Goal: Task Accomplishment & Management: Use online tool/utility

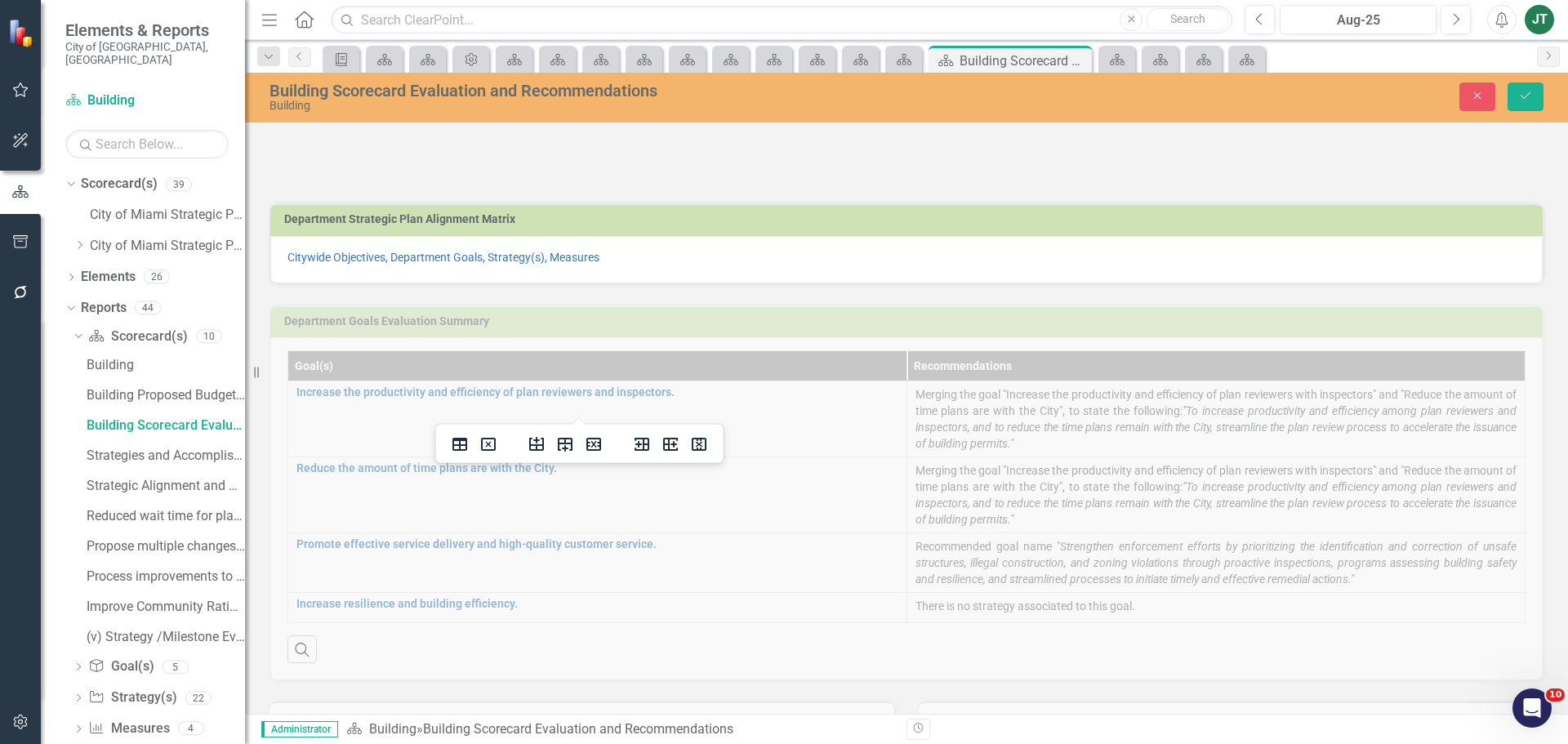
scroll to position [571, 0]
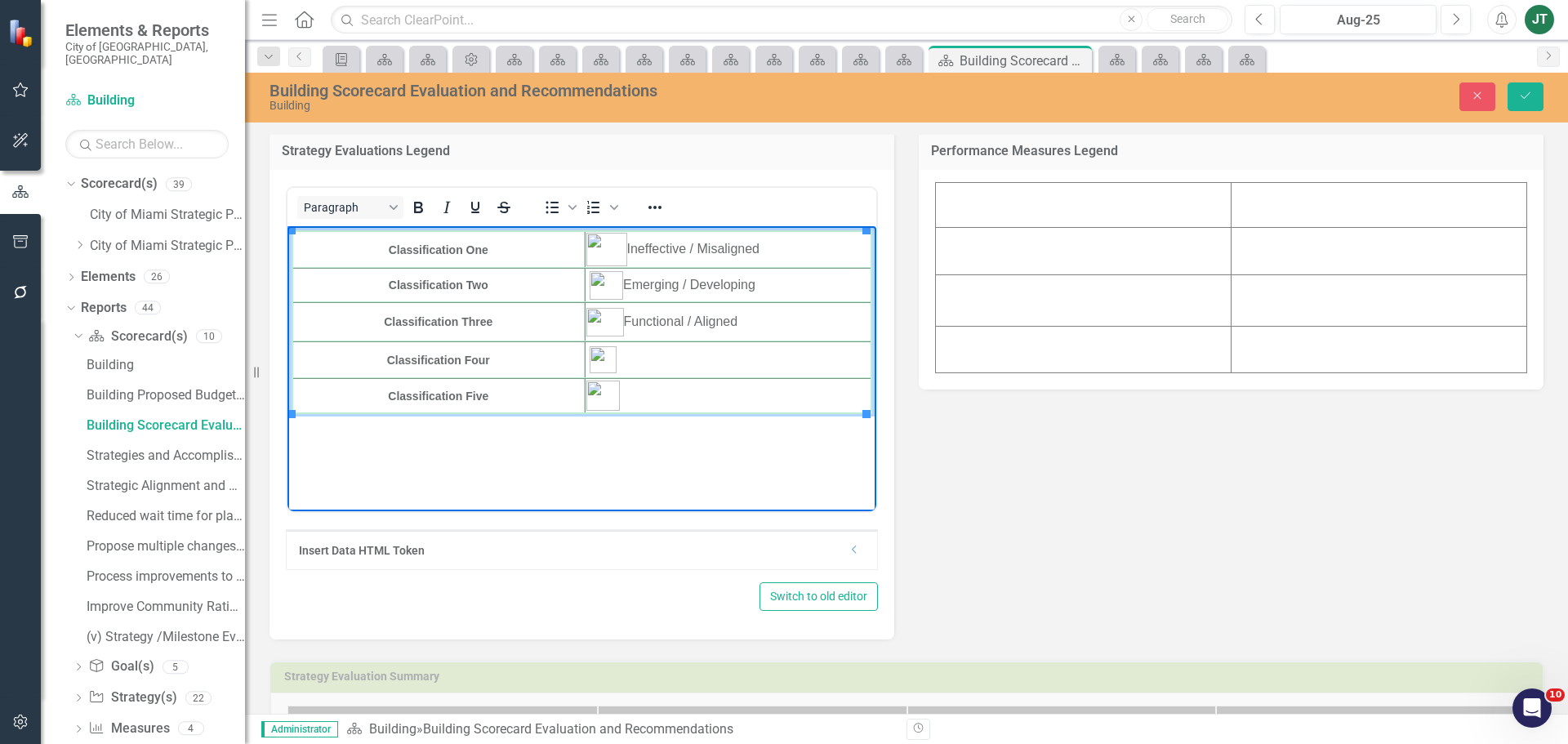
click at [669, 359] on td "Rich Text Area. Press ALT-0 for help." at bounding box center [728, 360] width 287 height 37
click at [660, 396] on td "Rich Text Area. Press ALT-0 for help." at bounding box center [728, 396] width 287 height 35
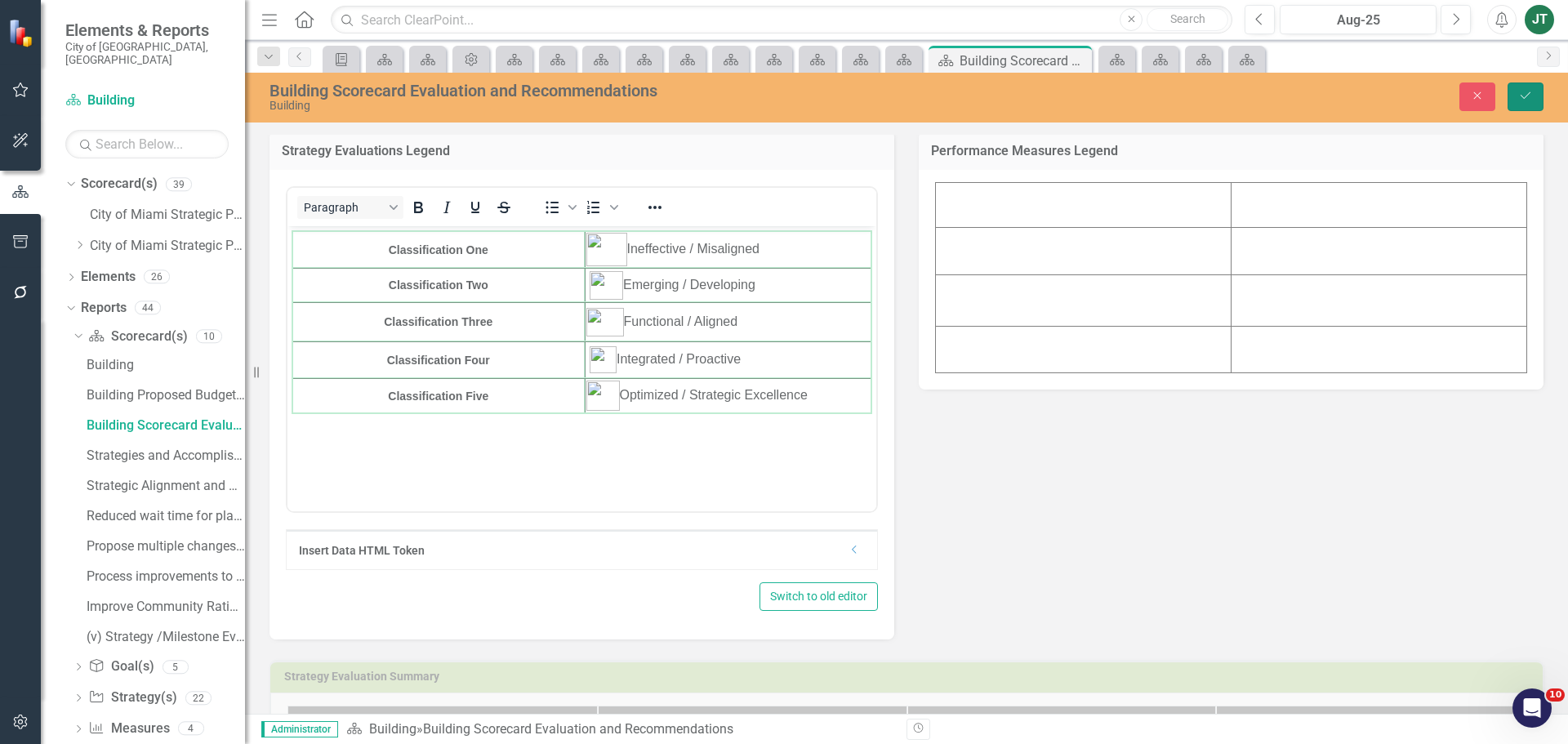
drag, startPoint x: 1523, startPoint y: 98, endPoint x: 1493, endPoint y: 115, distance: 34.5
click at [1524, 99] on icon "Save" at bounding box center [1525, 96] width 14 height 12
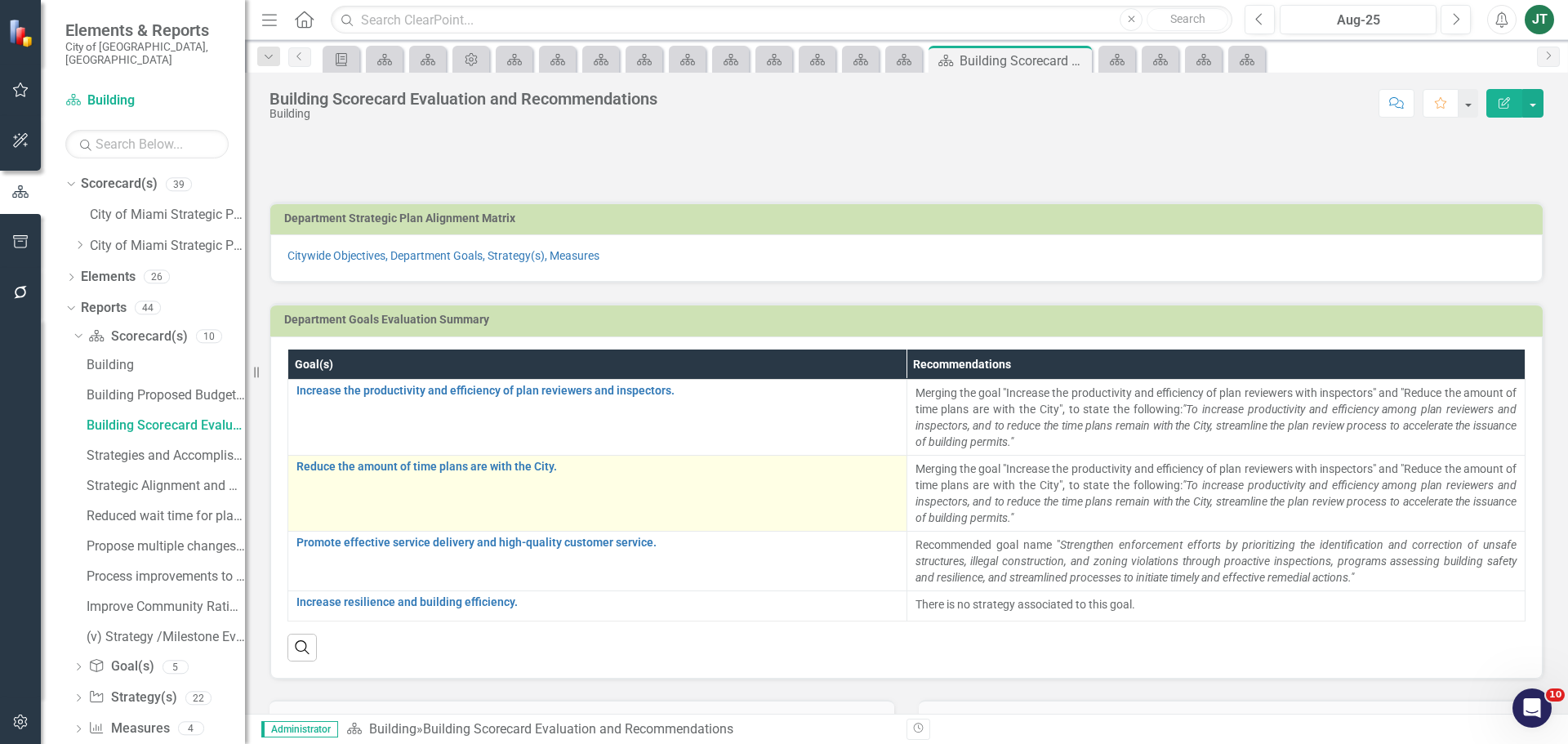
scroll to position [408, 0]
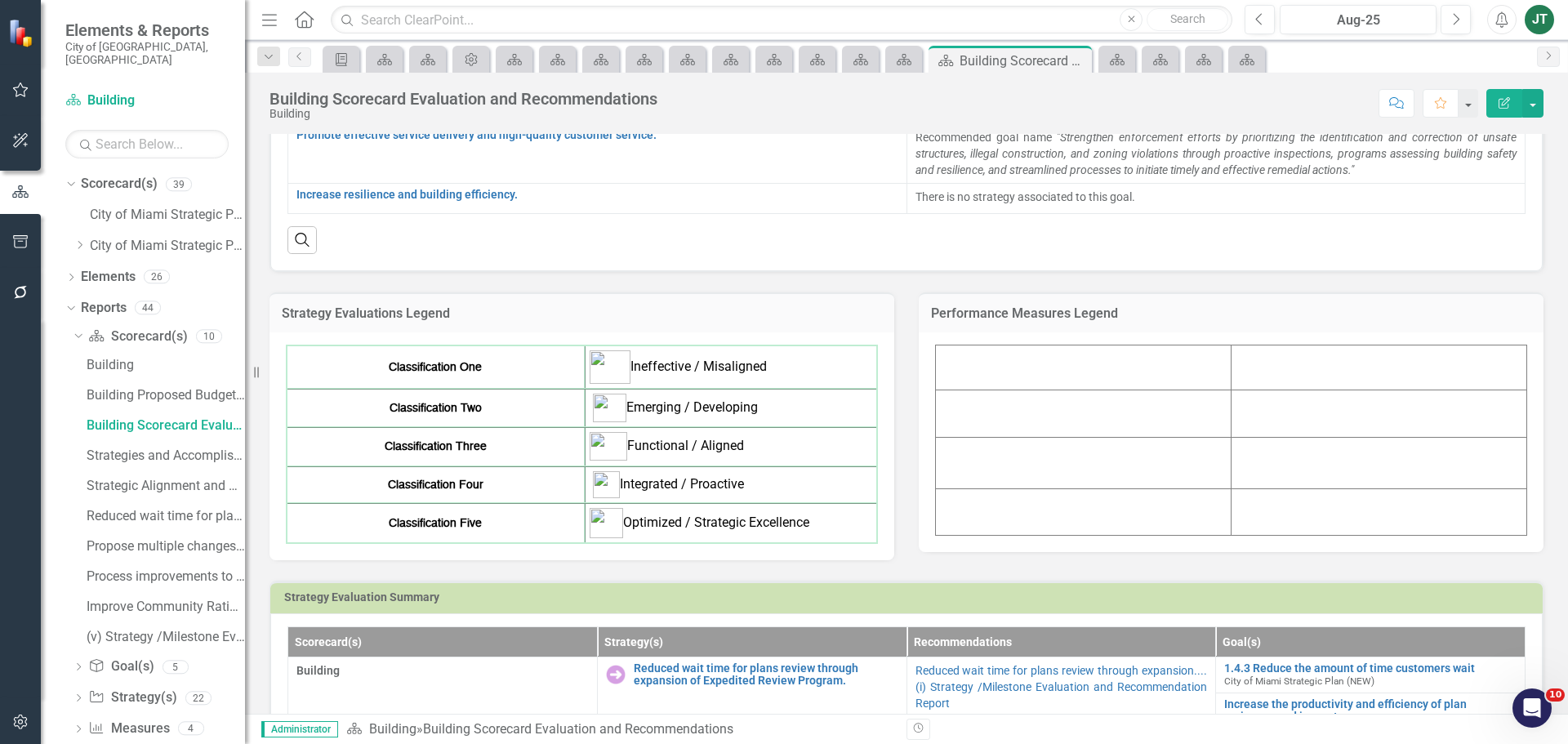
click at [1075, 366] on td at bounding box center [1083, 366] width 295 height 45
click at [1100, 369] on td at bounding box center [1083, 366] width 295 height 45
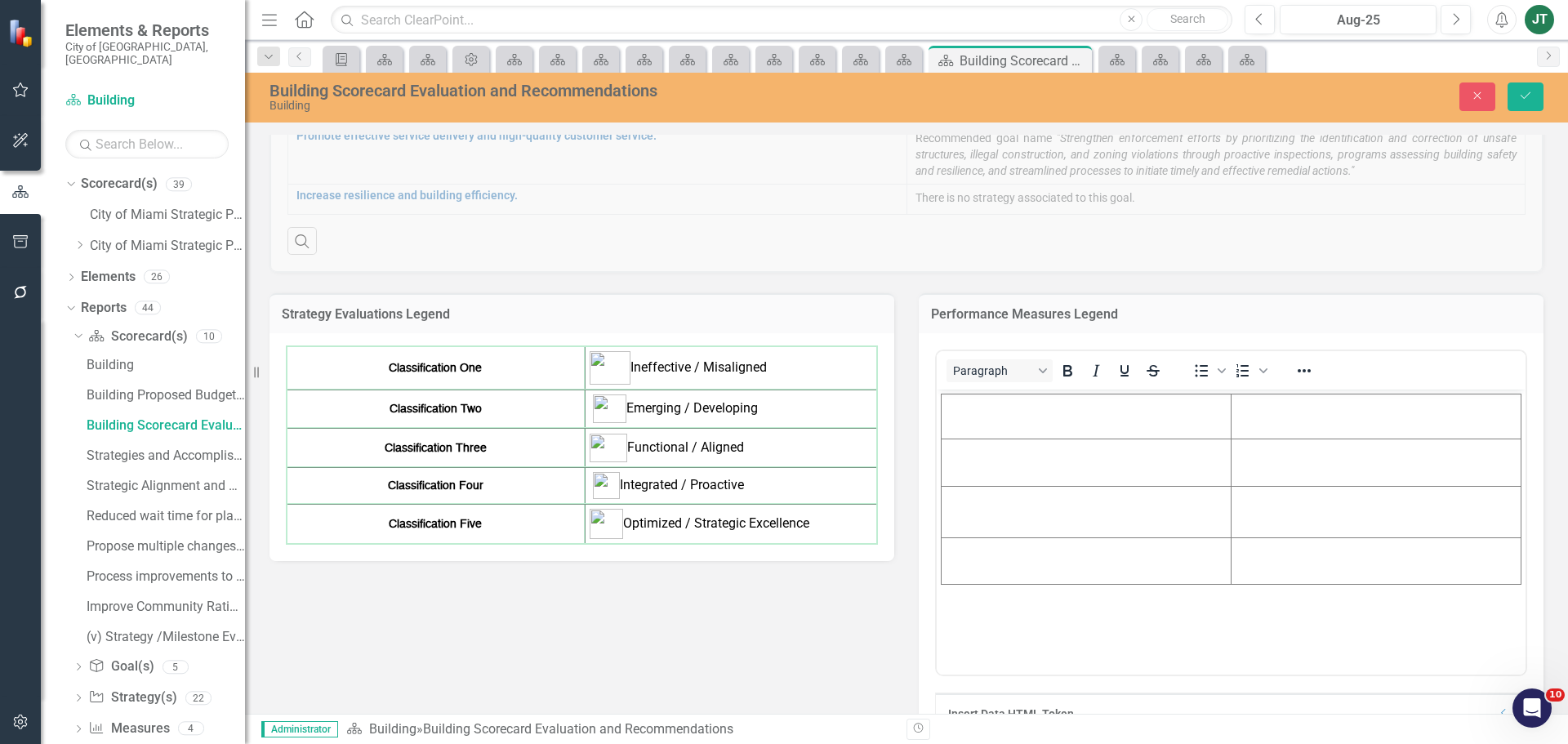
scroll to position [0, 0]
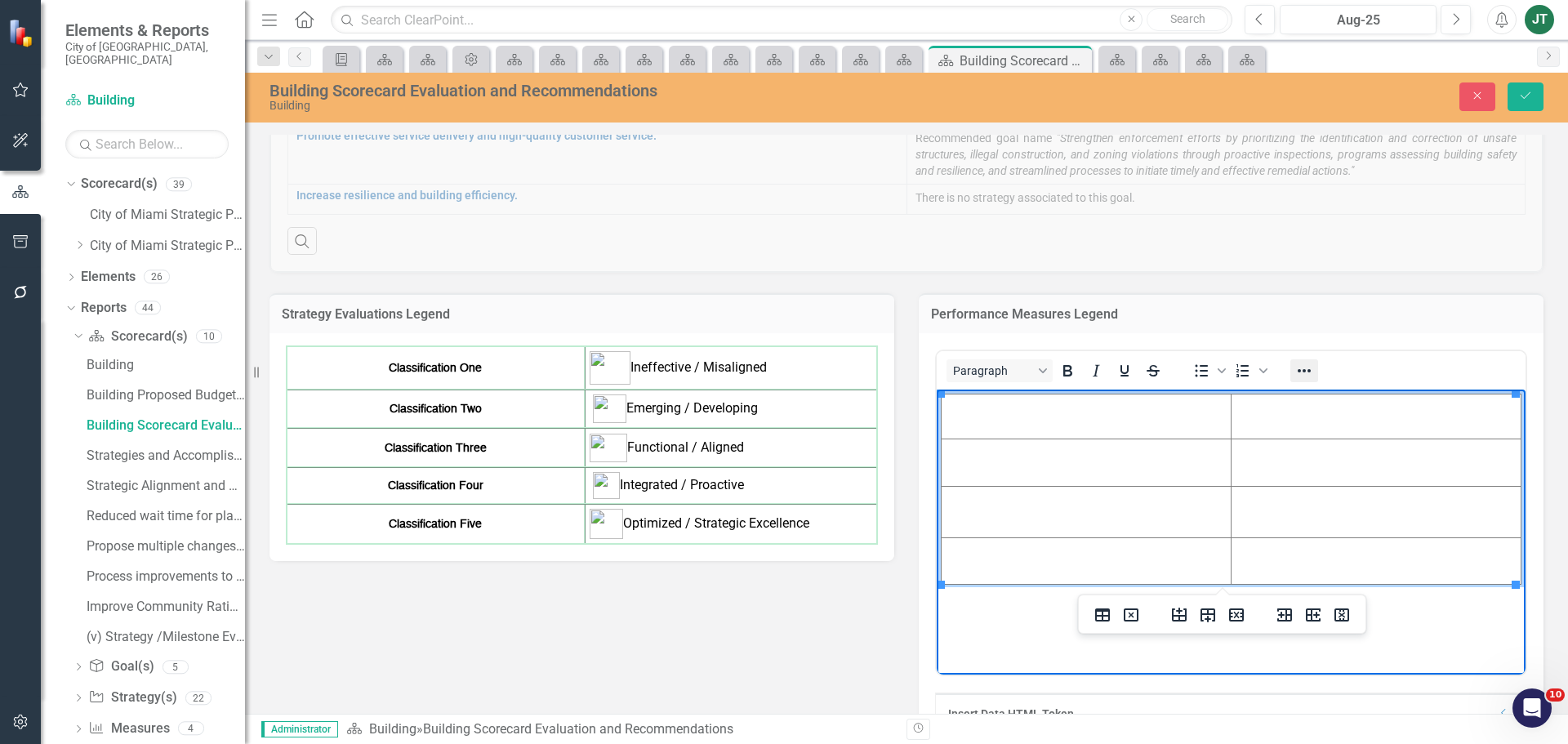
click at [1290, 368] on button "Reveal or hide additional toolbar items" at bounding box center [1304, 370] width 28 height 23
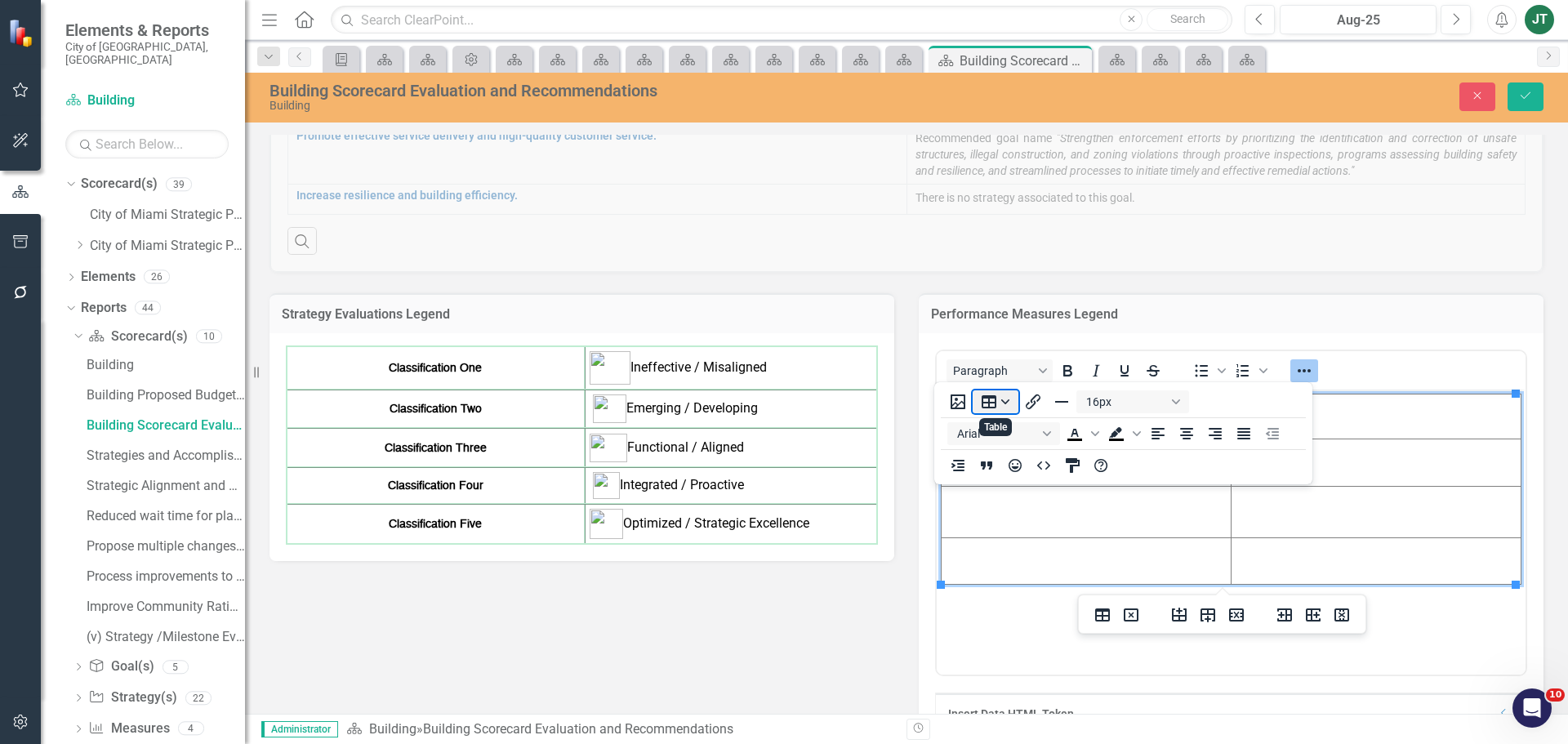
click at [990, 397] on button "Table" at bounding box center [996, 401] width 45 height 23
click at [1035, 546] on div "Table properties" at bounding box center [1050, 549] width 81 height 19
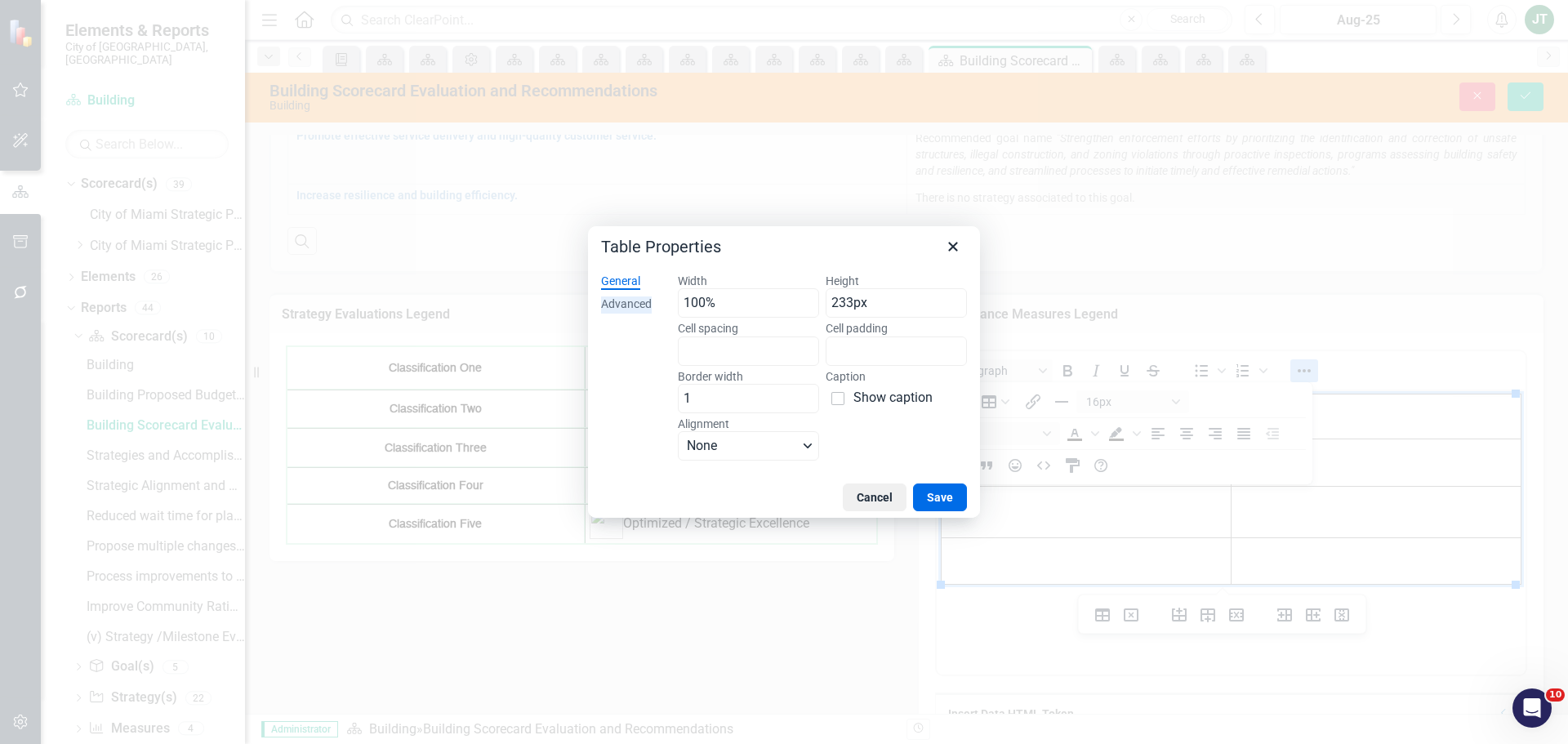
click at [633, 300] on div "Advanced" at bounding box center [626, 304] width 50 height 16
click at [697, 347] on span "Color swatch" at bounding box center [692, 351] width 19 height 19
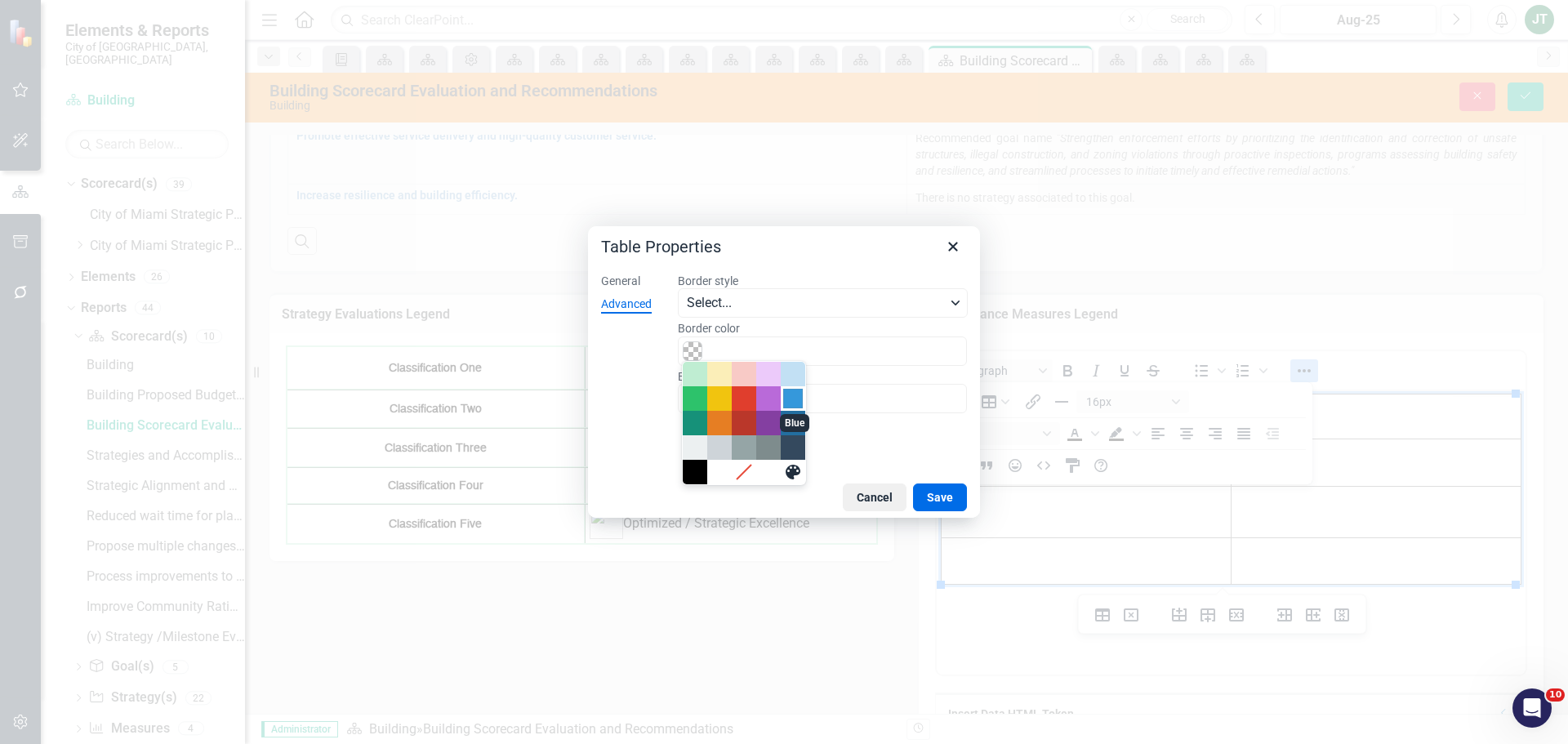
click at [795, 401] on div "Blue" at bounding box center [792, 398] width 19 height 19
type input "#3598DB"
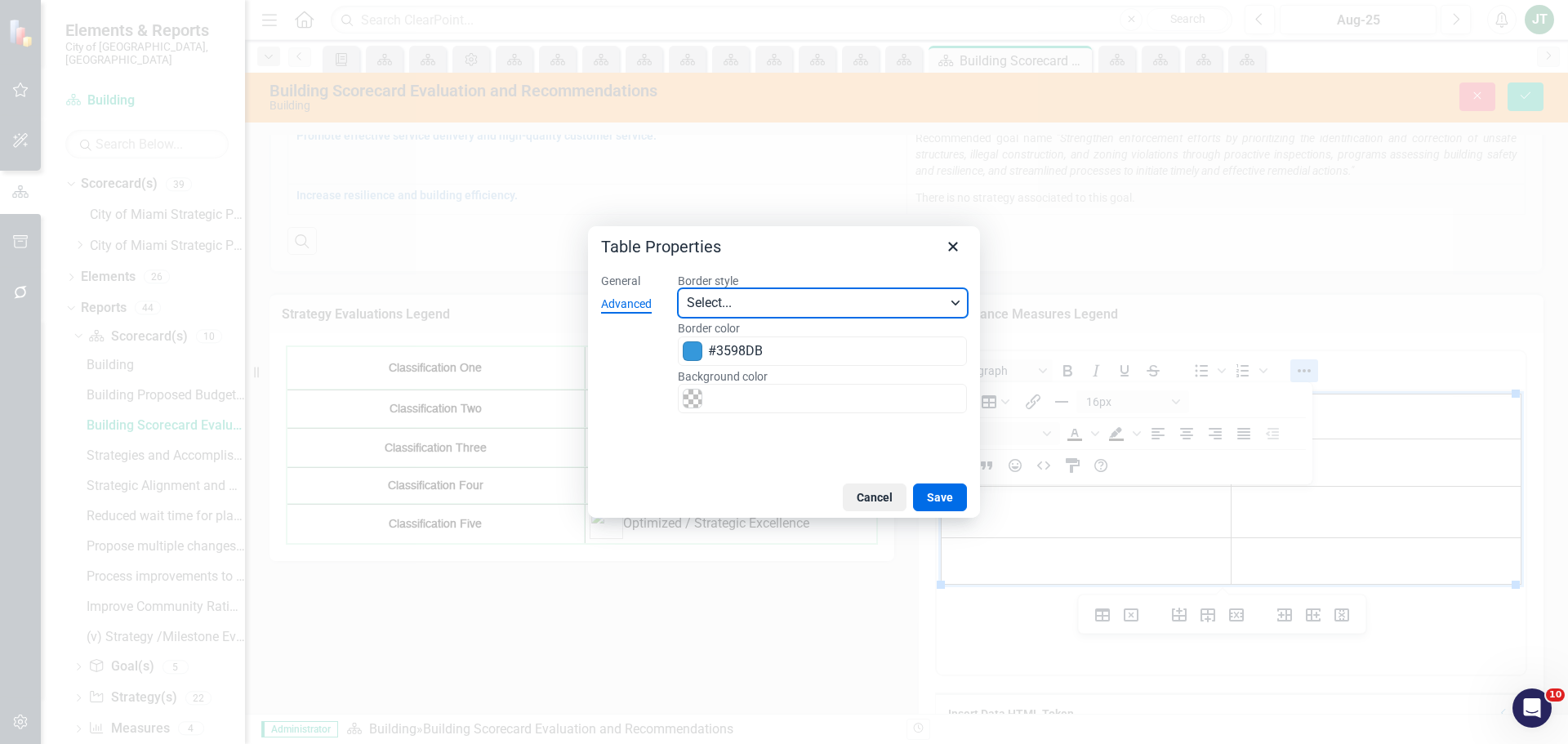
click at [747, 304] on span "Select..." at bounding box center [816, 302] width 260 height 19
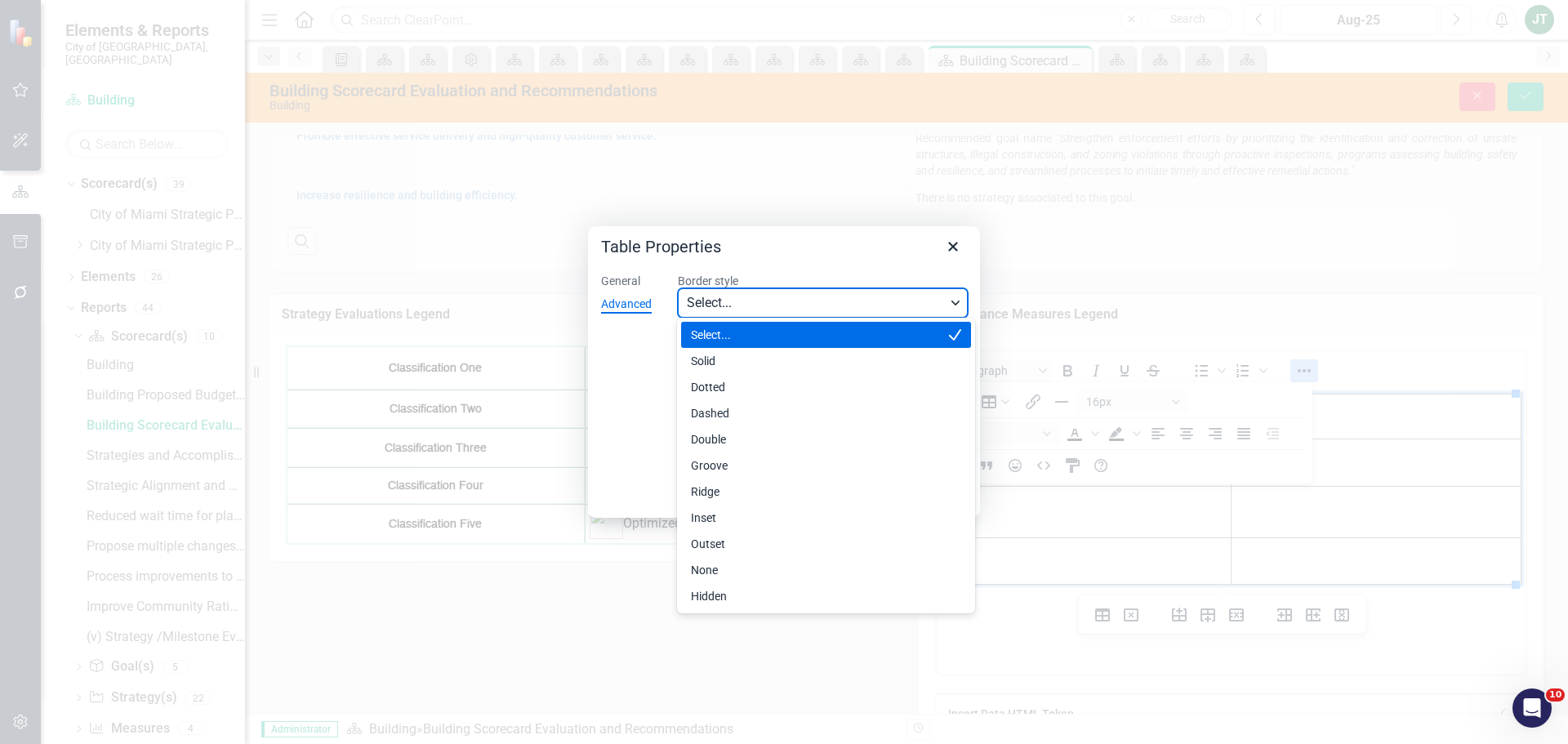
click at [747, 304] on span "Select..." at bounding box center [816, 302] width 260 height 19
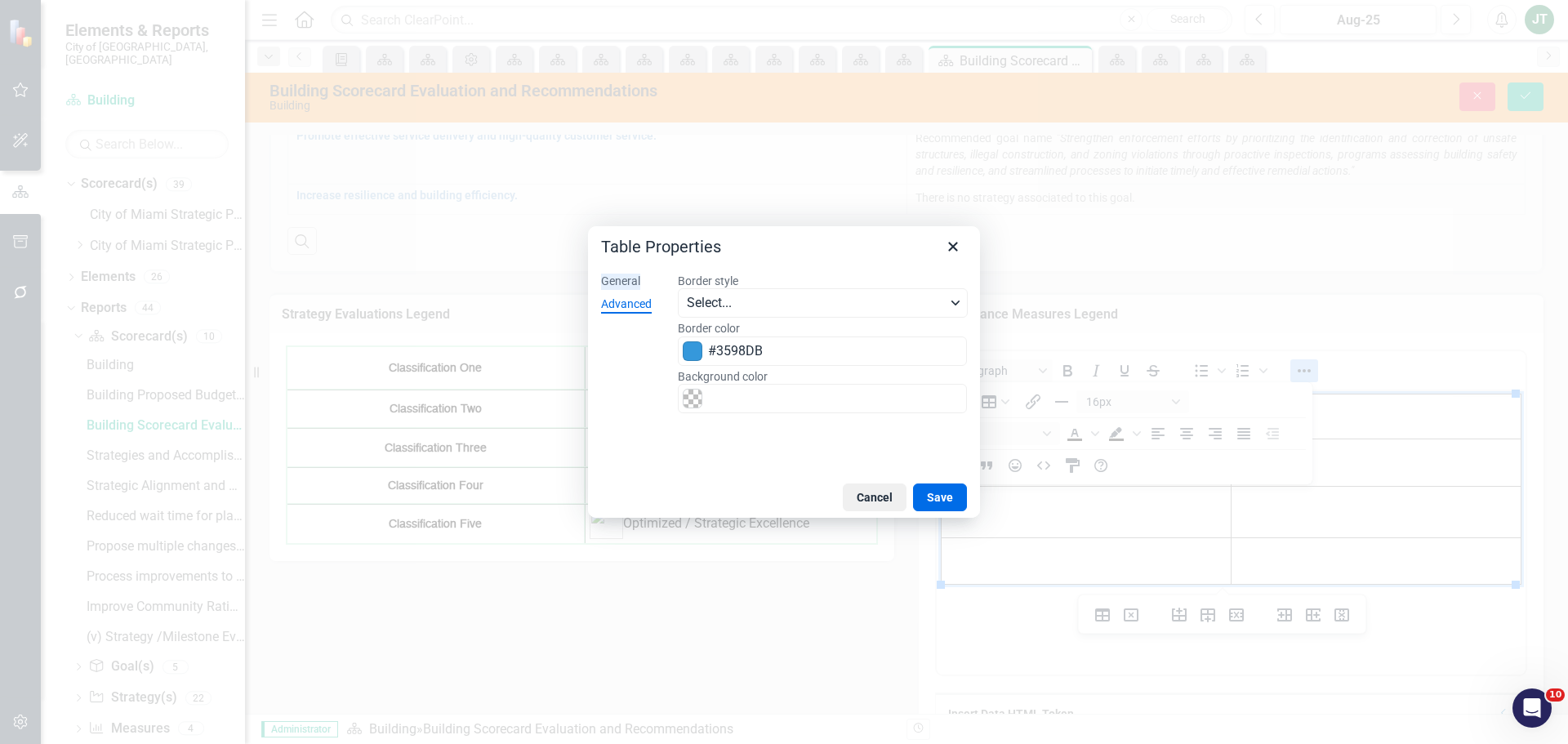
click at [624, 283] on div "General" at bounding box center [620, 281] width 40 height 16
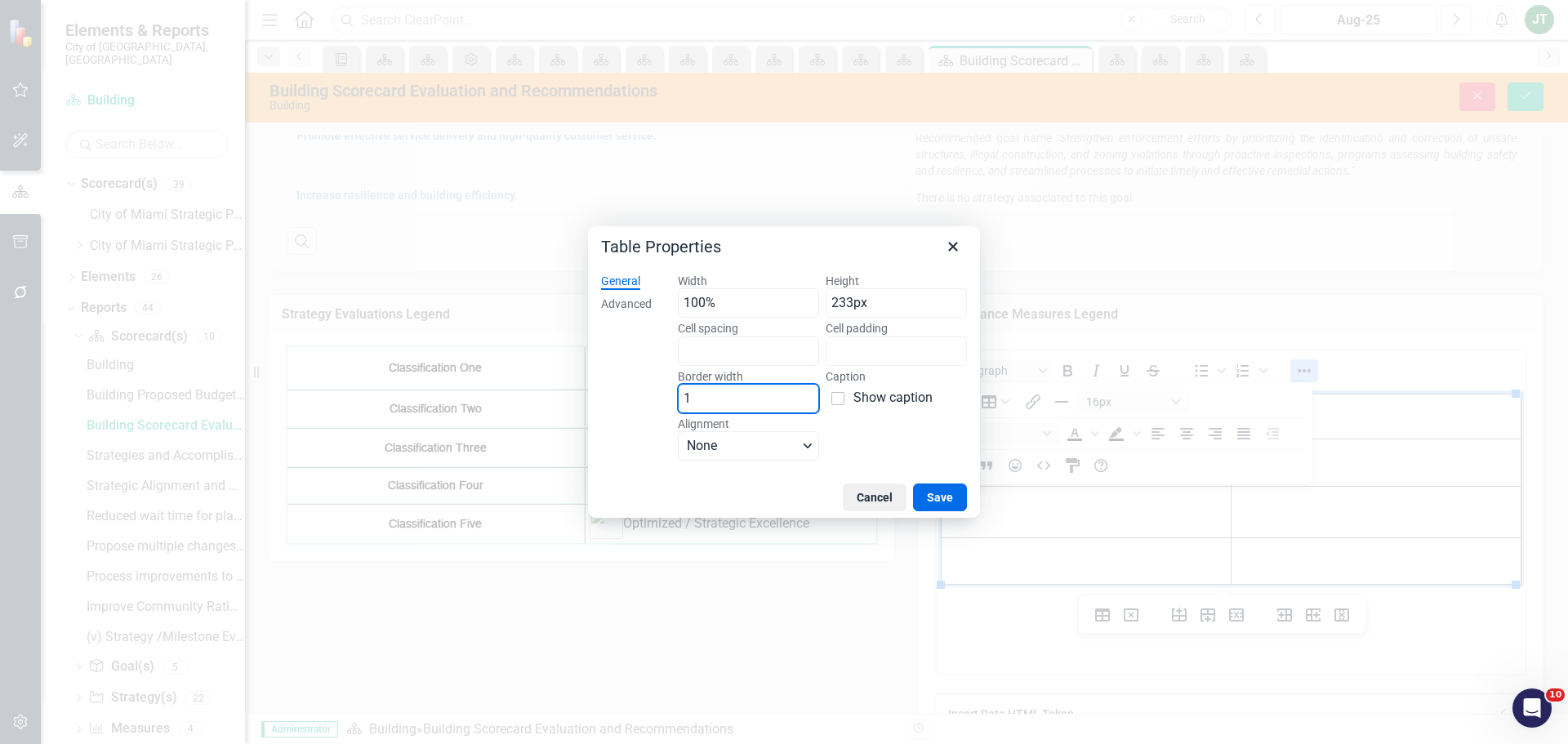
click at [712, 403] on input "1" at bounding box center [748, 398] width 141 height 29
type input "2"
click at [947, 497] on button "Save" at bounding box center [940, 497] width 54 height 28
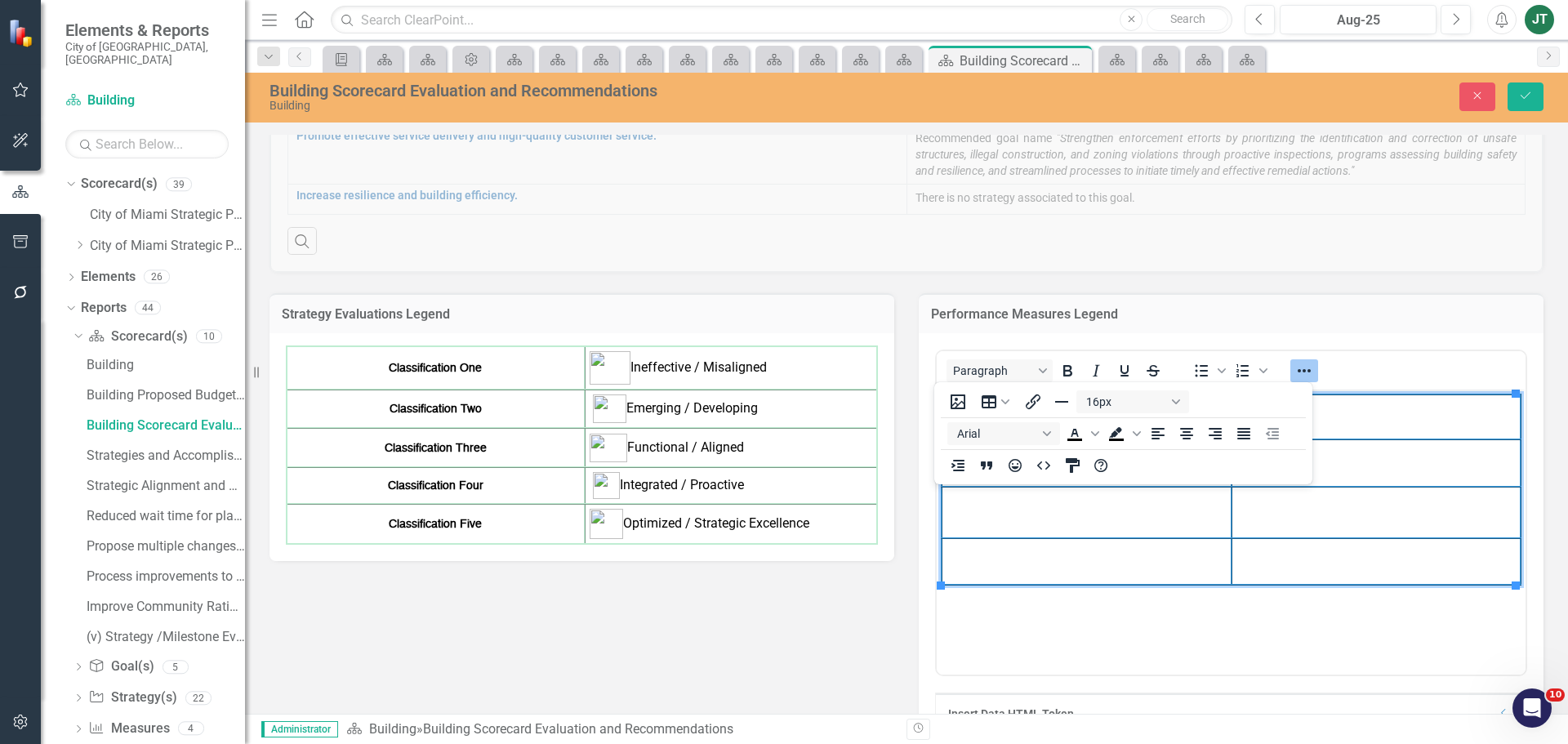
click at [1288, 308] on h3 "Performance Measures Legend" at bounding box center [1230, 314] width 600 height 14
click at [1321, 318] on h3 "Performance Measures Legend" at bounding box center [1230, 314] width 600 height 14
click at [1302, 375] on icon "Reveal or hide additional toolbar items" at bounding box center [1304, 370] width 19 height 19
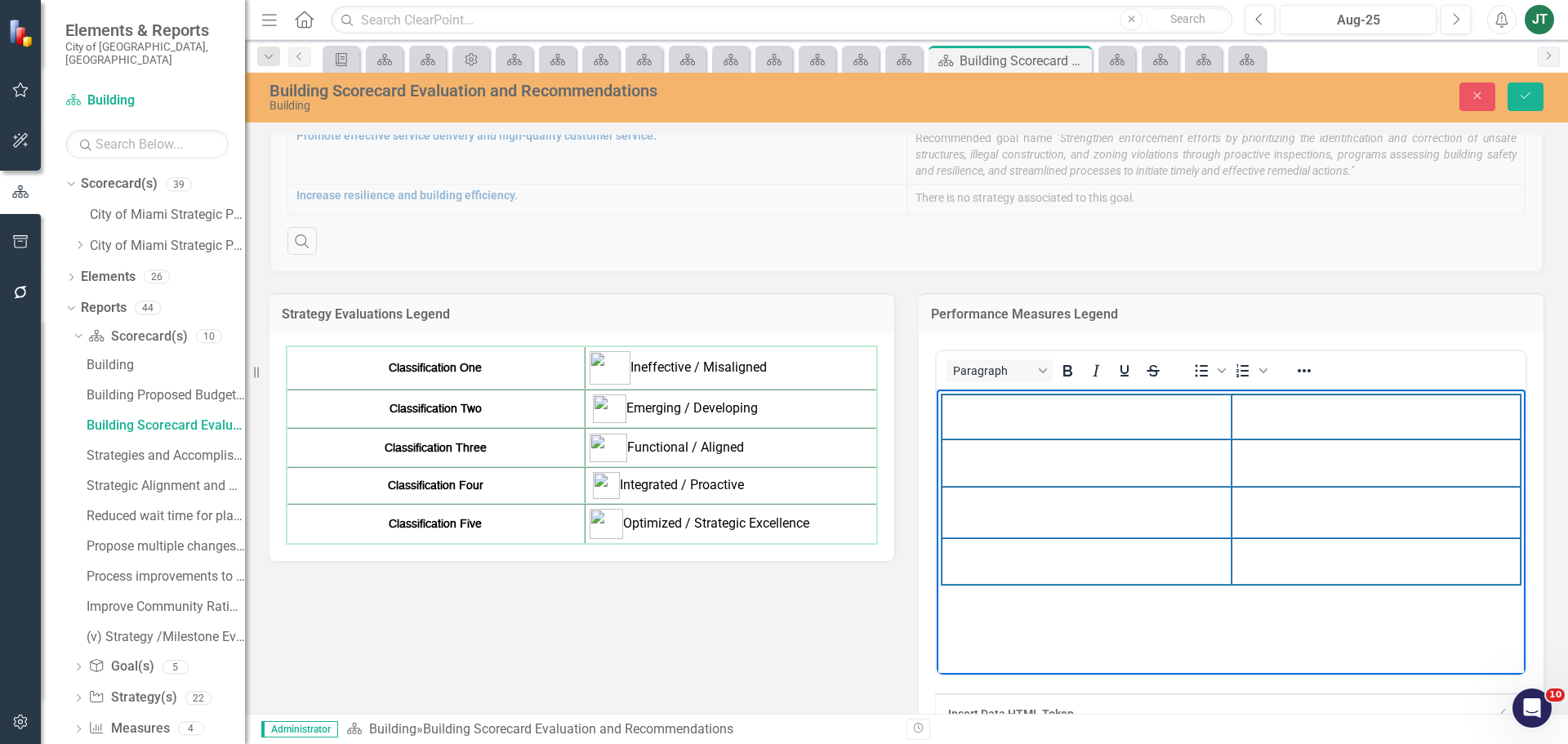
click at [1113, 414] on td "Rich Text Area. Press ALT-0 for help." at bounding box center [1087, 417] width 290 height 45
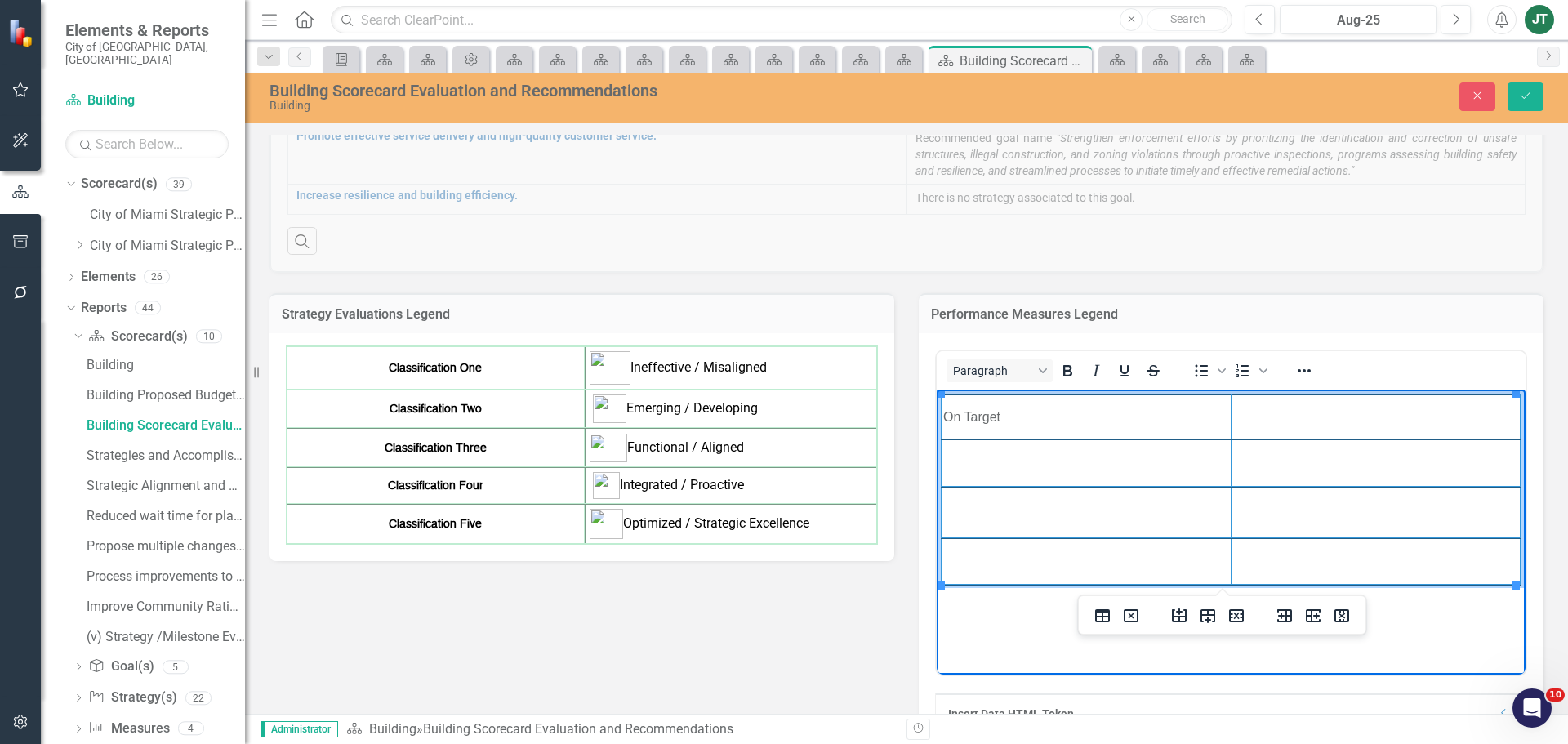
click at [1092, 465] on td "Rich Text Area. Press ALT-0 for help." at bounding box center [1087, 463] width 290 height 47
click at [1035, 509] on td "Rich Text Area. Press ALT-0 for help." at bounding box center [1087, 512] width 290 height 51
click at [1006, 565] on td "Rich Text Area. Press ALT-0 for help." at bounding box center [1087, 561] width 290 height 46
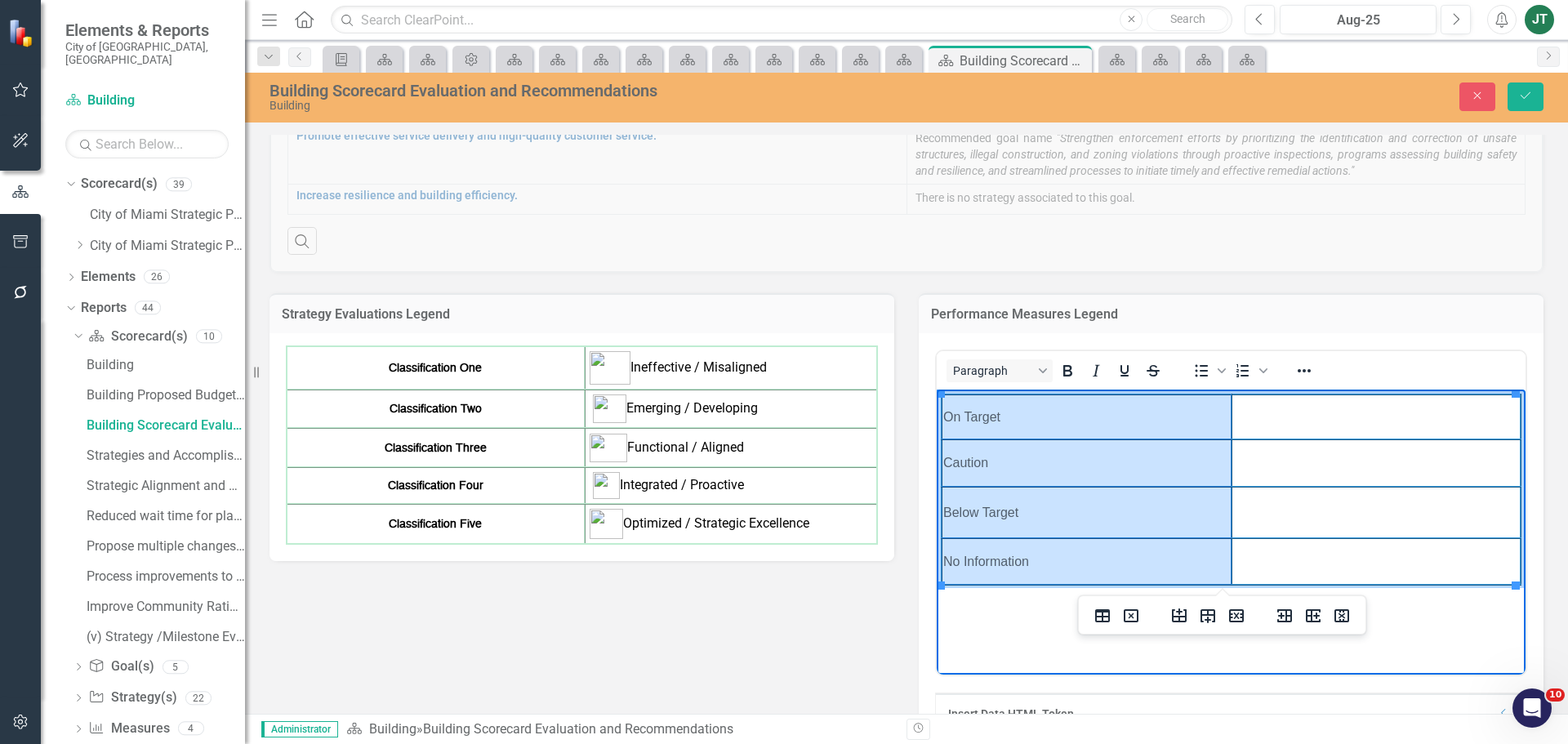
drag, startPoint x: 1068, startPoint y: 560, endPoint x: 944, endPoint y: 420, distance: 187.0
click at [944, 420] on tbody "On Target Caution Below Target No Information" at bounding box center [1231, 490] width 579 height 190
click at [1295, 370] on icon "Reveal or hide additional toolbar items" at bounding box center [1304, 370] width 19 height 19
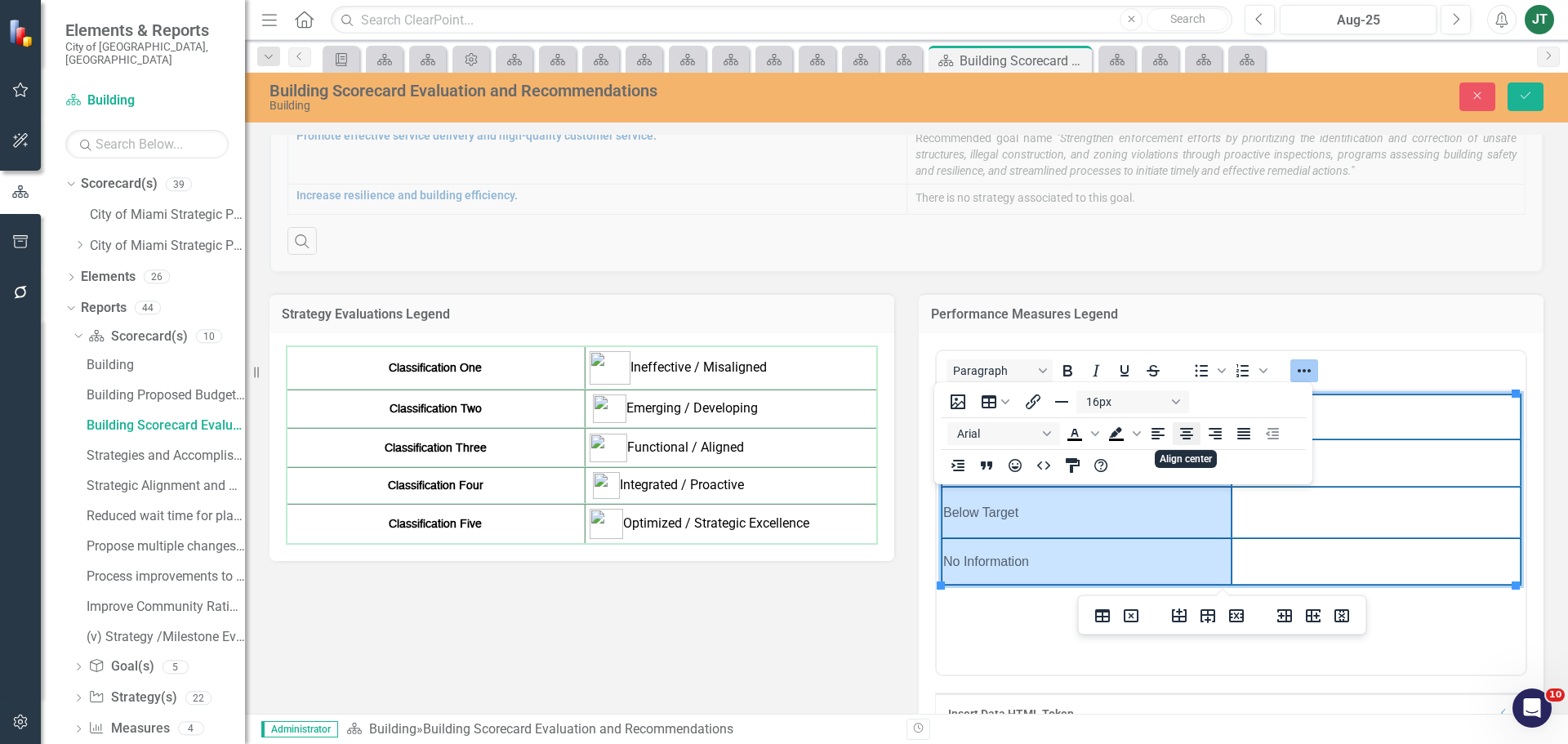
click at [1189, 435] on icon "Align center" at bounding box center [1187, 433] width 13 height 12
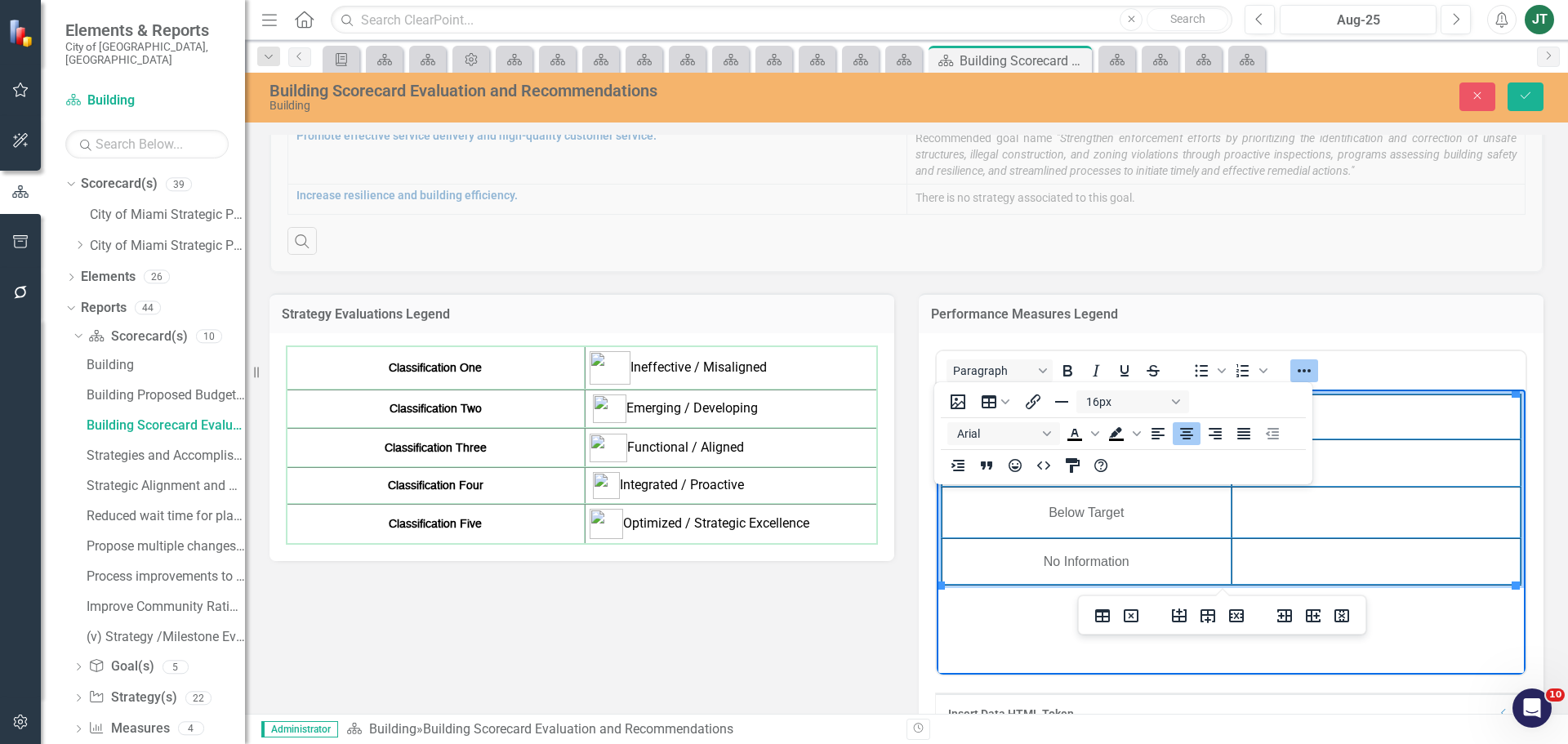
drag, startPoint x: 1274, startPoint y: 519, endPoint x: 1217, endPoint y: 530, distance: 58.1
click at [1274, 520] on td "Rich Text Area. Press ALT-0 for help." at bounding box center [1376, 512] width 290 height 51
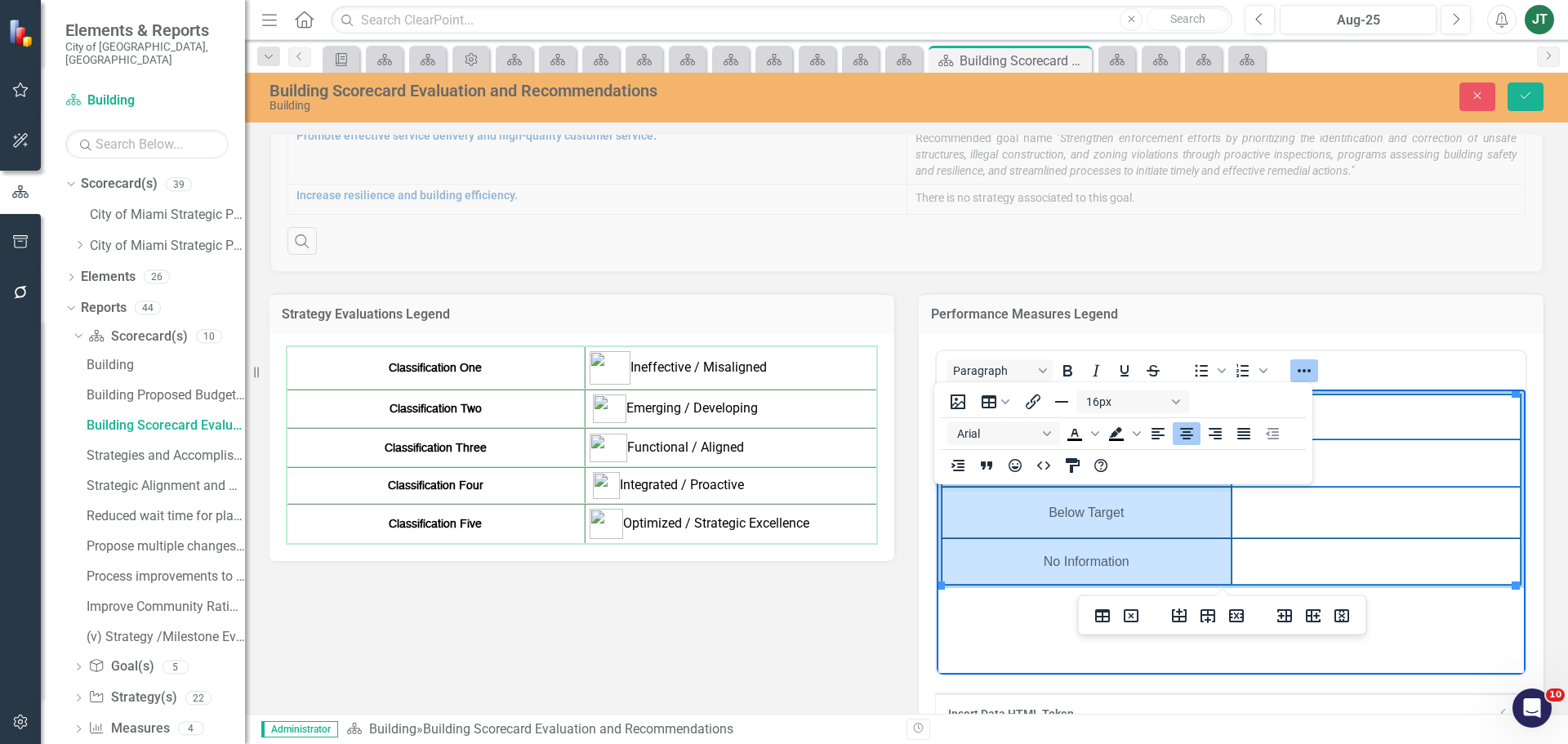
drag, startPoint x: 1145, startPoint y: 562, endPoint x: 974, endPoint y: 412, distance: 227.5
click at [974, 412] on tbody "On Target Caution Below Target No Information" at bounding box center [1231, 490] width 579 height 190
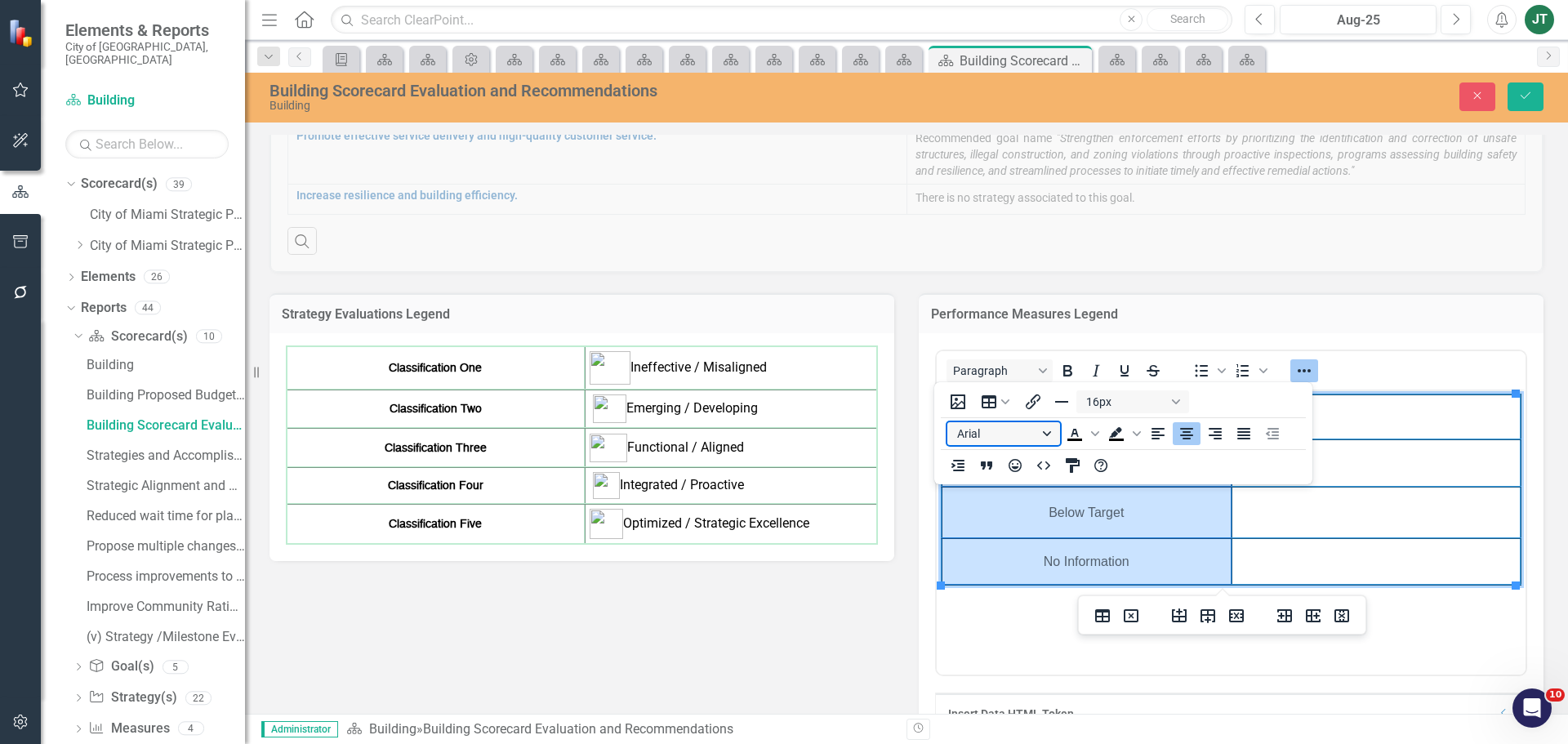
click at [1036, 438] on button "Arial" at bounding box center [1003, 433] width 113 height 23
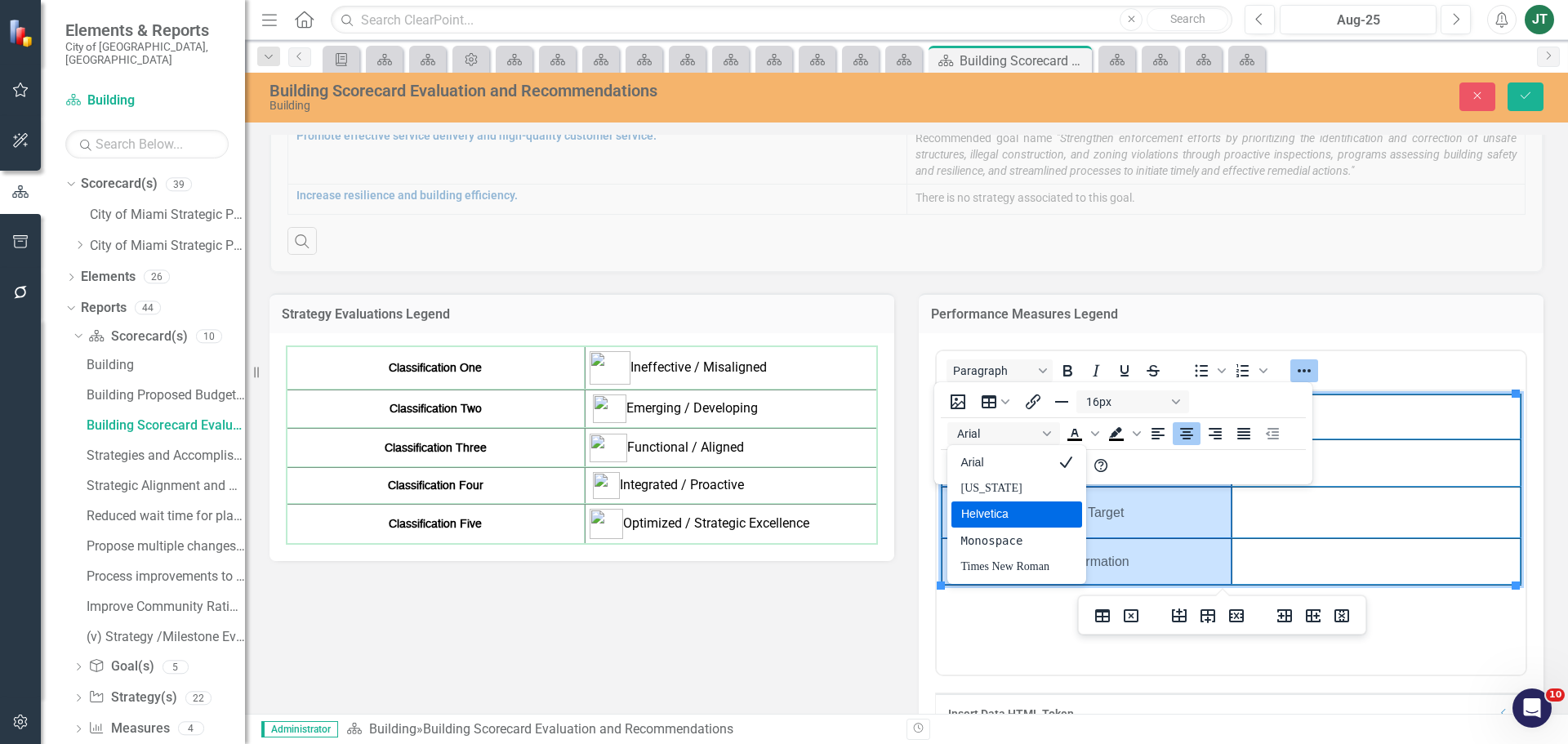
click at [1024, 516] on div "Helvetica" at bounding box center [1005, 514] width 88 height 19
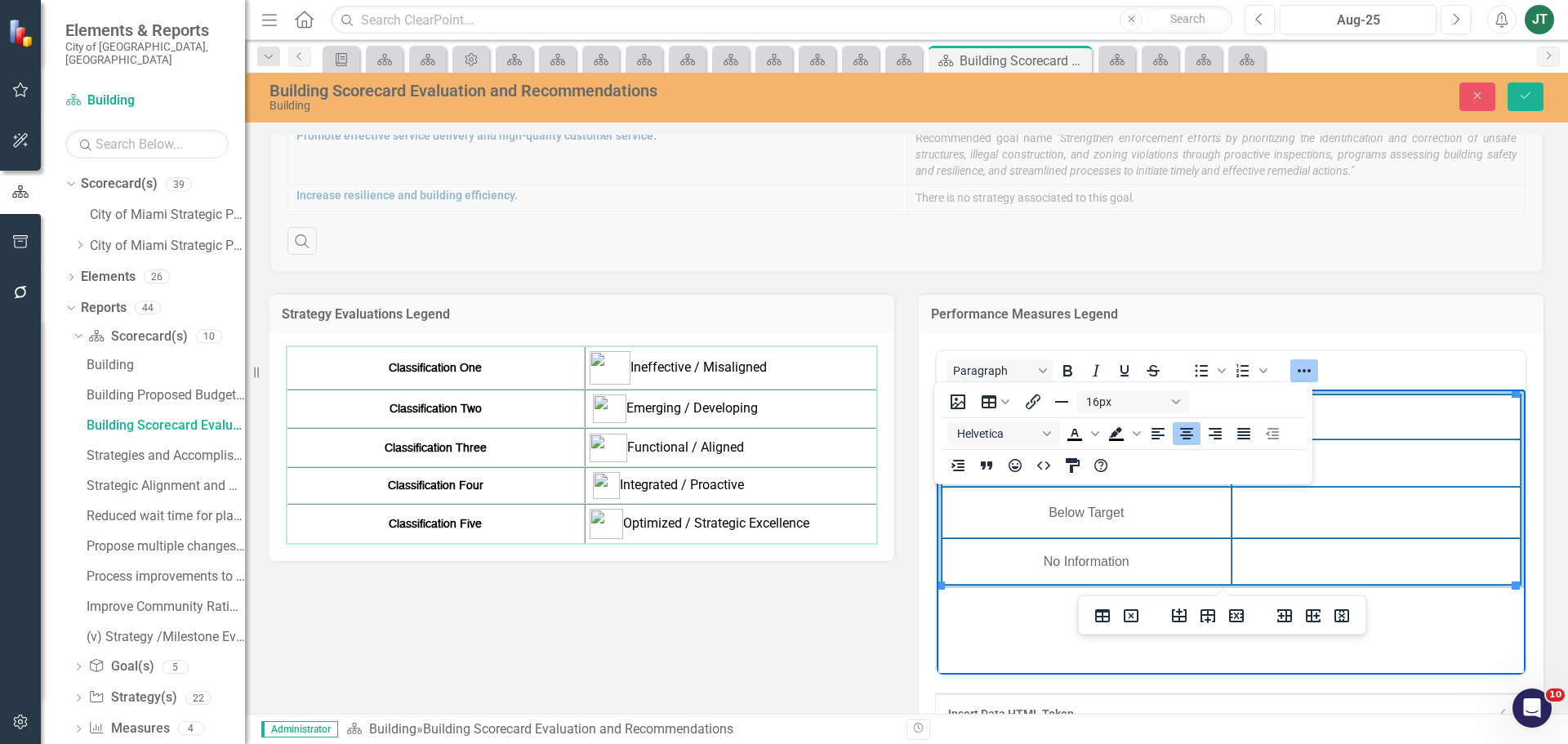
click at [1206, 530] on td "Below Target" at bounding box center [1087, 512] width 290 height 51
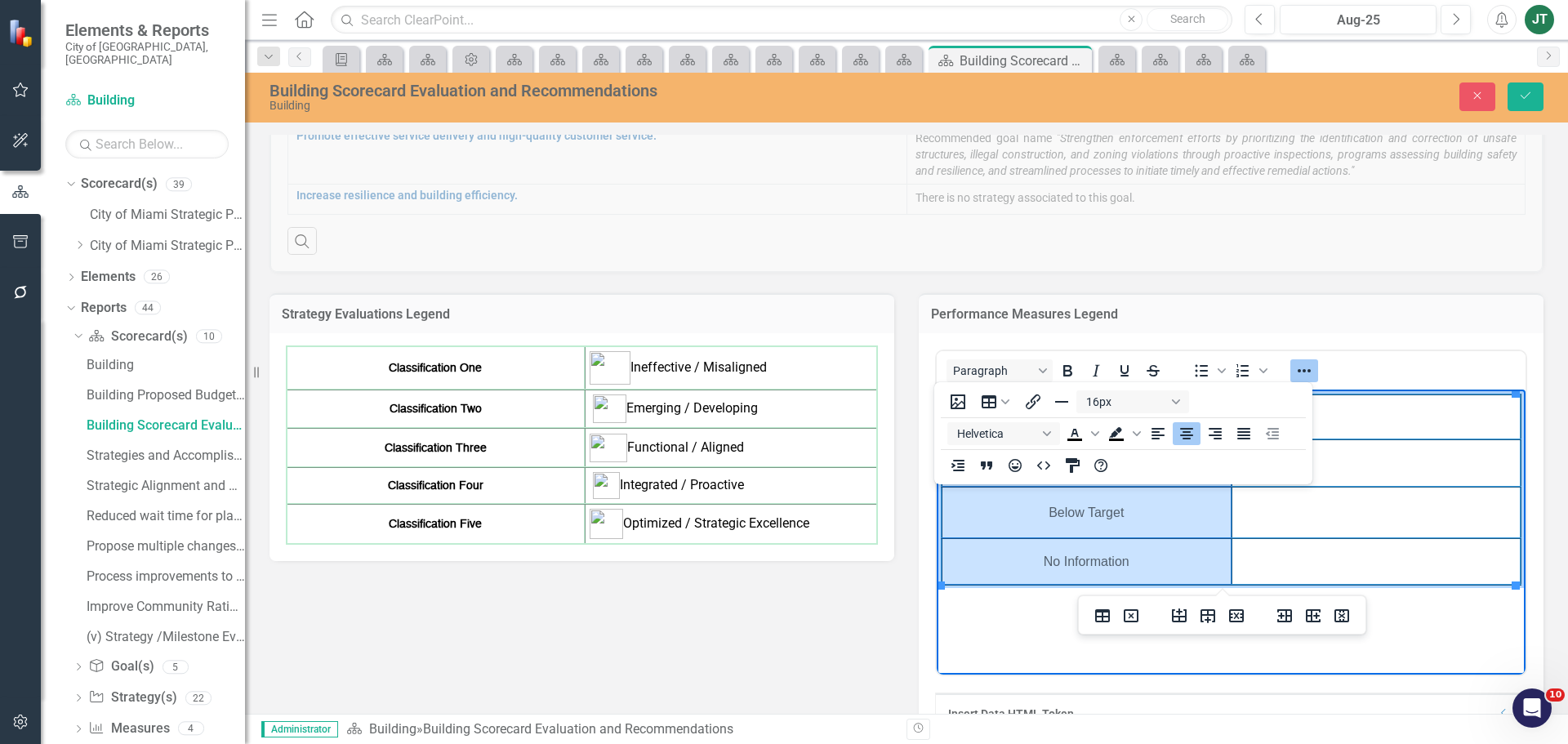
drag, startPoint x: 1145, startPoint y: 560, endPoint x: 2019, endPoint y: 801, distance: 906.6
click at [989, 395] on tbody "On Target Caution Below Target No Information" at bounding box center [1231, 490] width 579 height 190
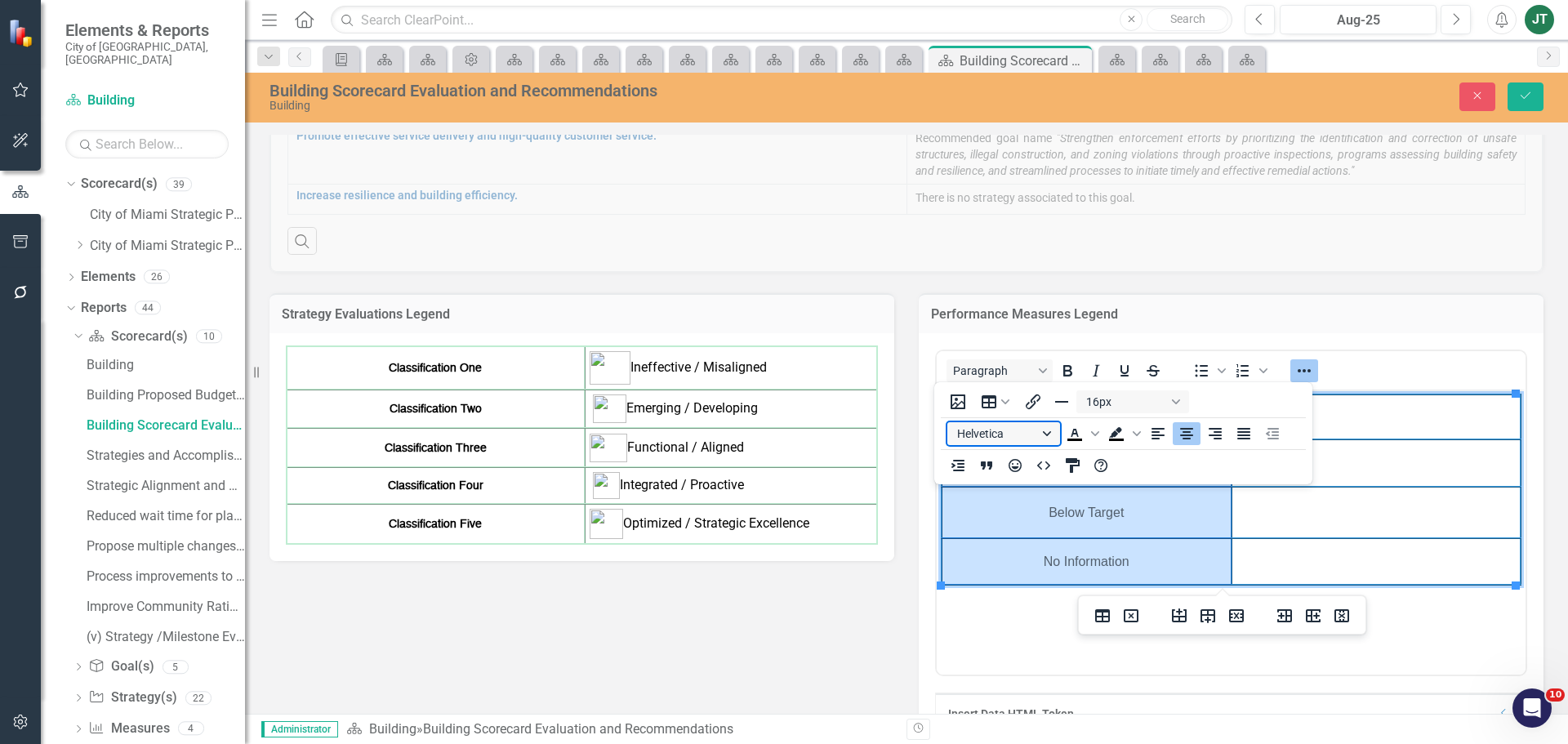
click at [1026, 433] on button "Helvetica" at bounding box center [1003, 433] width 113 height 23
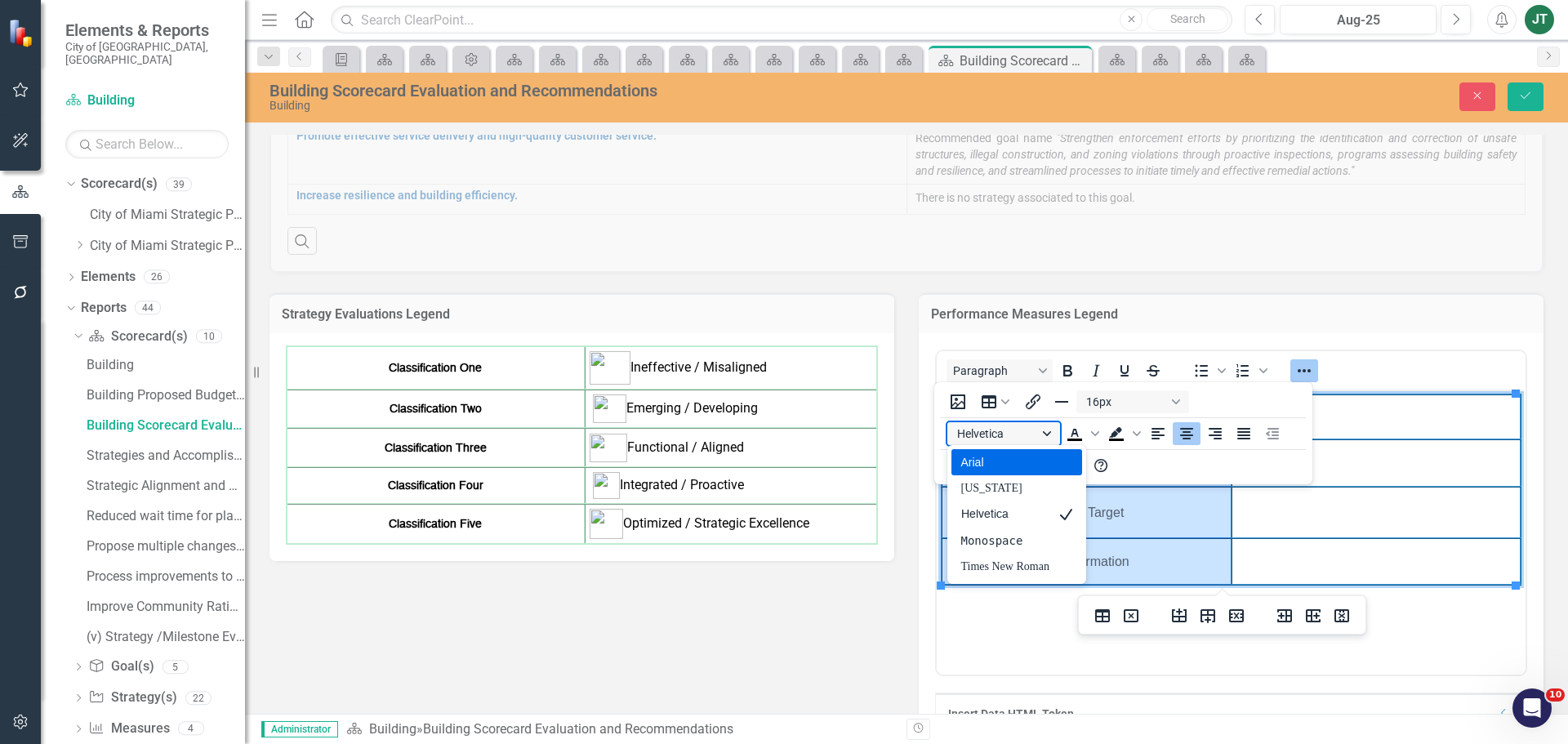
click at [1026, 433] on button "Helvetica" at bounding box center [1003, 433] width 113 height 23
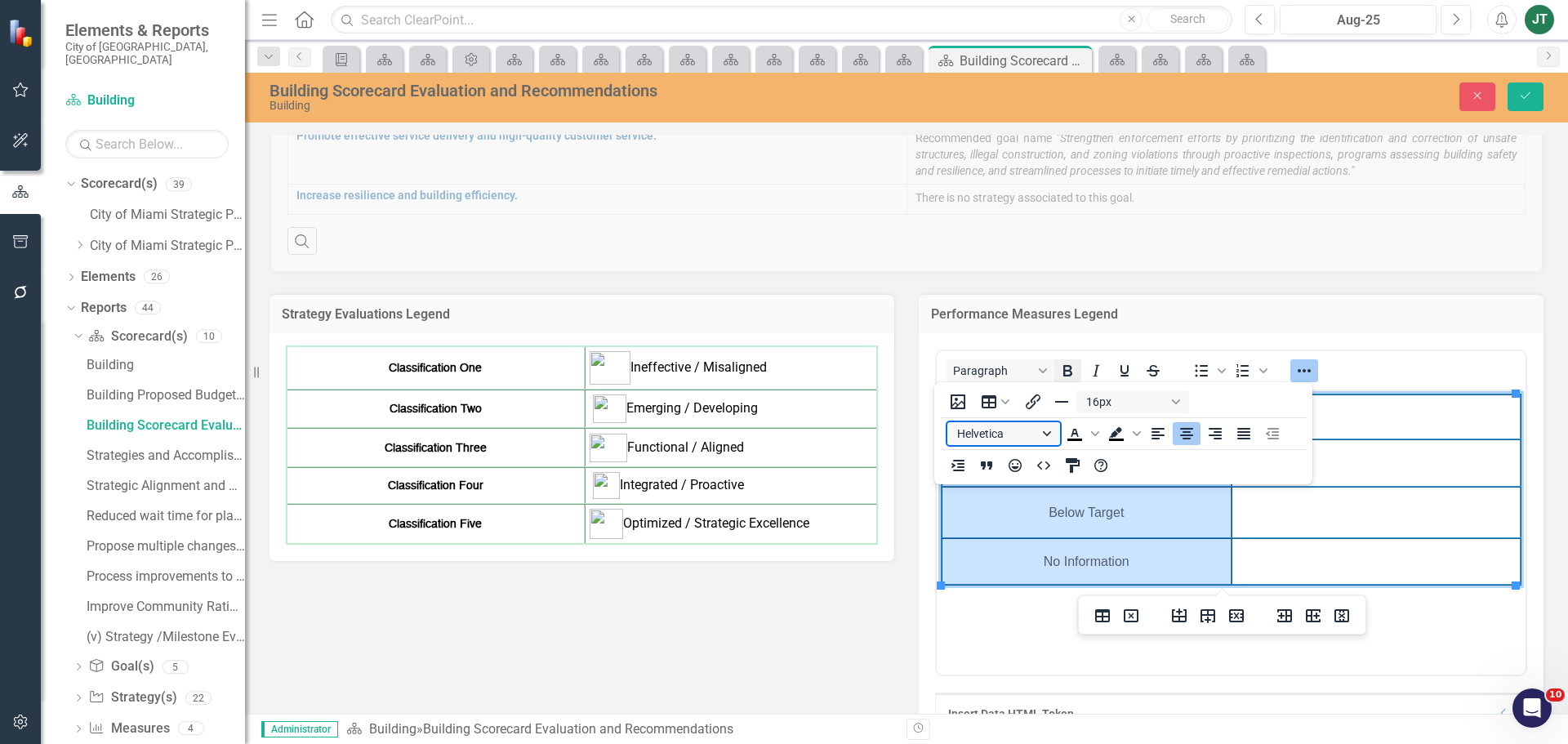
click at [1064, 367] on icon "Bold" at bounding box center [1067, 371] width 9 height 12
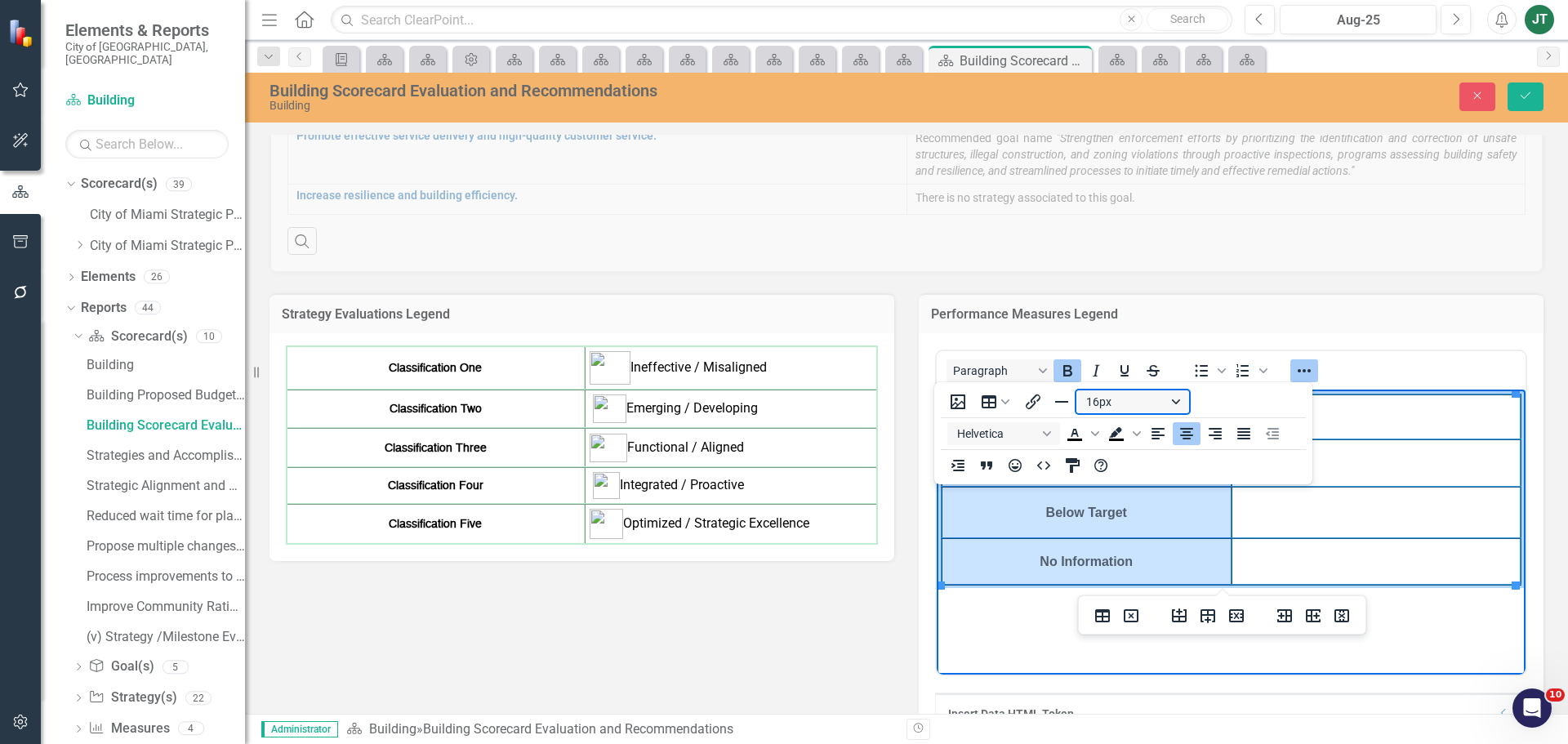
click at [1140, 402] on button "16px" at bounding box center [1133, 401] width 113 height 23
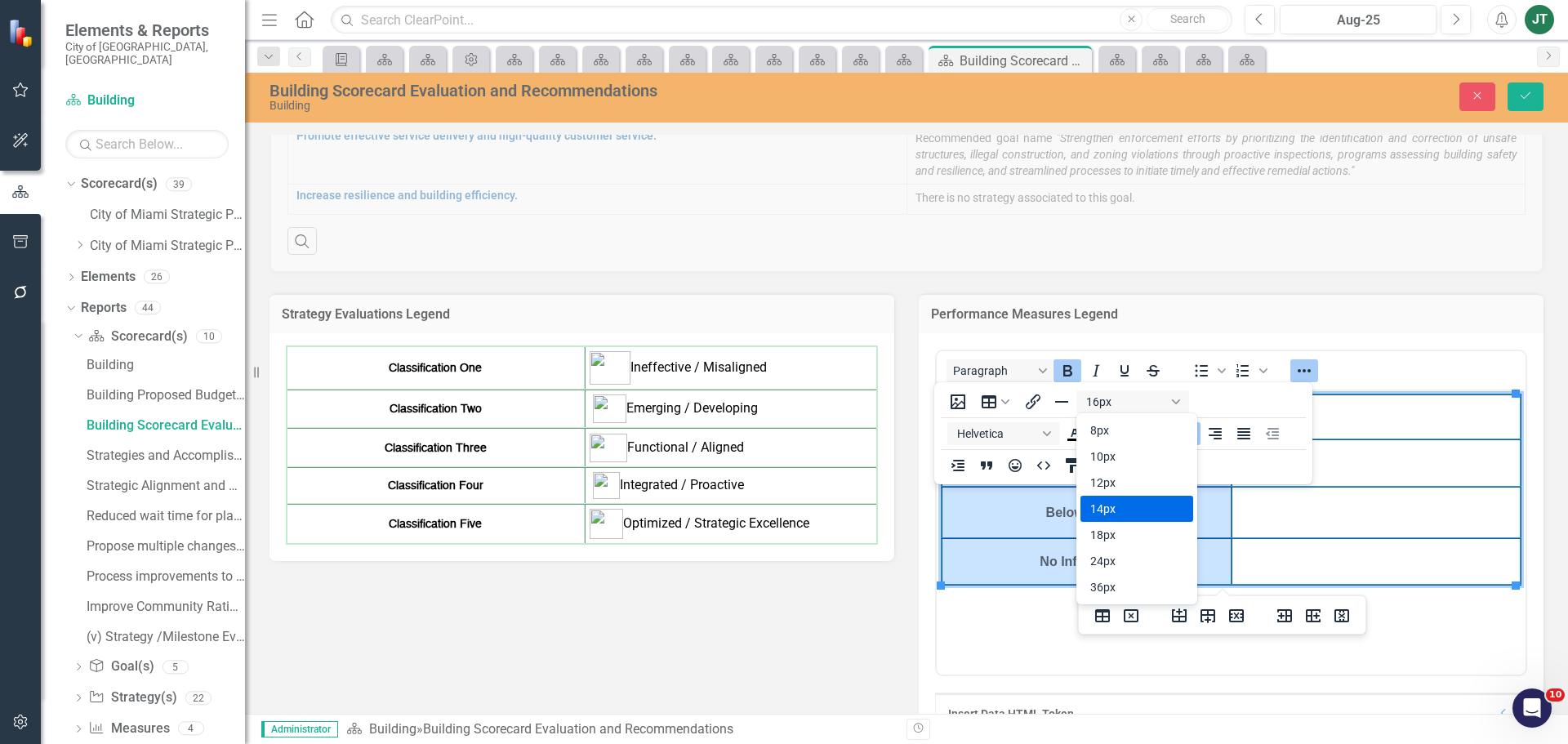
click at [1101, 507] on div "14px" at bounding box center [1124, 508] width 70 height 19
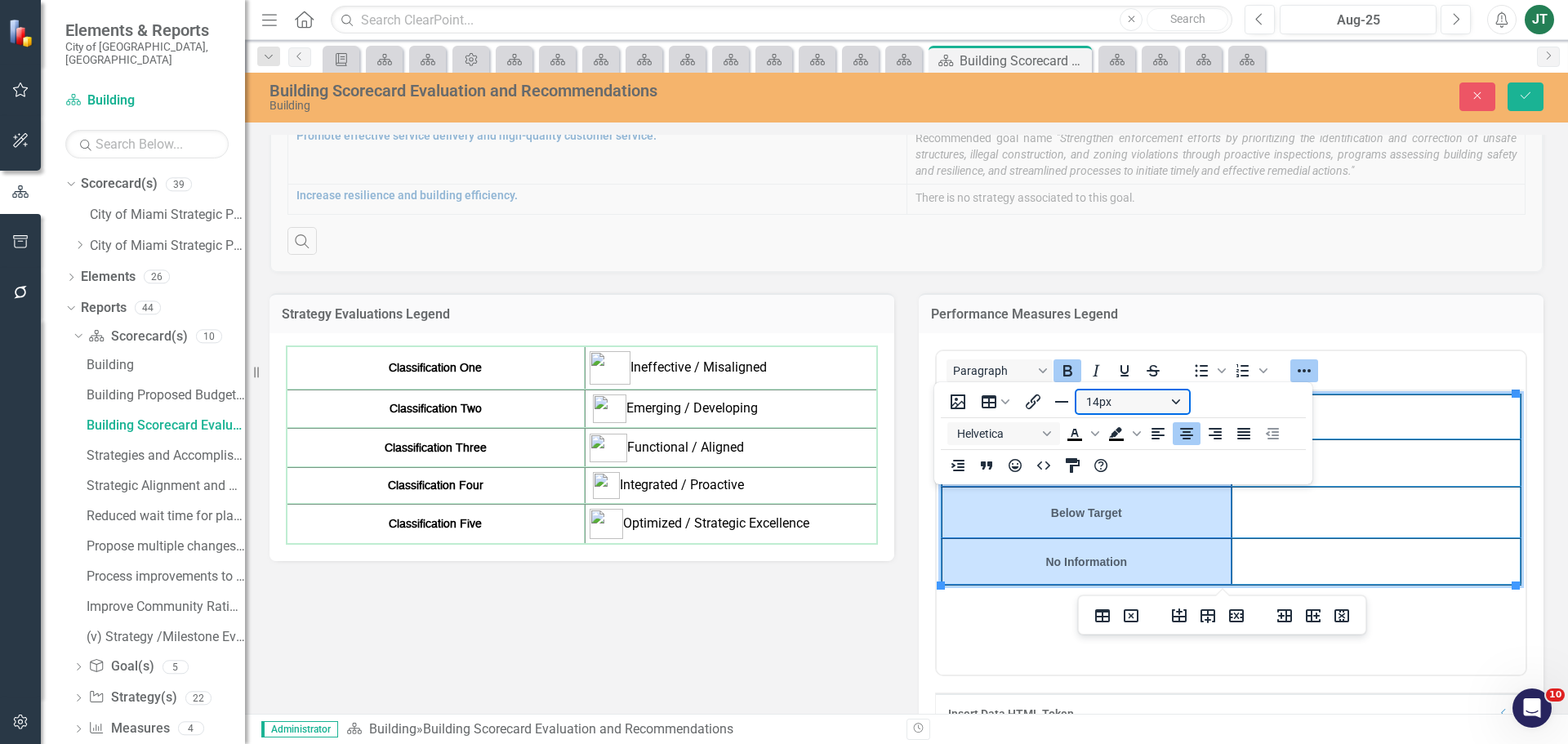
click at [1125, 396] on button "14px" at bounding box center [1133, 401] width 113 height 23
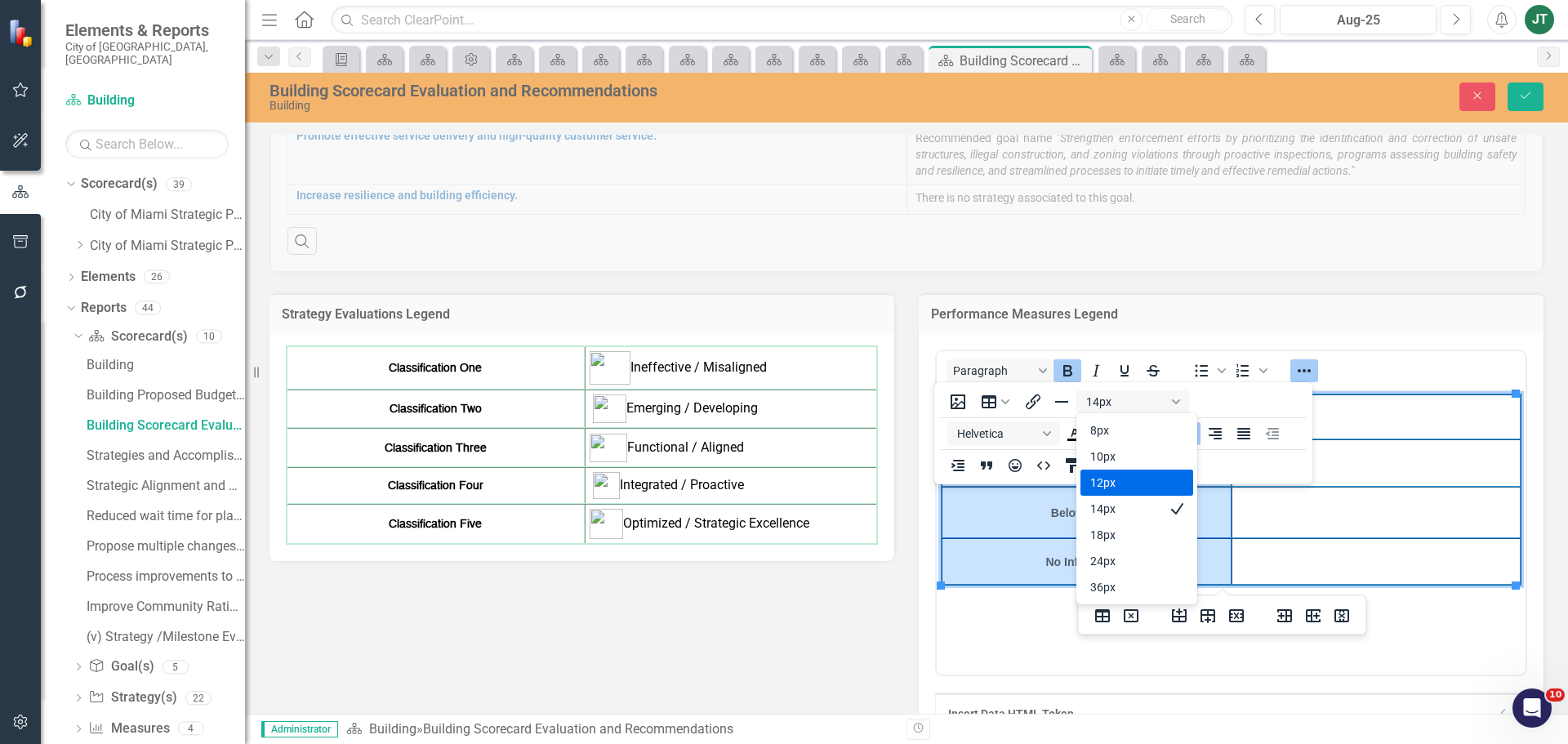
click at [1109, 476] on div "12px" at bounding box center [1124, 482] width 70 height 19
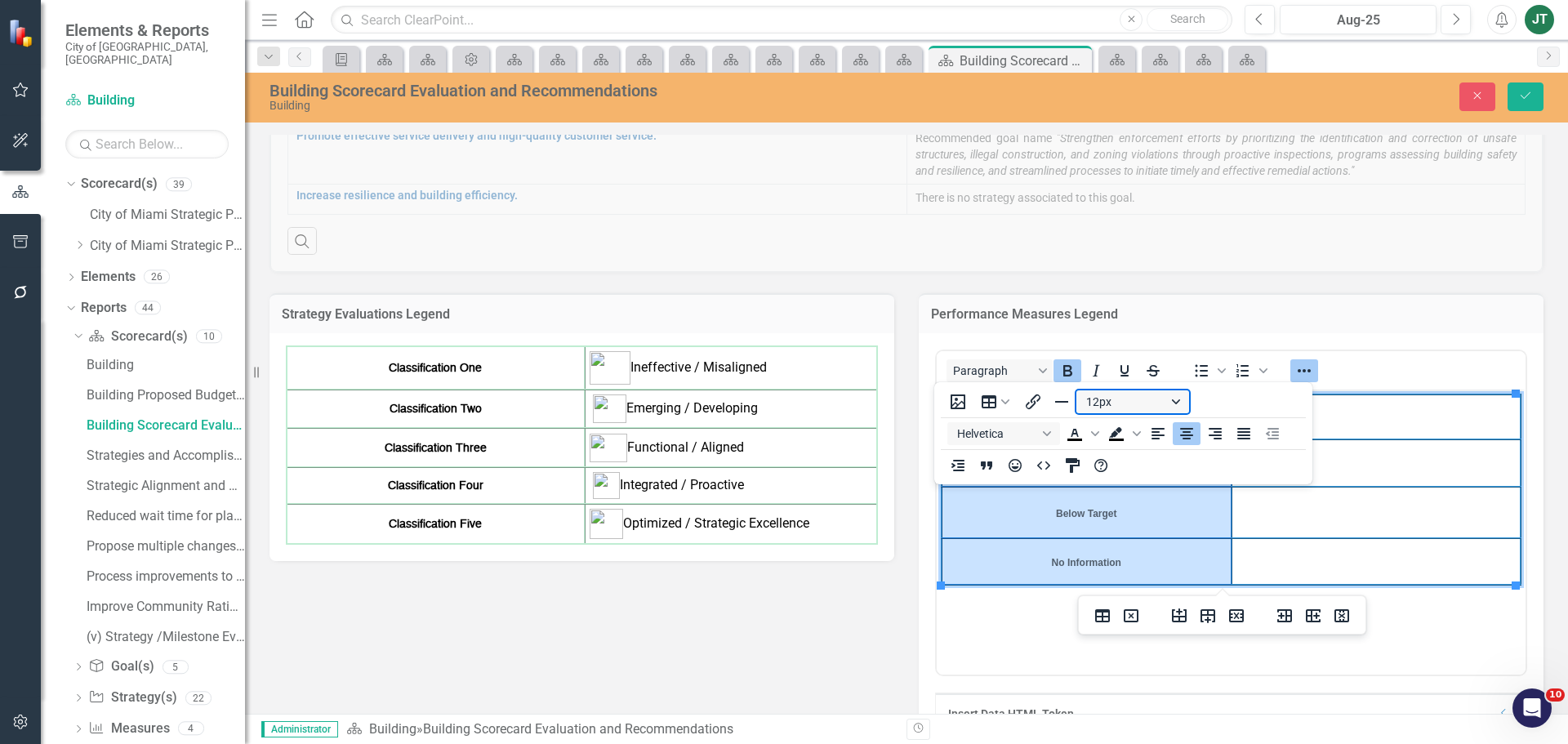
click at [1103, 401] on button "12px" at bounding box center [1133, 401] width 113 height 23
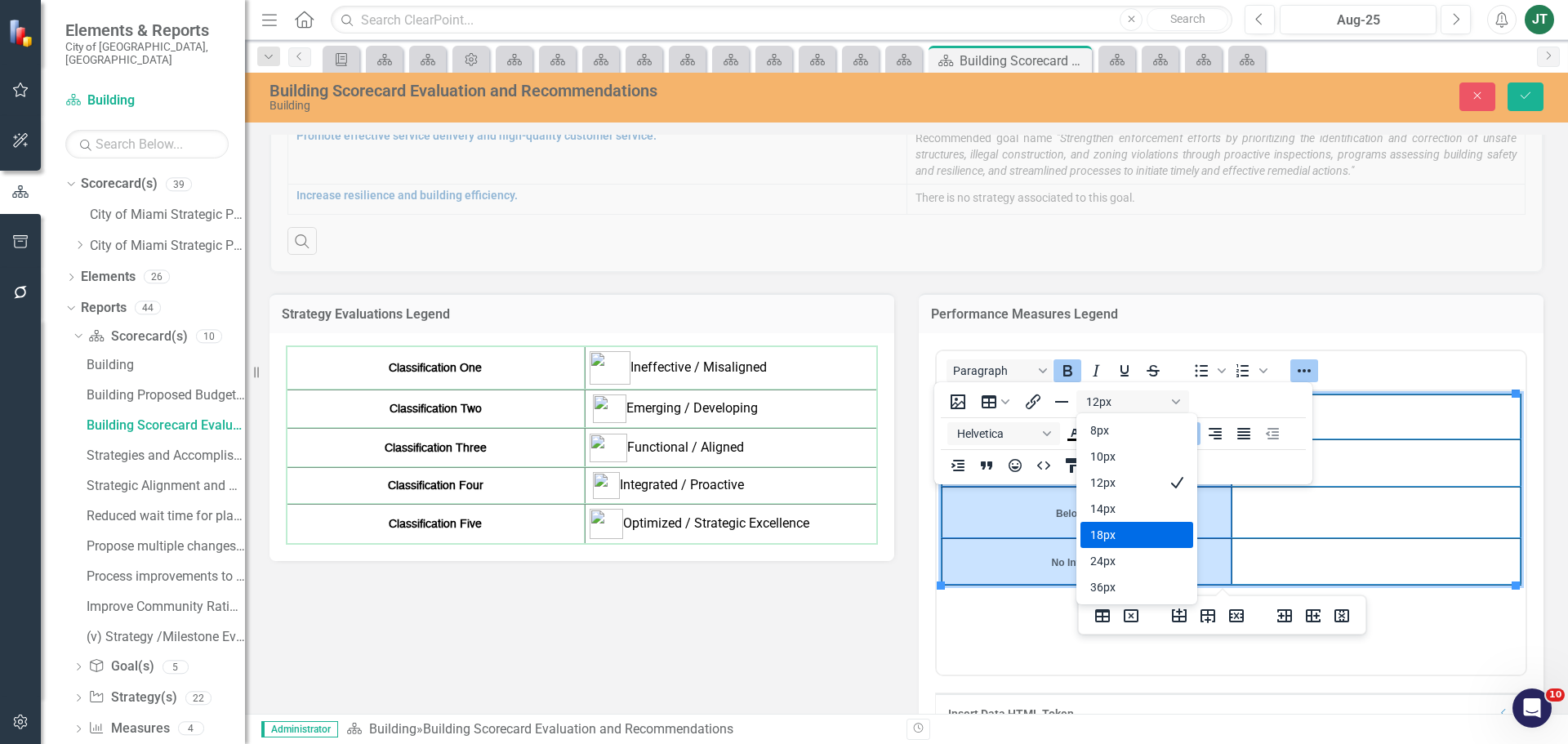
click at [1099, 539] on div "18px" at bounding box center [1124, 534] width 70 height 19
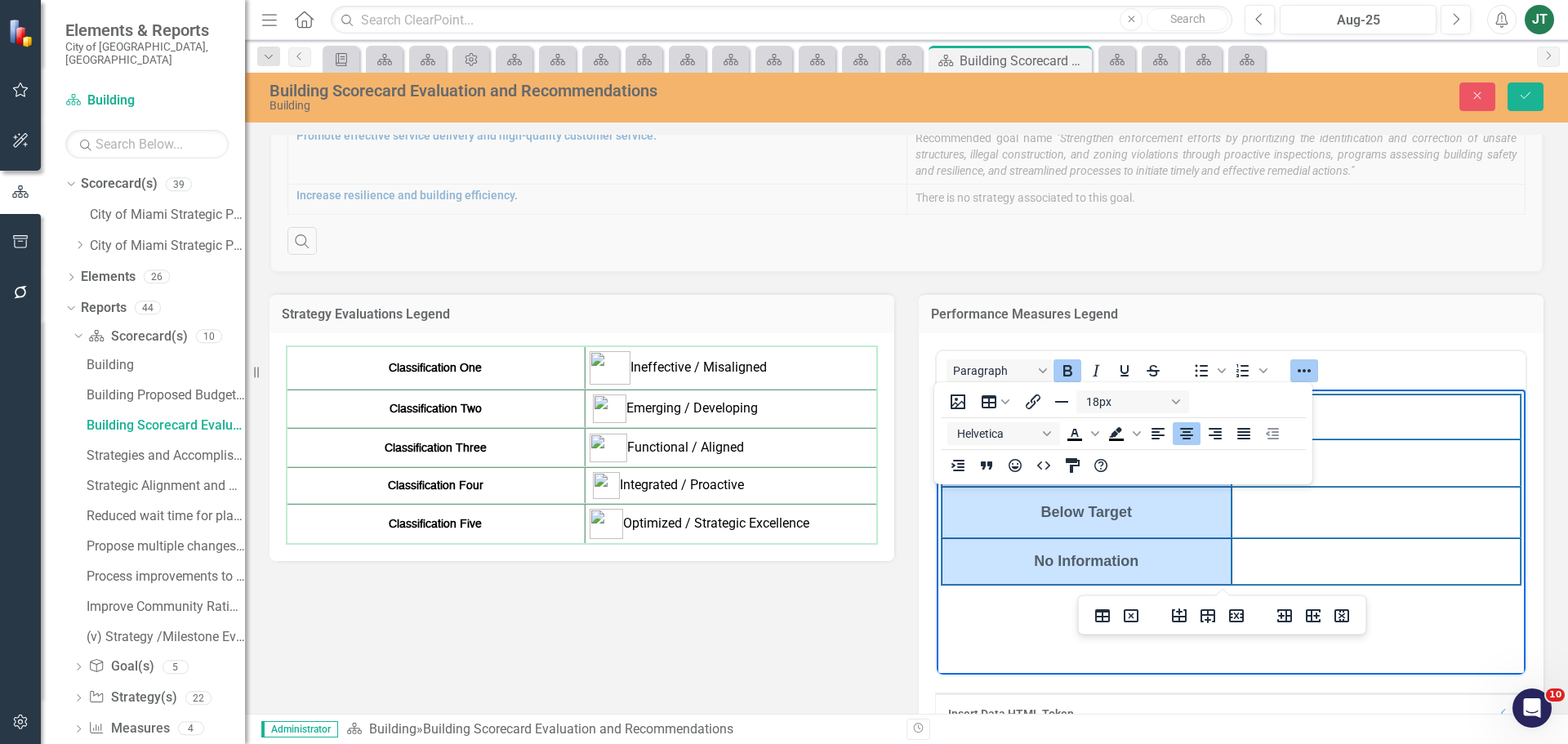
click at [472, 489] on strong "Classification Four" at bounding box center [436, 486] width 96 height 12
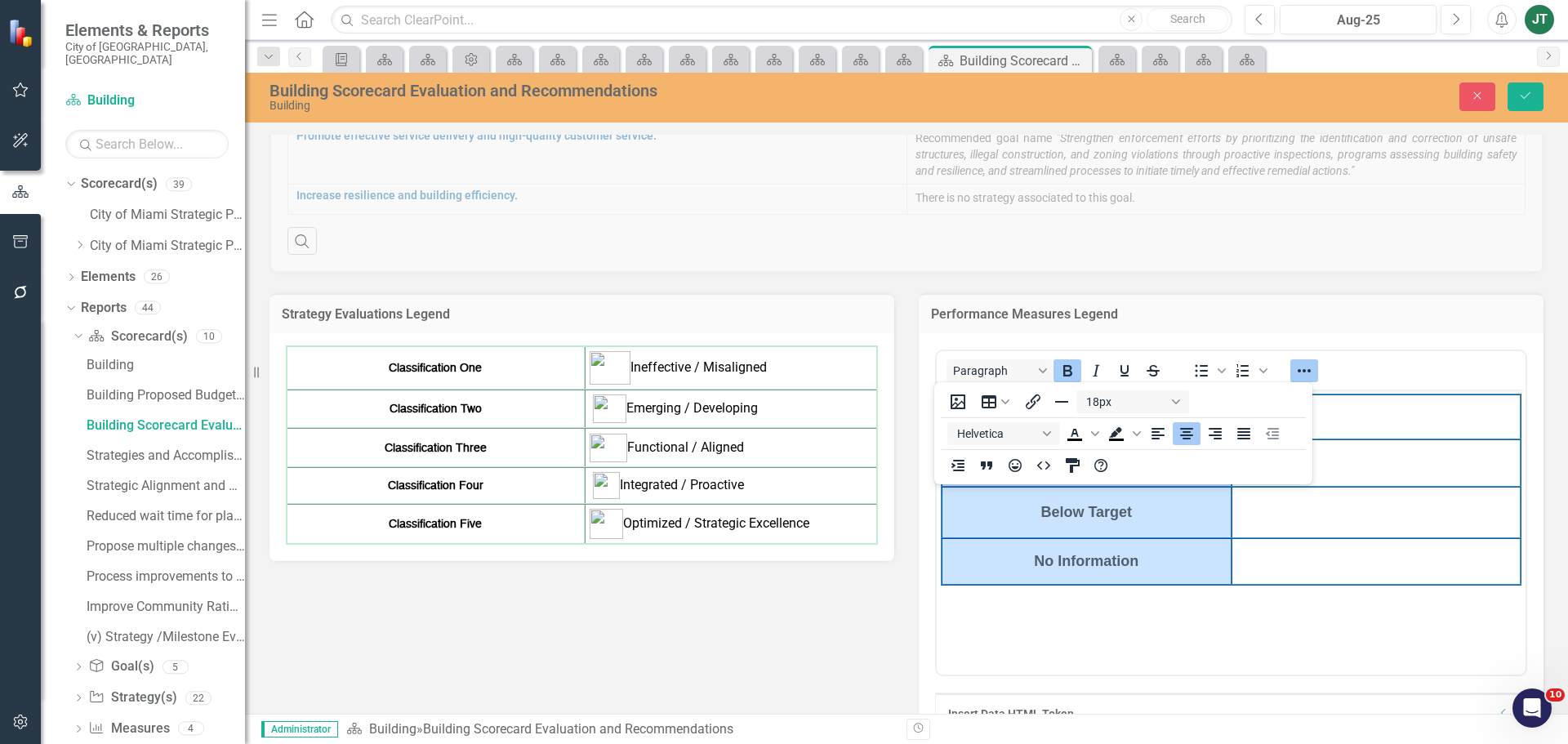
click at [485, 476] on td "Classification Four" at bounding box center [436, 486] width 298 height 37
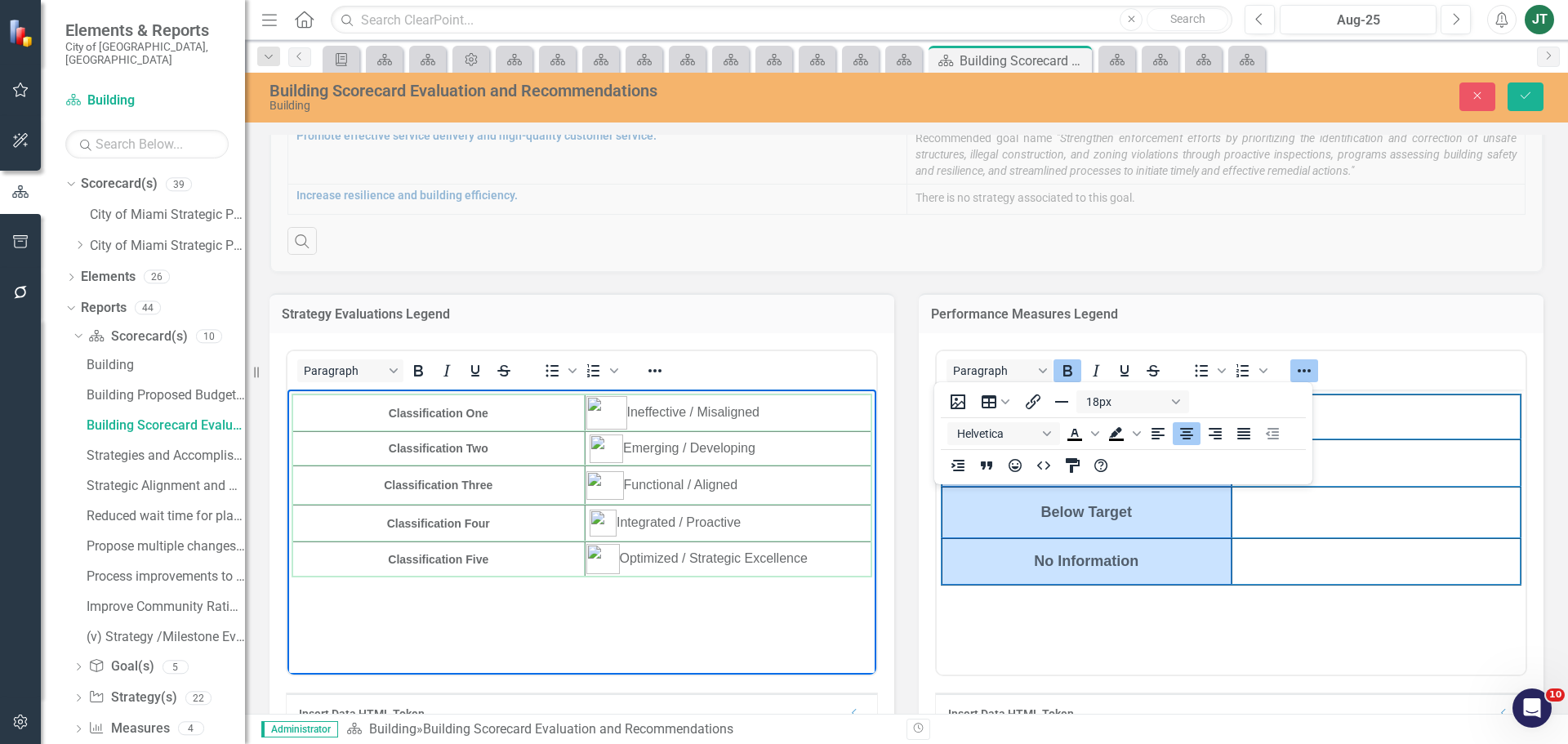
drag, startPoint x: 524, startPoint y: 486, endPoint x: 643, endPoint y: 779, distance: 316.2
click at [354, 390] on html "Classification One Ineffective / Misaligned Classification Two Emerging / Devel…" at bounding box center [582, 512] width 589 height 245
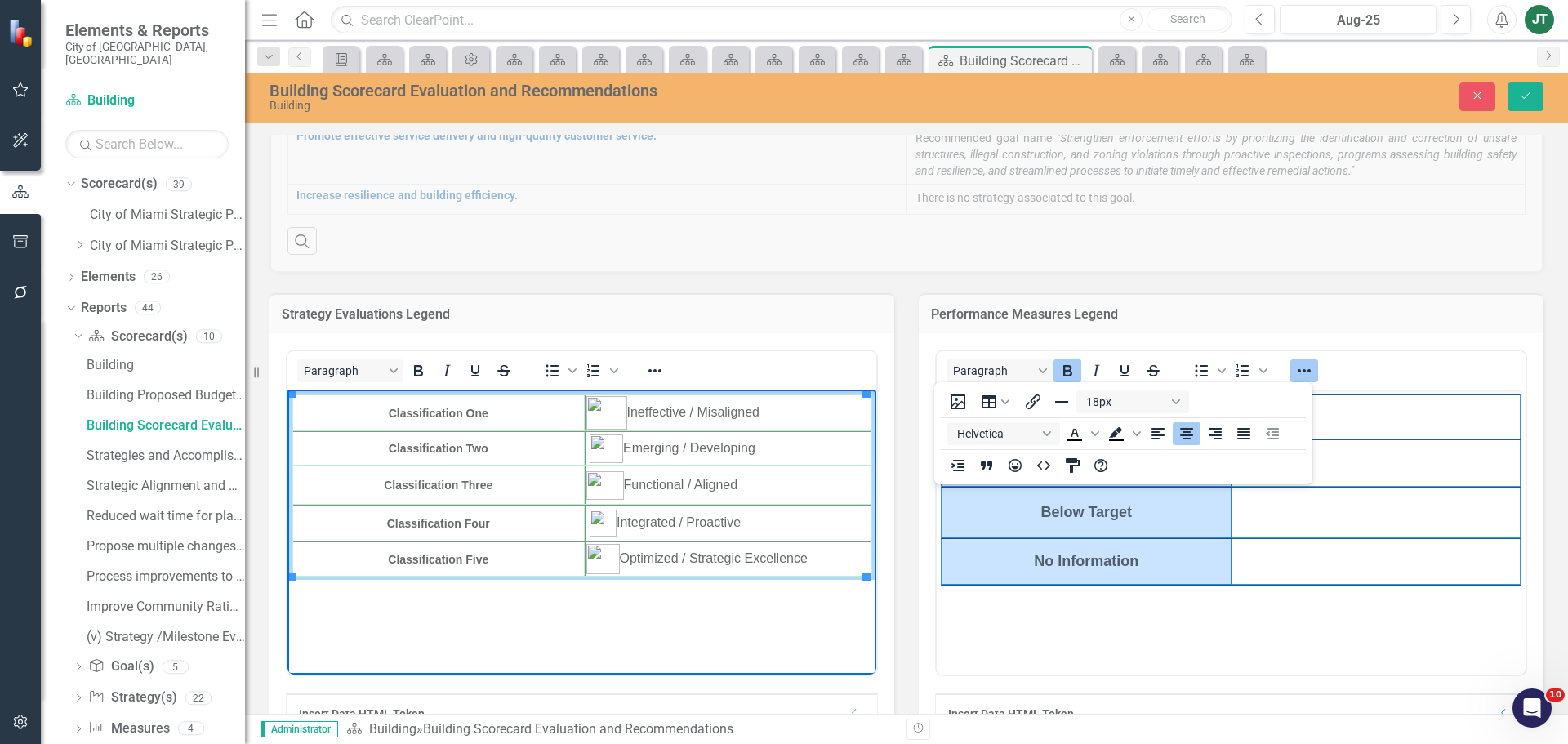
click at [436, 437] on td "Classification Two" at bounding box center [438, 448] width 292 height 35
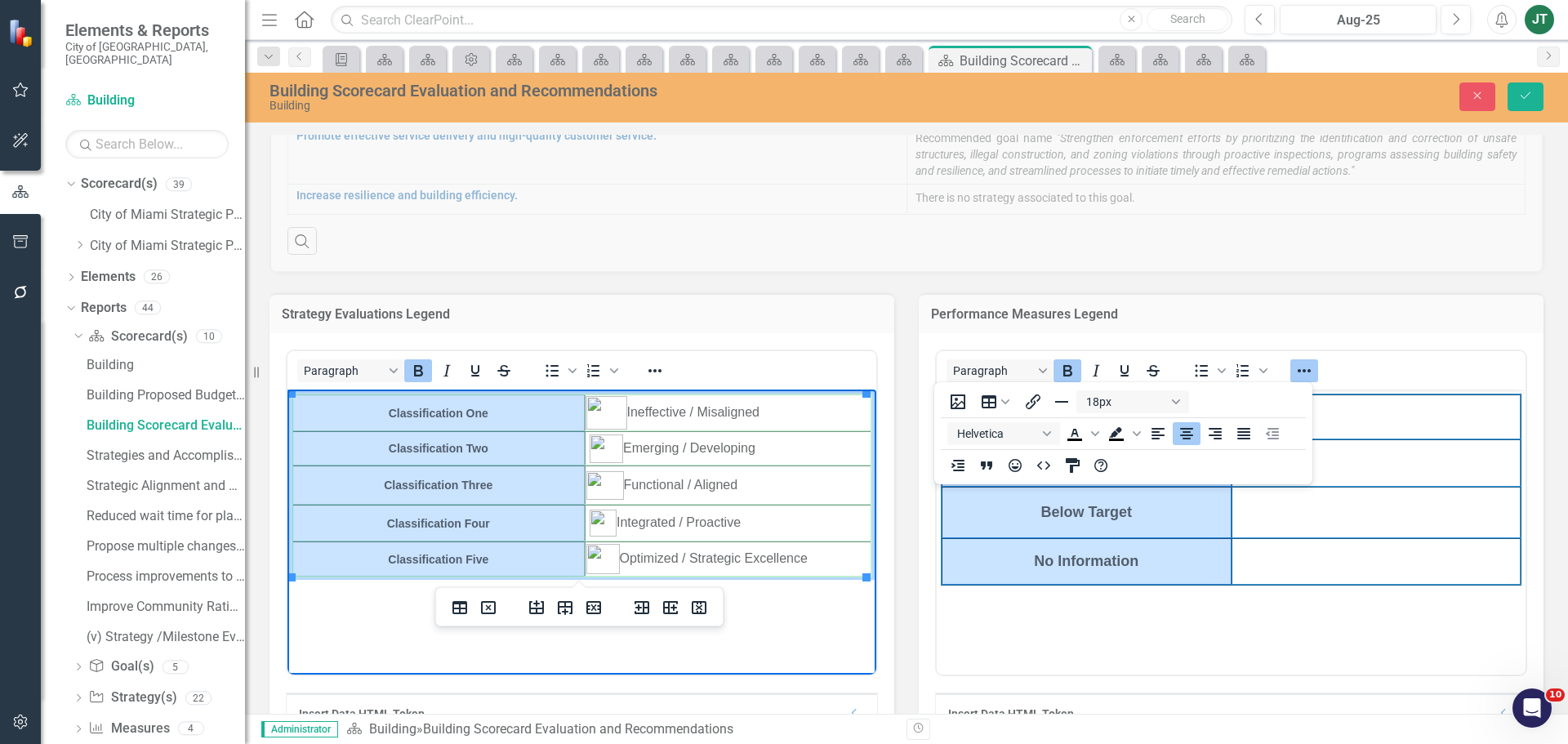
drag, startPoint x: 499, startPoint y: 560, endPoint x: 387, endPoint y: 390, distance: 203.6
click at [388, 403] on tbody "Classification One Ineffective / Misaligned Classification Two Emerging / Devel…" at bounding box center [582, 486] width 579 height 182
click at [391, 371] on button "Paragraph" at bounding box center [350, 370] width 106 height 23
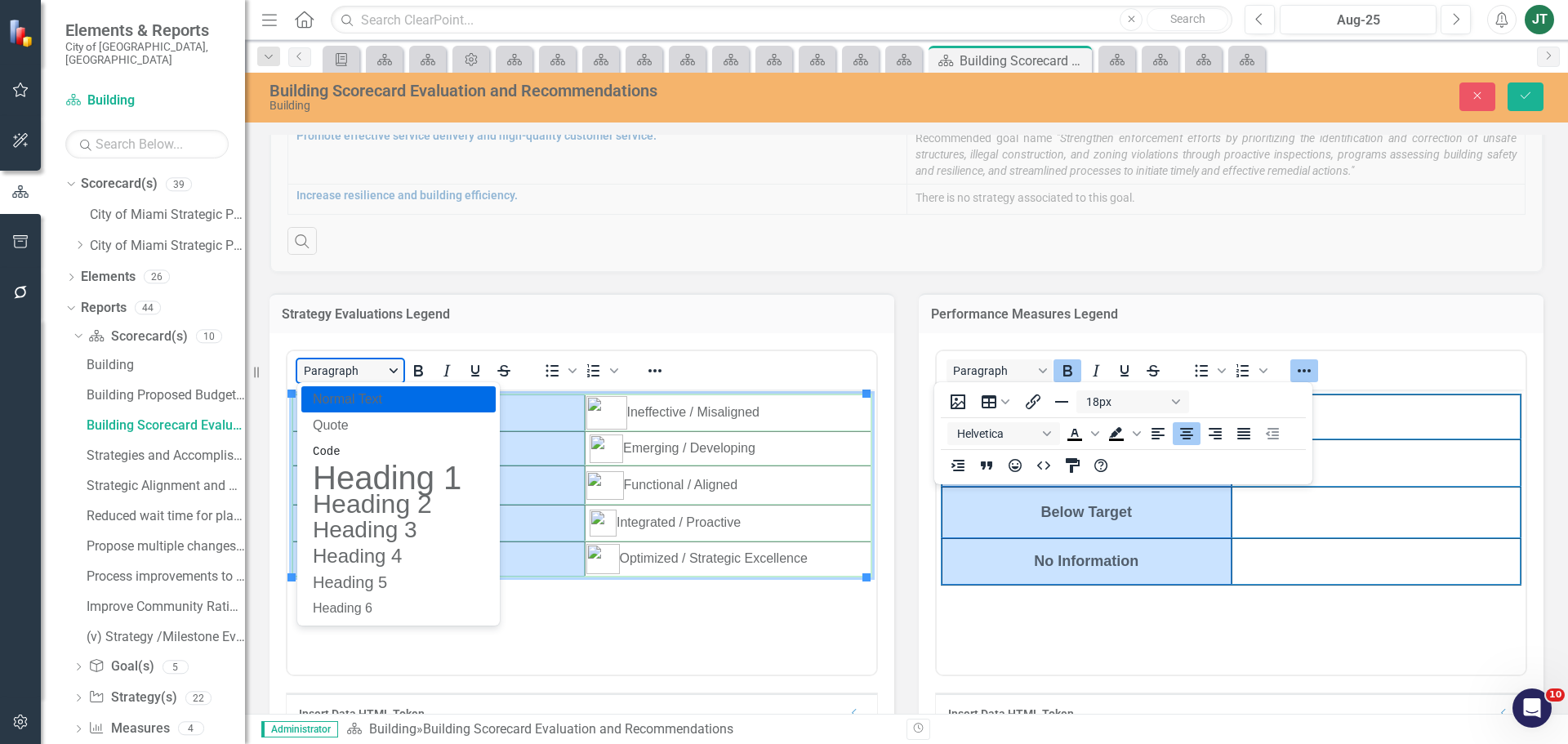
click at [391, 371] on button "Paragraph" at bounding box center [350, 370] width 106 height 23
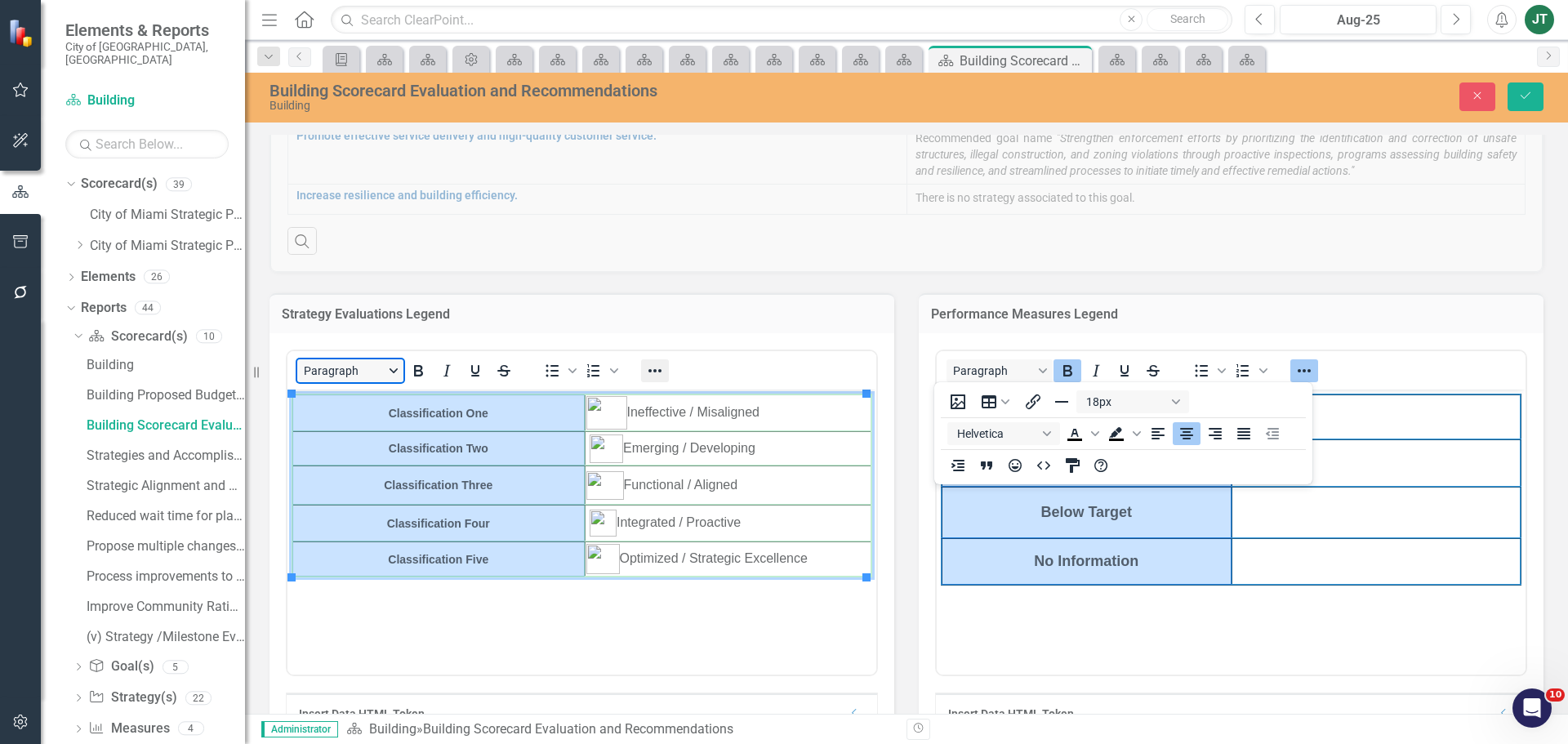
click at [651, 369] on icon "Reveal or hide additional toolbar items" at bounding box center [654, 370] width 19 height 19
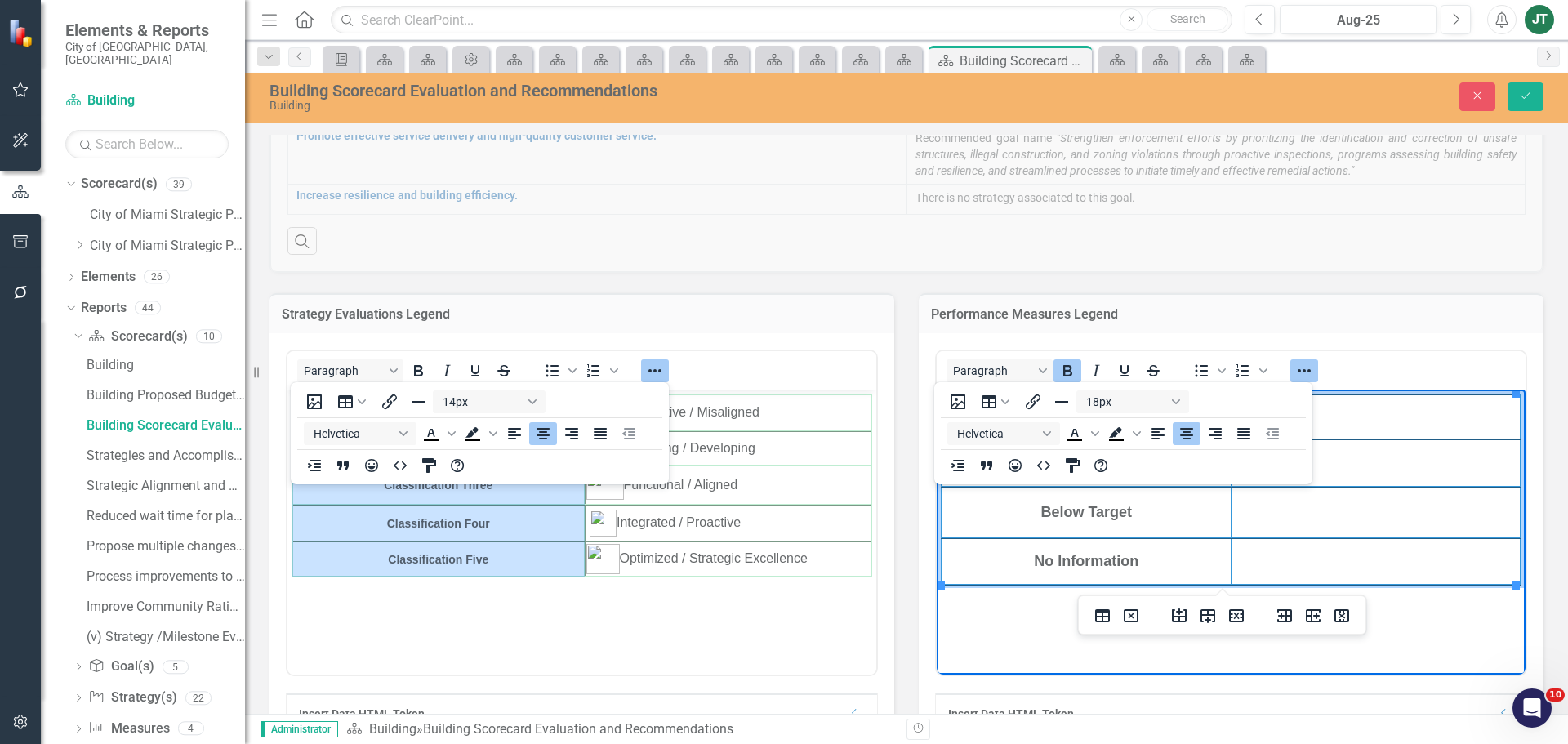
click at [1190, 545] on td "No Information" at bounding box center [1087, 561] width 290 height 46
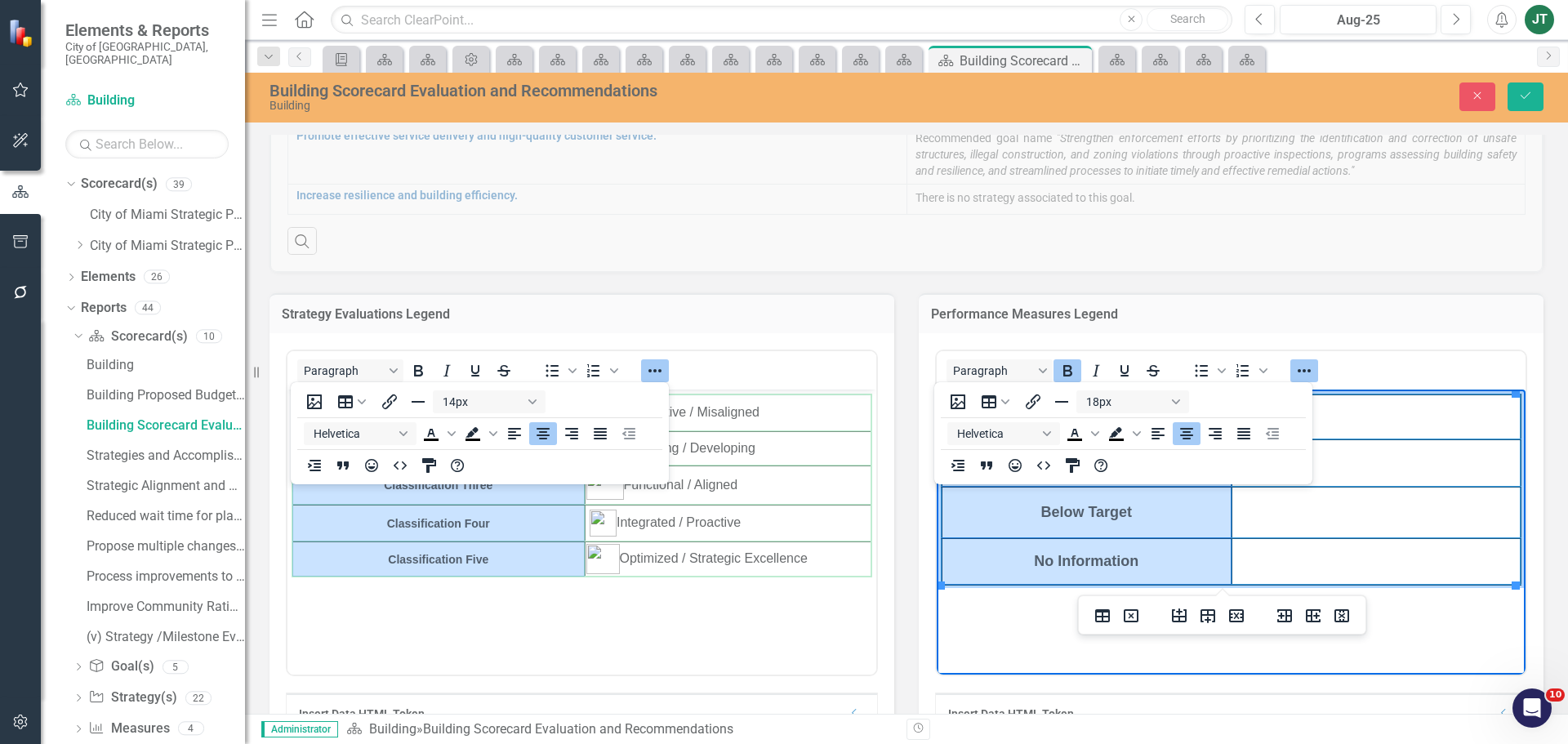
drag, startPoint x: 1145, startPoint y: 557, endPoint x: 2006, endPoint y: 806, distance: 896.3
click at [986, 413] on tbody "On Target Caution Below Target No Information" at bounding box center [1231, 490] width 579 height 190
click at [1154, 404] on button "18px" at bounding box center [1133, 401] width 113 height 23
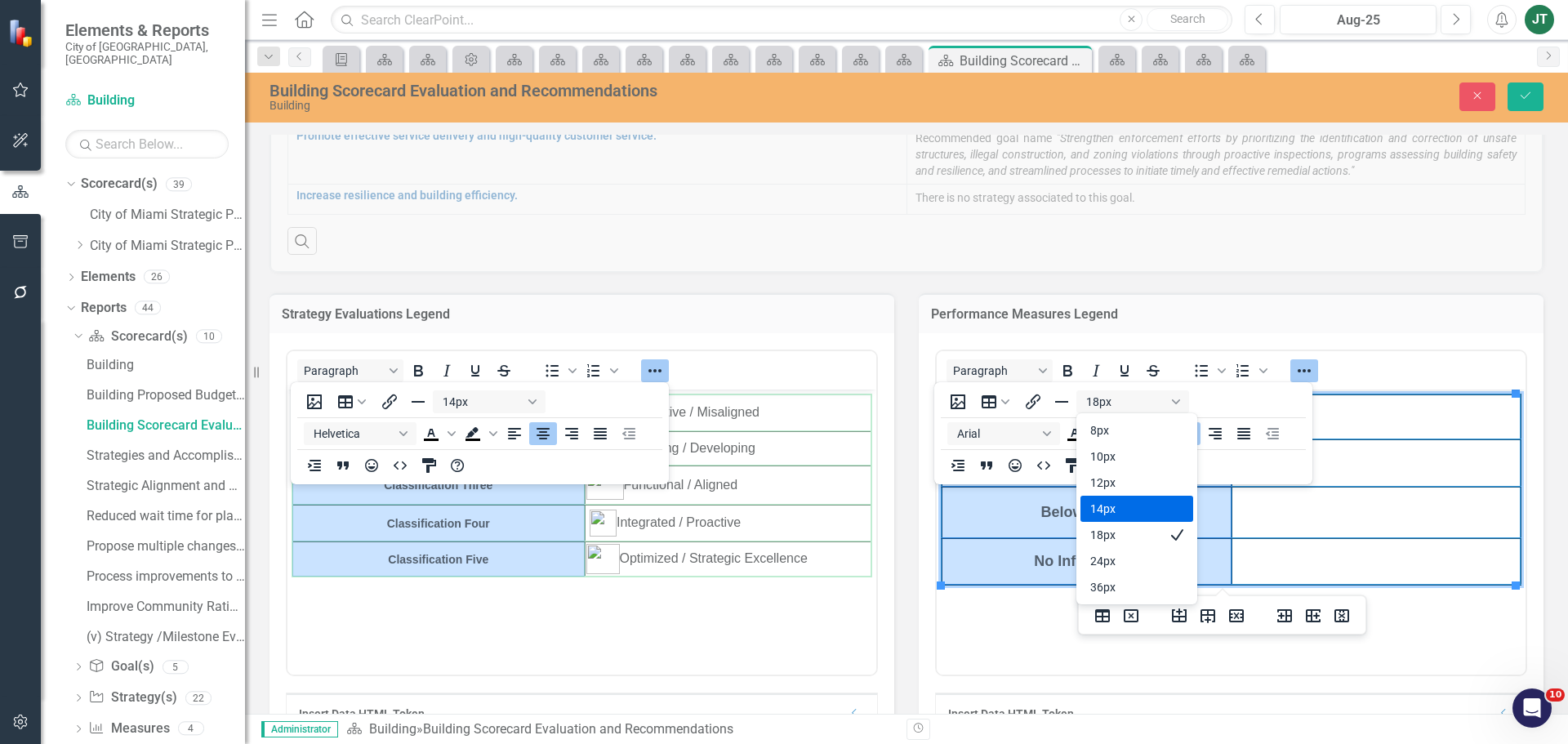
click at [1096, 515] on div "14px" at bounding box center [1124, 508] width 70 height 19
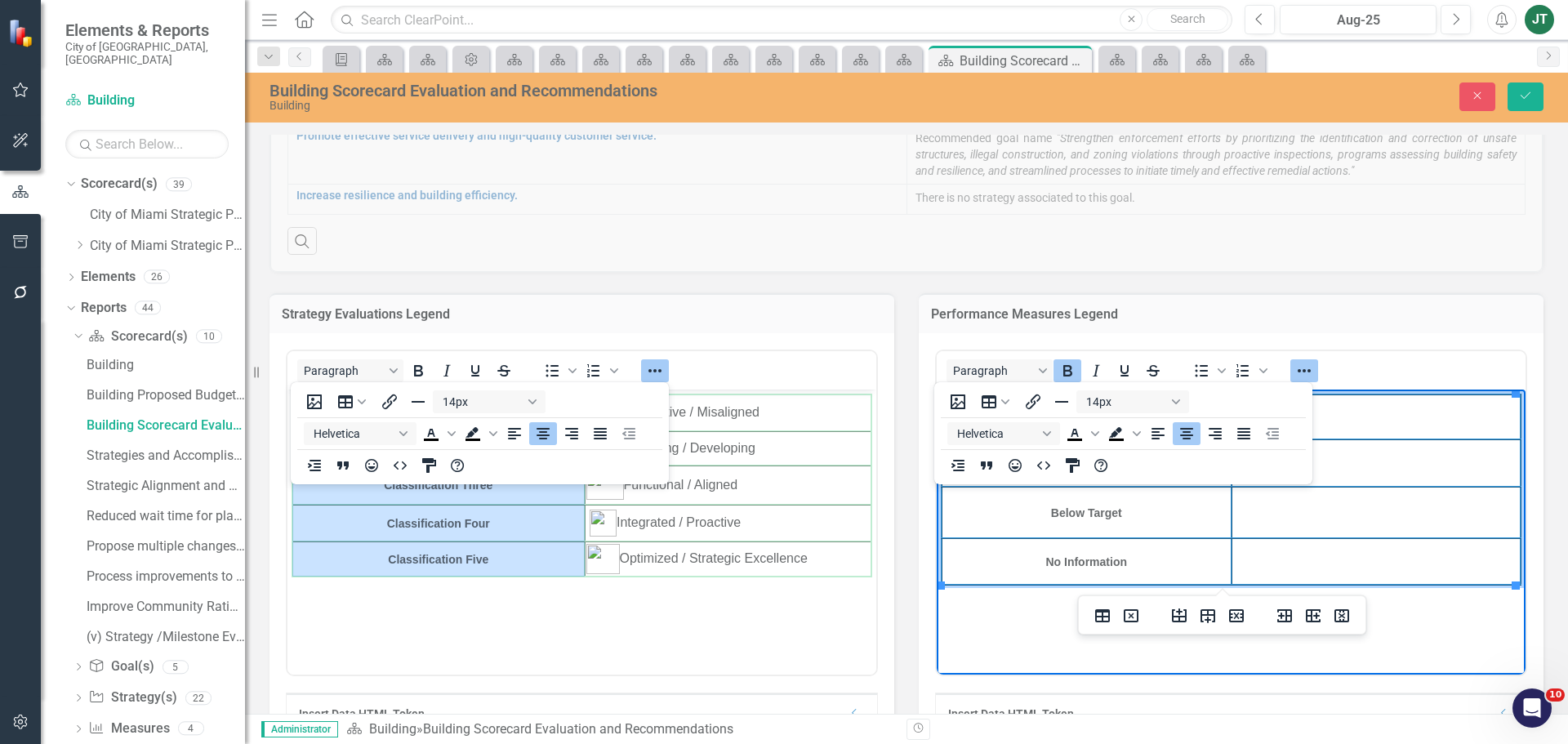
click at [1114, 518] on td "Below Target" at bounding box center [1087, 512] width 290 height 51
click at [1133, 569] on td "No Information" at bounding box center [1087, 561] width 290 height 46
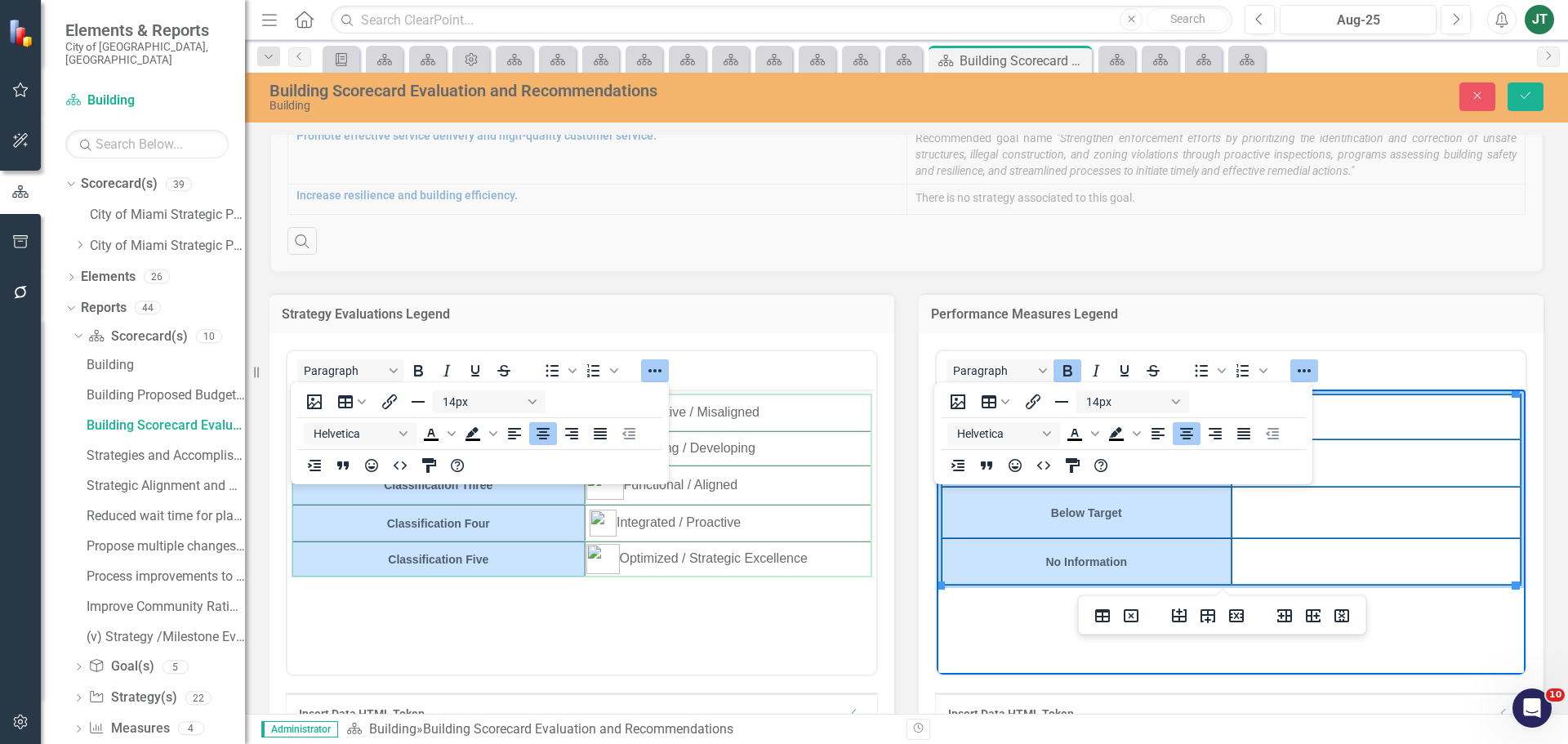
drag, startPoint x: 1156, startPoint y: 565, endPoint x: 1021, endPoint y: 424, distance: 195.2
click at [1021, 424] on tbody "On Target Caution Below Target No Information" at bounding box center [1231, 490] width 579 height 190
click at [988, 428] on button "Arial" at bounding box center [1003, 433] width 113 height 23
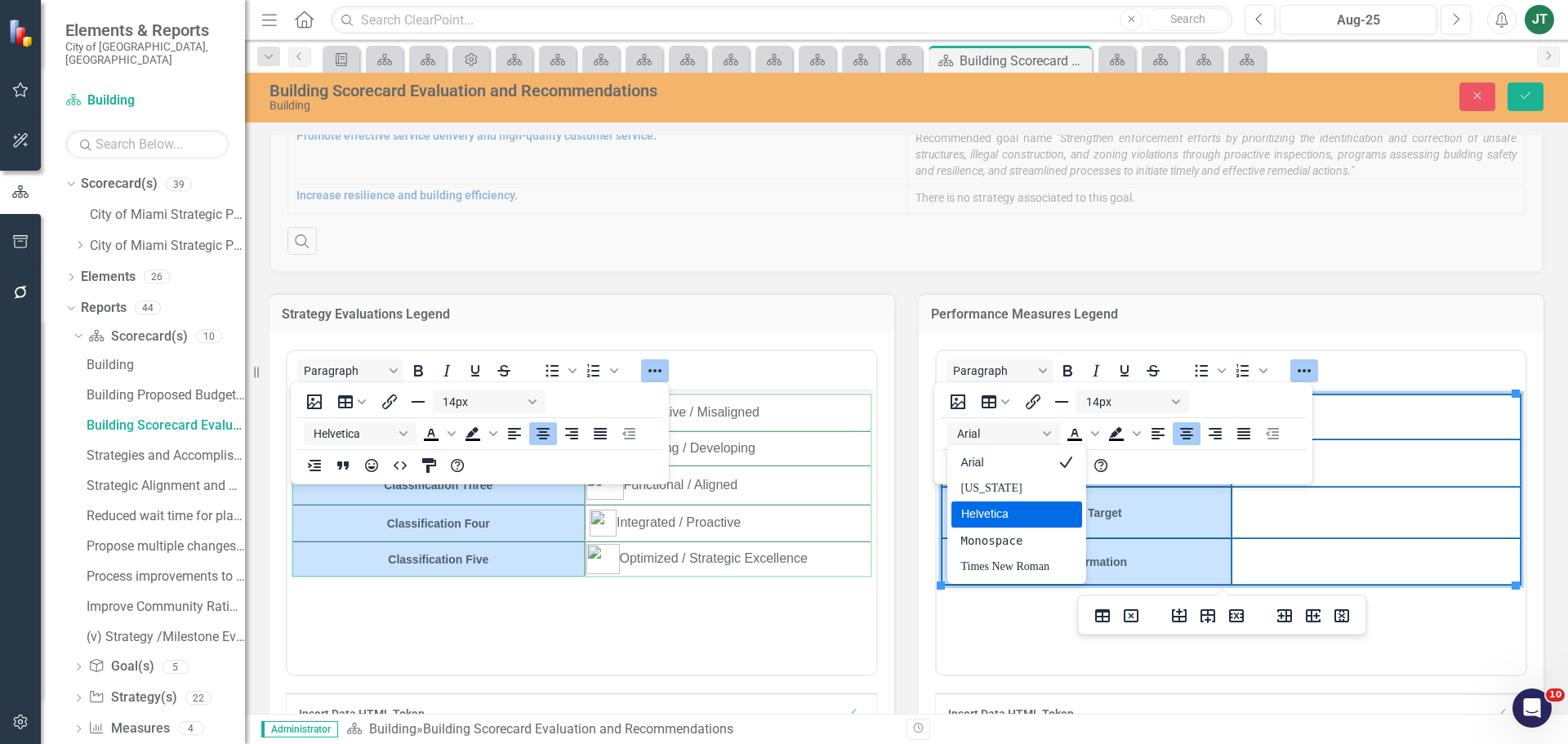
drag, startPoint x: 985, startPoint y: 518, endPoint x: 55, endPoint y: 127, distance: 1008.9
click at [985, 518] on div "Helvetica" at bounding box center [1005, 514] width 88 height 19
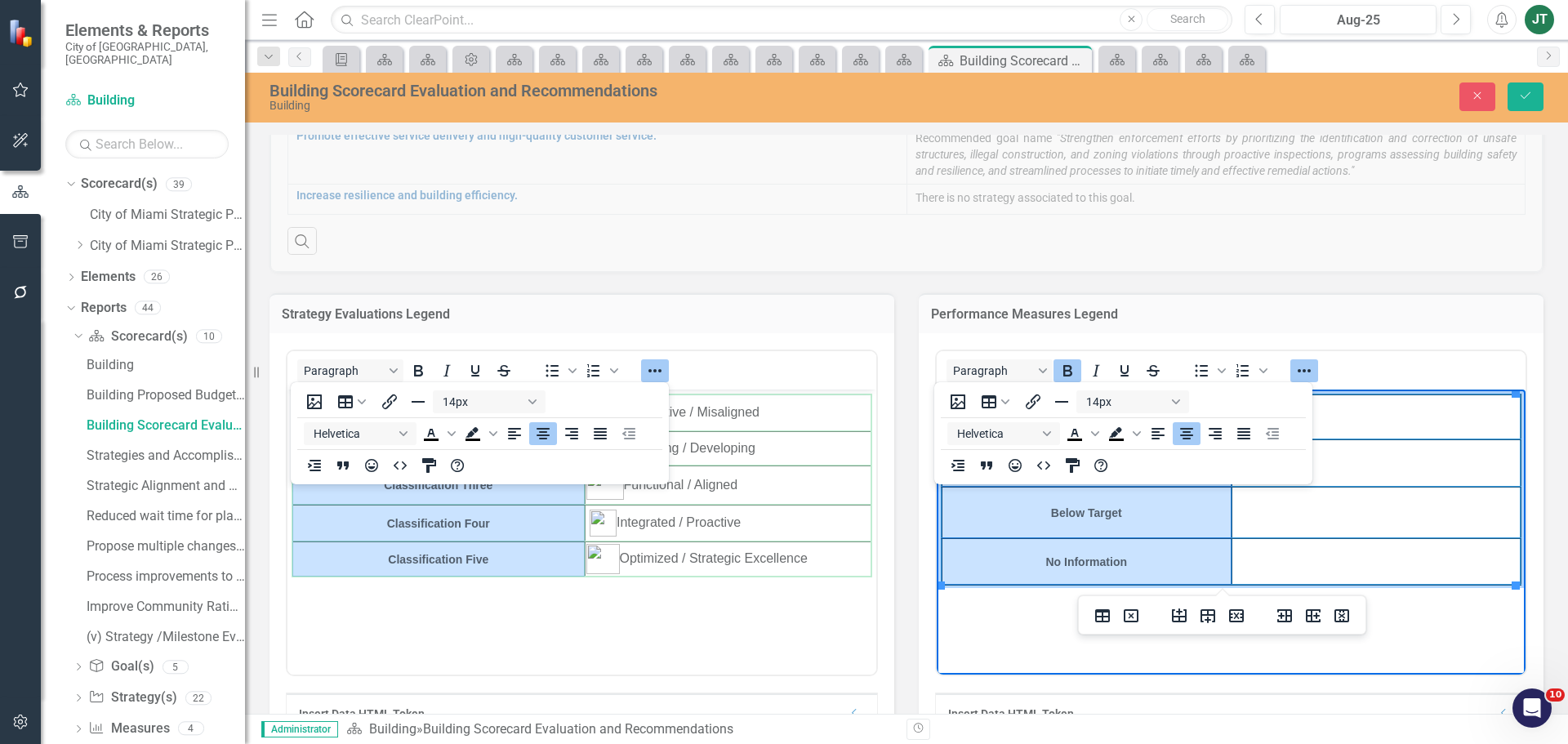
click at [1148, 527] on td "Below Target" at bounding box center [1087, 512] width 290 height 51
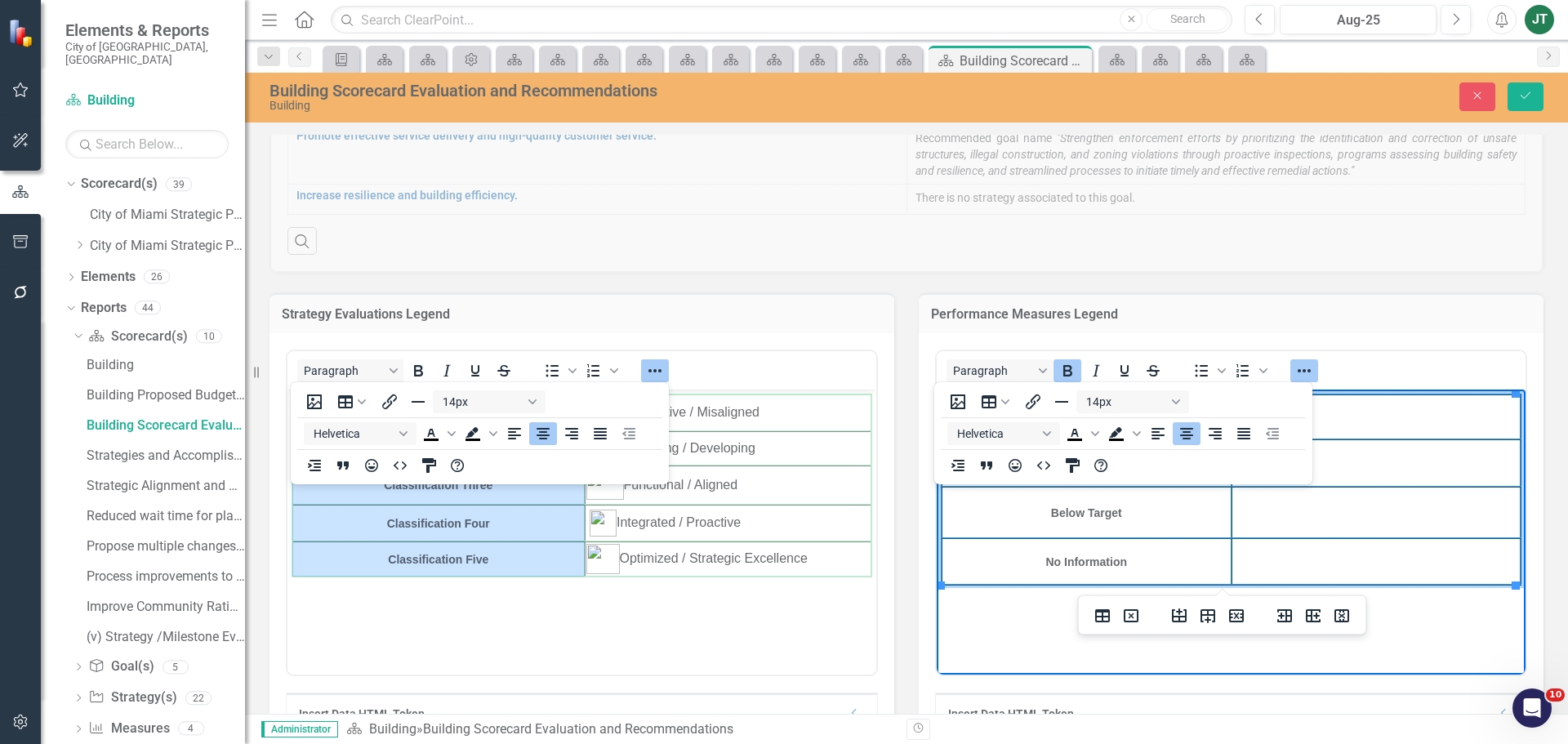
click at [1312, 315] on h3 "Performance Measures Legend" at bounding box center [1230, 314] width 600 height 14
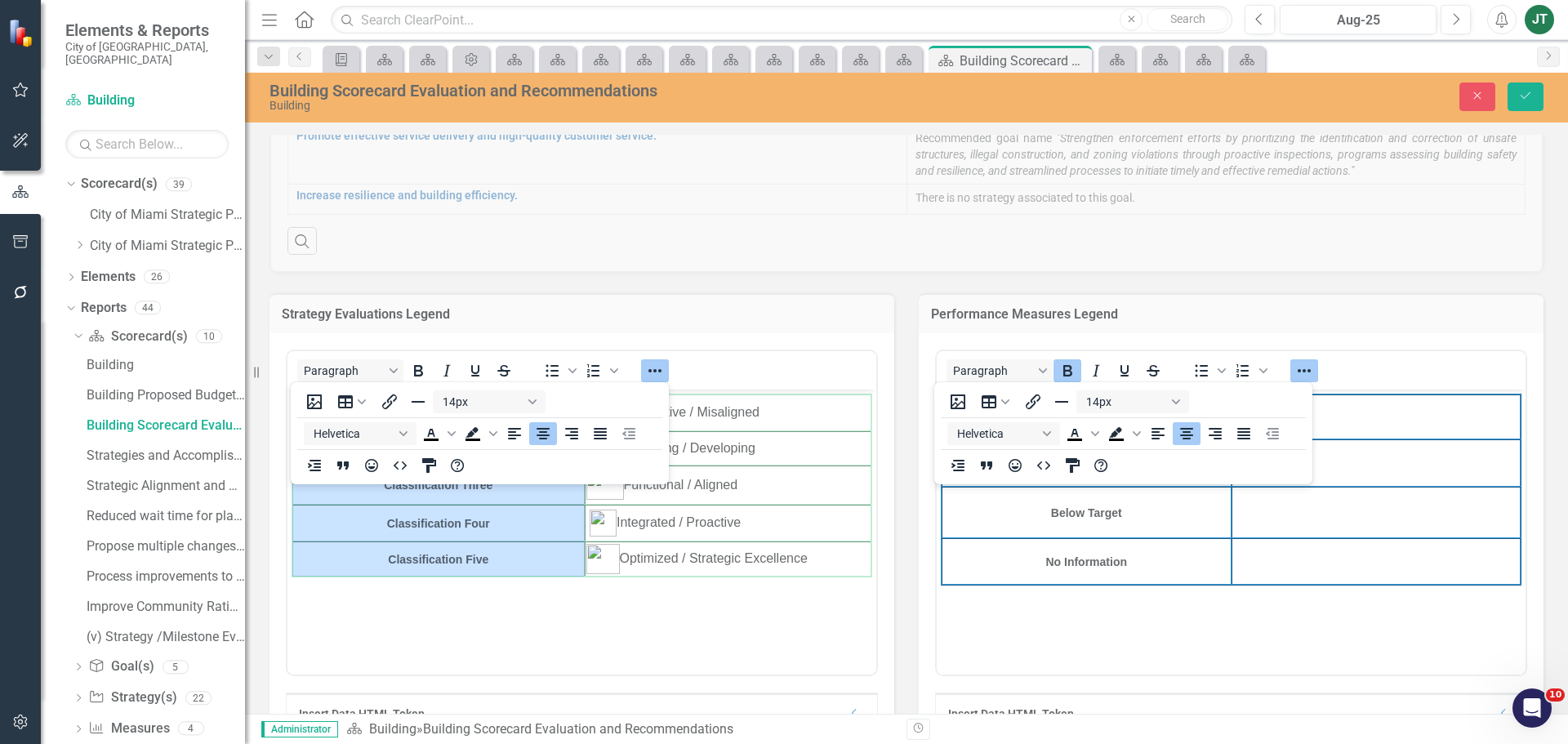
click at [1290, 369] on button "Reveal or hide additional toolbar items" at bounding box center [1304, 370] width 28 height 23
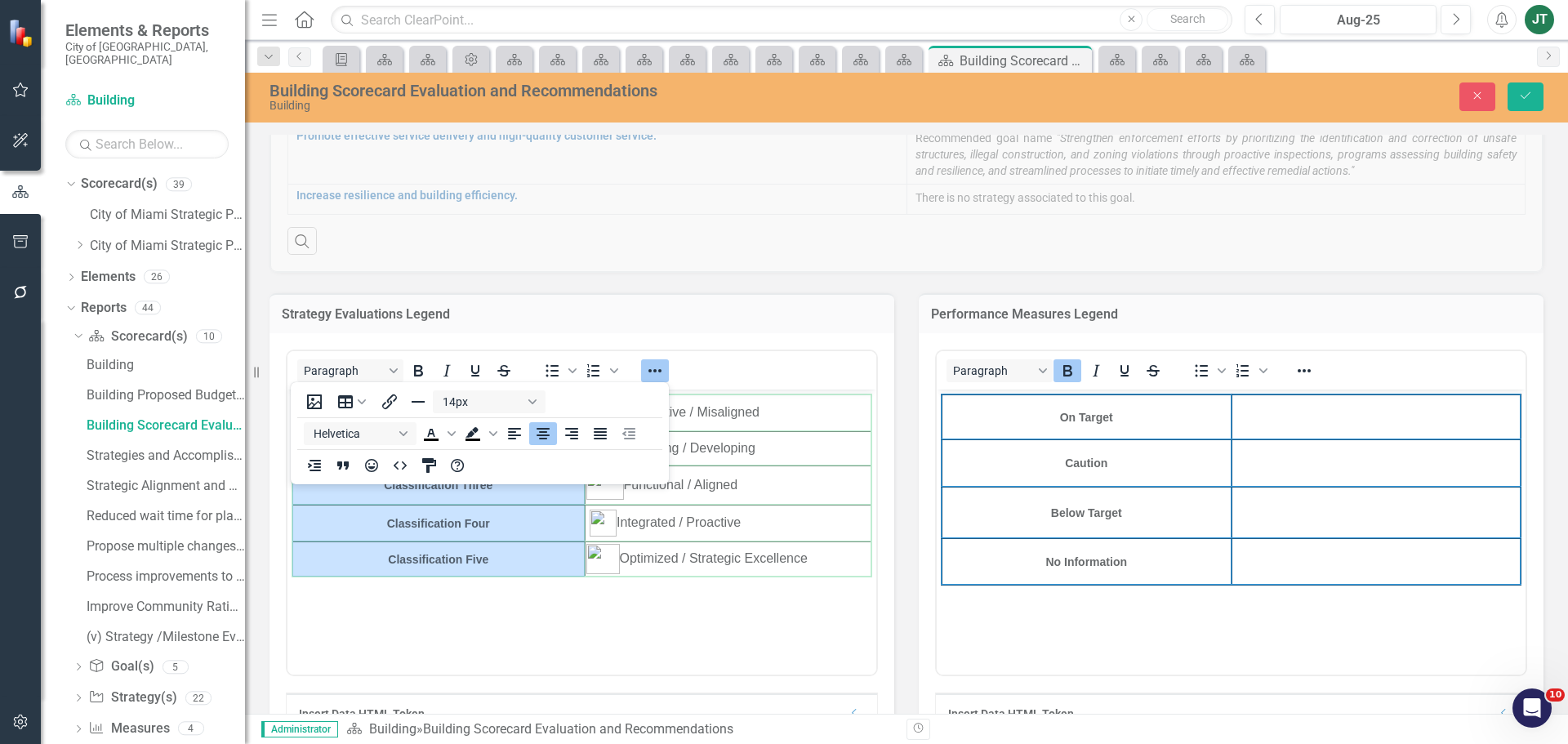
click at [1153, 514] on td "Below Target" at bounding box center [1087, 512] width 290 height 51
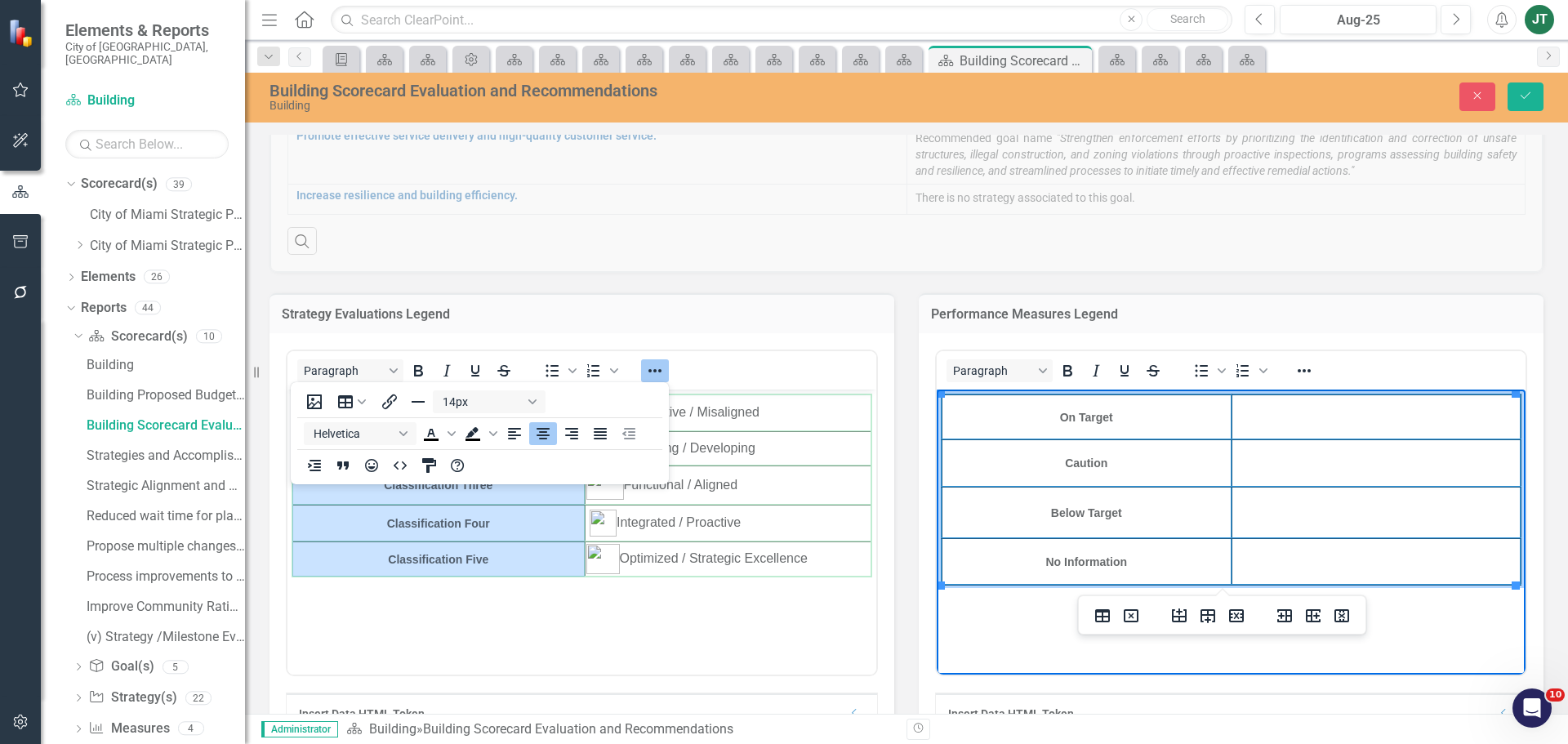
click at [1308, 515] on td "Rich Text Area. Press ALT-0 for help." at bounding box center [1376, 512] width 290 height 51
click at [1300, 416] on td "Rich Text Area. Press ALT-0 for help." at bounding box center [1376, 417] width 290 height 45
click at [659, 362] on icon "Reveal or hide additional toolbar items" at bounding box center [654, 370] width 19 height 19
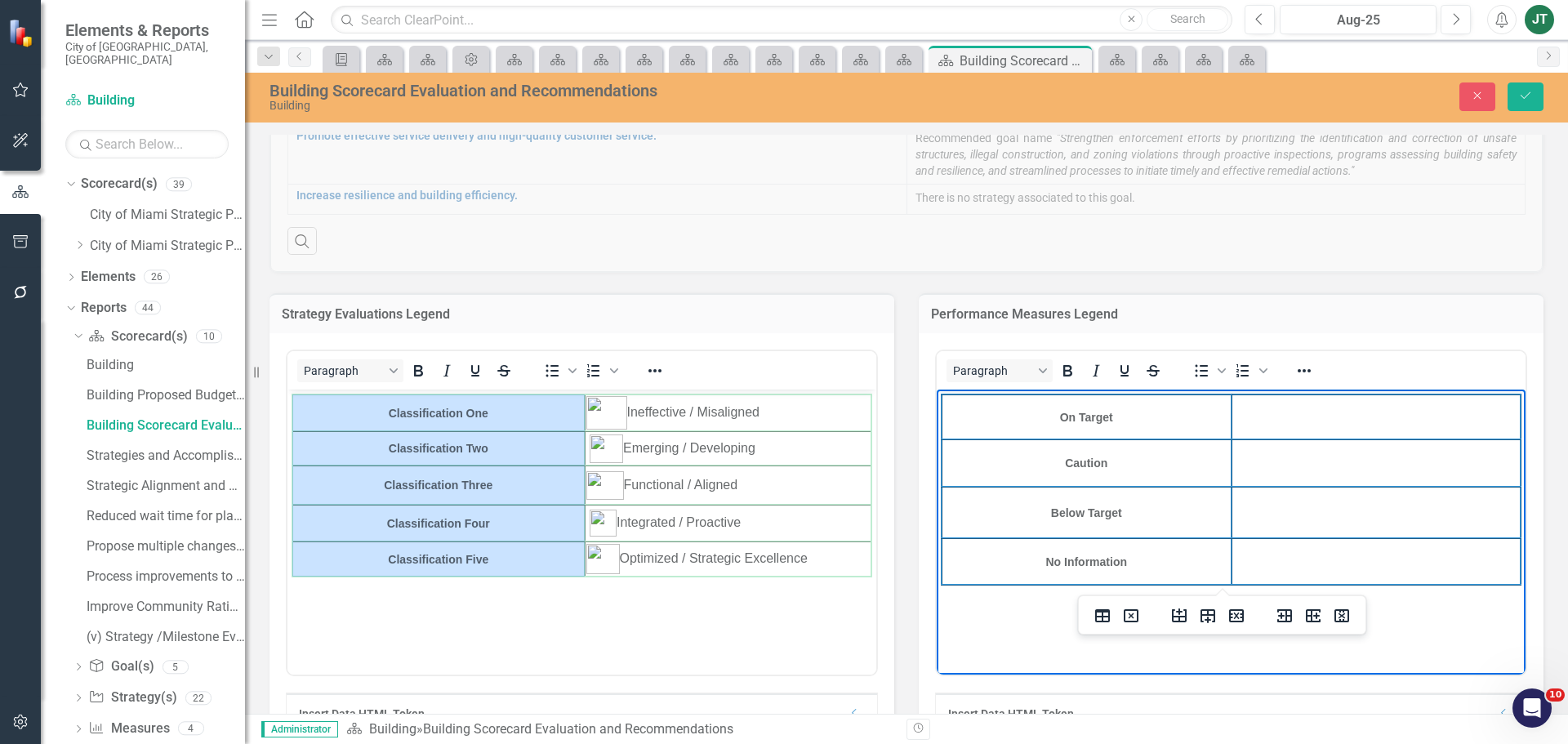
click at [1321, 417] on td "Rich Text Area. Press ALT-0 for help." at bounding box center [1376, 417] width 290 height 45
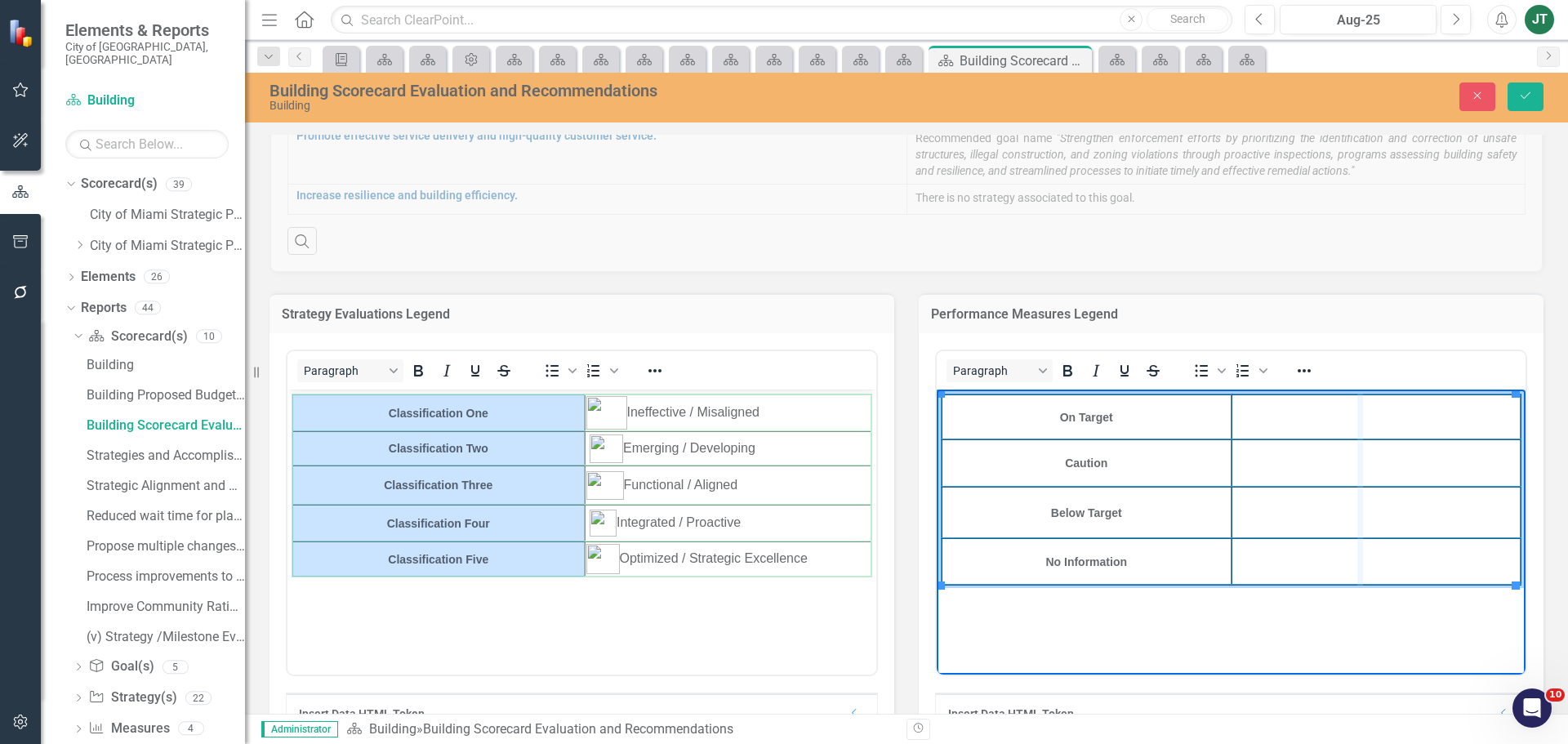
drag, startPoint x: 1512, startPoint y: 473, endPoint x: 1350, endPoint y: 481, distance: 162.2
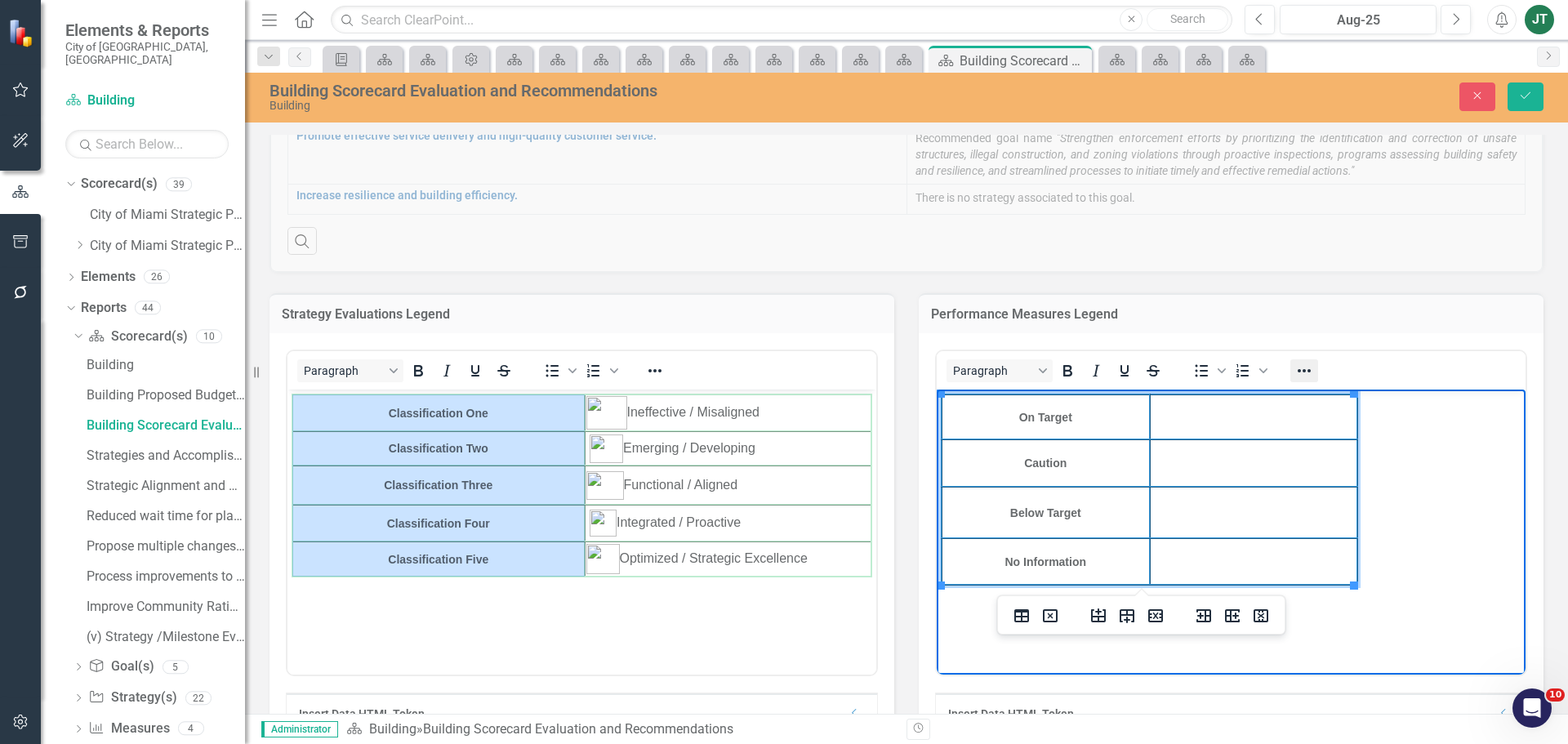
click at [1290, 371] on button "Reveal or hide additional toolbar items" at bounding box center [1304, 370] width 28 height 23
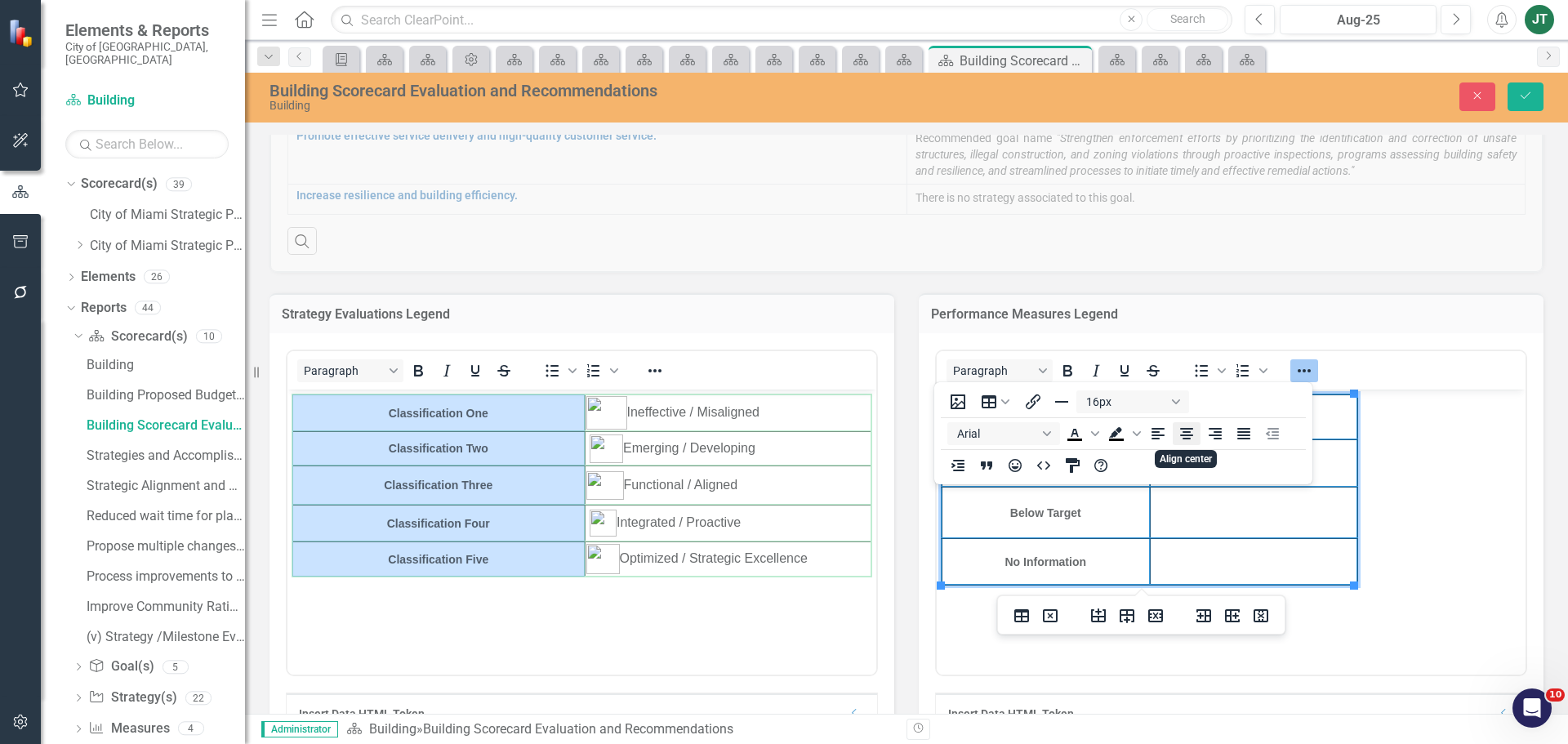
click at [1192, 437] on icon "Align center" at bounding box center [1186, 433] width 19 height 19
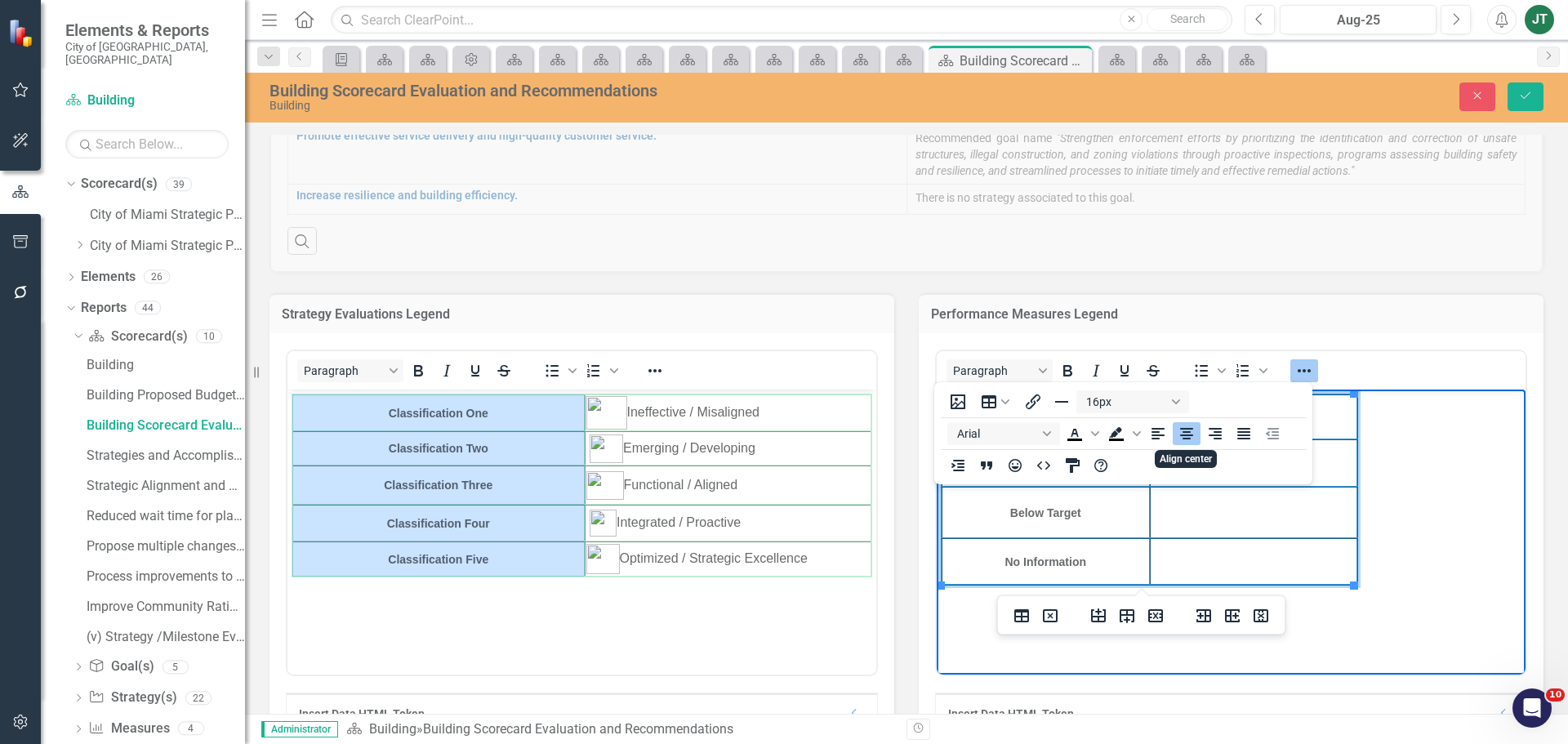
click at [1187, 435] on icon "Align center" at bounding box center [1187, 433] width 13 height 12
click at [1480, 543] on body "On Target Caution Below Target No Information" at bounding box center [1231, 512] width 589 height 245
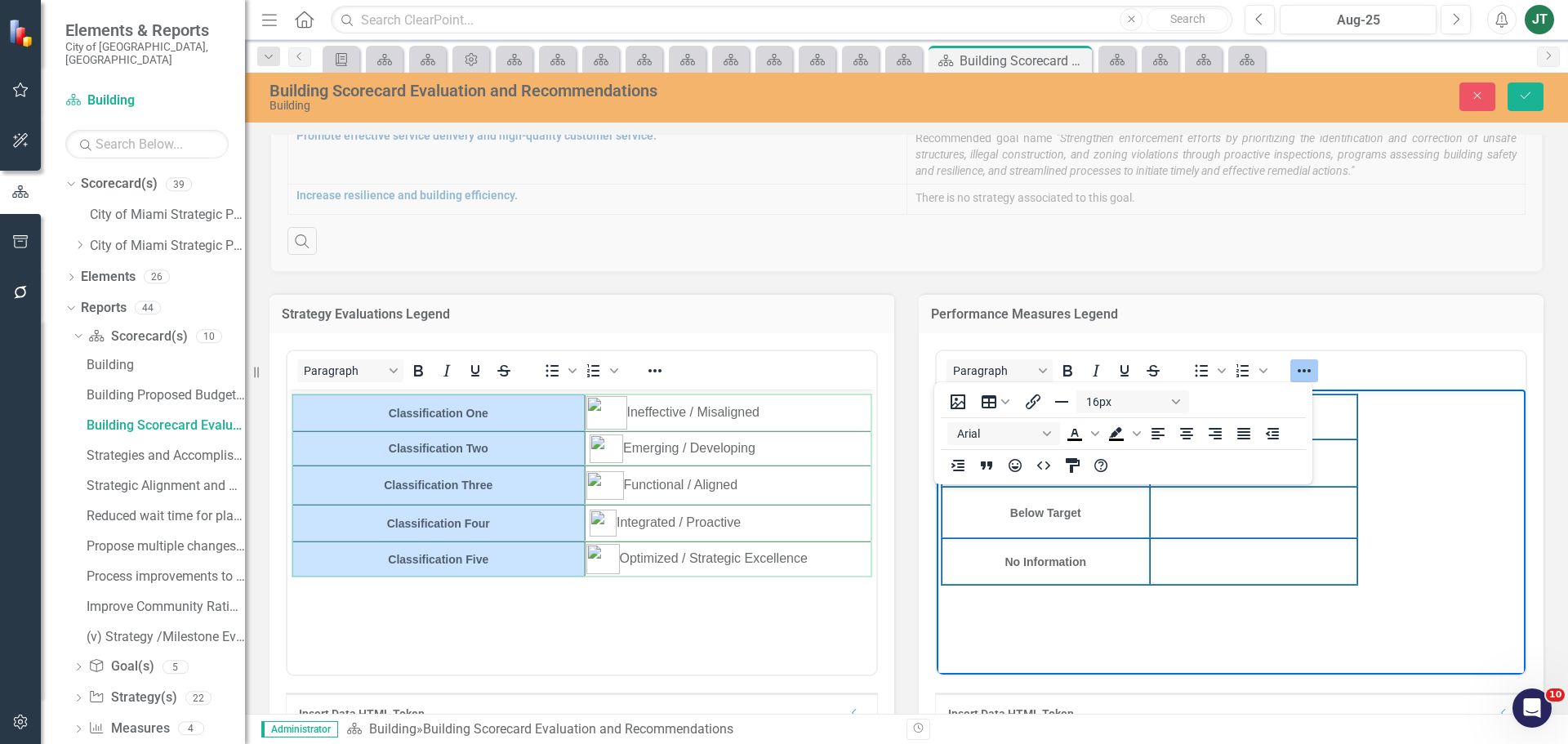
click at [1379, 624] on body "On Target Caution Below Target No Information" at bounding box center [1231, 512] width 589 height 245
click at [1215, 570] on td "Rich Text Area. Press ALT-0 for help." at bounding box center [1253, 561] width 208 height 46
drag, startPoint x: 1353, startPoint y: 471, endPoint x: 1244, endPoint y: 486, distance: 110.0
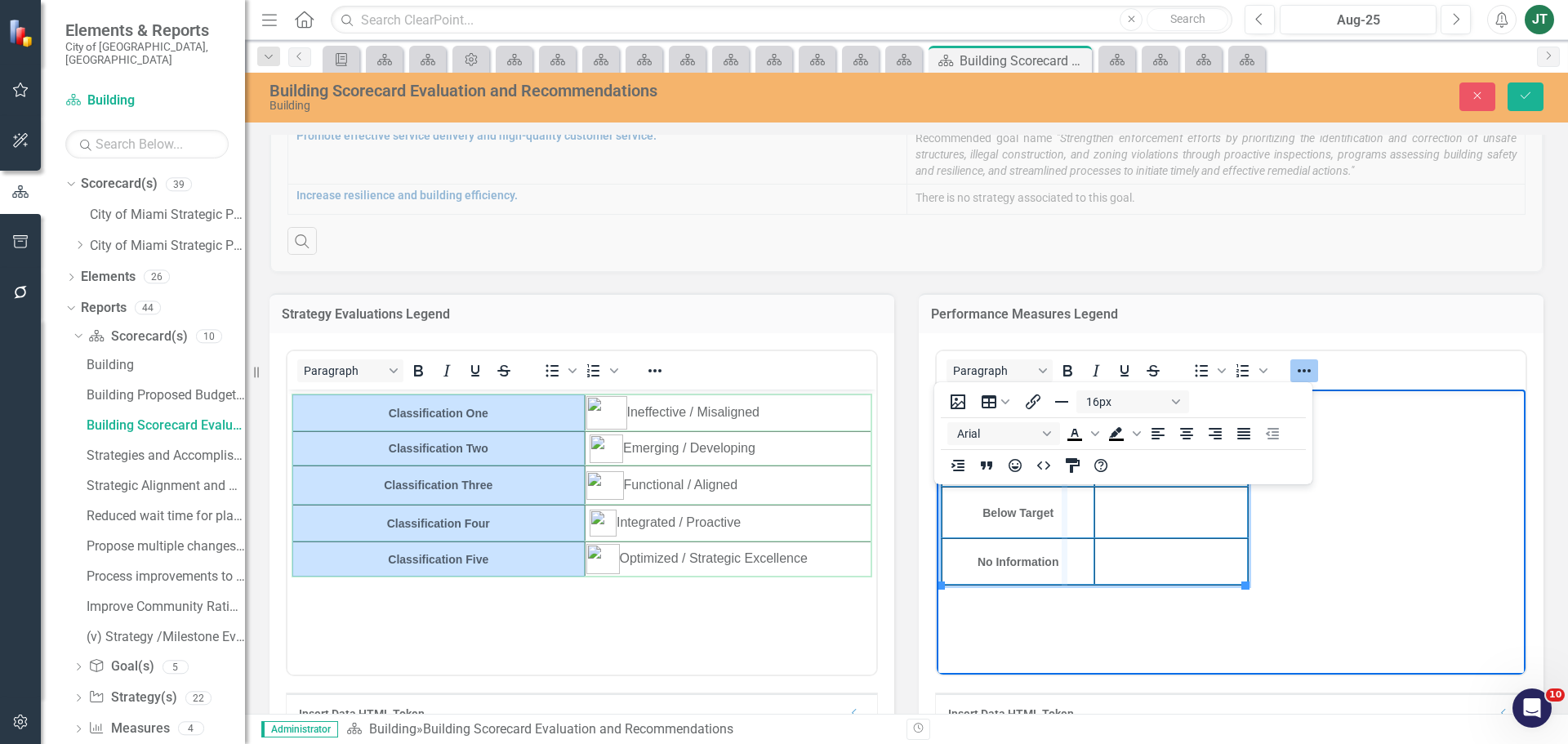
drag, startPoint x: 1094, startPoint y: 508, endPoint x: 1065, endPoint y: 511, distance: 29.2
drag, startPoint x: 1064, startPoint y: 513, endPoint x: 1185, endPoint y: 513, distance: 121.0
drag, startPoint x: 1185, startPoint y: 513, endPoint x: 1159, endPoint y: 516, distance: 26.2
click at [1335, 518] on body "On Target Caution Below Target No Information" at bounding box center [1231, 512] width 589 height 245
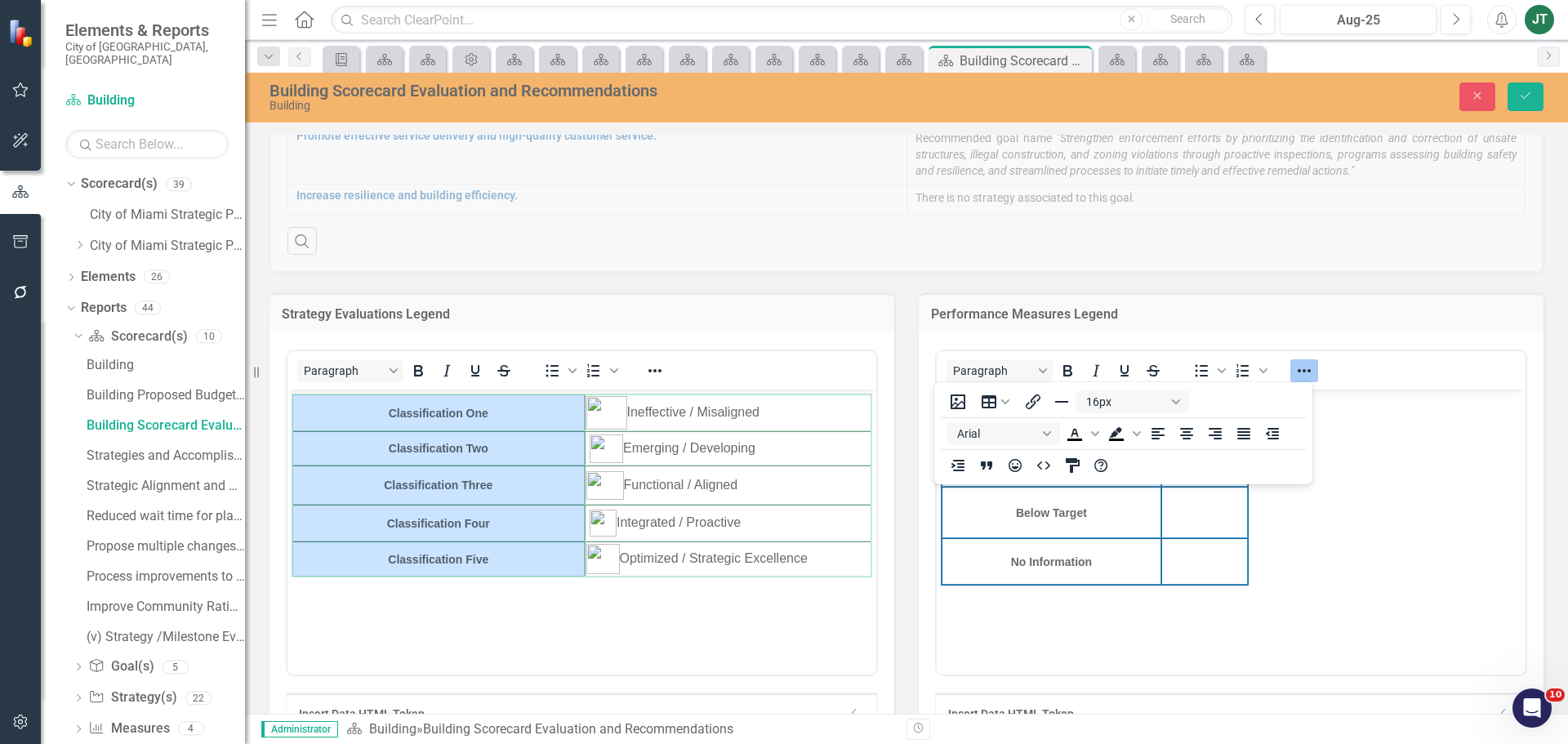
click at [1314, 374] on div at bounding box center [1304, 370] width 47 height 32
click at [1301, 367] on icon "Reveal or hide additional toolbar items" at bounding box center [1304, 370] width 19 height 19
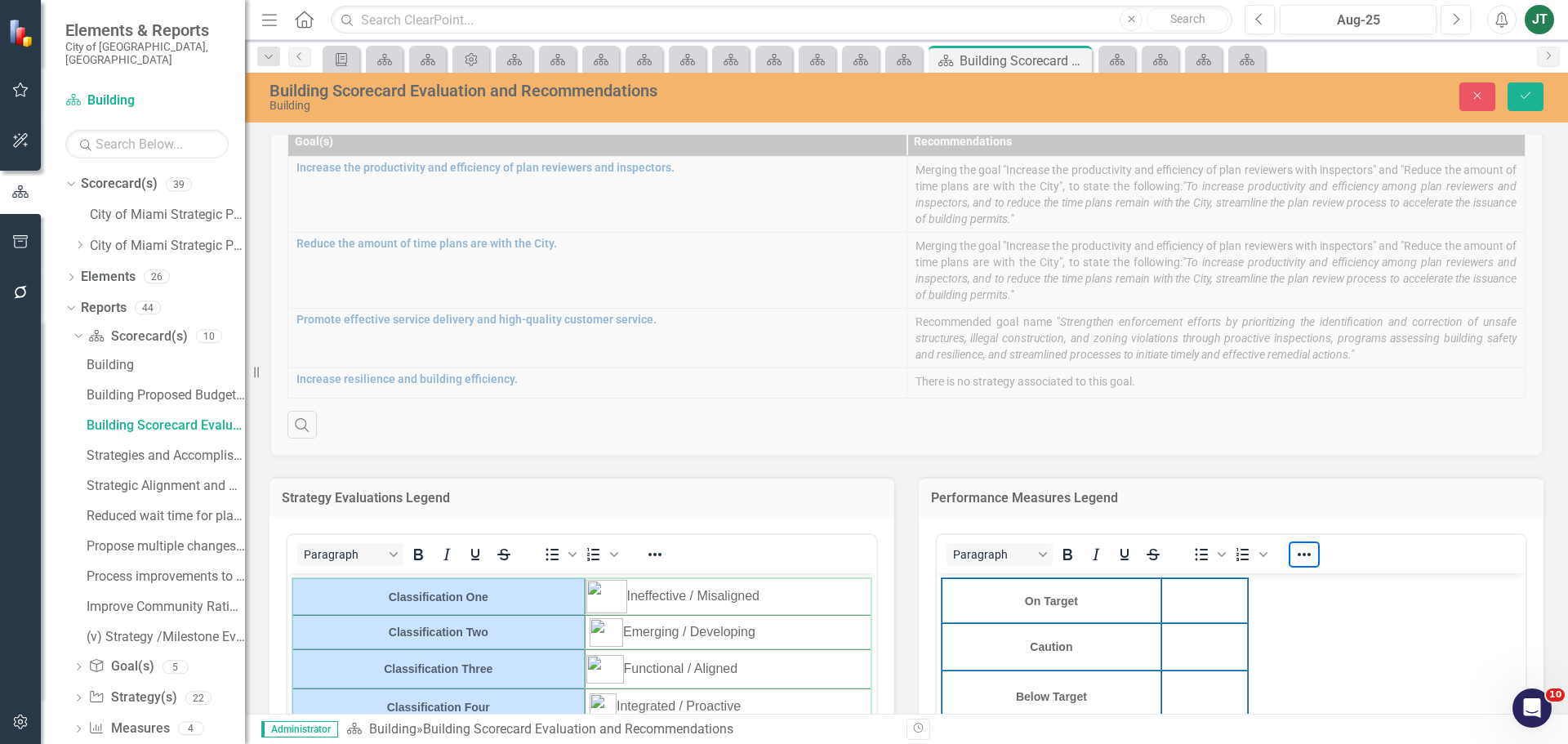
scroll to position [408, 0]
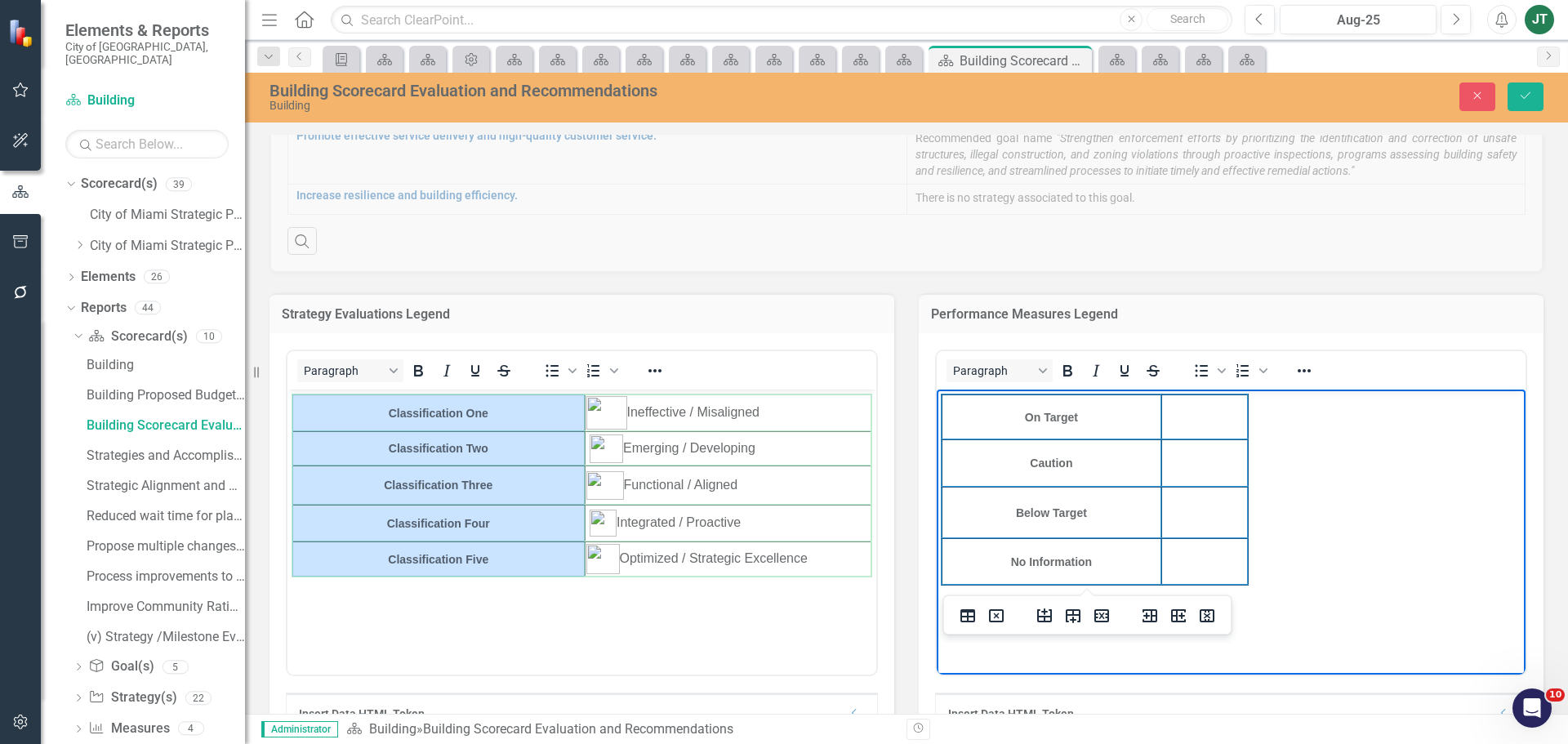
click at [1208, 417] on td "Rich Text Area. Press ALT-0 for help." at bounding box center [1204, 417] width 87 height 45
click at [1193, 412] on td "Rich Text Area. Press ALT-0 for help." at bounding box center [1204, 417] width 87 height 45
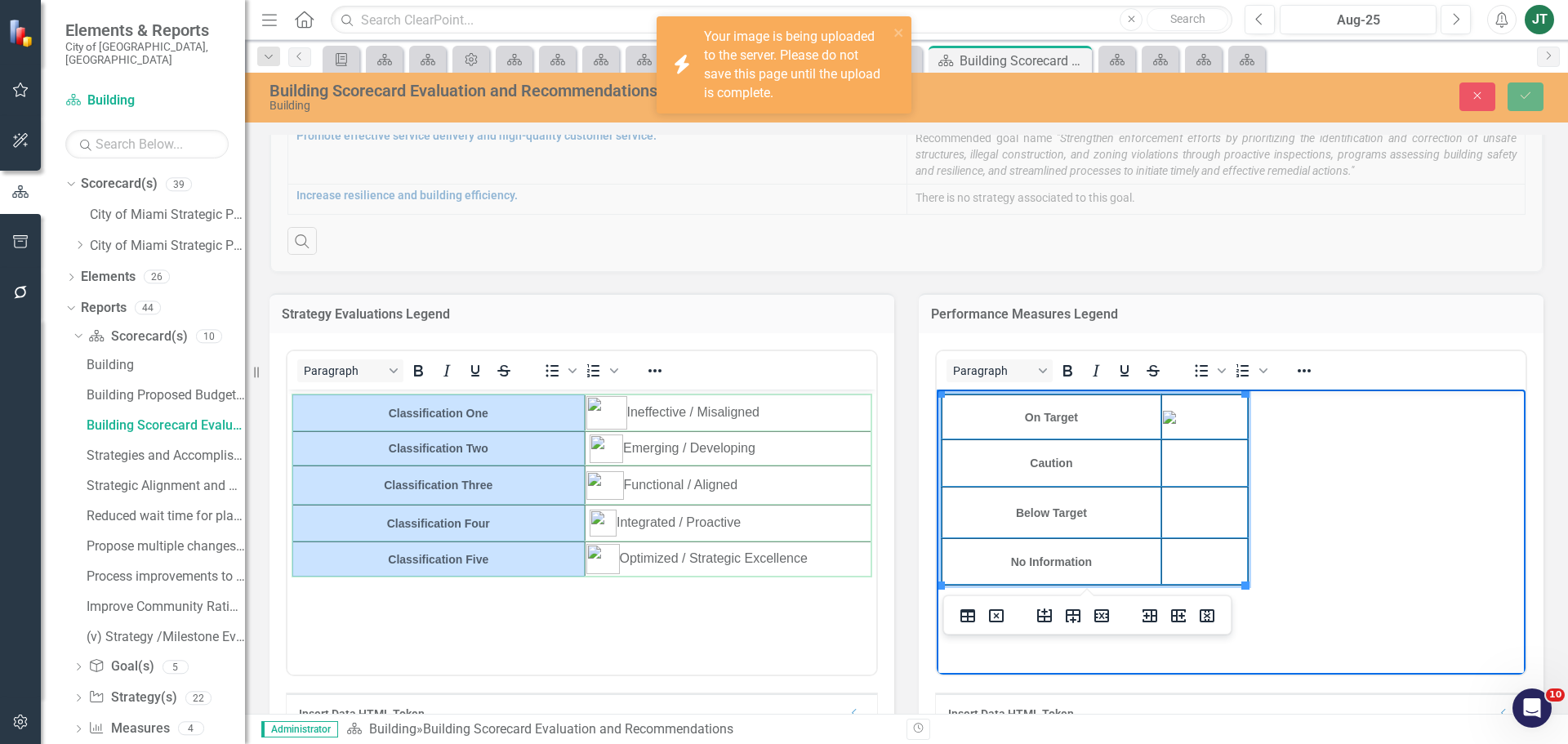
click at [1220, 425] on td "Rich Text Area. Press ALT-0 for help." at bounding box center [1204, 417] width 87 height 45
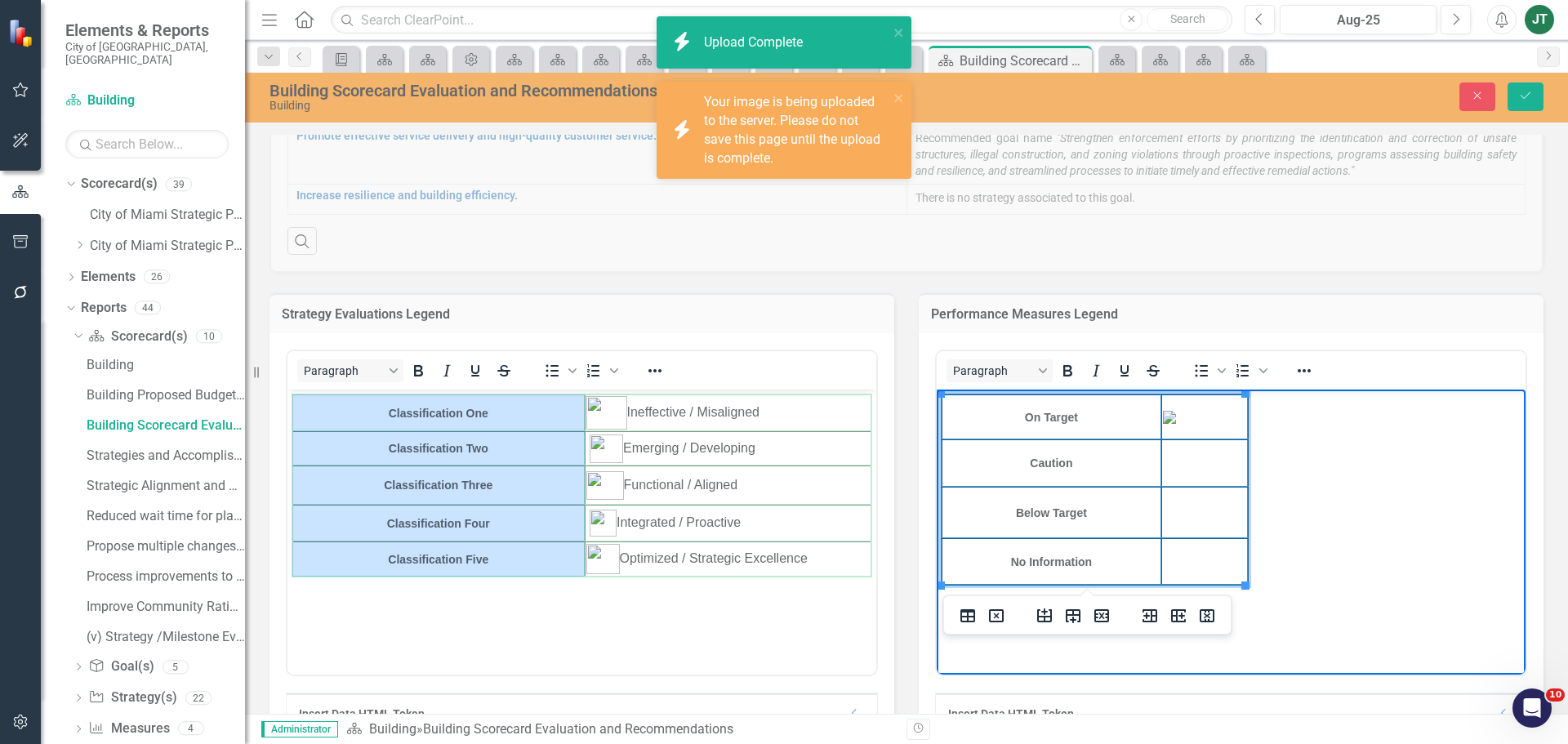
click at [1176, 424] on img "Rich Text Area. Press ALT-0 for help." at bounding box center [1170, 417] width 13 height 13
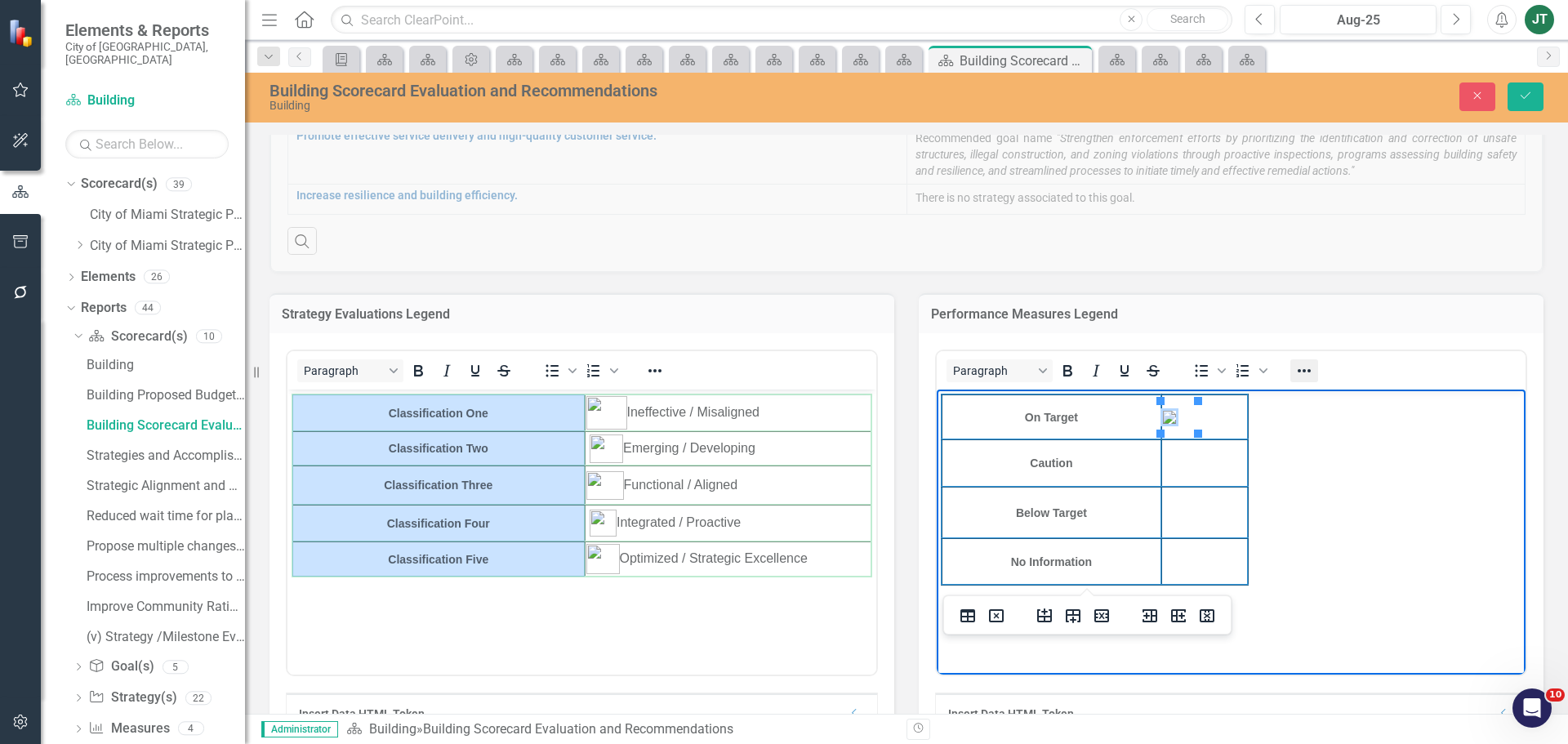
click at [1294, 367] on icon "Reveal or hide additional toolbar items" at bounding box center [1304, 370] width 19 height 19
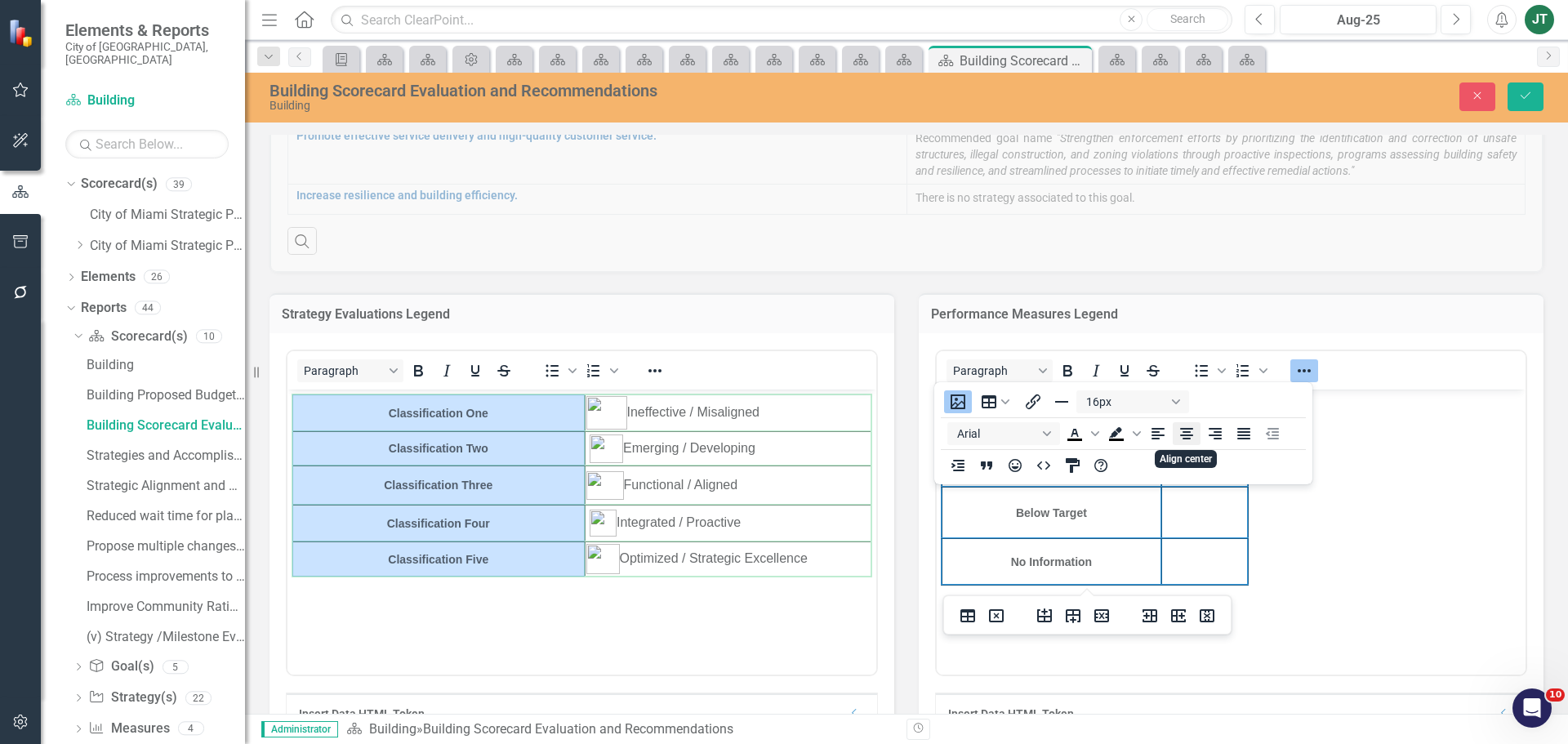
click at [1193, 434] on icon "Align center" at bounding box center [1187, 433] width 13 height 12
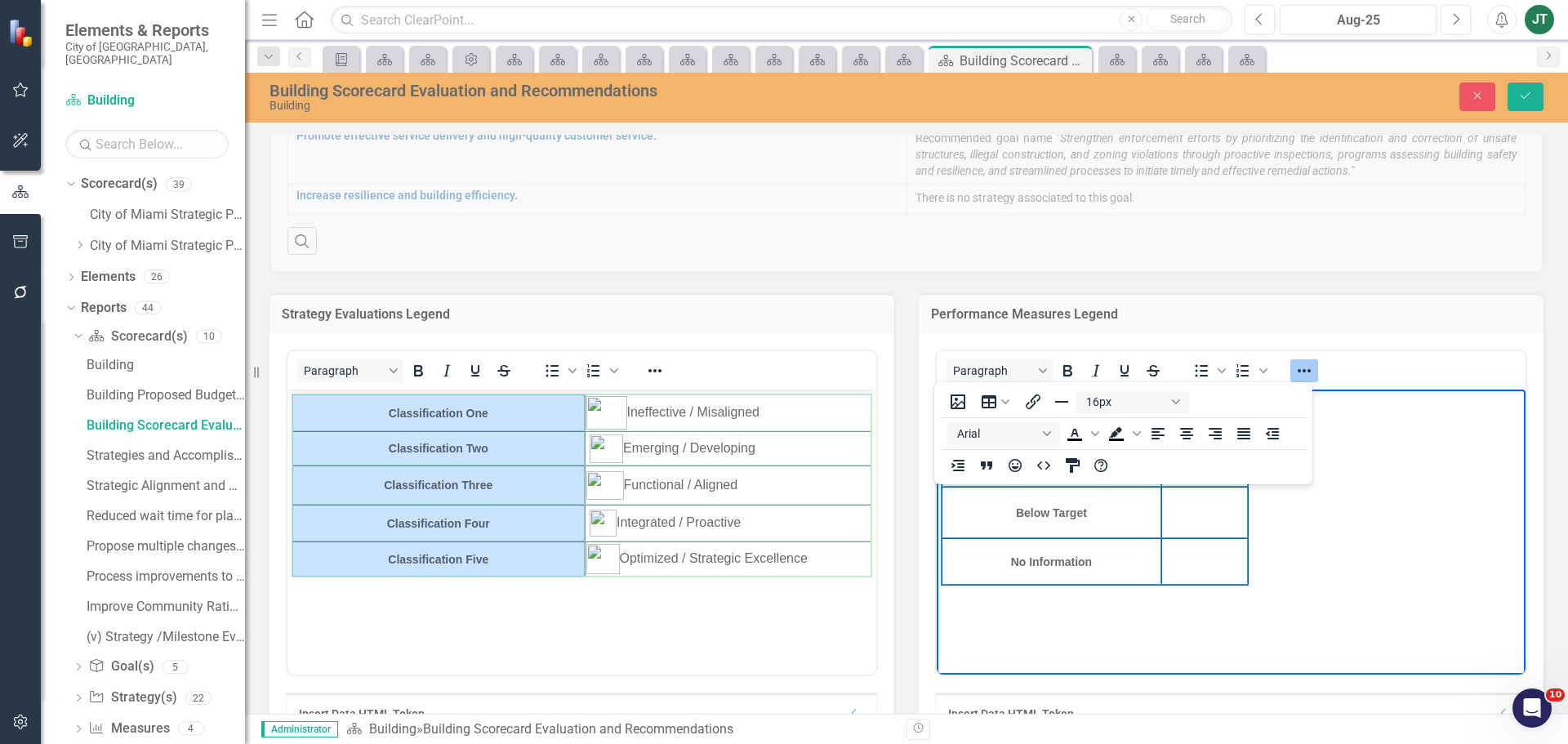
click at [1331, 451] on body "On Target Caution Below Target No Information" at bounding box center [1231, 512] width 589 height 245
click at [1298, 363] on icon "Reveal or hide additional toolbar items" at bounding box center [1304, 370] width 19 height 19
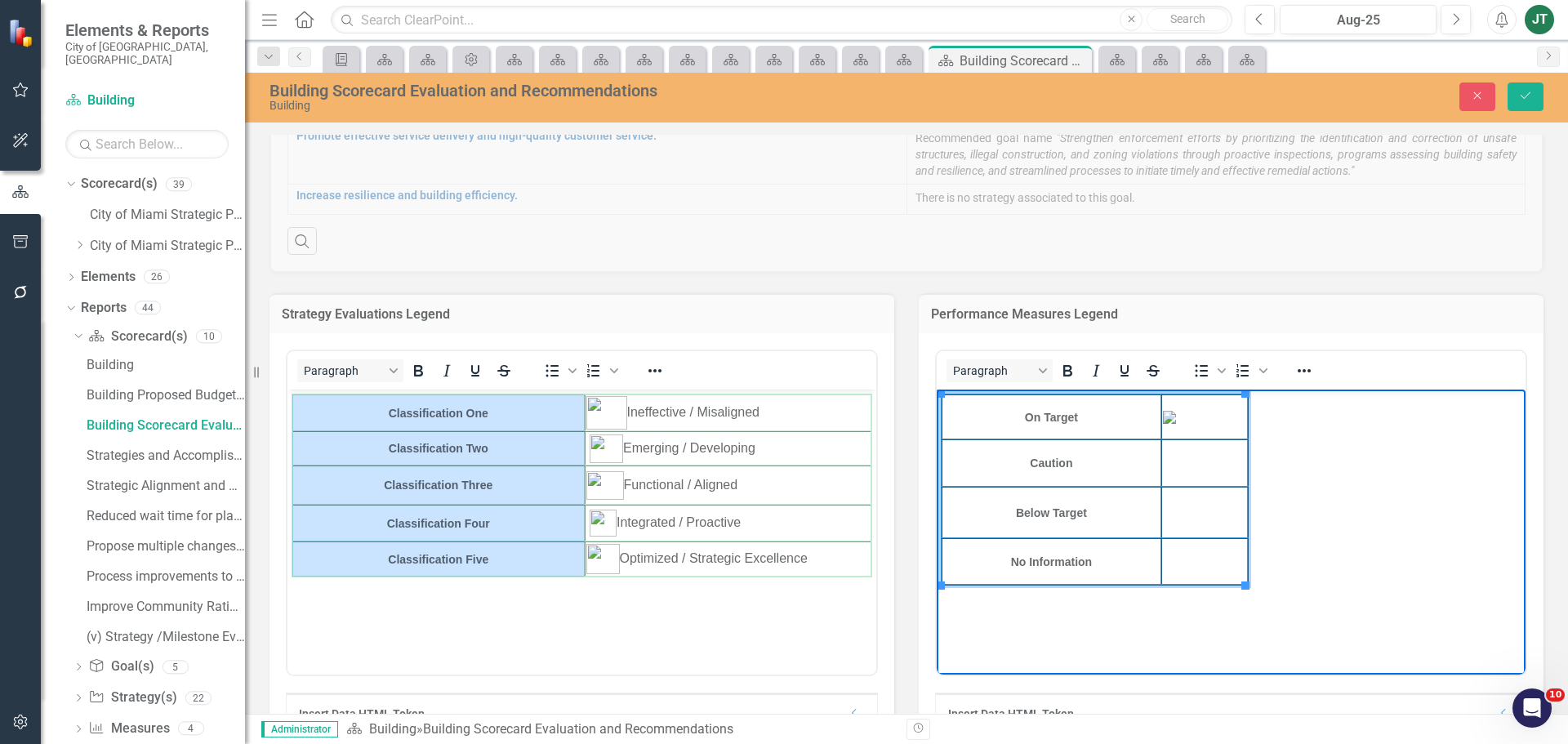
click at [1201, 469] on td "Rich Text Area. Press ALT-0 for help." at bounding box center [1204, 463] width 87 height 47
drag, startPoint x: 1248, startPoint y: 754, endPoint x: 1067, endPoint y: 950, distance: 266.8
click at [1067, 635] on html "On Target Caution Below Target No Information" at bounding box center [1231, 512] width 589 height 245
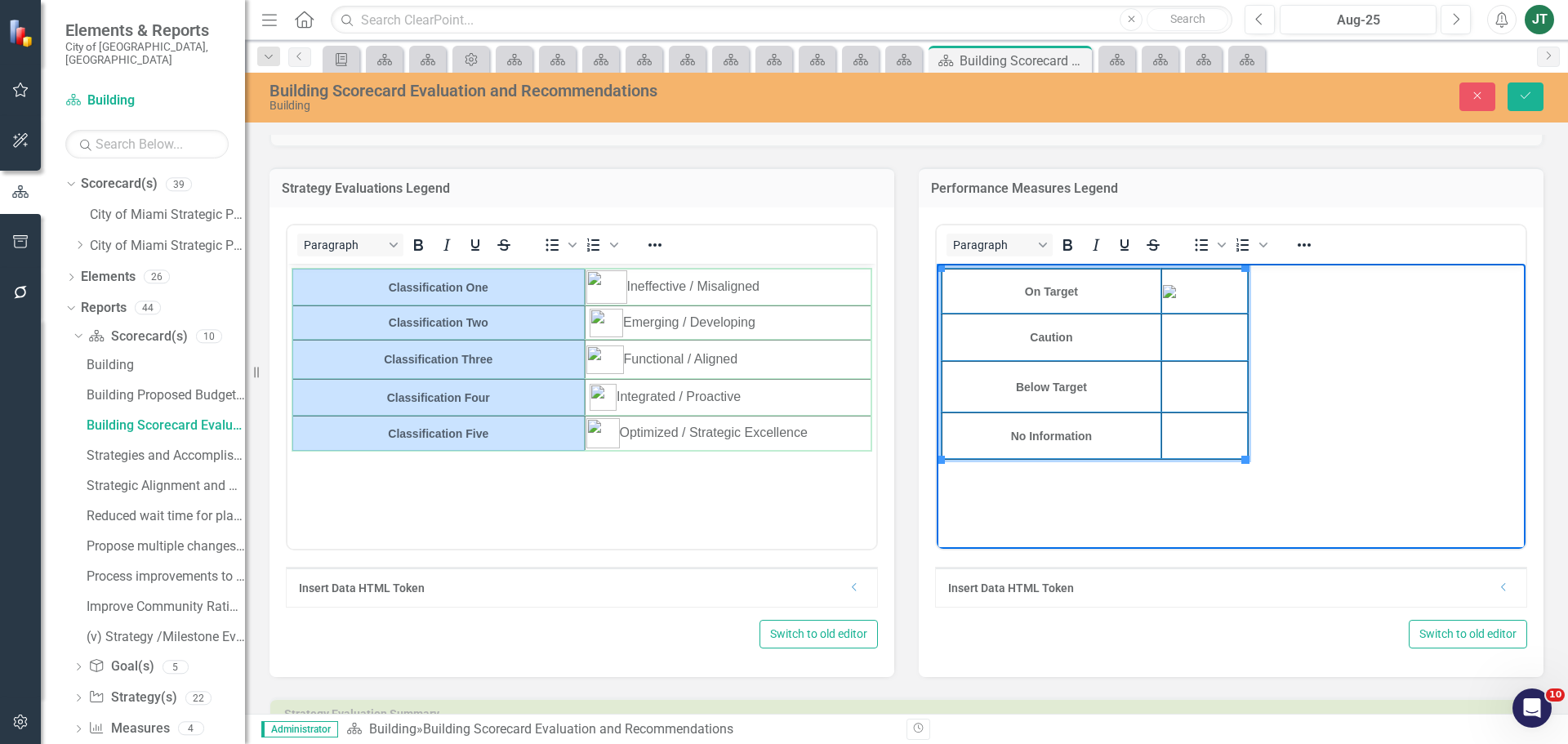
click at [1202, 348] on td "Rich Text Area. Press ALT-0 for help." at bounding box center [1204, 337] width 87 height 47
click at [1197, 338] on td "Rich Text Area. Press ALT-0 for help." at bounding box center [1204, 337] width 87 height 47
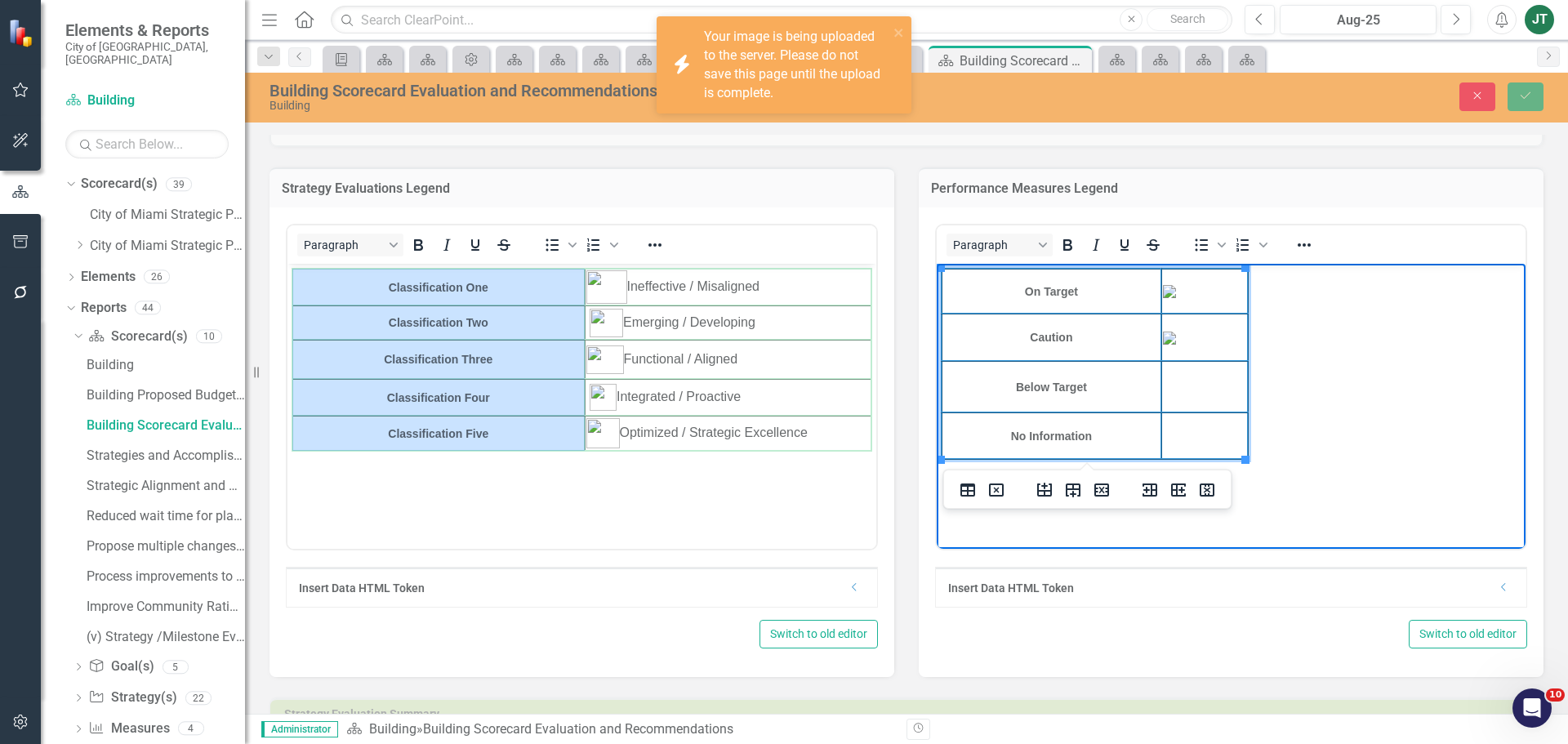
click at [1209, 343] on td "Rich Text Area. Press ALT-0 for help." at bounding box center [1204, 337] width 87 height 47
click at [1165, 340] on img "Rich Text Area. Press ALT-0 for help." at bounding box center [1170, 338] width 13 height 13
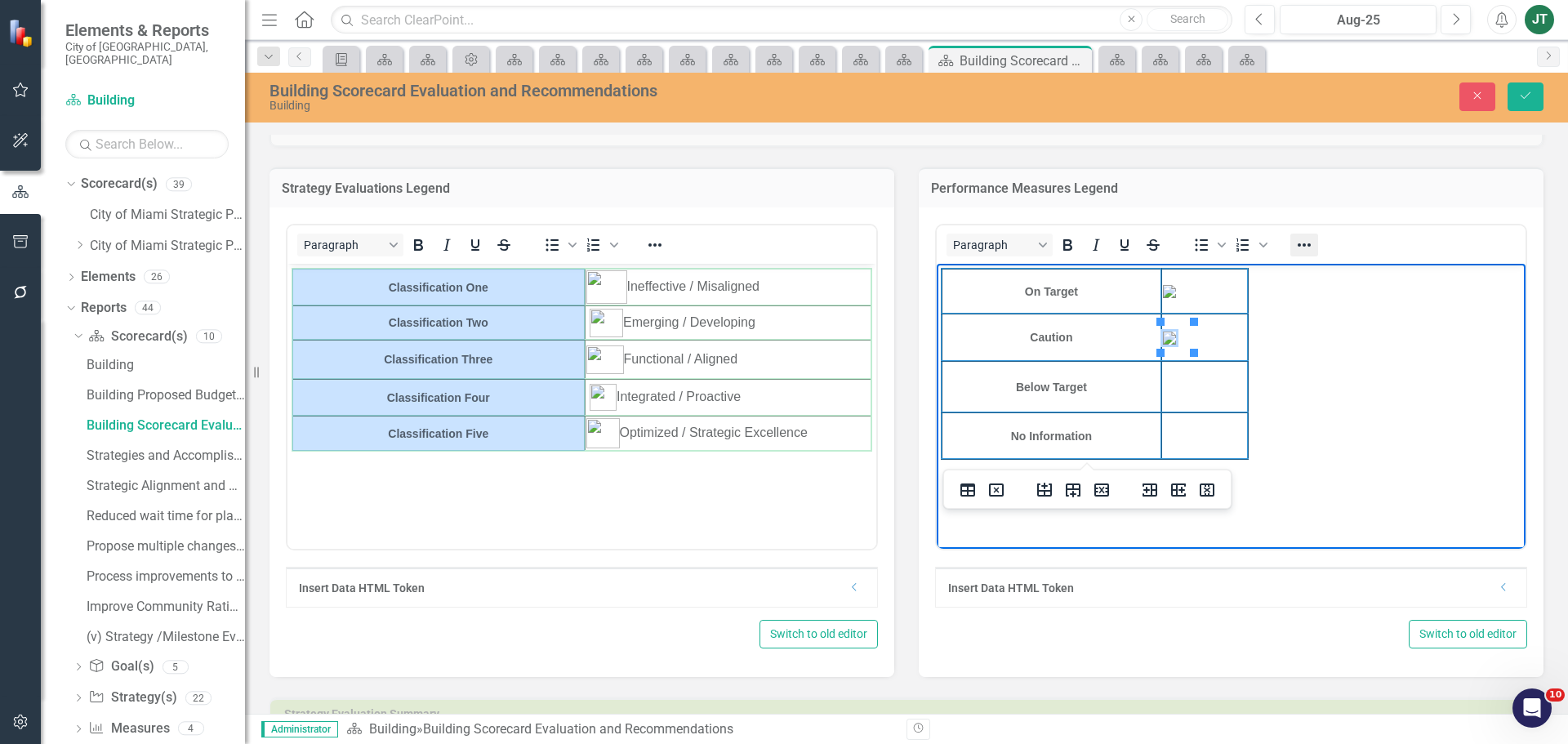
click at [1298, 245] on icon "Reveal or hide additional toolbar items" at bounding box center [1305, 245] width 13 height 3
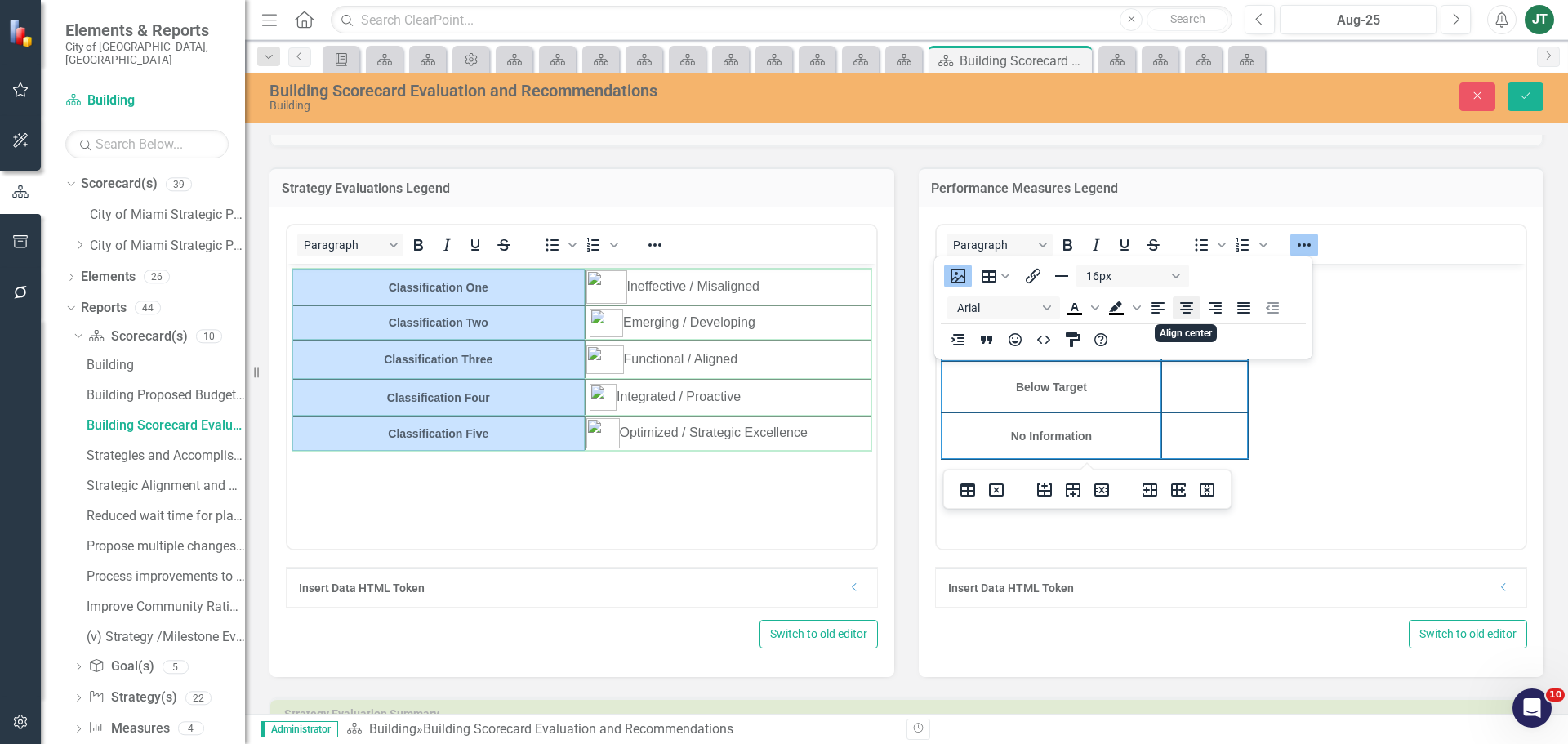
click at [1191, 311] on icon "Align center" at bounding box center [1187, 308] width 13 height 12
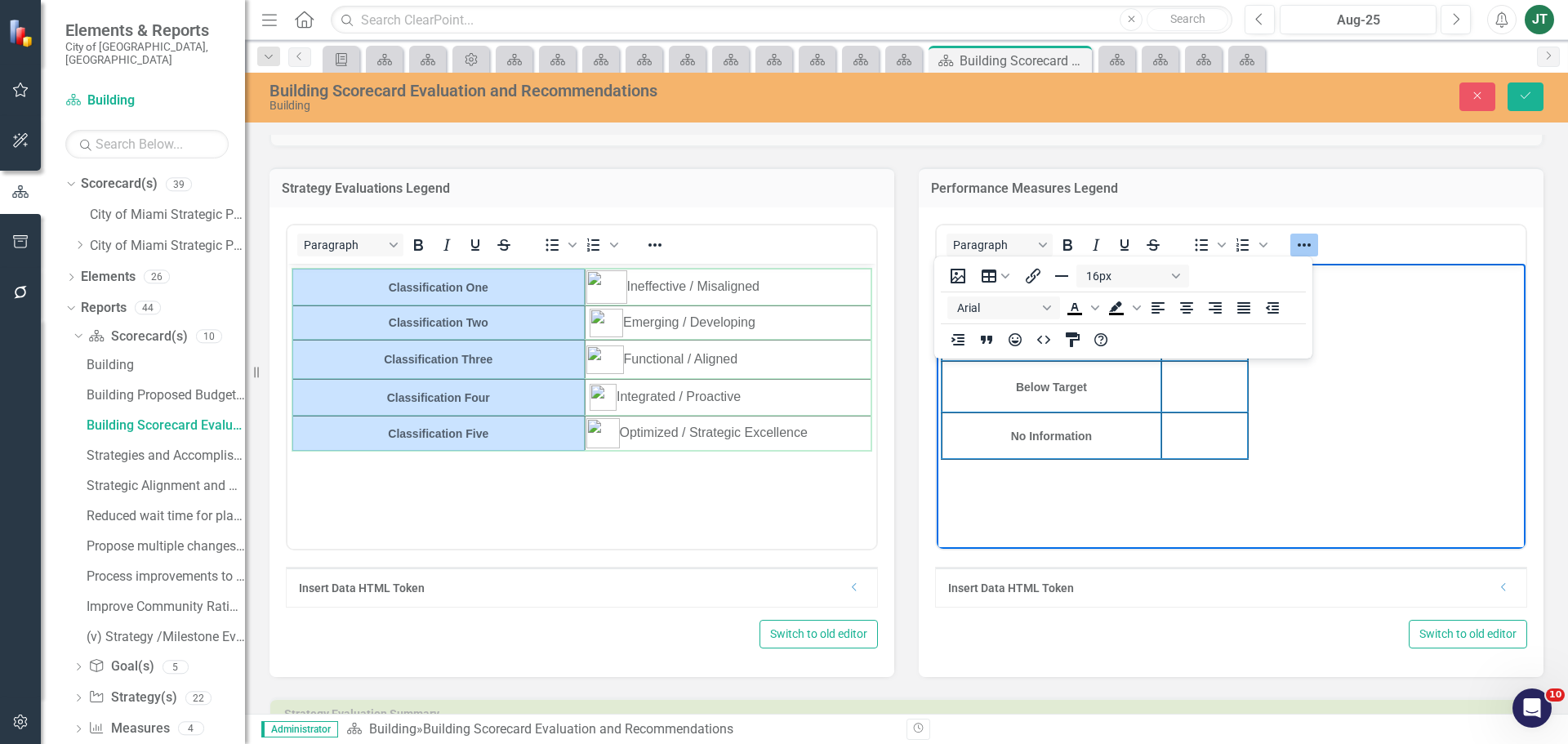
click at [1299, 386] on body "On Target Caution Below Target No Information" at bounding box center [1231, 385] width 589 height 245
click at [1309, 244] on button "Reveal or hide additional toolbar items" at bounding box center [1304, 244] width 28 height 23
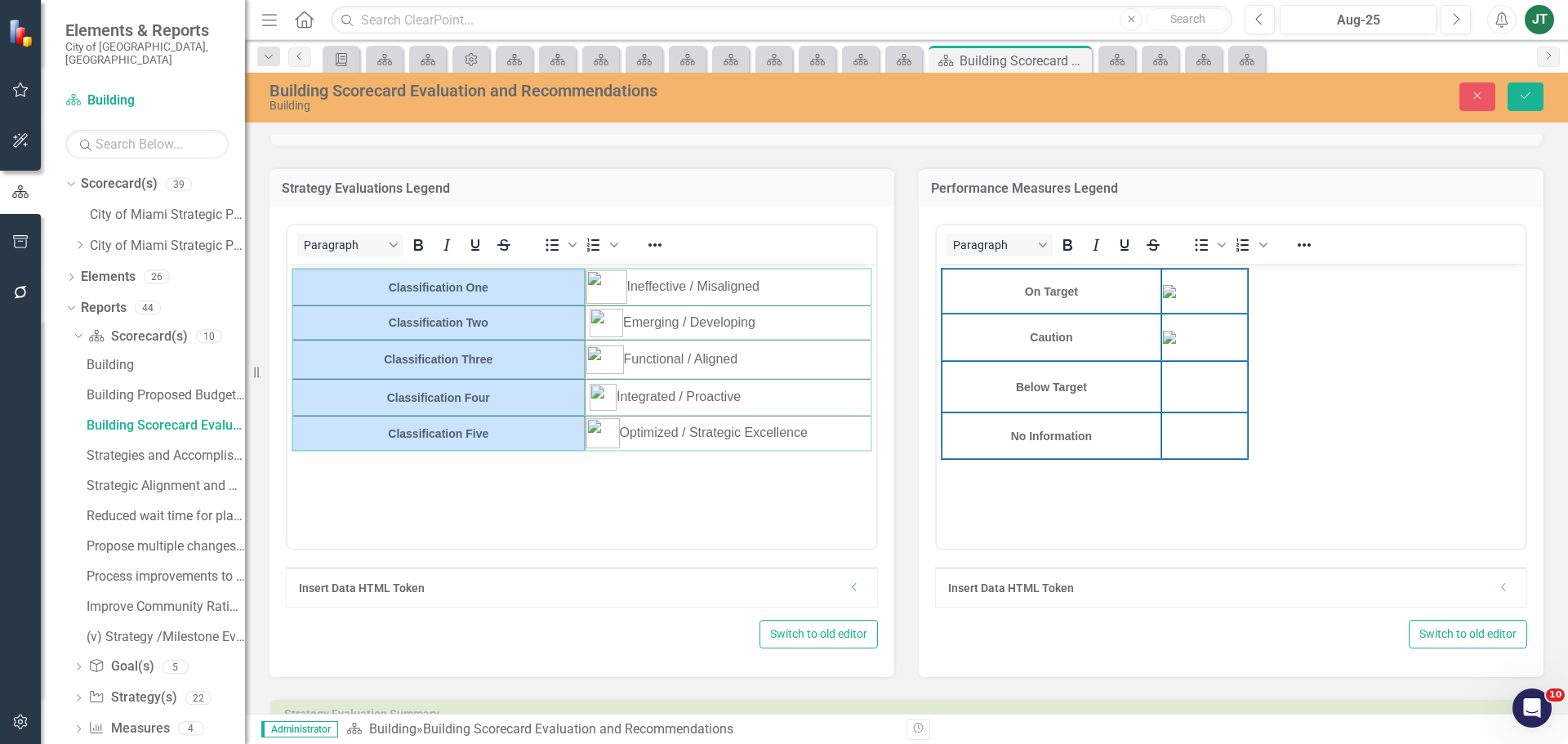
click at [1209, 338] on img "Rich Text Area. Press ALT-0 for help." at bounding box center [1204, 337] width 83 height 13
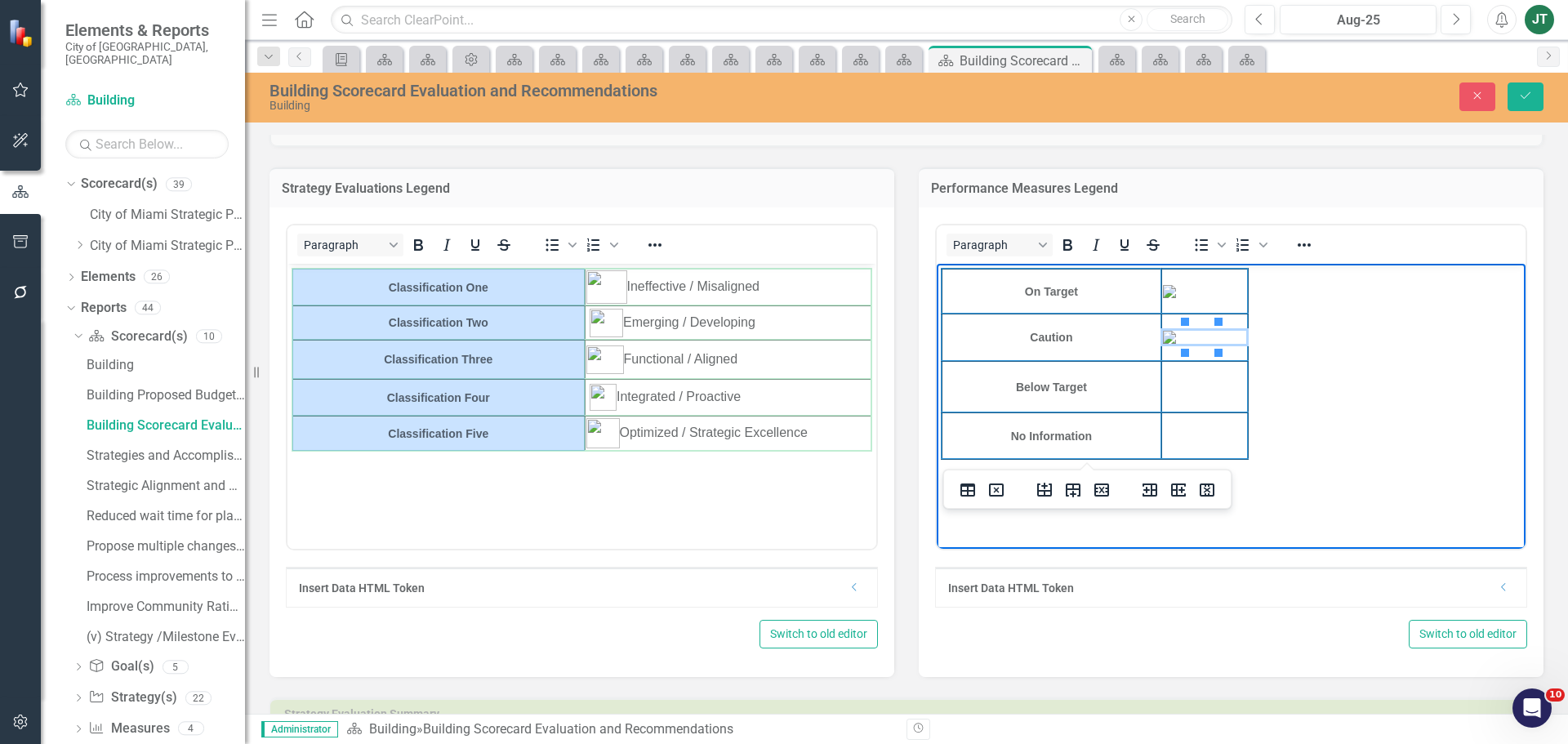
click at [1200, 337] on img "Rich Text Area. Press ALT-0 for help." at bounding box center [1204, 337] width 83 height 13
click at [1187, 385] on td "Rich Text Area. Press ALT-0 for help." at bounding box center [1204, 386] width 87 height 51
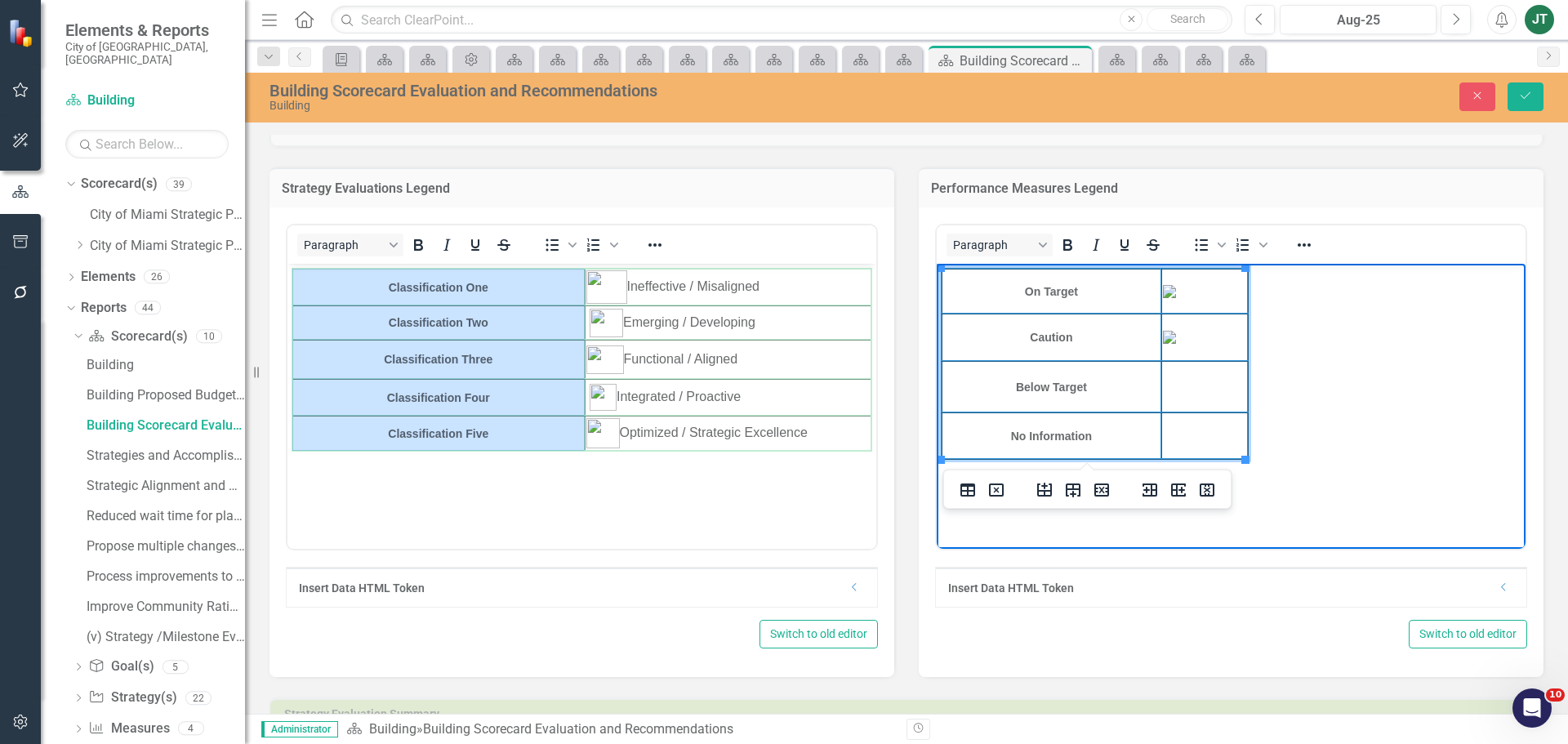
drag, startPoint x: 1196, startPoint y: 385, endPoint x: 1186, endPoint y: 335, distance: 51.0
click at [1186, 335] on img "Rich Text Area. Press ALT-0 for help." at bounding box center [1204, 337] width 83 height 13
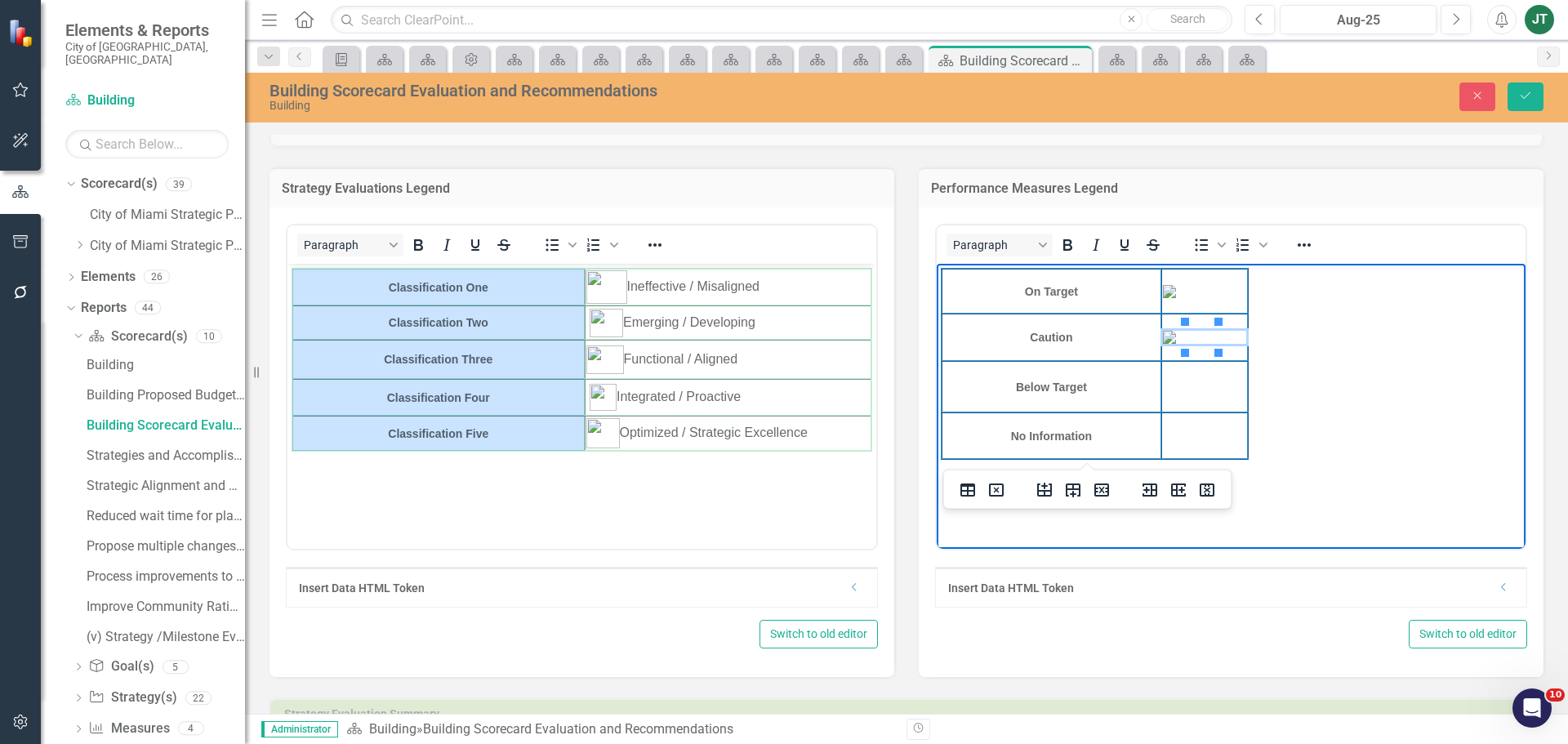
click at [1225, 335] on td "Rich Text Area. Press ALT-0 for help." at bounding box center [1204, 337] width 87 height 47
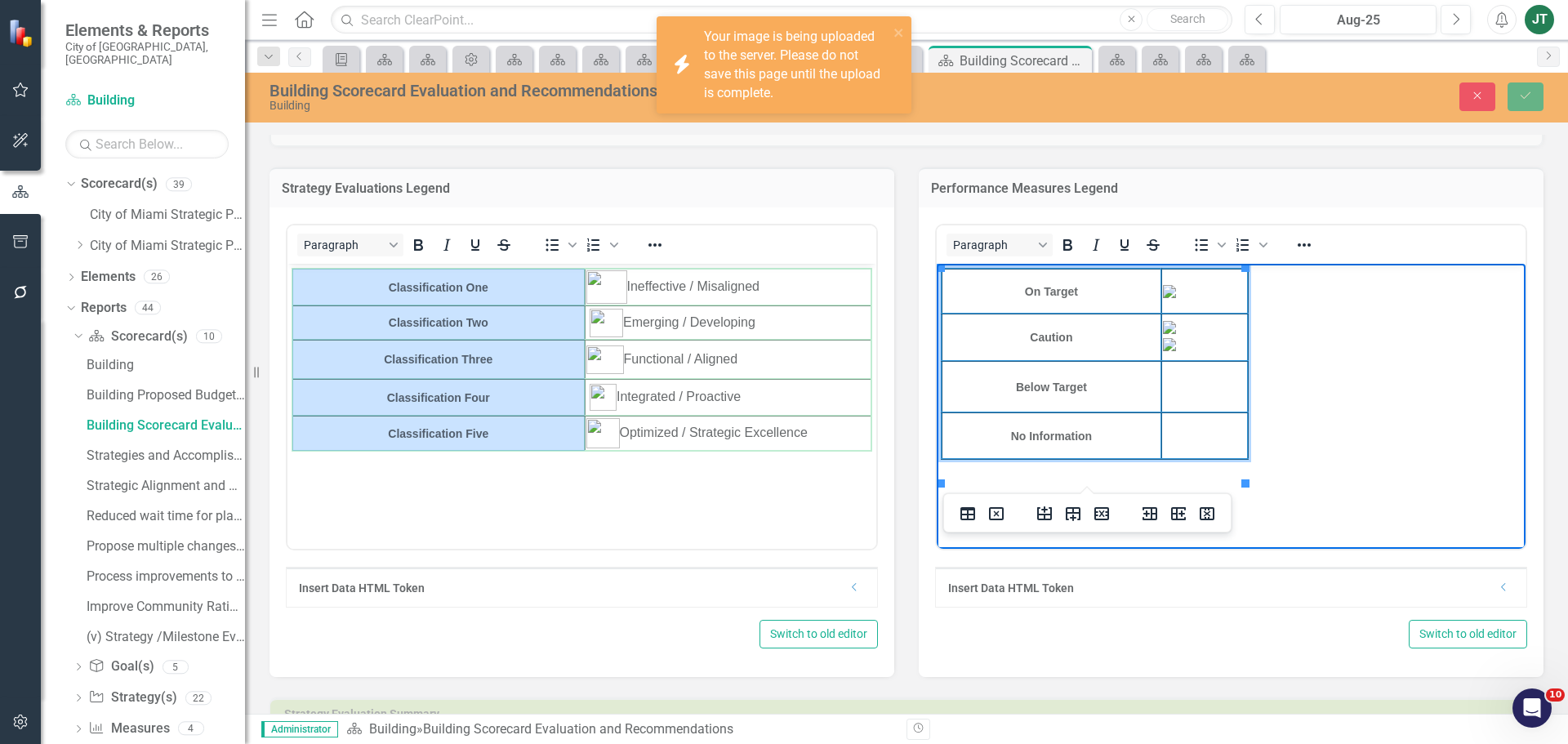
click at [1200, 328] on img "Rich Text Area. Press ALT-0 for help." at bounding box center [1204, 327] width 83 height 13
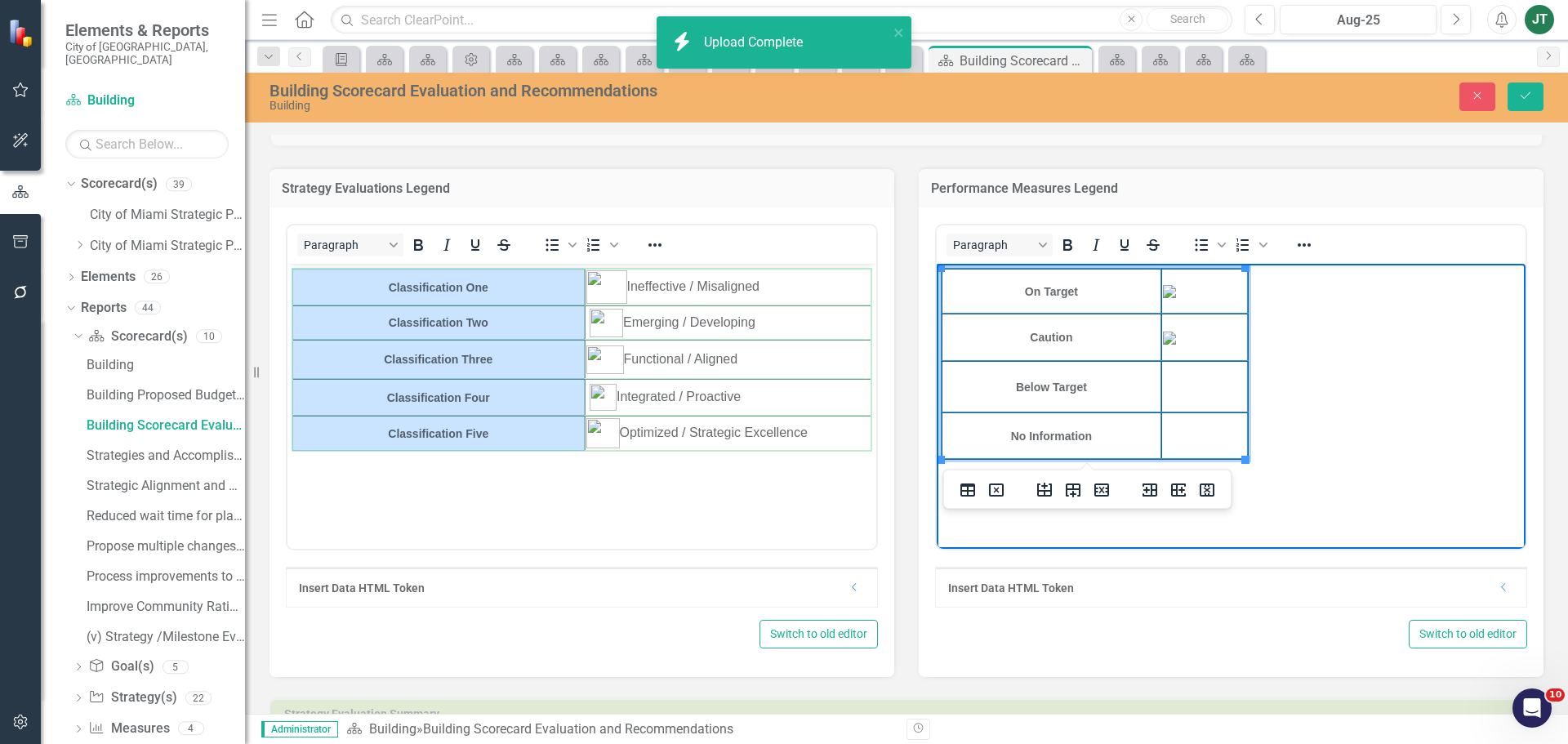
click at [1207, 378] on td "Rich Text Area. Press ALT-0 for help." at bounding box center [1204, 386] width 87 height 51
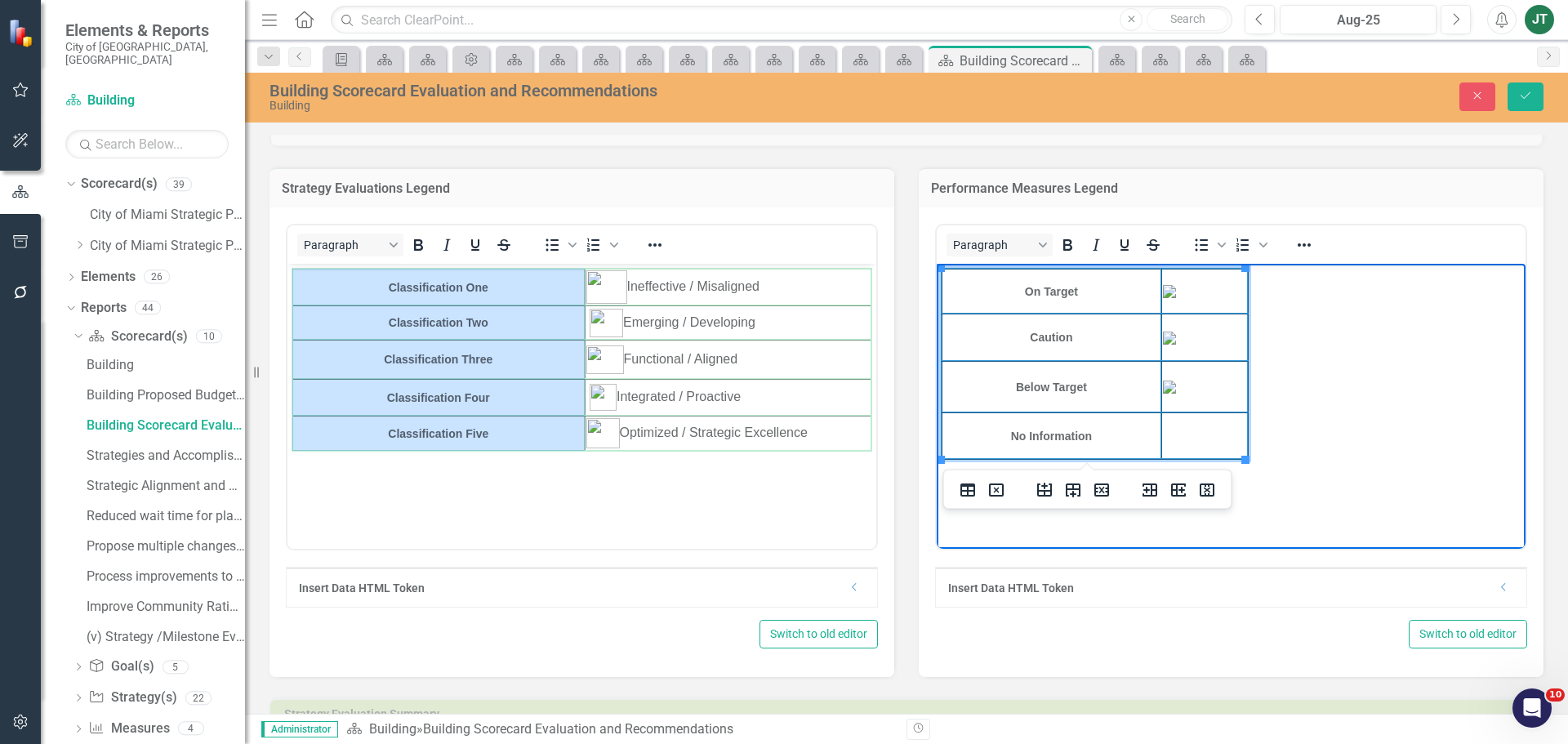
click at [1176, 391] on img "Rich Text Area. Press ALT-0 for help." at bounding box center [1170, 387] width 13 height 13
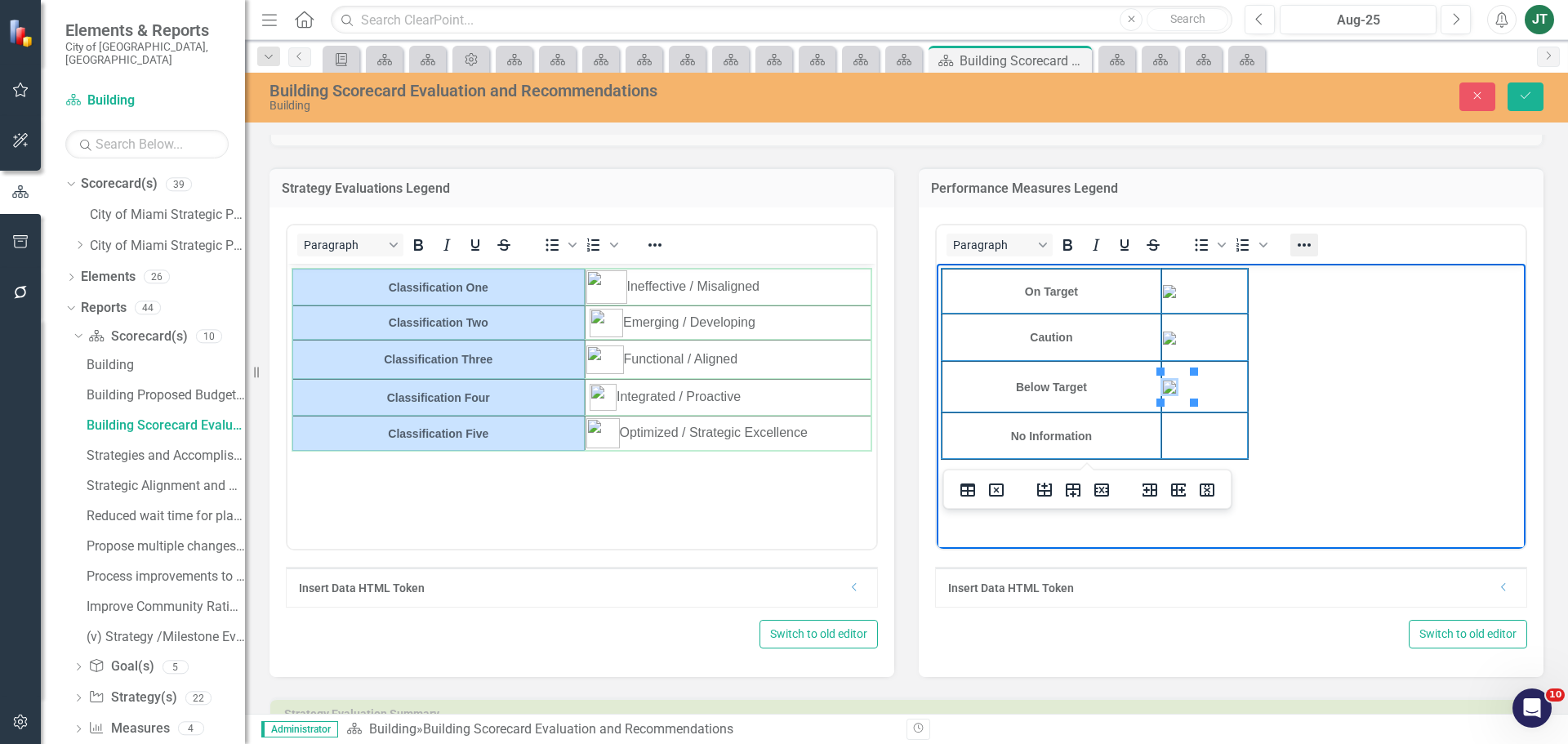
click at [1290, 240] on button "Reveal or hide additional toolbar items" at bounding box center [1304, 244] width 28 height 23
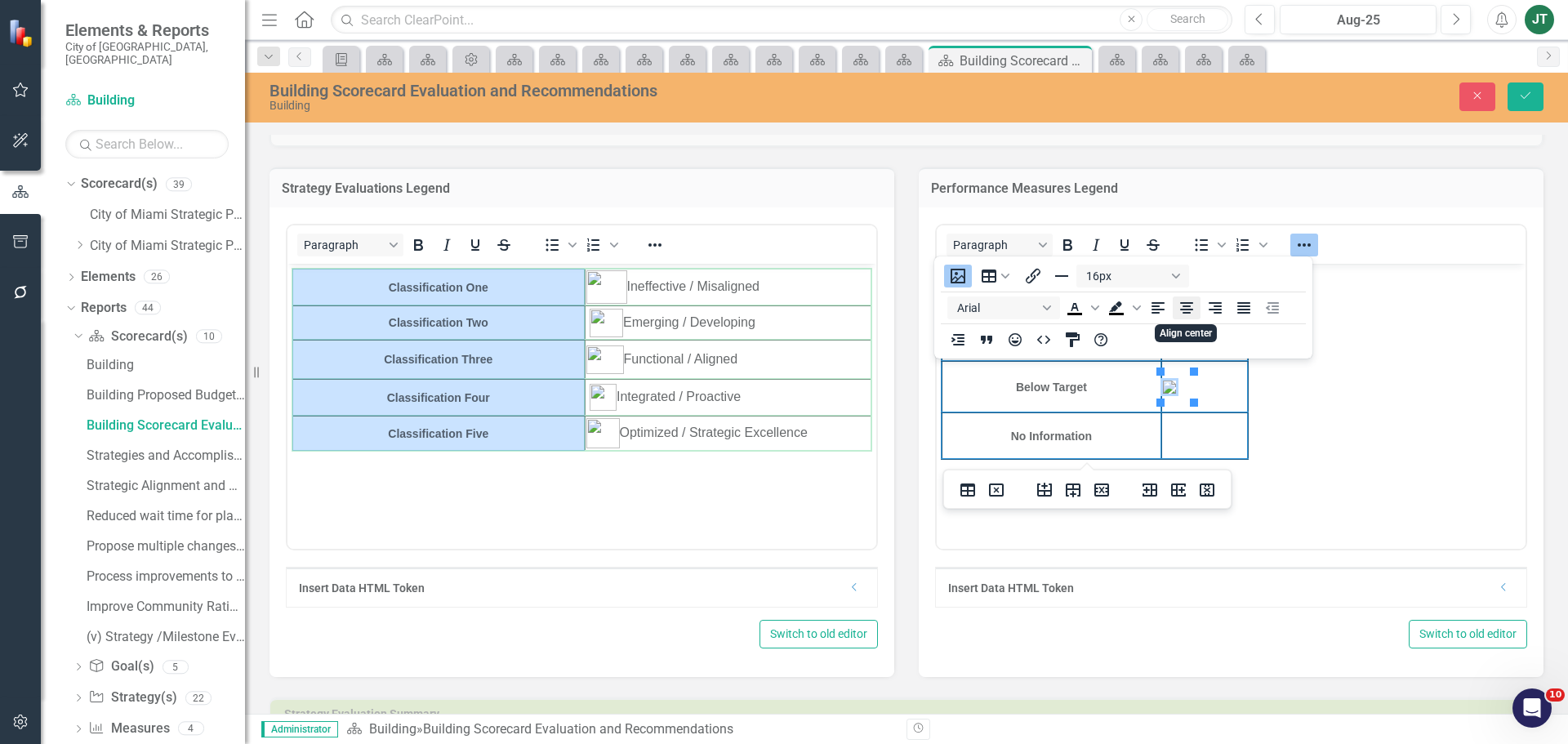
click at [1188, 312] on icon "Align center" at bounding box center [1187, 308] width 13 height 12
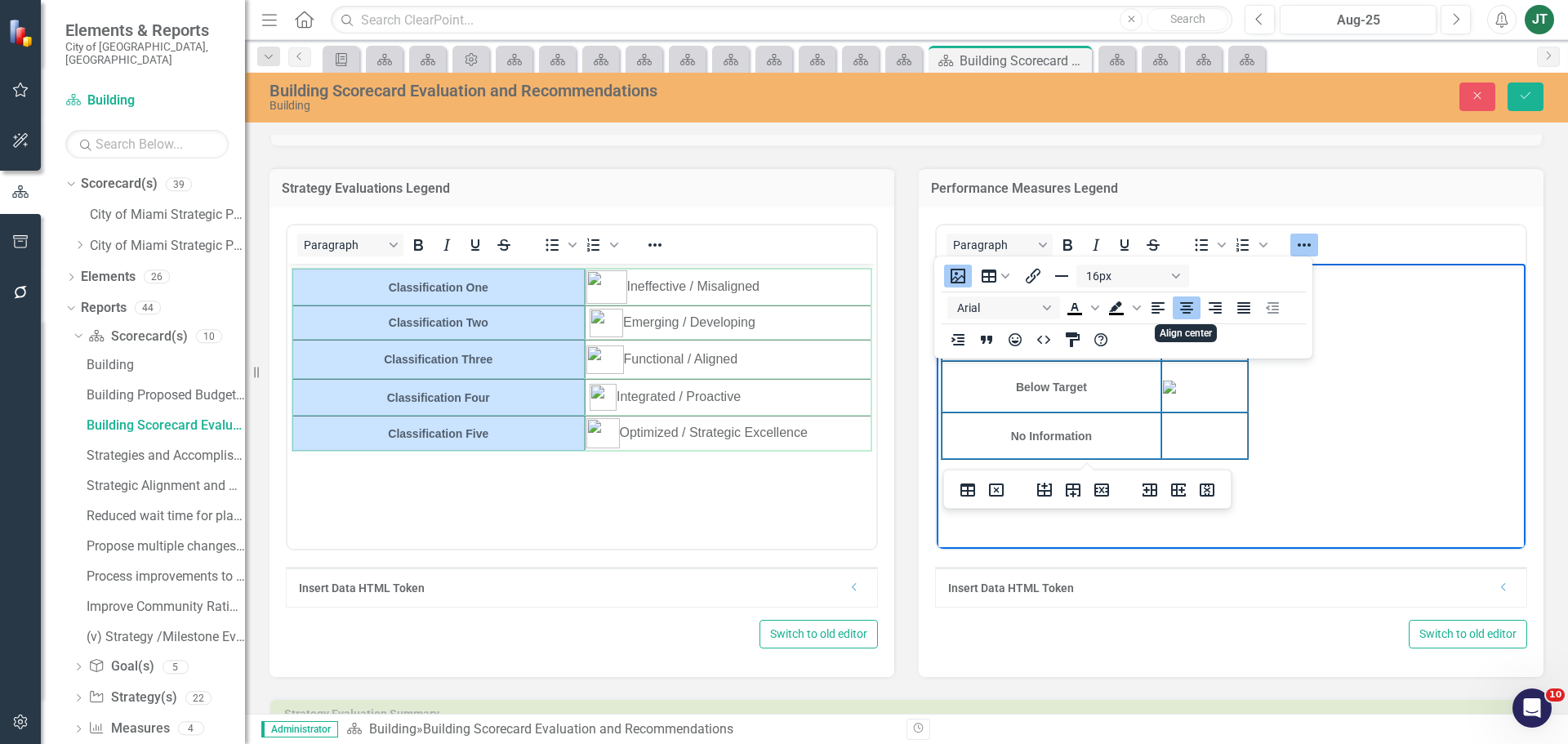
click at [1269, 398] on body "On Target Caution Below Target No Information" at bounding box center [1231, 385] width 589 height 245
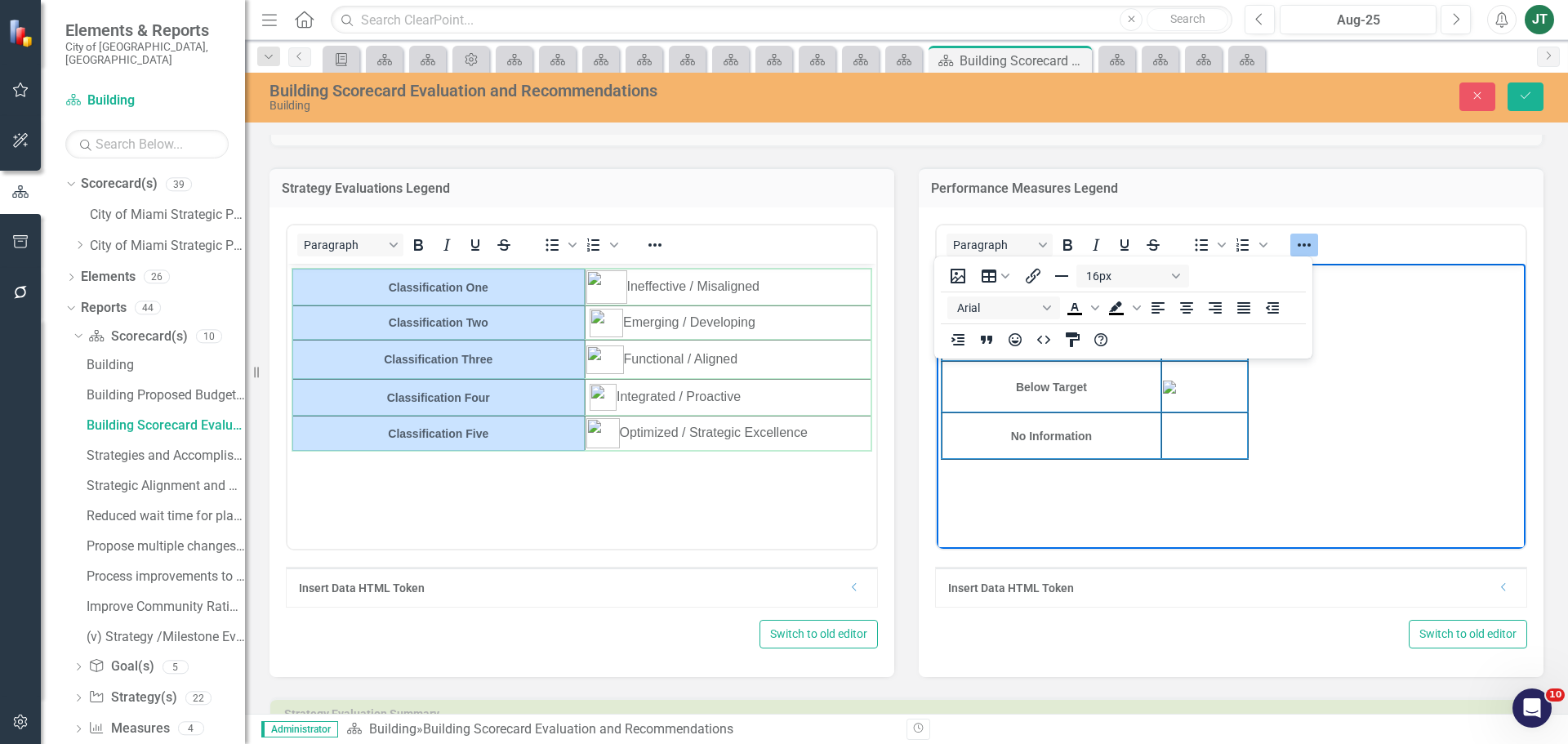
click at [1262, 398] on body "On Target Caution Below Target No Information" at bounding box center [1231, 385] width 589 height 245
click at [1292, 233] on div at bounding box center [1304, 245] width 47 height 32
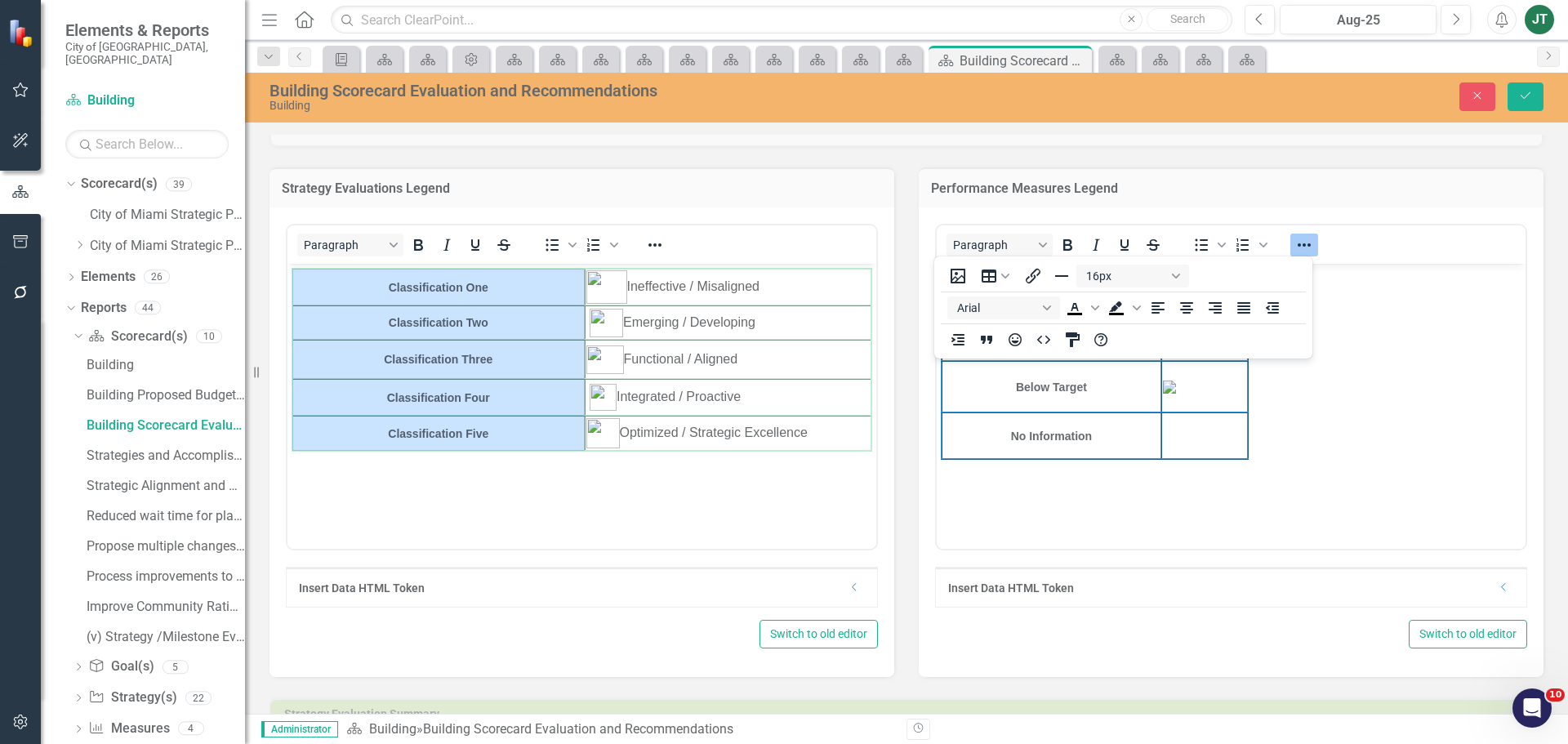
click at [1220, 323] on div "16px Arial To open the popup, press Shift+Enter To open the popup, press Shift+…" at bounding box center [1123, 308] width 378 height 96
click at [1294, 233] on button "Reveal or hide additional toolbar items" at bounding box center [1304, 244] width 28 height 23
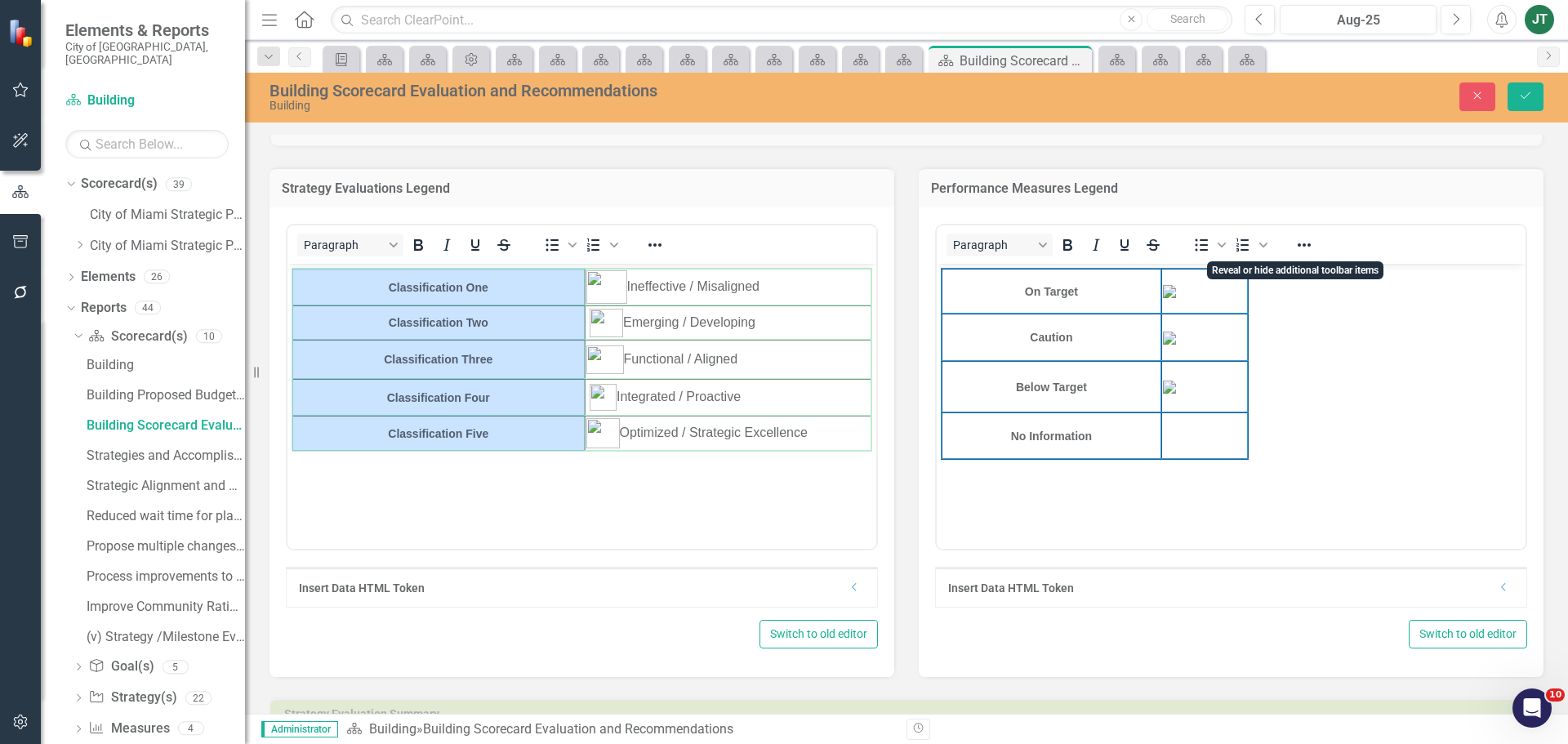
click at [1176, 344] on img "Rich Text Area. Press ALT-0 for help." at bounding box center [1170, 338] width 13 height 13
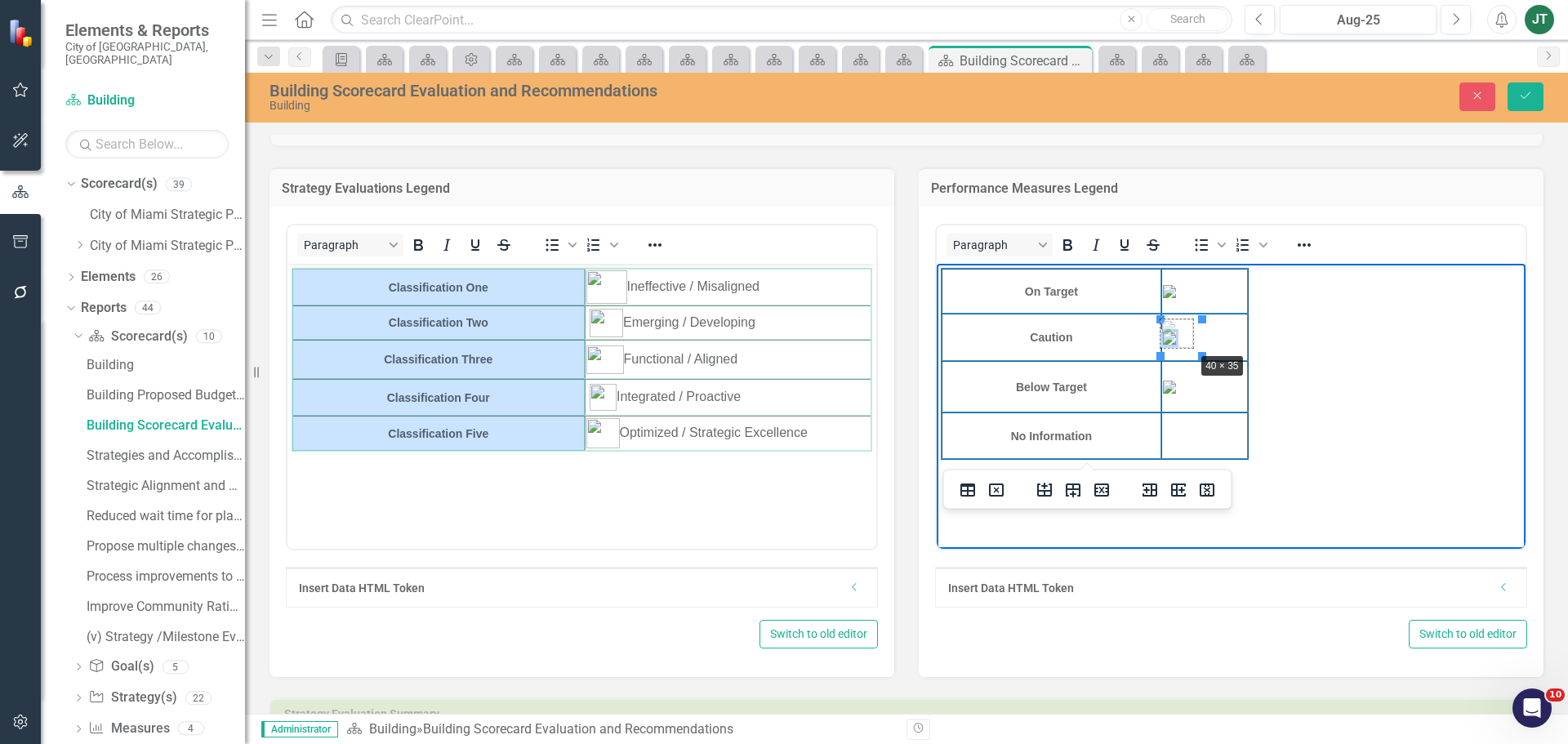
drag, startPoint x: 1200, startPoint y: 353, endPoint x: 1192, endPoint y: 349, distance: 8.9
click at [1298, 242] on icon "Reveal or hide additional toolbar items" at bounding box center [1304, 244] width 19 height 19
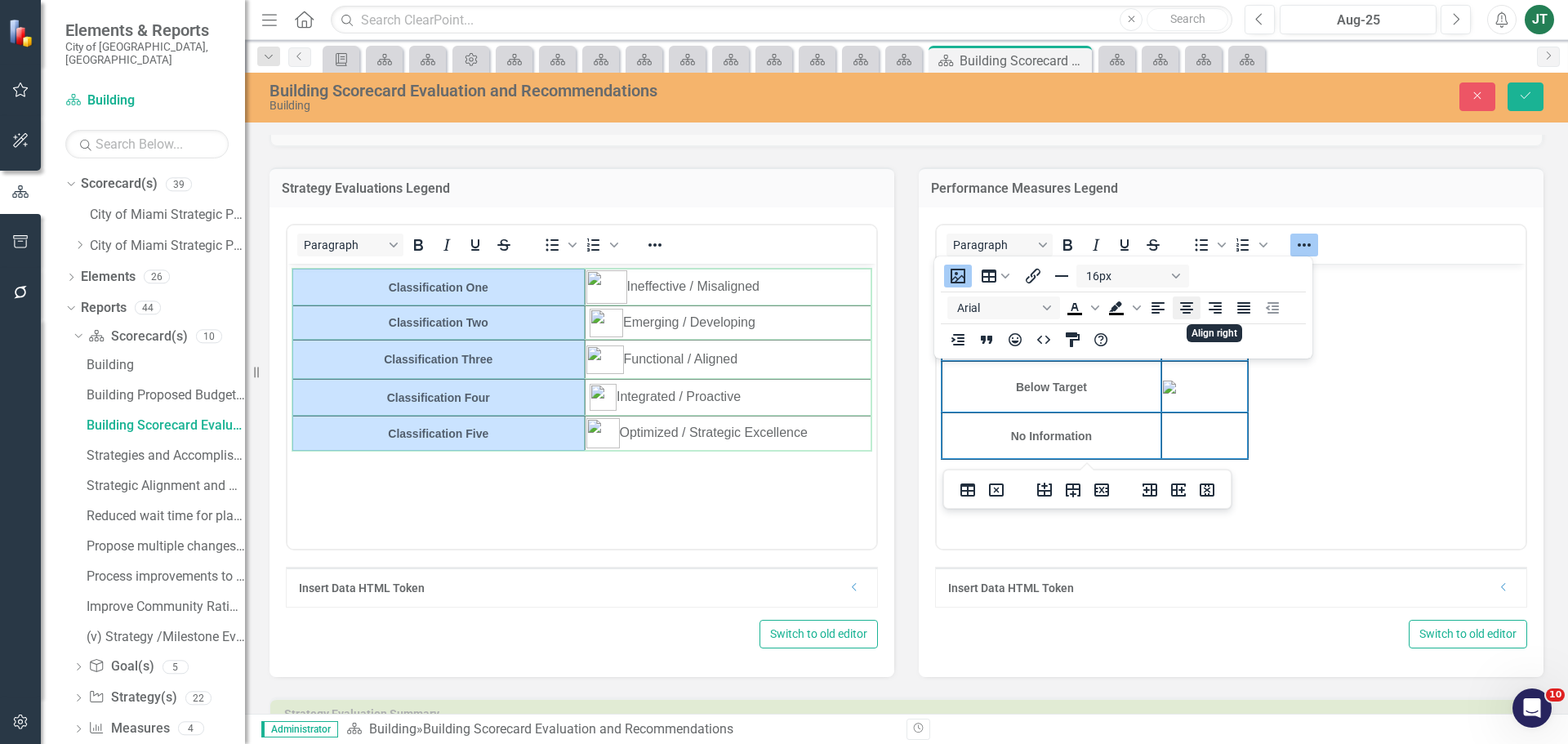
click at [1193, 310] on icon "Align center" at bounding box center [1186, 307] width 19 height 19
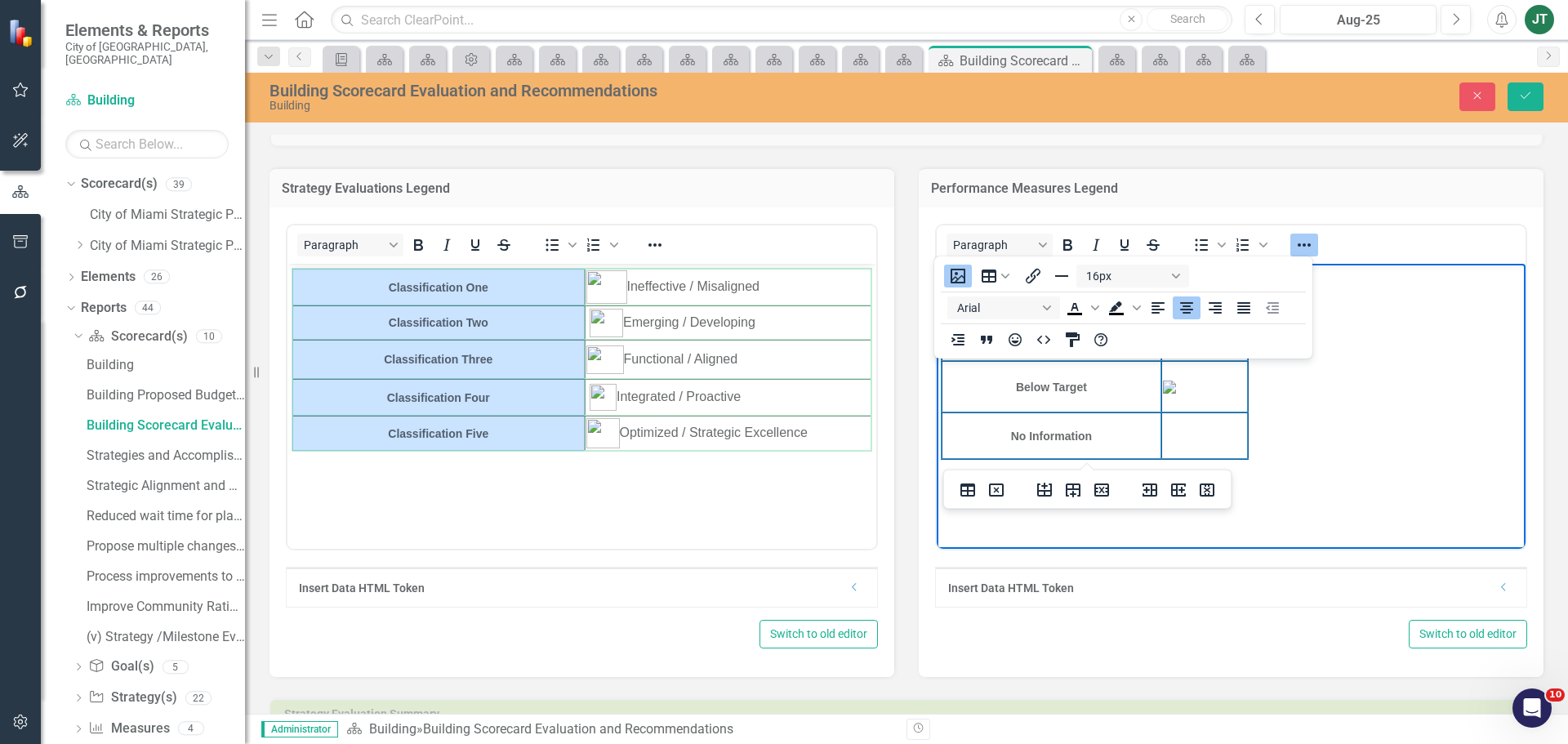
click at [1192, 305] on icon "Align center" at bounding box center [1186, 307] width 19 height 19
click at [1299, 236] on icon "Reveal or hide additional toolbar items" at bounding box center [1304, 244] width 19 height 19
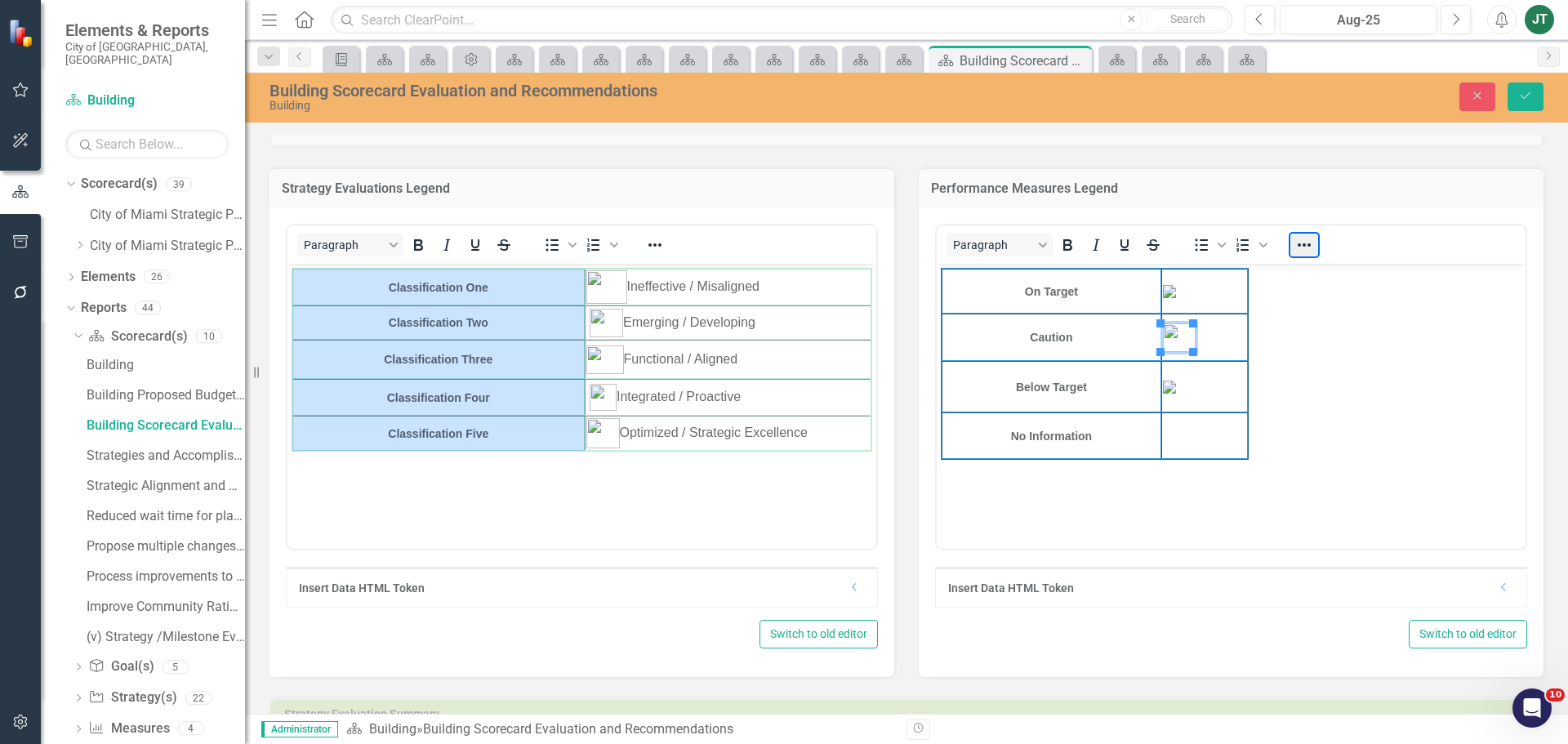
click at [1300, 246] on button "Reveal or hide additional toolbar items" at bounding box center [1304, 244] width 28 height 23
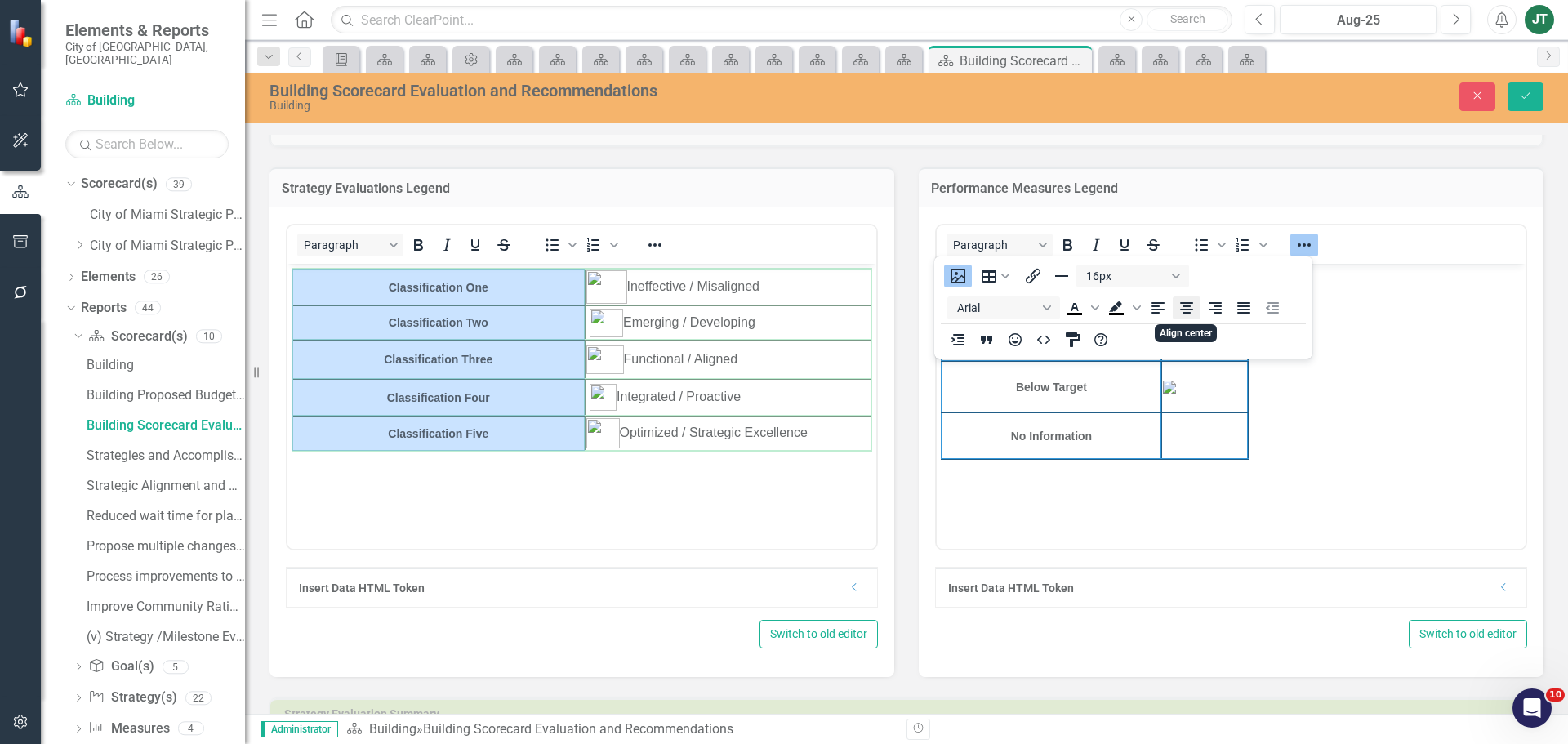
click at [1189, 306] on icon "Align center" at bounding box center [1187, 308] width 13 height 12
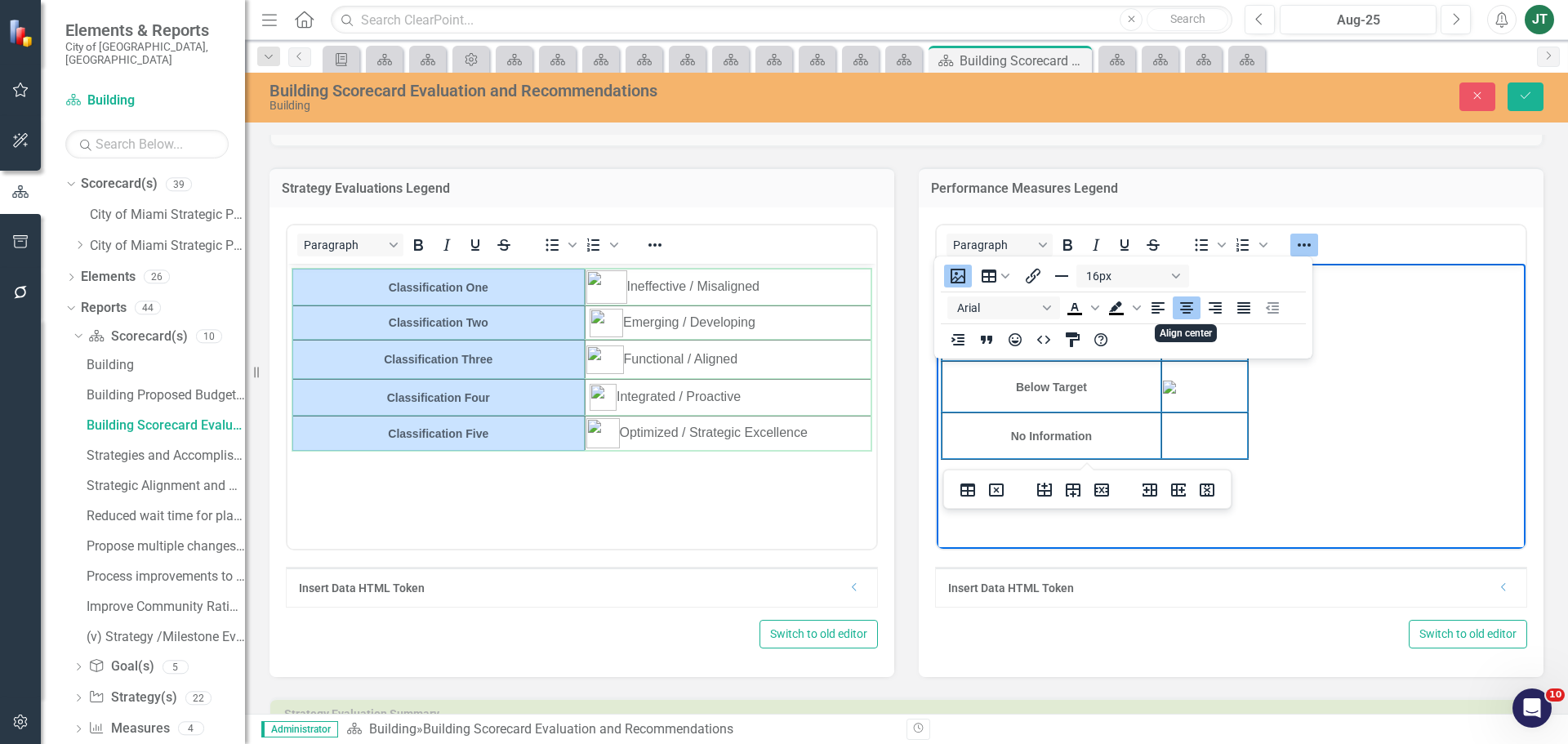
click at [1310, 375] on body "On Target Caution Below Target No Information" at bounding box center [1231, 385] width 589 height 245
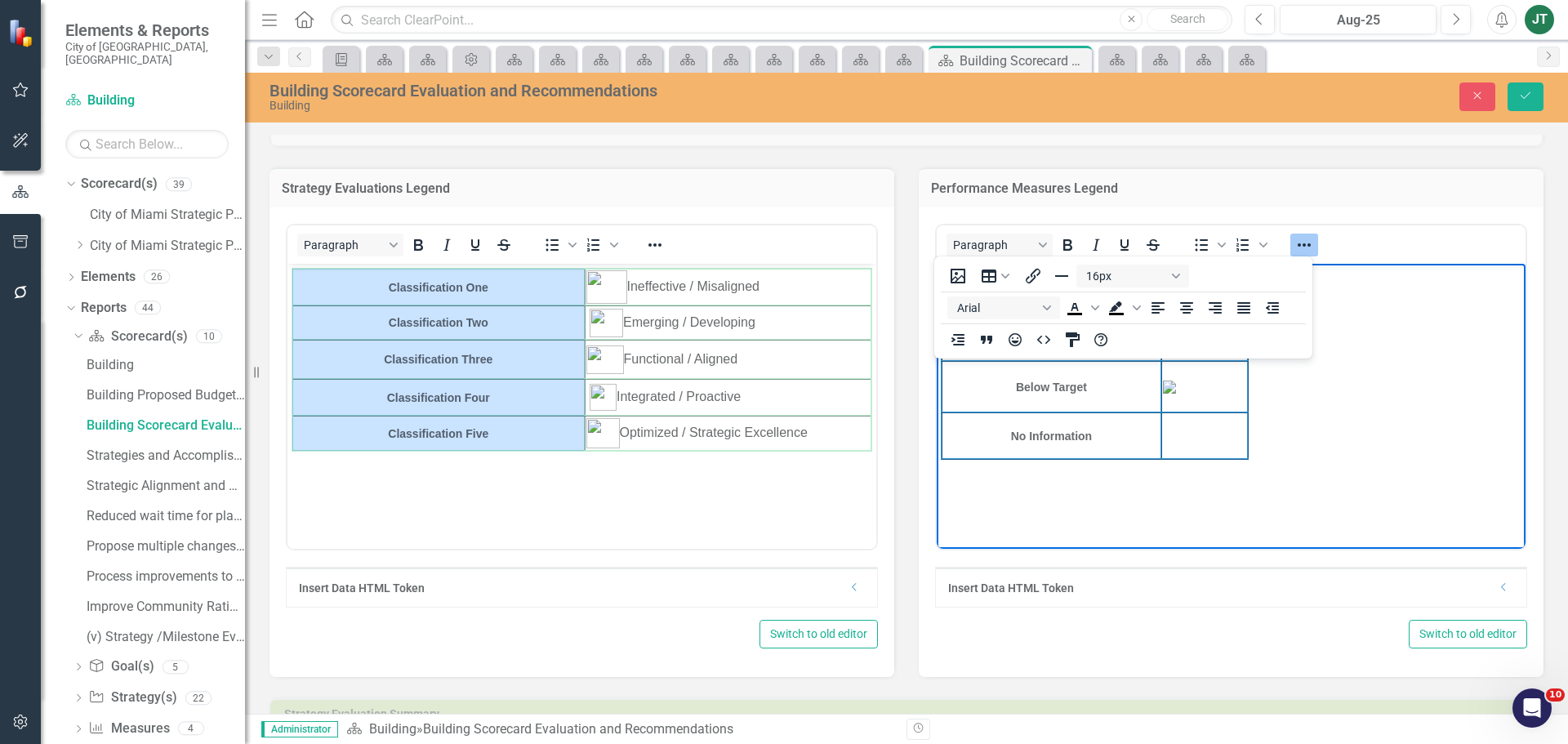
click at [1218, 385] on img "Rich Text Area. Press ALT-0 for help." at bounding box center [1204, 387] width 83 height 13
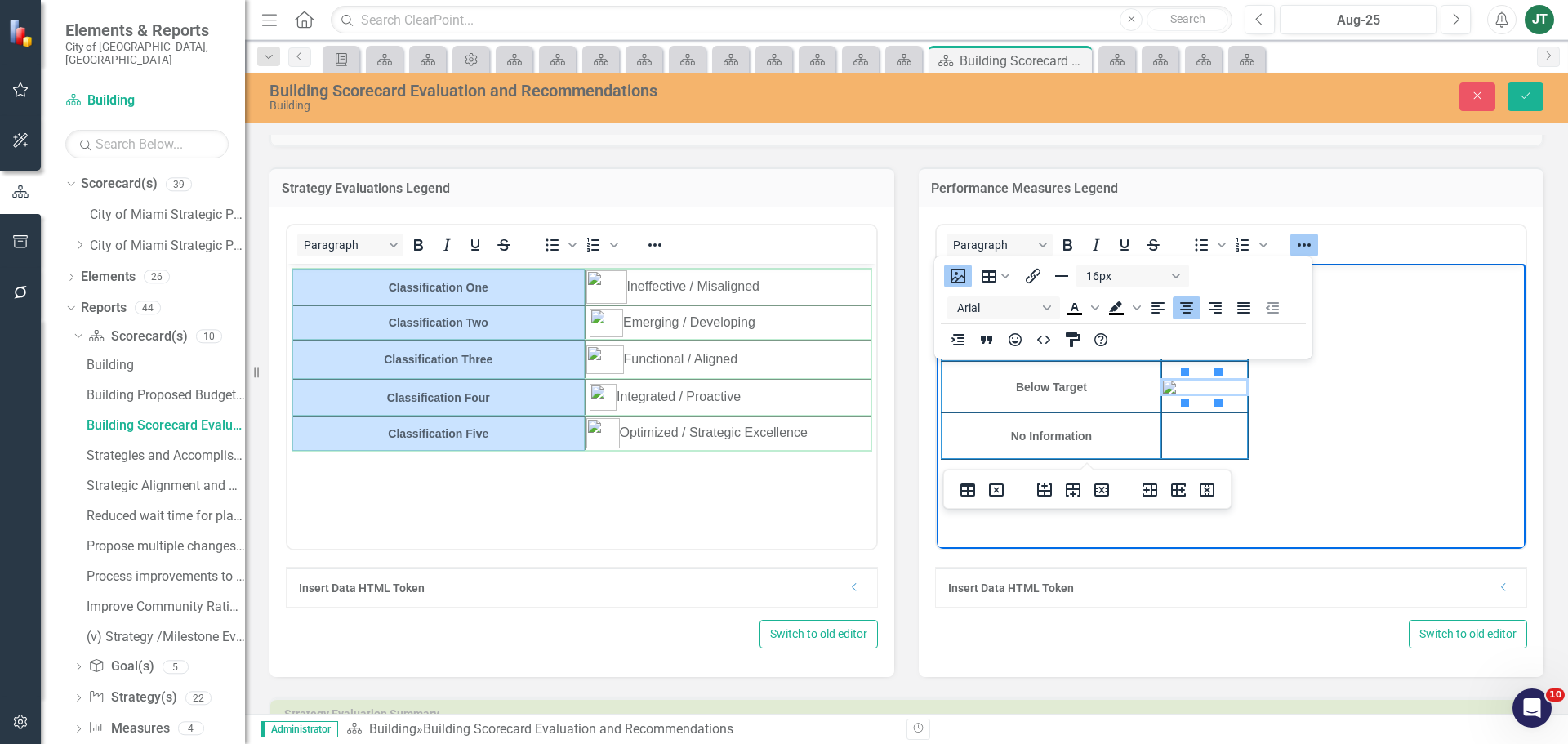
click at [1295, 239] on icon "Reveal or hide additional toolbar items" at bounding box center [1304, 244] width 19 height 19
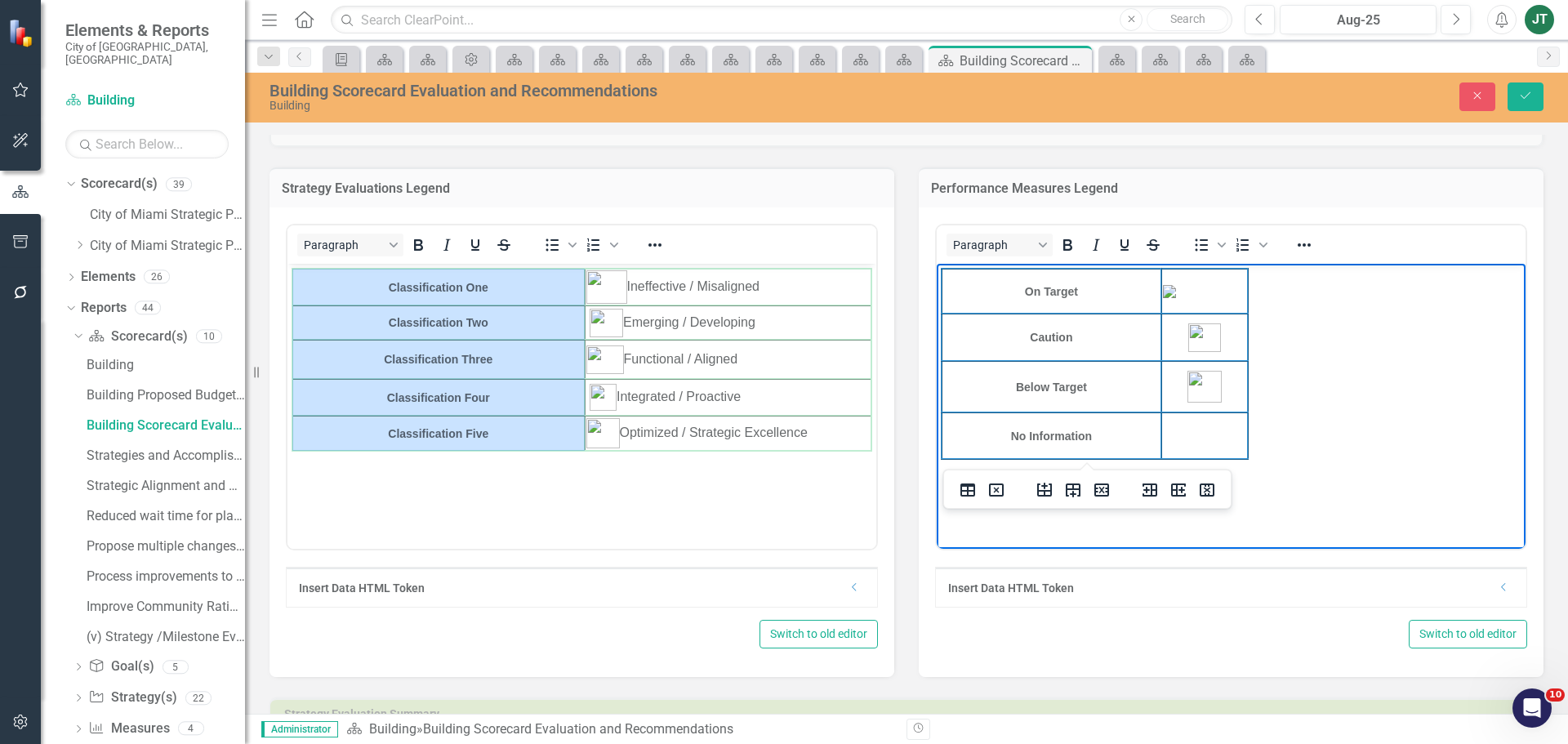
click at [1351, 380] on body "On Target Caution Below Target No Information" at bounding box center [1231, 385] width 589 height 245
click at [1204, 342] on img "Rich Text Area. Press ALT-0 for help." at bounding box center [1204, 337] width 33 height 29
click at [1209, 348] on img "Rich Text Area. Press ALT-0 for help." at bounding box center [1204, 337] width 40 height 35
click at [1297, 338] on body "On Target Caution Below Target No Information" at bounding box center [1231, 385] width 589 height 245
click at [1199, 372] on img "Rich Text Area. Press ALT-0 for help." at bounding box center [1204, 386] width 35 height 32
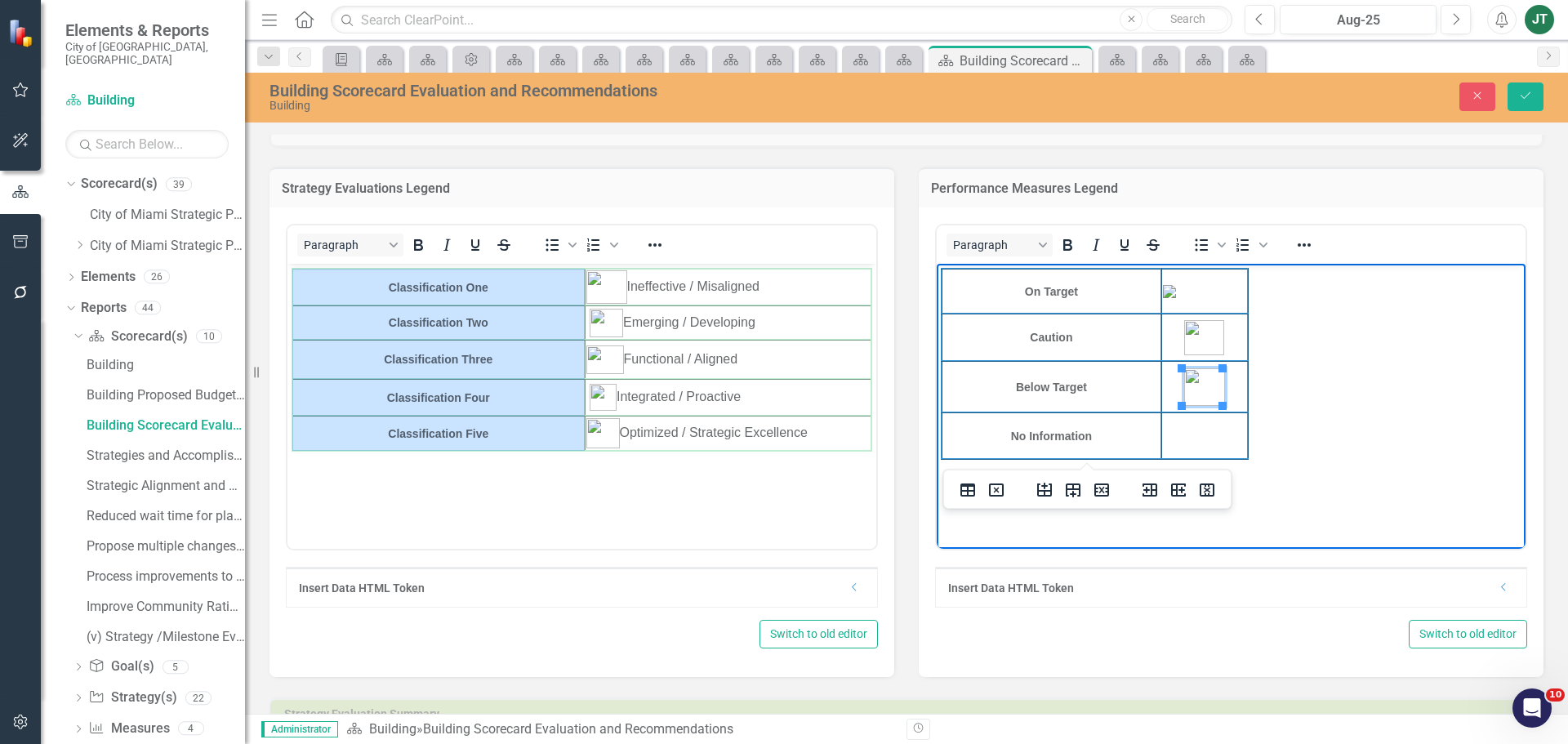
click at [1270, 391] on body "On Target Caution Below Target No Information" at bounding box center [1231, 385] width 589 height 245
click at [1340, 384] on body "On Target Caution Below Target No Information" at bounding box center [1231, 385] width 589 height 245
click at [1196, 339] on img "Rich Text Area. Press ALT-0 for help." at bounding box center [1204, 337] width 40 height 35
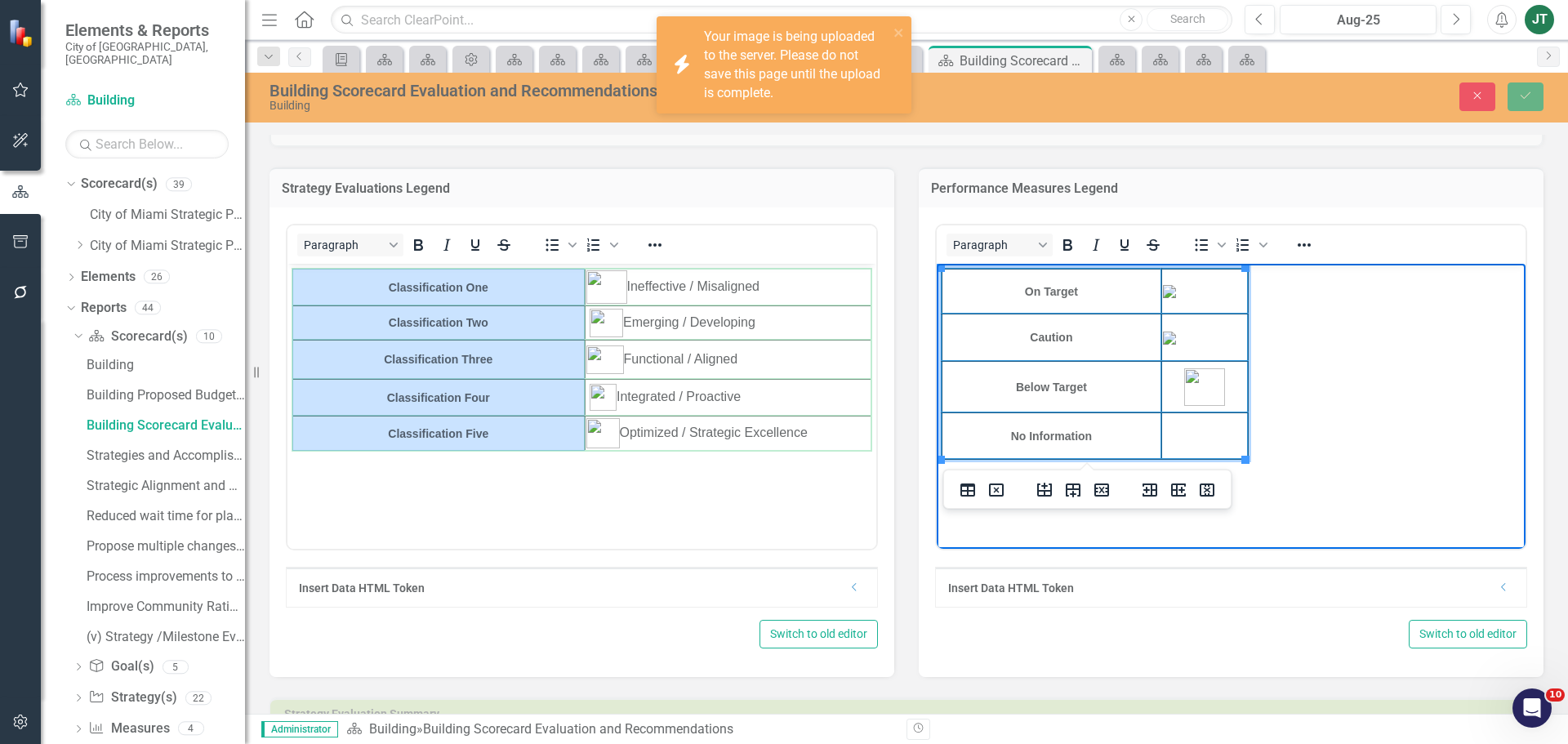
click at [1176, 337] on img "Rich Text Area. Press ALT-0 for help." at bounding box center [1170, 338] width 13 height 13
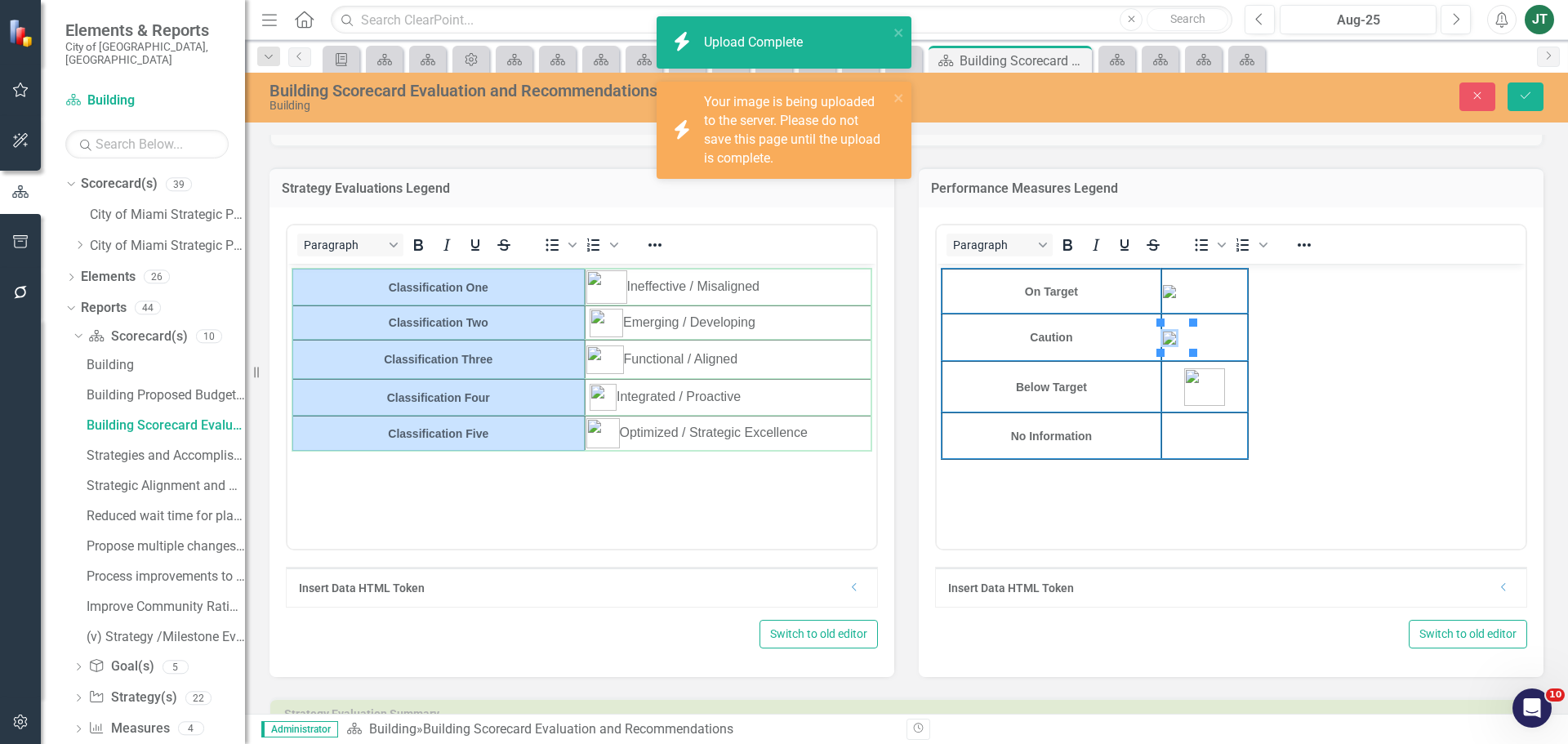
click at [1283, 237] on div at bounding box center [1304, 245] width 47 height 32
click at [1294, 237] on icon "Reveal or hide additional toolbar items" at bounding box center [1304, 244] width 19 height 19
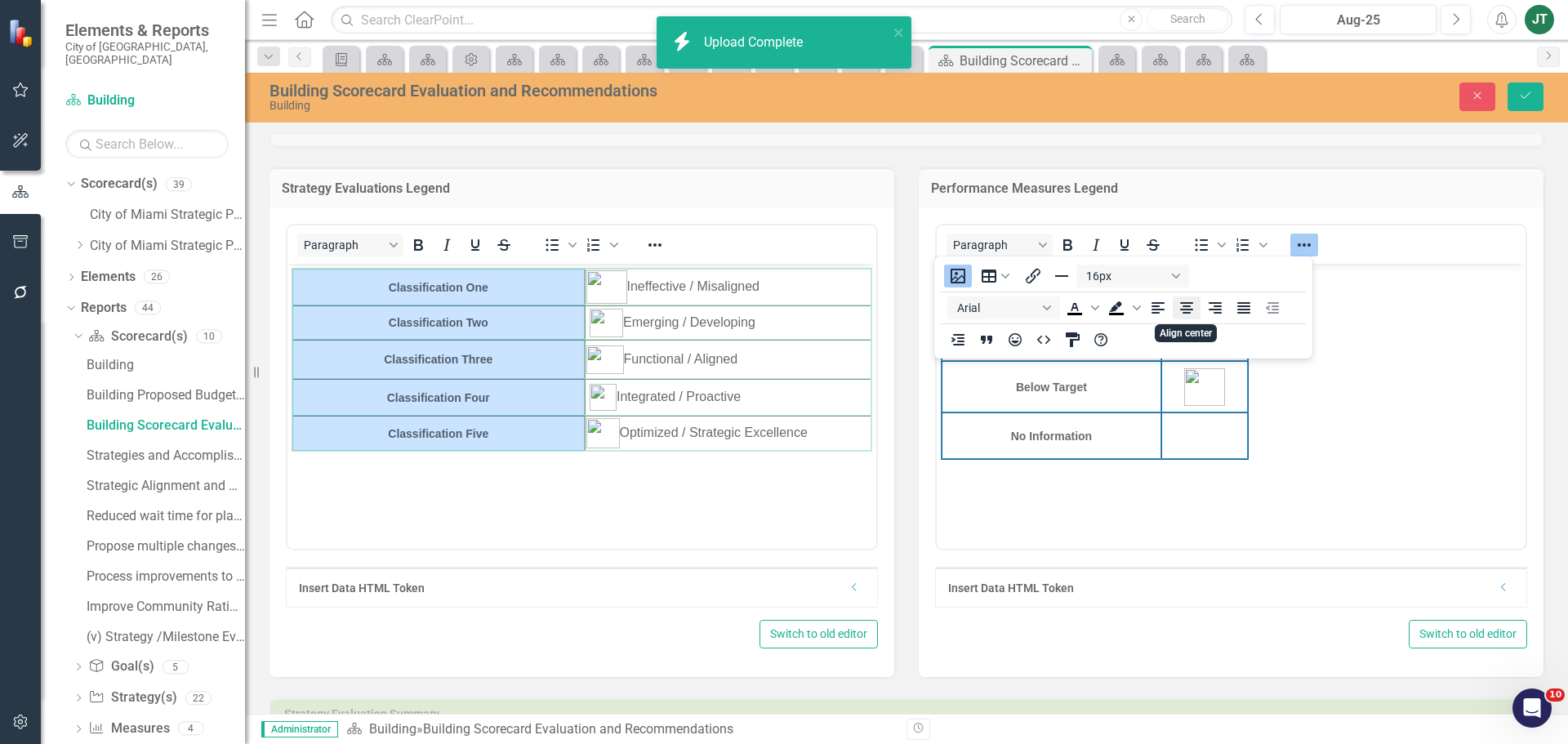
click at [1196, 310] on button "Align center" at bounding box center [1186, 307] width 28 height 23
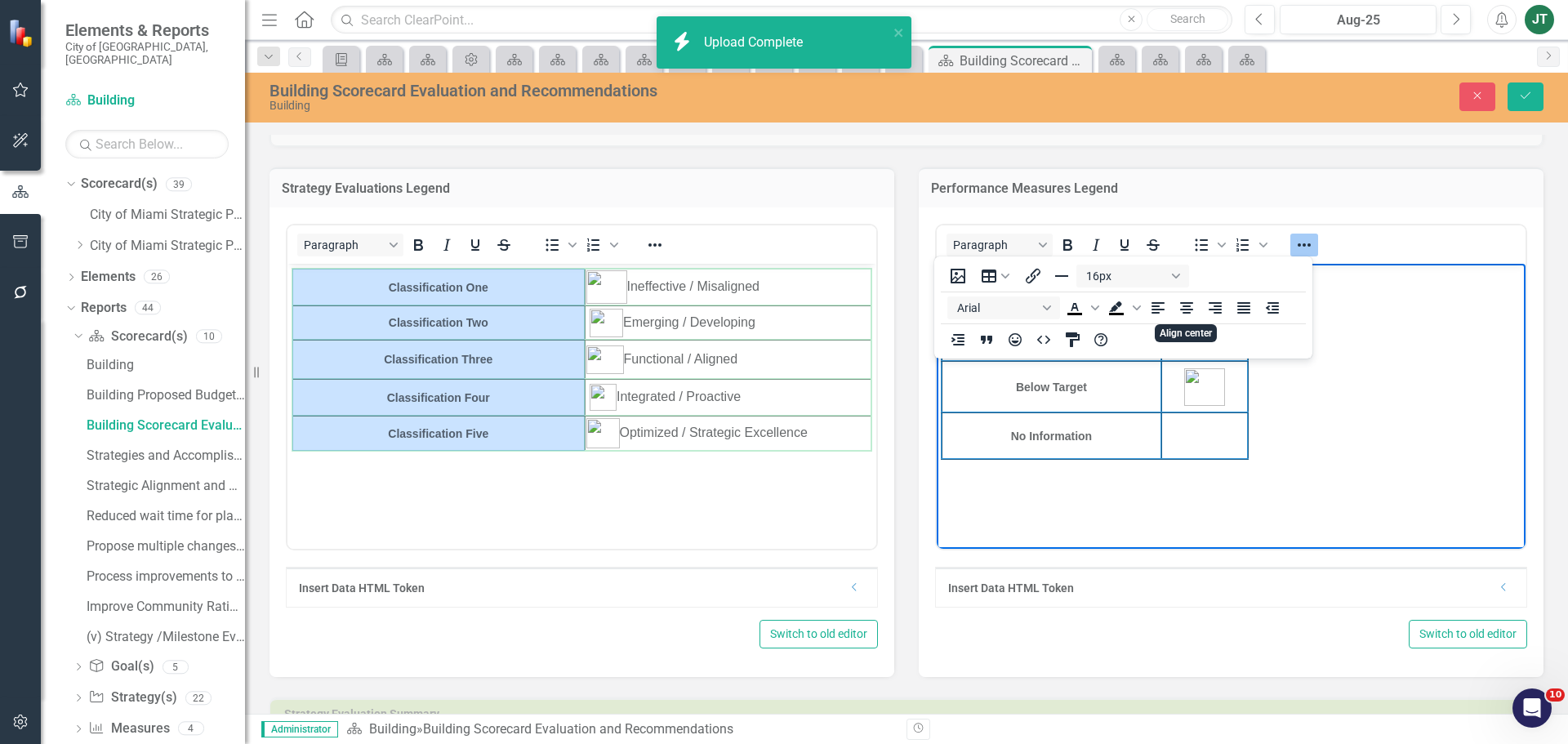
click at [1278, 384] on body "On Target Caution Below Target No Information" at bounding box center [1231, 385] width 589 height 245
click at [1294, 242] on icon "Reveal or hide additional toolbar items" at bounding box center [1304, 244] width 19 height 19
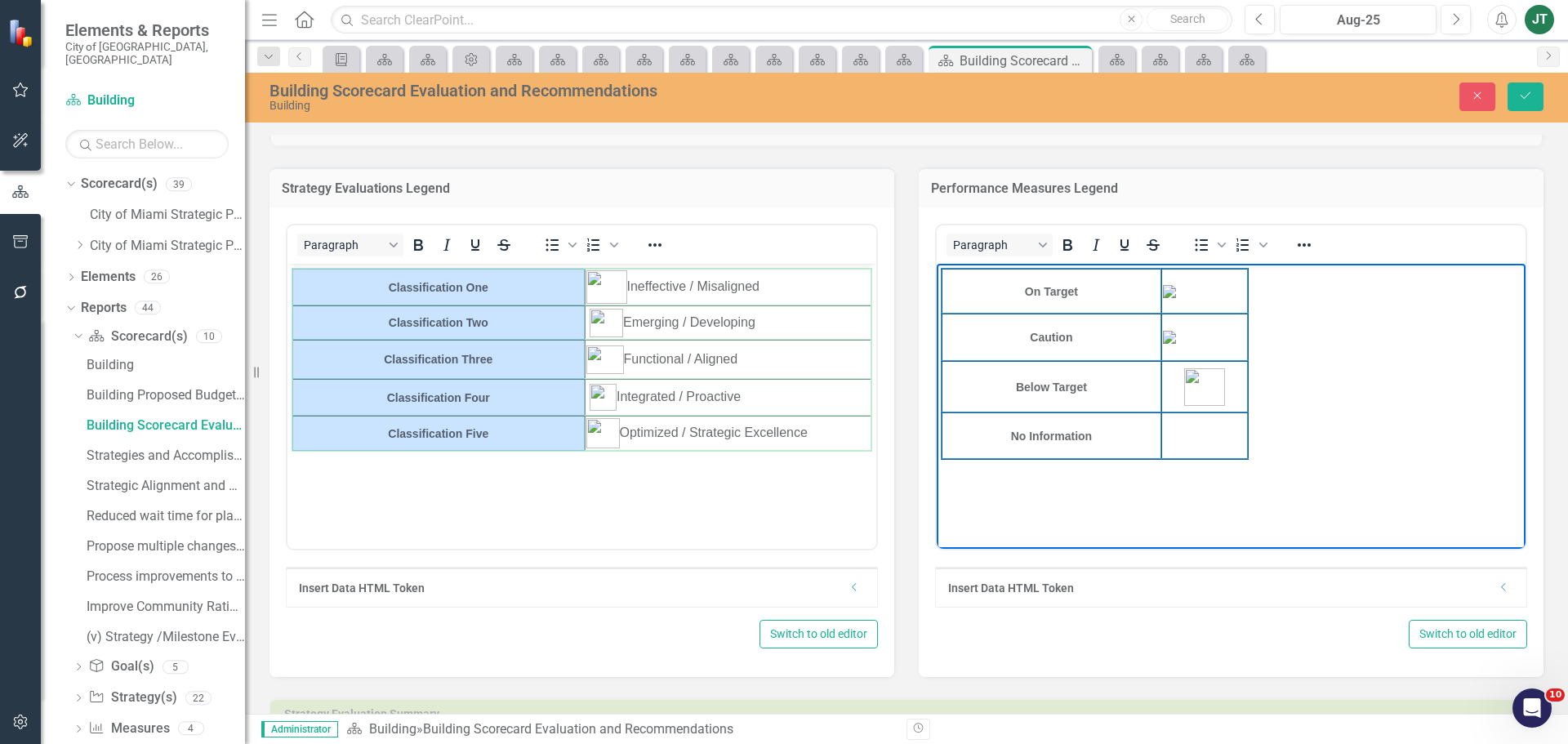
click at [1204, 343] on img "Rich Text Area. Press ALT-0 for help." at bounding box center [1204, 337] width 83 height 13
click at [1305, 356] on body "On Target Caution Below Target No Information" at bounding box center [1231, 385] width 589 height 245
click at [1198, 293] on img "Rich Text Area. Press ALT-0 for help." at bounding box center [1204, 292] width 83 height 13
click at [1300, 369] on body "On Target Caution Below Target No Information" at bounding box center [1231, 385] width 589 height 245
click at [1207, 400] on img "Rich Text Area. Press ALT-0 for help." at bounding box center [1204, 387] width 41 height 38
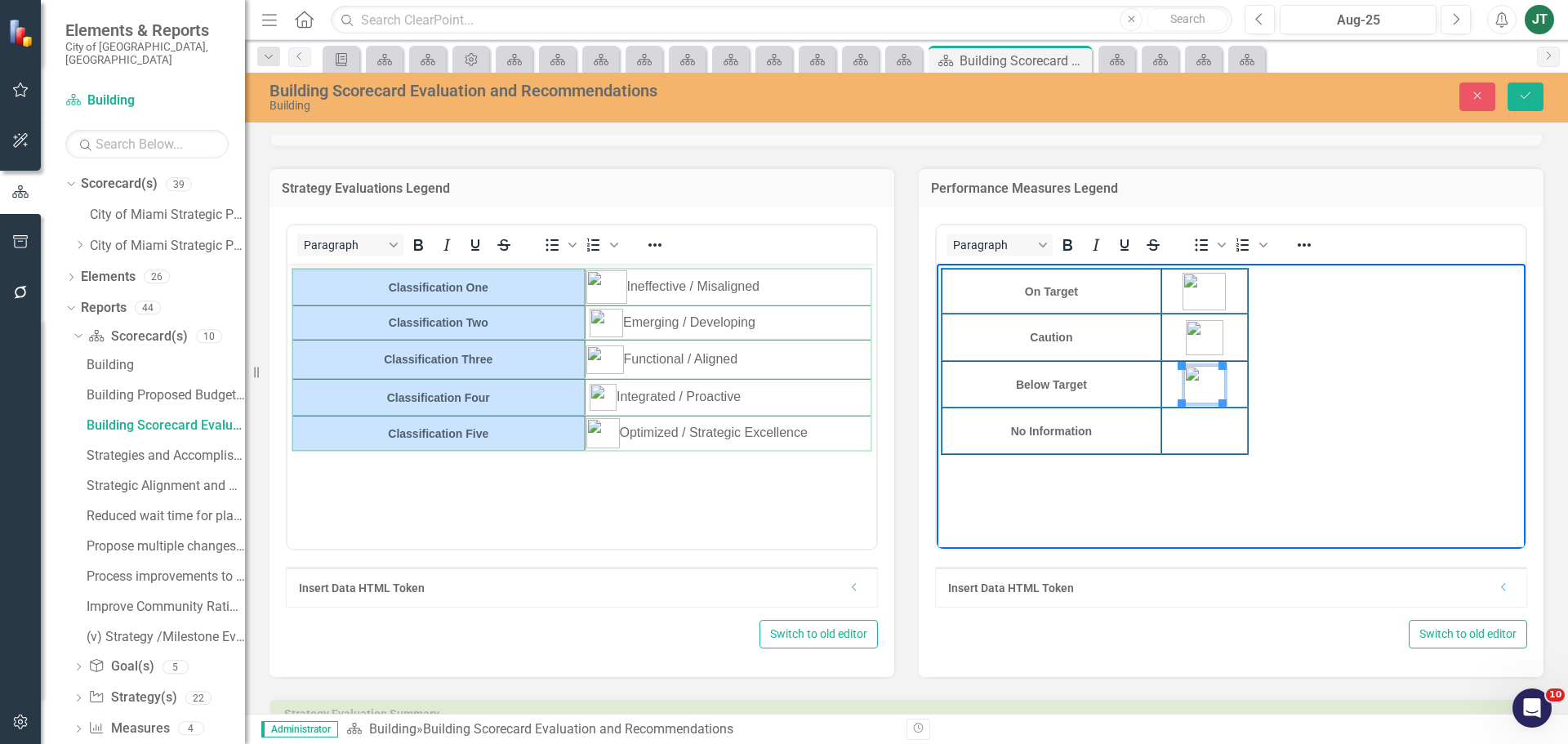
click at [1342, 396] on body "On Target Caution Below Target No Information" at bounding box center [1231, 385] width 589 height 245
click at [1201, 295] on img "Rich Text Area. Press ALT-0 for help." at bounding box center [1204, 291] width 43 height 38
click at [1220, 283] on img "Rich Text Area. Press ALT-0 for help." at bounding box center [1204, 291] width 43 height 38
click at [1193, 286] on img "Rich Text Area. Press ALT-0 for help." at bounding box center [1204, 291] width 43 height 38
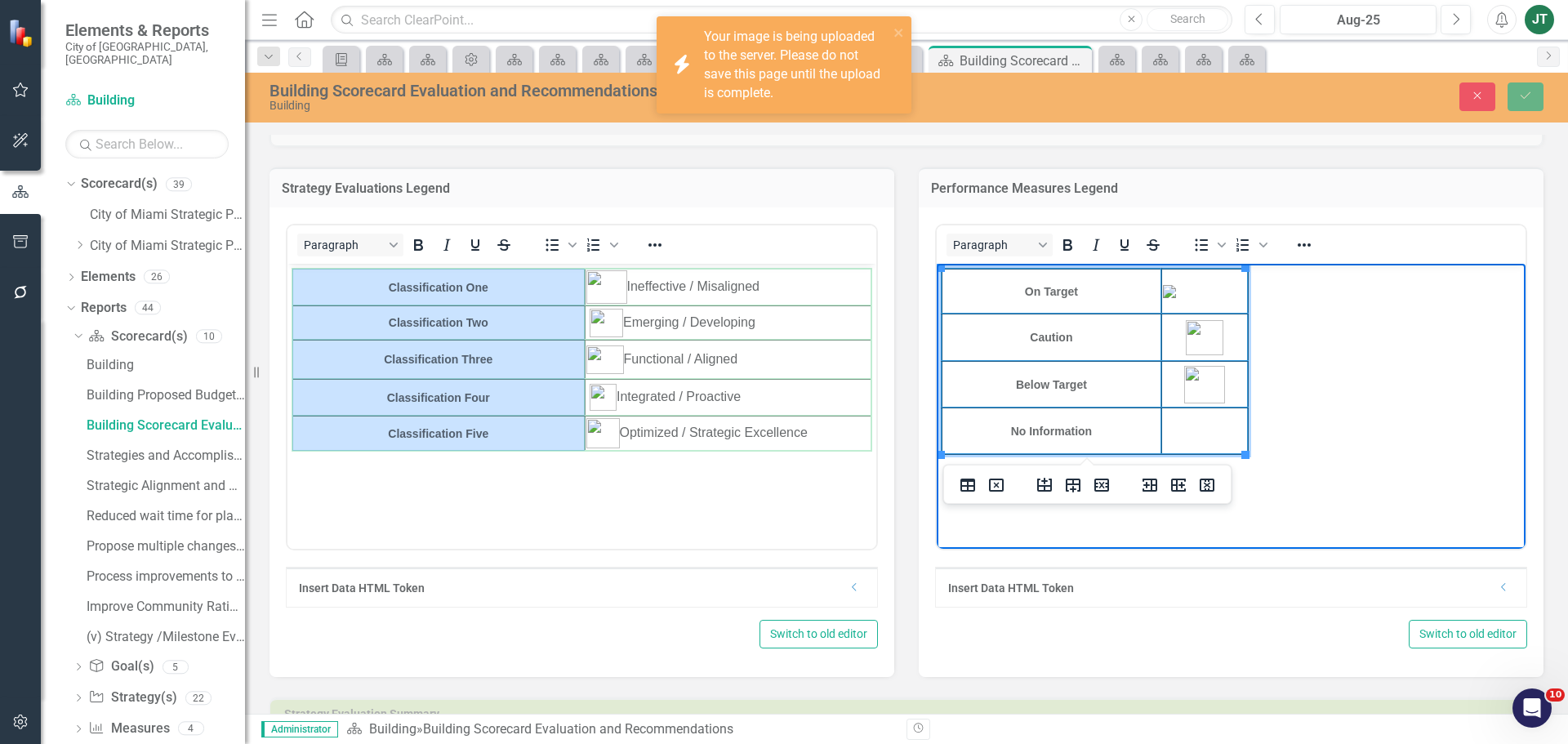
click at [1176, 293] on img "Rich Text Area. Press ALT-0 for help." at bounding box center [1170, 292] width 13 height 13
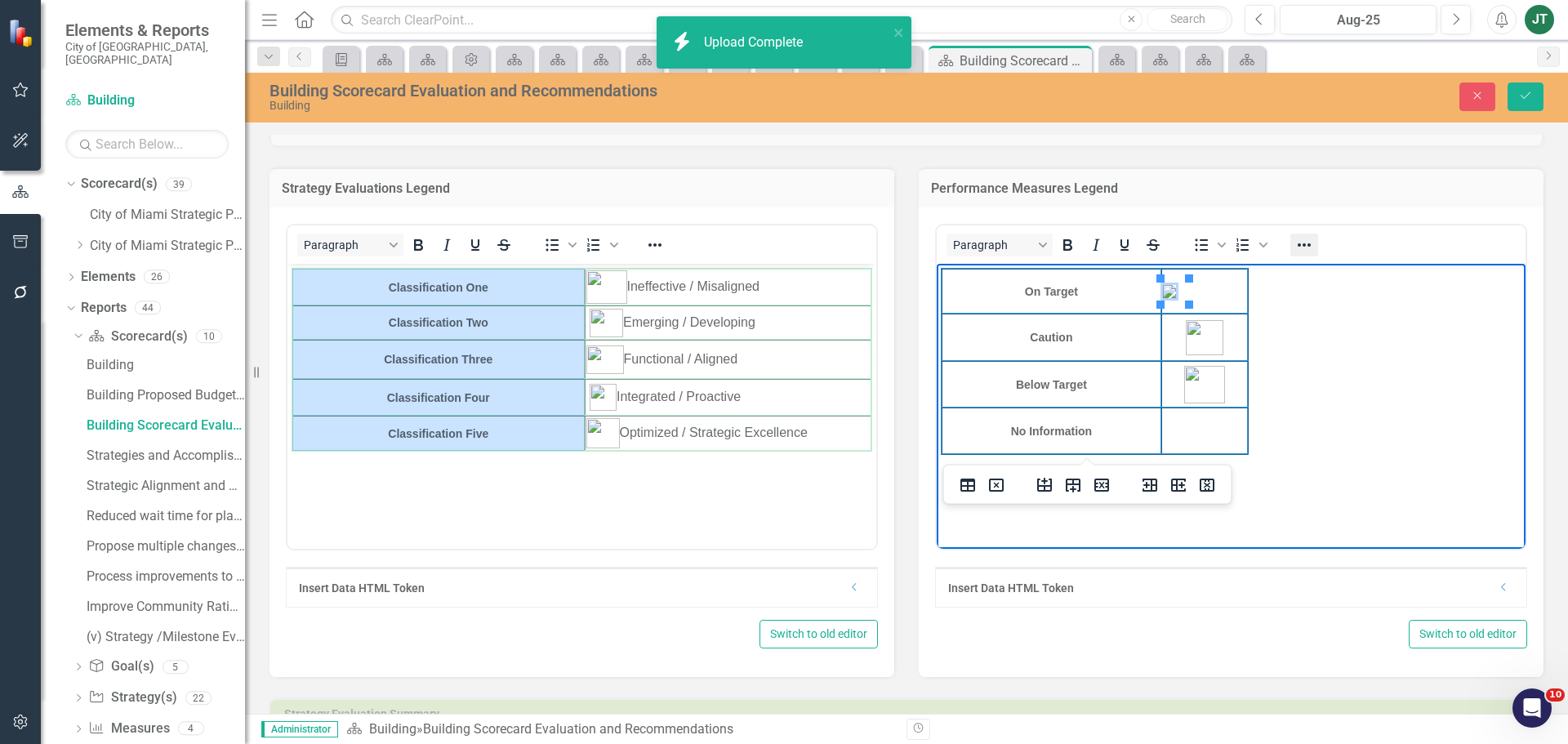
click at [1294, 247] on icon "Reveal or hide additional toolbar items" at bounding box center [1304, 244] width 19 height 19
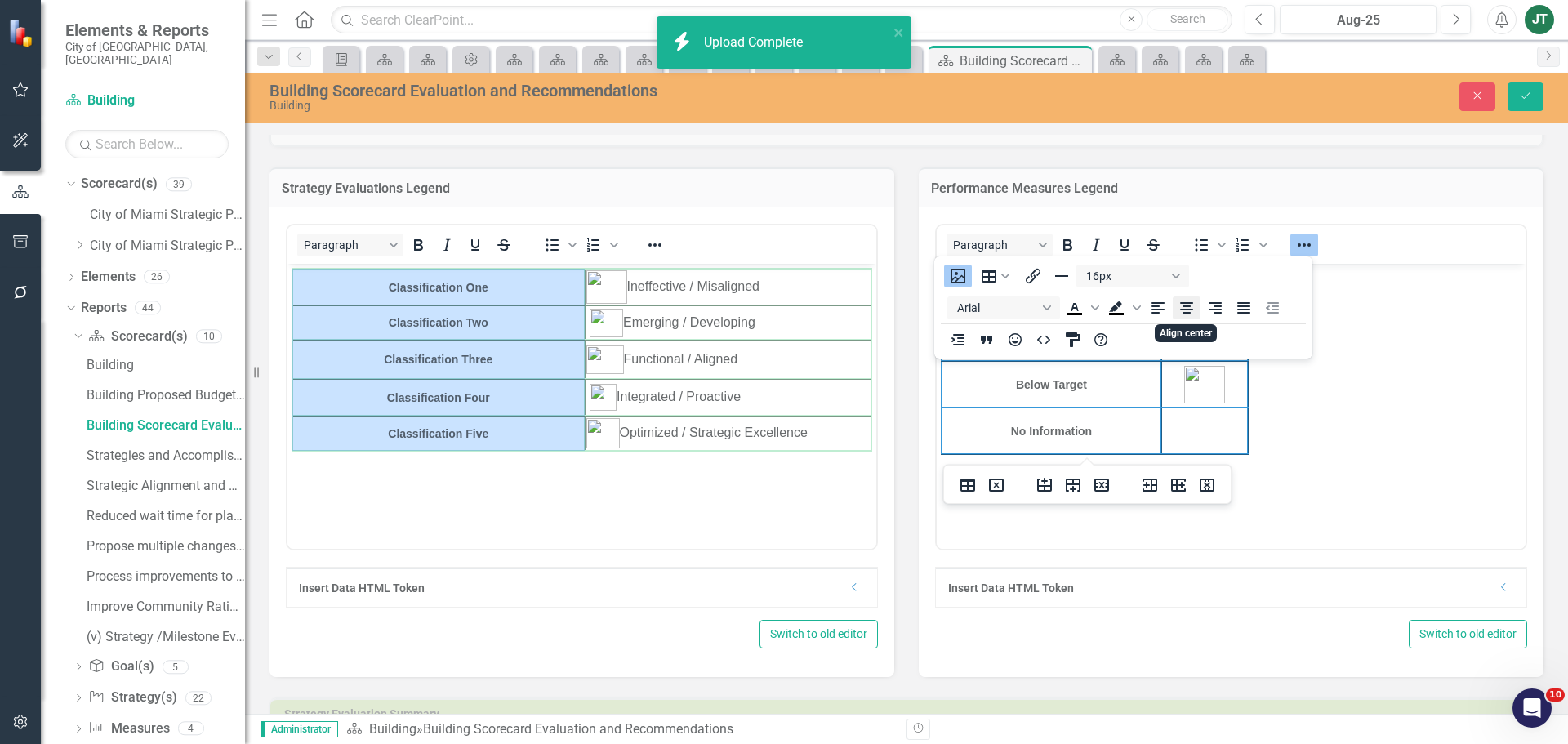
click at [1183, 312] on icon "Align center" at bounding box center [1187, 308] width 13 height 12
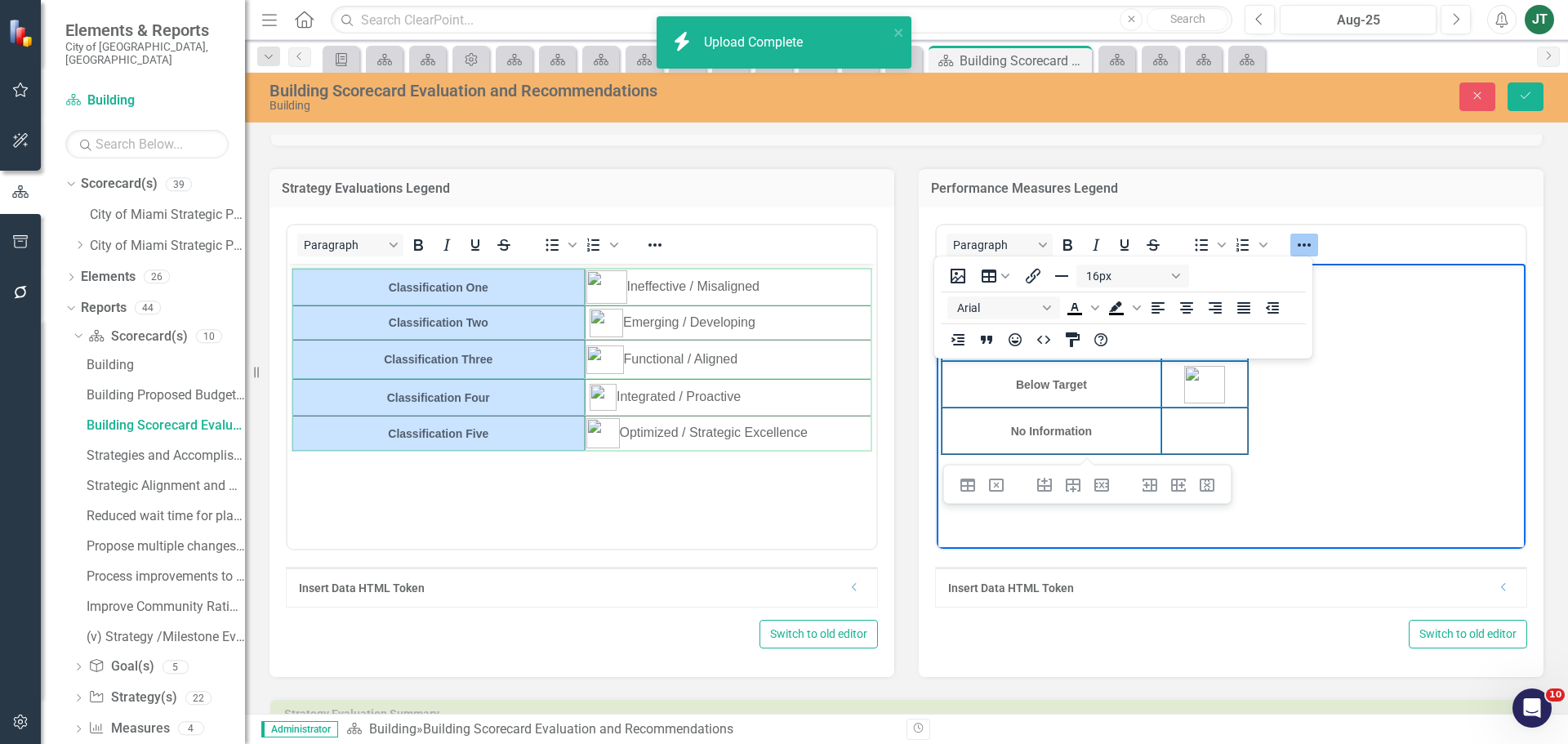
click at [1416, 340] on body "On Target Caution Below Target No Information" at bounding box center [1231, 385] width 589 height 245
click at [1355, 286] on body "On Target Caution Below Target No Information" at bounding box center [1231, 385] width 589 height 245
click at [1297, 239] on icon "Reveal or hide additional toolbar items" at bounding box center [1304, 244] width 19 height 19
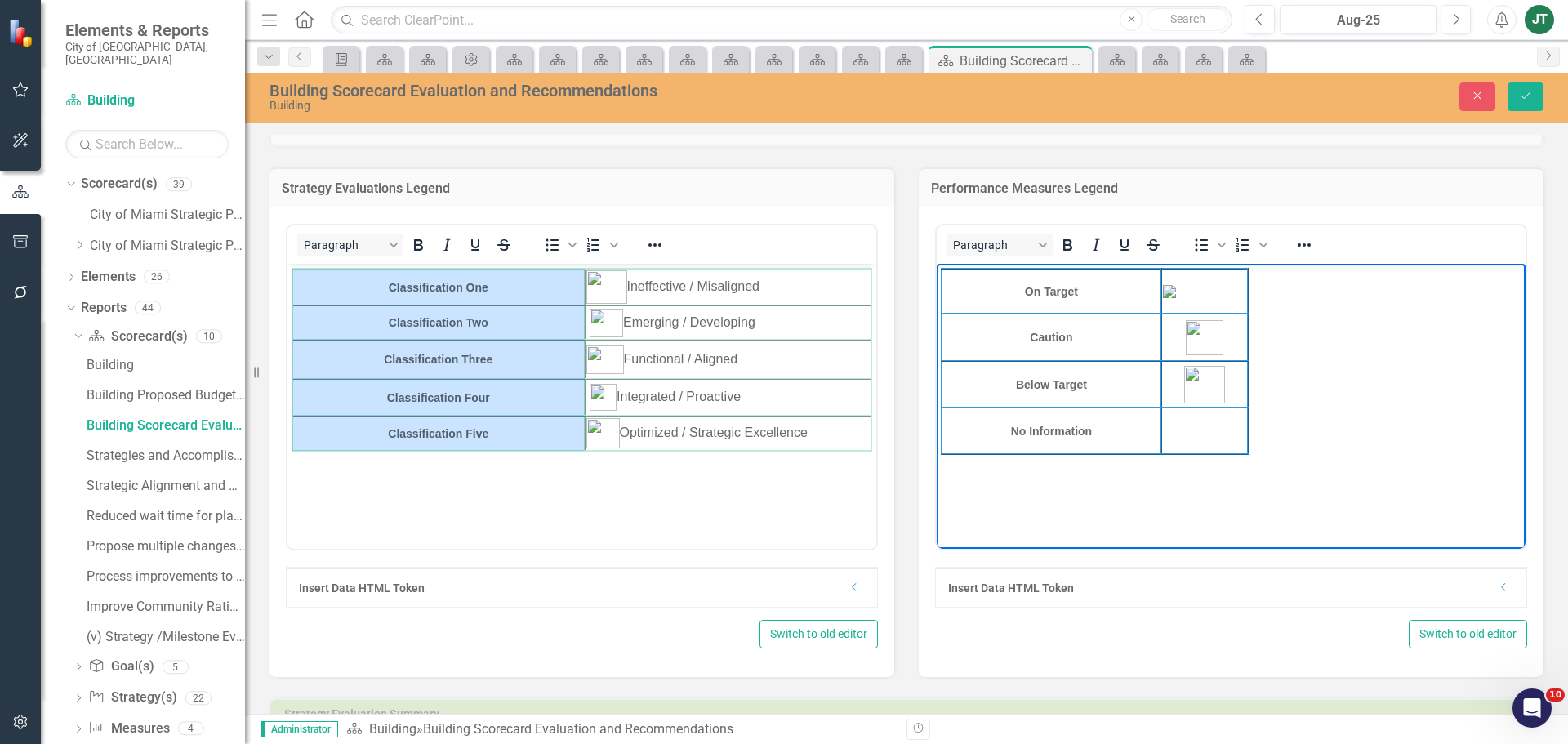
click at [1197, 294] on img "Rich Text Area. Press ALT-0 for help." at bounding box center [1204, 292] width 83 height 13
drag, startPoint x: 1214, startPoint y: 301, endPoint x: 1222, endPoint y: 310, distance: 12.0
click at [1284, 309] on body "On Target Caution Below Target No Information" at bounding box center [1231, 385] width 589 height 245
click at [1212, 287] on img "Rich Text Area. Press ALT-0 for help." at bounding box center [1204, 291] width 38 height 35
click at [1305, 333] on body "On Target Caution Below Target No Information" at bounding box center [1231, 385] width 589 height 245
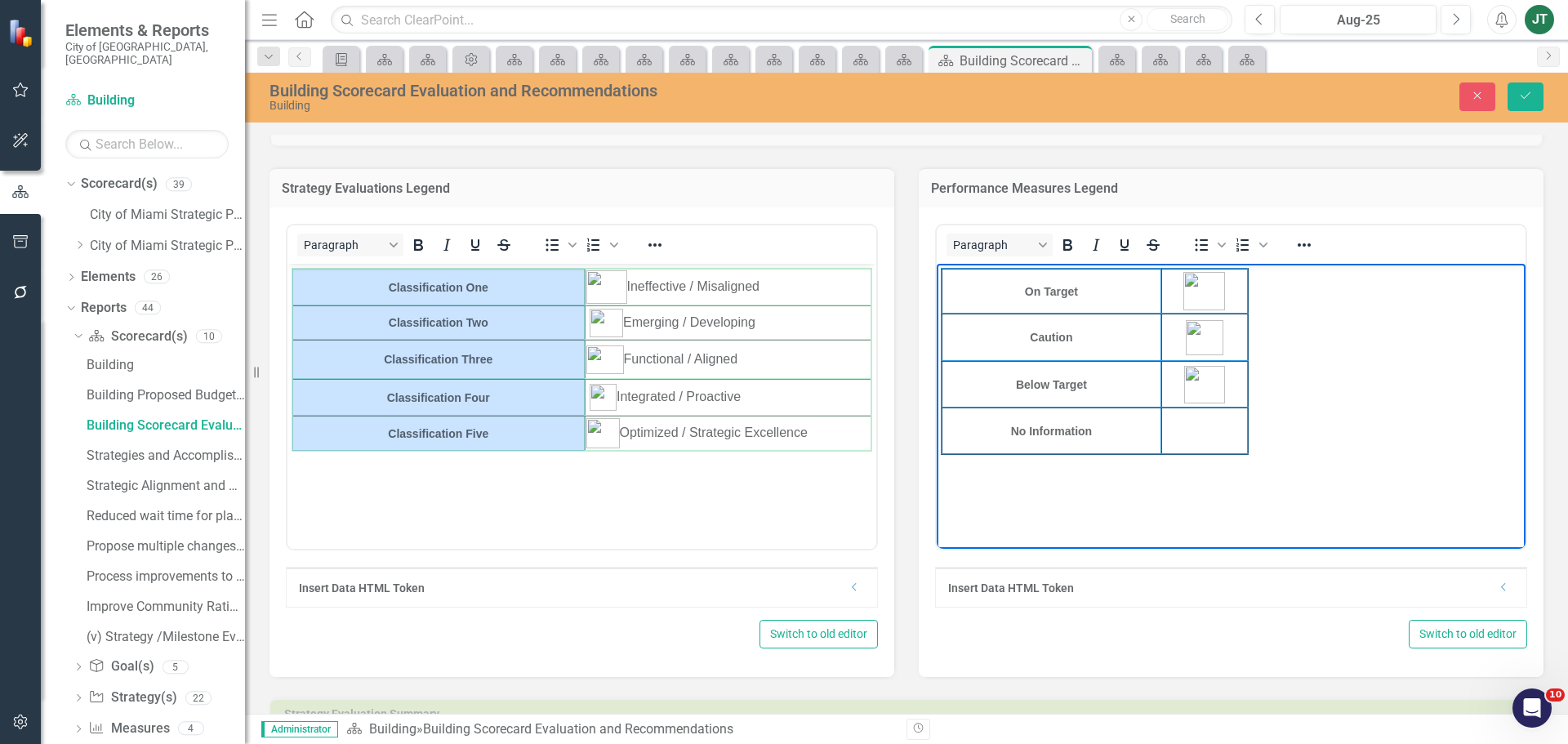
click at [1206, 387] on img "Rich Text Area. Press ALT-0 for help." at bounding box center [1204, 385] width 41 height 38
click at [1303, 395] on body "On Target Caution Below Target No Information" at bounding box center [1231, 385] width 589 height 245
click at [1196, 337] on img "Rich Text Area. Press ALT-0 for help." at bounding box center [1204, 337] width 38 height 35
click at [1331, 348] on body "On Target Caution Below Target No Information" at bounding box center [1231, 385] width 589 height 245
click at [1191, 343] on img "Rich Text Area. Press ALT-0 for help." at bounding box center [1204, 337] width 41 height 39
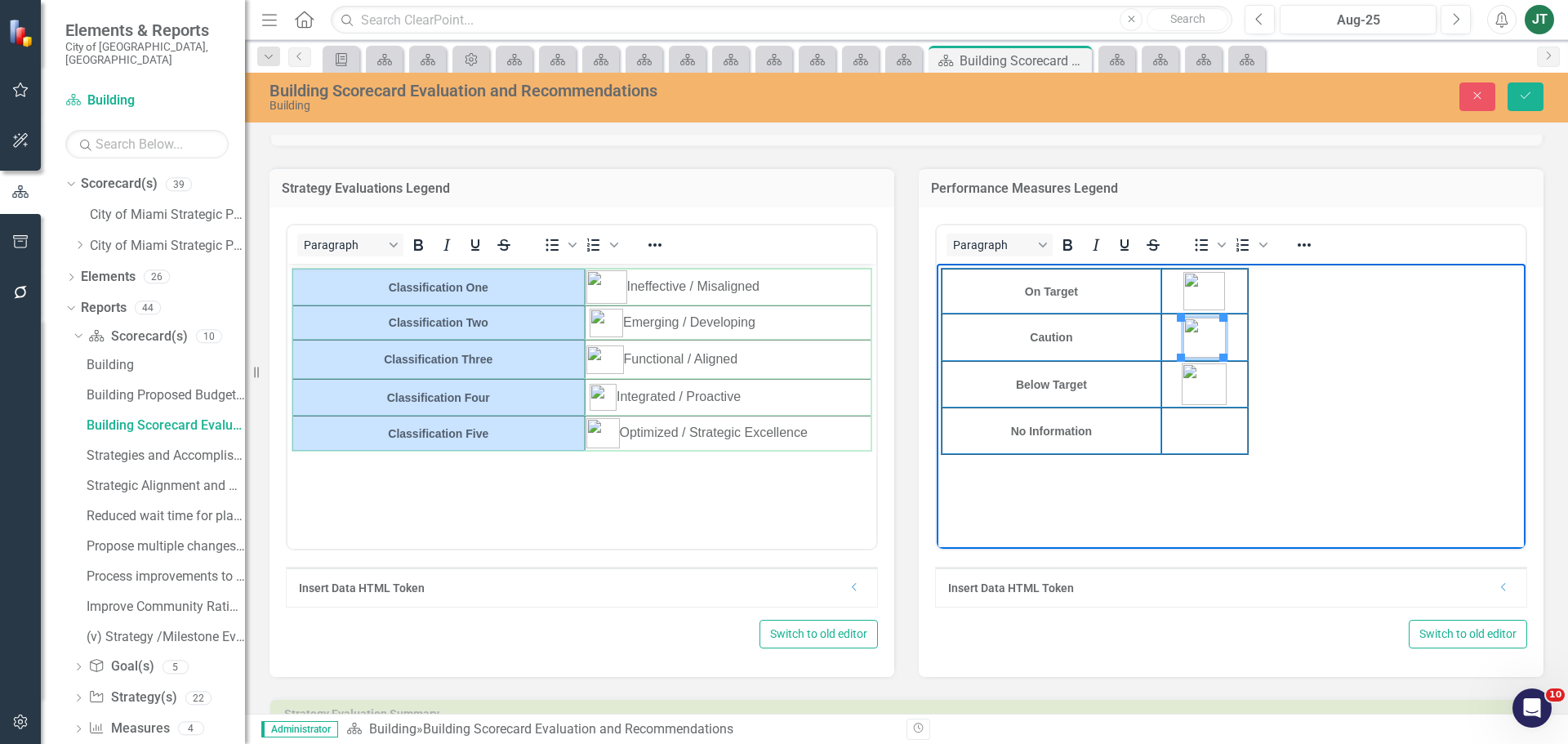
click at [1329, 355] on body "On Target Caution Below Target No Information" at bounding box center [1231, 385] width 589 height 245
click at [1190, 429] on td "Rich Text Area. Press ALT-0 for help." at bounding box center [1204, 430] width 87 height 46
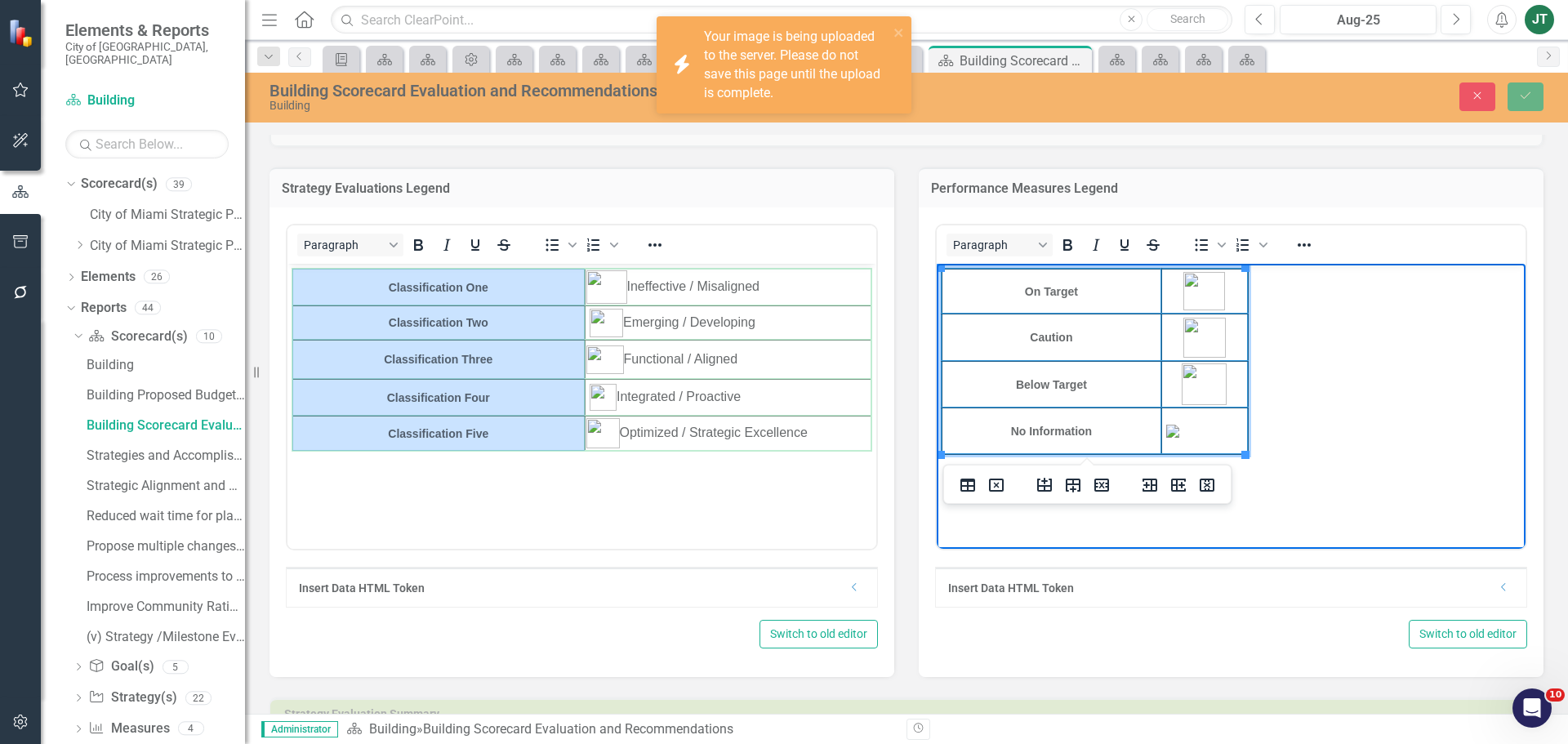
drag, startPoint x: 1184, startPoint y: 425, endPoint x: 1200, endPoint y: 440, distance: 21.9
click at [1179, 426] on img "Rich Text Area. Press ALT-0 for help." at bounding box center [1172, 432] width 13 height 13
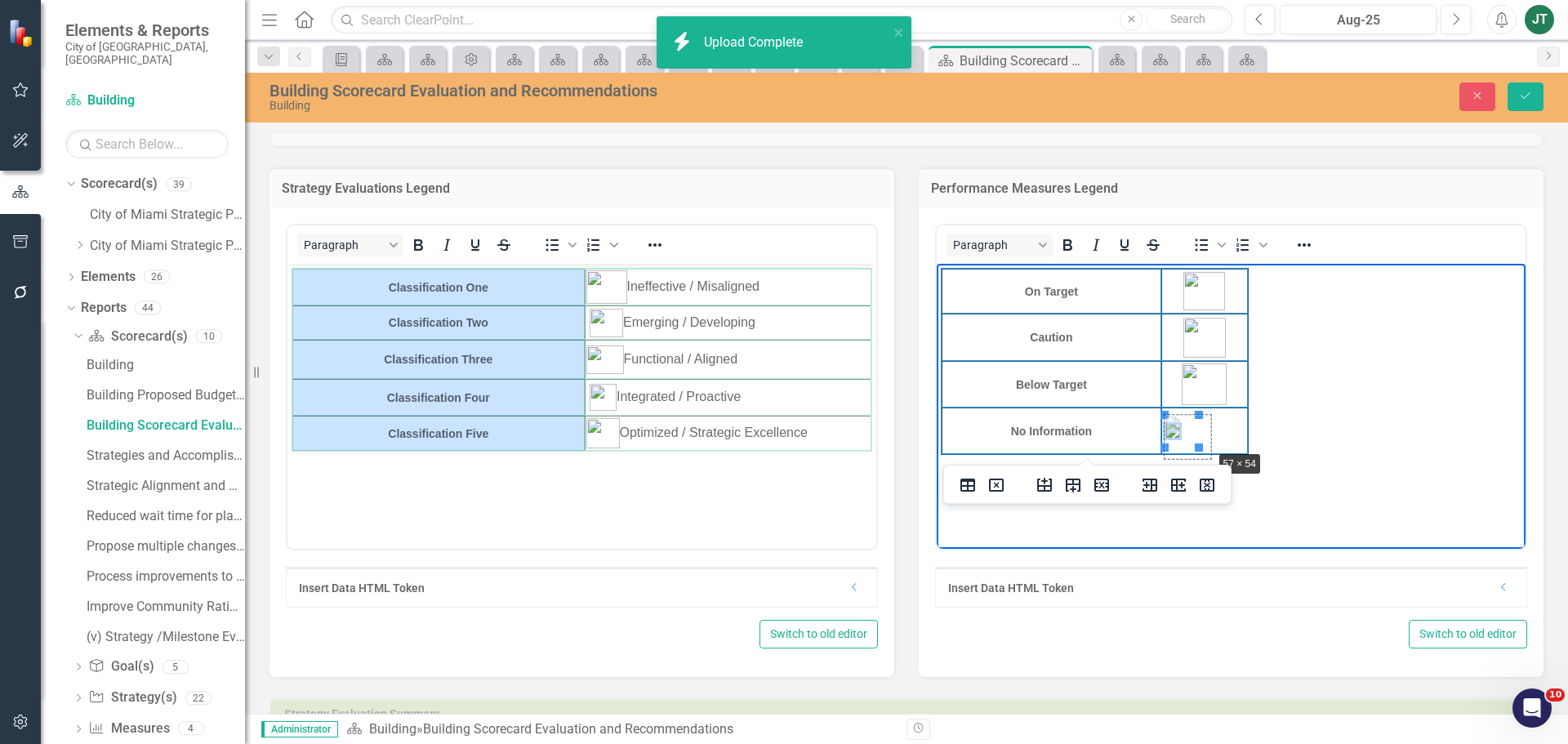
drag, startPoint x: 1199, startPoint y: 446, endPoint x: 1221, endPoint y: 451, distance: 22.6
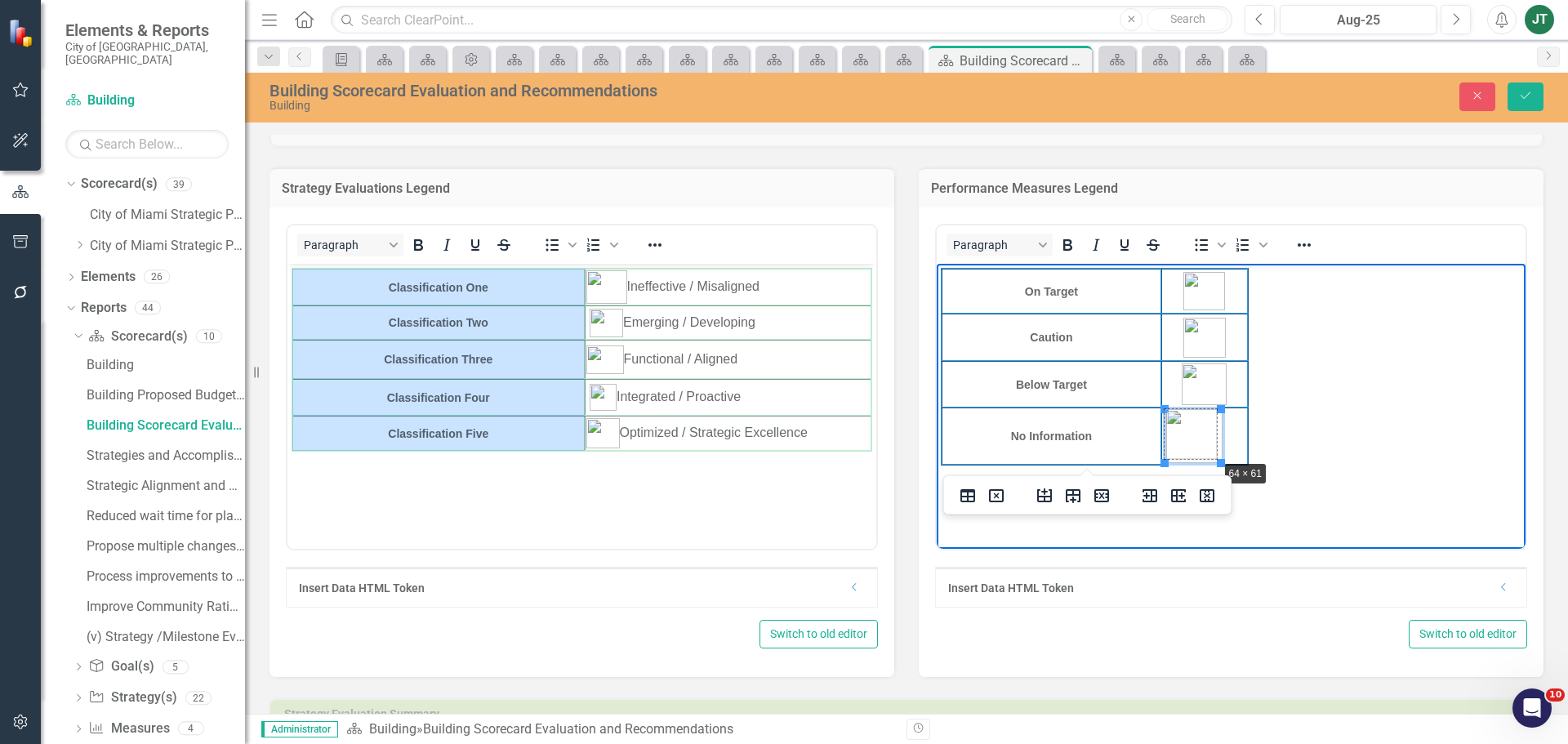
drag, startPoint x: 1220, startPoint y: 461, endPoint x: 1213, endPoint y: 457, distance: 8.1
click at [1182, 429] on img "Rich Text Area. Press ALT-0 for help." at bounding box center [1187, 431] width 43 height 41
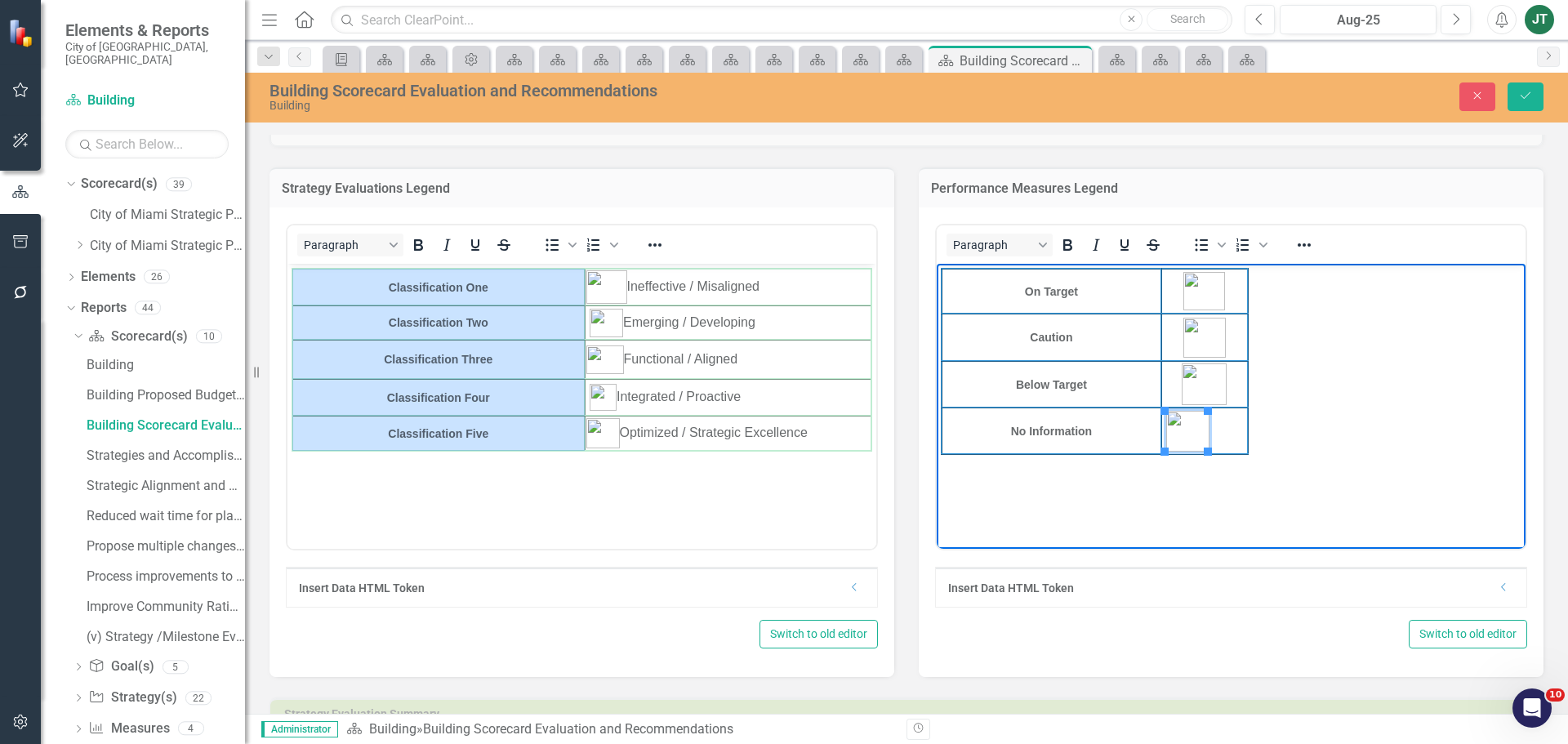
click at [1289, 466] on body "On Target Caution Below Target No Information" at bounding box center [1231, 385] width 589 height 245
click at [1194, 429] on img "Rich Text Area. Press ALT-0 for help." at bounding box center [1187, 431] width 43 height 41
click at [1303, 249] on icon "Reveal or hide additional toolbar items" at bounding box center [1304, 244] width 19 height 19
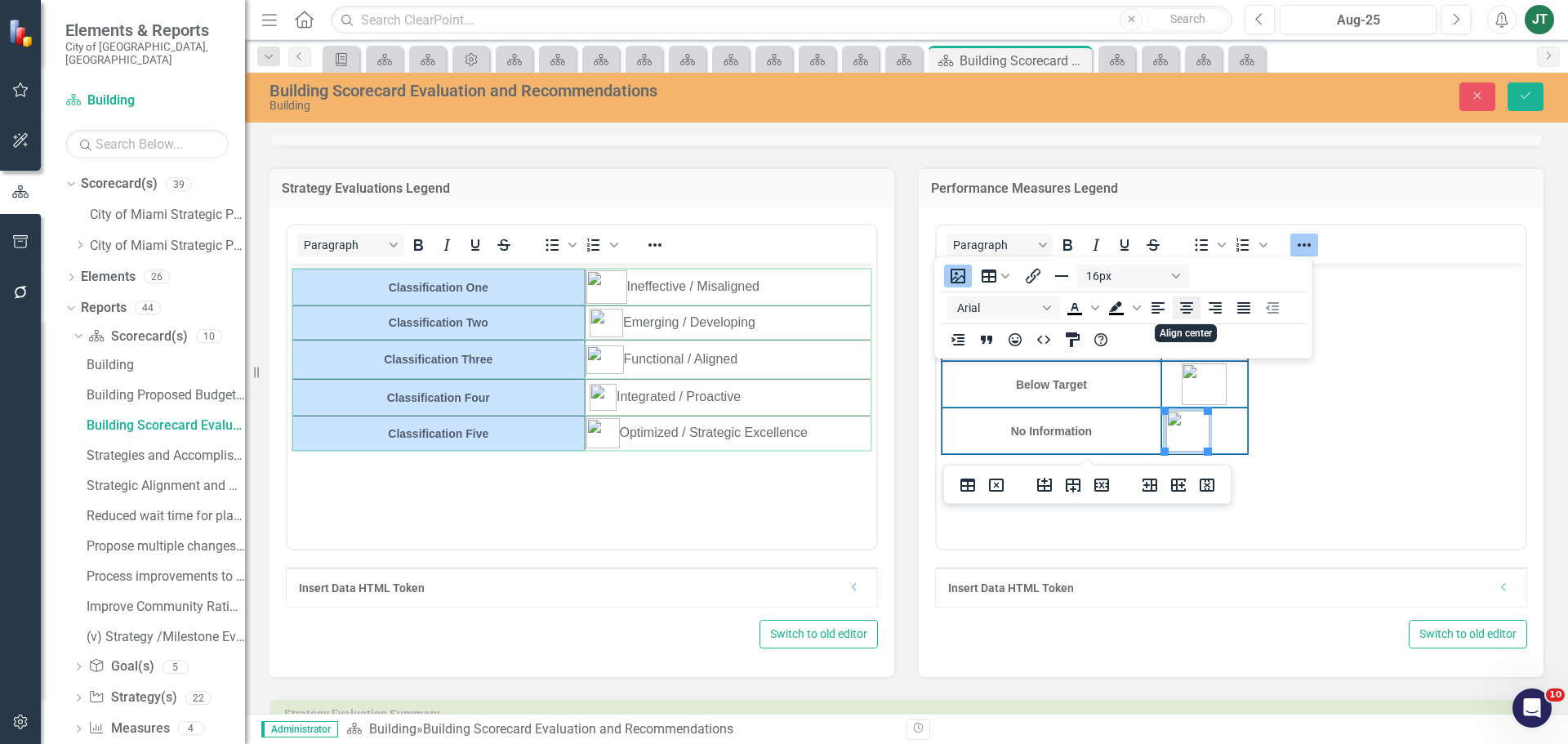
click at [1190, 304] on icon "Align center" at bounding box center [1187, 308] width 13 height 12
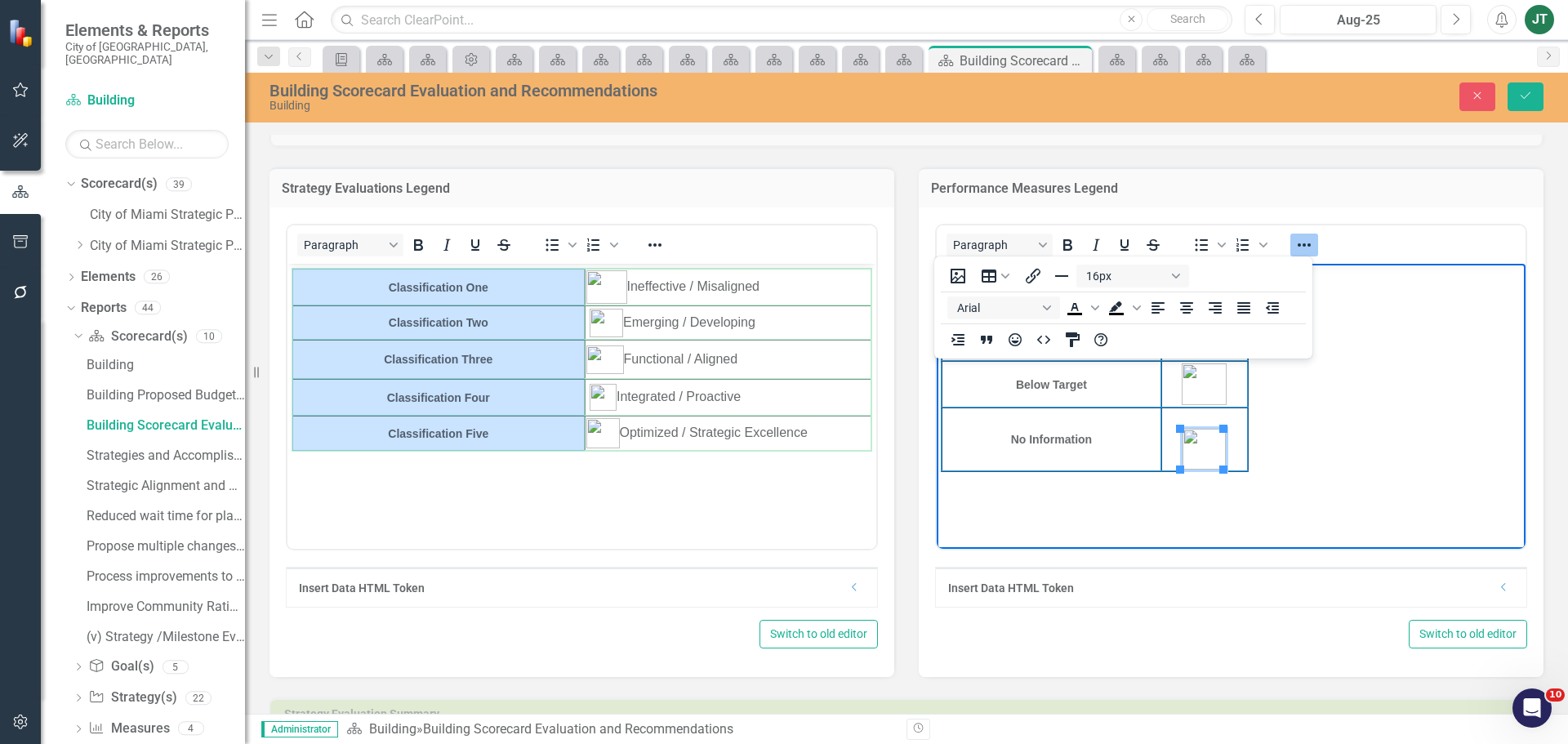
click at [1296, 476] on body "On Target Caution Below Target No Information" at bounding box center [1231, 385] width 589 height 245
click at [1204, 453] on img "Rich Text Area. Press ALT-0 for help." at bounding box center [1204, 449] width 43 height 41
click at [1211, 453] on img "Rich Text Area. Press ALT-0 for help." at bounding box center [1204, 449] width 43 height 41
click at [1214, 418] on td "Rich Text Area. Press ALT-0 for help." at bounding box center [1204, 439] width 87 height 64
drag, startPoint x: 1232, startPoint y: 471, endPoint x: 1231, endPoint y: 454, distance: 17.0
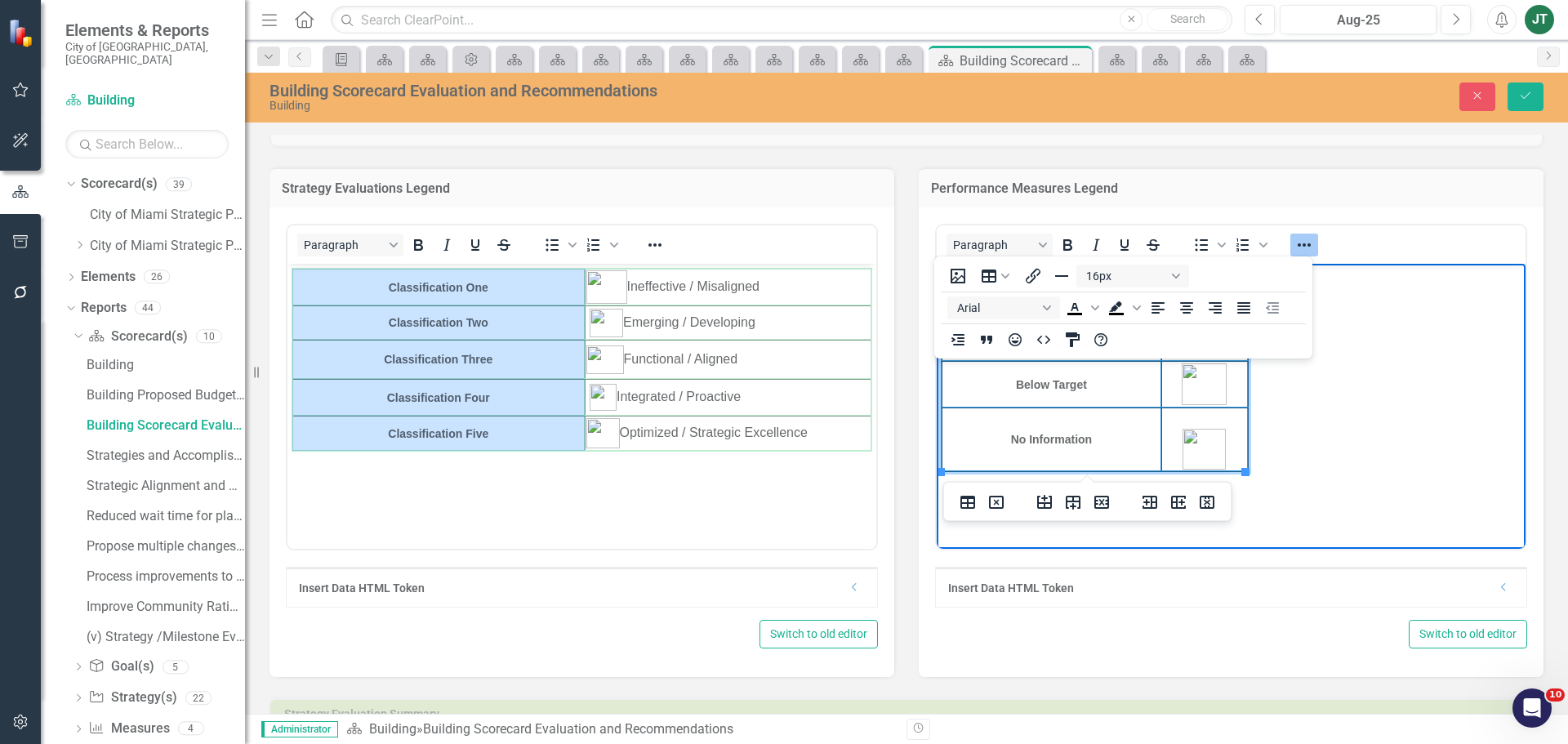
click at [1191, 434] on img "Rich Text Area. Press ALT-0 for help." at bounding box center [1204, 449] width 43 height 41
click at [1193, 416] on td "Rich Text Area. Press ALT-0 for help." at bounding box center [1204, 439] width 87 height 64
click at [1183, 441] on img "Rich Text Area. Press ALT-0 for help." at bounding box center [1204, 449] width 43 height 41
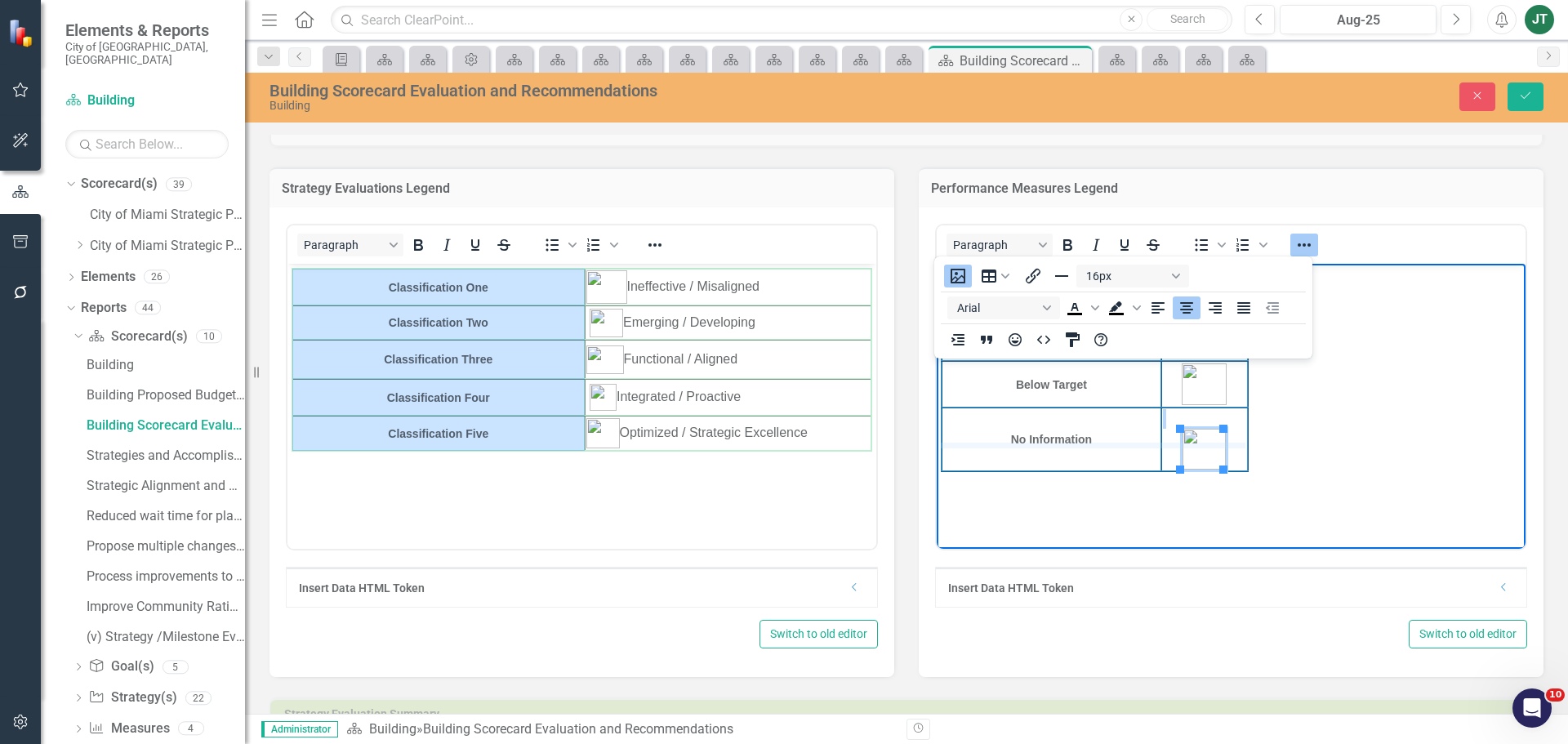
drag, startPoint x: 1110, startPoint y: 470, endPoint x: 1111, endPoint y: 444, distance: 26.0
click at [1207, 440] on img "Rich Text Area. Press ALT-0 for help." at bounding box center [1204, 449] width 43 height 41
drag, startPoint x: 1223, startPoint y: 466, endPoint x: 1212, endPoint y: 457, distance: 14.2
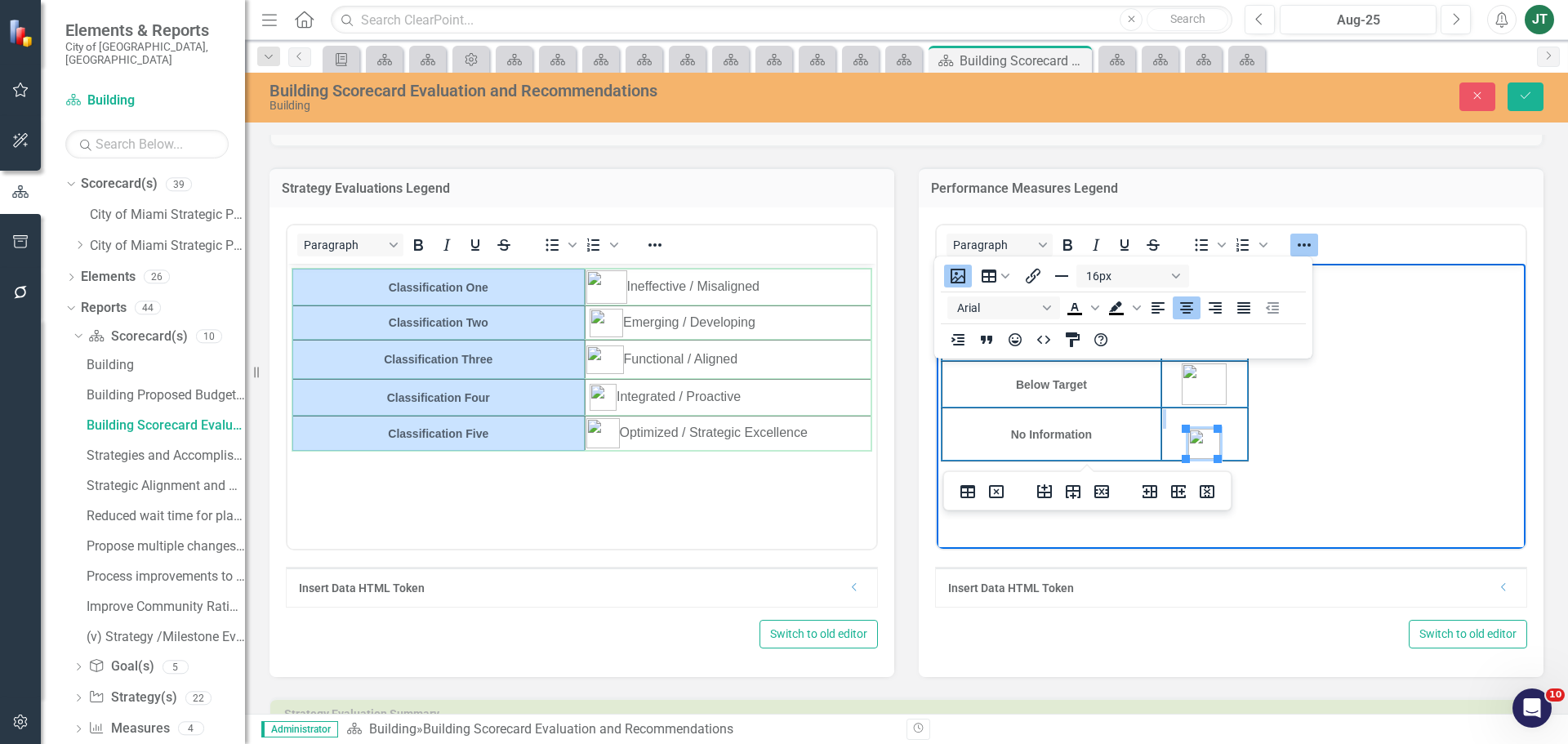
click at [1204, 436] on img "Rich Text Area. Press ALT-0 for help." at bounding box center [1204, 444] width 32 height 30
click at [1246, 309] on icon "Justify" at bounding box center [1244, 308] width 13 height 12
click at [1050, 485] on icon "Insert row before" at bounding box center [1044, 491] width 19 height 19
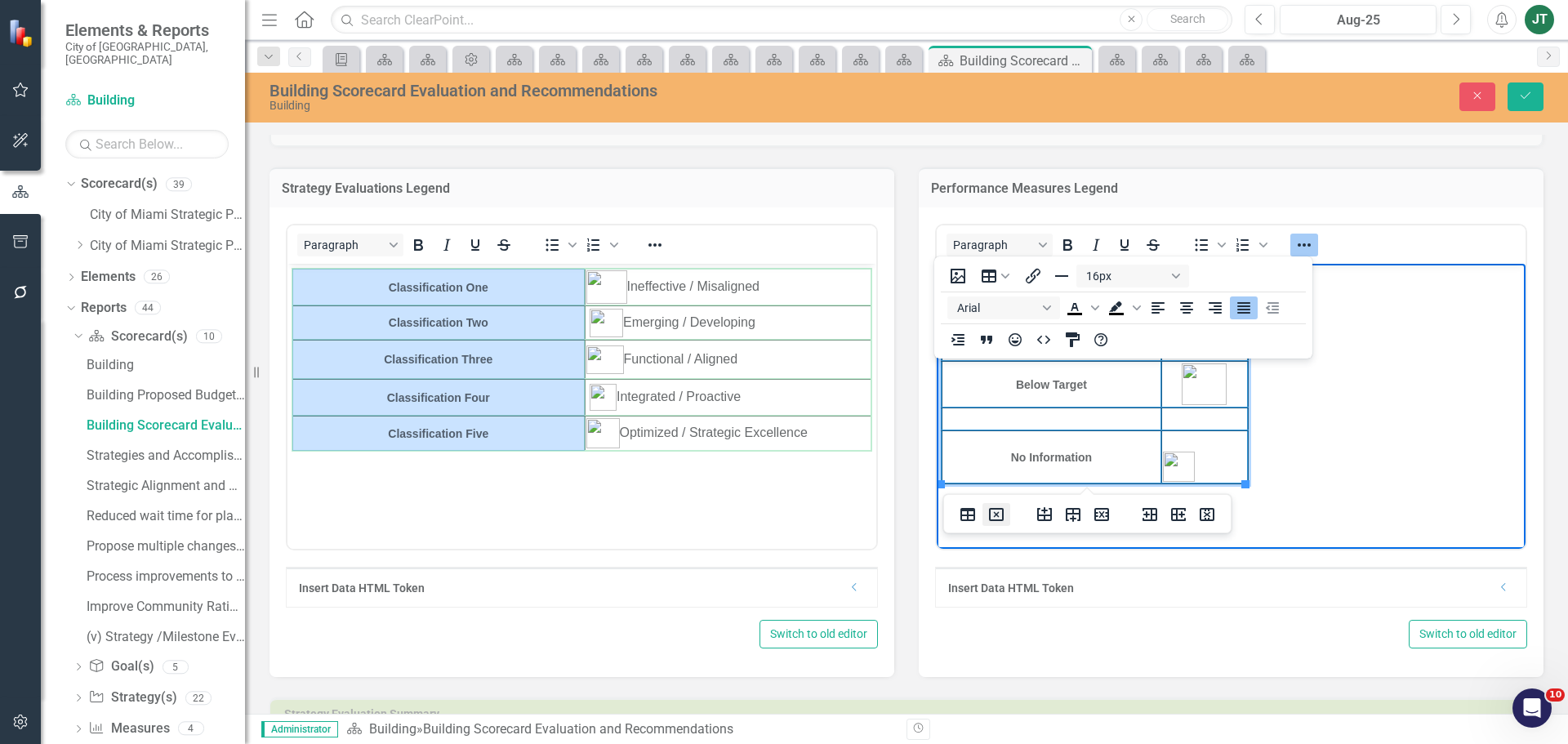
click at [997, 509] on icon "Delete table" at bounding box center [996, 514] width 14 height 13
click at [1219, 416] on td "Rich Text Area. Press ALT-0 for help." at bounding box center [1204, 418] width 87 height 23
click at [1118, 412] on td "Rich Text Area. Press ALT-0 for help." at bounding box center [1051, 418] width 220 height 23
drag, startPoint x: 1034, startPoint y: 413, endPoint x: 1195, endPoint y: 418, distance: 161.1
click at [1195, 418] on tr "Rich Text Area. Press ALT-0 for help." at bounding box center [1095, 418] width 306 height 23
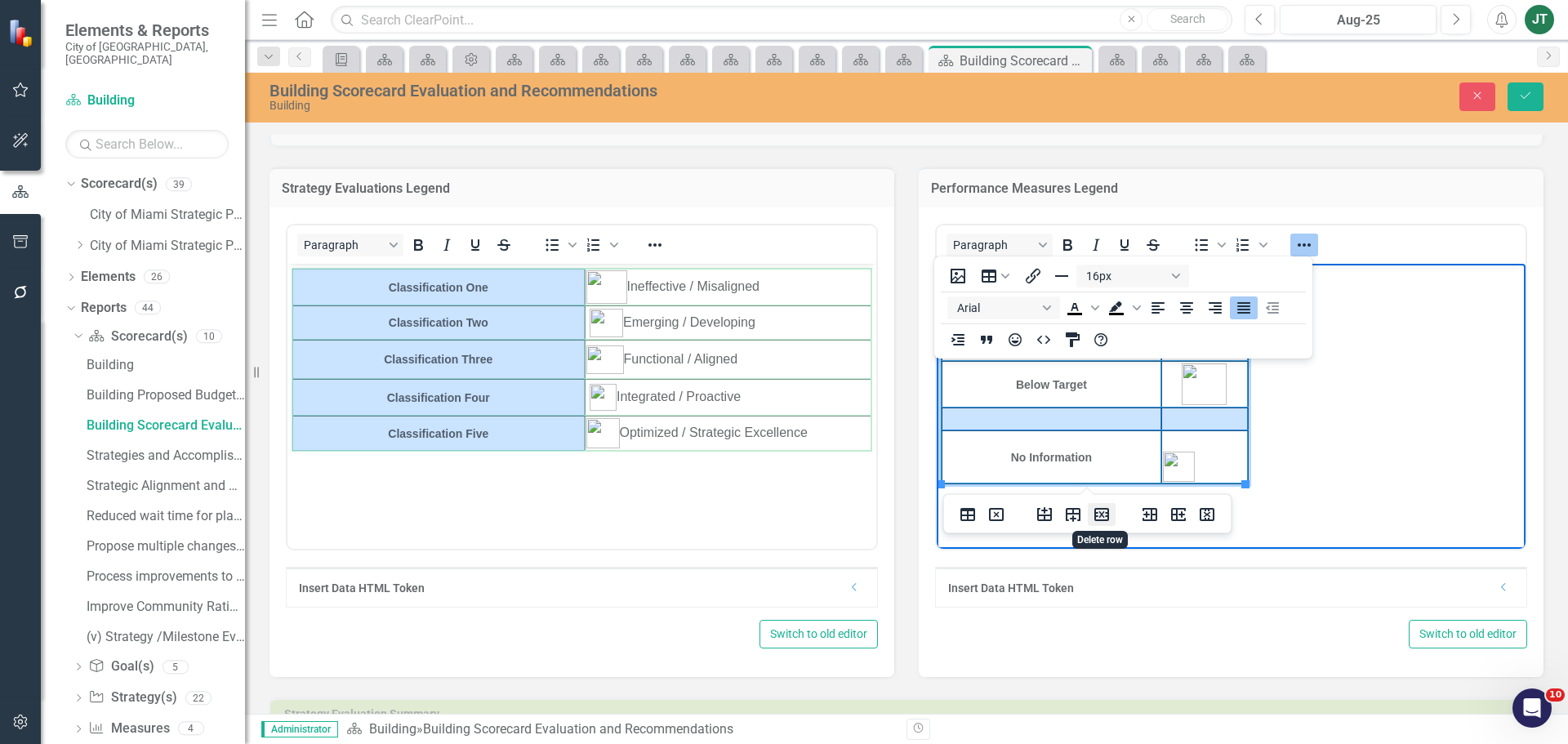
click at [1100, 514] on icon "Delete row" at bounding box center [1101, 514] width 19 height 19
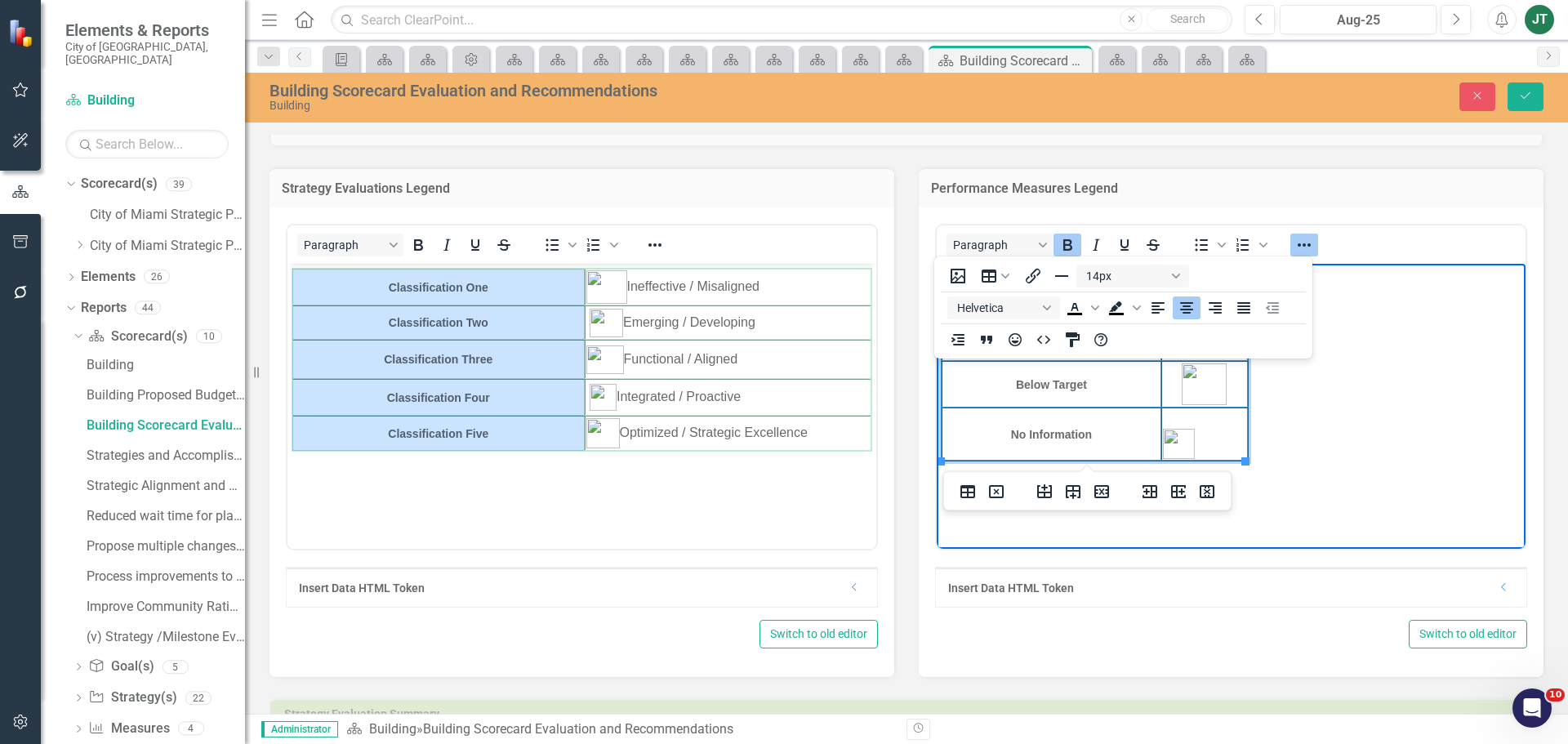
click at [1195, 435] on td "Rich Text Area. Press ALT-0 for help." at bounding box center [1204, 433] width 87 height 53
click at [1171, 444] on img "Rich Text Area. Press ALT-0 for help." at bounding box center [1179, 444] width 32 height 30
drag, startPoint x: 1193, startPoint y: 425, endPoint x: 1204, endPoint y: 417, distance: 13.6
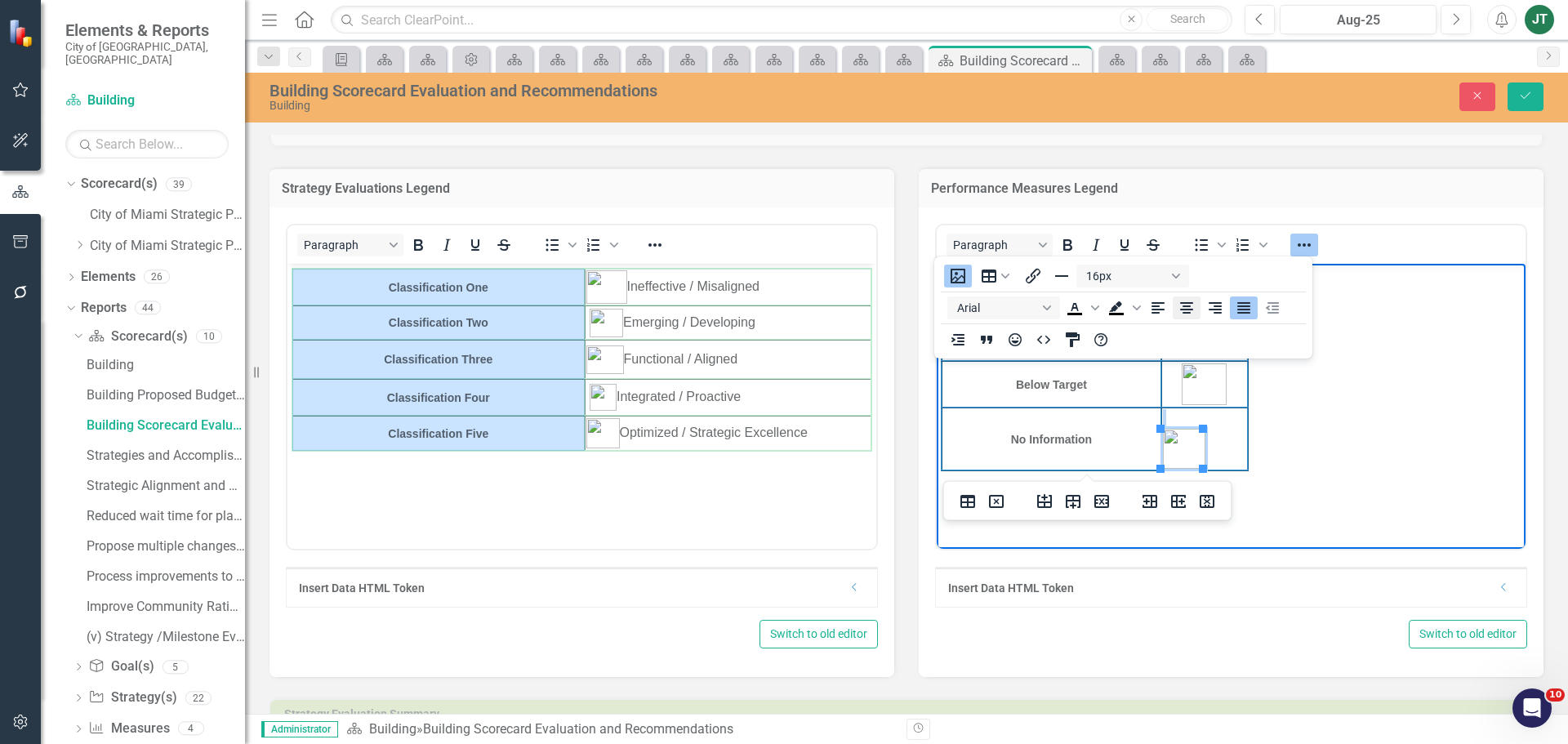
click at [1192, 306] on icon "Align center" at bounding box center [1186, 307] width 19 height 19
click at [1204, 428] on img "Rich Text Area. Press ALT-0 for help." at bounding box center [1204, 449] width 42 height 40
drag, startPoint x: 1082, startPoint y: 470, endPoint x: 1085, endPoint y: 444, distance: 26.2
click at [1213, 421] on td "Rich Text Area. Press ALT-0 for help." at bounding box center [1204, 438] width 87 height 63
click at [1113, 432] on td "No Information" at bounding box center [1051, 438] width 220 height 63
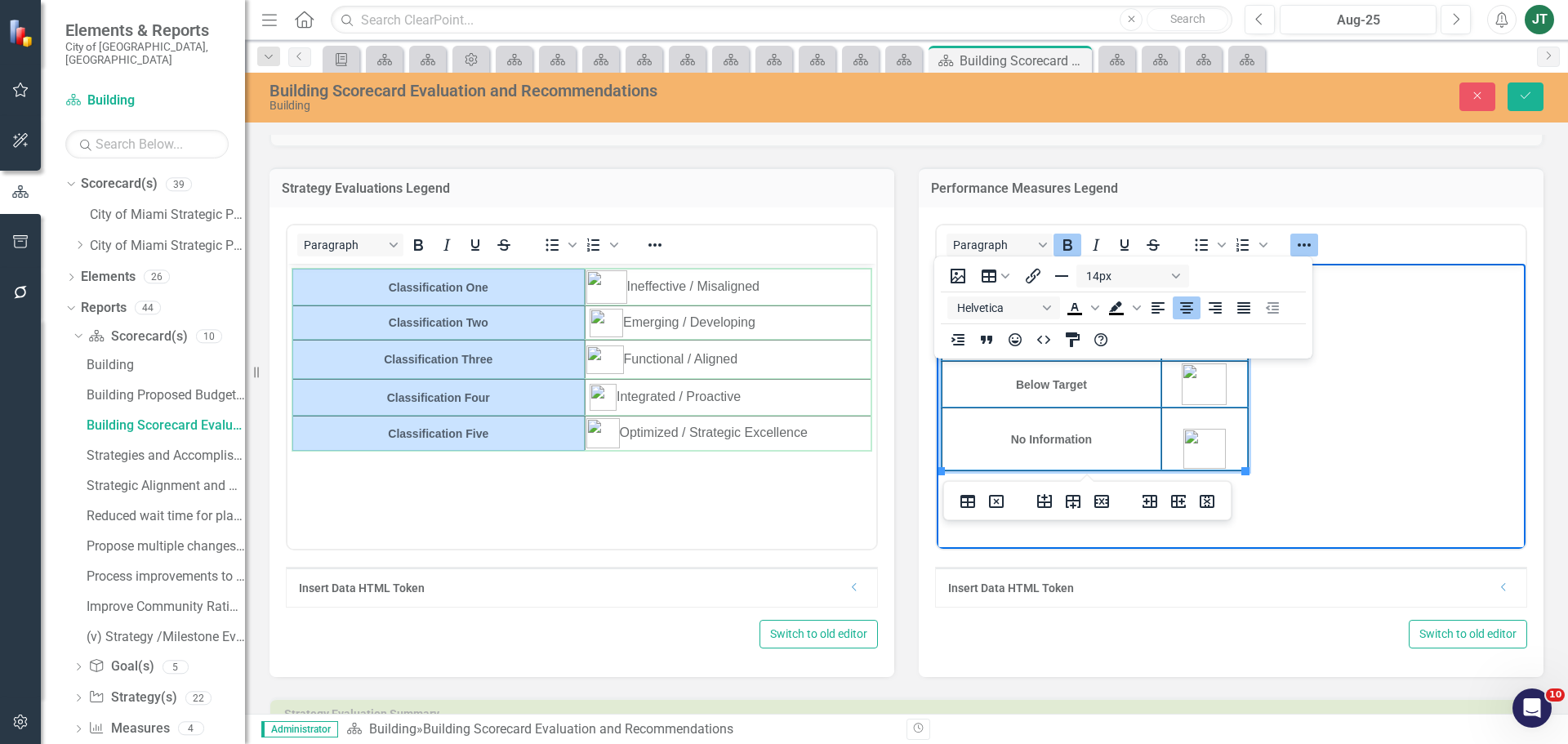
click at [1190, 418] on td "Rich Text Area. Press ALT-0 for help." at bounding box center [1204, 438] width 87 height 63
click at [1179, 432] on td "Rich Text Area. Press ALT-0 for help." at bounding box center [1204, 438] width 87 height 63
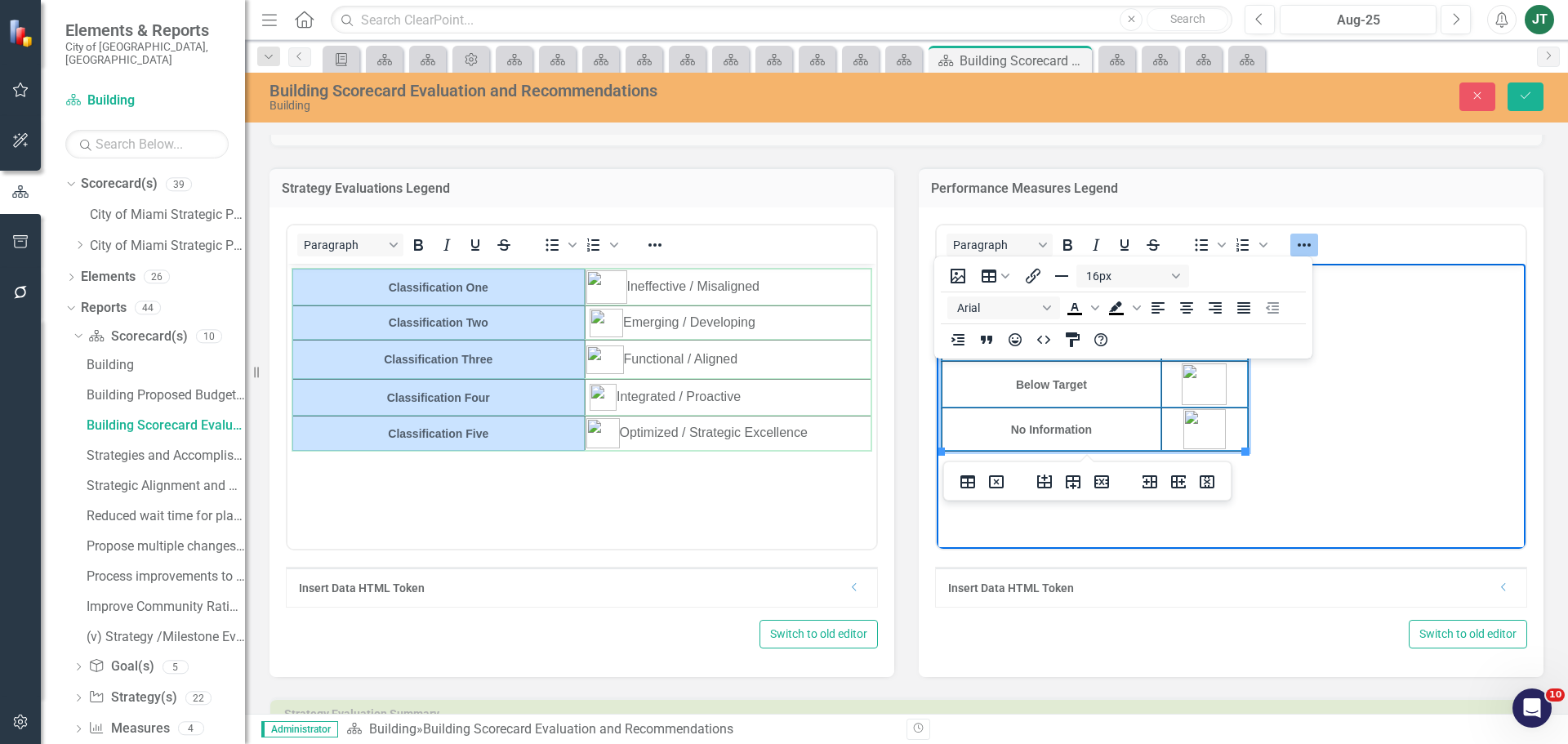
click at [1305, 454] on body "On Target Caution Below Target No Information" at bounding box center [1231, 385] width 589 height 245
click at [1320, 457] on body "On Target Caution Below Target No Information" at bounding box center [1231, 385] width 589 height 245
click at [1200, 430] on img "Rich Text Area. Press ALT-0 for help." at bounding box center [1204, 432] width 42 height 40
click at [1282, 485] on body "On Target Caution Below Target No Information" at bounding box center [1231, 385] width 589 height 245
click at [1356, 460] on body "On Target Caution Below Target No Information" at bounding box center [1231, 385] width 589 height 245
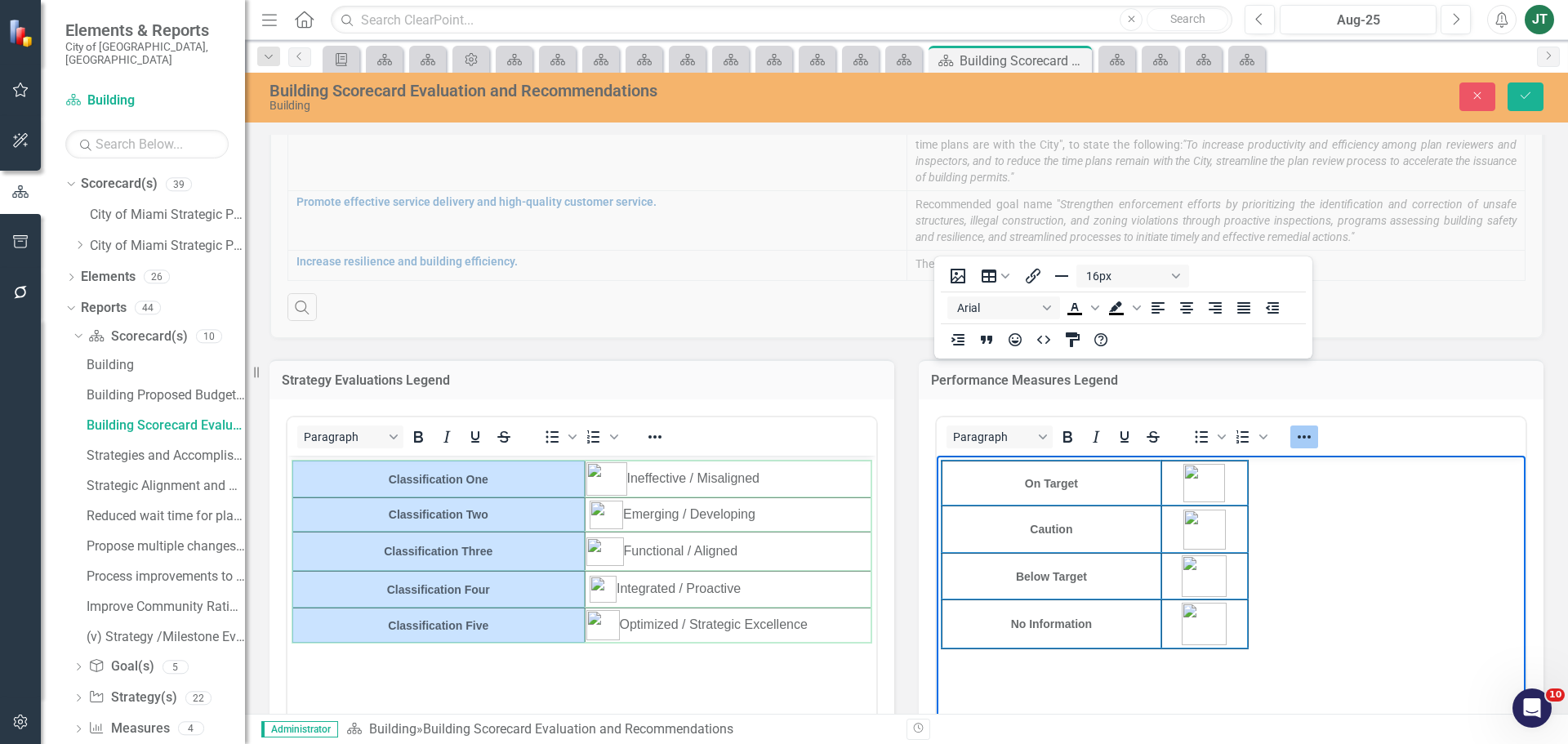
scroll to position [289, 0]
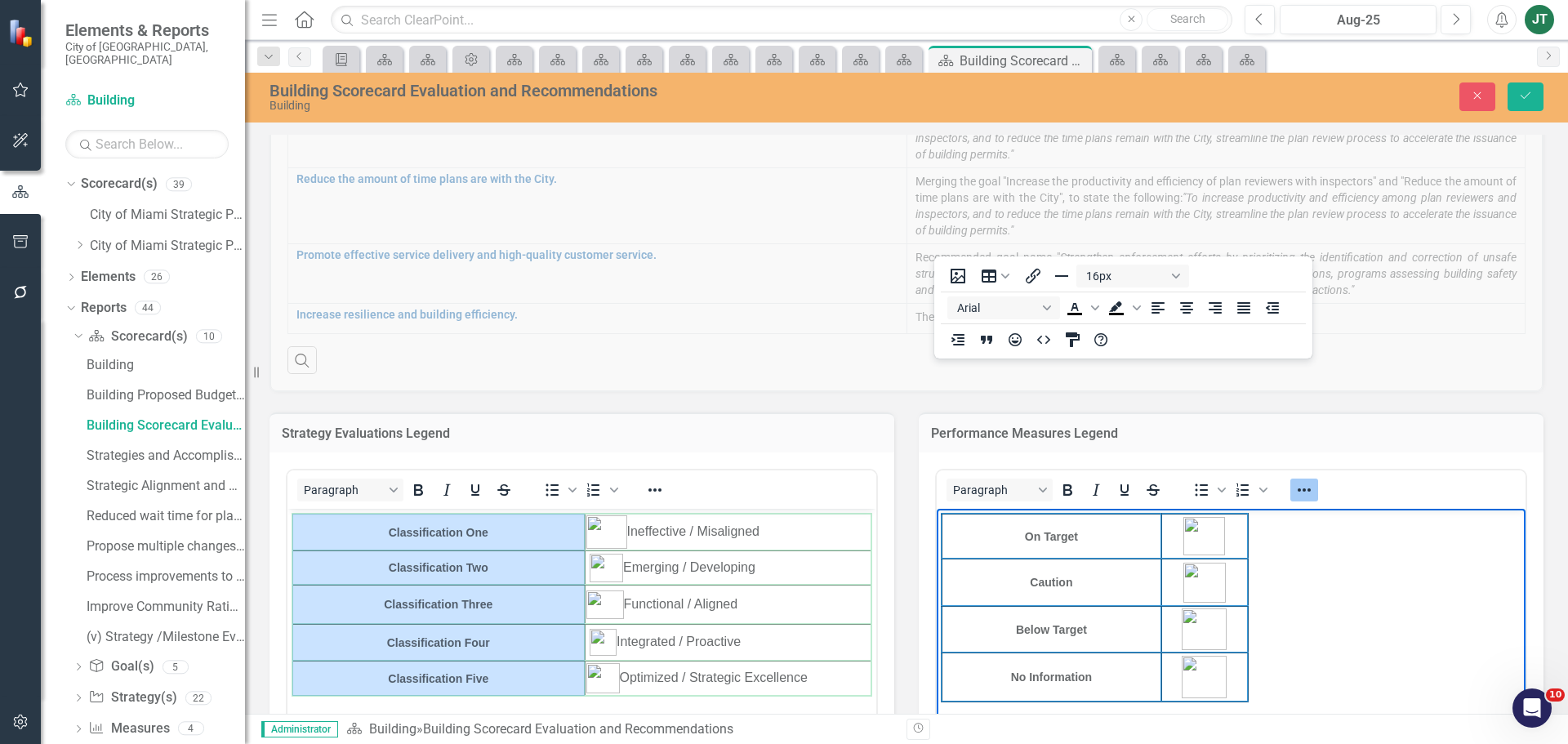
click at [1204, 571] on img "Rich Text Area. Press ALT-0 for help." at bounding box center [1204, 582] width 42 height 40
click at [1277, 585] on body "On Target Caution Below Target No Information" at bounding box center [1231, 630] width 589 height 245
click at [1202, 542] on img "Rich Text Area. Press ALT-0 for help." at bounding box center [1204, 536] width 41 height 39
click at [1352, 545] on body "On Target Caution Below Target No Information" at bounding box center [1231, 630] width 589 height 245
click at [1518, 104] on button "Save" at bounding box center [1525, 97] width 36 height 29
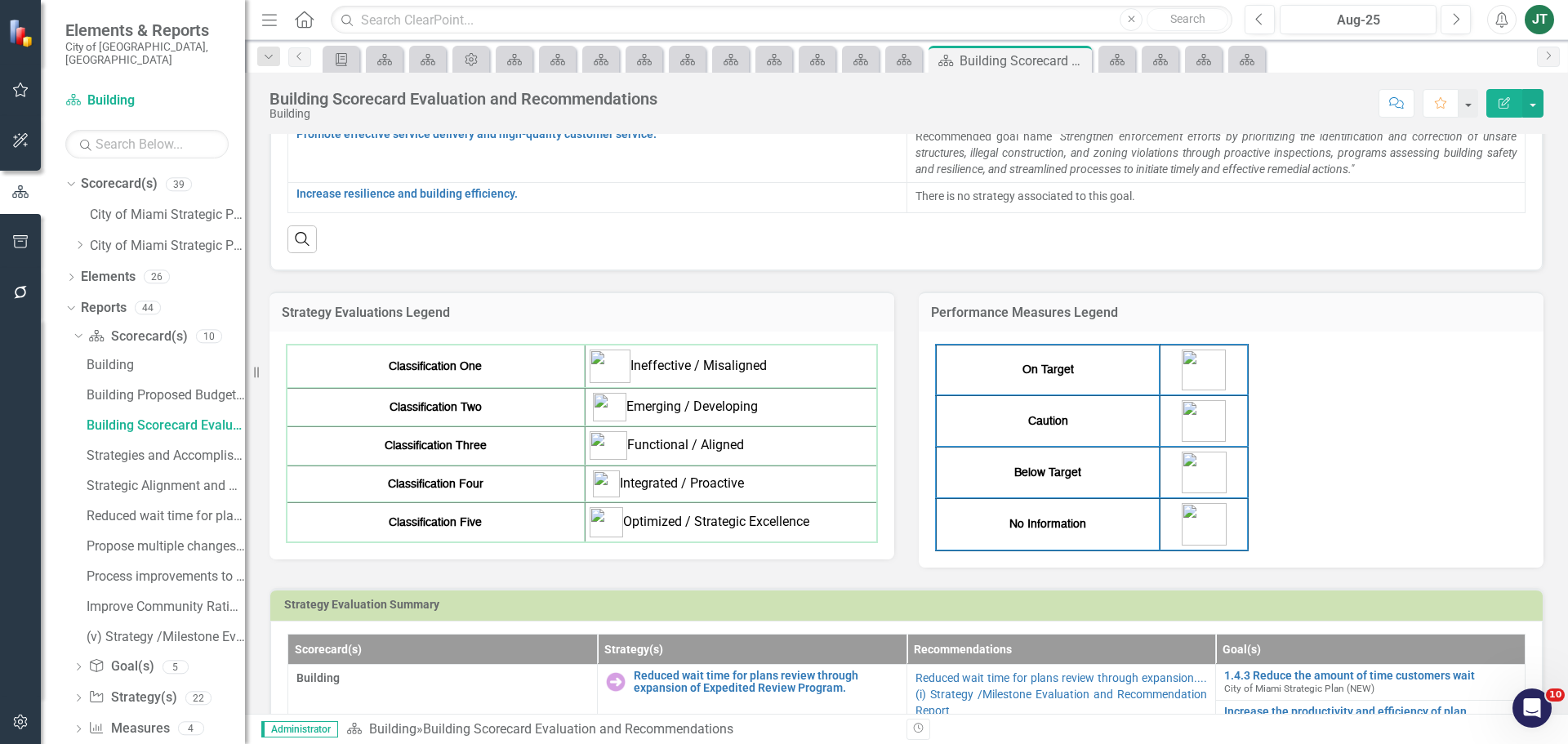
scroll to position [402, 0]
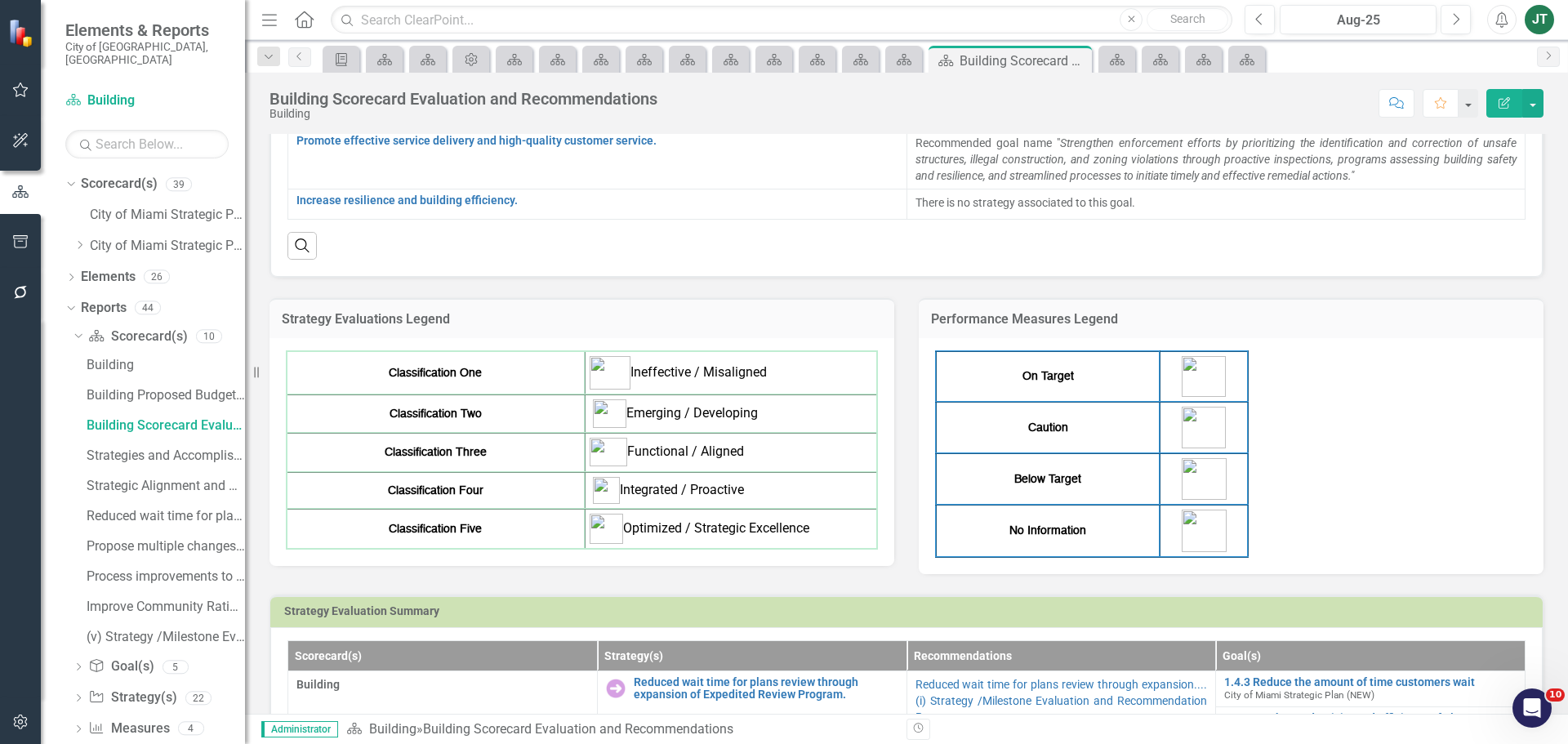
click at [1361, 406] on div "On Target Caution Below Target No Information" at bounding box center [1230, 454] width 592 height 207
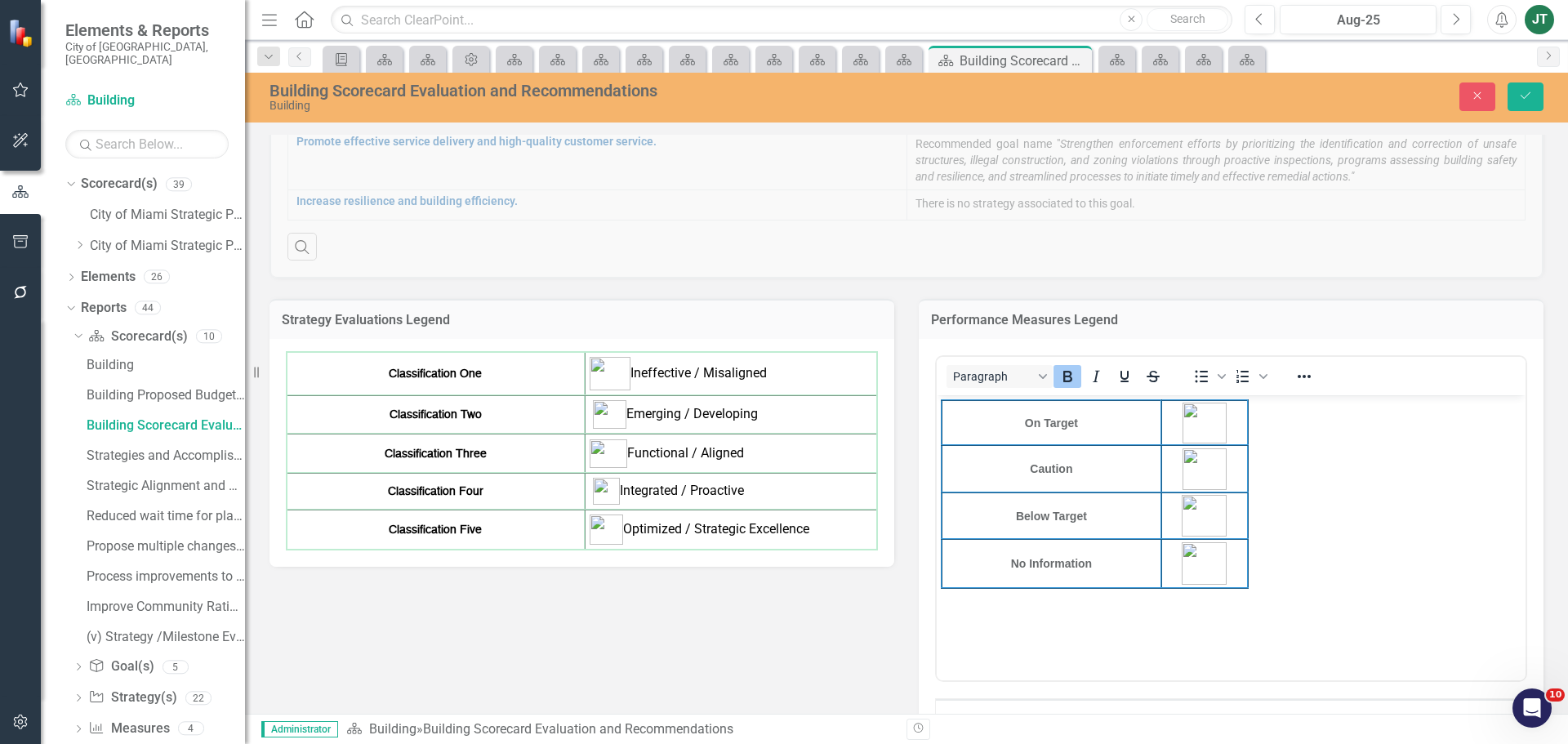
scroll to position [0, 0]
click at [1310, 374] on button "Reveal or hide additional toolbar items" at bounding box center [1304, 376] width 28 height 23
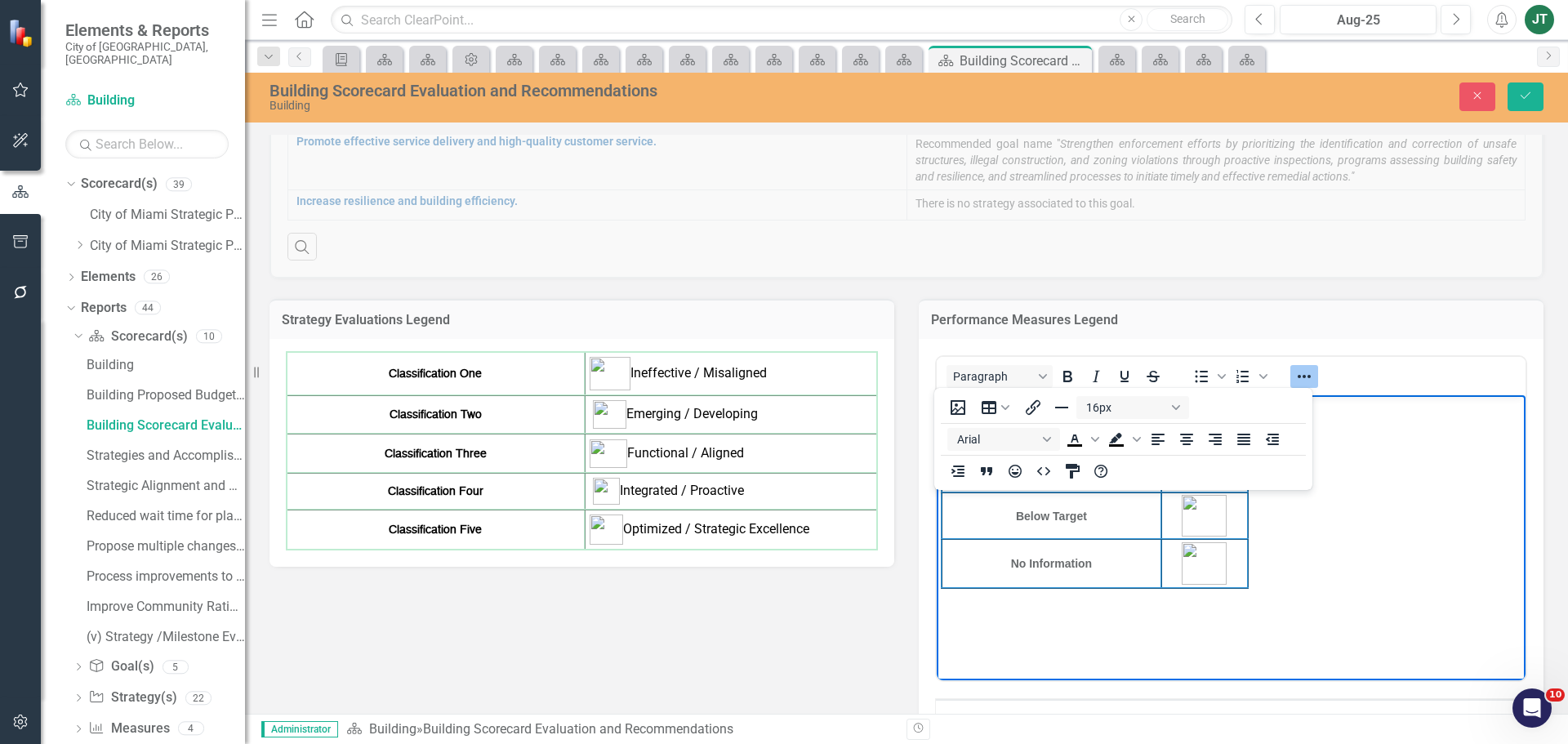
click at [1320, 518] on body "On Target Caution Below Target No Information" at bounding box center [1231, 518] width 589 height 245
drag, startPoint x: 1294, startPoint y: 582, endPoint x: 848, endPoint y: 373, distance: 492.5
click at [937, 396] on html "On Target Caution Below Target No Information" at bounding box center [1231, 518] width 589 height 245
click at [1184, 437] on icon "Align center" at bounding box center [1187, 439] width 13 height 12
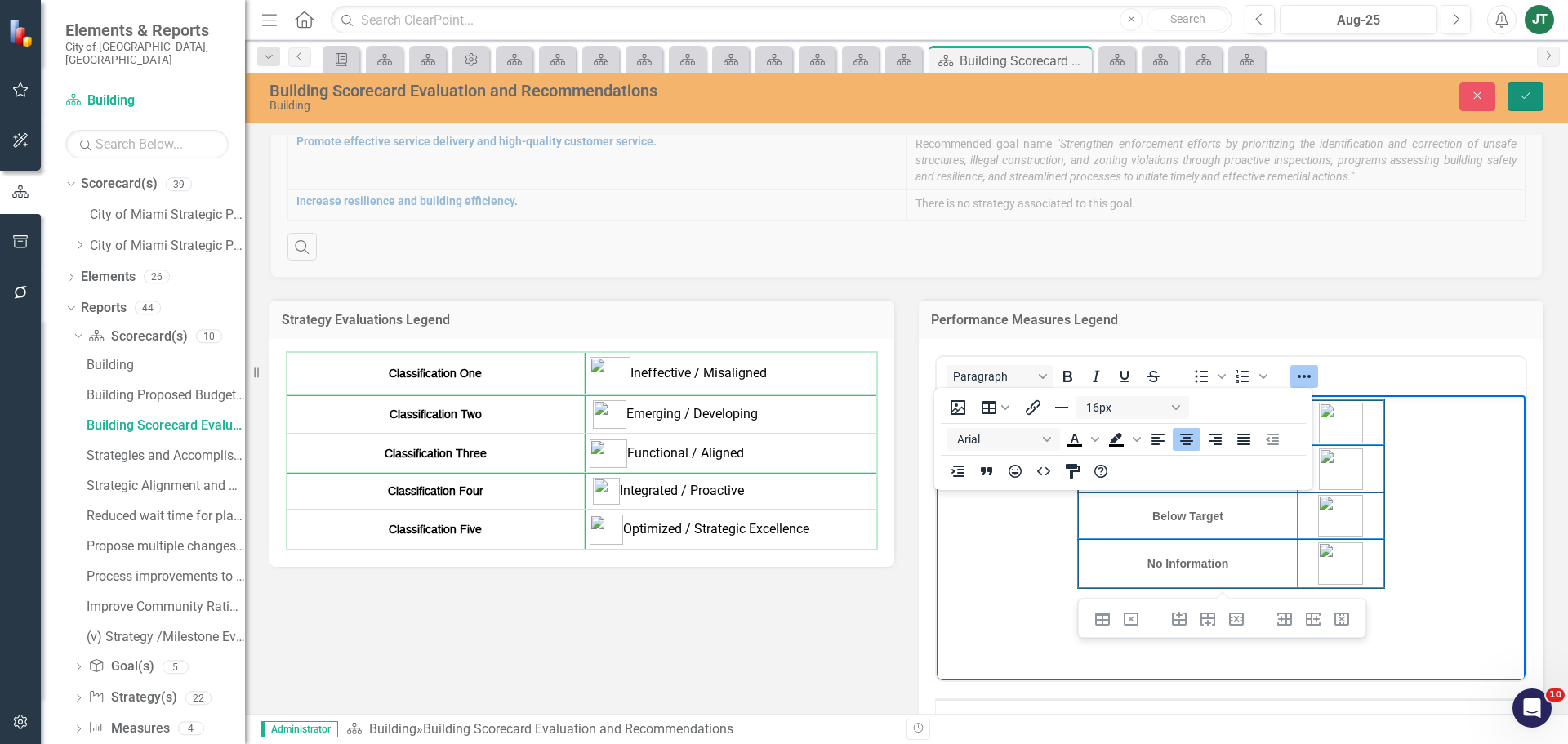
click at [1526, 97] on icon "Save" at bounding box center [1525, 96] width 14 height 12
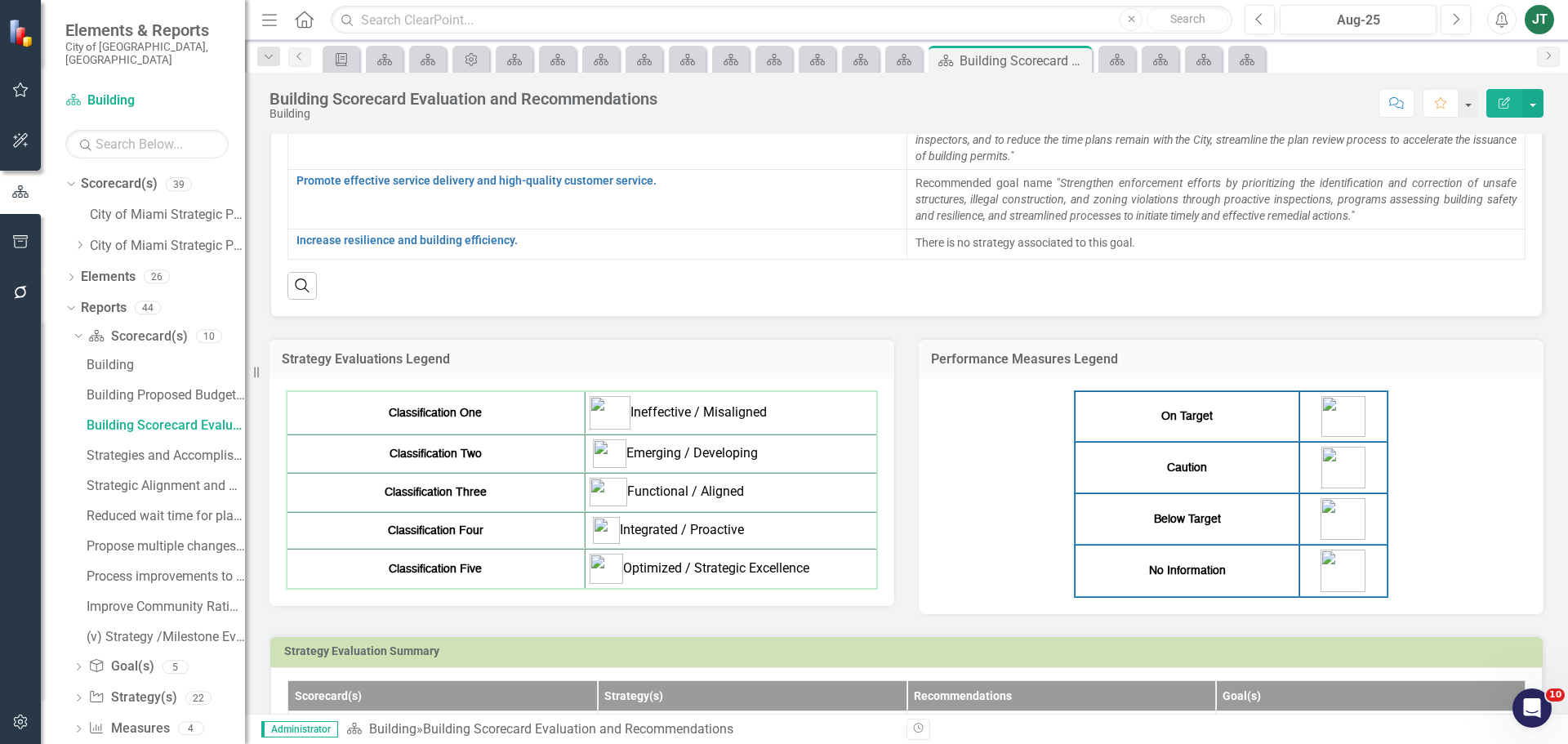
scroll to position [327, 0]
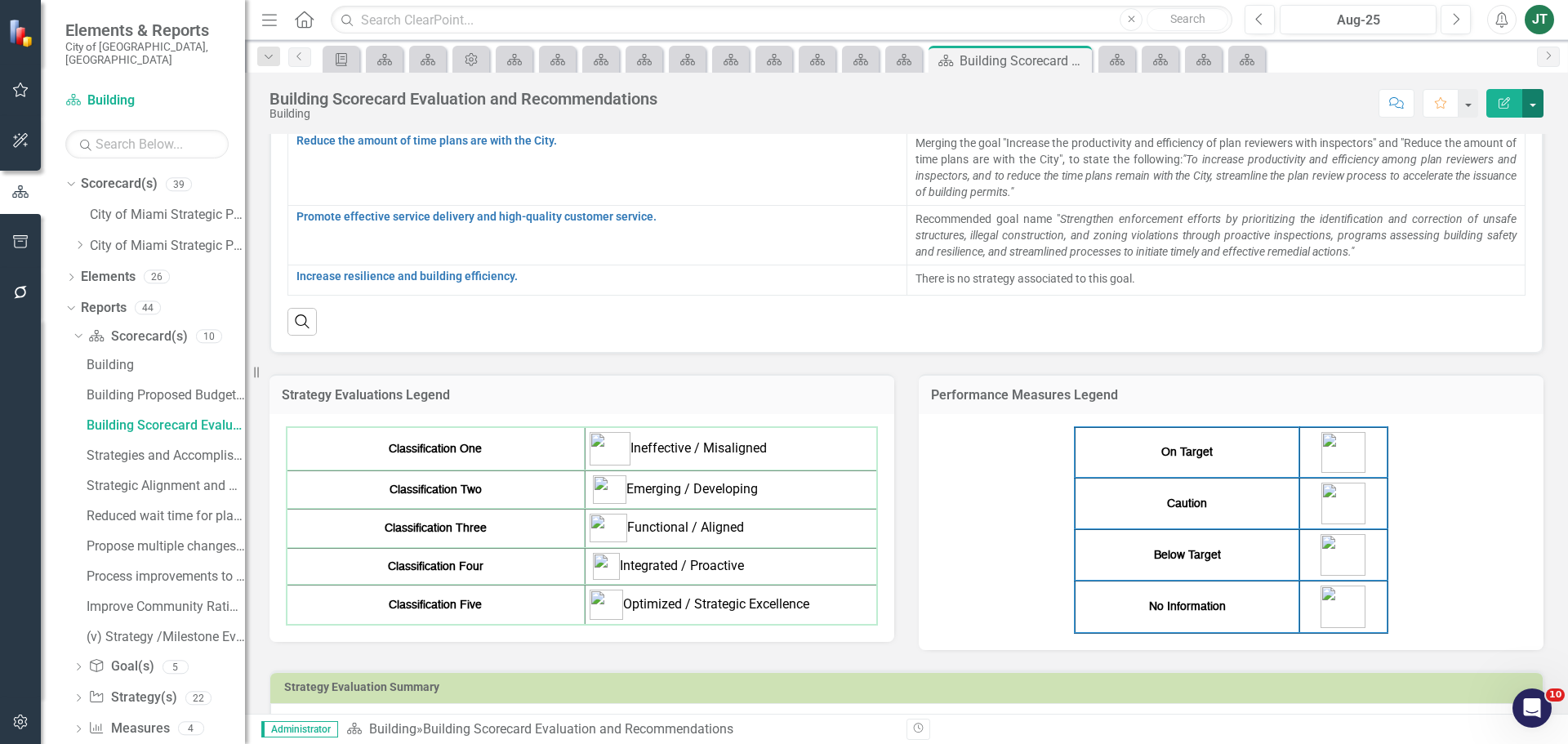
click at [1531, 109] on button "button" at bounding box center [1533, 104] width 21 height 29
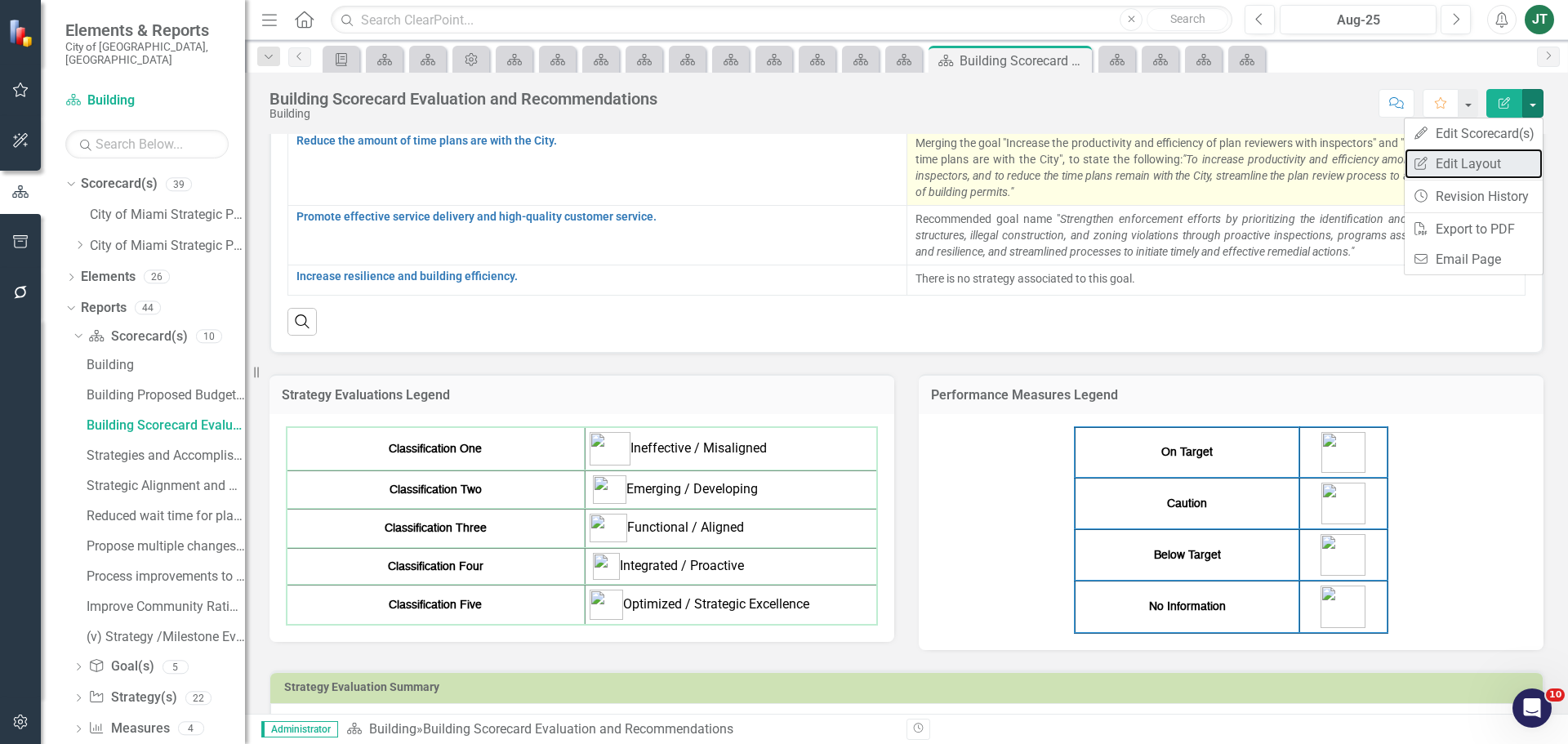
click at [1465, 159] on link "Edit Report Edit Layout" at bounding box center [1474, 164] width 138 height 30
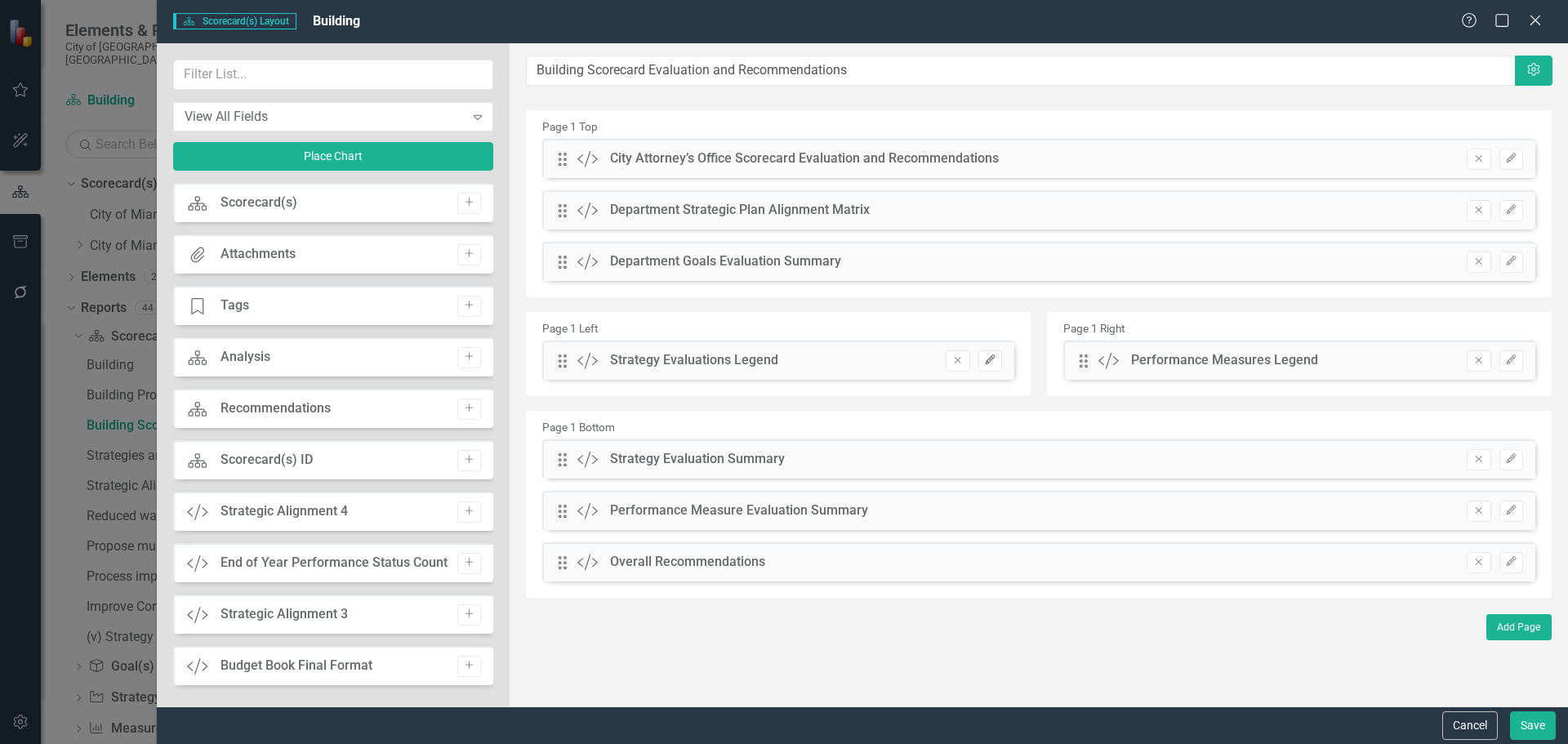
click at [987, 357] on icon "Edit" at bounding box center [990, 360] width 13 height 10
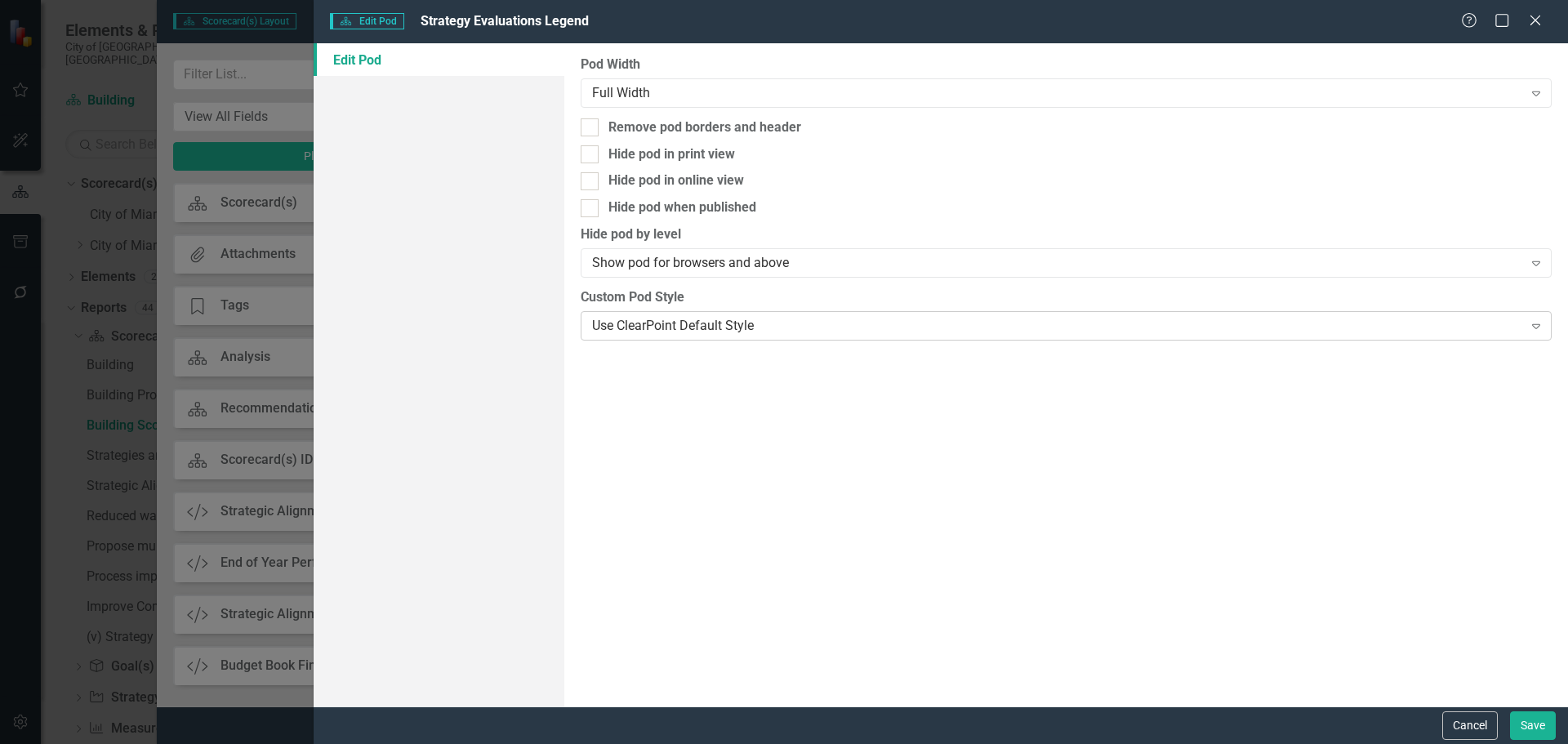
click at [653, 319] on div "Use ClearPoint Default Style" at bounding box center [1056, 325] width 930 height 19
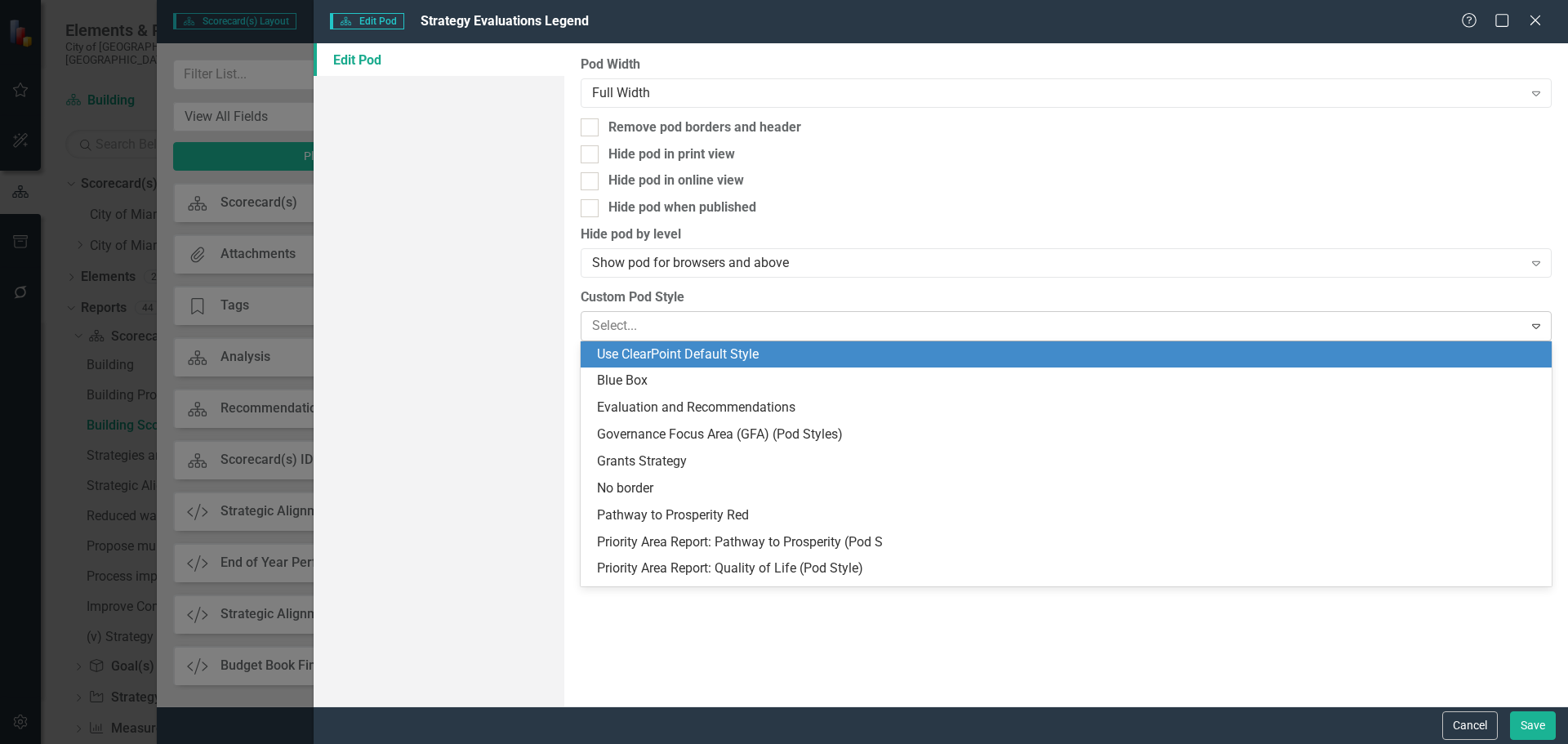
type input "q"
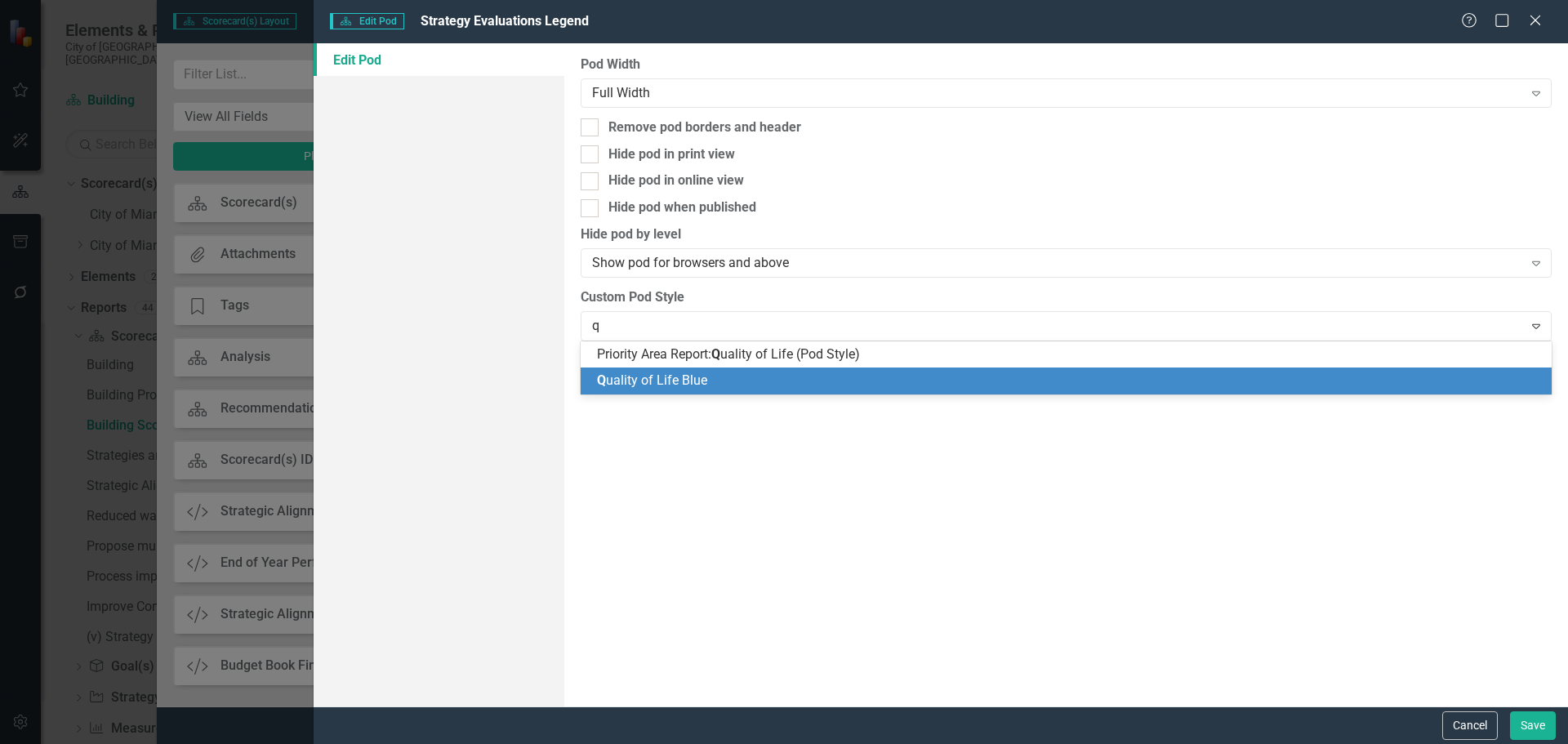
click at [645, 375] on span "Q uality of Life Blue" at bounding box center [651, 380] width 110 height 15
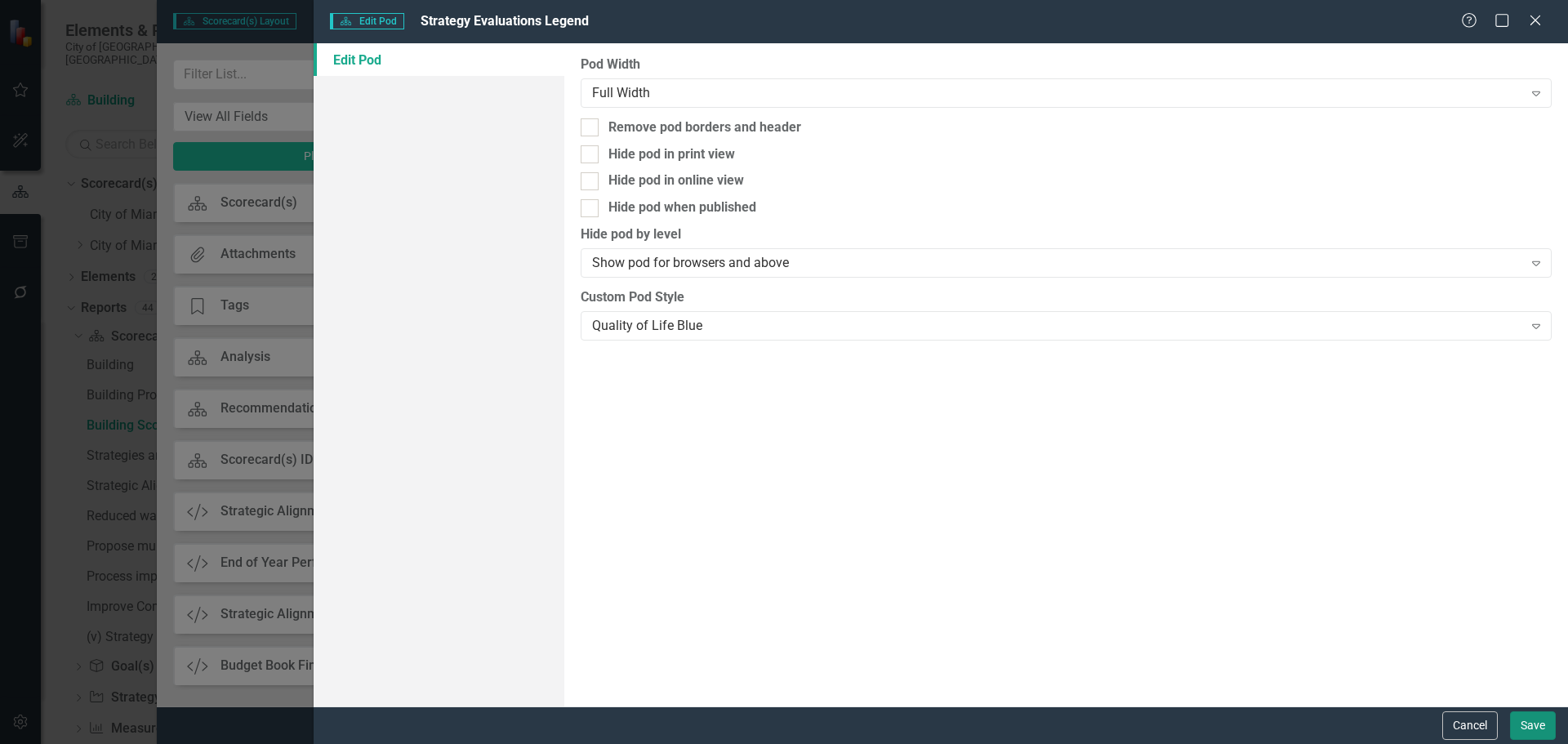
click at [1550, 727] on button "Save" at bounding box center [1533, 725] width 45 height 29
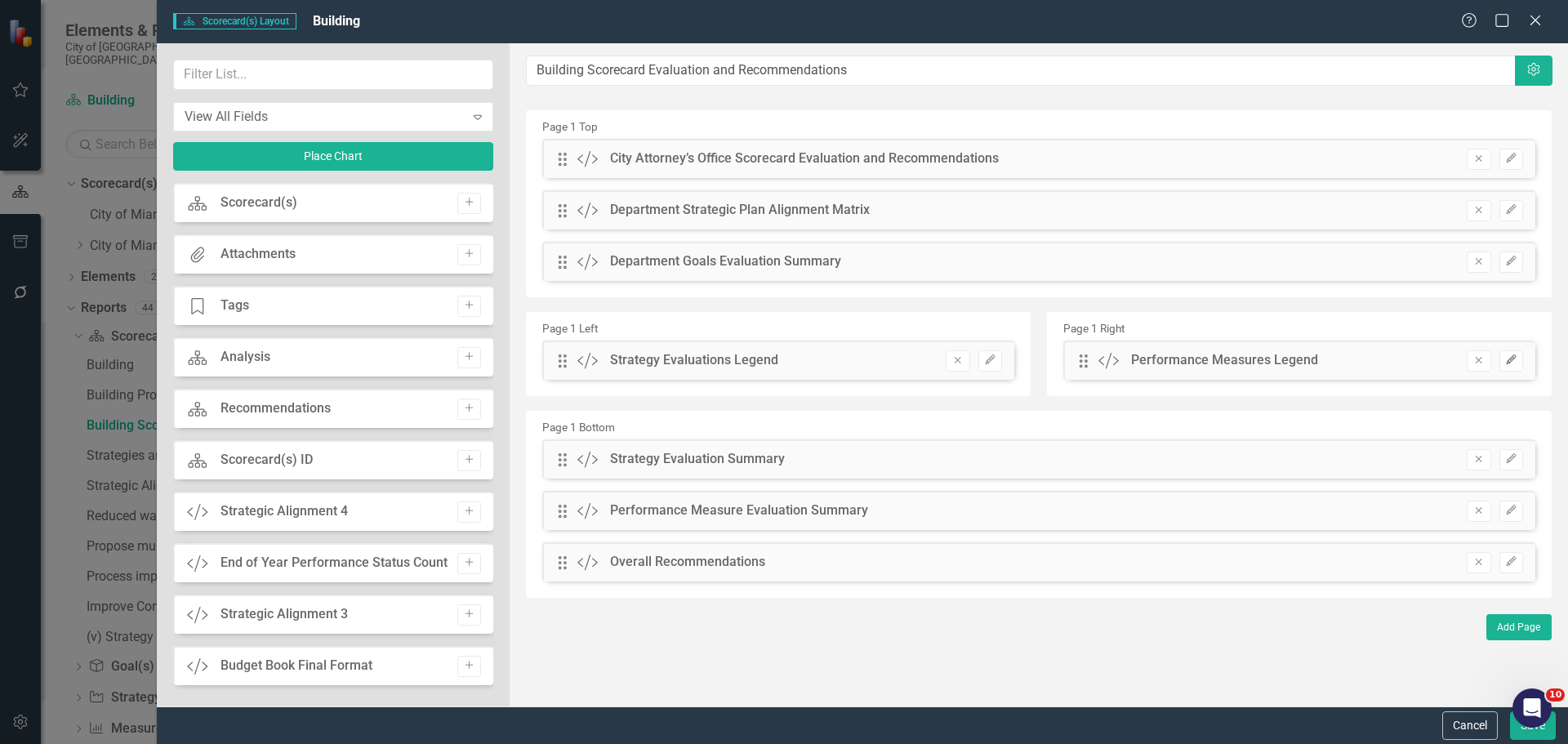
click at [1512, 361] on icon "Edit" at bounding box center [1511, 360] width 13 height 10
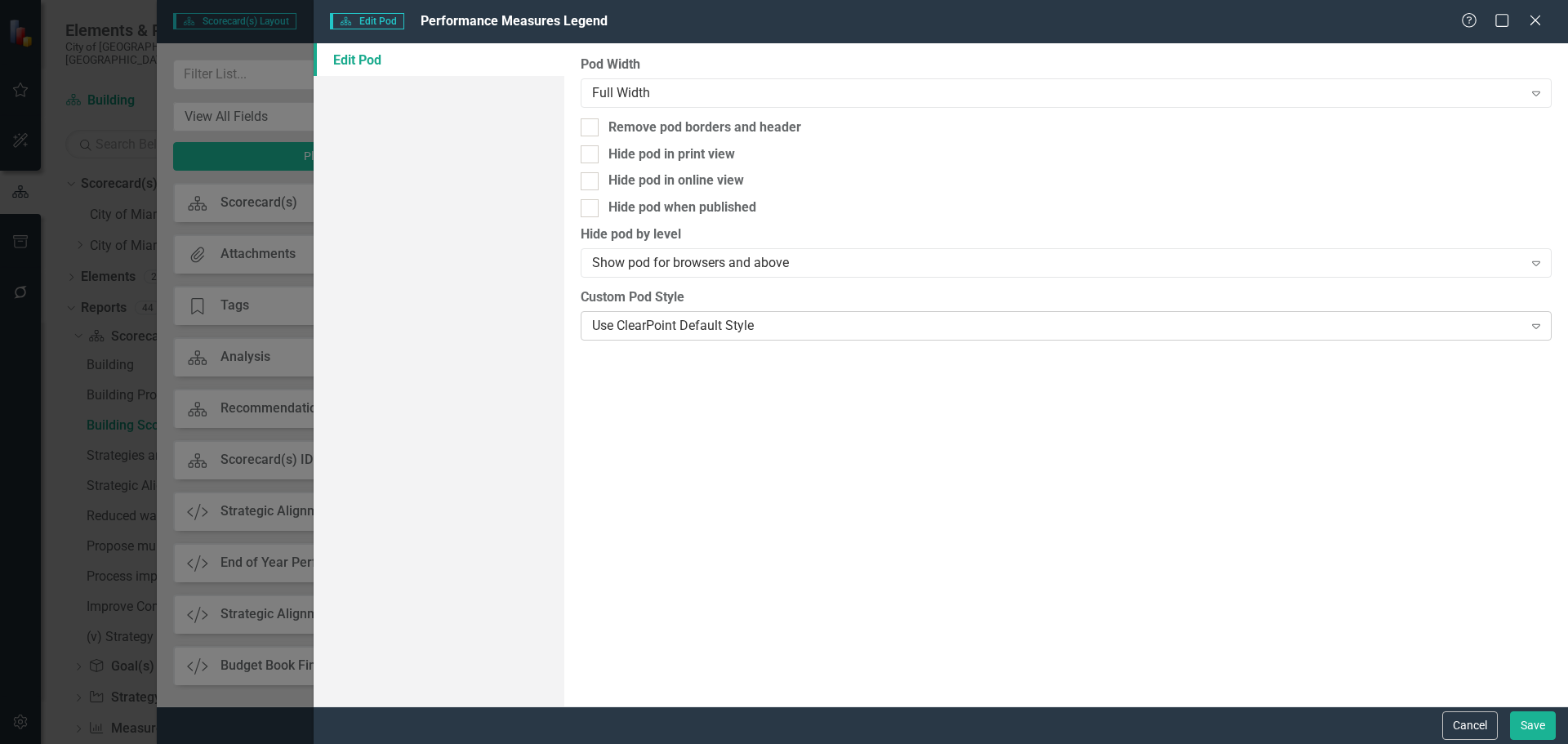
click at [656, 338] on div "Use ClearPoint Default Style Expand" at bounding box center [1066, 326] width 971 height 29
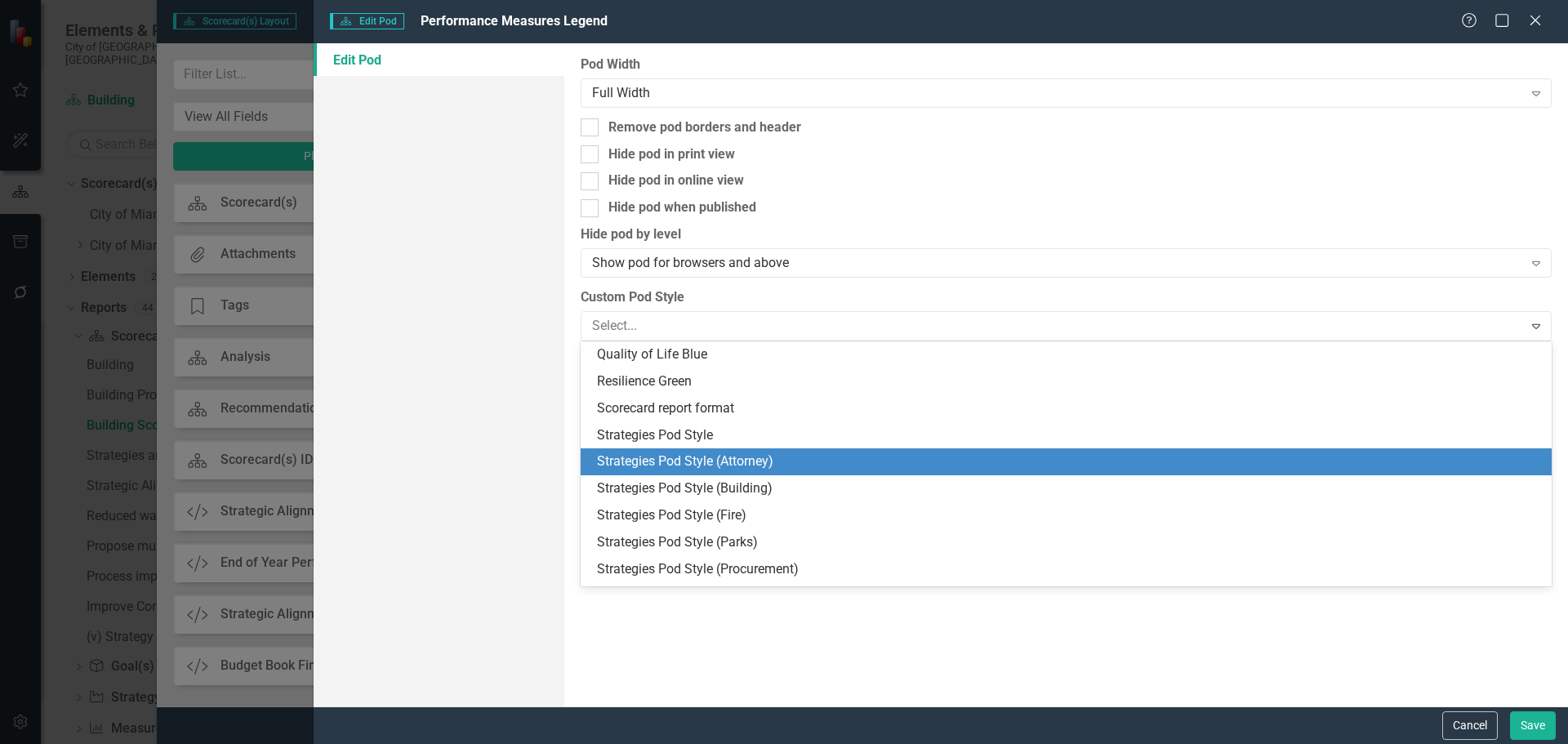
scroll to position [245, 0]
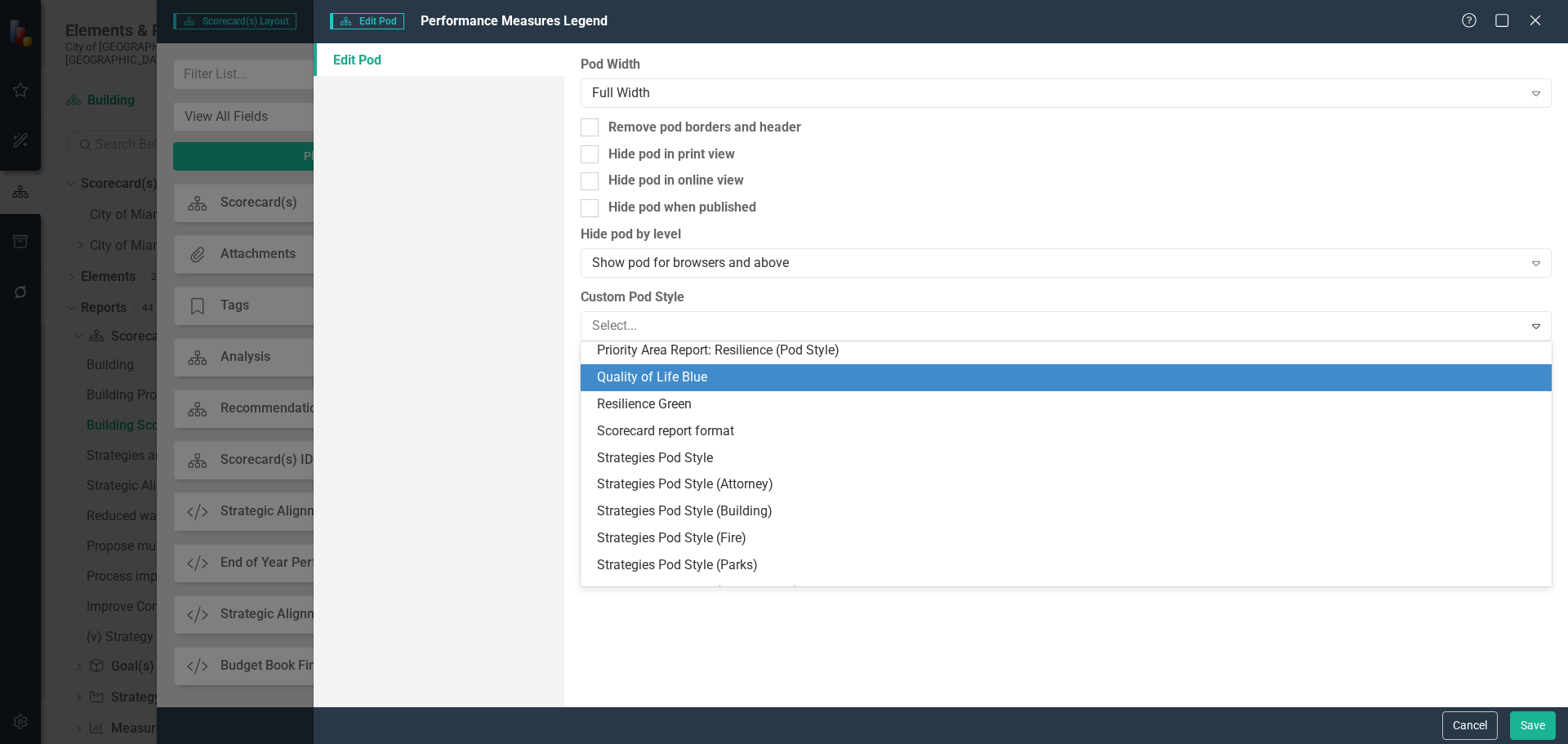
click at [640, 369] on div "Quality of Life Blue" at bounding box center [1069, 378] width 945 height 19
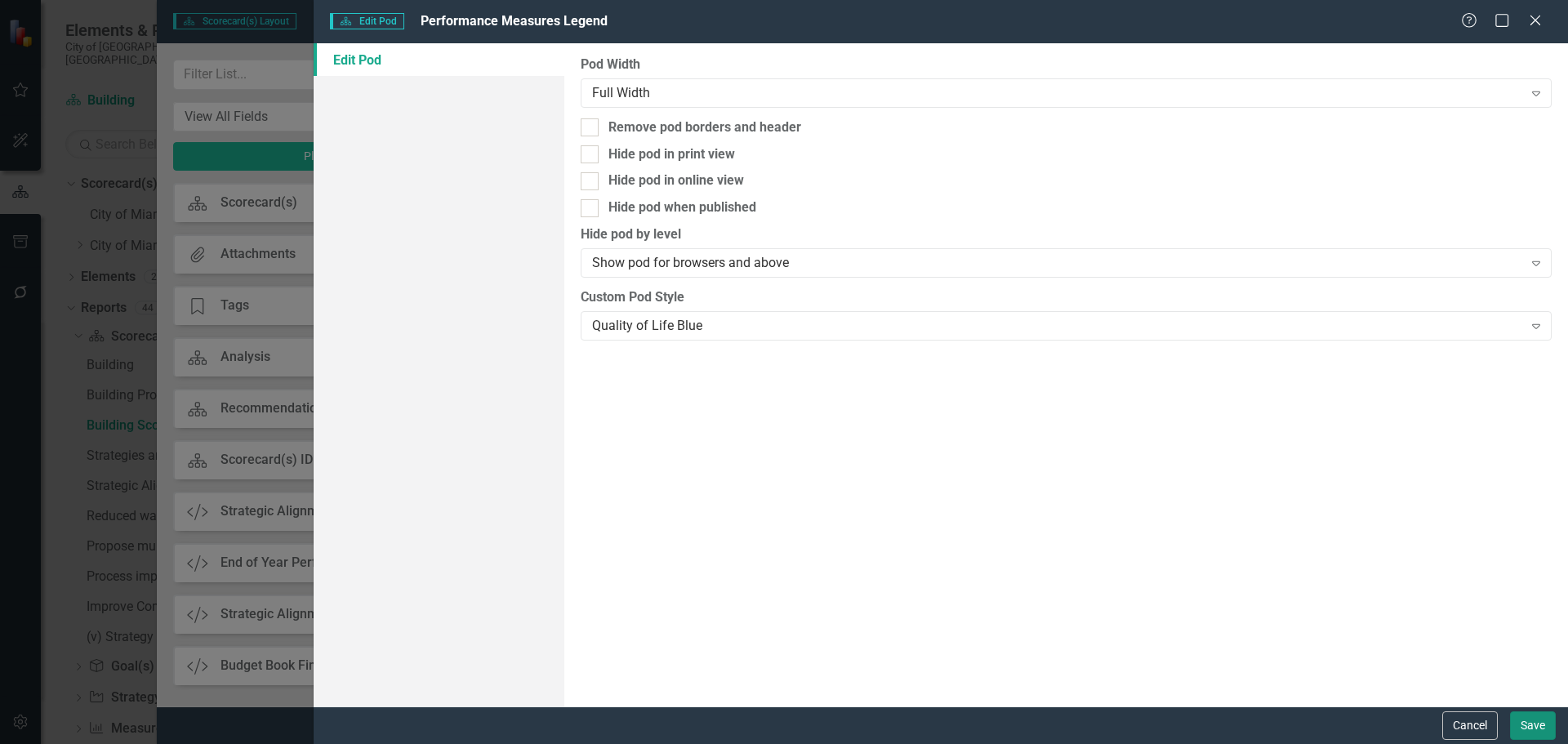
click at [1521, 718] on button "Save" at bounding box center [1533, 725] width 45 height 29
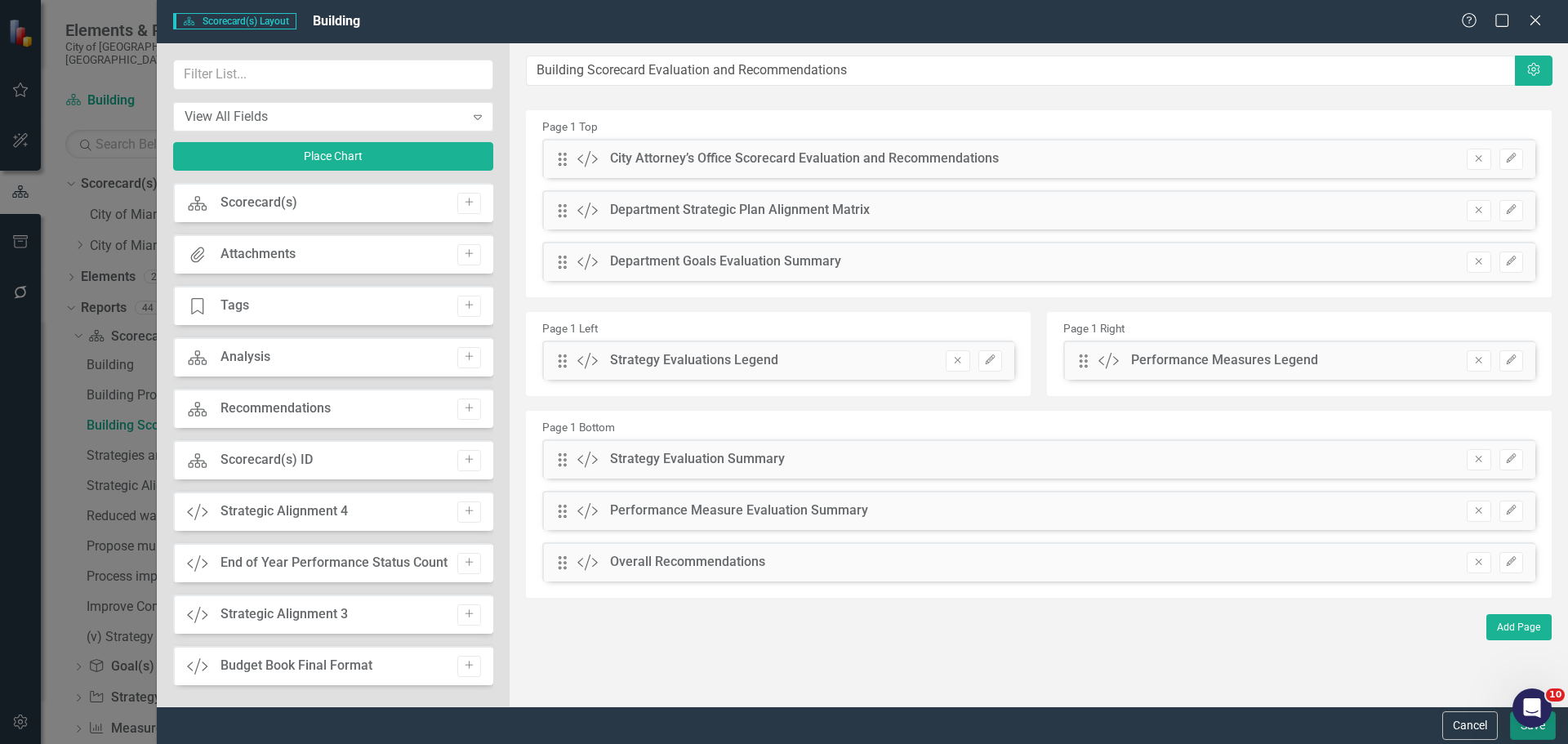
click at [1522, 731] on button "Save" at bounding box center [1533, 725] width 45 height 29
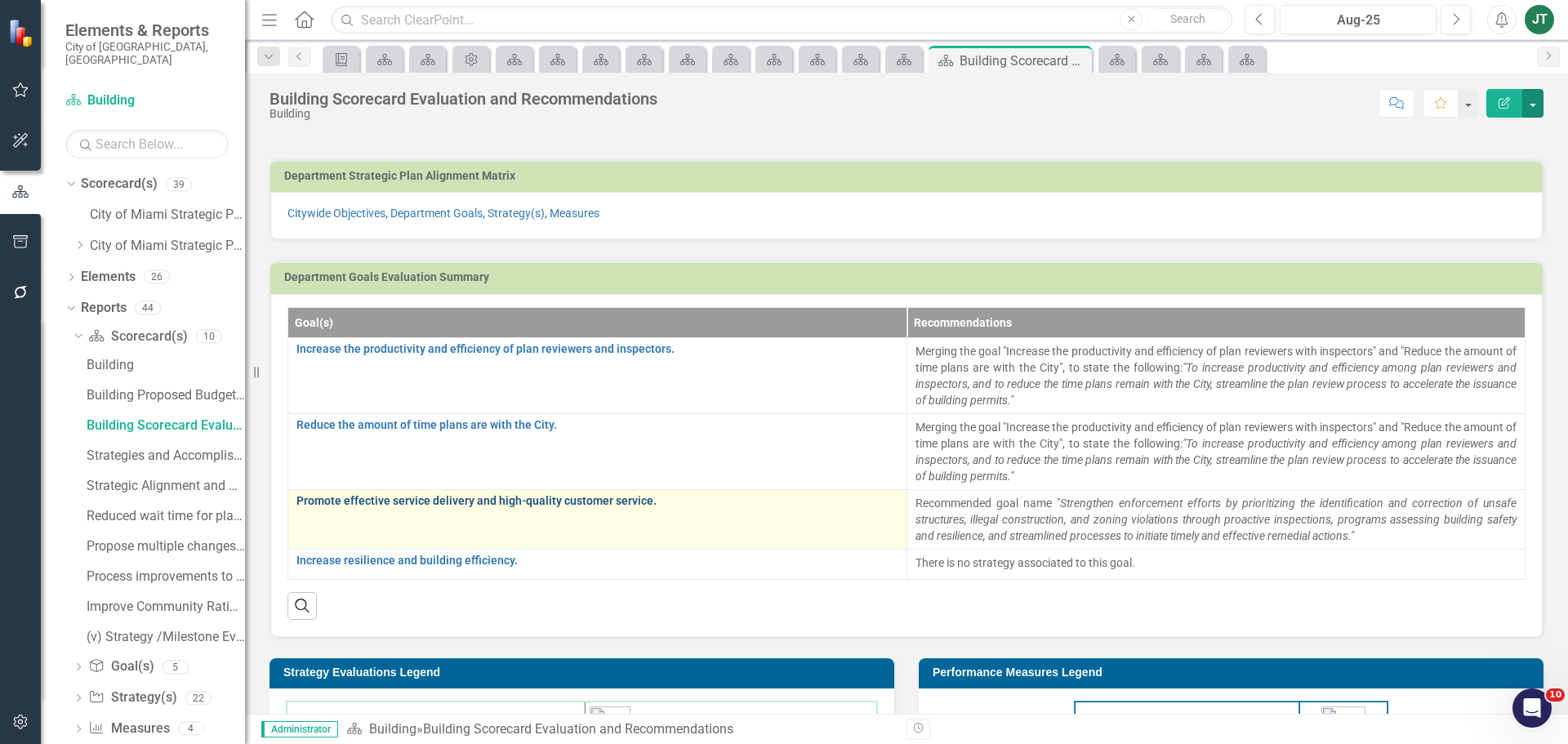
scroll to position [0, 0]
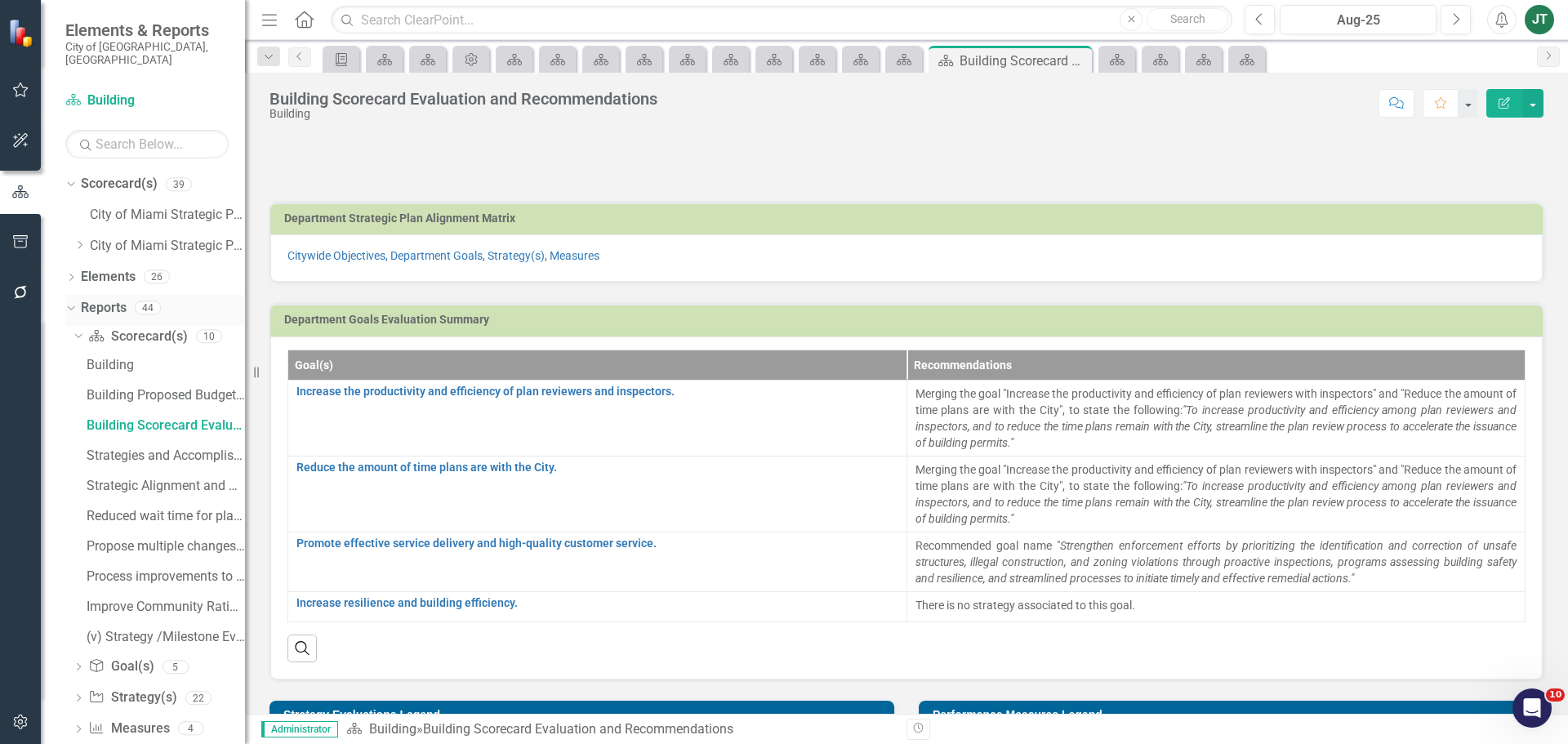
click at [70, 301] on icon "Dropdown" at bounding box center [69, 307] width 9 height 12
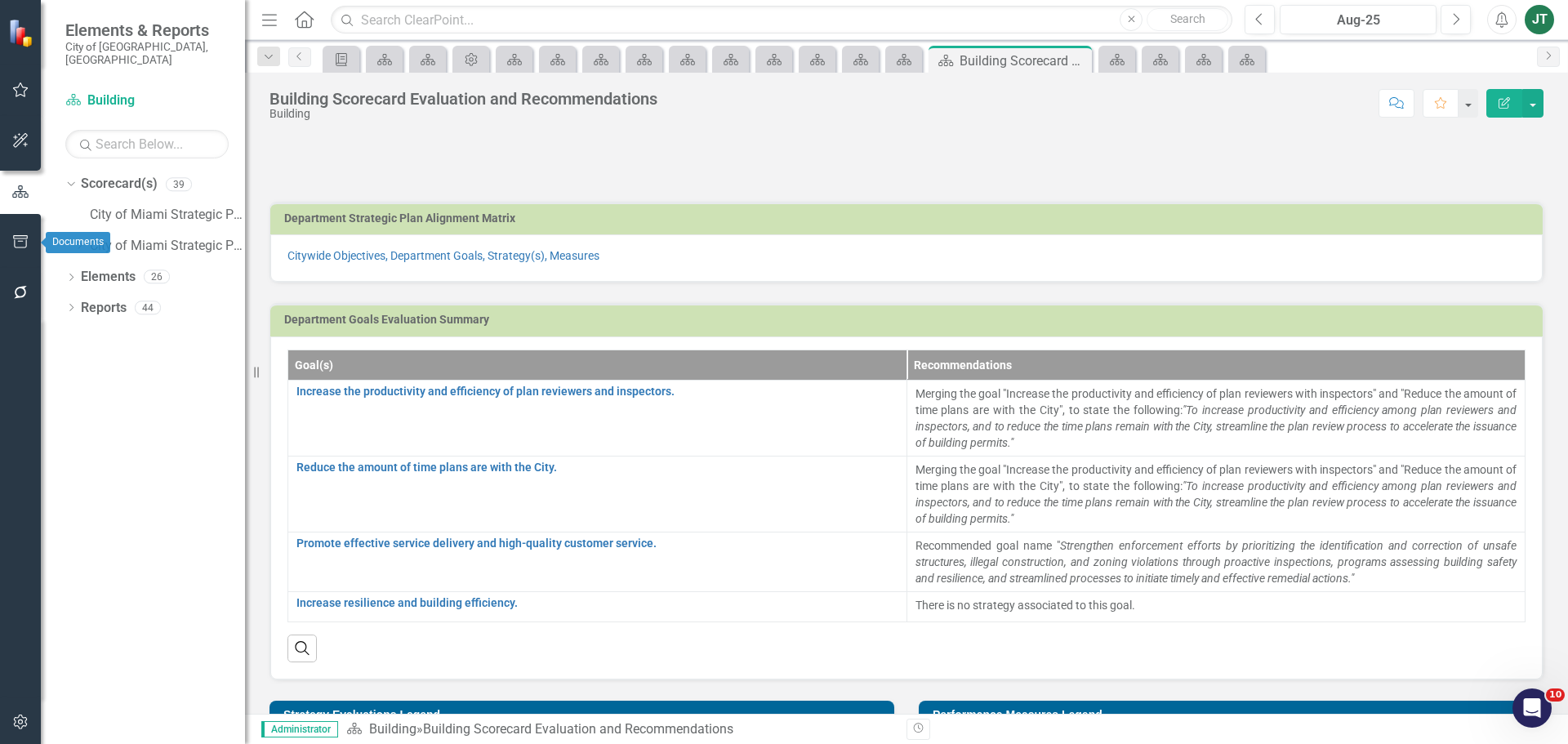
click at [16, 243] on icon "button" at bounding box center [21, 242] width 17 height 13
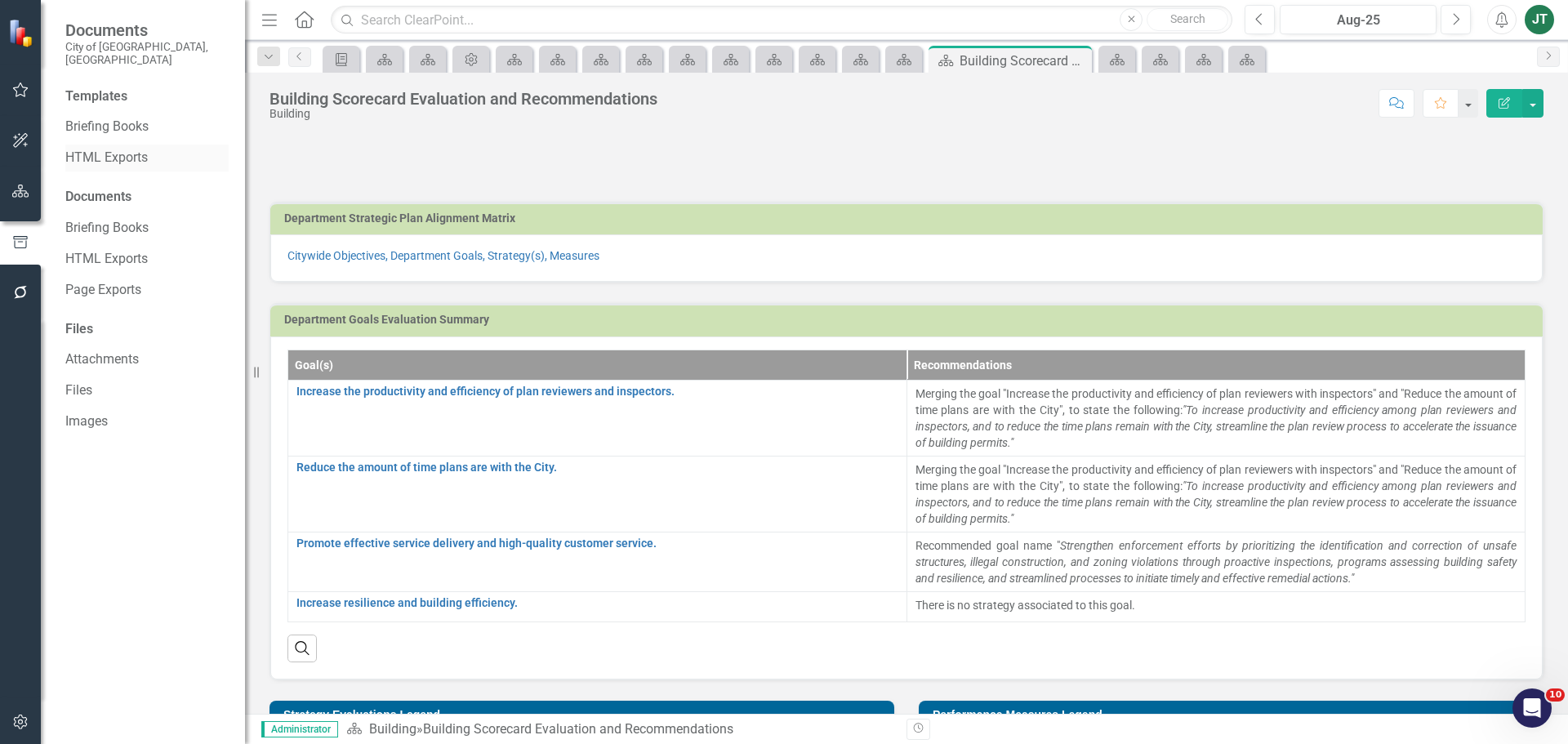
click at [111, 149] on link "HTML Exports" at bounding box center [147, 158] width 163 height 19
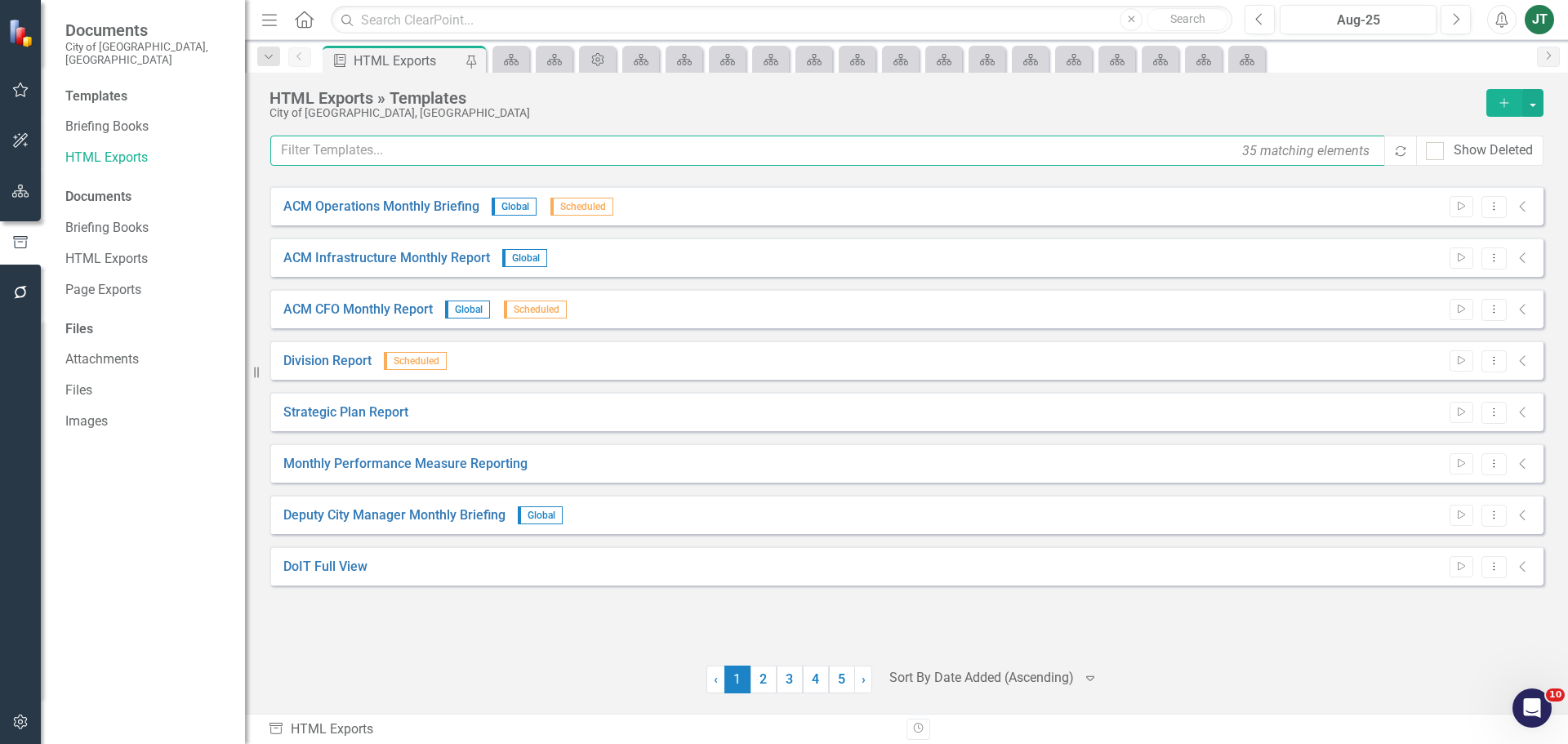
click at [407, 140] on input "text" at bounding box center [828, 151] width 1116 height 30
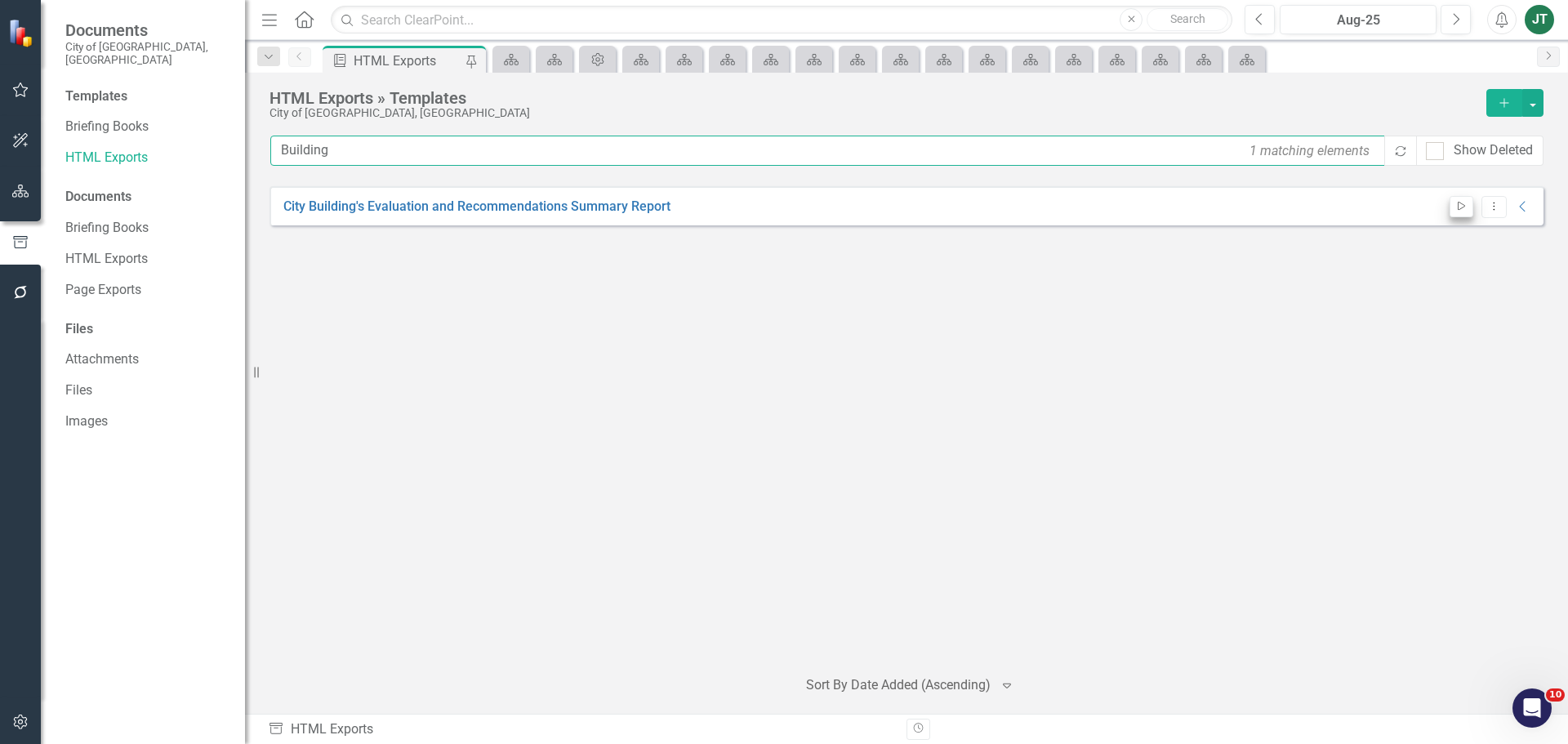
type input "Building"
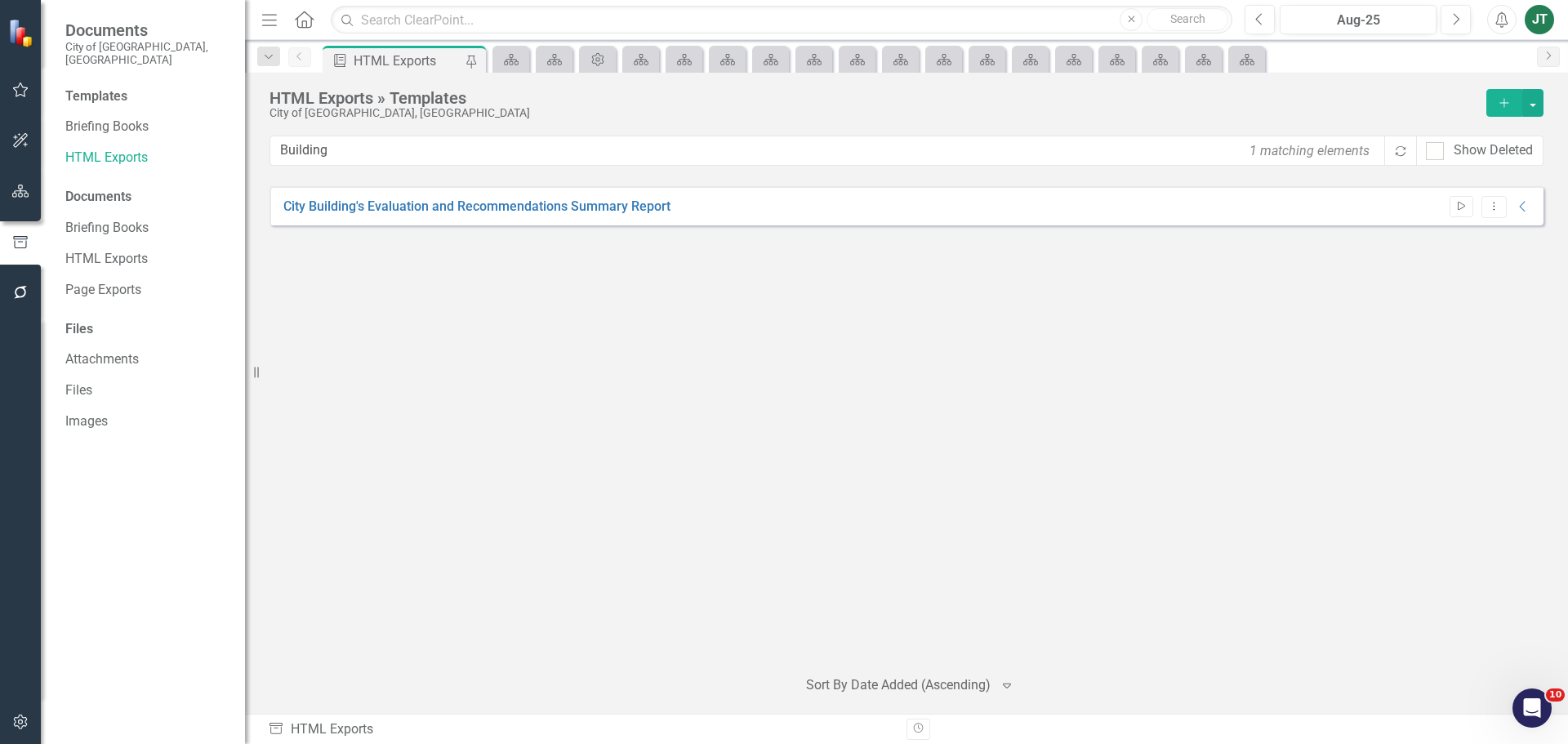
click at [1458, 205] on icon "button" at bounding box center [1461, 206] width 8 height 9
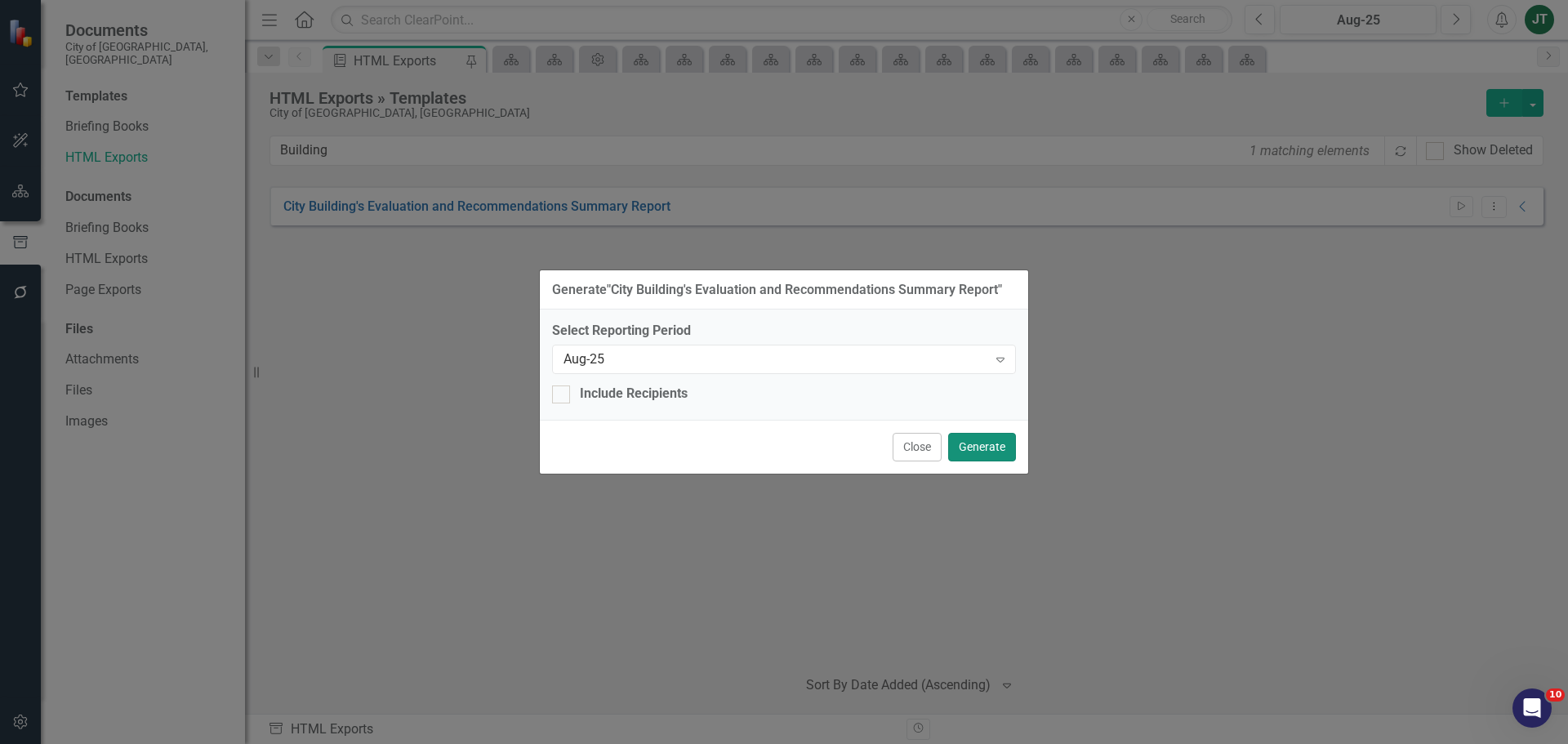
click at [980, 442] on button "Generate" at bounding box center [981, 447] width 68 height 29
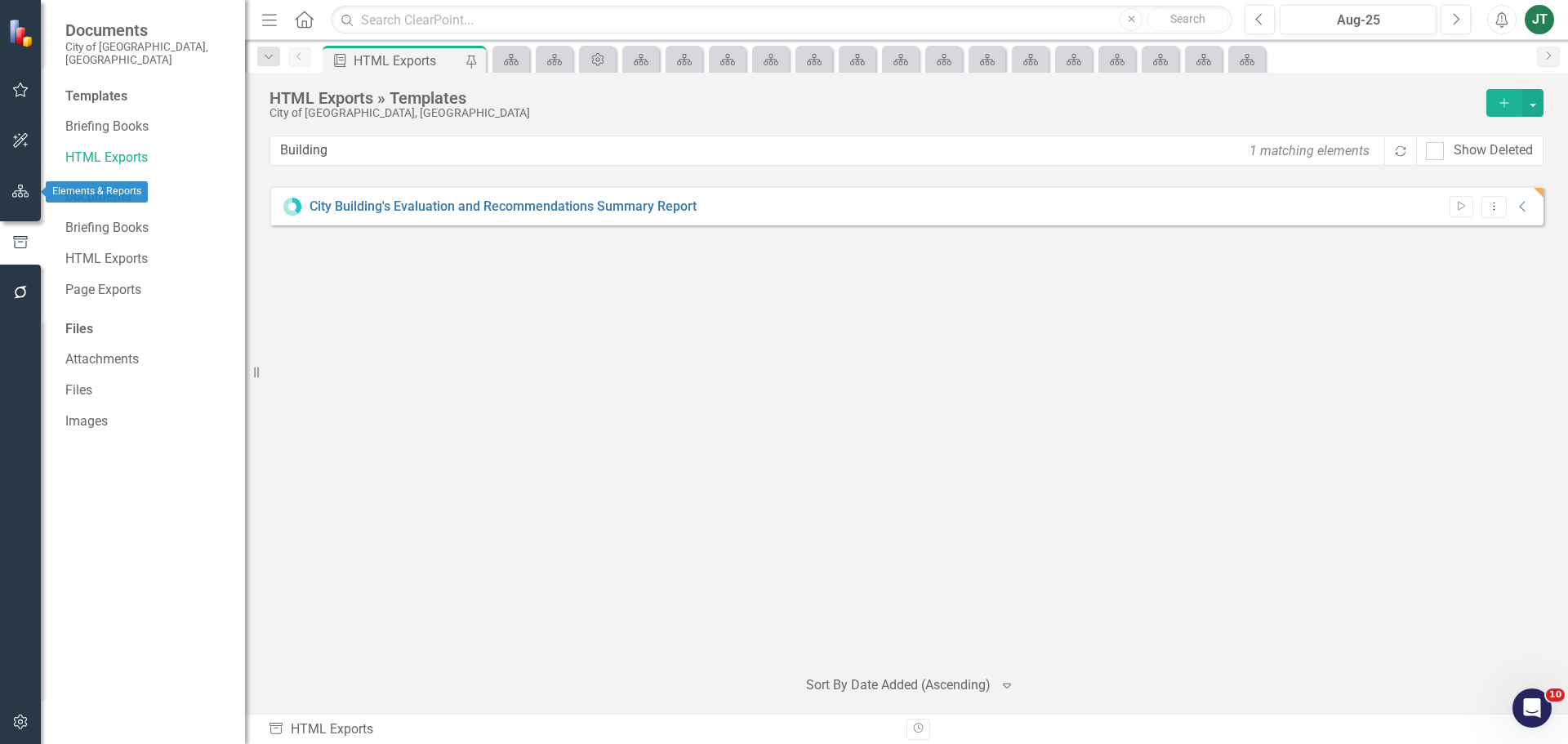
click at [15, 192] on icon "button" at bounding box center [21, 191] width 17 height 13
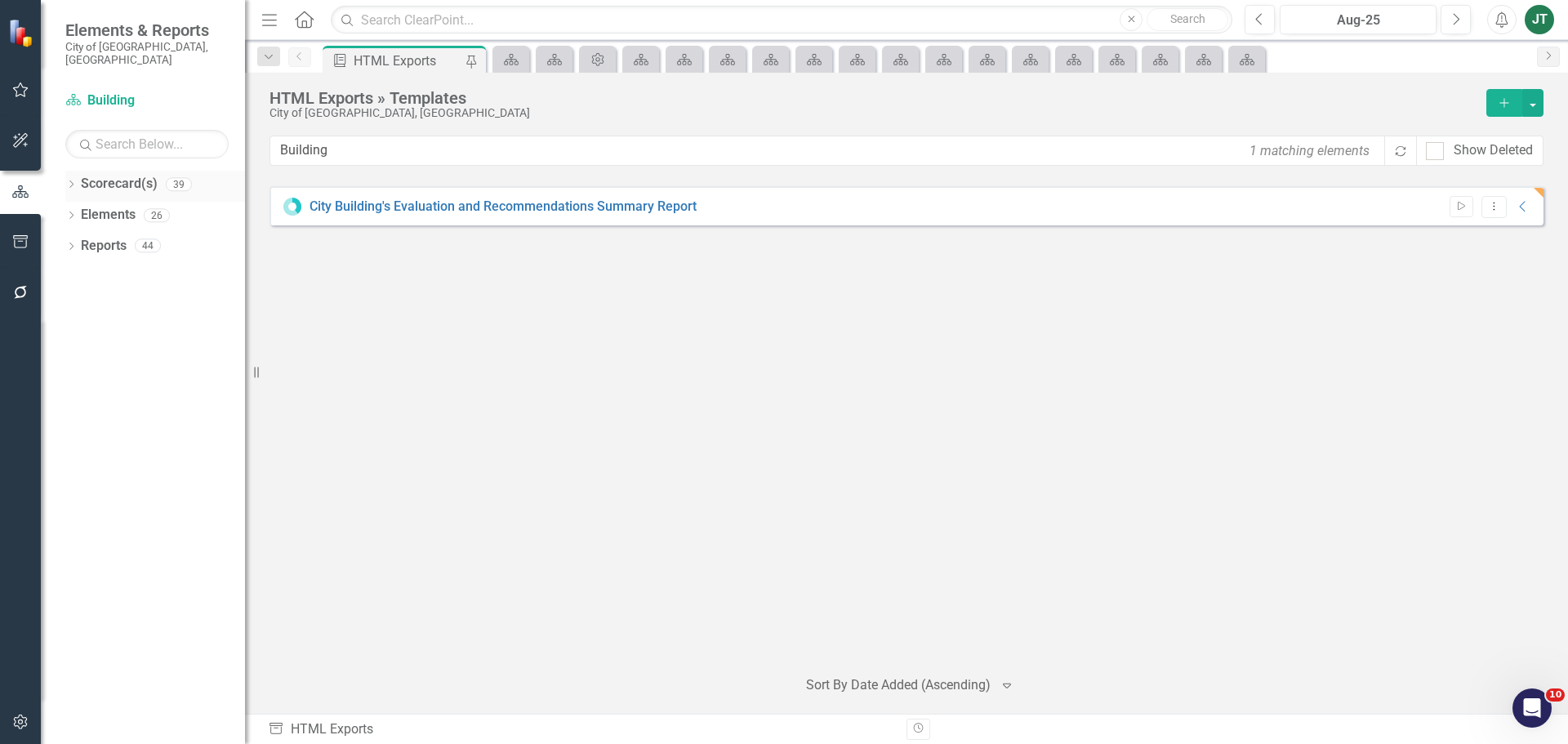
click at [73, 181] on icon "Dropdown" at bounding box center [72, 185] width 12 height 9
click at [77, 240] on icon "Dropdown" at bounding box center [79, 245] width 13 height 10
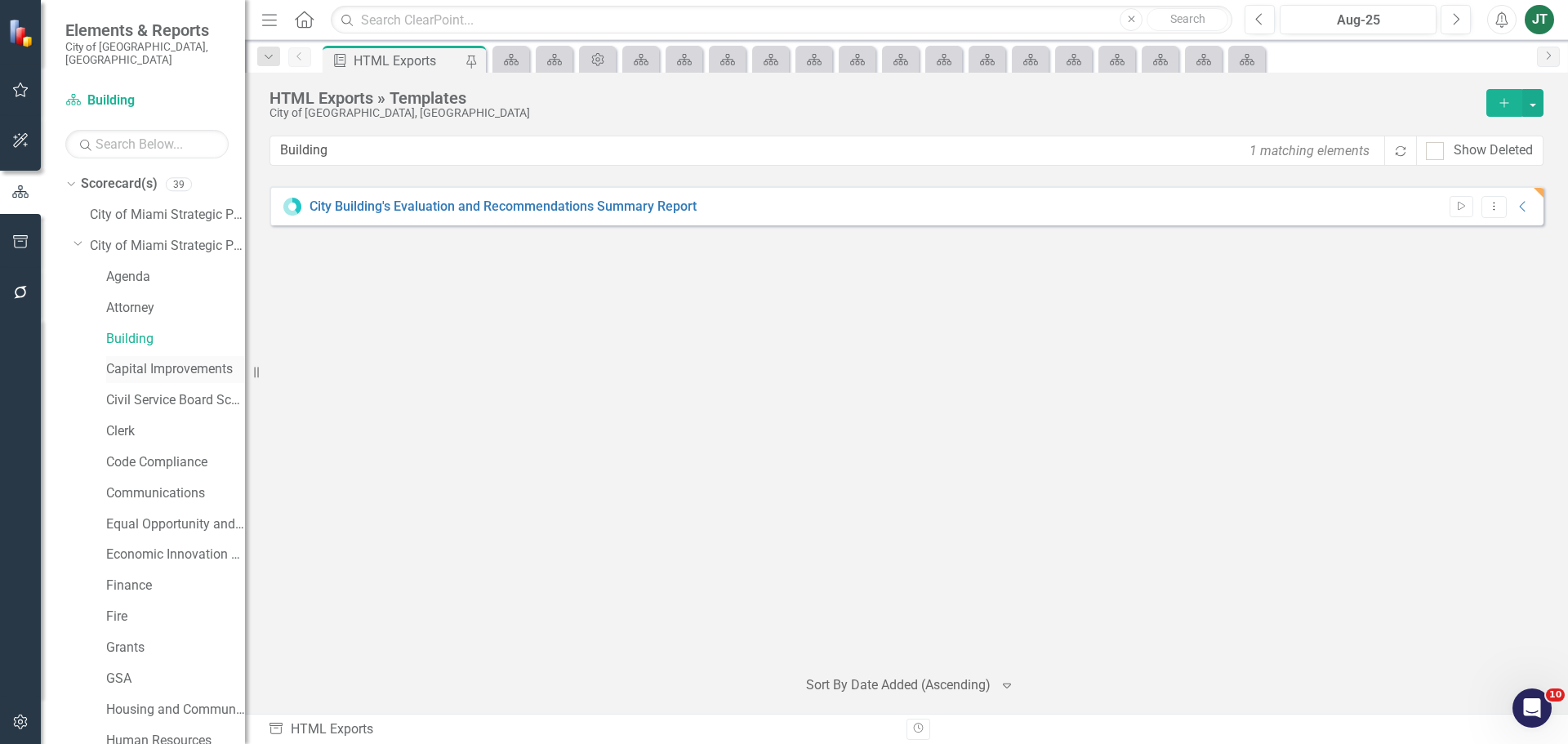
click at [127, 360] on link "Capital Improvements" at bounding box center [175, 369] width 139 height 19
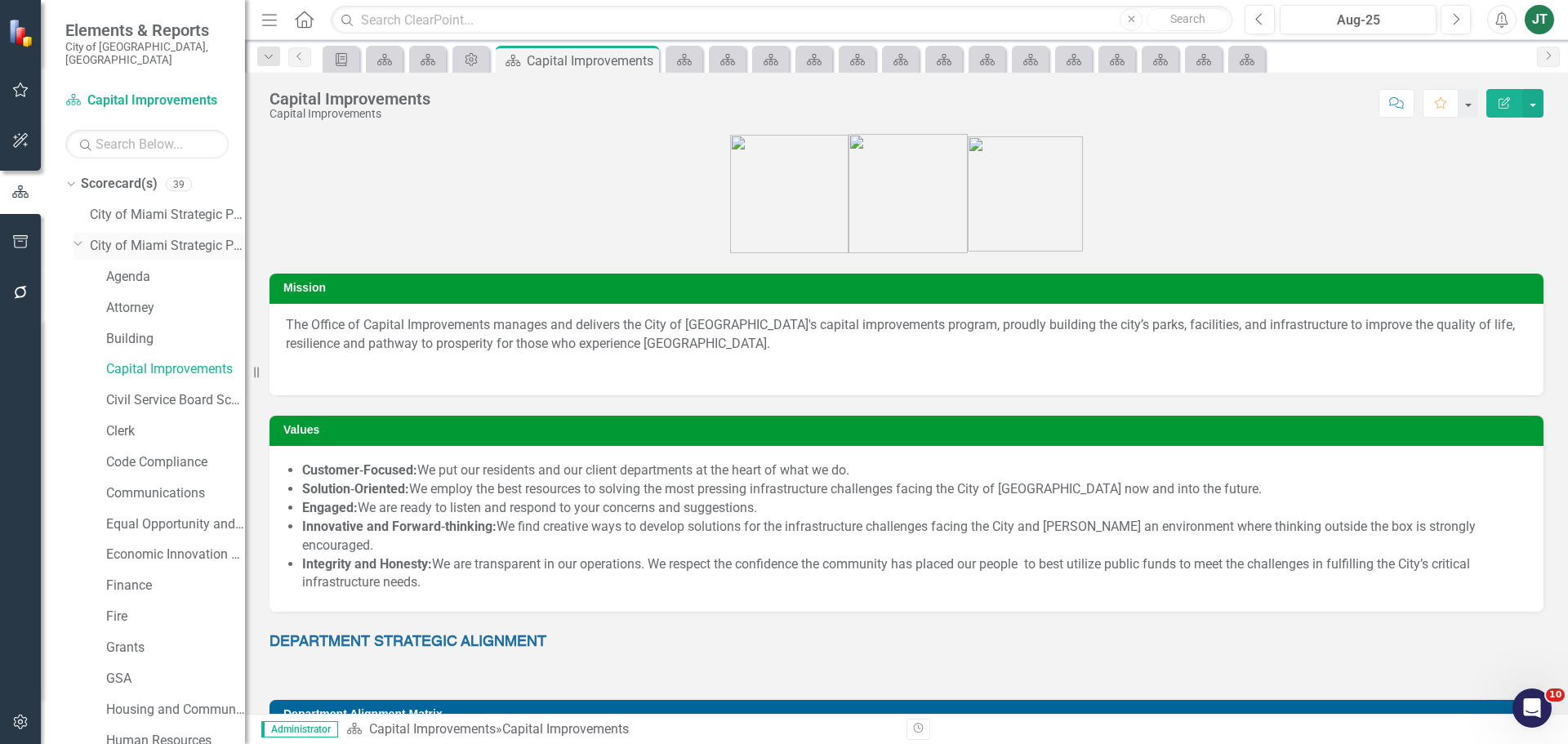
click at [78, 236] on icon "Dropdown" at bounding box center [78, 242] width 10 height 13
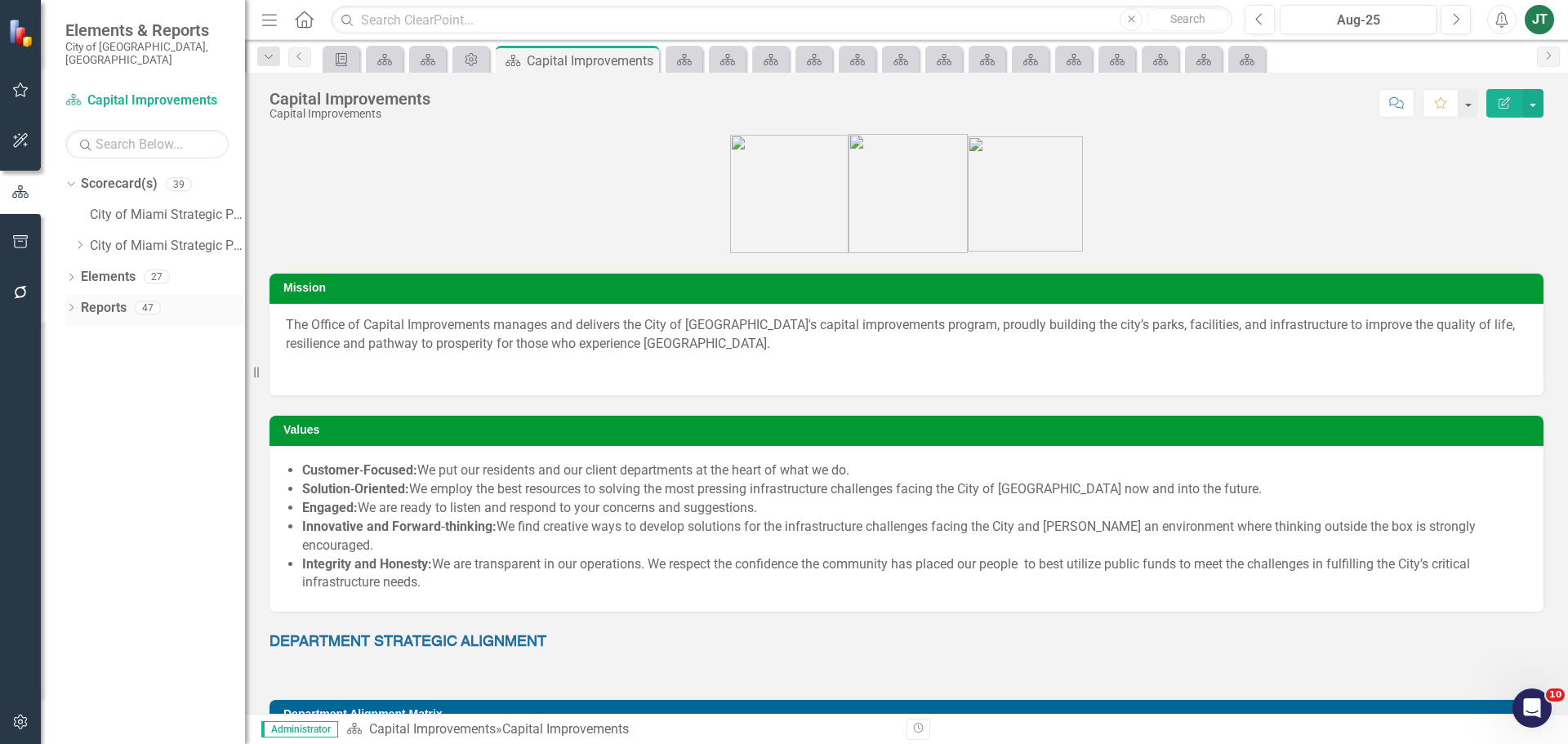
click at [75, 305] on icon "Dropdown" at bounding box center [72, 309] width 12 height 9
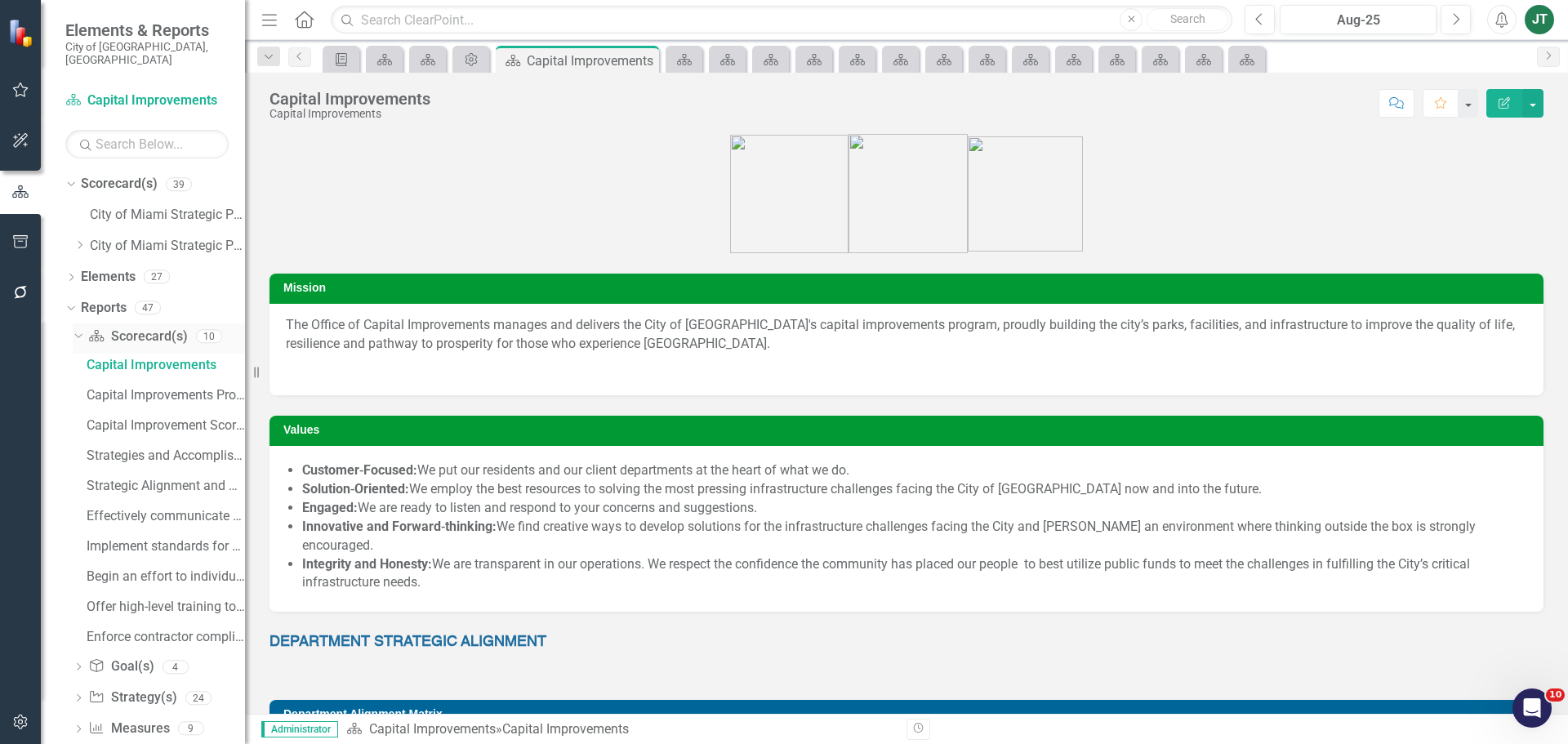
click at [77, 330] on icon "Dropdown" at bounding box center [76, 336] width 9 height 12
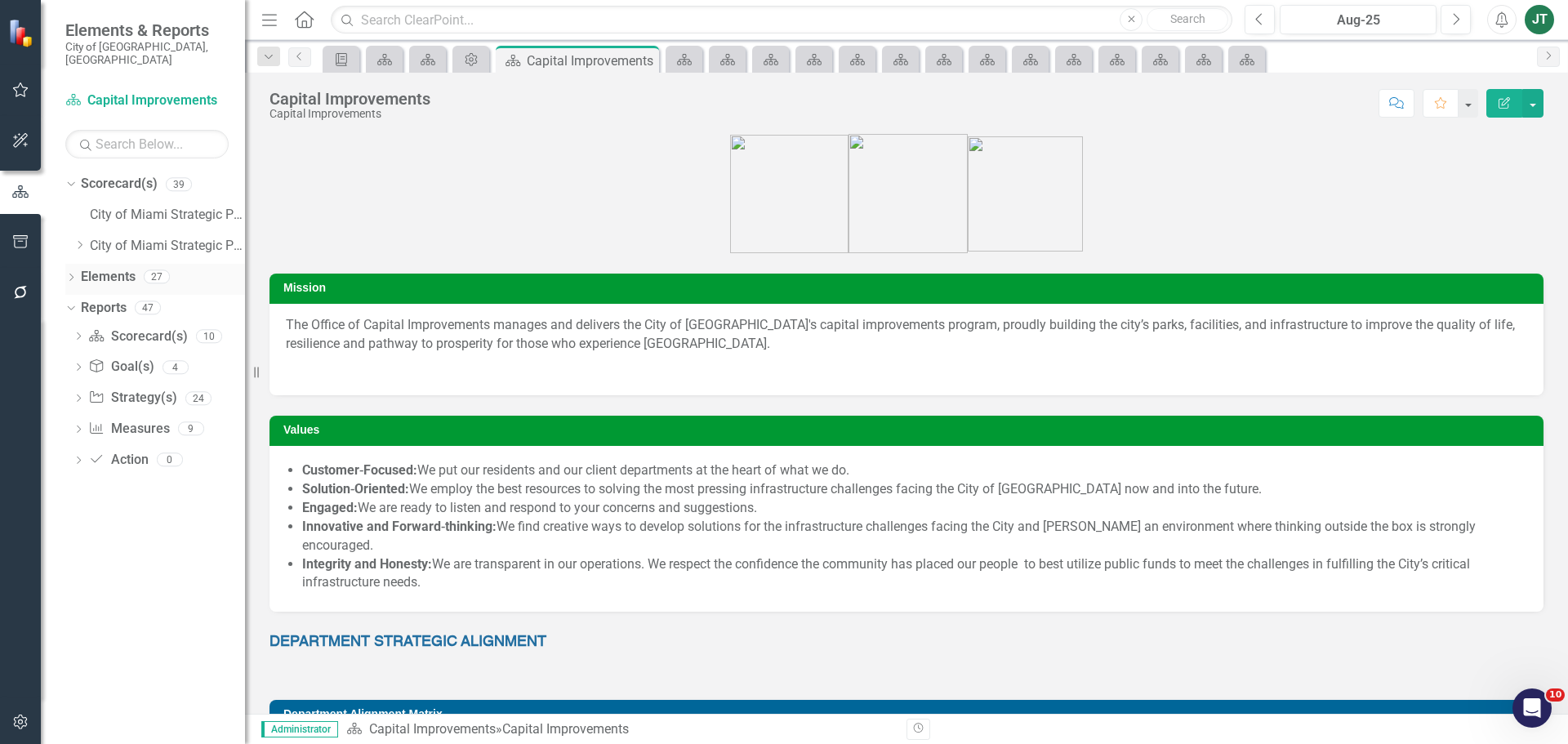
click at [70, 274] on icon "Dropdown" at bounding box center [72, 279] width 12 height 9
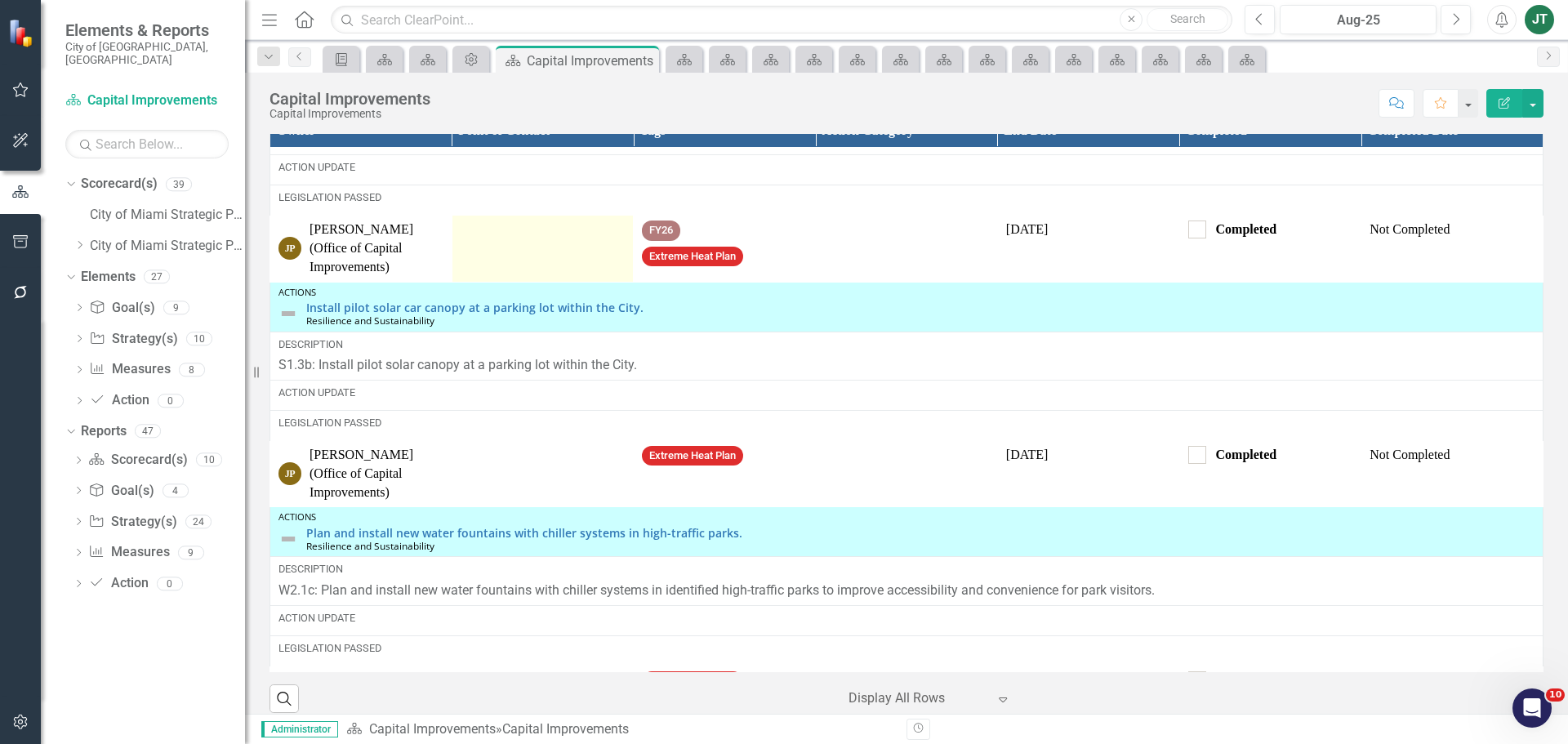
scroll to position [2290, 0]
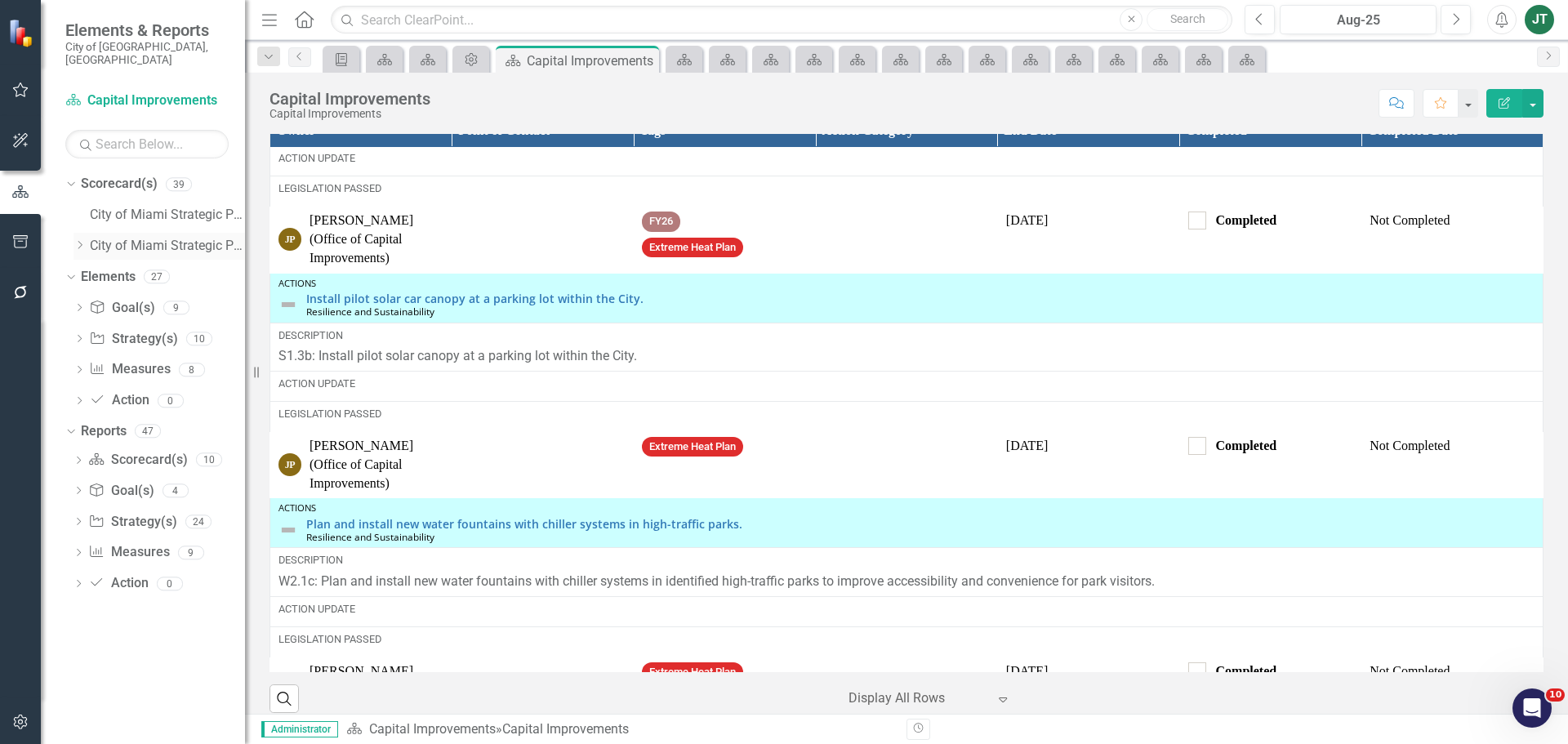
click at [77, 240] on icon "Dropdown" at bounding box center [79, 245] width 13 height 10
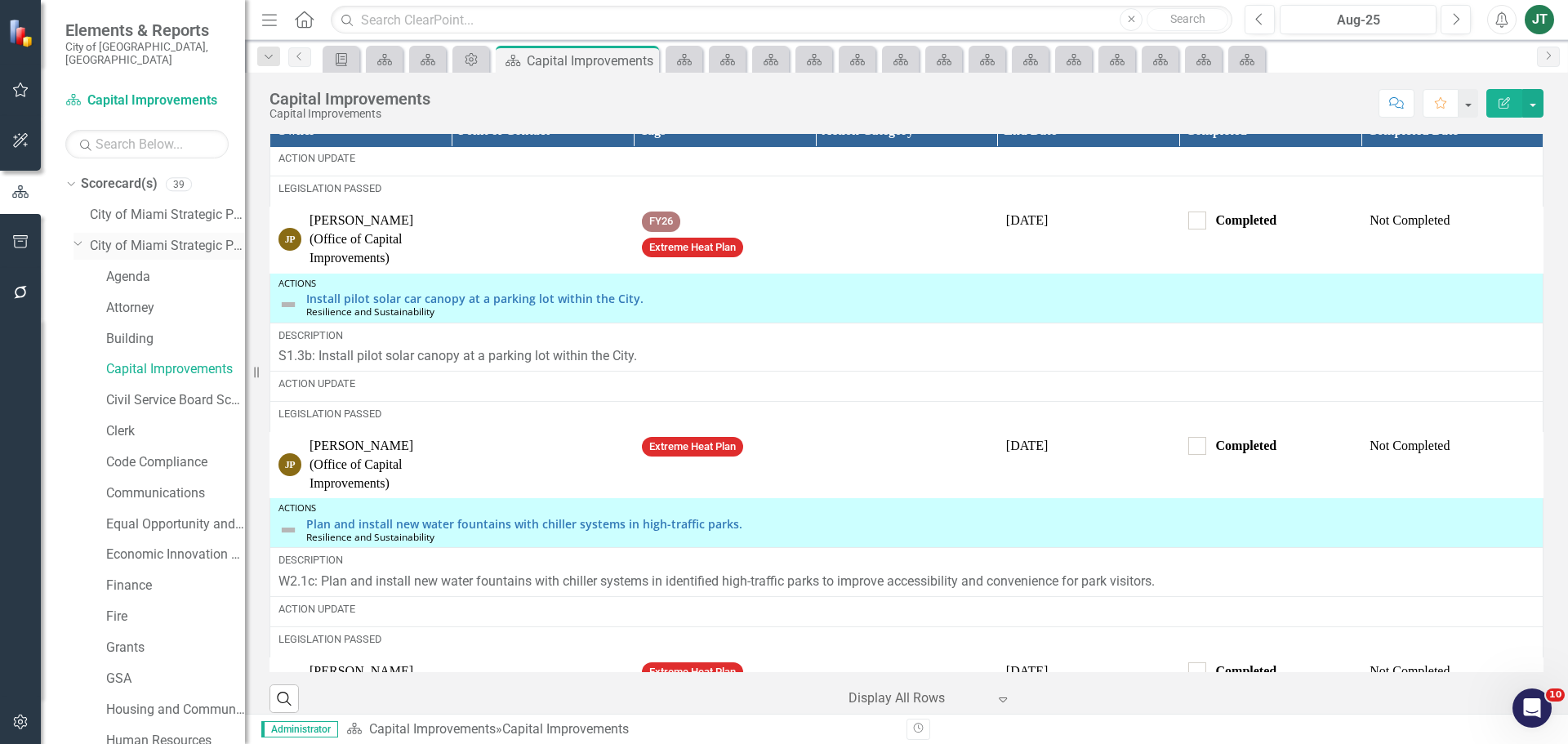
click at [77, 236] on icon "Dropdown" at bounding box center [78, 242] width 10 height 13
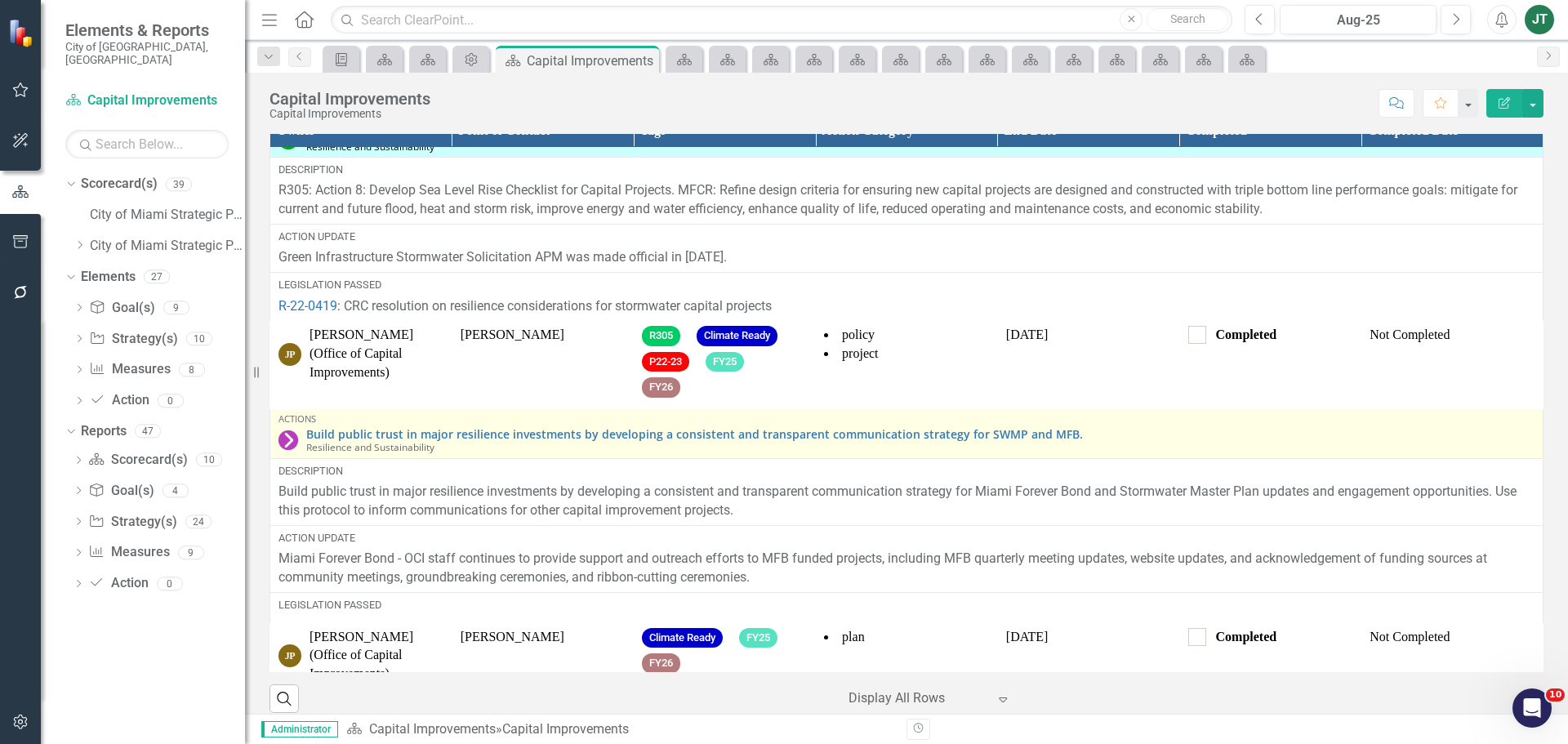
scroll to position [0, 0]
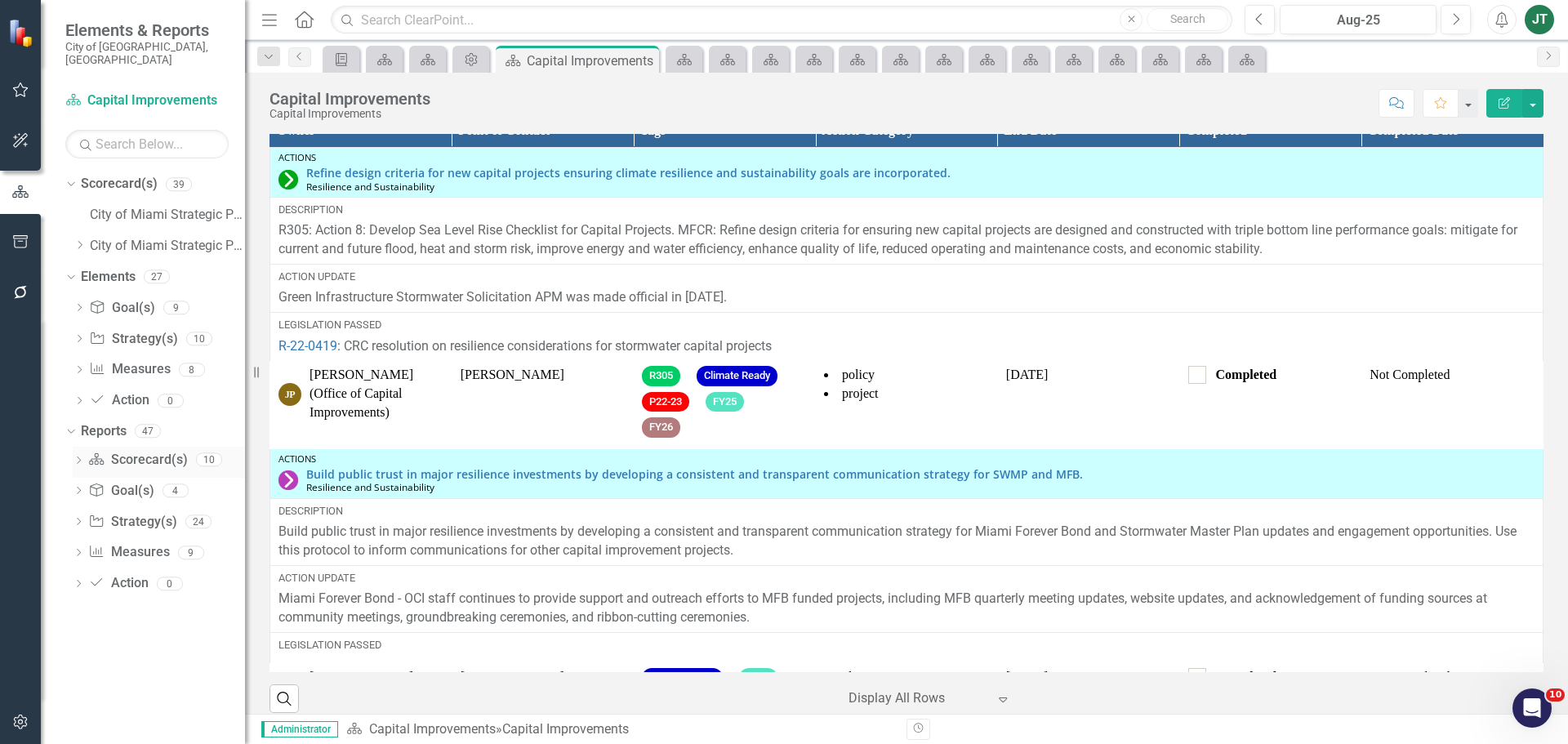
click at [80, 457] on icon "Dropdown" at bounding box center [78, 461] width 12 height 9
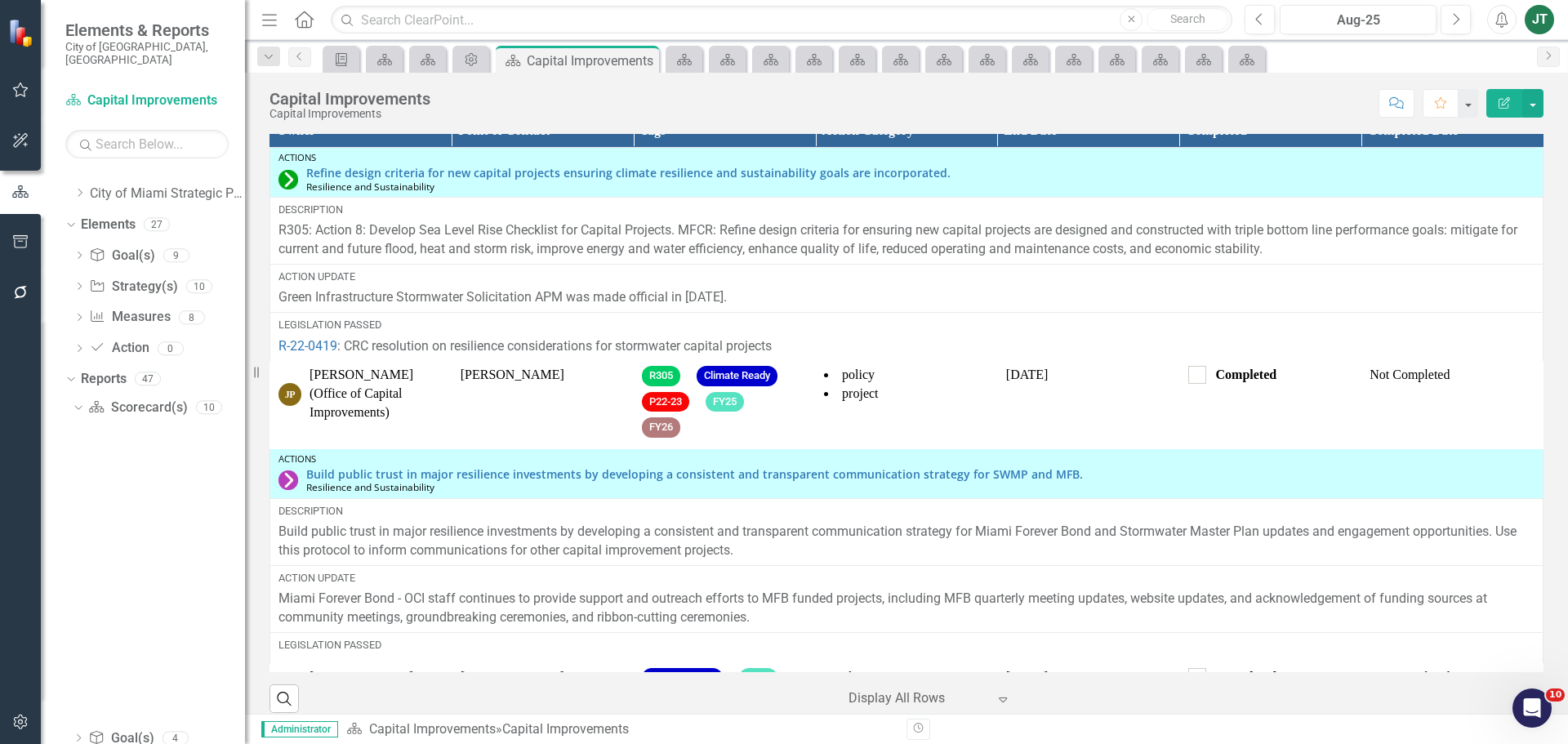
scroll to position [82, 0]
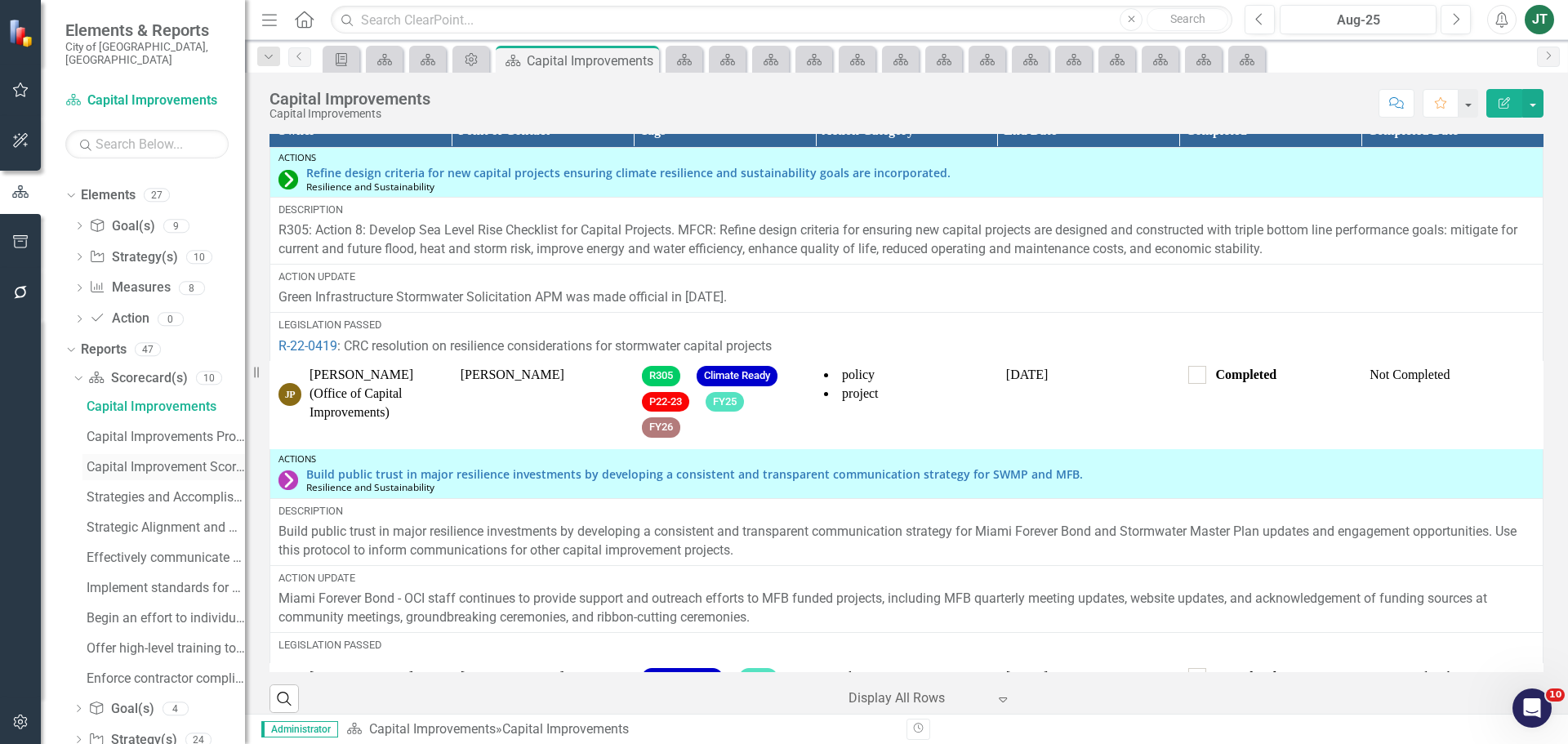
click at [167, 460] on div "Capital Improvement Scorecard Evaluation and Recommendations" at bounding box center [166, 466] width 158 height 14
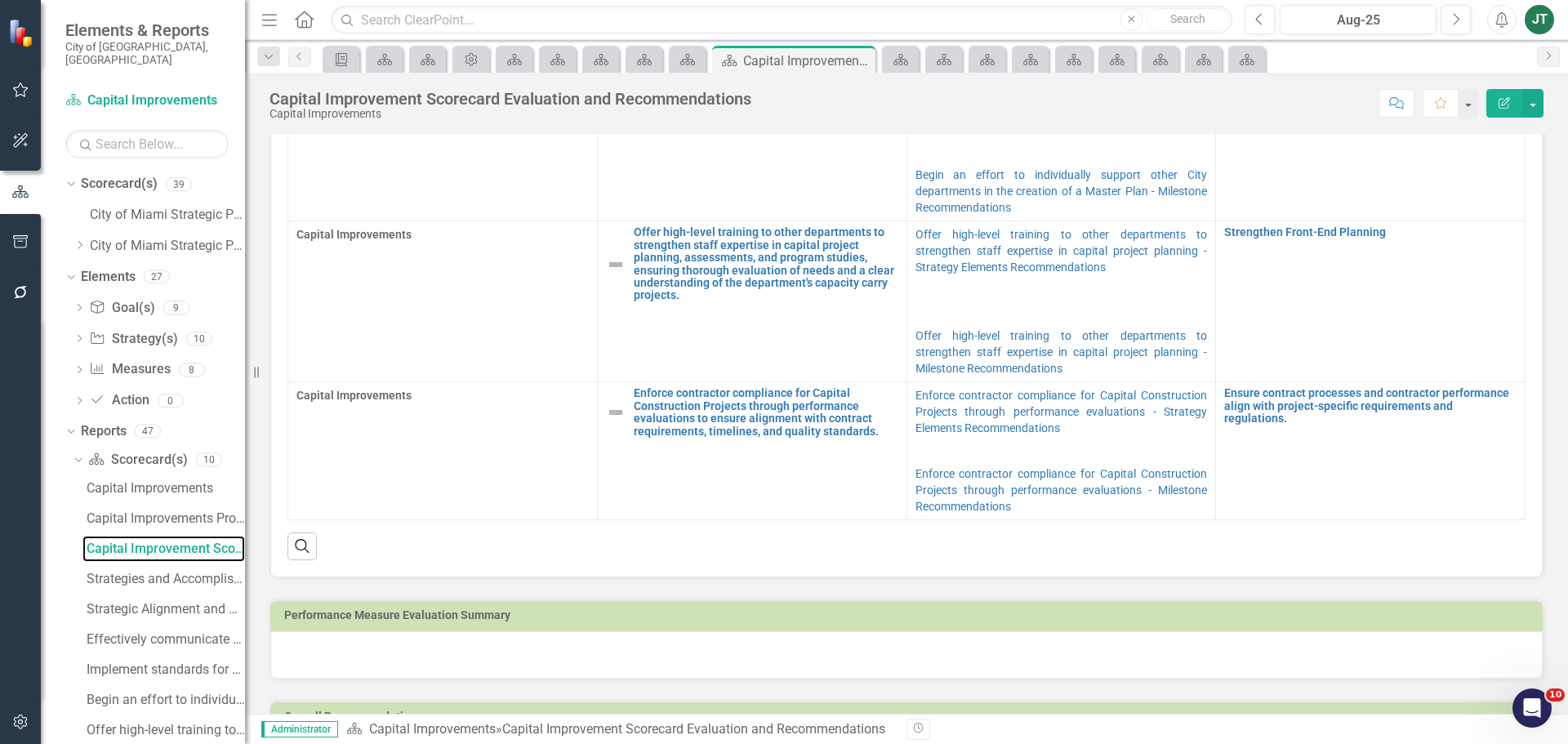
scroll to position [901, 0]
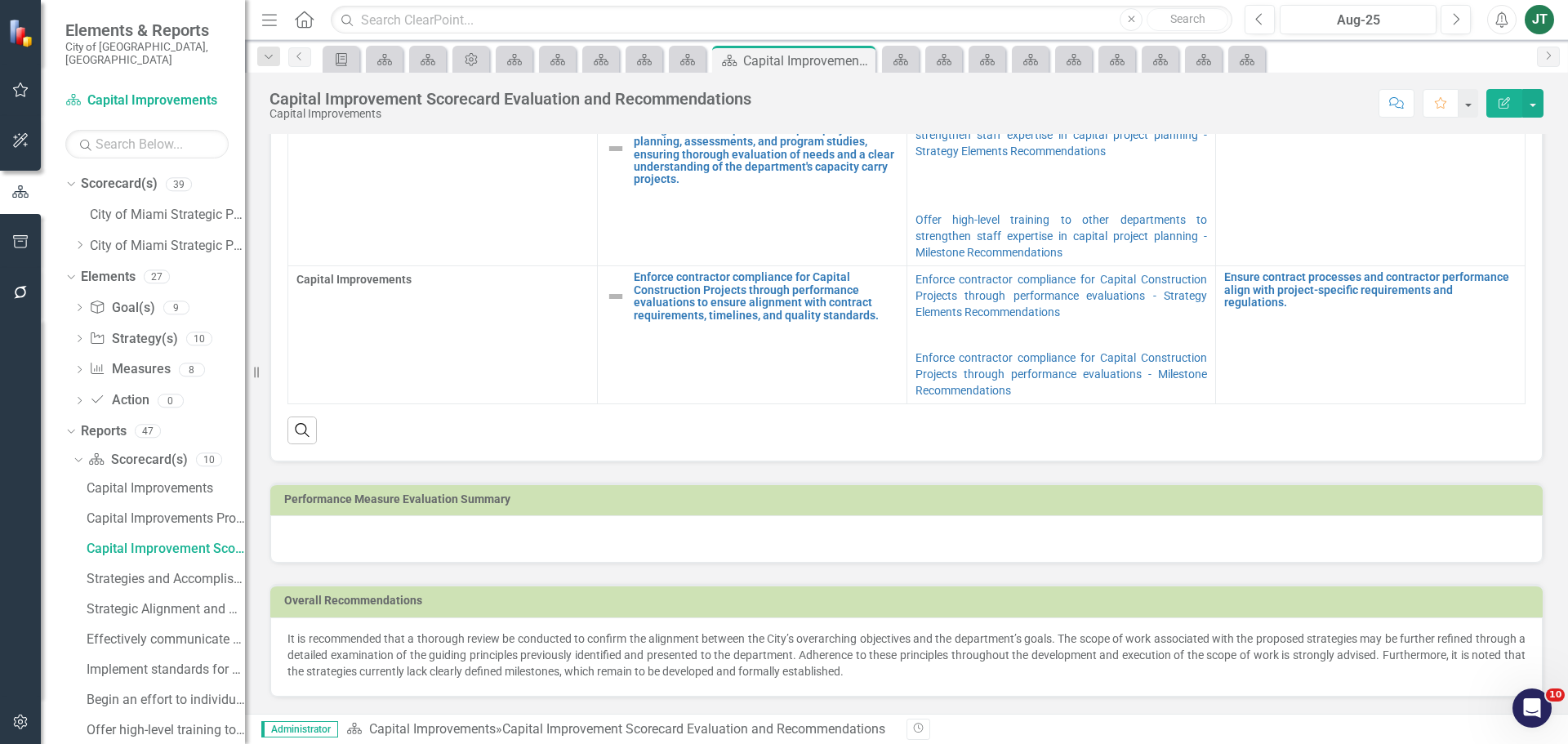
click at [657, 505] on h3 "Performance Measure Evaluation Summary" at bounding box center [909, 499] width 1250 height 13
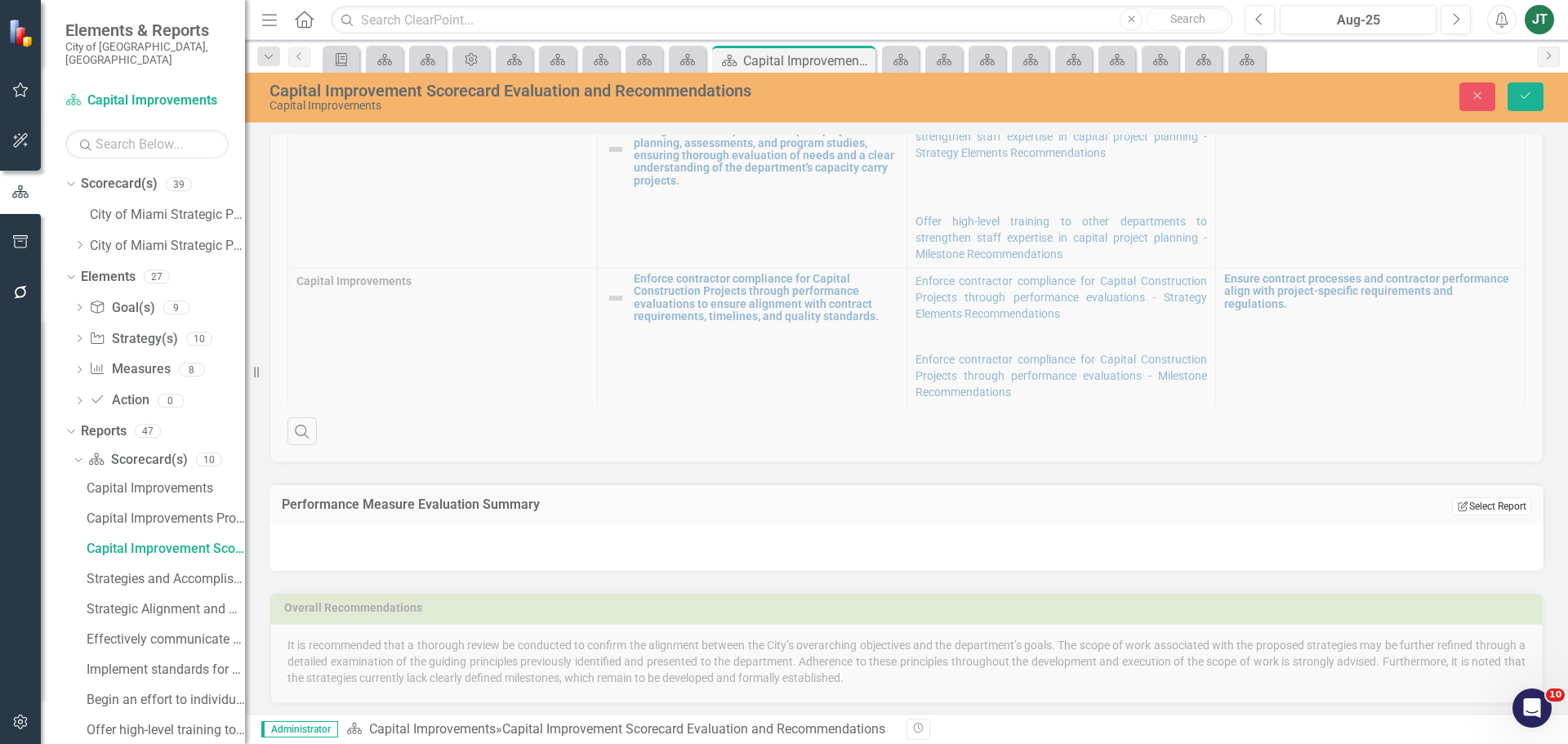
click at [1499, 501] on button "Edit Report Select Report" at bounding box center [1491, 506] width 79 height 18
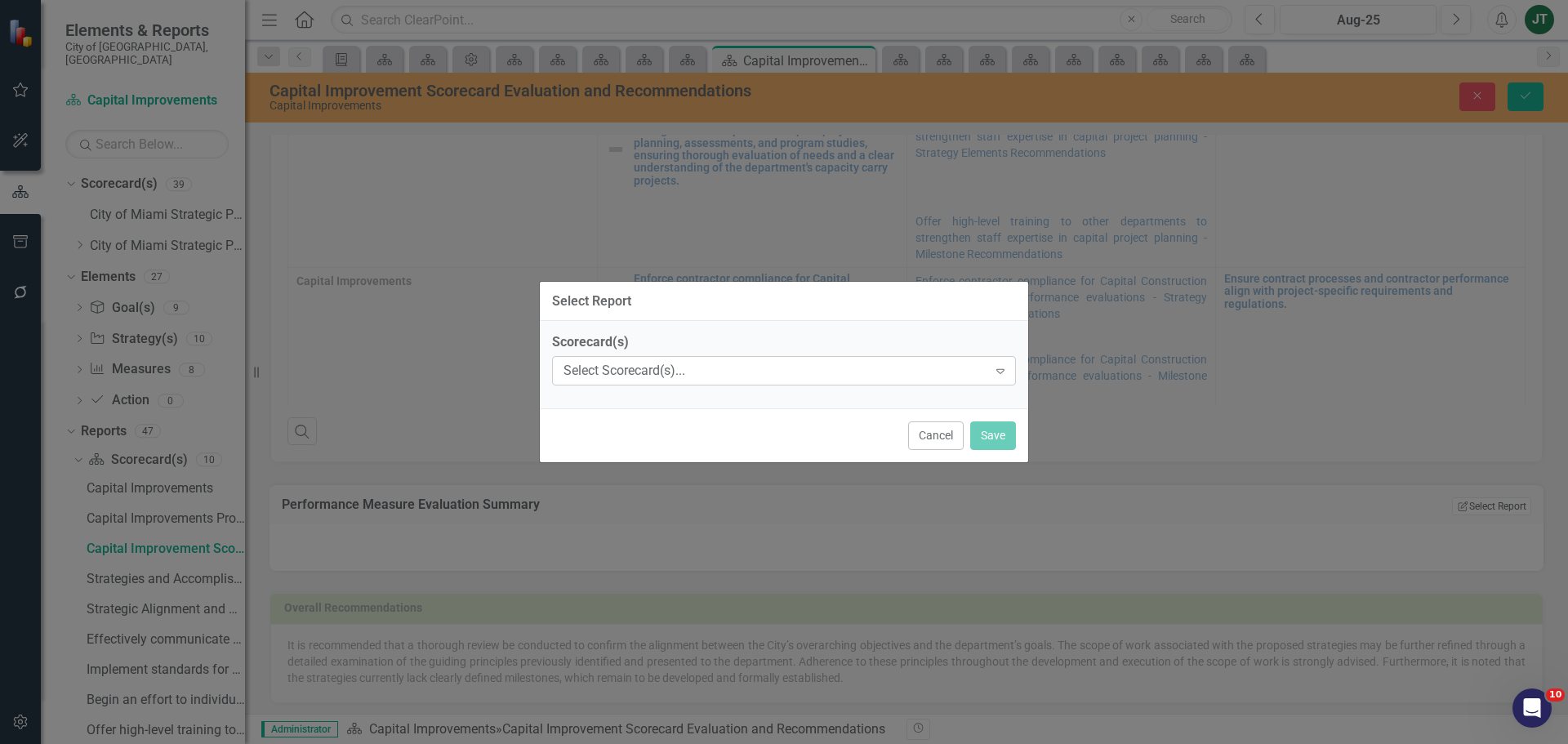
click at [754, 381] on div "Select Scorecard(s)... Expand" at bounding box center [784, 370] width 464 height 29
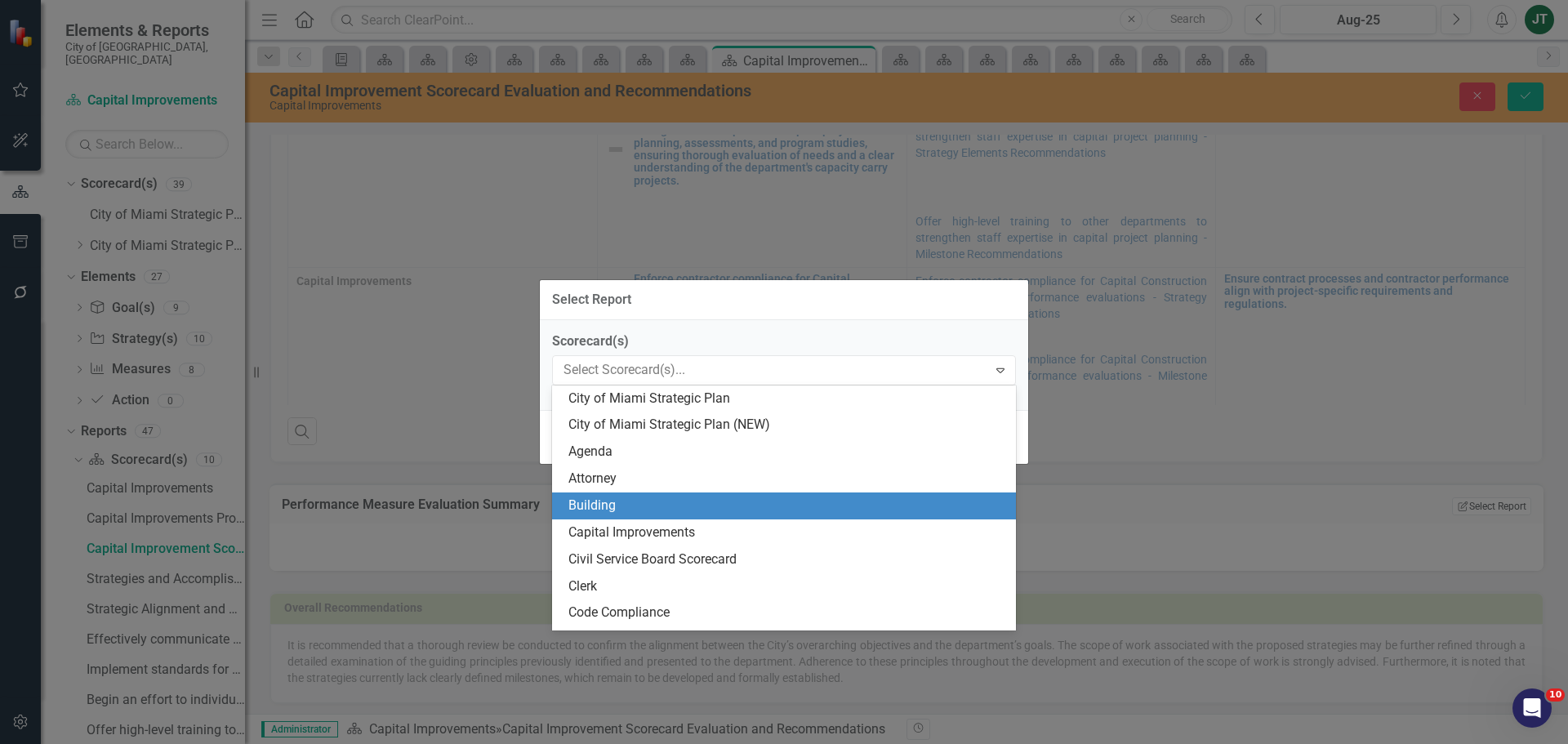
scroll to position [82, 0]
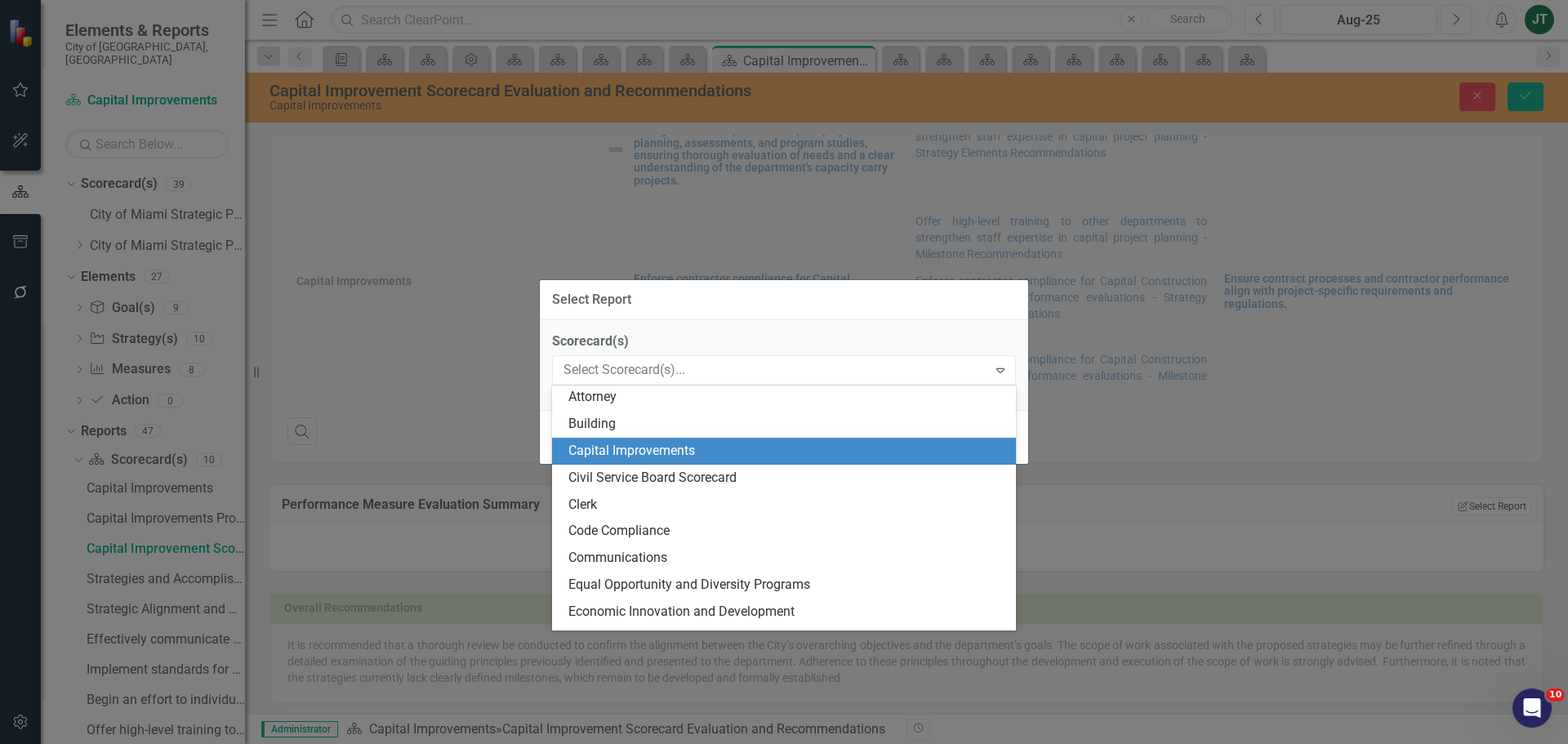
click at [656, 450] on div "Capital Improvements" at bounding box center [787, 451] width 438 height 19
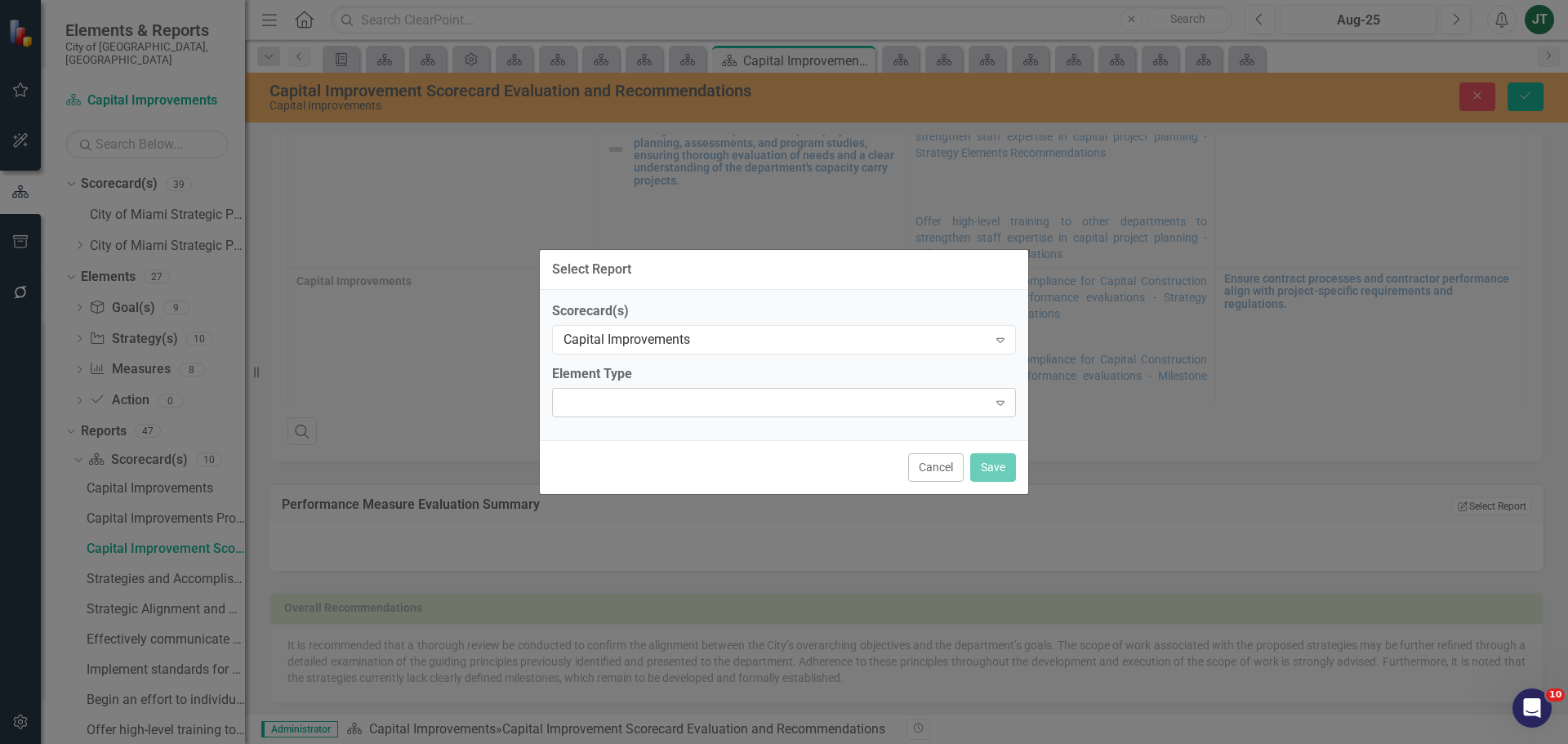
click at [648, 407] on div "Expand" at bounding box center [784, 402] width 464 height 29
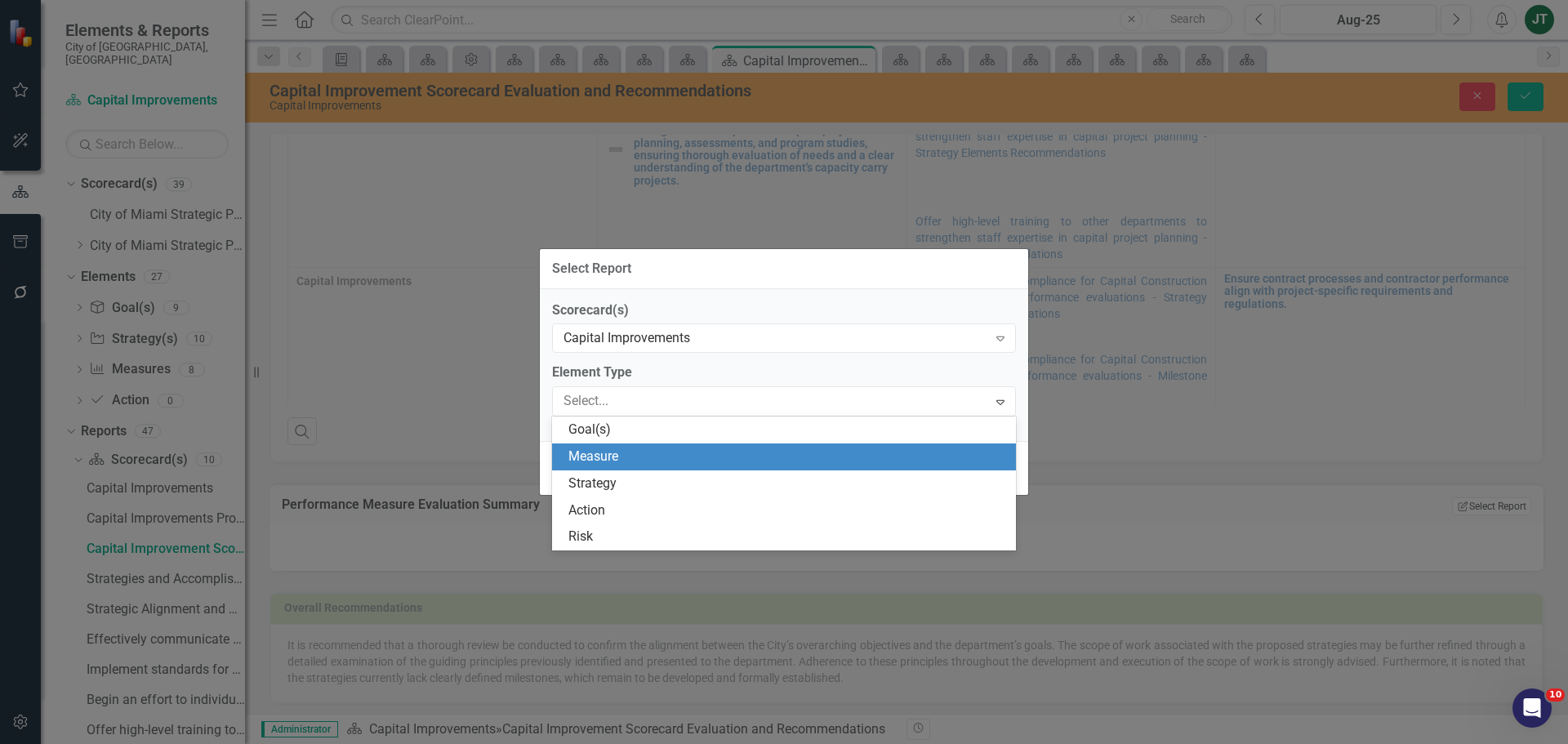
click at [634, 453] on div "Measure" at bounding box center [787, 457] width 438 height 19
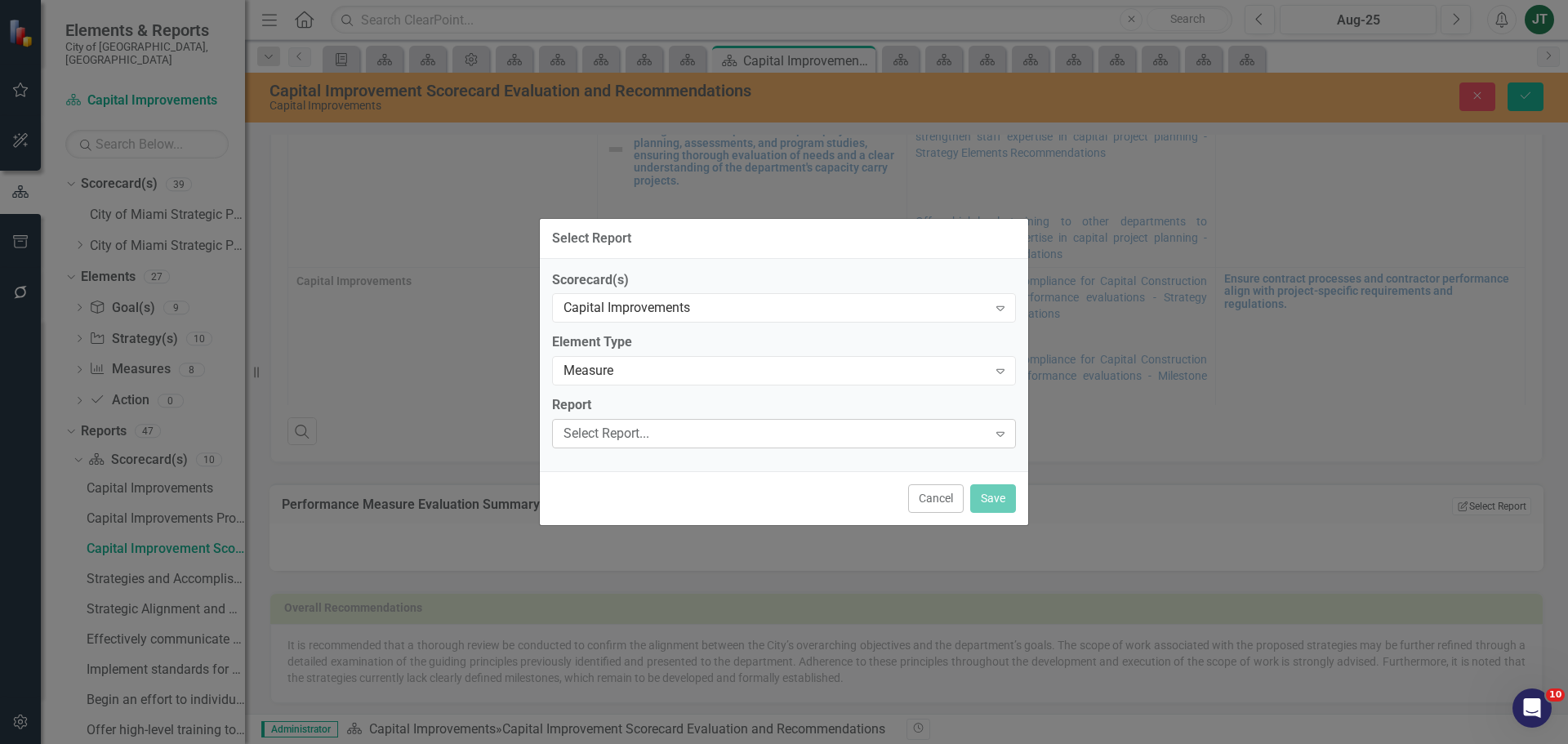
click at [644, 433] on div "Select Report..." at bounding box center [775, 434] width 424 height 19
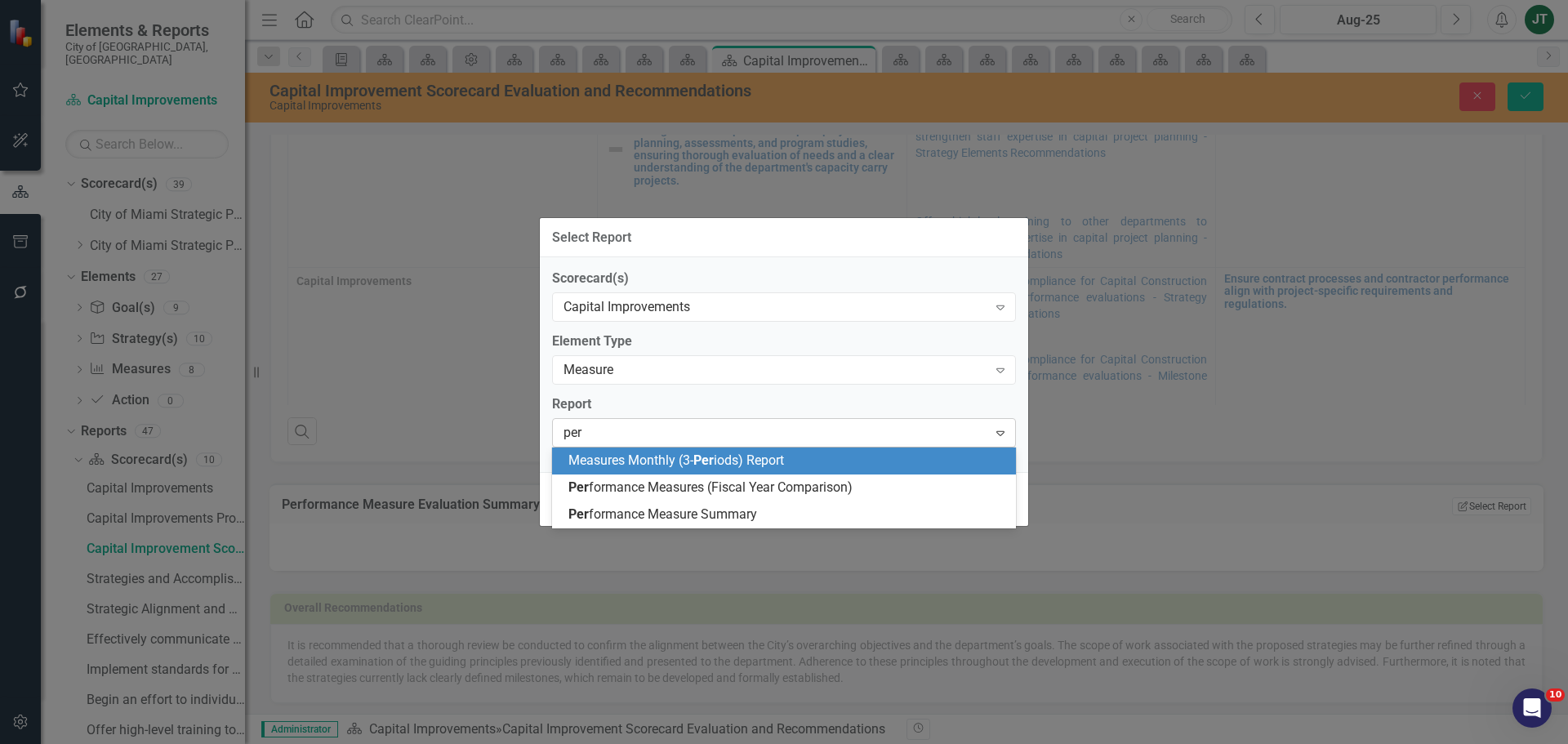
type input "perf"
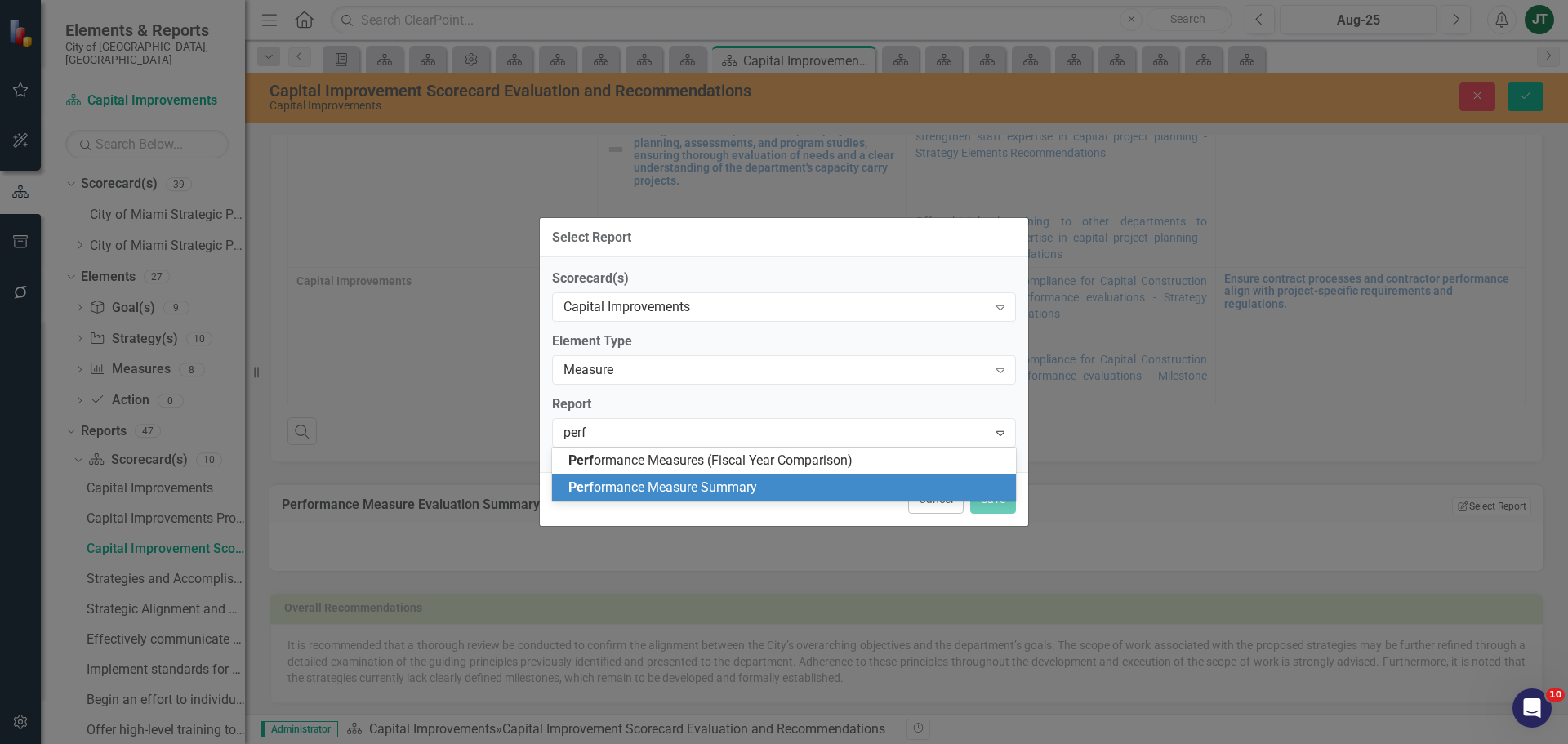
click at [683, 488] on span "Perf ormance Measure Summary" at bounding box center [662, 487] width 189 height 15
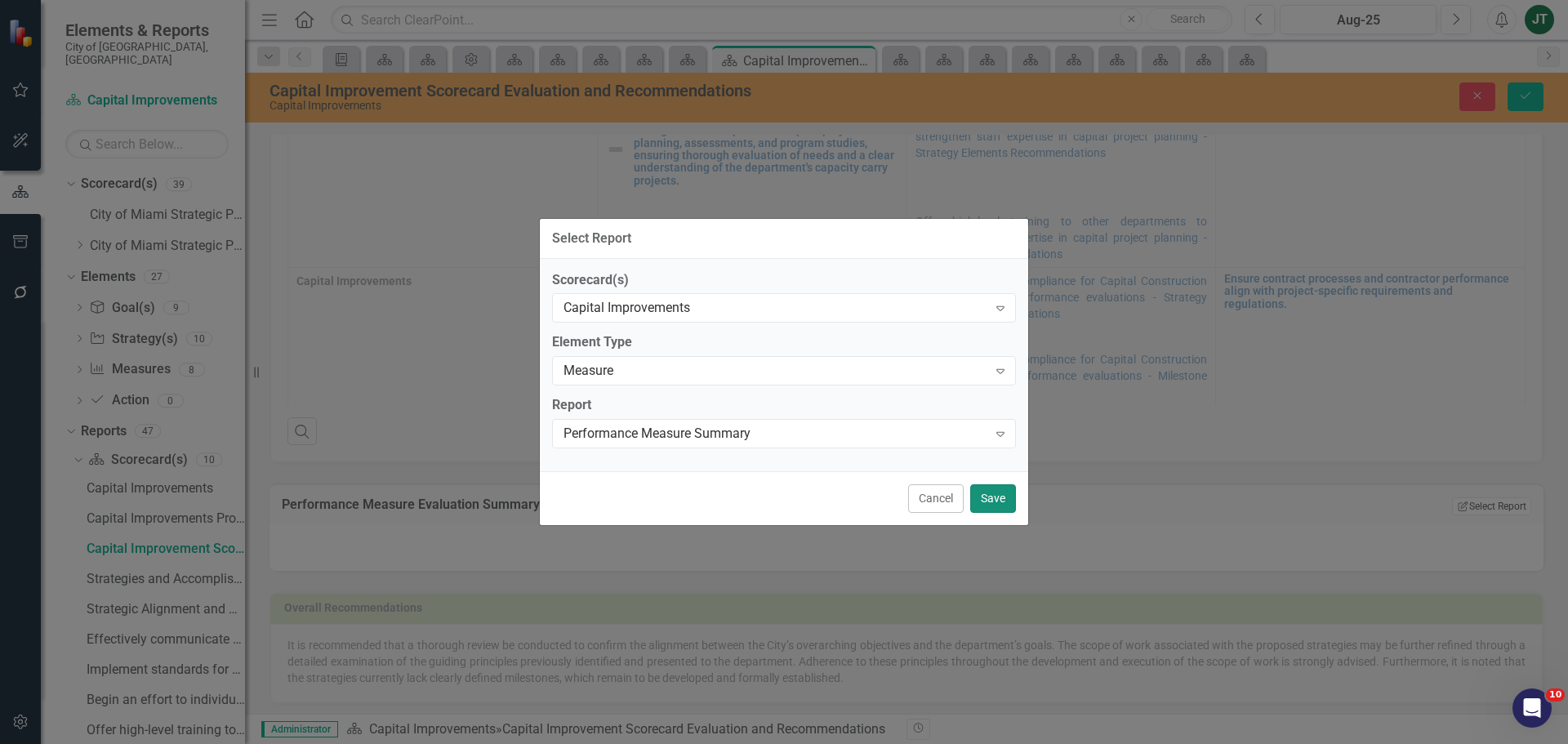
click at [975, 498] on button "Save" at bounding box center [993, 498] width 45 height 29
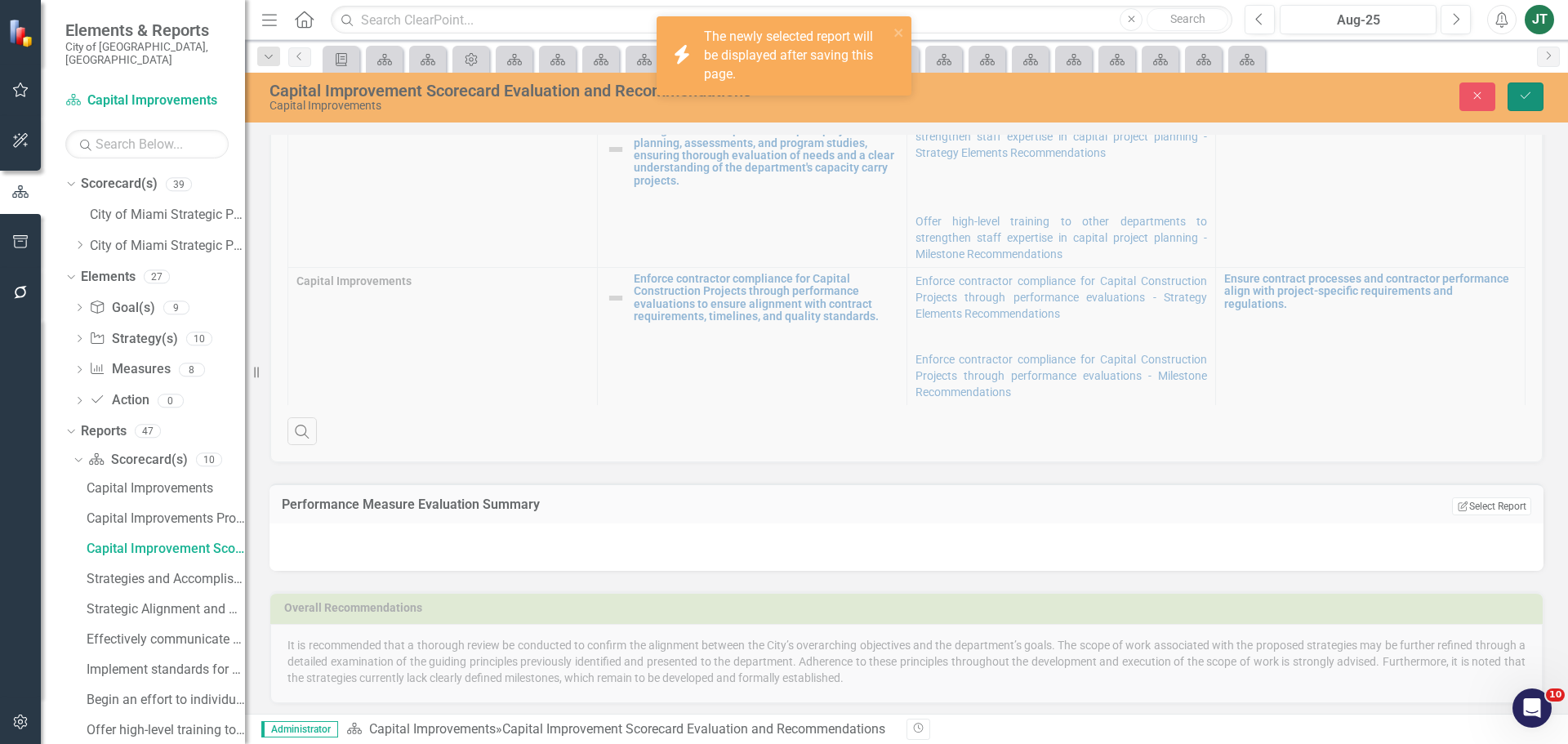
click at [1515, 96] on button "Save" at bounding box center [1525, 97] width 36 height 29
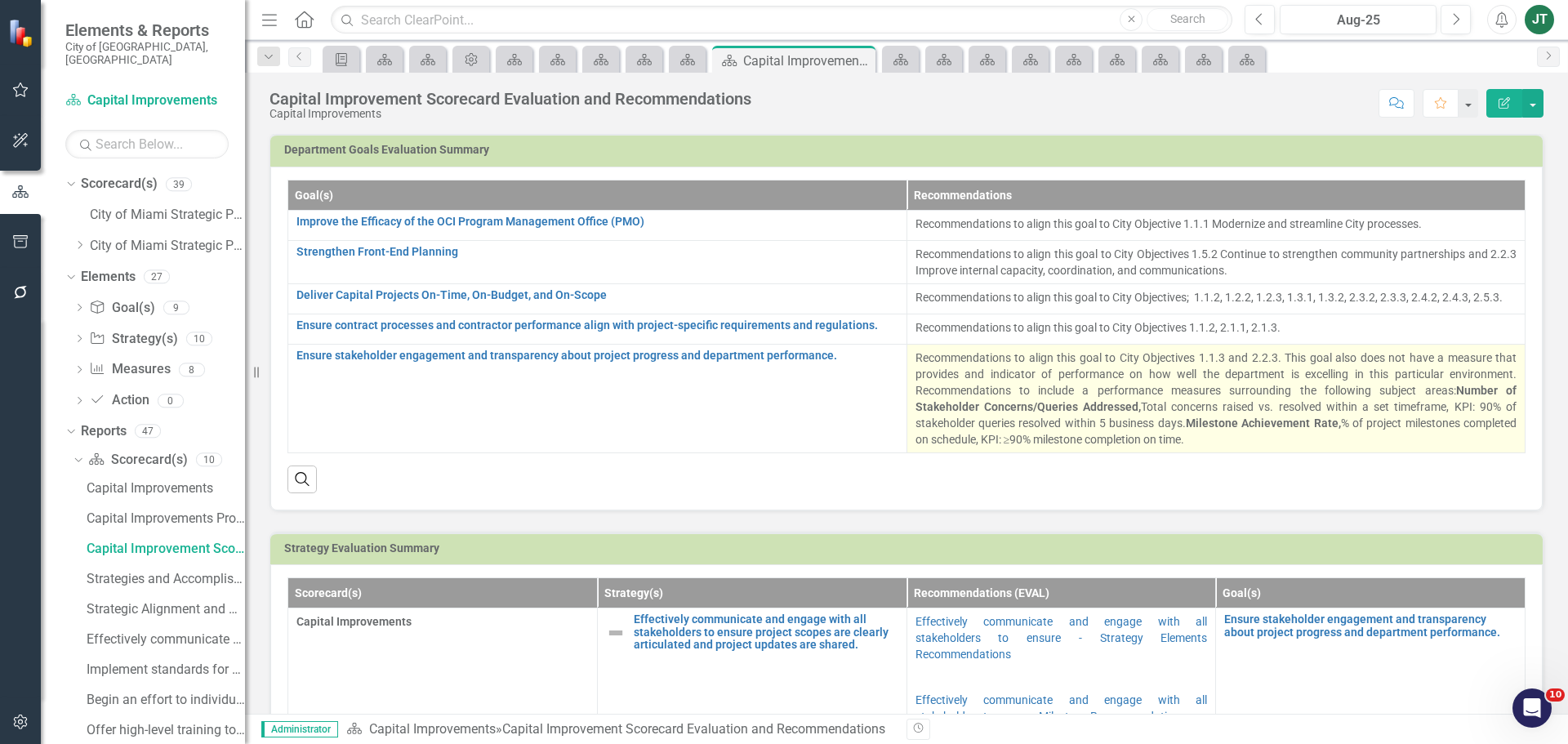
scroll to position [163, 0]
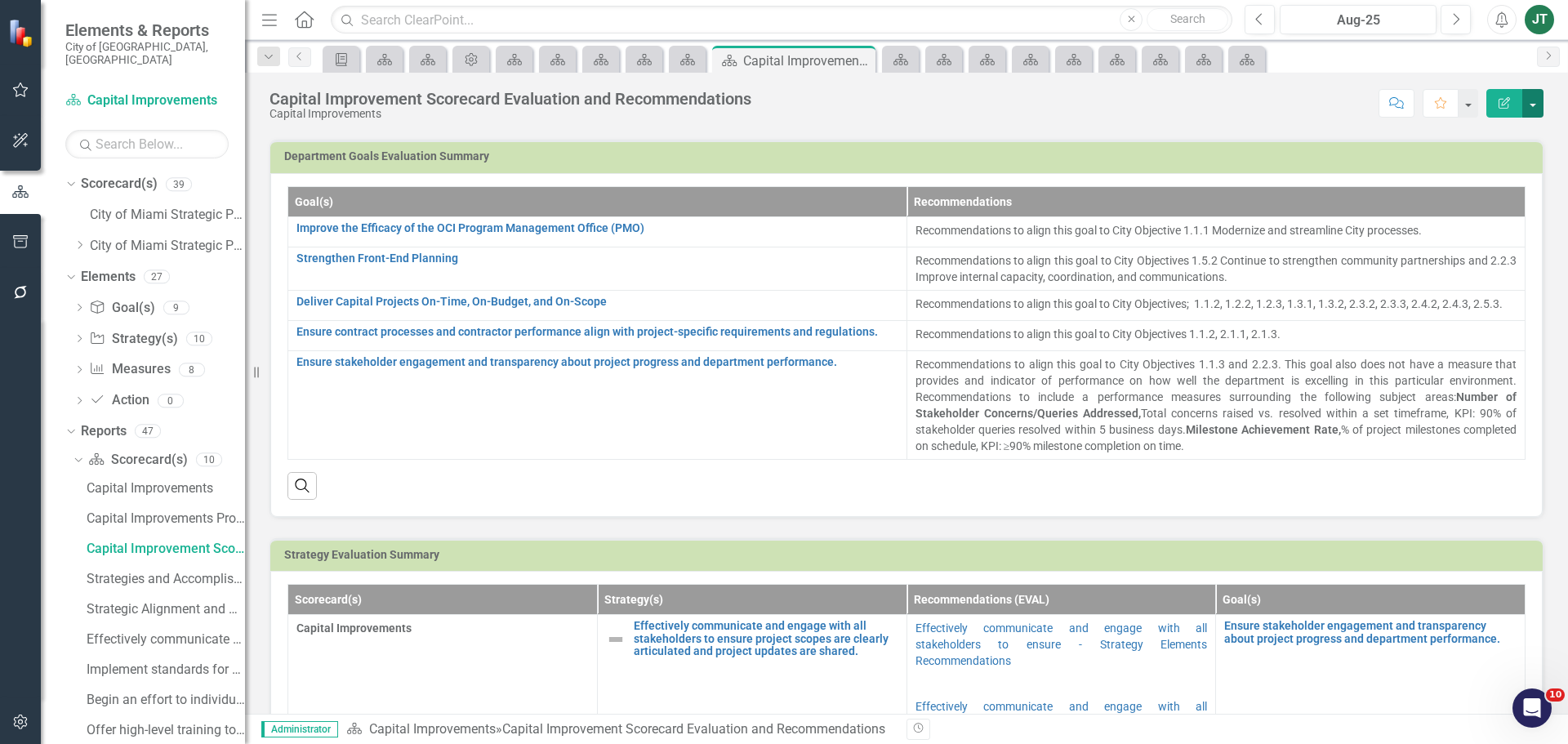
click at [1528, 97] on button "button" at bounding box center [1533, 104] width 21 height 29
click at [1480, 162] on link "Edit Report Edit Layout" at bounding box center [1474, 164] width 138 height 30
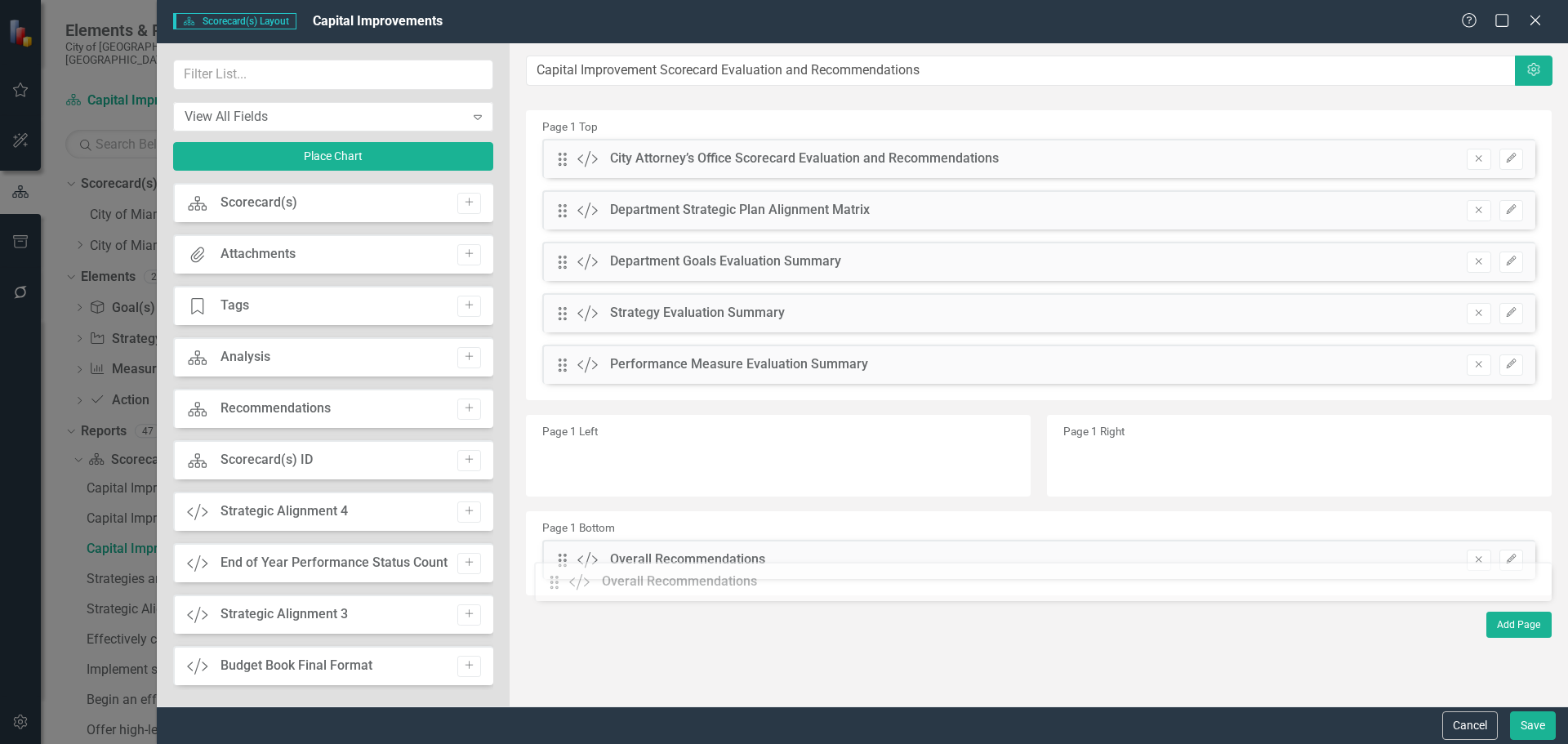
drag, startPoint x: 560, startPoint y: 411, endPoint x: 563, endPoint y: 557, distance: 146.0
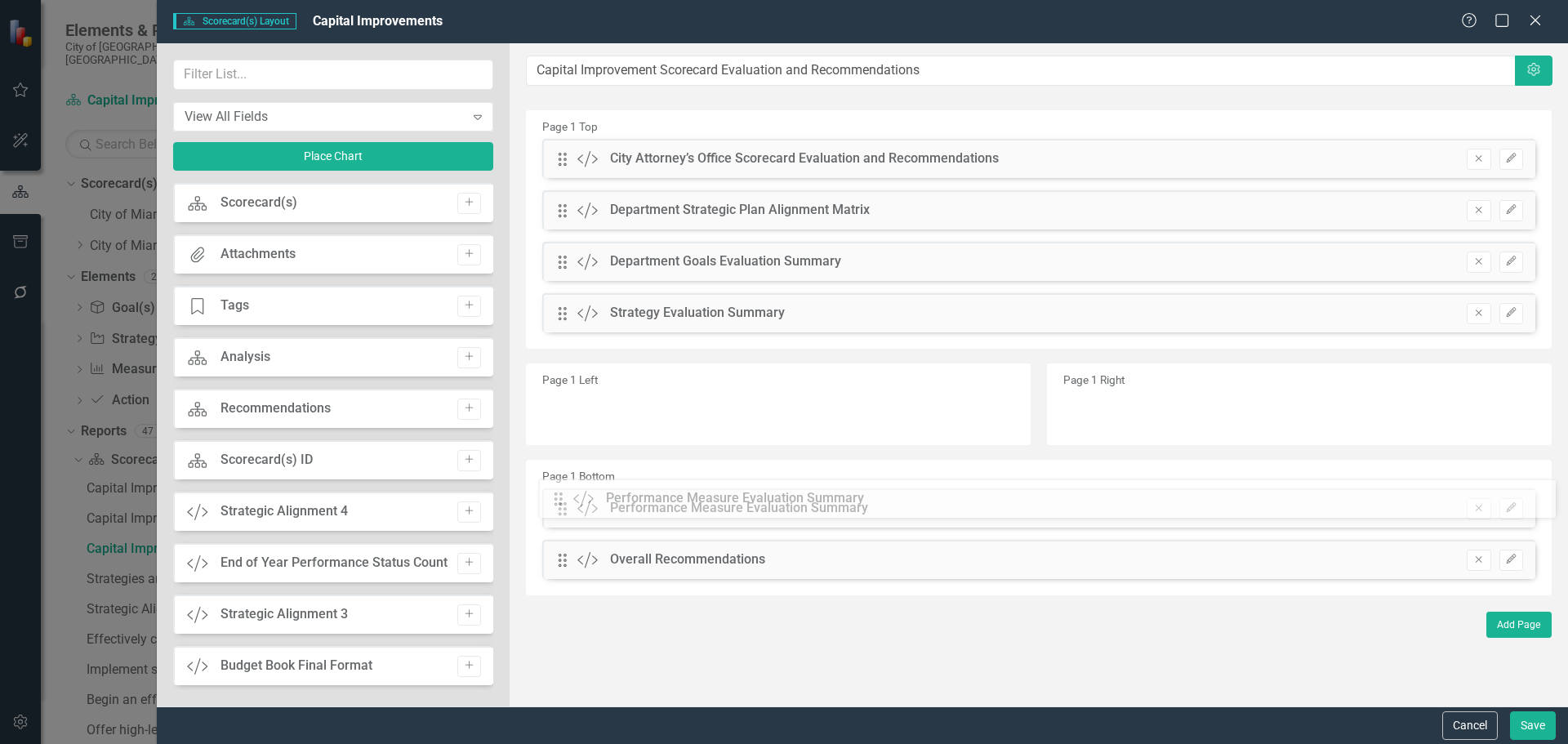
drag, startPoint x: 563, startPoint y: 367, endPoint x: 571, endPoint y: 504, distance: 137.2
drag, startPoint x: 567, startPoint y: 314, endPoint x: 591, endPoint y: 443, distance: 131.2
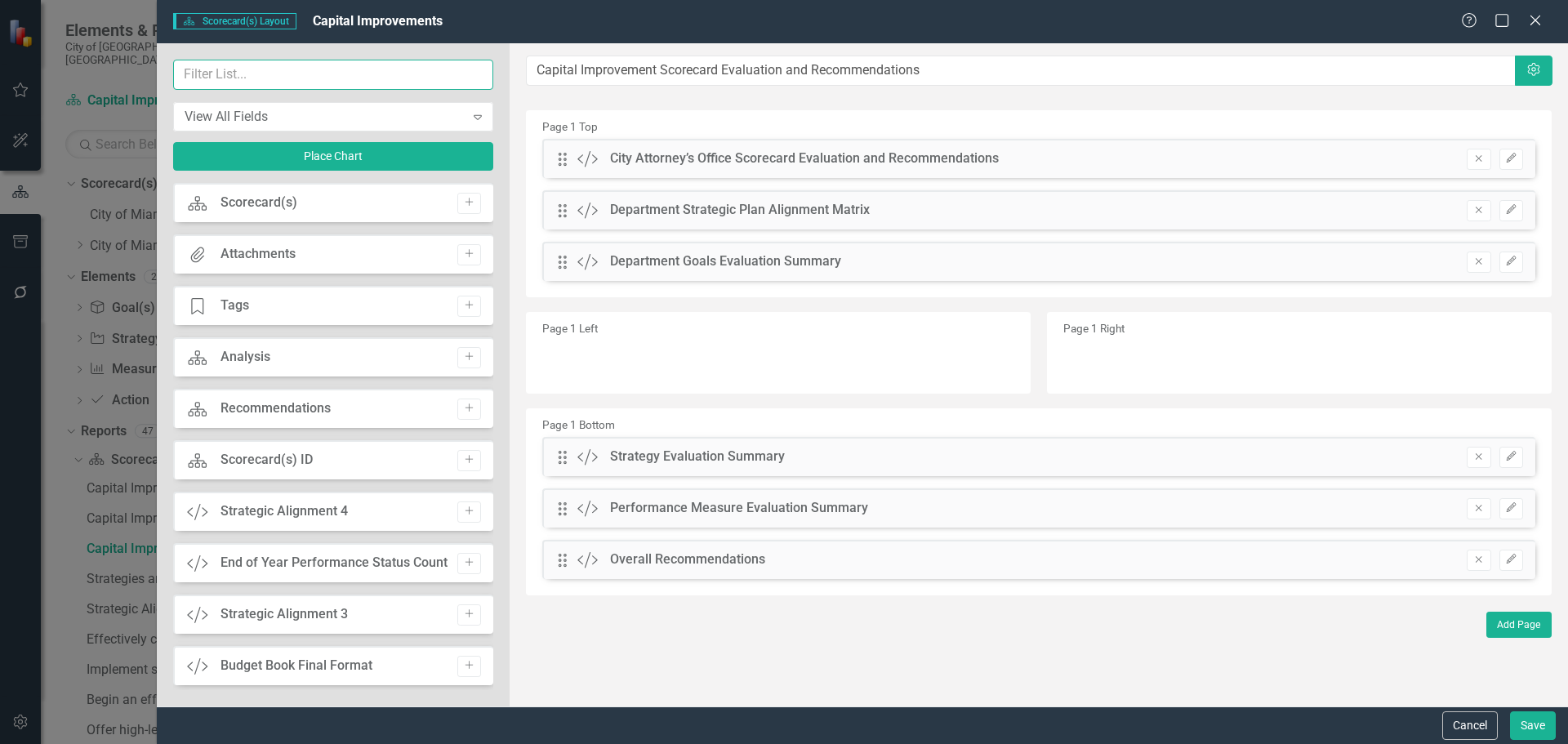
click at [288, 81] on input "text" at bounding box center [333, 75] width 320 height 30
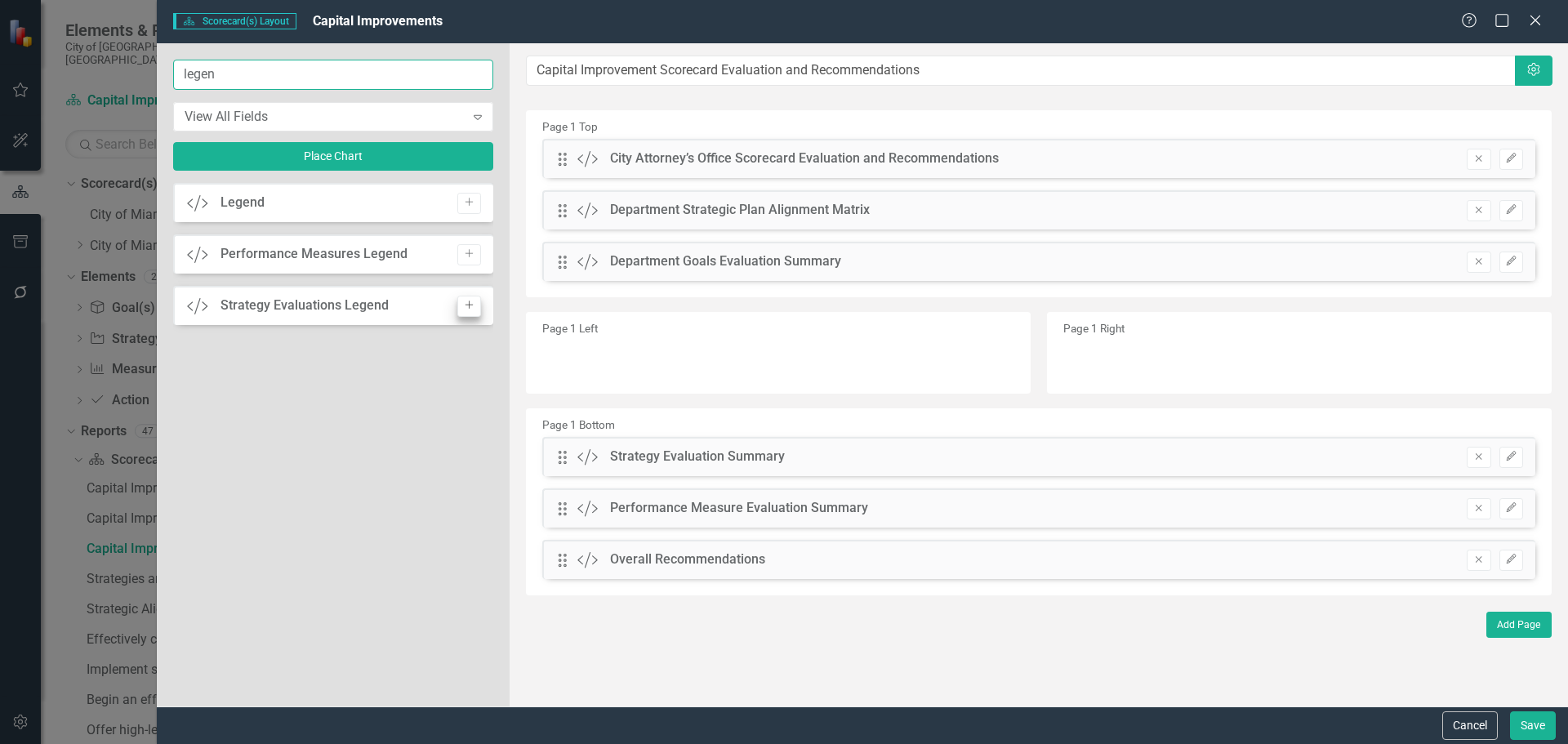
type input "legen"
click at [469, 306] on icon "button" at bounding box center [469, 306] width 8 height 8
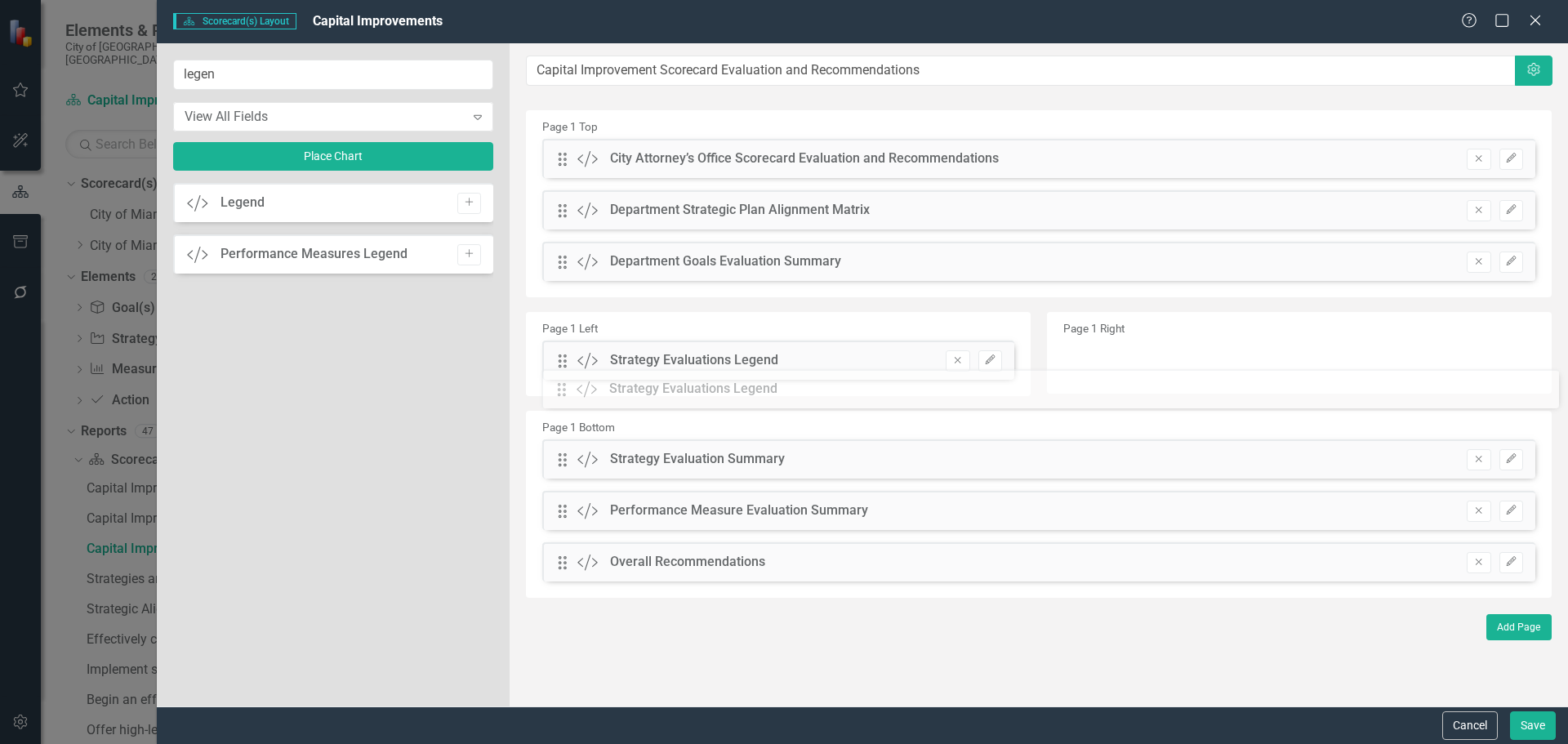
drag, startPoint x: 563, startPoint y: 157, endPoint x: 577, endPoint y: 375, distance: 218.4
click at [467, 248] on button "Add" at bounding box center [469, 254] width 24 height 21
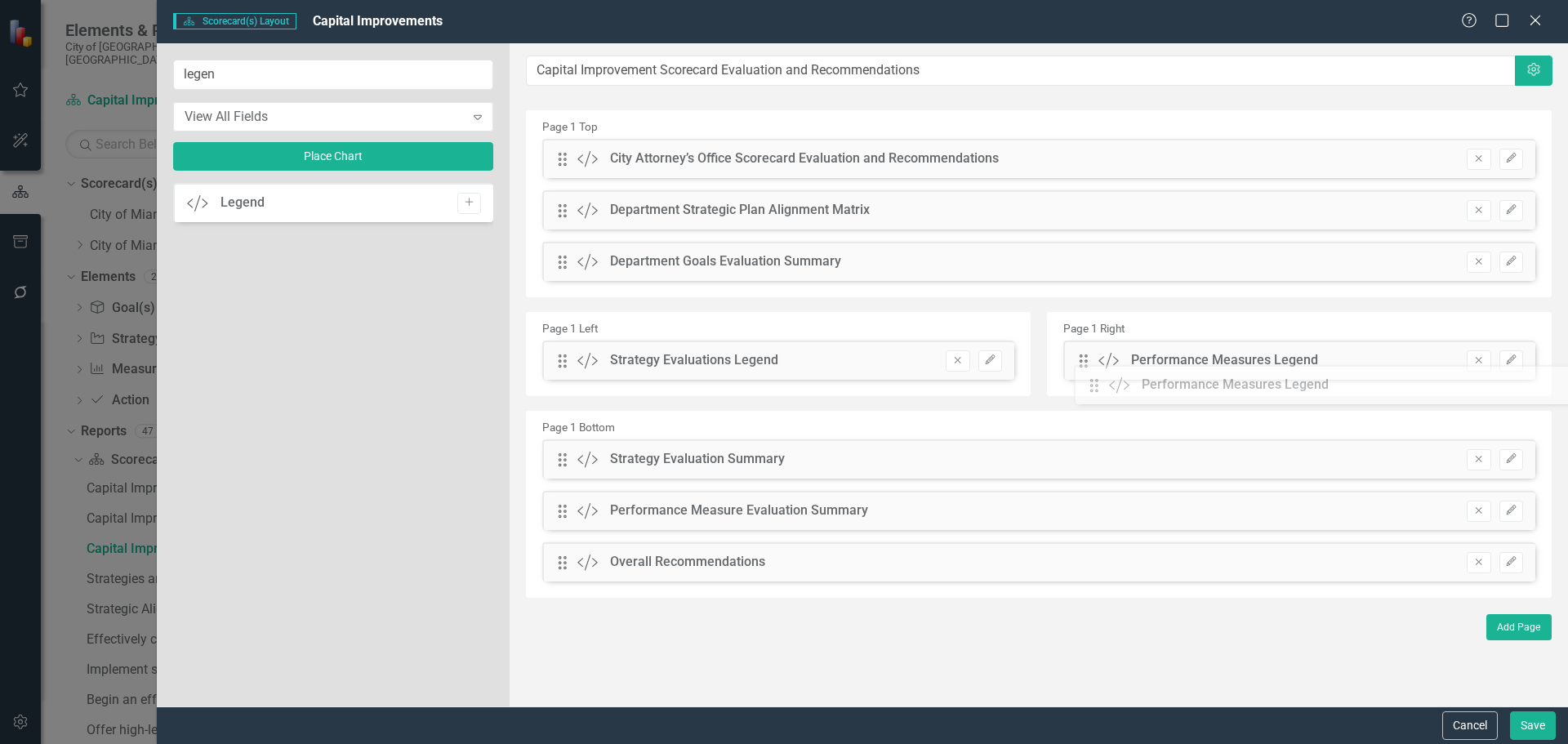
drag, startPoint x: 562, startPoint y: 156, endPoint x: 1110, endPoint y: 369, distance: 587.9
click at [1531, 714] on button "Save" at bounding box center [1533, 725] width 45 height 29
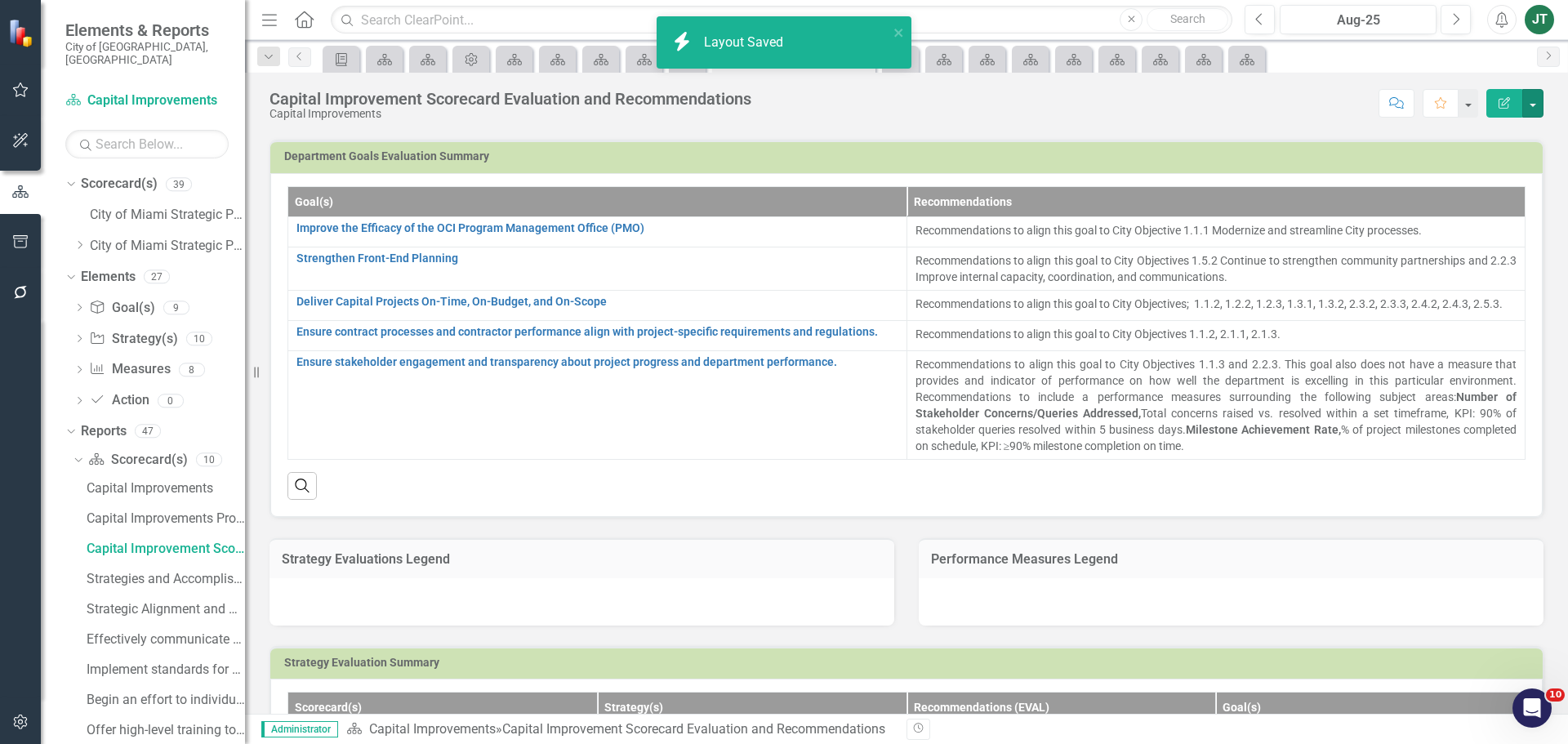
scroll to position [327, 0]
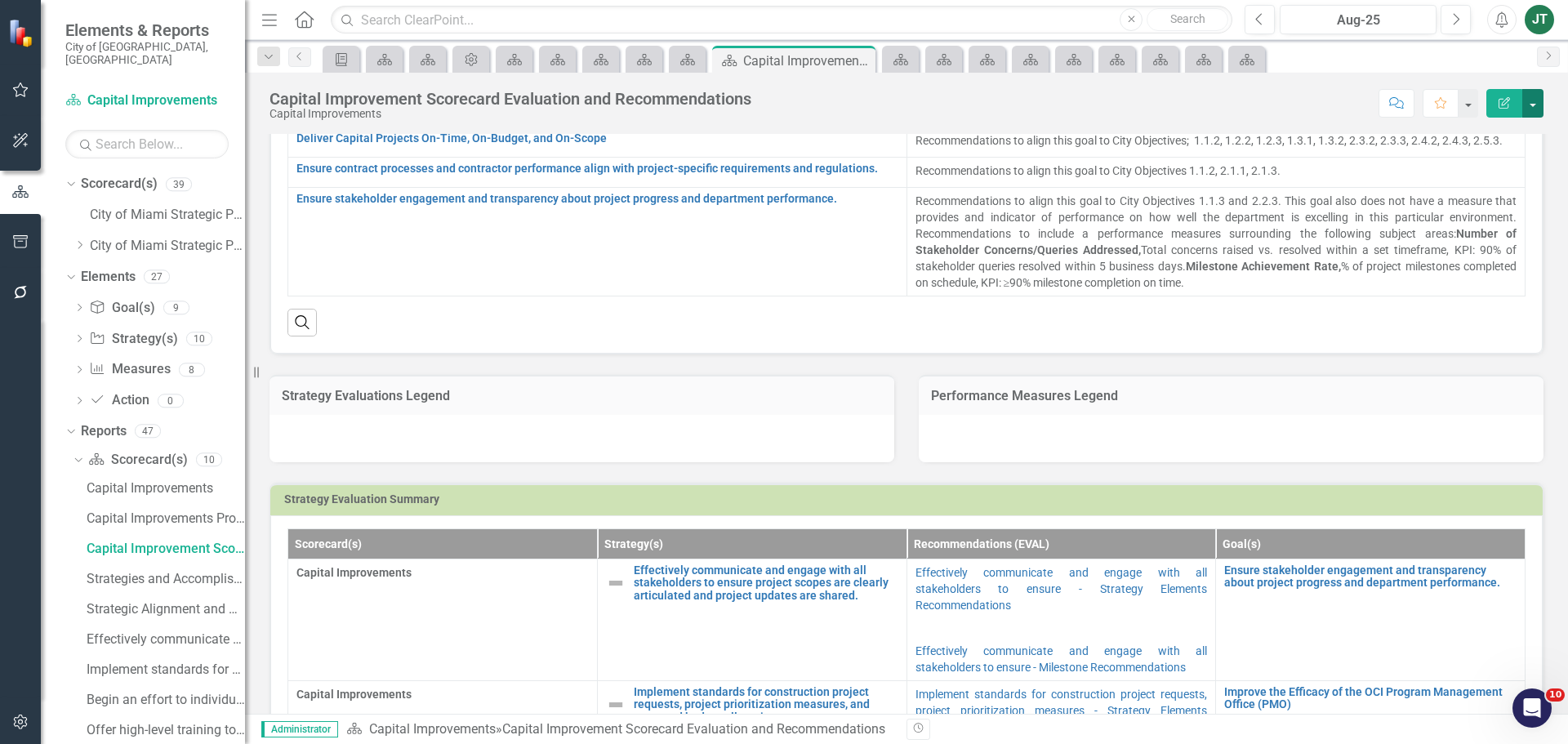
click at [1531, 93] on button "button" at bounding box center [1533, 104] width 21 height 29
click at [1475, 151] on link "Edit Report Edit Layout" at bounding box center [1474, 164] width 138 height 30
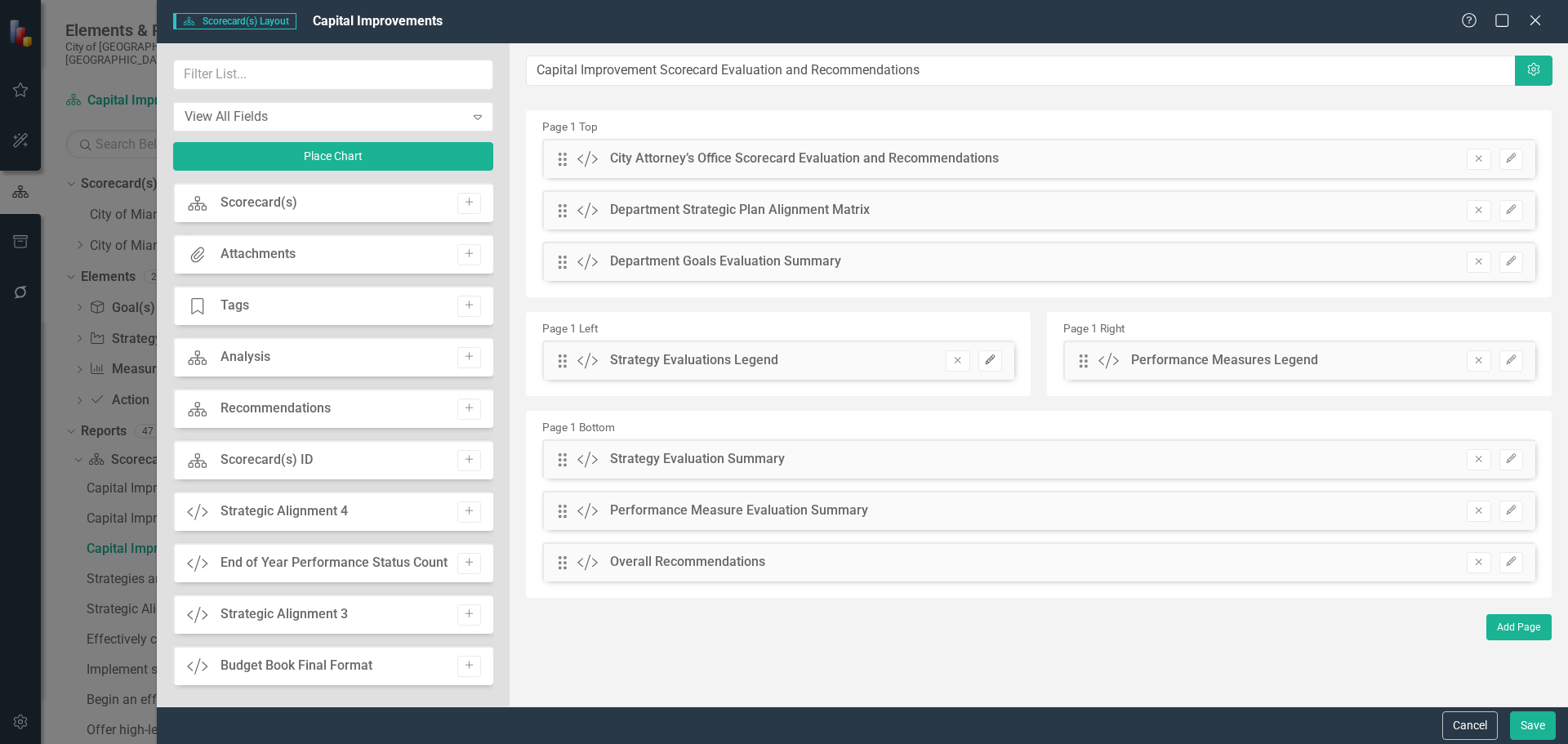
click at [991, 360] on icon "button" at bounding box center [990, 359] width 10 height 10
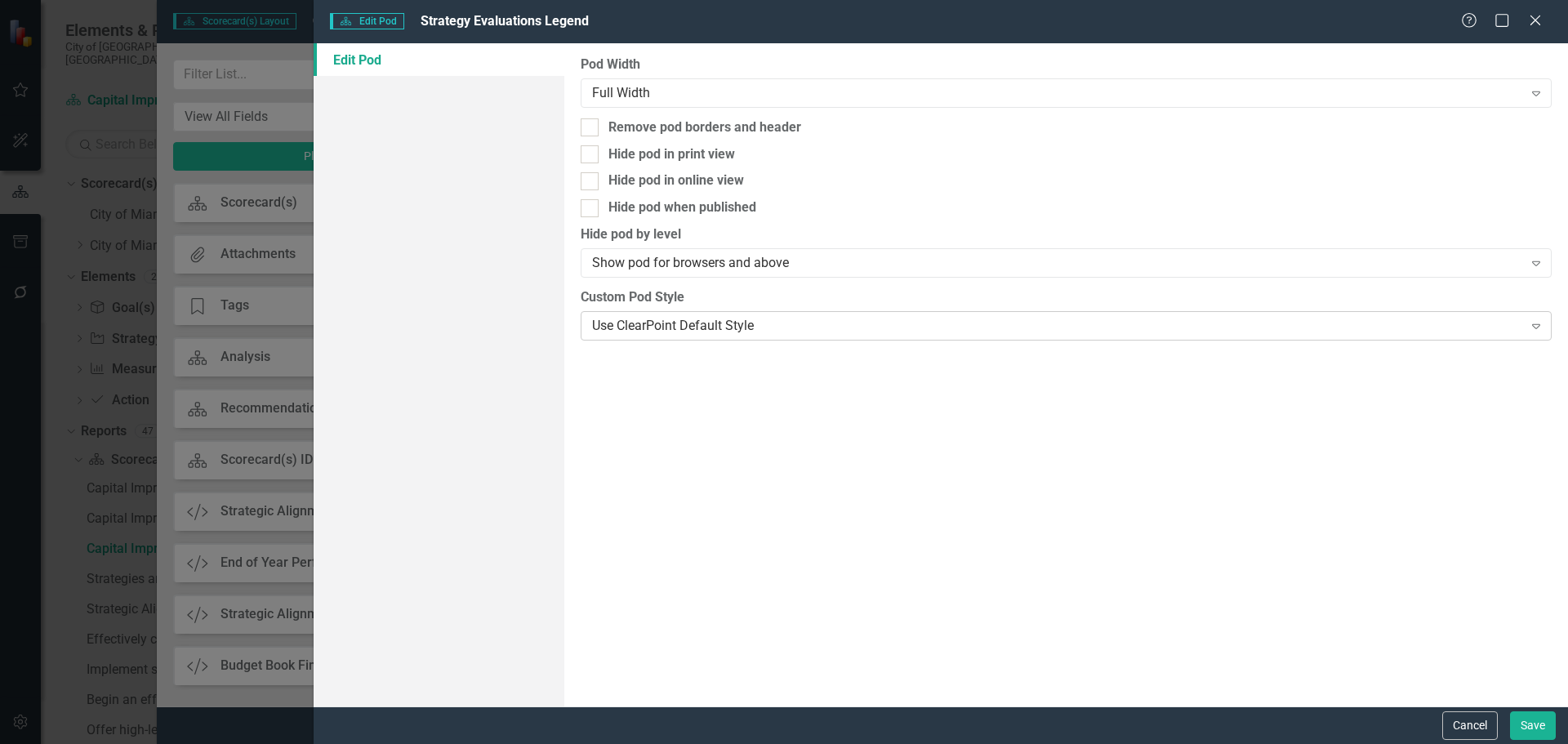
click at [635, 327] on div "Use ClearPoint Default Style" at bounding box center [1056, 325] width 930 height 19
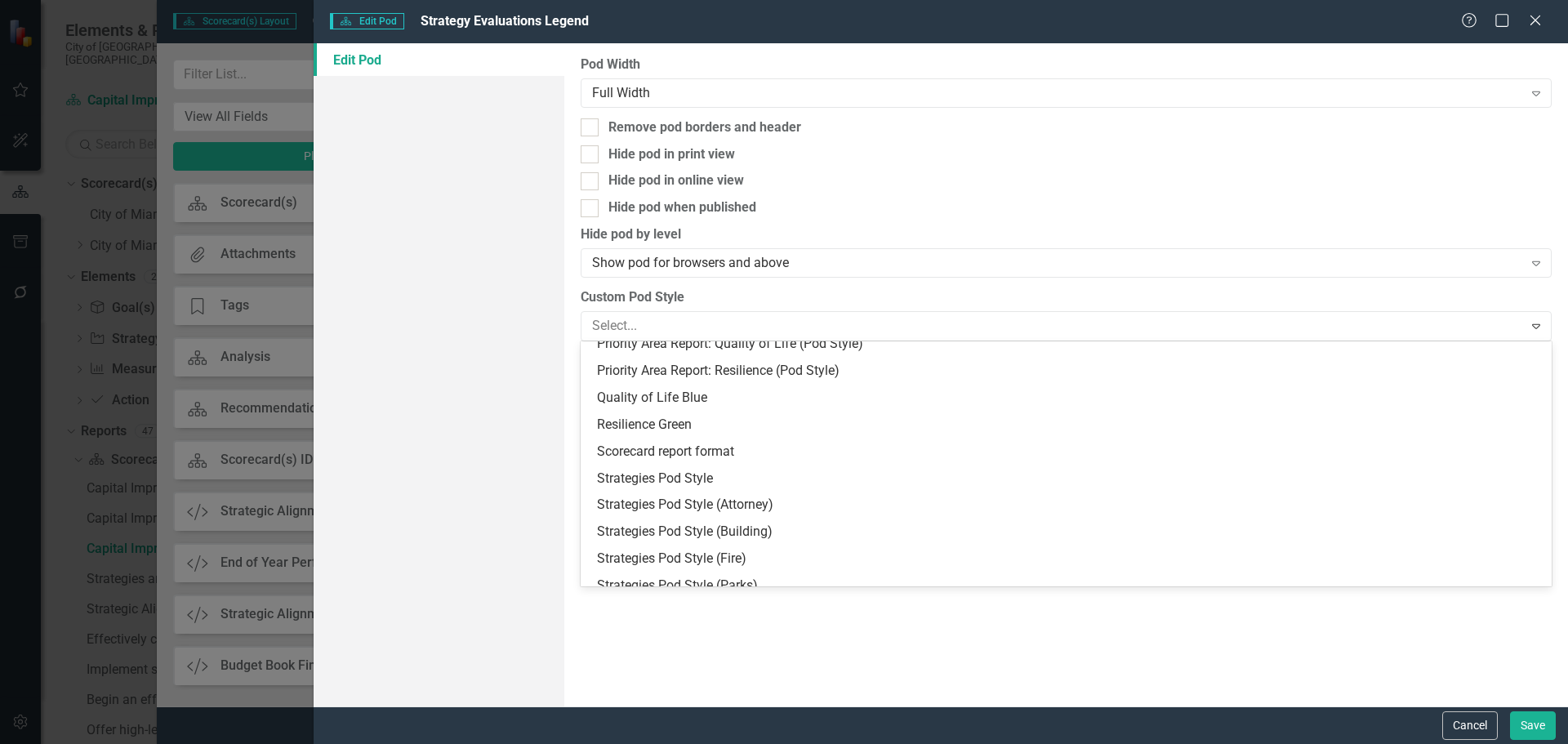
scroll to position [245, 0]
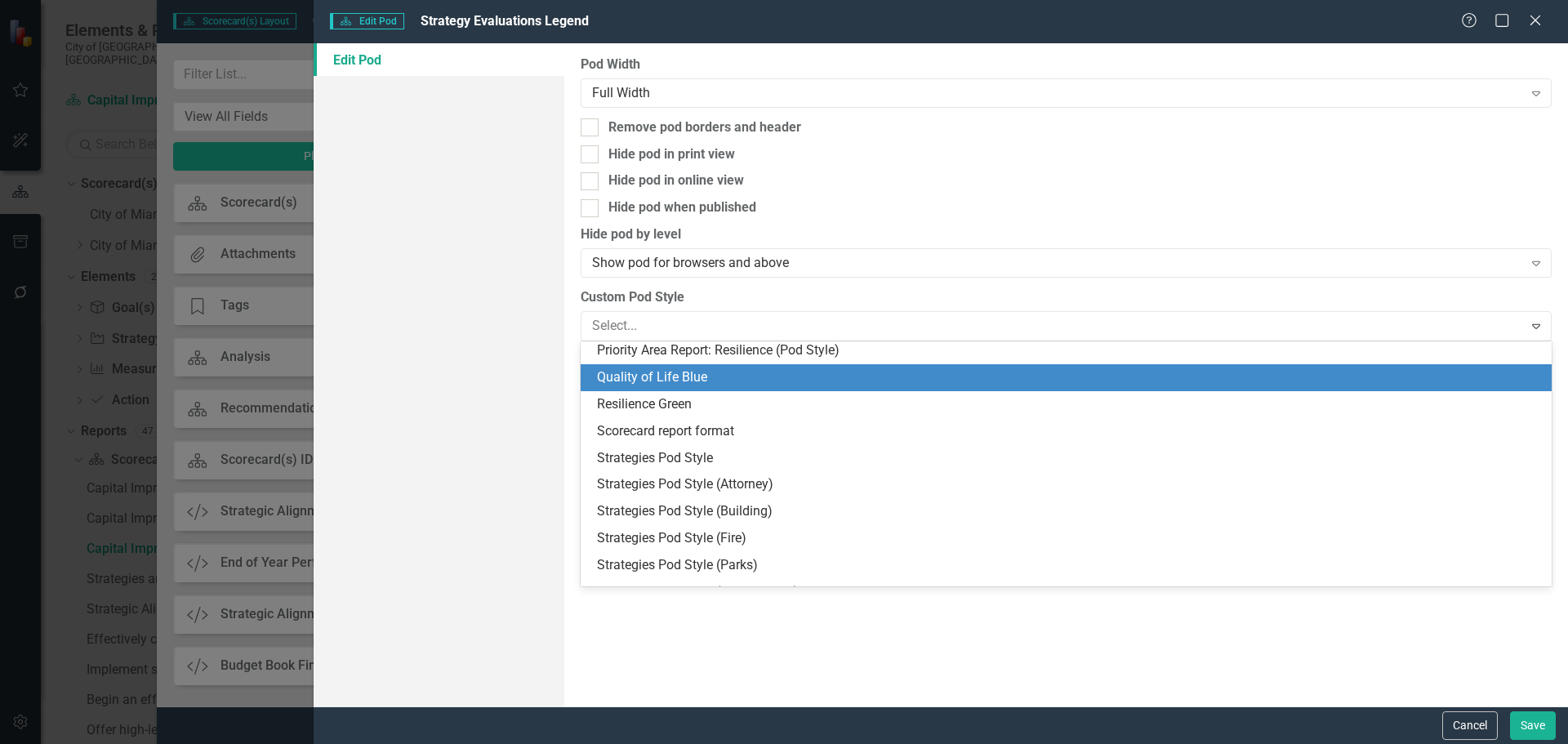
click at [656, 375] on div "Quality of Life Blue" at bounding box center [1069, 378] width 945 height 19
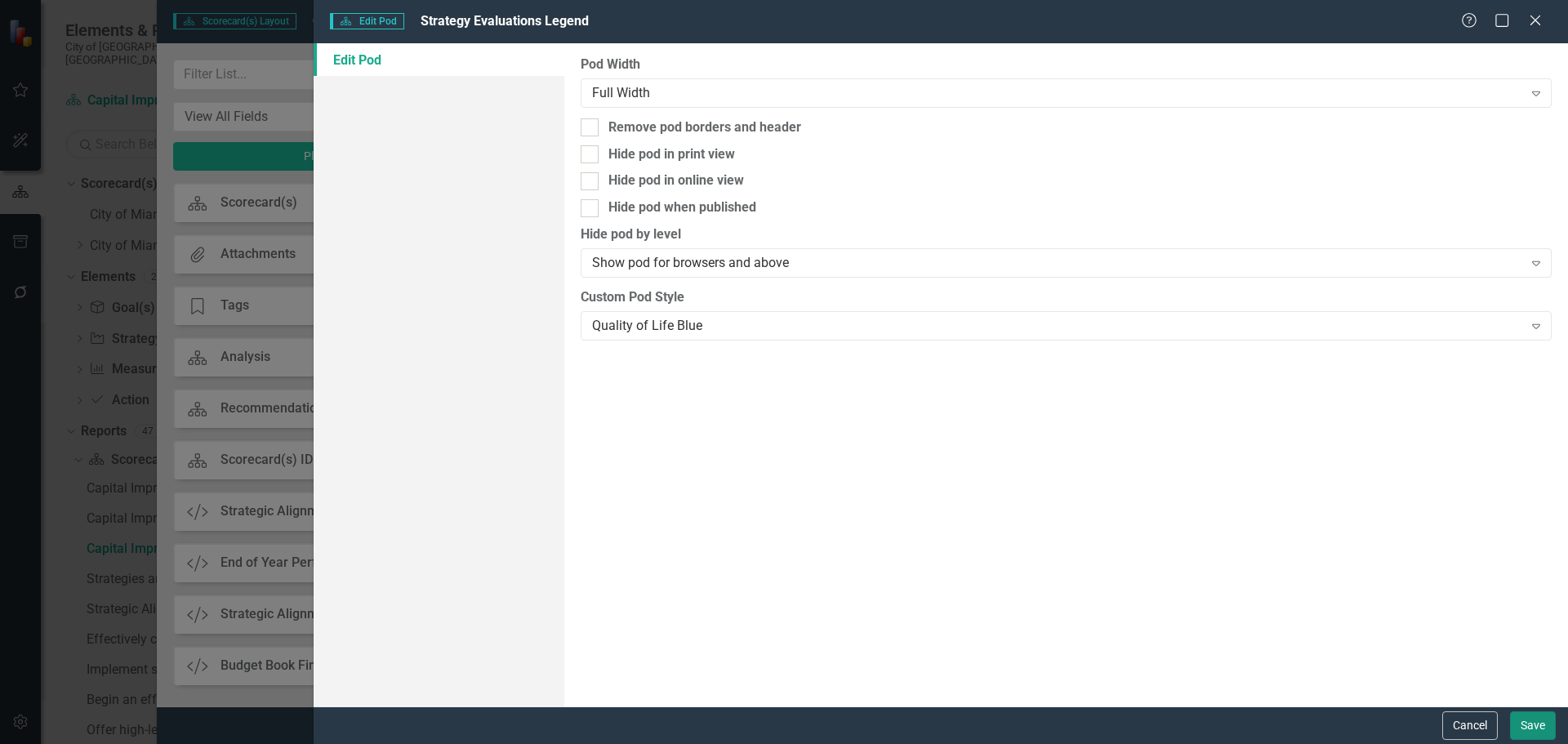
click at [1527, 720] on button "Save" at bounding box center [1533, 725] width 45 height 29
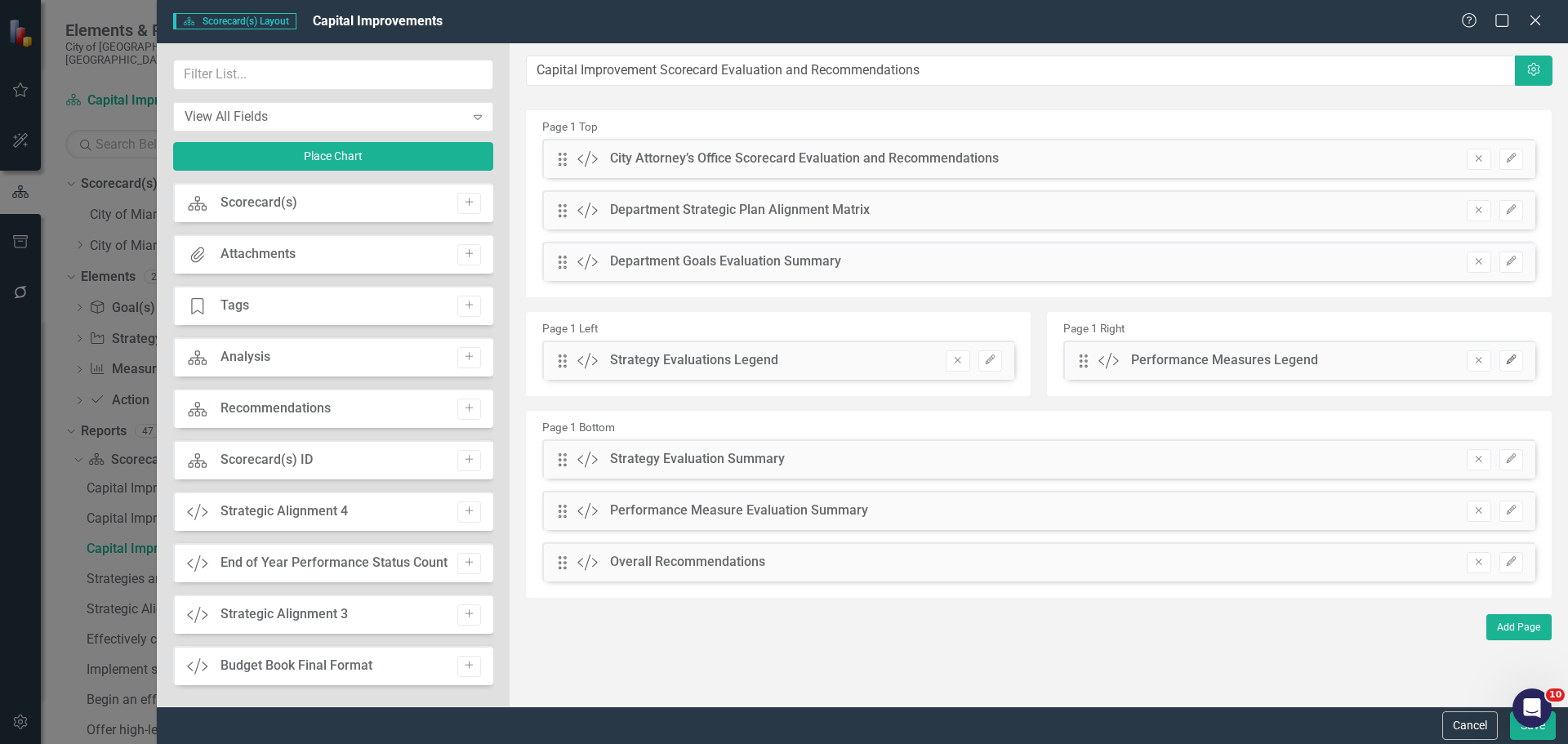
click at [1503, 356] on button "Edit" at bounding box center [1511, 360] width 24 height 21
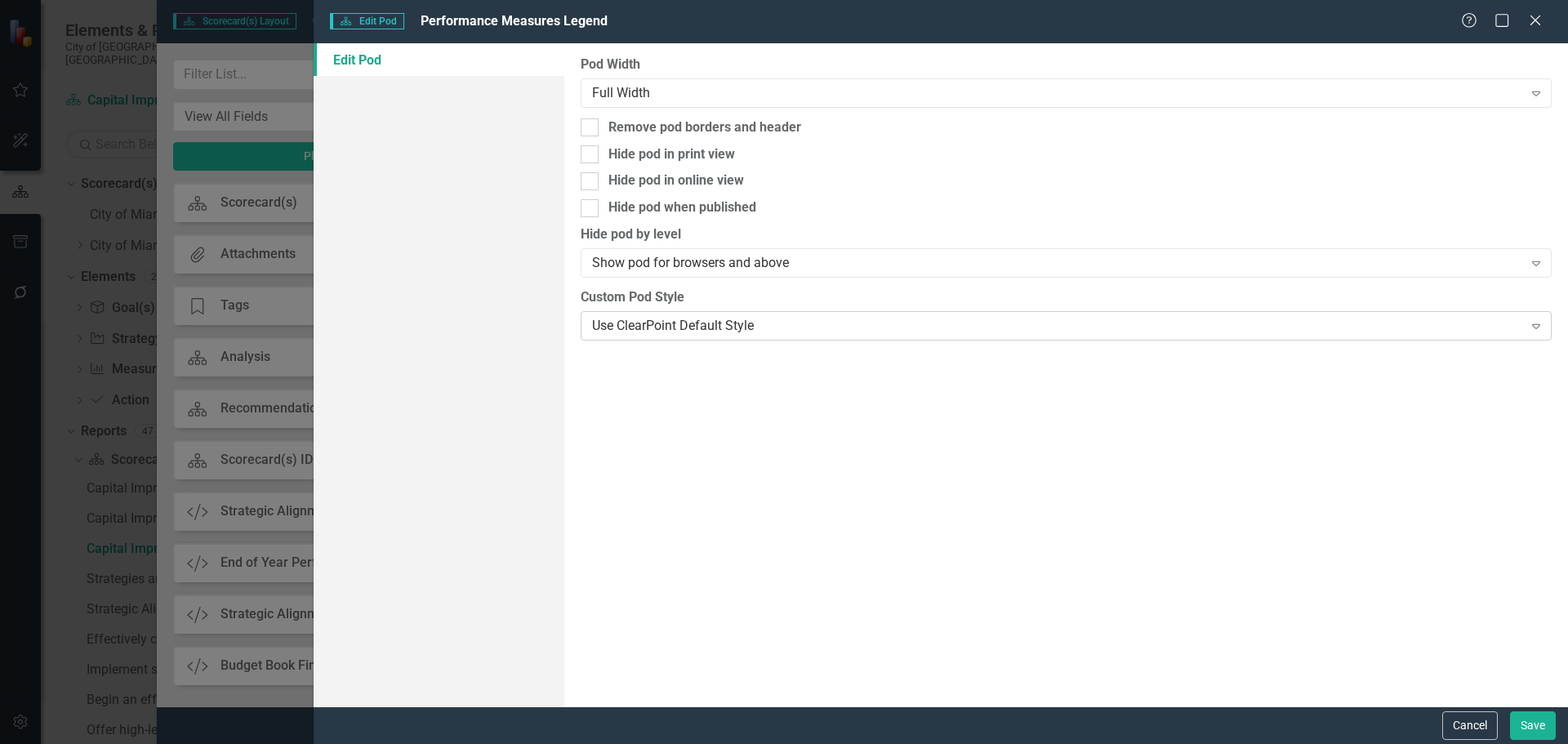
click at [719, 312] on div "Use ClearPoint Default Style Expand" at bounding box center [1066, 326] width 971 height 29
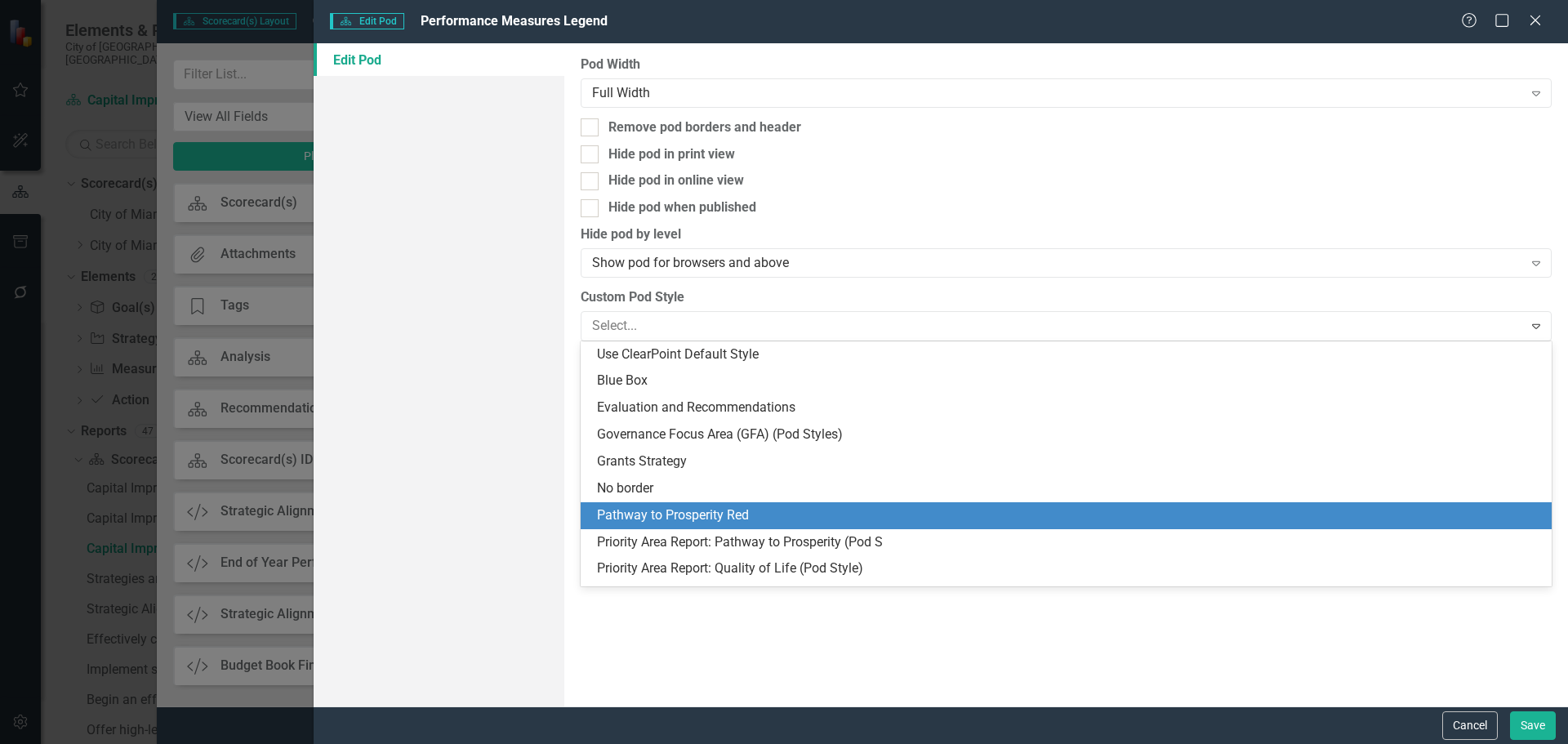
scroll to position [82, 0]
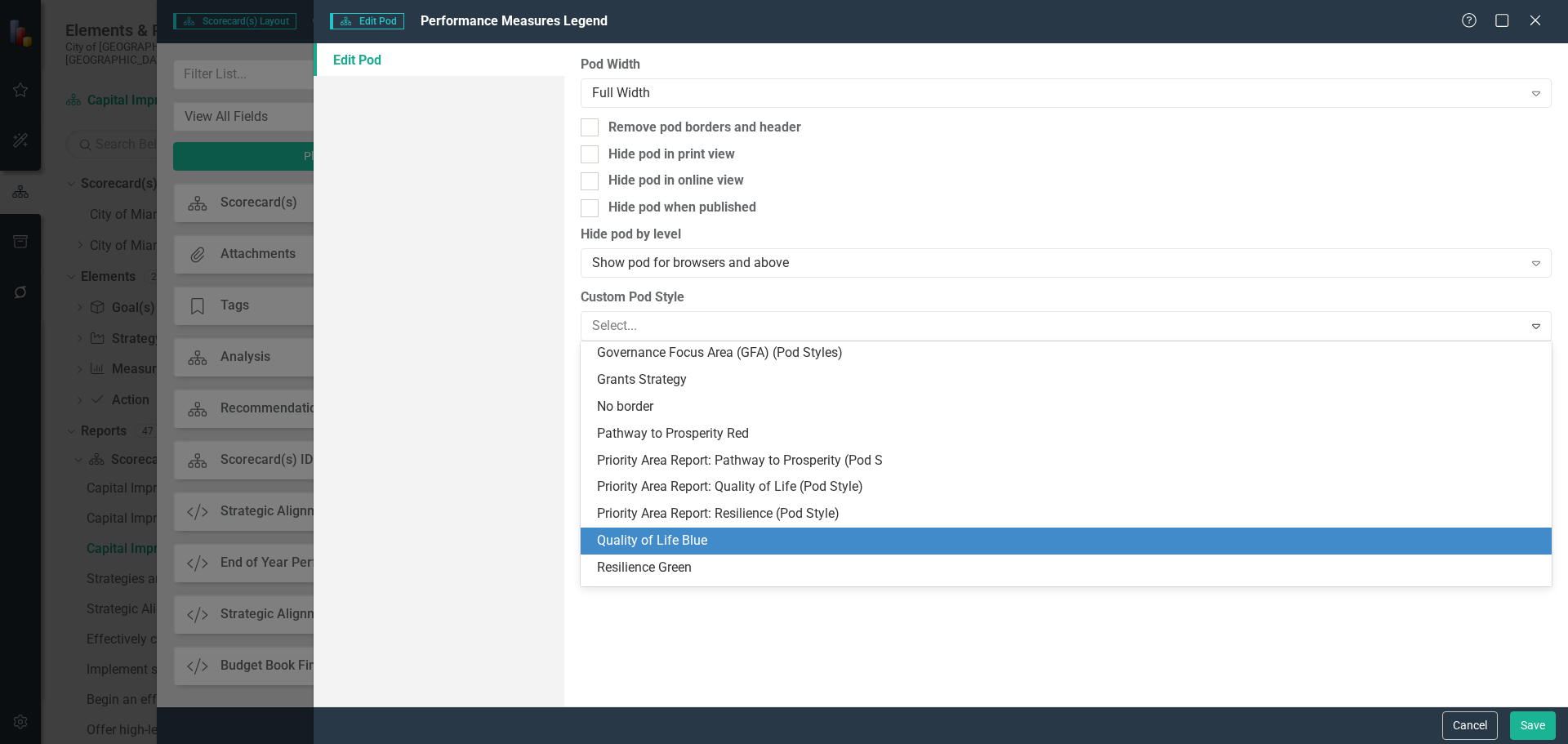
click at [637, 539] on div "Quality of Life Blue" at bounding box center [1069, 541] width 945 height 19
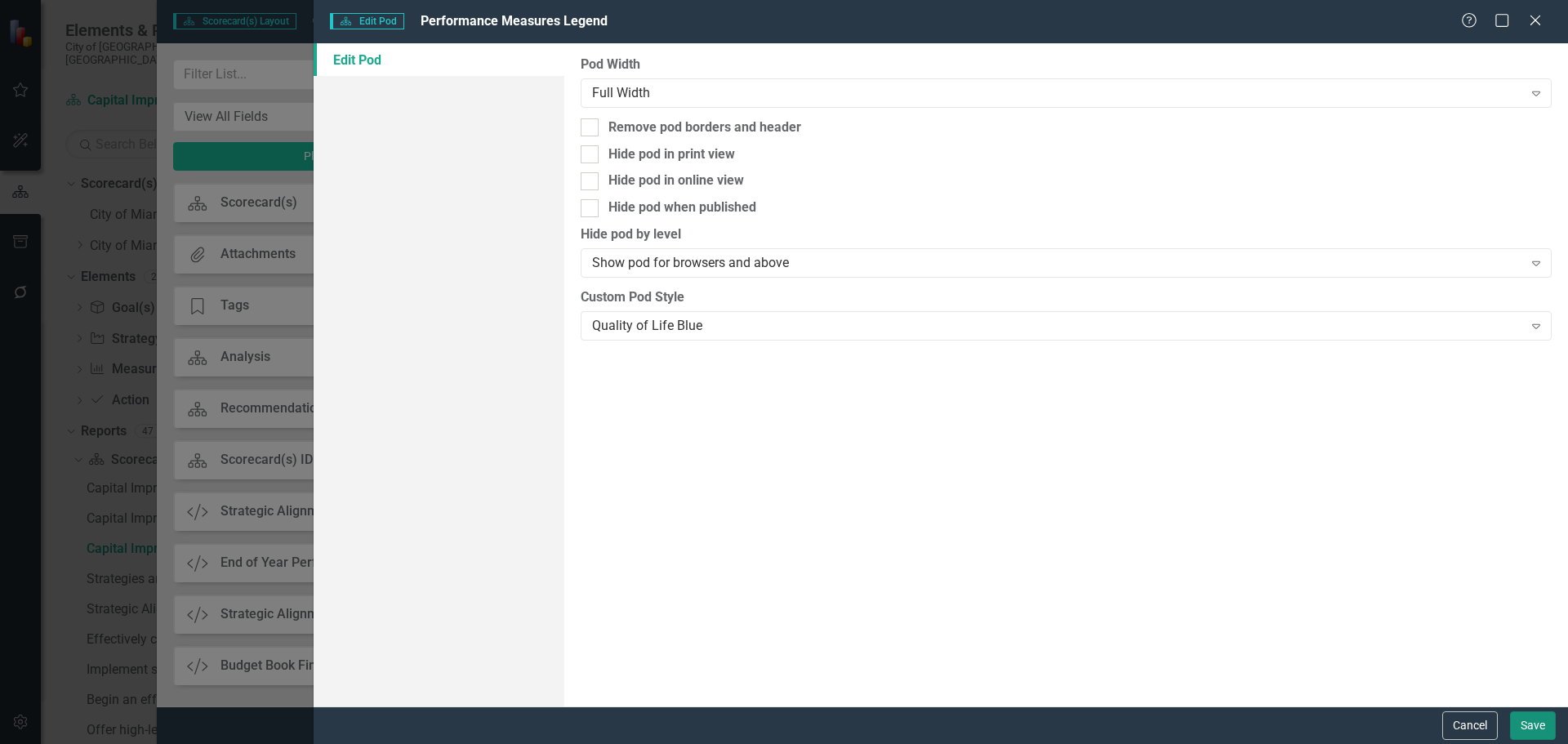
click at [1520, 724] on button "Save" at bounding box center [1533, 725] width 45 height 29
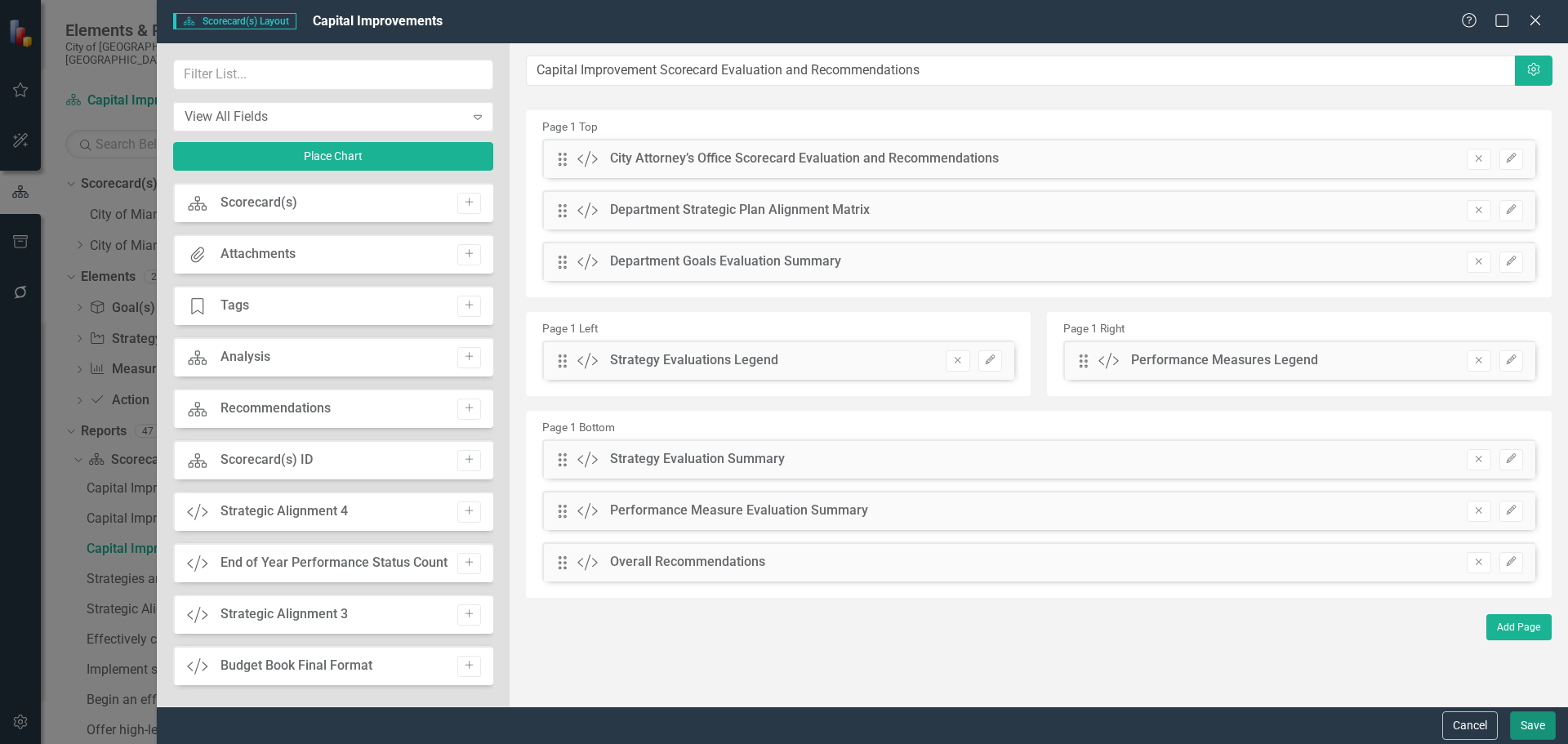
click at [1523, 729] on button "Save" at bounding box center [1533, 725] width 45 height 29
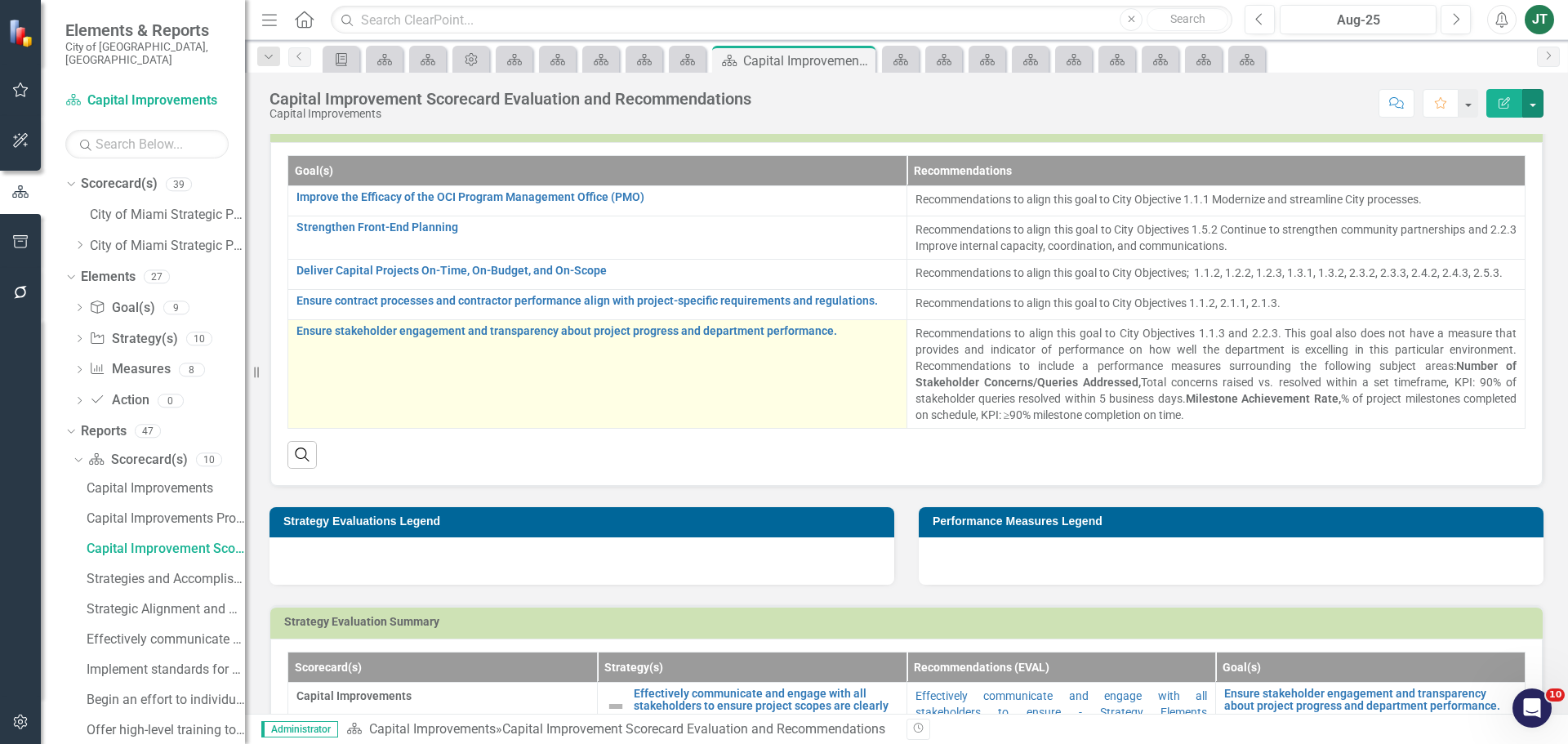
scroll to position [245, 0]
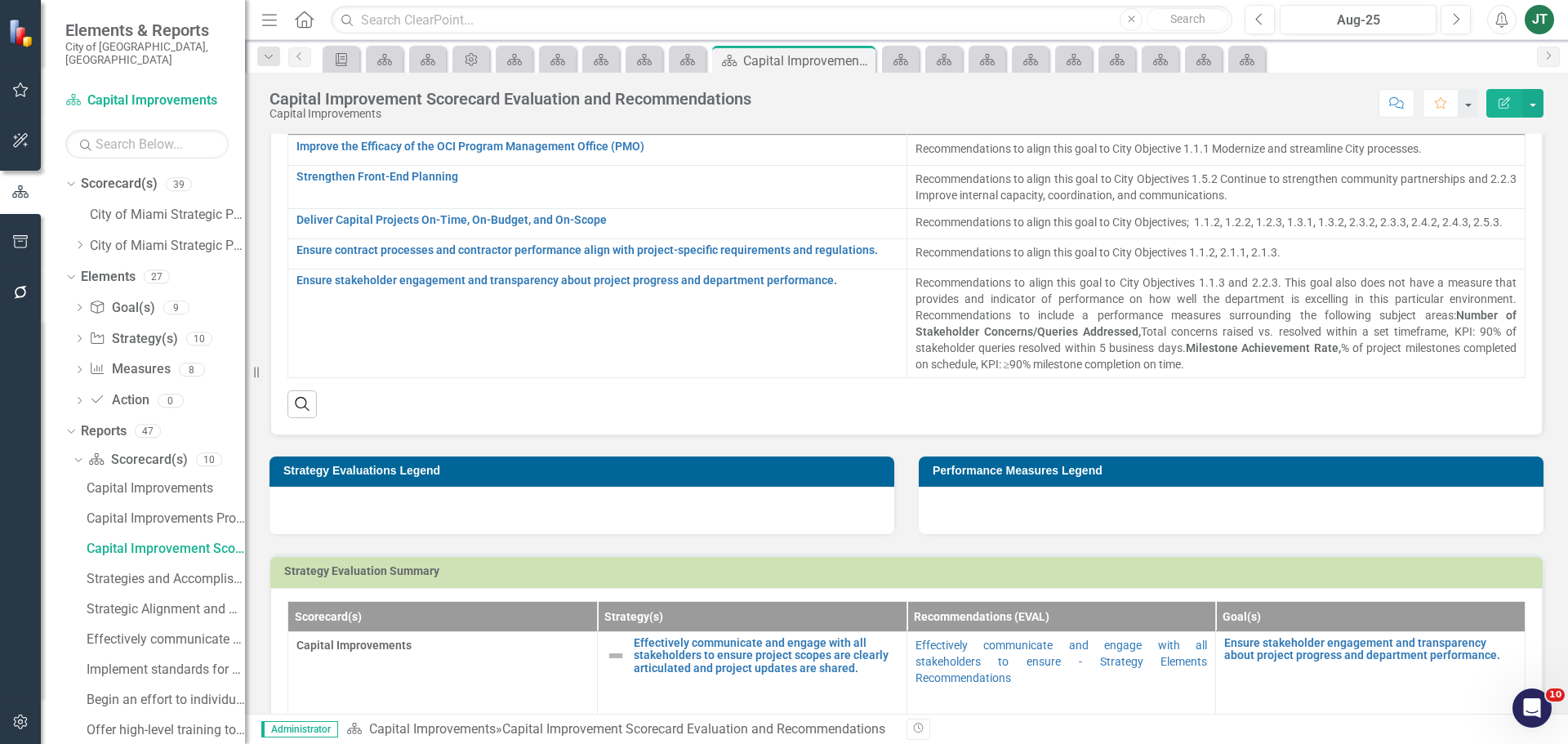
click at [485, 508] on div at bounding box center [582, 510] width 625 height 47
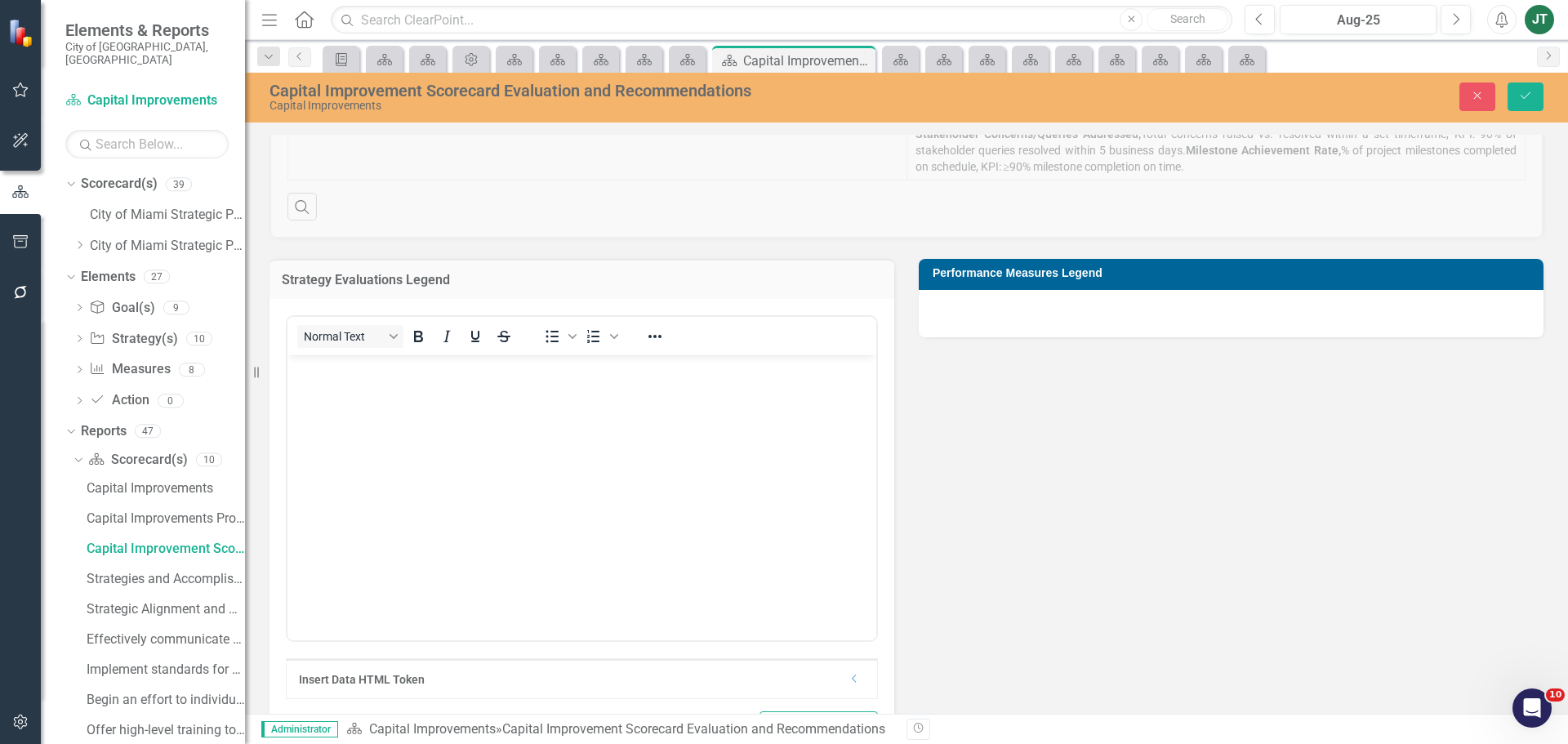
scroll to position [490, 0]
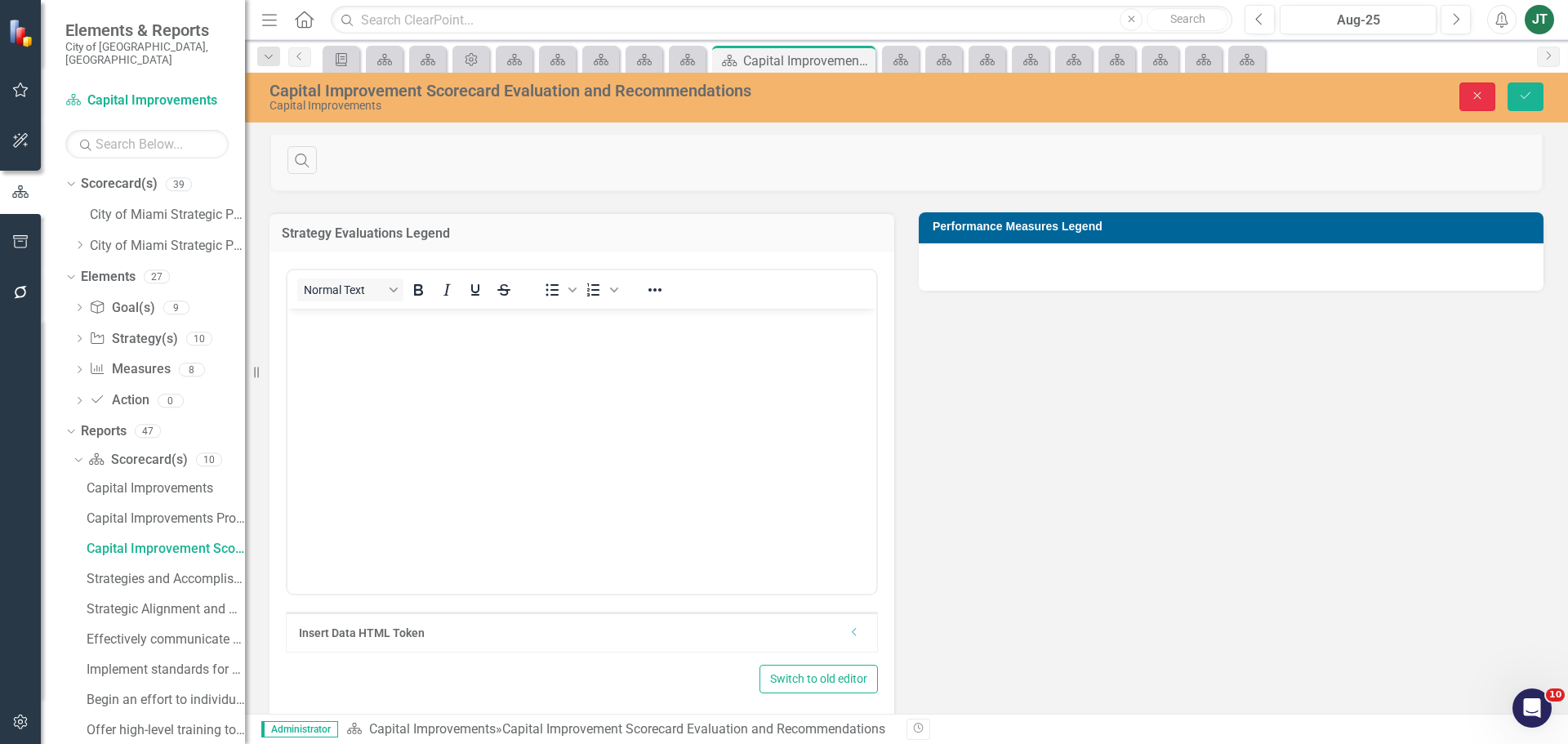
click at [1462, 93] on button "Close" at bounding box center [1477, 97] width 36 height 29
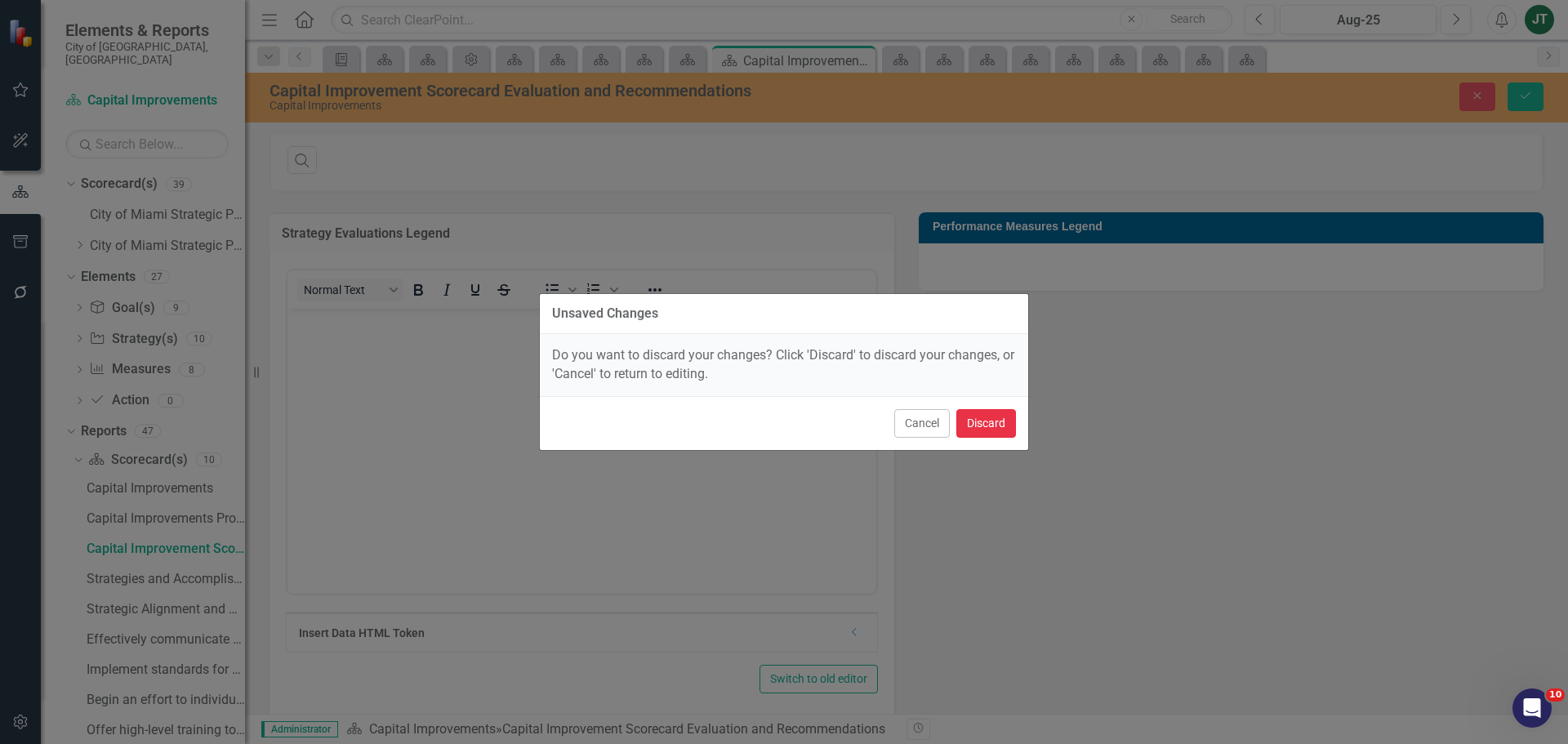
click at [974, 412] on button "Discard" at bounding box center [986, 423] width 60 height 29
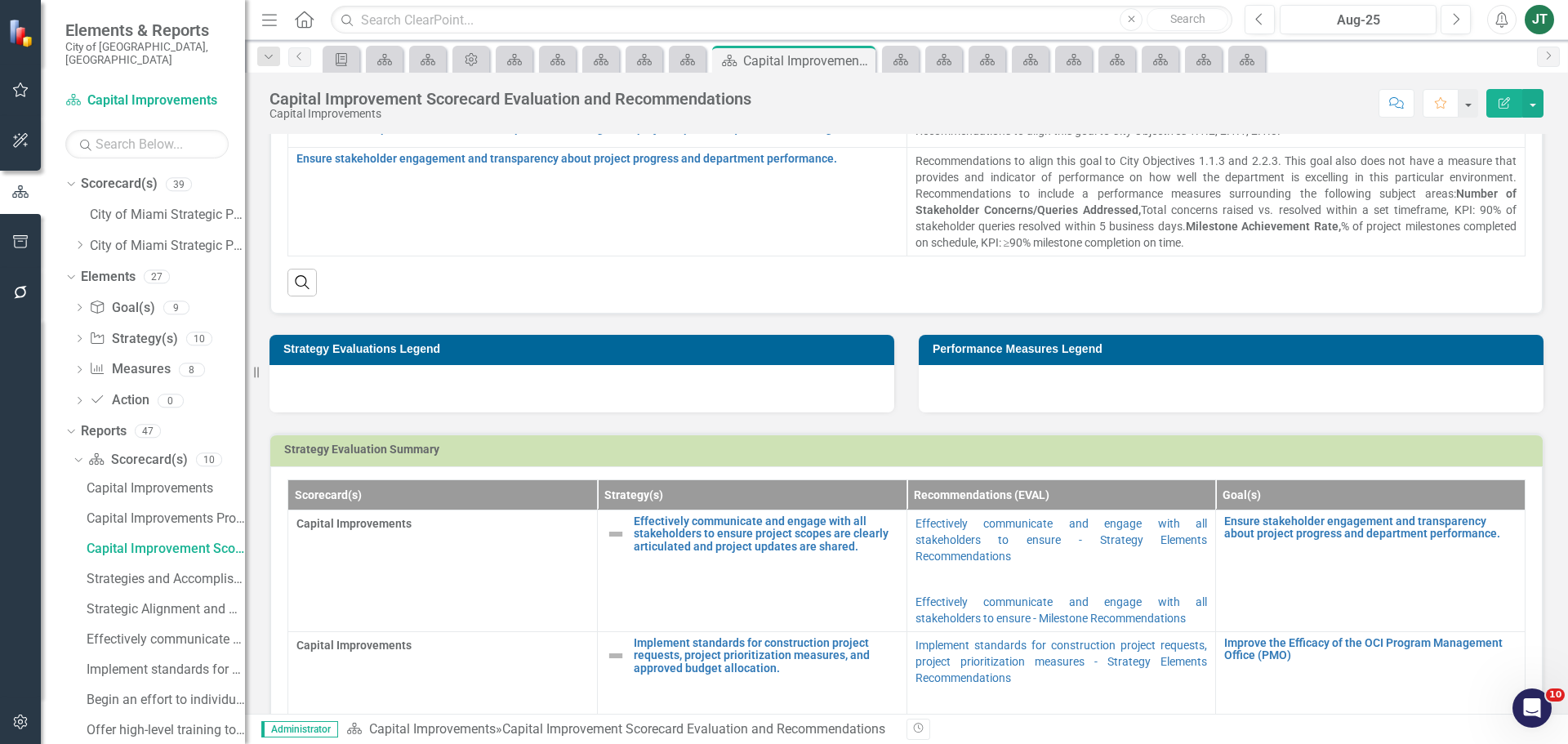
scroll to position [327, 0]
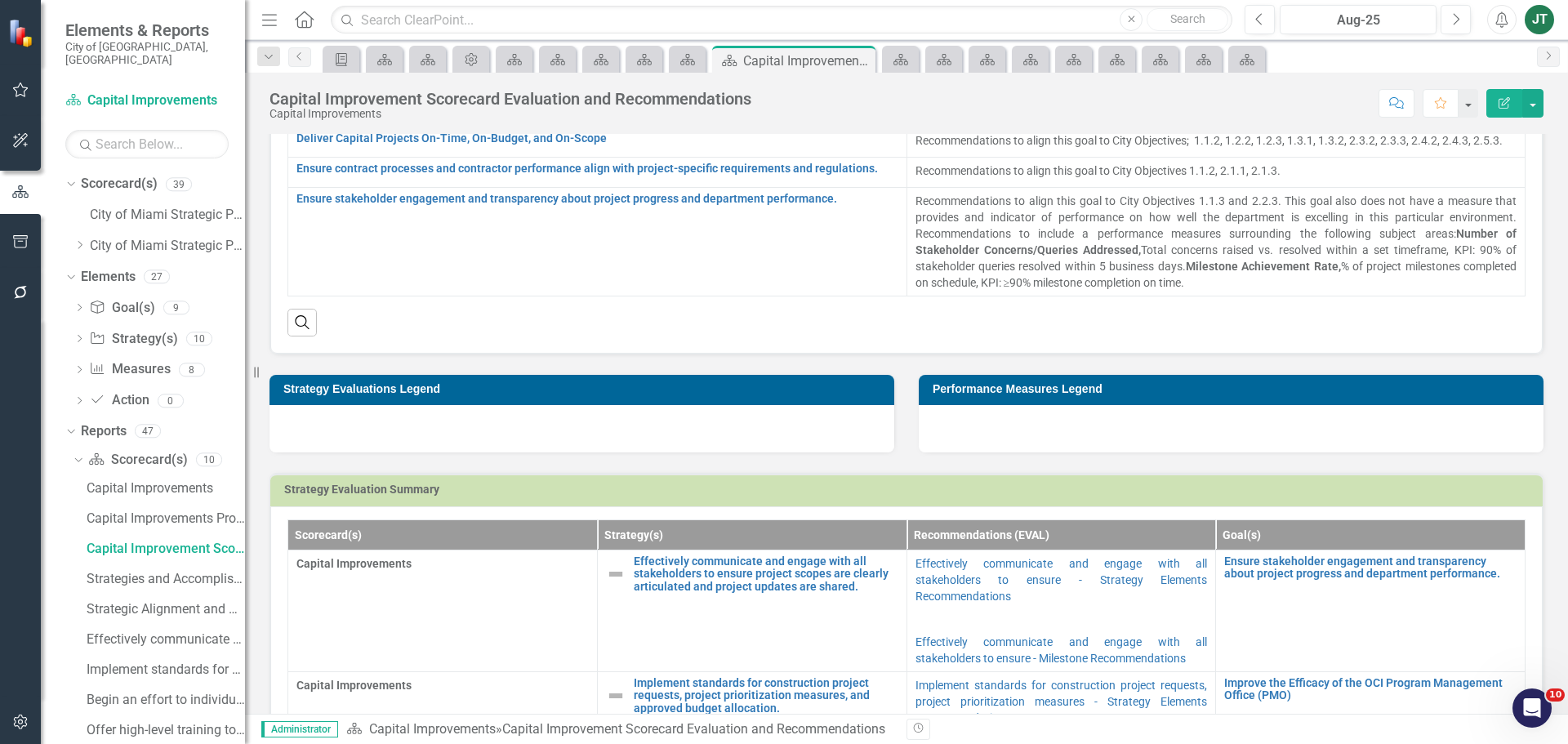
click at [585, 423] on div at bounding box center [582, 428] width 625 height 47
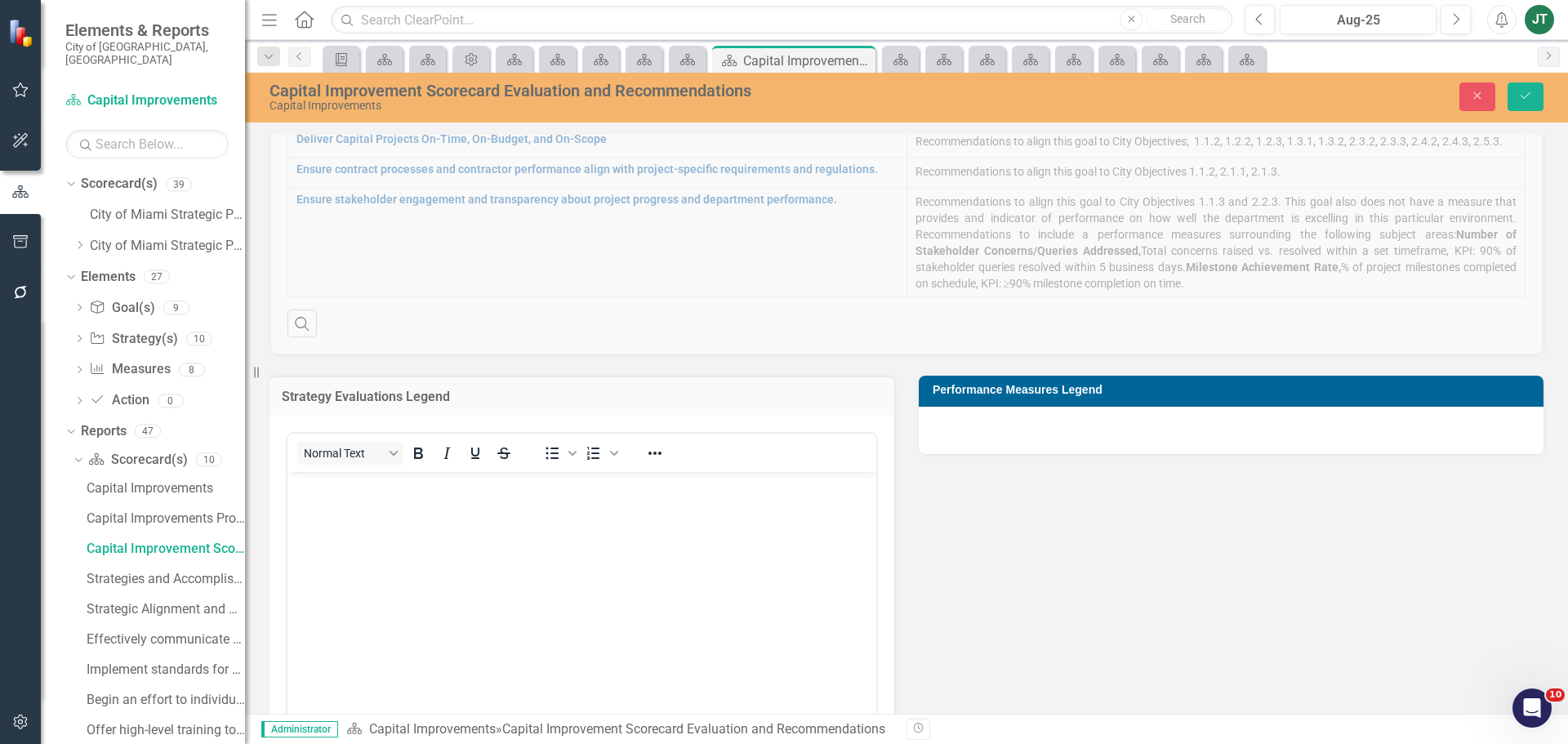
scroll to position [0, 0]
click at [354, 506] on body "Rich Text Area. Press ALT-0 for help." at bounding box center [582, 594] width 589 height 245
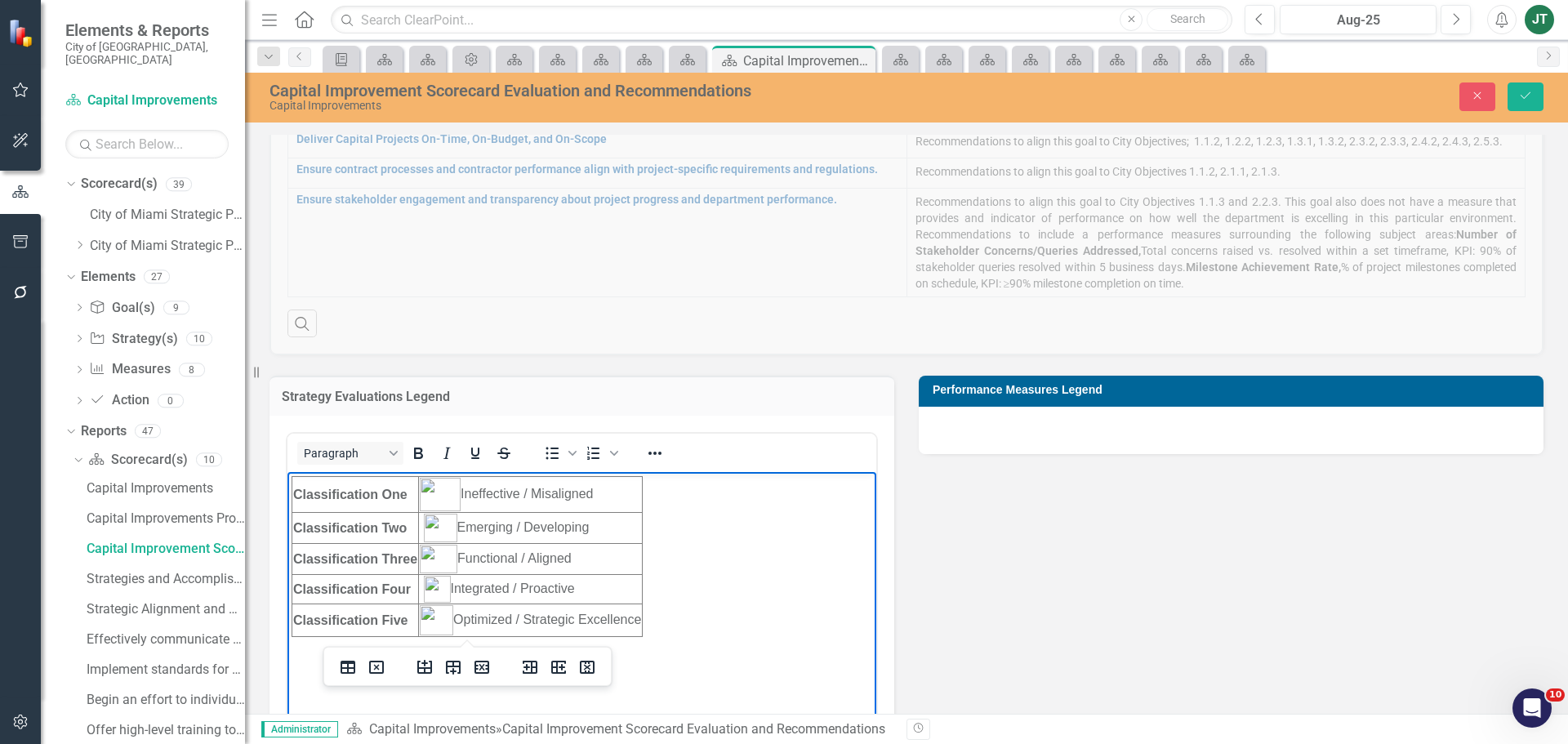
click at [981, 535] on div "Strategy Evaluations Legend Paragraph To open the popup, press Shift+Enter To o…" at bounding box center [906, 620] width 1299 height 530
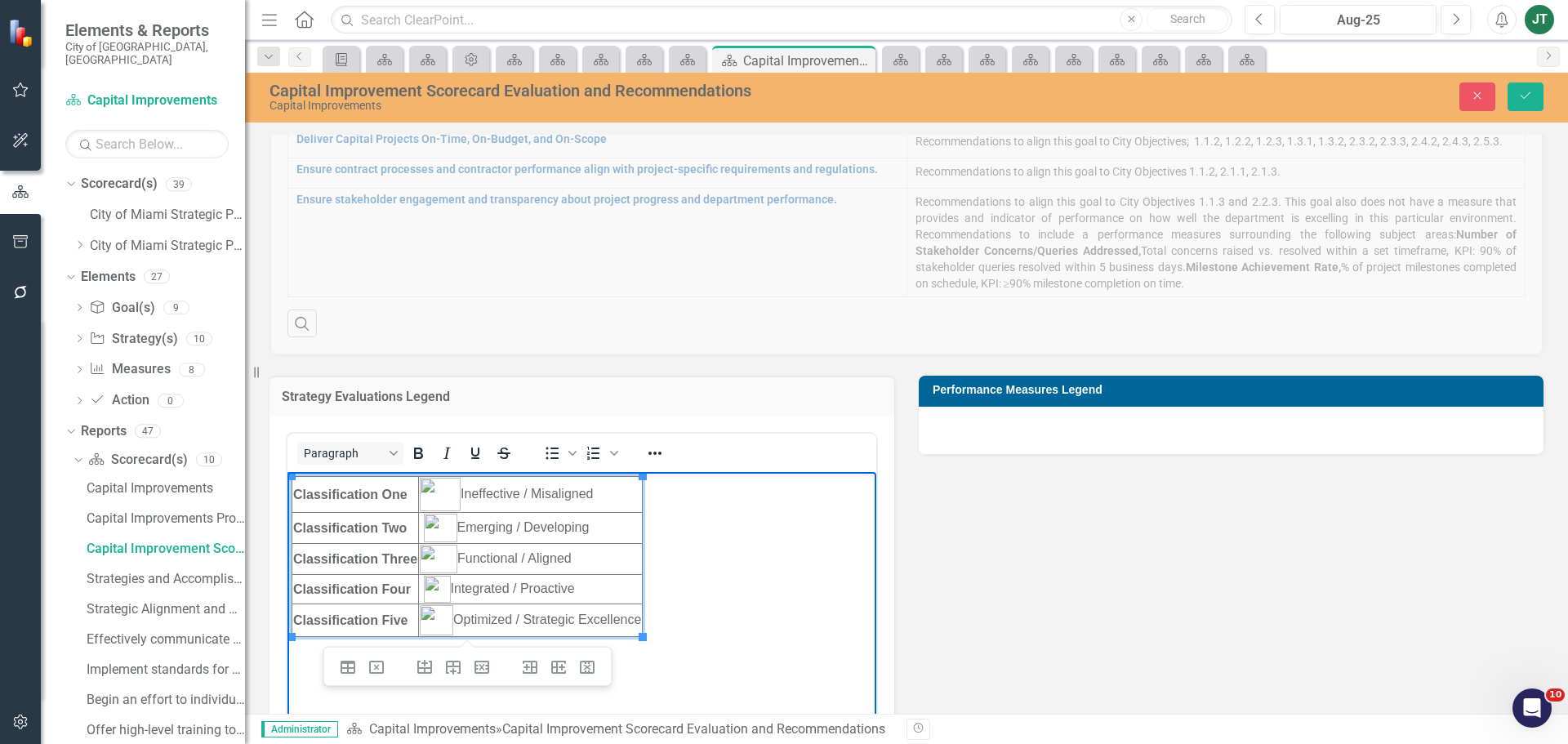
drag, startPoint x: 683, startPoint y: 639, endPoint x: 243, endPoint y: 460, distance: 475.0
click at [288, 472] on html "Classification One Ineffective / Misaligned Classification Two Emerging / Devel…" at bounding box center [582, 594] width 589 height 245
click at [659, 457] on icon "Reveal or hide additional toolbar items" at bounding box center [654, 453] width 19 height 19
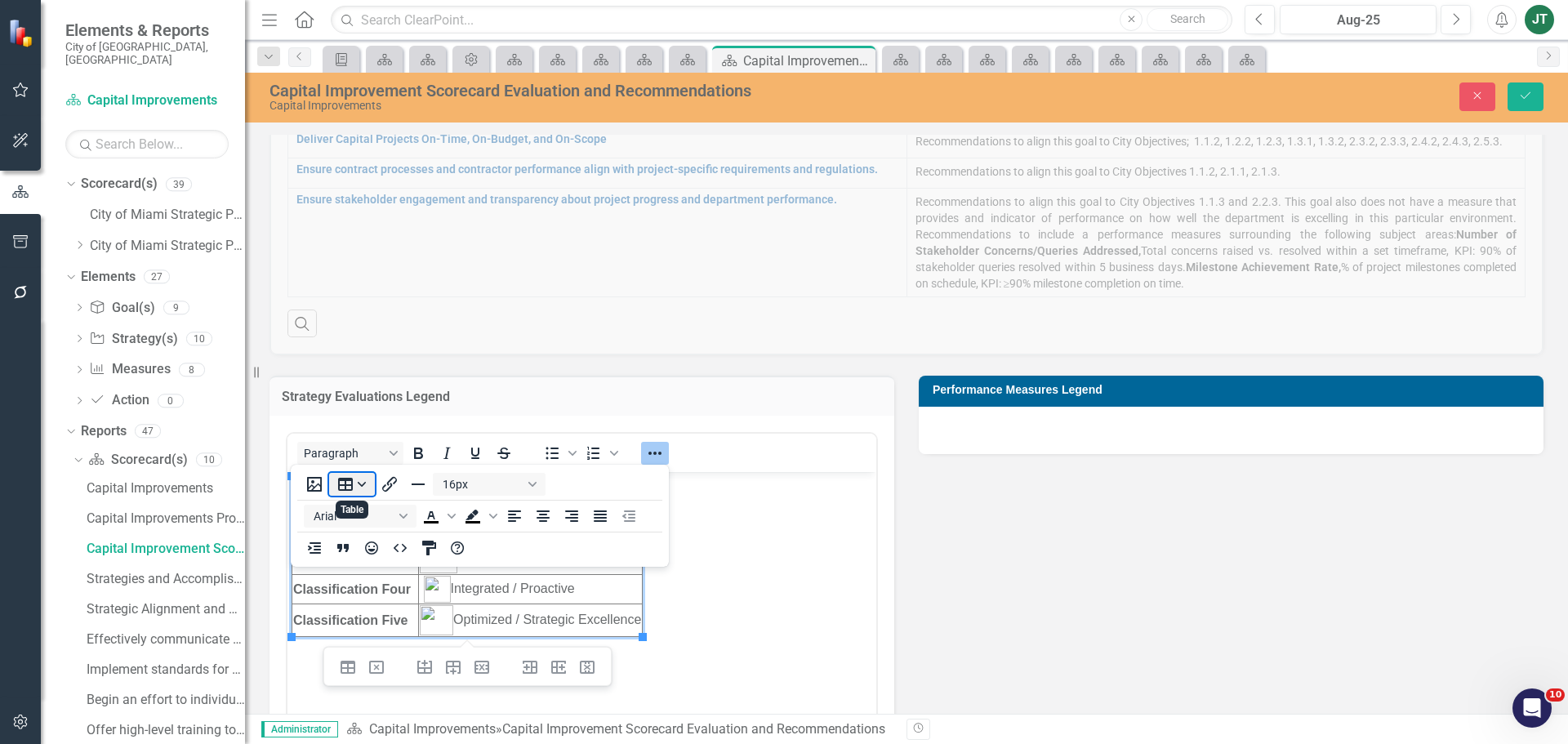
click at [364, 478] on button "Table" at bounding box center [352, 484] width 45 height 23
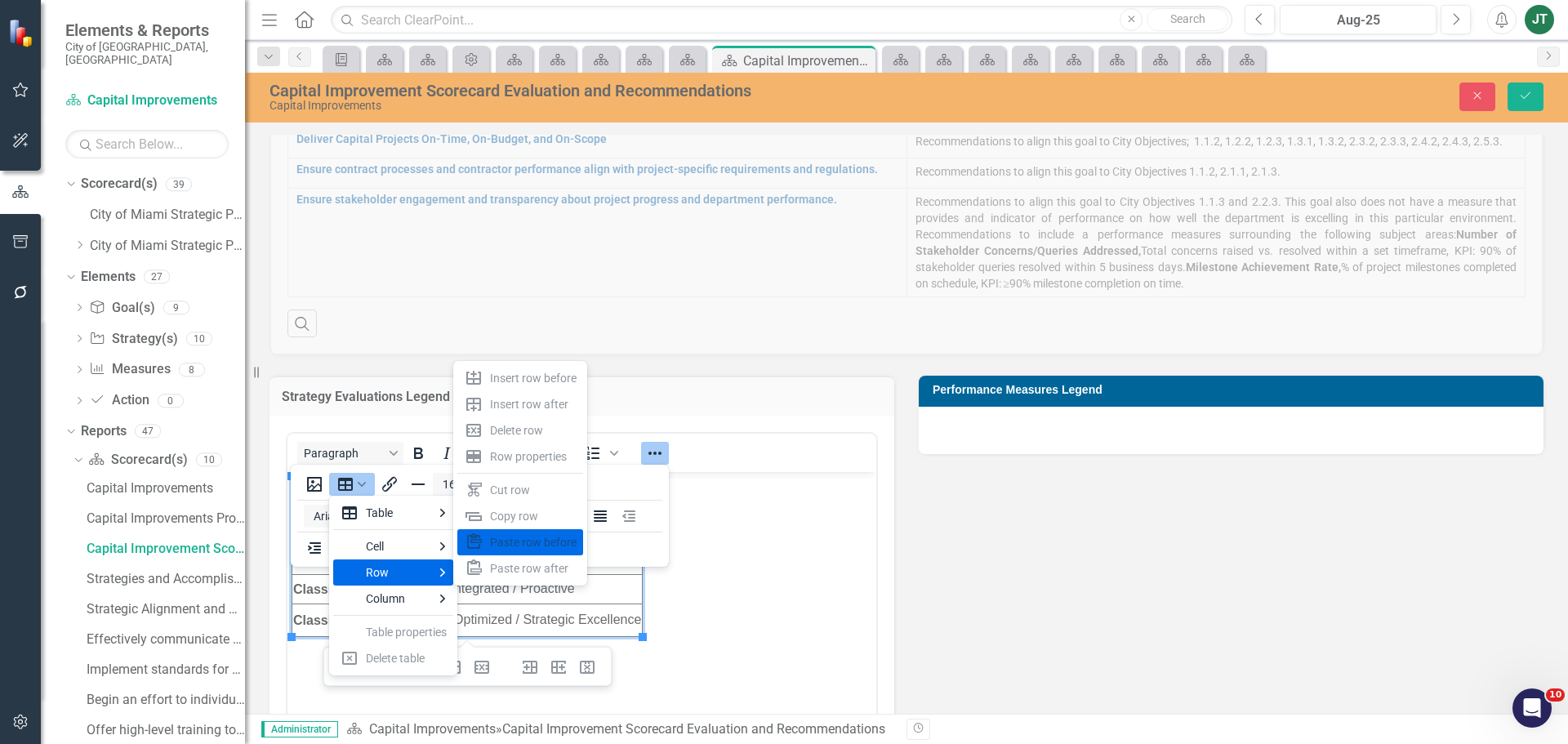
click at [722, 577] on body "Classification One Ineffective / Misaligned Classification Two Emerging / Devel…" at bounding box center [582, 594] width 589 height 245
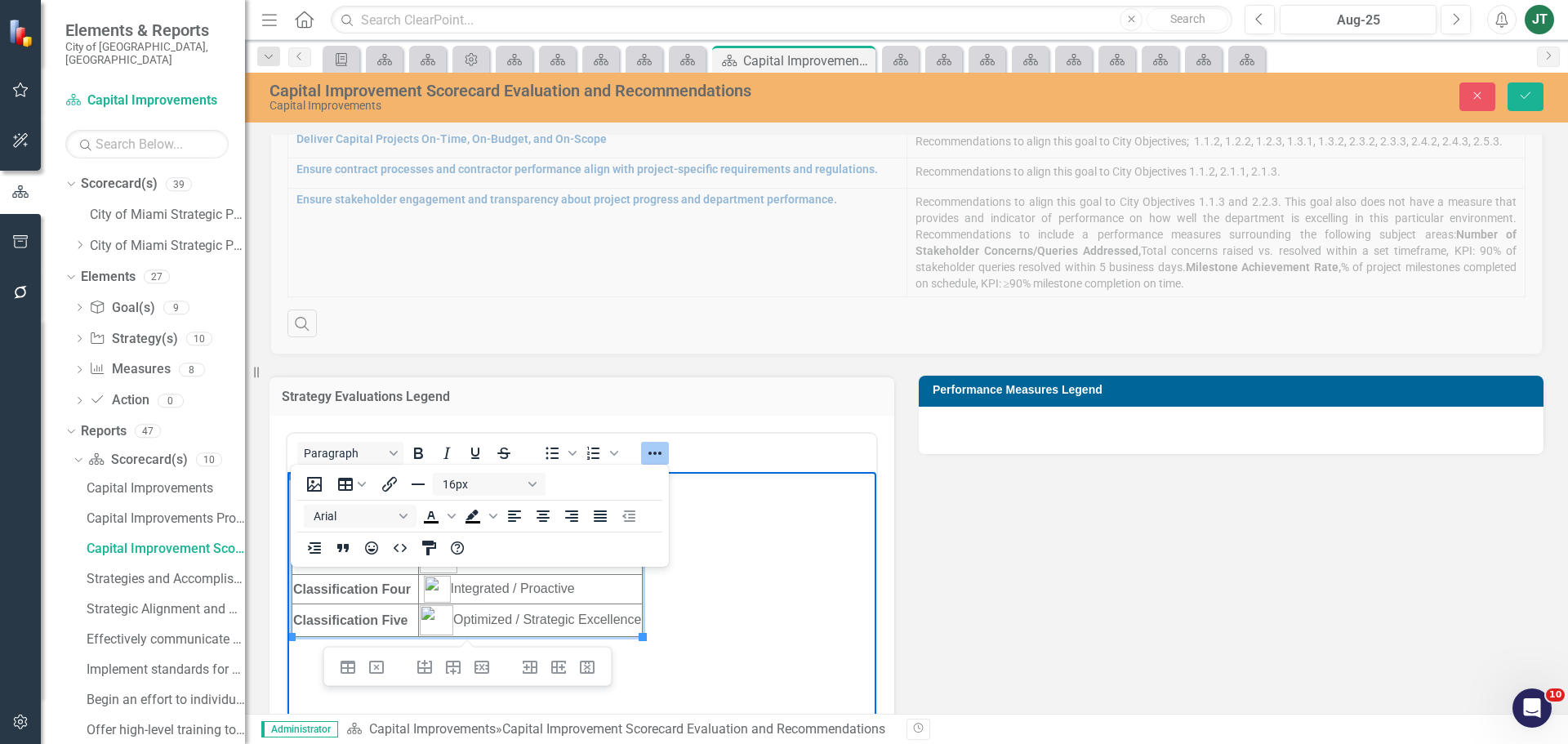
drag, startPoint x: 679, startPoint y: 624, endPoint x: 239, endPoint y: 441, distance: 476.5
click at [288, 472] on html "Classification One Ineffective / Misaligned Classification Two Emerging / Devel…" at bounding box center [582, 594] width 589 height 245
click at [364, 480] on button "Table" at bounding box center [352, 484] width 45 height 23
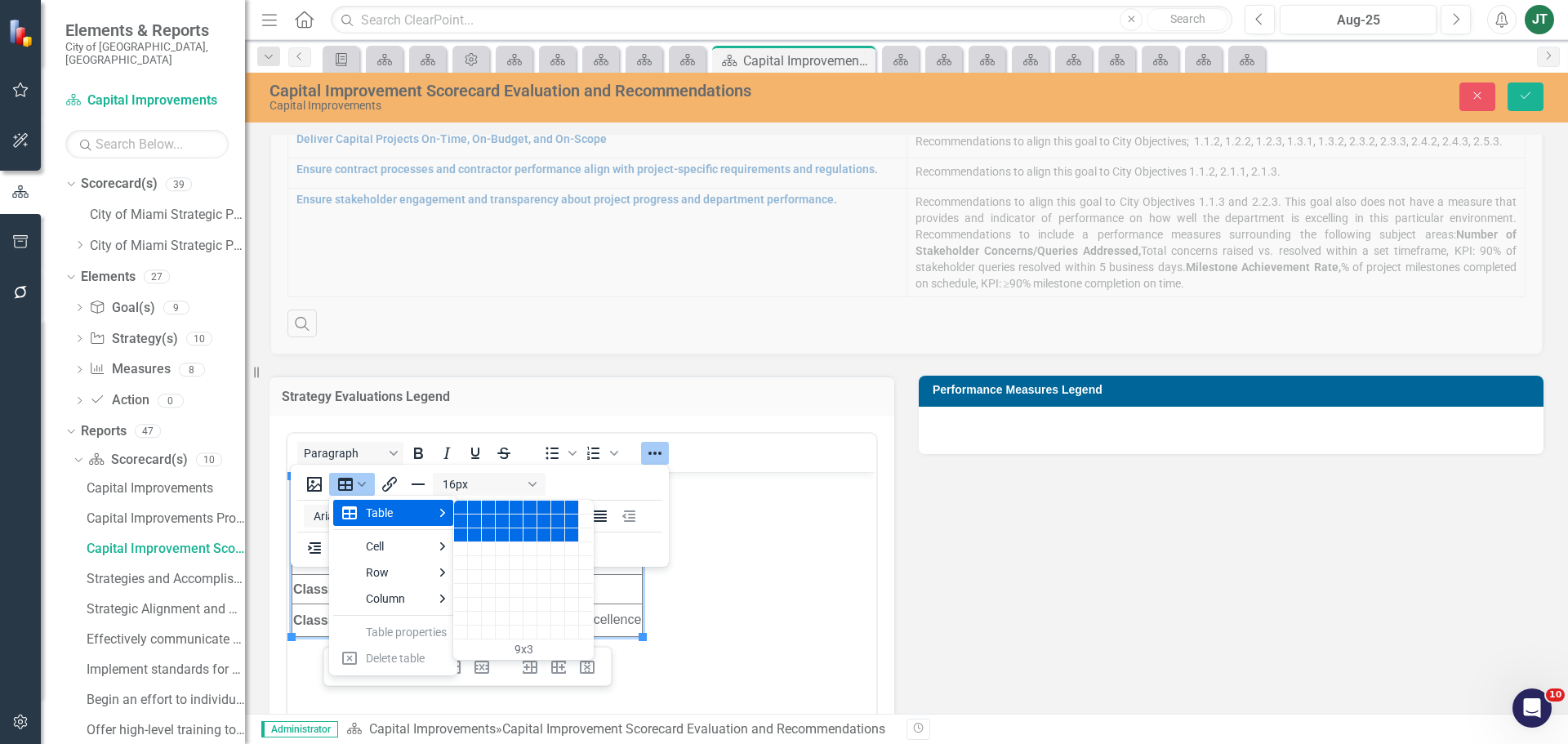
click at [766, 599] on body "Classification One Ineffective / Misaligned Classification Two Emerging / Devel…" at bounding box center [582, 594] width 589 height 245
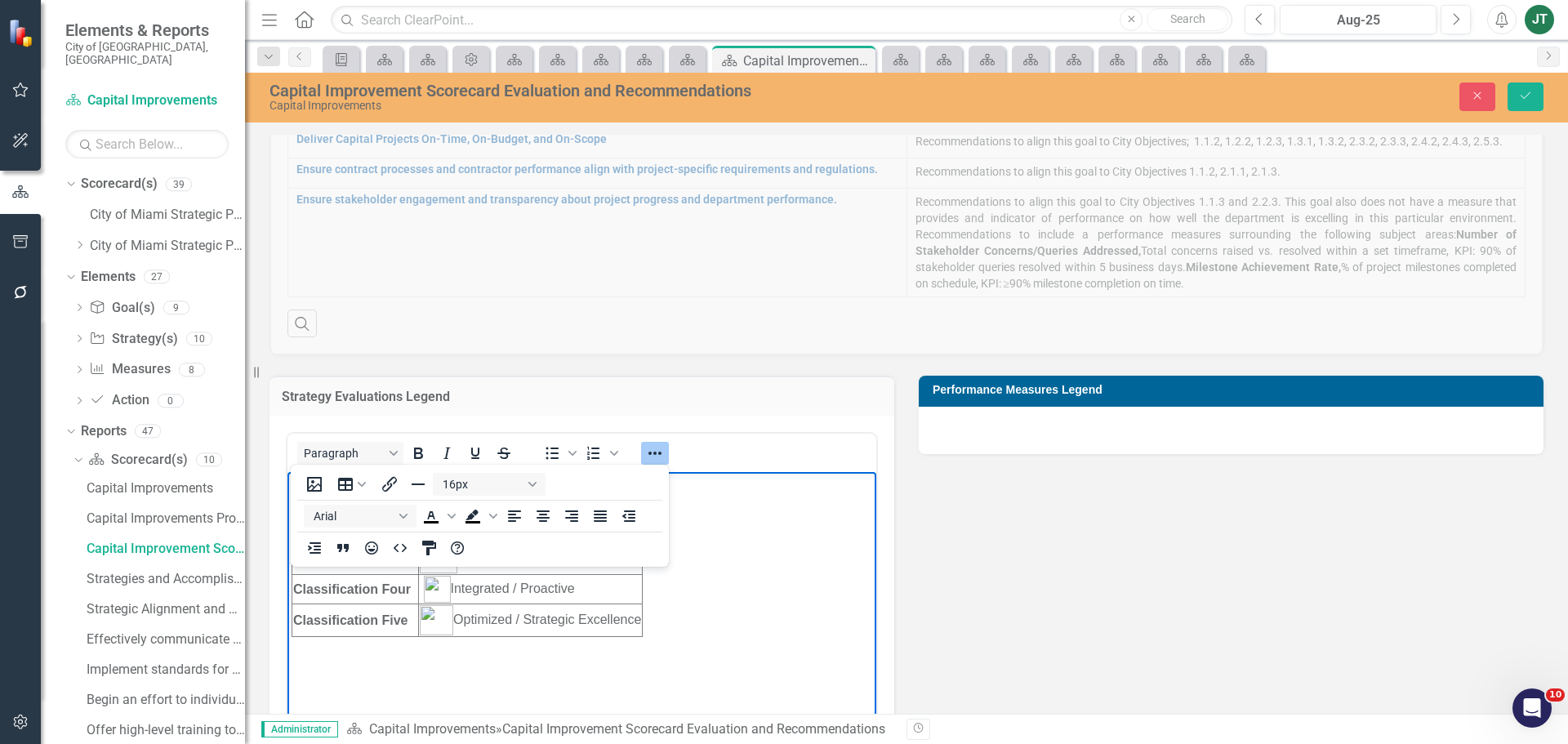
click at [720, 622] on body "Classification One Ineffective / Misaligned Classification Two Emerging / Devel…" at bounding box center [582, 594] width 589 height 245
click at [656, 631] on body "Classification One Ineffective / Misaligned Classification Two Emerging / Devel…" at bounding box center [582, 594] width 589 height 245
click at [562, 630] on td "Optimized / Strategic Excellence" at bounding box center [531, 620] width 224 height 33
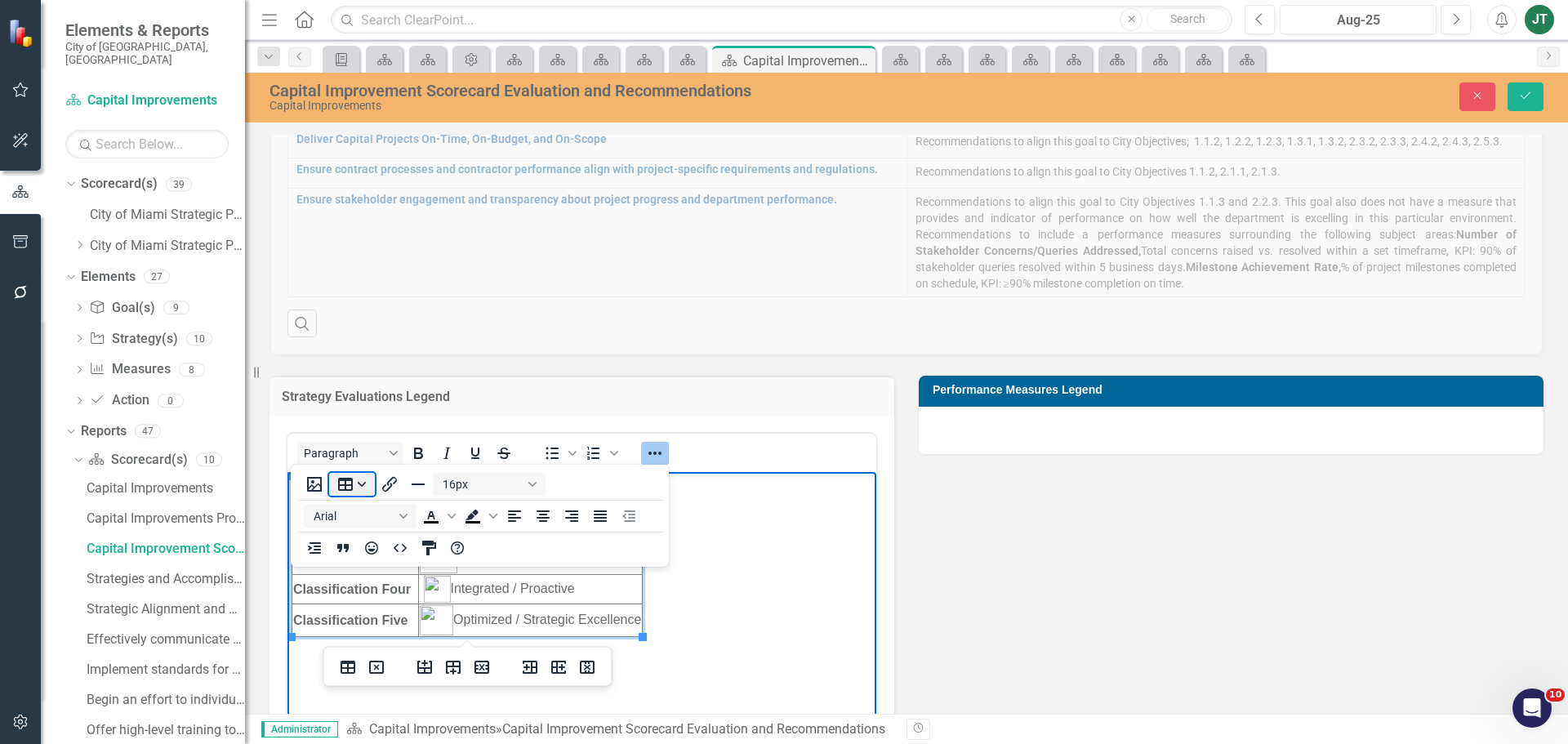
click at [353, 485] on button "Table" at bounding box center [352, 484] width 45 height 23
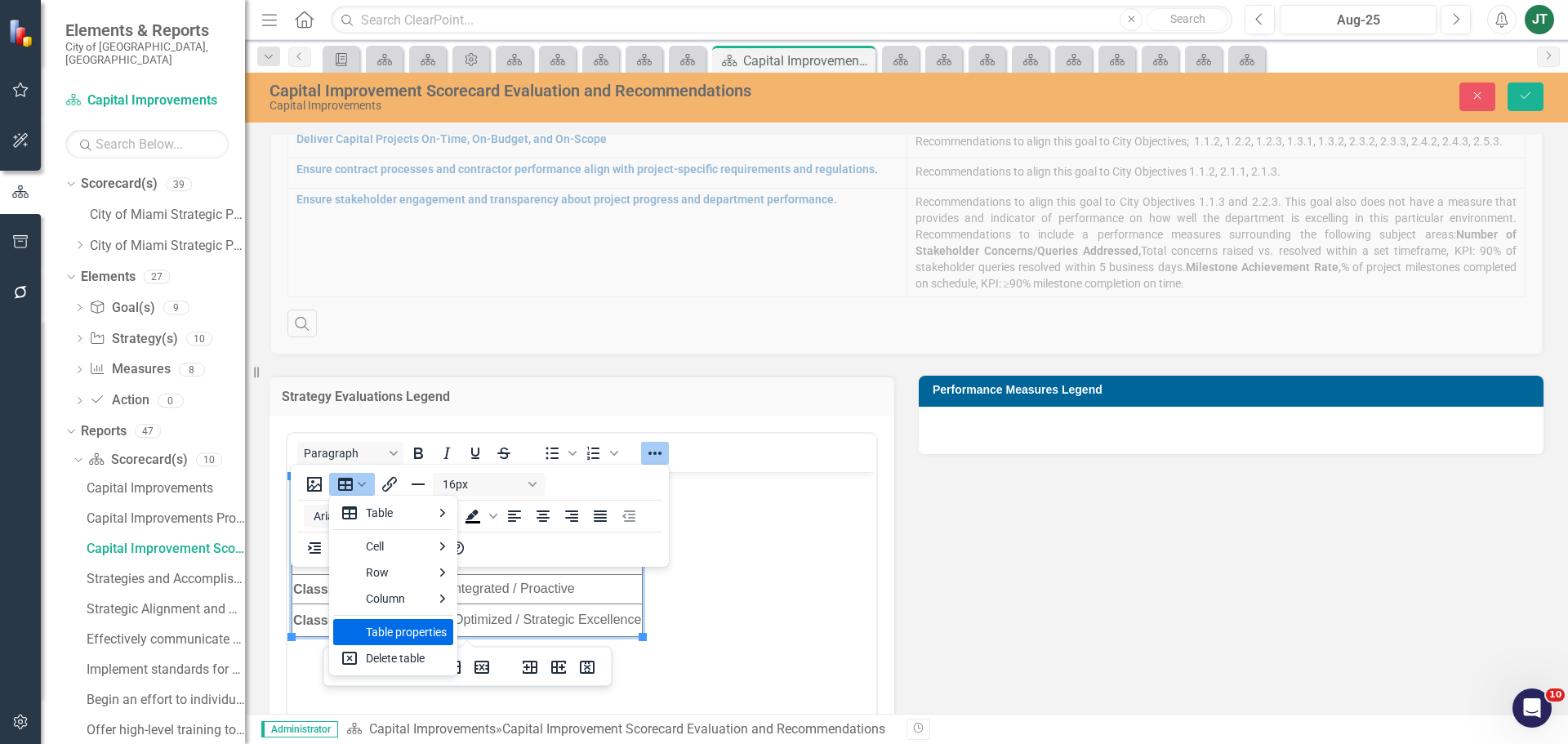
click at [396, 633] on div "Table properties" at bounding box center [407, 631] width 81 height 19
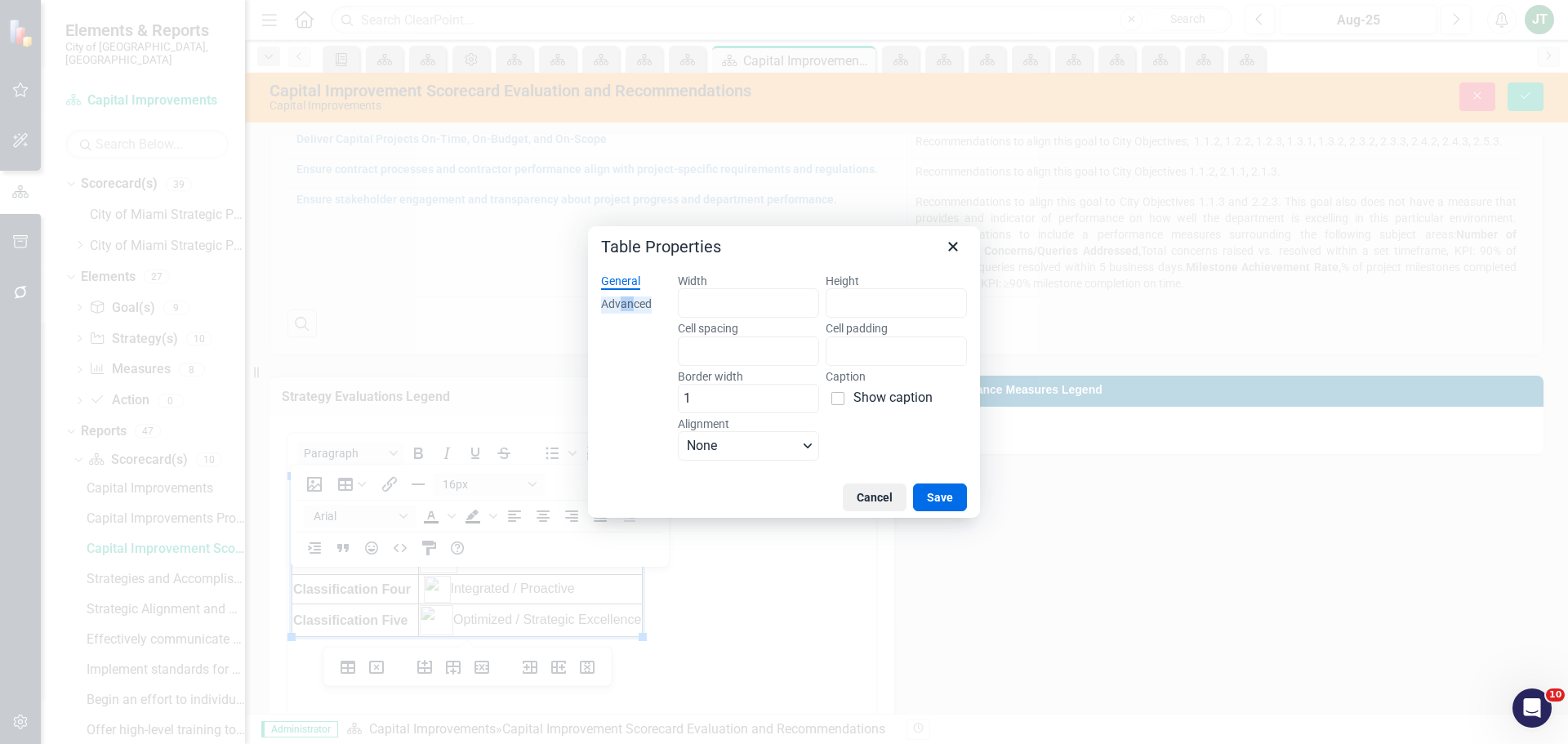
drag, startPoint x: 621, startPoint y: 296, endPoint x: 628, endPoint y: 310, distance: 15.7
click at [629, 311] on div "Advanced" at bounding box center [626, 304] width 50 height 16
click at [694, 350] on span "Color swatch" at bounding box center [692, 351] width 19 height 19
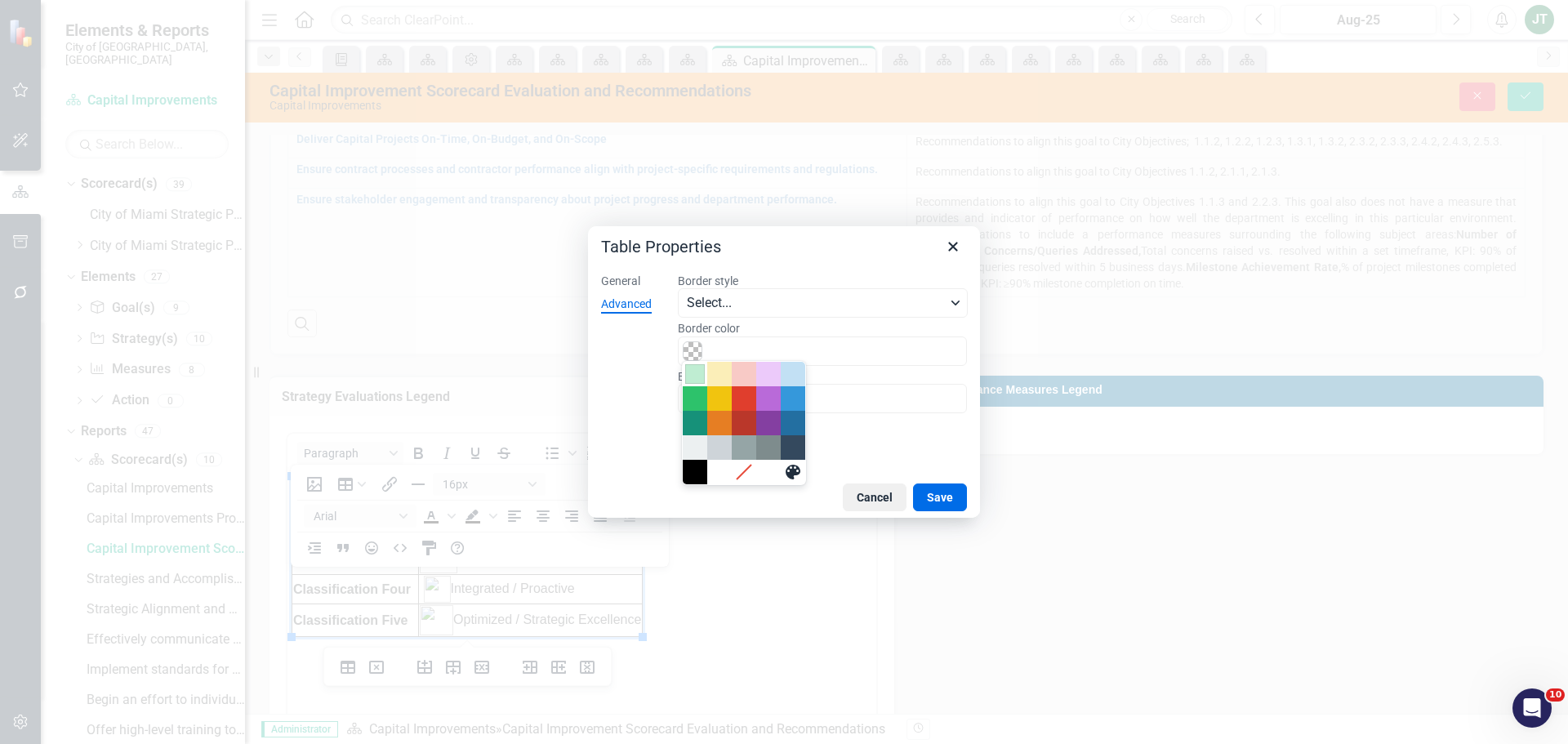
click at [690, 371] on div "Light Green" at bounding box center [694, 374] width 19 height 19
type input "#BFEDD2"
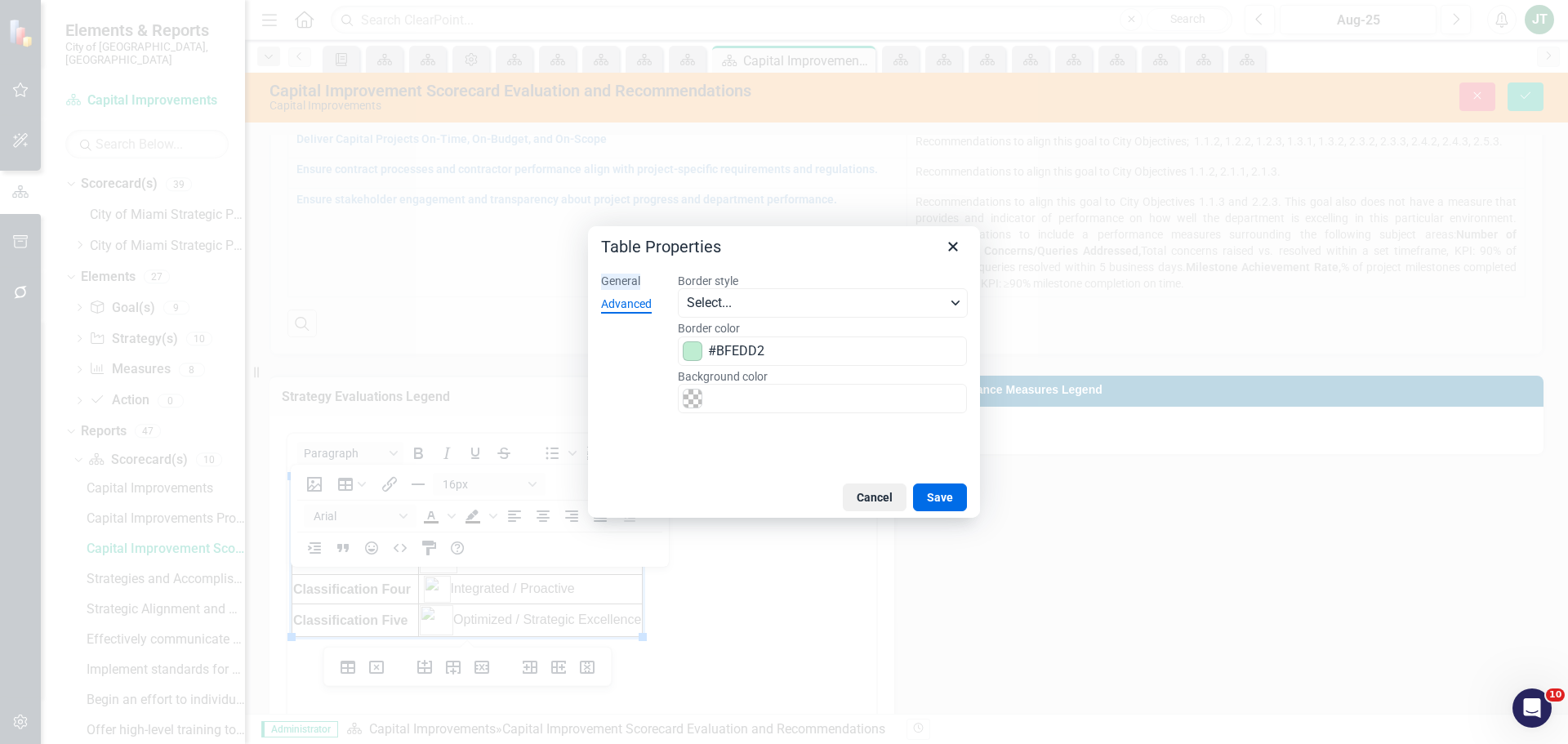
click at [635, 283] on div "General" at bounding box center [620, 281] width 40 height 16
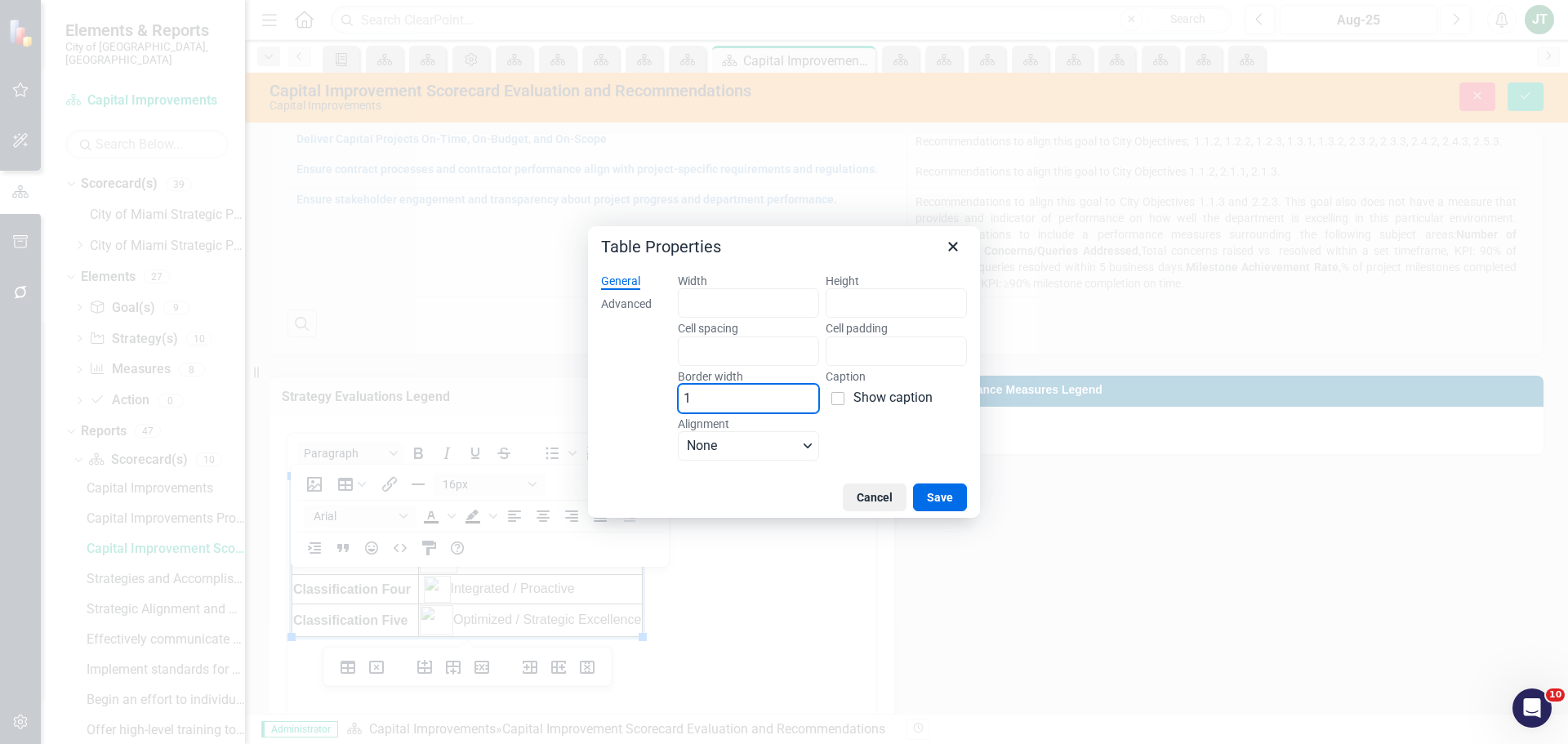
click at [694, 401] on input "1" at bounding box center [748, 398] width 141 height 29
drag, startPoint x: 696, startPoint y: 400, endPoint x: 666, endPoint y: 396, distance: 30.3
click at [666, 396] on div "Width Height Cell spacing Cell padding Border width 1 Caption Show caption Alig…" at bounding box center [822, 369] width 316 height 216
type input "2"
click at [952, 491] on button "Save" at bounding box center [940, 497] width 54 height 28
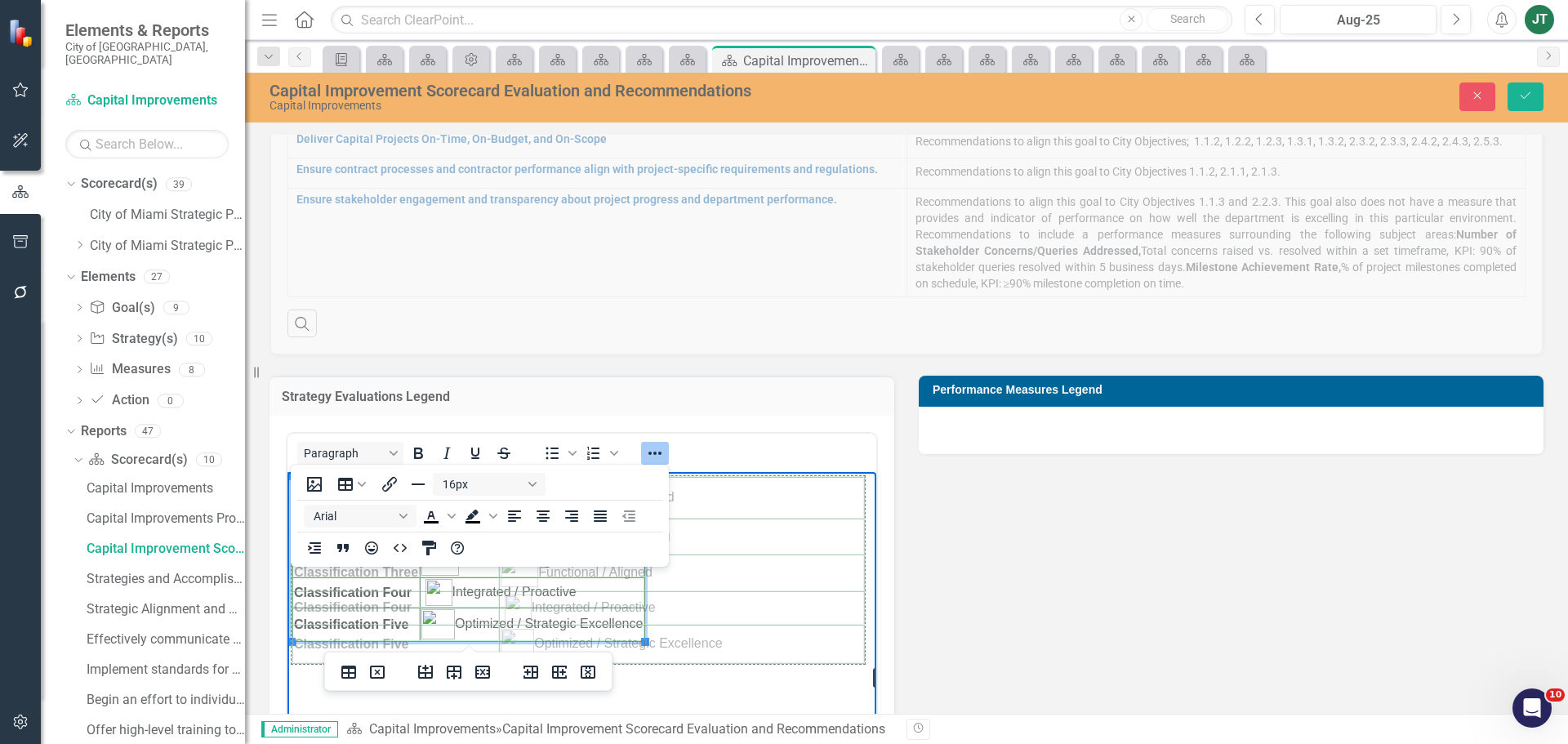
drag, startPoint x: 644, startPoint y: 641, endPoint x: 864, endPoint y: 663, distance: 221.1
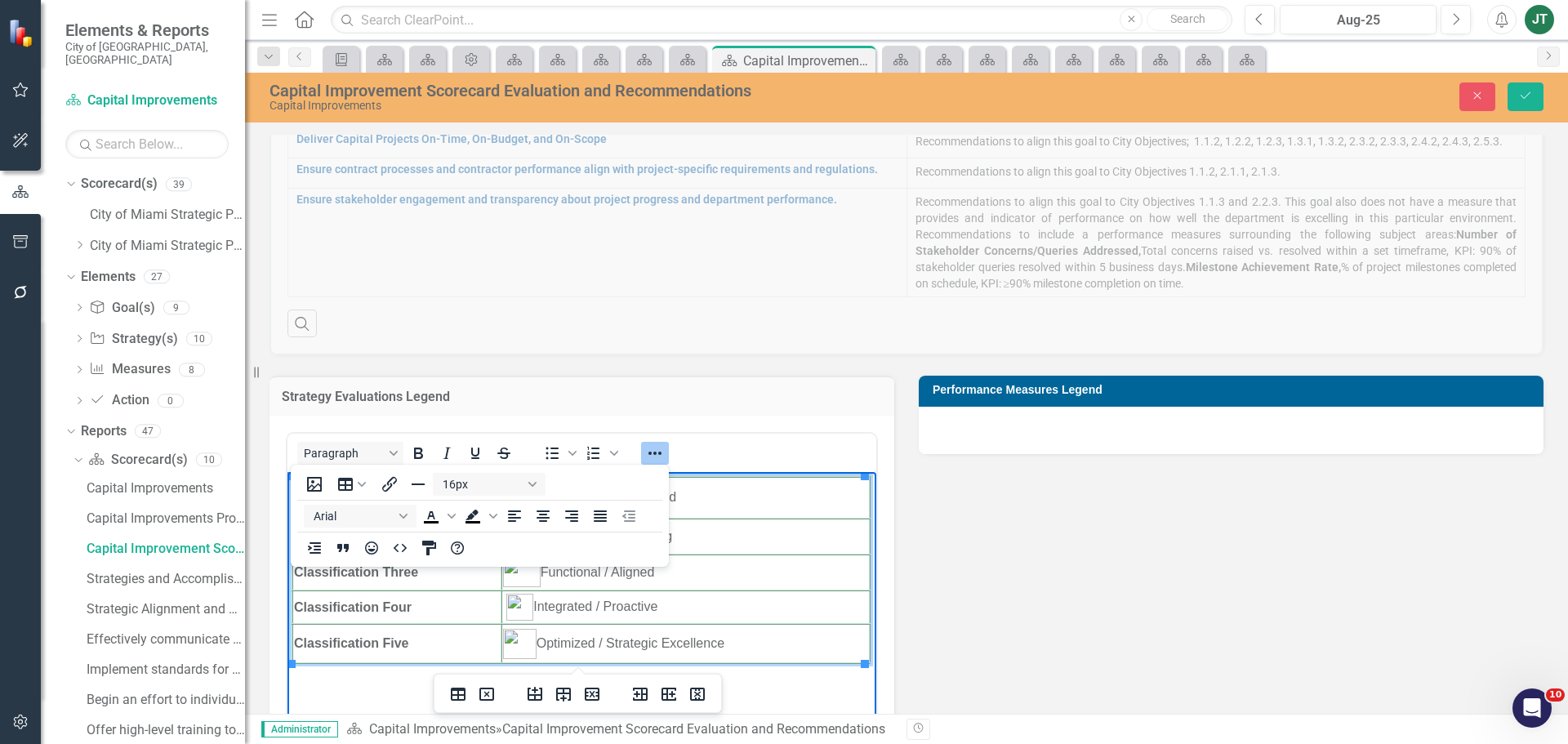
click at [427, 646] on td "Classification Five" at bounding box center [396, 643] width 209 height 40
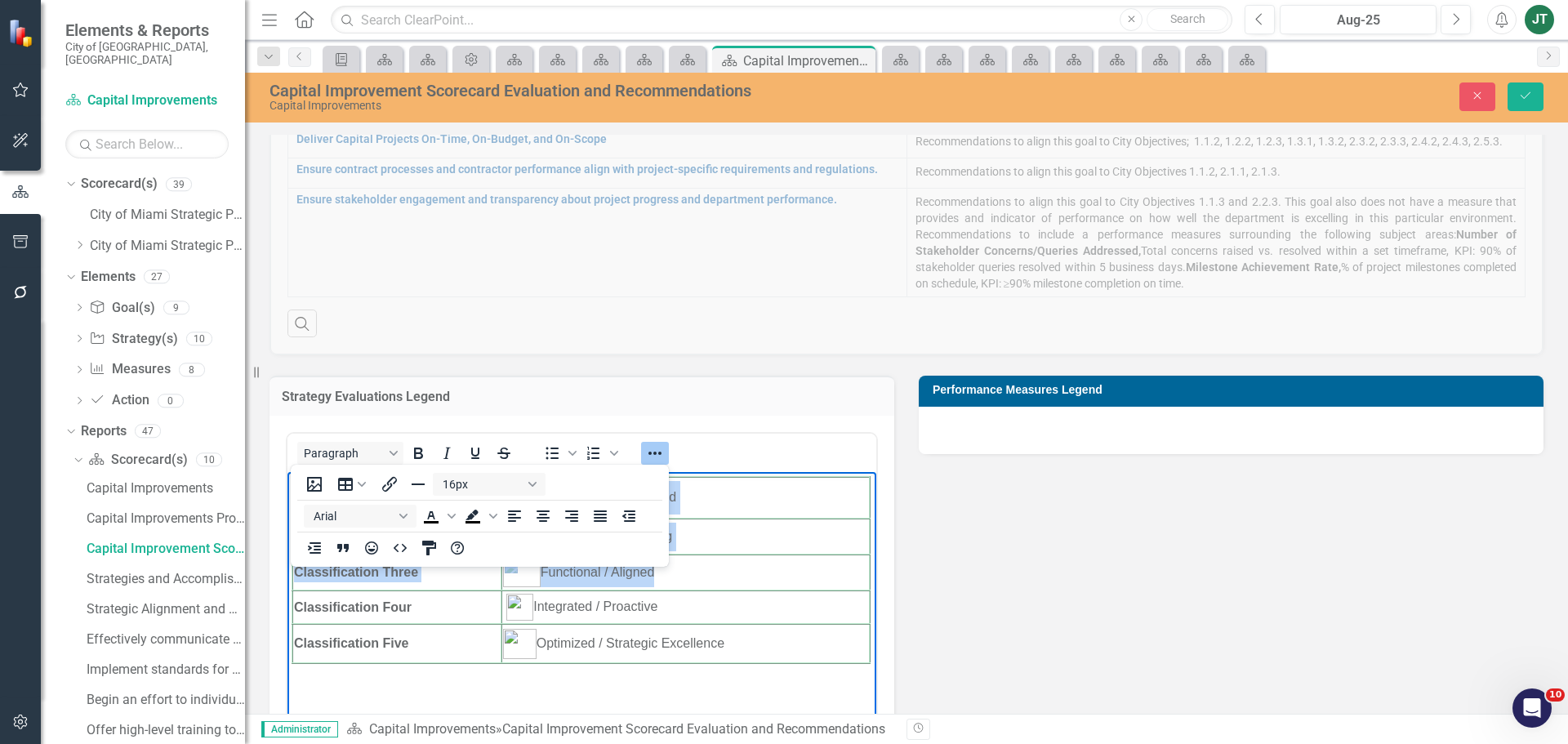
drag, startPoint x: 471, startPoint y: 645, endPoint x: 269, endPoint y: 463, distance: 271.9
click at [288, 472] on html "Classification One Ineffective / Misaligned Classification Two Emerging / Devel…" at bounding box center [582, 594] width 589 height 245
click at [466, 641] on td "Classification Five" at bounding box center [396, 643] width 209 height 40
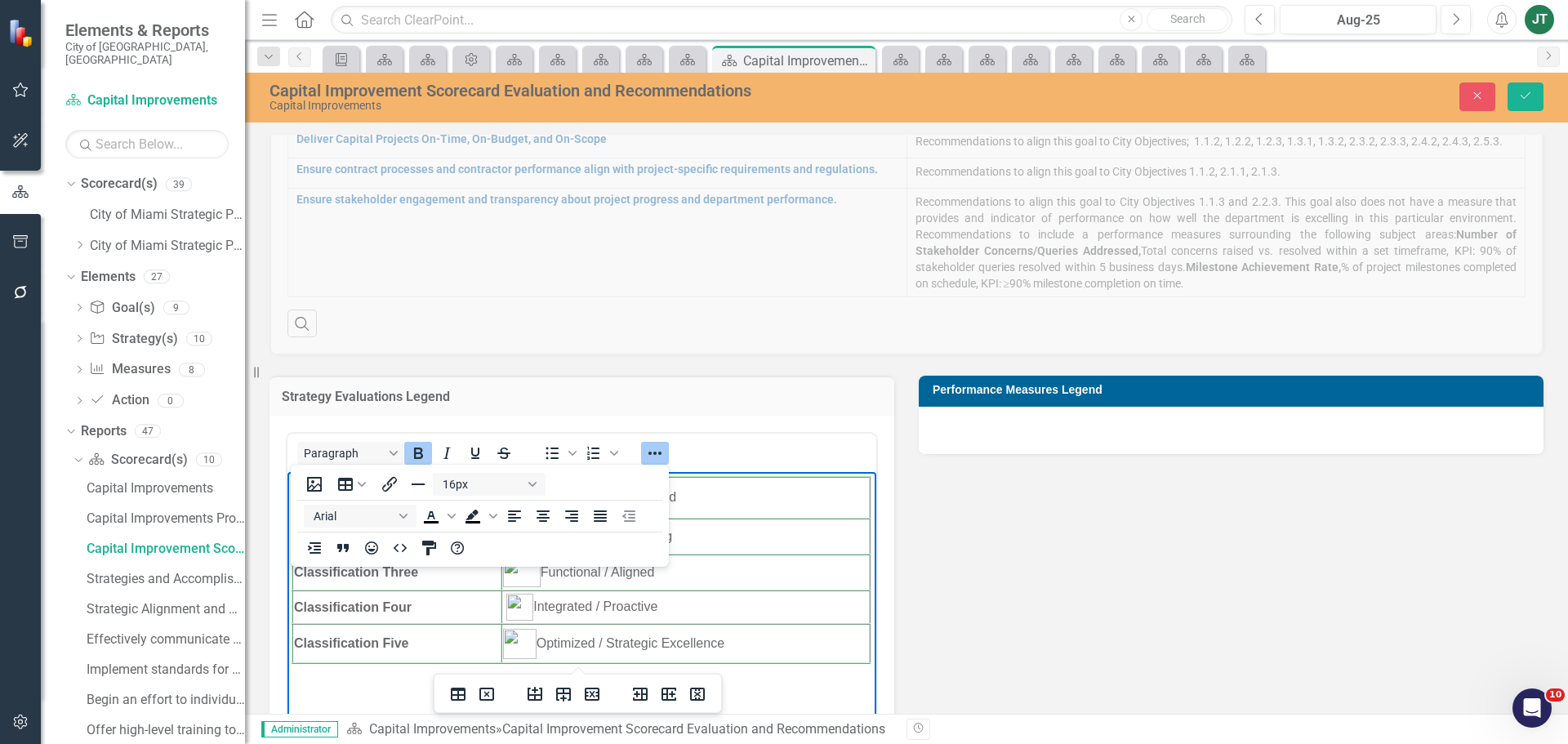
drag, startPoint x: 777, startPoint y: 639, endPoint x: 607, endPoint y: 947, distance: 351.8
click at [316, 475] on body "Classification One Ineffective / Misaligned Classification Two Emerging / Devel…" at bounding box center [582, 594] width 589 height 245
click at [735, 670] on body "Classification One Ineffective / Misaligned Classification Two Emerging / Devel…" at bounding box center [582, 594] width 589 height 245
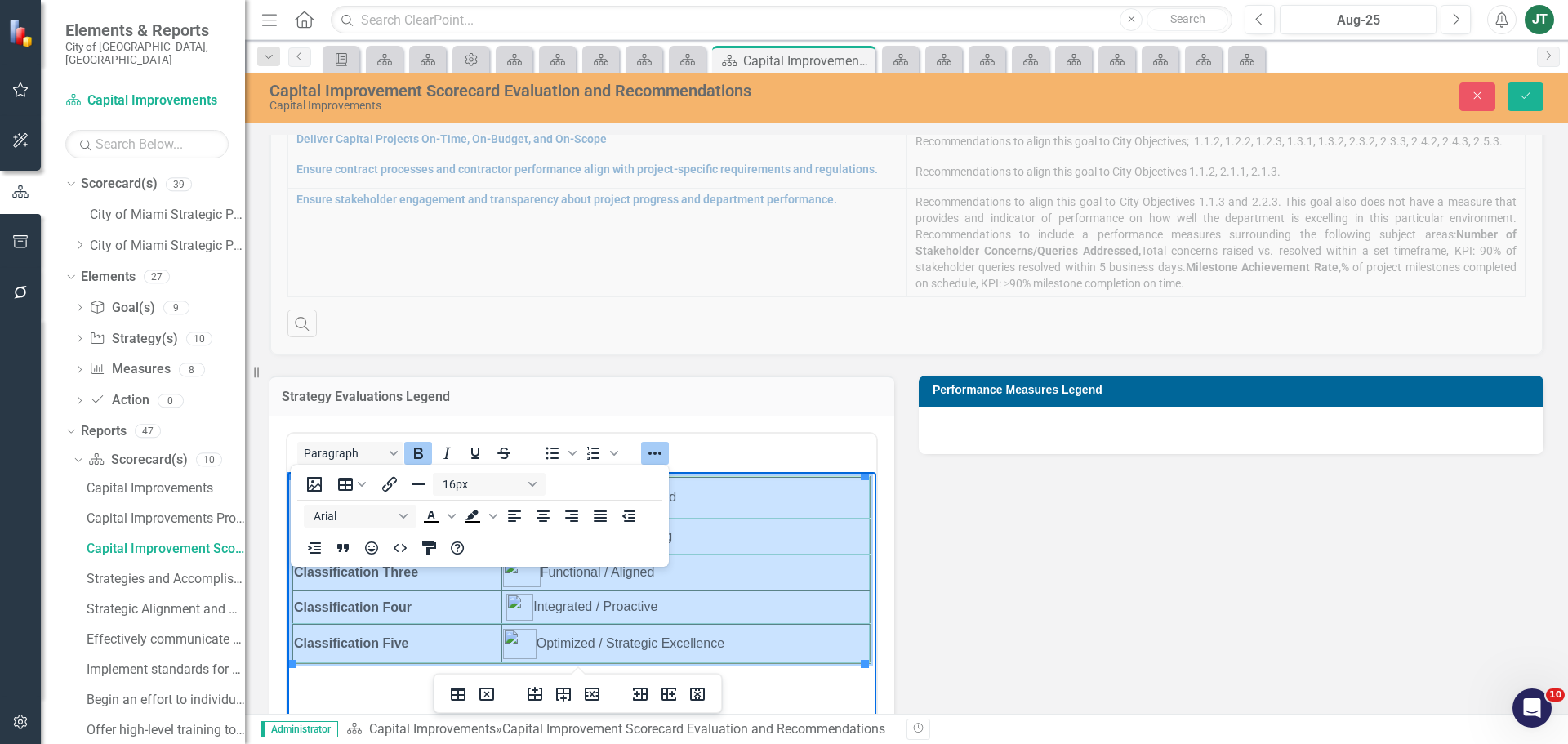
drag, startPoint x: 762, startPoint y: 652, endPoint x: 327, endPoint y: 492, distance: 463.5
click at [327, 492] on tbody "Classification One Ineffective / Misaligned Classification Two Emerging / Devel…" at bounding box center [581, 570] width 577 height 186
click at [533, 517] on button "Align center" at bounding box center [543, 516] width 28 height 23
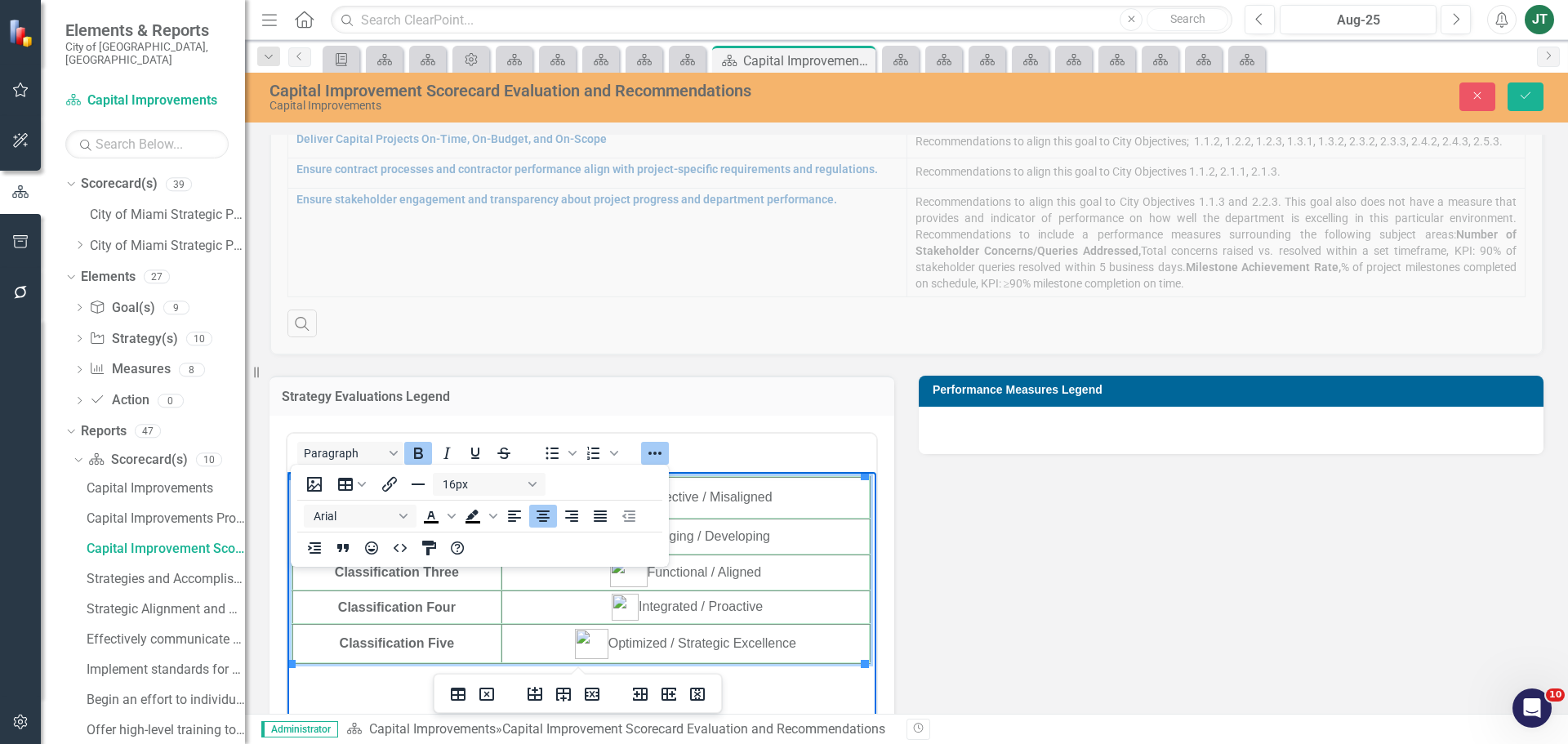
click at [535, 607] on td "Integrated / Proactive" at bounding box center [686, 607] width 369 height 34
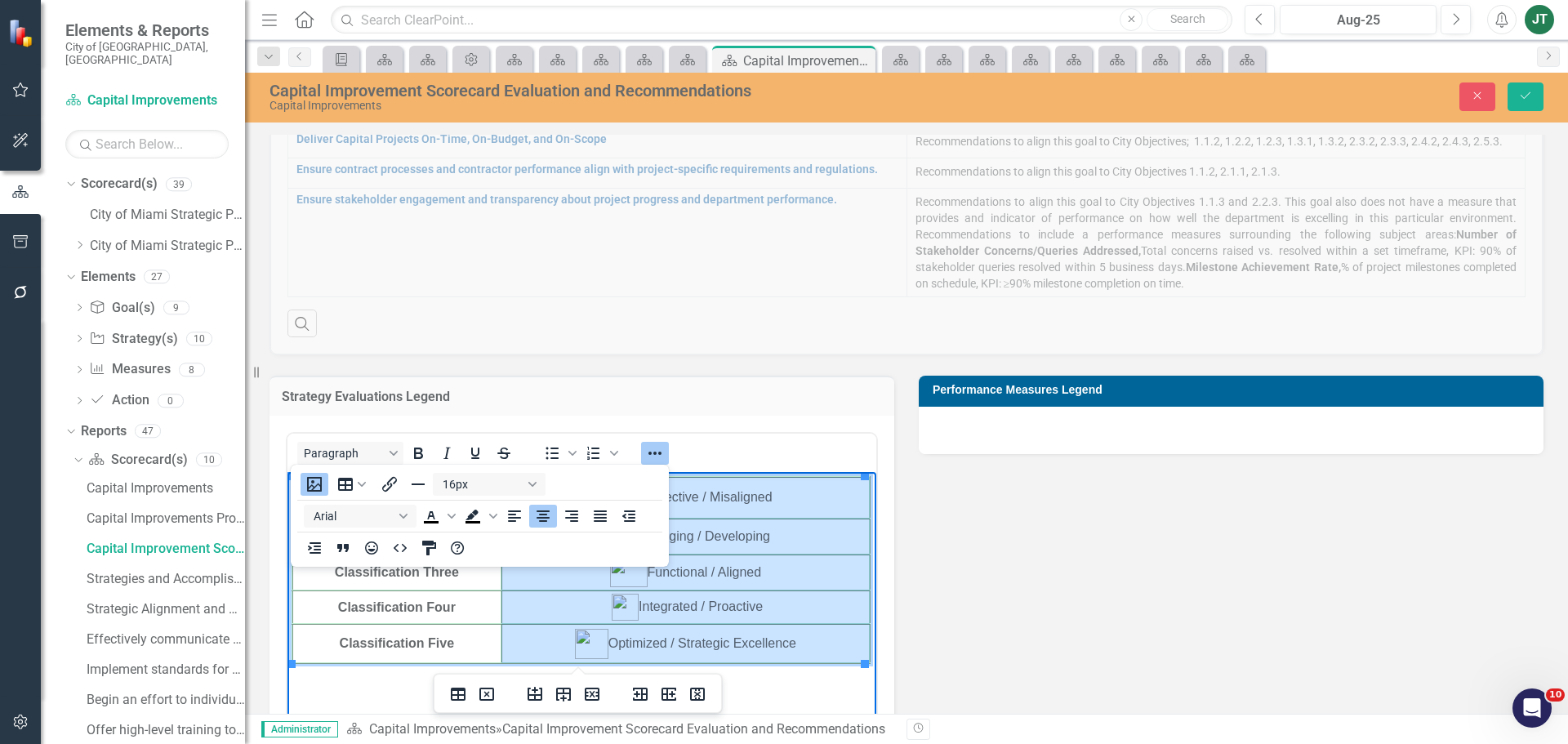
drag, startPoint x: 809, startPoint y: 645, endPoint x: 607, endPoint y: 499, distance: 249.2
click at [607, 499] on tbody "Classification One Ineffective / Misaligned Classification Two Emerging / Devel…" at bounding box center [581, 570] width 577 height 186
click at [511, 518] on icon "Align left" at bounding box center [514, 516] width 13 height 12
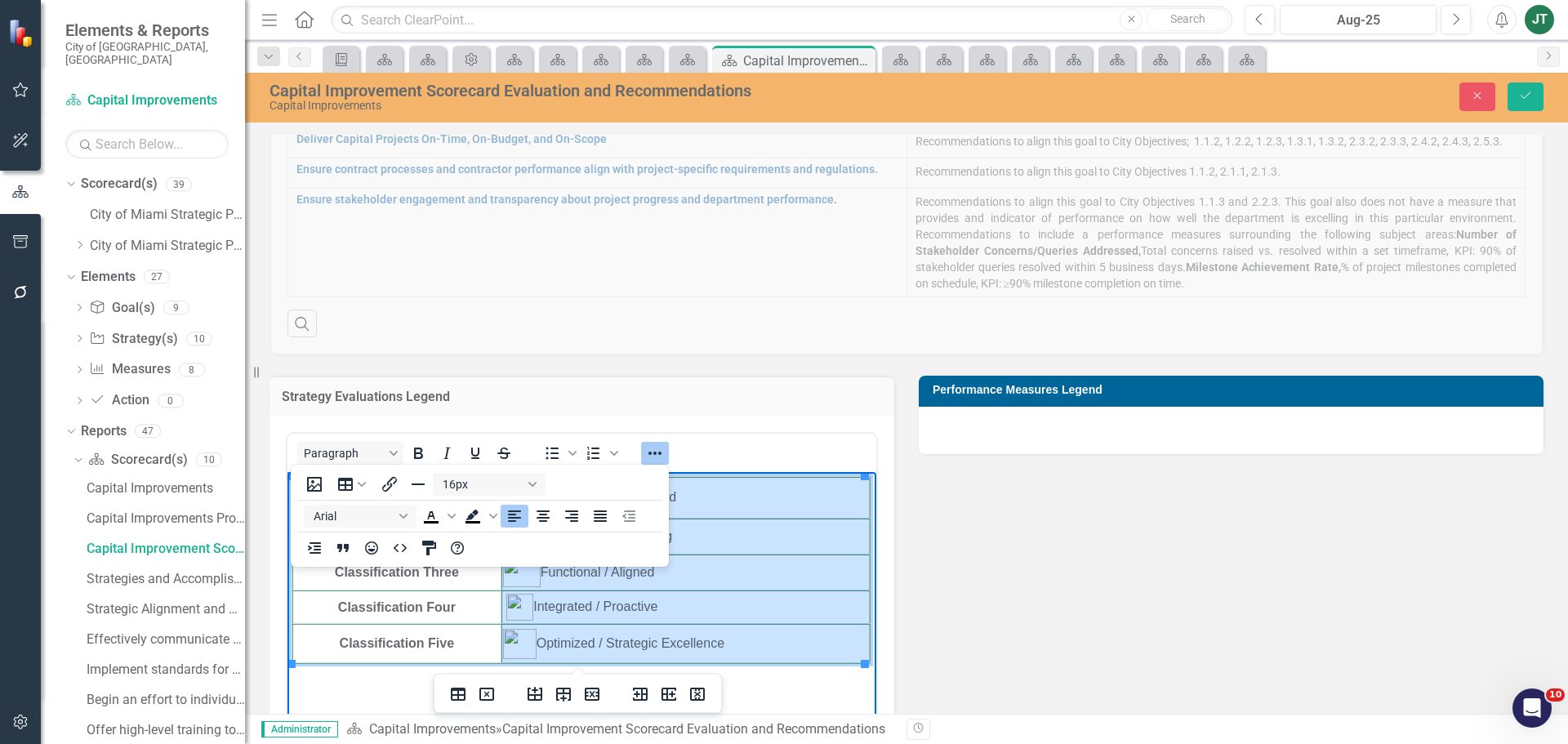
click at [770, 643] on td "Optimized / Strategic Excellence" at bounding box center [686, 643] width 369 height 40
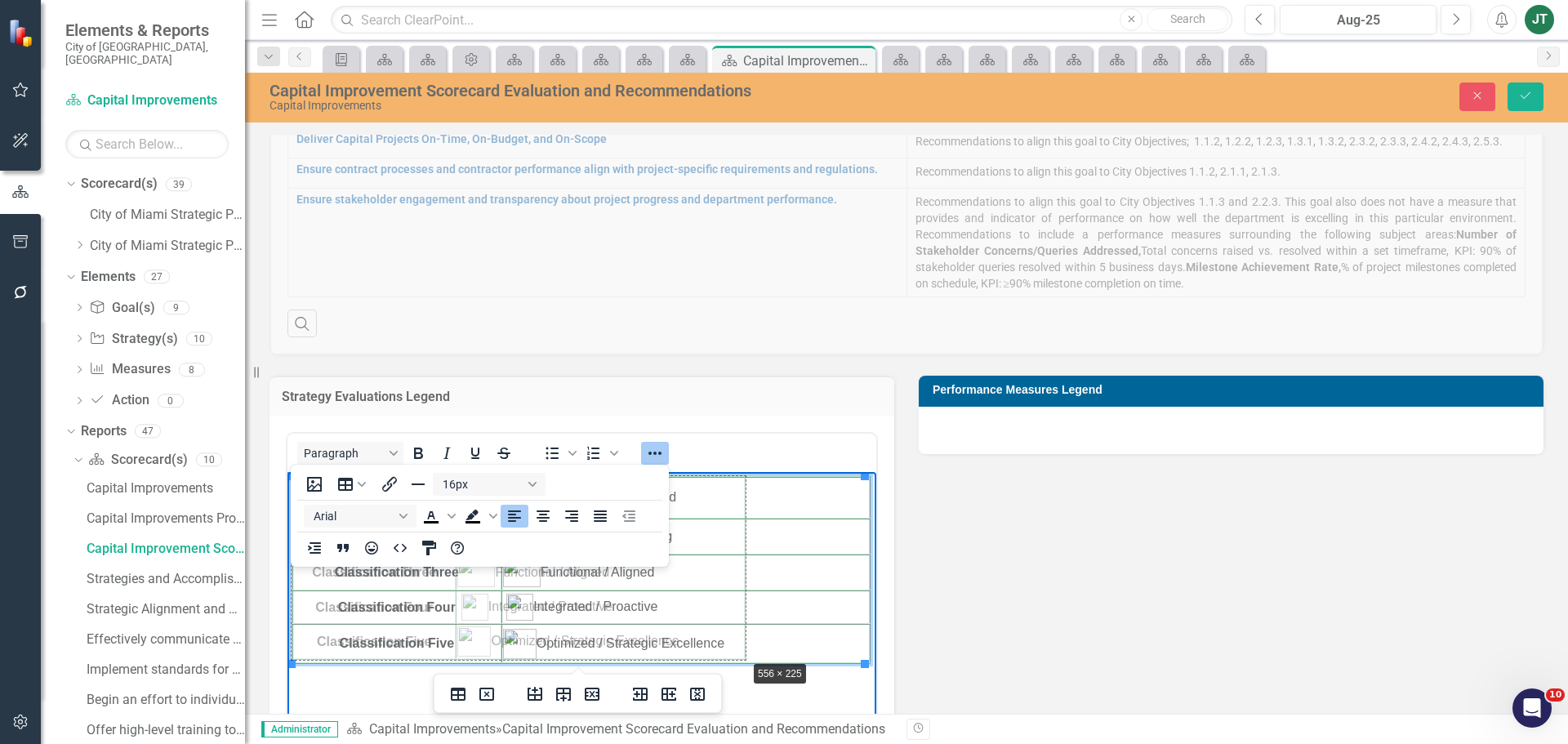
drag, startPoint x: 862, startPoint y: 661, endPoint x: 742, endPoint y: 656, distance: 120.1
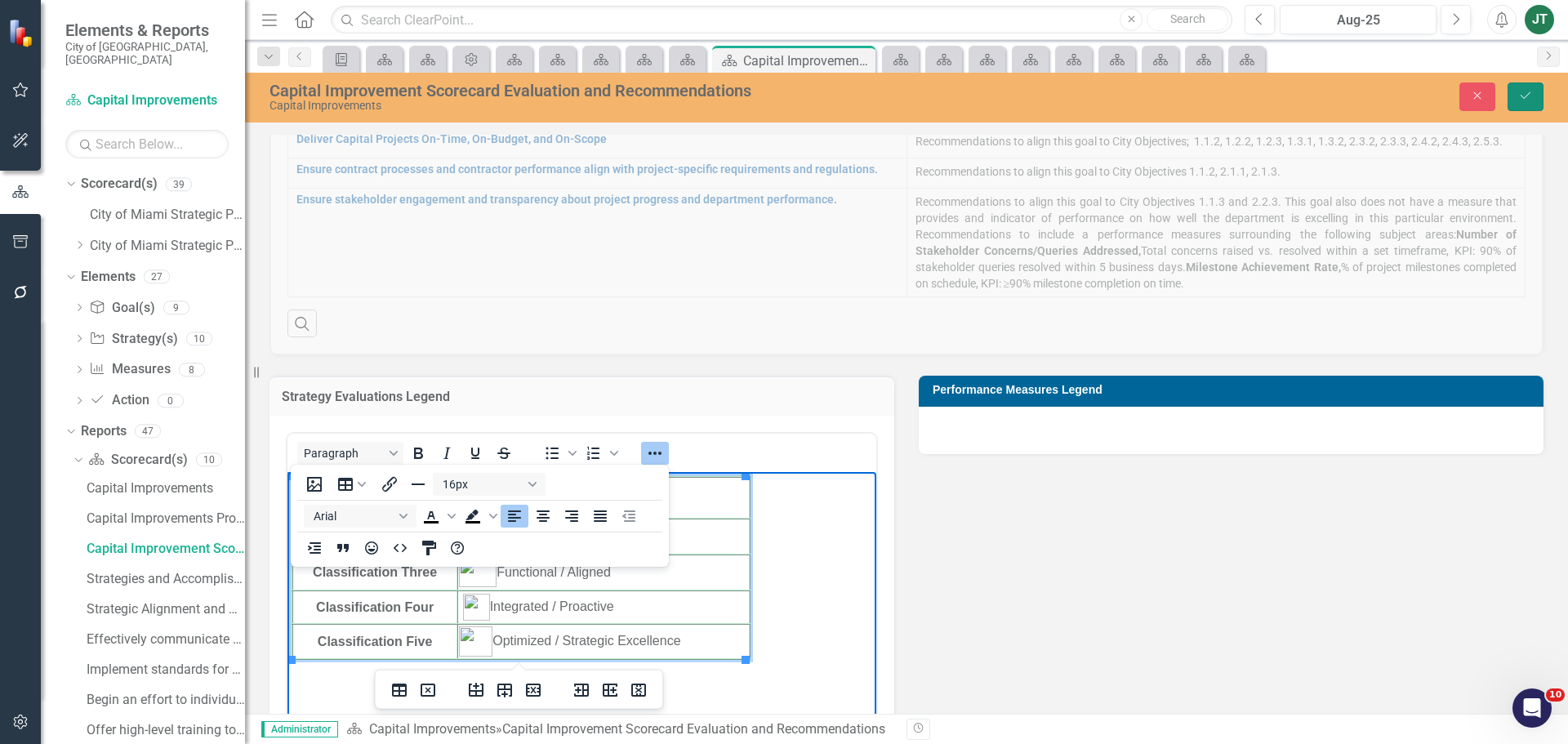
click at [1521, 98] on icon "Save" at bounding box center [1525, 96] width 14 height 12
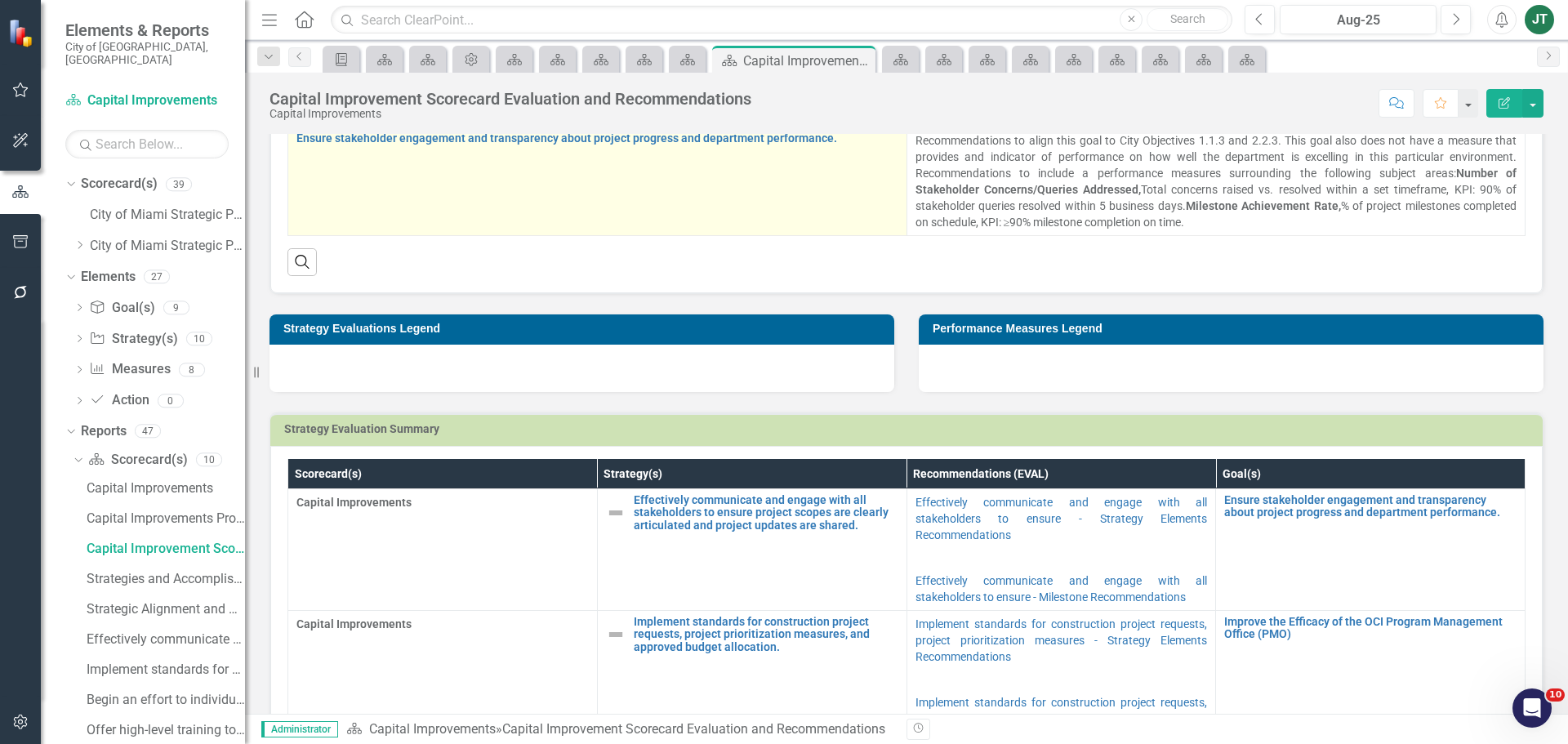
scroll to position [408, 0]
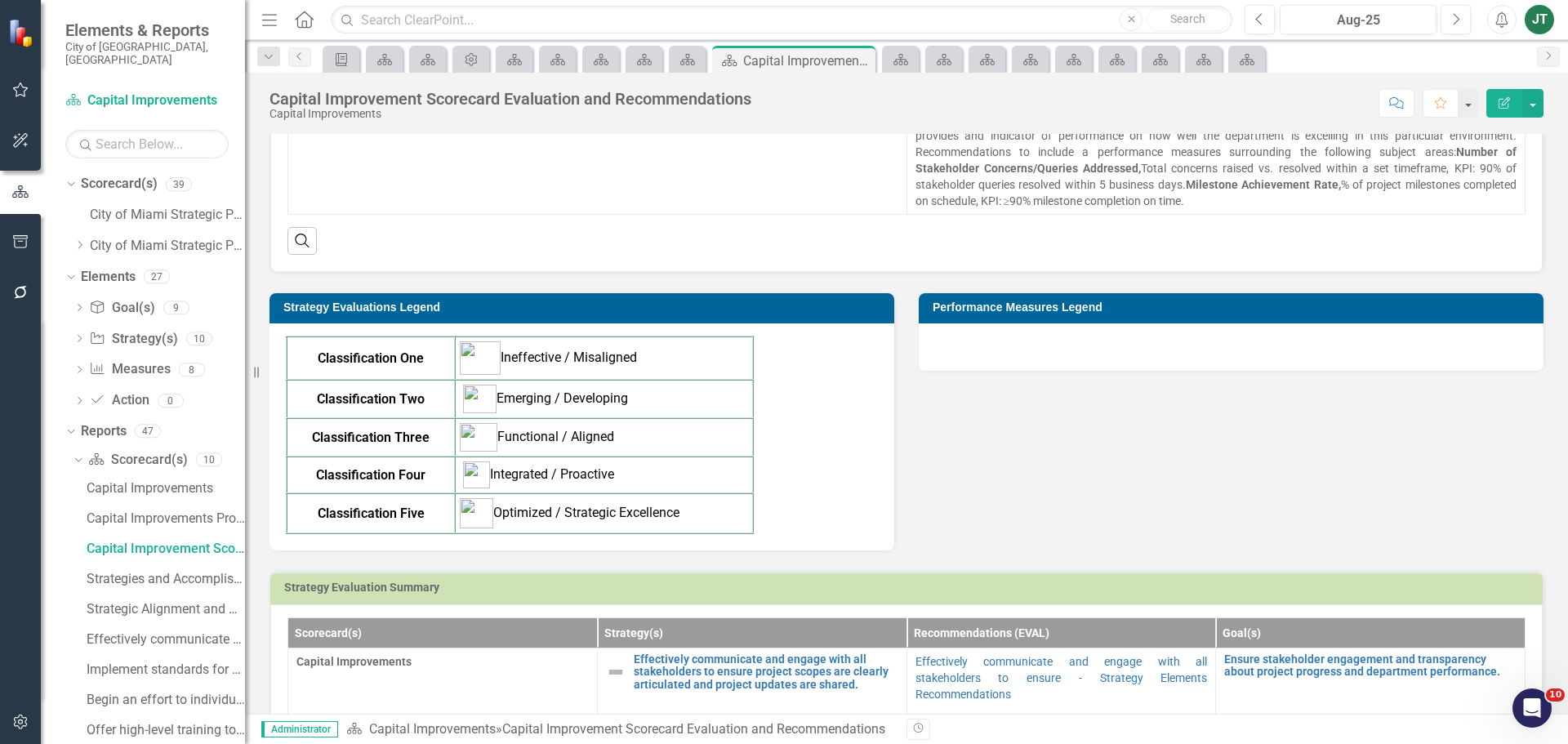
click at [1047, 354] on div at bounding box center [1231, 347] width 625 height 47
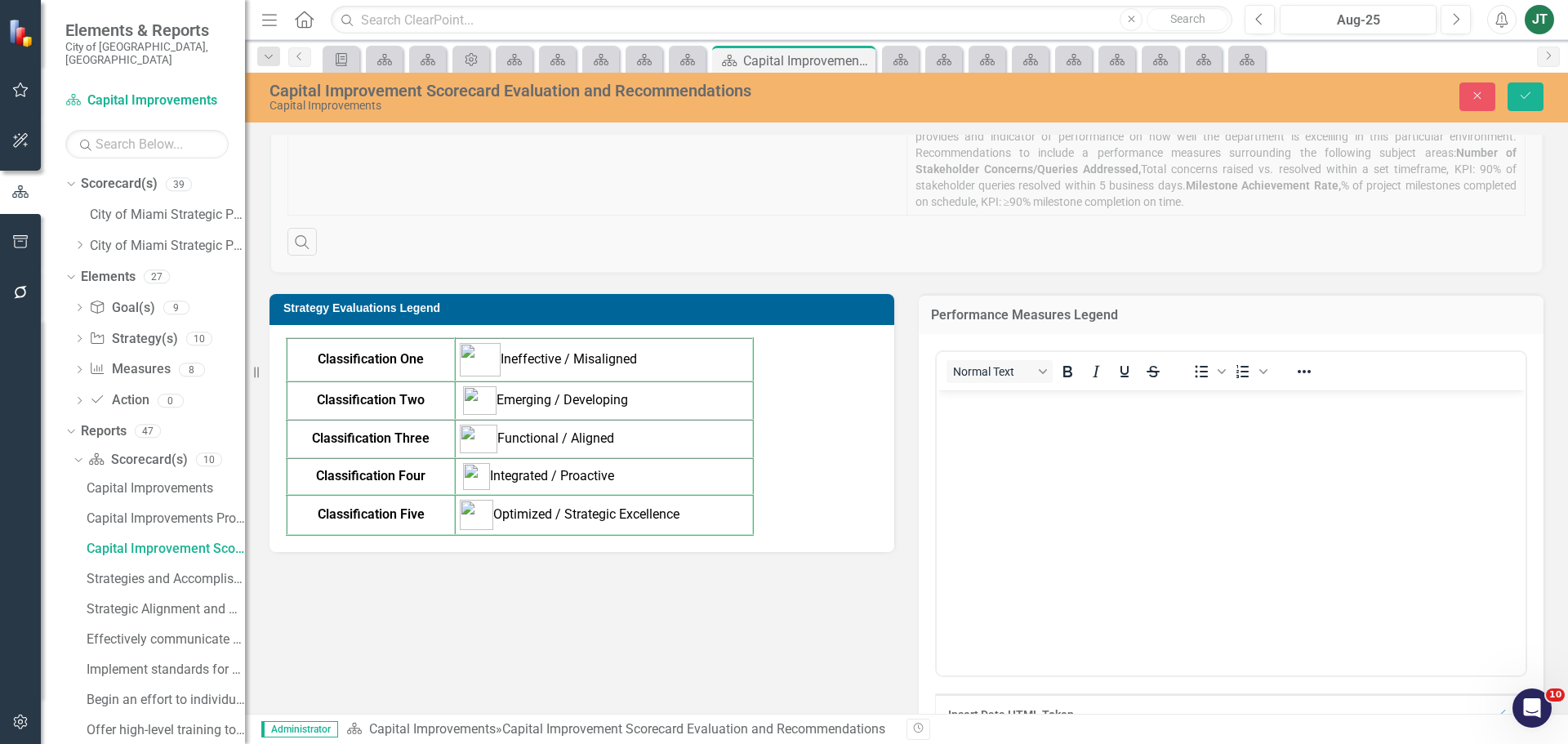
scroll to position [0, 0]
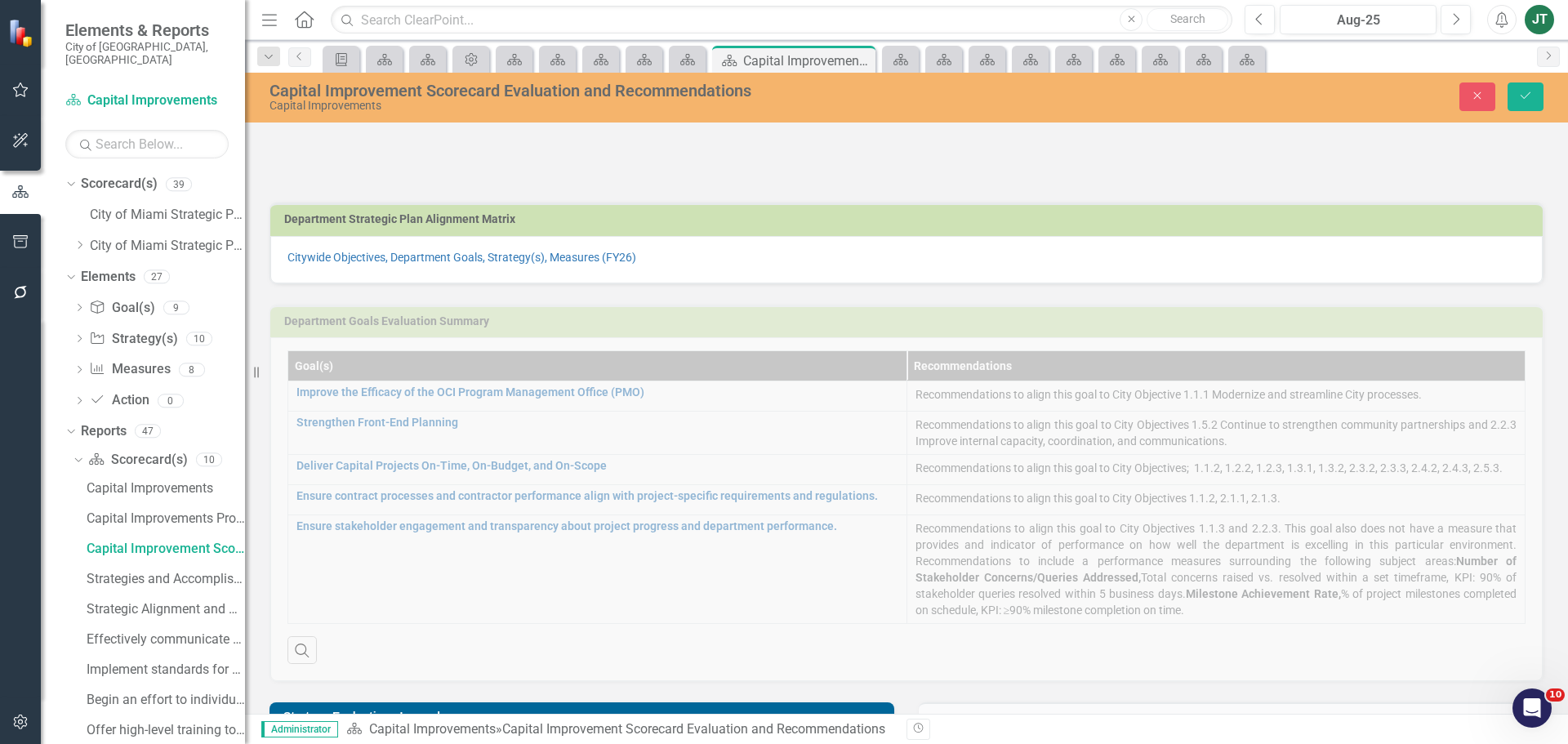
scroll to position [408, 0]
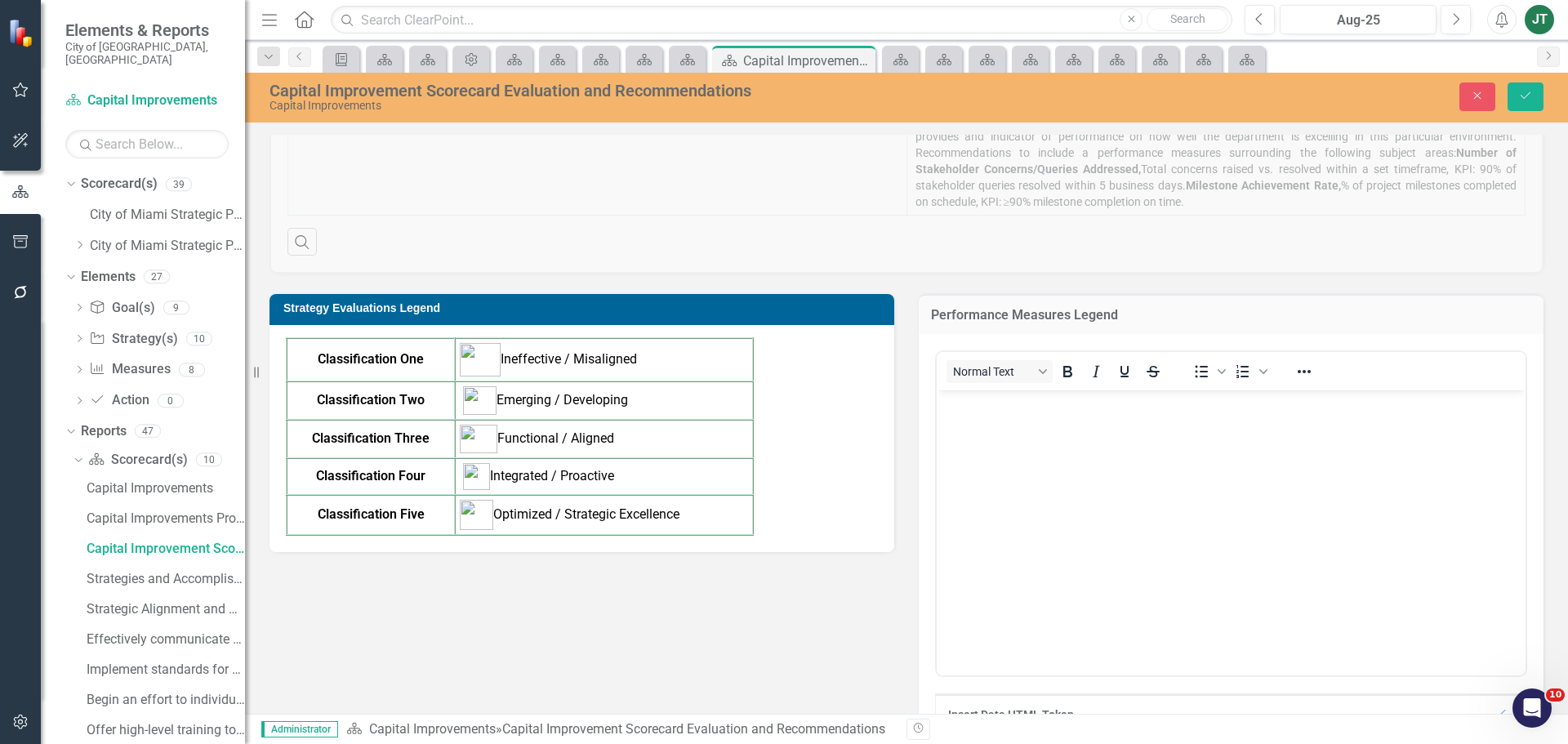
click at [1083, 484] on body "Rich Text Area. Press ALT-0 for help." at bounding box center [1231, 513] width 589 height 245
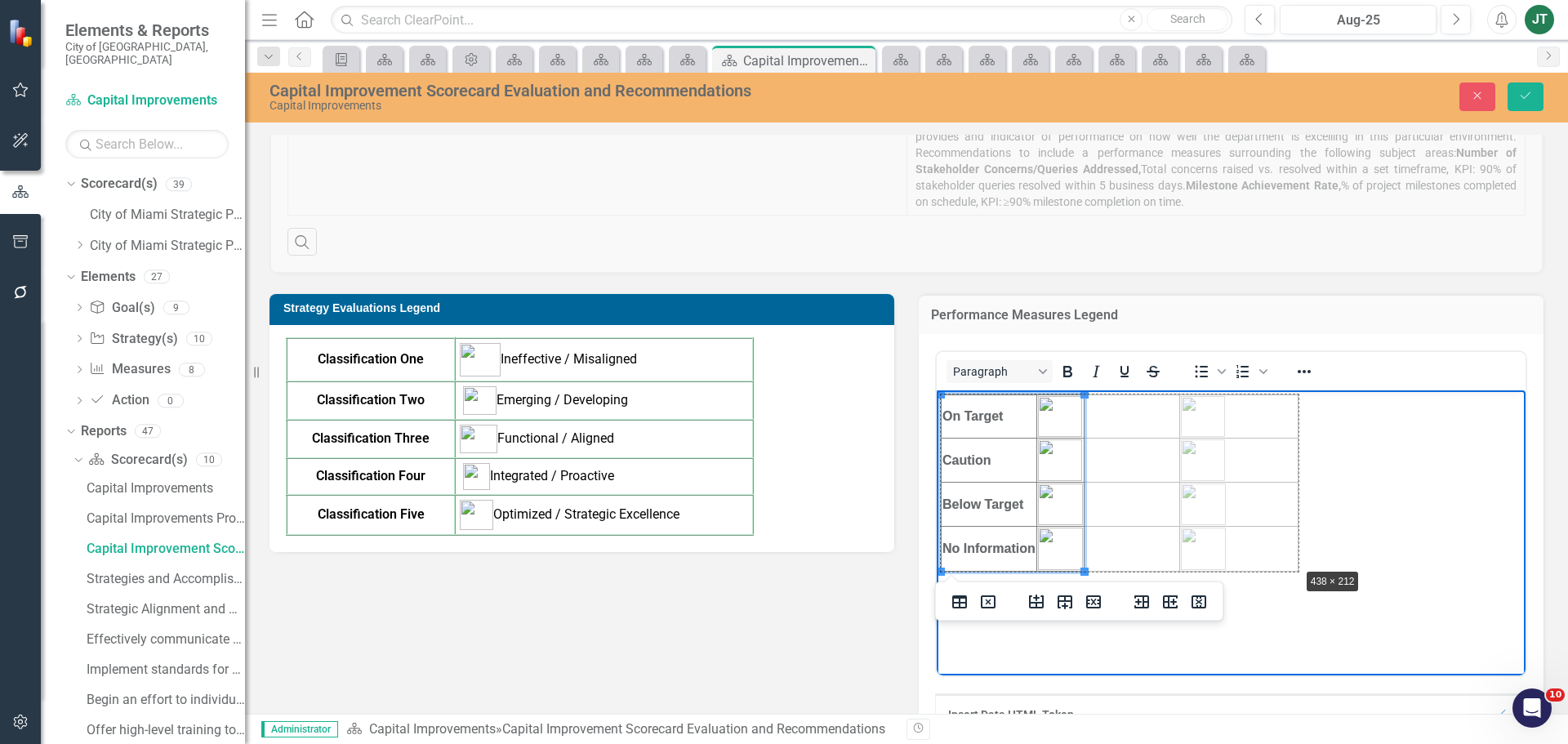
drag, startPoint x: 1082, startPoint y: 571, endPoint x: 1296, endPoint y: 566, distance: 214.1
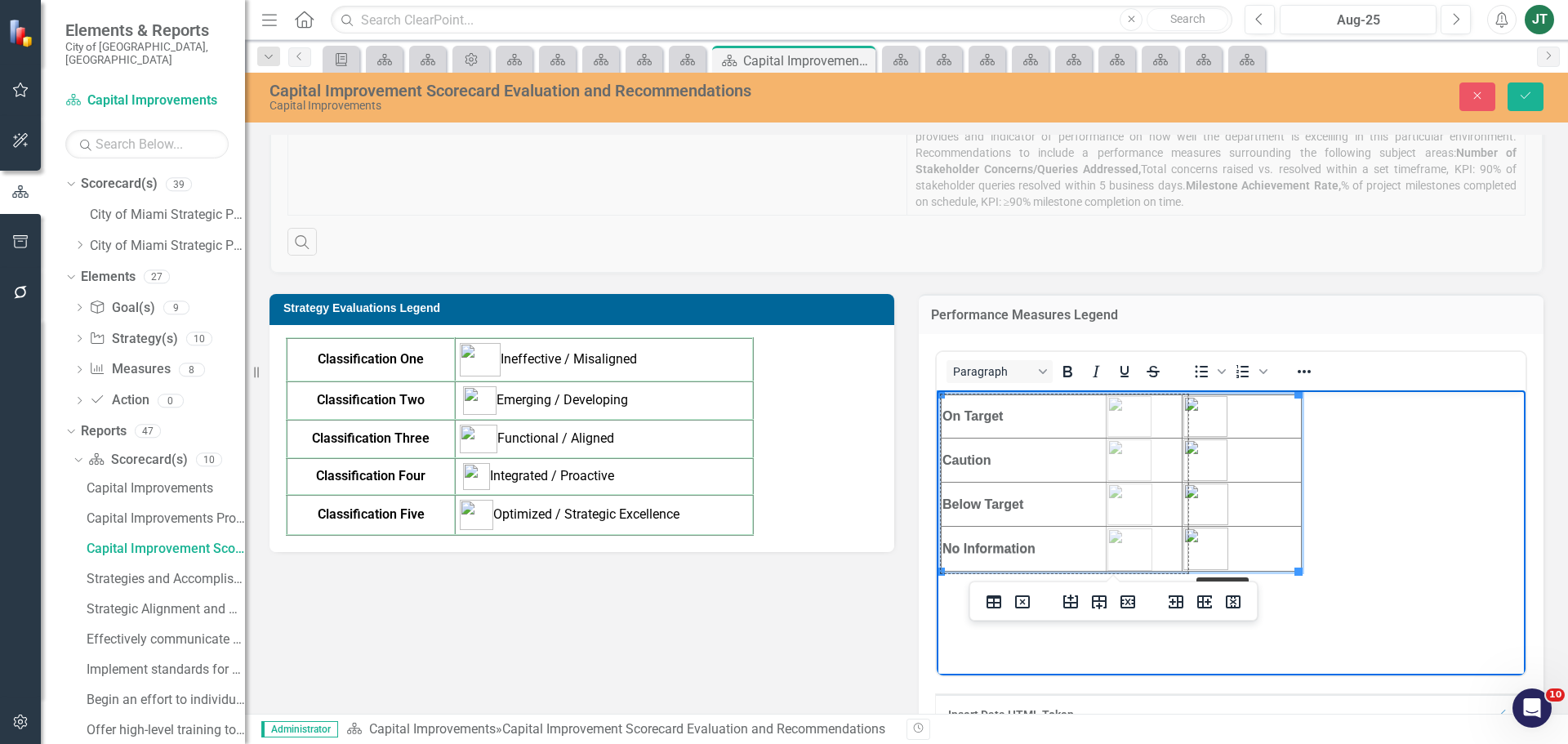
drag, startPoint x: 1294, startPoint y: 568, endPoint x: 1184, endPoint y: 570, distance: 110.0
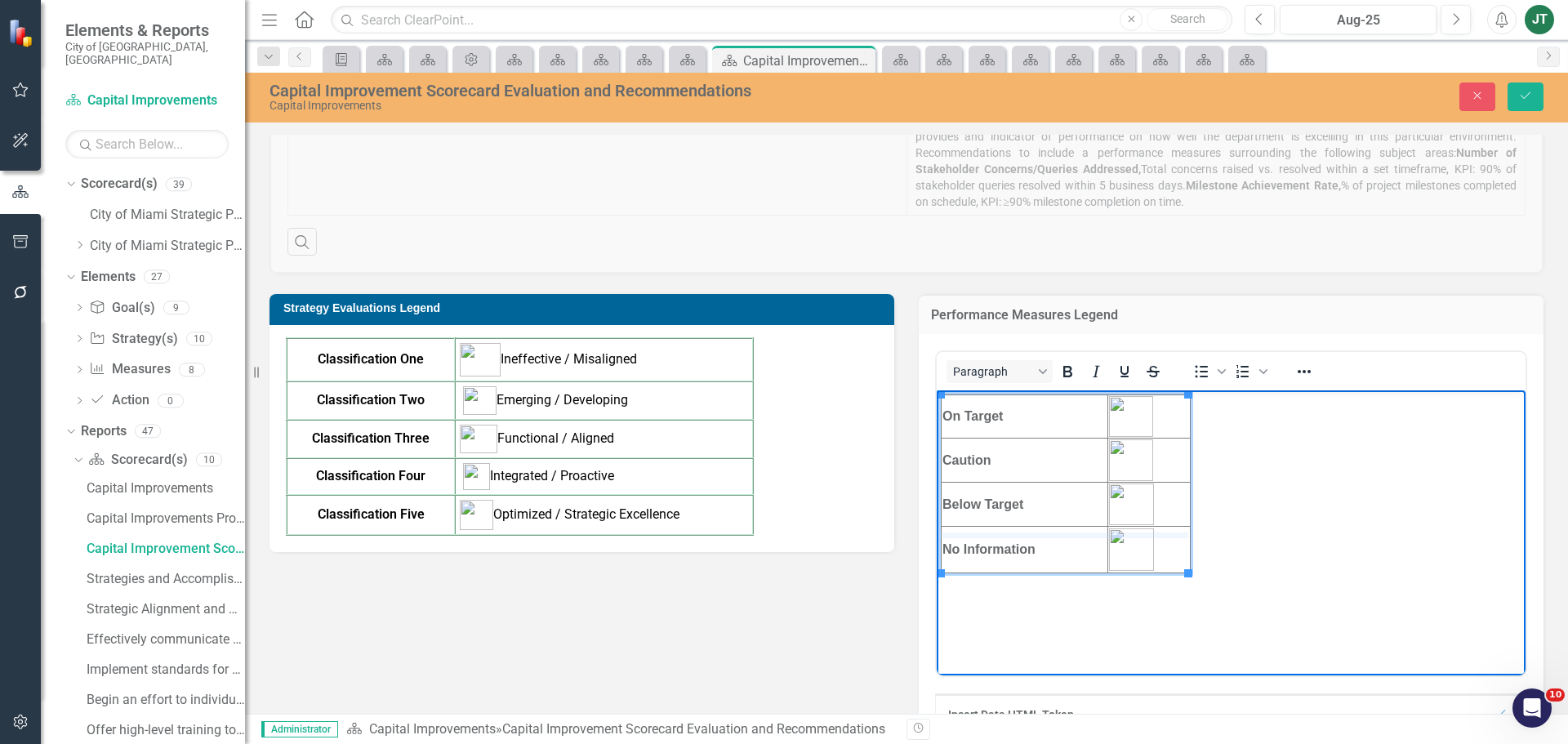
drag, startPoint x: 1056, startPoint y: 573, endPoint x: 1069, endPoint y: 535, distance: 40.2
click at [1248, 497] on body "On Target Caution Below Target No Information" at bounding box center [1231, 513] width 589 height 245
drag, startPoint x: 1191, startPoint y: 566, endPoint x: 917, endPoint y: 407, distance: 316.8
click at [937, 407] on html "On Target Caution Below Target No Information" at bounding box center [1231, 513] width 589 height 245
click at [1303, 370] on icon "Reveal or hide additional toolbar items" at bounding box center [1305, 372] width 13 height 3
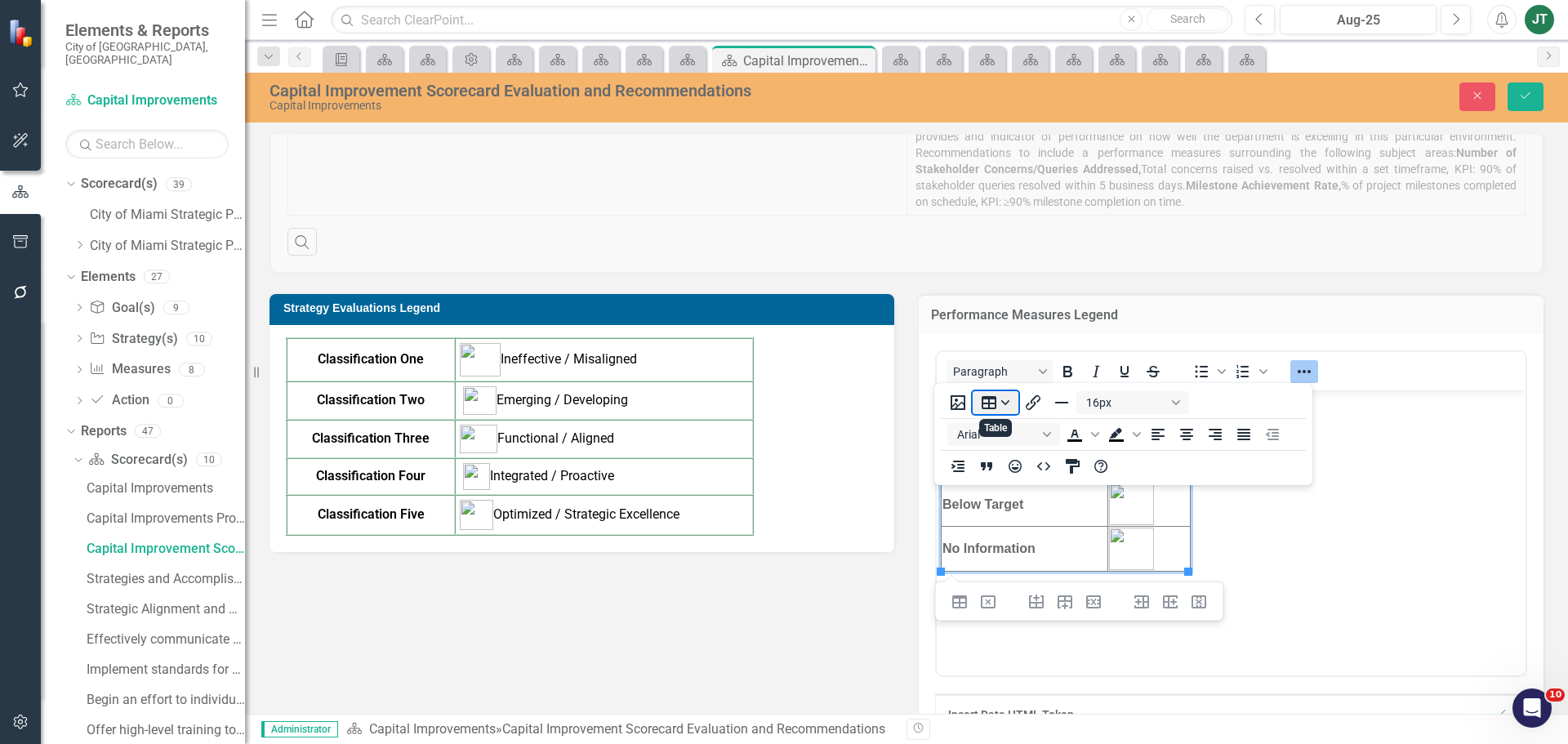
click at [1003, 399] on button "Table" at bounding box center [996, 402] width 45 height 23
click at [1003, 401] on button "Table" at bounding box center [996, 402] width 45 height 23
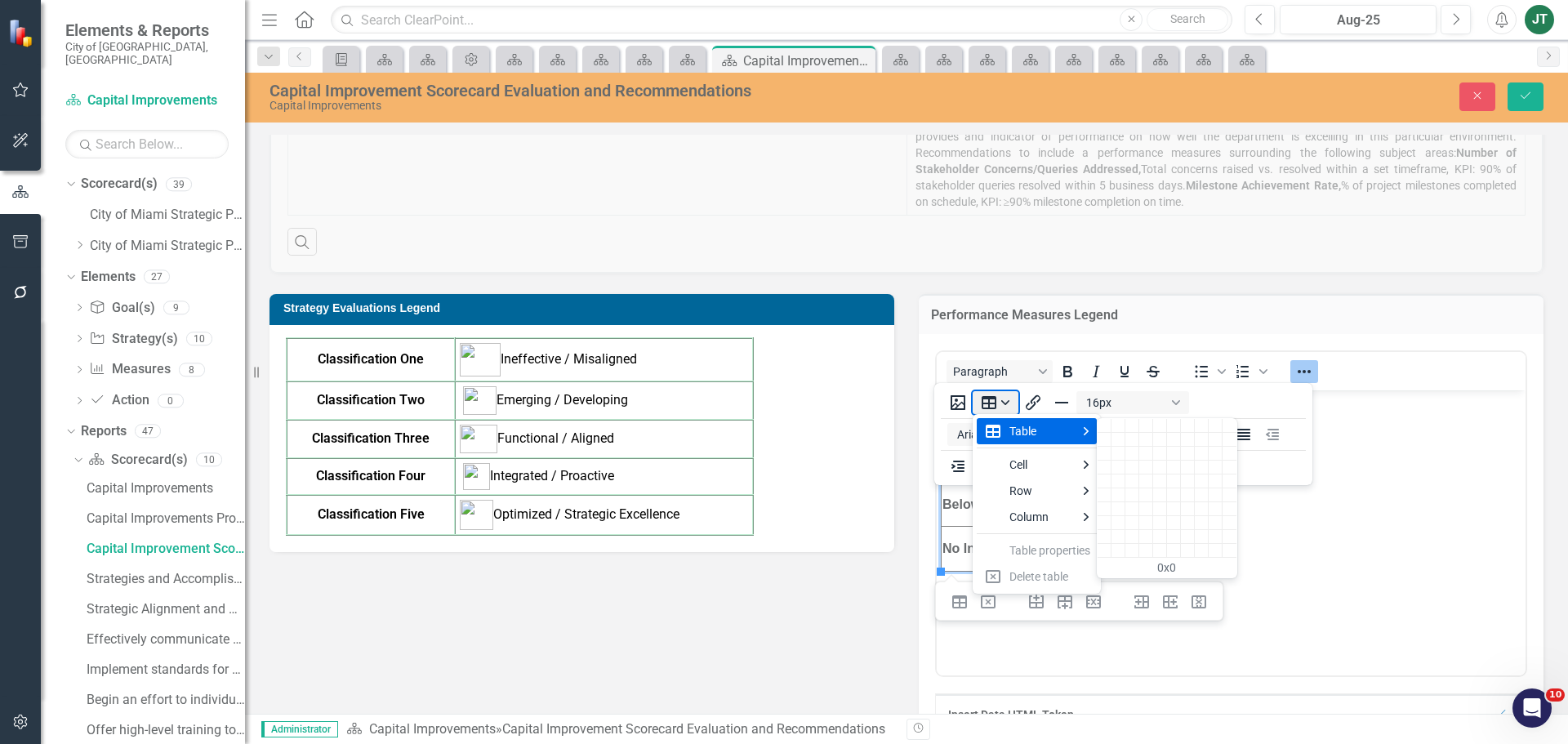
click at [1008, 404] on button "Table" at bounding box center [996, 402] width 45 height 23
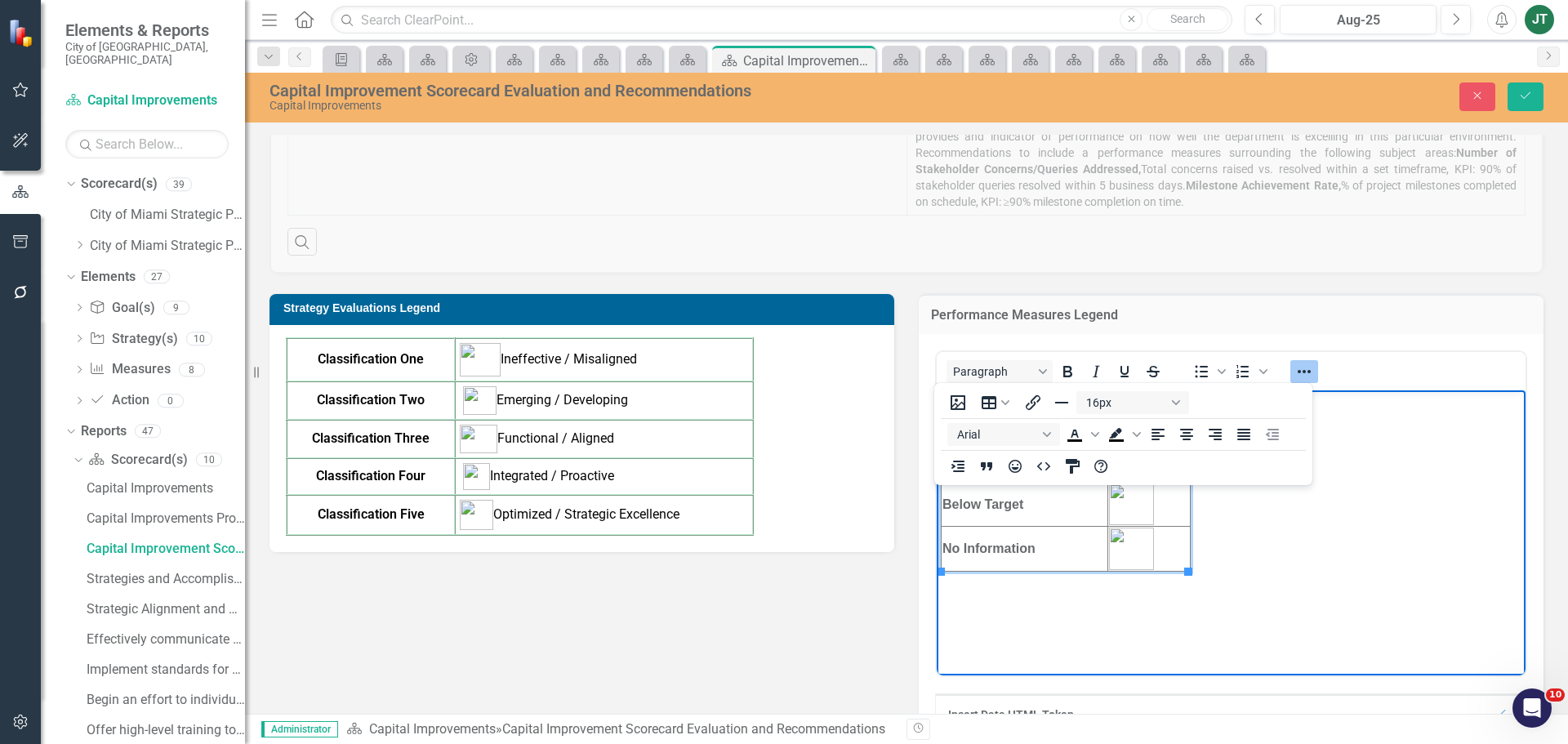
click at [1159, 530] on td "Rich Text Area. Press ALT-0 for help." at bounding box center [1149, 549] width 82 height 45
click at [1002, 393] on button "Table" at bounding box center [996, 402] width 45 height 23
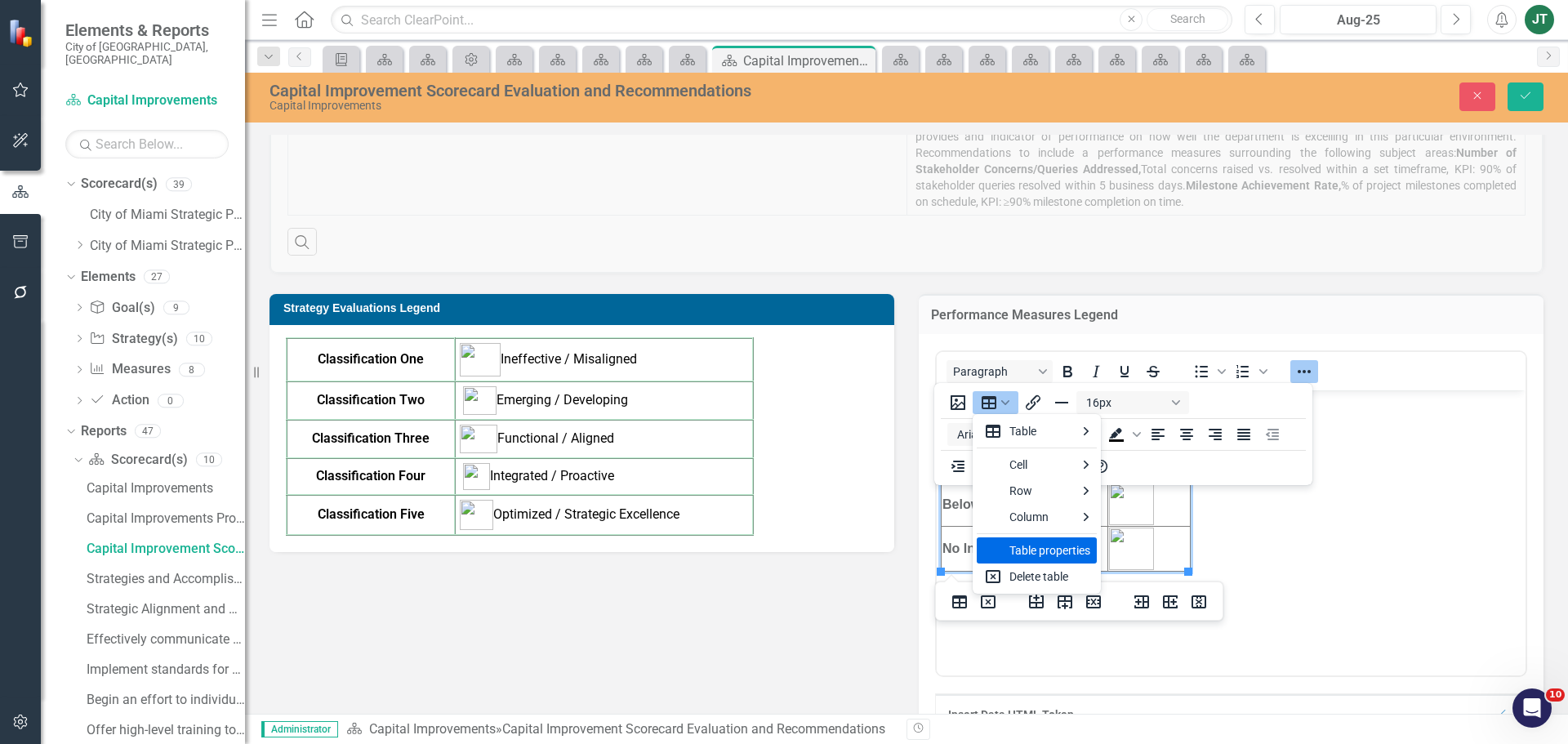
click at [1020, 553] on div "Table properties" at bounding box center [1050, 550] width 81 height 19
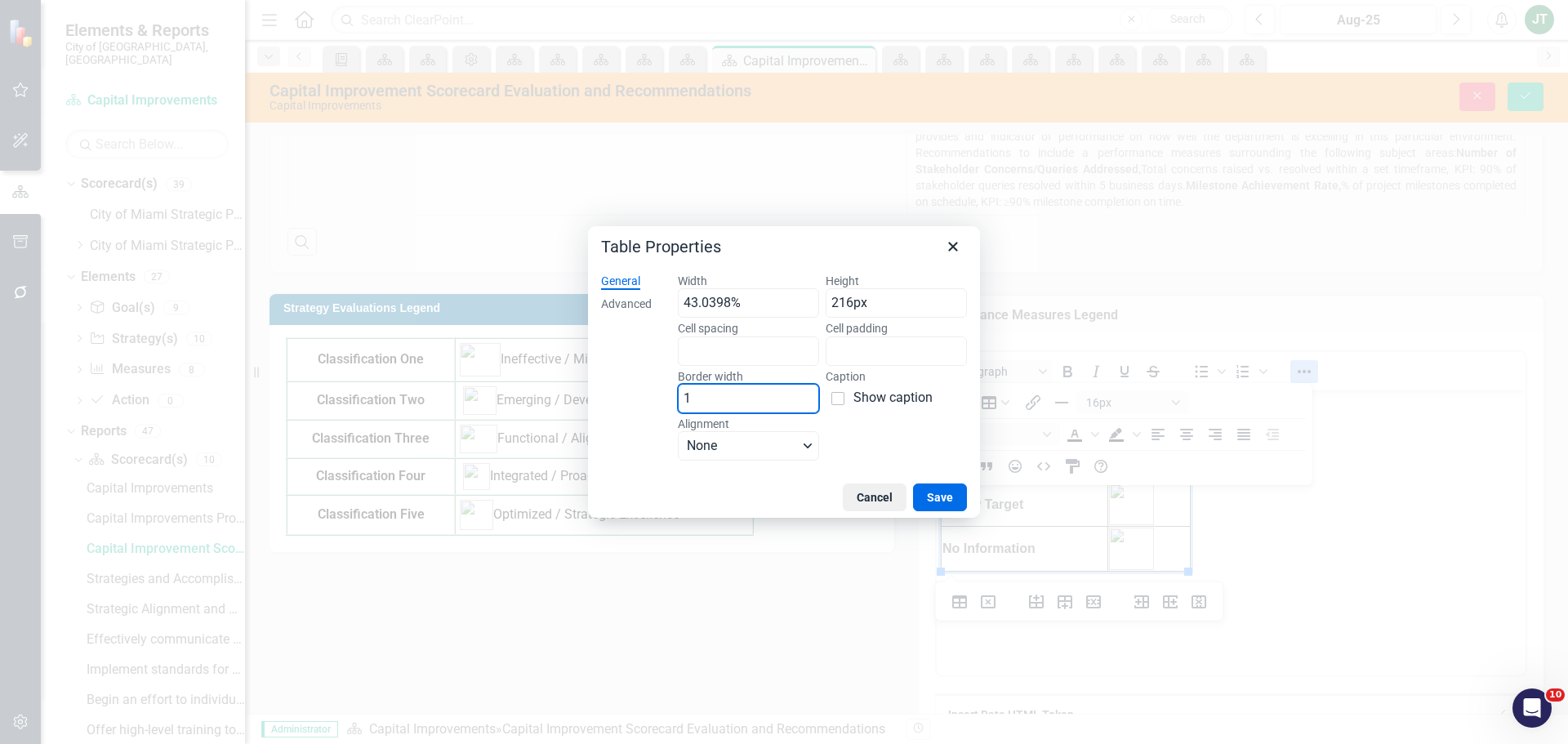
click at [708, 404] on input "1" at bounding box center [748, 398] width 141 height 29
drag, startPoint x: 746, startPoint y: 397, endPoint x: 654, endPoint y: 398, distance: 92.0
click at [654, 397] on div "General Advanced Width 43.0398% Height 216px Cell spacing Cell padding Border w…" at bounding box center [784, 369] width 392 height 216
type input "2"
click at [639, 299] on div "Advanced" at bounding box center [626, 304] width 50 height 16
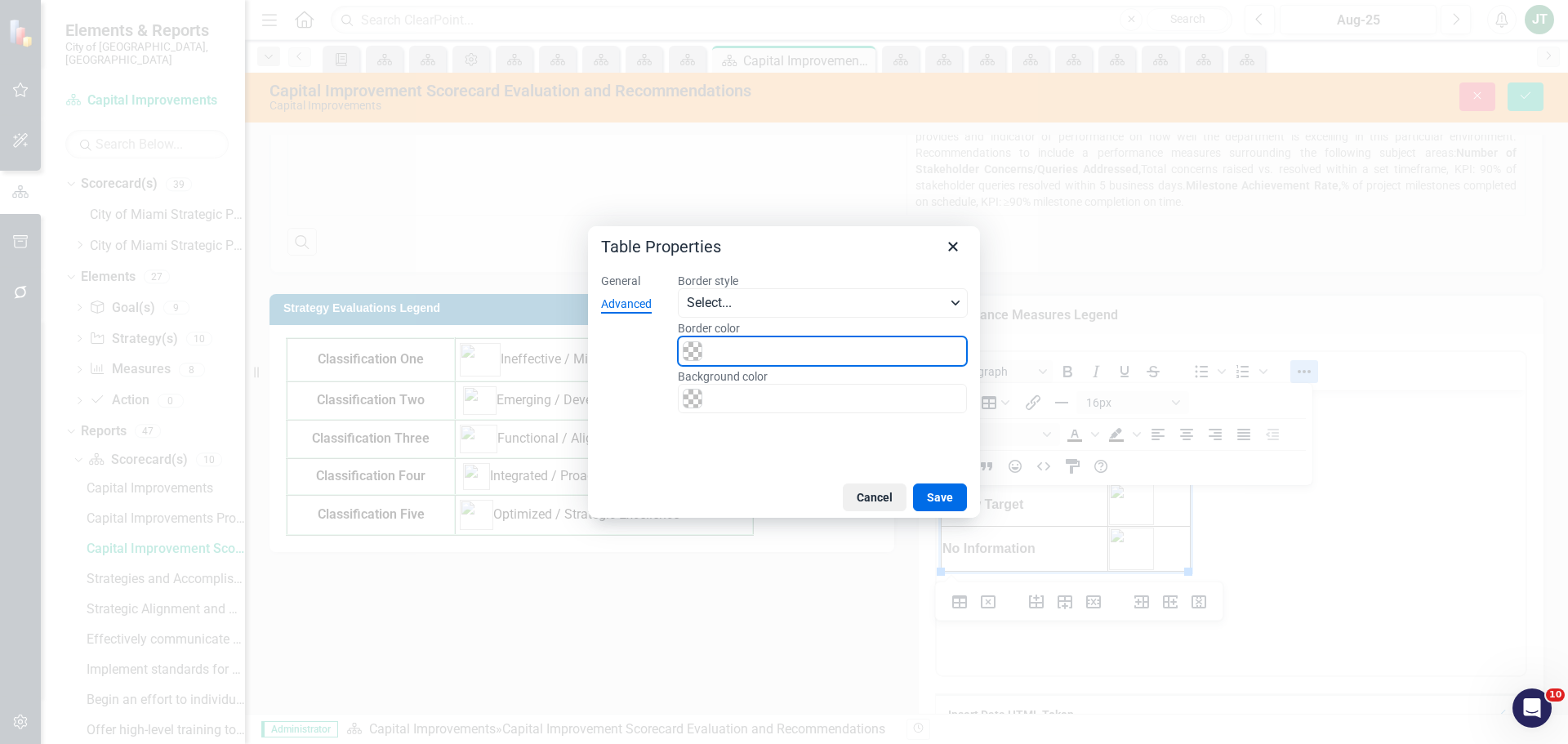
click at [712, 343] on input "Border color" at bounding box center [821, 351] width 289 height 29
click at [689, 352] on span "Color swatch" at bounding box center [692, 351] width 19 height 19
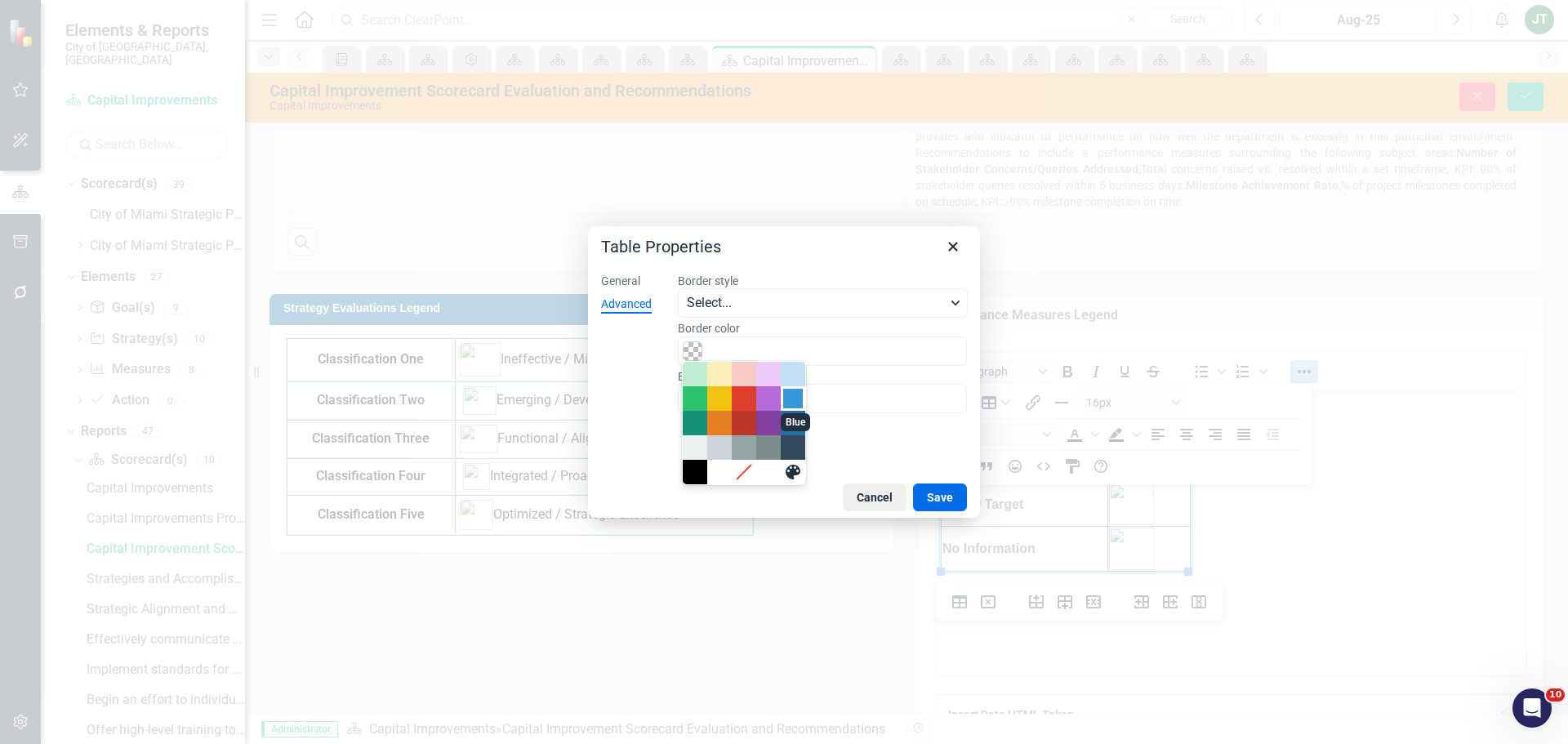
click at [791, 400] on div "Blue" at bounding box center [792, 398] width 19 height 19
type input "#3598DB"
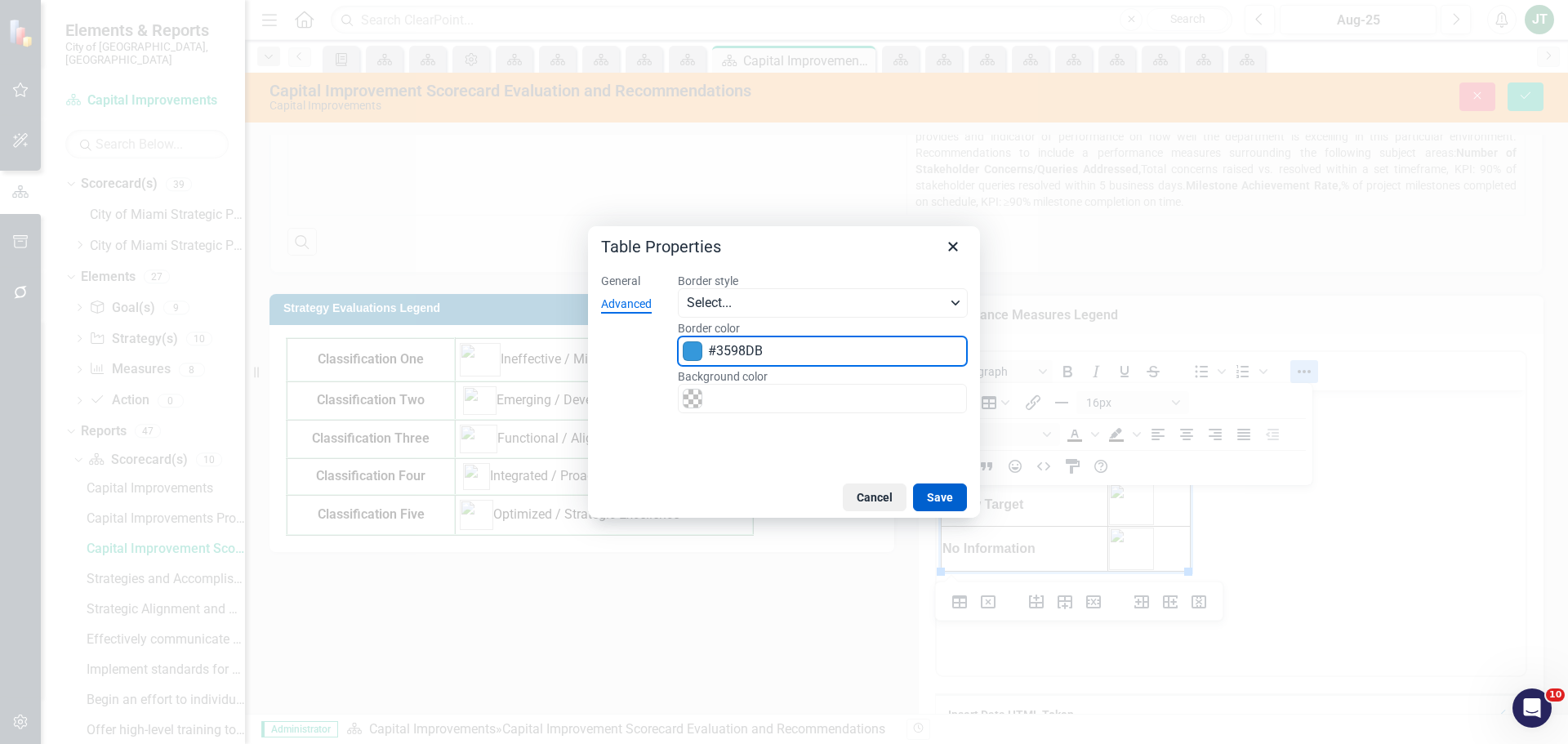
click at [947, 496] on button "Save" at bounding box center [940, 497] width 54 height 28
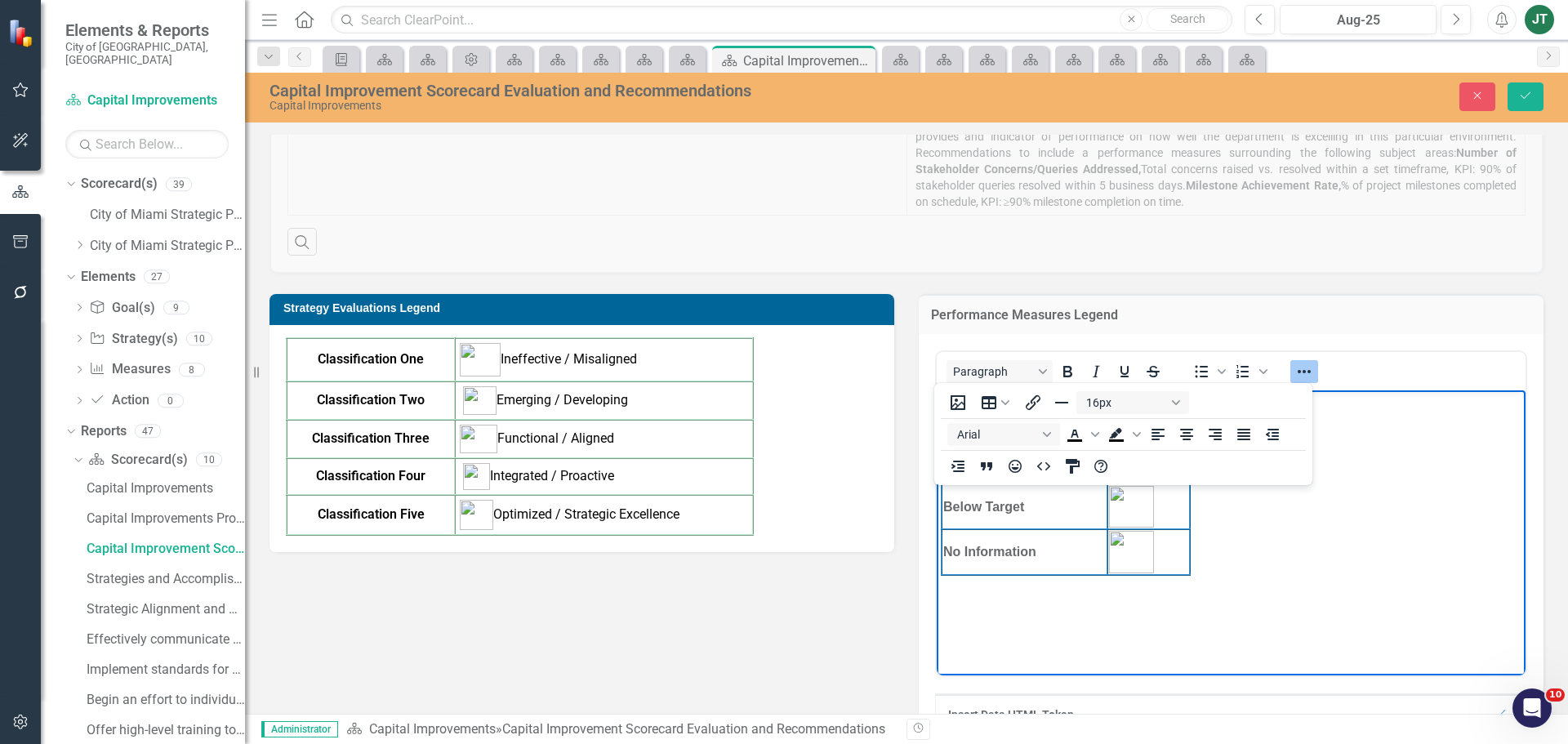
click at [1341, 523] on body "On Target Caution Below Target No Information" at bounding box center [1231, 513] width 589 height 245
click at [1187, 584] on body "On Target Caution Below Target No Information" at bounding box center [1231, 513] width 589 height 245
click at [1150, 559] on img "Rich Text Area. Press ALT-0 for help." at bounding box center [1131, 552] width 45 height 42
click at [1175, 556] on td "Rich Text Area. Press ALT-0 for help." at bounding box center [1149, 552] width 82 height 45
drag, startPoint x: 1178, startPoint y: 556, endPoint x: 1083, endPoint y: 358, distance: 219.6
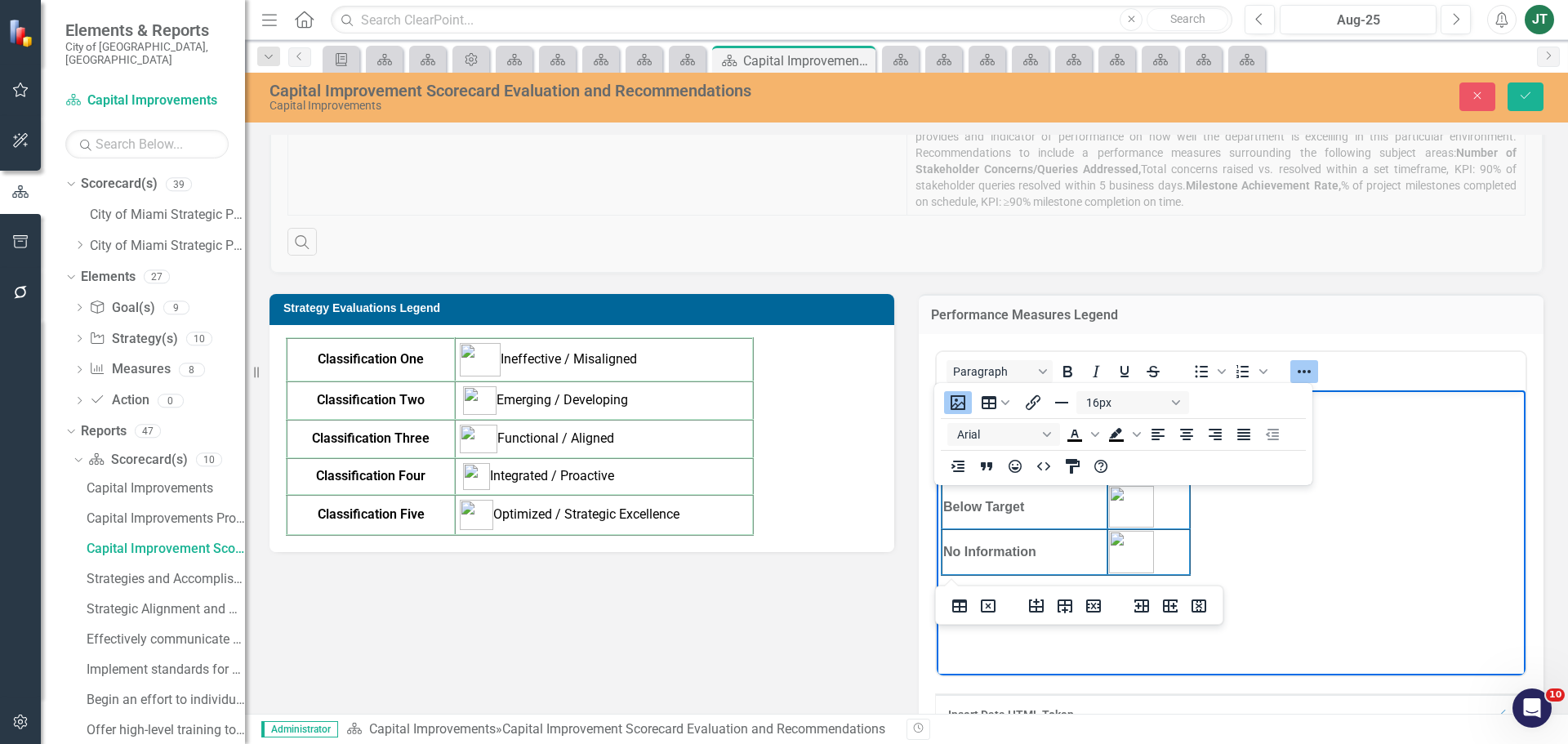
click at [1083, 391] on html "On Target Caution Below Target No Information" at bounding box center [1231, 513] width 589 height 245
click at [1180, 441] on icon "Align center" at bounding box center [1186, 434] width 19 height 19
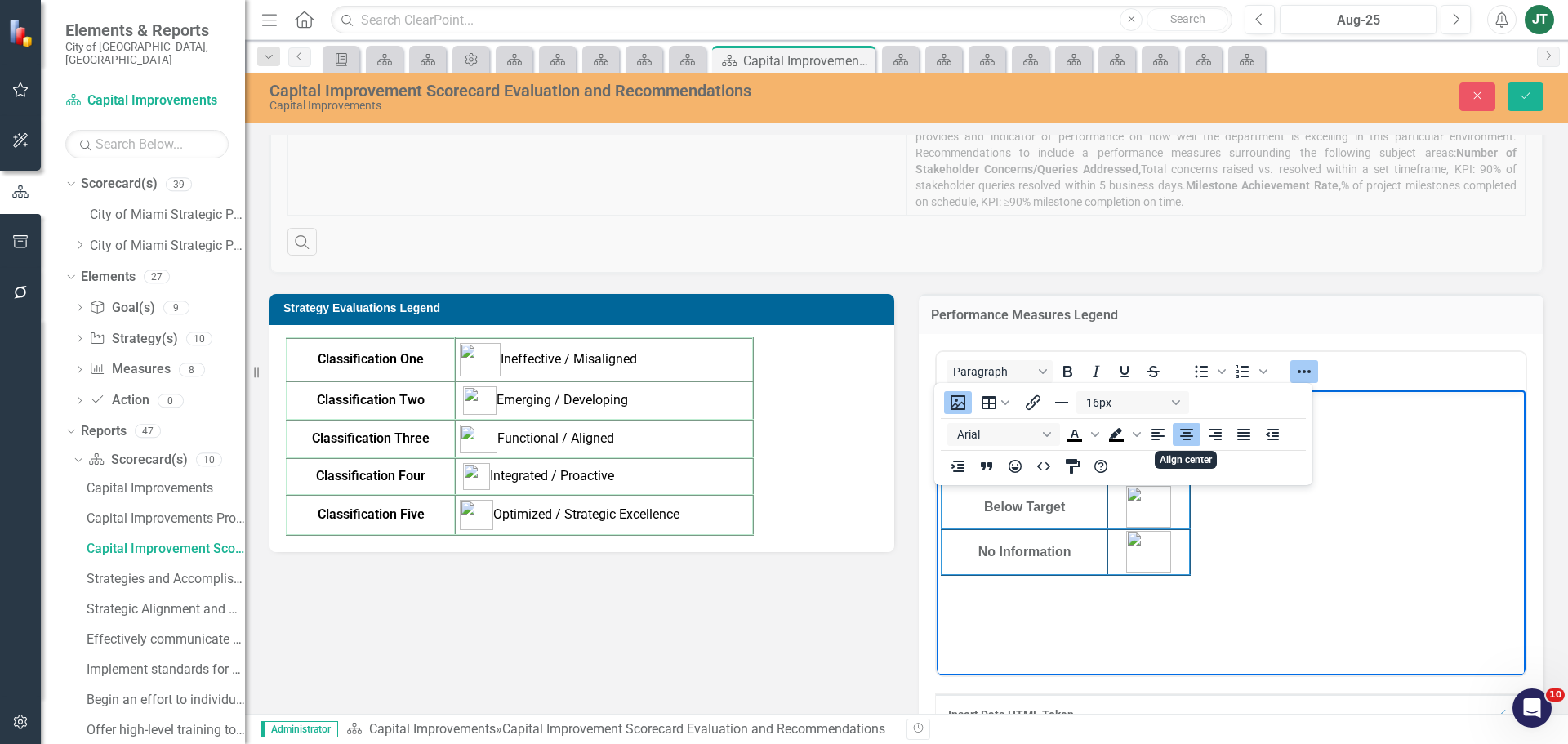
click at [1263, 523] on body "On Target Caution Below Target No Information" at bounding box center [1231, 513] width 589 height 245
click at [1347, 363] on div "Paragraph To open the popup, press Shift+Enter To open the popup, press Shift+E…" at bounding box center [1231, 371] width 589 height 32
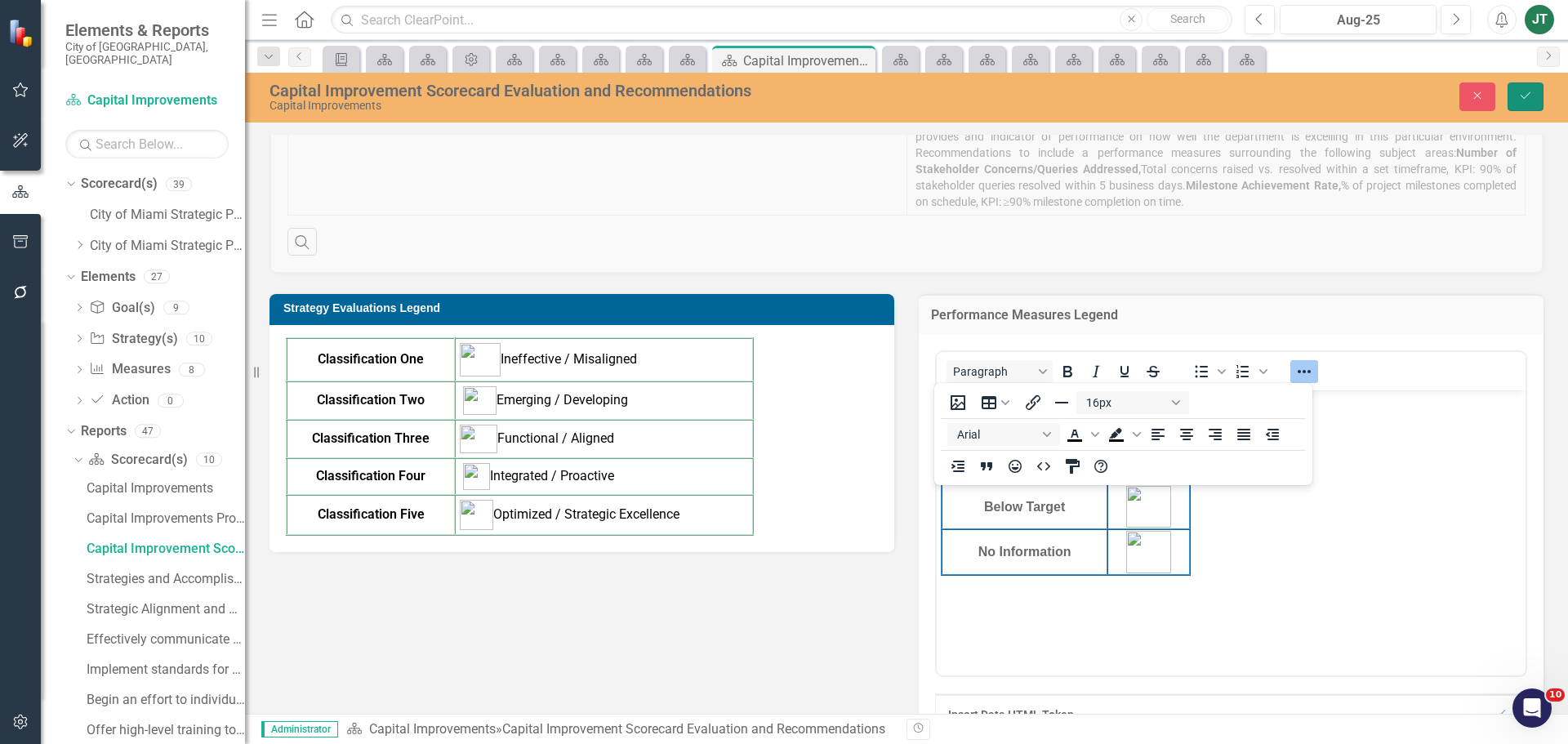
click at [1528, 100] on icon "Save" at bounding box center [1525, 96] width 14 height 12
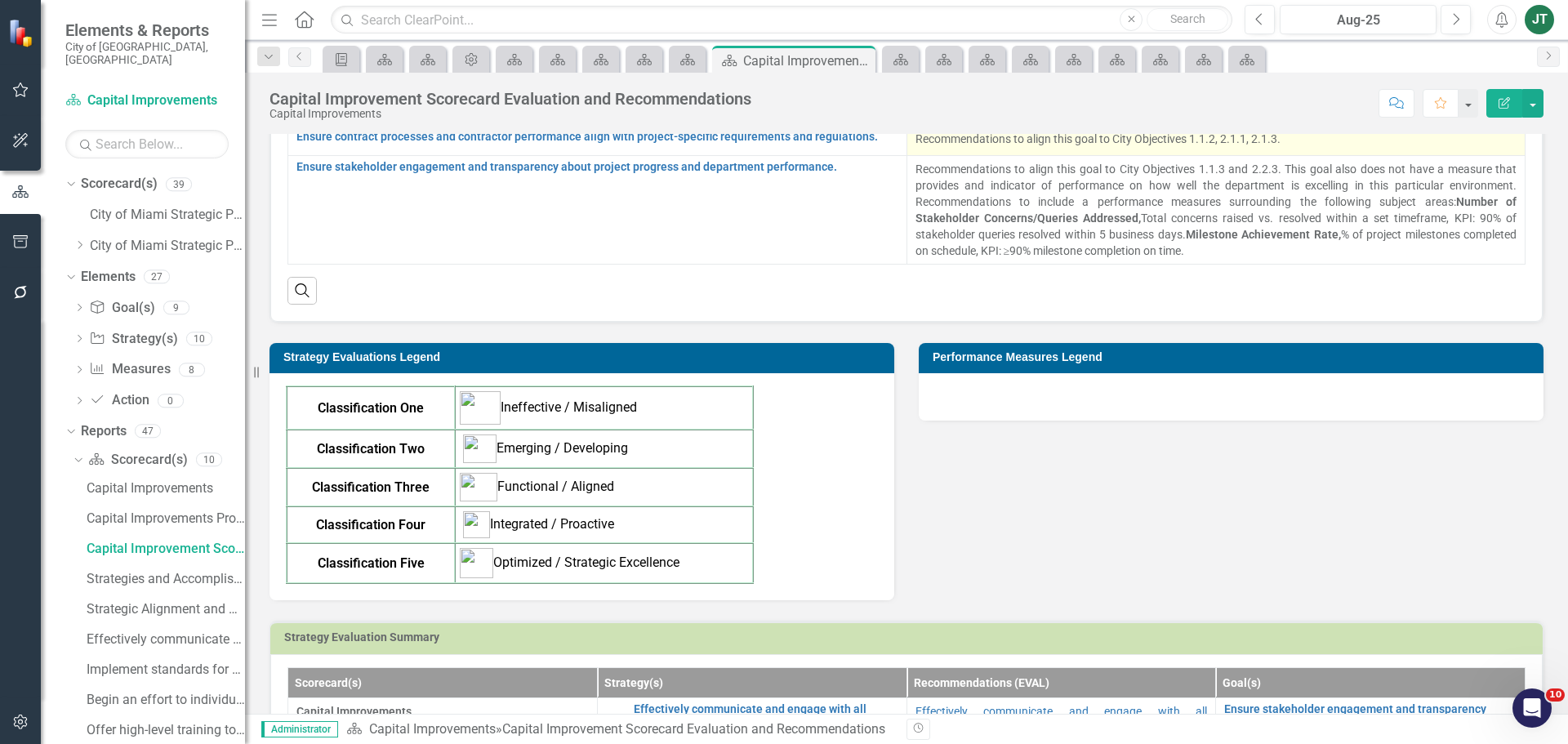
scroll to position [490, 0]
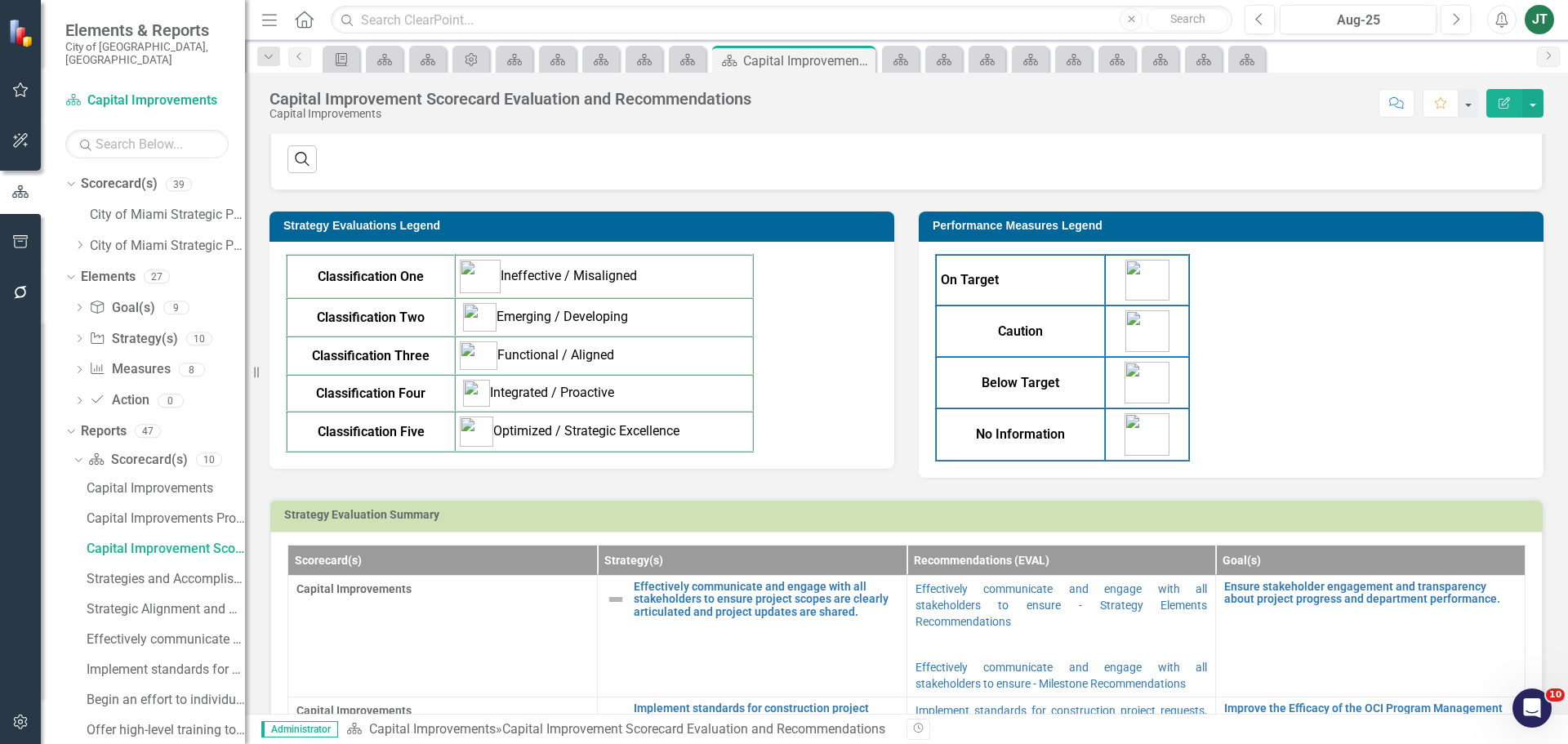
click at [826, 389] on div "Classification One Ineffective / Misaligned Classification Two Emerging / Devel…" at bounding box center [582, 353] width 592 height 199
click at [813, 396] on div "Classification One Ineffective / Misaligned Classification Two Emerging / Devel…" at bounding box center [582, 353] width 592 height 199
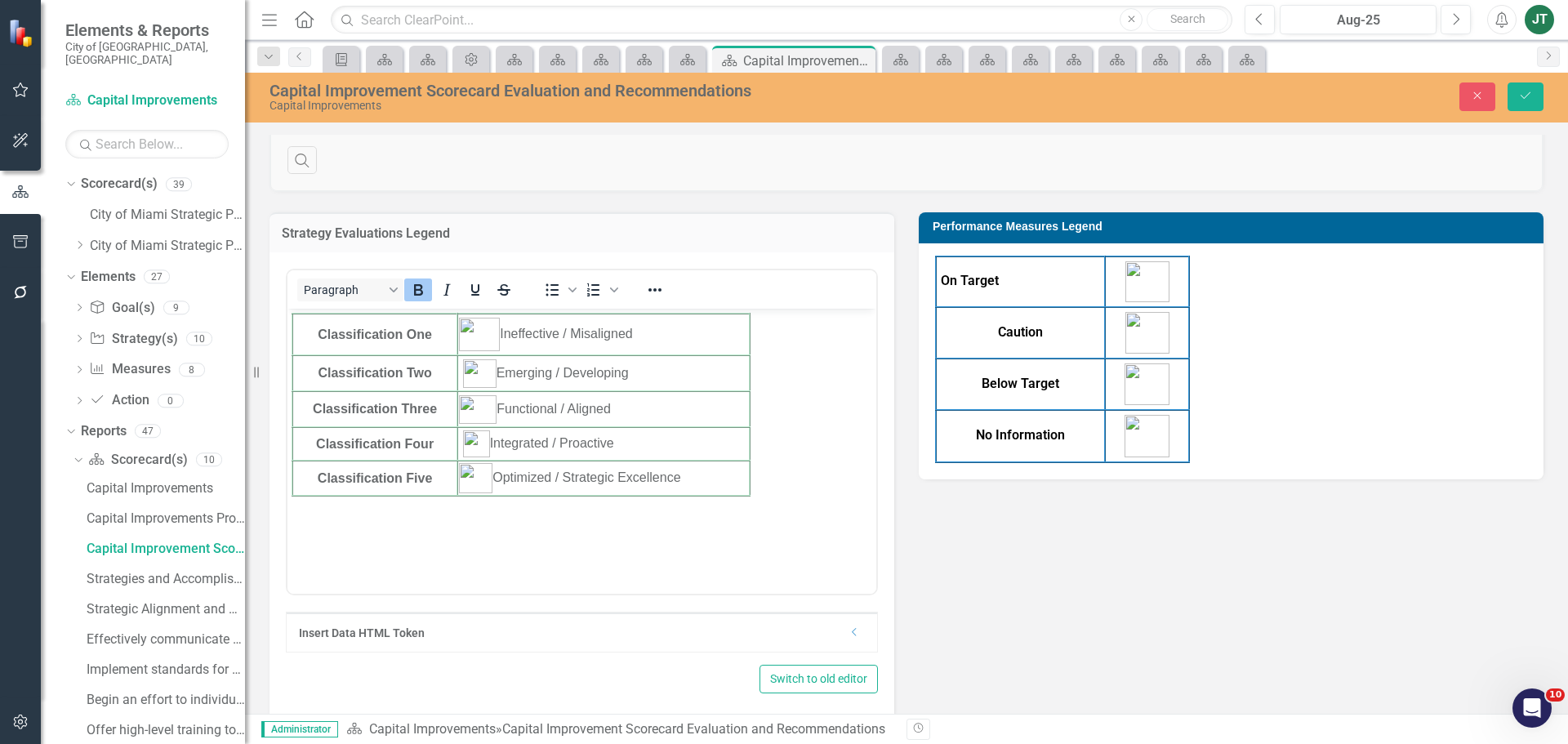
scroll to position [0, 0]
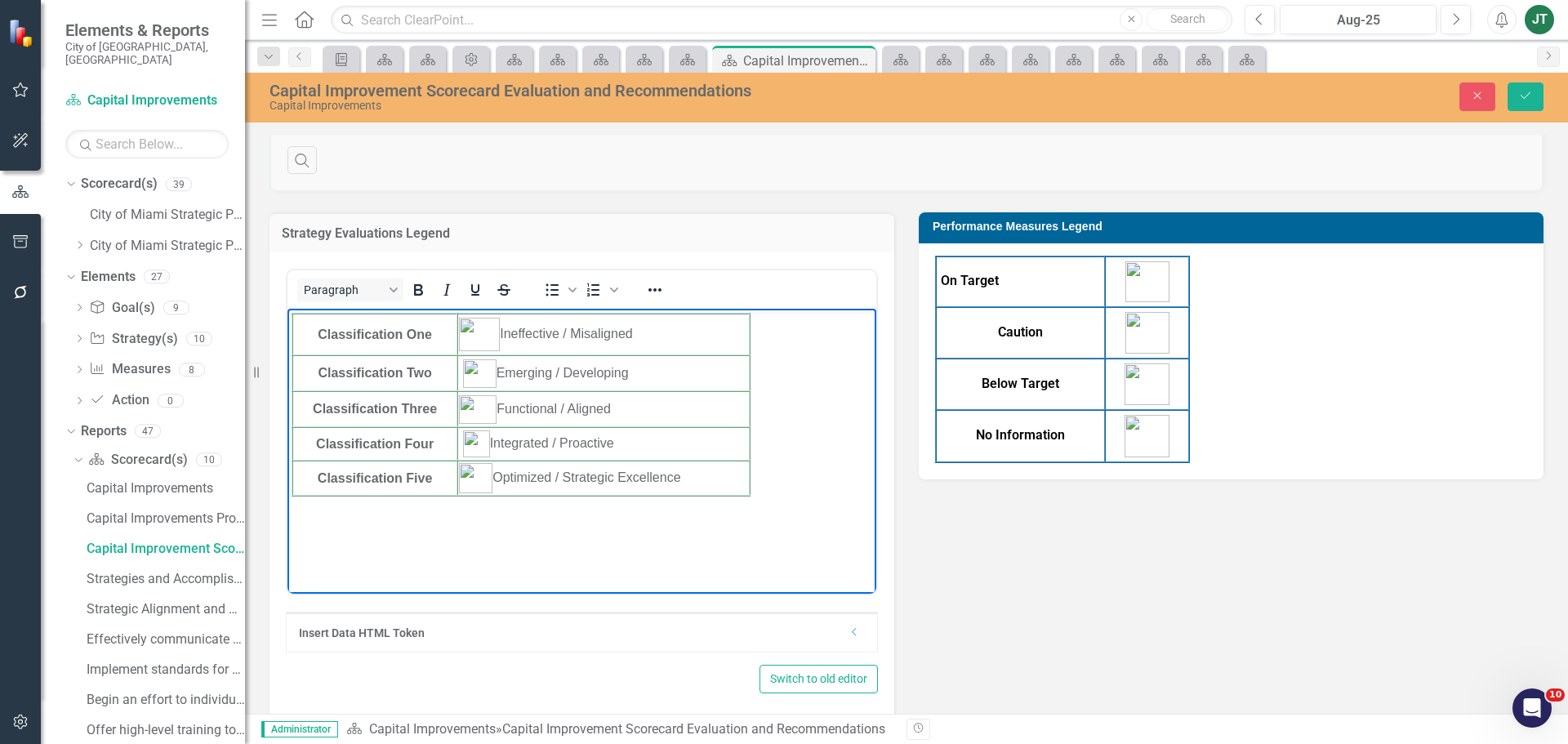
click at [801, 373] on body "Classification One Ineffective / Misaligned Classification Two Emerging / Devel…" at bounding box center [582, 431] width 589 height 245
click at [656, 285] on icon "Reveal or hide additional toolbar items" at bounding box center [654, 290] width 19 height 19
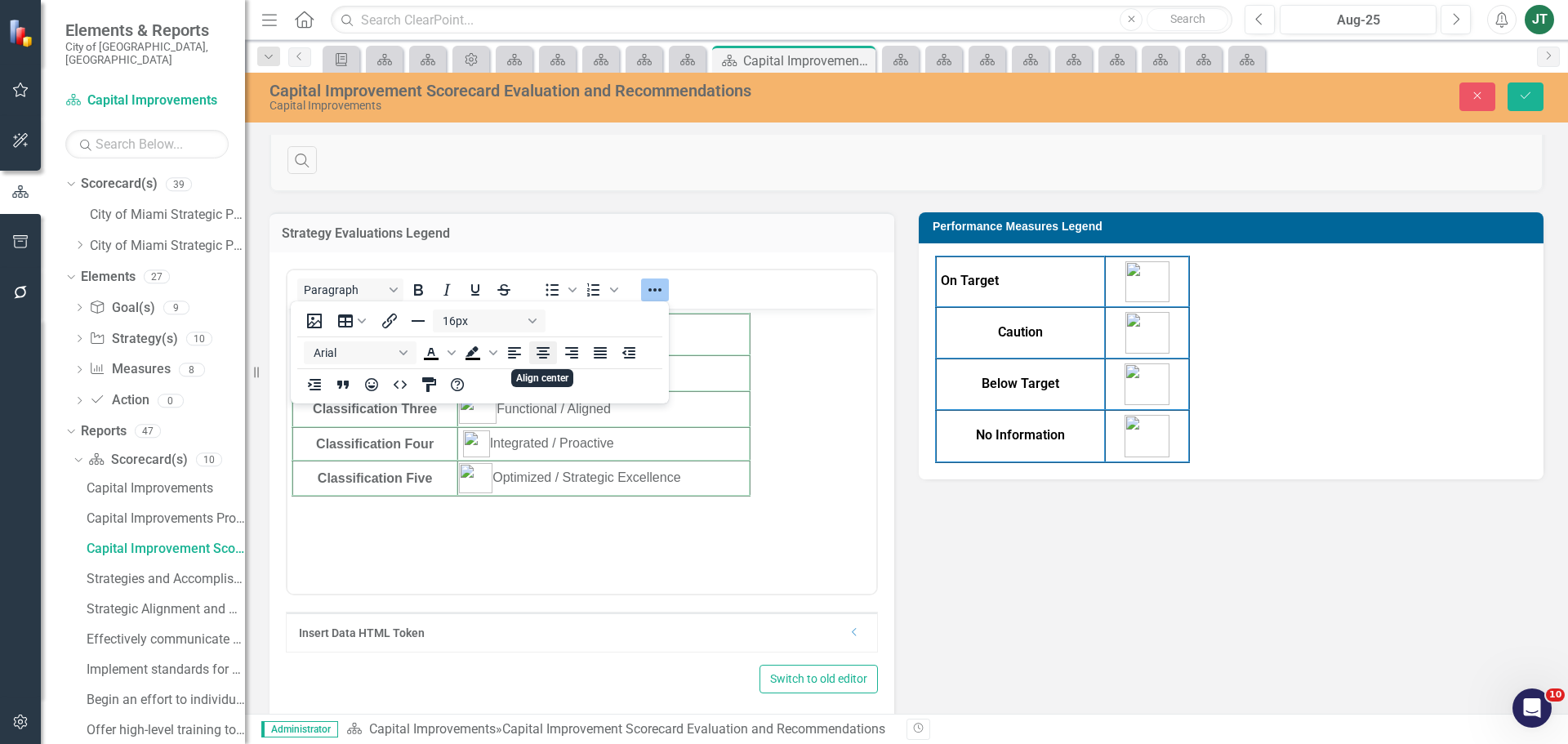
click at [546, 355] on icon "Align center" at bounding box center [543, 353] width 13 height 12
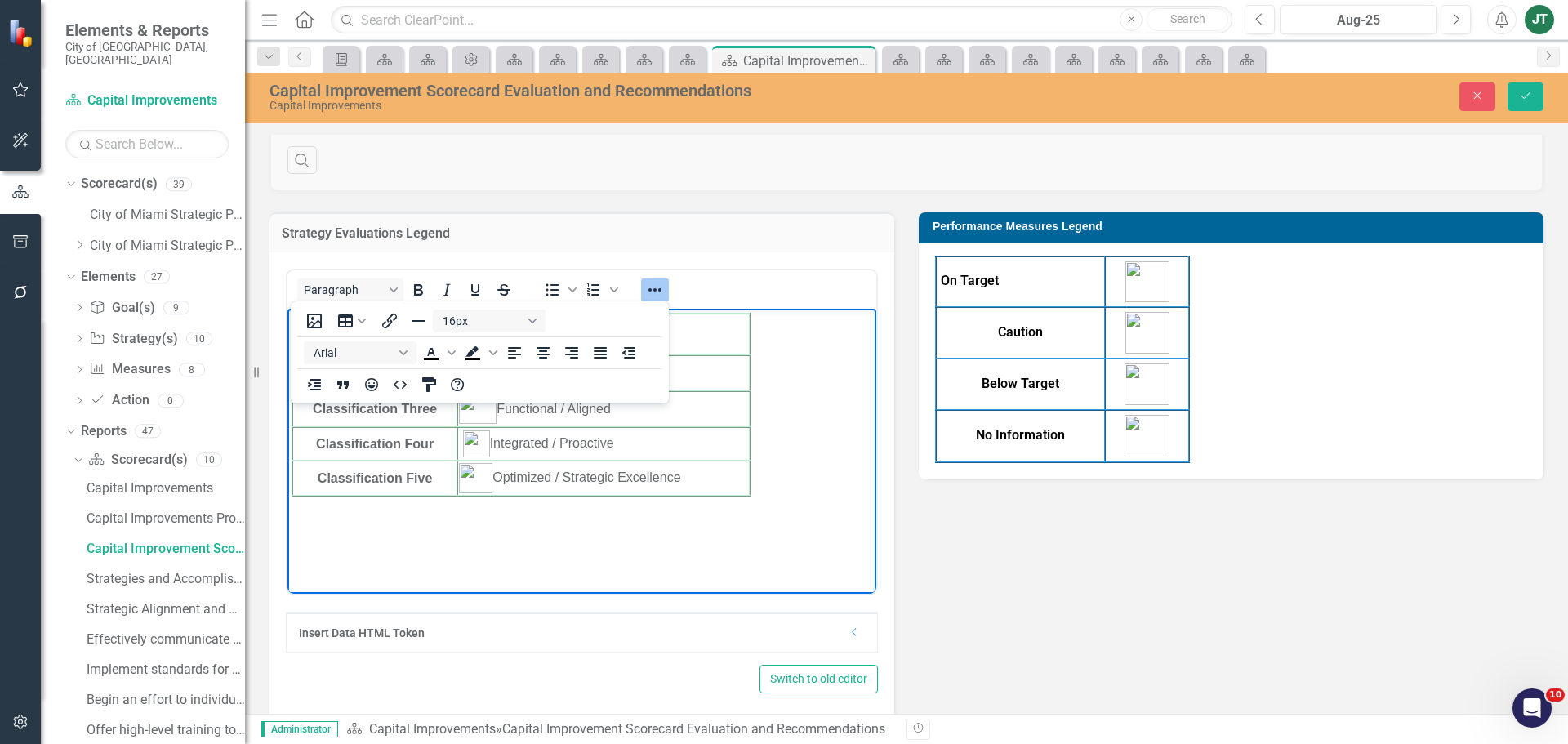
click at [764, 434] on body "Classification One Ineffective / Misaligned Classification Two Emerging / Devel…" at bounding box center [582, 431] width 589 height 245
drag, startPoint x: 751, startPoint y: 494, endPoint x: 213, endPoint y: 229, distance: 599.7
click at [288, 309] on html "Classification One Ineffective / Misaligned Classification Two Emerging / Devel…" at bounding box center [582, 431] width 589 height 245
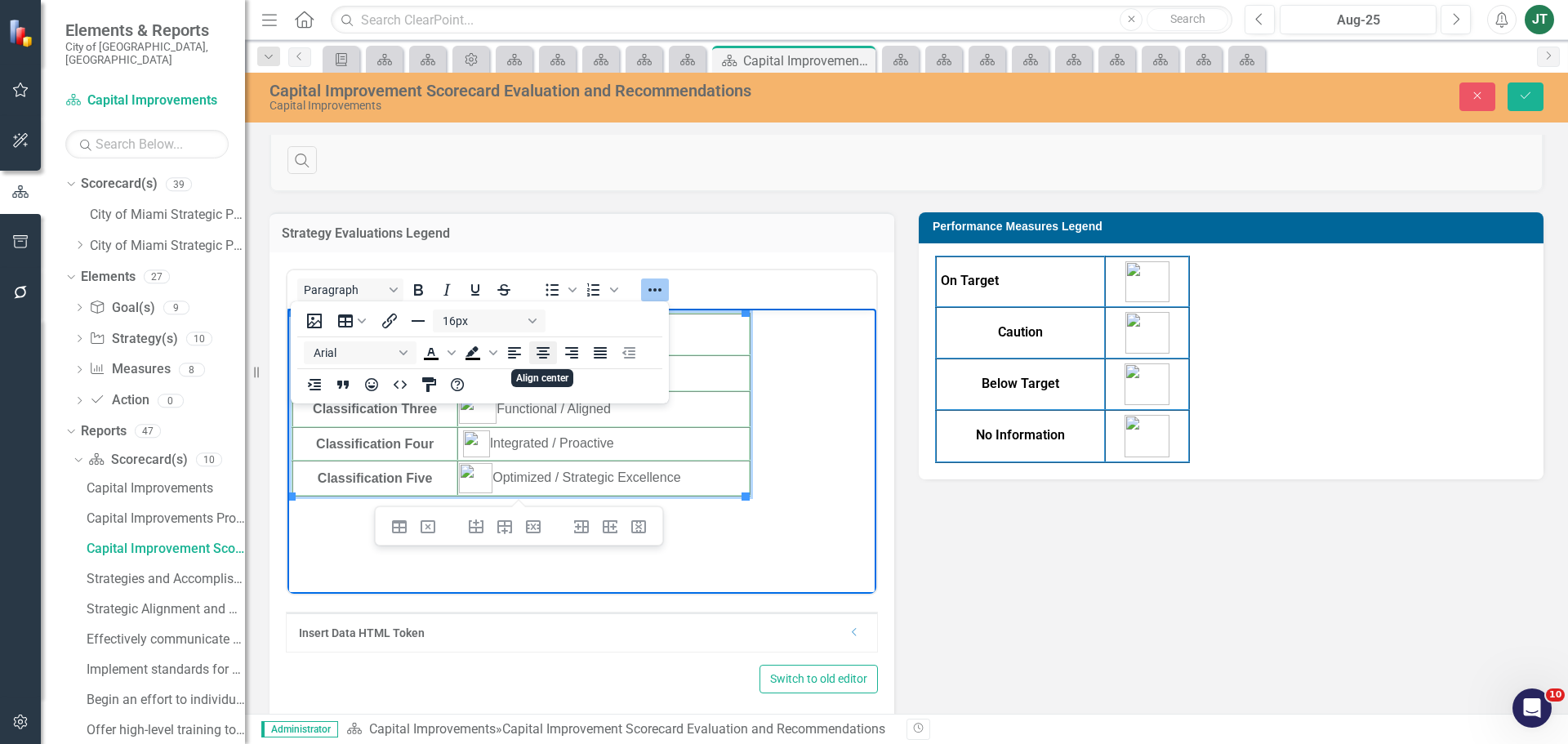
click at [545, 356] on icon "Align center" at bounding box center [543, 352] width 19 height 19
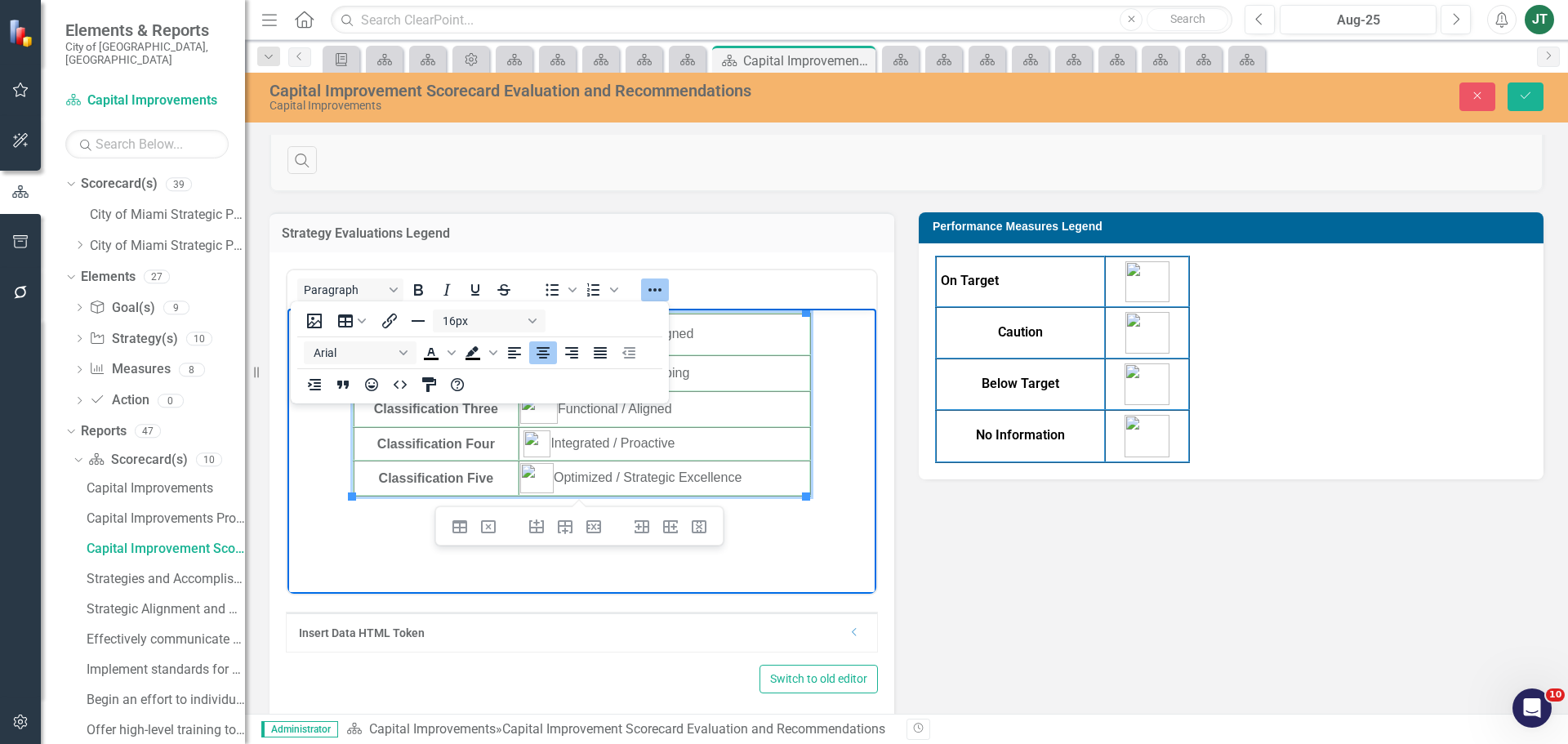
click at [1299, 443] on div "On Target Caution Below Target No Information" at bounding box center [1230, 359] width 592 height 207
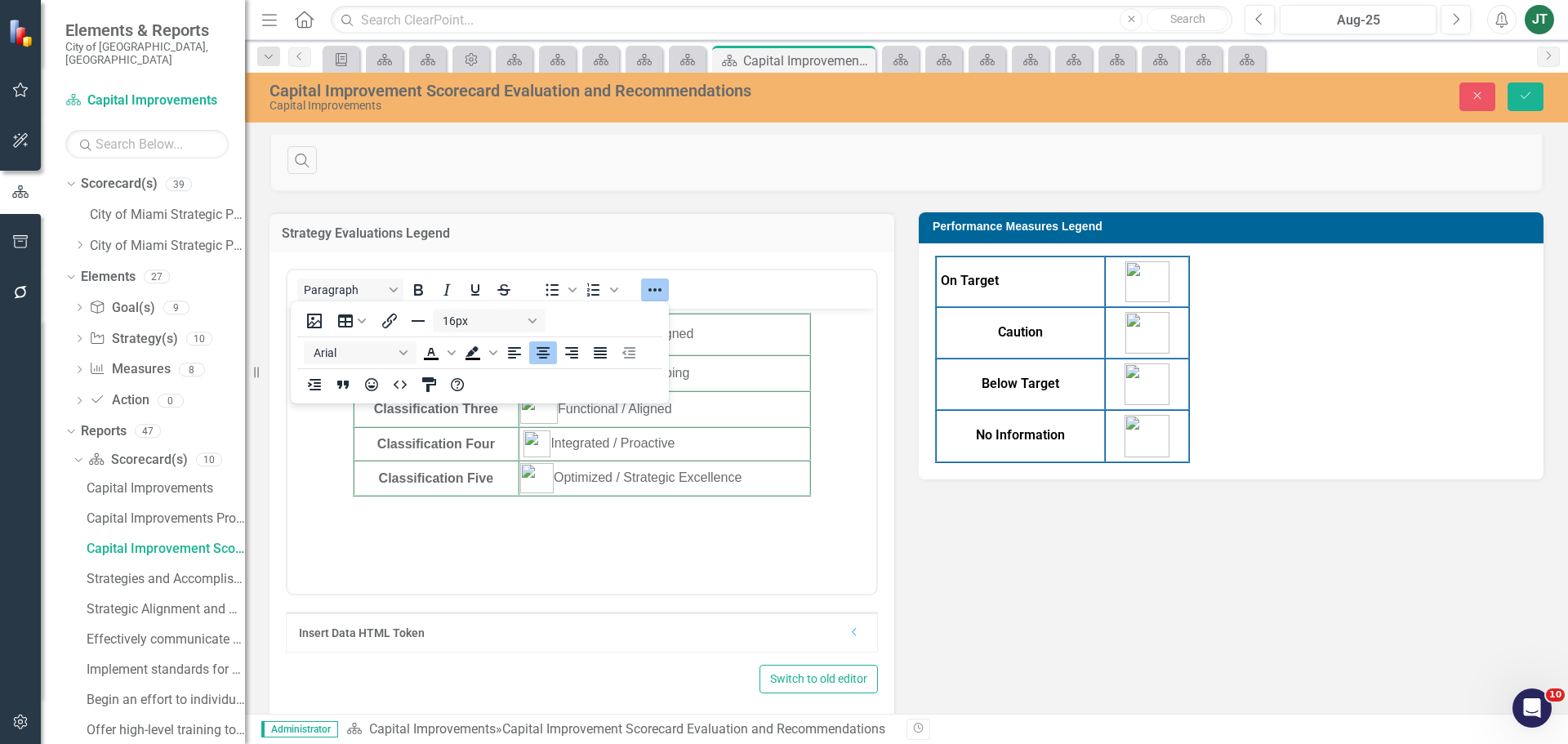
click at [1239, 448] on div "On Target Caution Below Target No Information" at bounding box center [1230, 359] width 592 height 207
click at [1191, 443] on div "On Target Caution Below Target No Information" at bounding box center [1230, 359] width 592 height 207
click at [1524, 89] on button "Save" at bounding box center [1525, 97] width 36 height 29
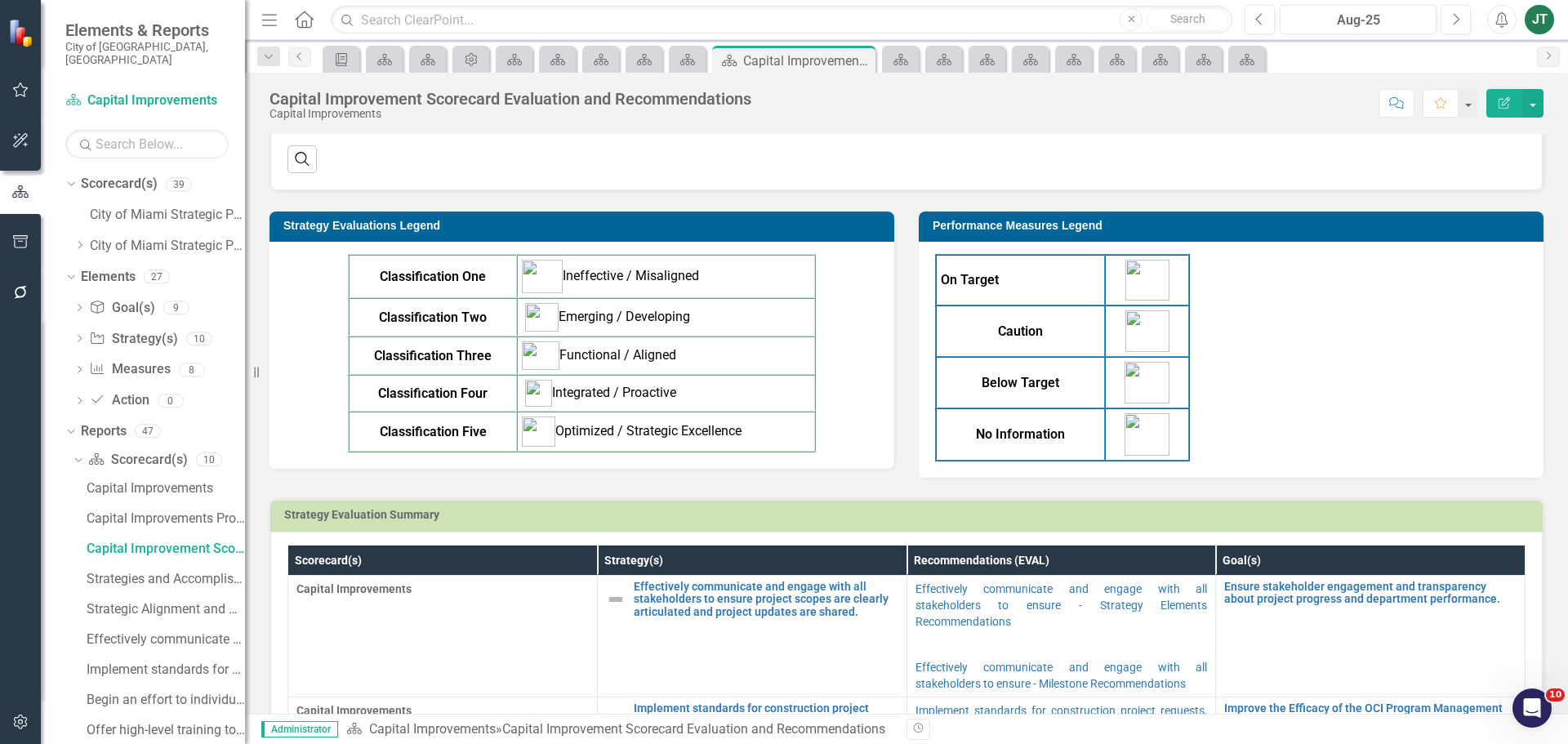
scroll to position [491, 0]
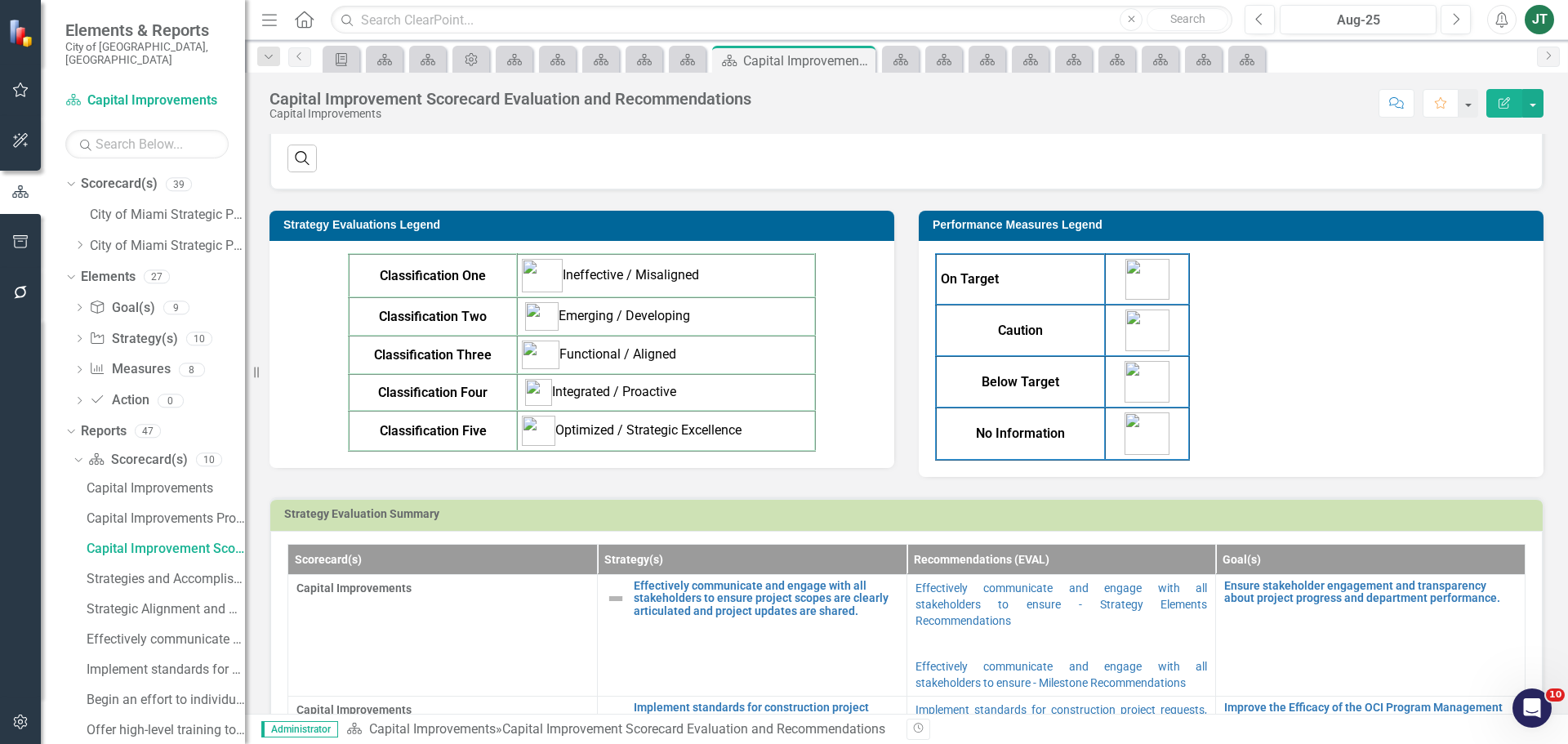
click at [1234, 415] on div "On Target Caution Below Target No Information" at bounding box center [1230, 357] width 592 height 207
click at [1234, 414] on div "On Target Caution Below Target No Information" at bounding box center [1230, 357] width 592 height 207
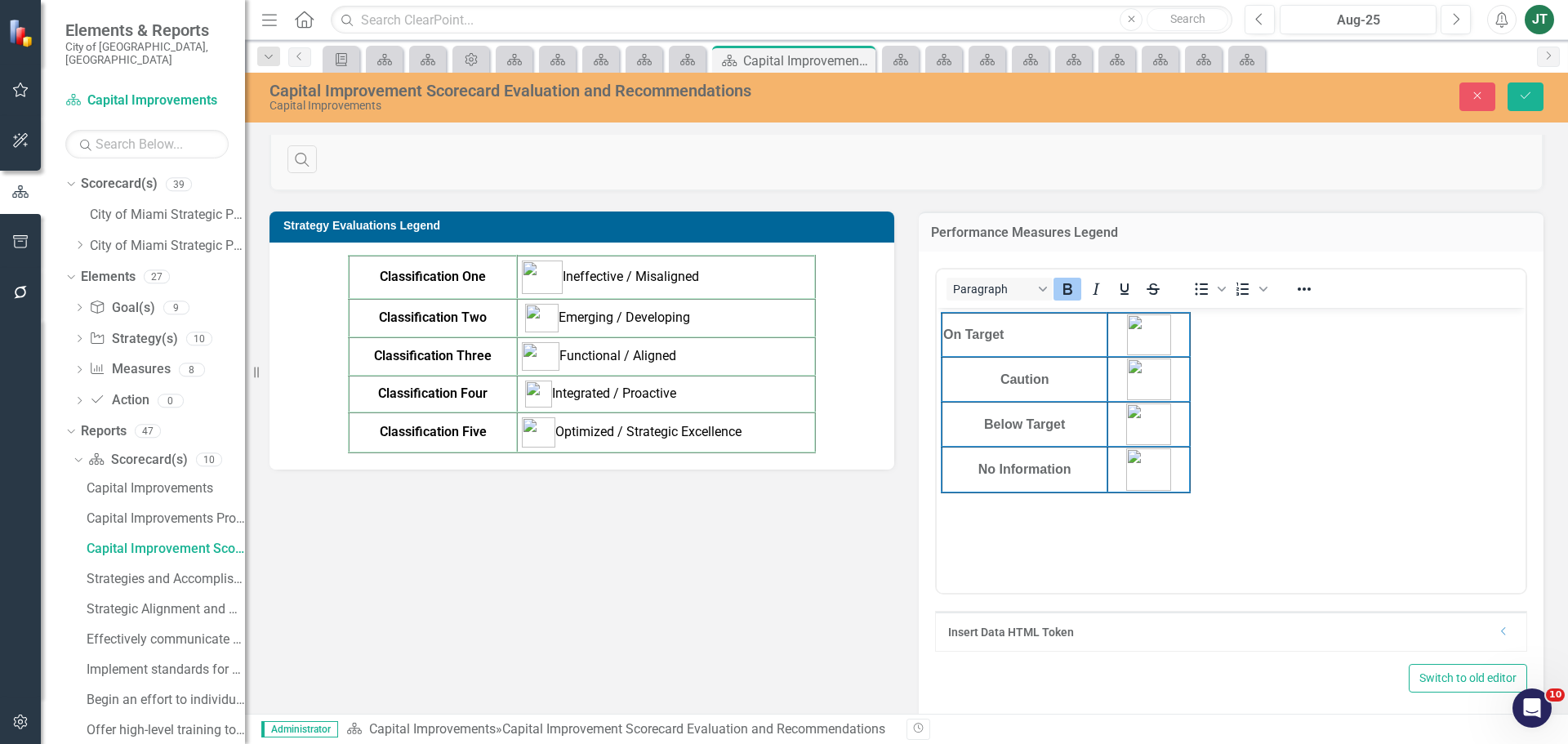
scroll to position [0, 0]
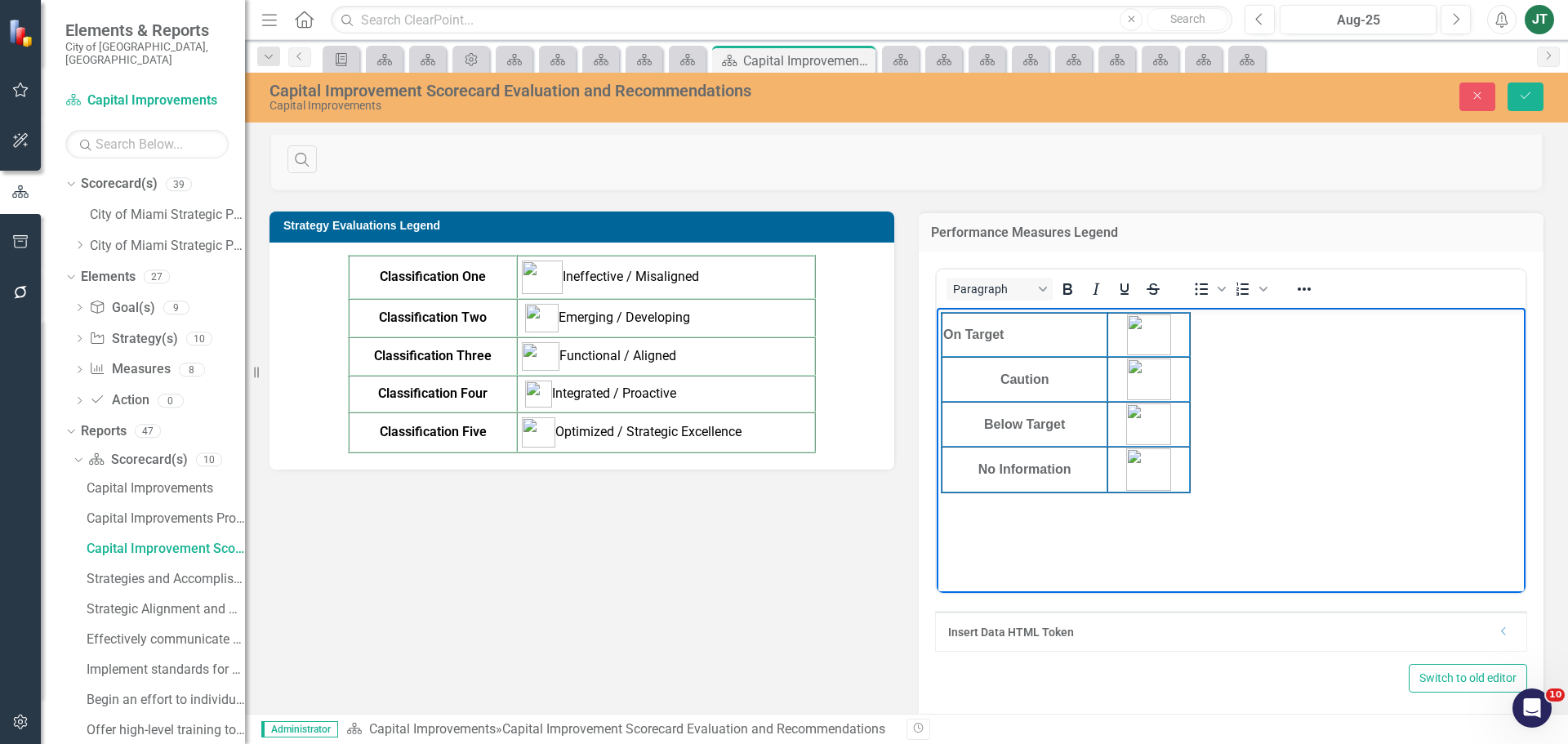
click at [1236, 493] on body "On Target Caution Below Target No Information" at bounding box center [1231, 430] width 589 height 245
drag, startPoint x: 1234, startPoint y: 494, endPoint x: 1200, endPoint y: 495, distance: 34.0
click at [1200, 495] on body "On Target Caution Below Target No Information" at bounding box center [1231, 430] width 589 height 245
click at [996, 337] on strong "On Target" at bounding box center [974, 334] width 61 height 13
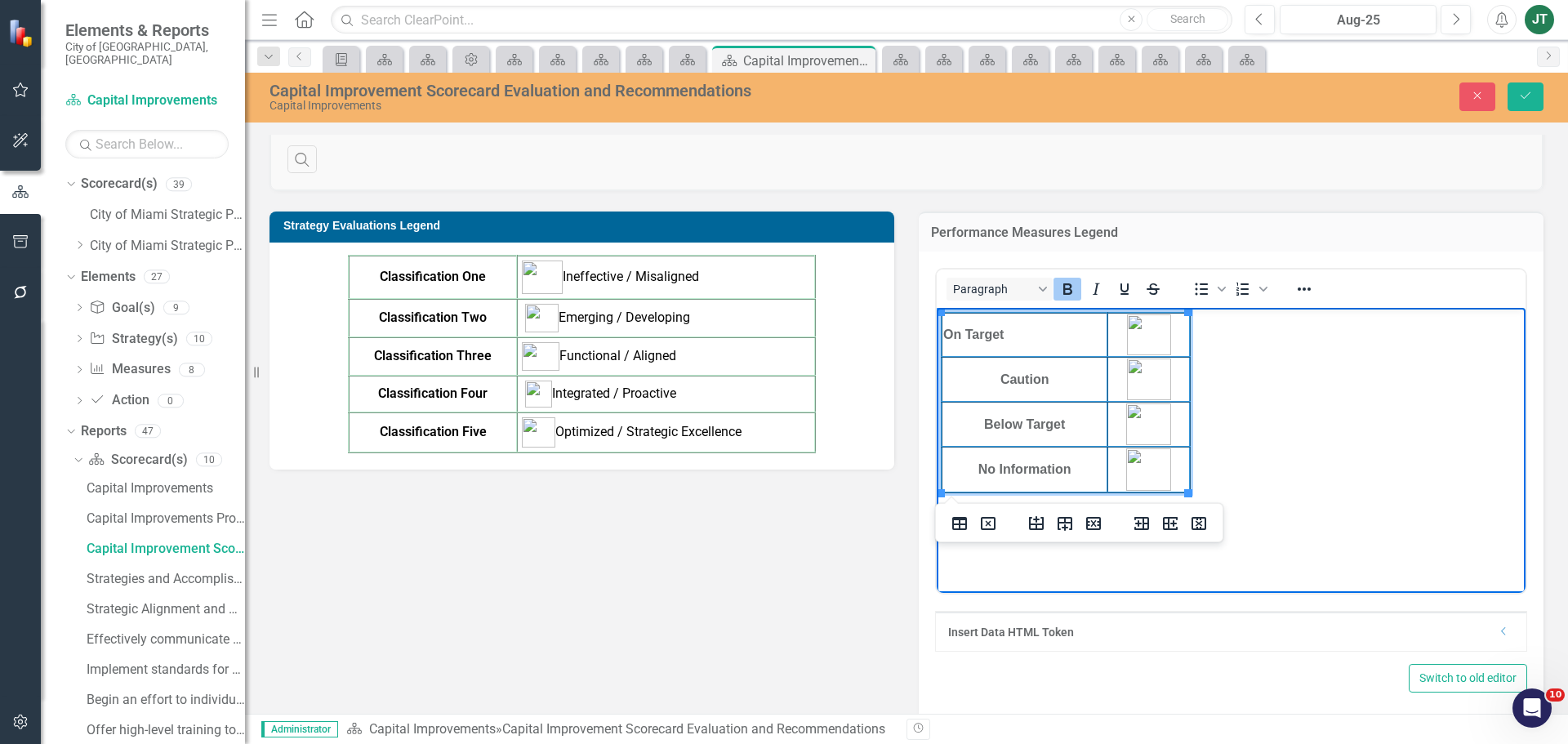
click at [995, 337] on strong "On Target" at bounding box center [974, 334] width 61 height 13
click at [1304, 289] on icon "Reveal or hide additional toolbar items" at bounding box center [1305, 290] width 13 height 3
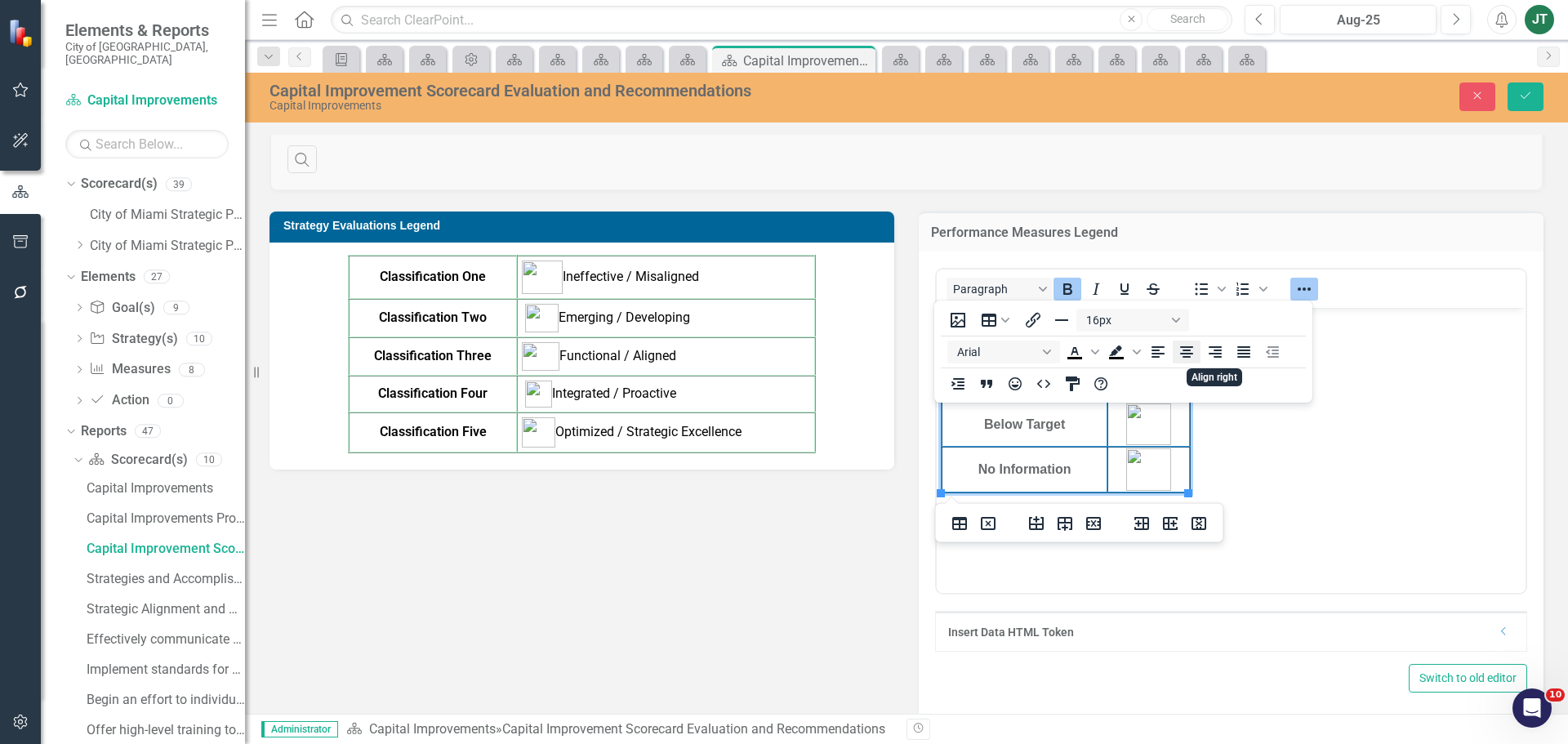
click at [1182, 354] on icon "Align center" at bounding box center [1187, 352] width 13 height 12
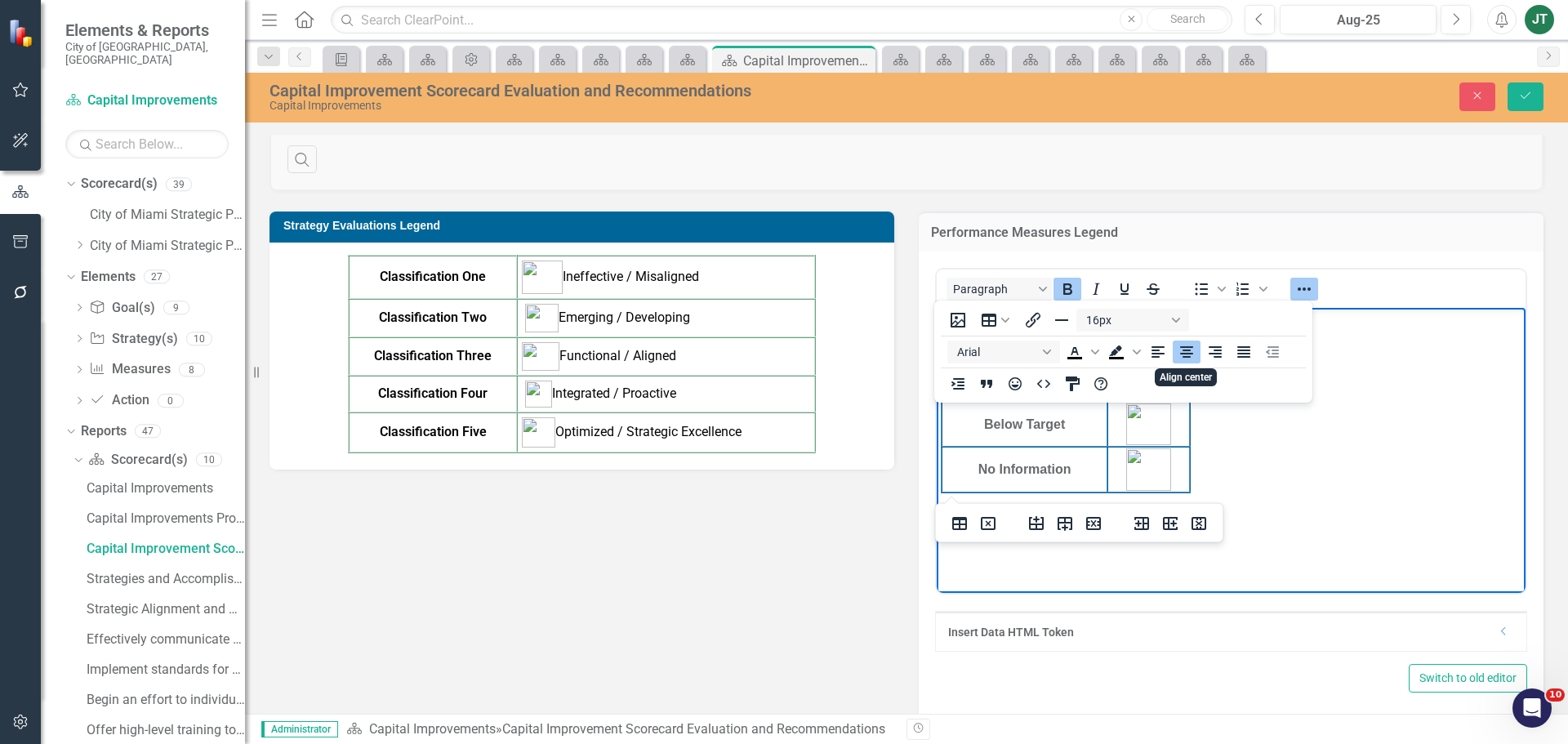
click at [1245, 437] on body "On Target Caution Below Target No Information" at bounding box center [1231, 430] width 589 height 245
click at [1191, 500] on body "On Target Caution Below Target No Information" at bounding box center [1231, 430] width 589 height 245
click at [1296, 281] on icon "Reveal or hide additional toolbar items" at bounding box center [1304, 289] width 19 height 19
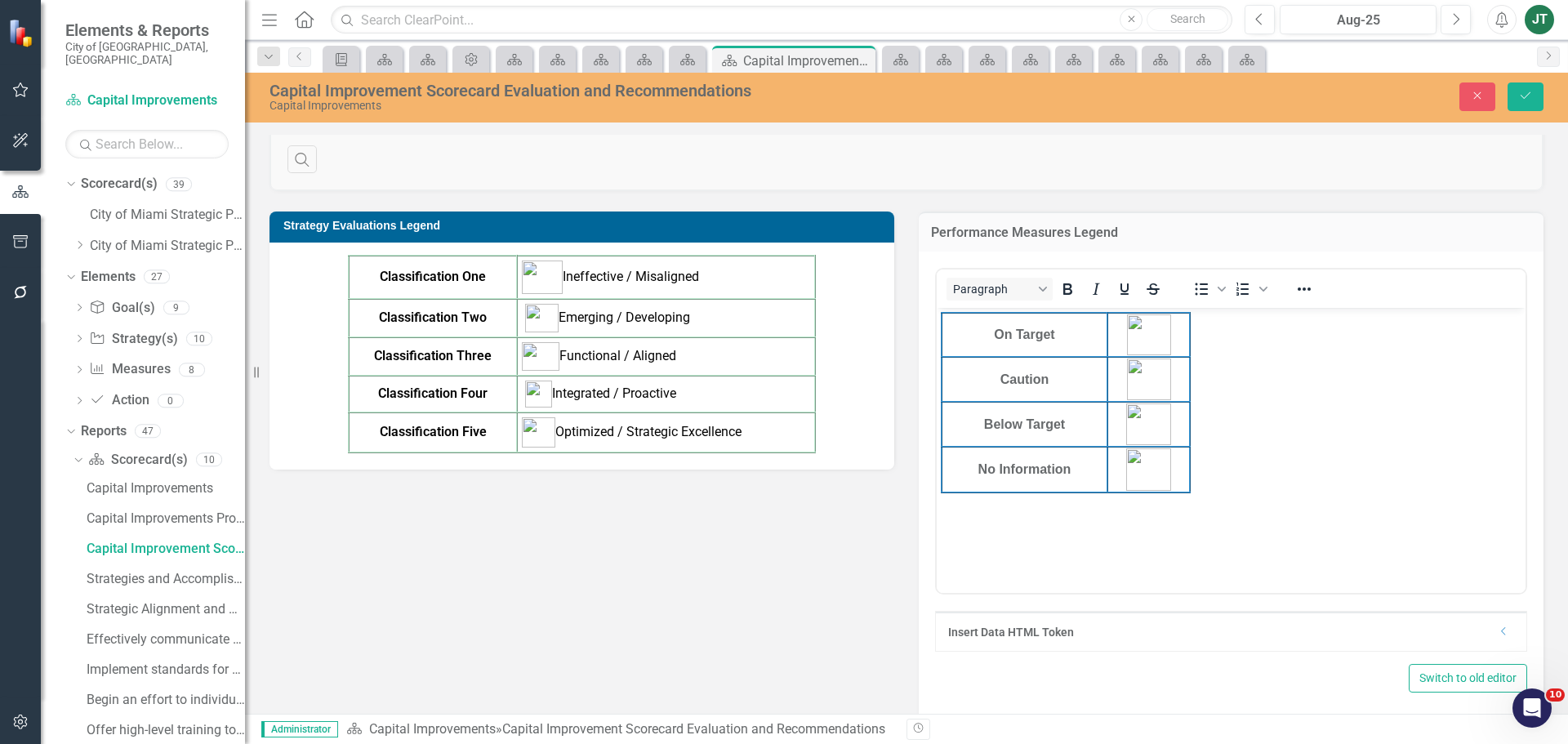
click at [1225, 428] on body "On Target Caution Below Target No Information" at bounding box center [1231, 430] width 589 height 245
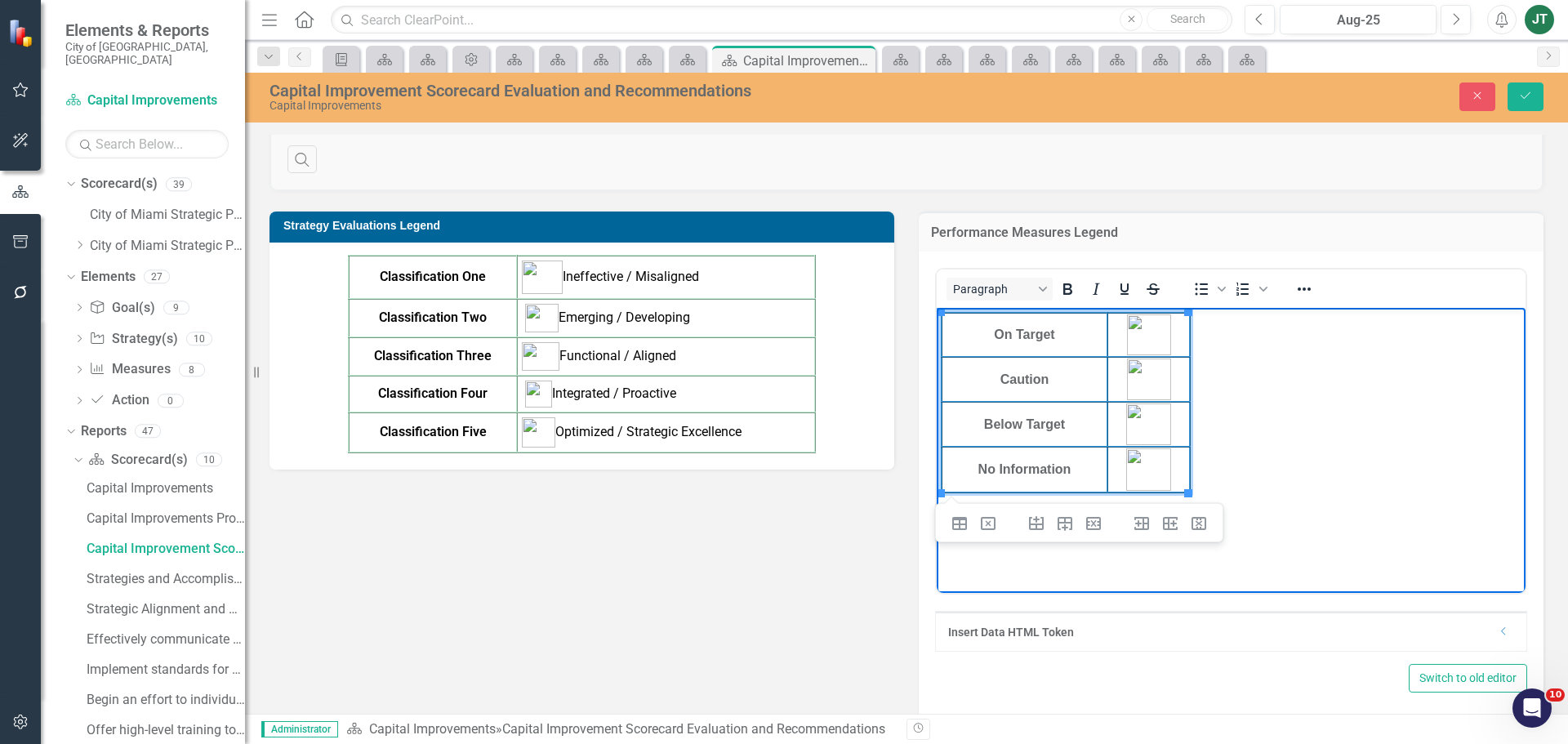
drag, startPoint x: 1213, startPoint y: 481, endPoint x: 924, endPoint y: 298, distance: 342.1
click at [937, 308] on html "On Target Caution Below Target No Information" at bounding box center [1231, 430] width 589 height 245
click at [1305, 287] on icon "Reveal or hide additional toolbar items" at bounding box center [1304, 289] width 19 height 19
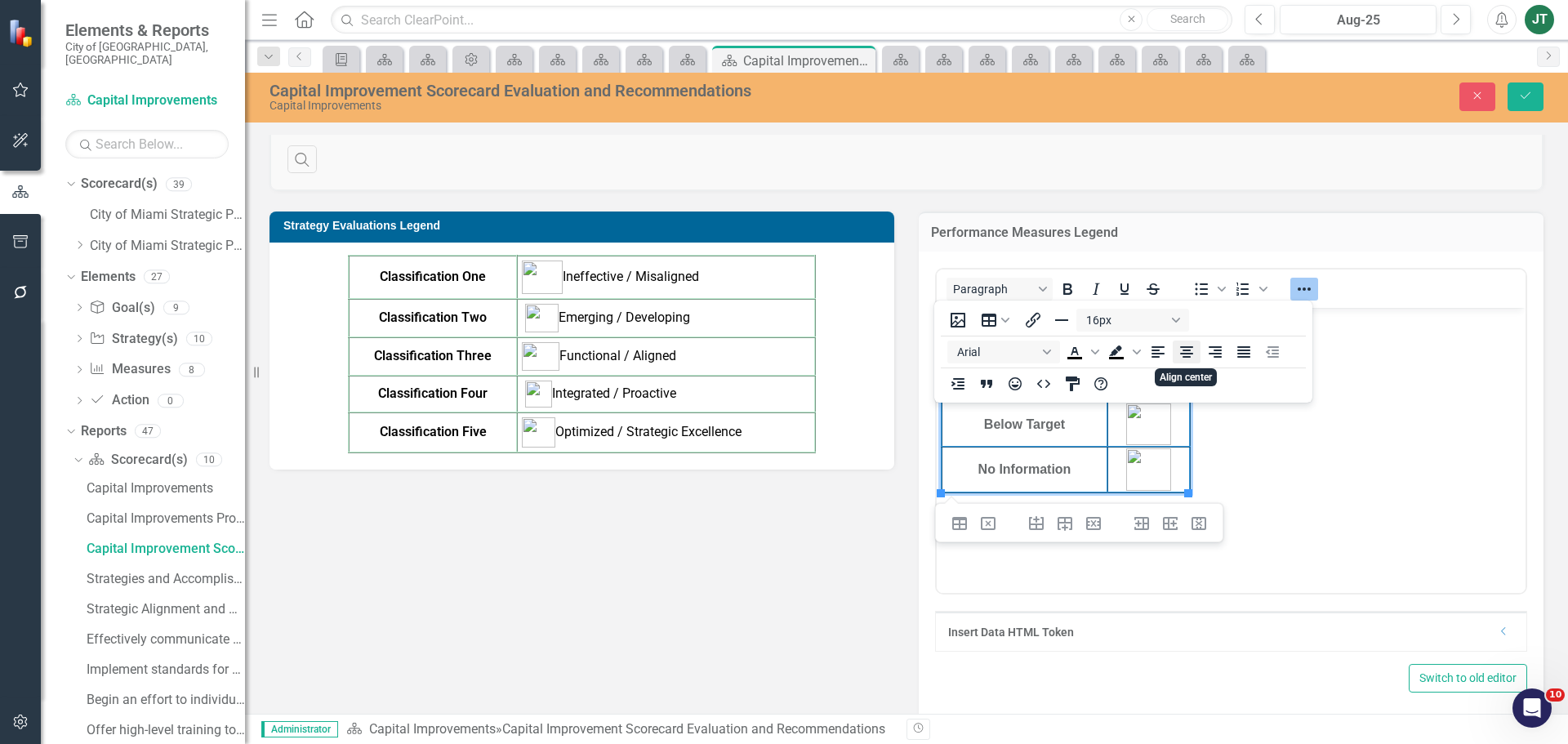
click at [1188, 354] on icon "Align center" at bounding box center [1187, 352] width 13 height 12
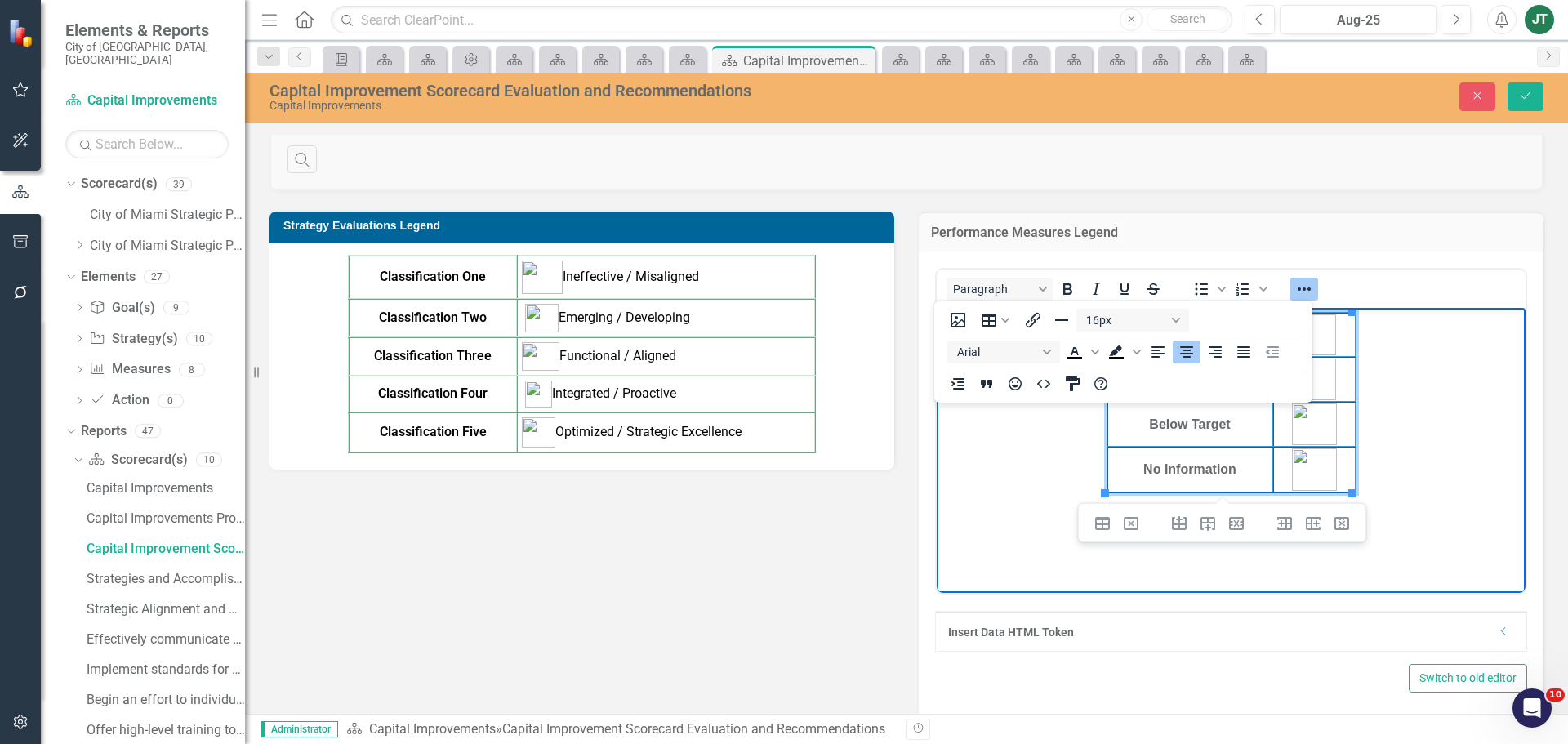
click at [1390, 430] on body "On Target Caution Below Target No Information" at bounding box center [1231, 430] width 589 height 245
click at [1432, 228] on h3 "Performance Measures Legend" at bounding box center [1230, 232] width 600 height 14
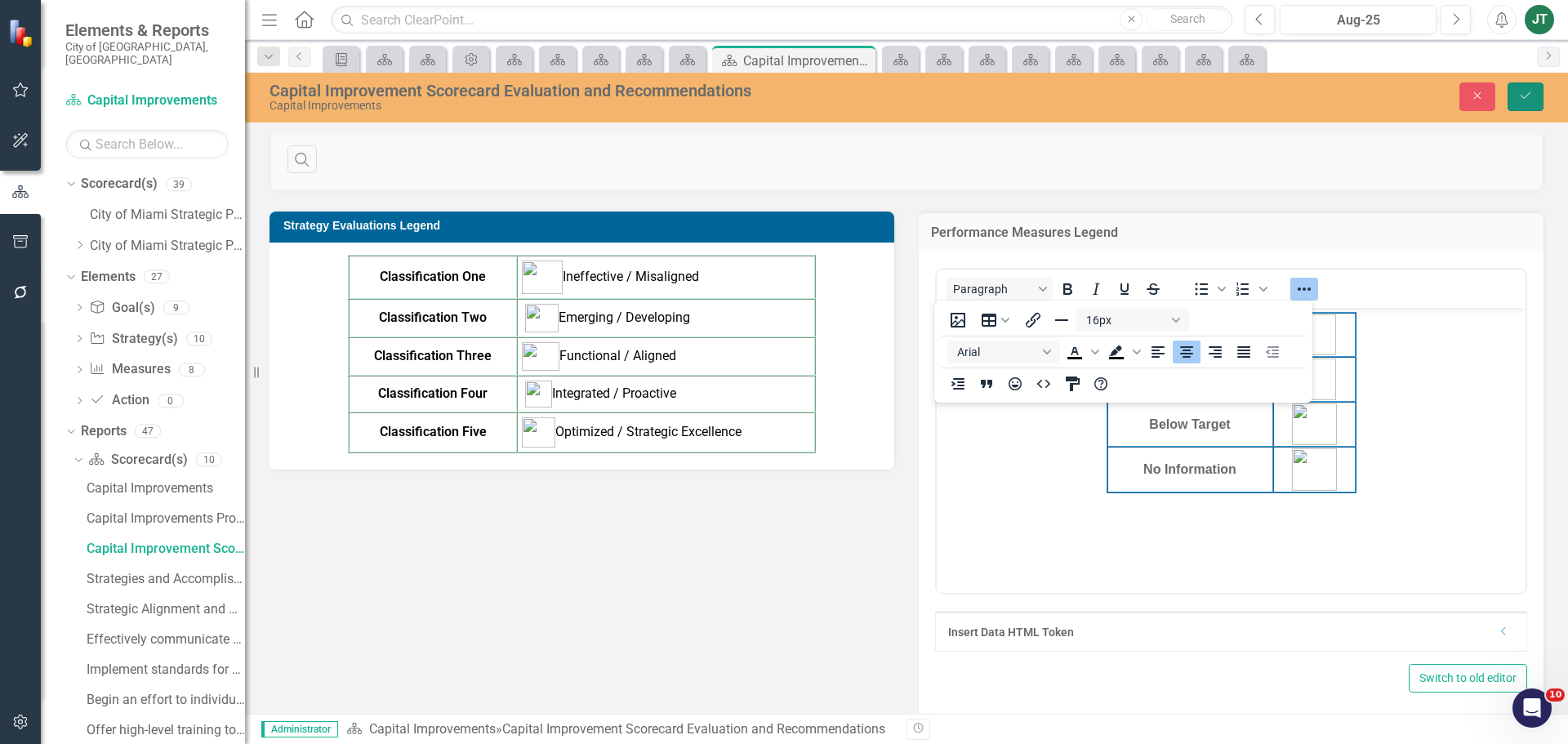
click at [1527, 98] on icon "Save" at bounding box center [1525, 96] width 14 height 12
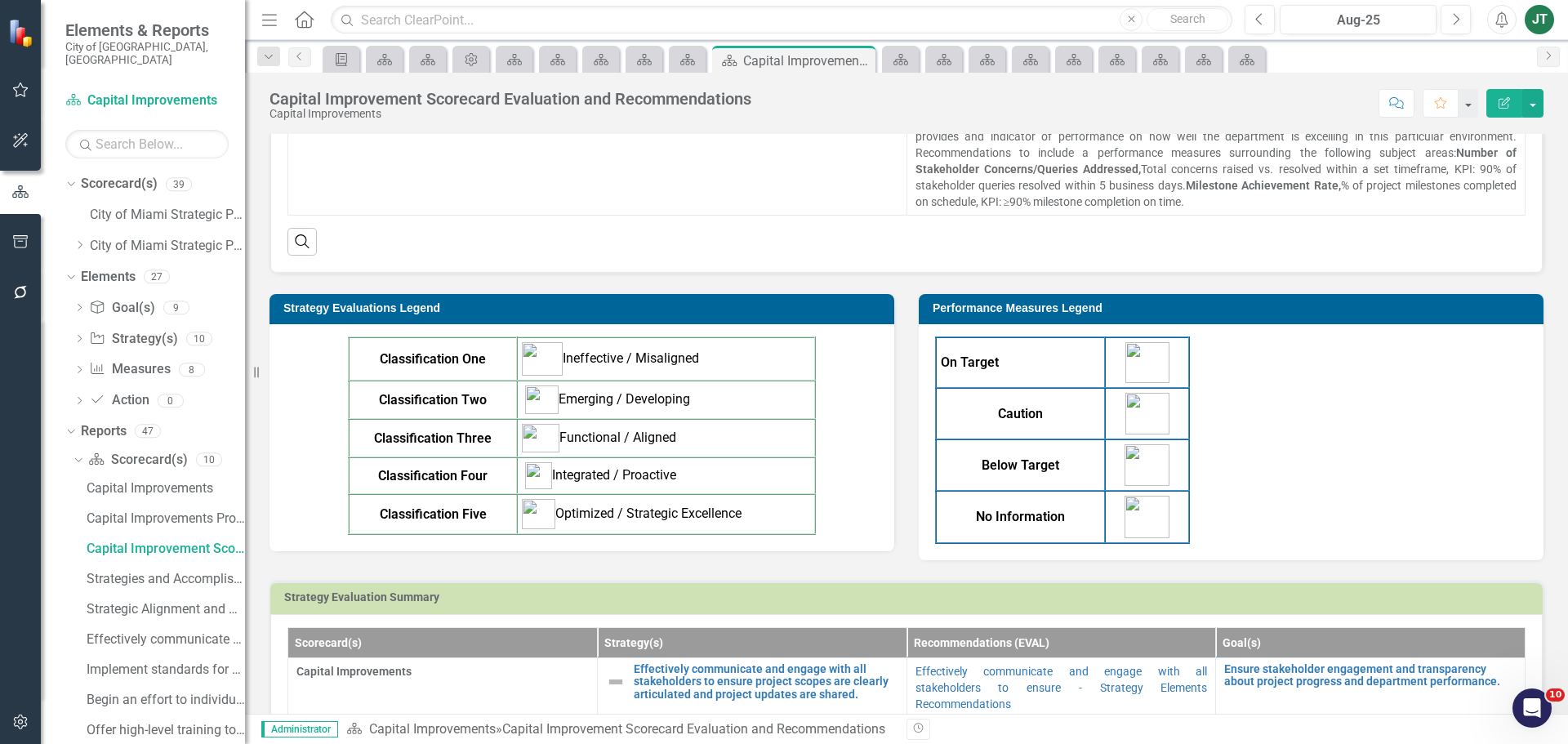
scroll to position [408, 0]
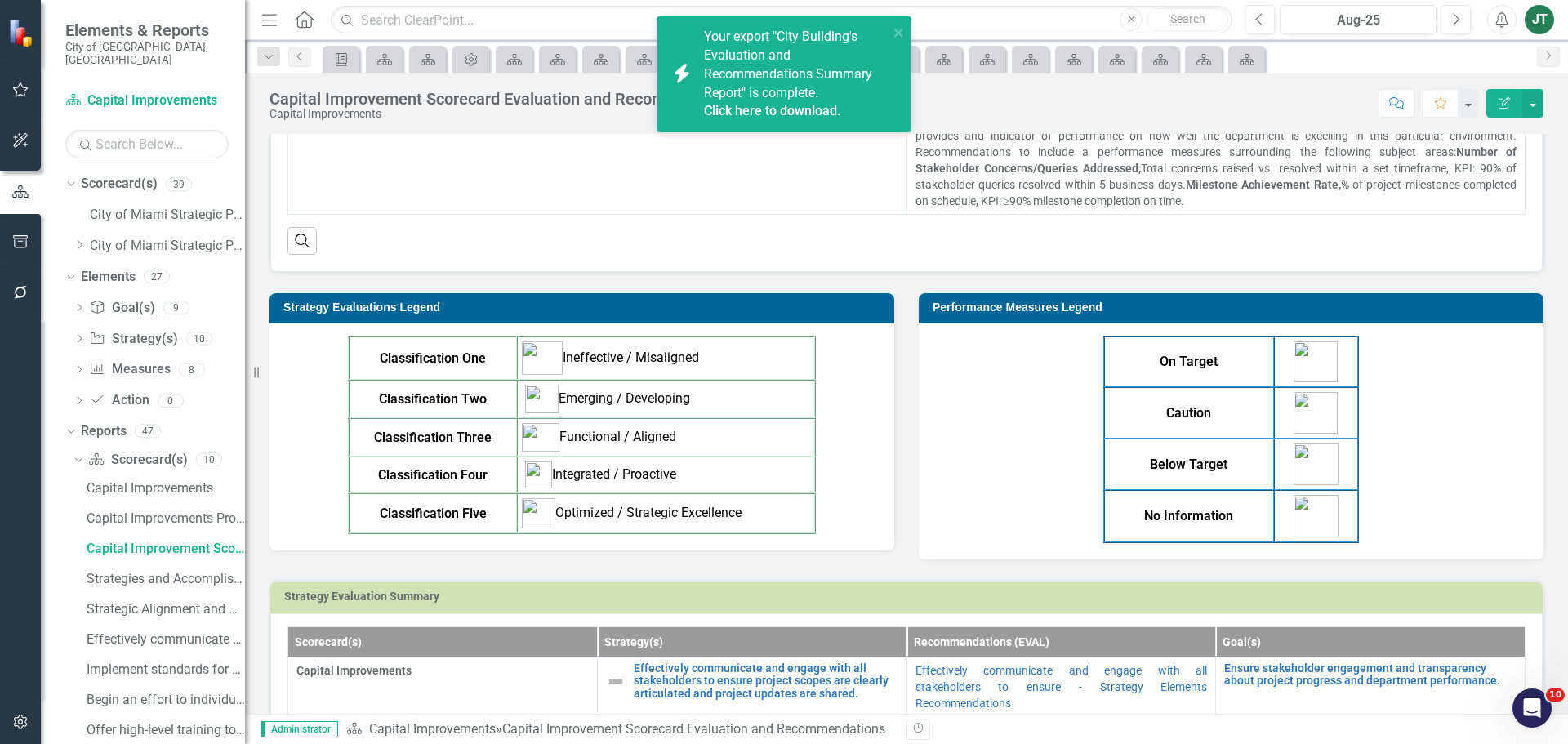
click at [1365, 430] on div "On Target Caution Below Target No Information" at bounding box center [1230, 439] width 592 height 207
click at [1364, 432] on div "On Target Caution Below Target No Information" at bounding box center [1230, 439] width 592 height 207
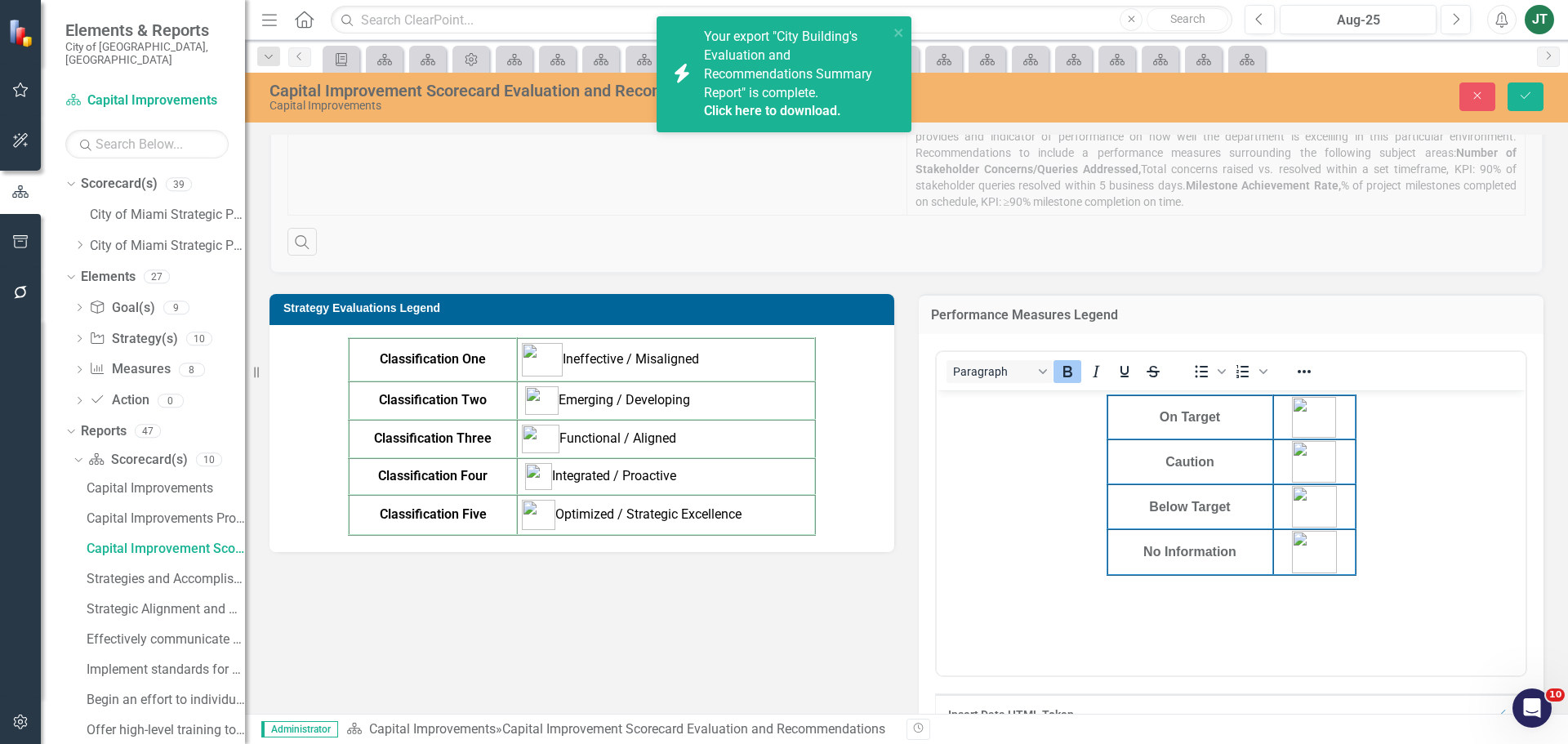
scroll to position [0, 0]
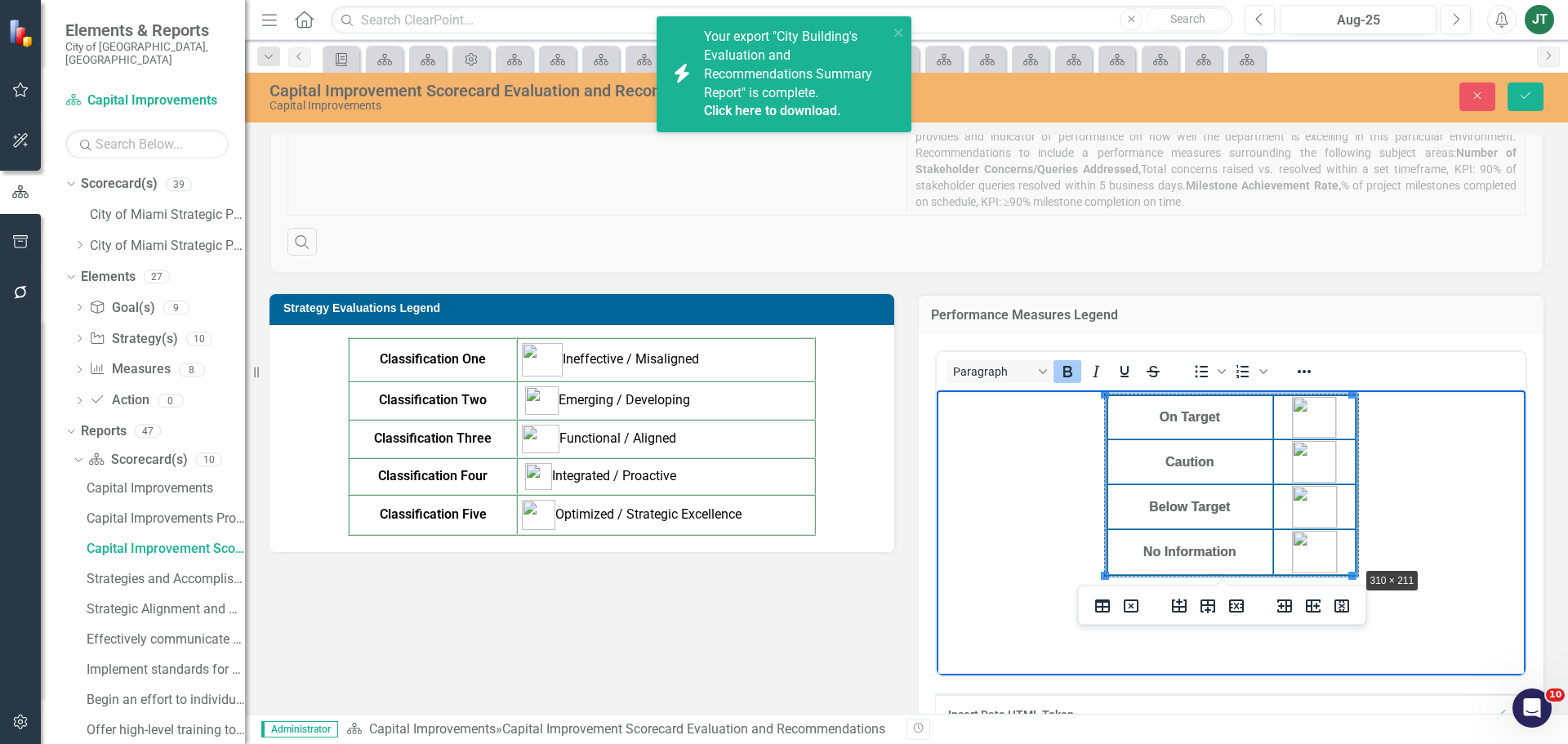
drag, startPoint x: 1353, startPoint y: 574, endPoint x: 1358, endPoint y: 565, distance: 10.3
drag, startPoint x: 1254, startPoint y: 572, endPoint x: 1253, endPoint y: 561, distance: 11.0
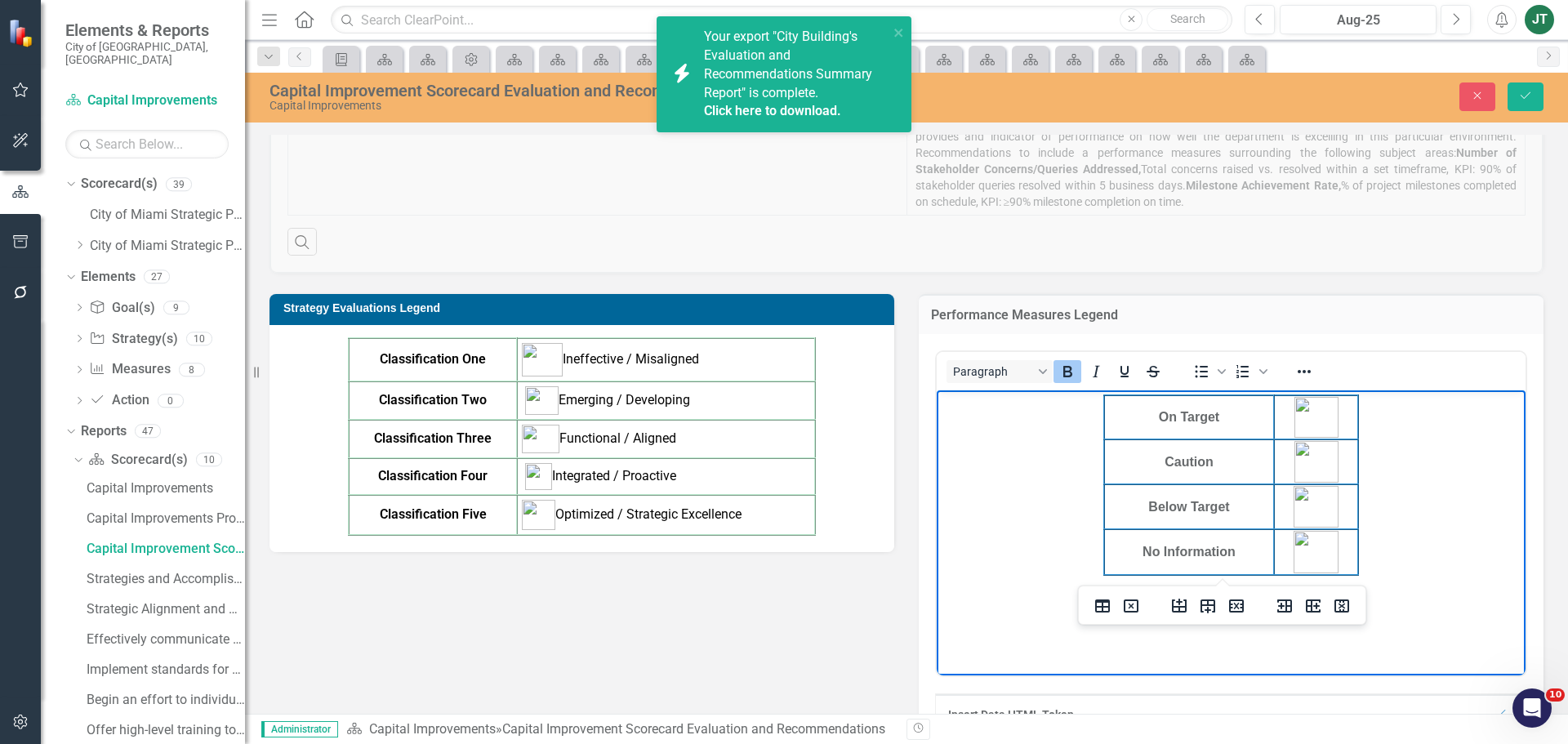
click at [1403, 473] on body "On Target Caution Below Target No Information" at bounding box center [1231, 513] width 589 height 245
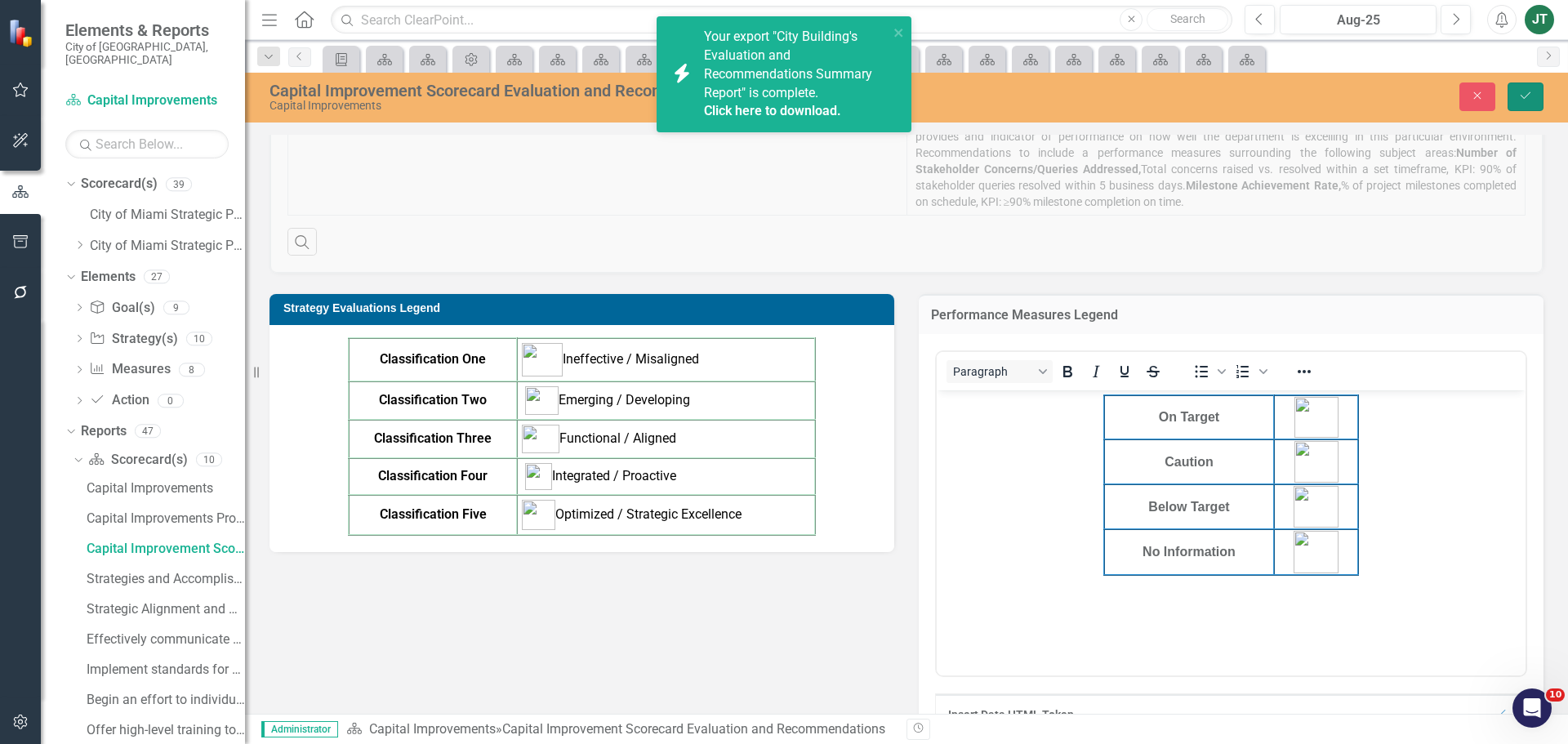
click at [1525, 92] on icon "Save" at bounding box center [1525, 96] width 14 height 12
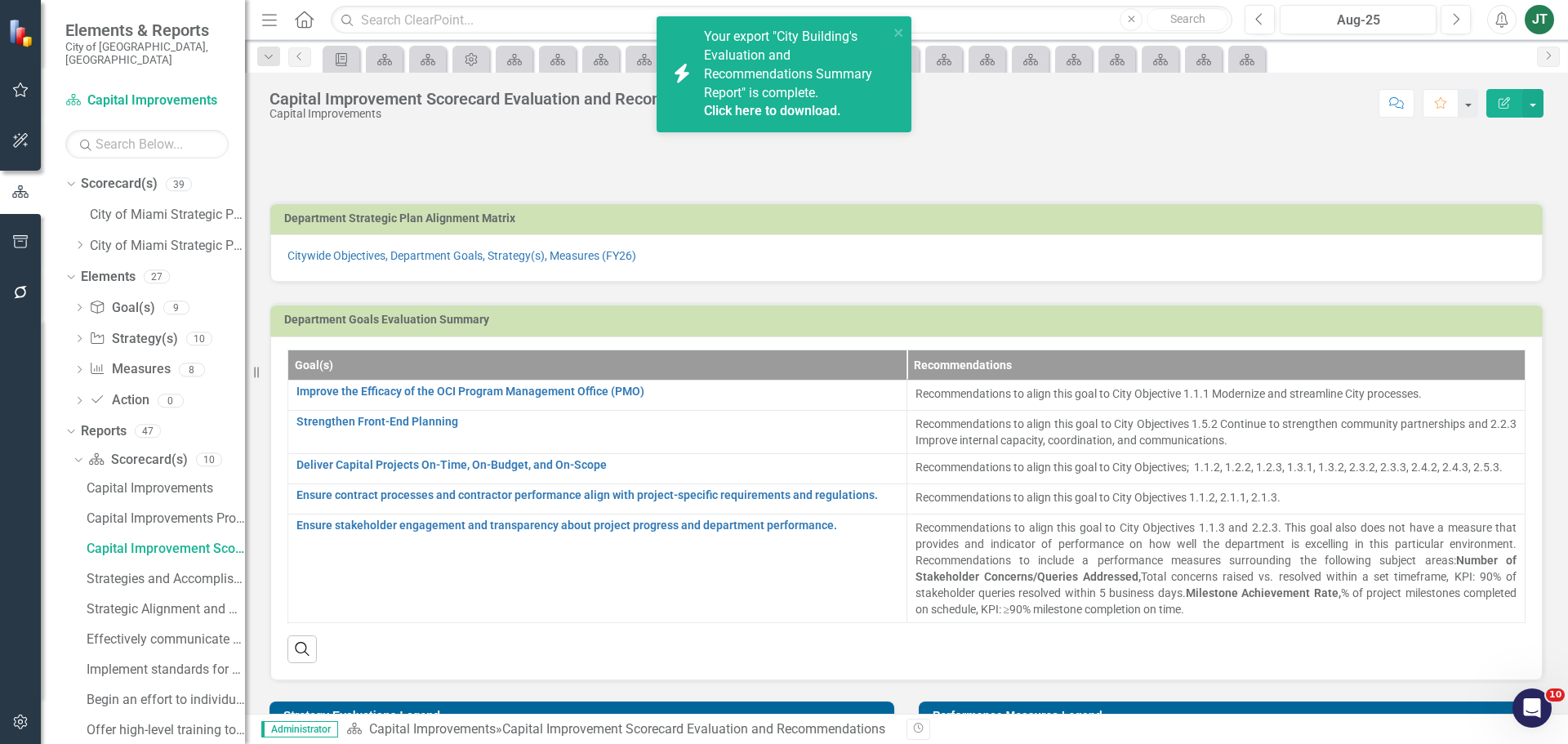
click at [770, 77] on span "Your export "City Building's Evaluation and Recommendations Summary Report" is …" at bounding box center [794, 75] width 180 height 93
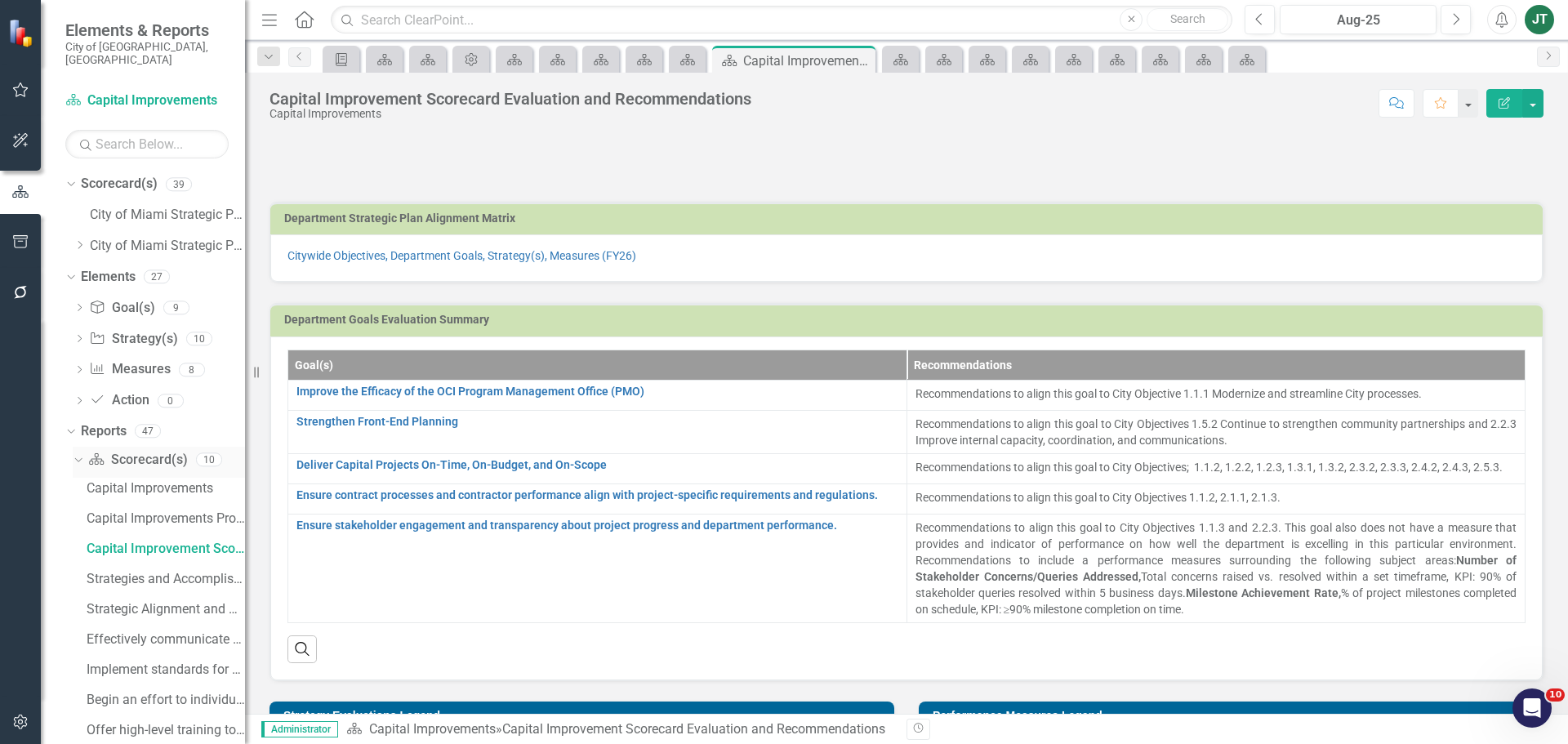
click at [73, 453] on icon "Dropdown" at bounding box center [76, 459] width 9 height 12
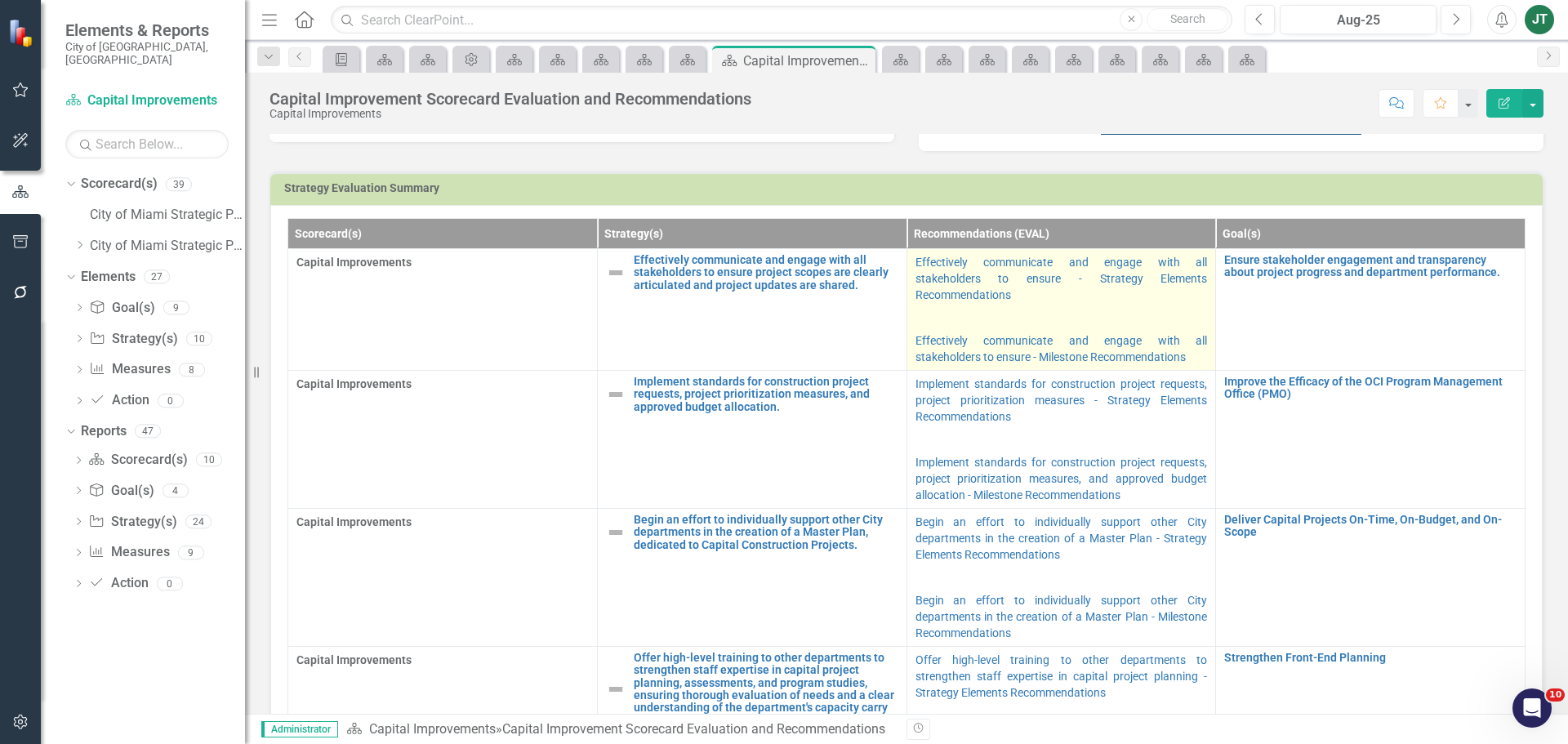
click at [1105, 313] on p at bounding box center [1061, 317] width 292 height 23
click at [1105, 312] on p at bounding box center [1061, 317] width 292 height 23
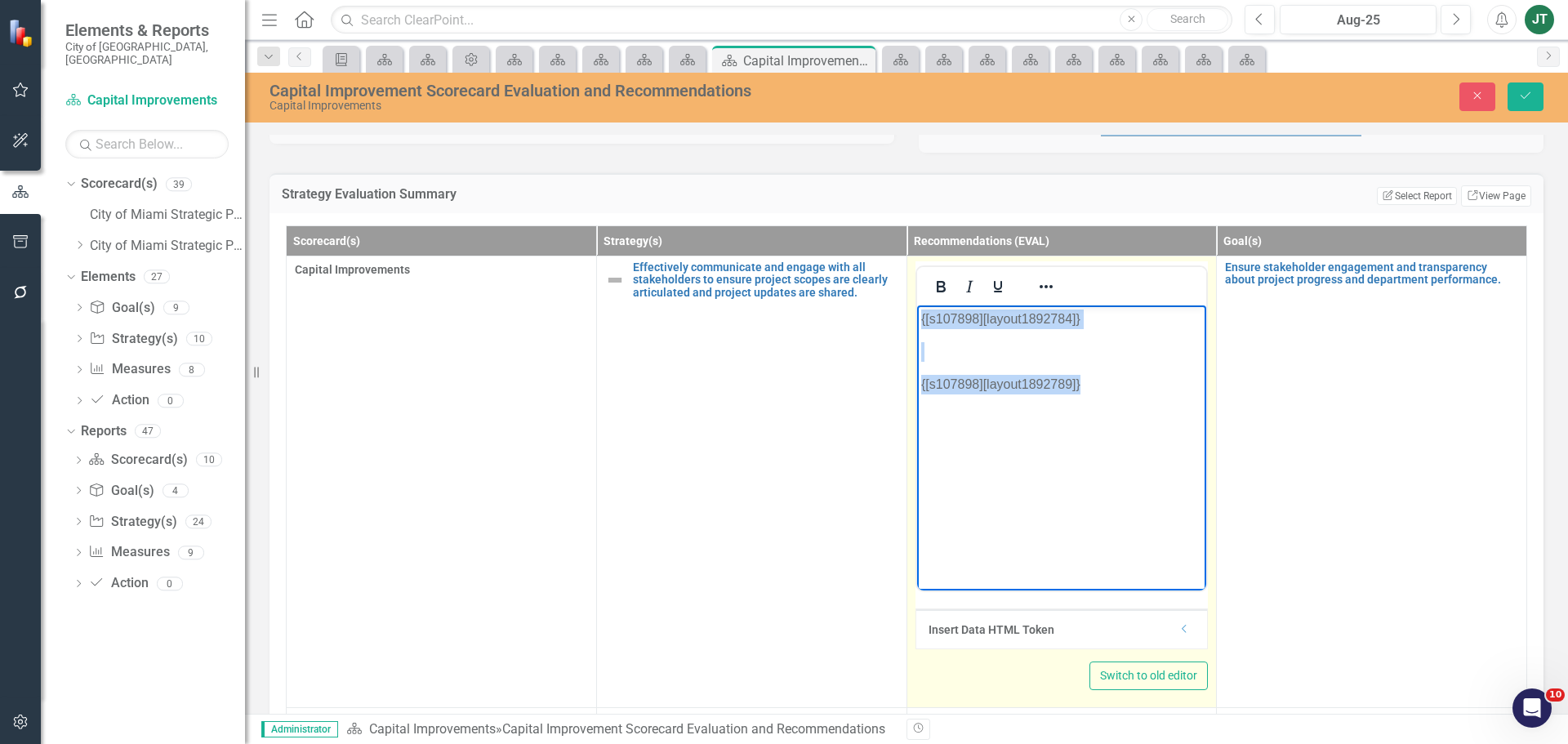
drag, startPoint x: 1141, startPoint y: 398, endPoint x: 902, endPoint y: 284, distance: 264.8
click at [917, 305] on html "{[s107898][layout1892784]} {[s107898][layout1892789]}" at bounding box center [1061, 427] width 290 height 245
click at [1178, 631] on icon "Dropdown" at bounding box center [1184, 629] width 13 height 10
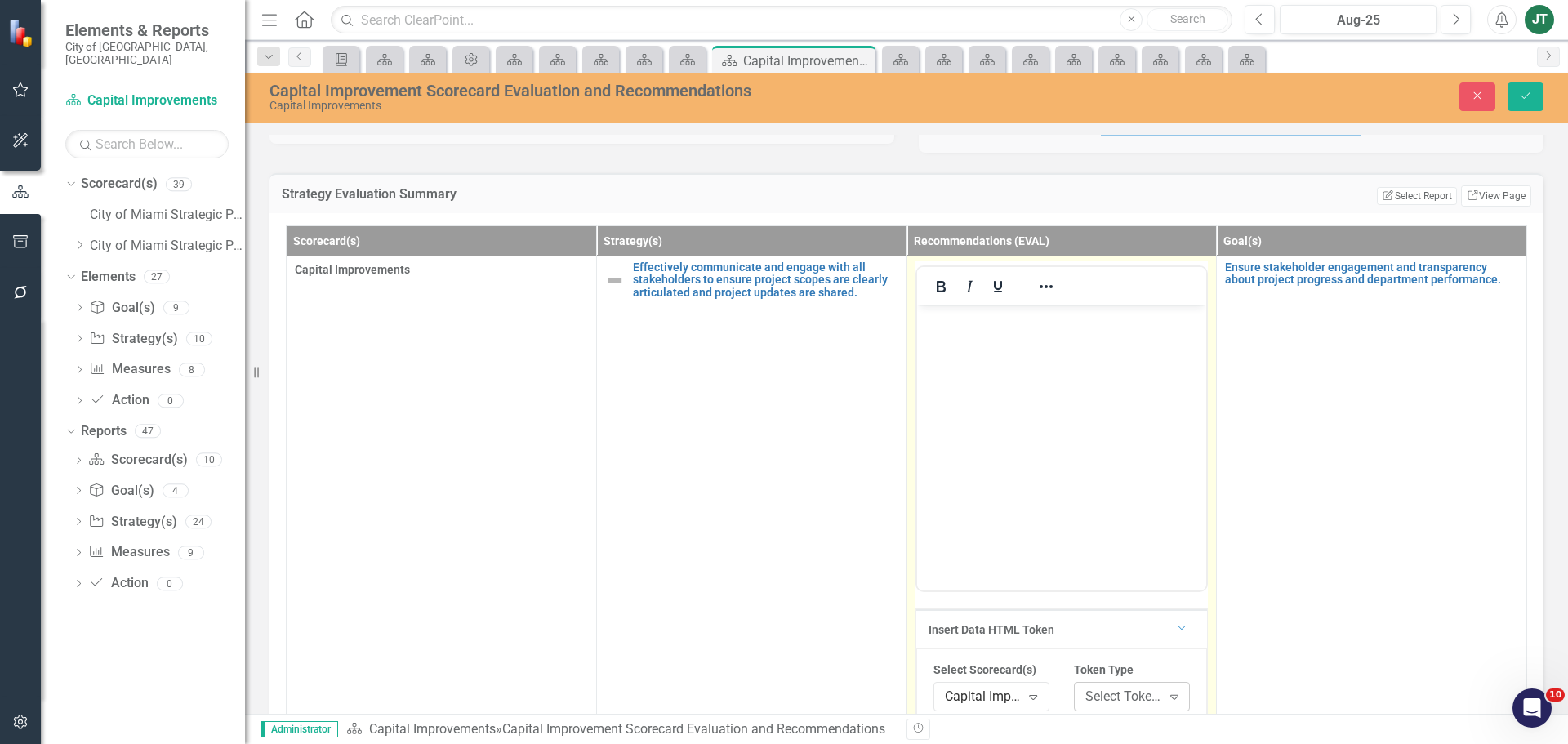
click at [1114, 699] on div "Select Token Type..." at bounding box center [1123, 697] width 76 height 19
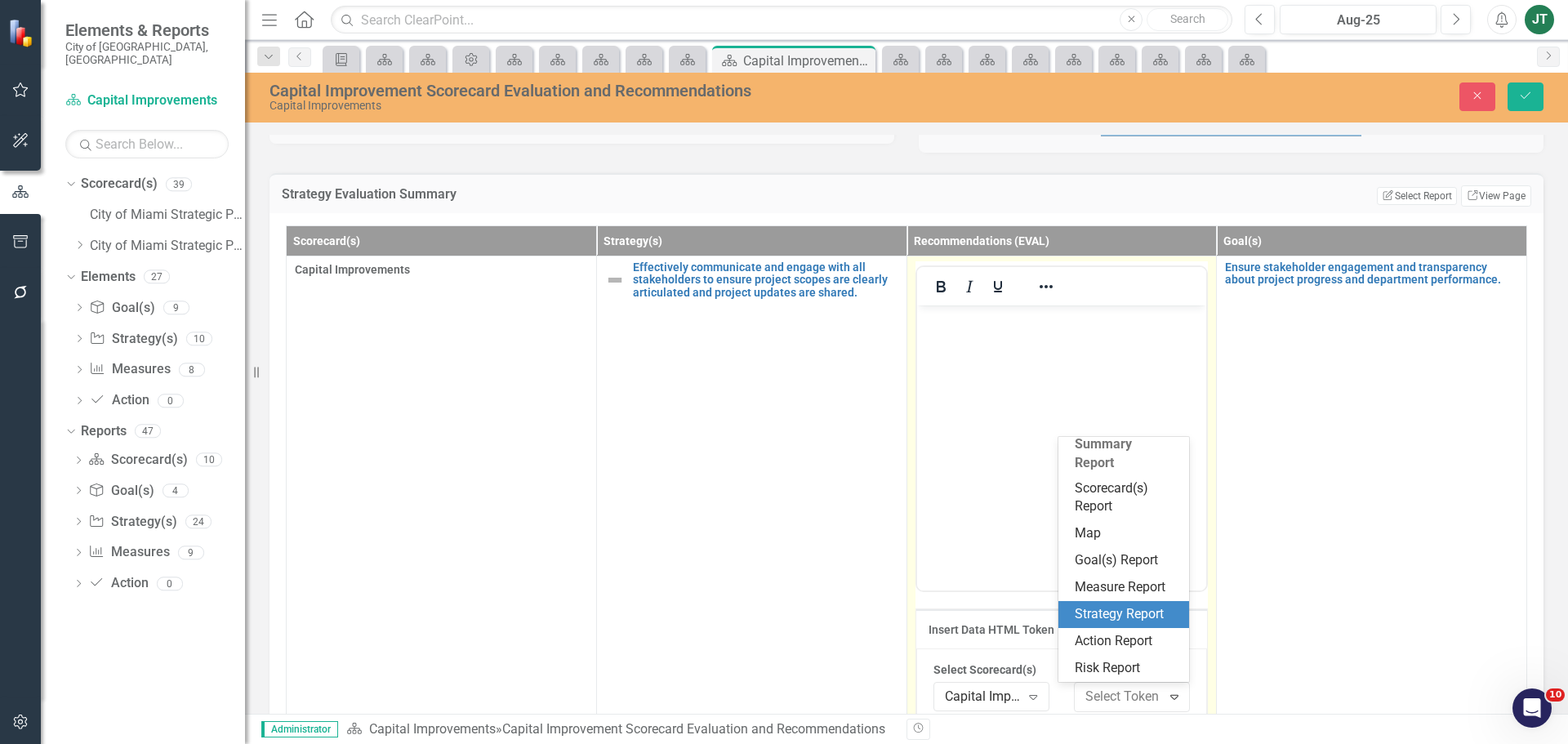
scroll to position [304, 0]
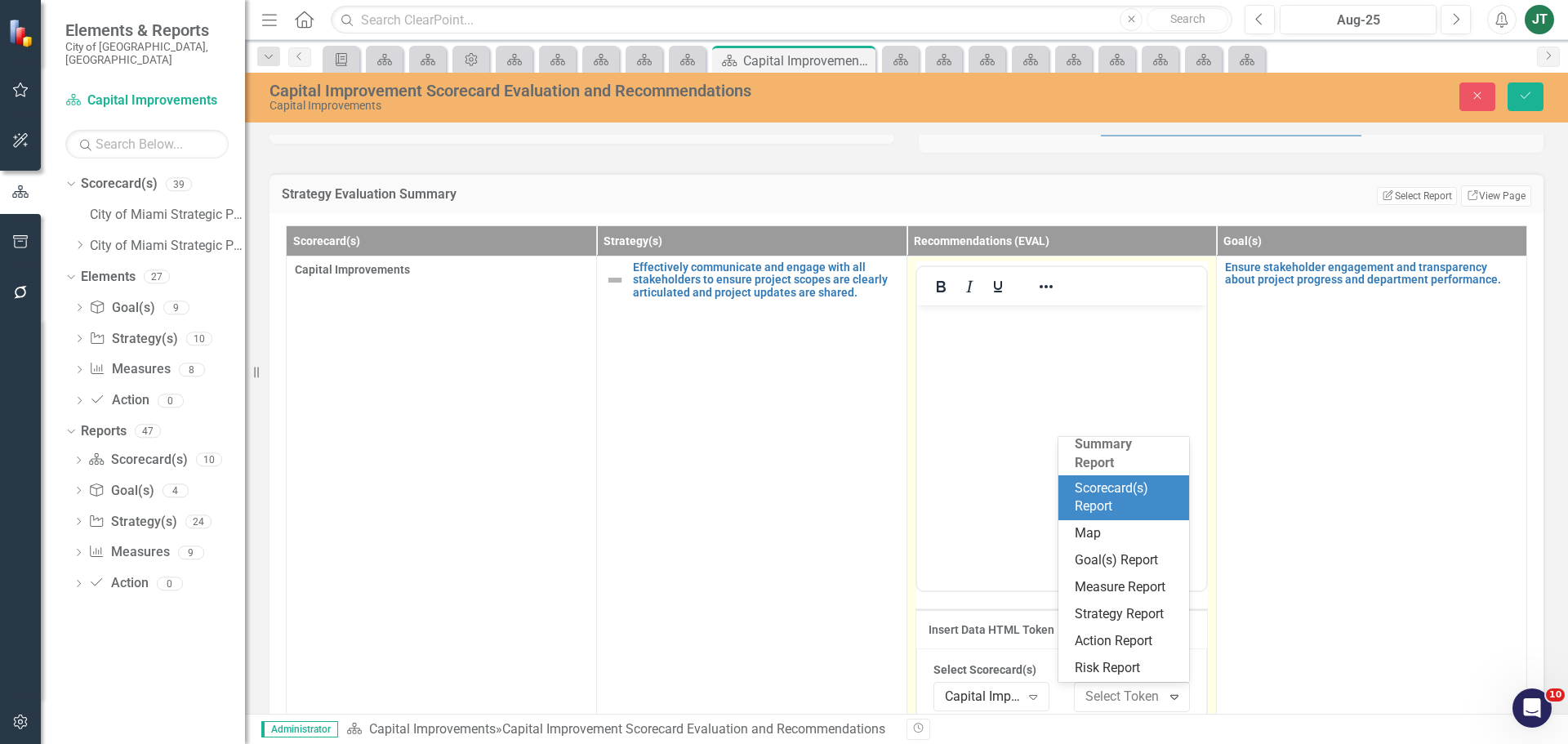
click at [1104, 490] on div "Scorecard(s) Report" at bounding box center [1127, 498] width 104 height 38
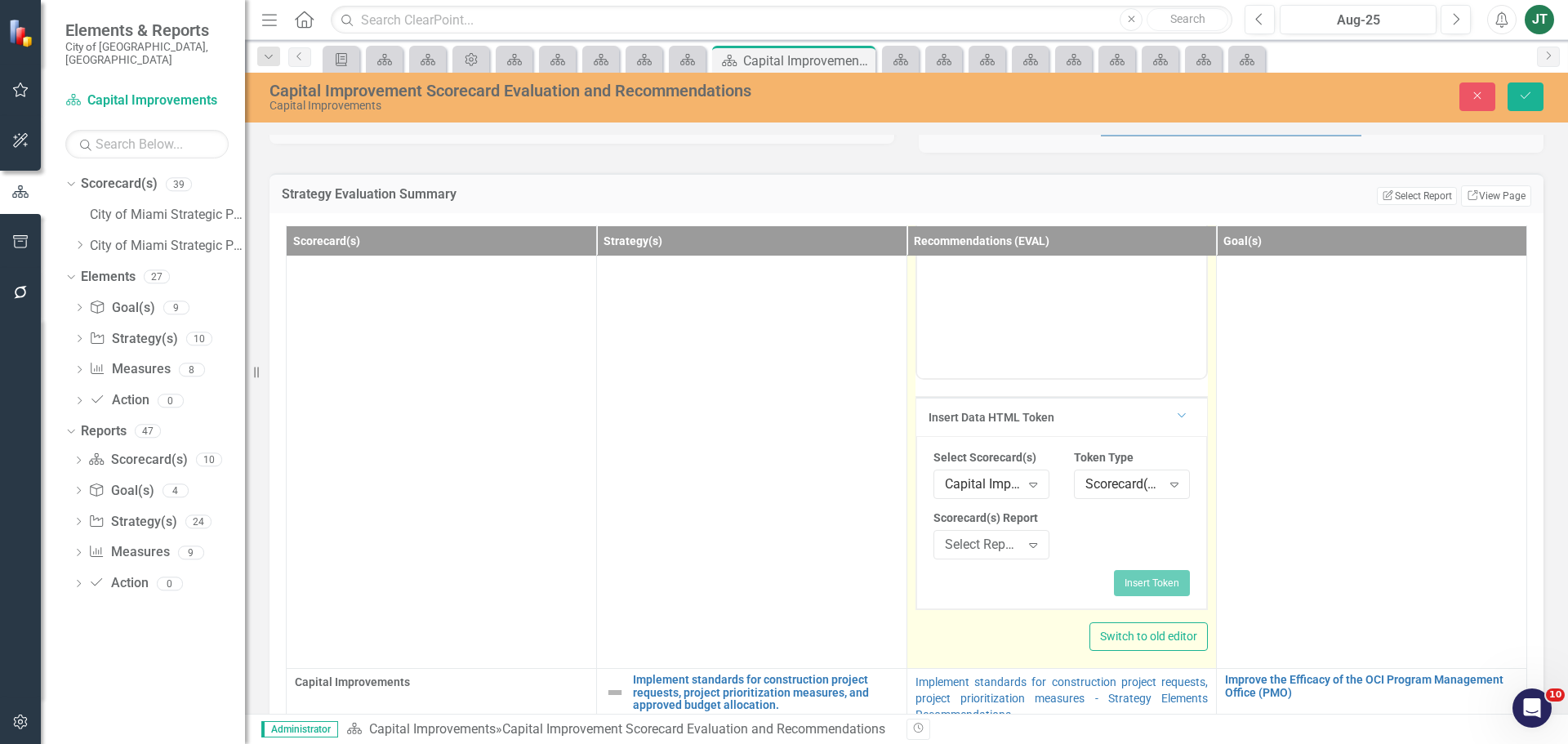
scroll to position [245, 0]
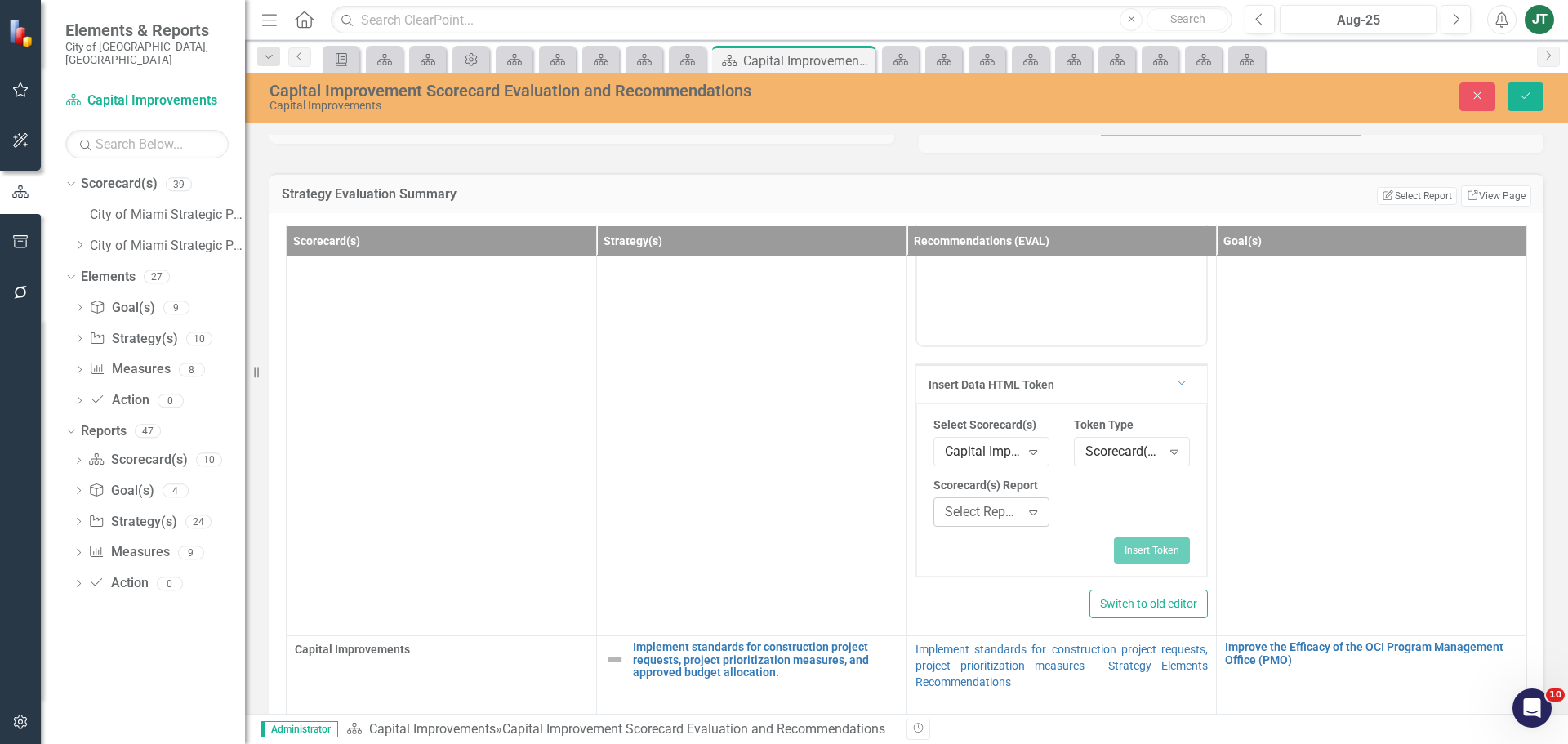
click at [991, 509] on div "Select Report..." at bounding box center [983, 513] width 76 height 19
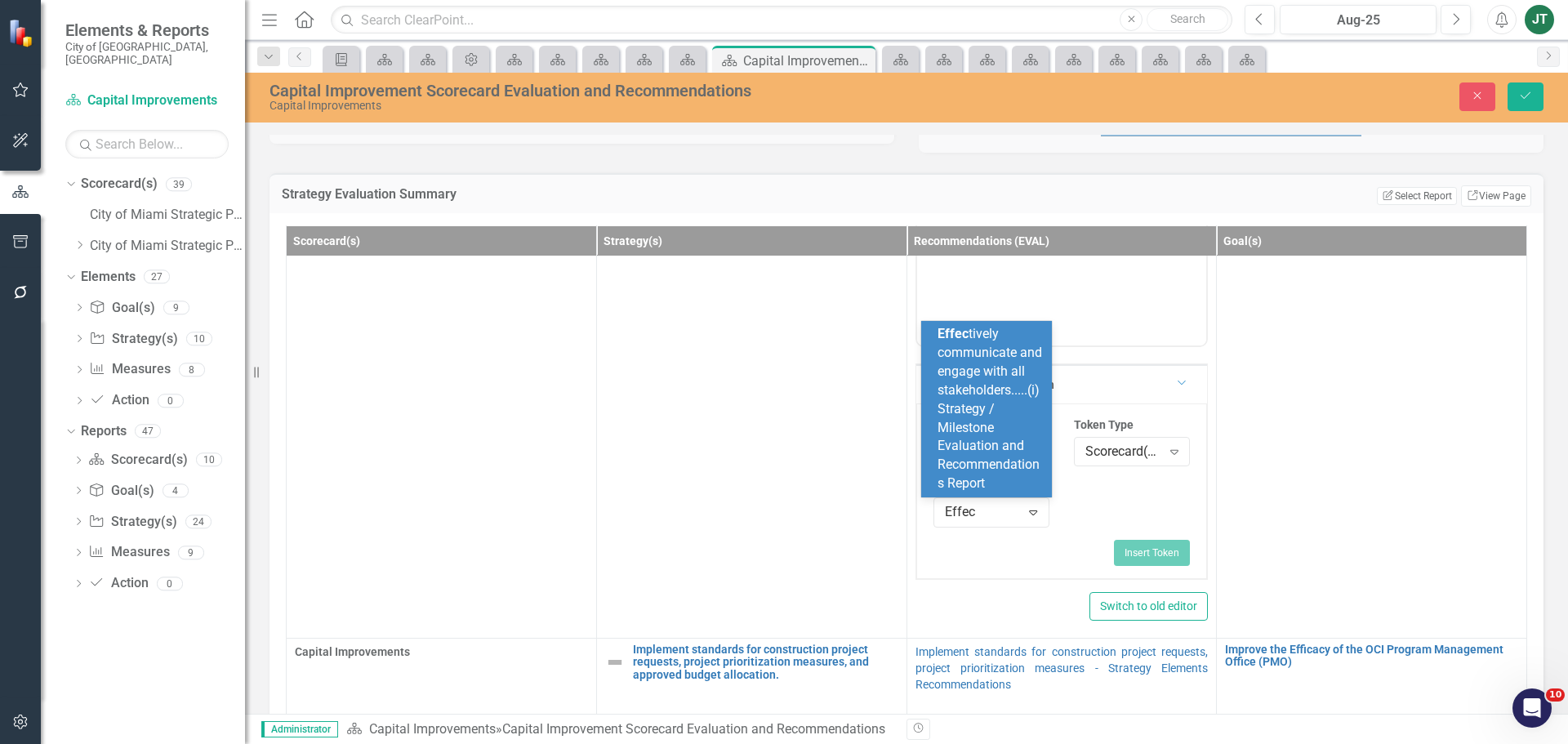
type input "Effect"
click at [980, 399] on div "Effect ively communicate and engage with all stakeholders.....(i) Strategy / Mi…" at bounding box center [990, 409] width 104 height 168
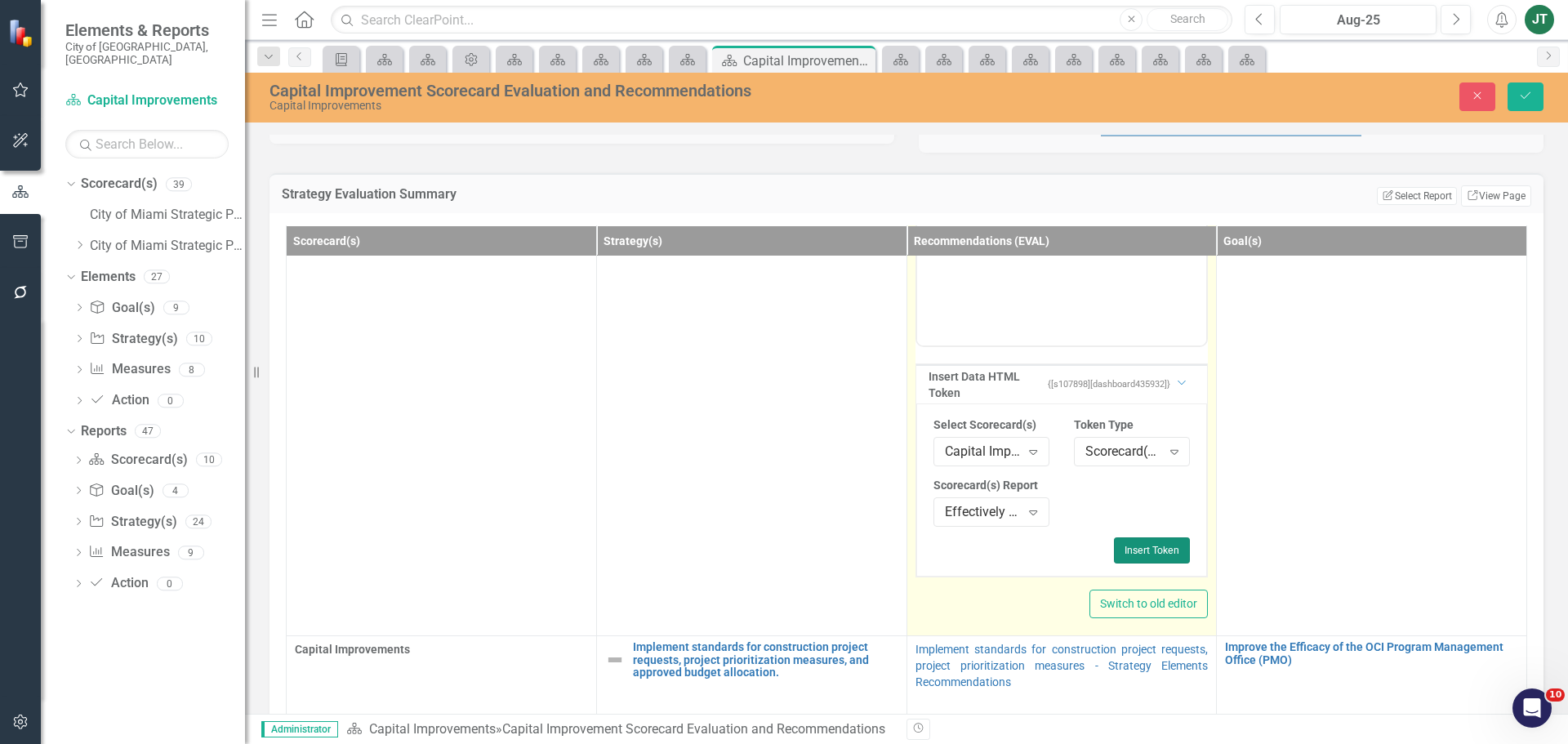
click at [1119, 549] on button "Insert Token" at bounding box center [1151, 550] width 76 height 26
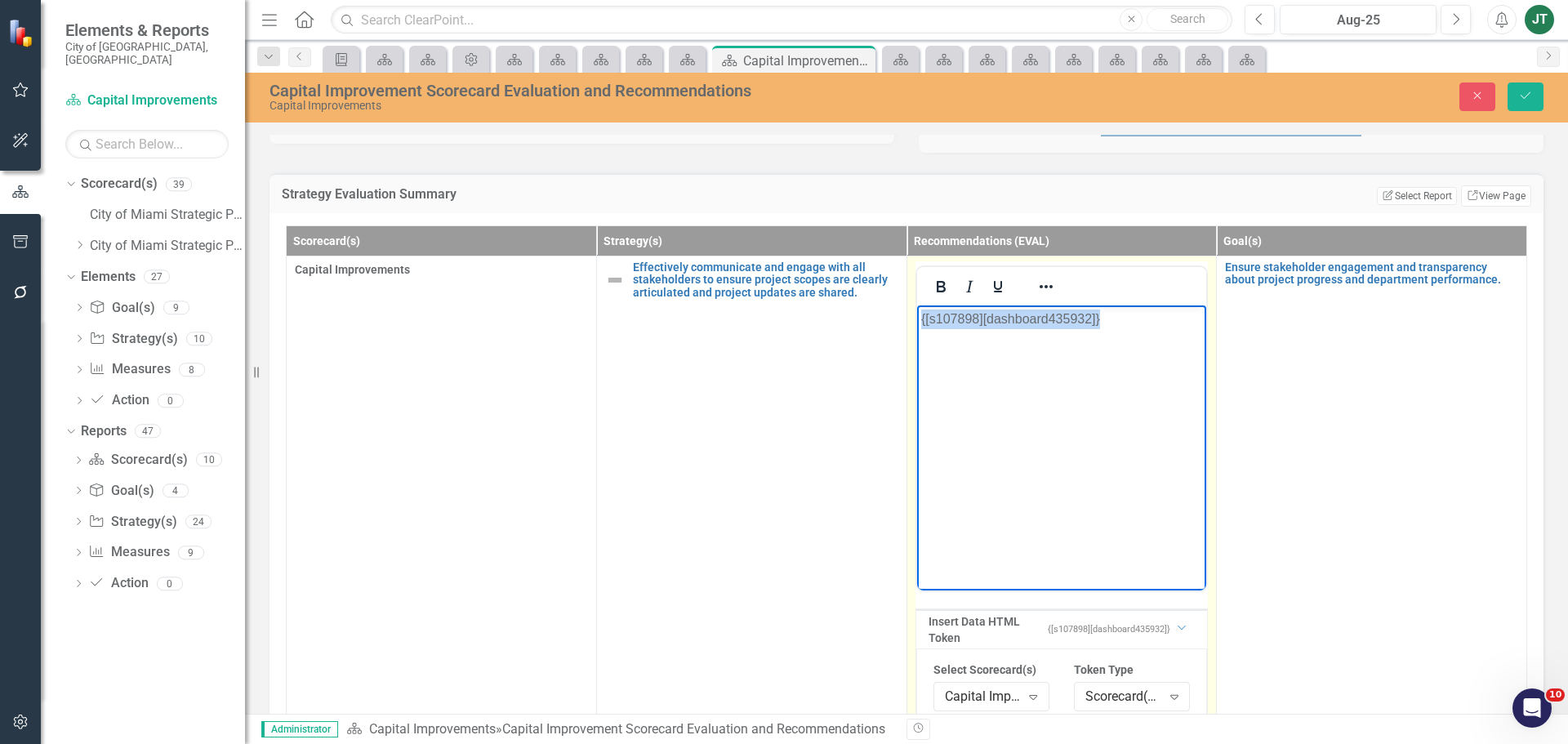
drag, startPoint x: 1172, startPoint y: 328, endPoint x: 863, endPoint y: 300, distance: 310.3
click at [917, 305] on html "{[s107898][dashboard435932]}" at bounding box center [1061, 427] width 290 height 245
drag, startPoint x: 1034, startPoint y: 279, endPoint x: 1043, endPoint y: 293, distance: 16.6
click at [1036, 279] on icon "Reveal or hide additional toolbar items" at bounding box center [1045, 286] width 19 height 19
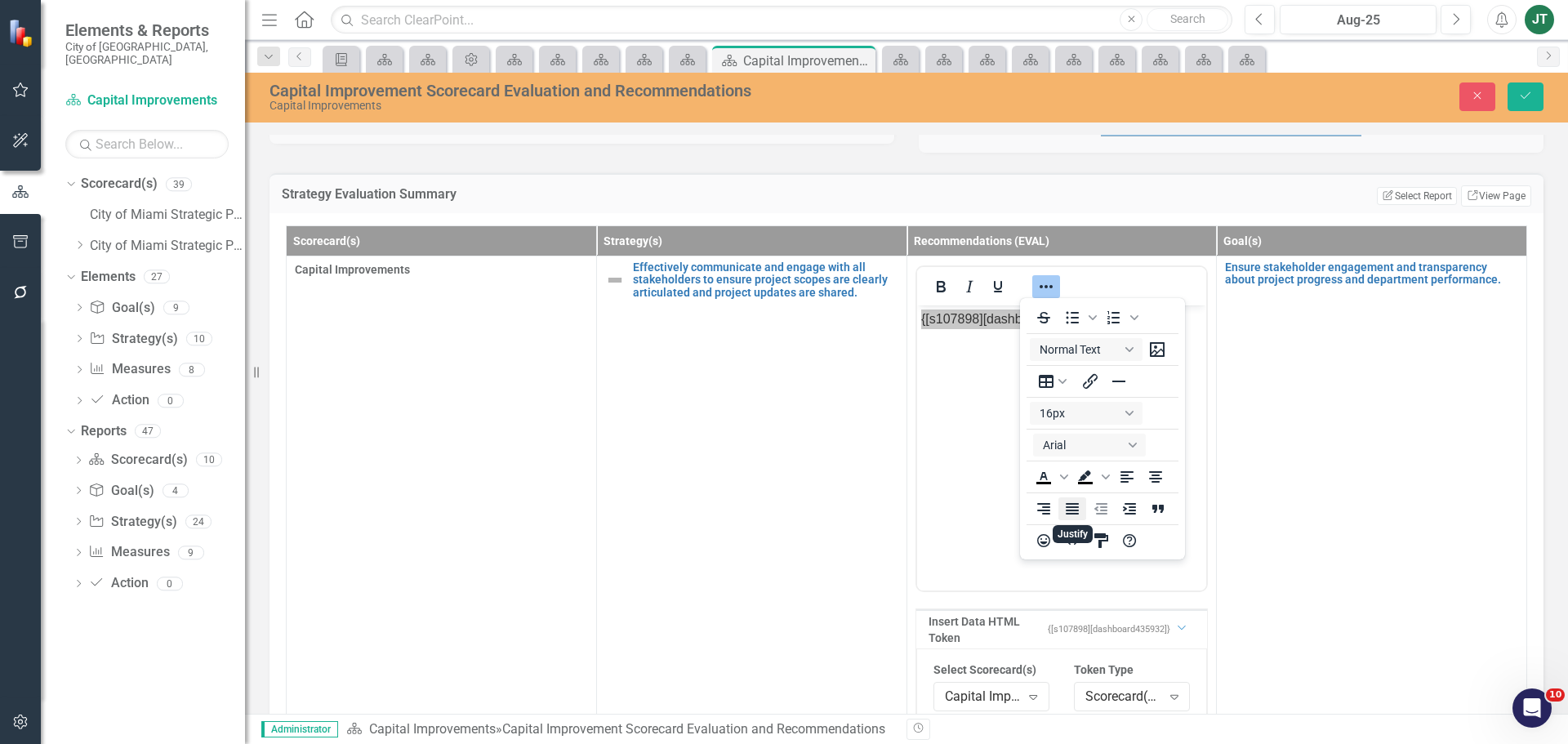
click at [1074, 502] on icon "Justify" at bounding box center [1071, 508] width 19 height 19
click at [1540, 87] on button "Save" at bounding box center [1525, 97] width 36 height 29
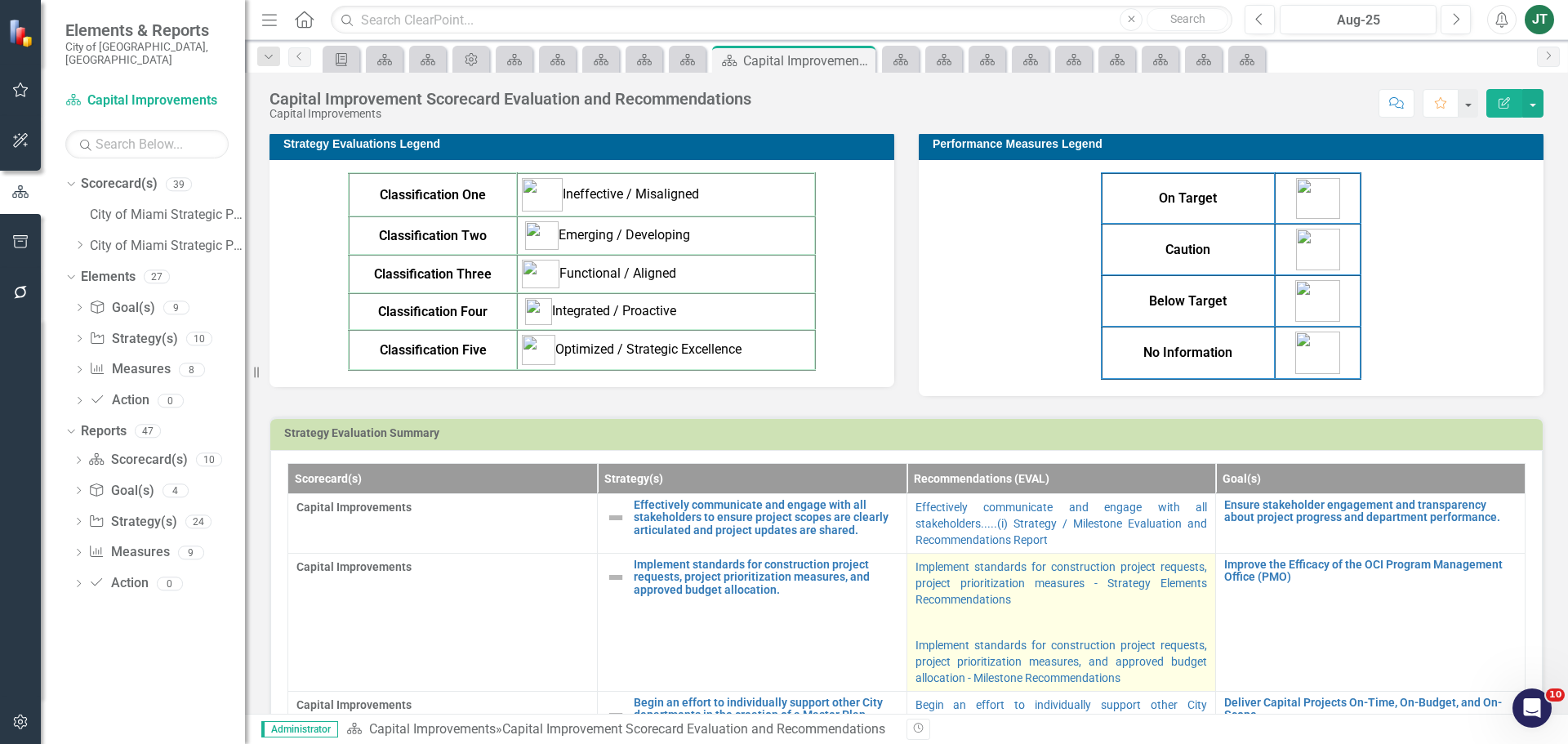
click at [1087, 617] on p at bounding box center [1061, 622] width 292 height 23
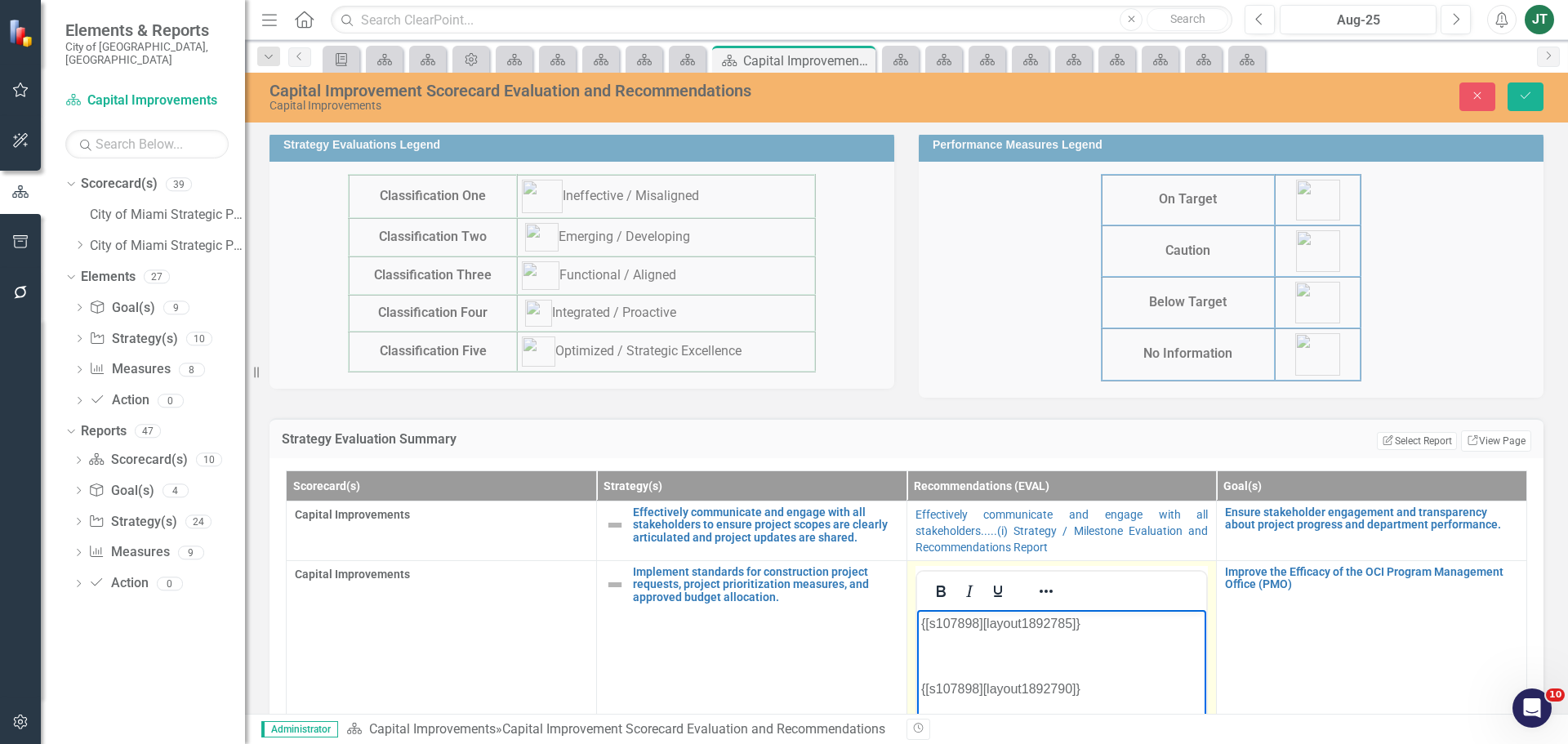
click at [1122, 683] on p "{[s107898][layout1892790]}" at bounding box center [1060, 688] width 282 height 19
drag, startPoint x: 1136, startPoint y: 708, endPoint x: 817, endPoint y: 567, distance: 348.8
click at [917, 609] on html "{[s107898][layout1892785]} {[s107898][layout1892790]}" at bounding box center [1061, 731] width 290 height 245
click at [1040, 593] on icon "Reveal or hide additional toolbar items" at bounding box center [1045, 591] width 19 height 19
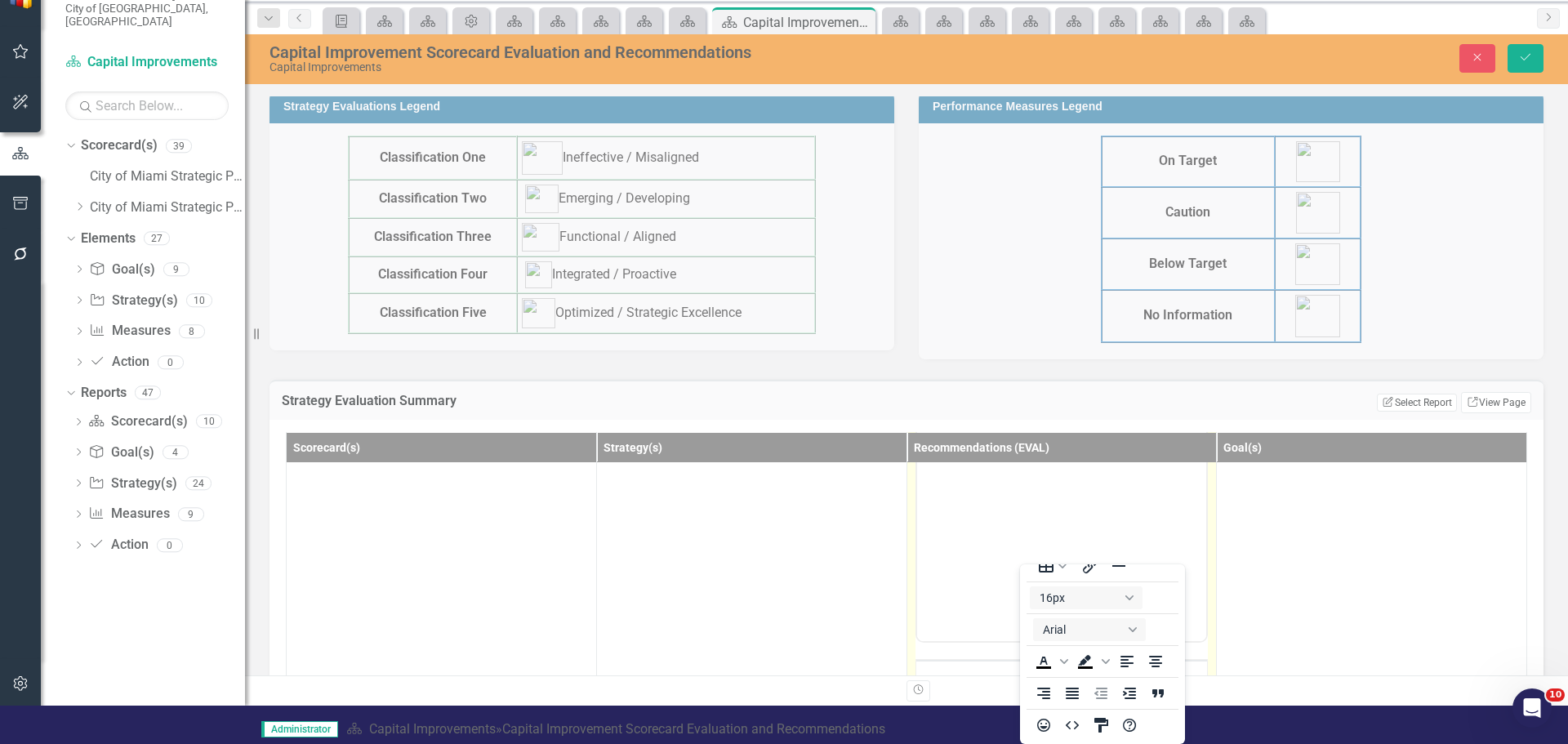
scroll to position [245, 0]
click at [949, 525] on body "Rich Text Area. Press ALT-0 for help." at bounding box center [1061, 448] width 290 height 245
click at [944, 562] on body "Rich Text Area. Press ALT-0 for help." at bounding box center [1061, 448] width 290 height 245
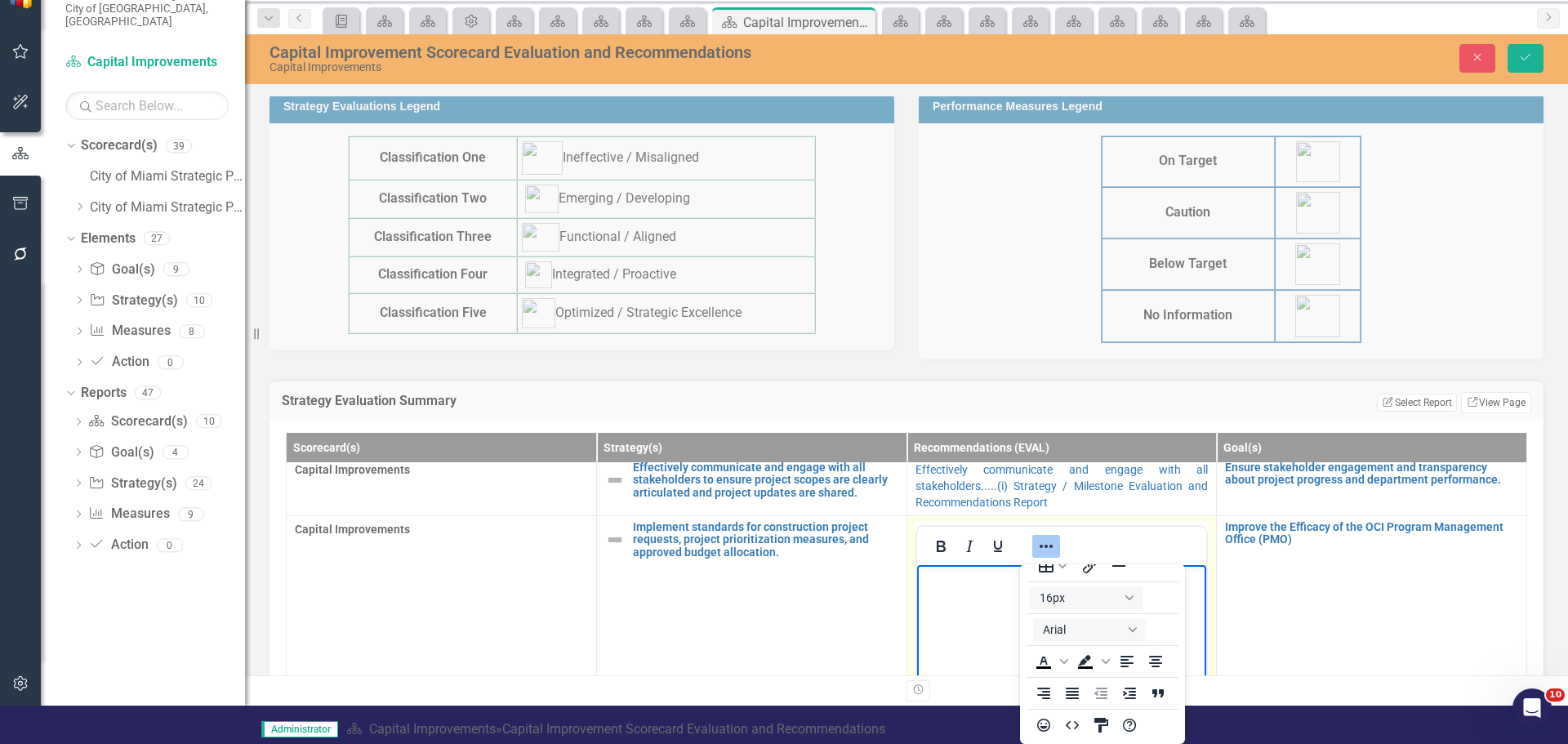
scroll to position [0, 0]
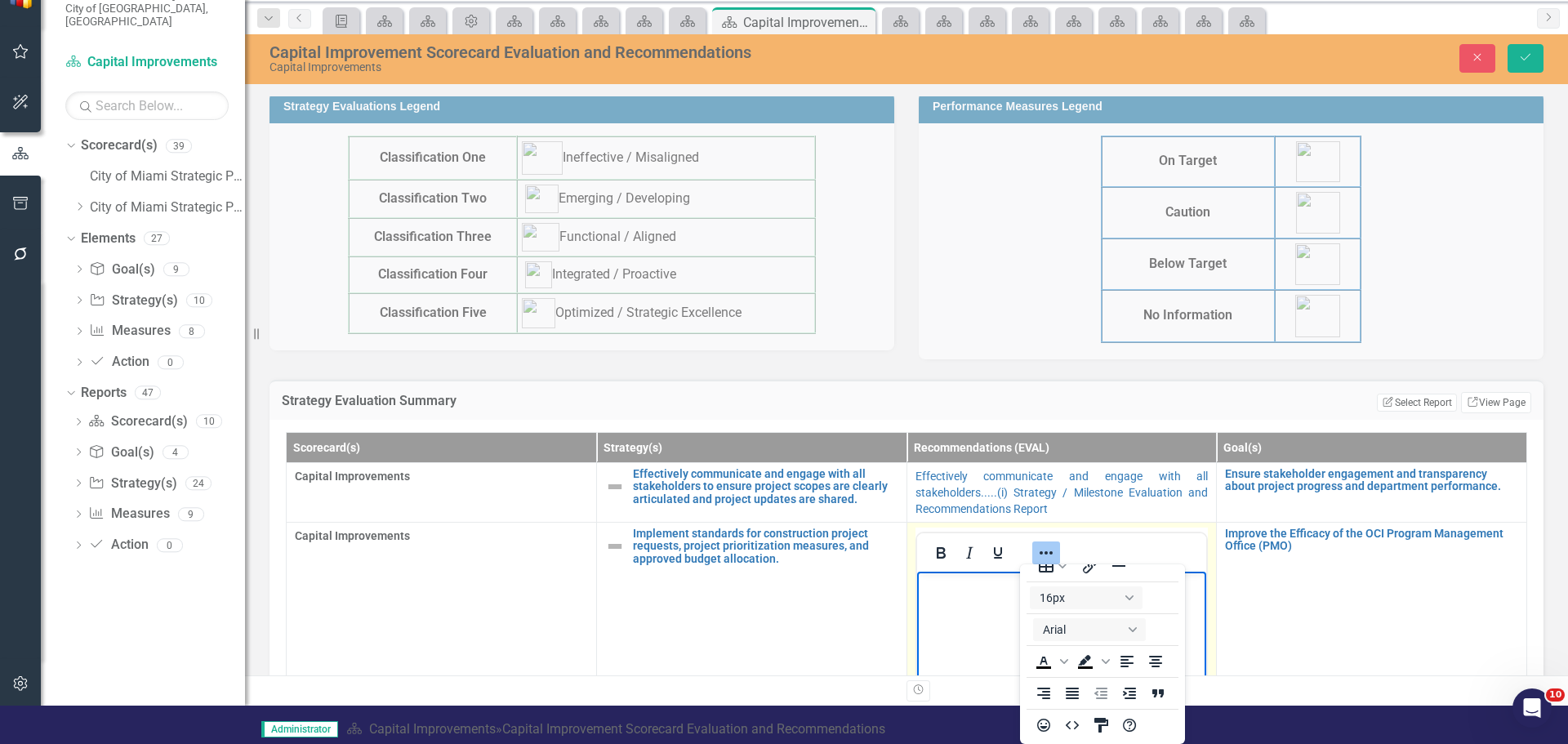
click at [1036, 555] on icon "Reveal or hide additional toolbar items" at bounding box center [1045, 552] width 19 height 19
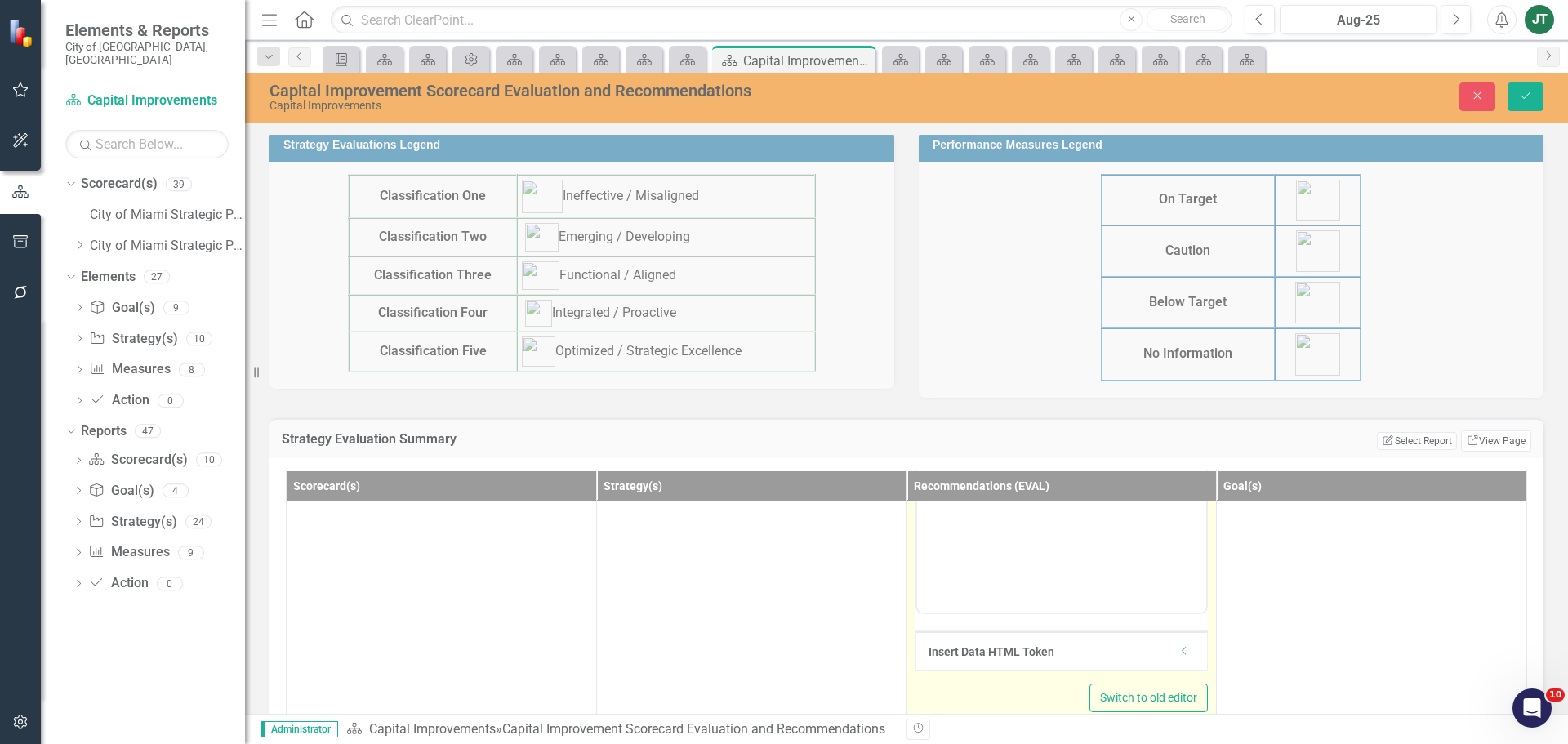
scroll to position [327, 0]
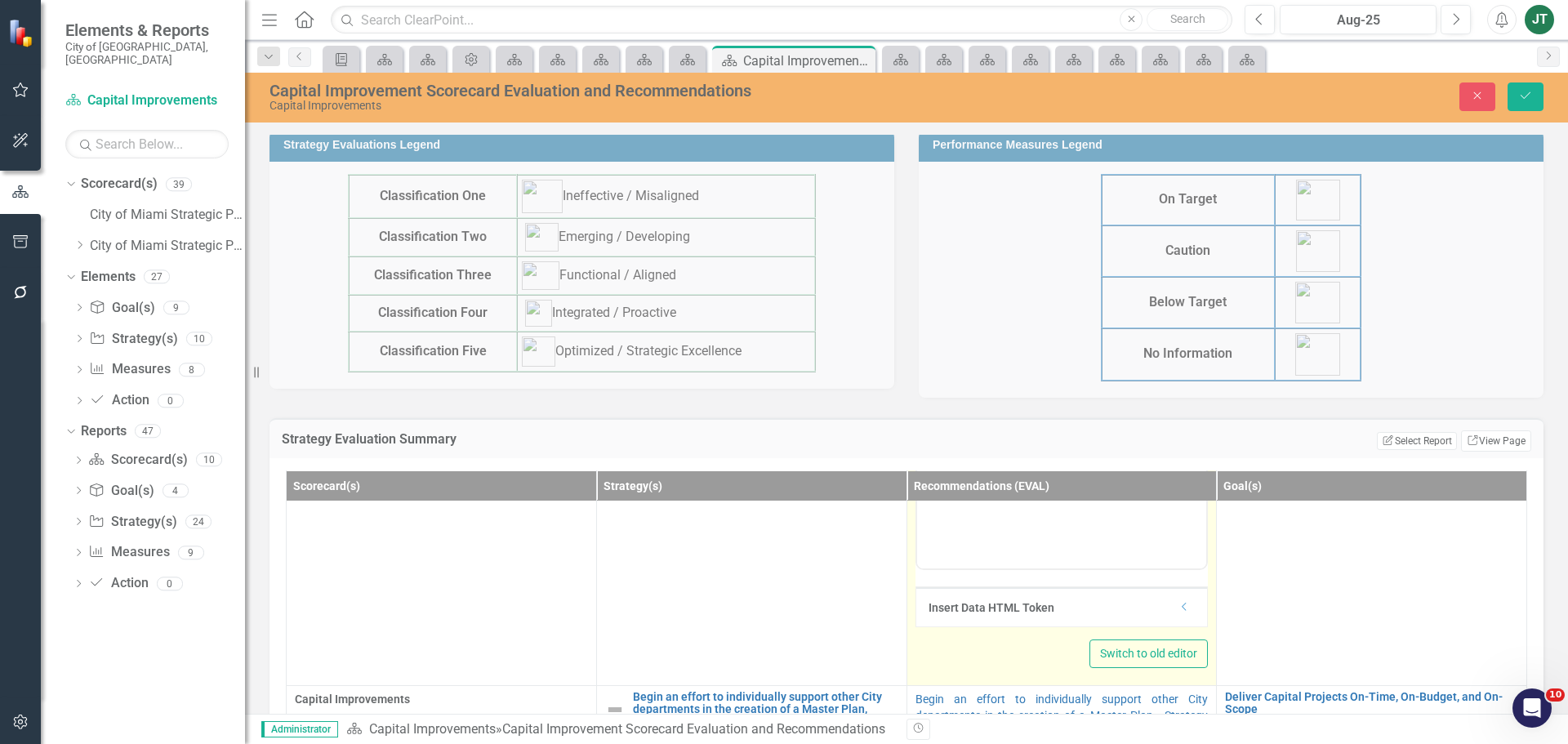
click at [1172, 604] on div "Insert Data HTML Token Dropdown" at bounding box center [1062, 607] width 291 height 40
click at [1178, 608] on icon "Dropdown" at bounding box center [1184, 607] width 13 height 10
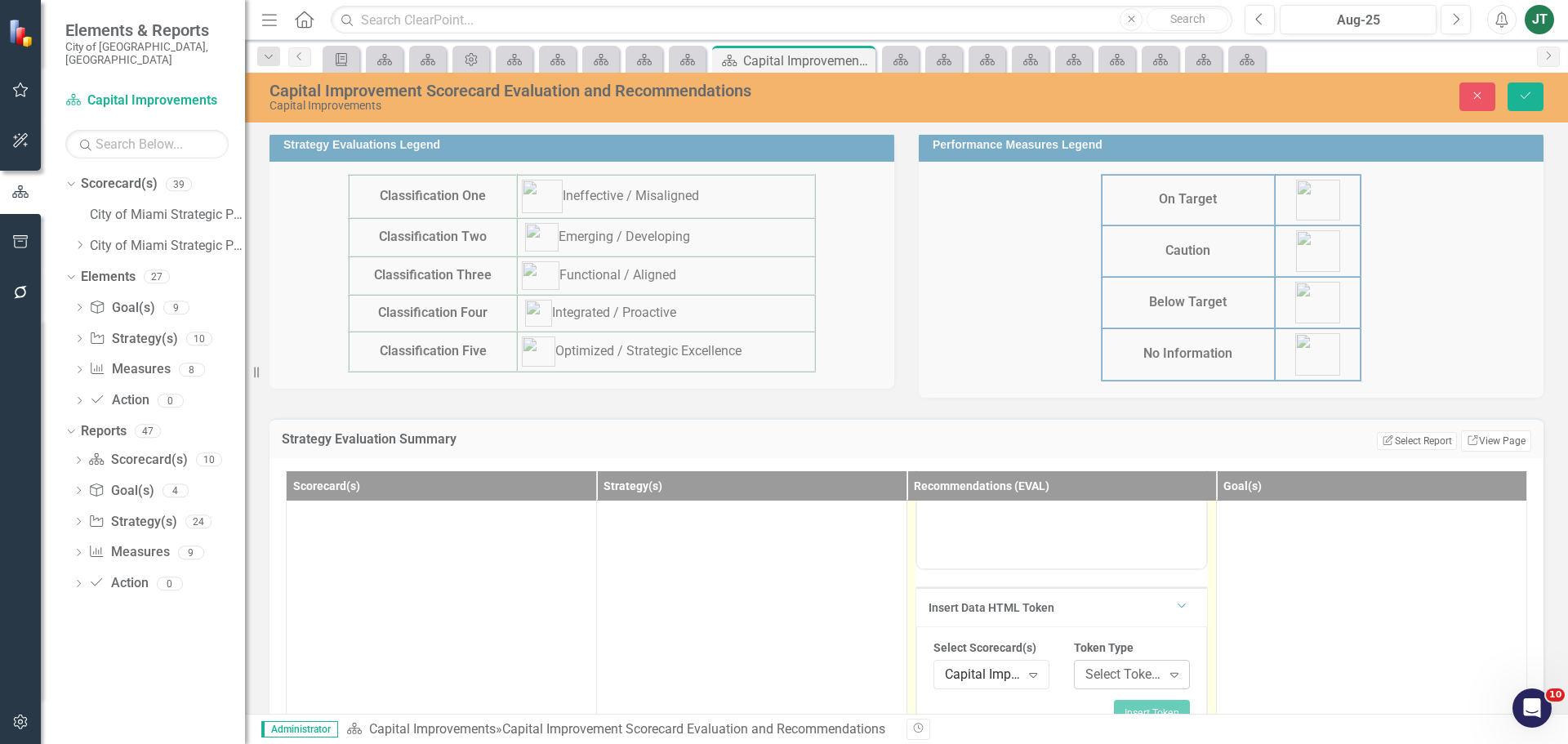
click at [1103, 669] on div "Select Token Type..." at bounding box center [1123, 675] width 76 height 19
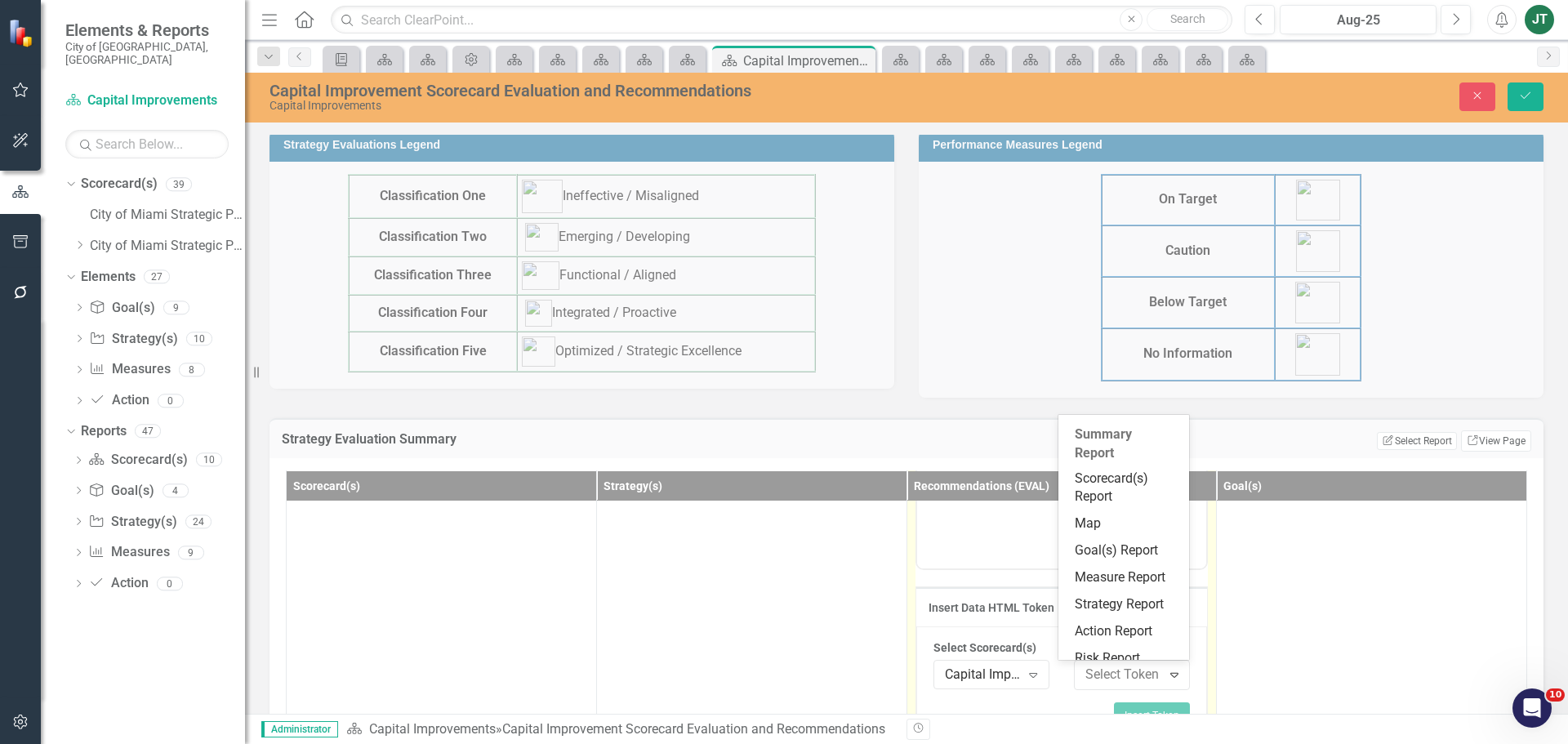
scroll to position [304, 0]
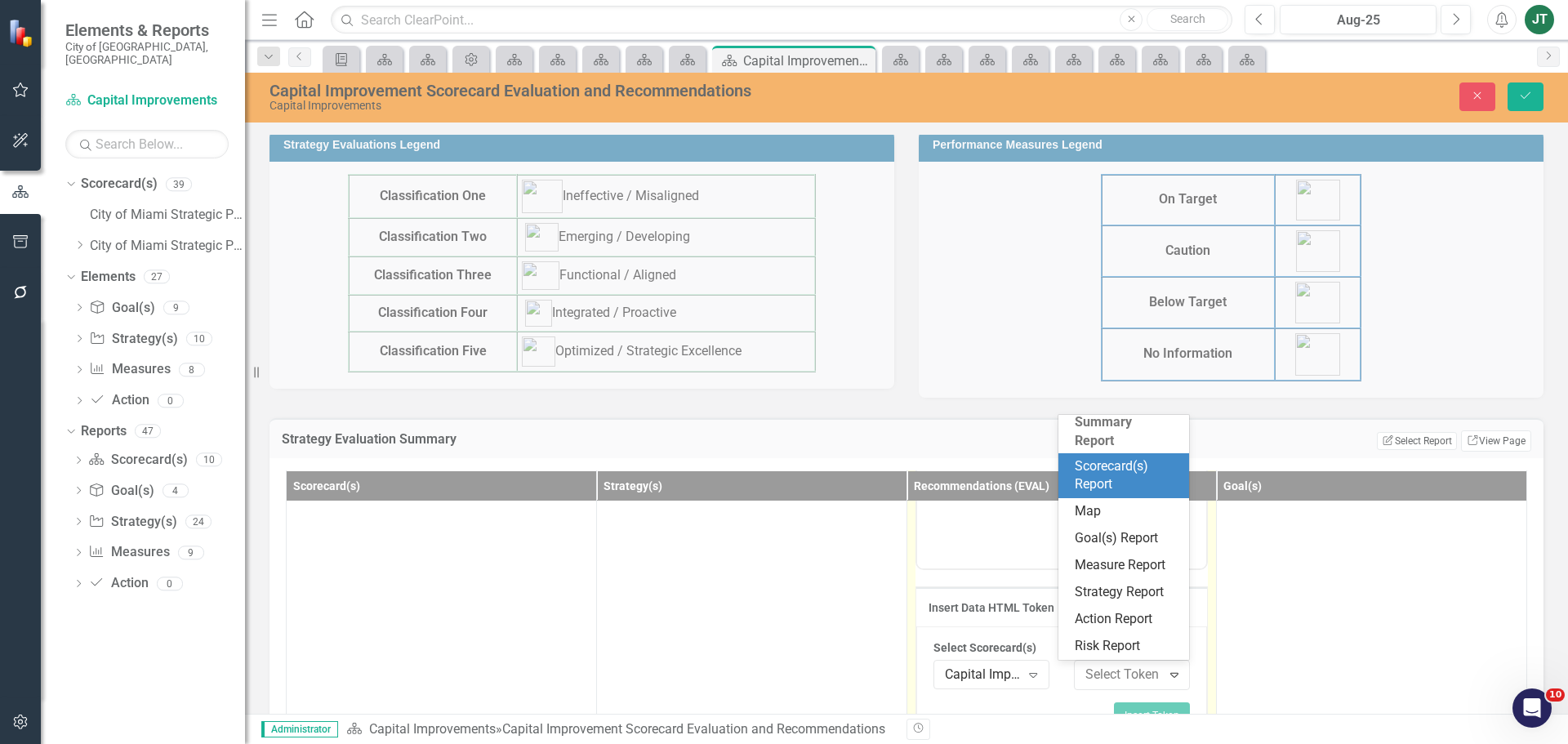
click at [1120, 466] on div "Scorecard(s) Report" at bounding box center [1127, 476] width 104 height 38
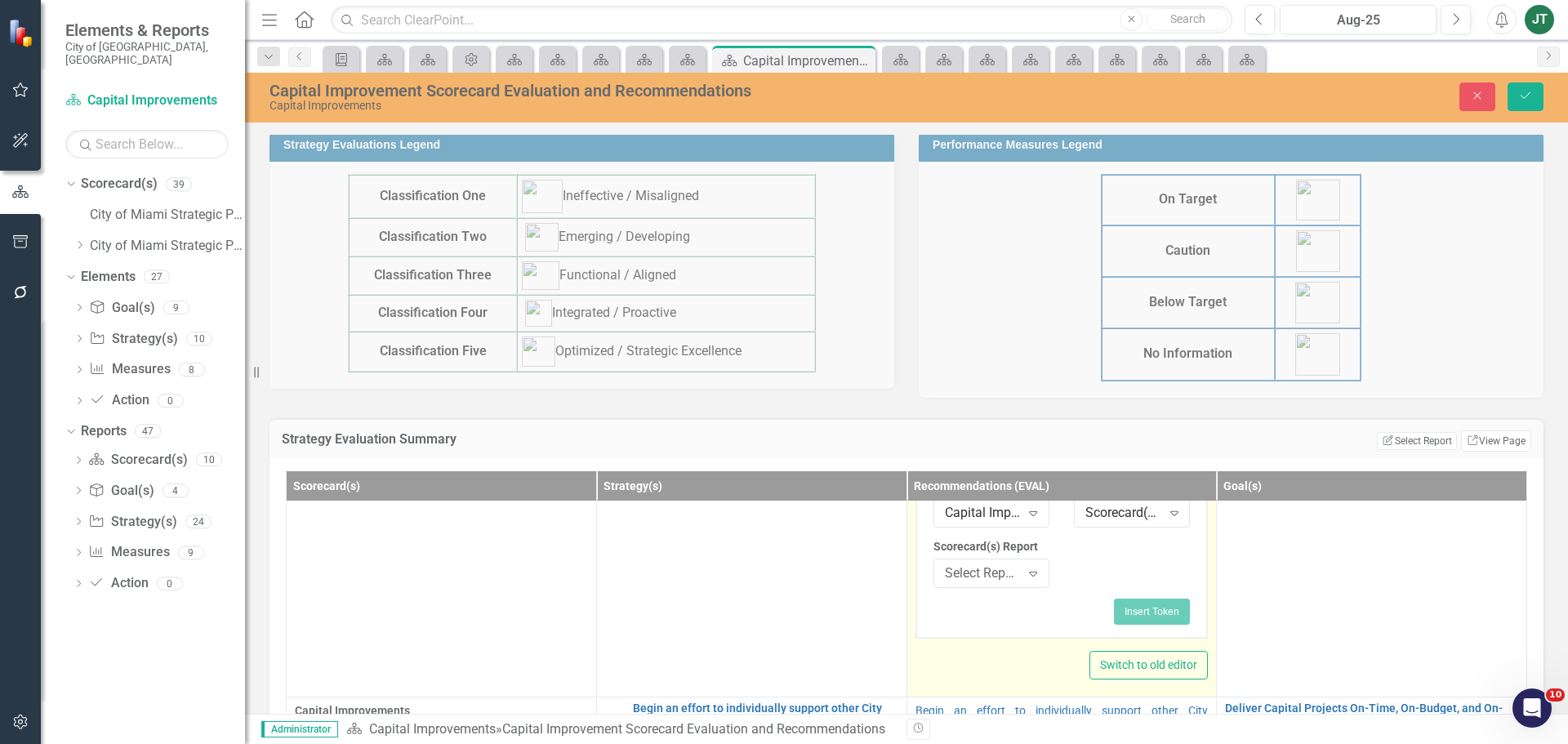
scroll to position [490, 0]
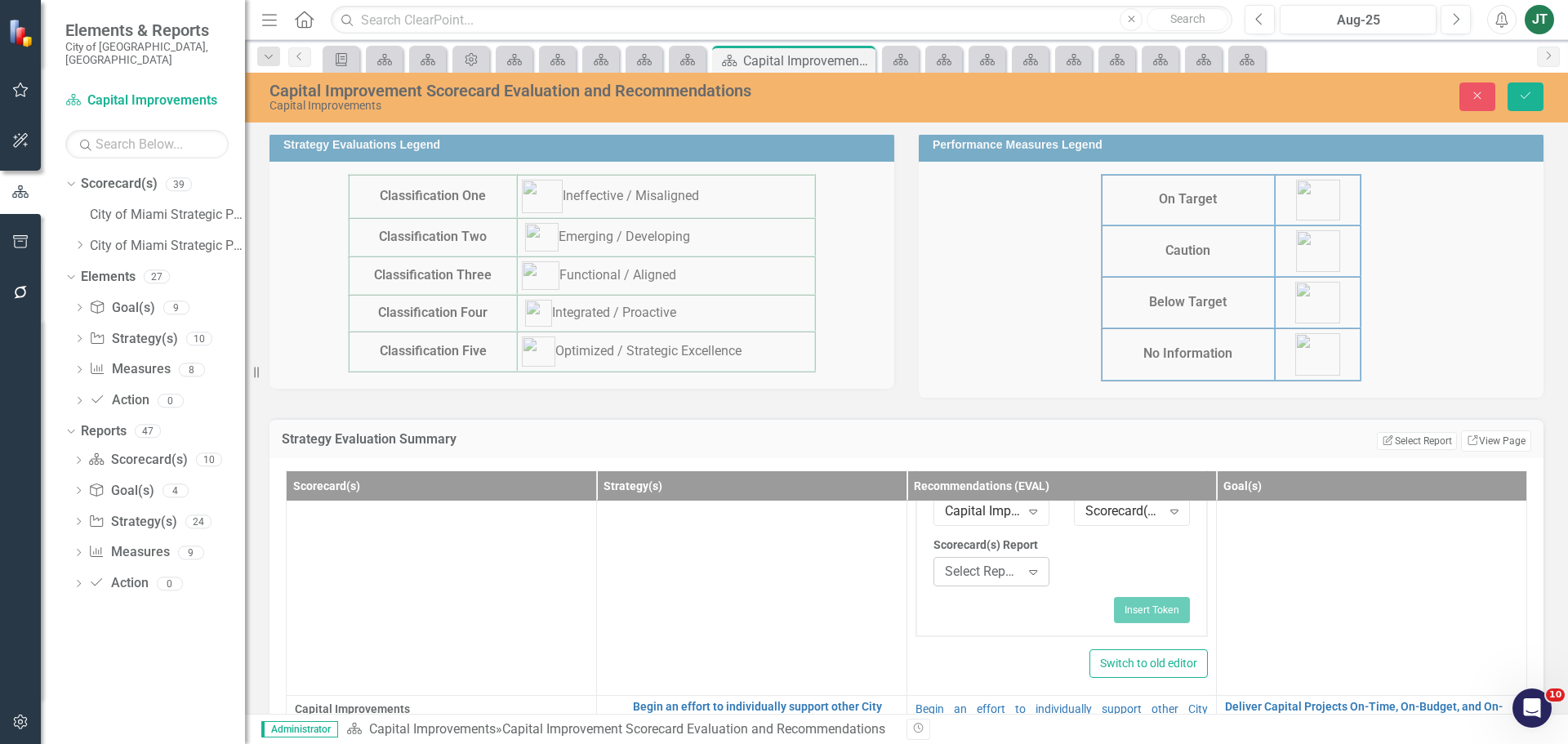
click at [1025, 571] on icon "Expand" at bounding box center [1033, 571] width 16 height 13
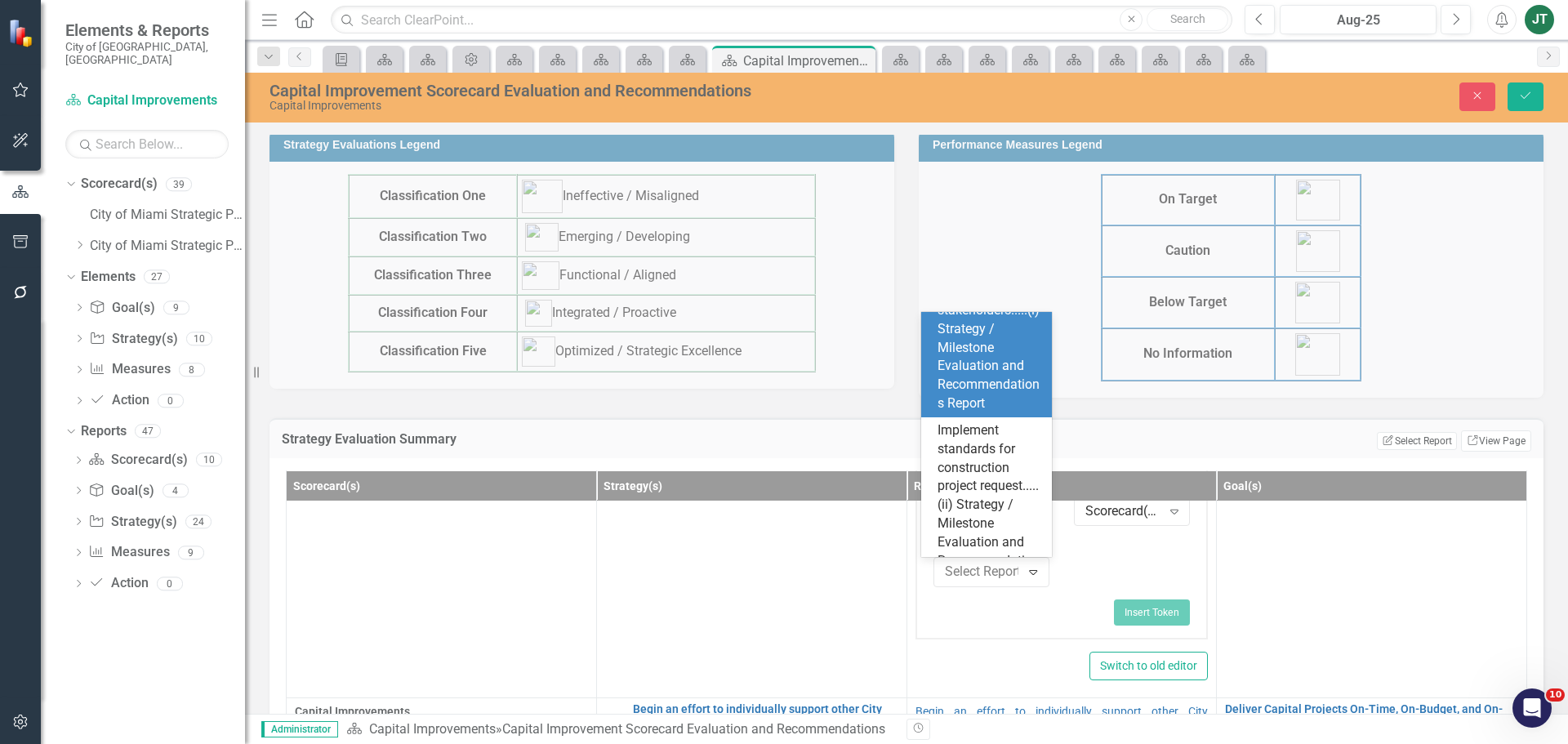
scroll to position [653, 0]
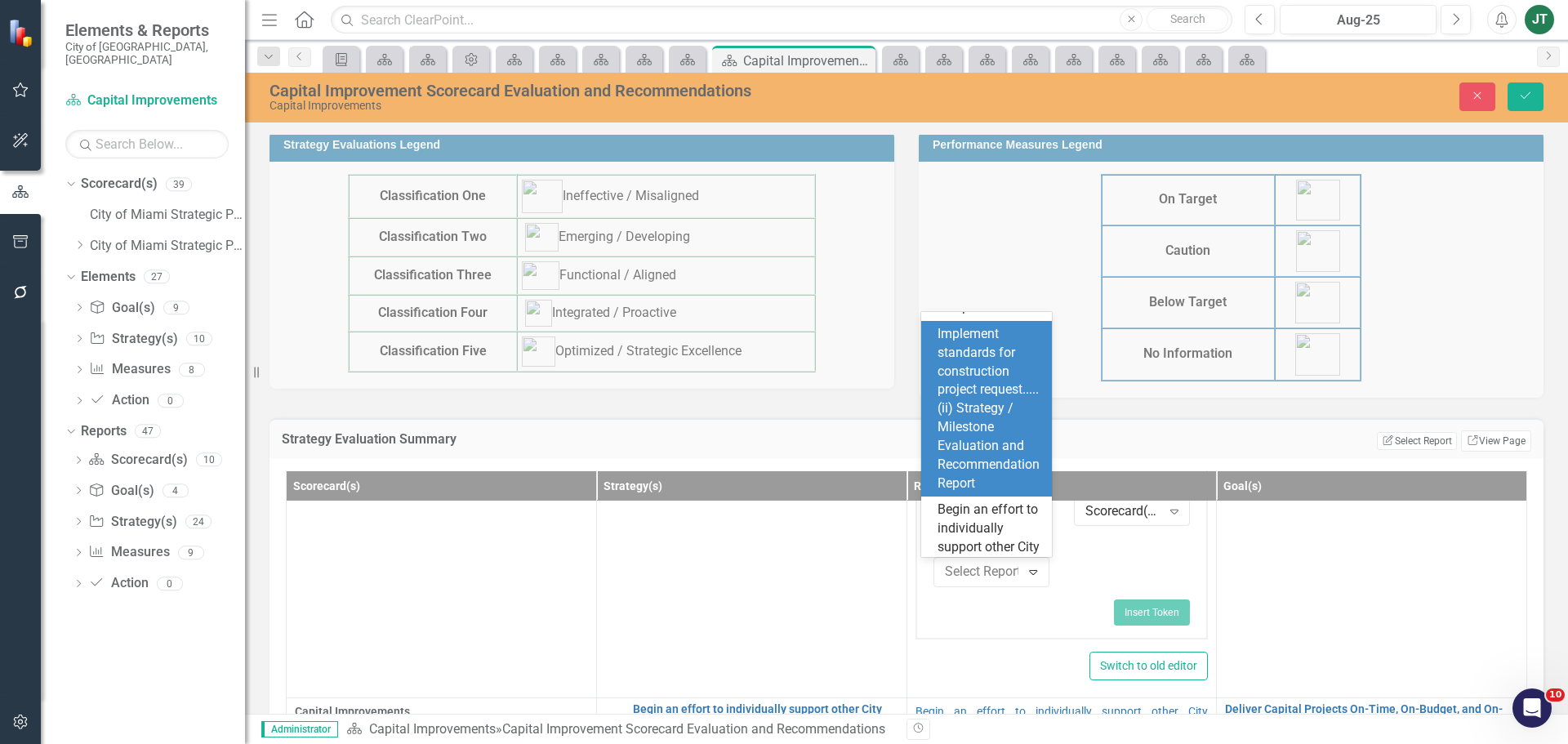
click at [977, 465] on div "Implement standards for construction project request.....(ii) Strategy / Milest…" at bounding box center [990, 409] width 104 height 168
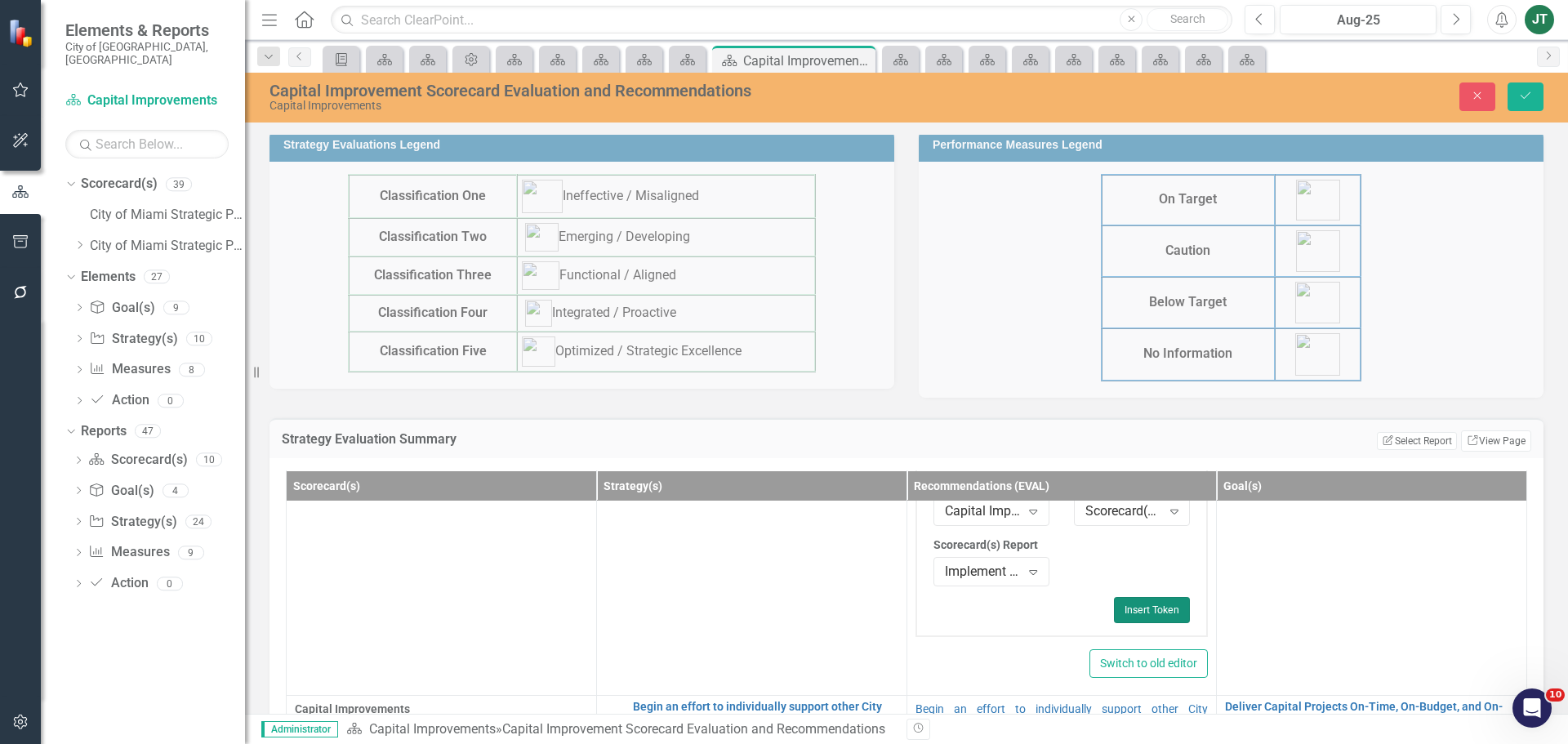
click at [1129, 608] on button "Insert Token" at bounding box center [1151, 609] width 76 height 26
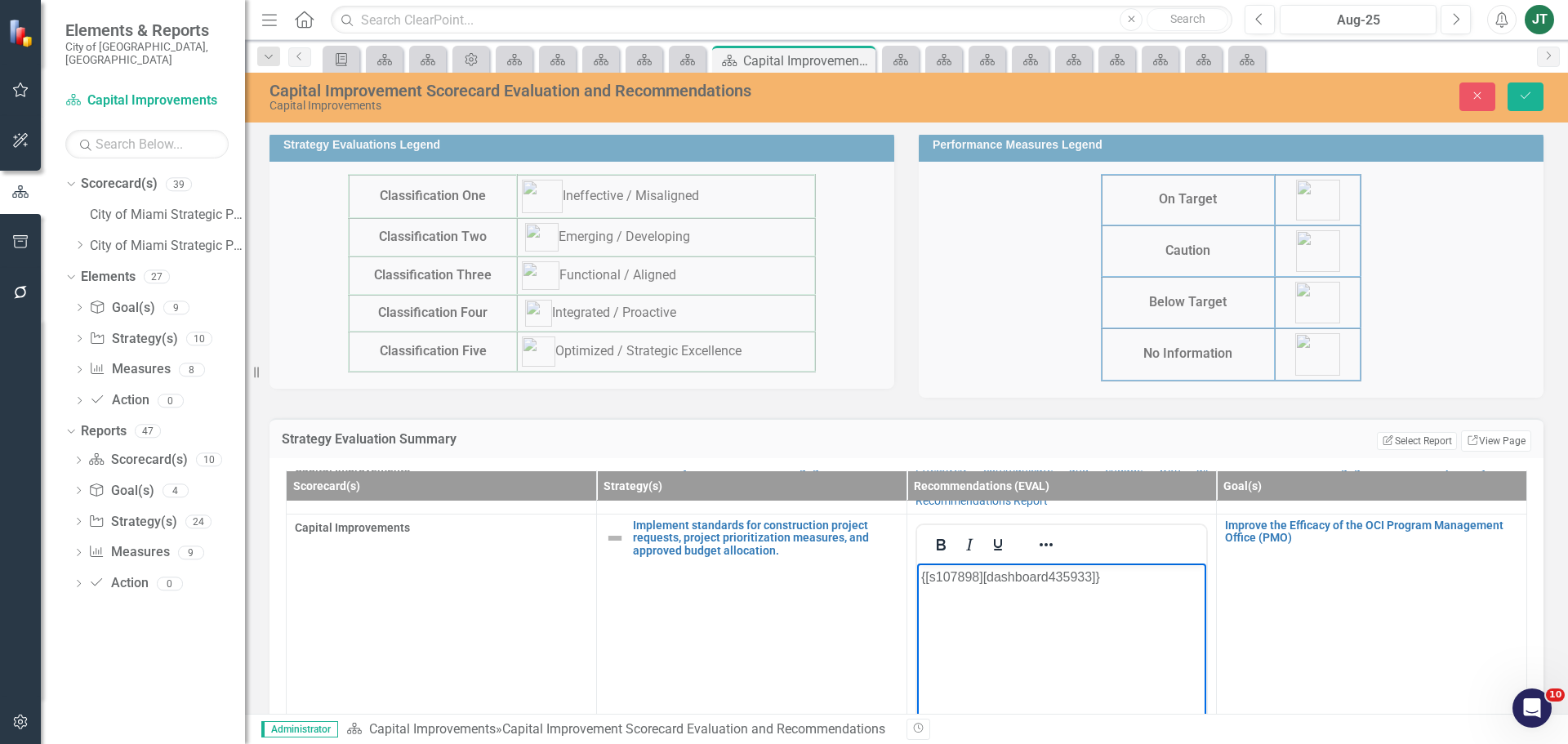
scroll to position [0, 0]
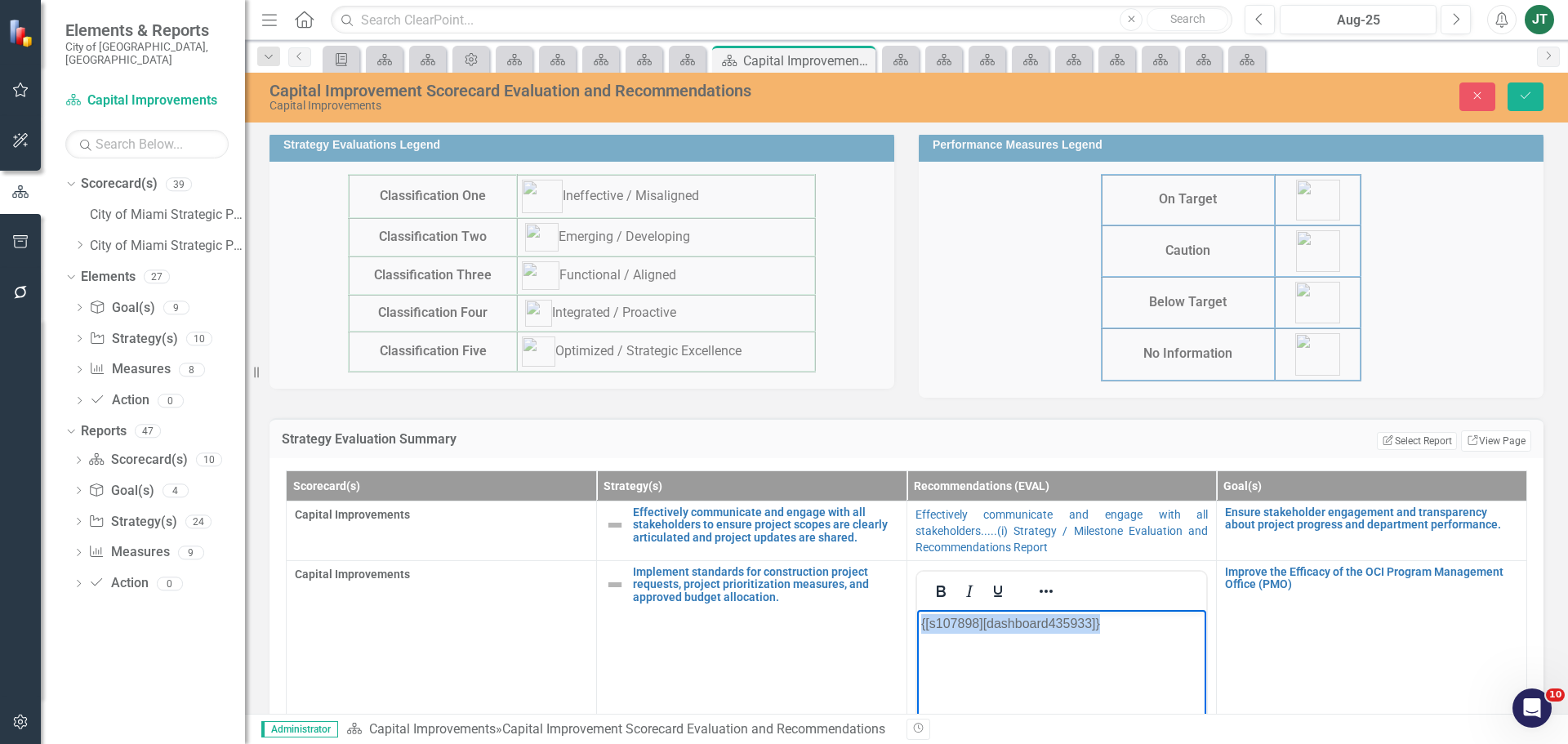
drag, startPoint x: 1109, startPoint y: 628, endPoint x: 851, endPoint y: 624, distance: 258.0
click at [917, 624] on html "{[s107898][dashboard435933]}" at bounding box center [1061, 731] width 290 height 245
click at [1039, 591] on icon "Reveal or hide additional toolbar items" at bounding box center [1046, 592] width 13 height 3
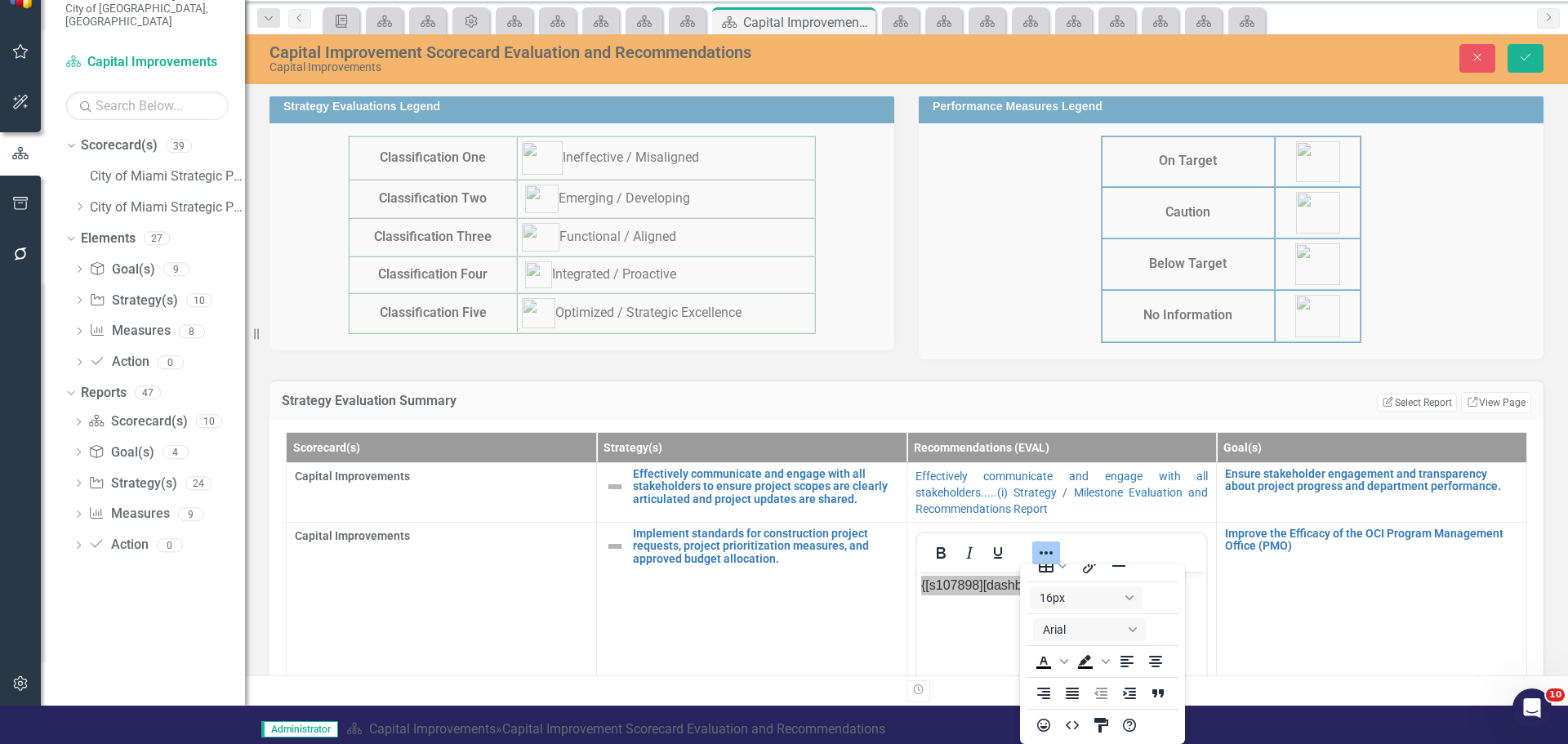
scroll to position [114, 0]
click at [1079, 688] on icon "Justify" at bounding box center [1072, 694] width 13 height 12
click at [1535, 46] on button "Save" at bounding box center [1525, 58] width 36 height 29
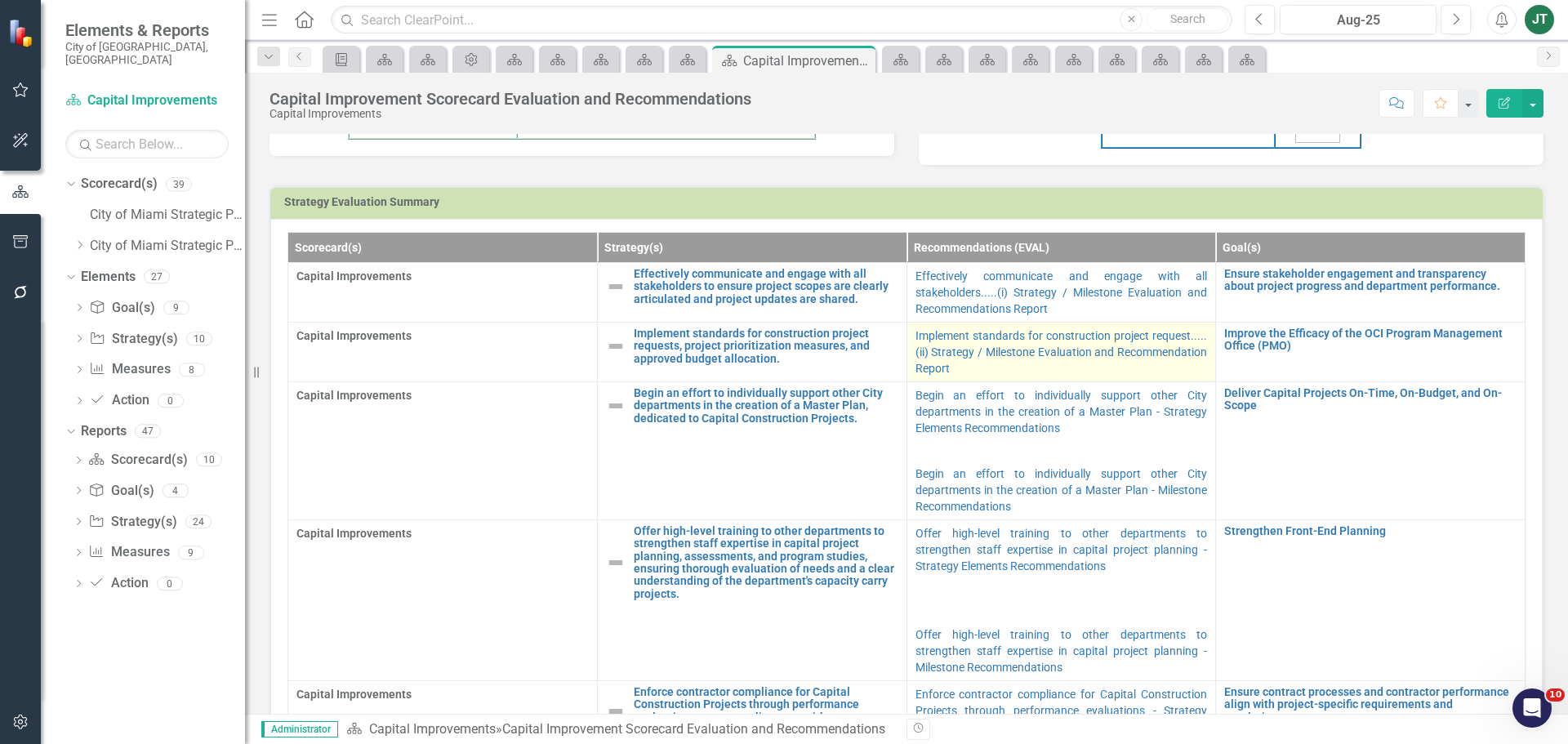
scroll to position [898, 0]
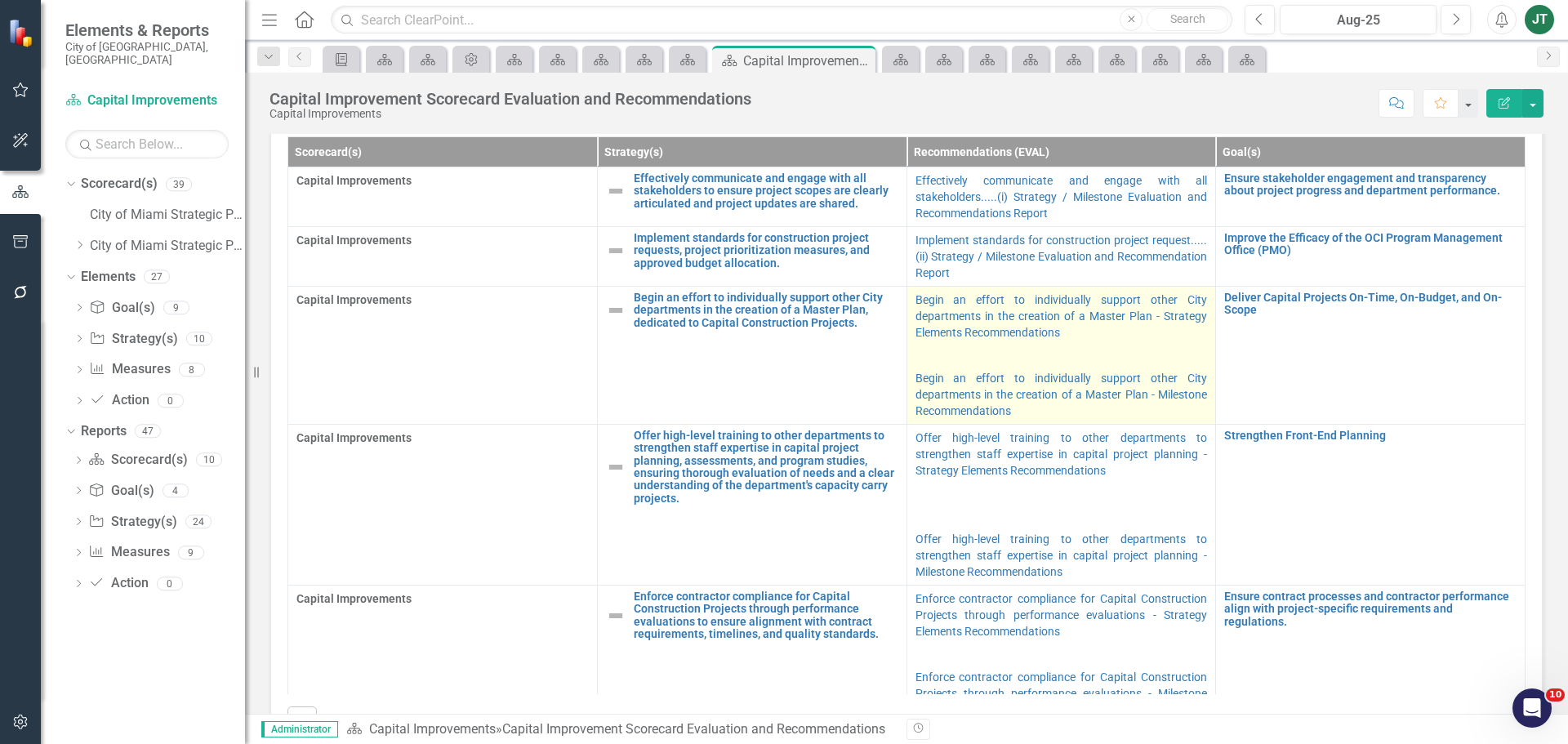
click at [1082, 344] on p at bounding box center [1061, 354] width 292 height 23
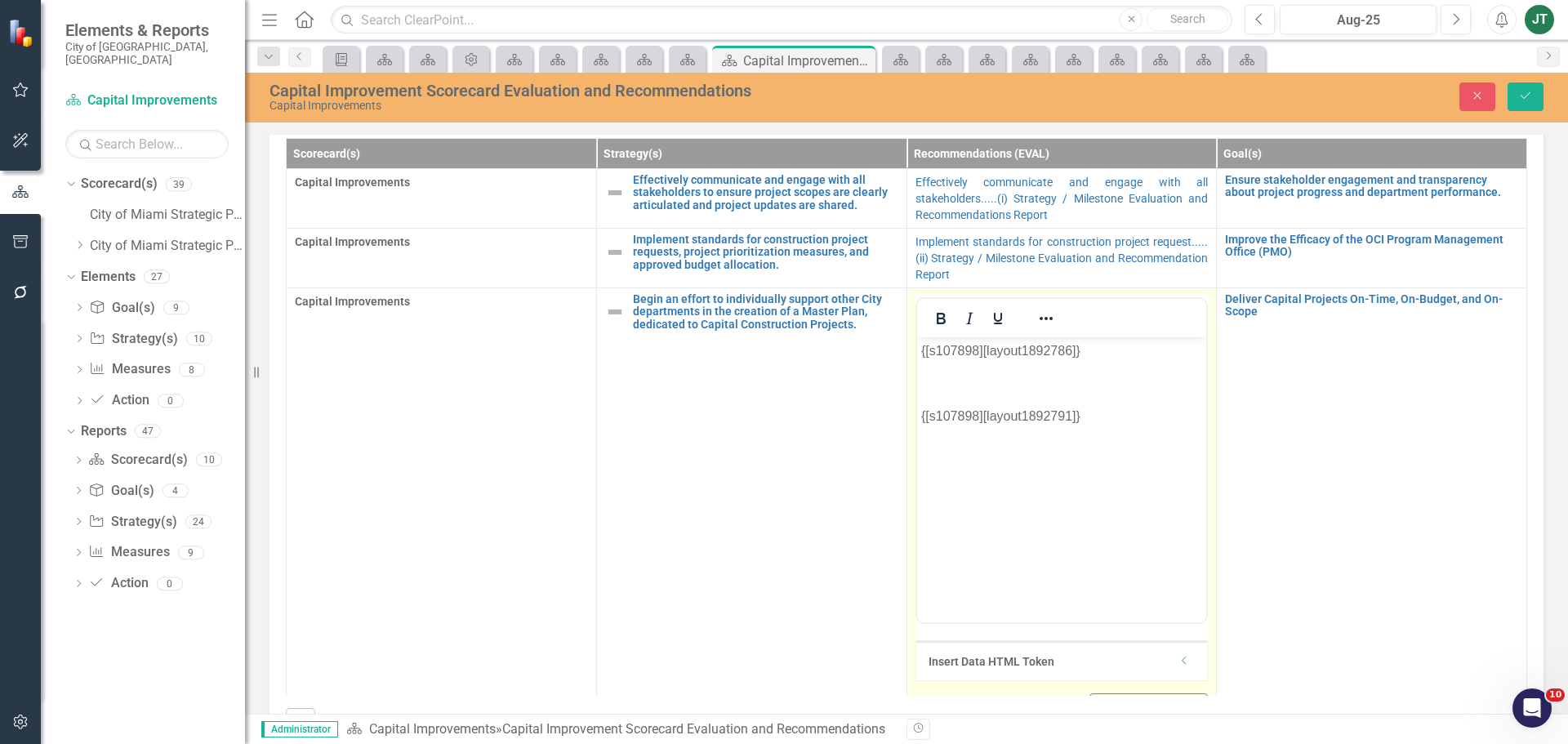
scroll to position [0, 0]
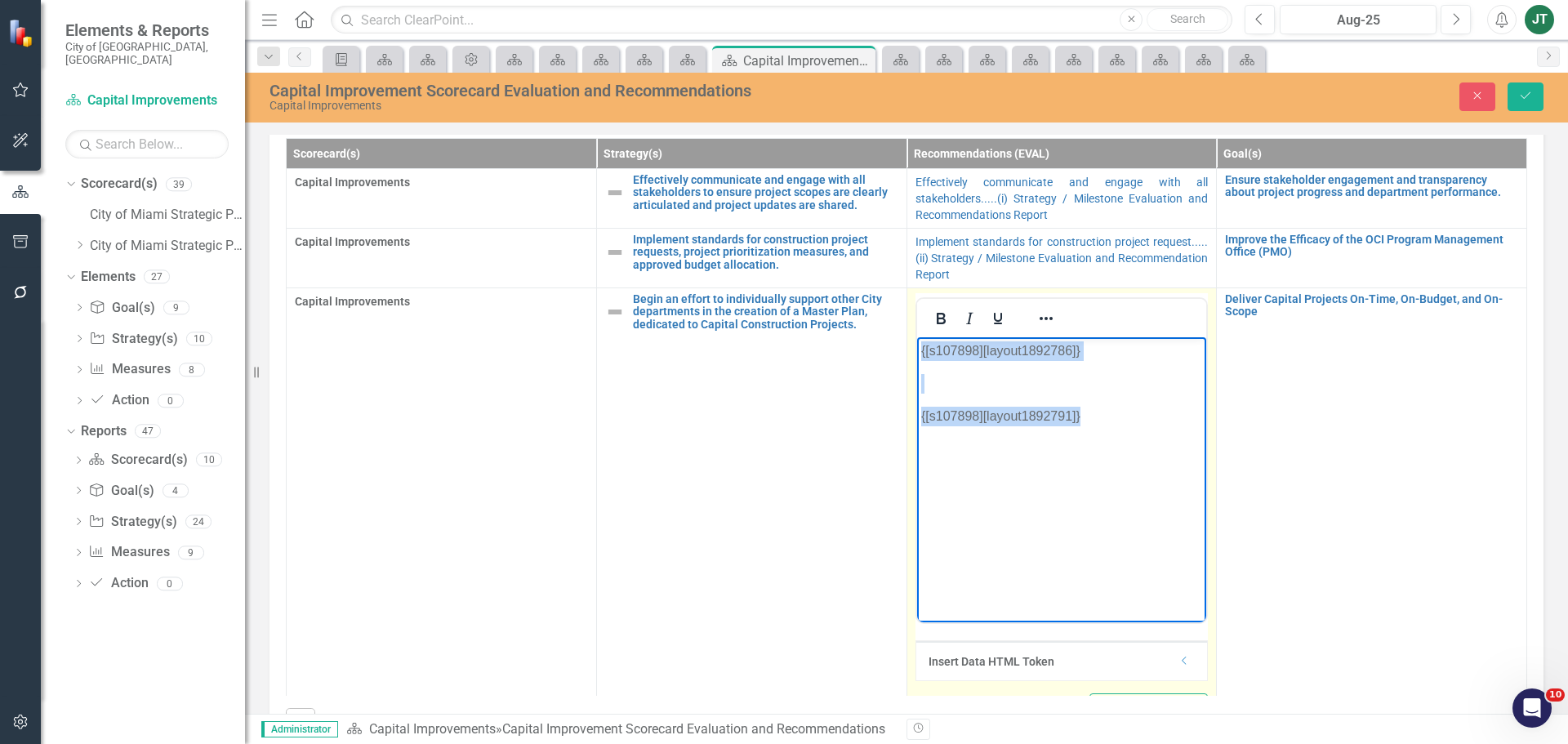
drag, startPoint x: 1117, startPoint y: 427, endPoint x: 862, endPoint y: 303, distance: 283.6
click at [917, 337] on html "{[s107898][layout1892786]} {[s107898][layout1892791]}" at bounding box center [1061, 459] width 290 height 245
click at [1036, 311] on icon "Reveal or hide additional toolbar items" at bounding box center [1045, 318] width 19 height 19
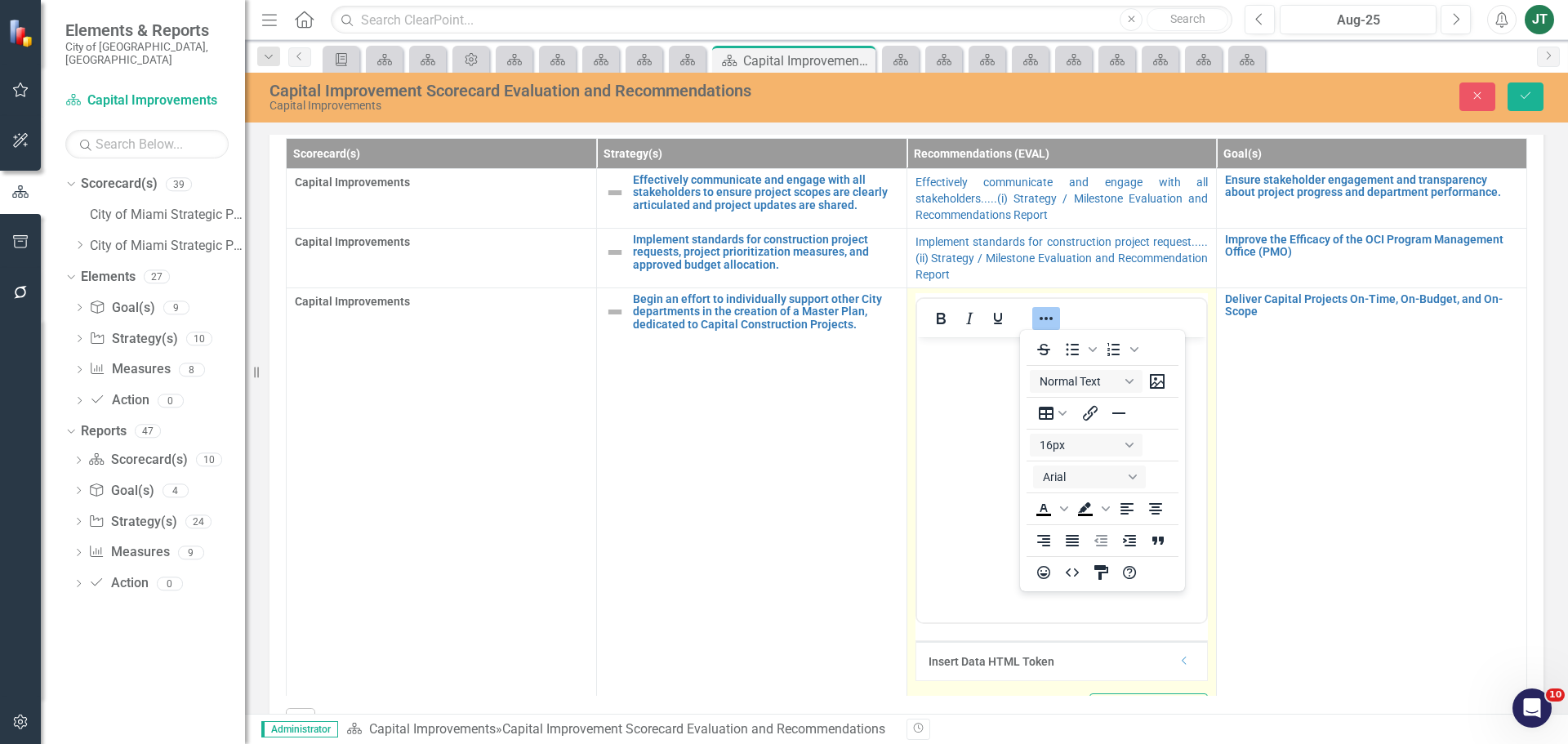
drag, startPoint x: 950, startPoint y: 428, endPoint x: 989, endPoint y: 385, distance: 58.1
click at [950, 428] on body "Rich Text Area. Press ALT-0 for help." at bounding box center [1061, 459] width 290 height 245
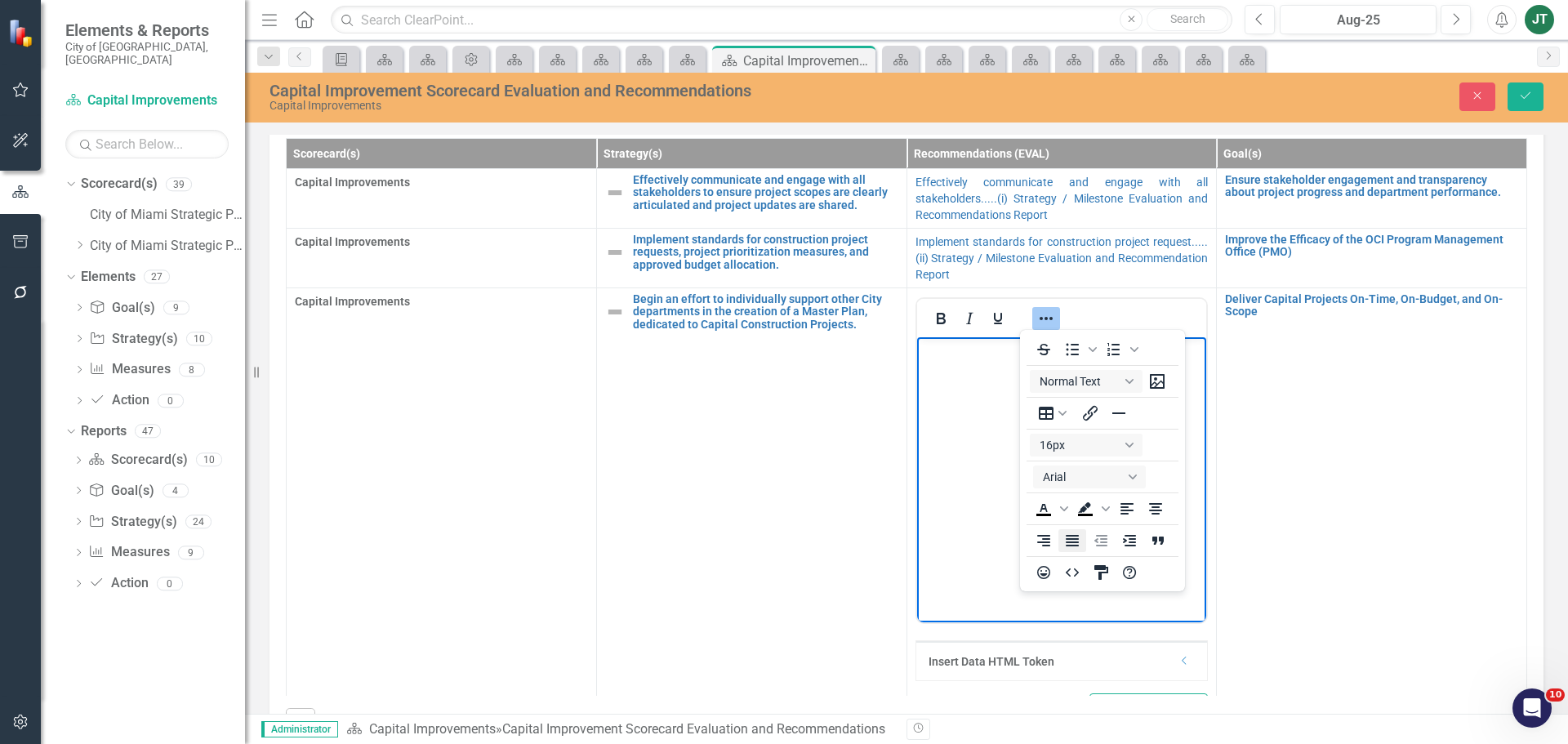
click at [1073, 544] on icon "Justify" at bounding box center [1071, 540] width 19 height 19
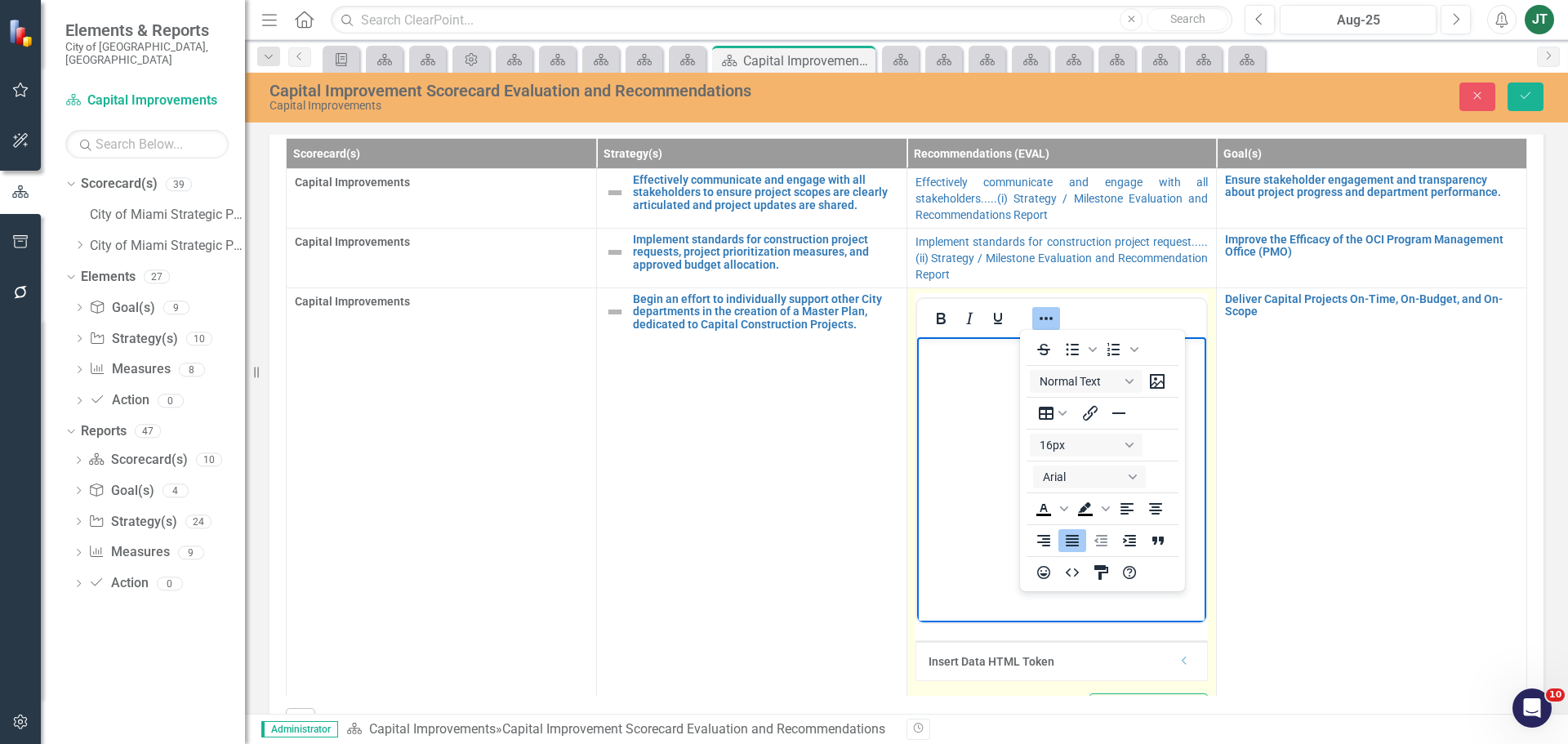
click at [1036, 314] on icon "Reveal or hide additional toolbar items" at bounding box center [1045, 318] width 19 height 19
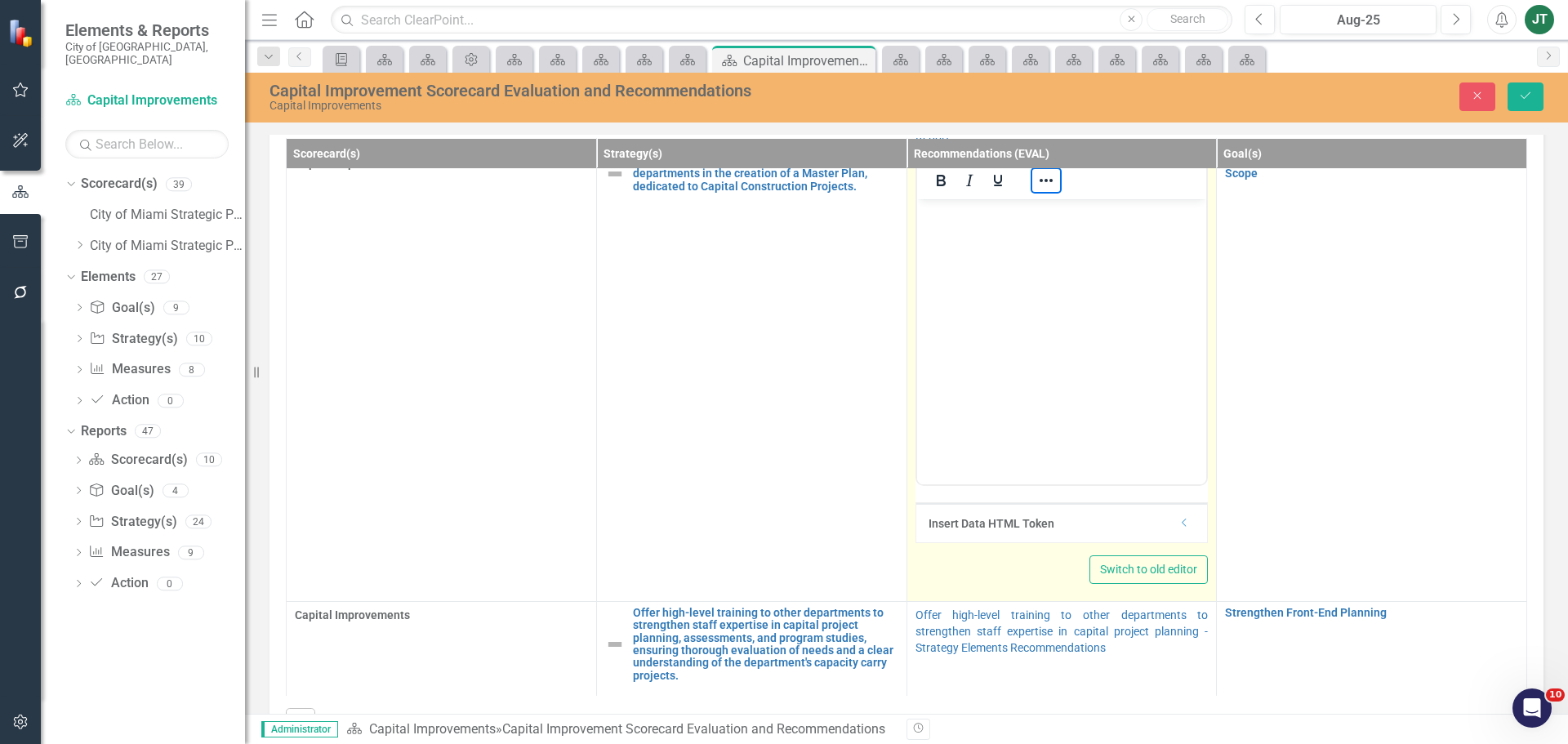
scroll to position [163, 0]
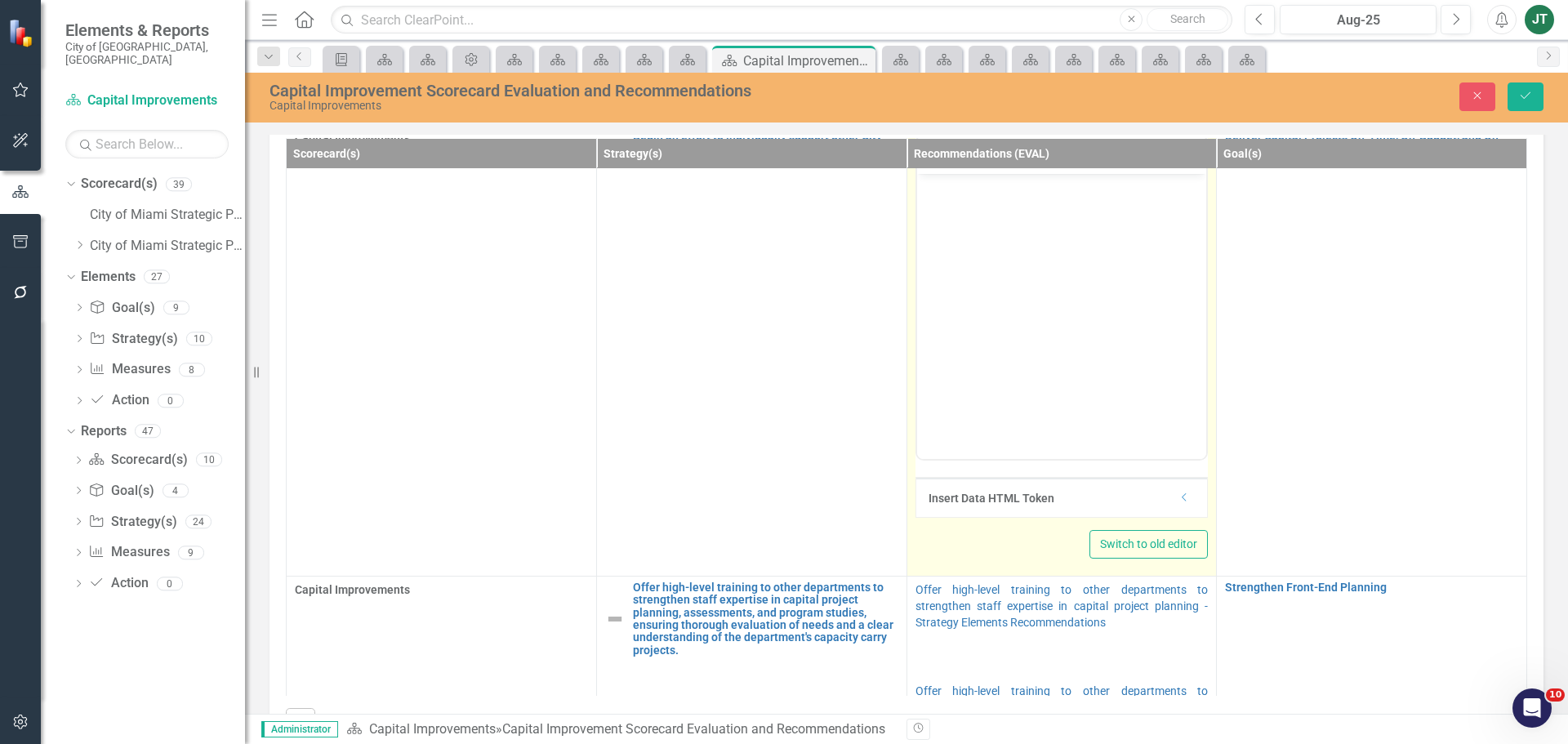
click at [1178, 503] on div "Dropdown" at bounding box center [1184, 497] width 13 height 13
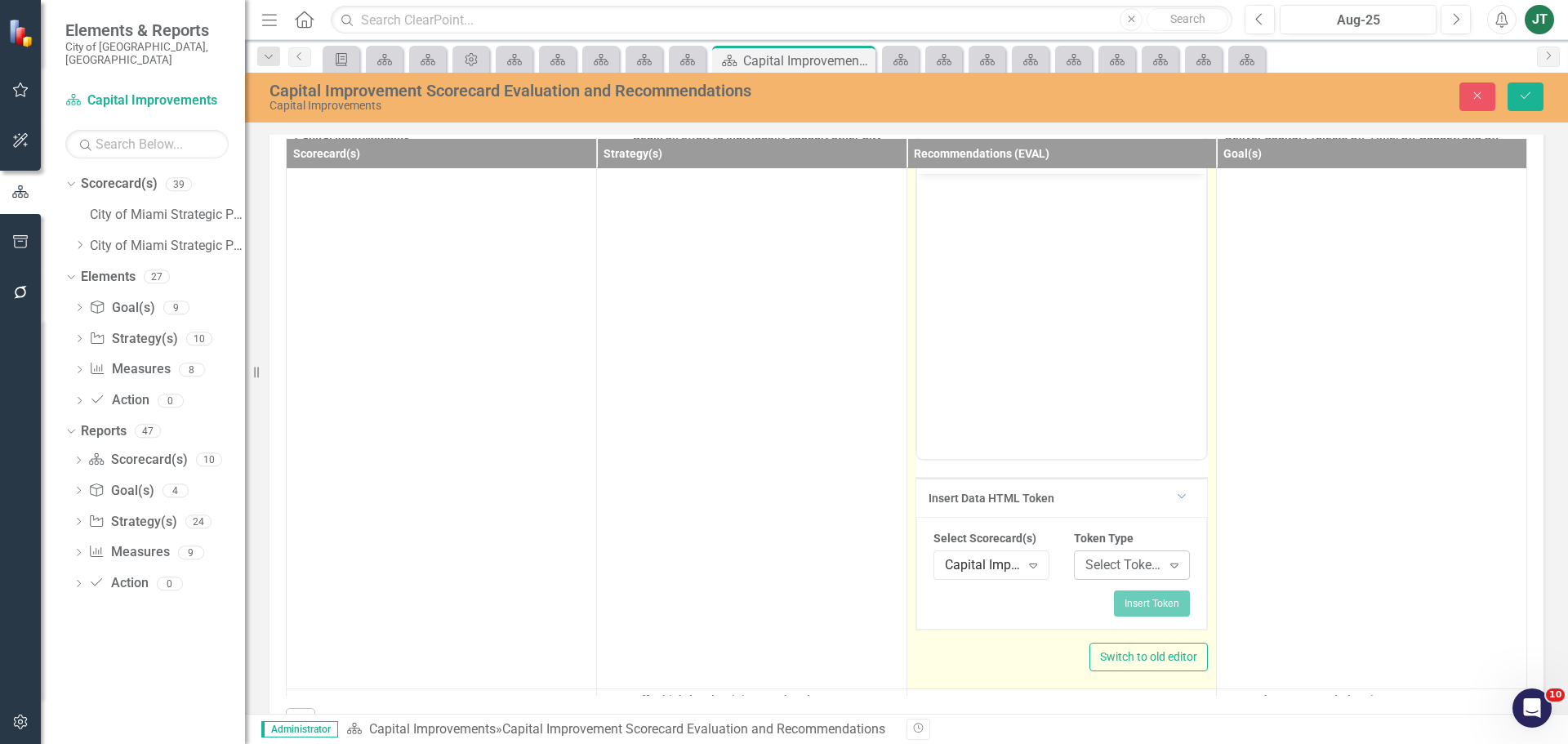
click at [1098, 558] on div "Select Token Type..." at bounding box center [1123, 566] width 76 height 19
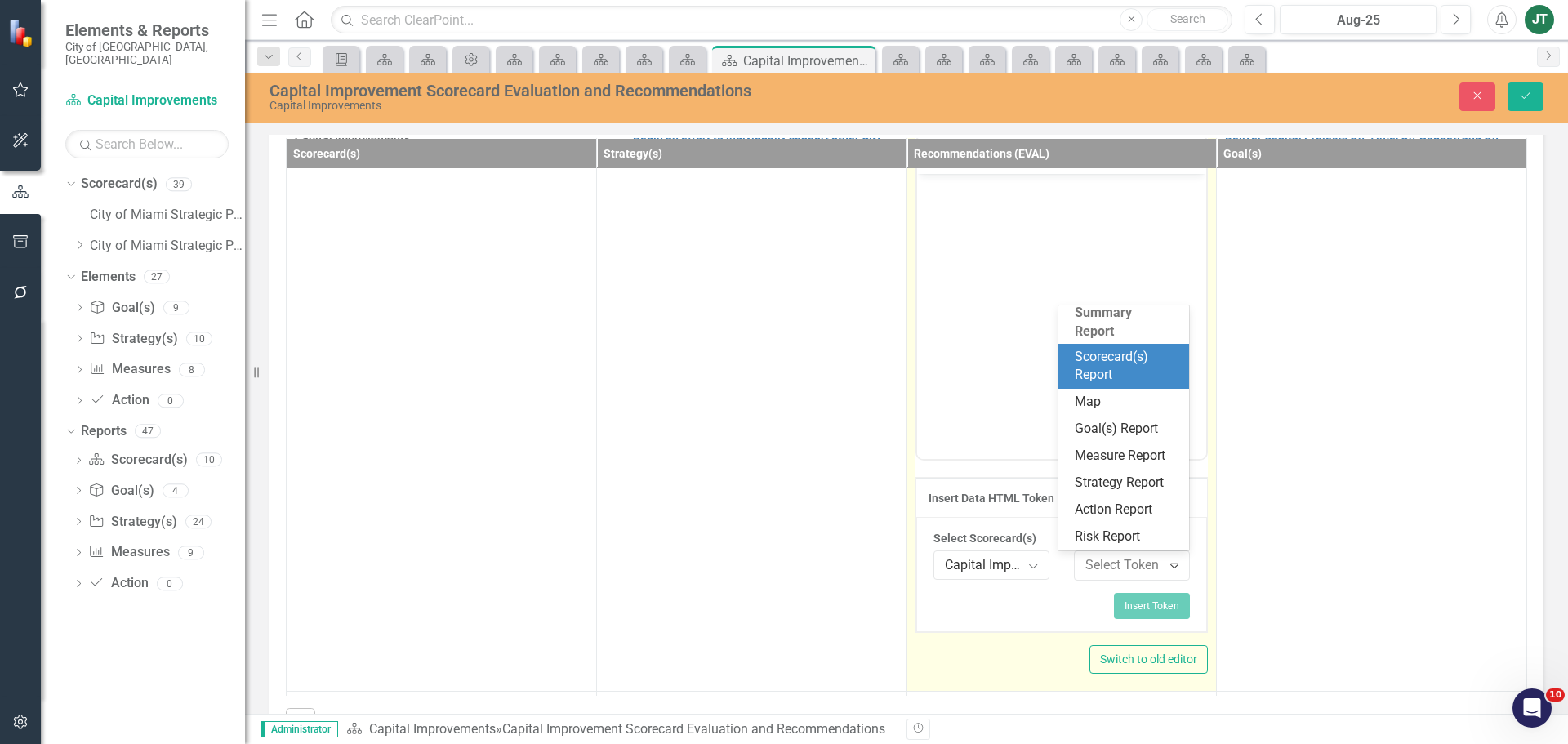
scroll to position [304, 0]
click at [1111, 353] on div "Scorecard(s) Report" at bounding box center [1127, 366] width 104 height 38
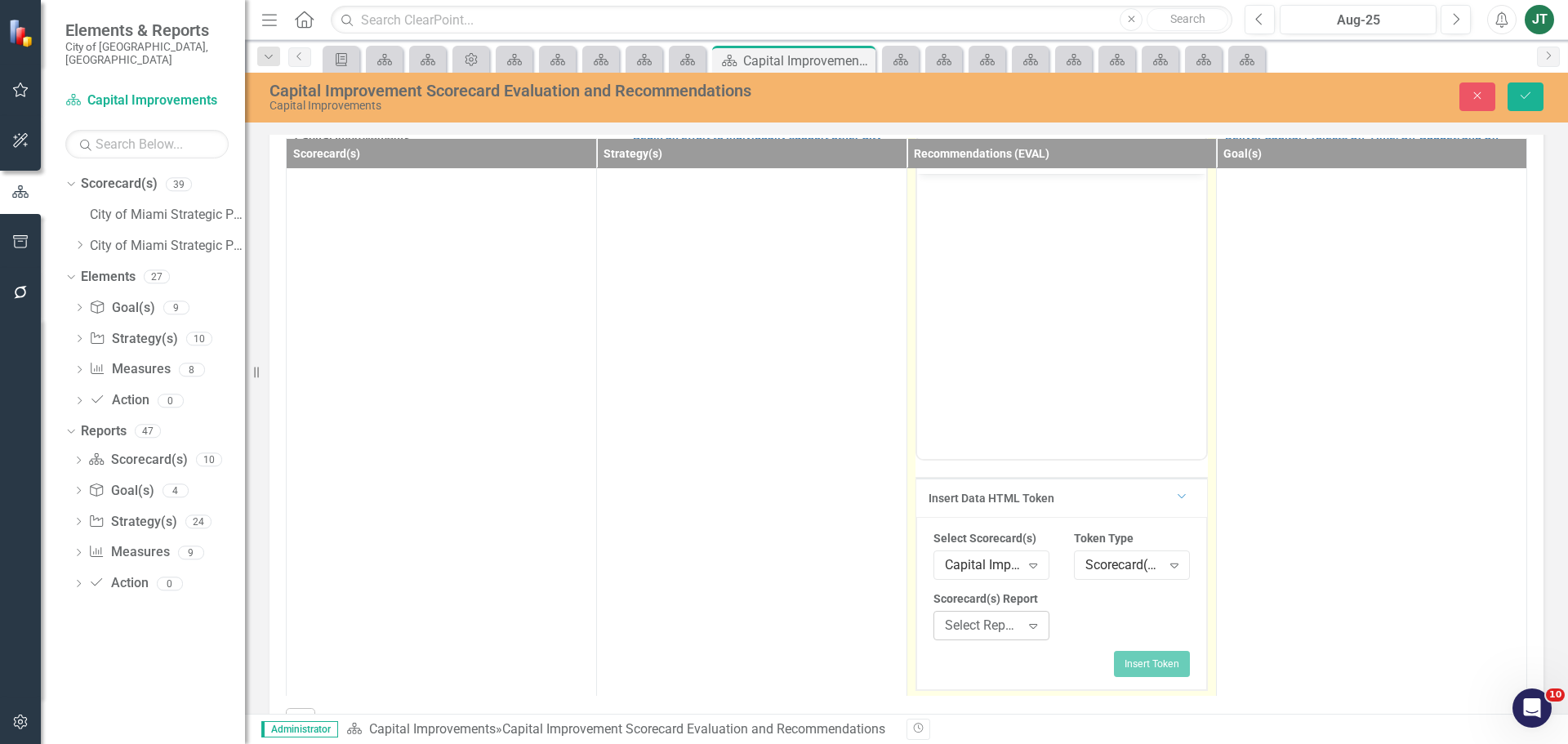
click at [987, 626] on div "Select Report..." at bounding box center [983, 626] width 76 height 19
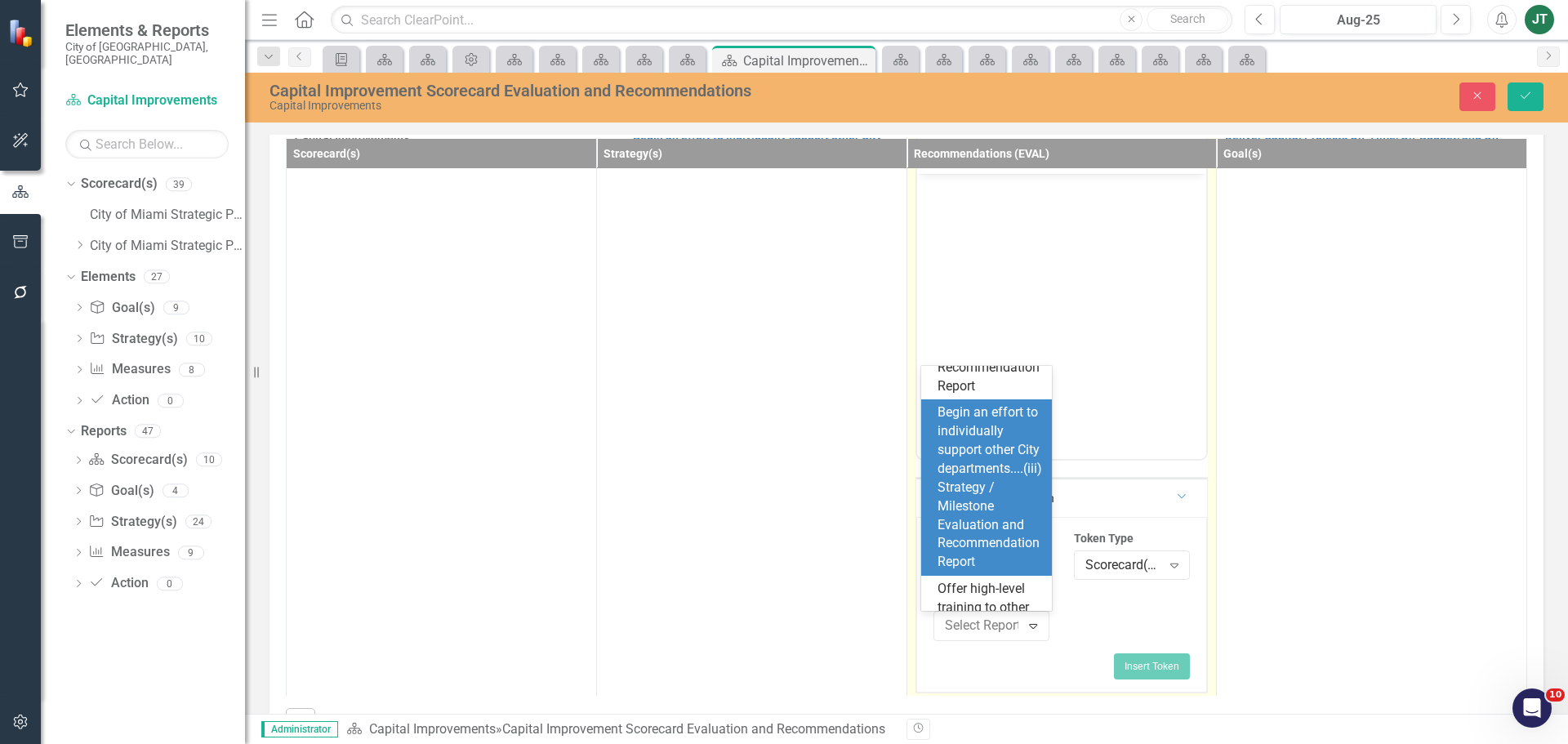
scroll to position [898, 0]
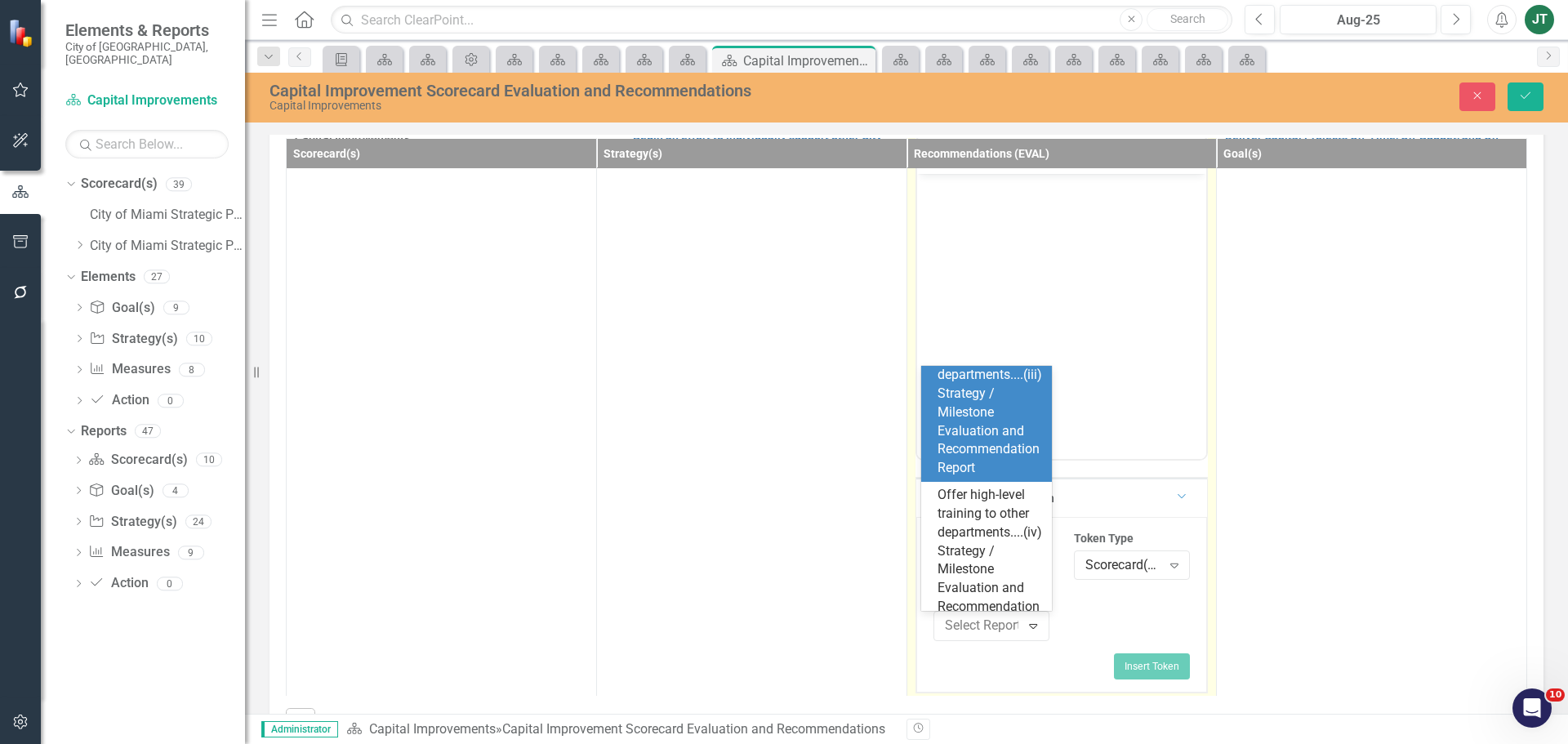
click at [971, 478] on div "Begin an effort to individually support other City departments....(iii) Strateg…" at bounding box center [990, 394] width 104 height 168
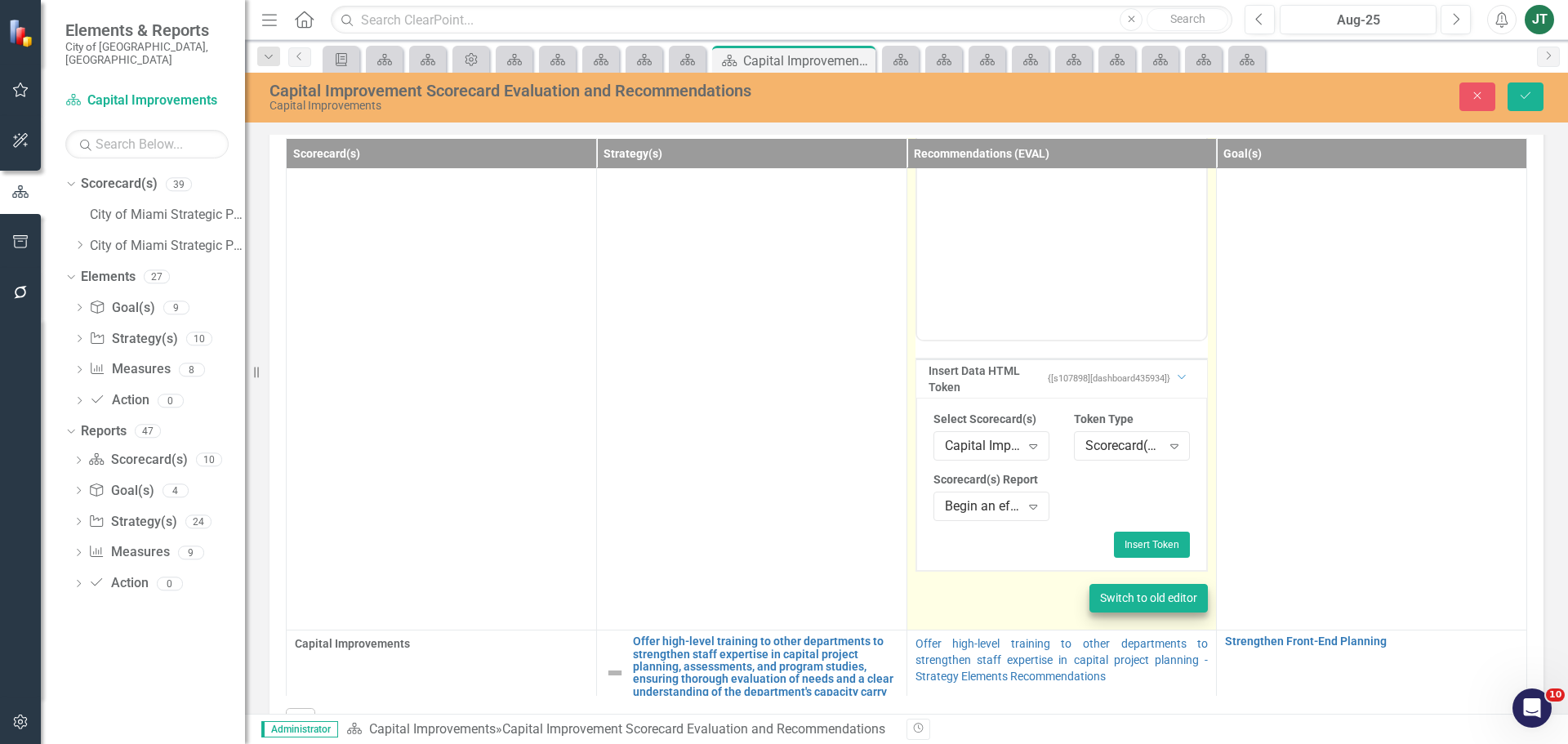
scroll to position [327, 0]
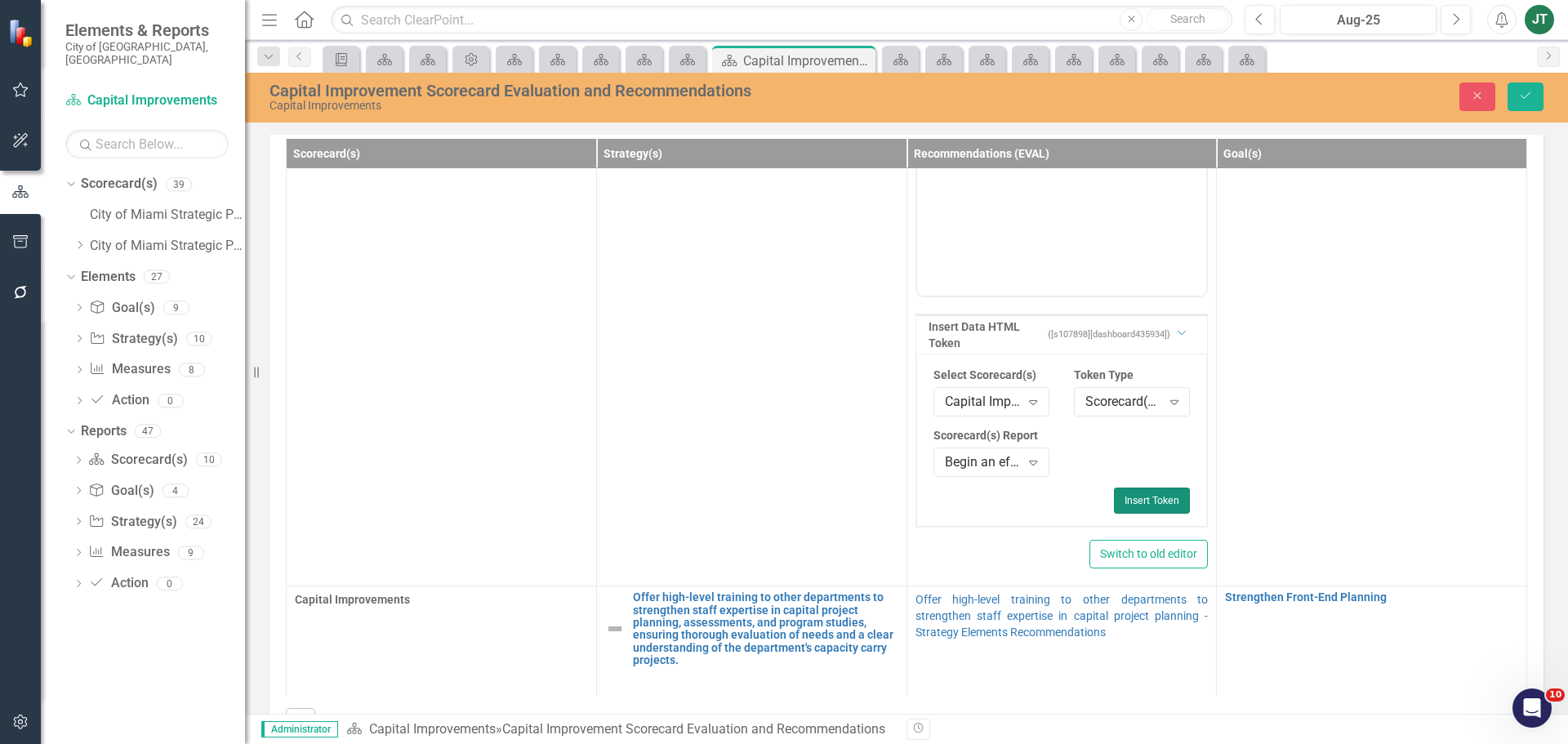
click at [1138, 506] on button "Insert Token" at bounding box center [1151, 500] width 76 height 26
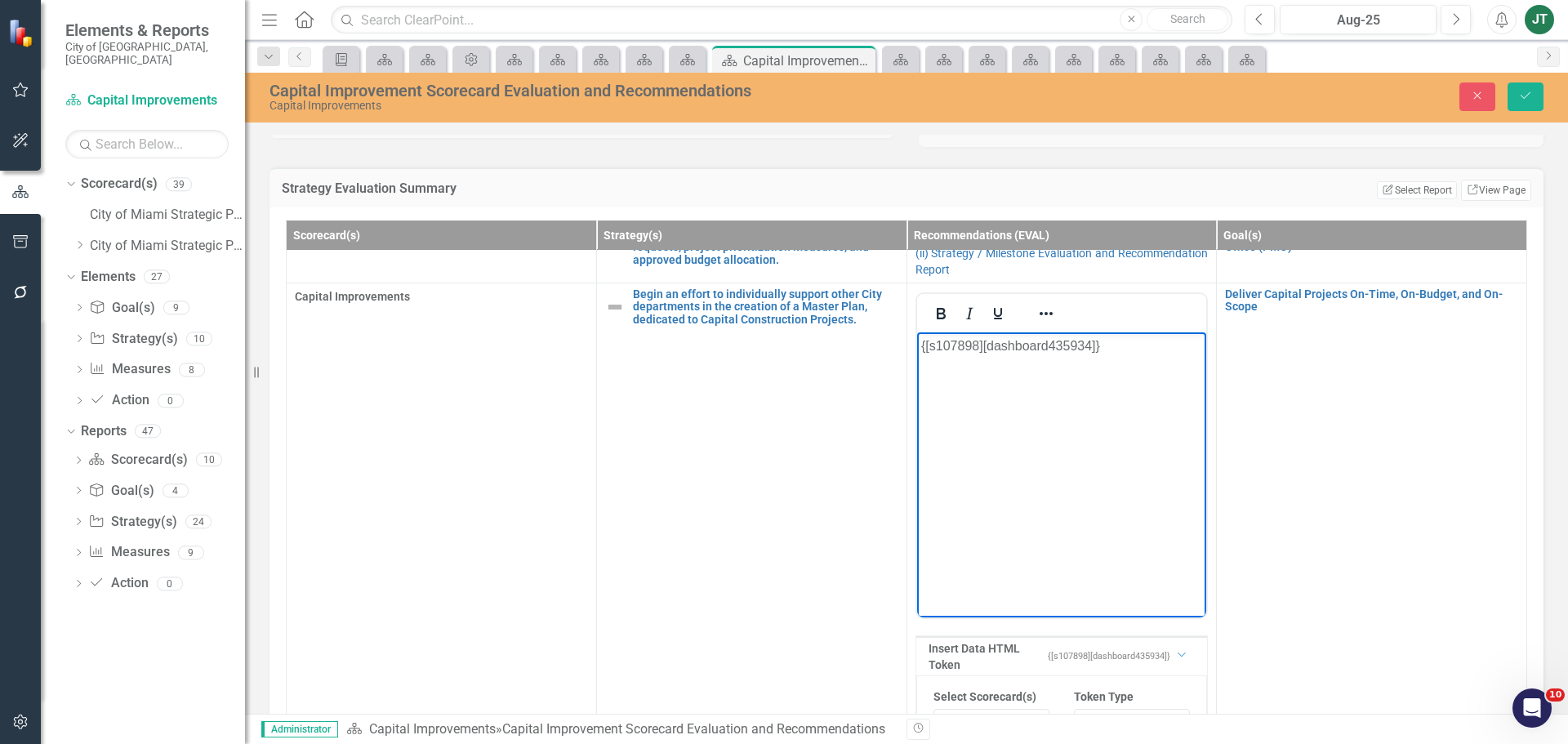
scroll to position [82, 0]
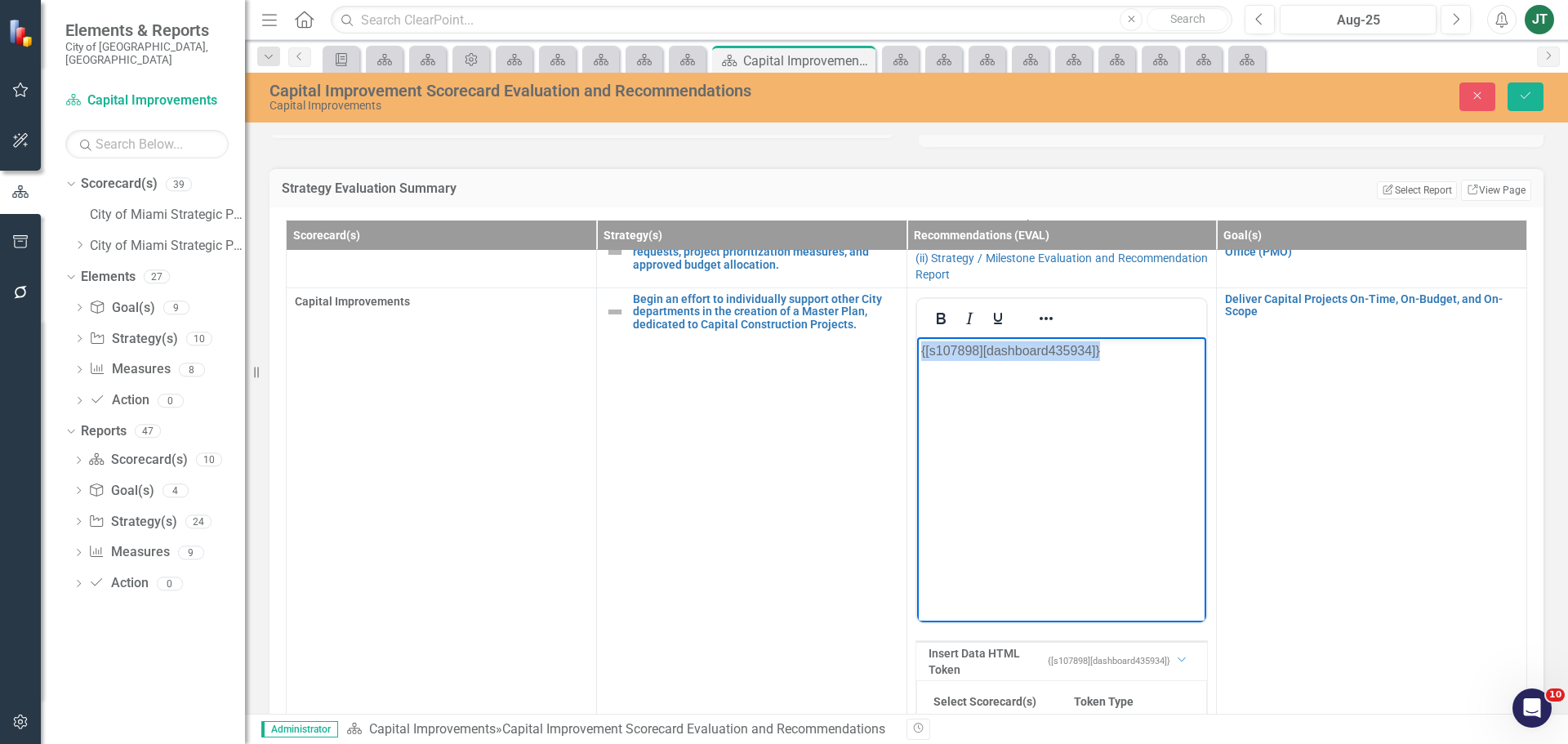
drag, startPoint x: 1167, startPoint y: 369, endPoint x: 890, endPoint y: 334, distance: 279.2
click at [917, 337] on html "{[s107898][dashboard435934]}" at bounding box center [1061, 459] width 290 height 245
click at [1036, 322] on icon "Reveal or hide additional toolbar items" at bounding box center [1045, 318] width 19 height 19
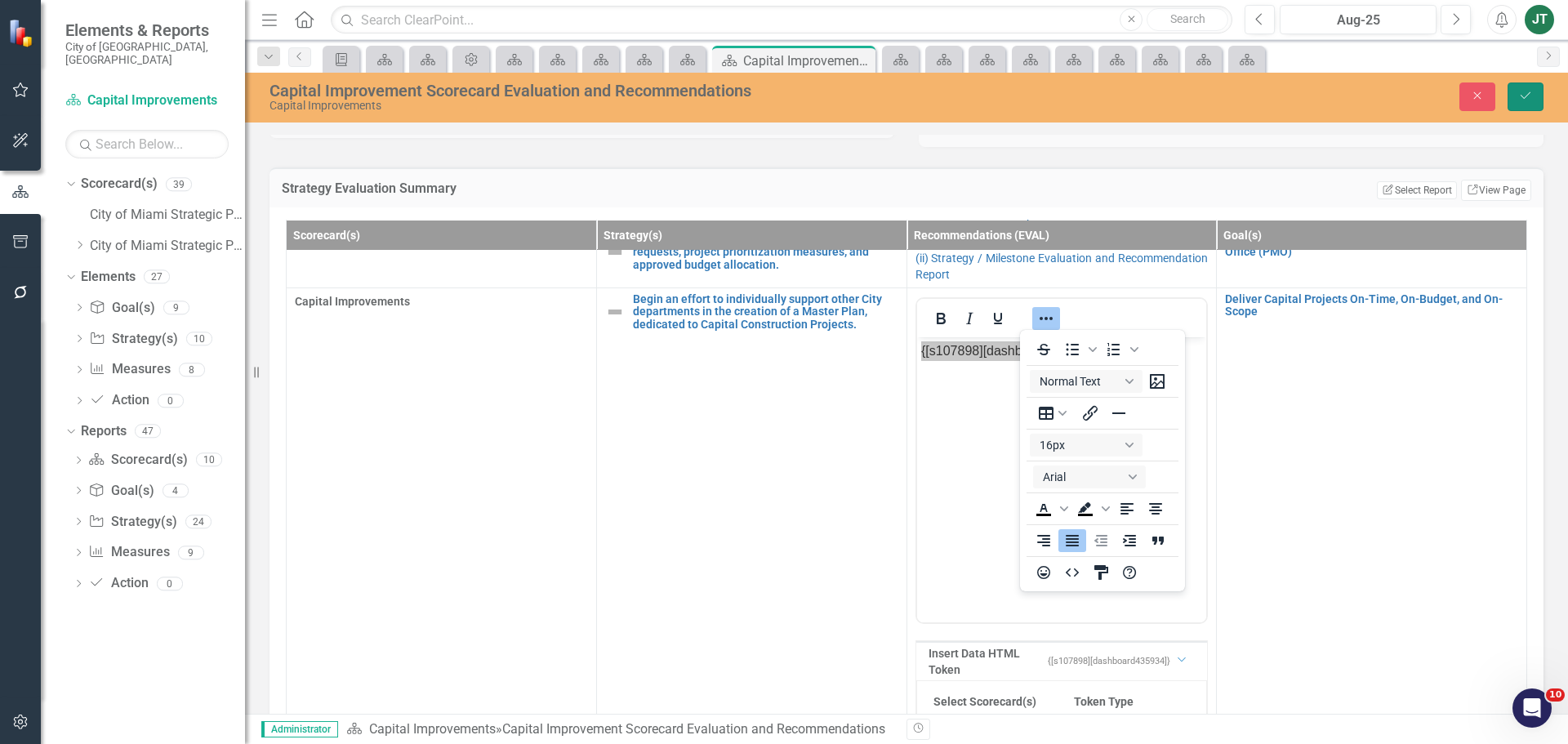
click at [1533, 84] on button "Save" at bounding box center [1525, 97] width 36 height 29
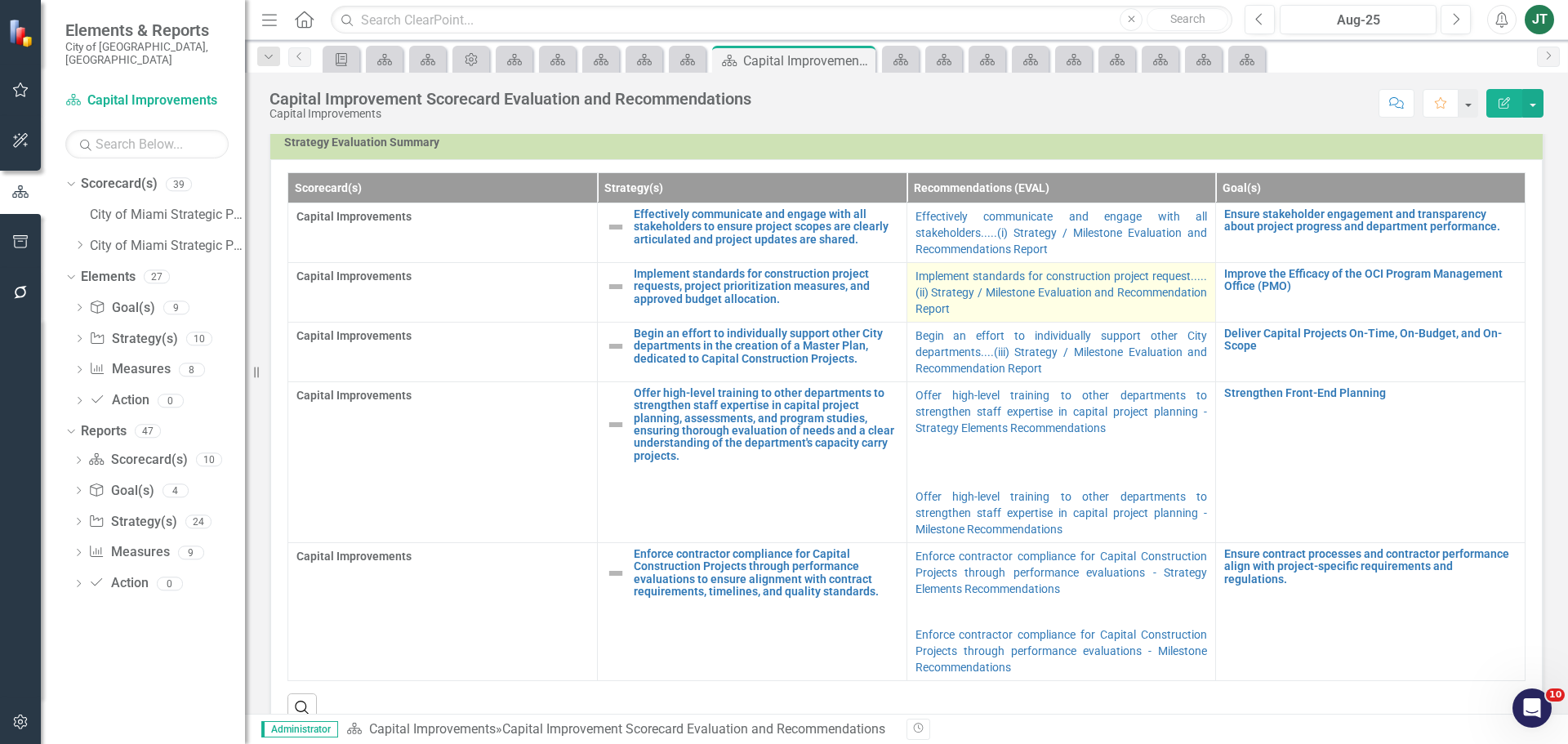
scroll to position [898, 0]
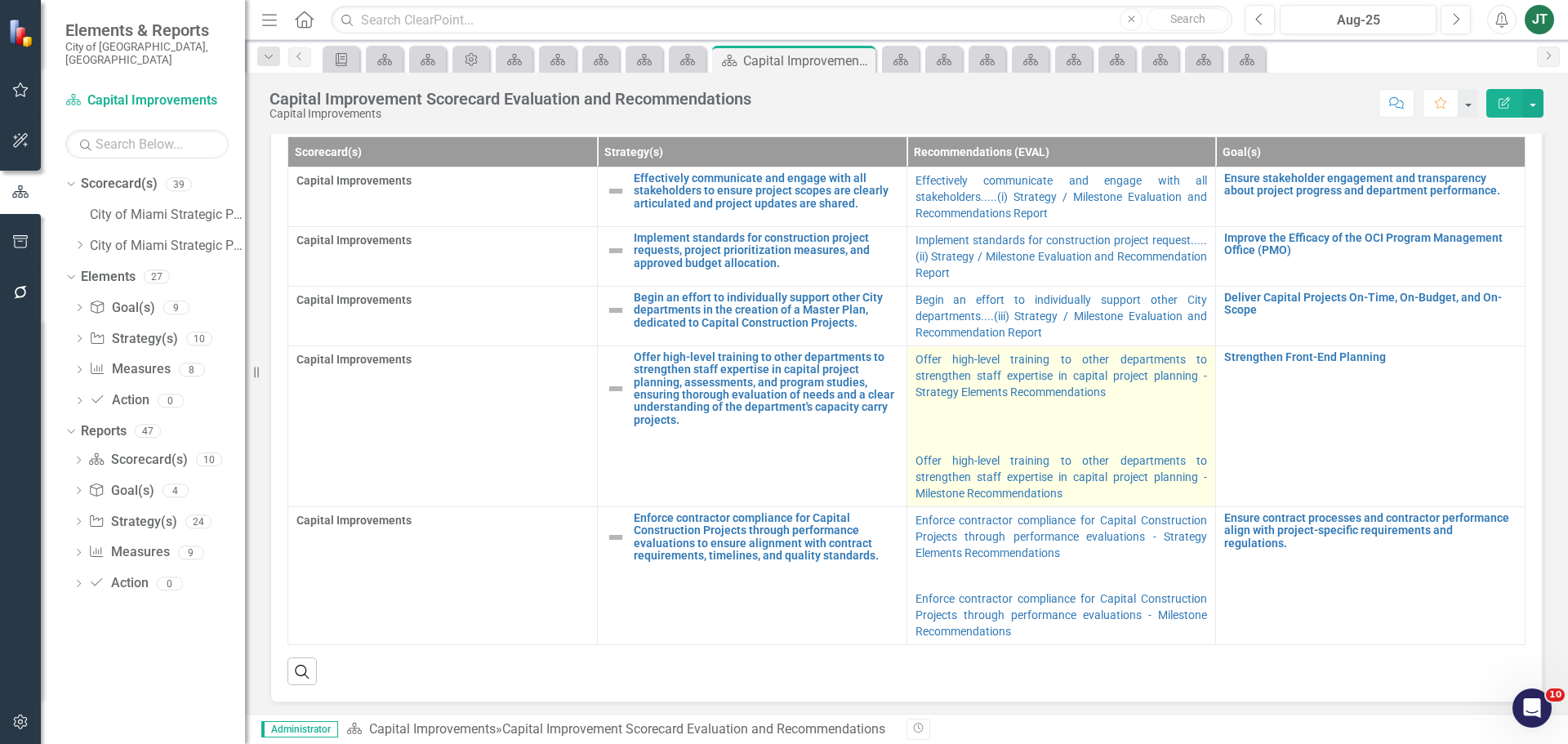
click at [1075, 422] on p at bounding box center [1061, 414] width 292 height 23
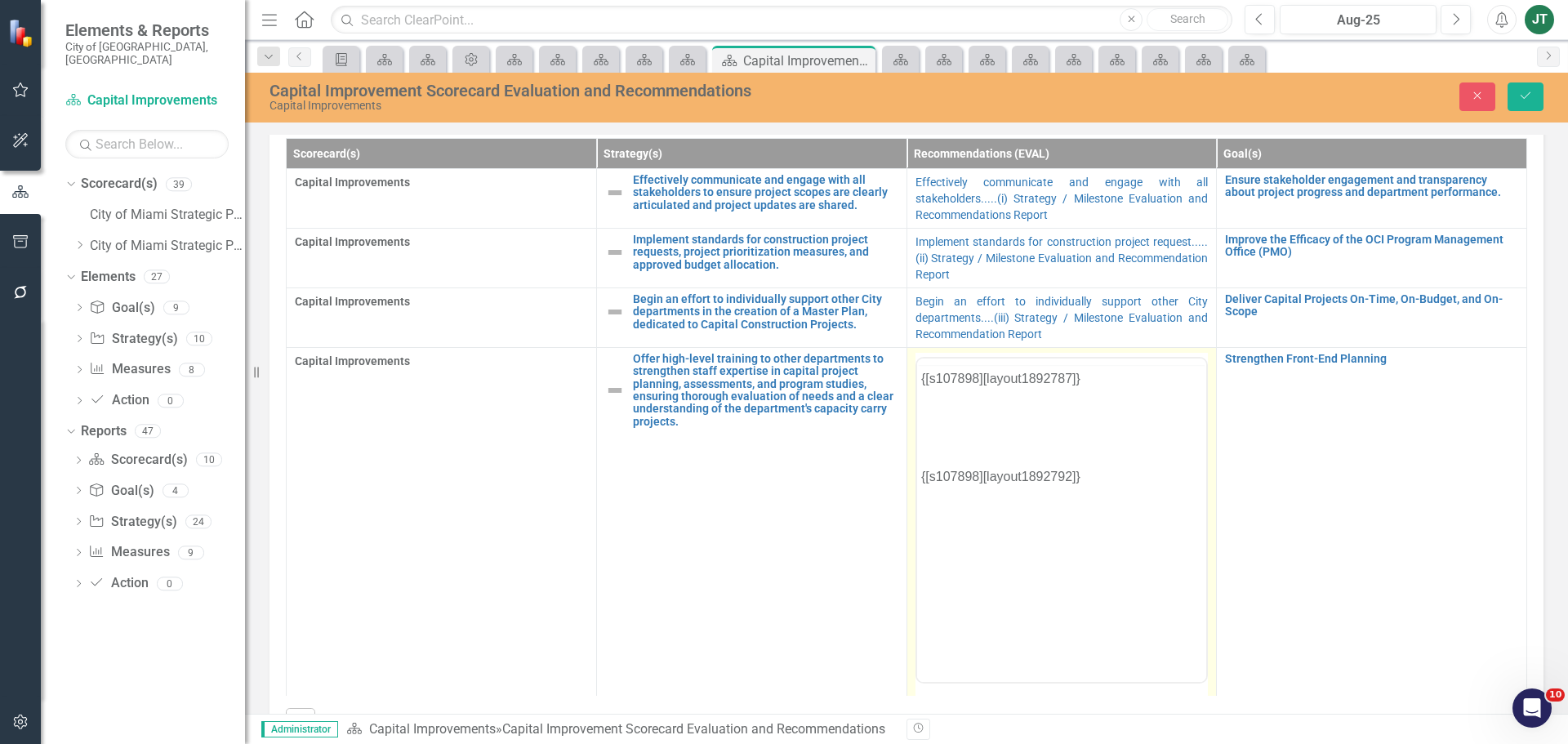
scroll to position [0, 0]
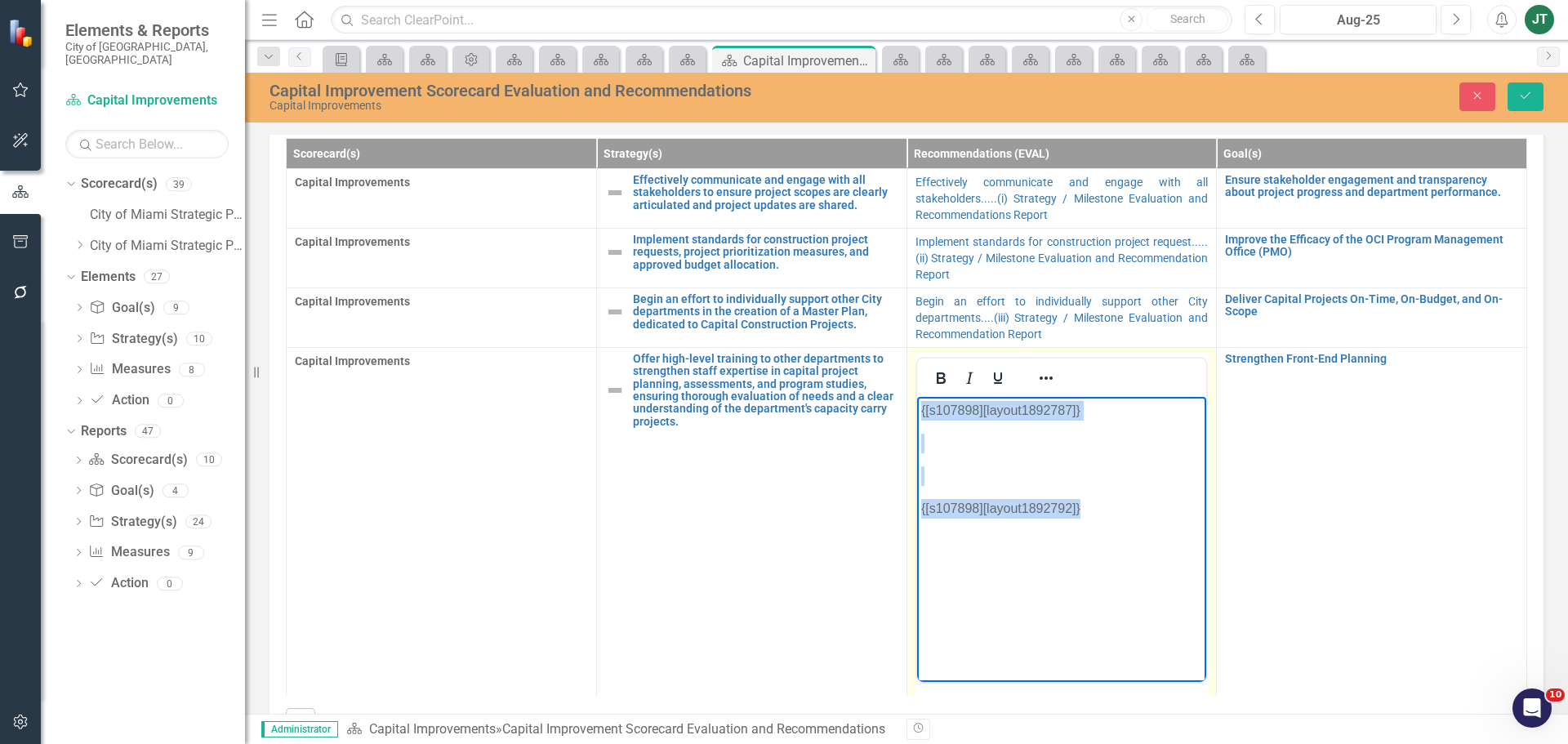
drag, startPoint x: 1109, startPoint y: 515, endPoint x: 896, endPoint y: 362, distance: 262.3
click at [917, 396] on html "{[s107898][layout1892787]} {[s107898][layout1892792]}" at bounding box center [1061, 518] width 290 height 245
click at [1039, 378] on icon "Reveal or hide additional toolbar items" at bounding box center [1046, 378] width 13 height 3
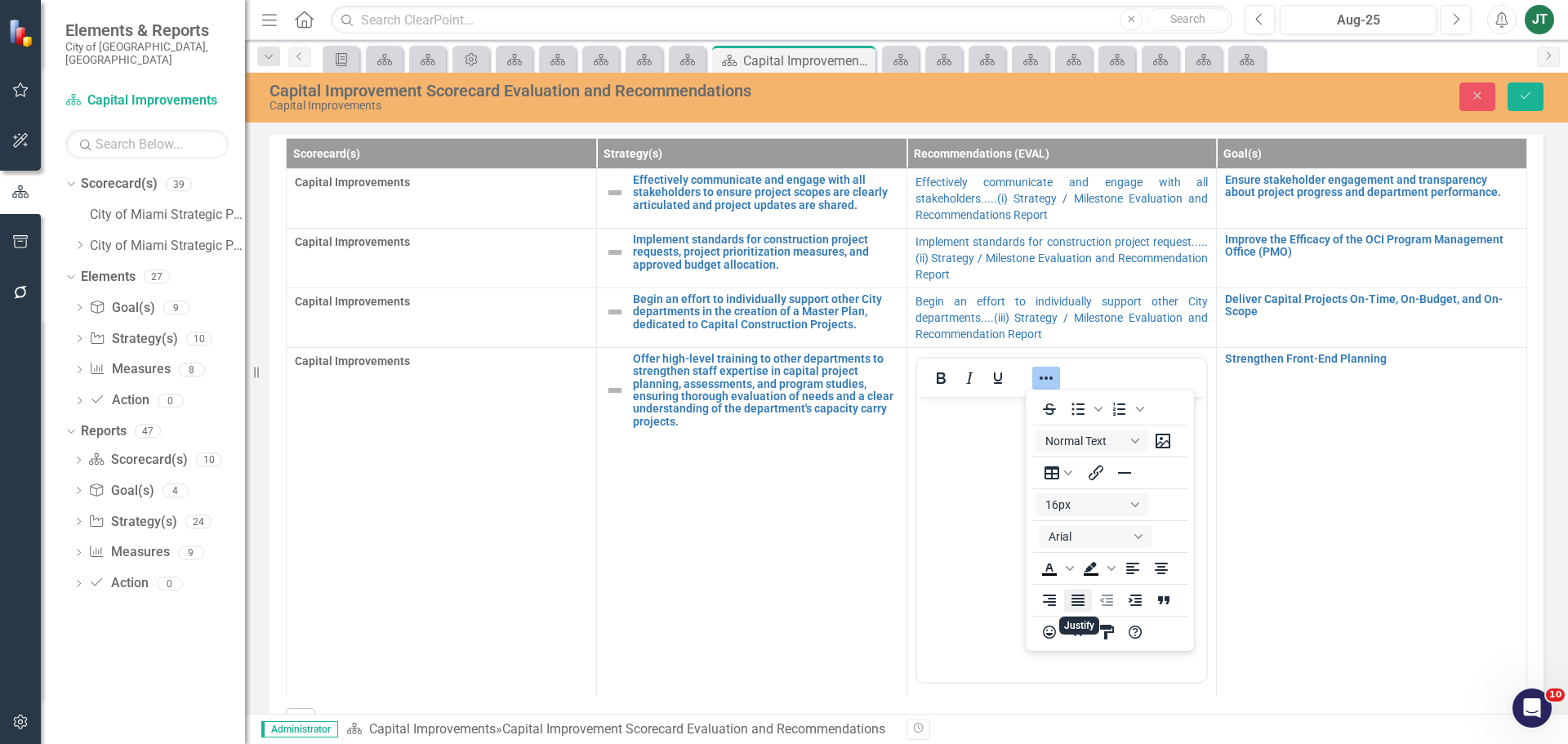
click at [1081, 600] on icon "Justify" at bounding box center [1077, 599] width 19 height 19
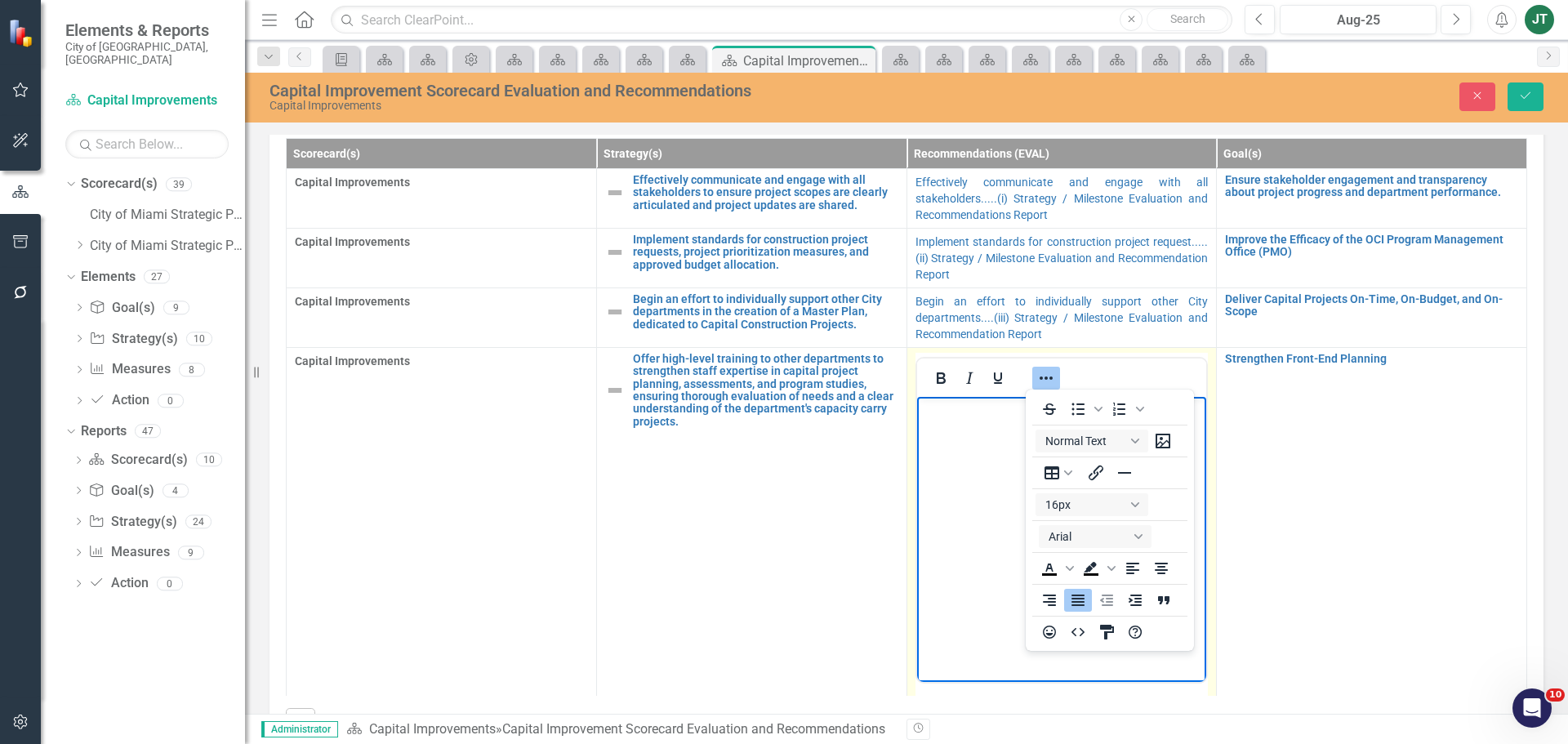
click at [1043, 379] on icon "Reveal or hide additional toolbar items" at bounding box center [1045, 378] width 19 height 19
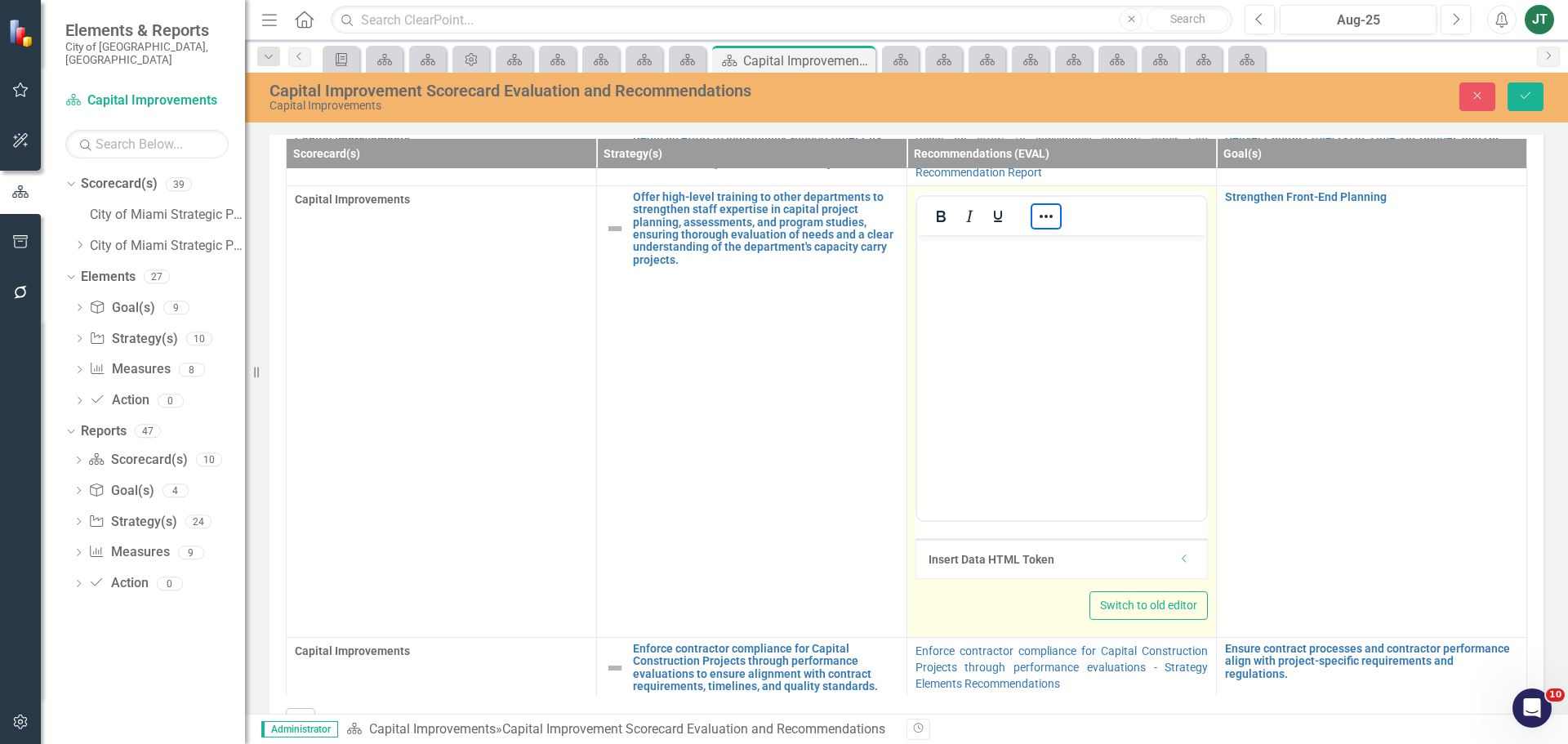
scroll to position [163, 0]
click at [1183, 564] on div "Insert Data HTML Token Dropdown" at bounding box center [1062, 556] width 291 height 40
click at [1180, 558] on icon "Dropdown" at bounding box center [1186, 559] width 13 height 10
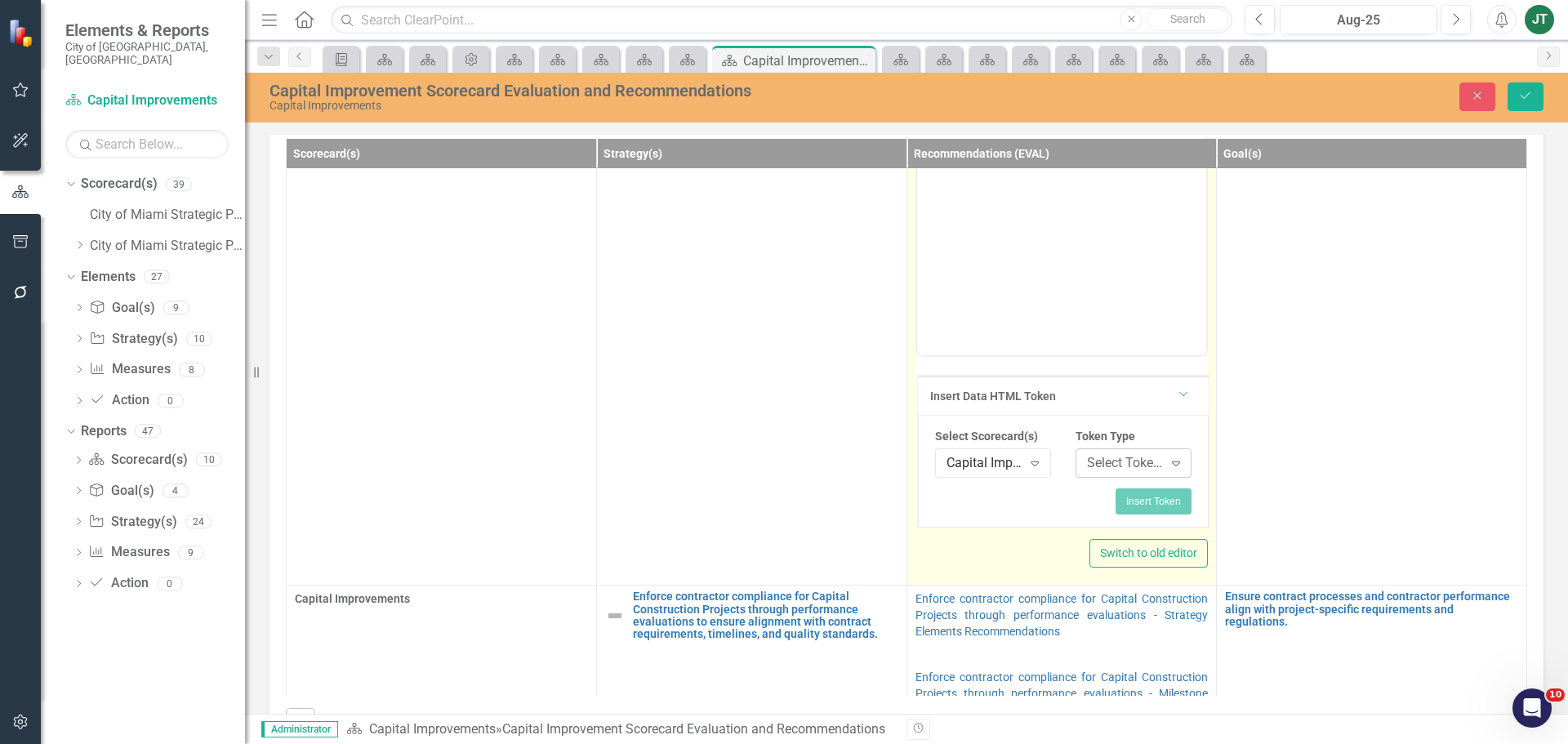
click at [1096, 466] on div "Select Token Type..." at bounding box center [1124, 463] width 76 height 19
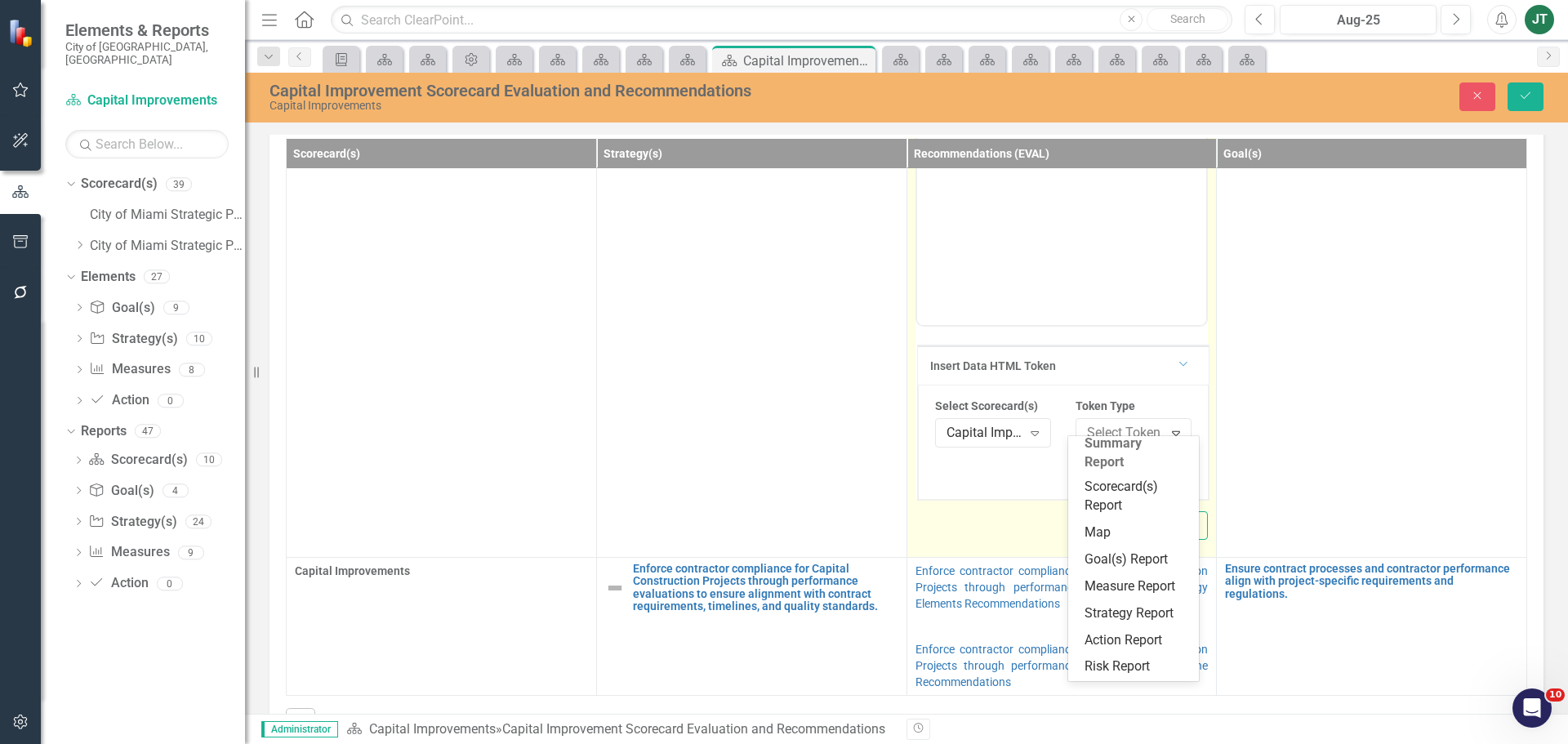
scroll to position [304, 0]
click at [1114, 455] on div "Summary Report Scorecard(s) Report Map Goal(s) Report Measure Report Strategy R…" at bounding box center [1133, 555] width 130 height 248
click at [1115, 478] on div "Scorecard(s) Report" at bounding box center [1136, 497] width 104 height 38
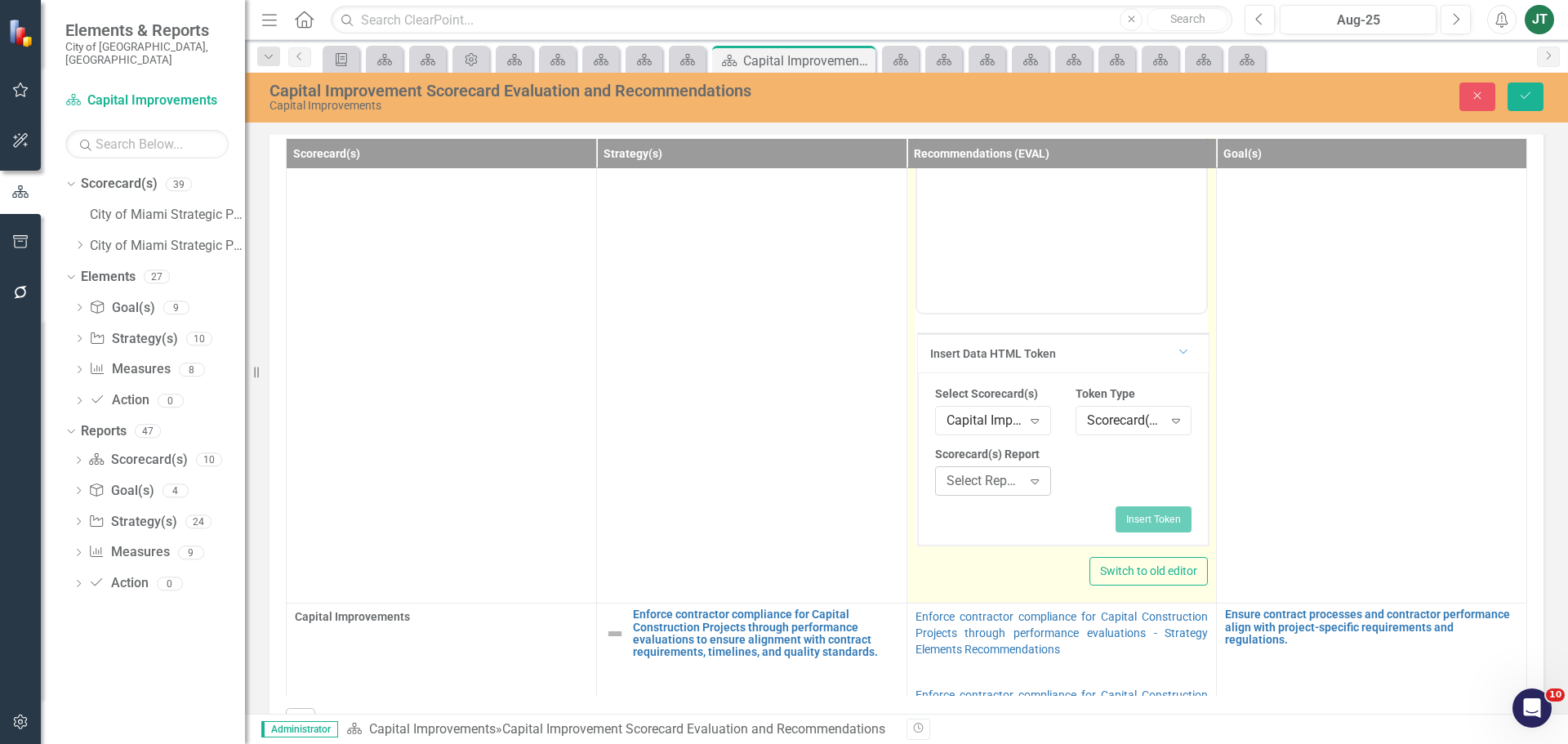
click at [1020, 481] on div "Expand" at bounding box center [1034, 481] width 29 height 26
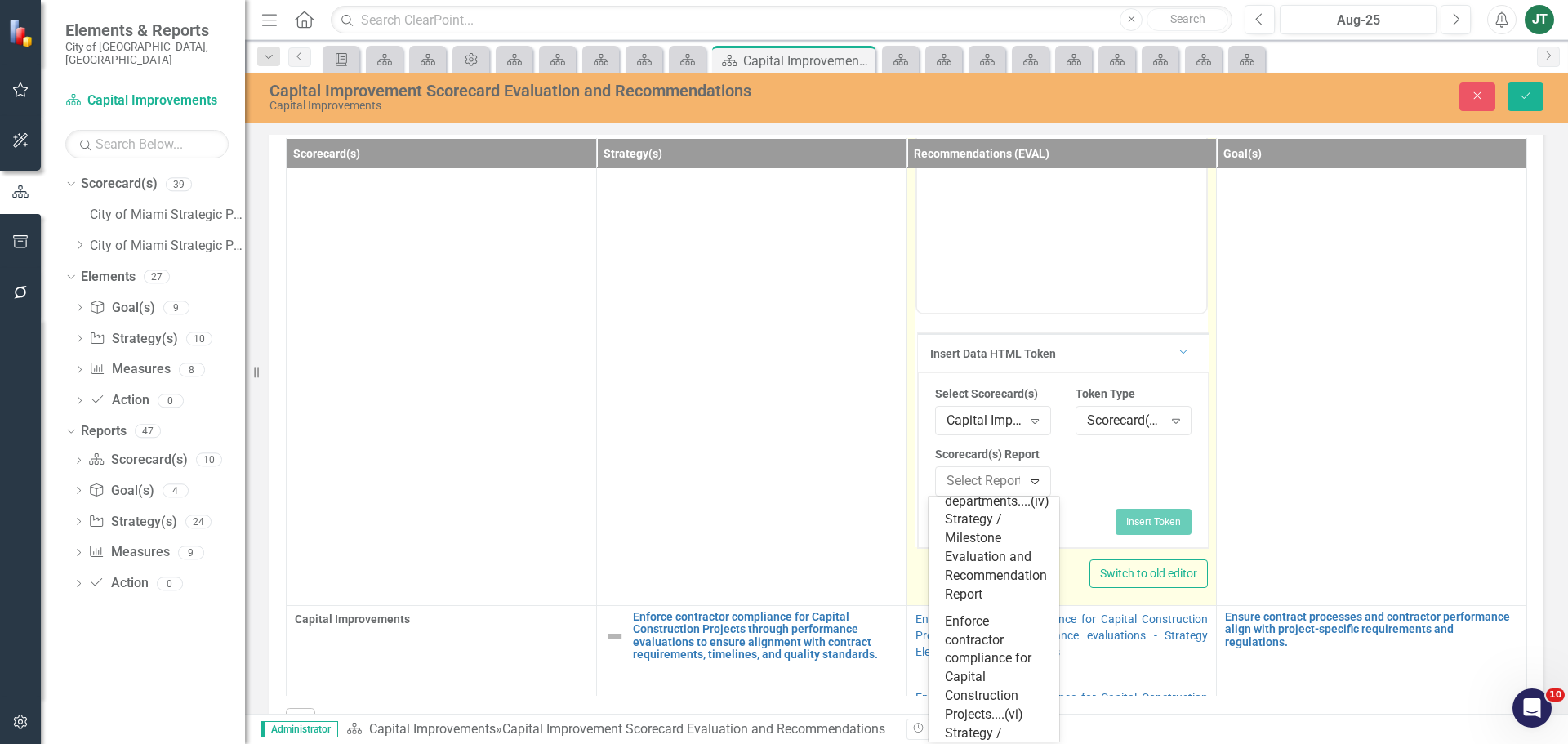
scroll to position [1061, 0]
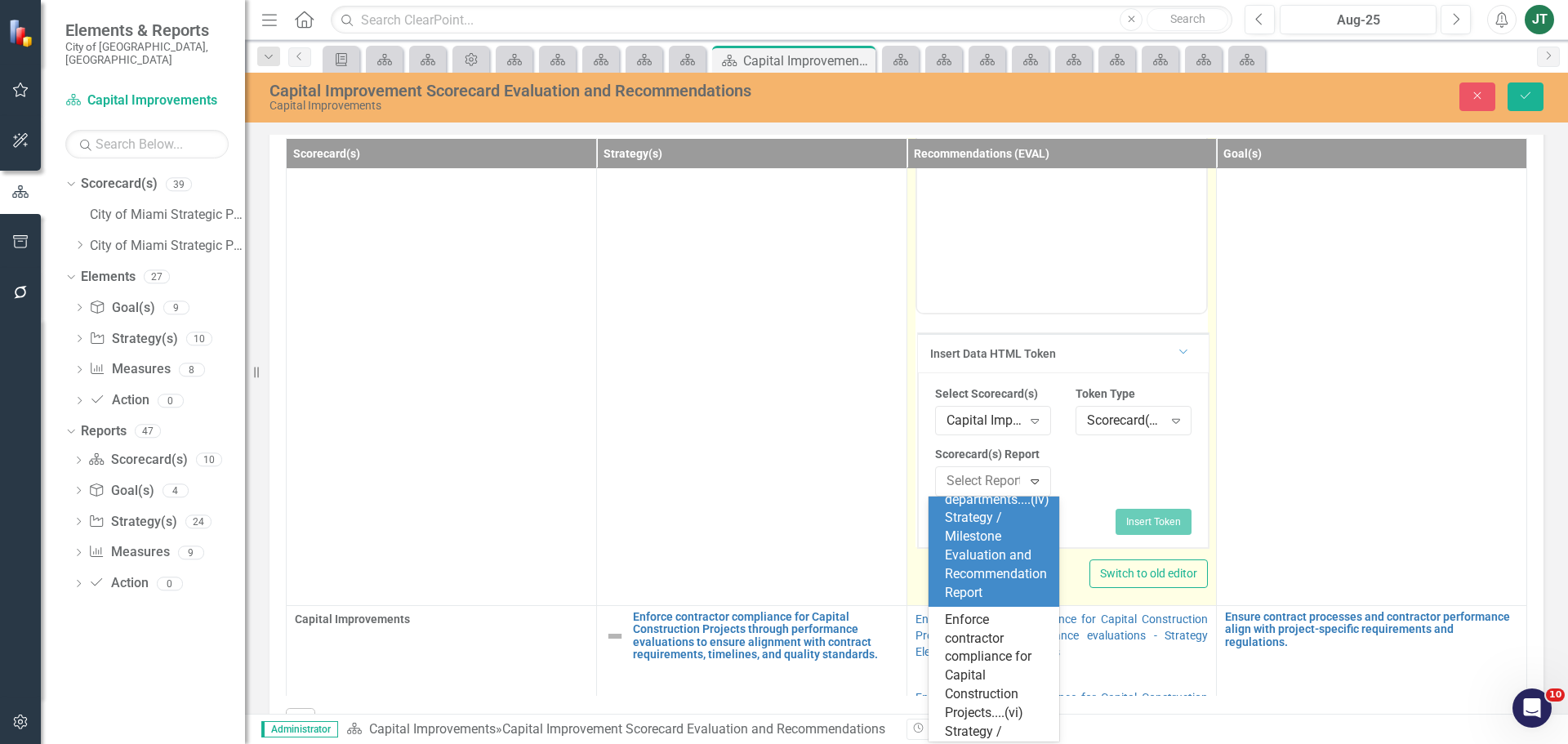
click at [981, 603] on div "Offer high-level training to other departments....(iv) Strategy / Milestone Eva…" at bounding box center [997, 528] width 104 height 150
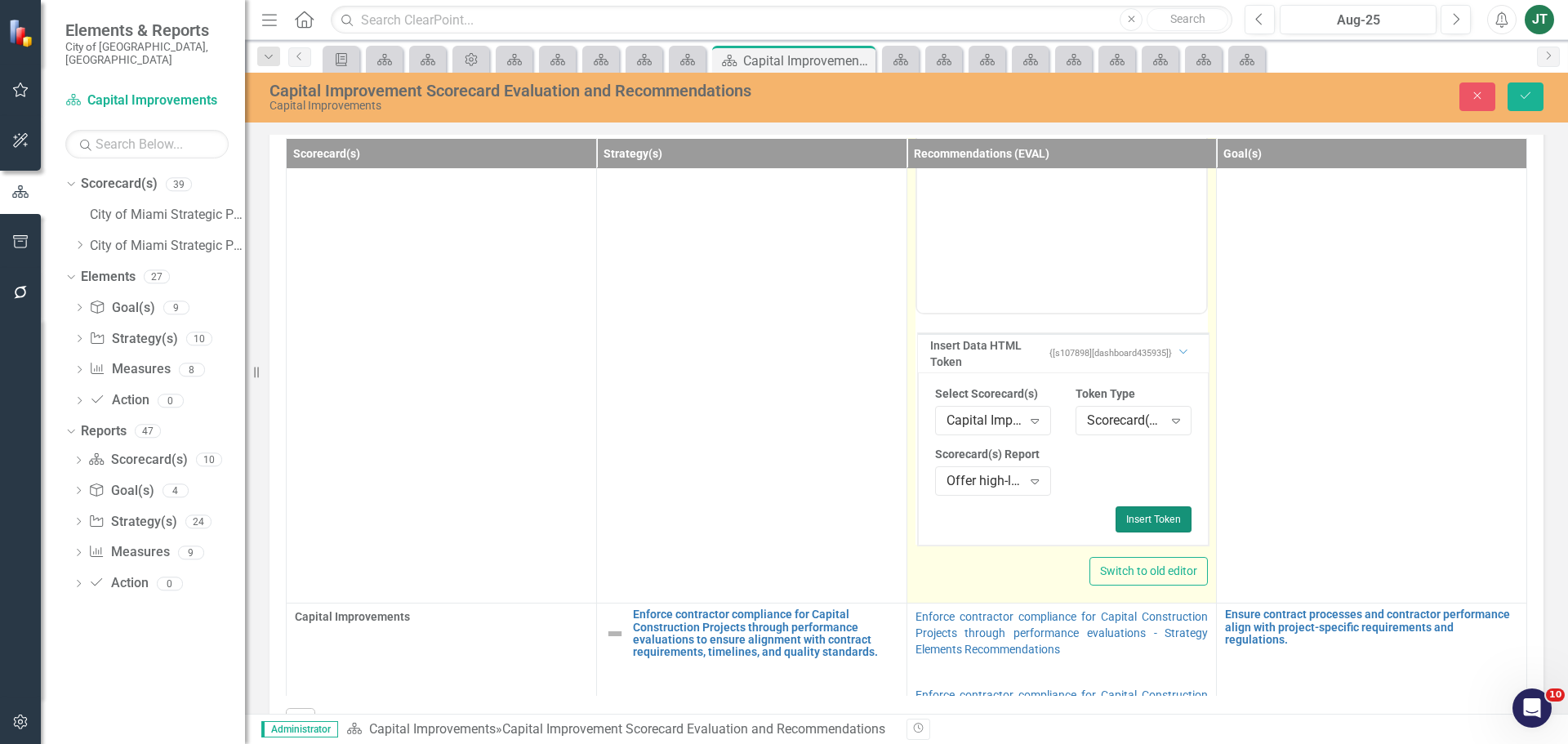
click at [1140, 518] on button "Insert Token" at bounding box center [1153, 519] width 76 height 26
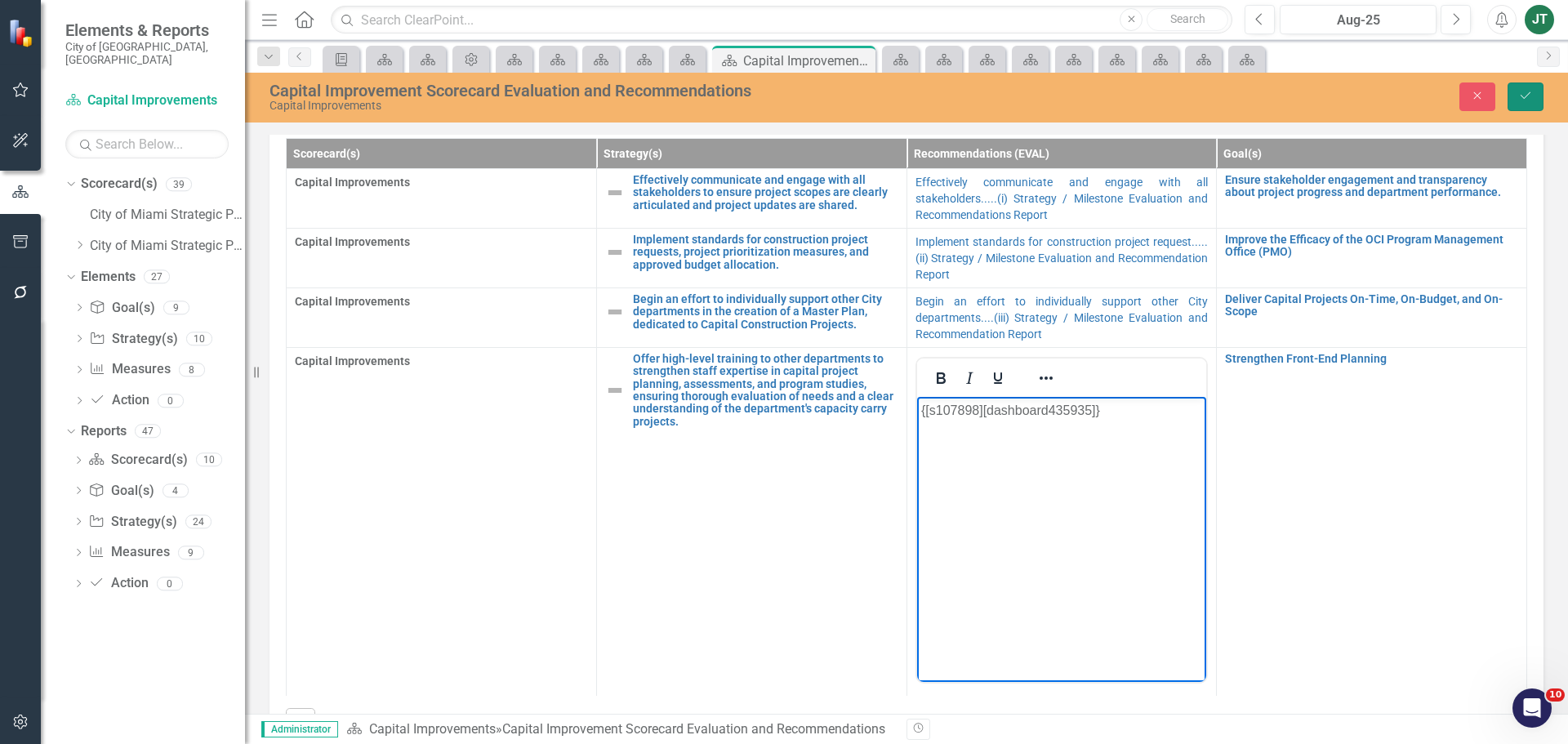
click at [1523, 99] on icon "Save" at bounding box center [1525, 96] width 14 height 12
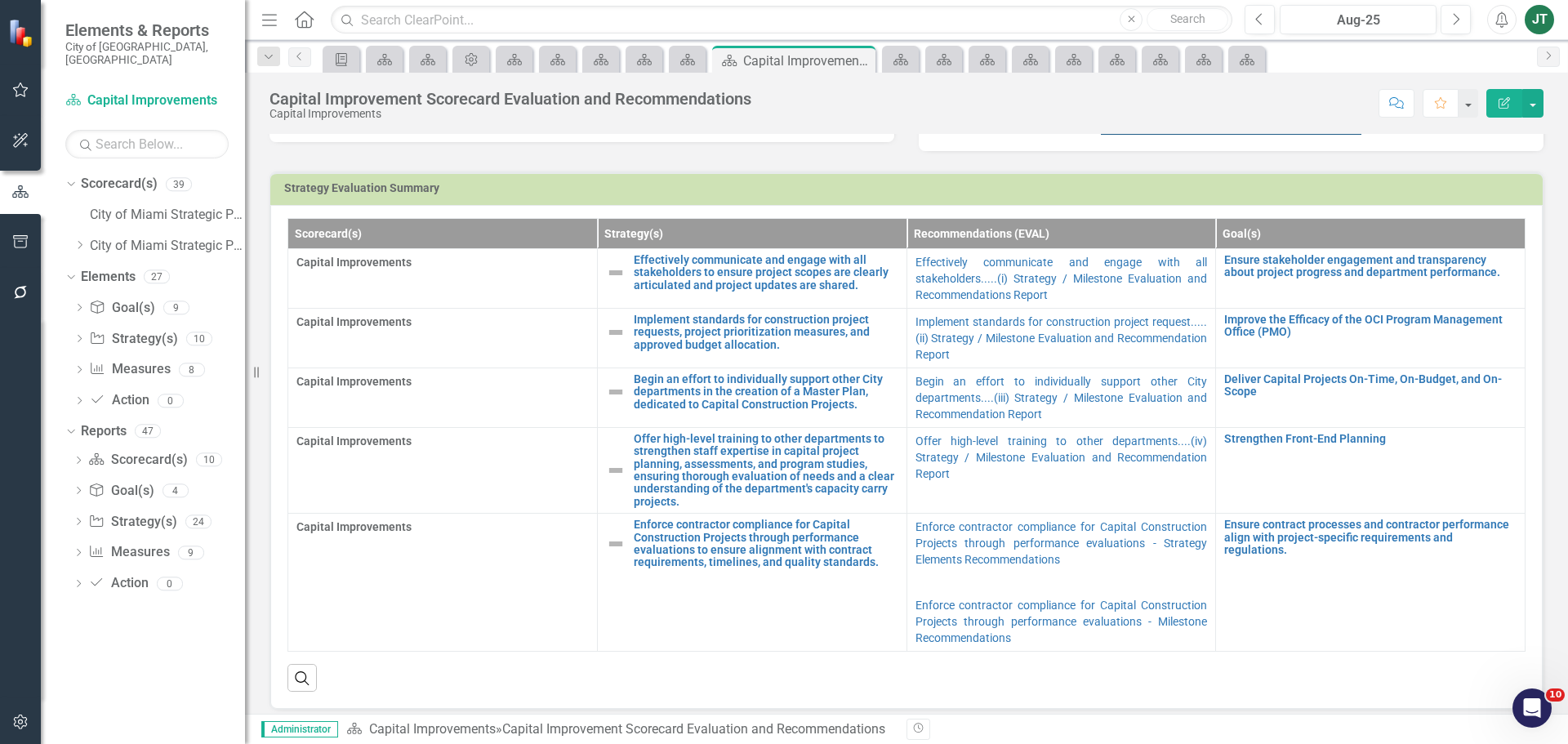
scroll to position [898, 0]
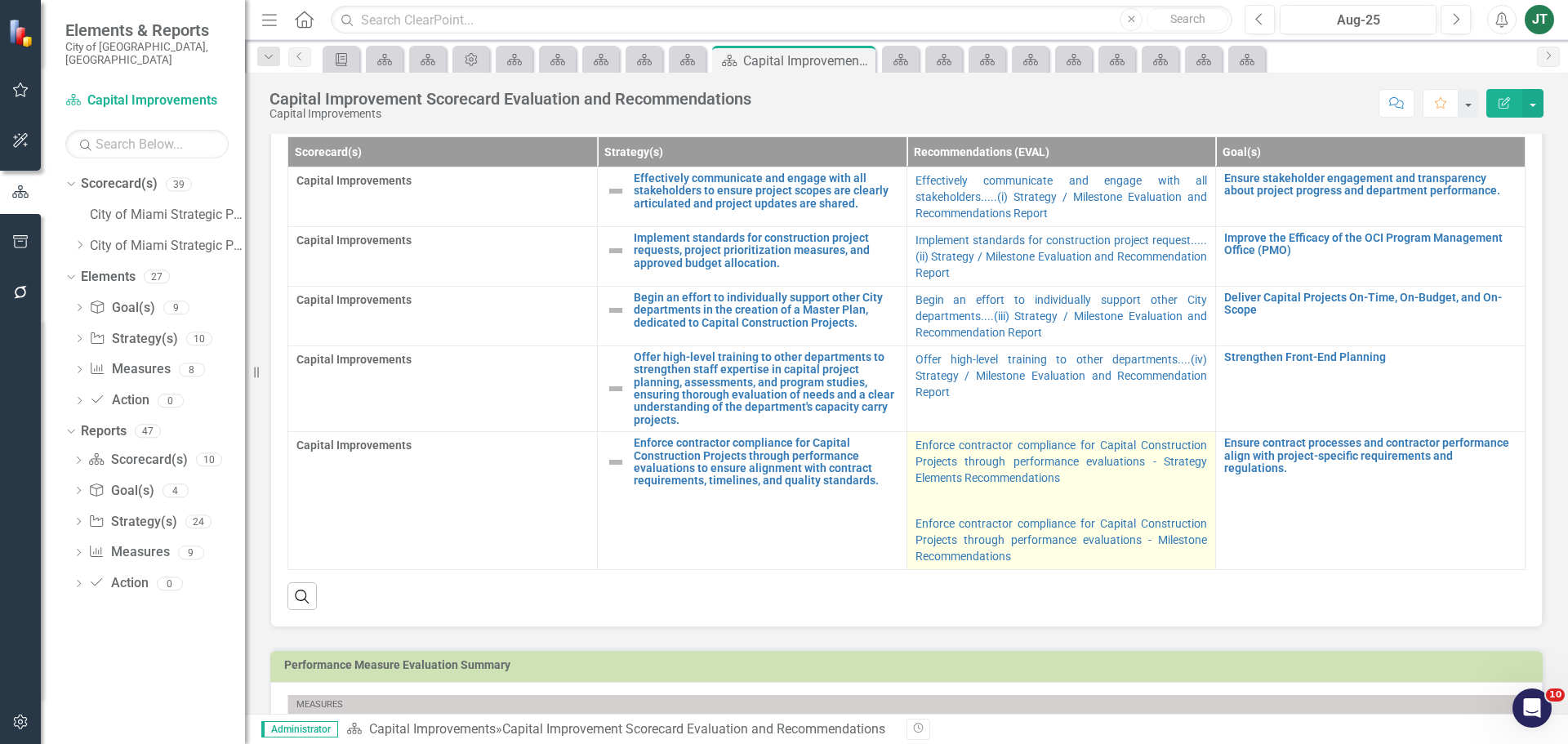
click at [1071, 481] on p "Enforce contractor compliance for Capital Construction Projects through perform…" at bounding box center [1061, 463] width 292 height 52
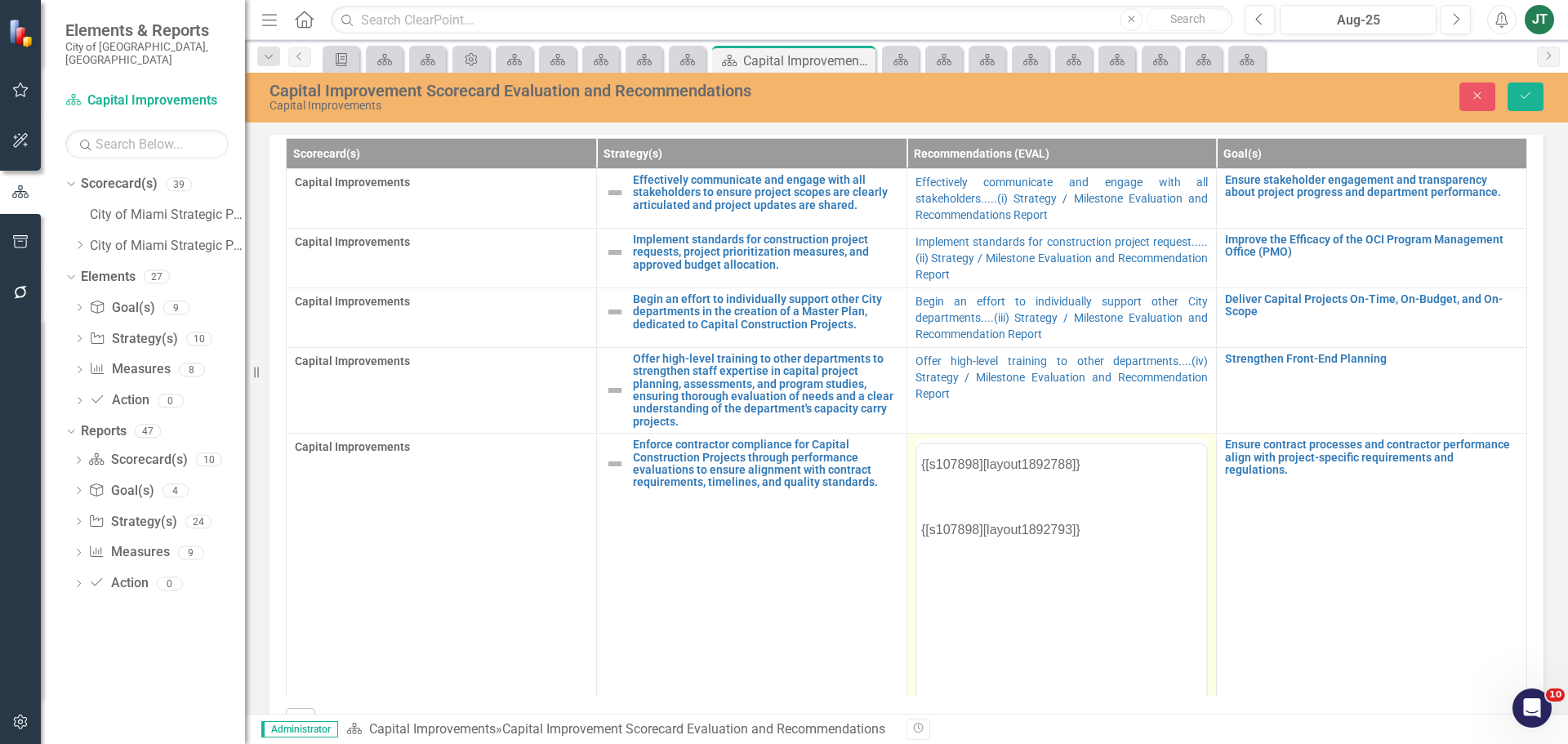
scroll to position [0, 0]
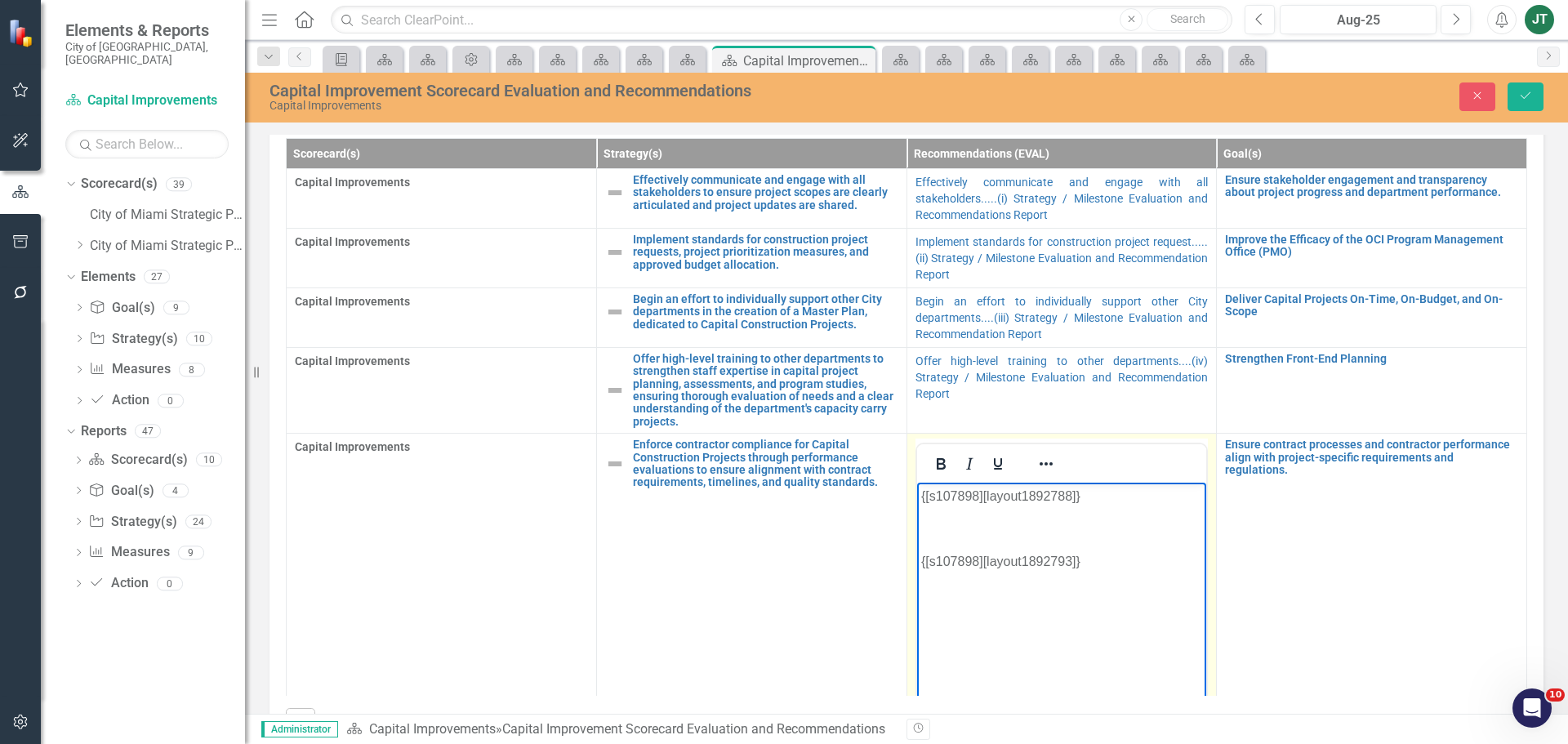
click at [1118, 552] on p "{[s107898][layout1892793]}" at bounding box center [1060, 561] width 282 height 19
drag, startPoint x: 1129, startPoint y: 577, endPoint x: 827, endPoint y: 466, distance: 321.8
click at [917, 482] on html "{[s107898][layout1892788]} {[s107898][layout1892793]}" at bounding box center [1061, 604] width 290 height 245
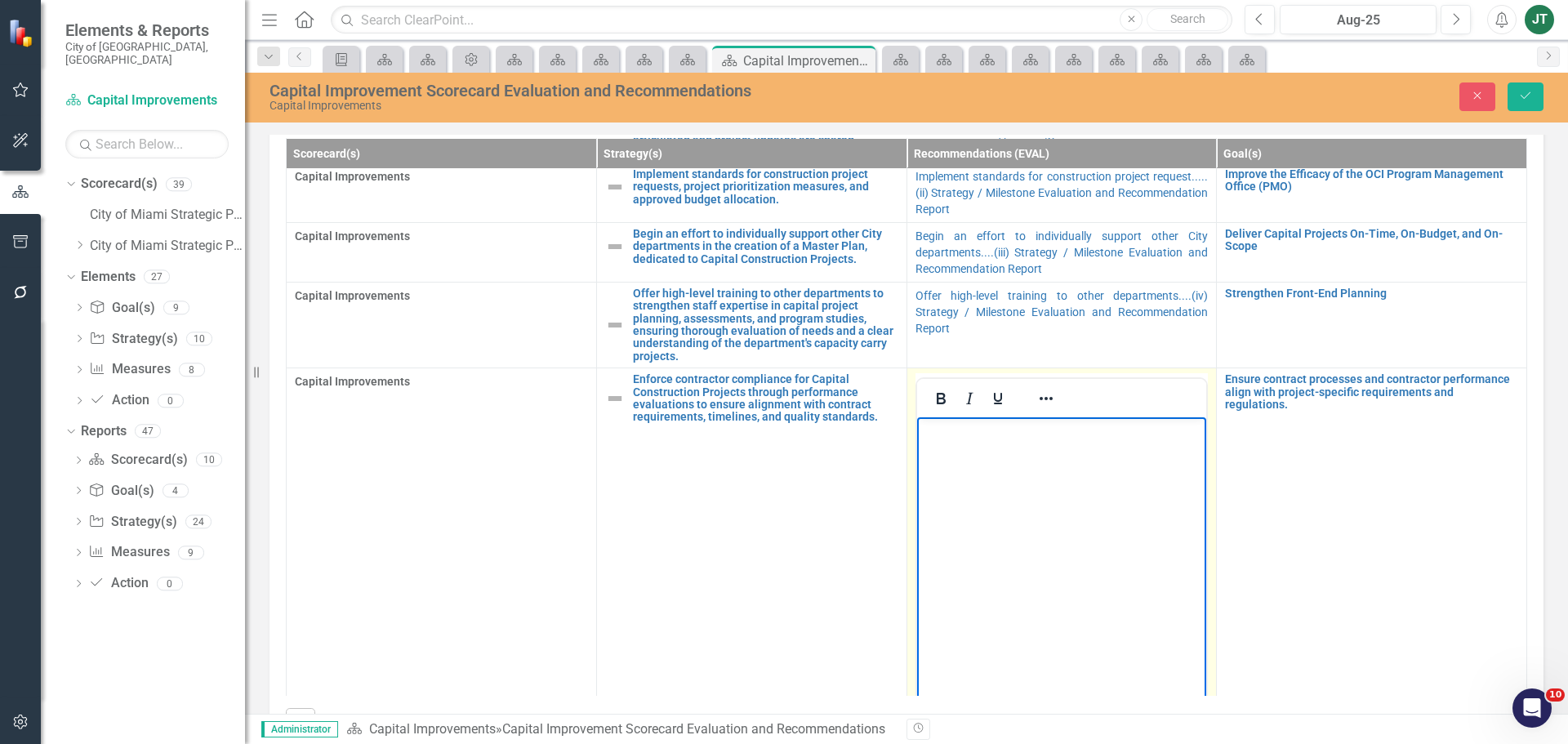
scroll to position [202, 0]
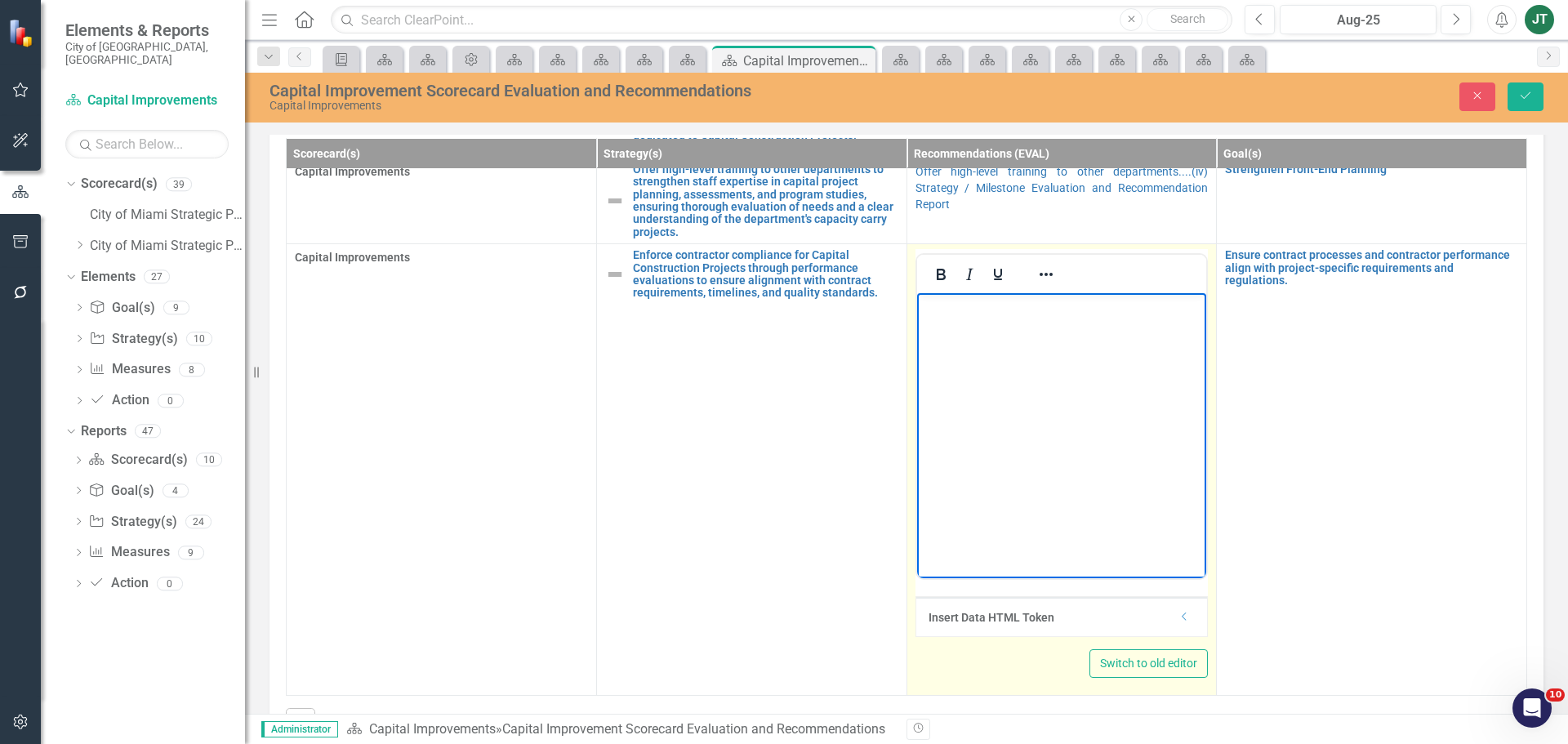
click at [1178, 612] on icon "Dropdown" at bounding box center [1184, 617] width 13 height 10
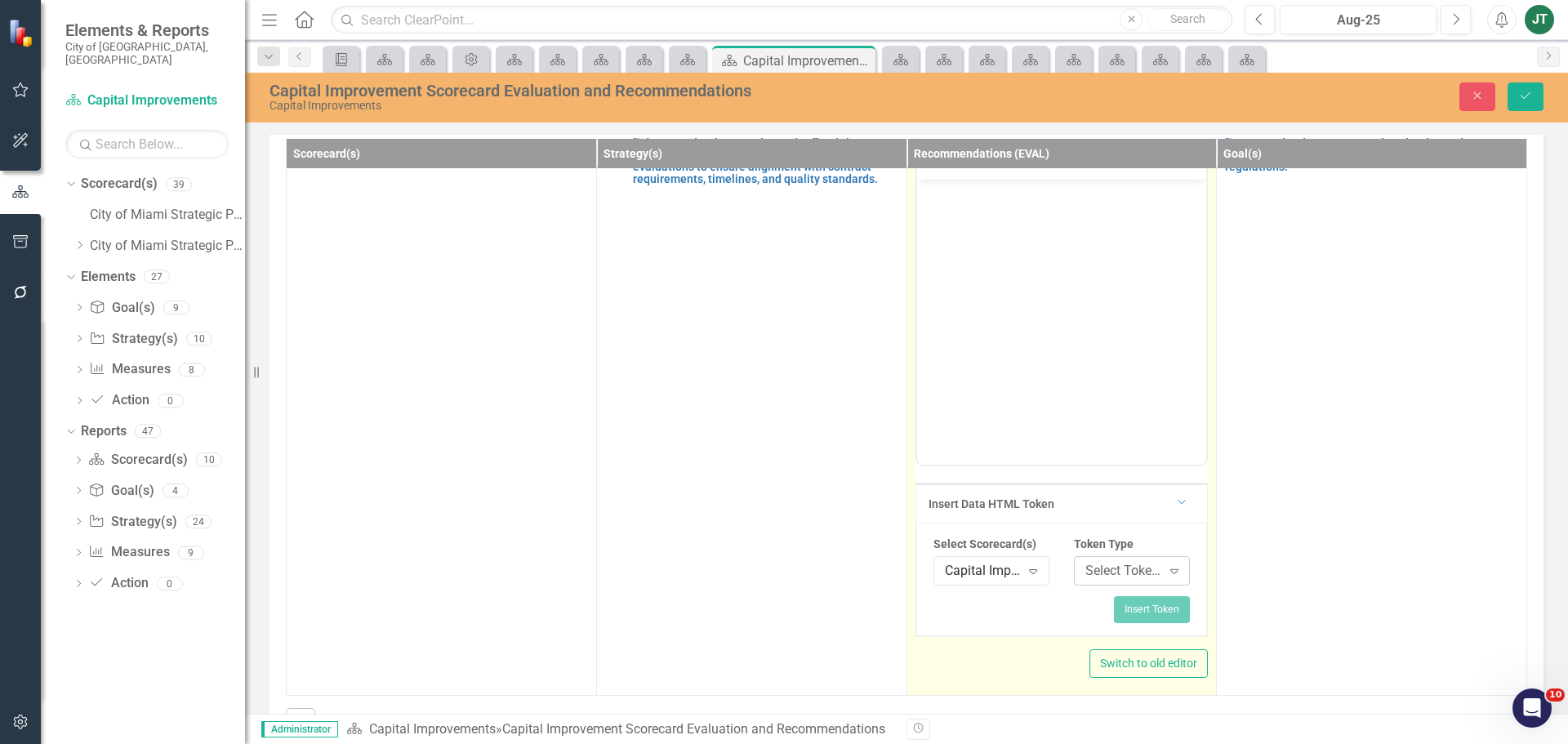
scroll to position [316, 0]
click at [1122, 564] on div "Select Token Type..." at bounding box center [1123, 571] width 76 height 19
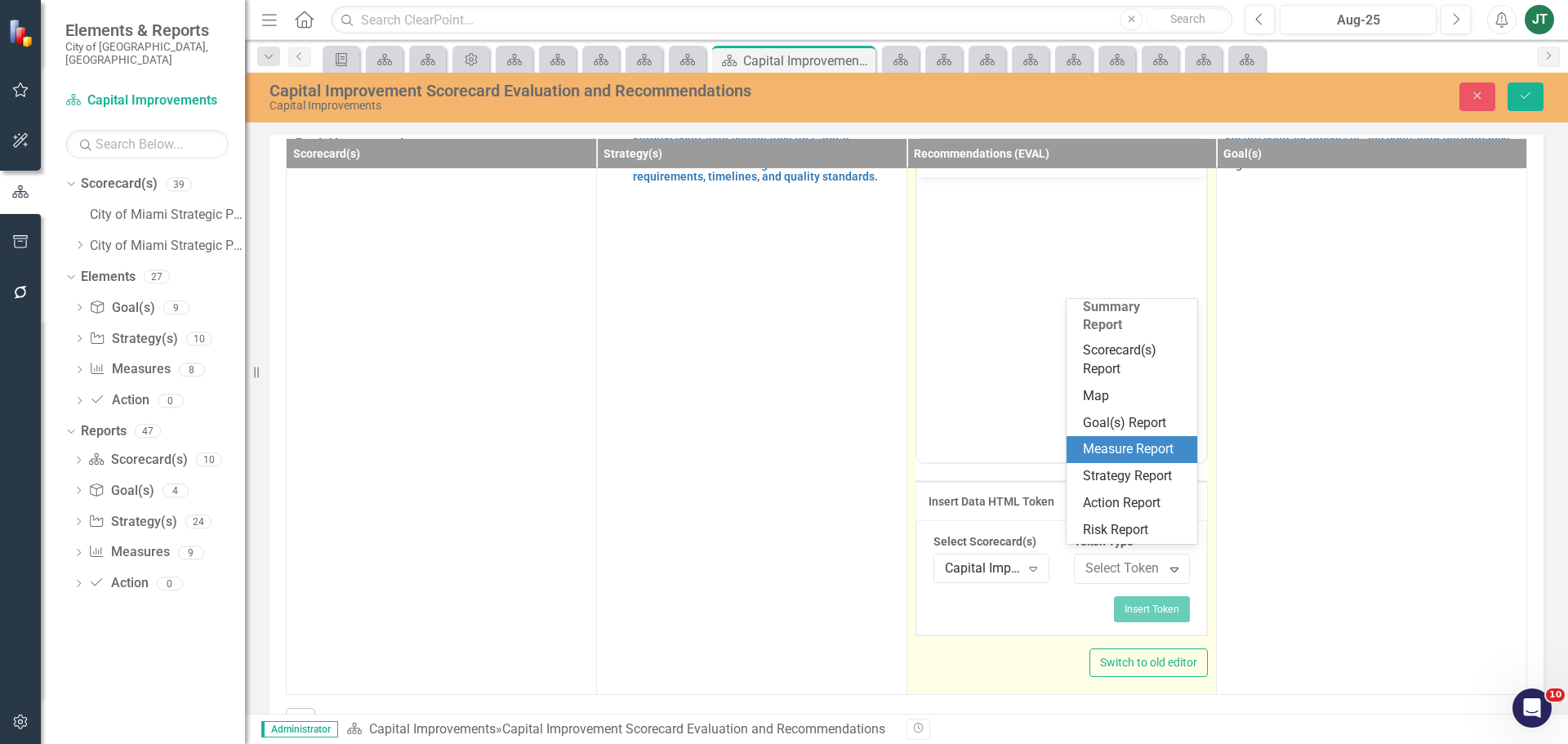
scroll to position [304, 0]
click at [1124, 345] on div "Scorecard(s) Report" at bounding box center [1135, 360] width 104 height 38
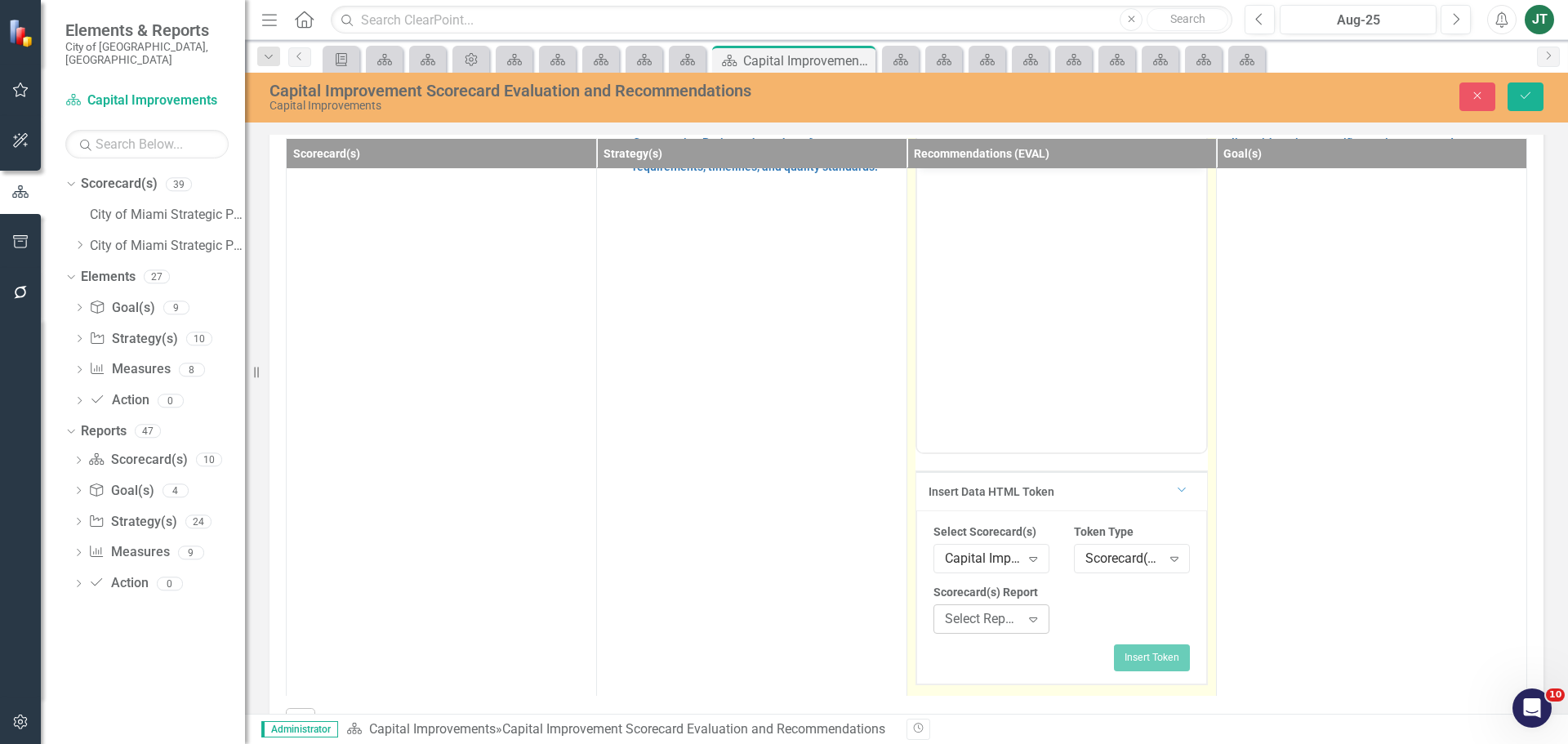
click at [1018, 608] on div "Expand" at bounding box center [1033, 619] width 29 height 26
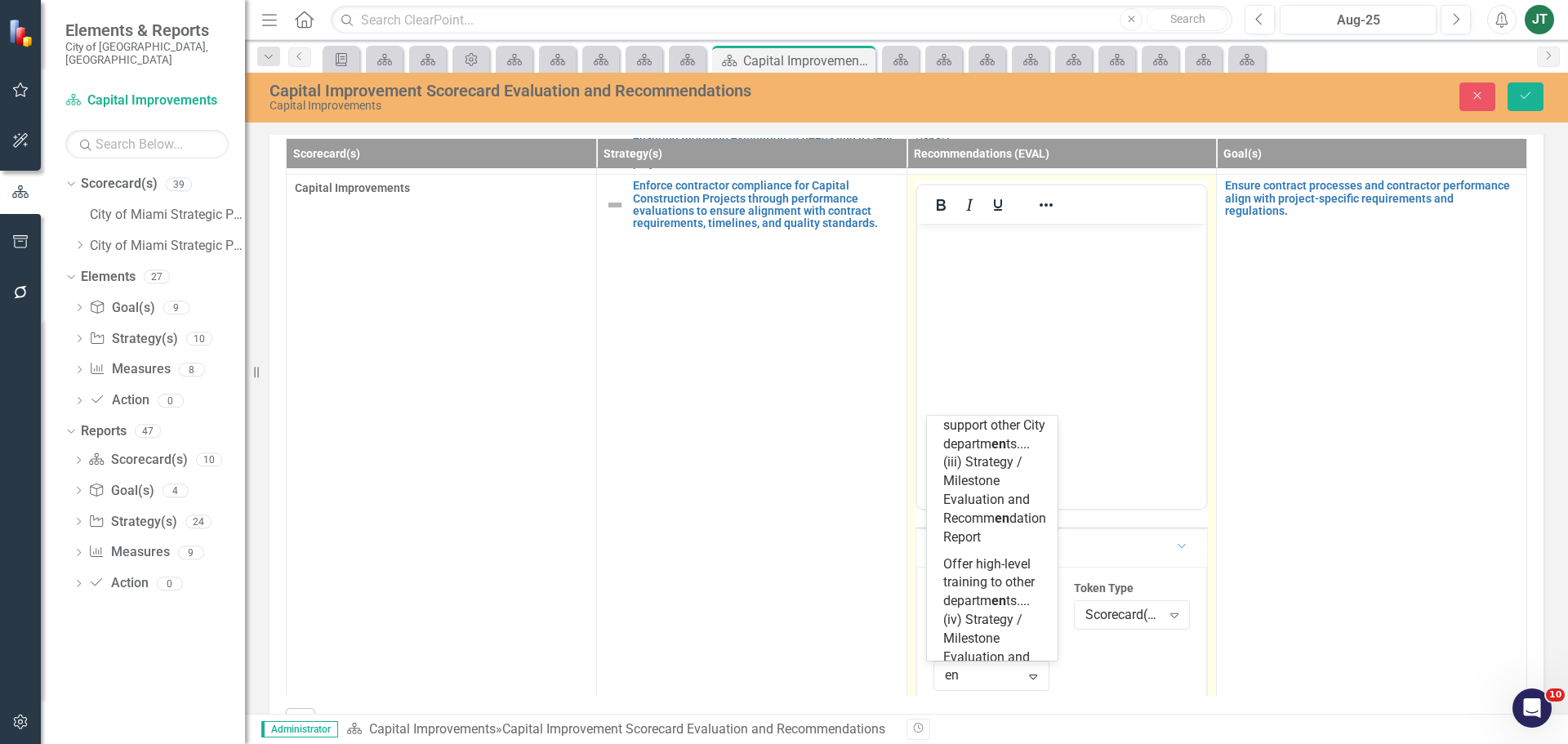
scroll to position [791, 0]
type input "enf"
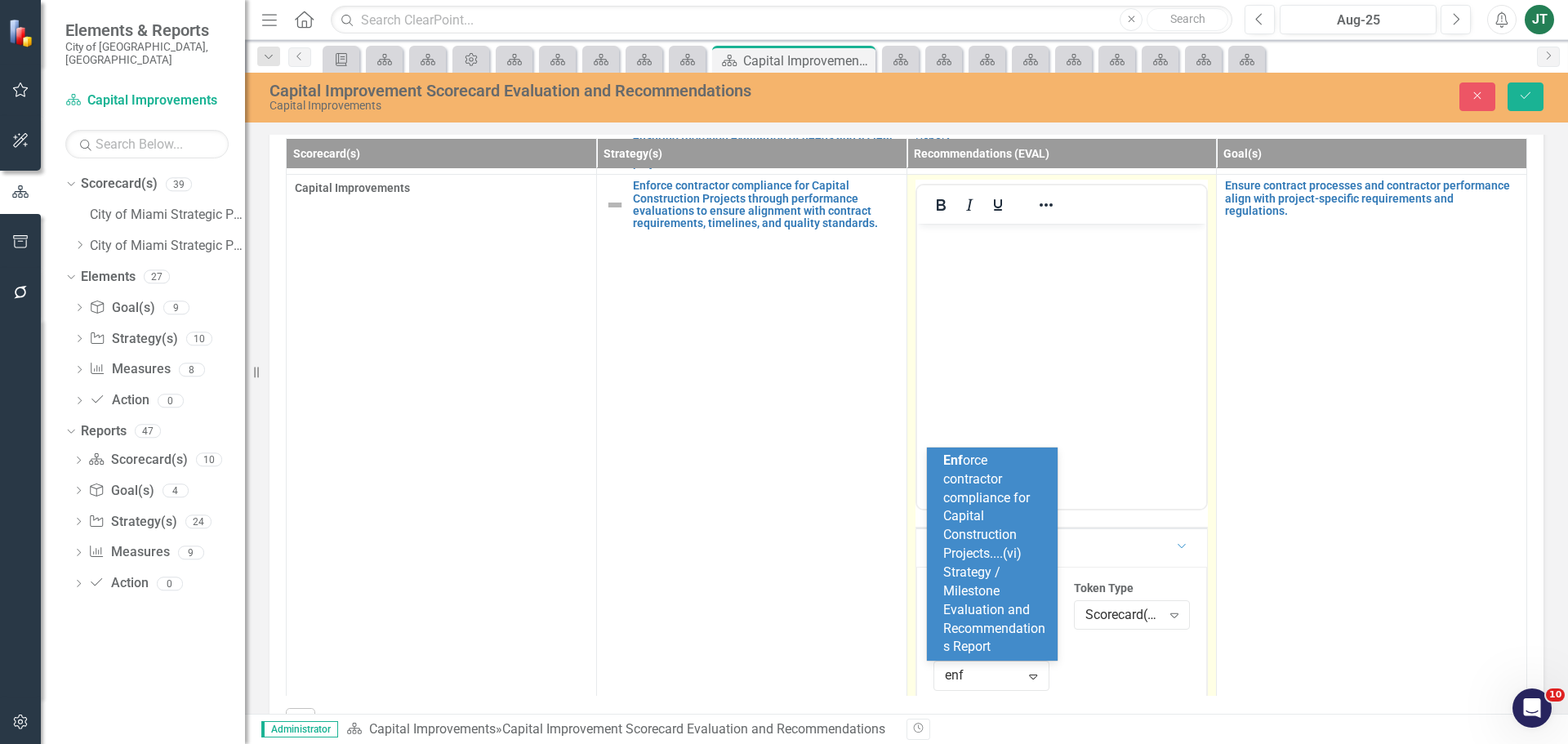
scroll to position [0, 0]
click at [1008, 566] on div "Enf orce contractor compliance for Capital Construction Projects....(vi) Strate…" at bounding box center [996, 555] width 104 height 205
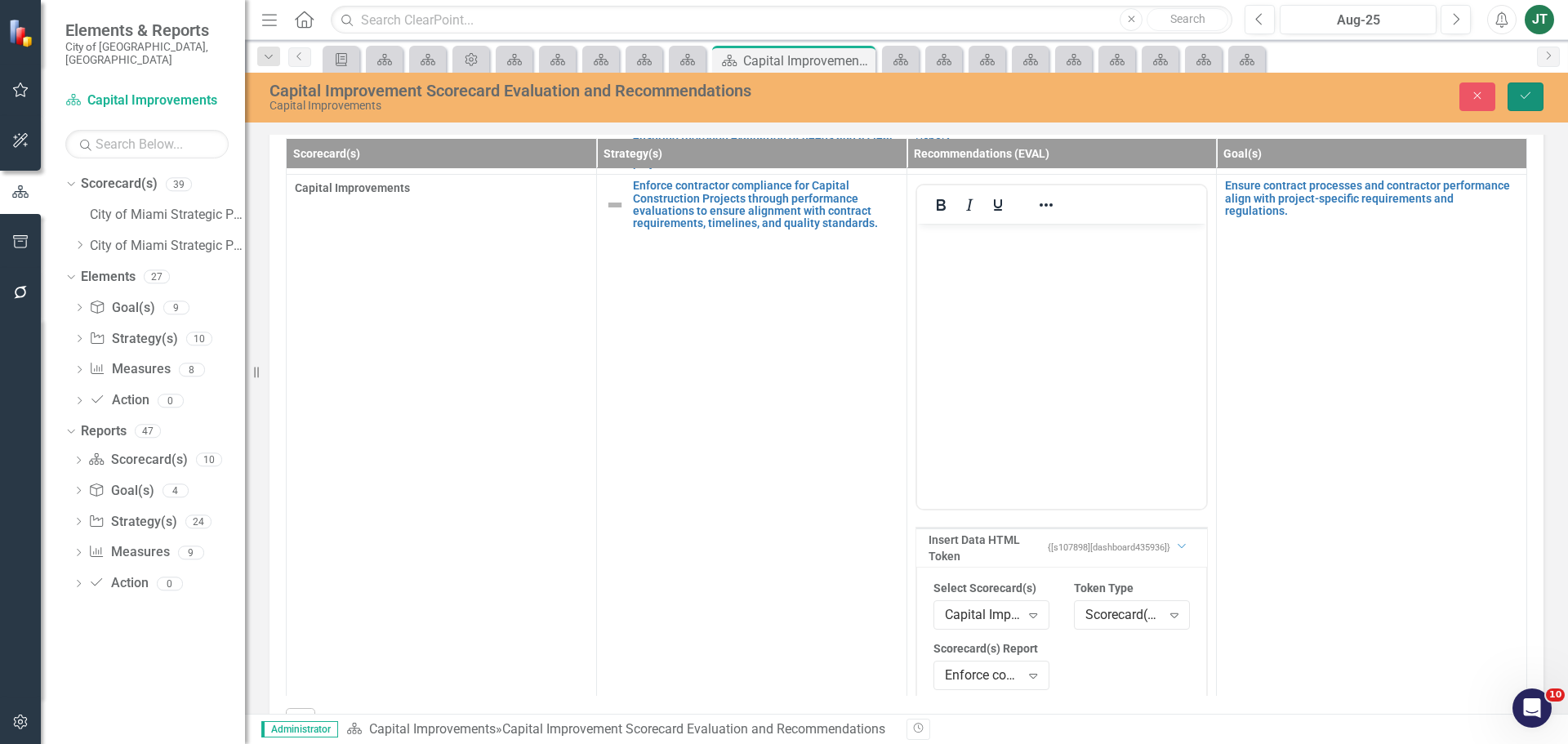
click at [1526, 96] on icon "Save" at bounding box center [1525, 96] width 14 height 12
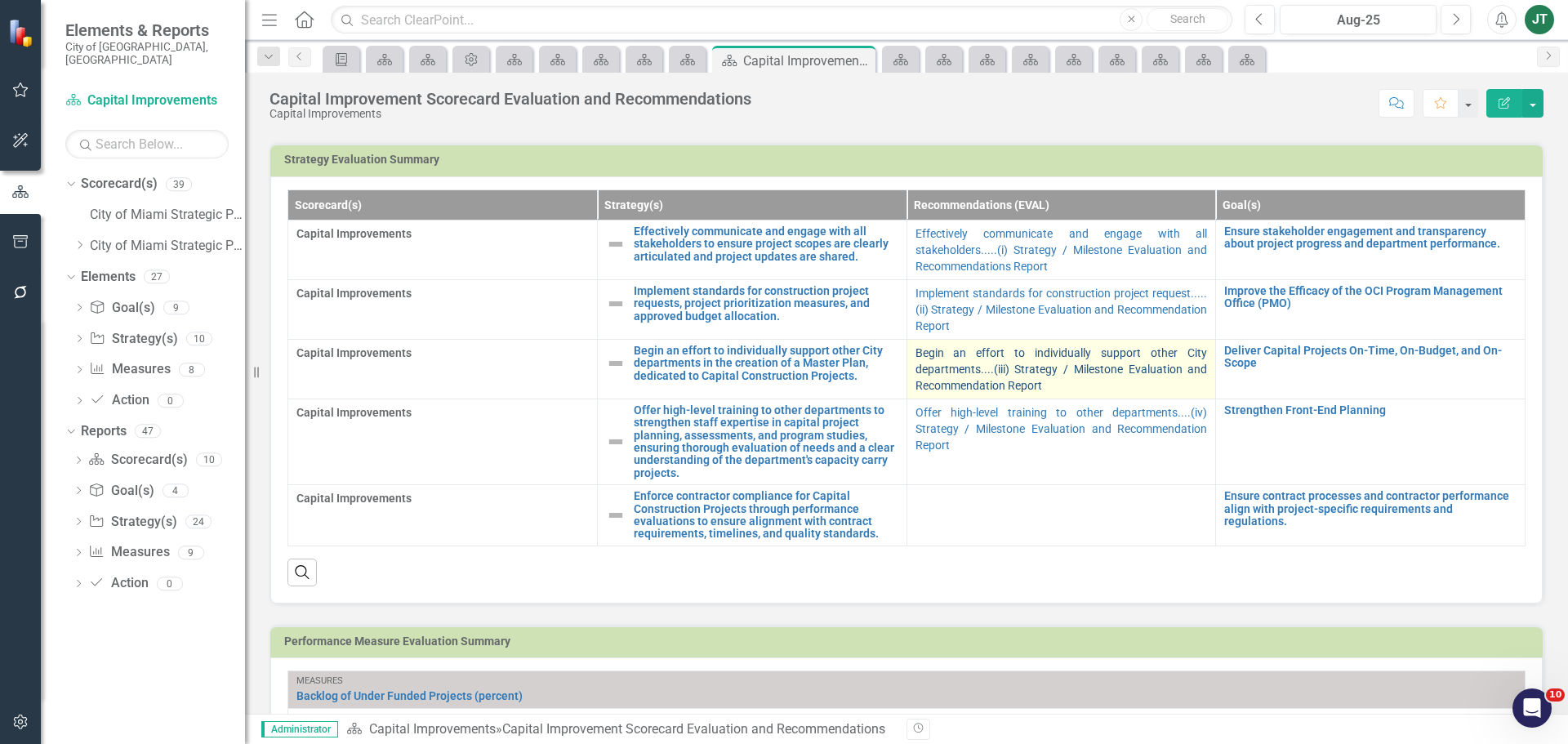
scroll to position [816, 0]
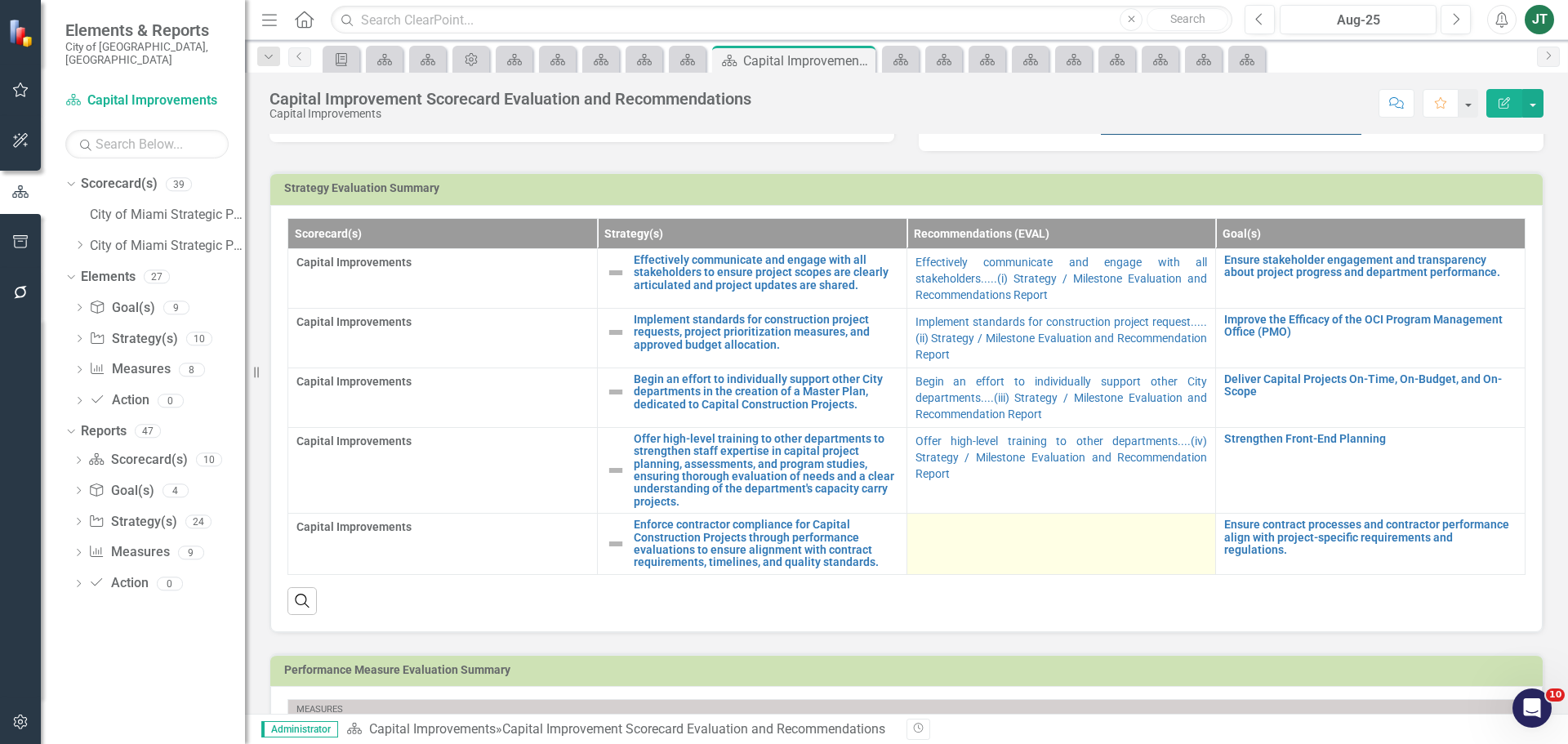
click at [1020, 550] on td at bounding box center [1061, 544] width 310 height 61
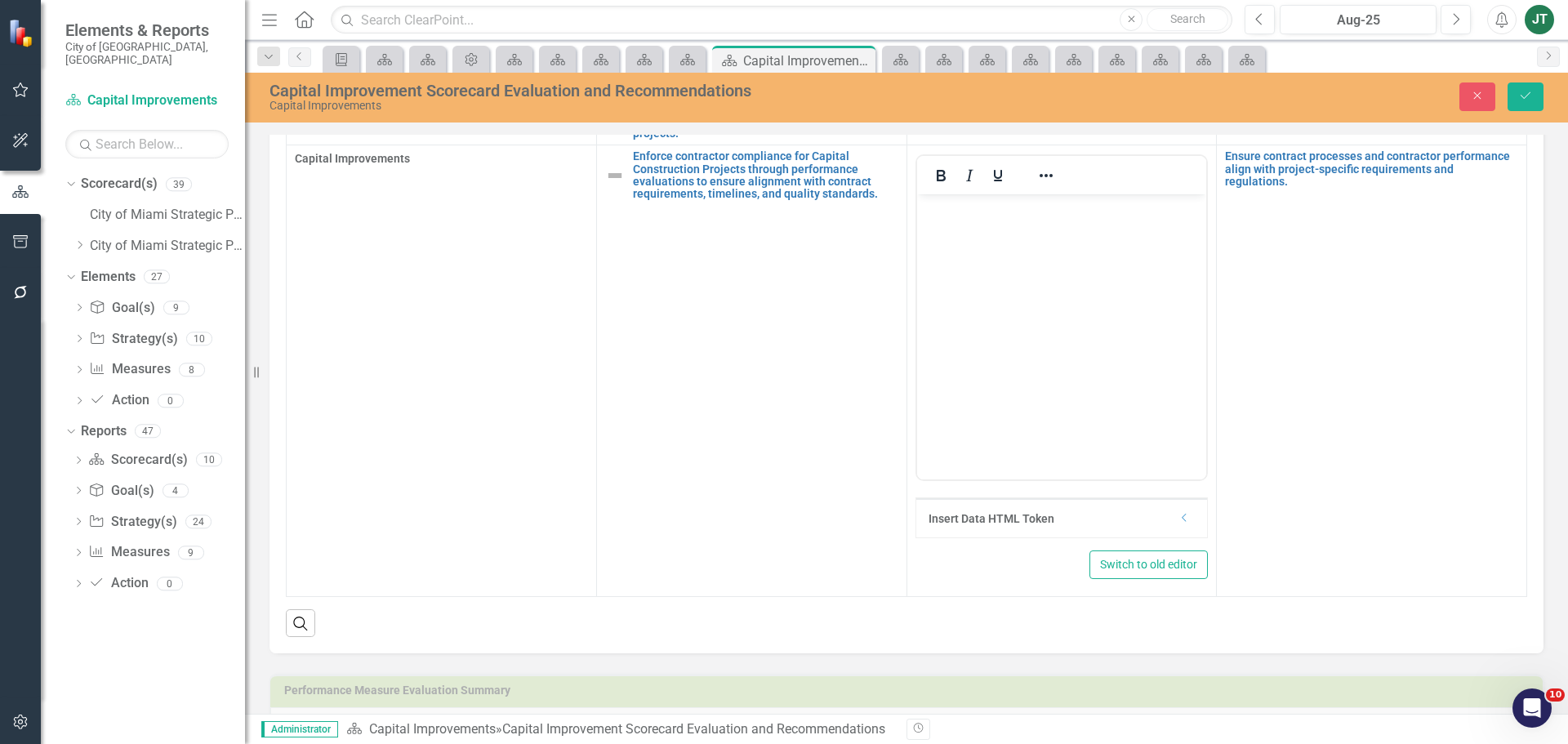
scroll to position [1061, 0]
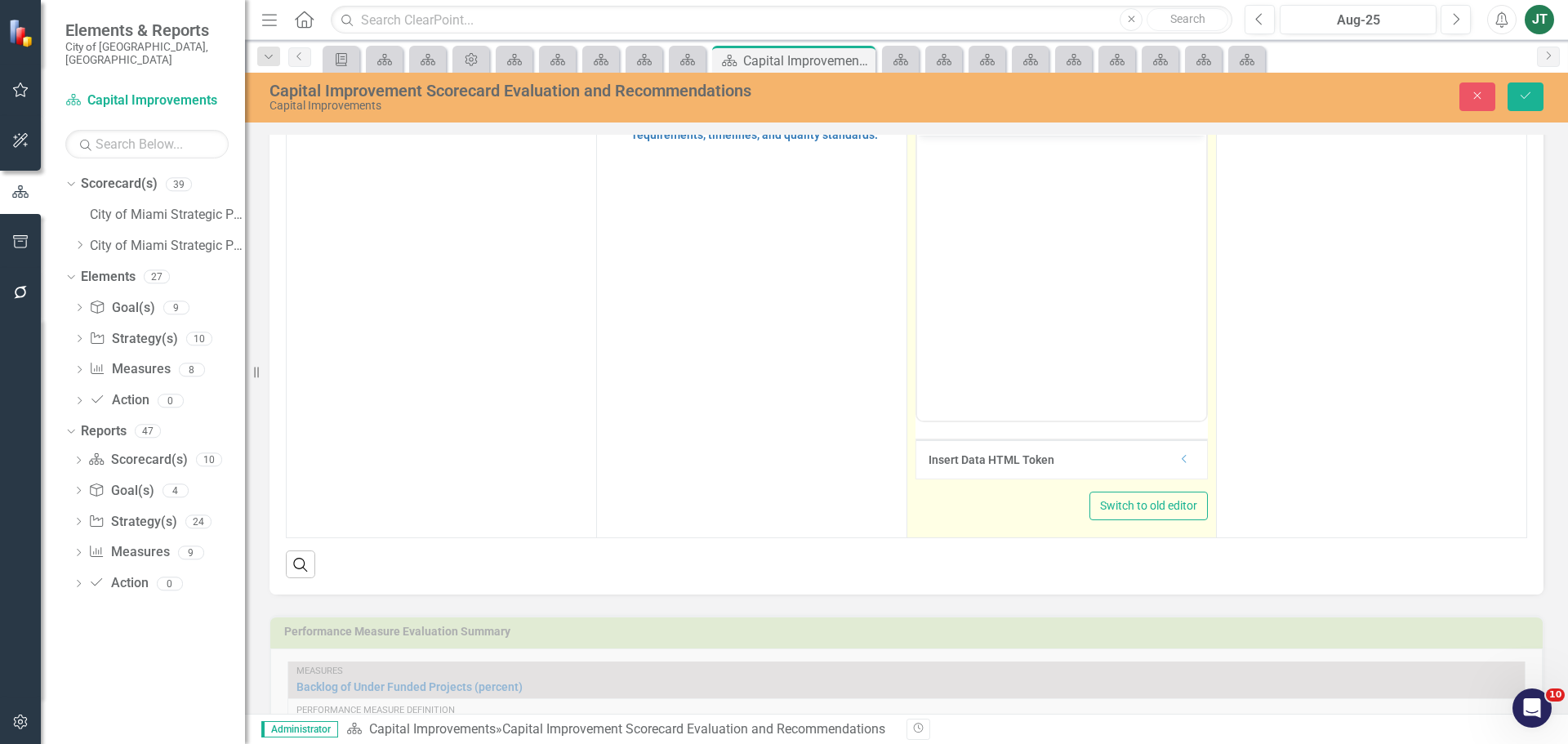
click at [1179, 454] on icon "Dropdown" at bounding box center [1184, 459] width 13 height 10
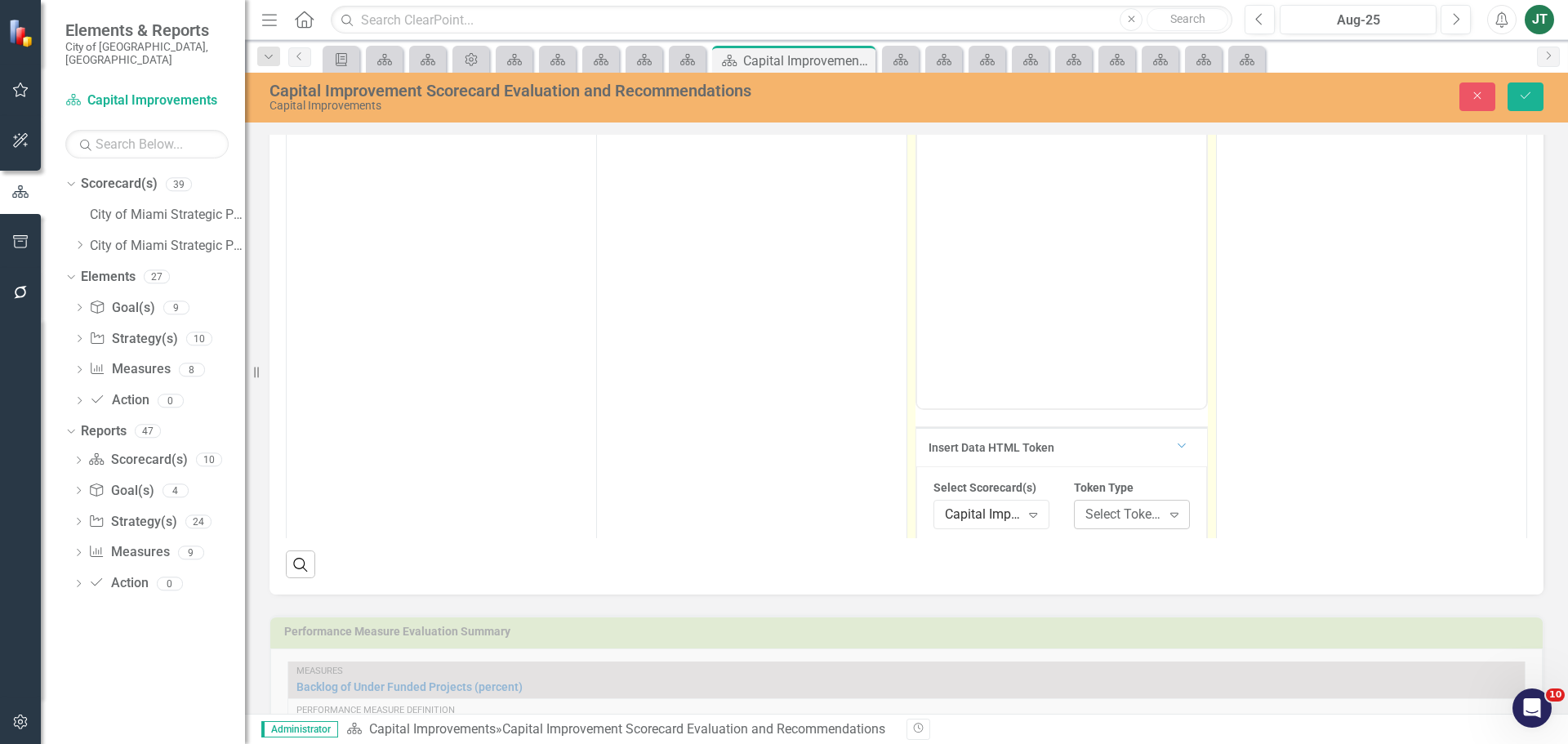
click at [1098, 519] on div "Select Token Type..." at bounding box center [1123, 515] width 76 height 19
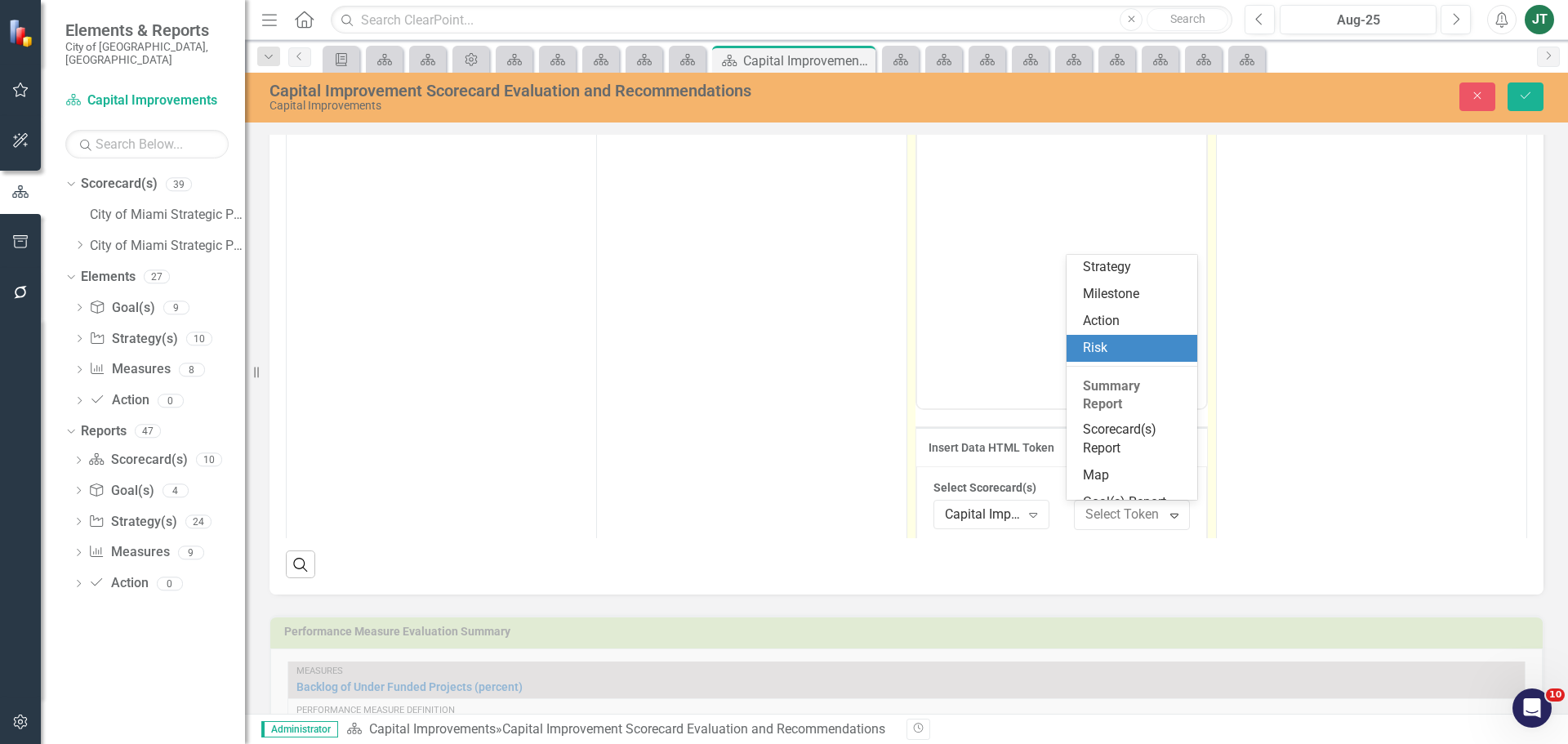
scroll to position [245, 0]
click at [1118, 360] on div "Scorecard(s) Report" at bounding box center [1135, 357] width 104 height 38
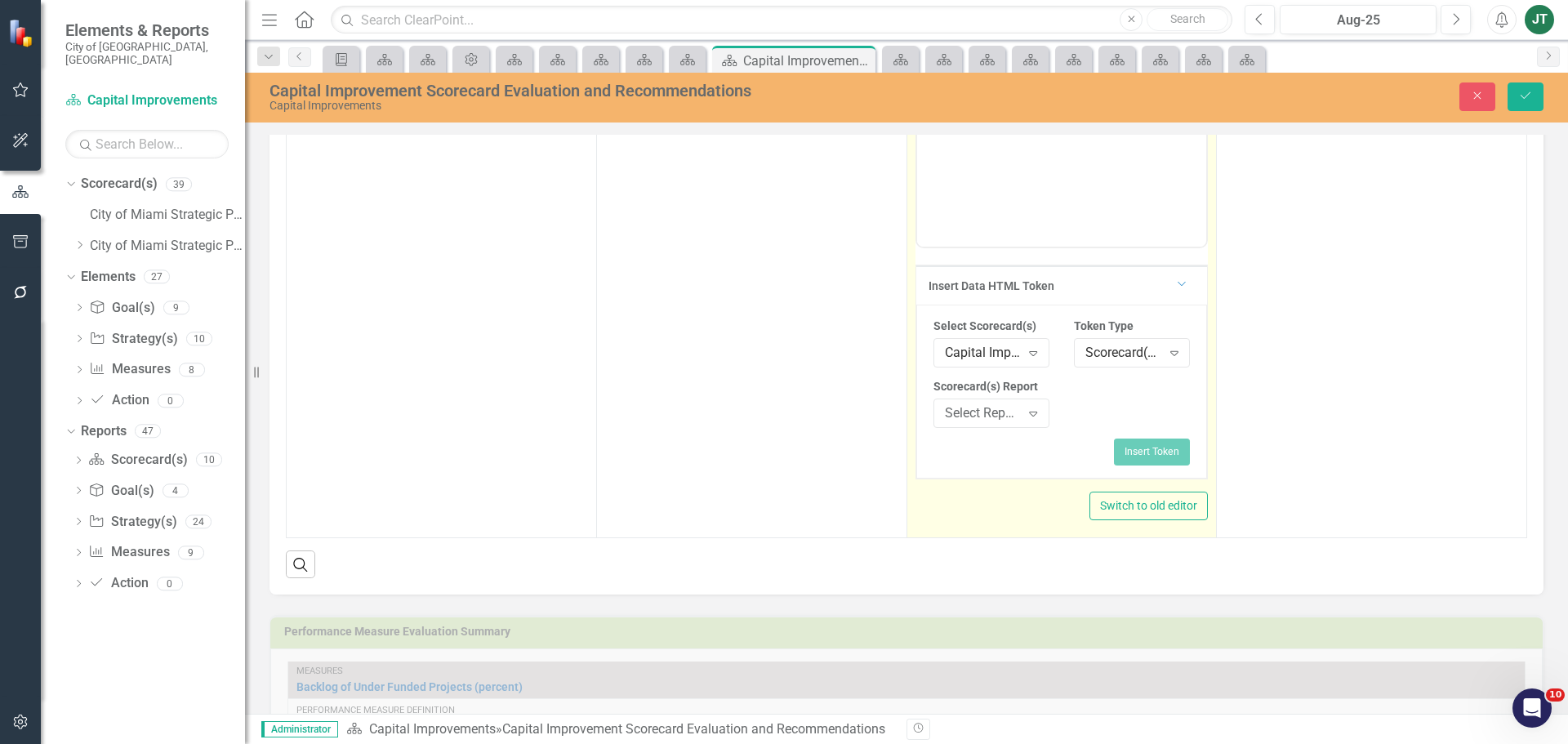
scroll to position [365, 0]
click at [1002, 406] on div "Select Report..." at bounding box center [983, 413] width 76 height 19
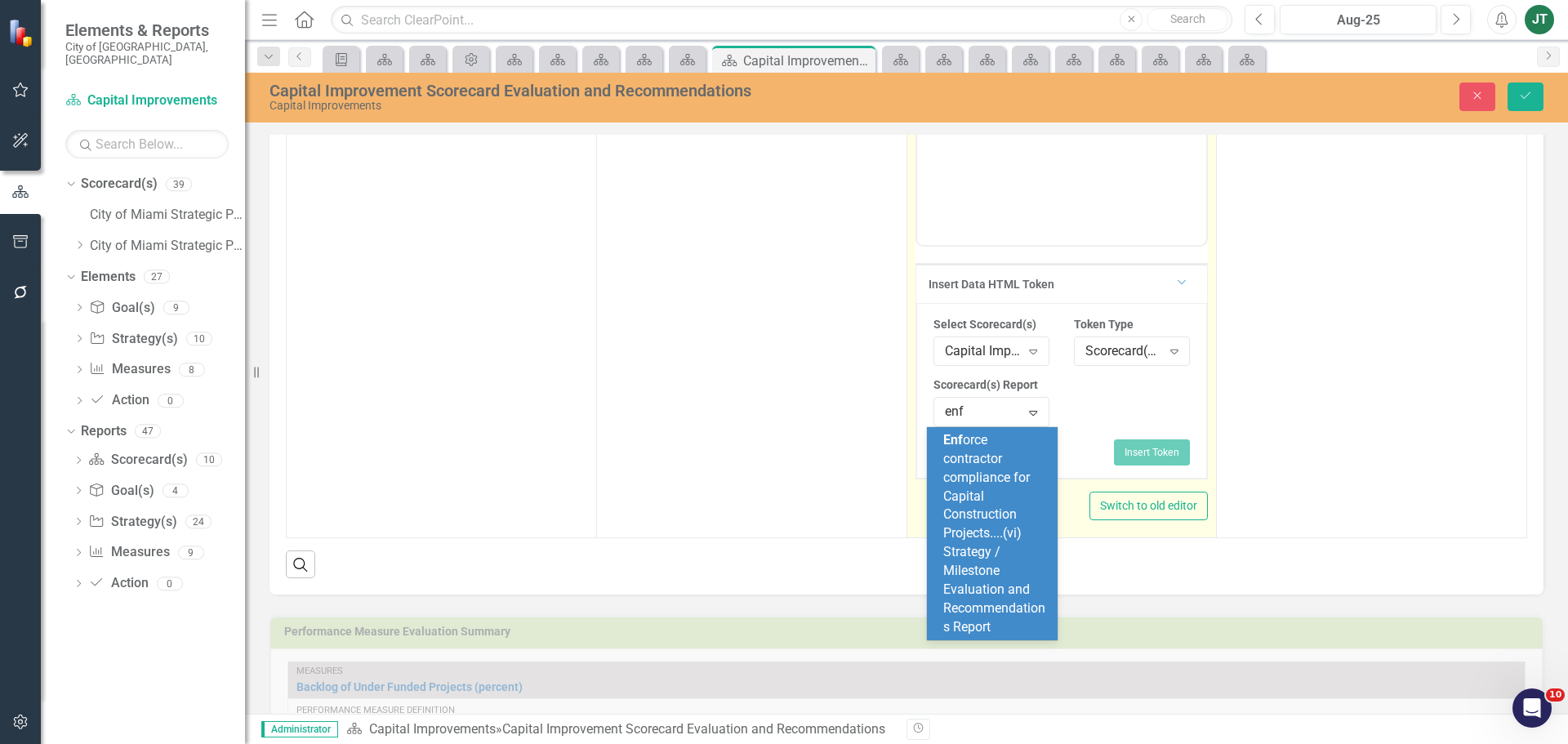
scroll to position [0, 0]
type input "enfor"
click at [975, 530] on span "Enfor ce contractor compliance for Capital Construction Projects....(vi) Strate…" at bounding box center [994, 533] width 102 height 202
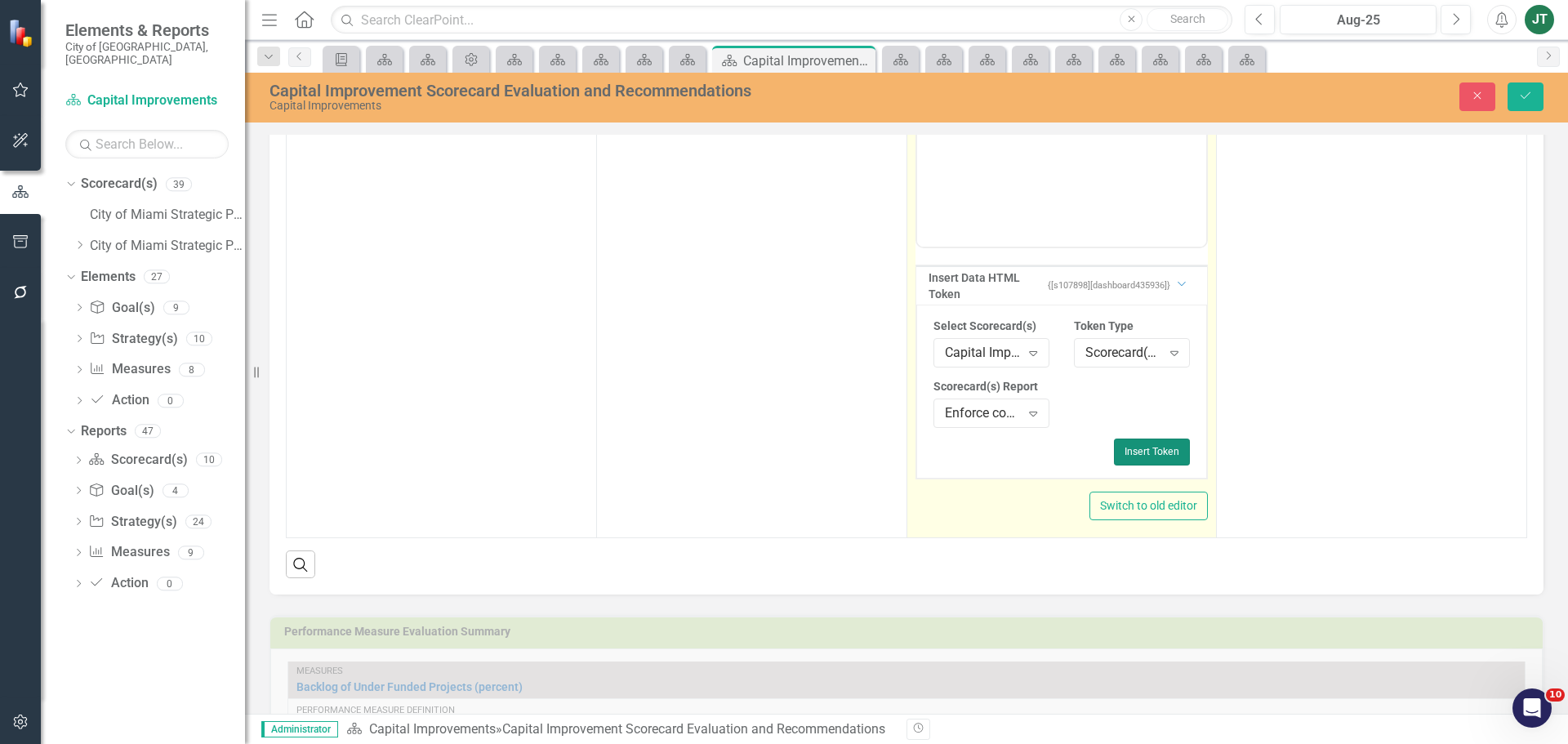
click at [1135, 451] on button "Insert Token" at bounding box center [1151, 451] width 76 height 26
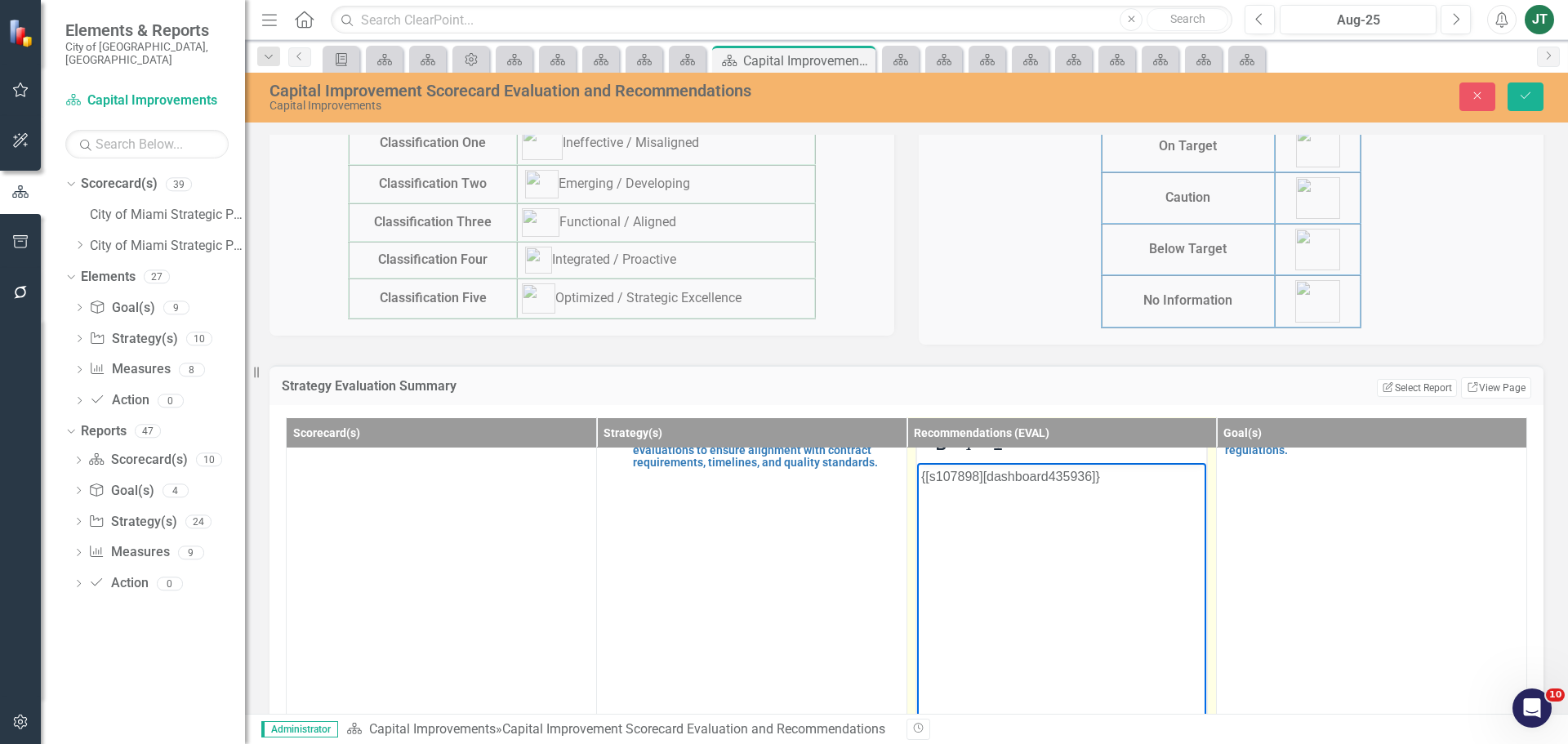
scroll to position [269, 0]
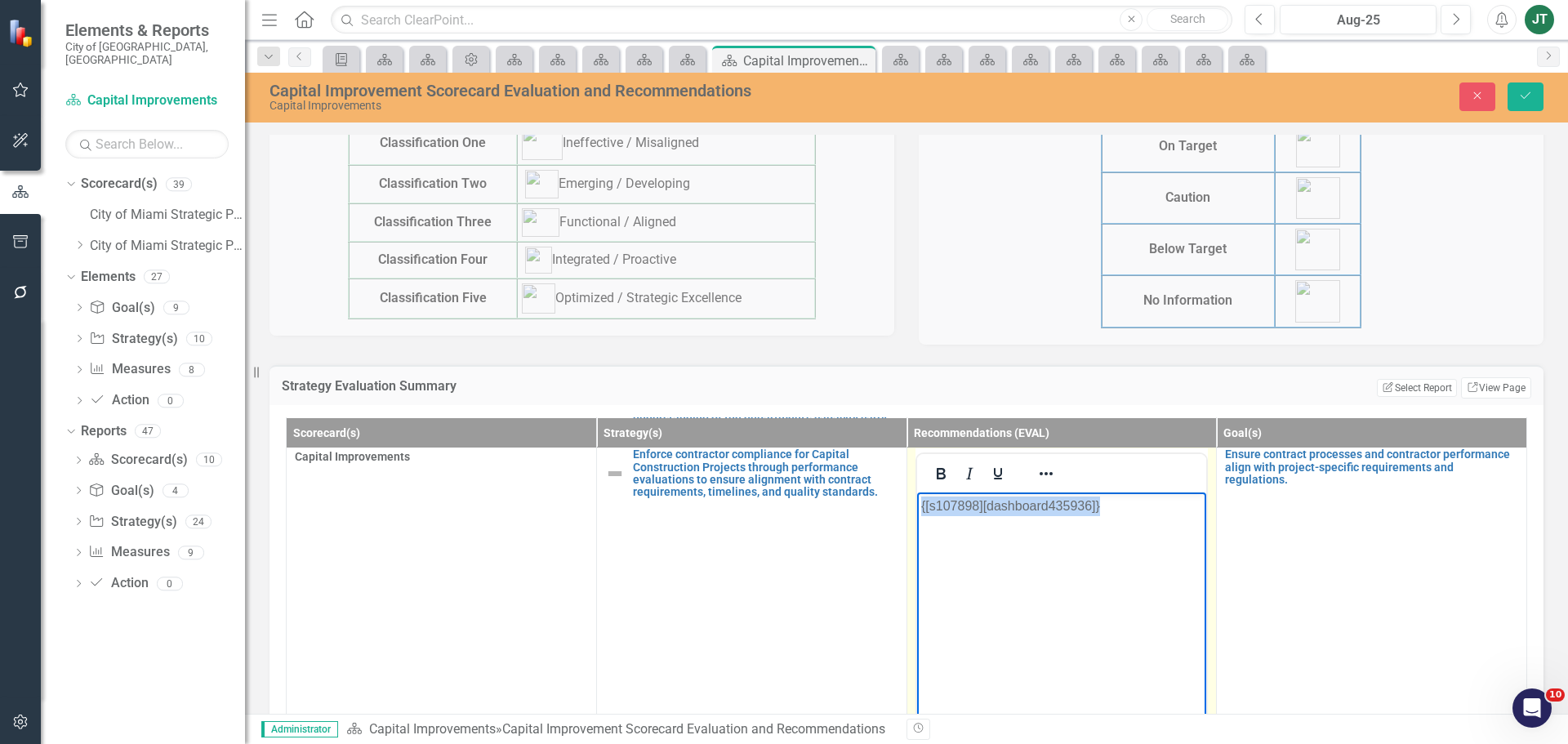
drag, startPoint x: 1152, startPoint y: 512, endPoint x: 1880, endPoint y: 973, distance: 861.7
click at [917, 496] on html "{[s107898][dashboard435936]}" at bounding box center [1061, 614] width 290 height 245
click at [1032, 469] on button "Reveal or hide additional toolbar items" at bounding box center [1045, 473] width 28 height 23
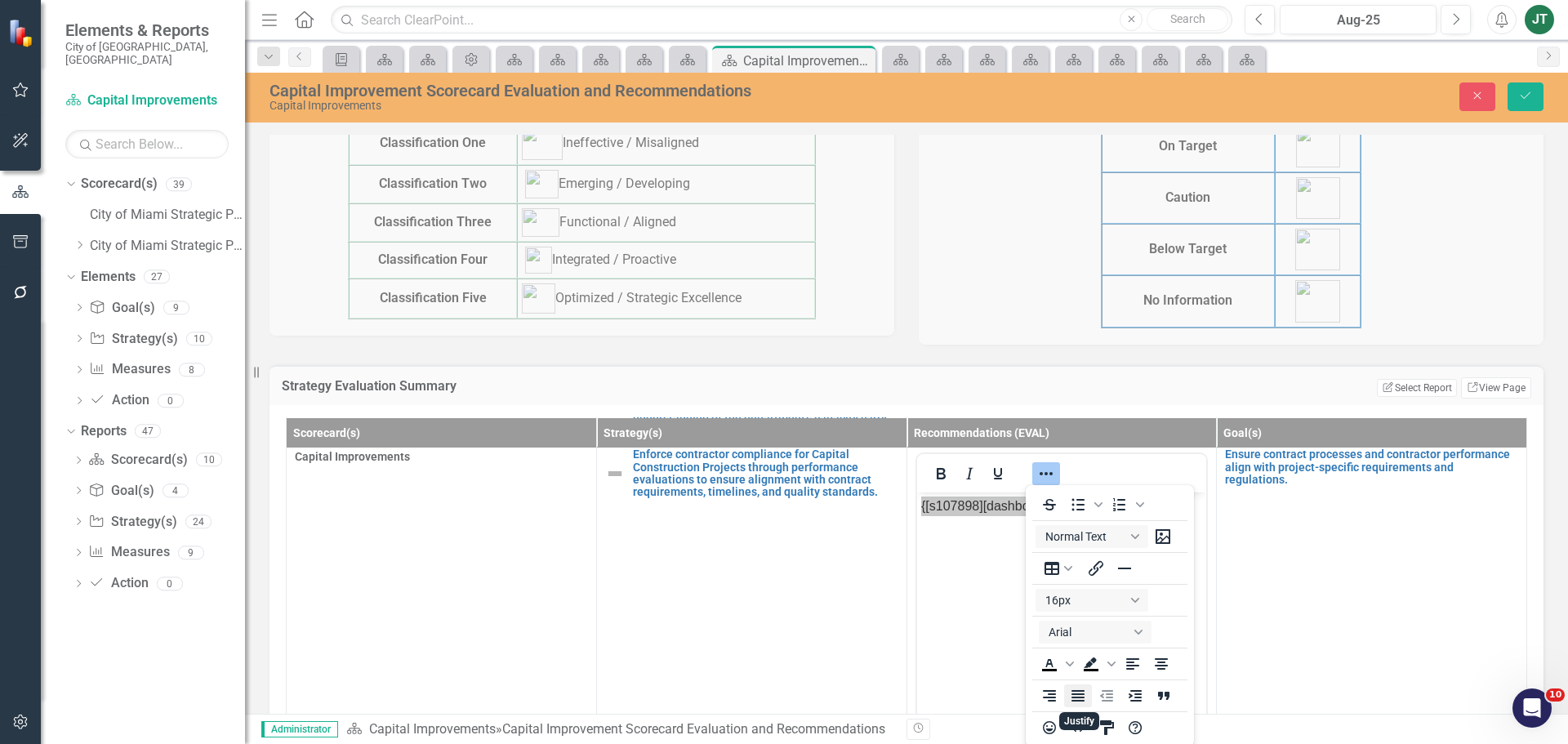
click at [1076, 704] on icon "Justify" at bounding box center [1077, 695] width 19 height 19
click at [1520, 85] on button "Save" at bounding box center [1525, 97] width 36 height 29
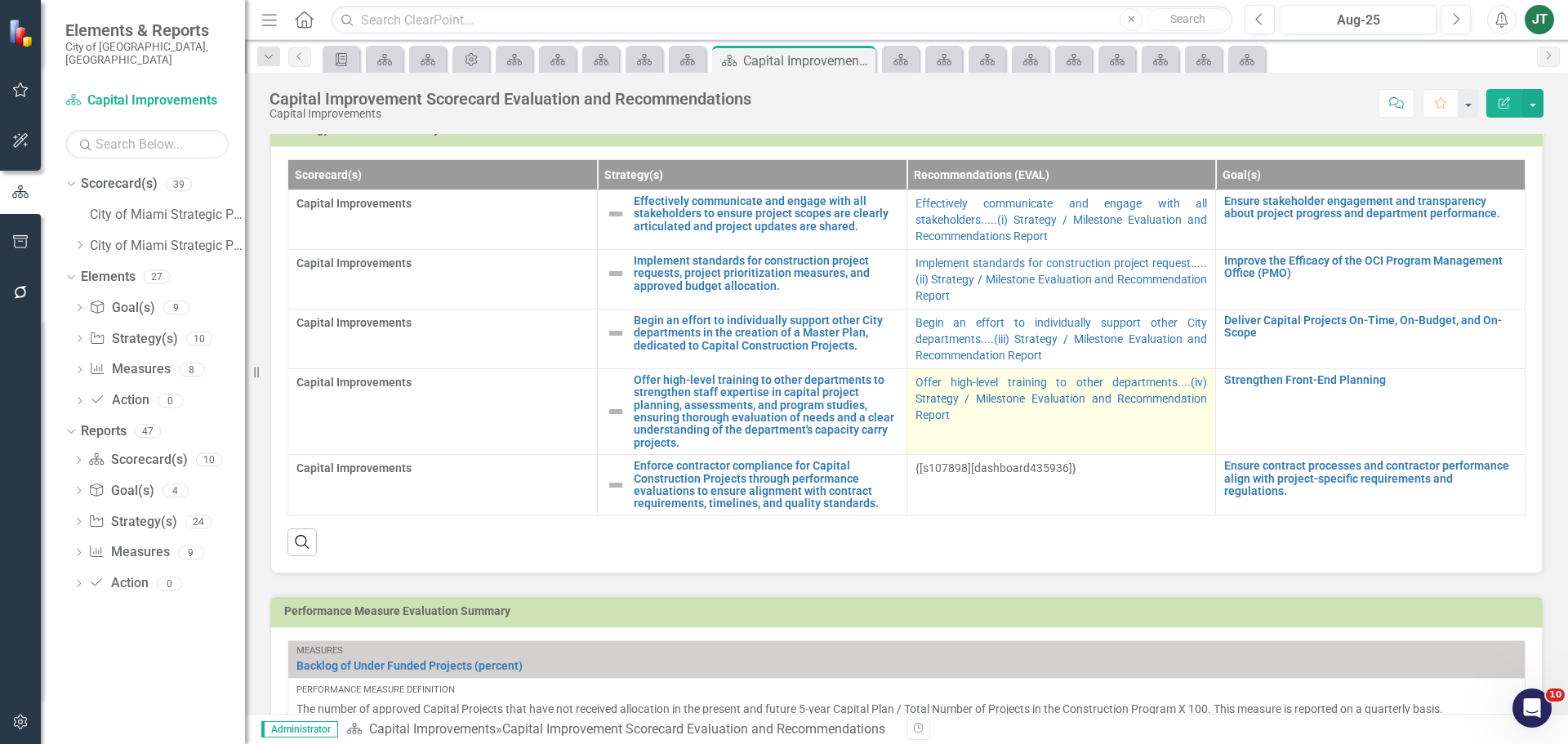
scroll to position [898, 0]
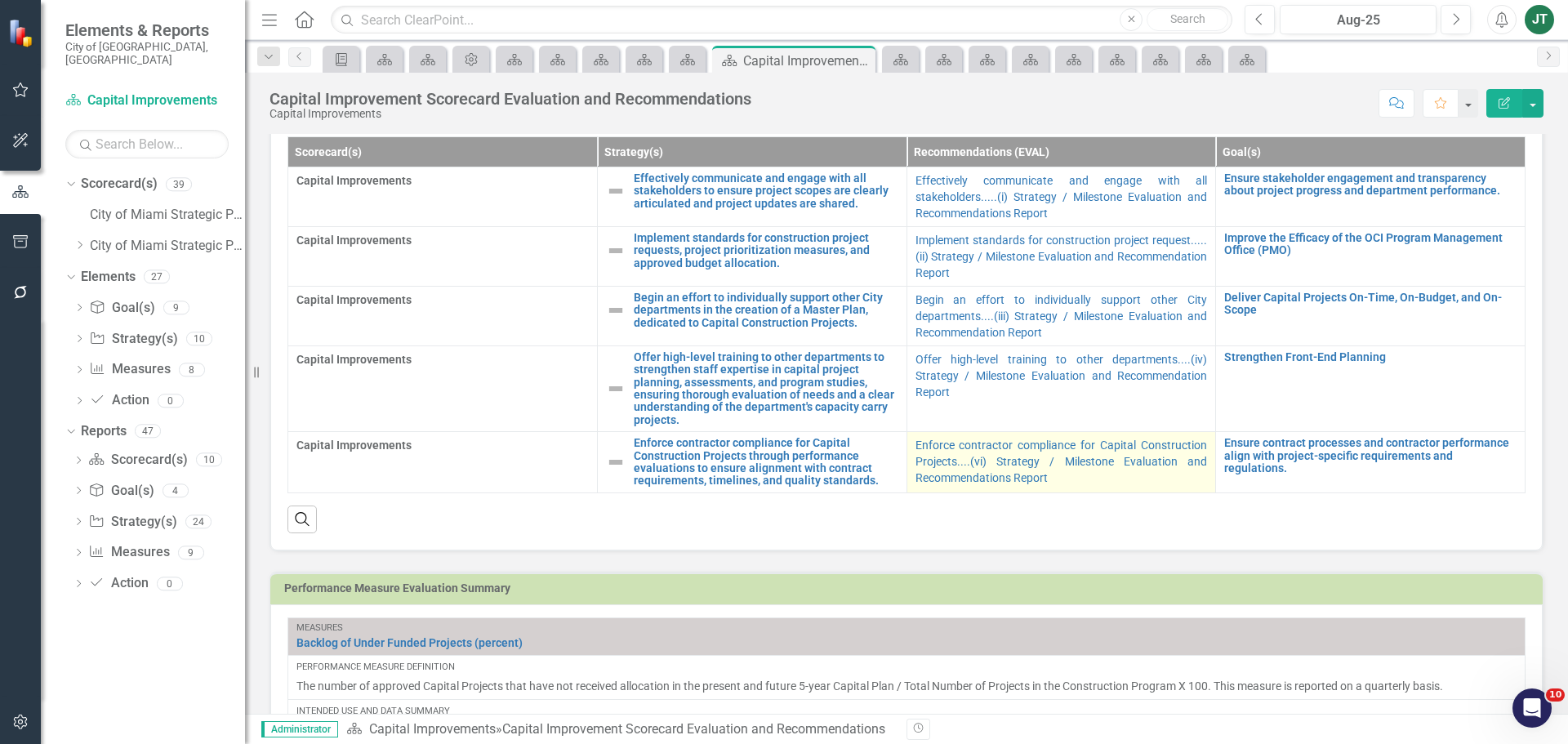
click at [1105, 480] on p "Enforce contractor compliance for Capital Construction Projects....(vi) Strateg…" at bounding box center [1061, 461] width 292 height 49
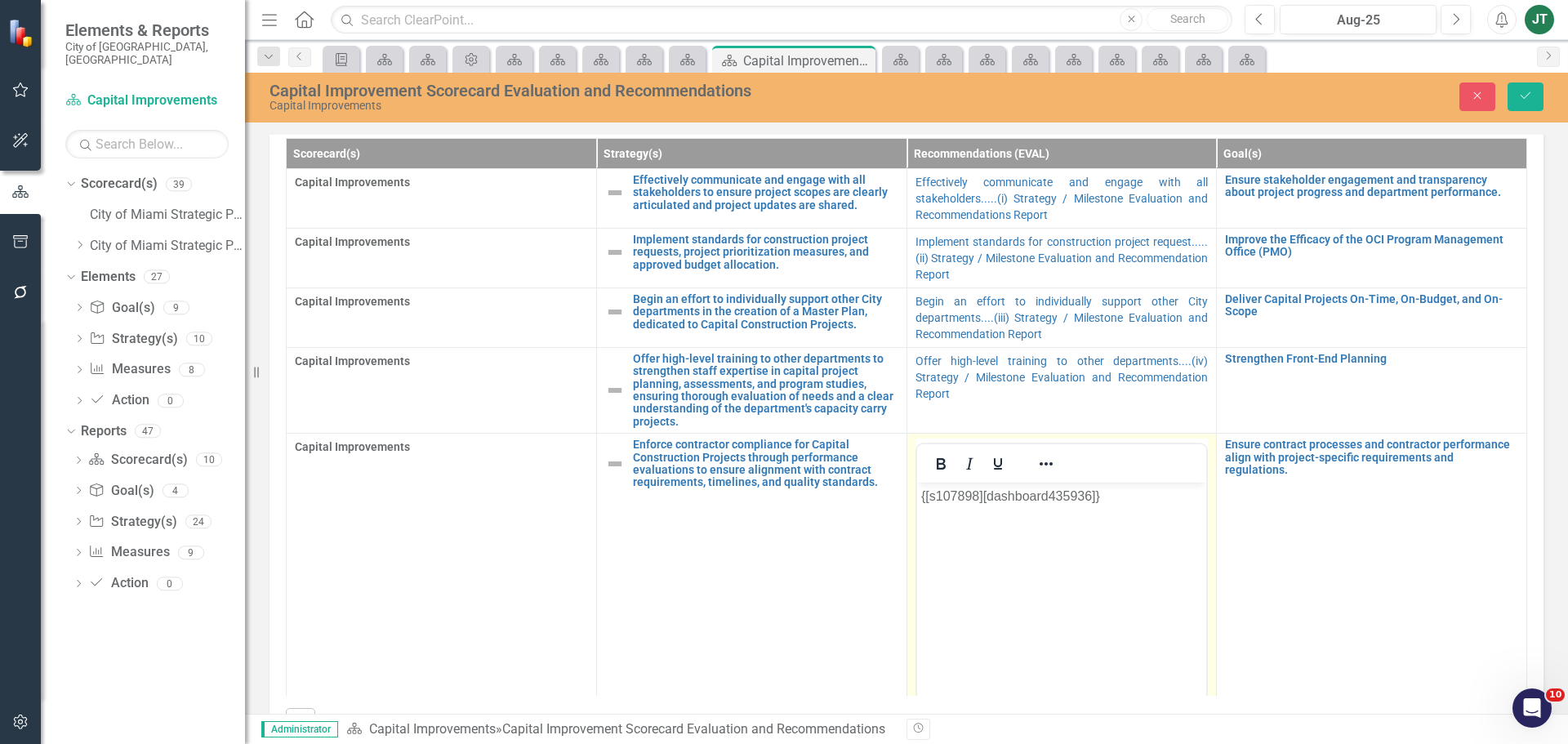
scroll to position [0, 0]
click at [1519, 93] on icon "Save" at bounding box center [1525, 96] width 14 height 12
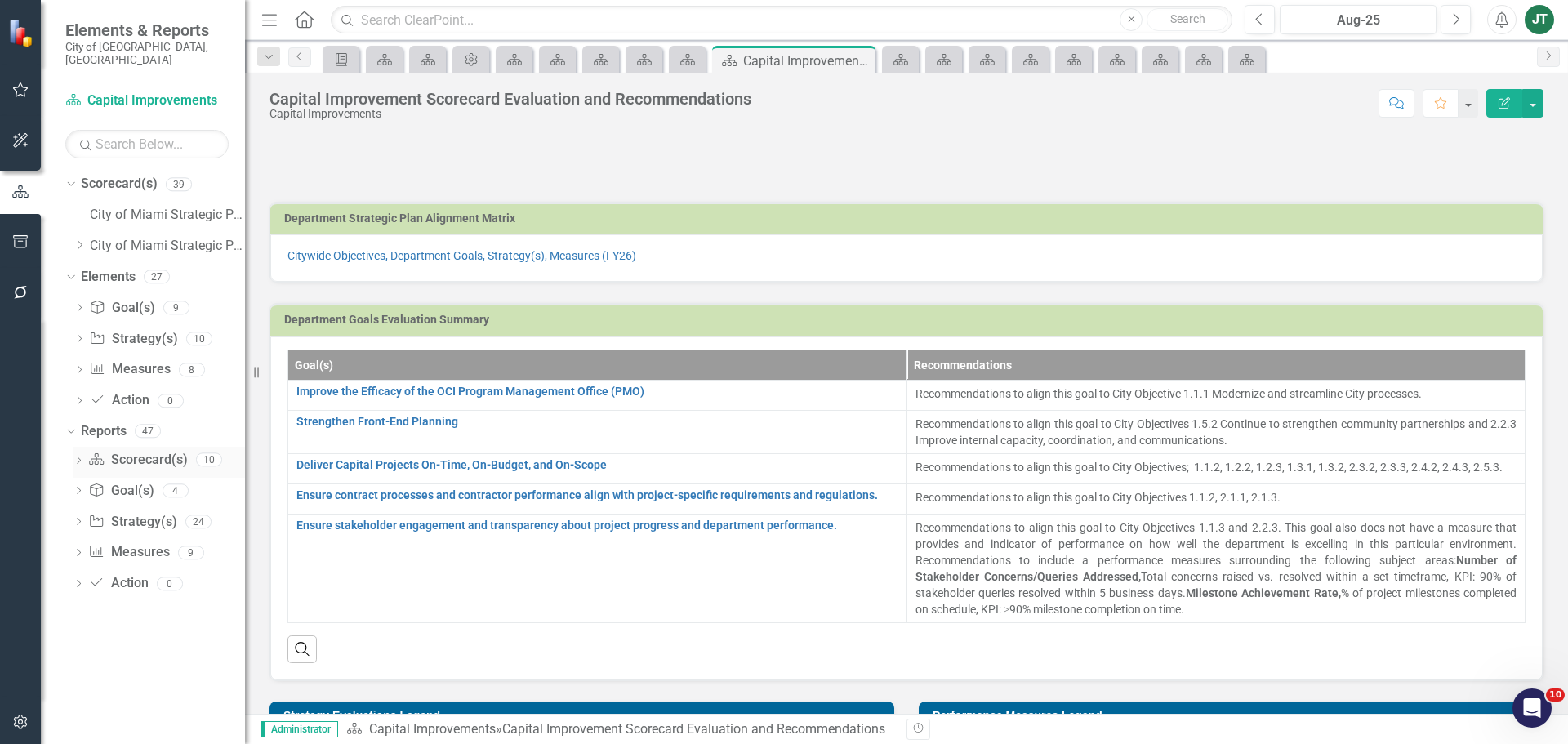
click at [80, 457] on icon "Dropdown" at bounding box center [78, 461] width 12 height 9
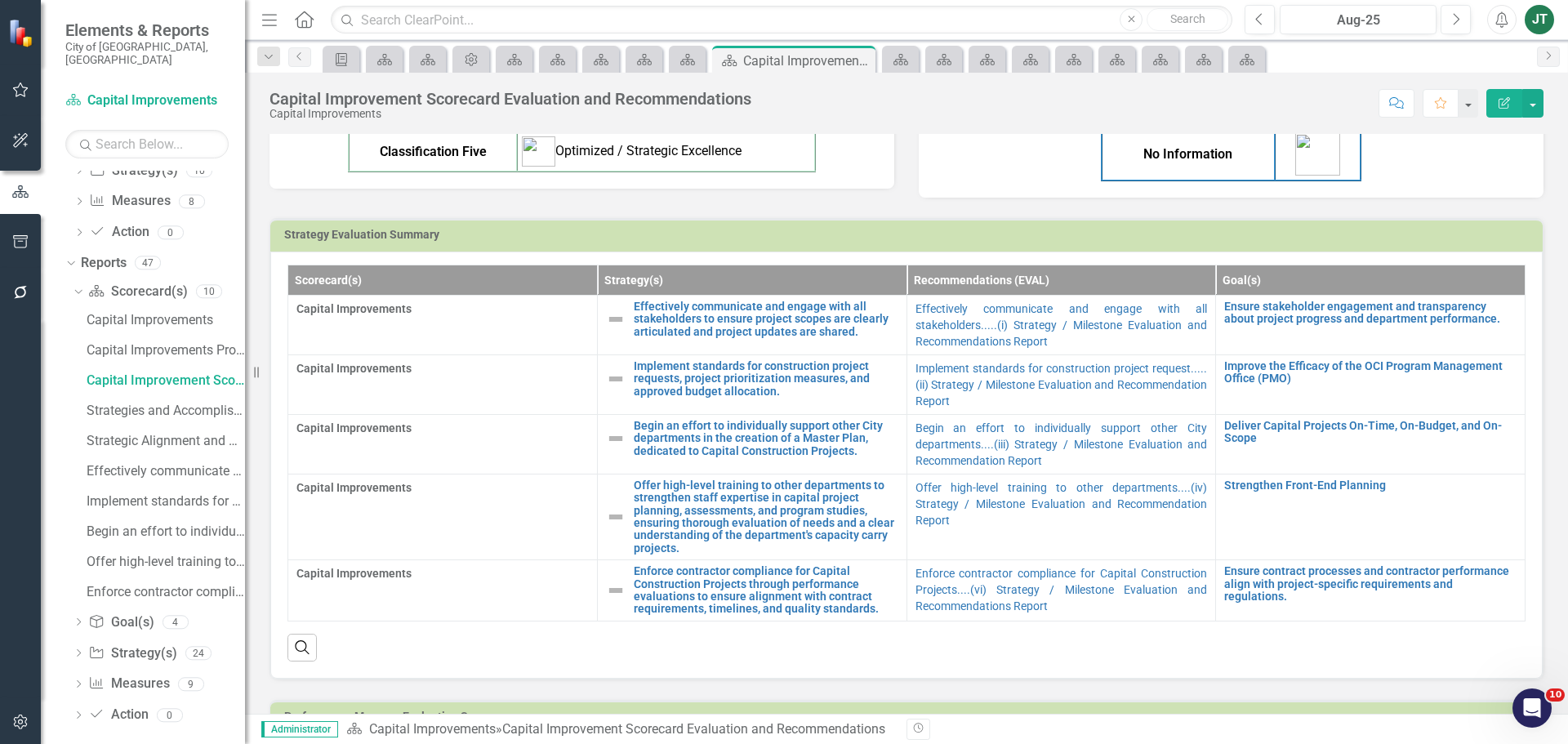
scroll to position [816, 0]
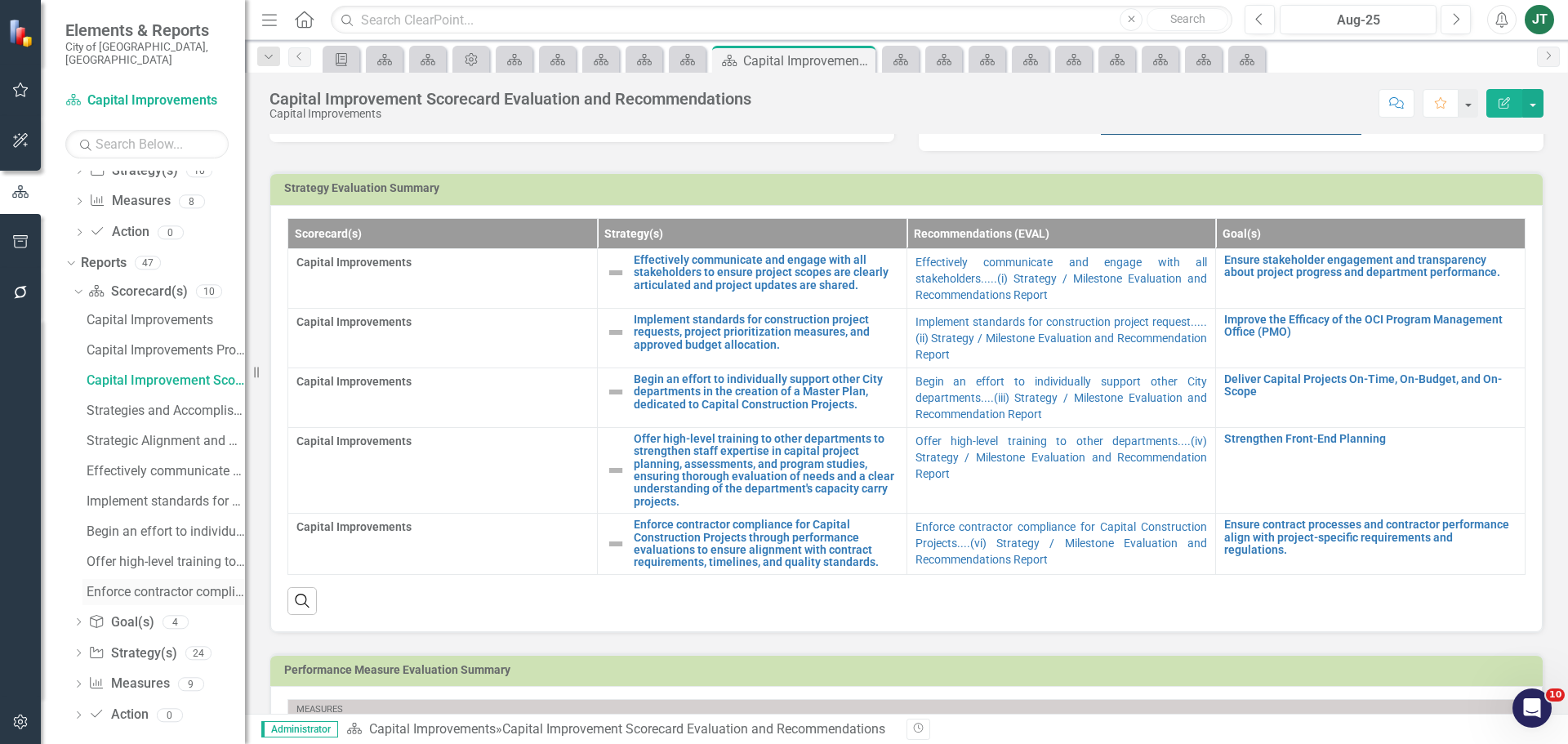
click at [124, 585] on div "Enforce contractor compliance for Capital Construction Projects....(vi) Strateg…" at bounding box center [166, 592] width 158 height 14
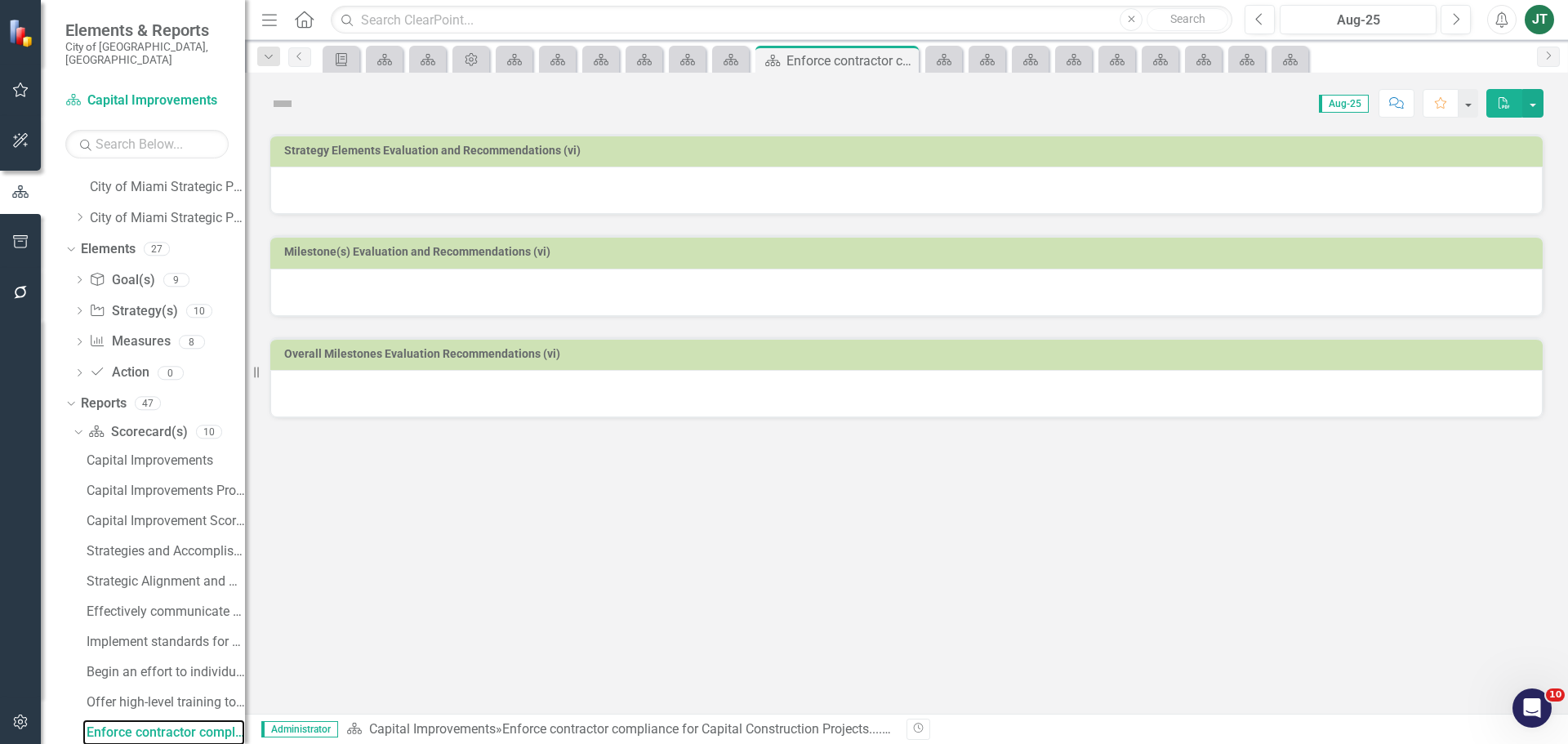
scroll to position [15, 0]
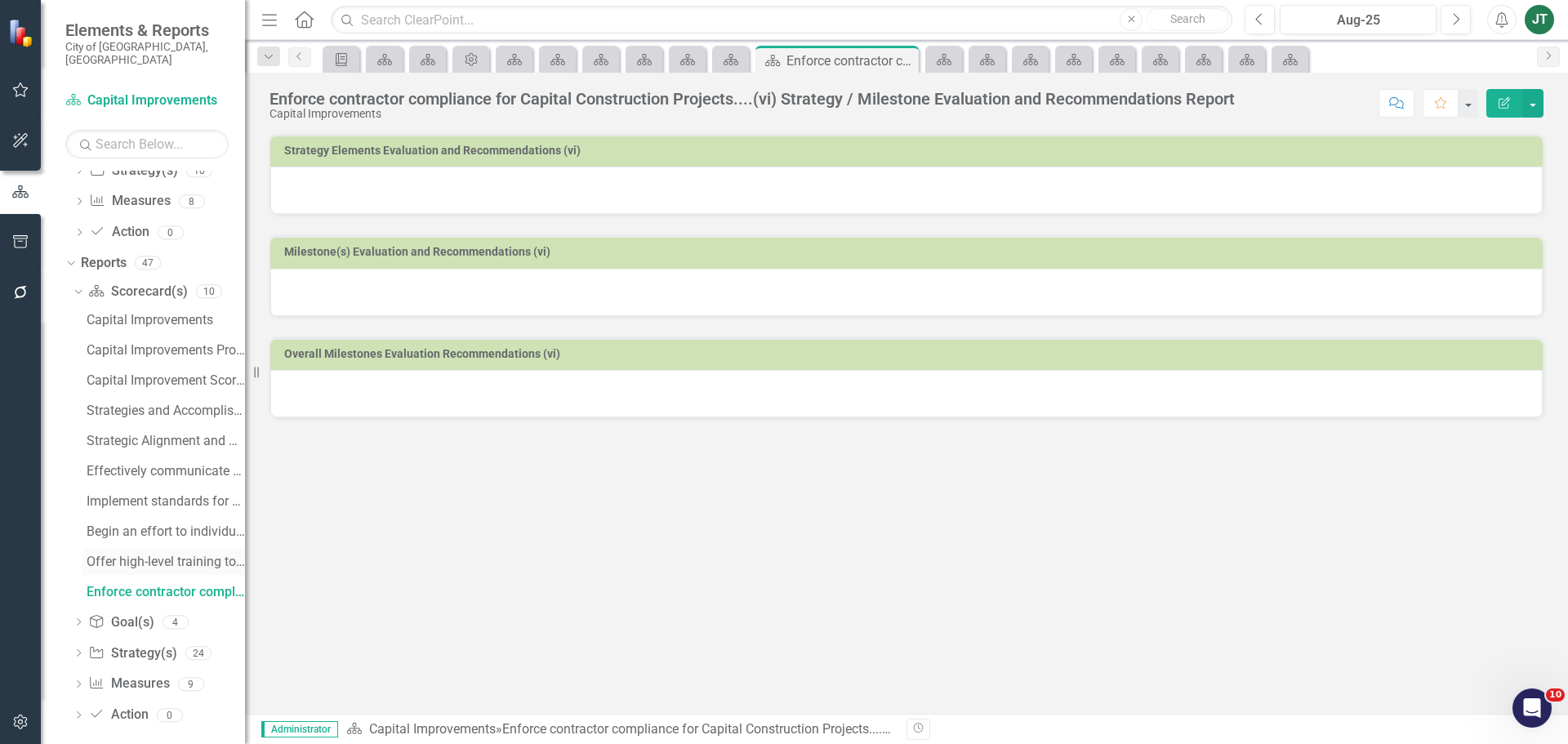
click at [151, 555] on div "Offer high-level training to other departments....(iv) Strategy / Milestone Eva…" at bounding box center [166, 561] width 158 height 14
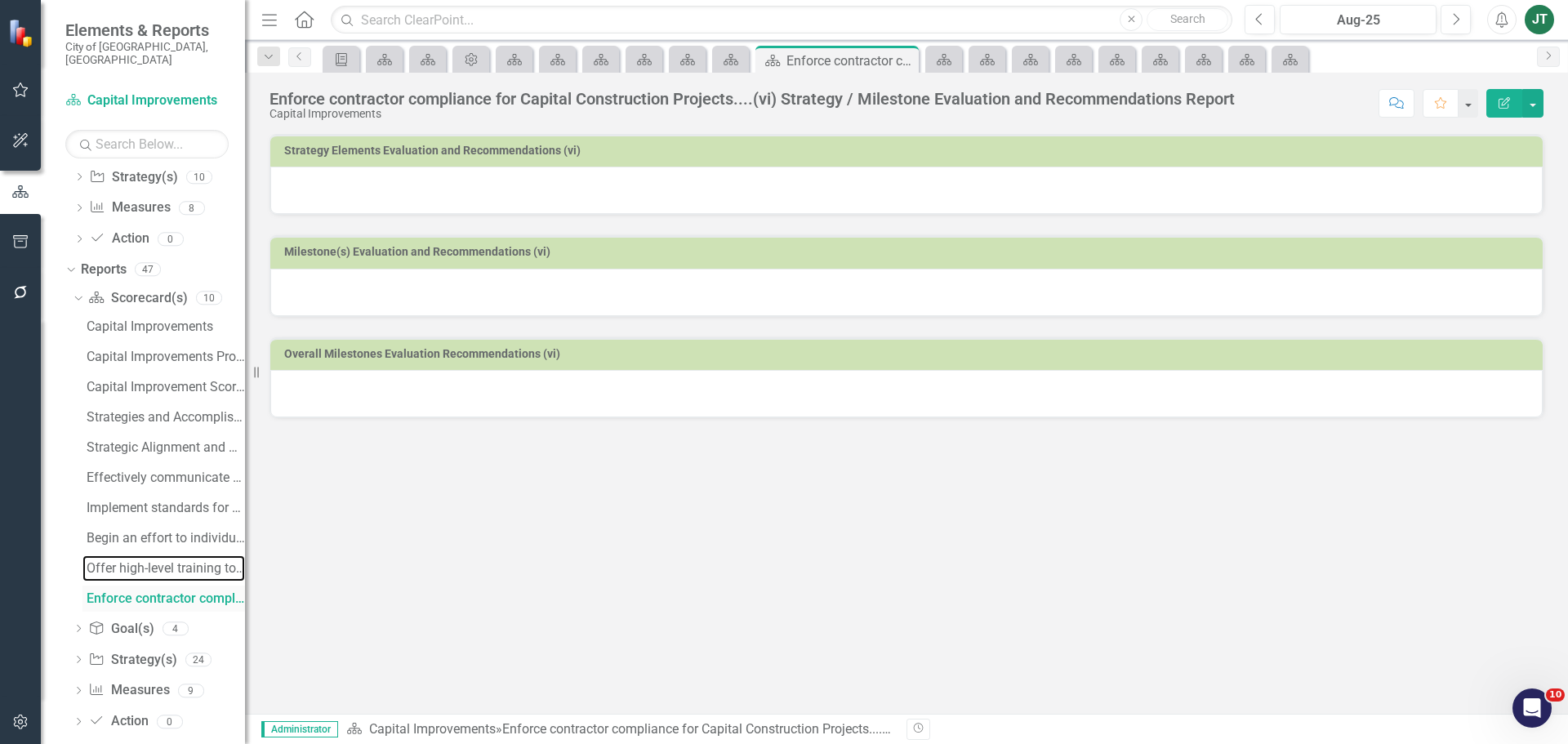
scroll to position [168, 0]
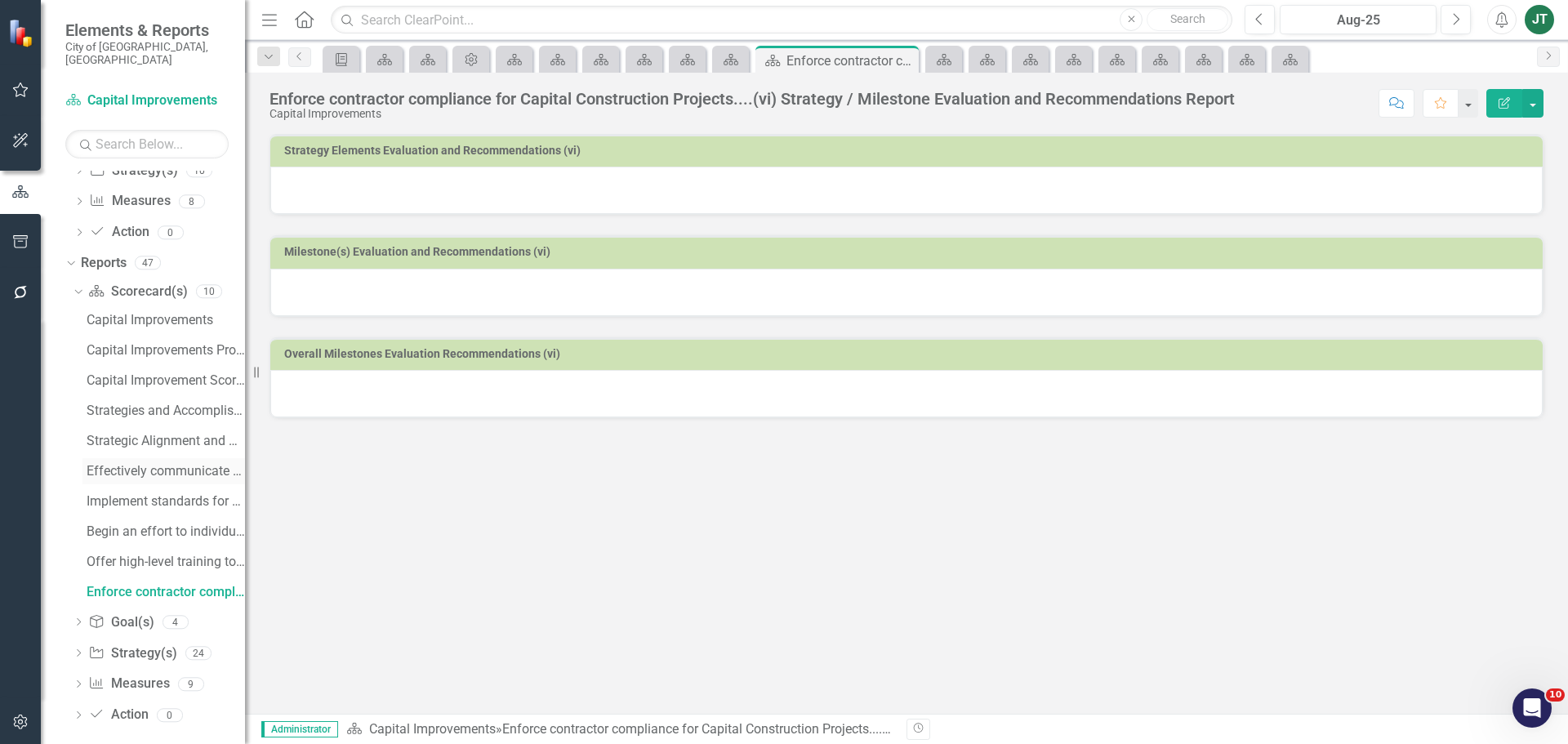
click at [135, 464] on div "Effectively communicate and engage with all stakeholders.....(i) Strategy / Mil…" at bounding box center [166, 470] width 158 height 14
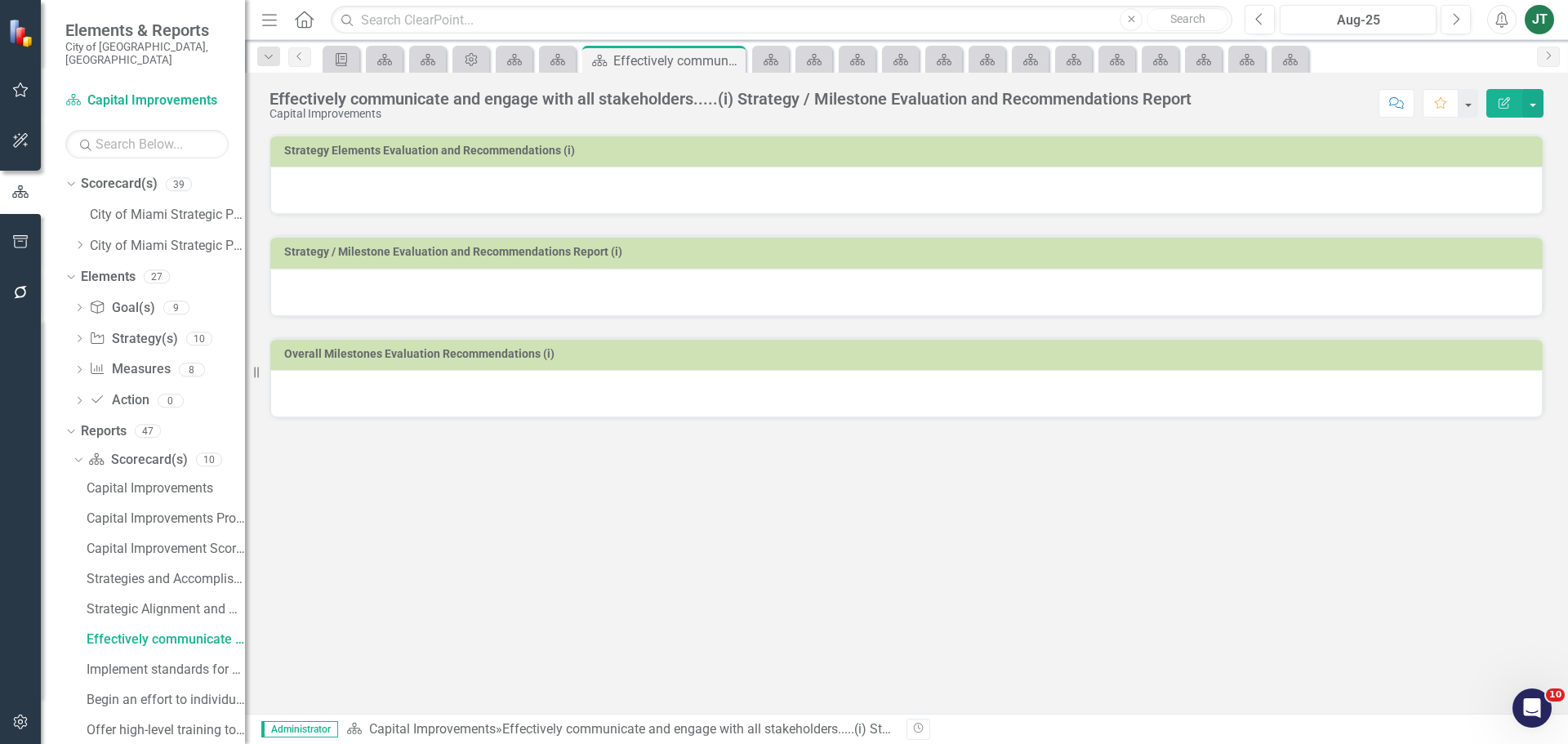
click at [686, 166] on div "Strategy Elements Evaluation and Recommendations (i)" at bounding box center [906, 151] width 1273 height 32
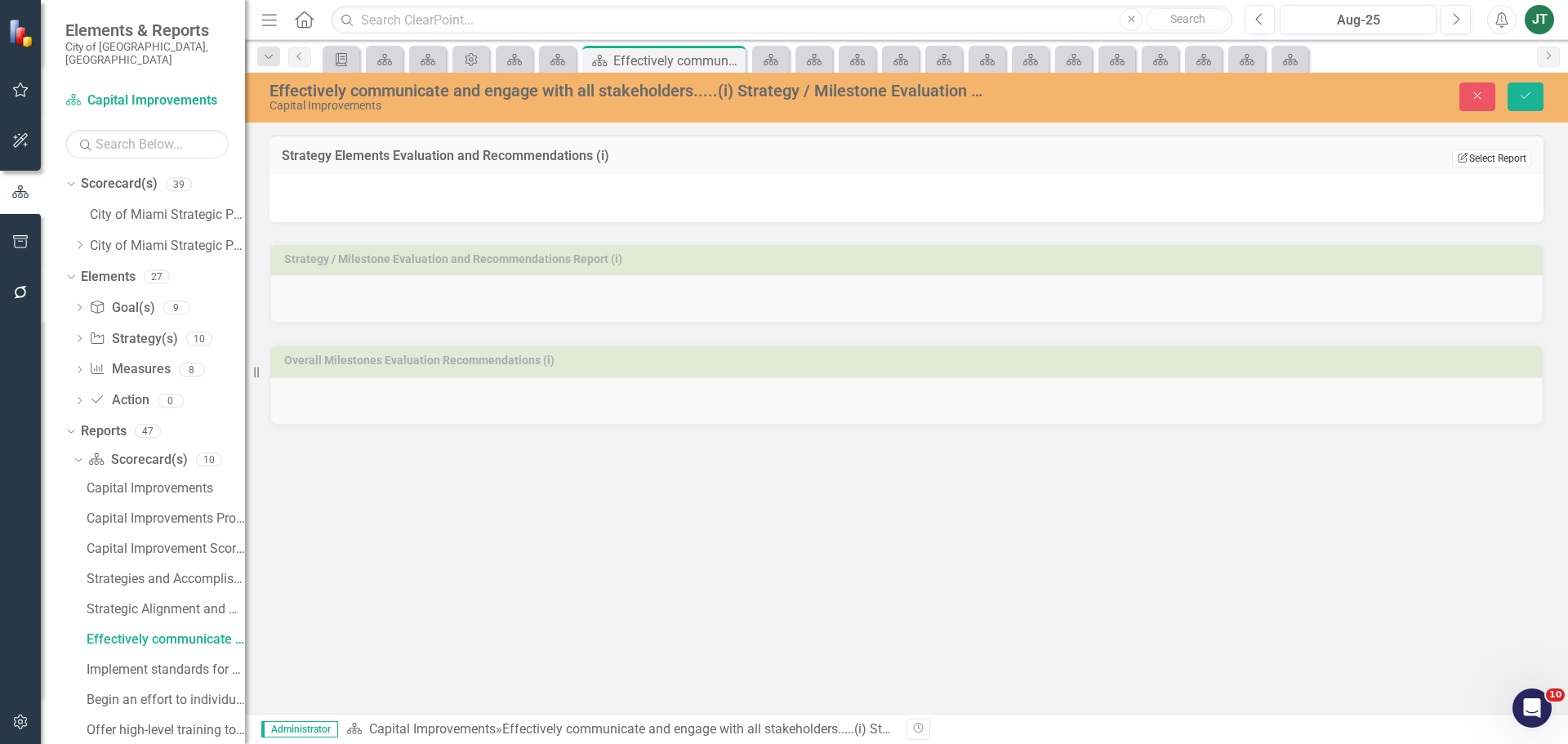
click at [1485, 160] on button "Edit Report Select Report" at bounding box center [1491, 158] width 79 height 18
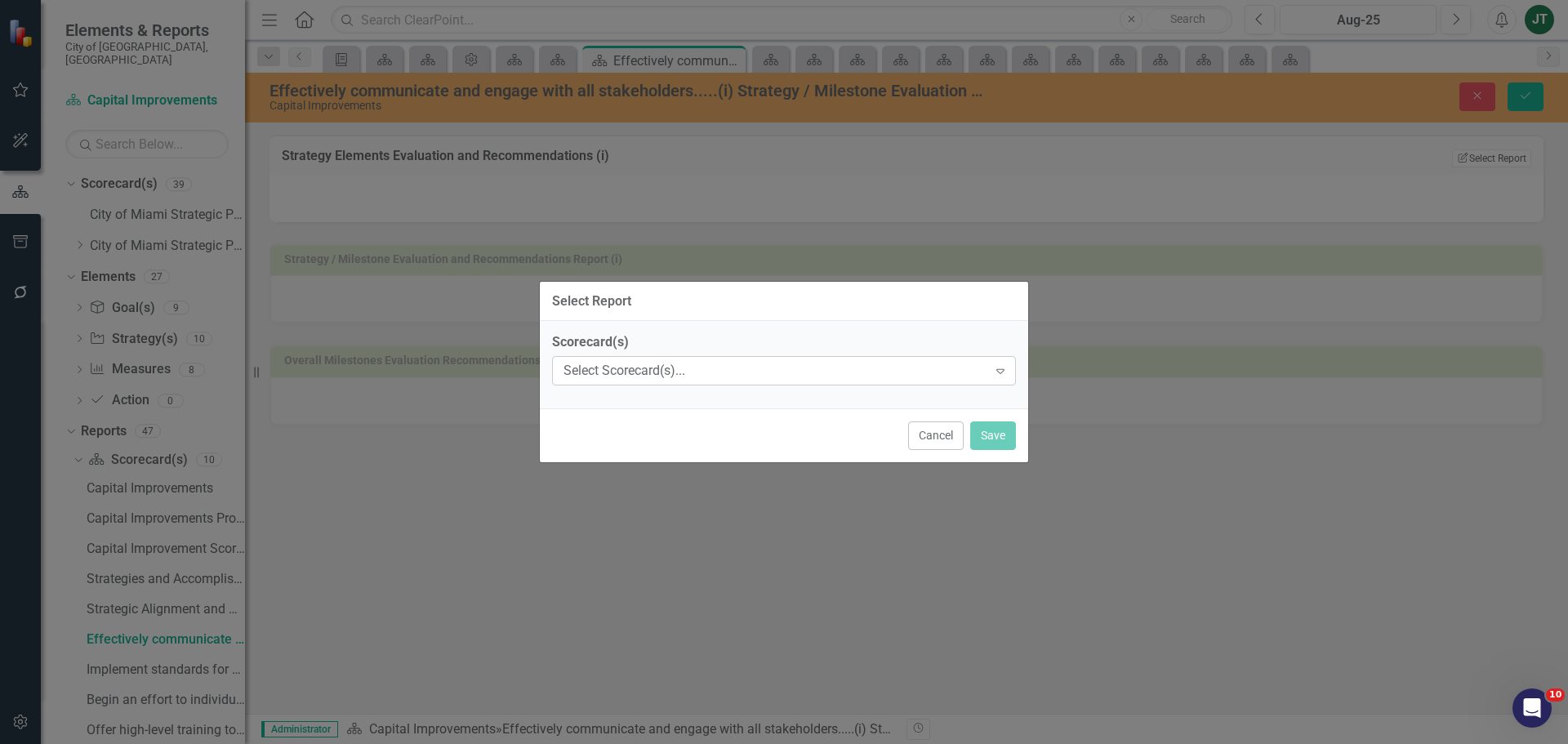
click at [699, 375] on div "Select Scorecard(s)..." at bounding box center [775, 371] width 424 height 19
click at [718, 372] on div "Select Scorecard(s)..." at bounding box center [775, 371] width 424 height 19
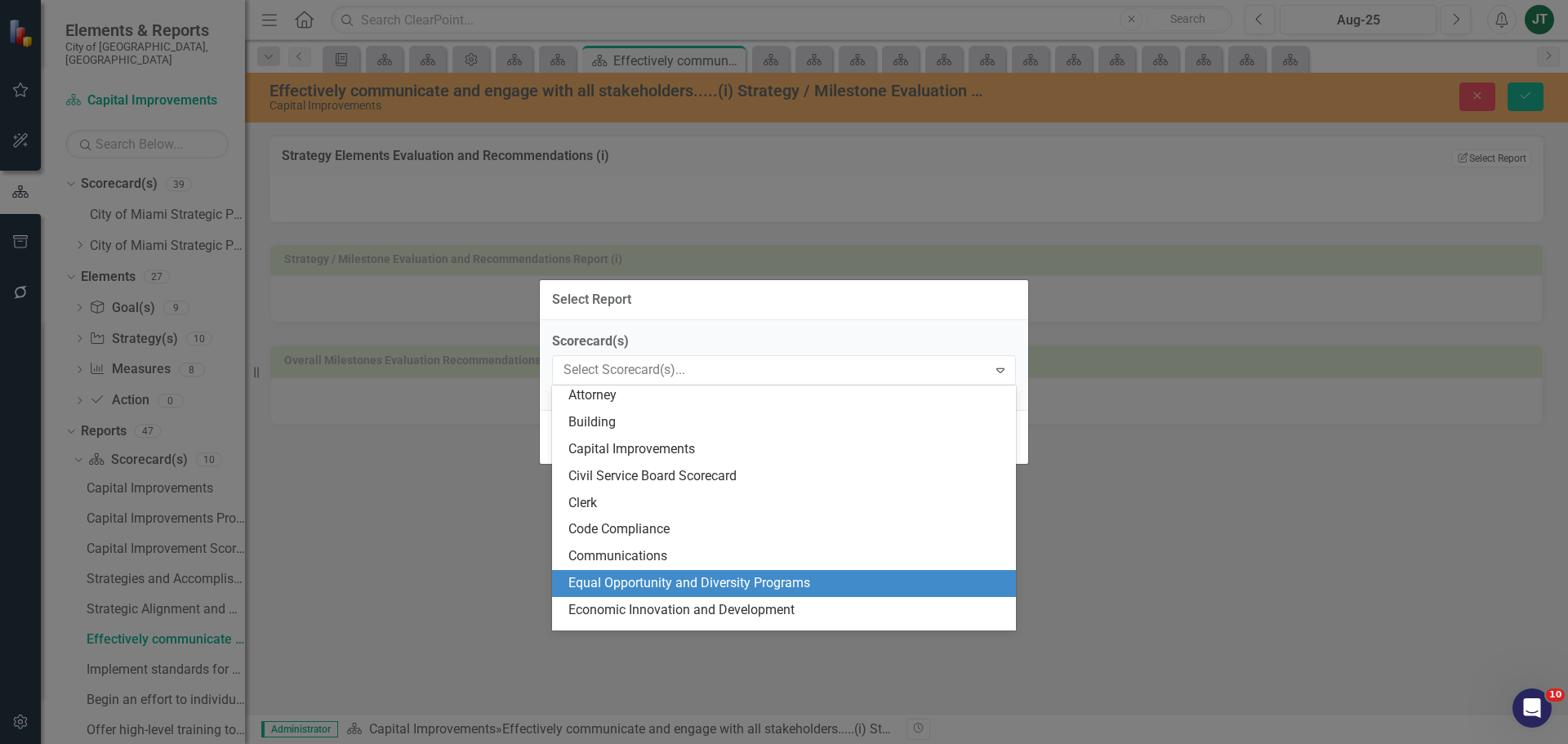
scroll to position [82, 0]
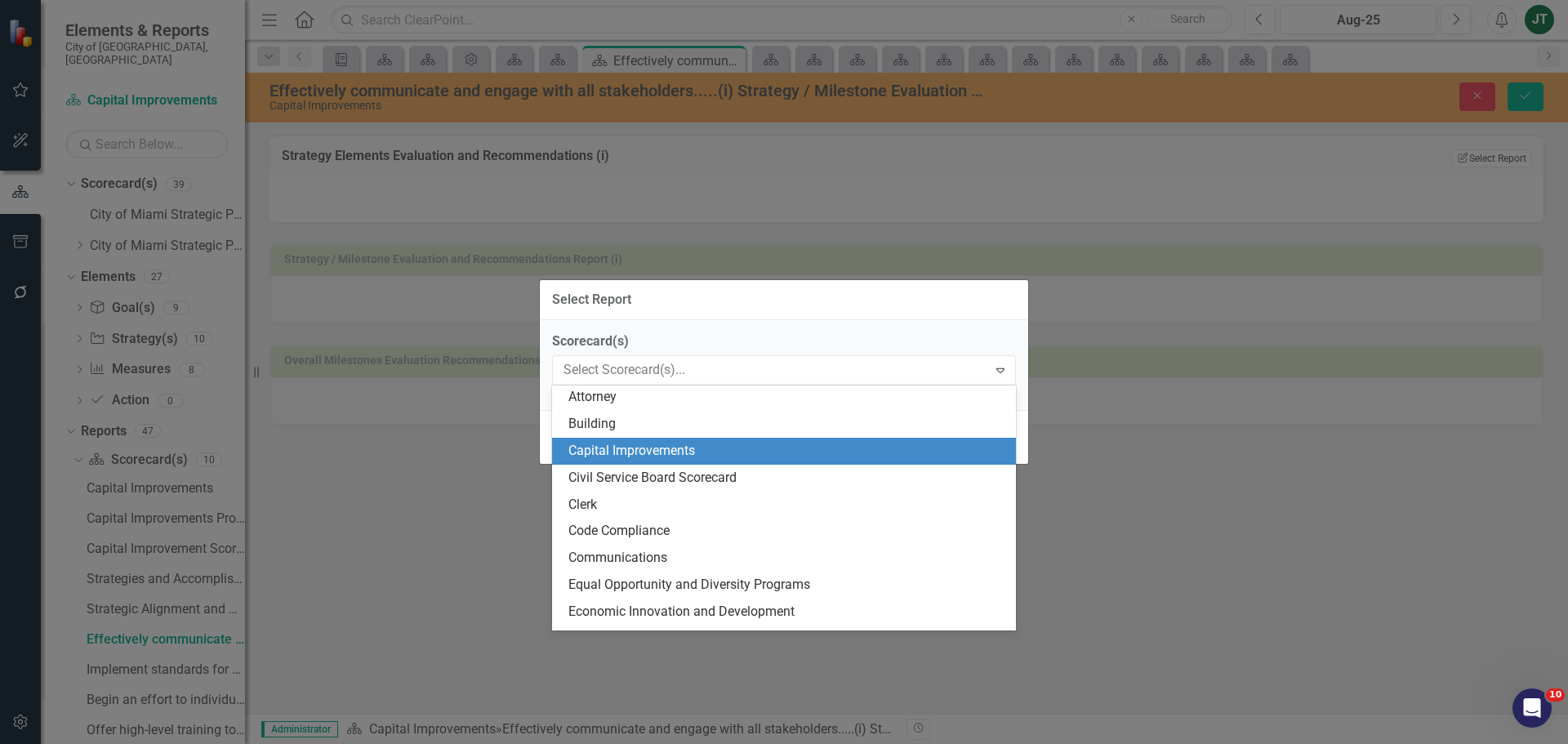
click at [615, 451] on div "Capital Improvements" at bounding box center [787, 451] width 438 height 19
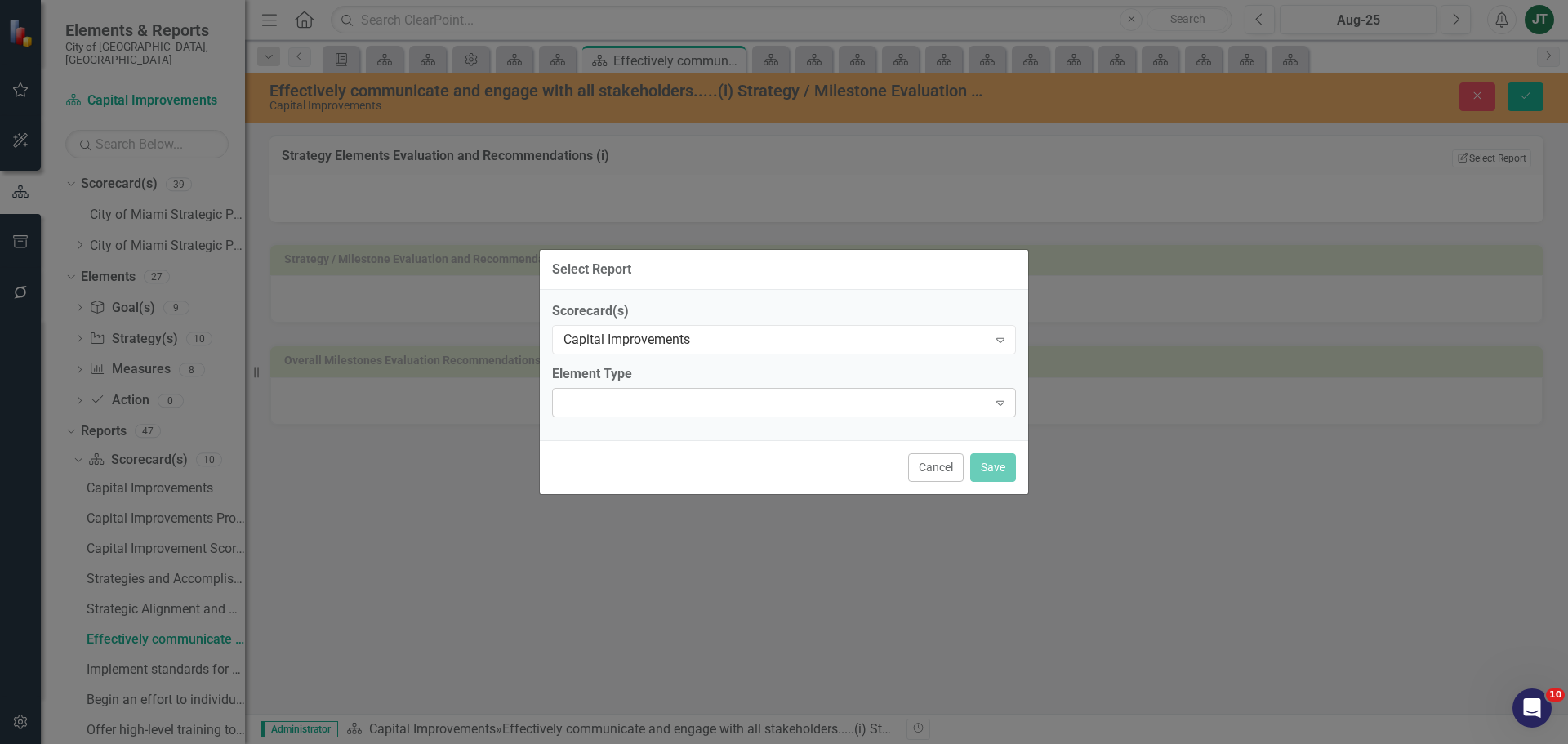
click at [663, 401] on div at bounding box center [770, 402] width 430 height 3
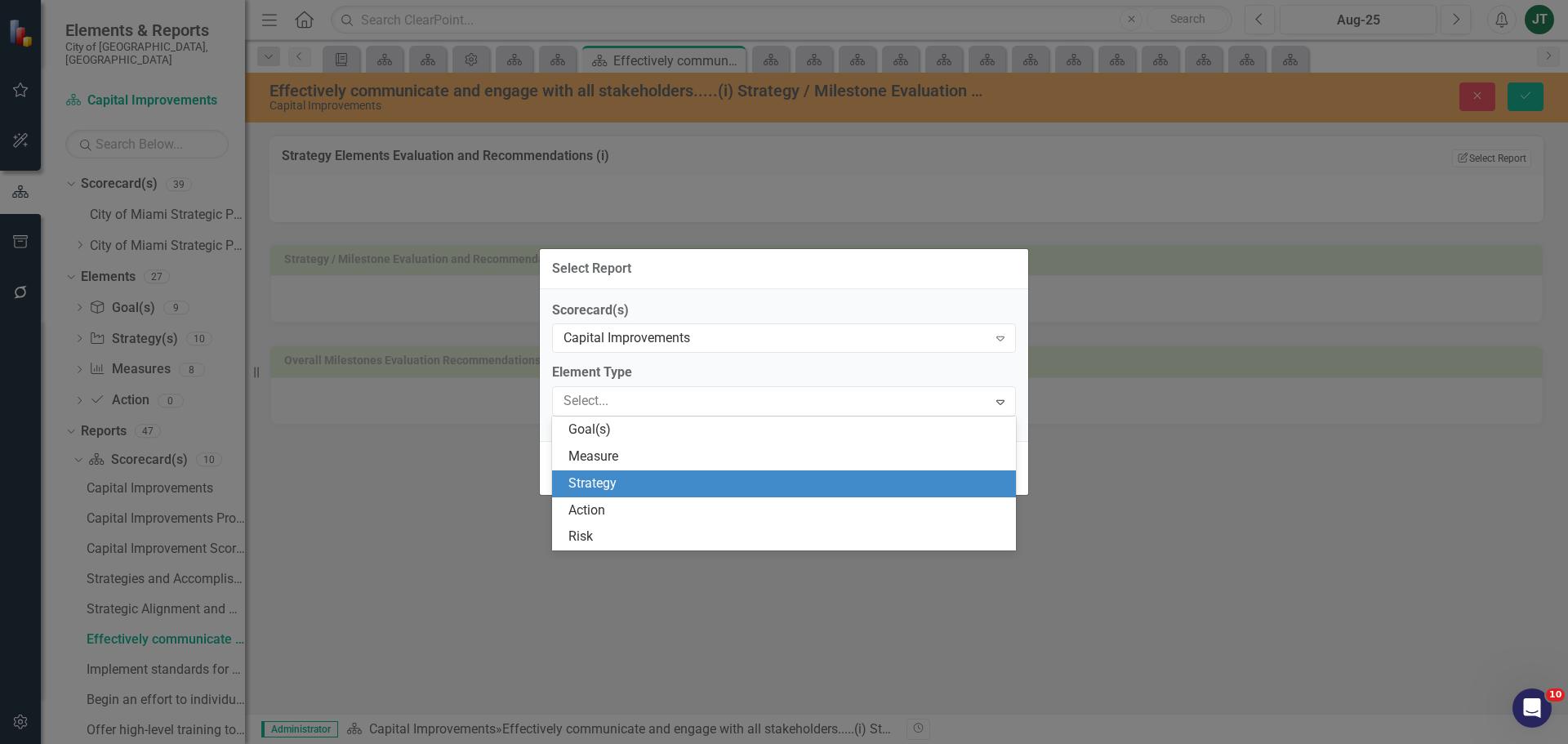
click at [600, 488] on div "Strategy" at bounding box center [787, 484] width 438 height 19
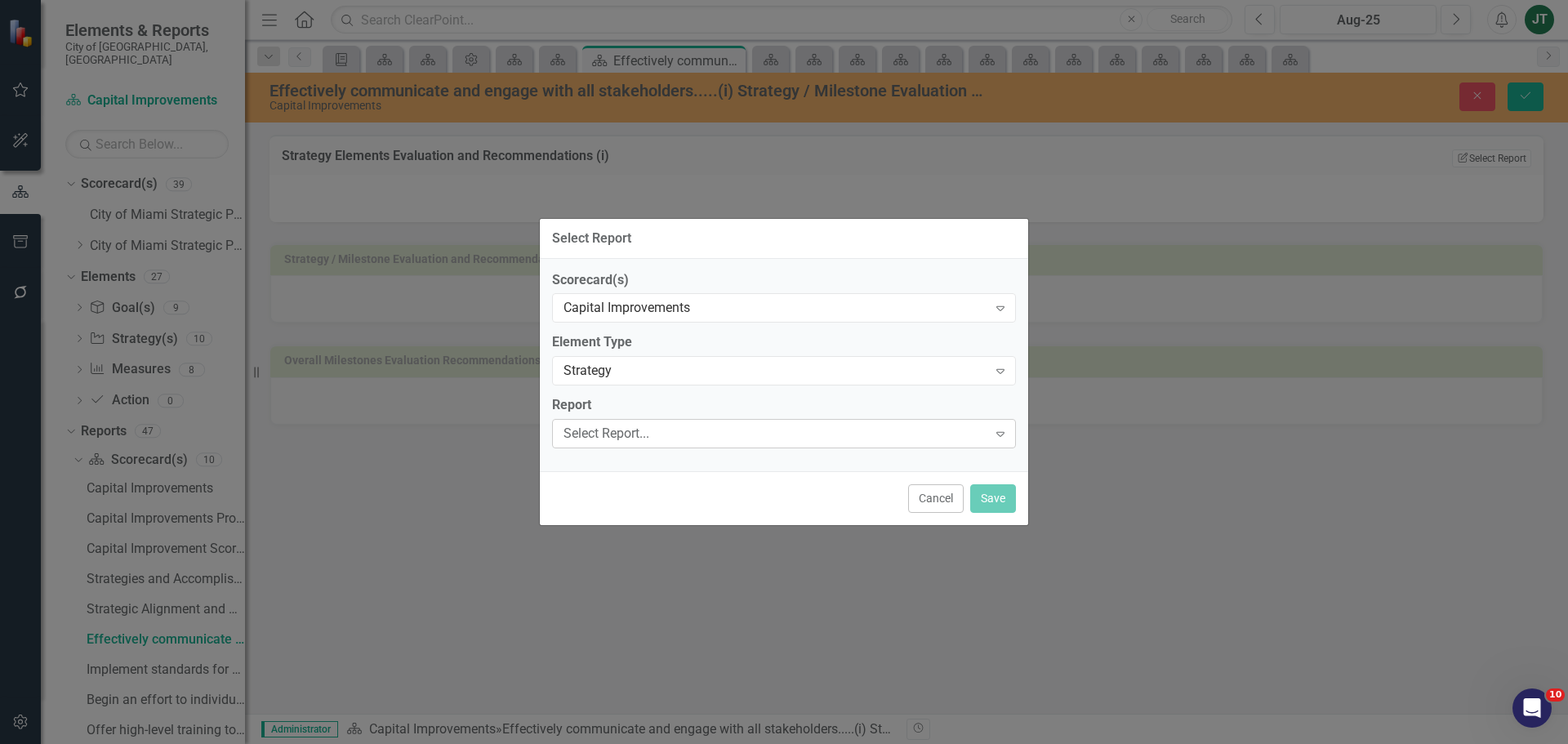
click at [672, 430] on div "Select Report..." at bounding box center [775, 434] width 424 height 19
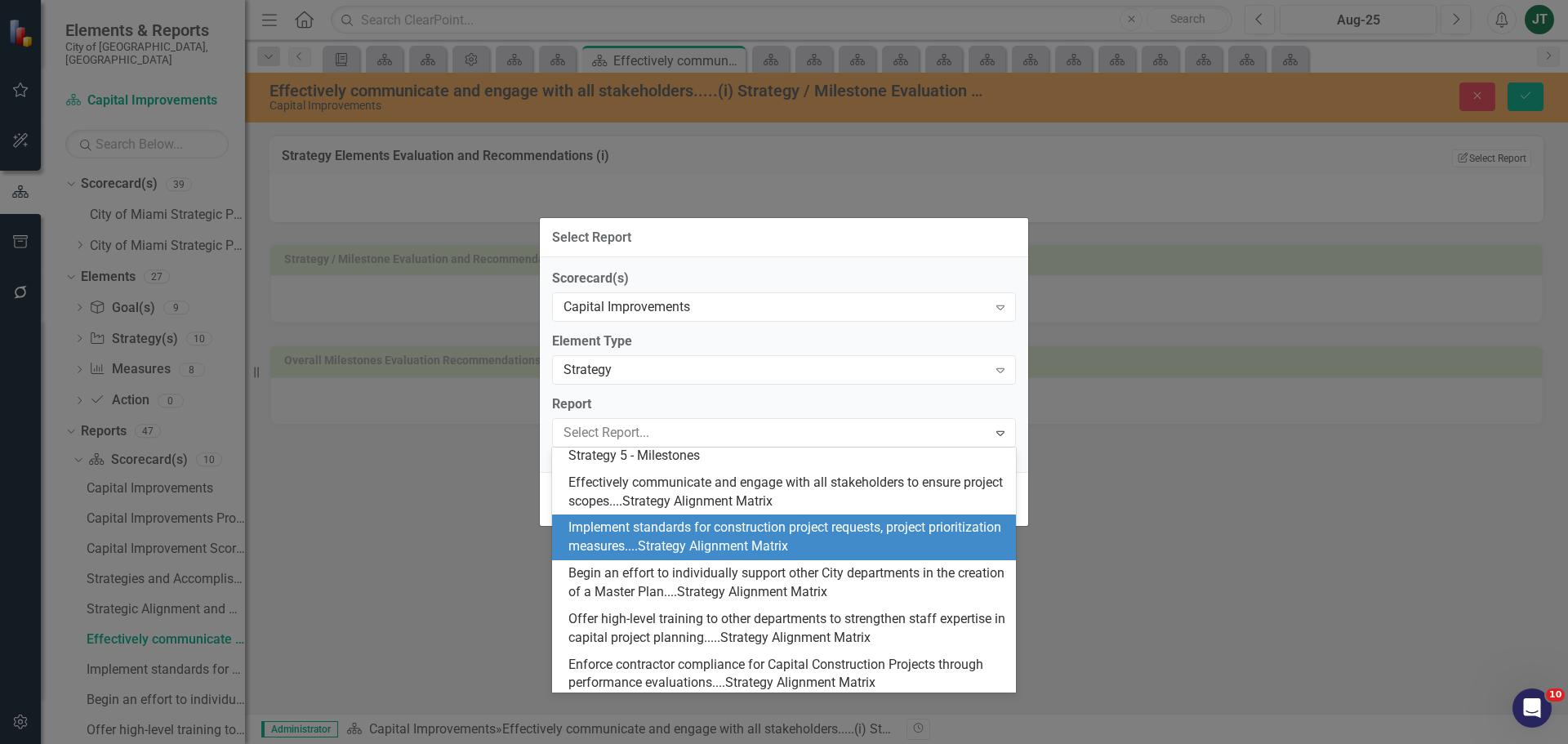
scroll to position [245, 0]
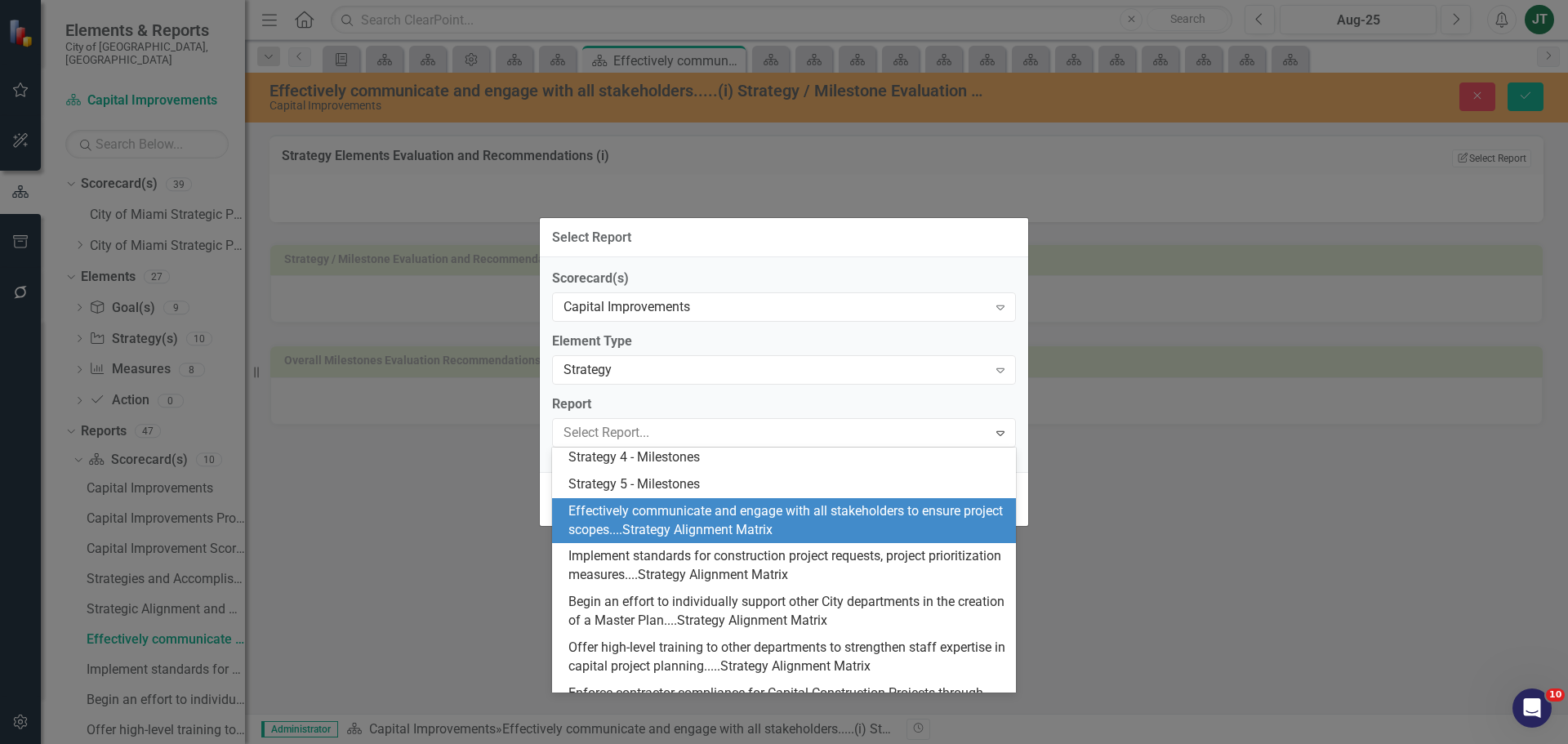
click at [688, 529] on div "Effectively communicate and engage with all stakeholders to ensure project scop…" at bounding box center [787, 521] width 438 height 38
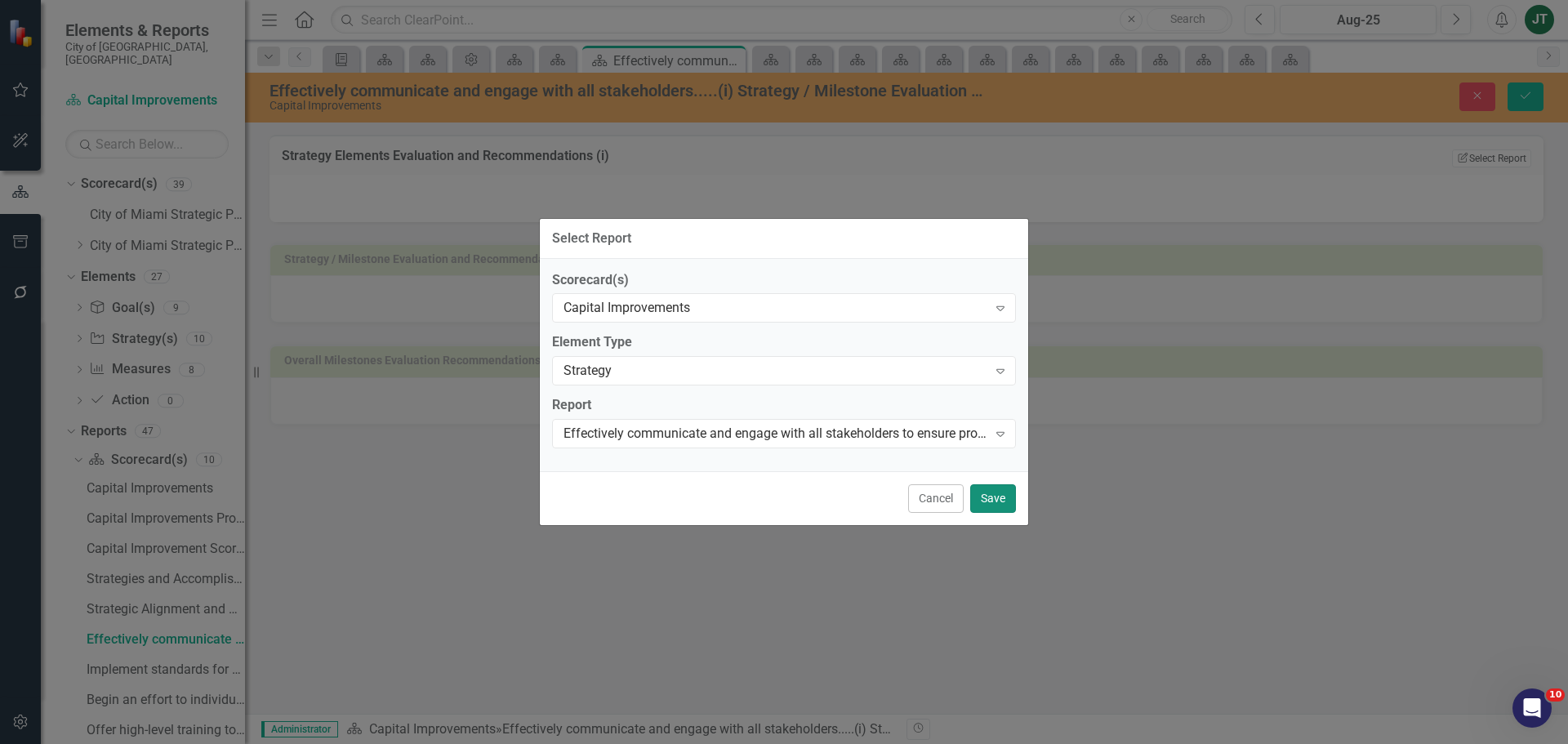
click at [974, 497] on button "Save" at bounding box center [993, 498] width 45 height 29
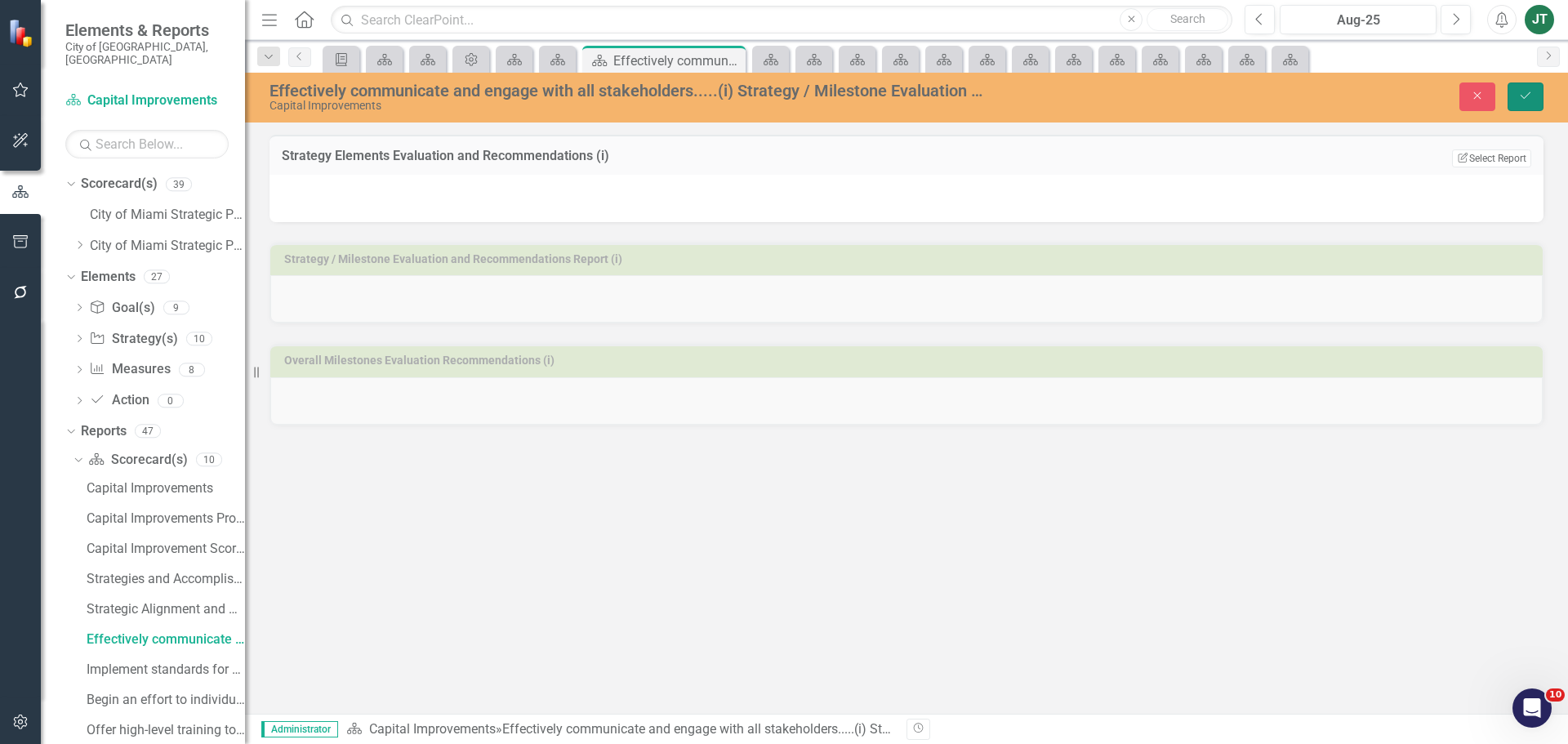
click at [1526, 99] on icon "Save" at bounding box center [1525, 96] width 14 height 12
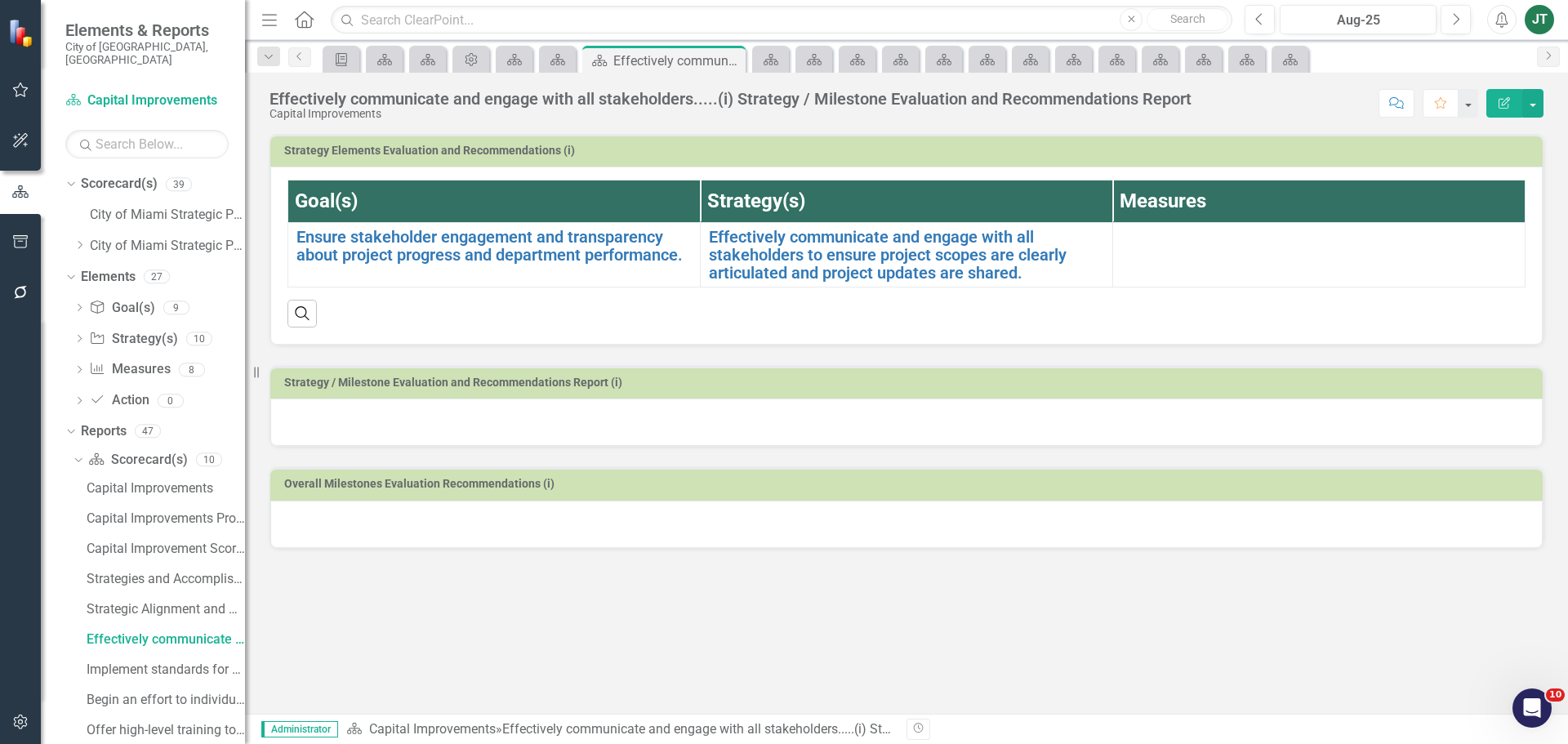
click at [731, 387] on h3 "Strategy / Milestone Evaluation and Recommendations Report (i)" at bounding box center [909, 382] width 1250 height 13
click at [731, 388] on h3 "Strategy / Milestone Evaluation and Recommendations Report (i)" at bounding box center [909, 382] width 1250 height 13
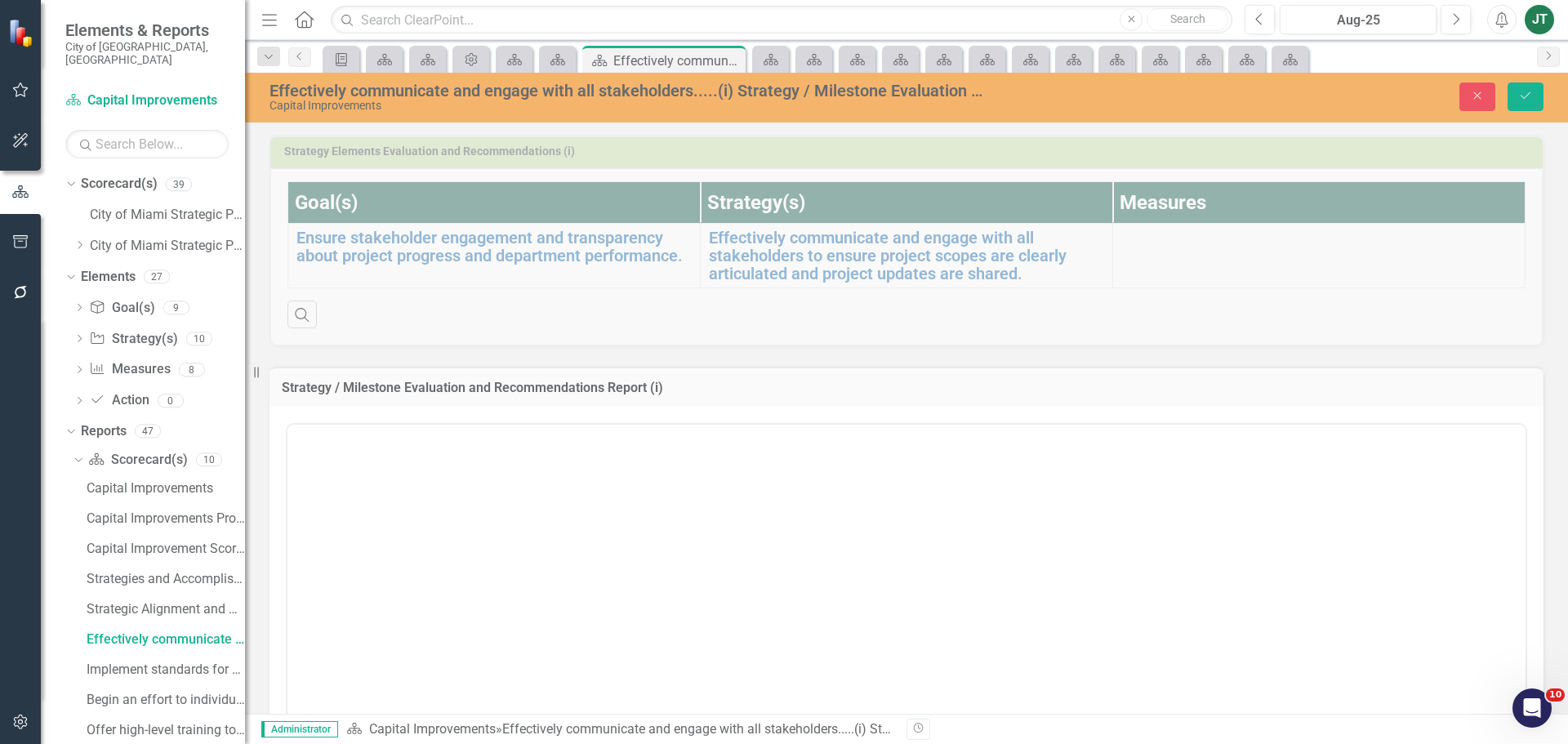
scroll to position [0, 0]
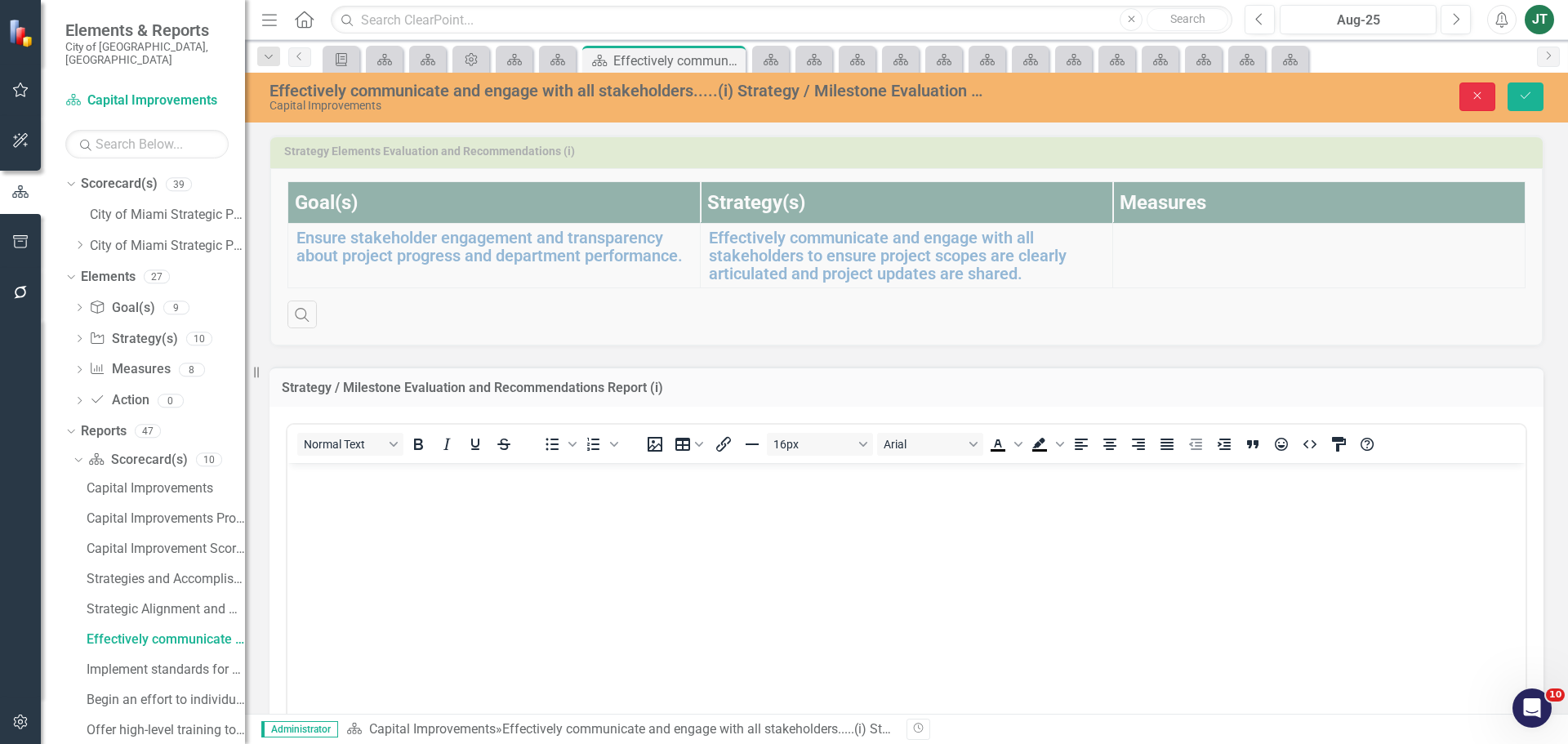
click at [1470, 105] on button "Close" at bounding box center [1477, 97] width 36 height 29
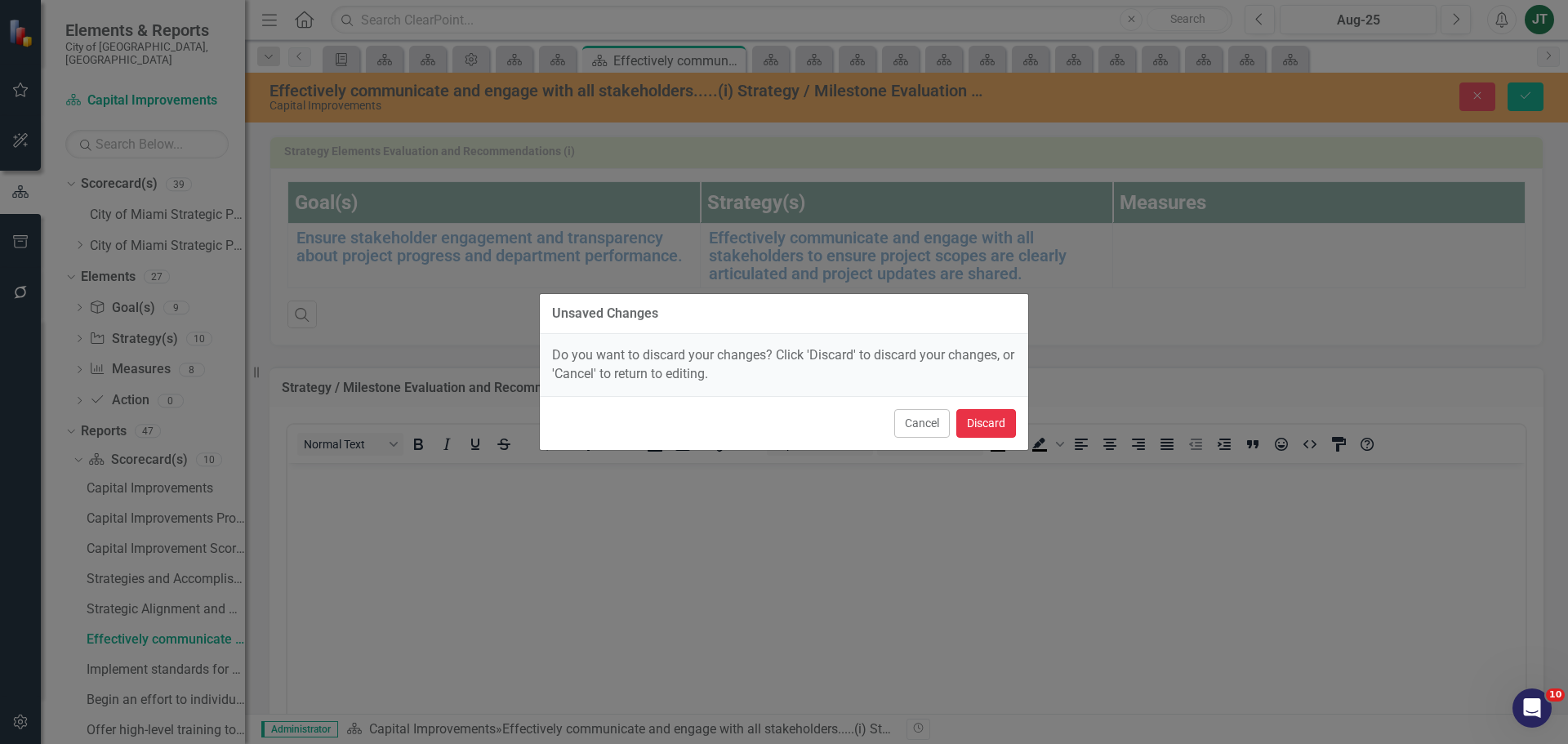
click at [1000, 426] on button "Discard" at bounding box center [986, 423] width 60 height 29
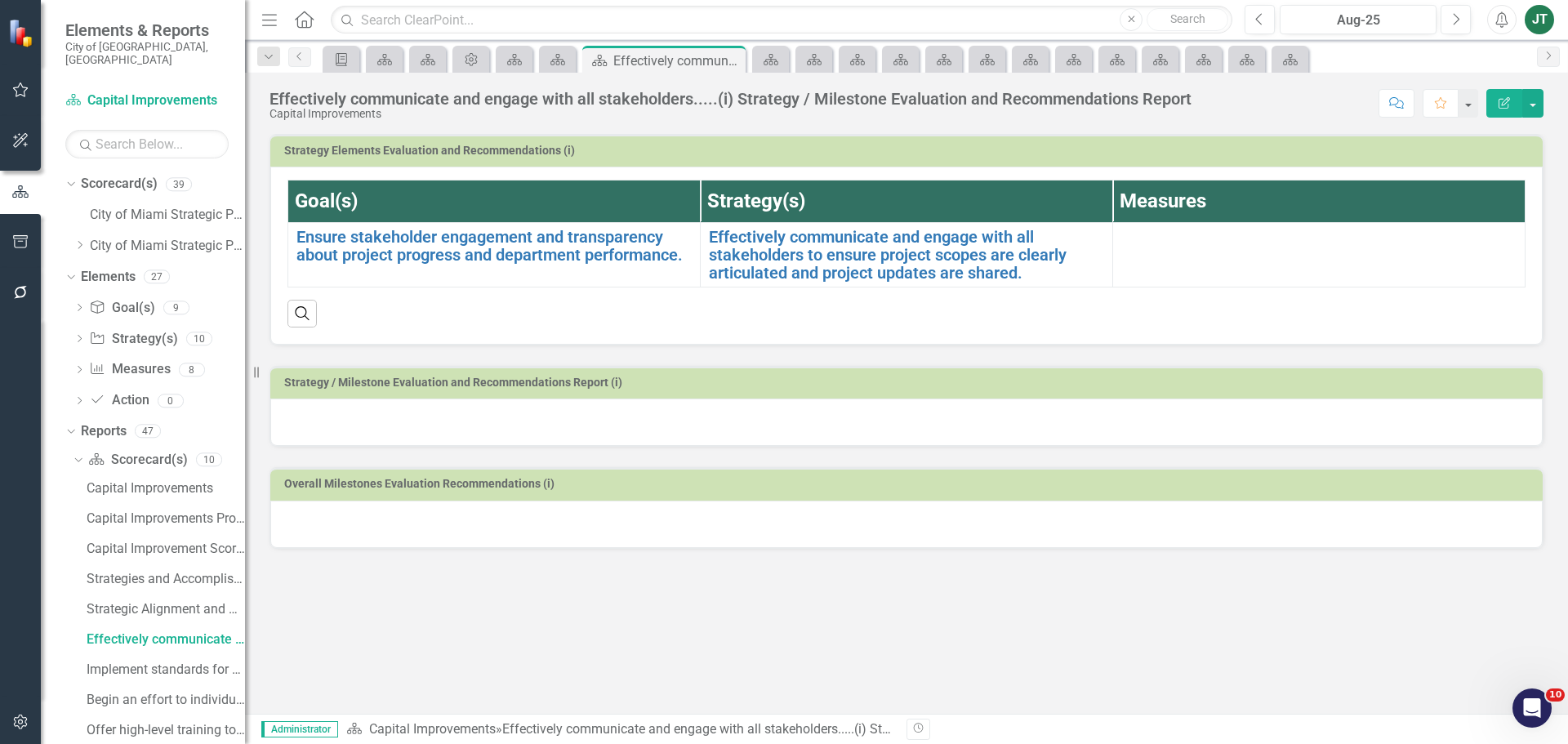
click at [1210, 147] on h3 "Strategy Elements Evaluation and Recommendations (i)" at bounding box center [909, 151] width 1250 height 13
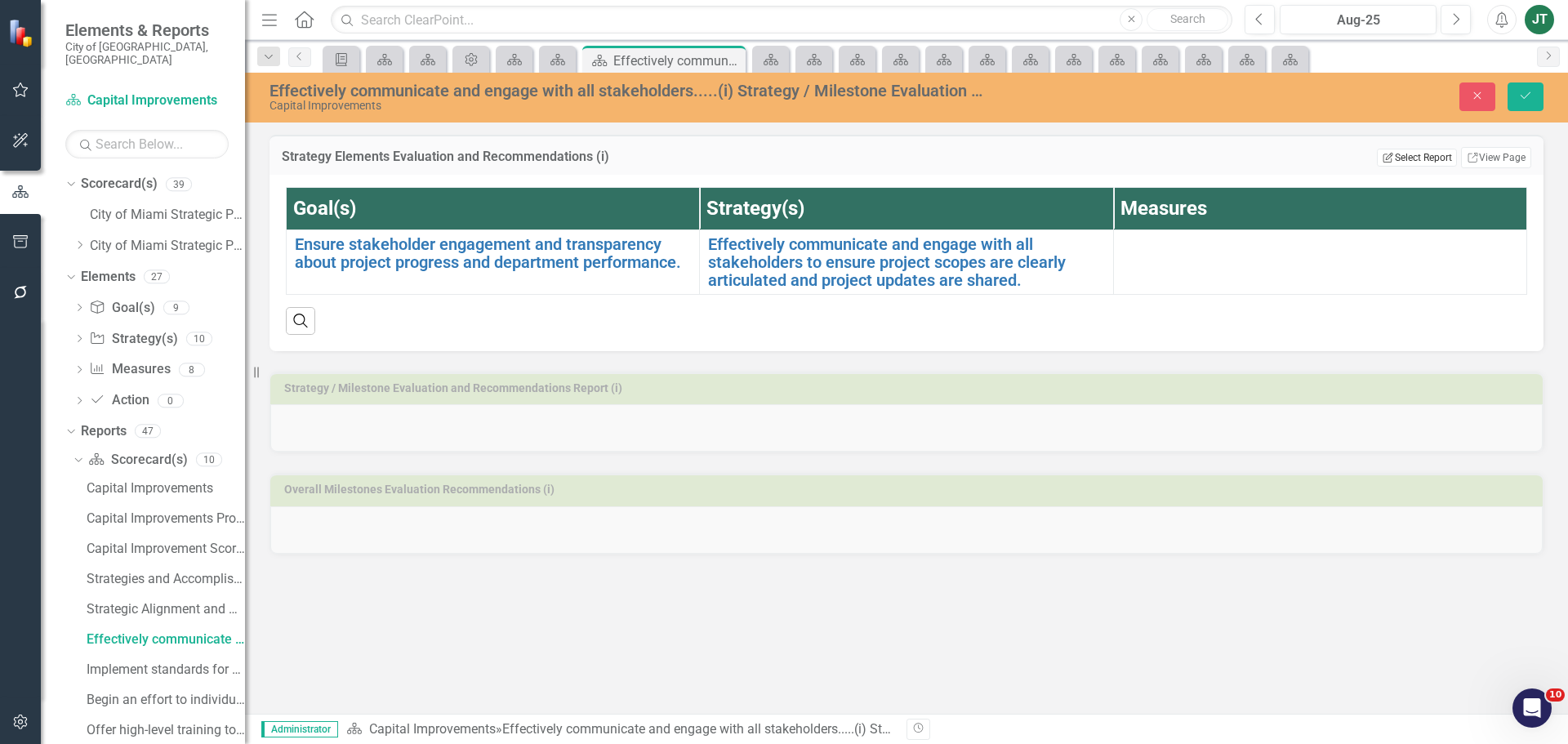
click at [1426, 161] on button "Edit Report Select Report" at bounding box center [1417, 157] width 79 height 18
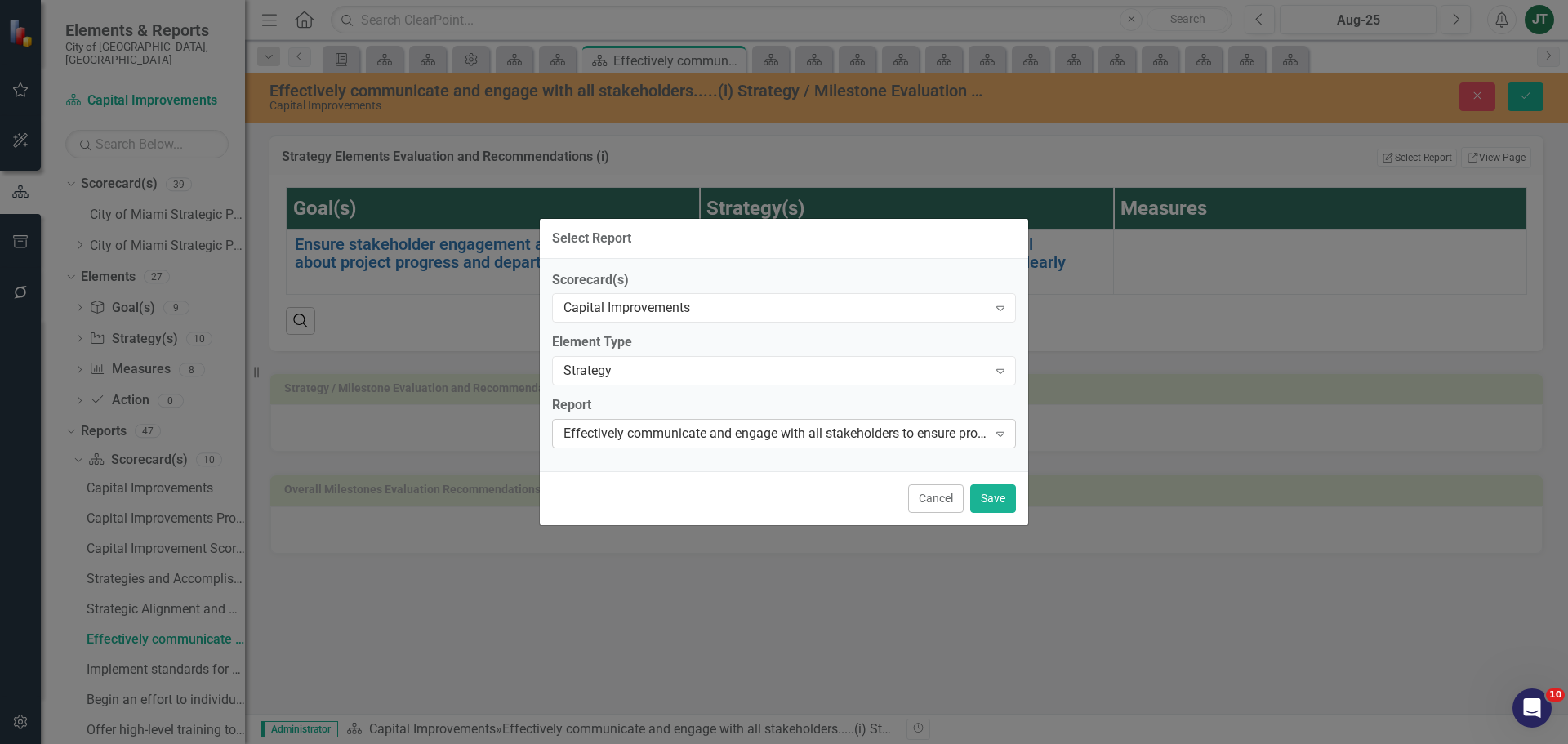
click at [811, 433] on div "Effectively communicate and engage with all stakeholders to ensure project scop…" at bounding box center [775, 434] width 424 height 19
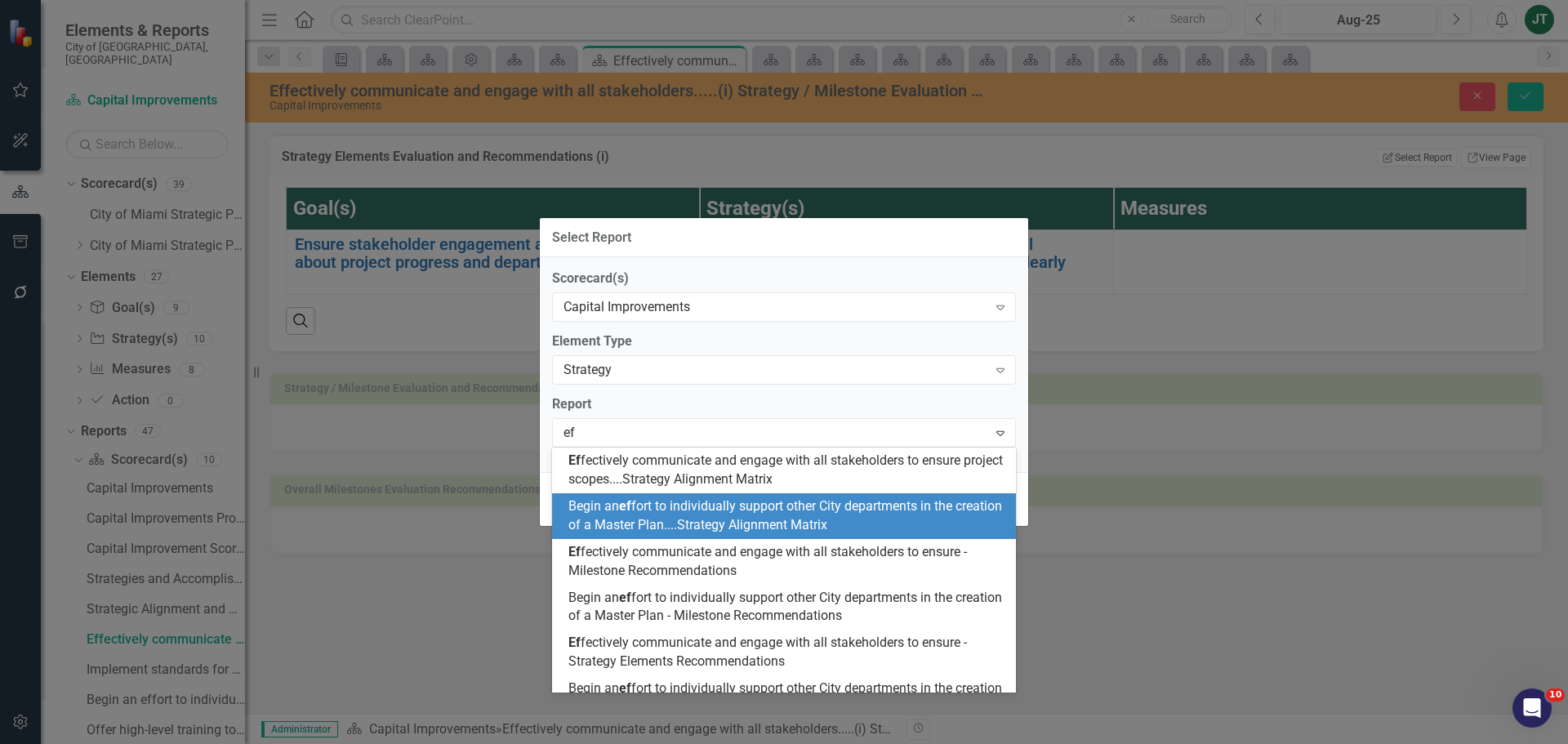
type input "eff"
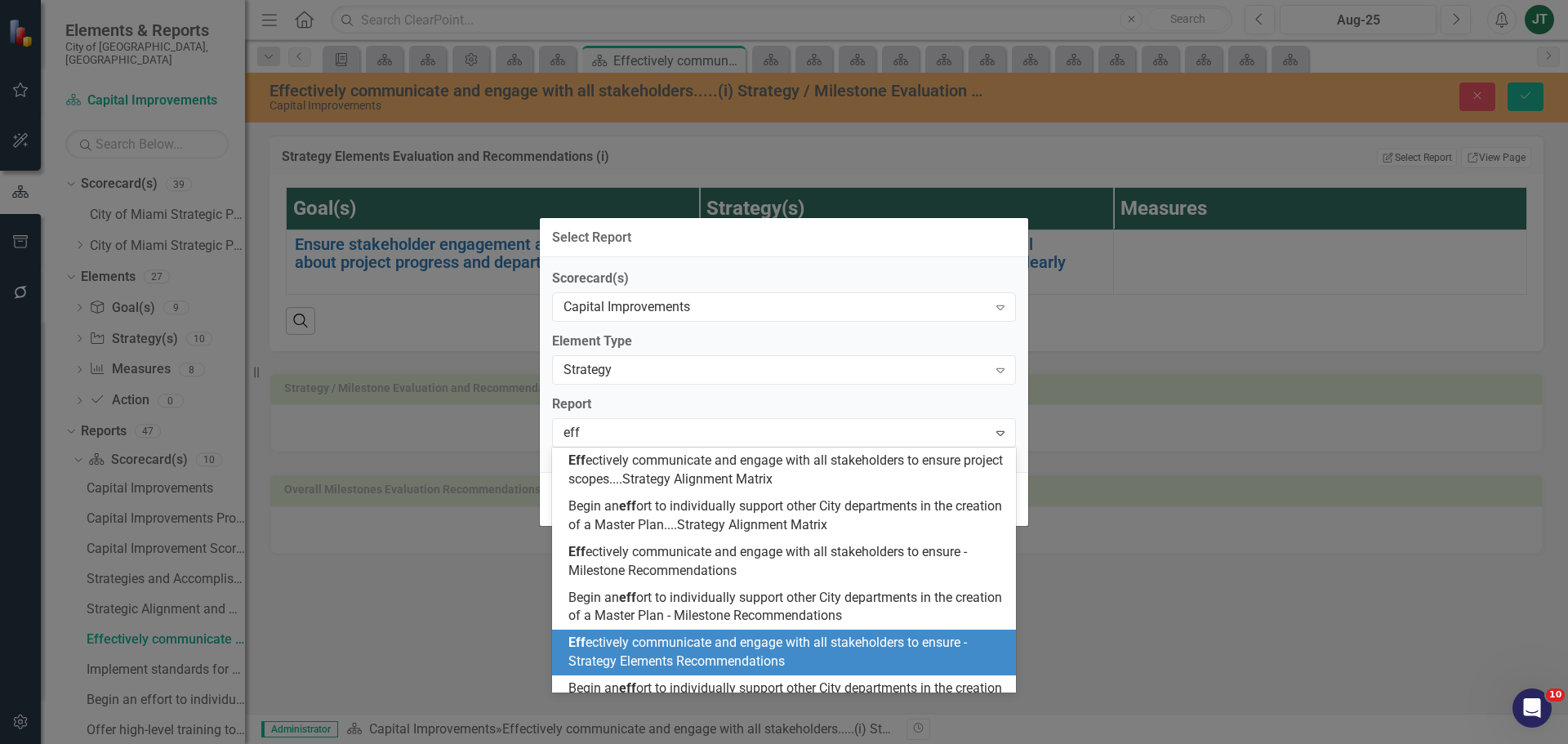
scroll to position [28, 0]
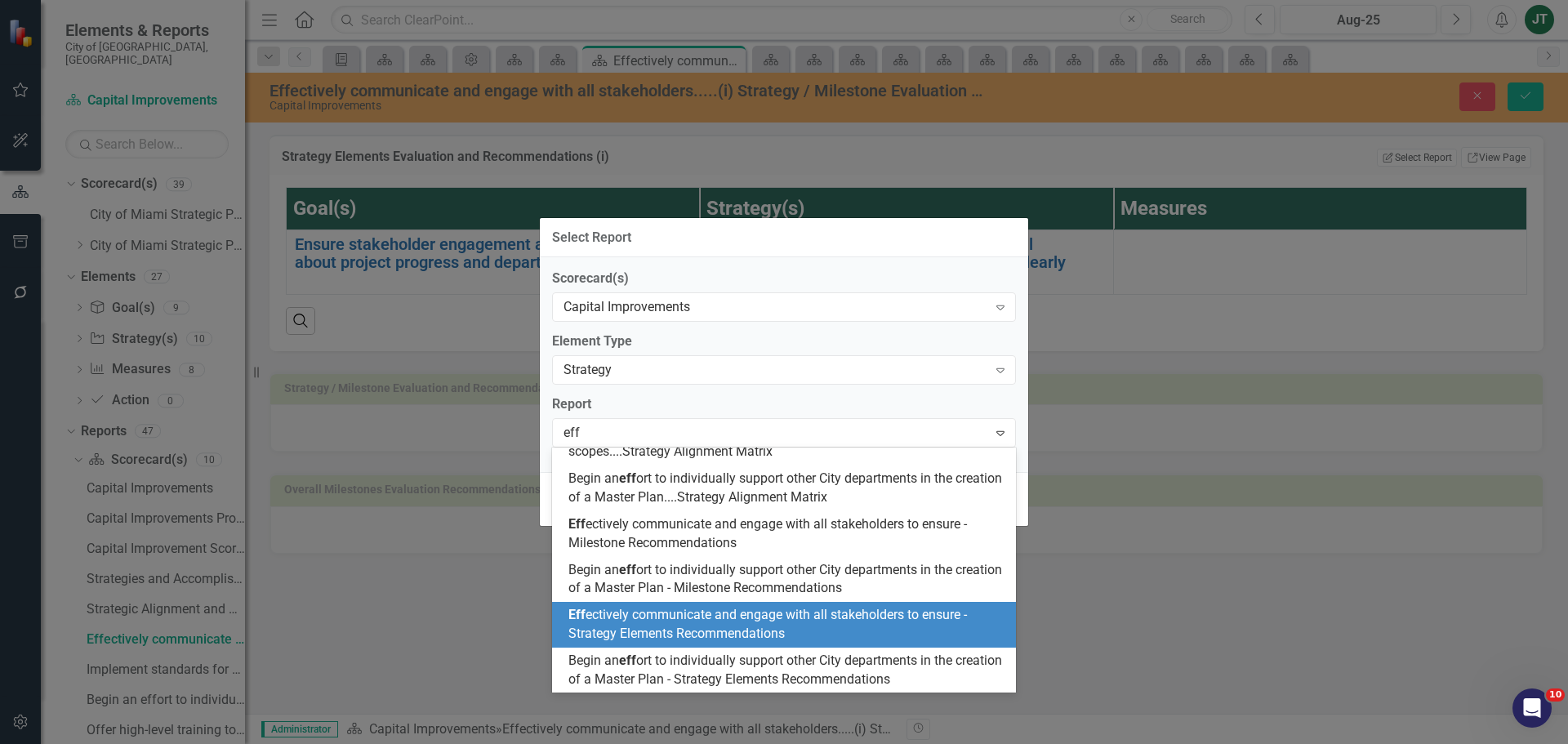
click at [754, 621] on span "Eff ectively communicate and engage with all stakeholders to ensure - Strategy …" at bounding box center [767, 624] width 398 height 35
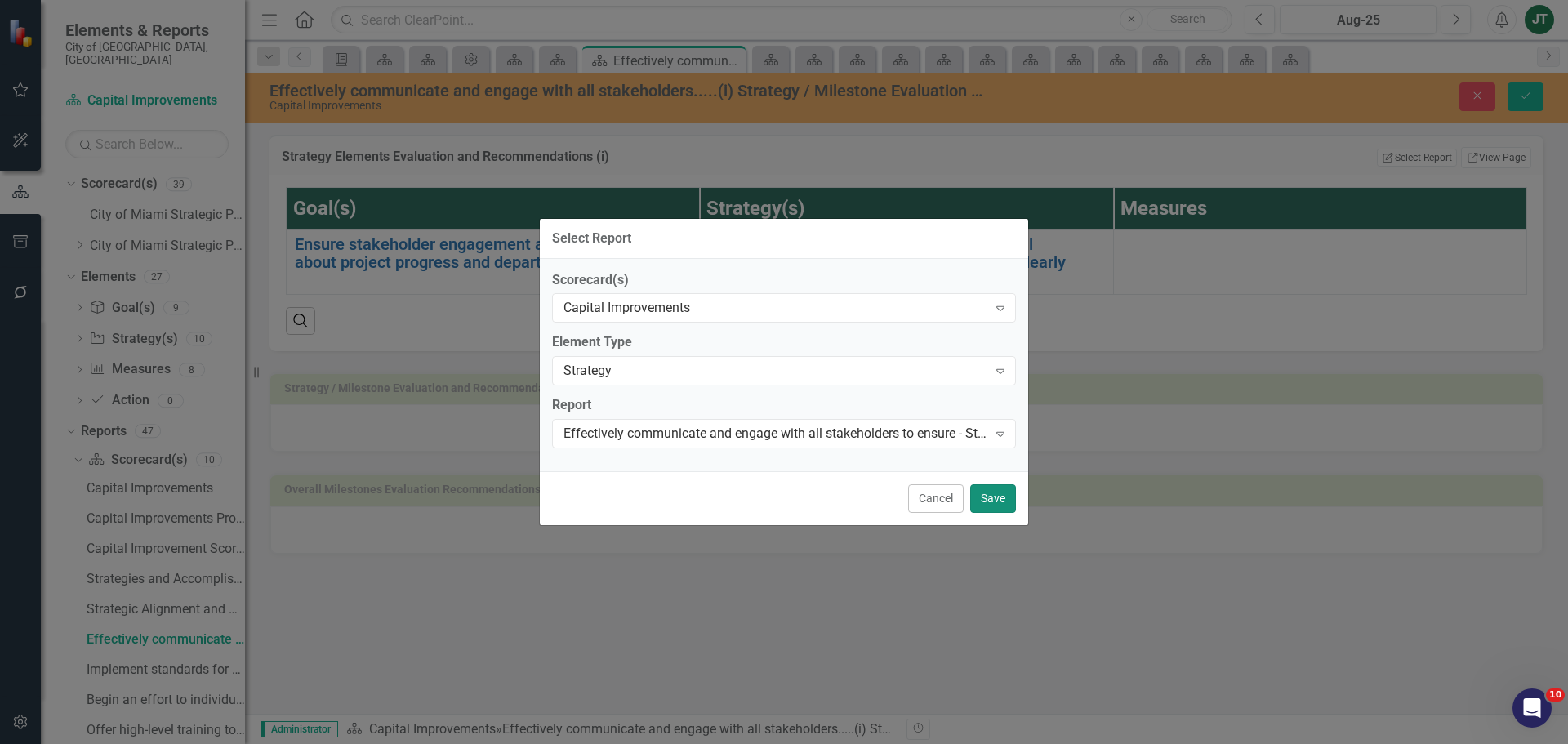
click at [1002, 493] on button "Save" at bounding box center [993, 498] width 45 height 29
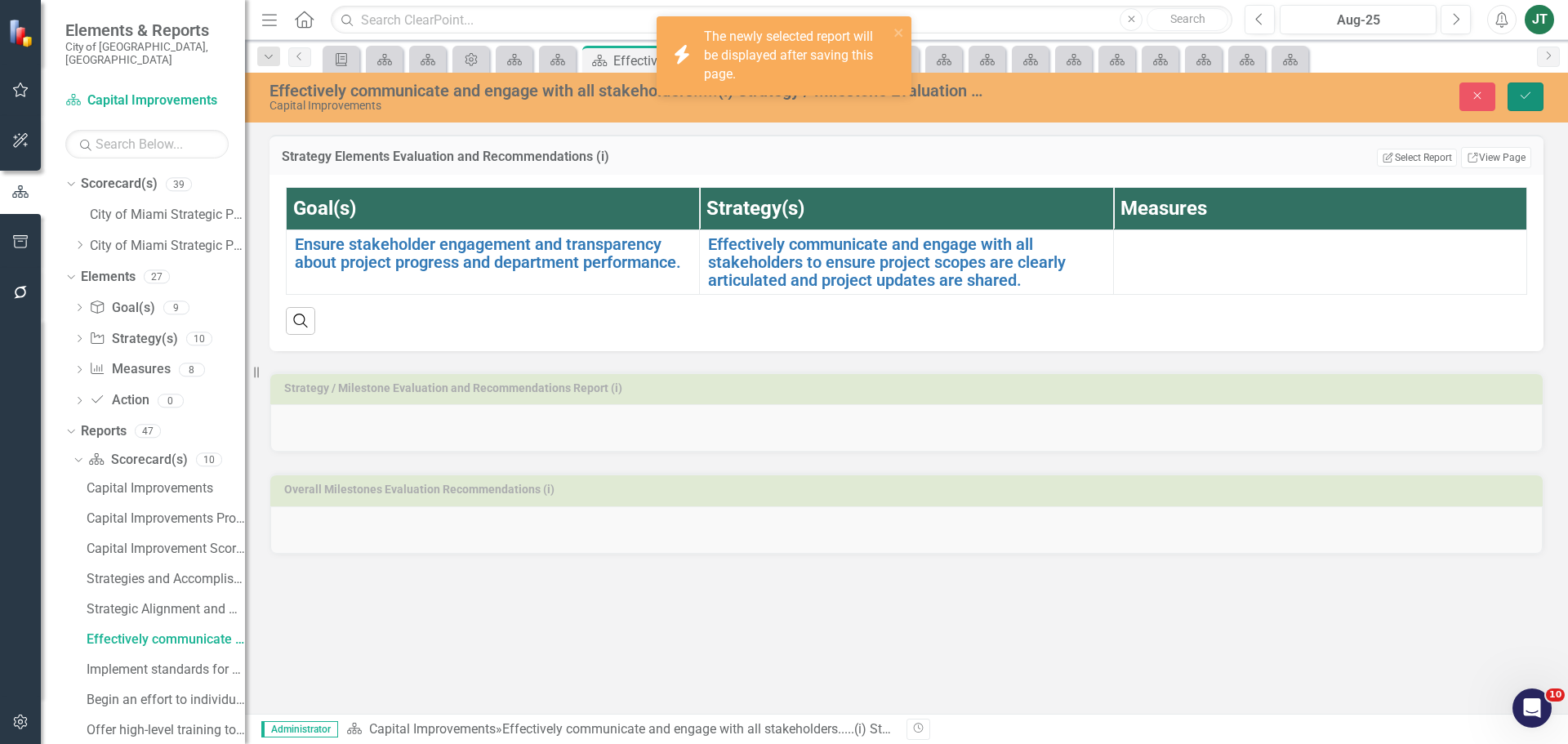
click at [1523, 97] on icon "Save" at bounding box center [1525, 96] width 14 height 12
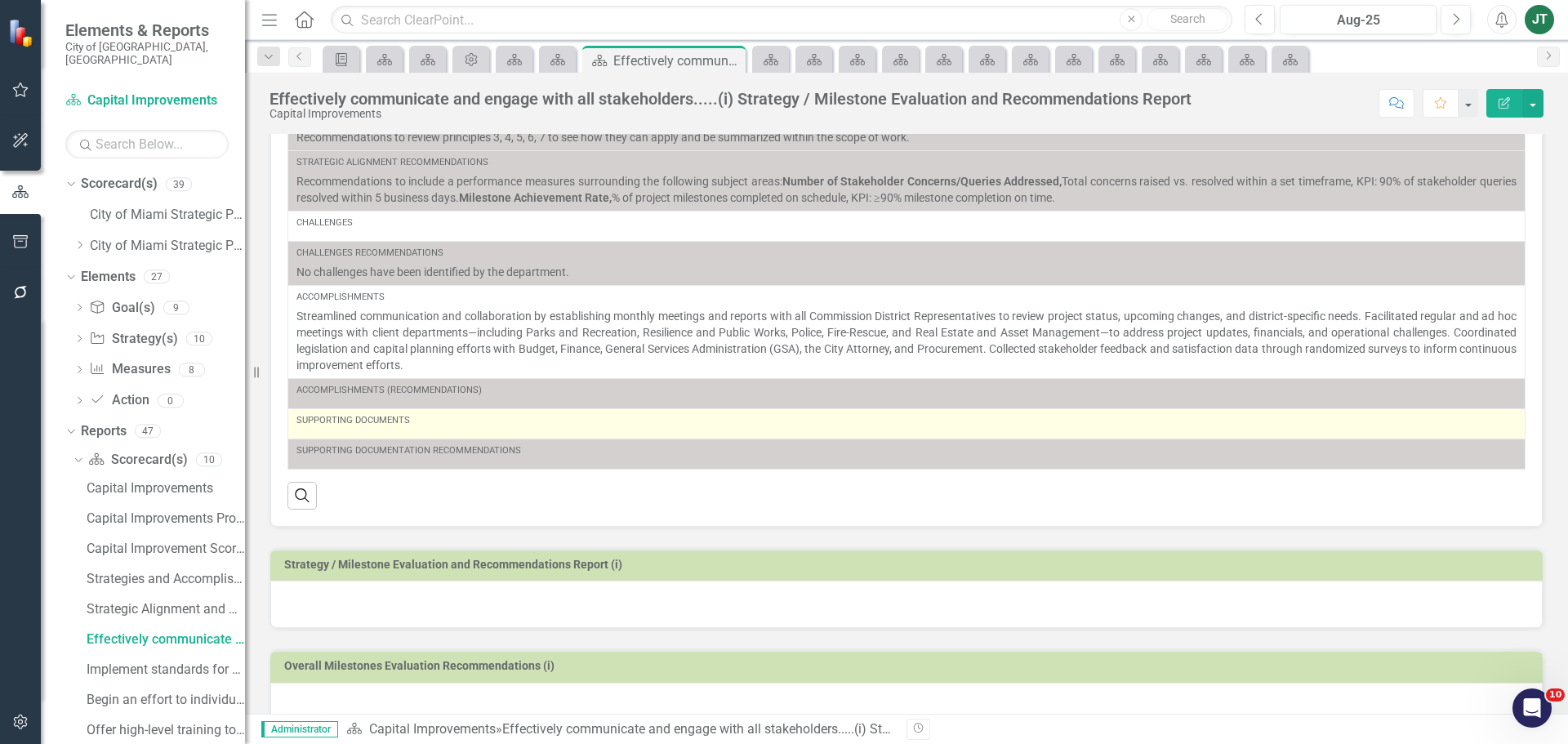
scroll to position [268, 0]
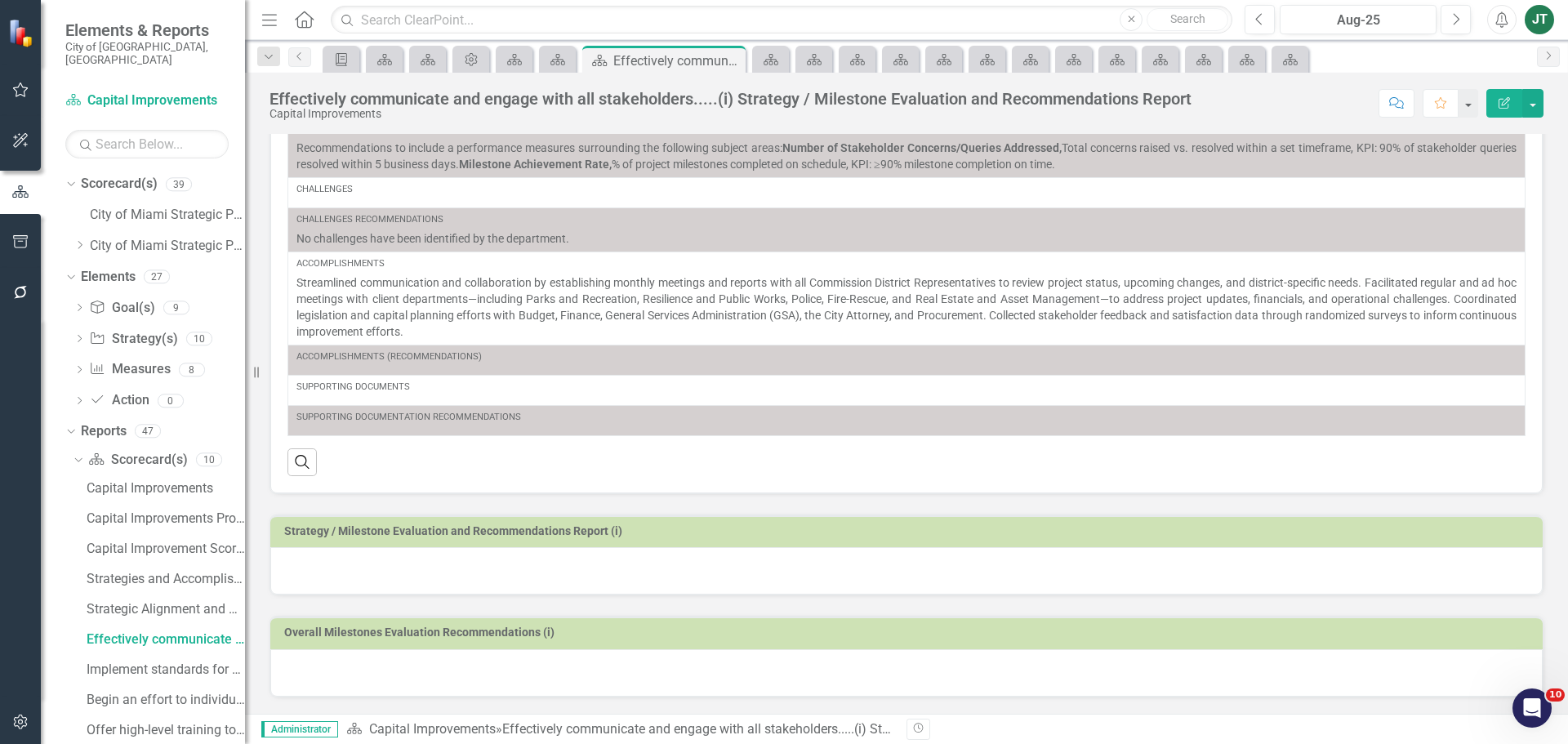
click at [671, 535] on h3 "Strategy / Milestone Evaluation and Recommendations Report (i)" at bounding box center [909, 531] width 1250 height 13
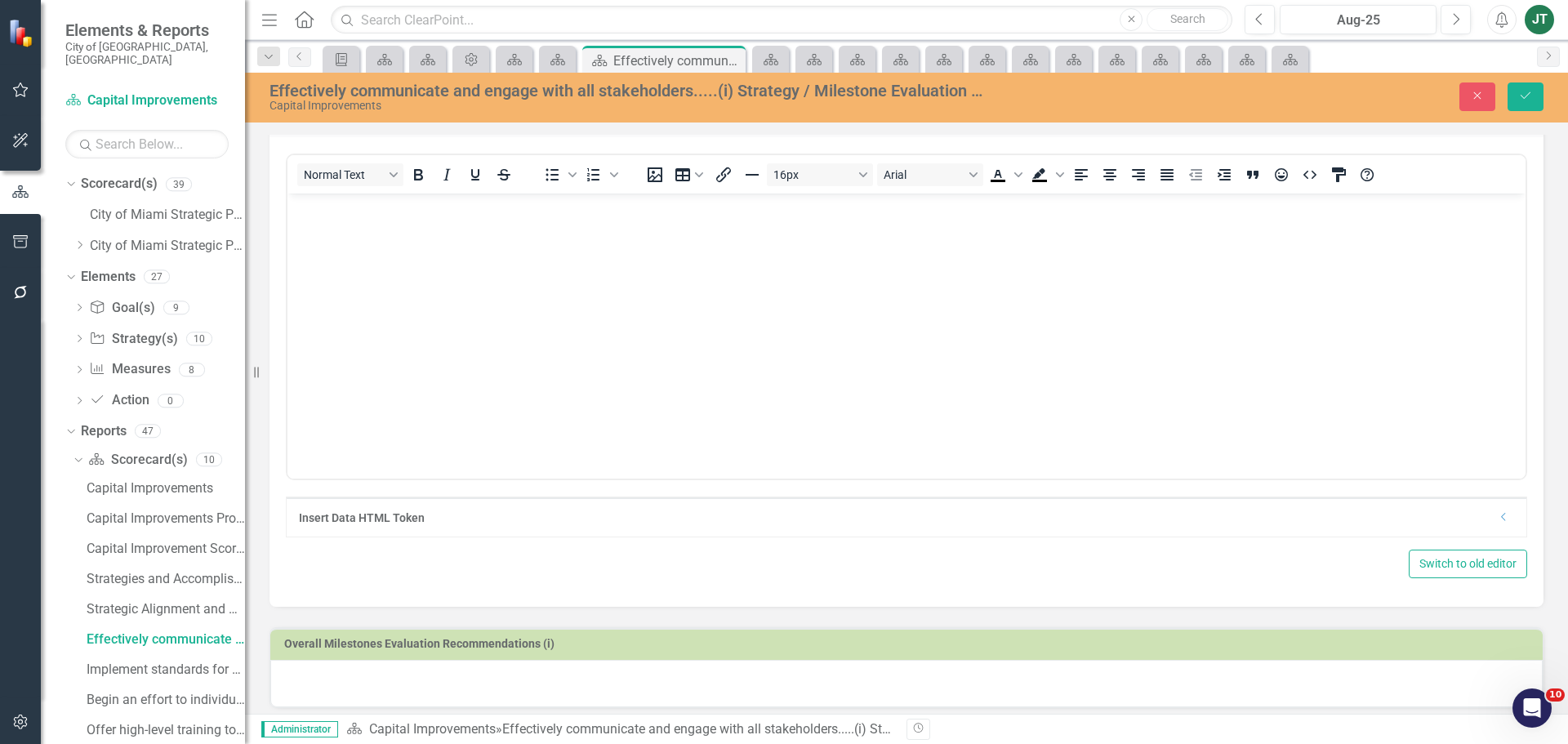
scroll to position [697, 0]
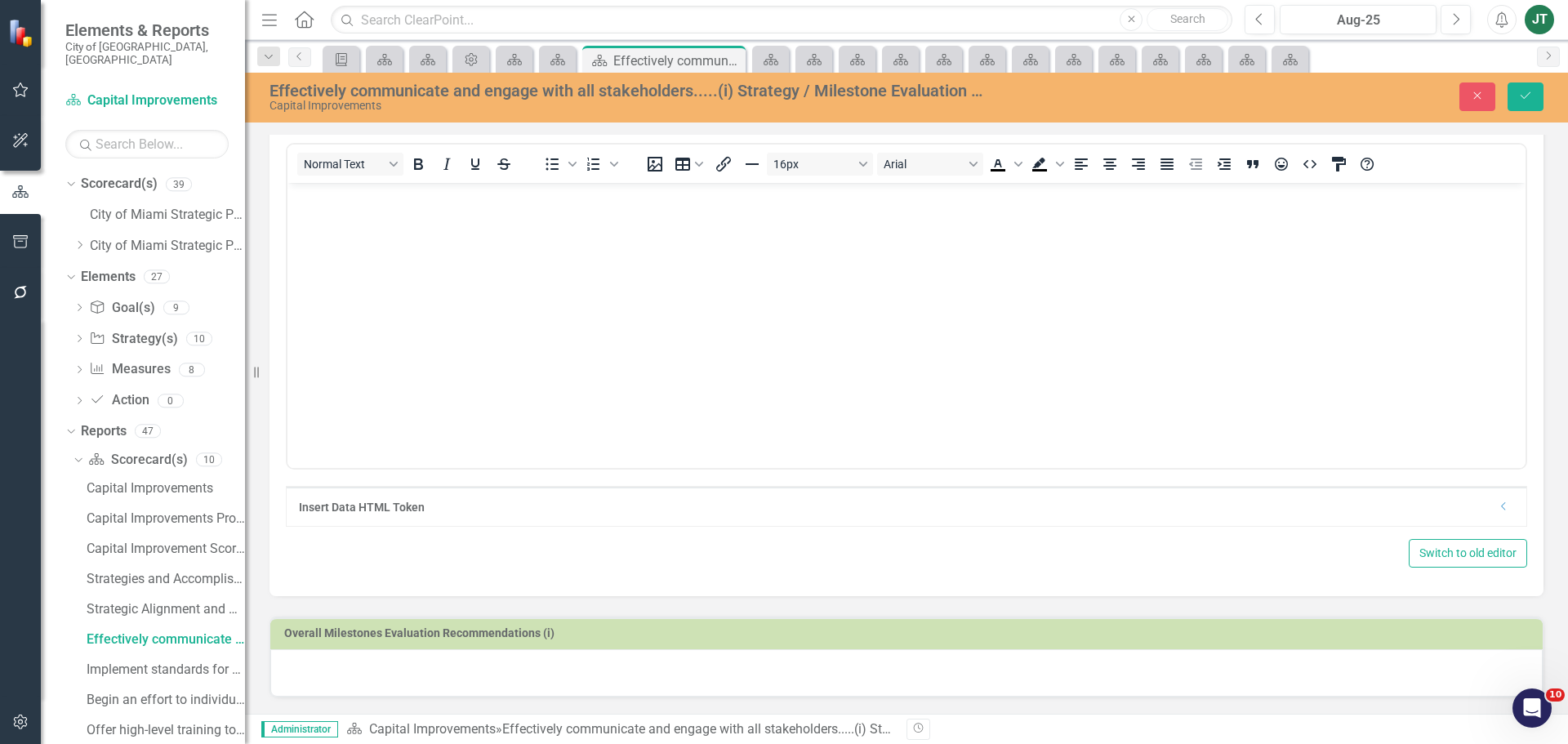
click at [1498, 510] on div "Insert Data HTML Token Dropdown" at bounding box center [906, 506] width 1240 height 40
click at [1497, 511] on div "Dropdown" at bounding box center [1503, 507] width 13 height 13
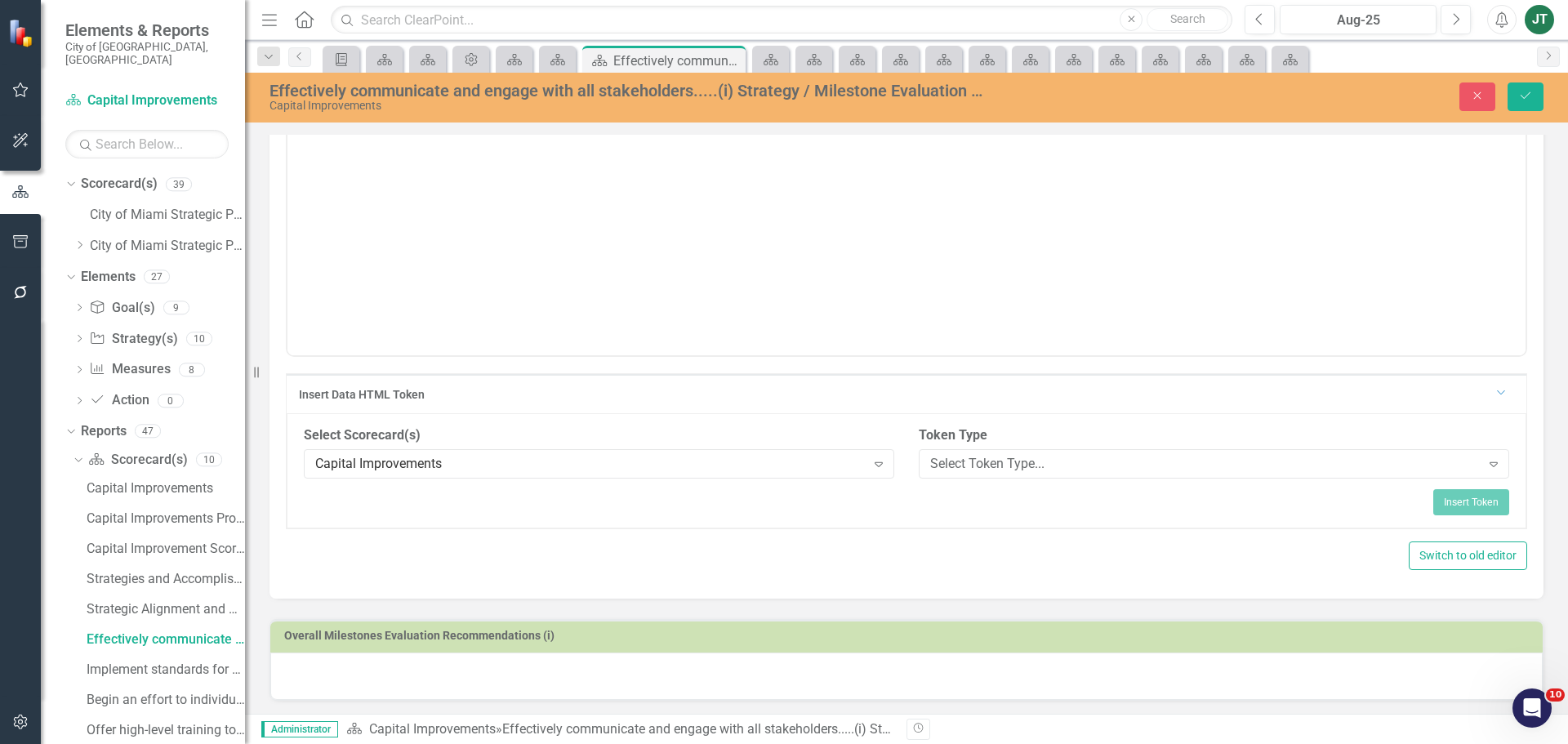
scroll to position [811, 0]
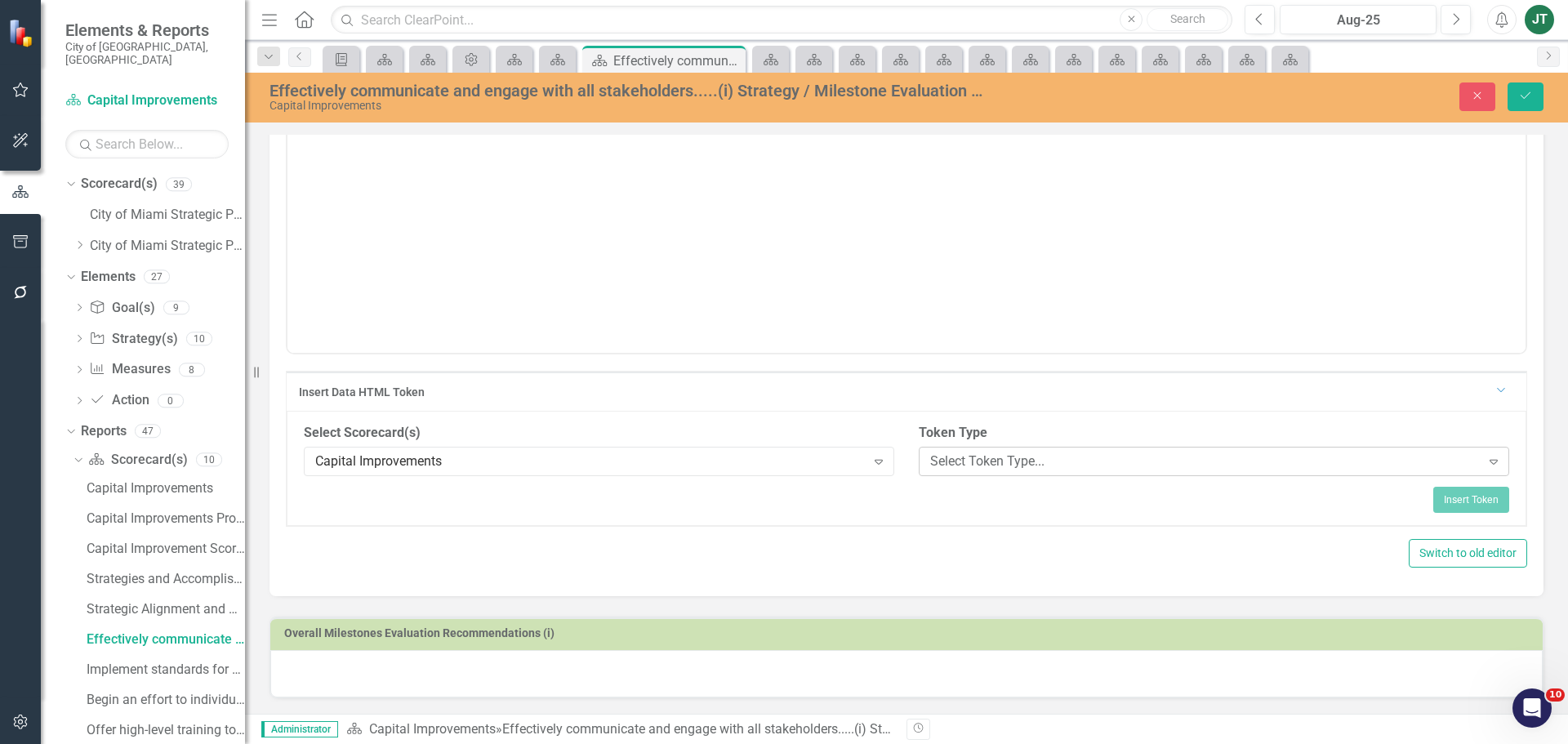
click at [1071, 461] on div "Select Token Type..." at bounding box center [1205, 461] width 550 height 19
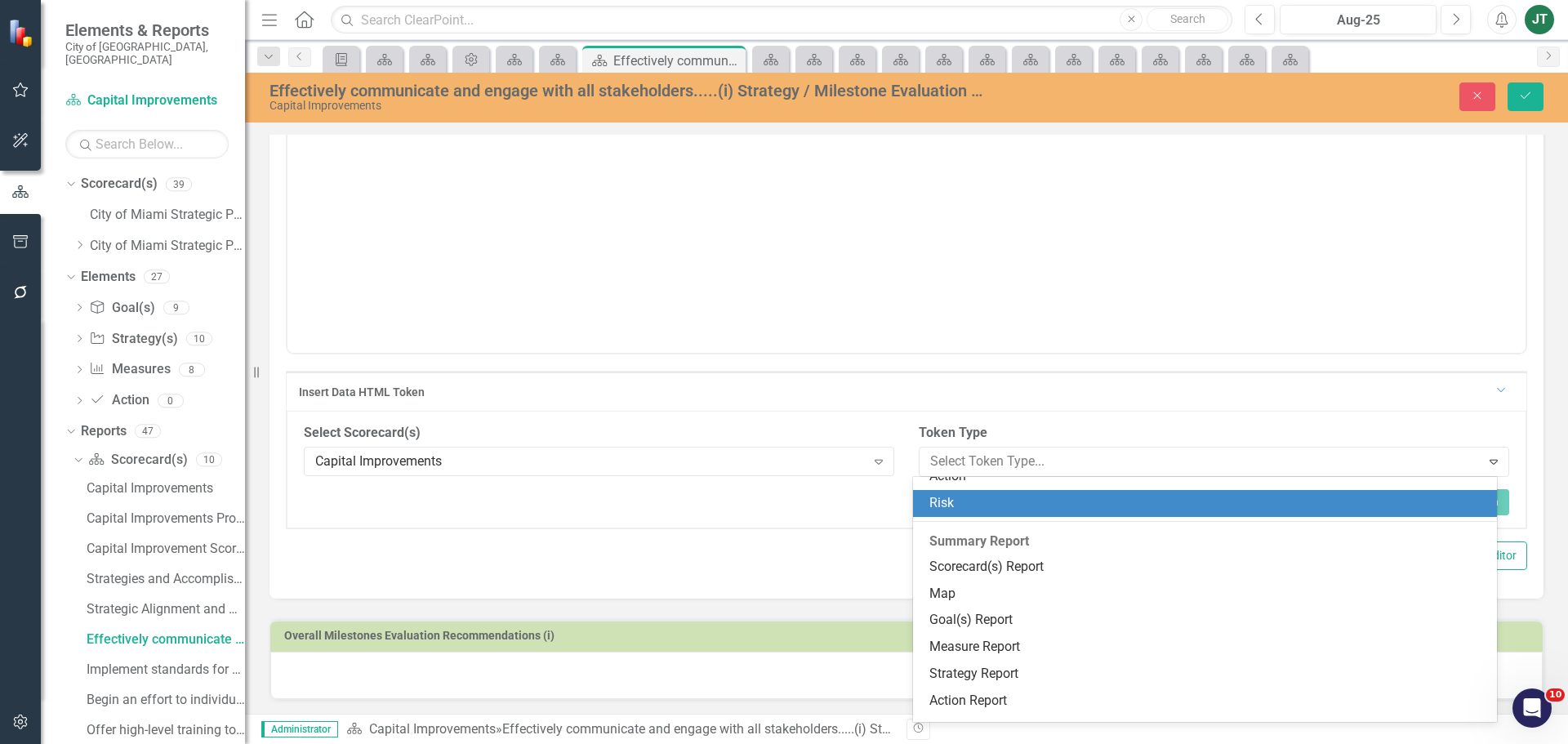
scroll to position [248, 0]
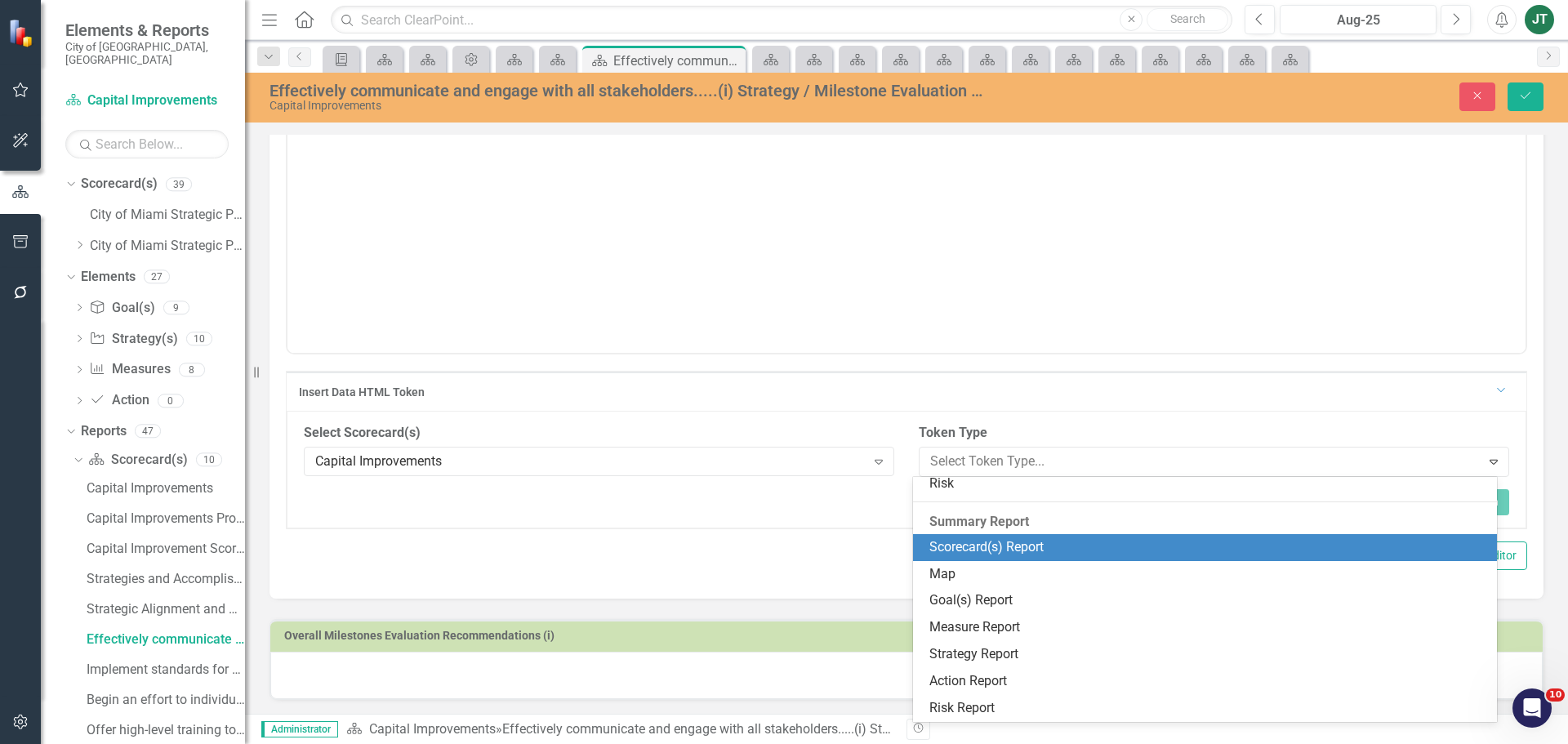
click at [989, 549] on div "Scorecard(s) Report" at bounding box center [1209, 547] width 559 height 19
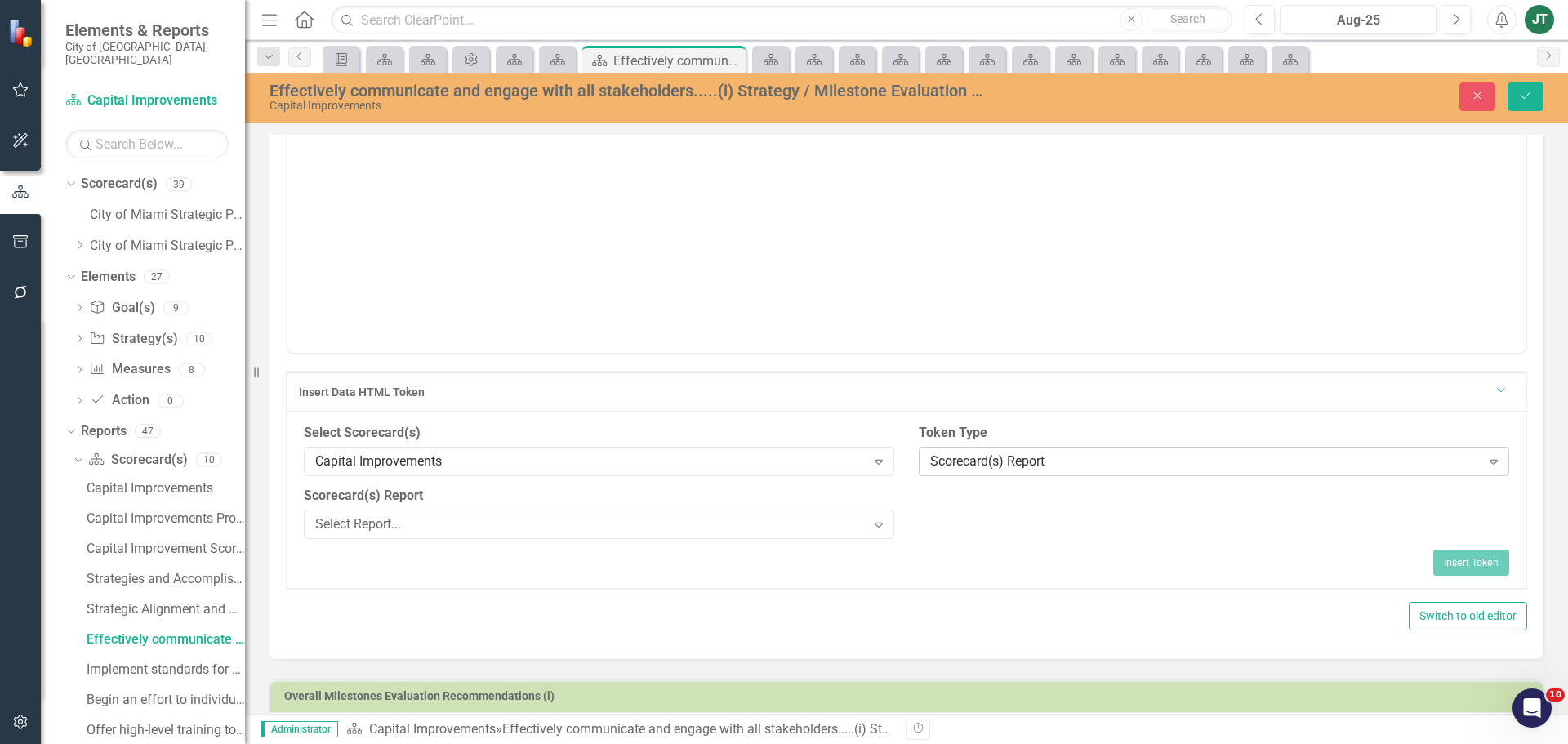
click at [1016, 455] on div "Scorecard(s) Report" at bounding box center [1205, 461] width 550 height 19
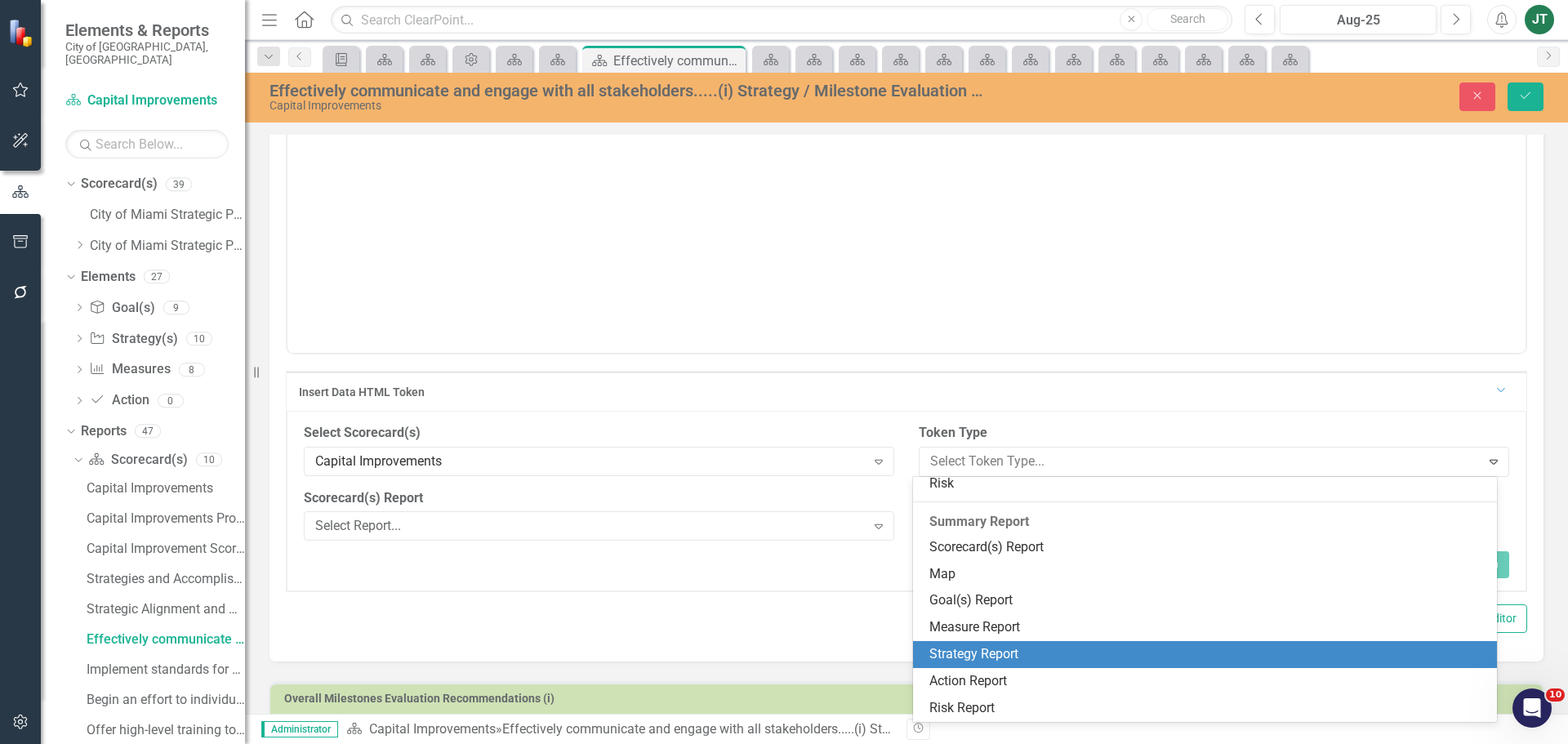
click at [989, 663] on div "Strategy Report" at bounding box center [1209, 654] width 559 height 19
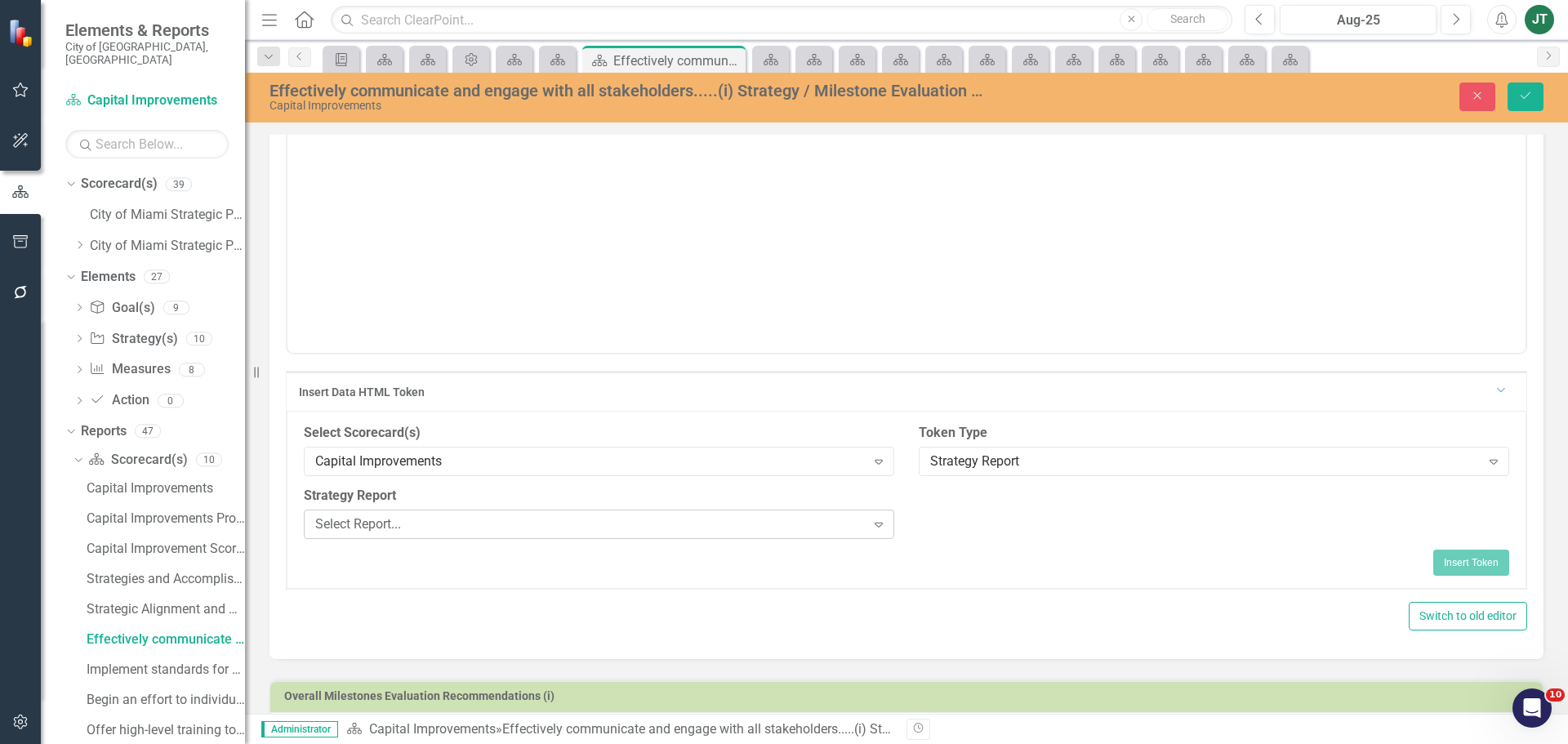
click at [540, 518] on div "Select Report..." at bounding box center [591, 523] width 550 height 19
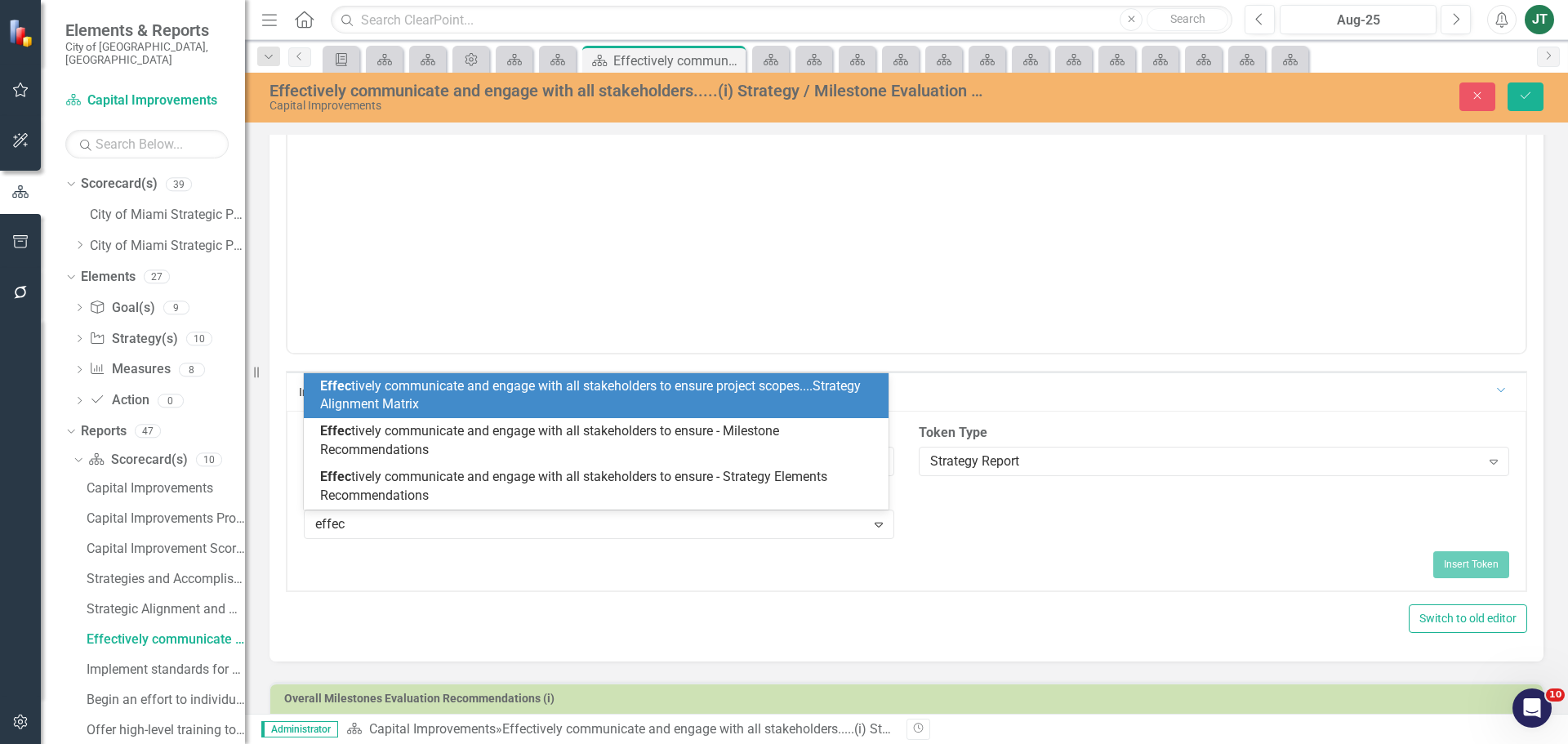
type input "effect"
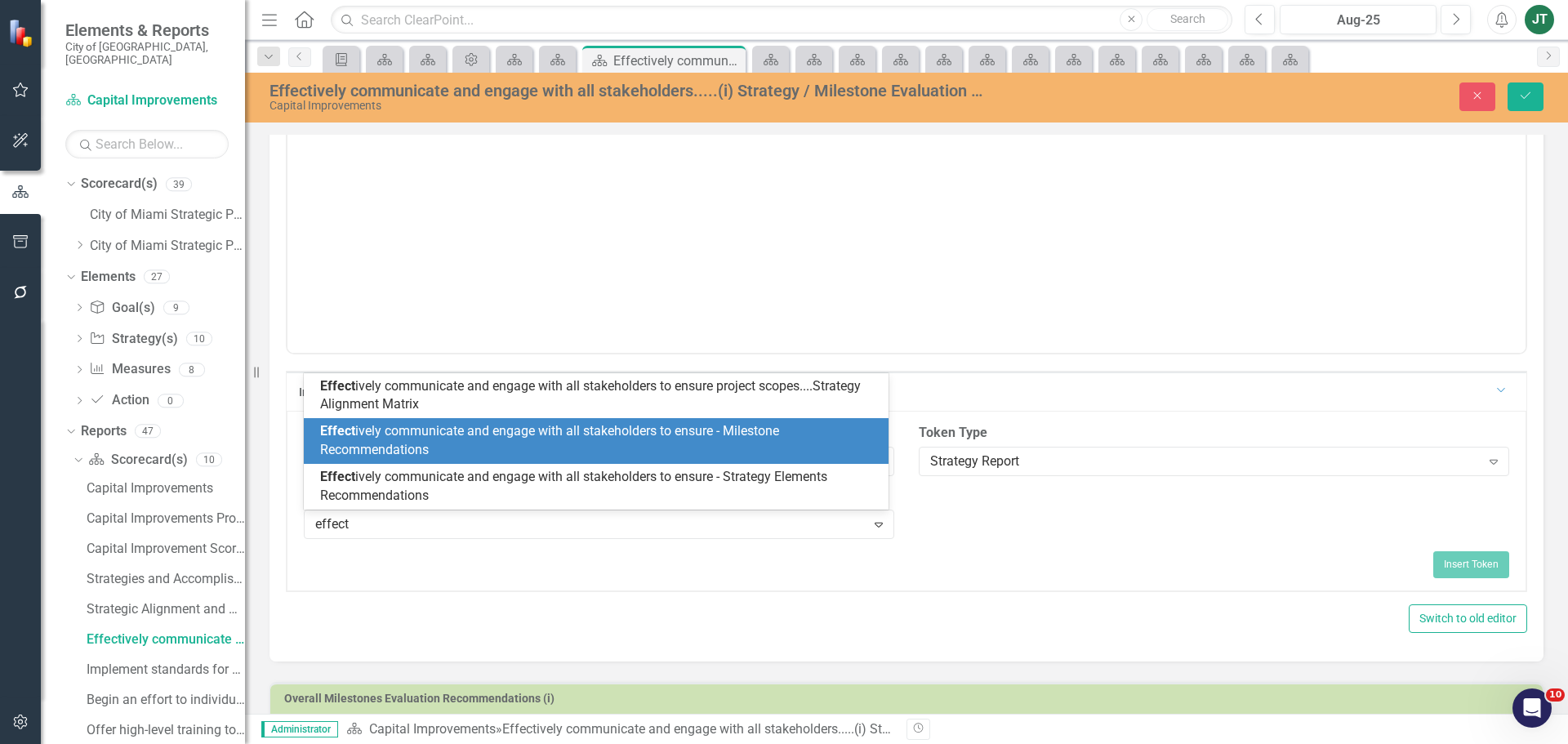
click at [688, 437] on span "Effect ively communicate and engage with all stakeholders to ensure - Milestone…" at bounding box center [549, 440] width 459 height 35
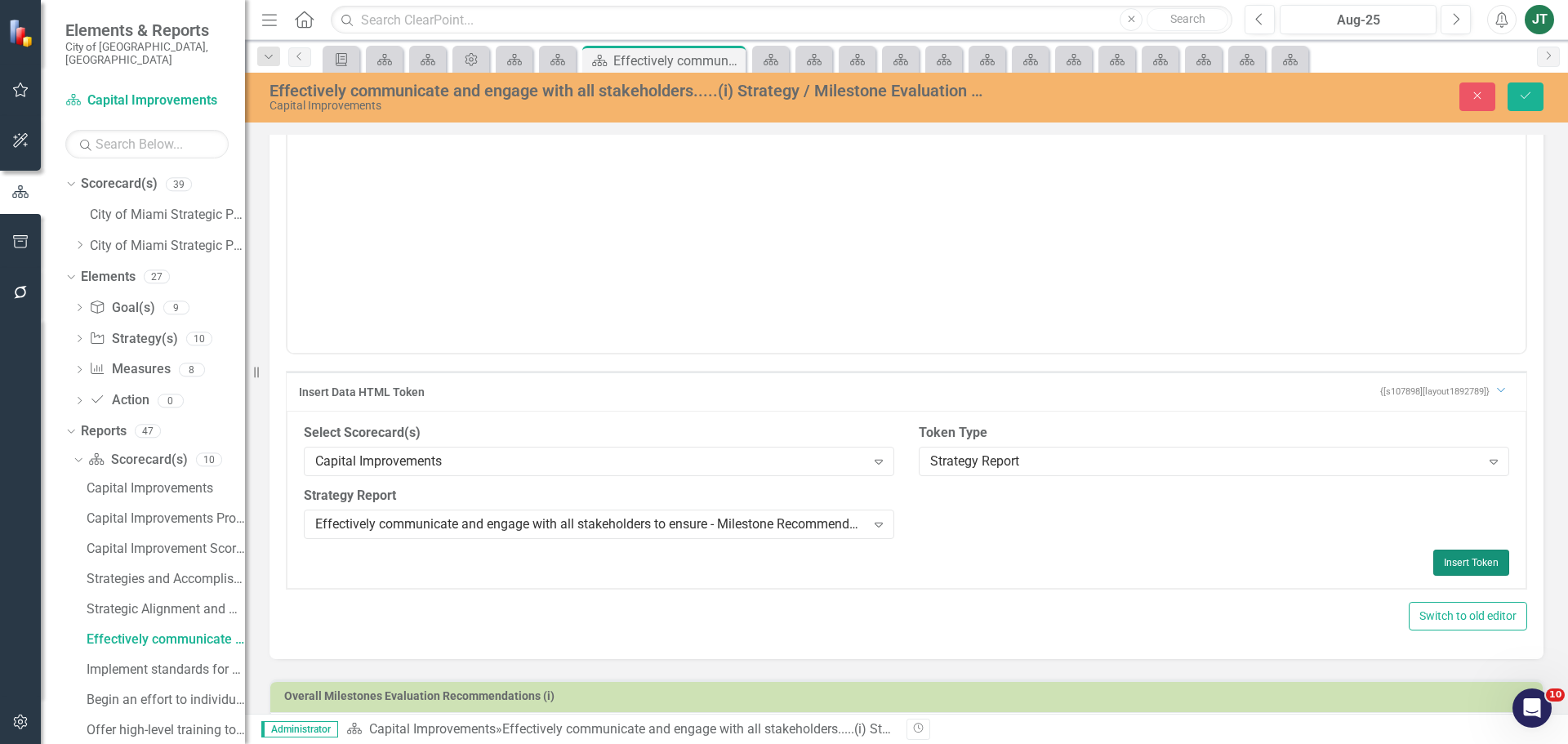
click at [1452, 558] on button "Insert Token" at bounding box center [1471, 562] width 76 height 26
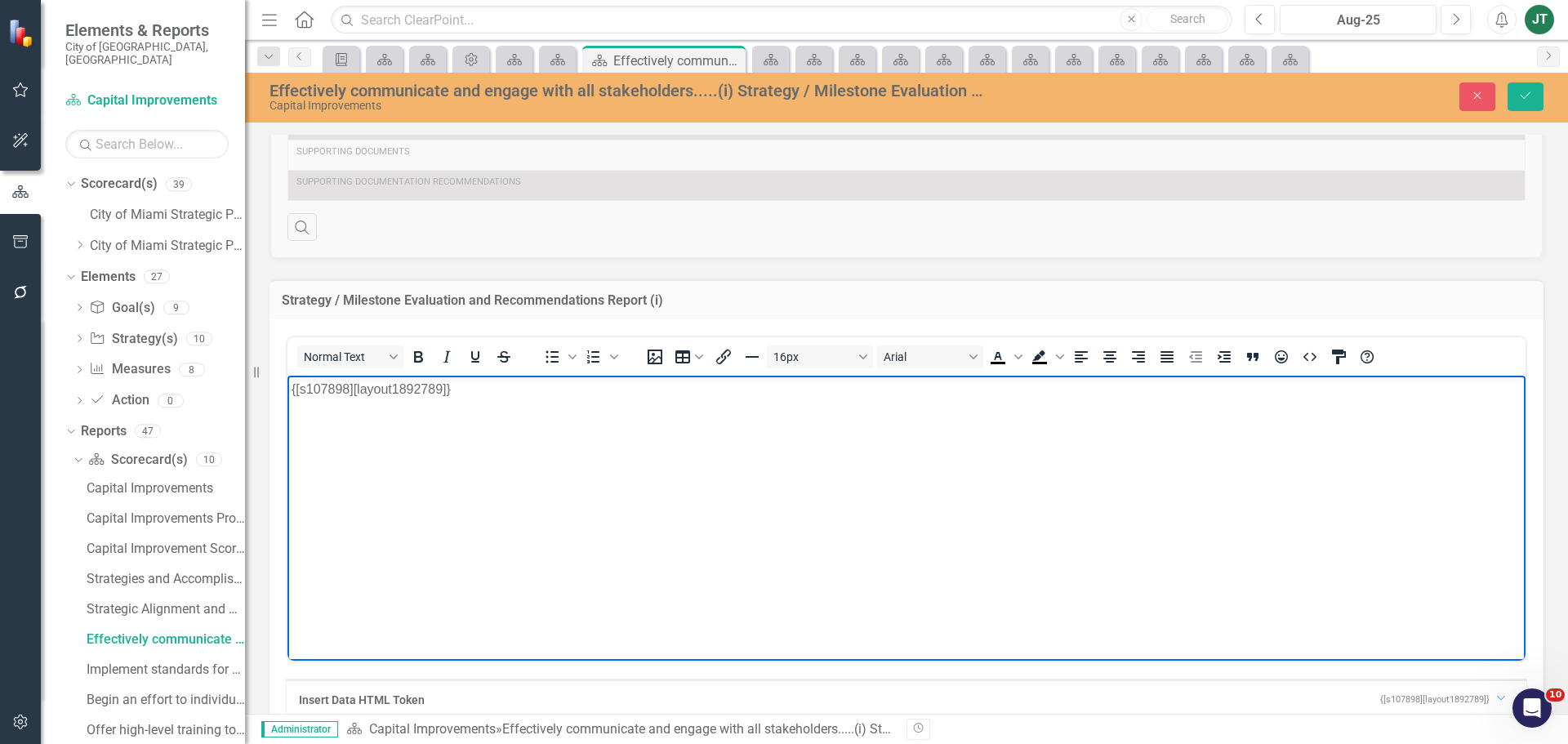
scroll to position [469, 0]
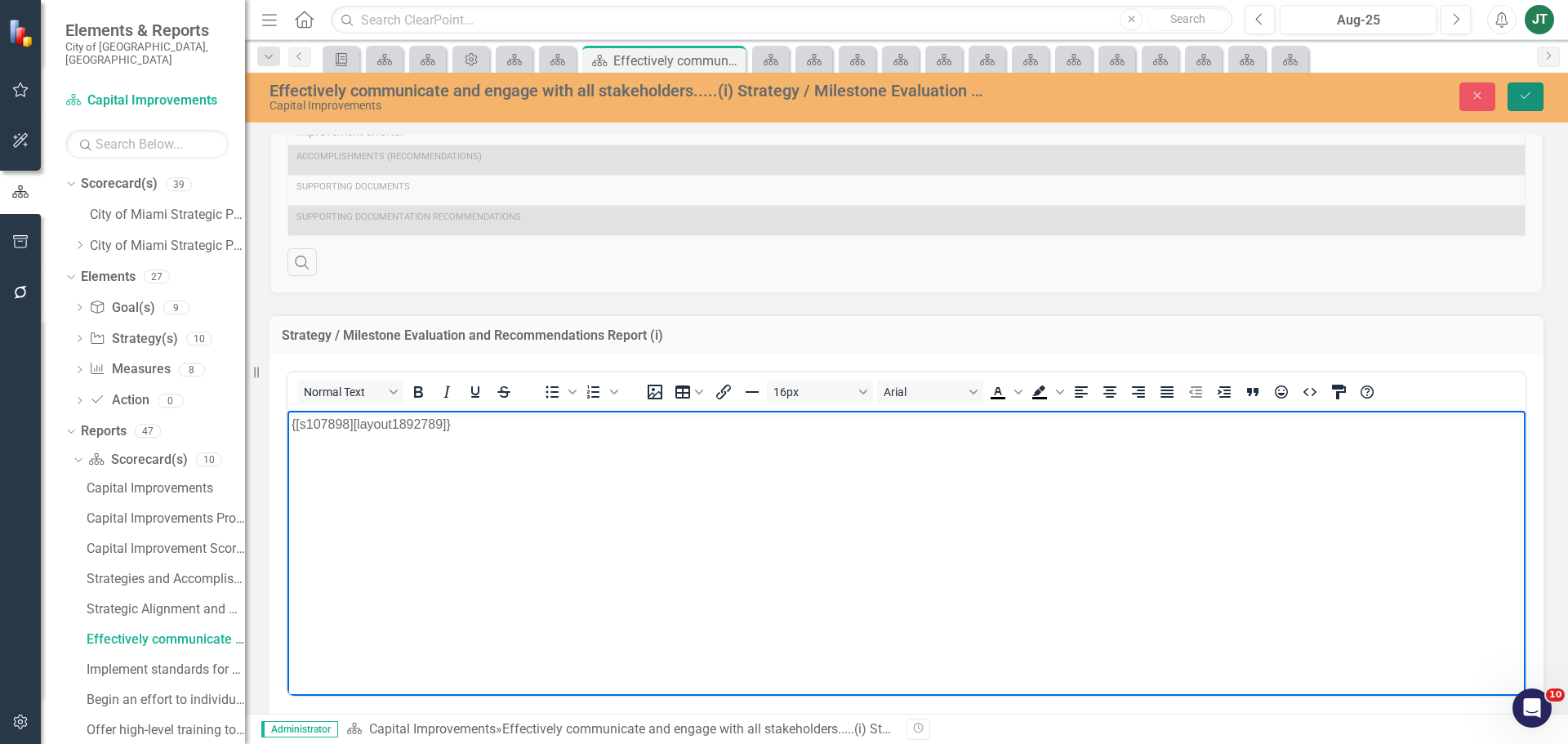
click at [1512, 100] on button "Save" at bounding box center [1525, 97] width 36 height 29
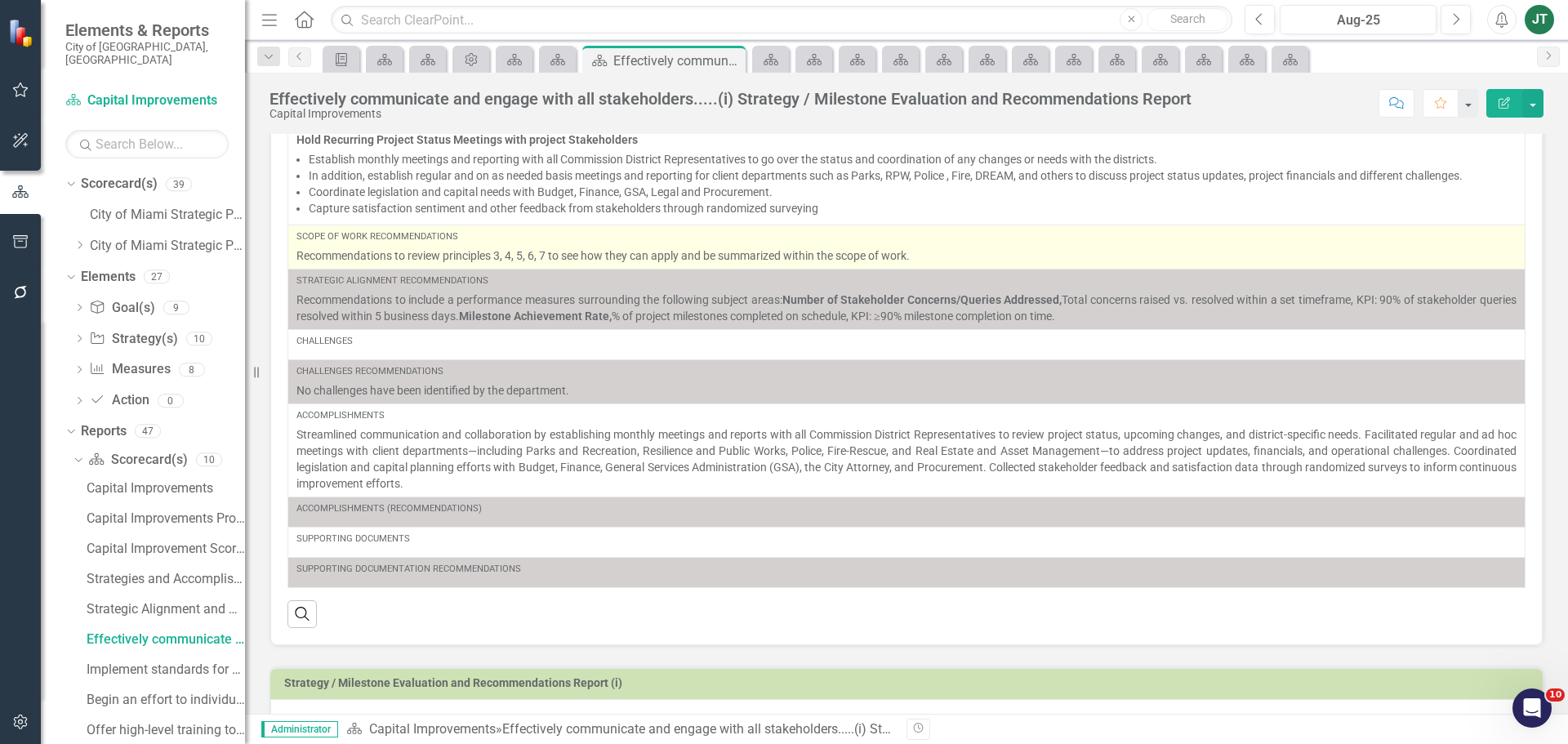
scroll to position [268, 0]
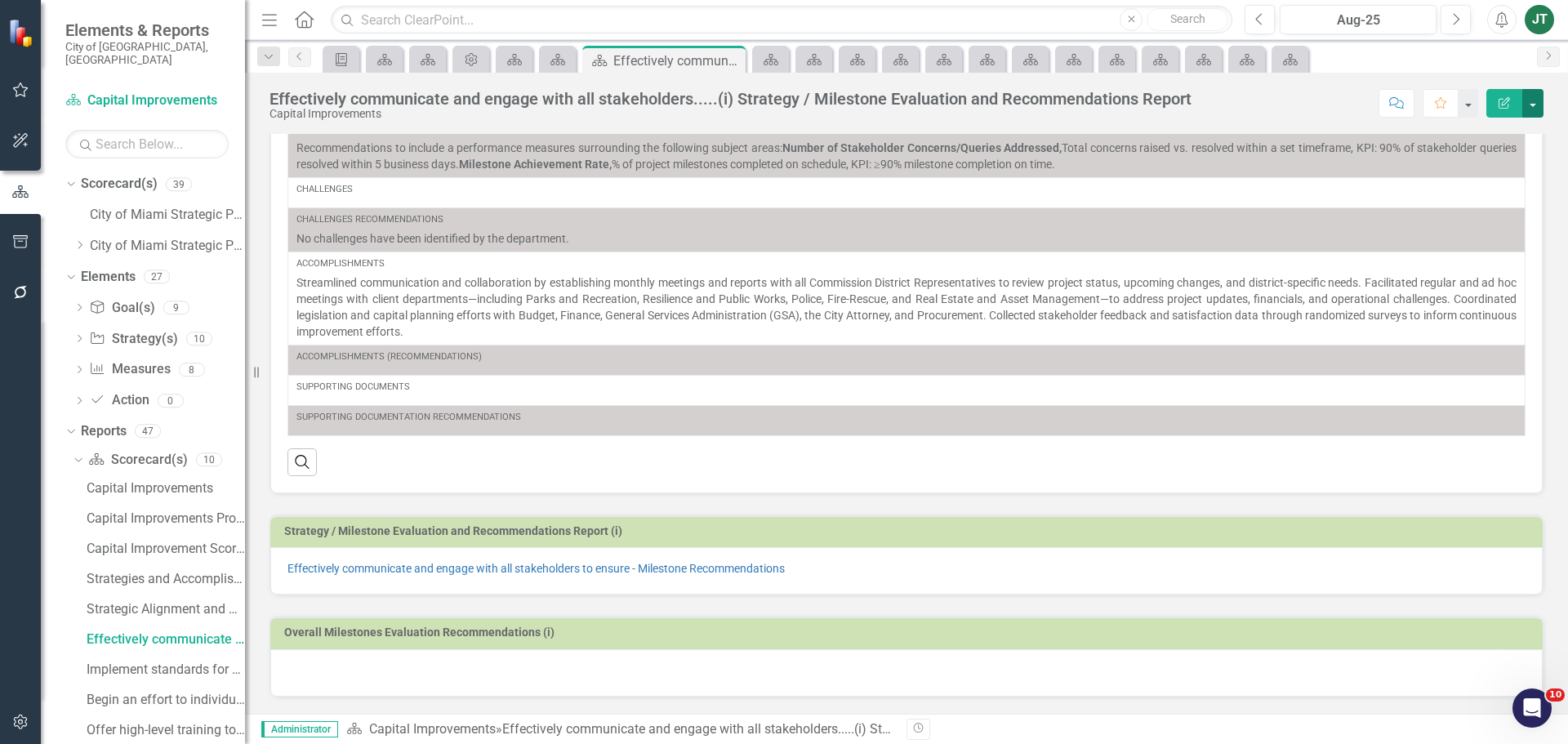
click at [1533, 101] on button "button" at bounding box center [1533, 104] width 21 height 29
click at [1480, 164] on link "Edit Report Edit Layout" at bounding box center [1474, 164] width 138 height 30
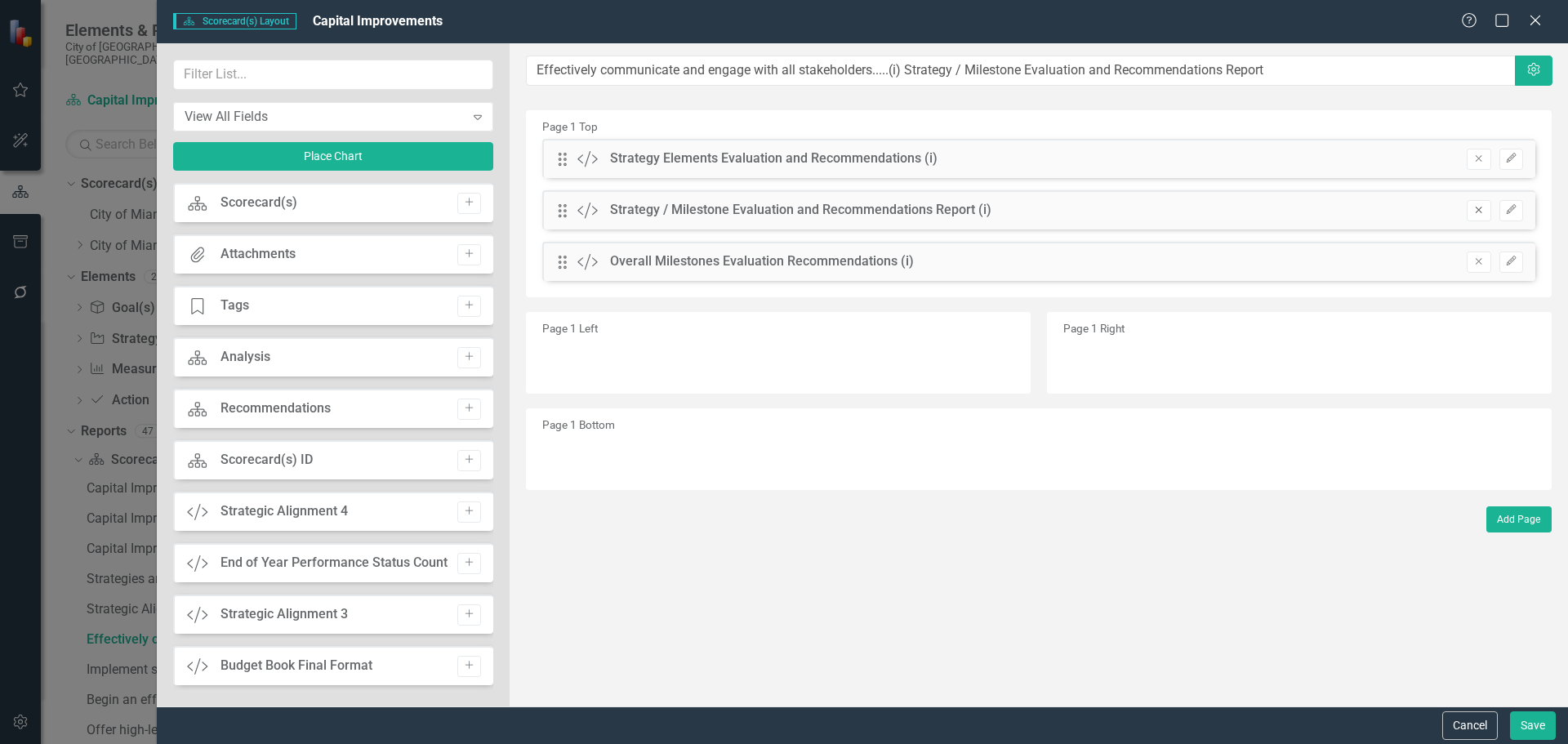
drag, startPoint x: 1474, startPoint y: 209, endPoint x: 1268, endPoint y: 207, distance: 206.0
click at [1472, 209] on icon "Remove" at bounding box center [1478, 210] width 13 height 10
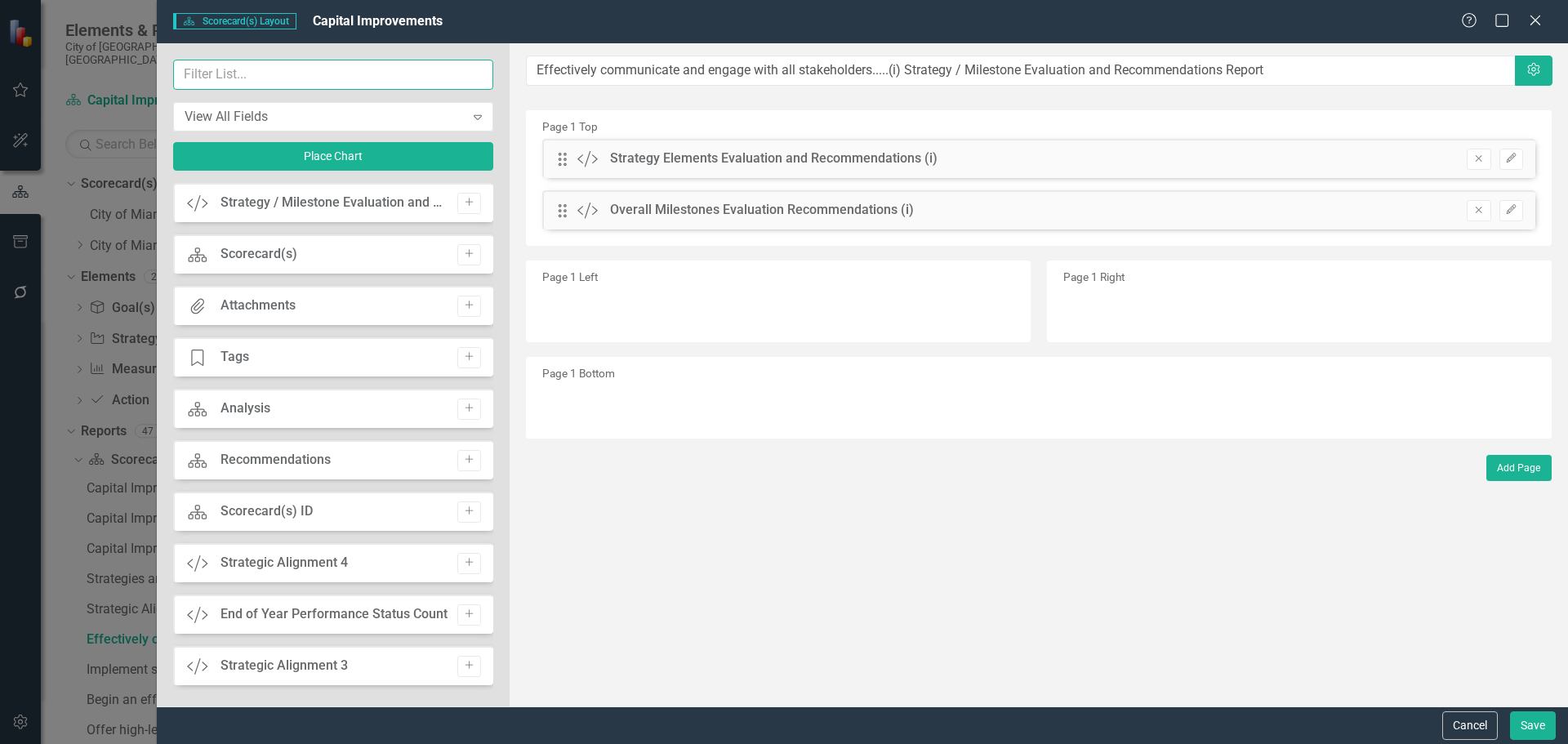
click at [354, 68] on input "text" at bounding box center [333, 75] width 320 height 30
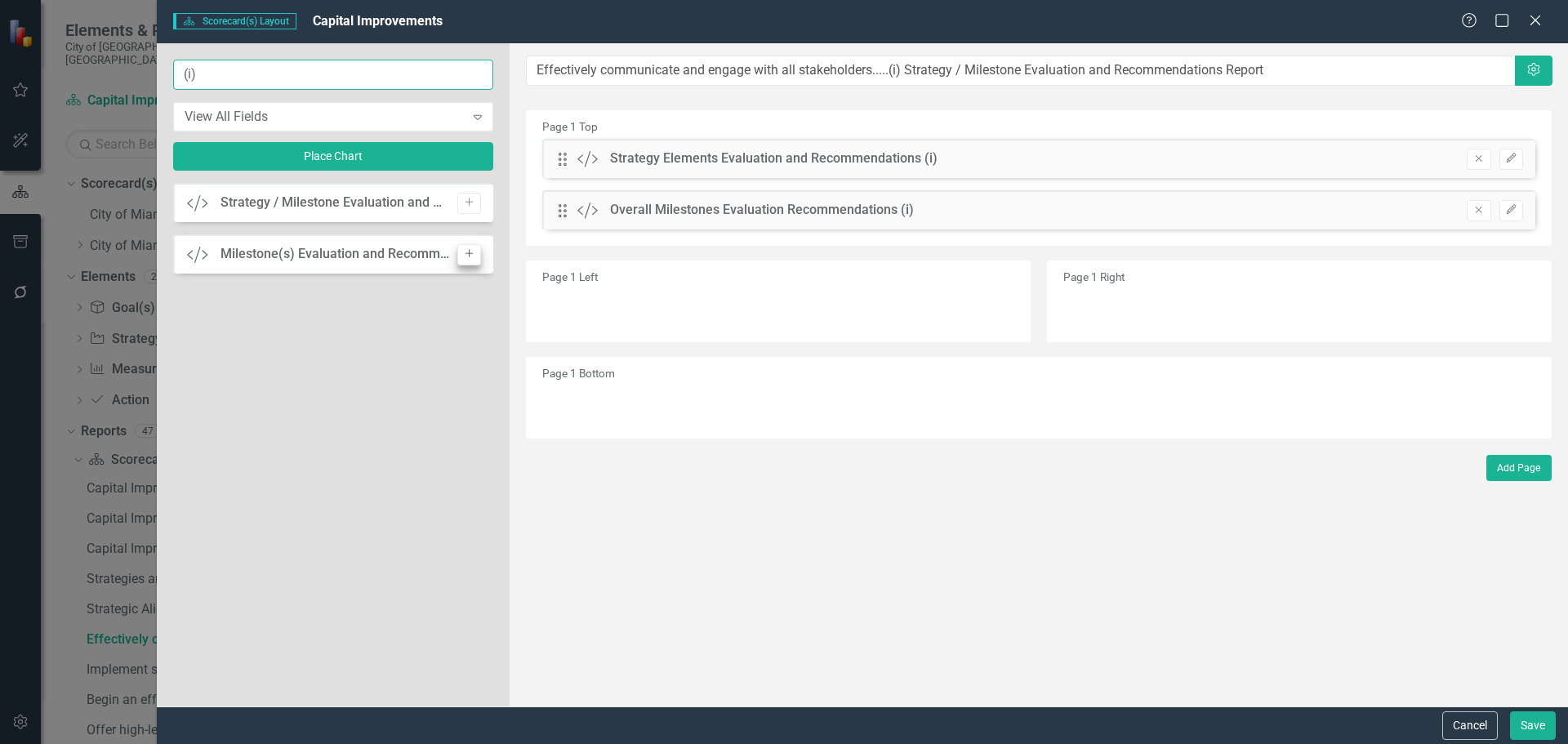
type input "(i)"
click at [470, 258] on icon "Add" at bounding box center [469, 254] width 13 height 10
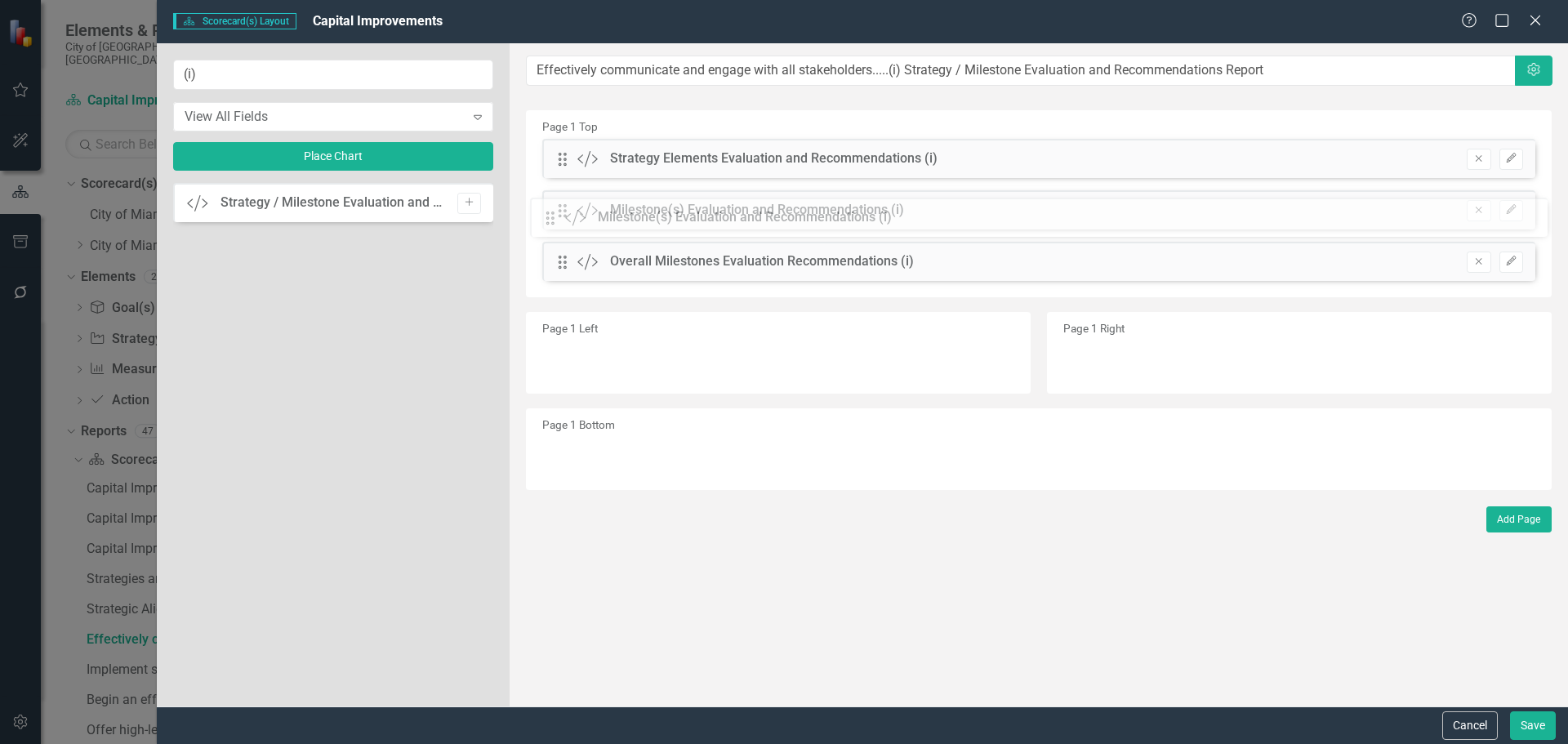
drag, startPoint x: 565, startPoint y: 162, endPoint x: 565, endPoint y: 221, distance: 59.0
click at [1523, 205] on div "Drag Custom Milestone(s) Evaluation and Recommendations (i) Remove Edit" at bounding box center [1039, 210] width 993 height 40
click at [1507, 208] on icon "Edit" at bounding box center [1511, 210] width 13 height 10
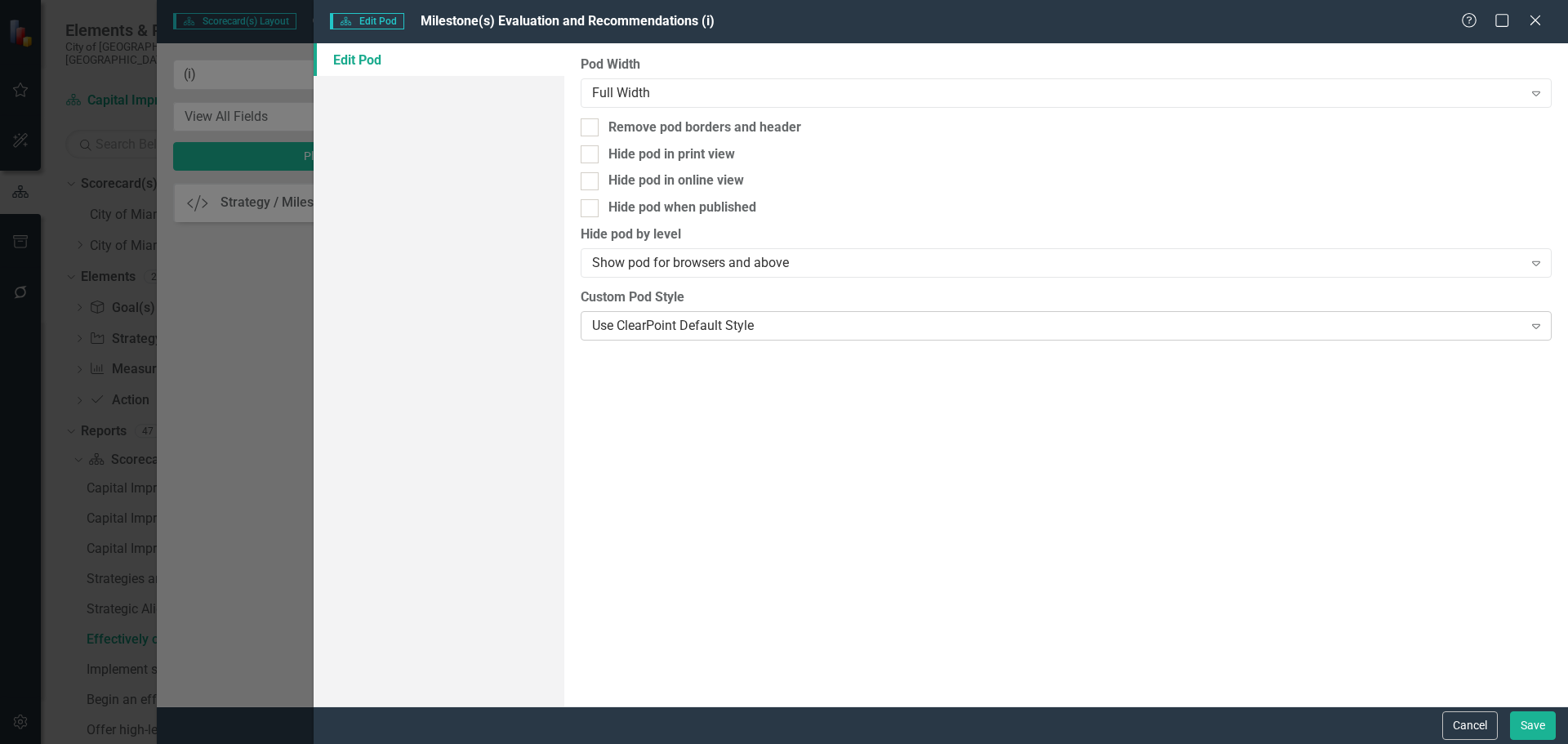
click at [668, 331] on div "Use ClearPoint Default Style" at bounding box center [1056, 325] width 930 height 19
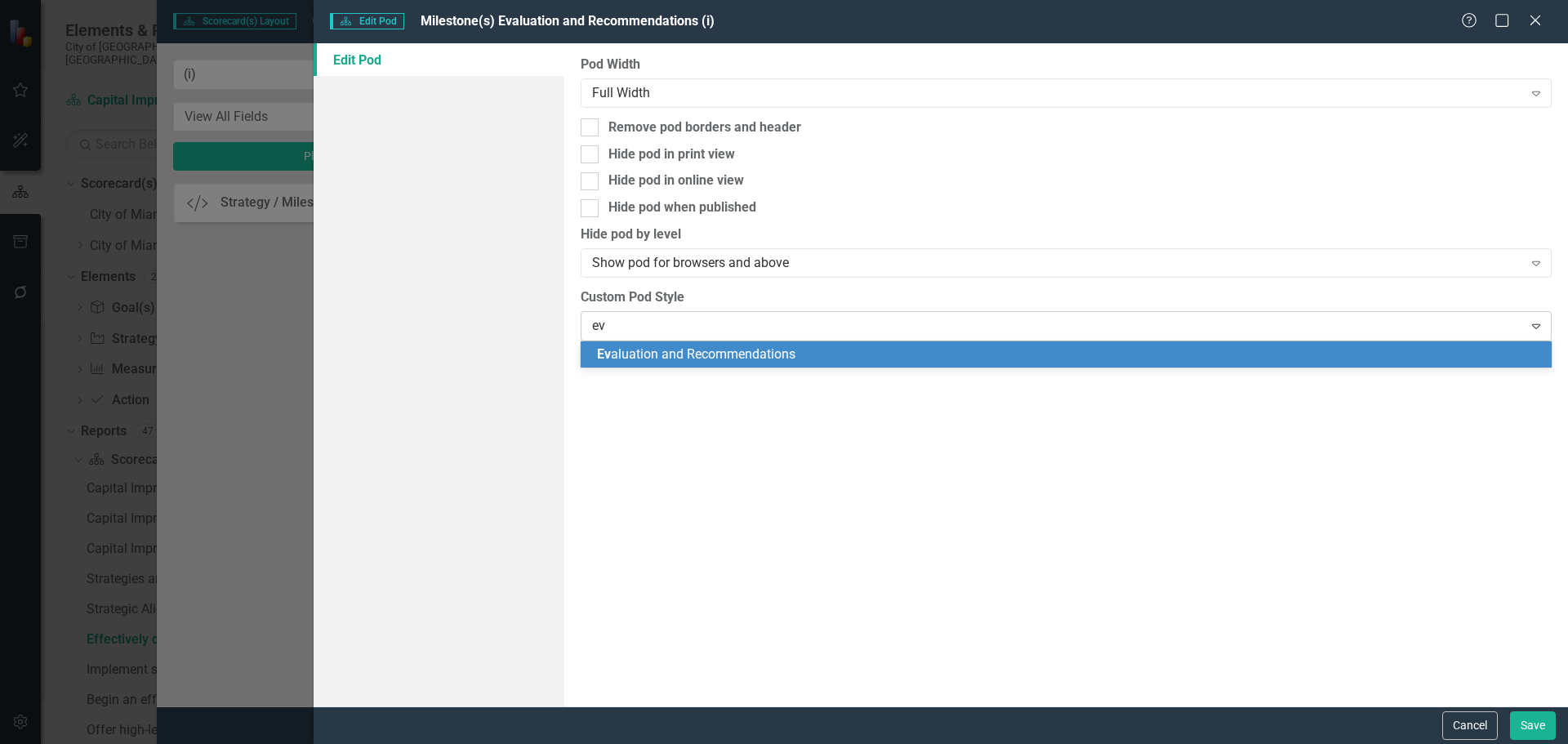
type input "eva"
click at [705, 352] on span "Eva luation and Recommendations" at bounding box center [696, 353] width 199 height 15
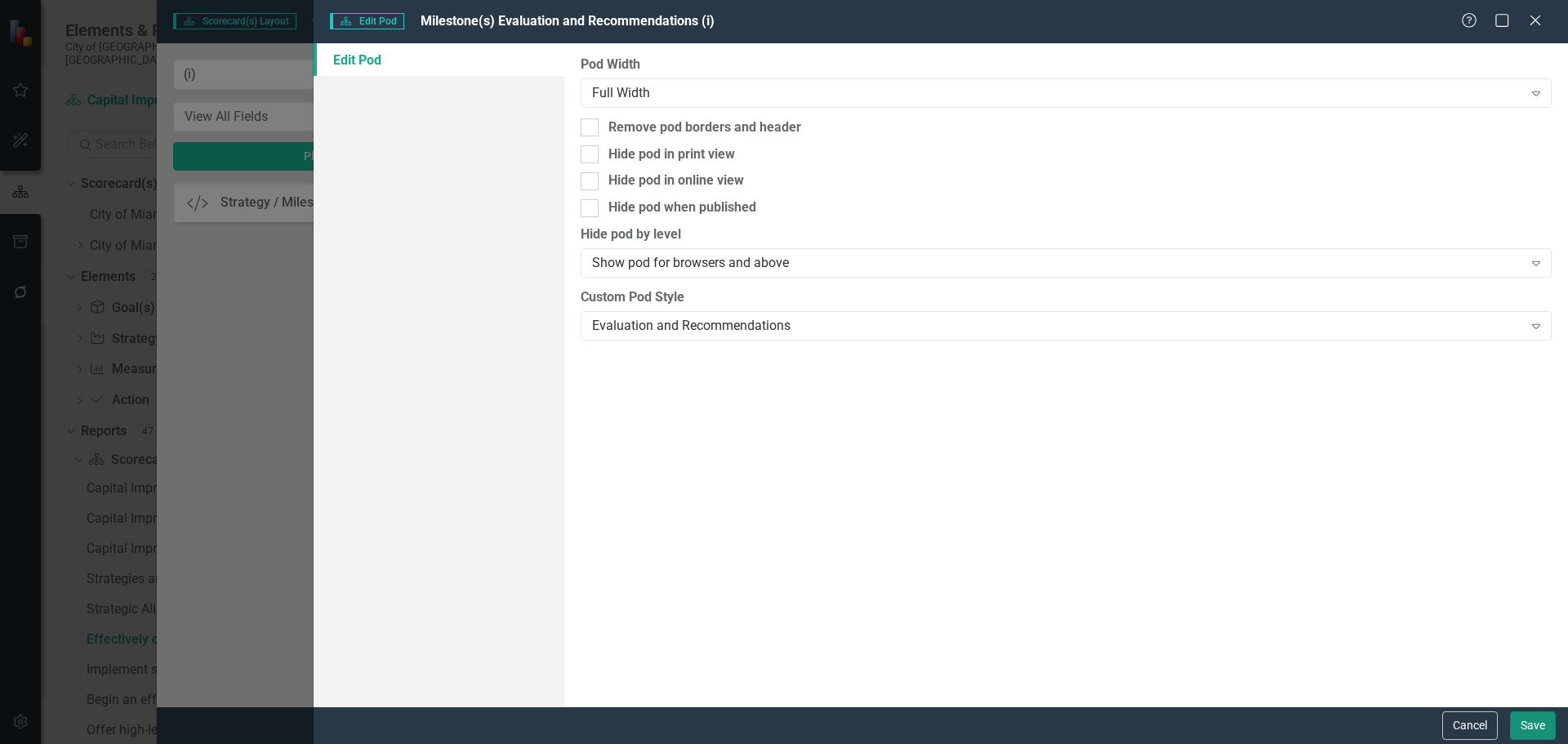
click at [1526, 726] on button "Save" at bounding box center [1533, 725] width 45 height 29
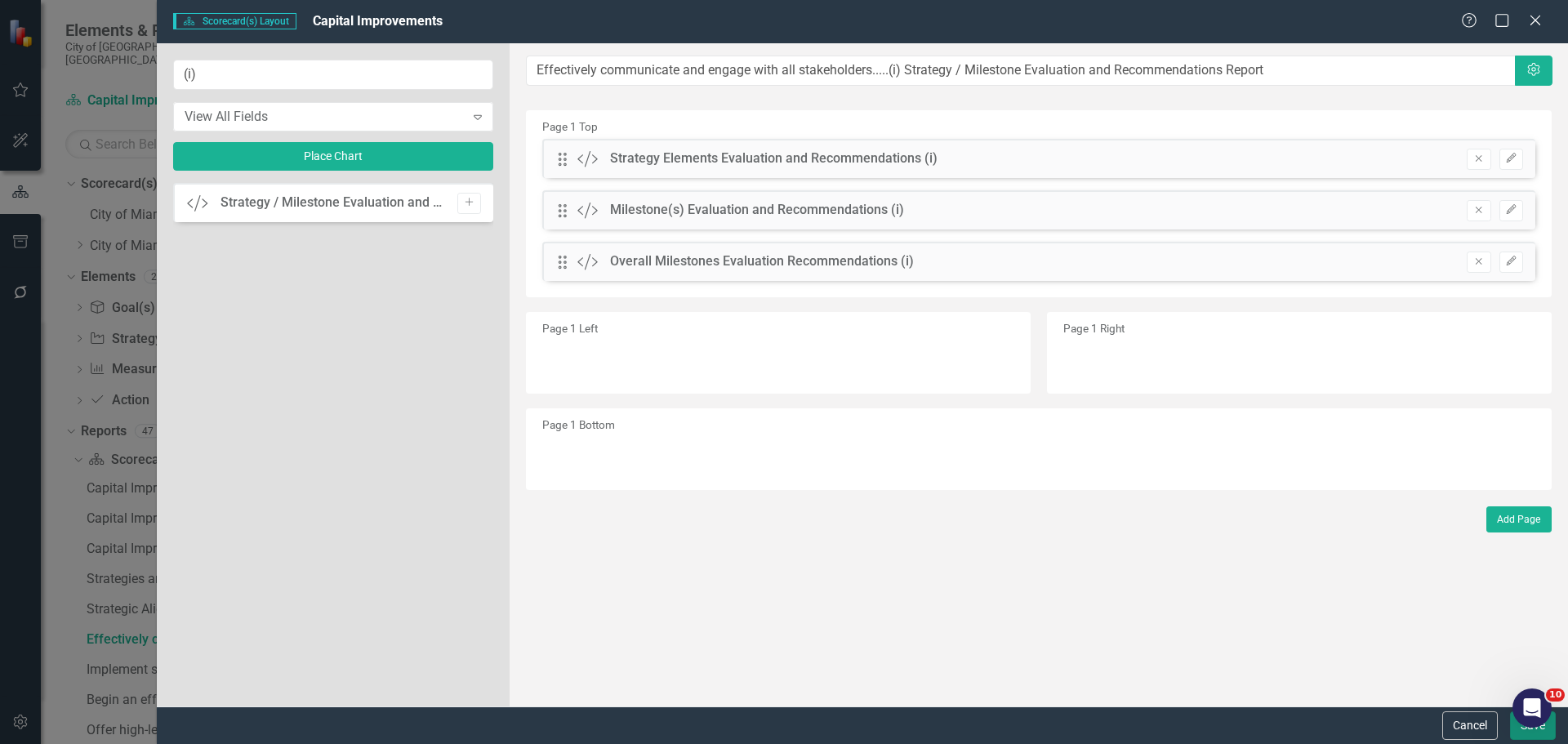
click at [1523, 730] on button "Save" at bounding box center [1533, 725] width 45 height 29
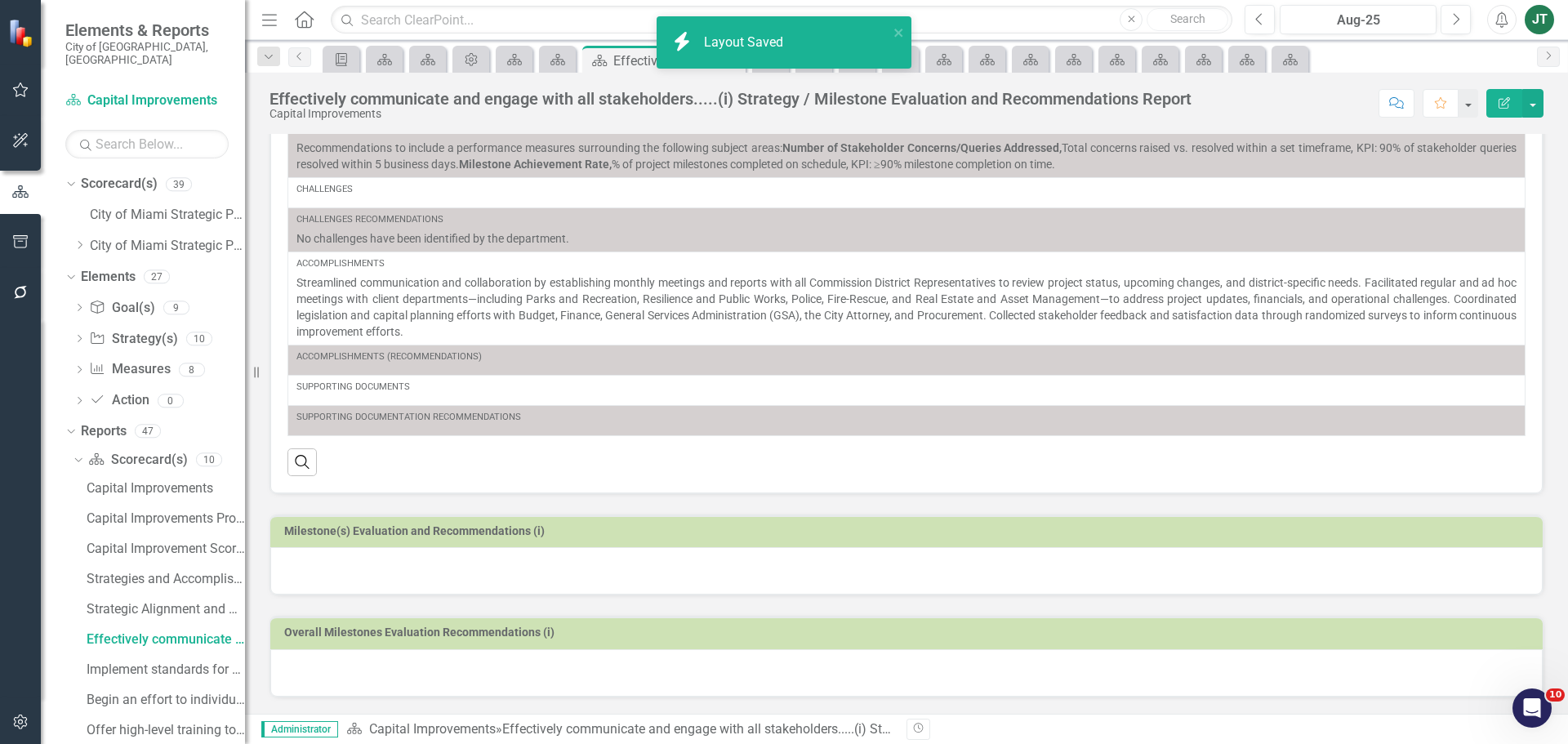
click at [748, 541] on td "Milestone(s) Evaluation and Recommendations (i)" at bounding box center [909, 533] width 1250 height 24
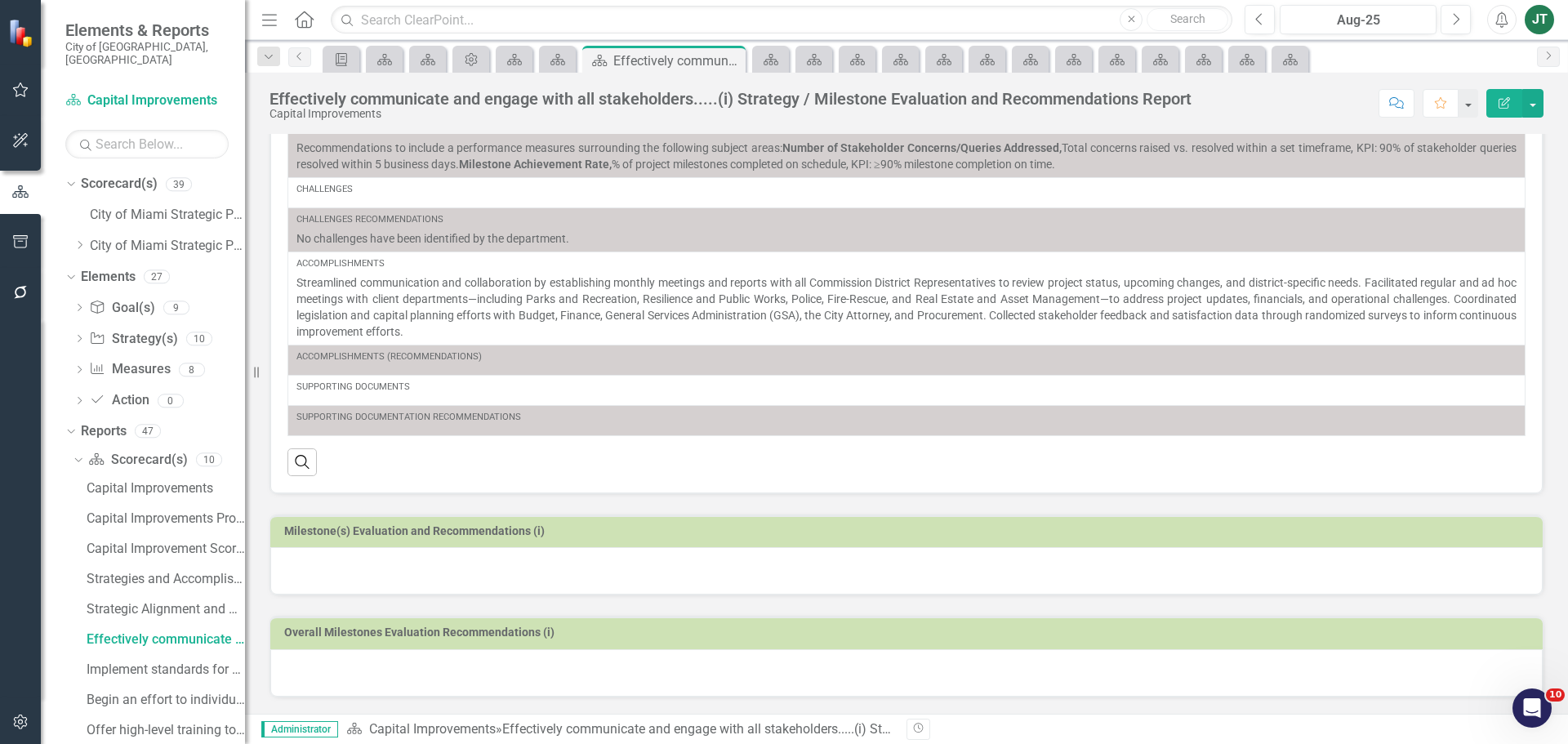
click at [748, 541] on td "Milestone(s) Evaluation and Recommendations (i)" at bounding box center [909, 533] width 1250 height 24
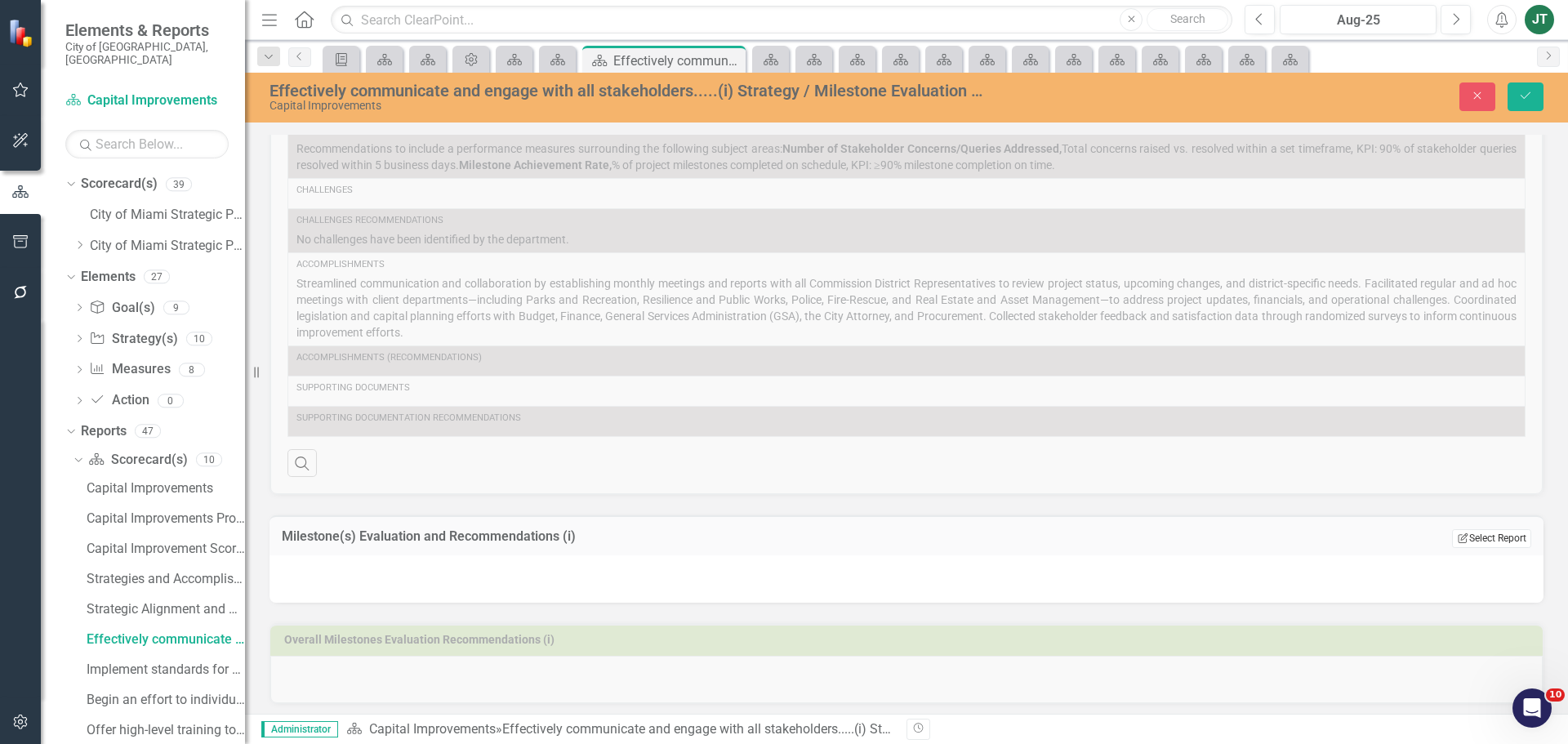
click at [1452, 543] on button "Edit Report Select Report" at bounding box center [1491, 538] width 79 height 18
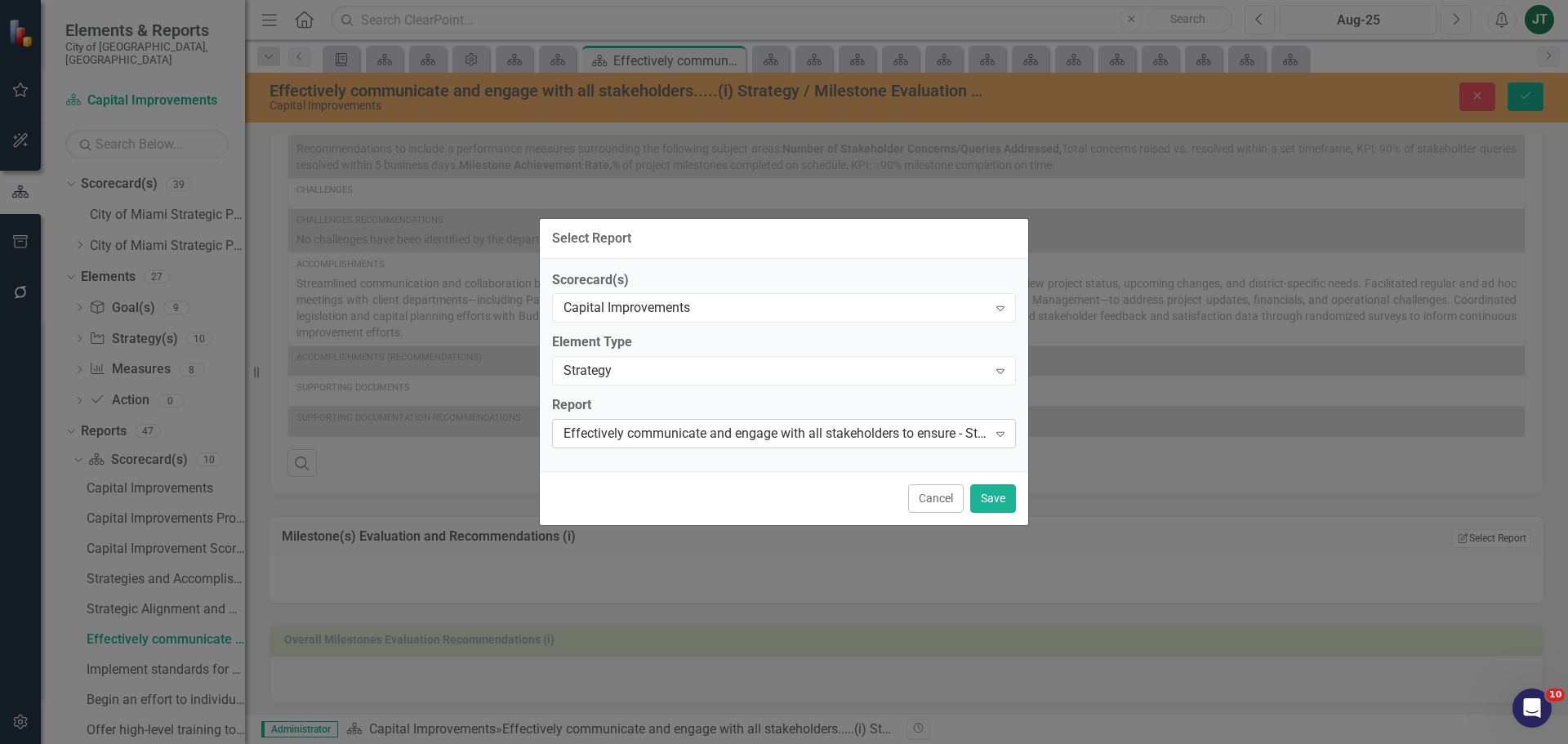
click at [690, 432] on div "Effectively communicate and engage with all stakeholders to ensure - Strategy E…" at bounding box center [775, 434] width 424 height 19
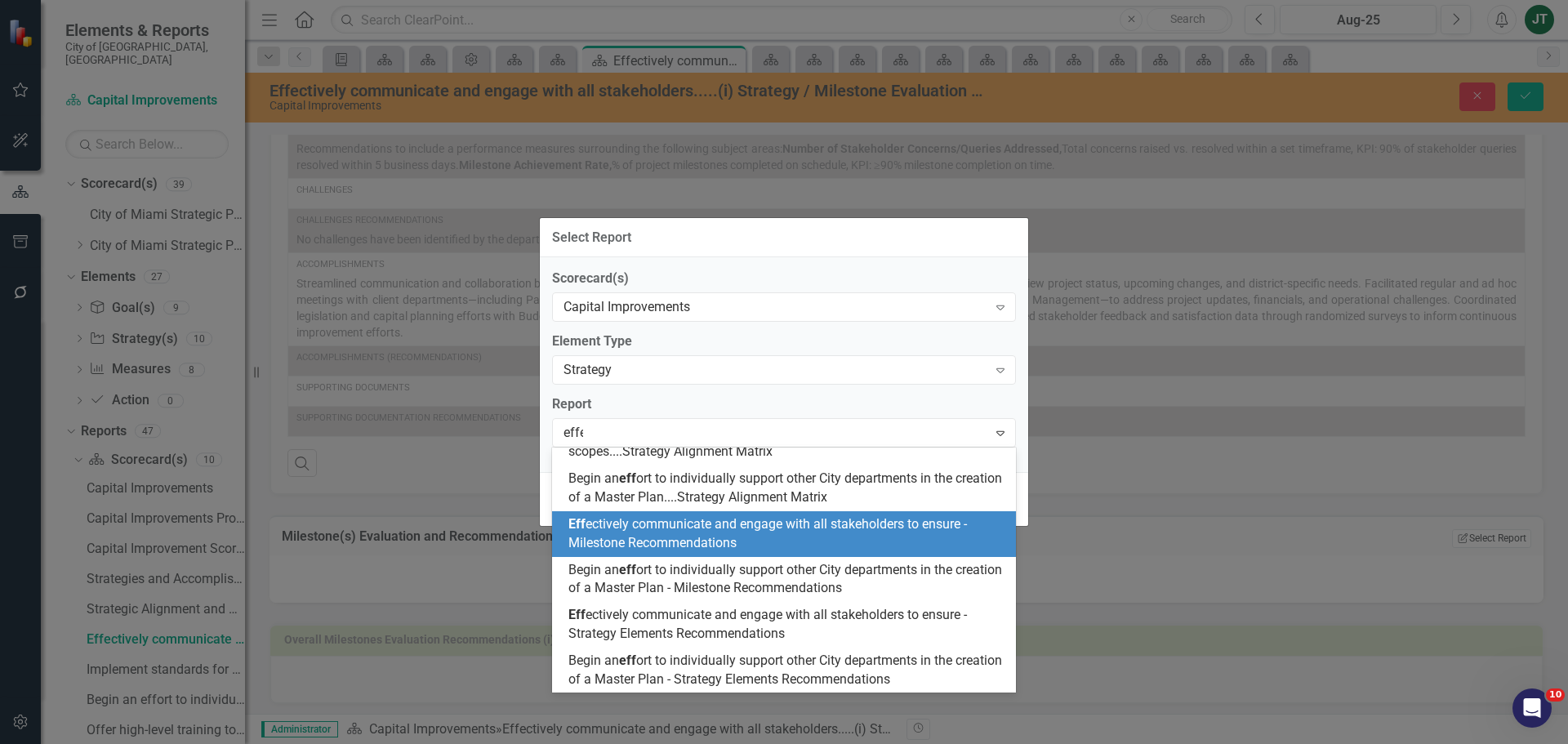
scroll to position [0, 0]
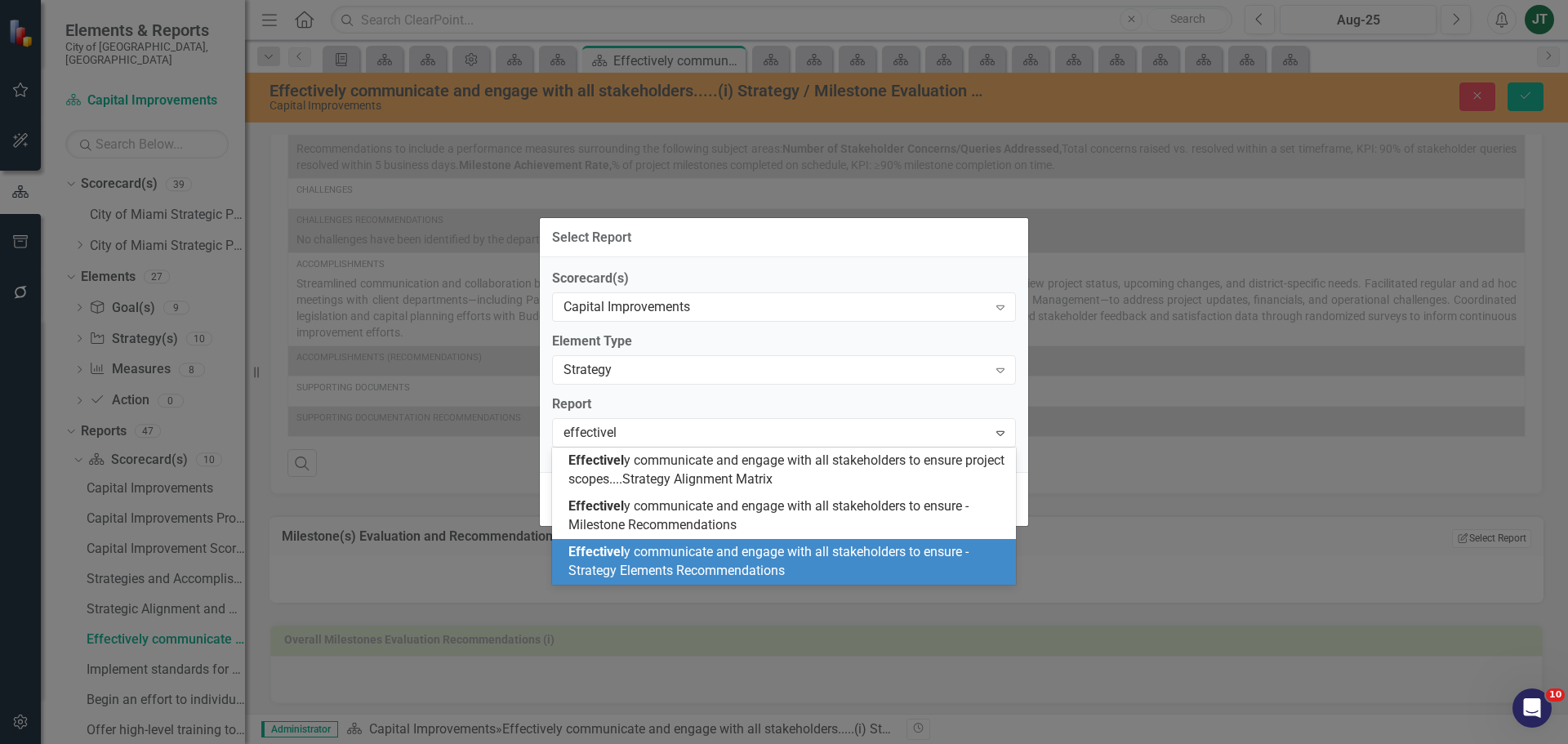
type input "effectively"
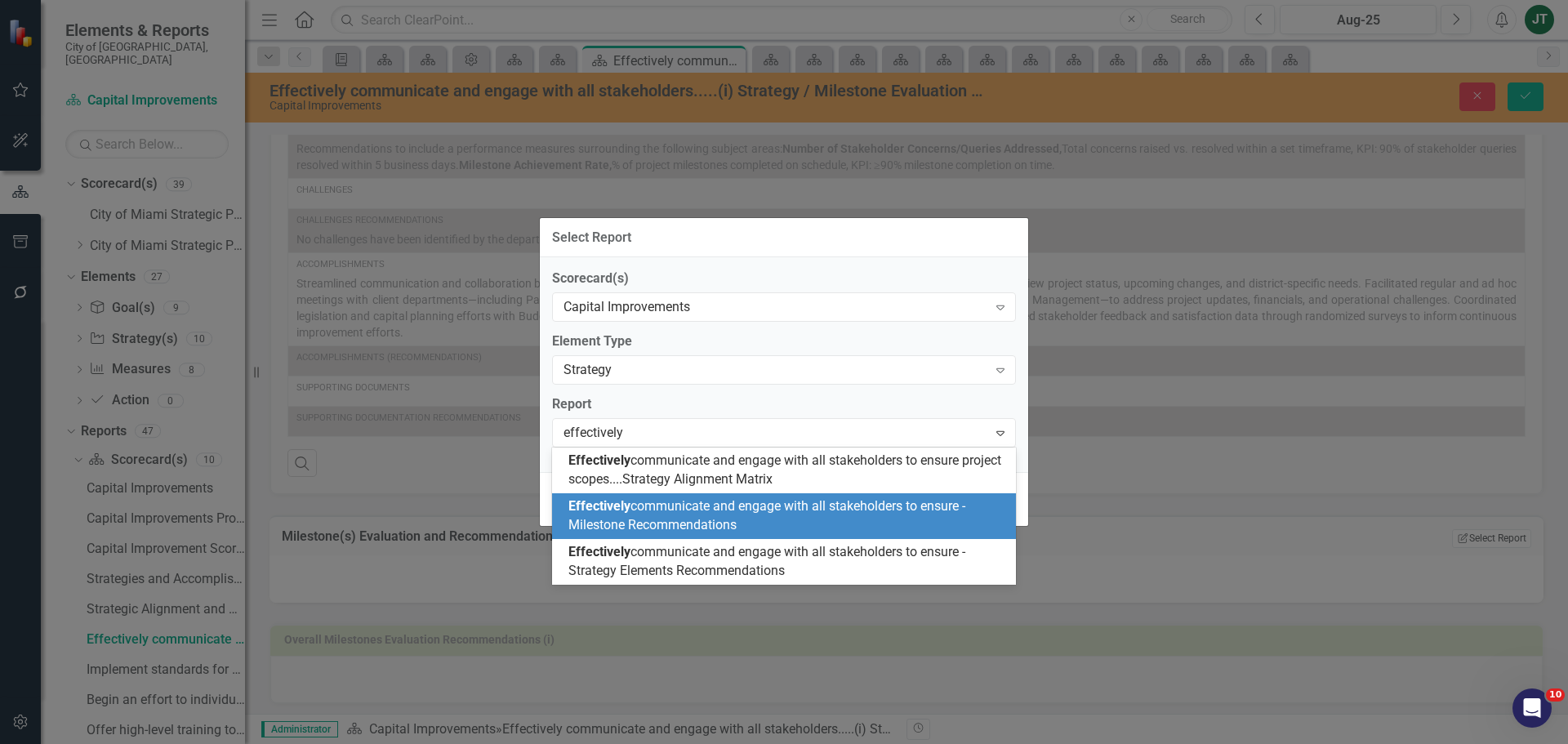
click at [707, 516] on div "Effectively communicate and engage with all stakeholders to ensure - Milestone …" at bounding box center [787, 516] width 438 height 38
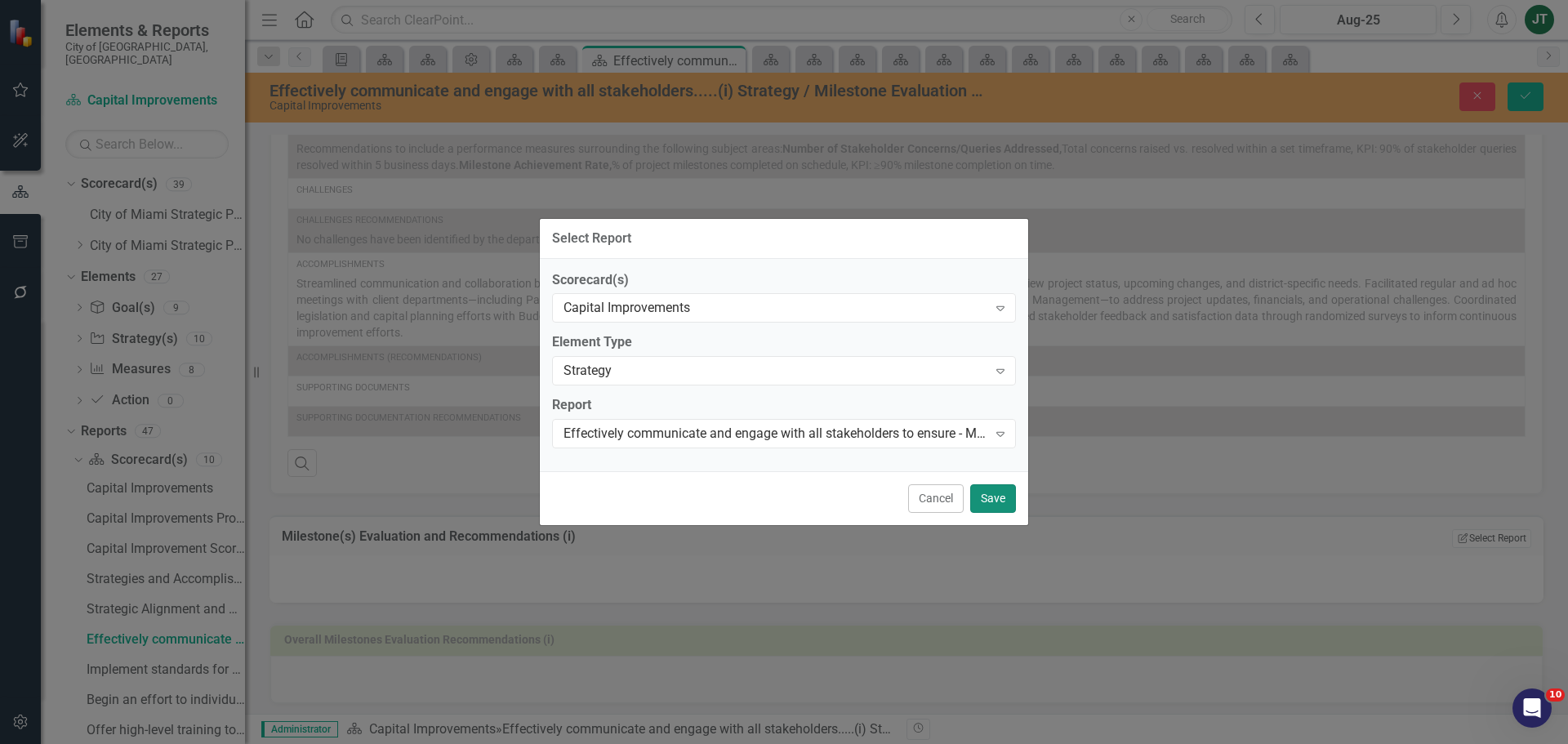
click at [990, 496] on button "Save" at bounding box center [993, 498] width 45 height 29
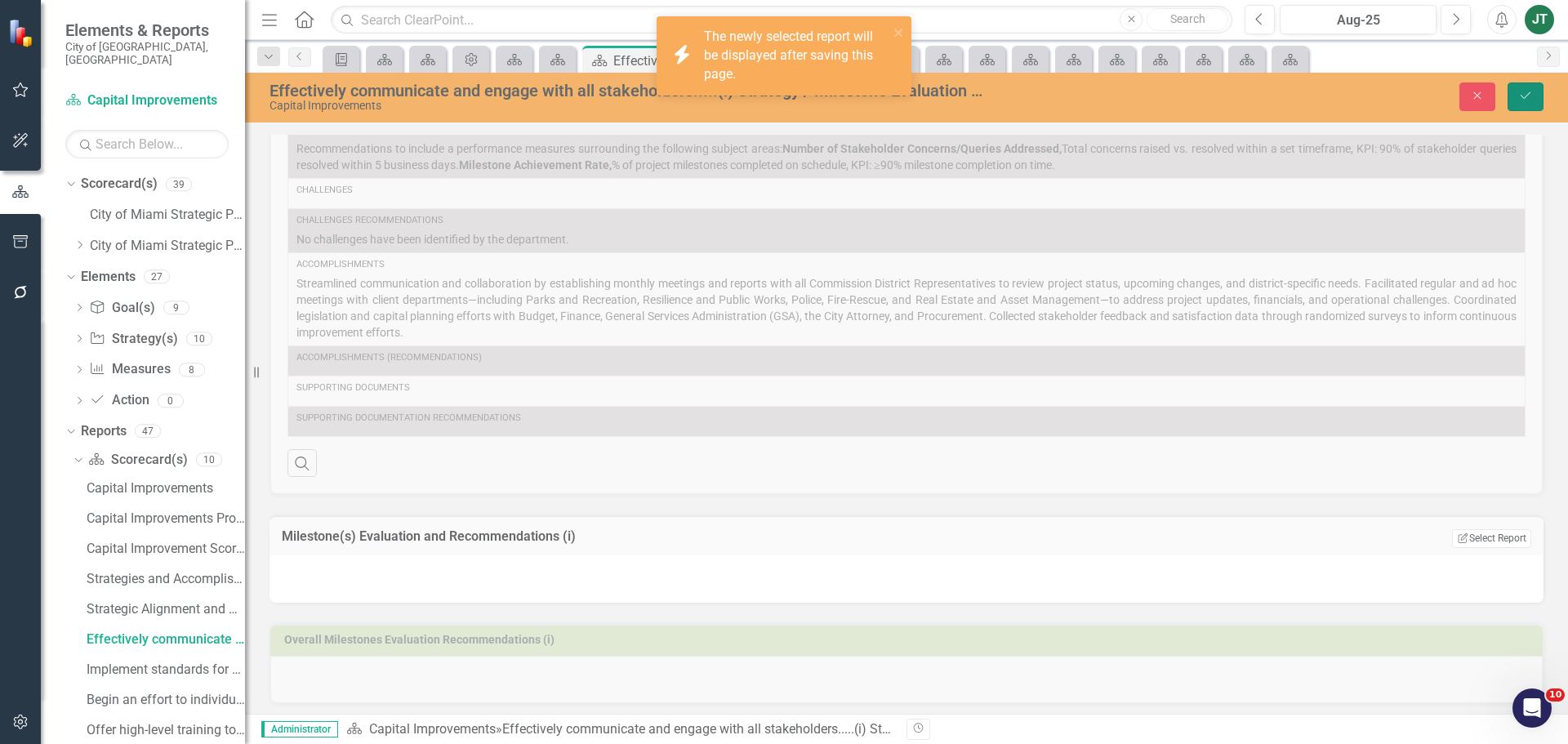
click at [1530, 84] on button "Save" at bounding box center [1525, 97] width 36 height 29
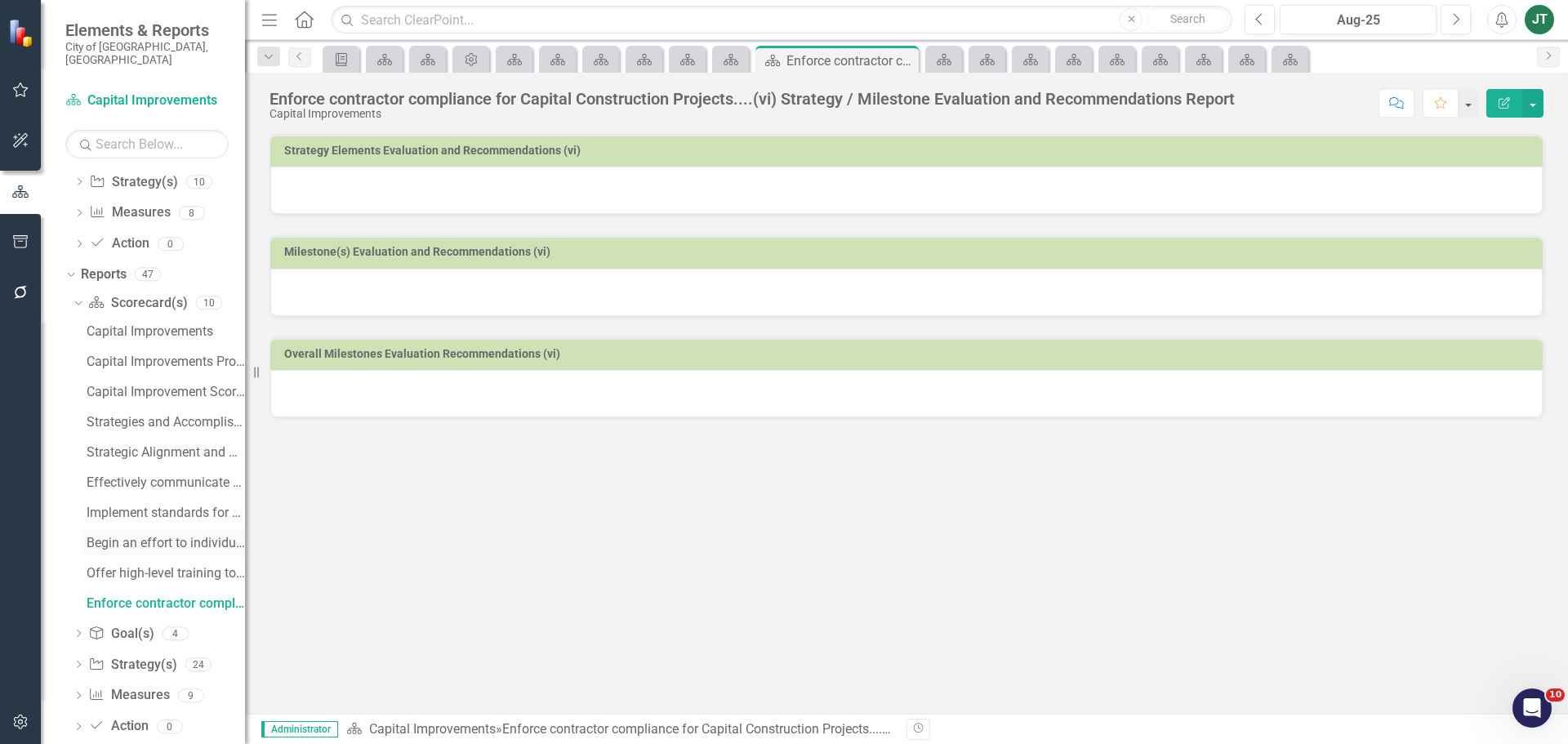
scroll to position [168, 0]
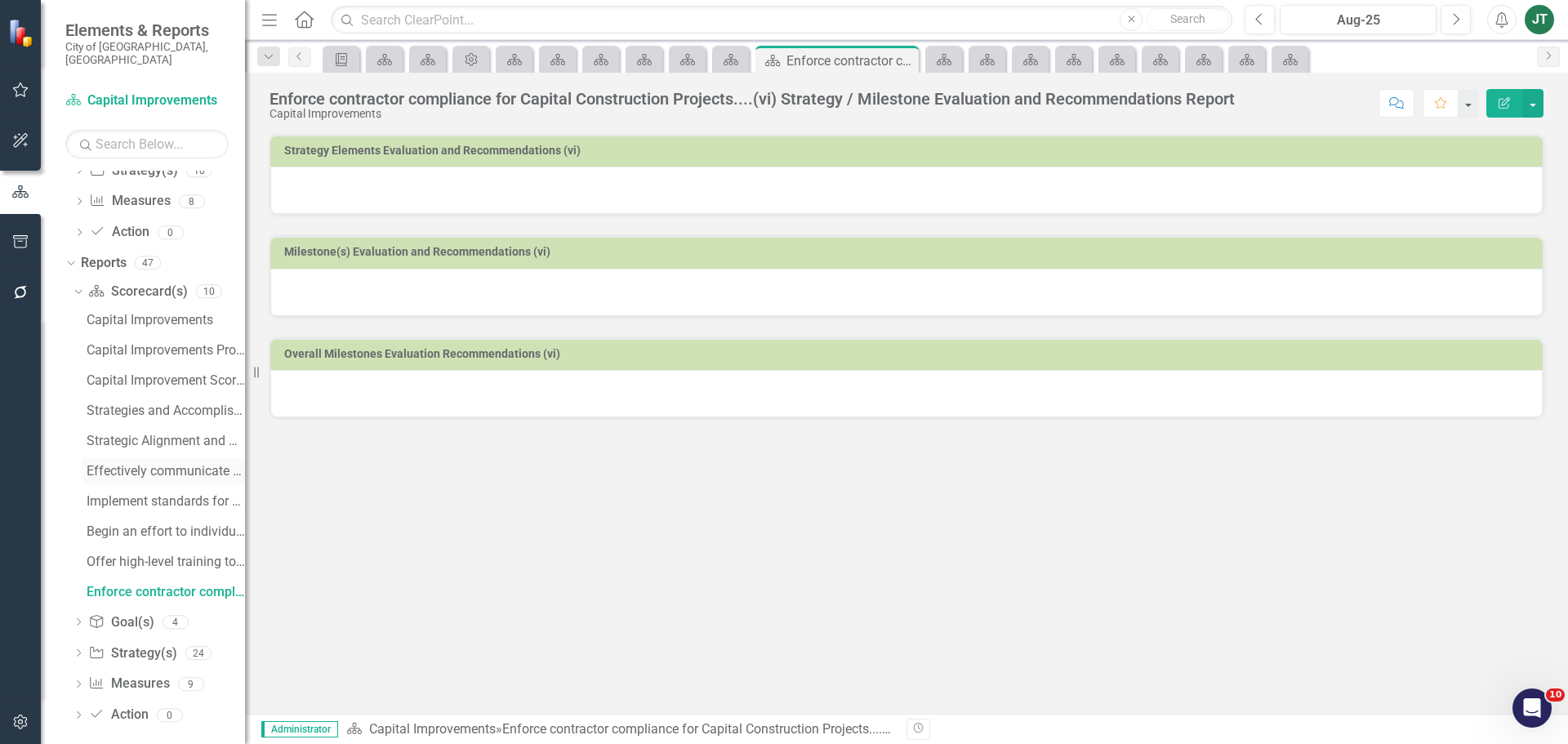
click at [118, 464] on div "Effectively communicate and engage with all stakeholders.....(i) Strategy / Mil…" at bounding box center [166, 470] width 158 height 14
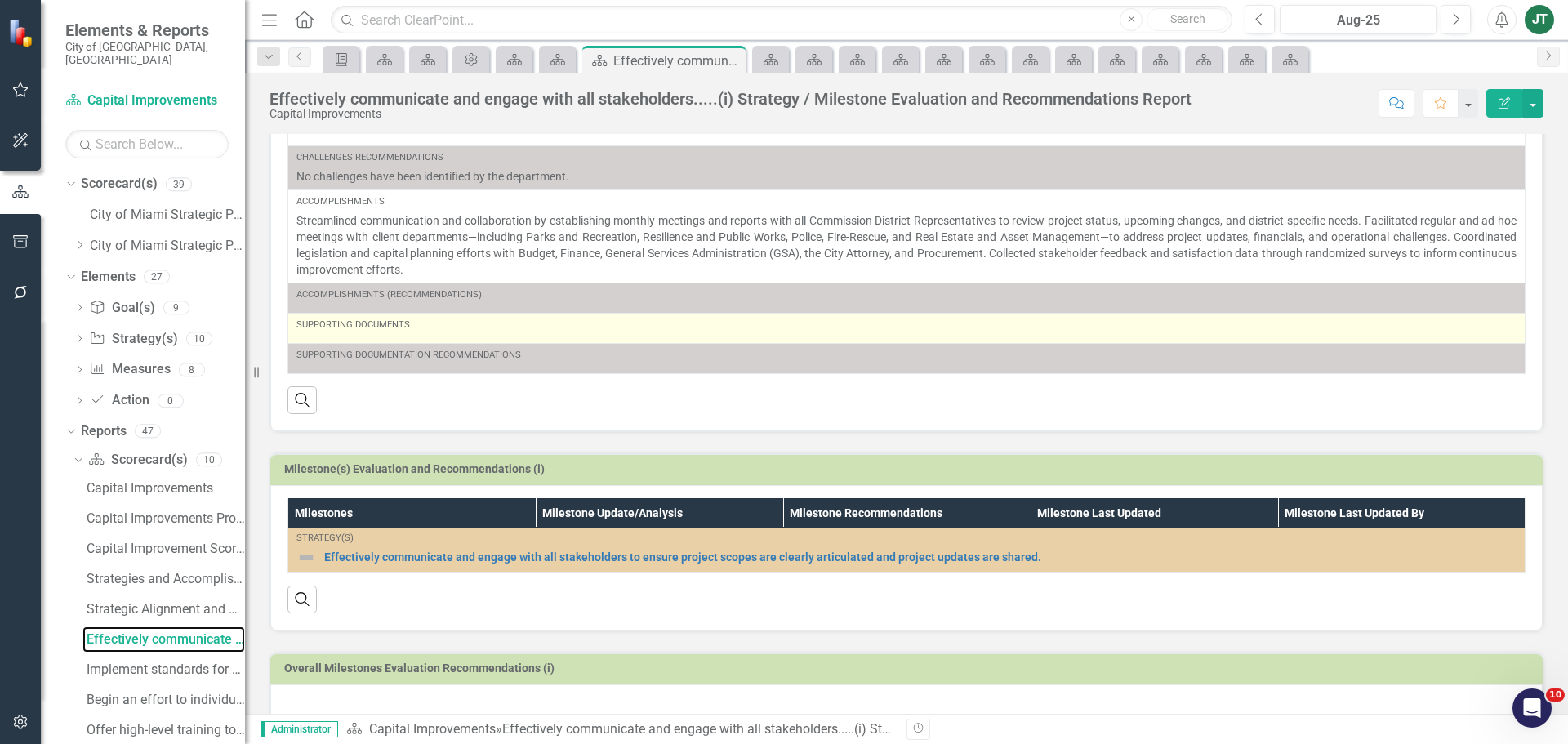
scroll to position [365, 0]
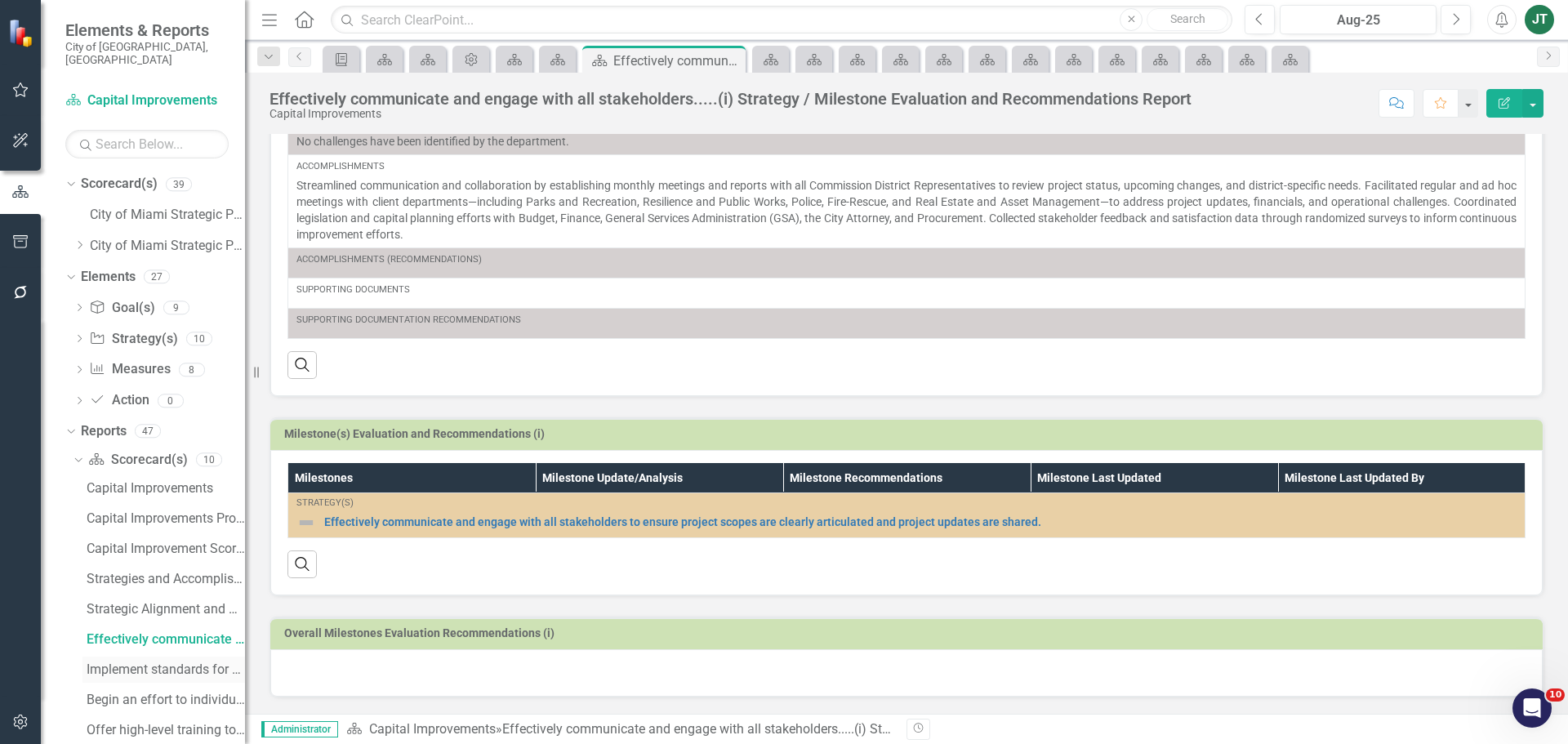
click at [117, 662] on div "Implement standards for construction project request.....(ii) Strategy / Milest…" at bounding box center [166, 669] width 158 height 14
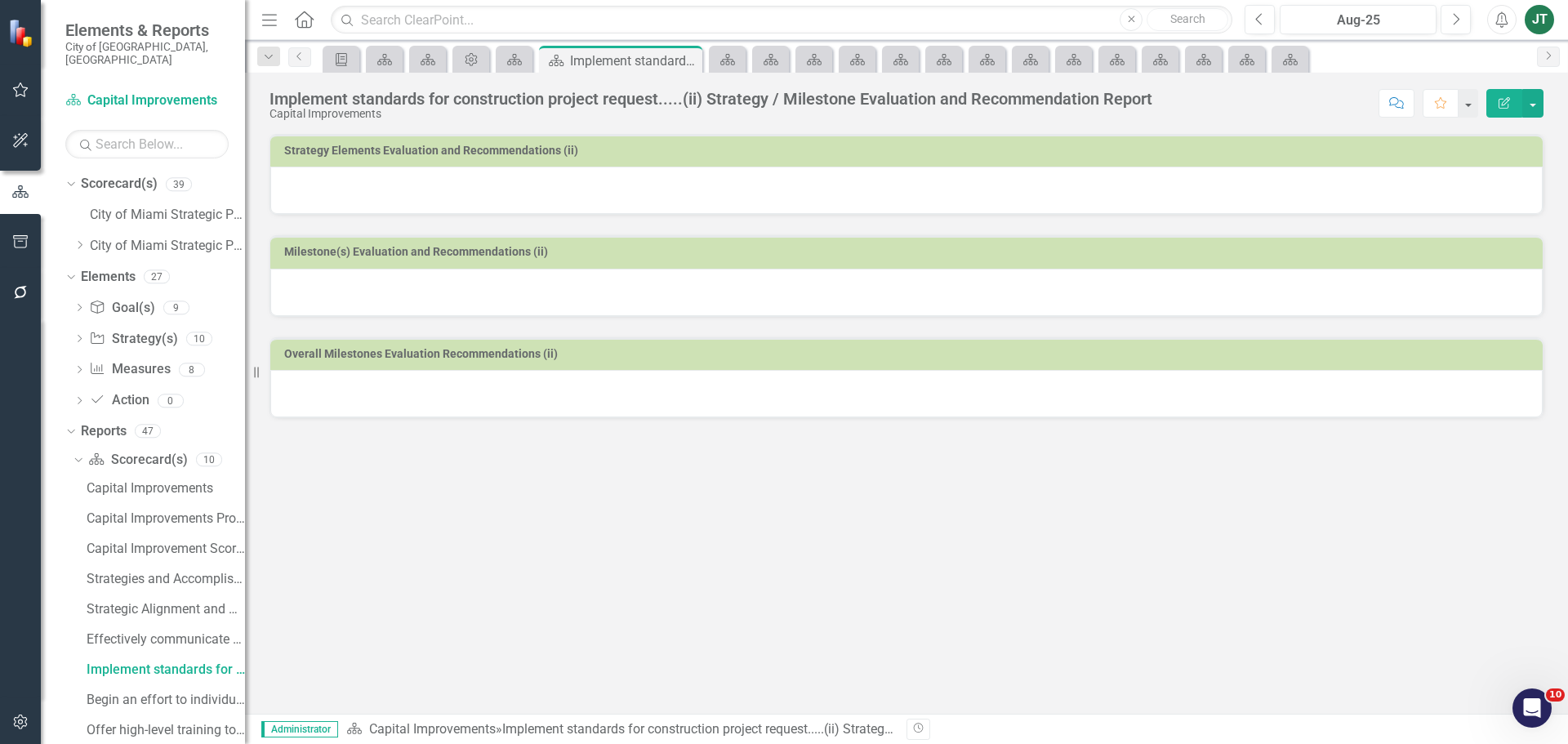
click at [676, 192] on div at bounding box center [906, 190] width 1273 height 47
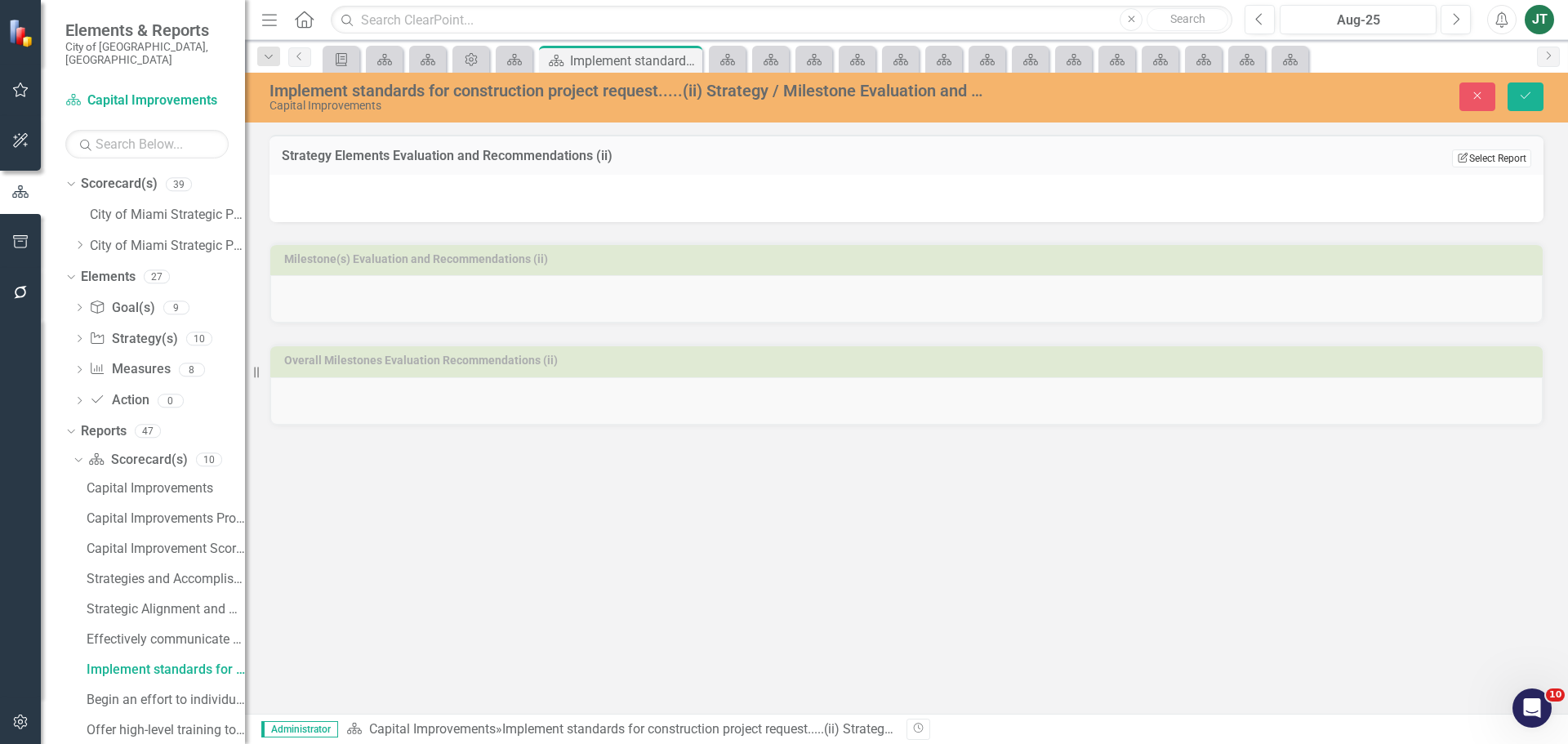
click at [1501, 157] on button "Edit Report Select Report" at bounding box center [1491, 158] width 79 height 18
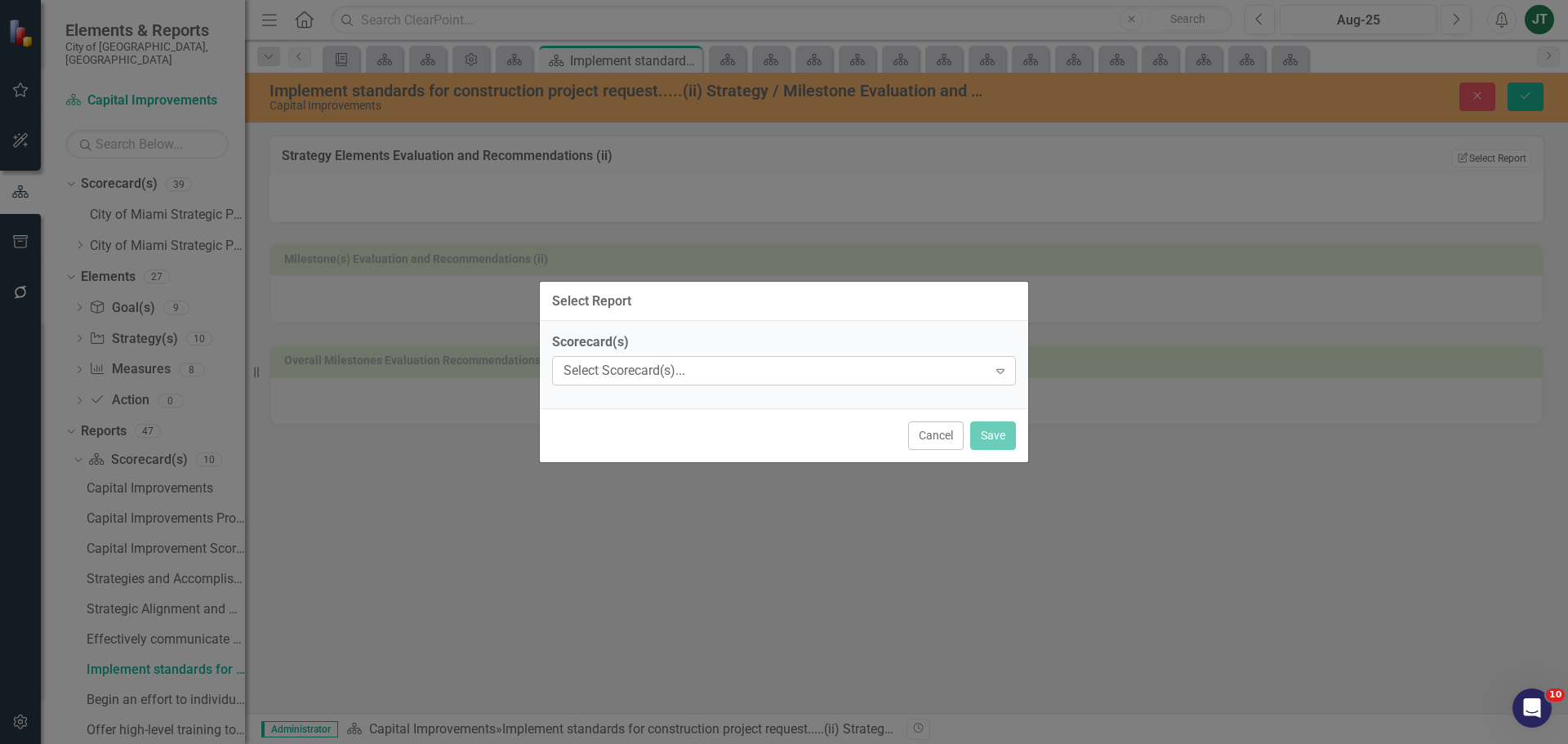
click at [844, 365] on div "Select Scorecard(s)..." at bounding box center [775, 371] width 424 height 19
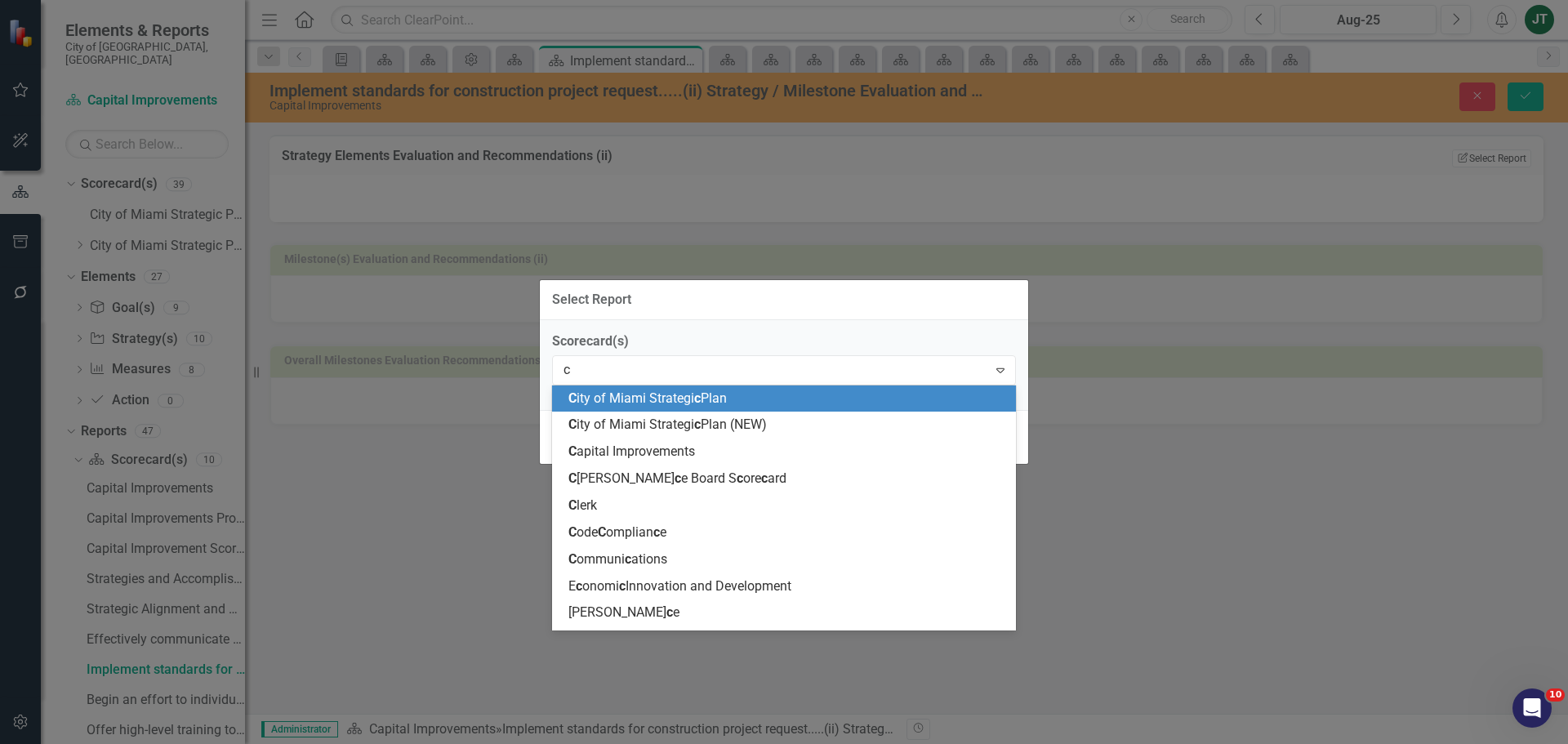
type input "ca"
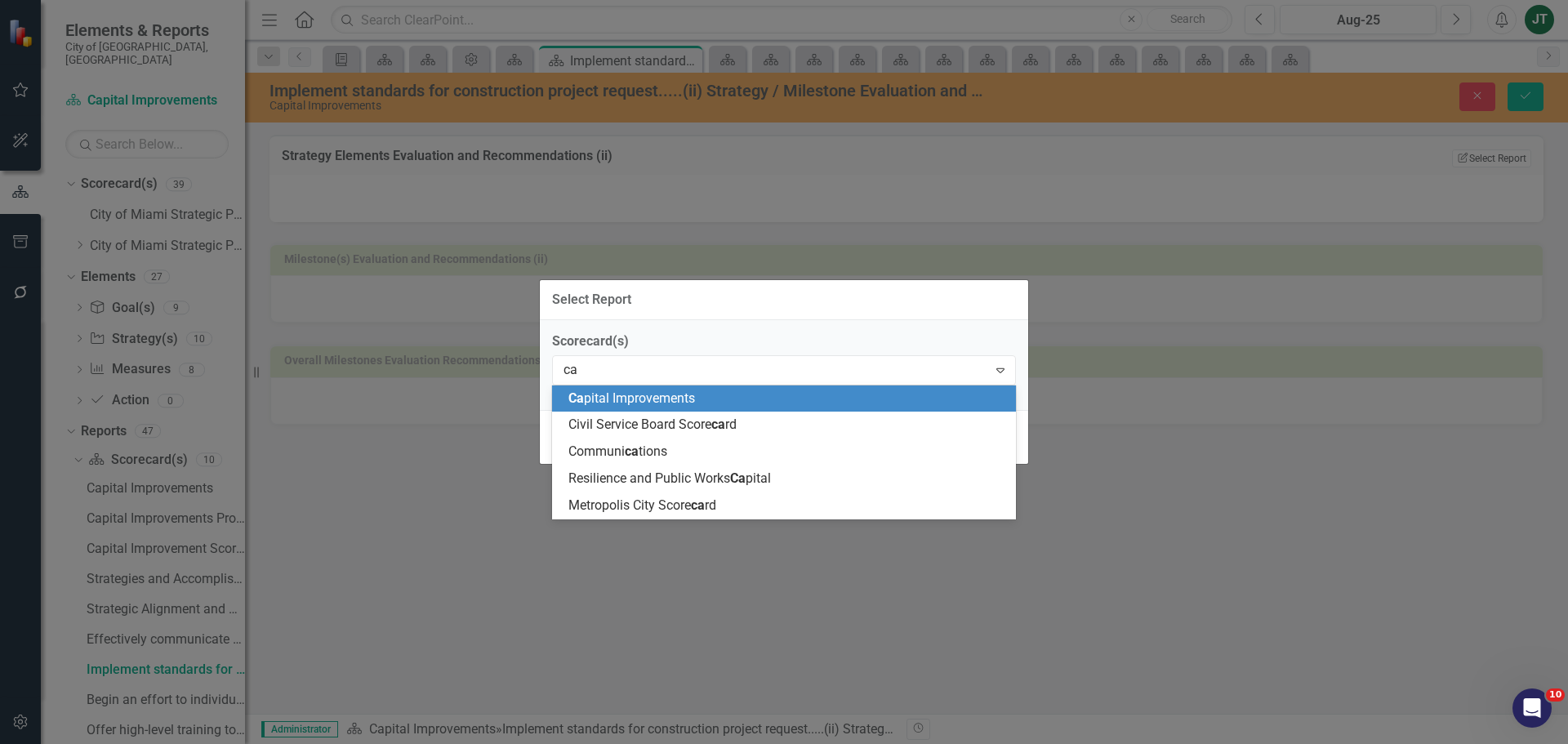
click at [724, 404] on div "Ca pital Improvements" at bounding box center [787, 399] width 438 height 19
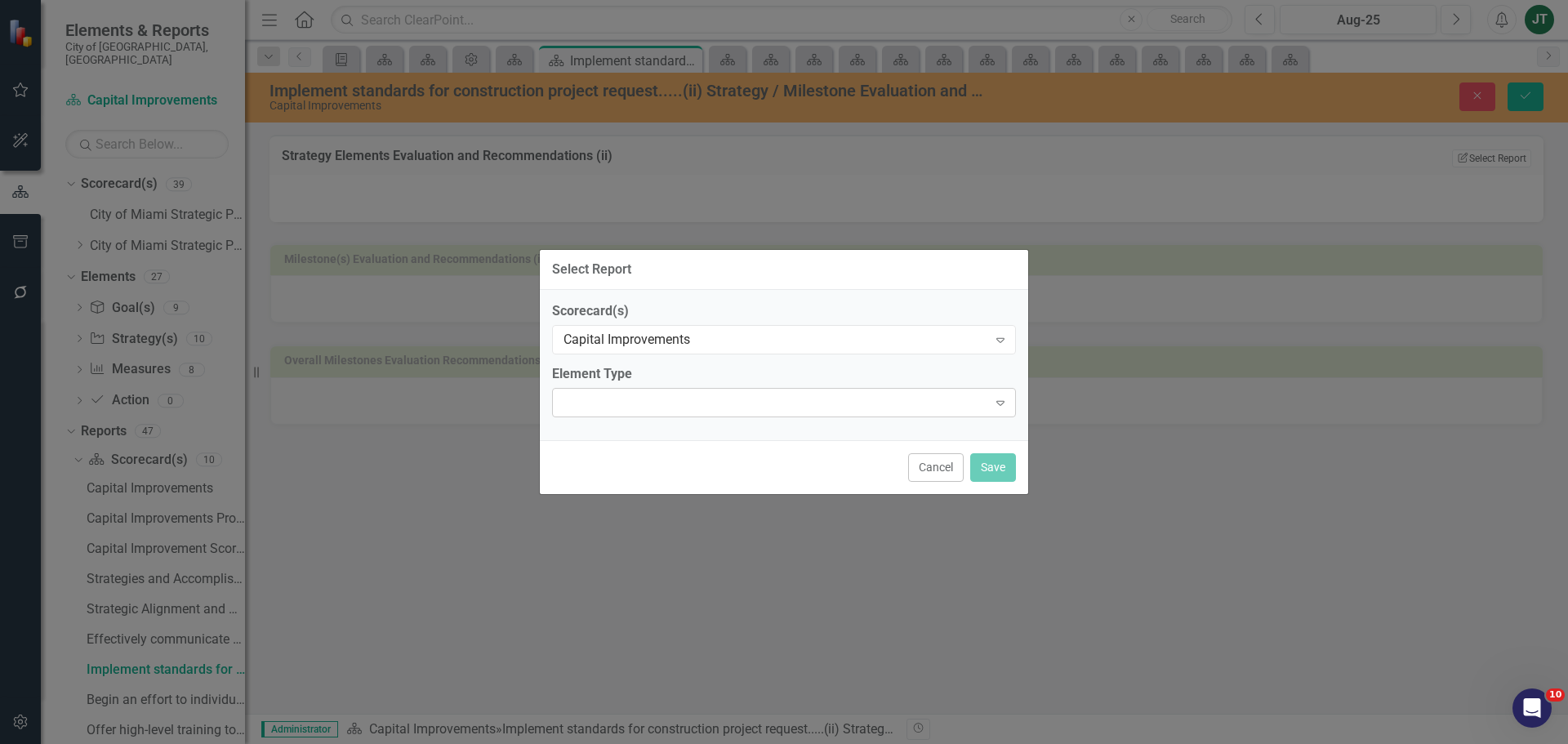
click at [655, 401] on div at bounding box center [770, 402] width 430 height 3
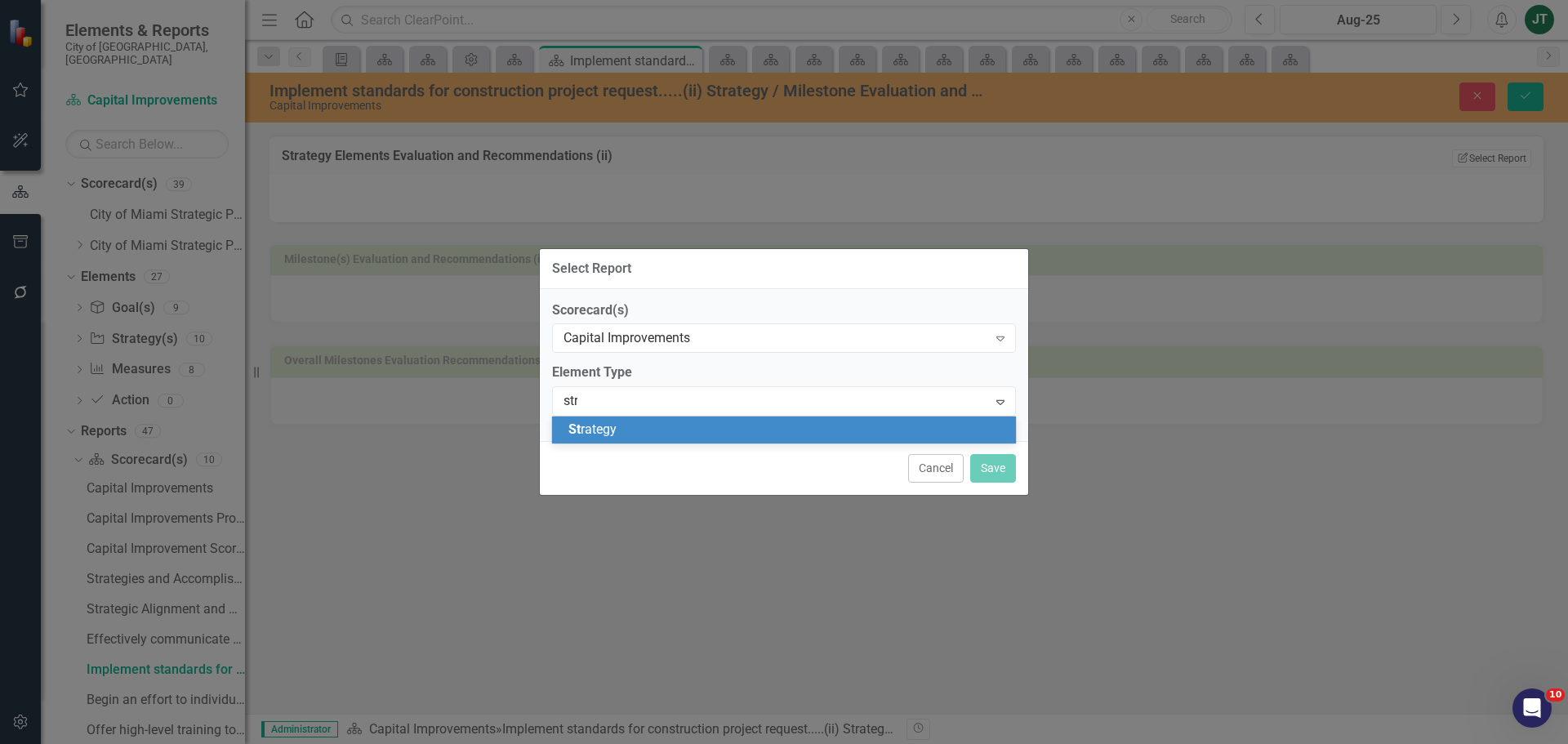
type input "stra"
click at [631, 423] on div "Stra tegy" at bounding box center [787, 430] width 438 height 19
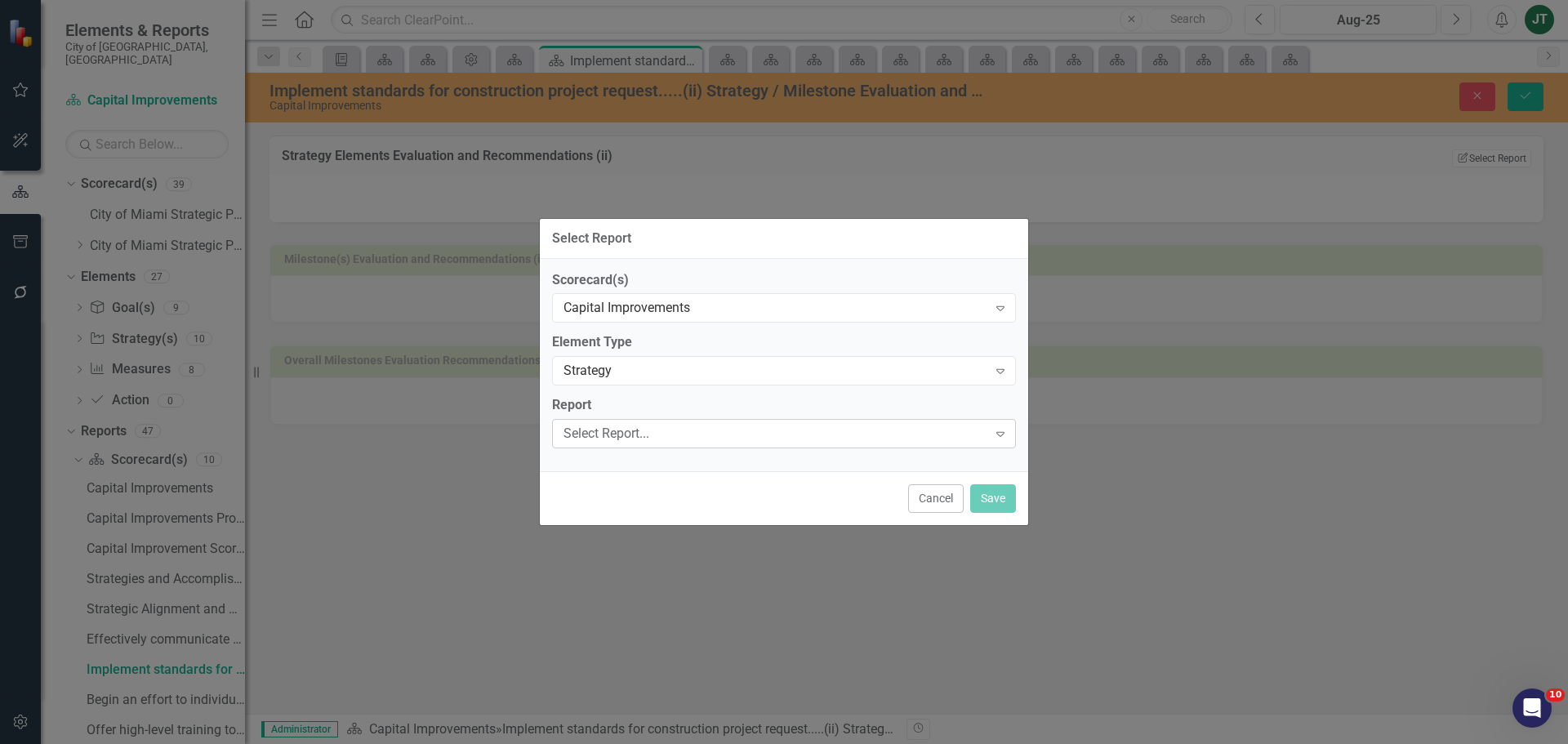
click at [619, 425] on div "Select Report..." at bounding box center [775, 434] width 424 height 19
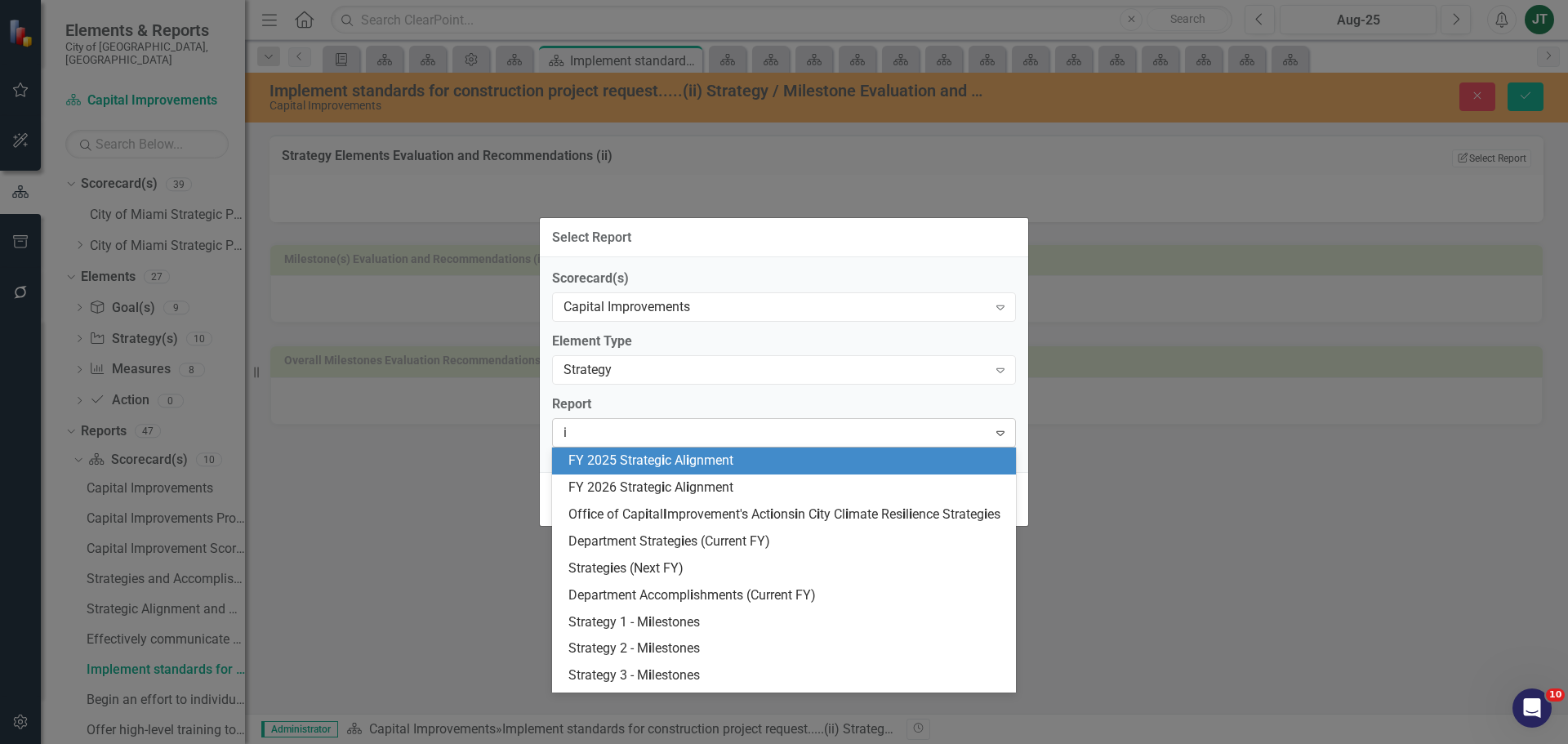
type input "im"
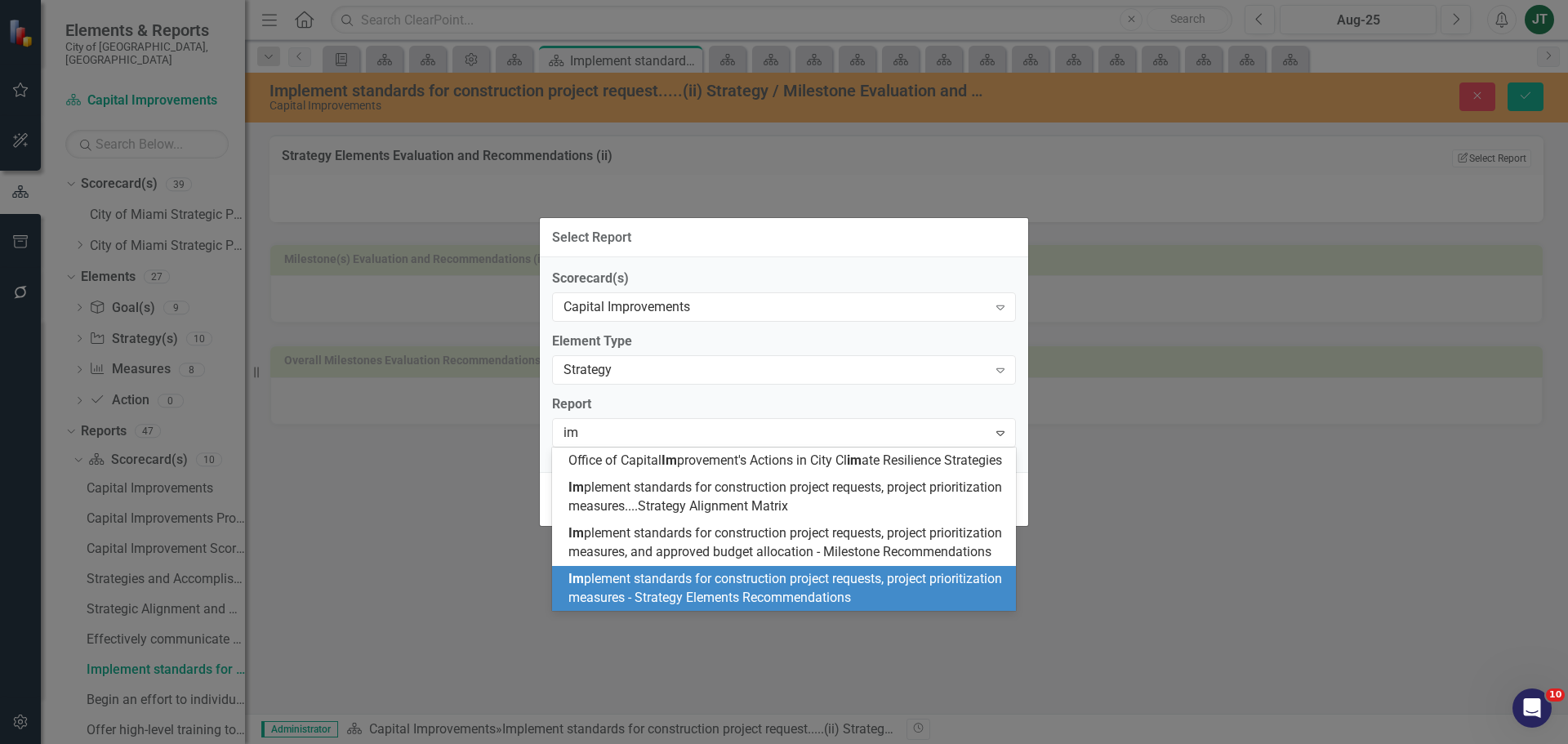
click at [789, 605] on span "Im plement standards for construction project requests, project prioritization …" at bounding box center [784, 587] width 433 height 35
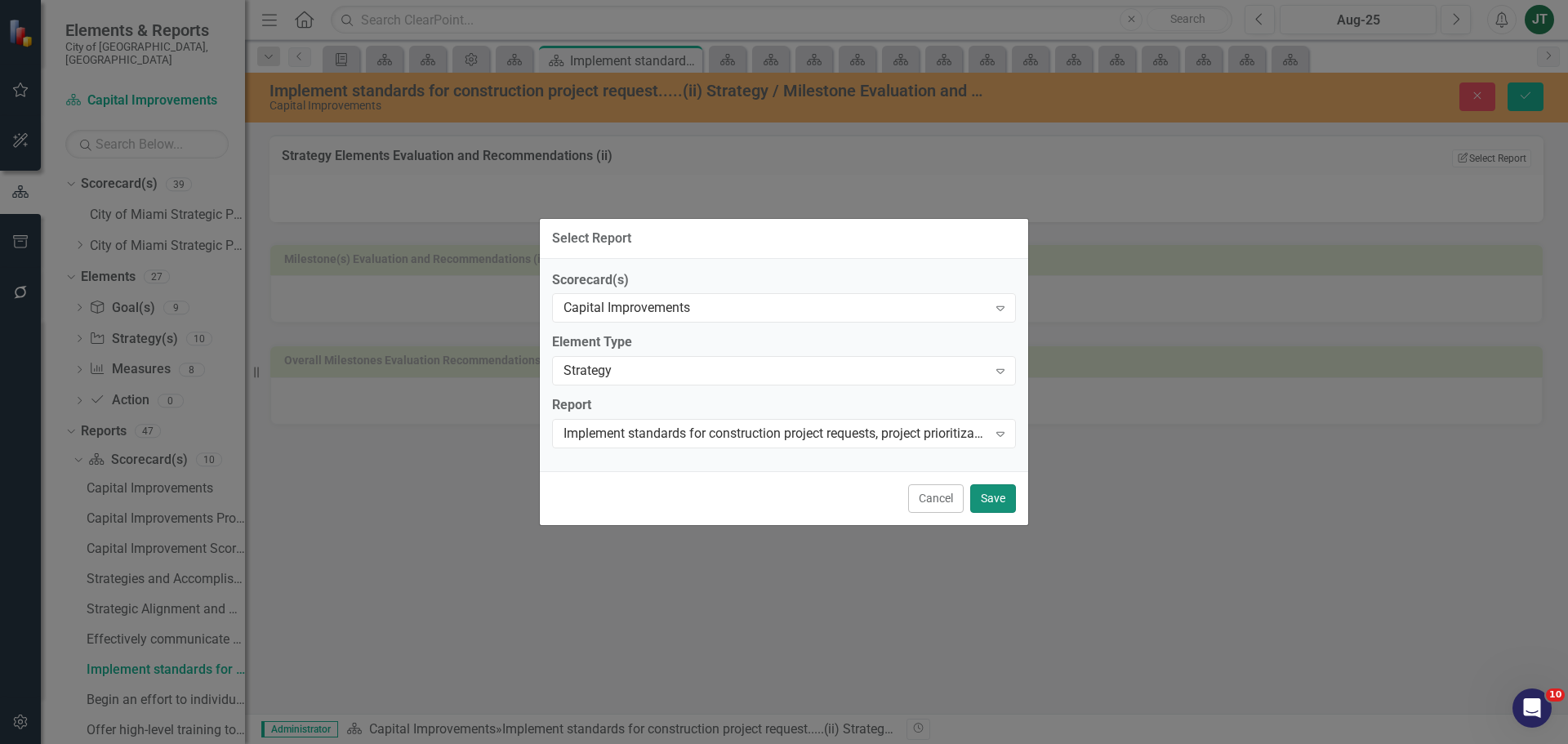
click at [997, 497] on button "Save" at bounding box center [993, 498] width 45 height 29
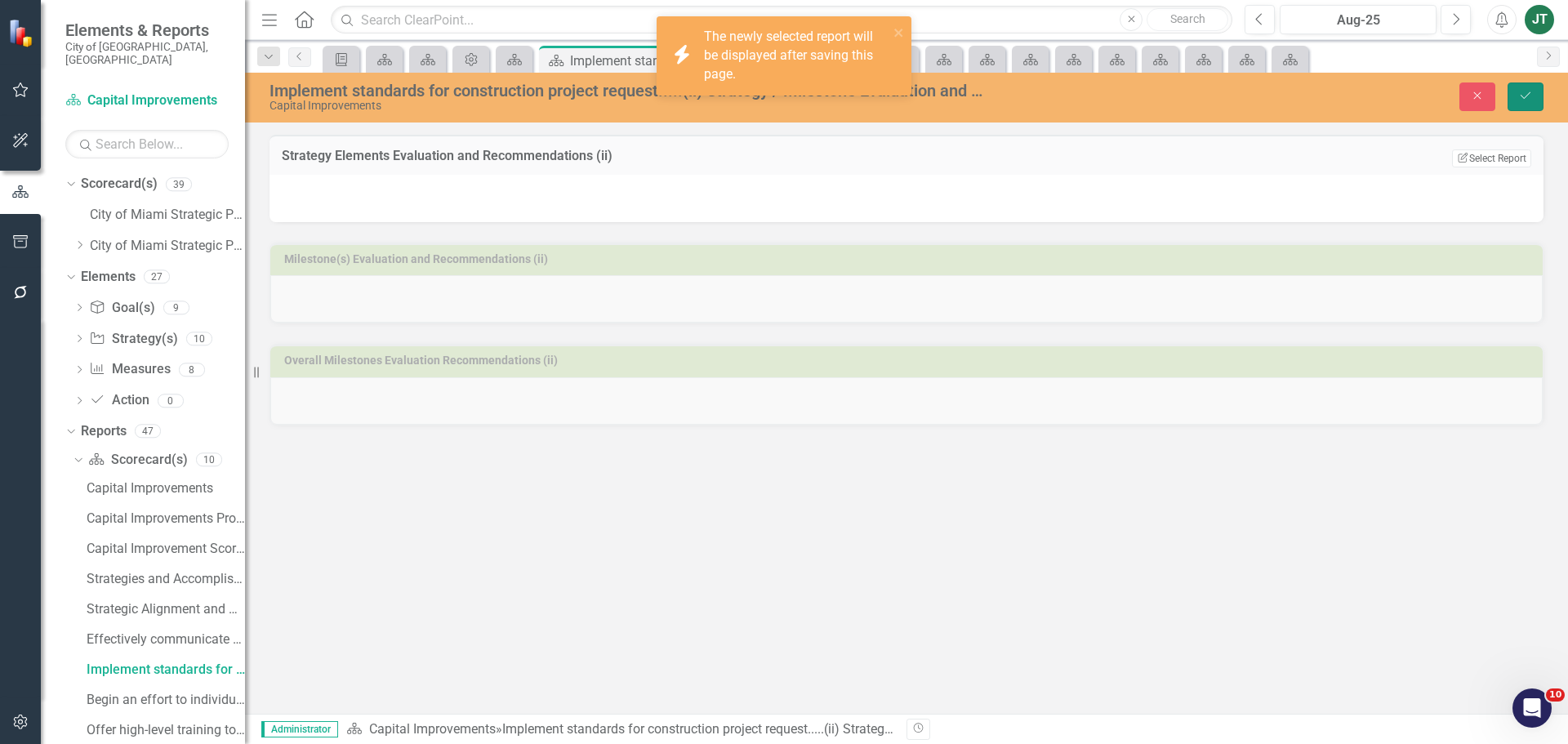
click at [1531, 96] on icon "Save" at bounding box center [1525, 96] width 14 height 12
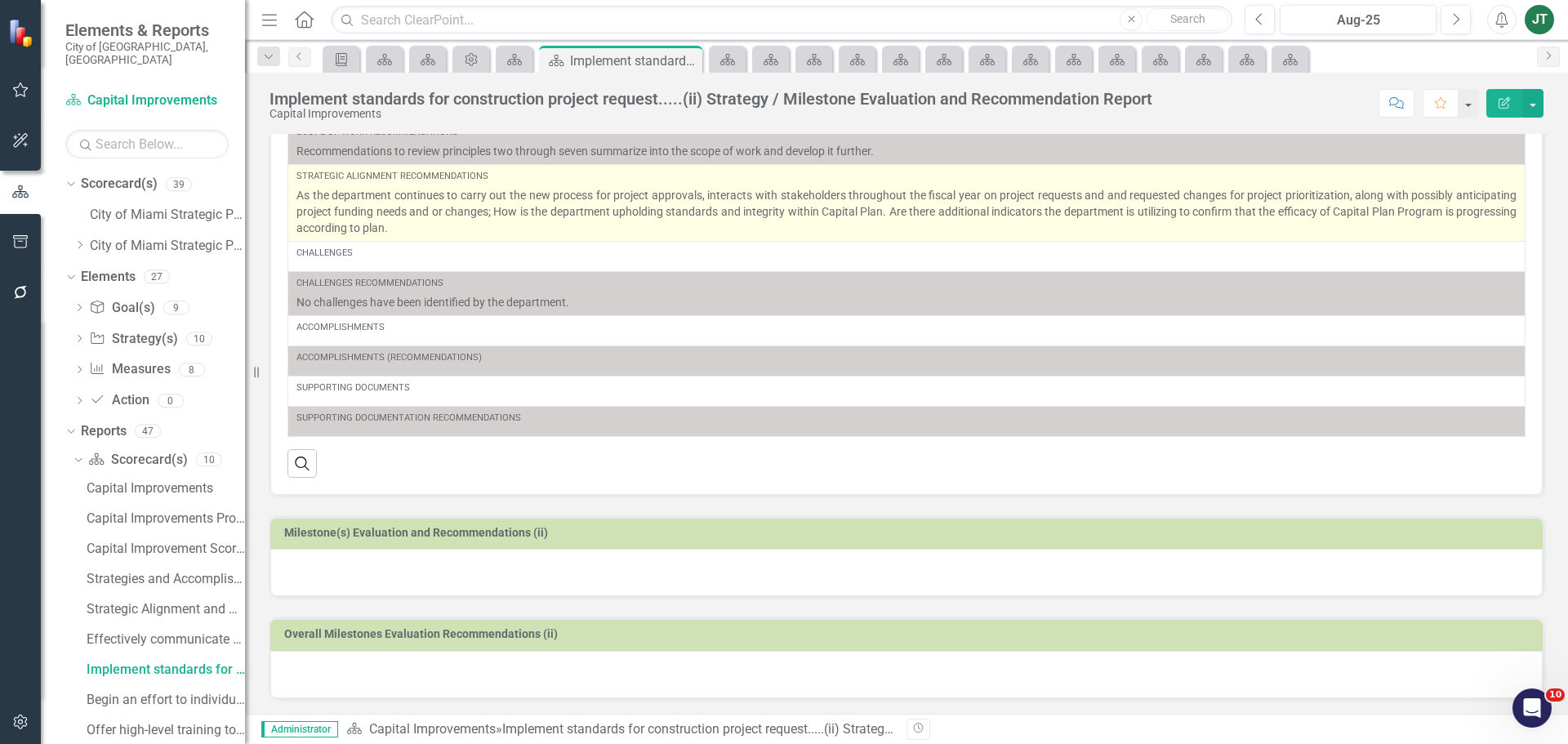
scroll to position [227, 0]
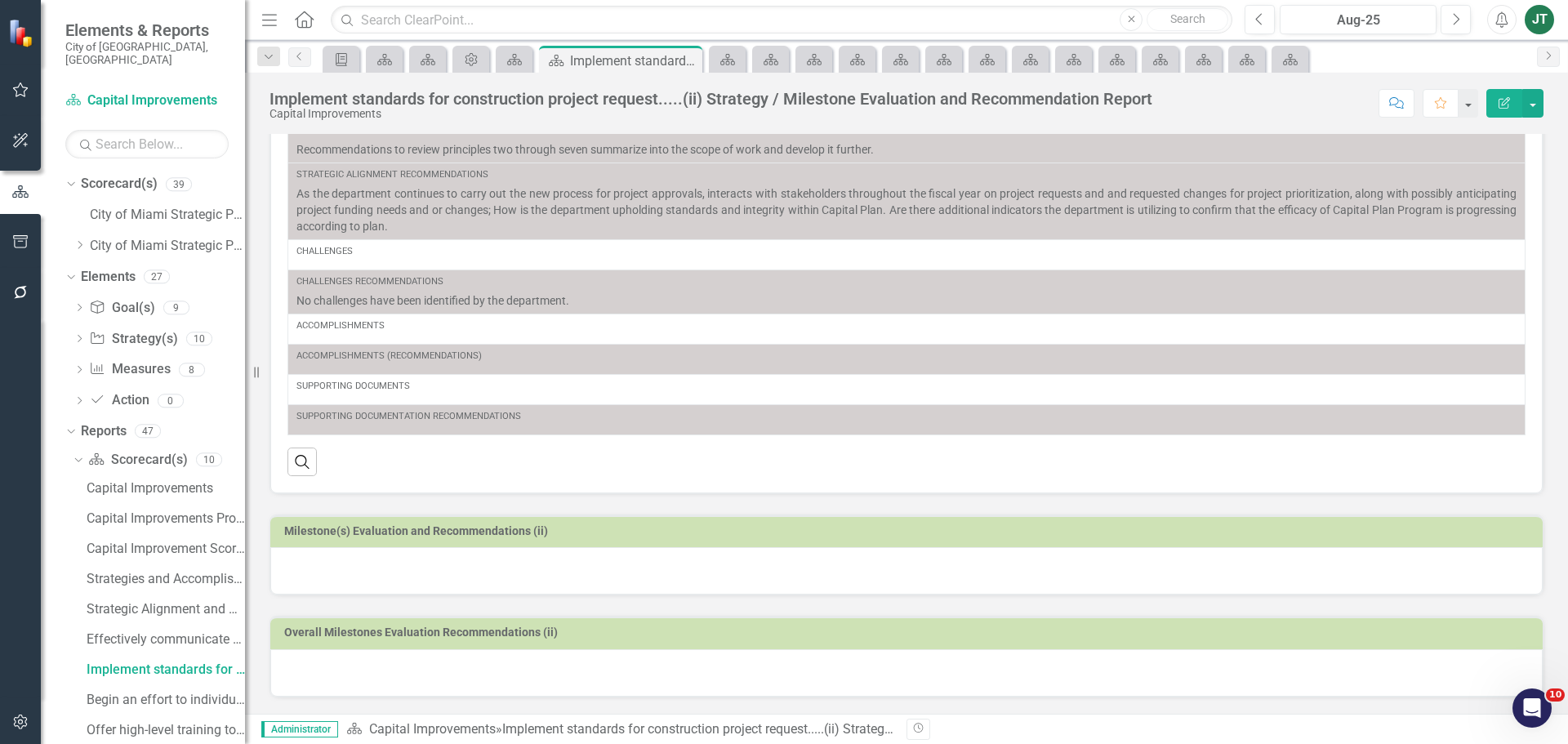
click at [653, 531] on h3 "Milestone(s) Evaluation and Recommendations (ii)" at bounding box center [909, 531] width 1250 height 13
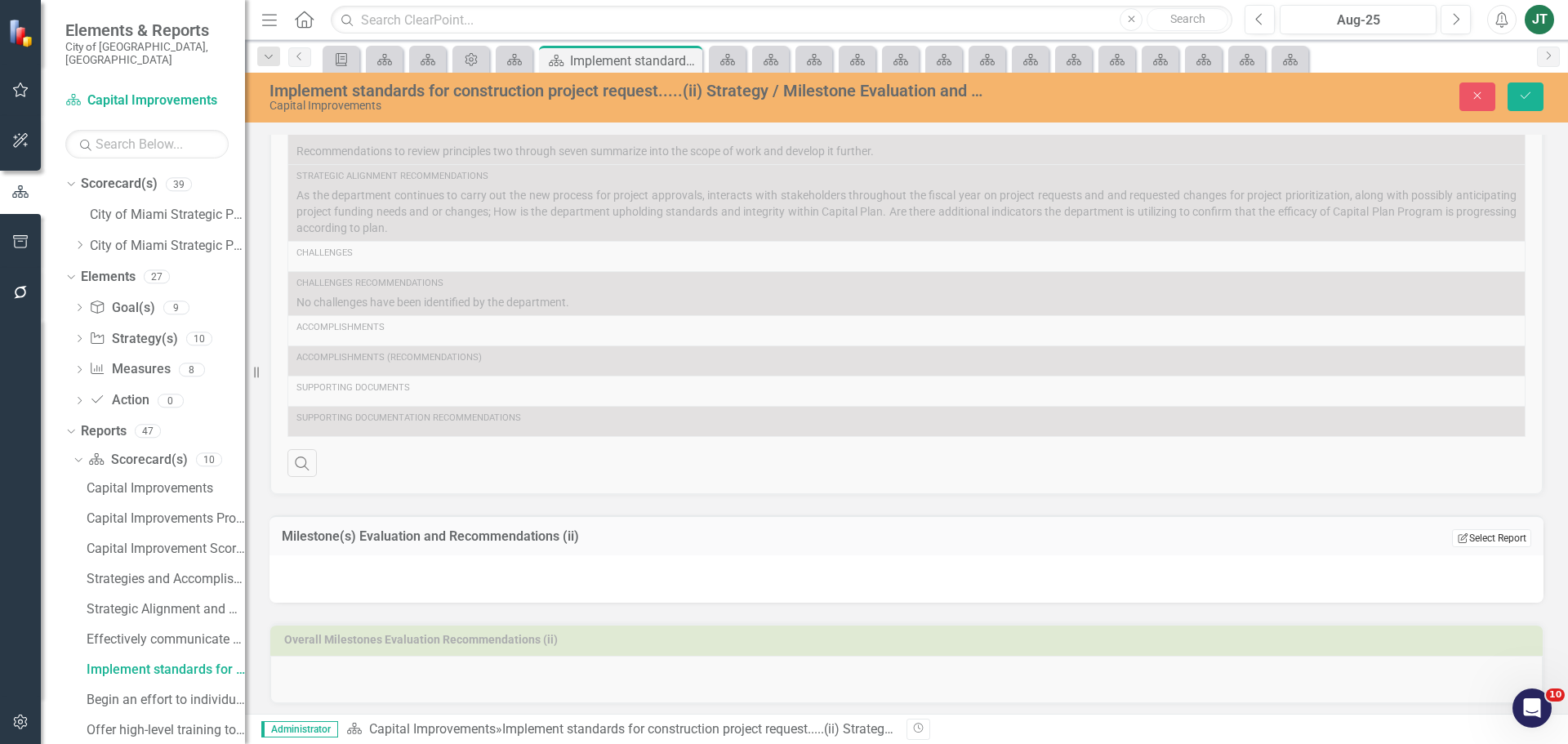
click at [1496, 538] on button "Edit Report Select Report" at bounding box center [1491, 538] width 79 height 18
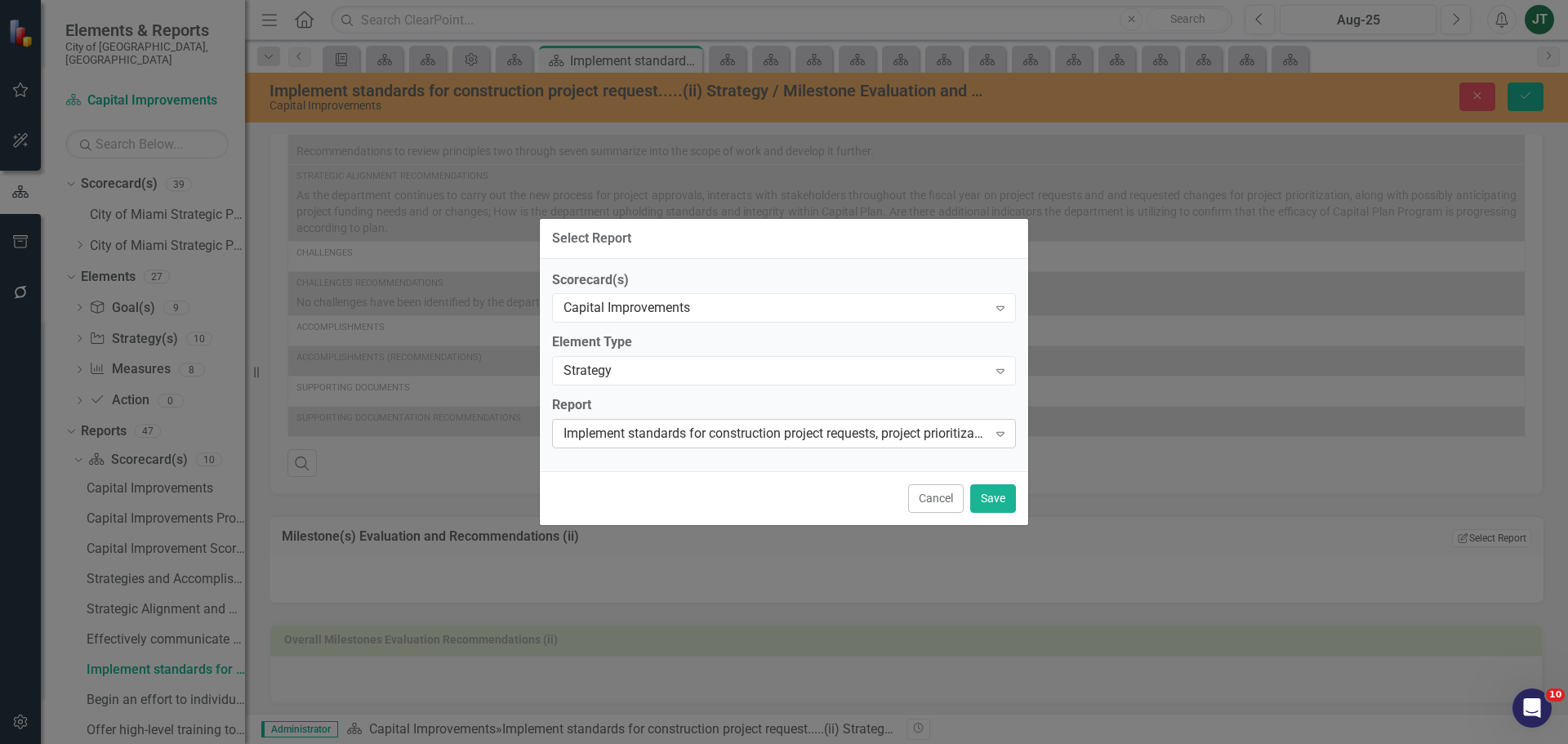
click at [703, 430] on div "Implement standards for construction project requests, project prioritization m…" at bounding box center [775, 434] width 424 height 19
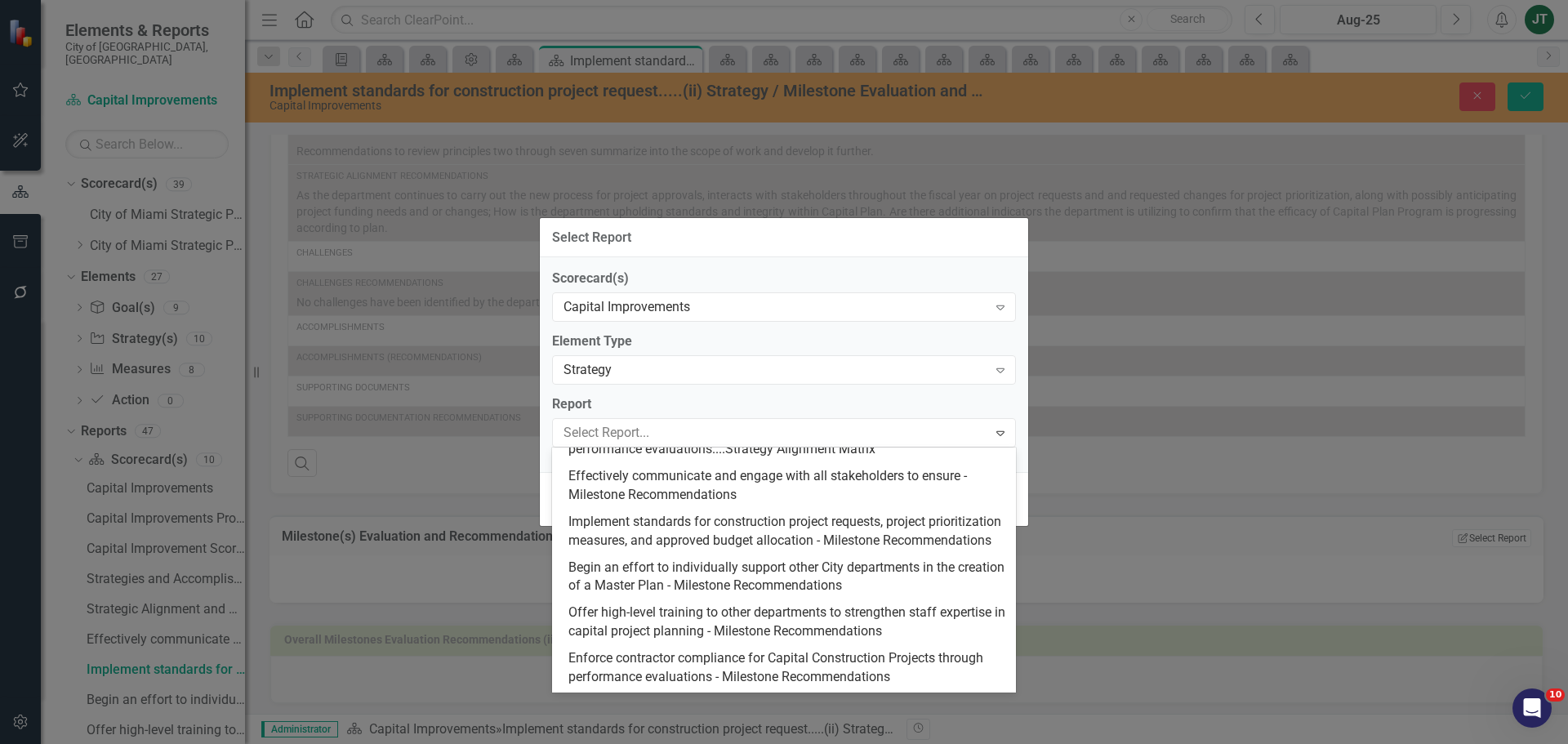
scroll to position [833, 0]
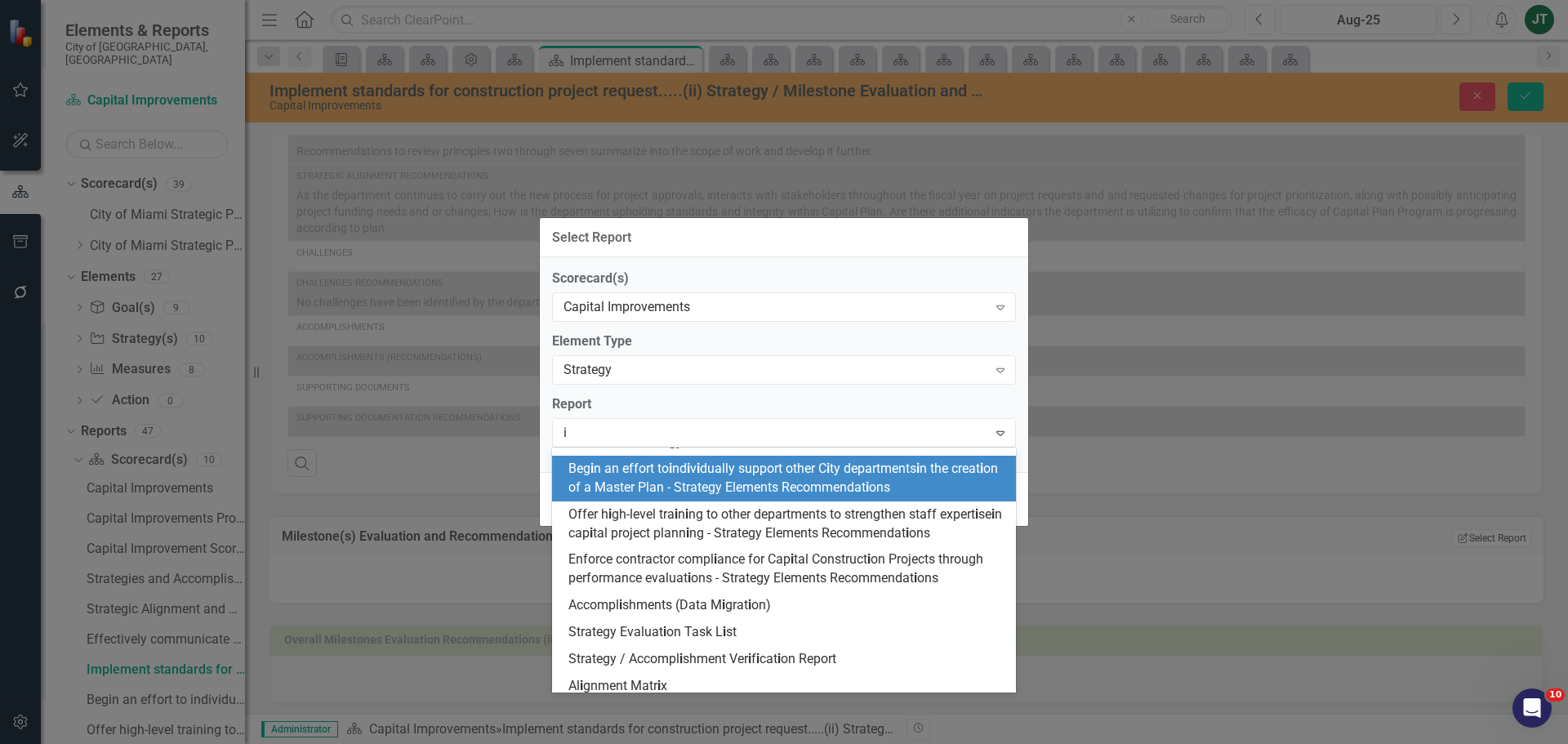
type input "im"
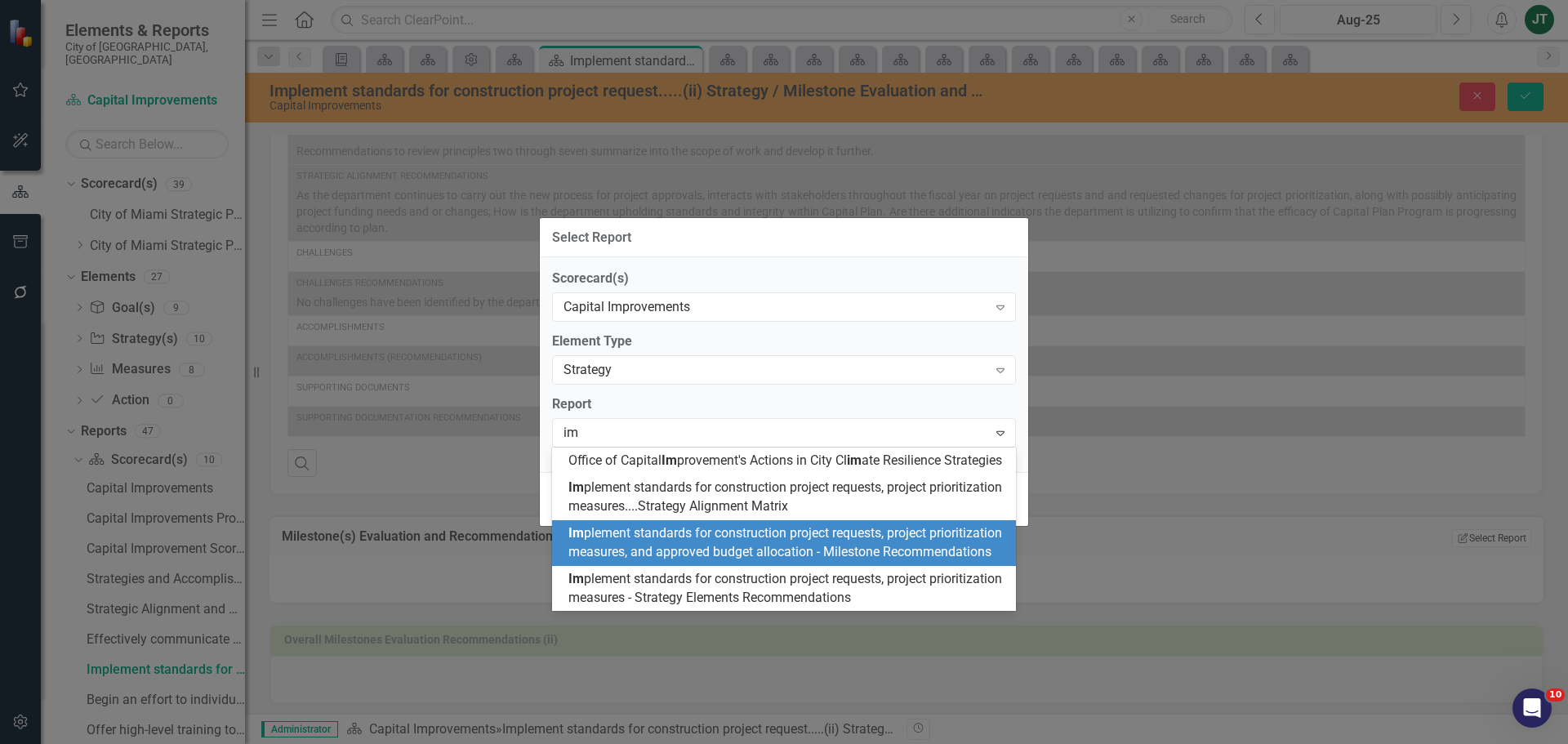
click at [809, 560] on span "Im plement standards for construction project requests, project prioritization …" at bounding box center [784, 542] width 433 height 35
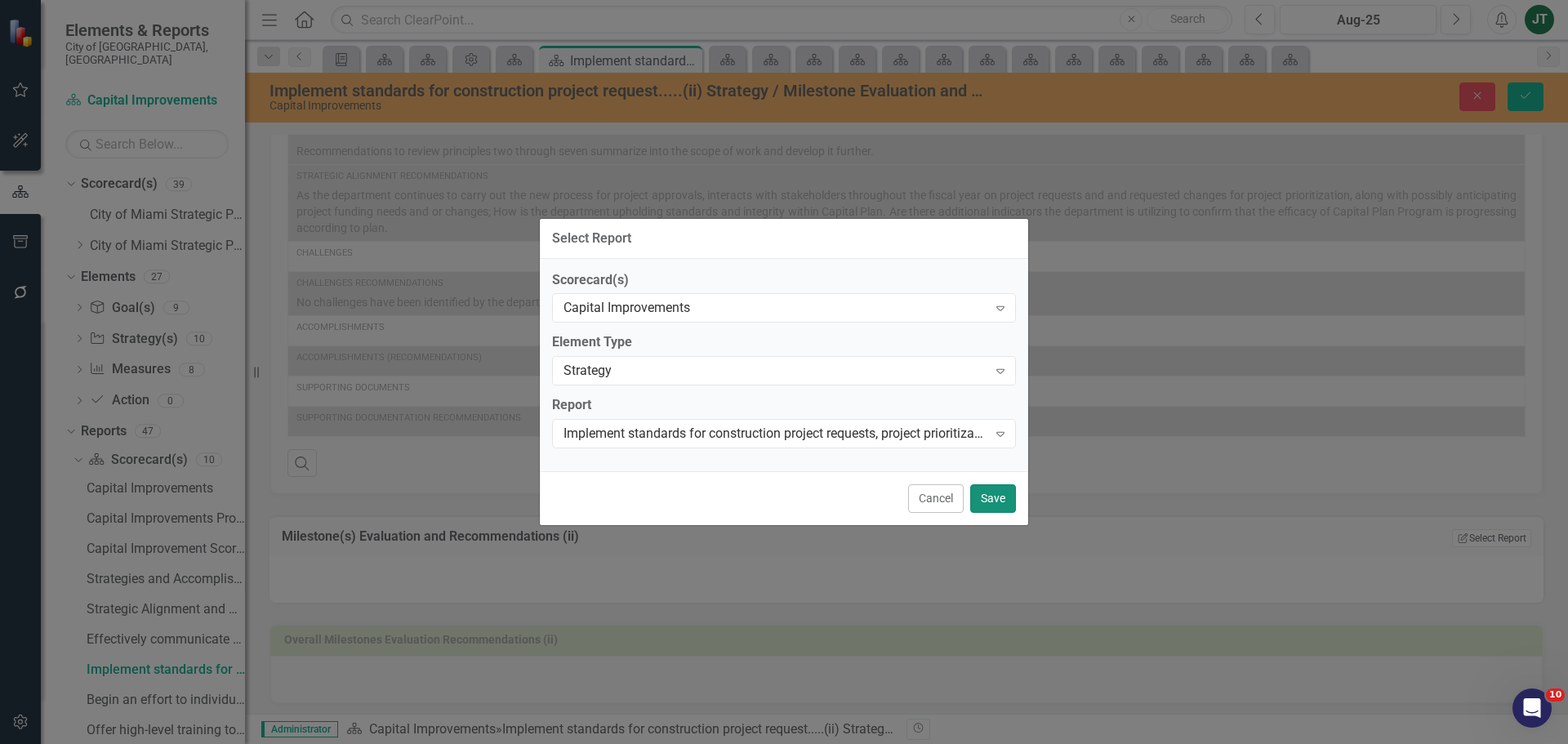
click at [991, 500] on button "Save" at bounding box center [993, 498] width 45 height 29
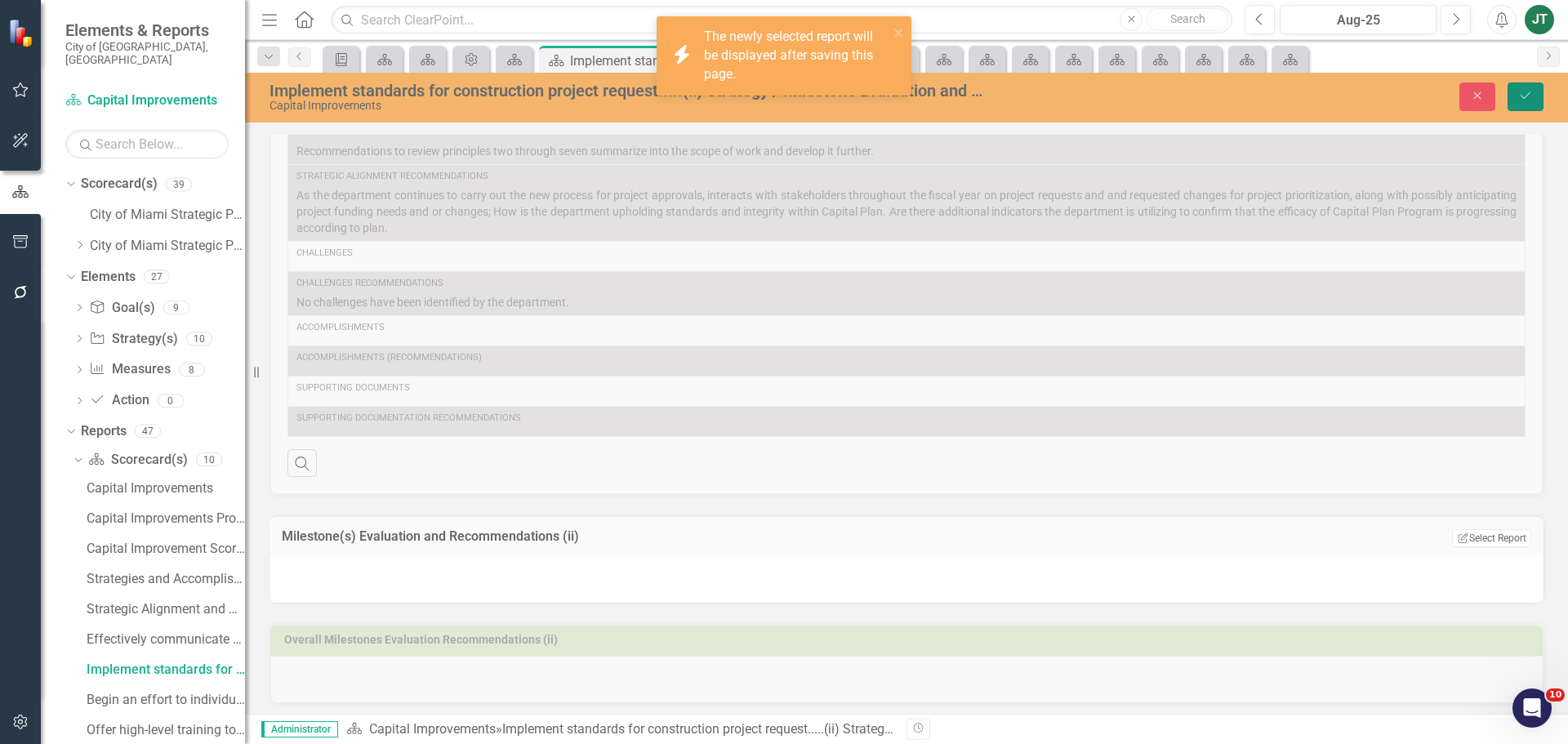
click at [1527, 96] on icon "submit" at bounding box center [1526, 96] width 10 height 7
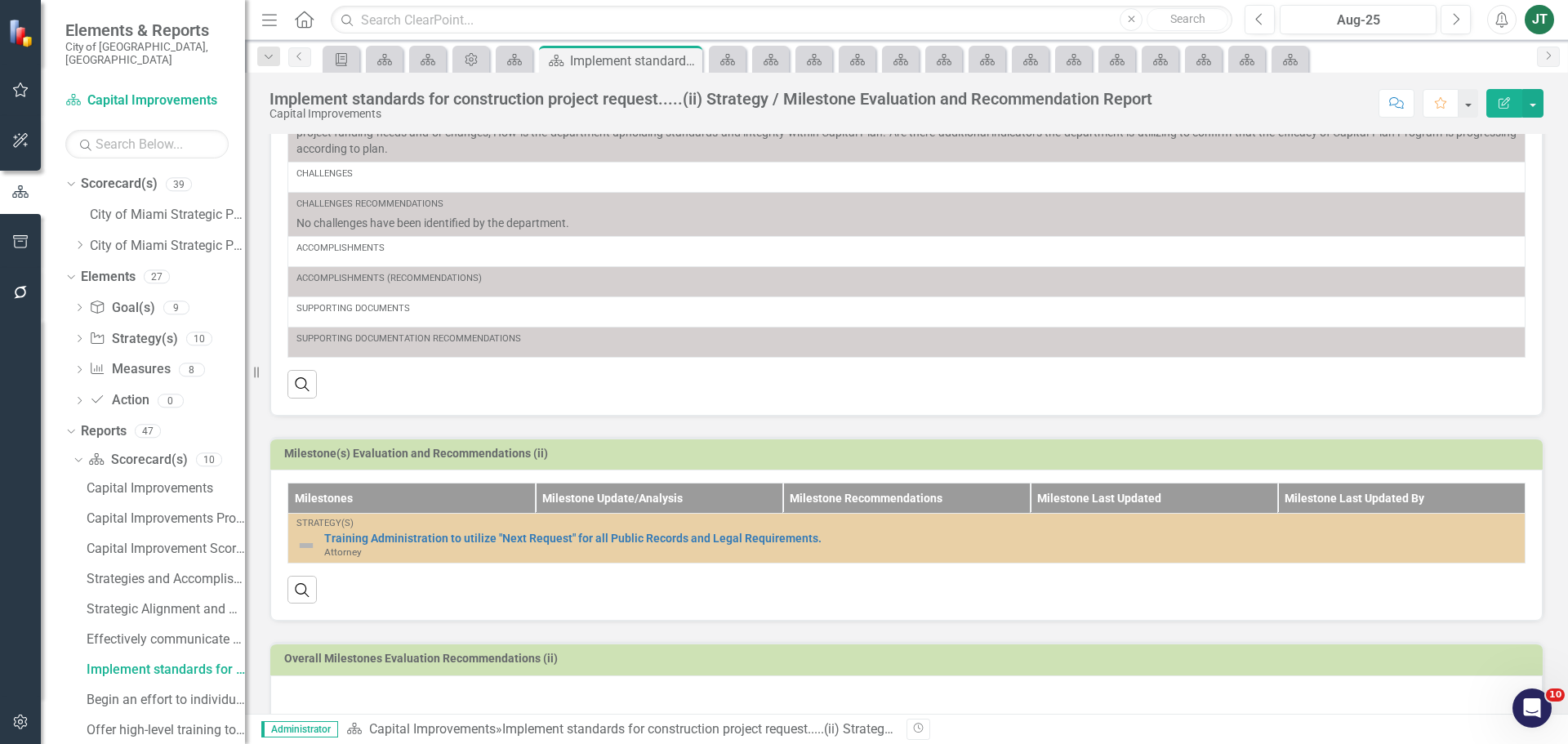
scroll to position [331, 0]
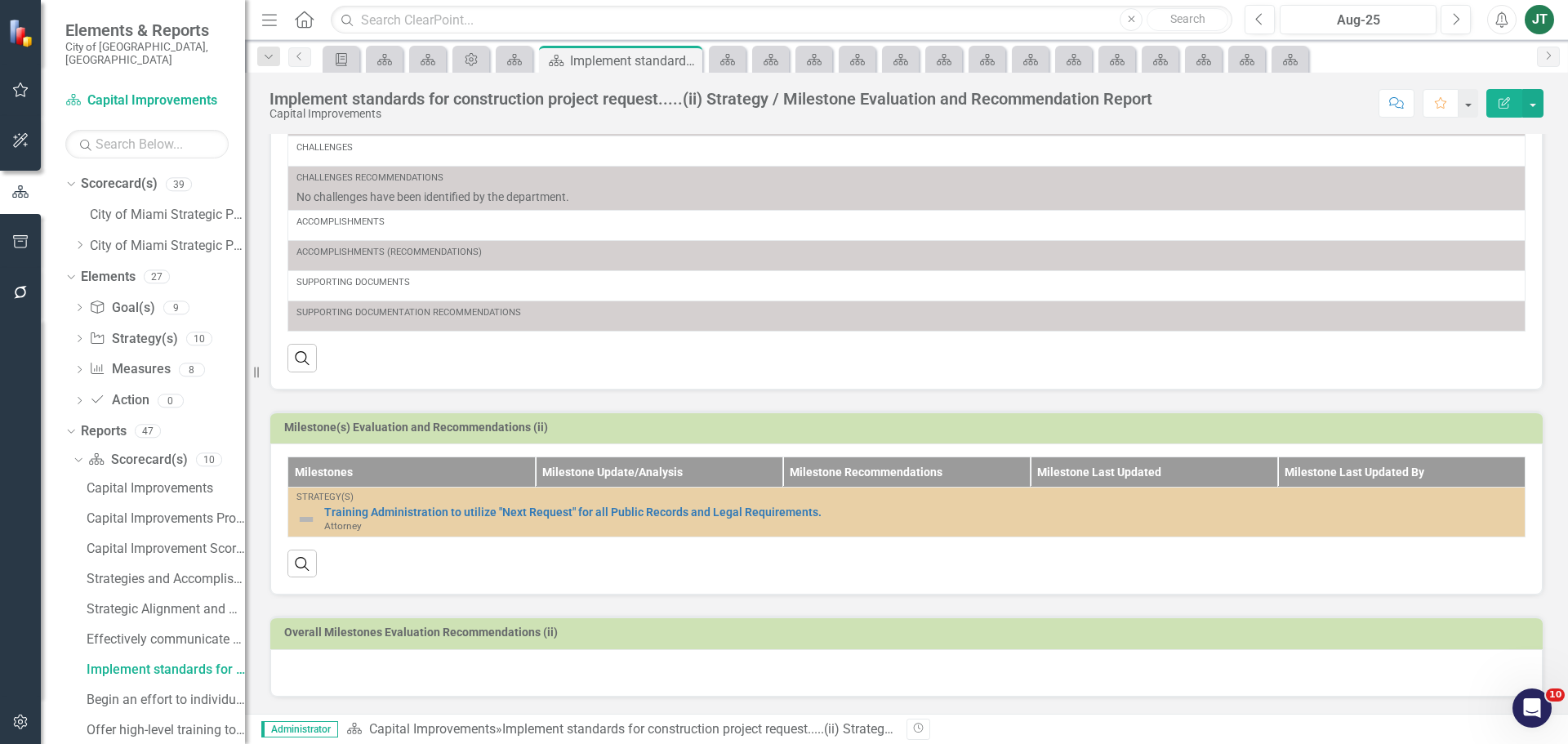
click at [1434, 422] on h3 "Milestone(s) Evaluation and Recommendations (ii)" at bounding box center [909, 428] width 1250 height 13
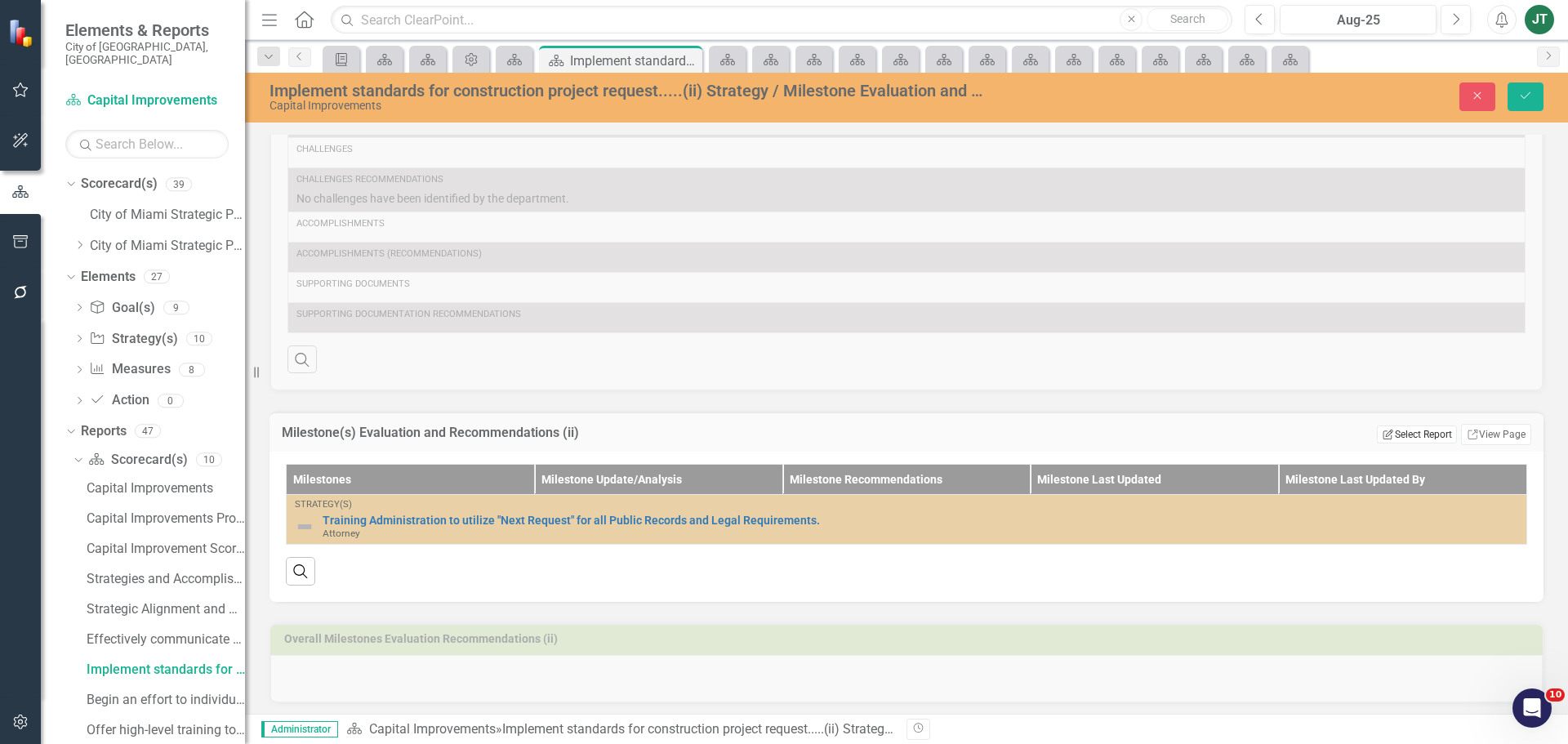
click at [1423, 438] on button "Edit Report Select Report" at bounding box center [1417, 433] width 79 height 18
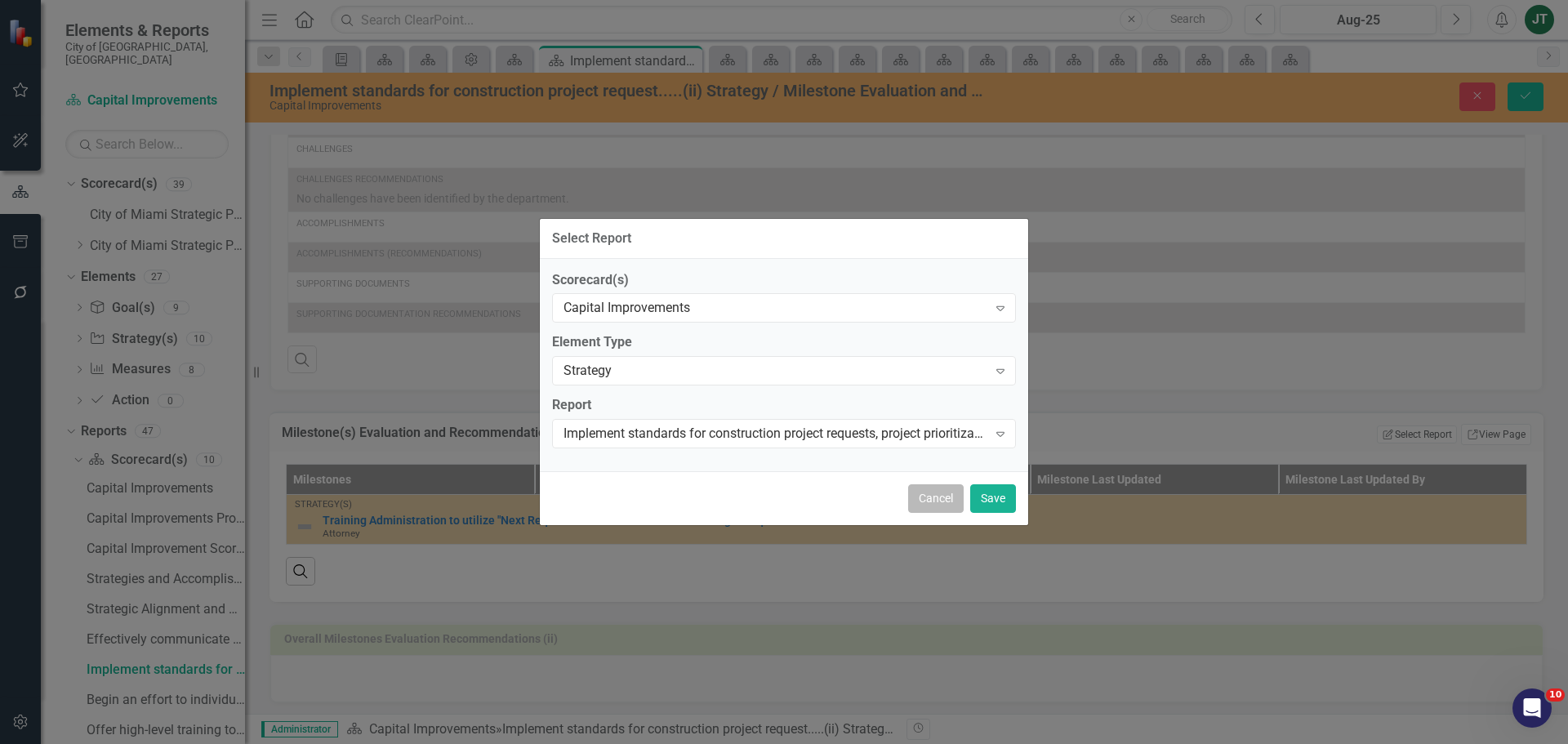
drag, startPoint x: 936, startPoint y: 497, endPoint x: 1151, endPoint y: 460, distance: 218.2
click at [938, 497] on button "Cancel" at bounding box center [936, 498] width 56 height 29
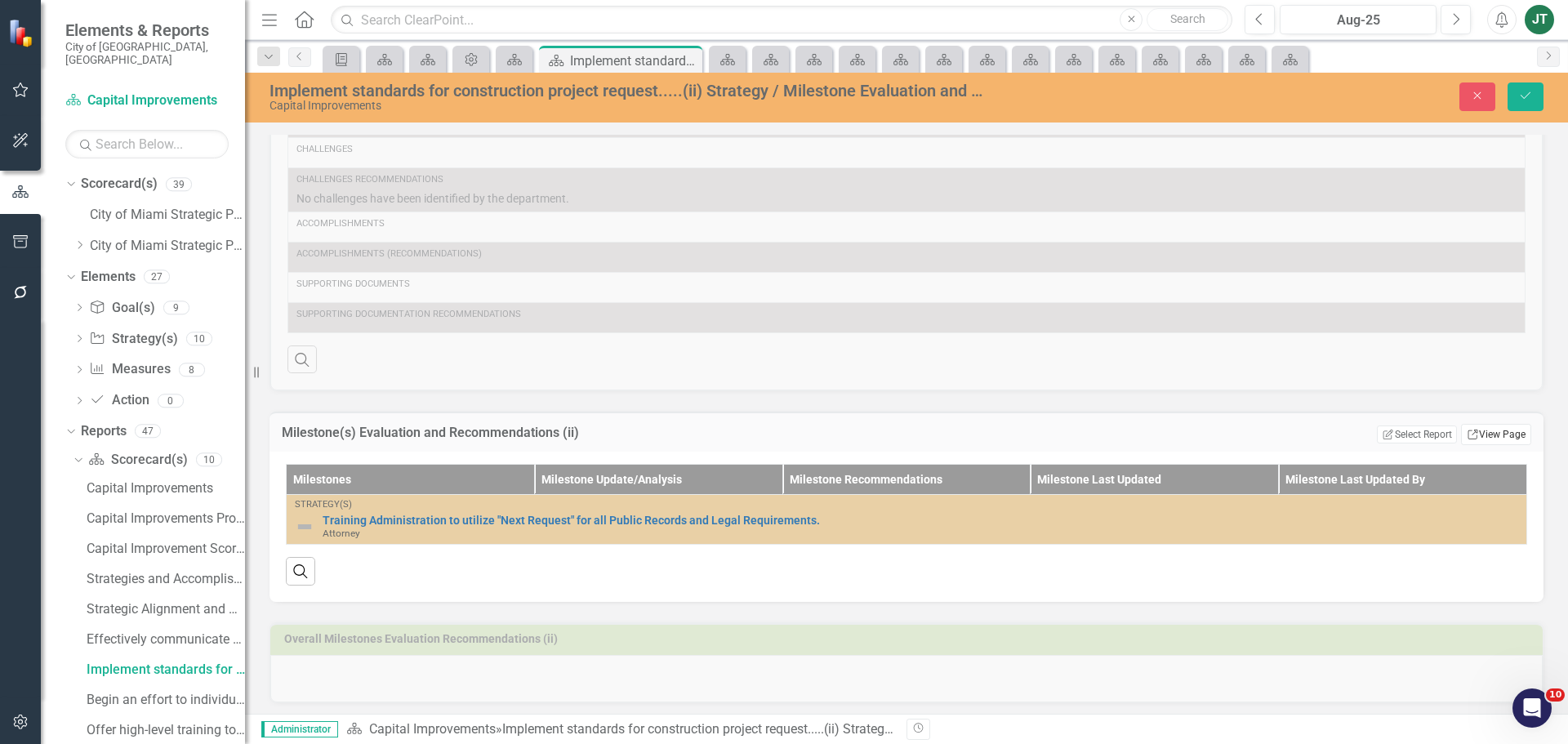
click at [1470, 430] on link "Link View Page" at bounding box center [1496, 434] width 70 height 21
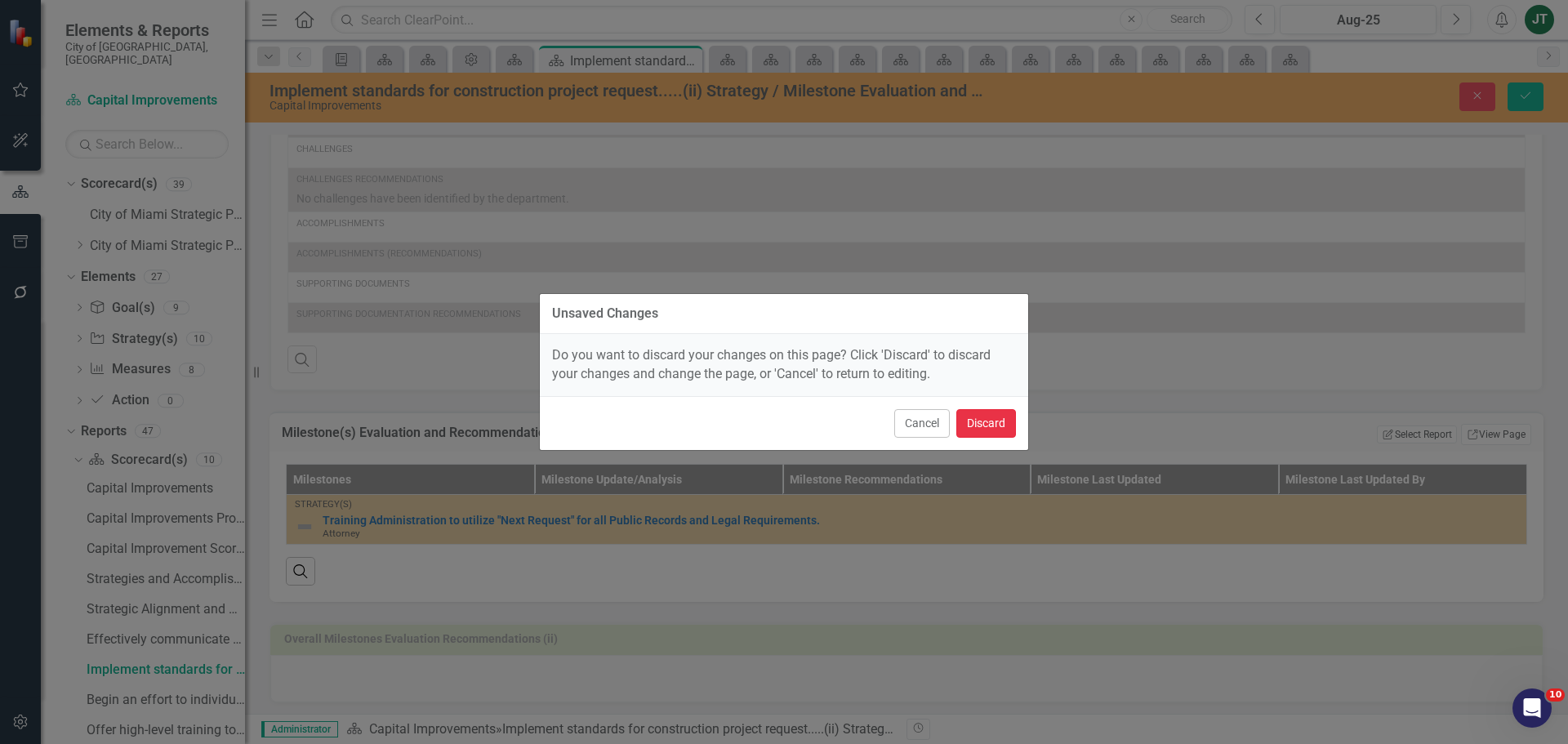
click at [975, 419] on button "Discard" at bounding box center [986, 423] width 60 height 29
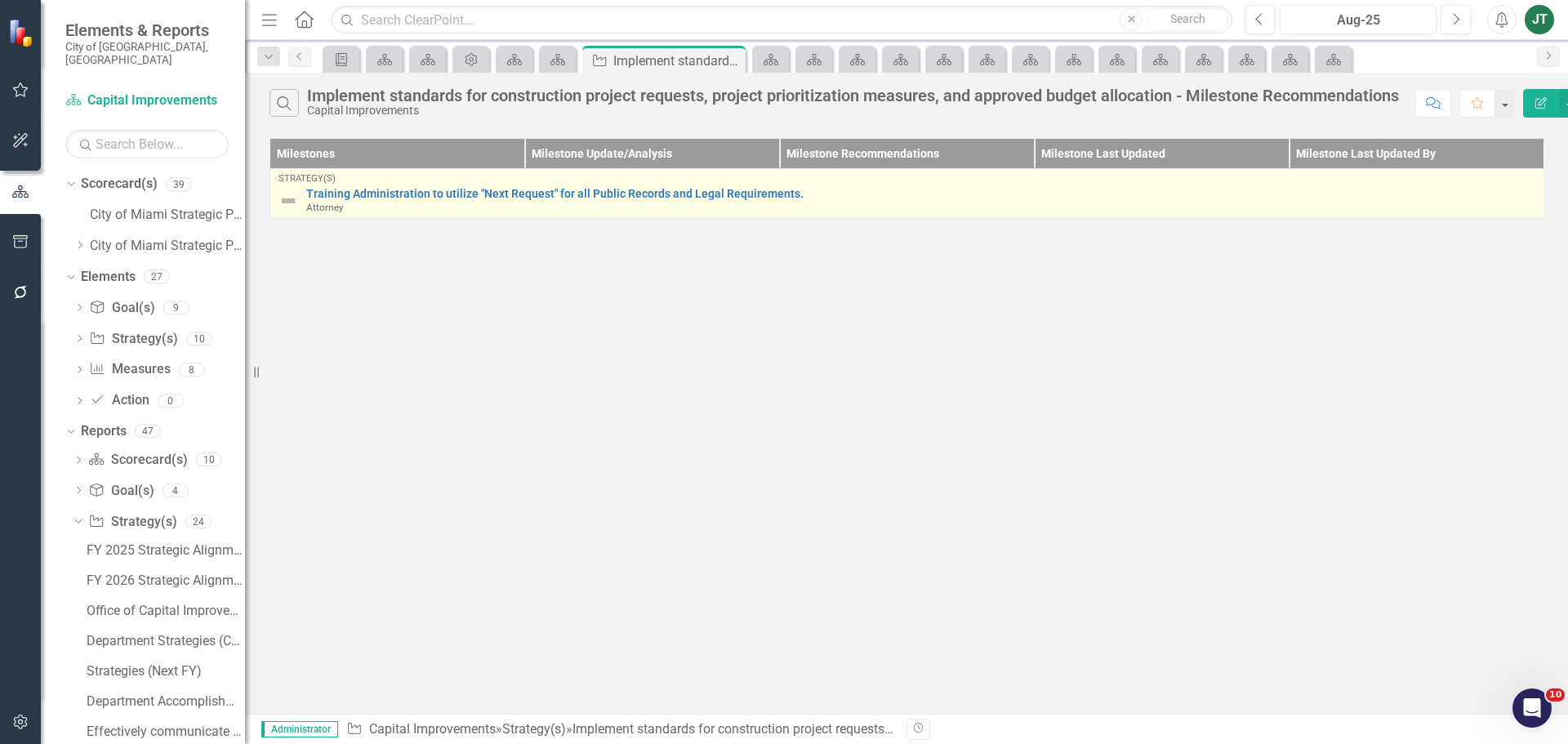
scroll to position [168, 0]
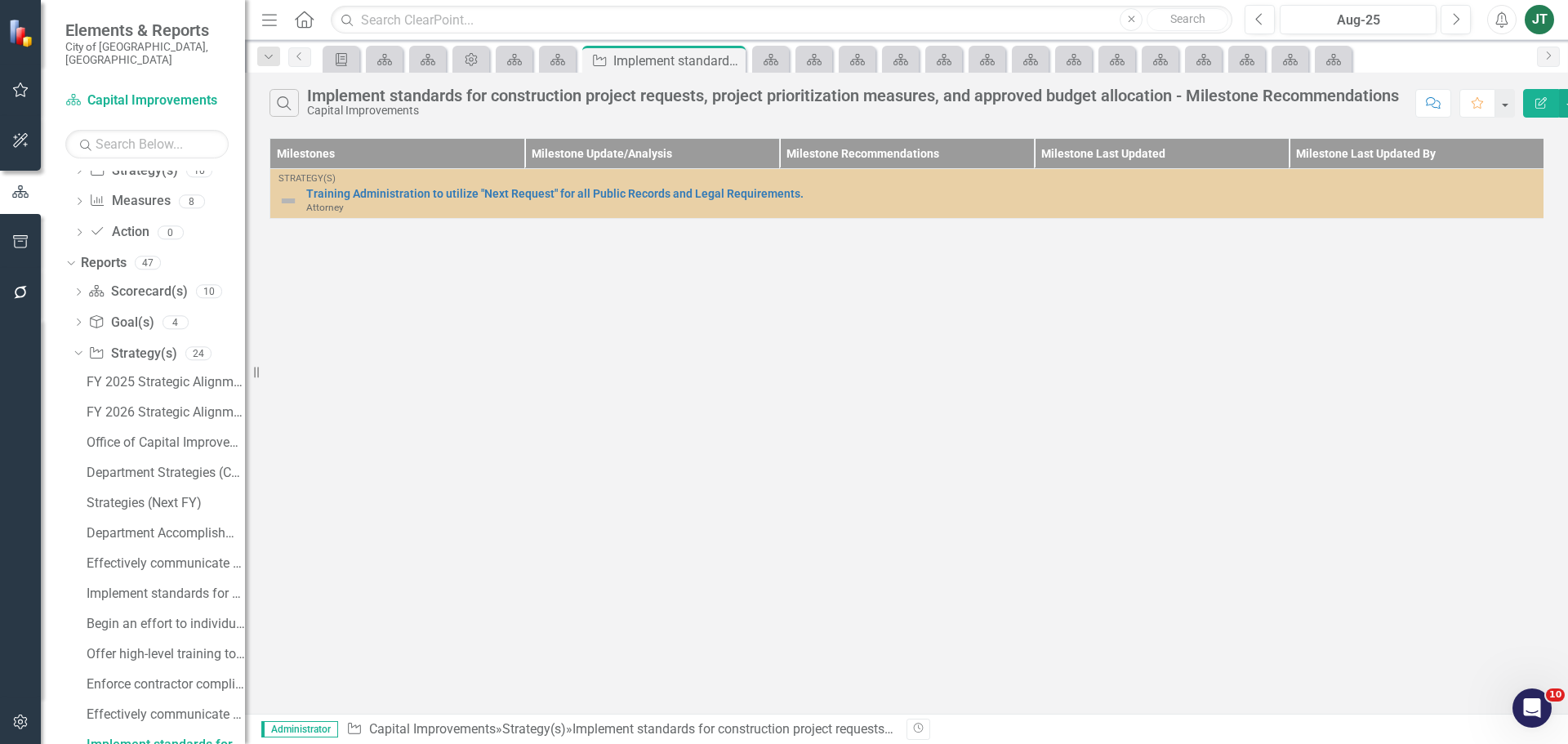
click at [1548, 98] on icon "Edit Report" at bounding box center [1540, 103] width 14 height 12
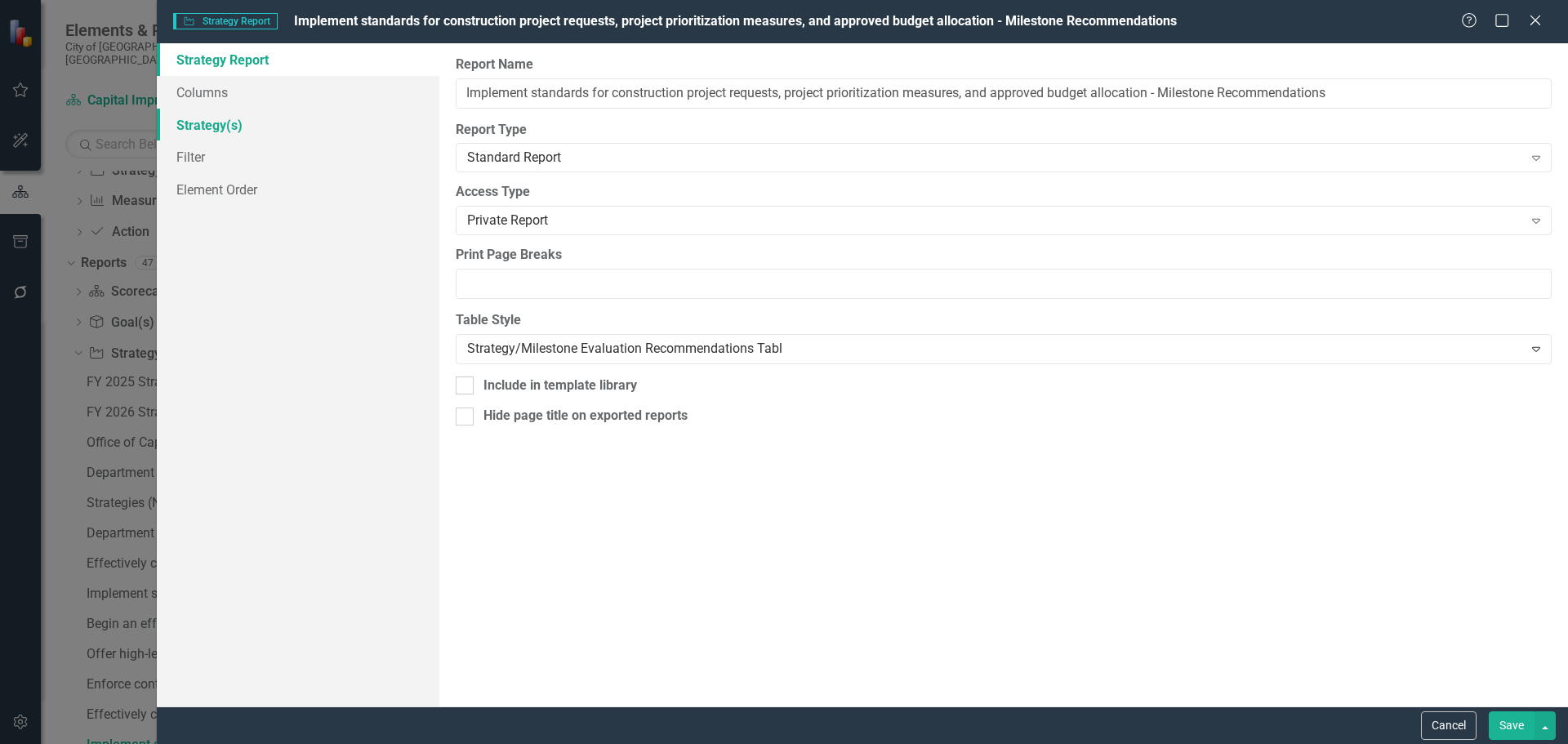
click at [226, 124] on link "Strategy(s)" at bounding box center [298, 125] width 283 height 33
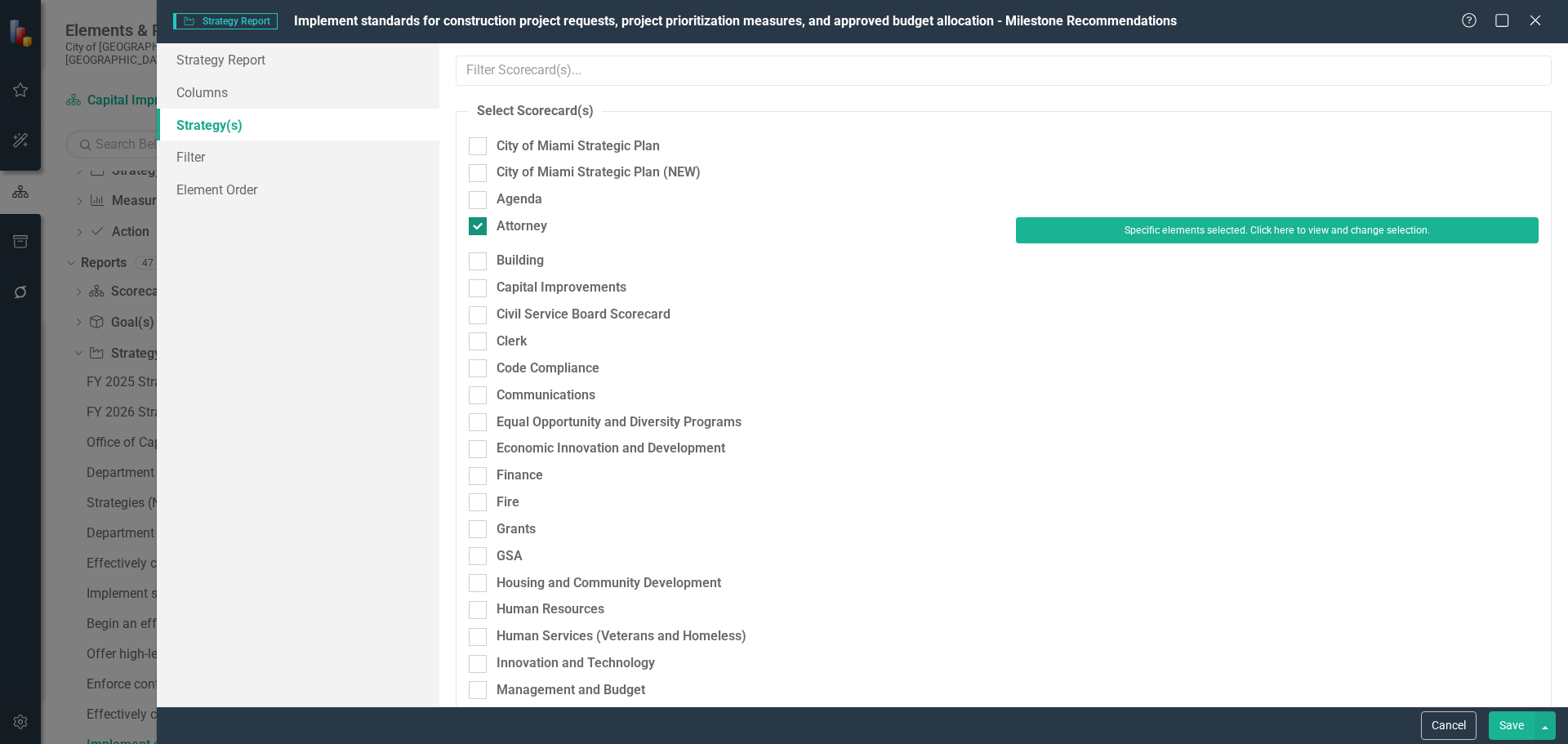
click at [535, 231] on div "Attorney" at bounding box center [522, 226] width 50 height 19
click at [480, 228] on input "Attorney" at bounding box center [474, 222] width 11 height 11
checkbox input "false"
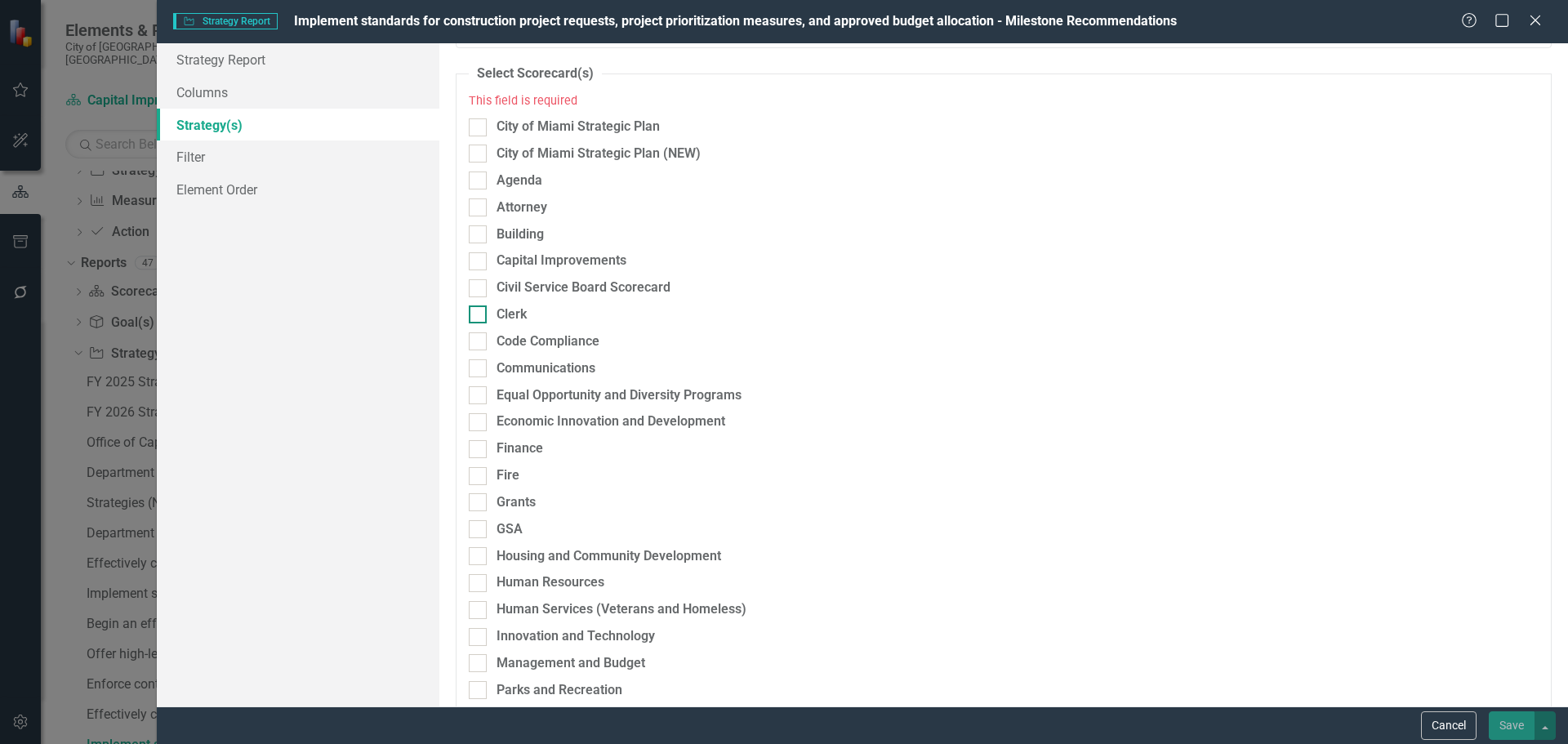
scroll to position [0, 0]
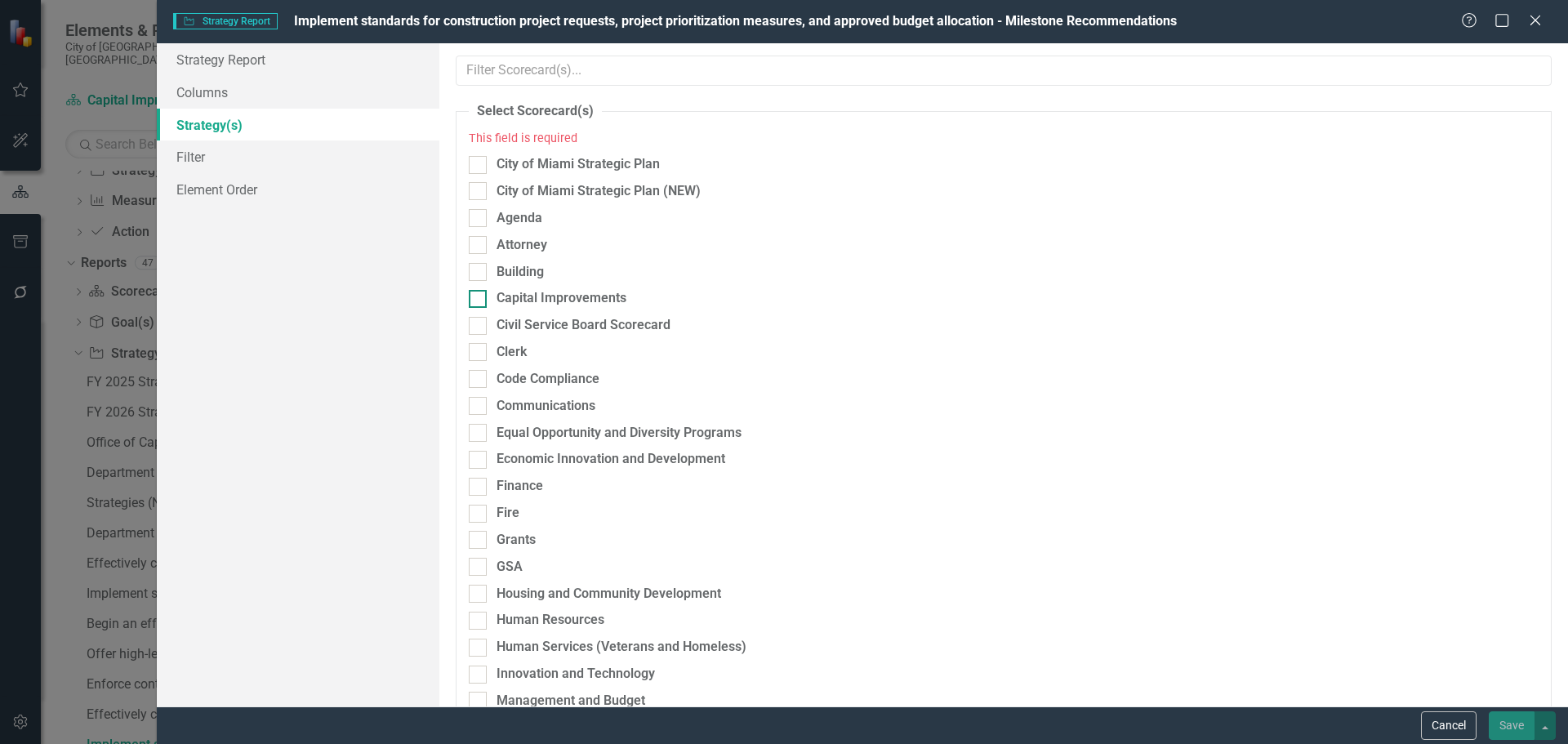
click at [545, 293] on div "Capital Improvements" at bounding box center [561, 298] width 130 height 19
click at [480, 293] on input "Capital Improvements" at bounding box center [474, 295] width 11 height 11
checkbox input "true"
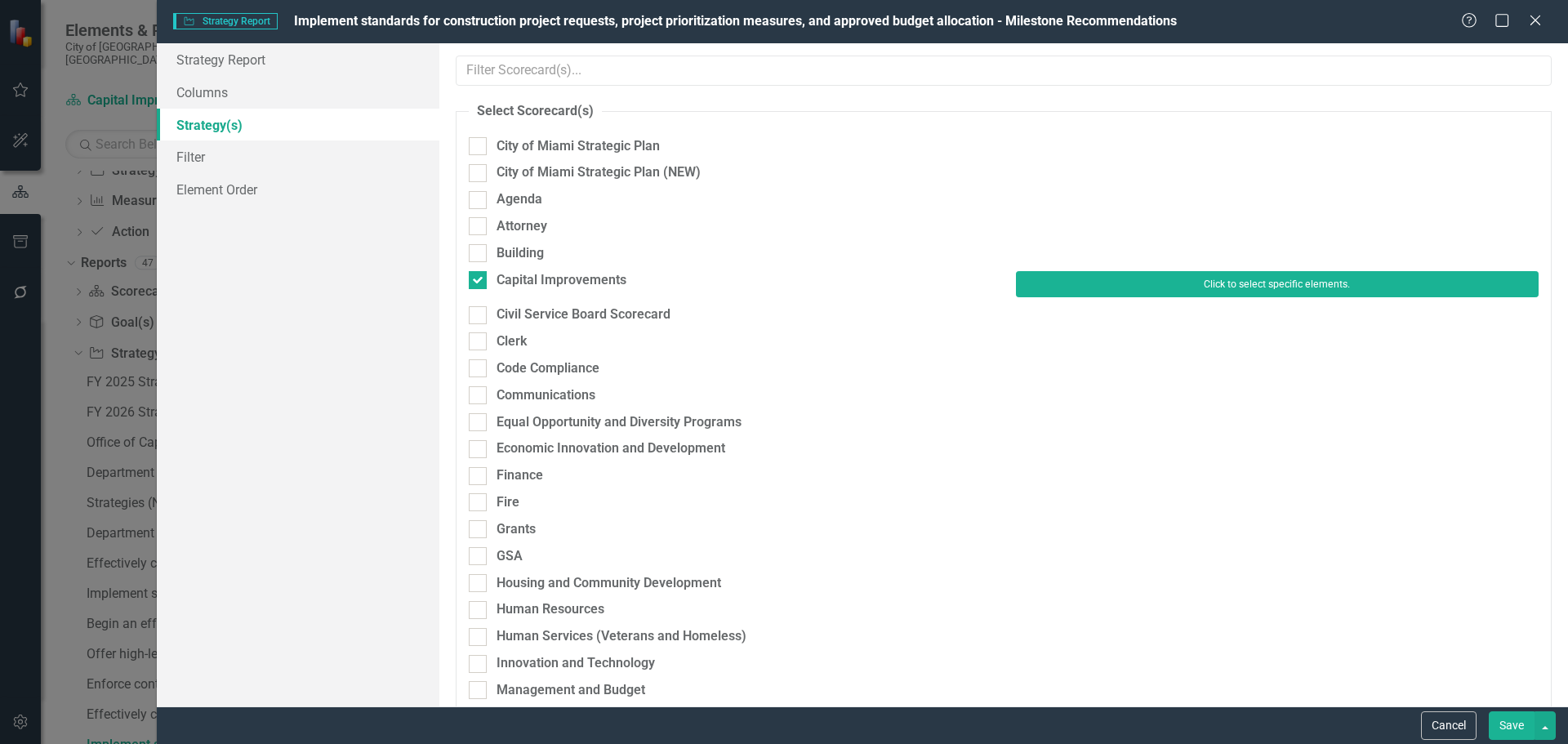
click at [1091, 279] on button "Click to select specific elements." at bounding box center [1277, 284] width 523 height 26
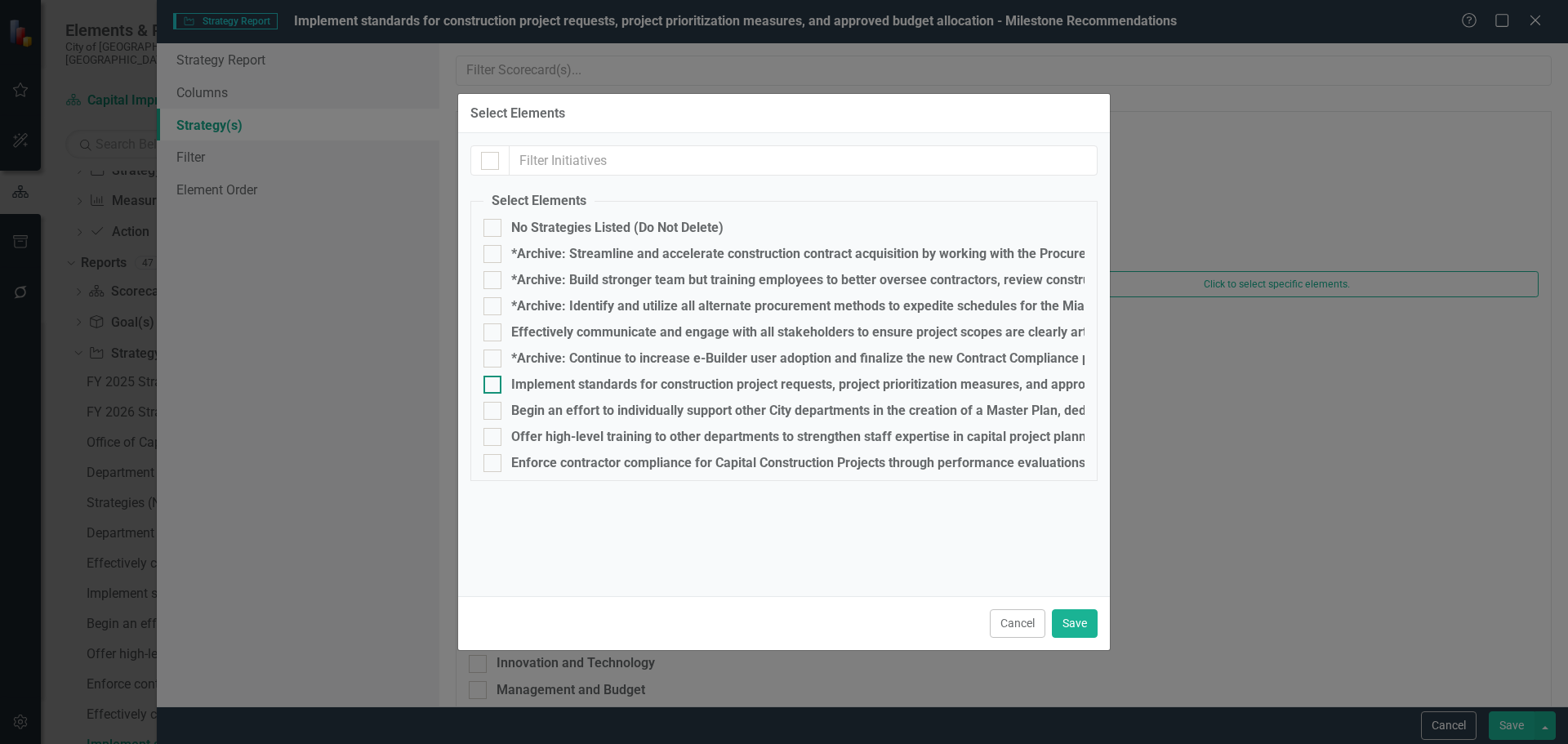
click at [532, 387] on div "Implement standards for construction project requests, project prioritization m…" at bounding box center [863, 384] width 704 height 14
click at [494, 386] on input "Implement standards for construction project requests, project prioritization m…" at bounding box center [488, 380] width 11 height 11
checkbox input "true"
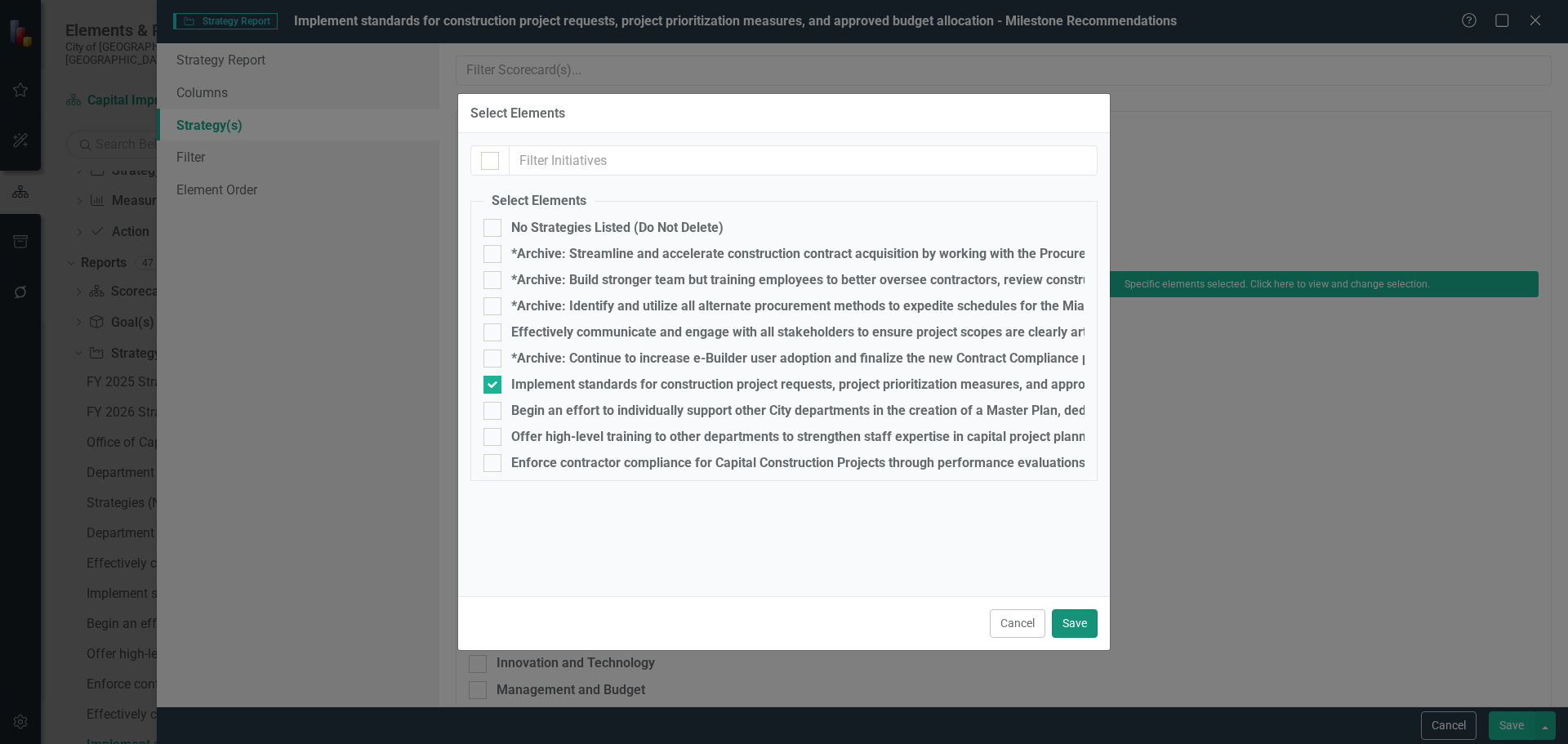
click at [1065, 618] on button "Save" at bounding box center [1075, 624] width 45 height 29
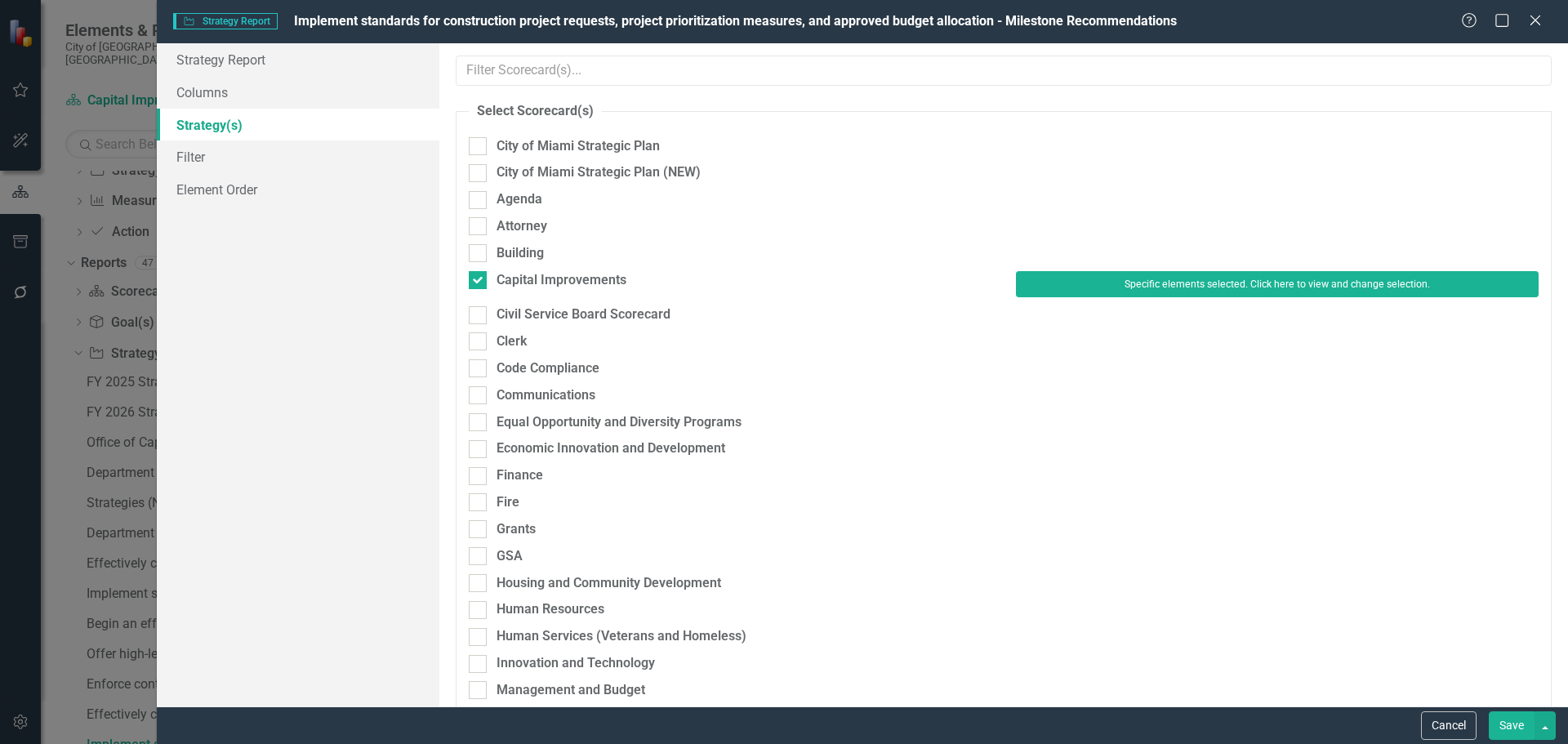
click at [1518, 715] on button "Save" at bounding box center [1512, 725] width 45 height 29
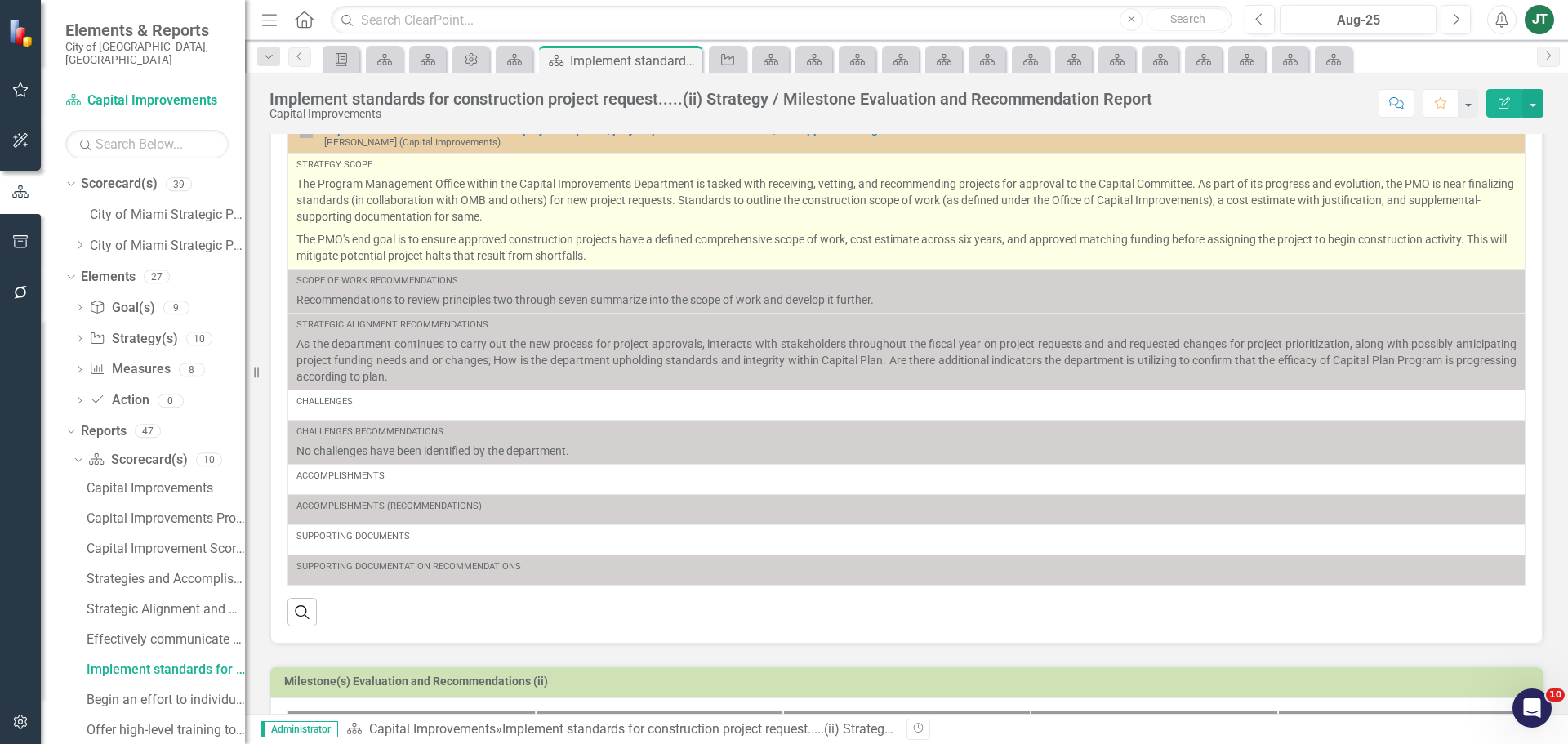
scroll to position [331, 0]
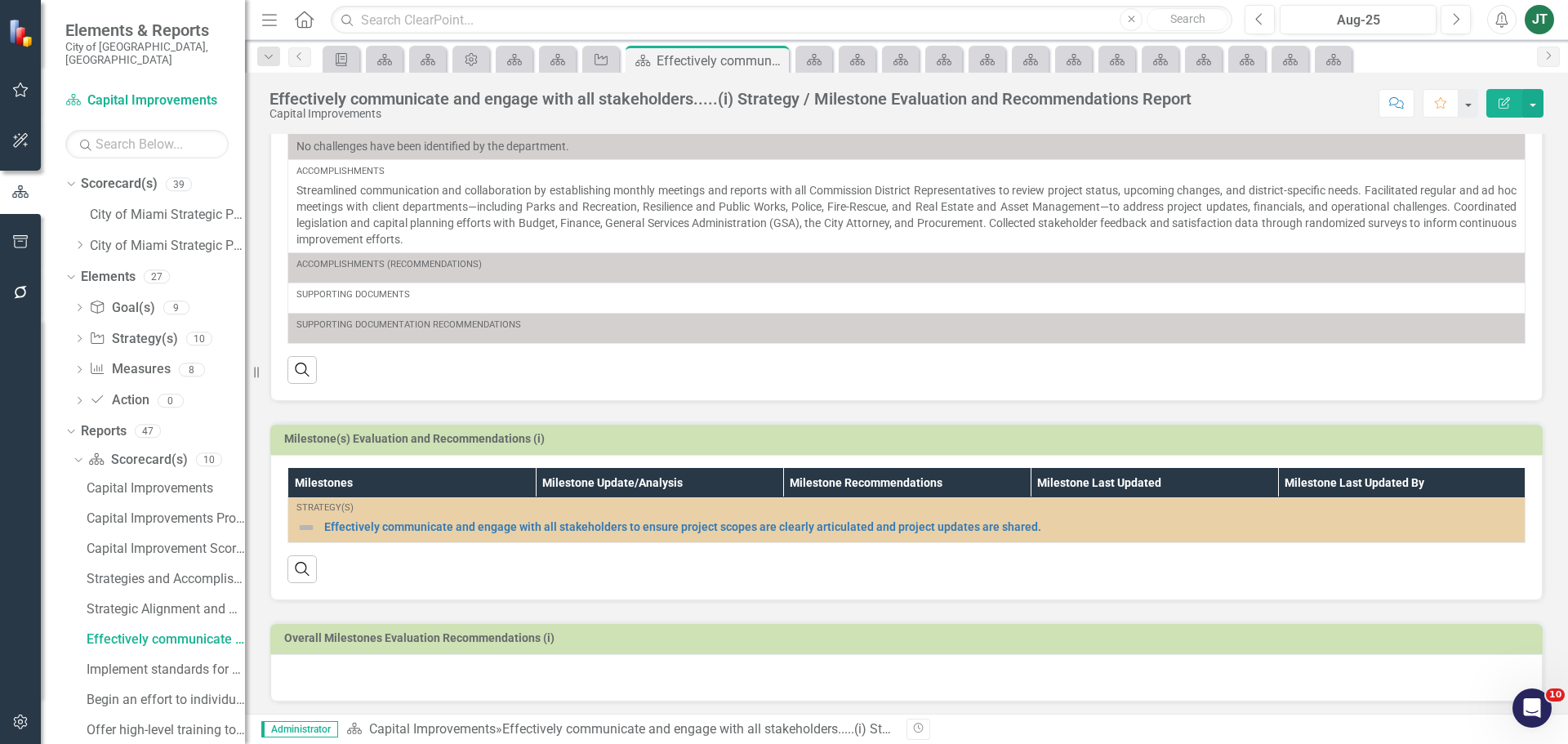
scroll to position [365, 0]
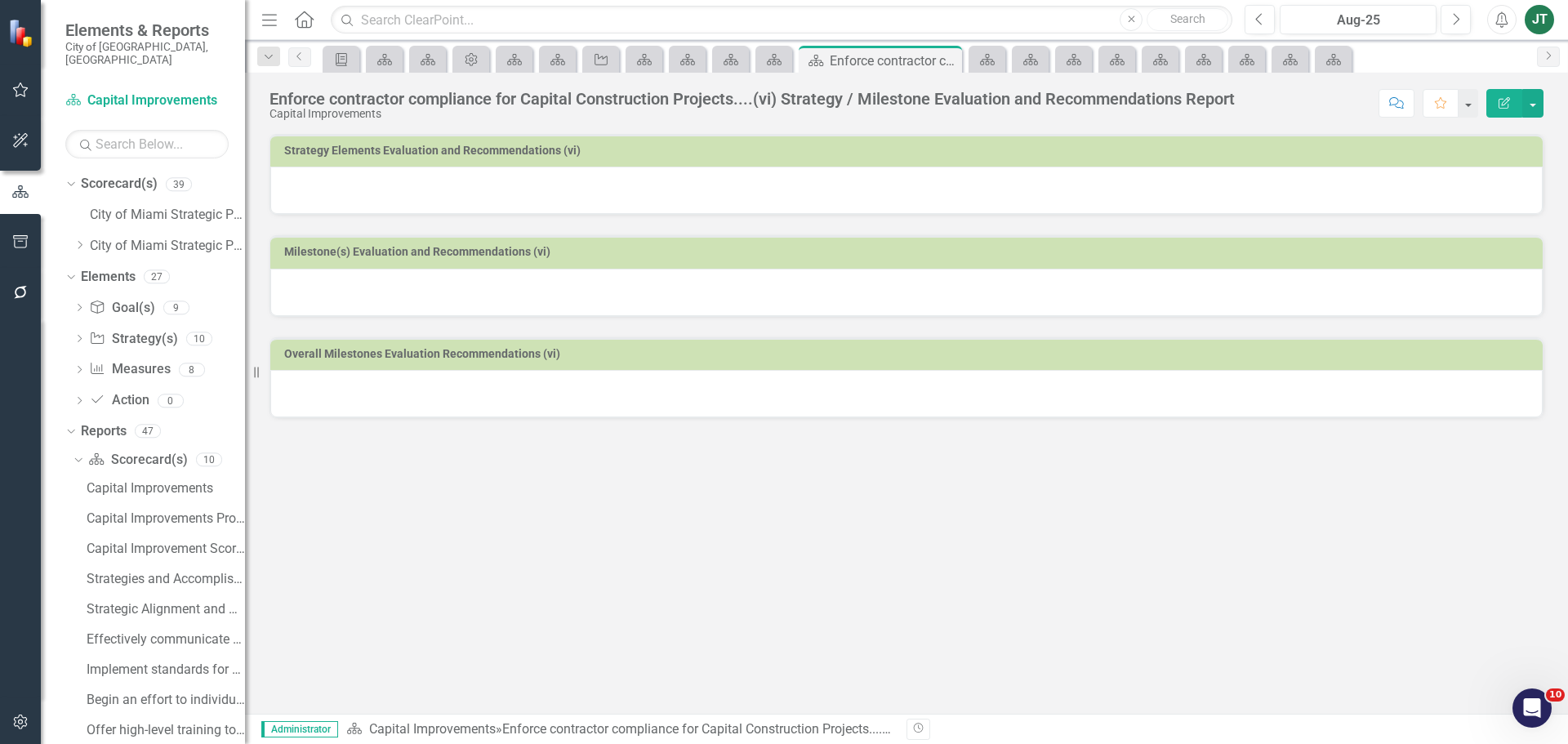
scroll to position [15, 0]
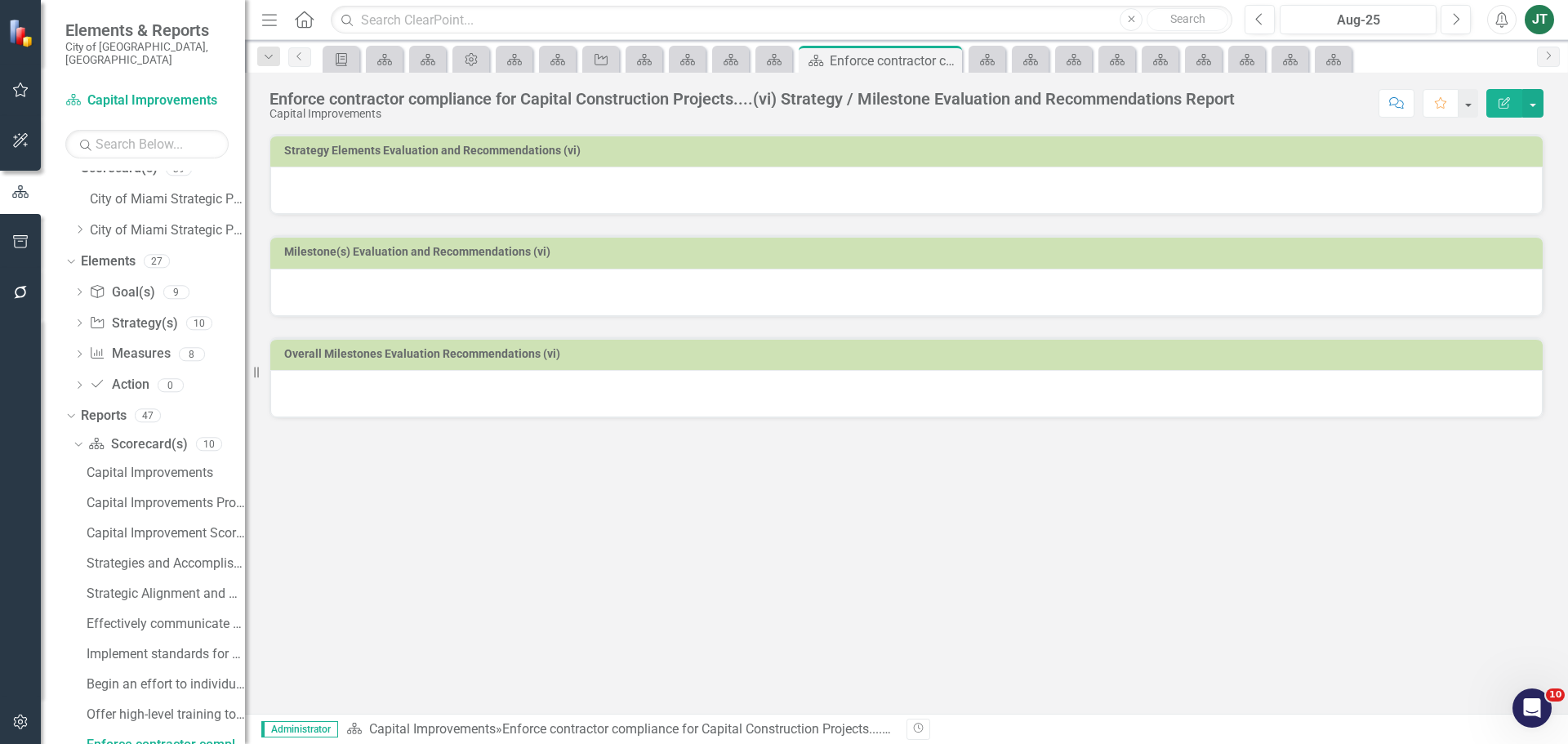
click at [444, 181] on div at bounding box center [906, 190] width 1273 height 47
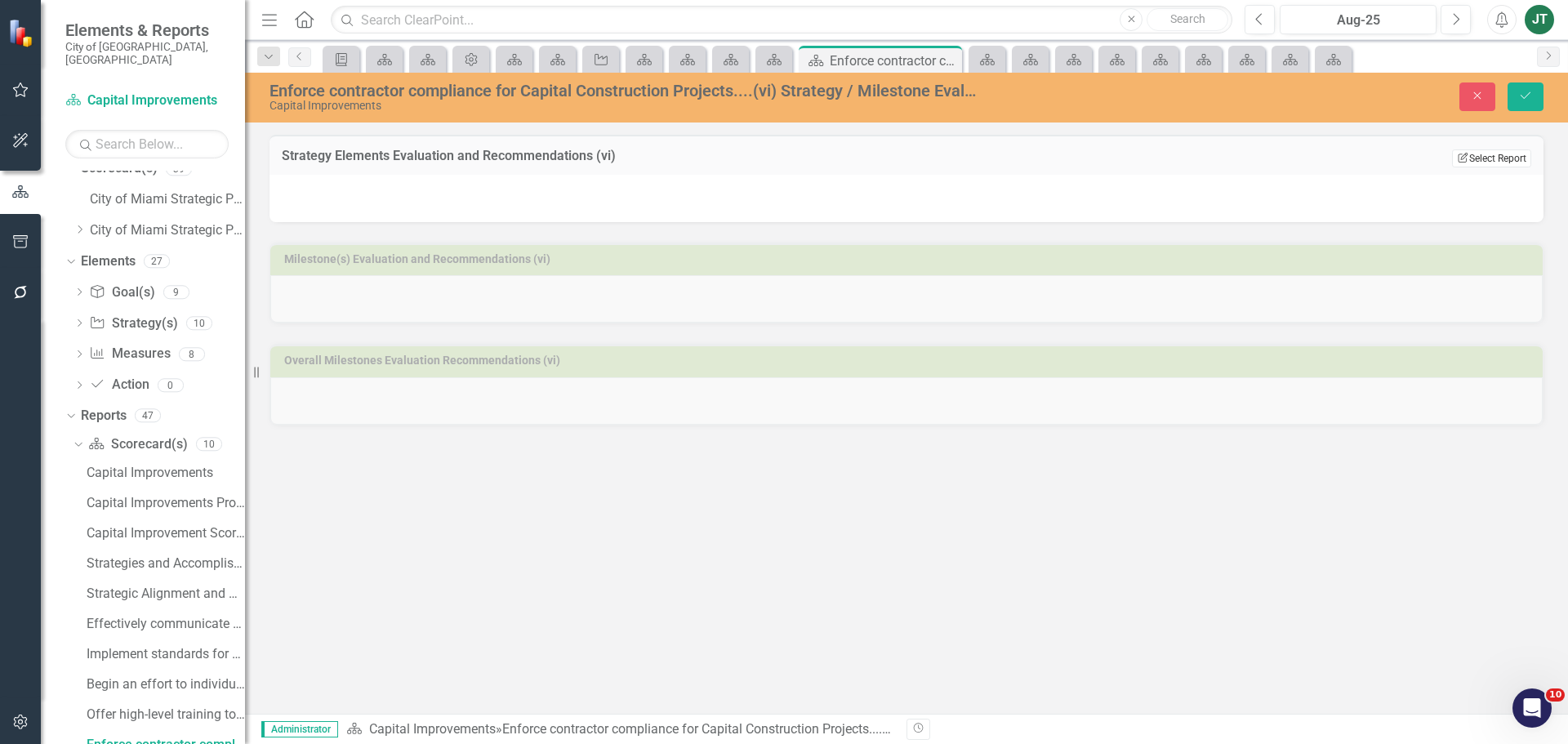
click at [1464, 150] on button "Edit Report Select Report" at bounding box center [1491, 158] width 79 height 18
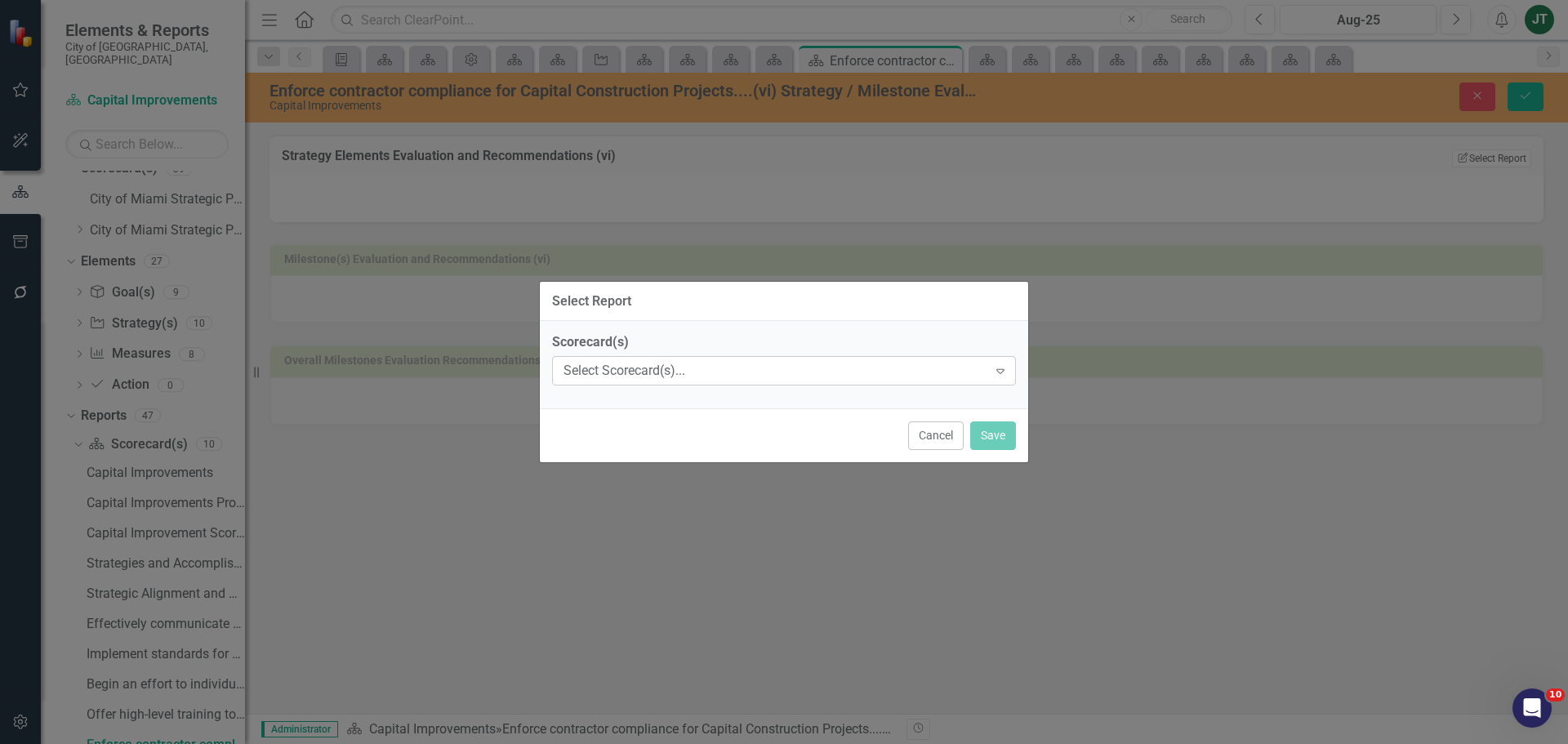
click at [722, 369] on div "Select Scorecard(s)..." at bounding box center [775, 371] width 424 height 19
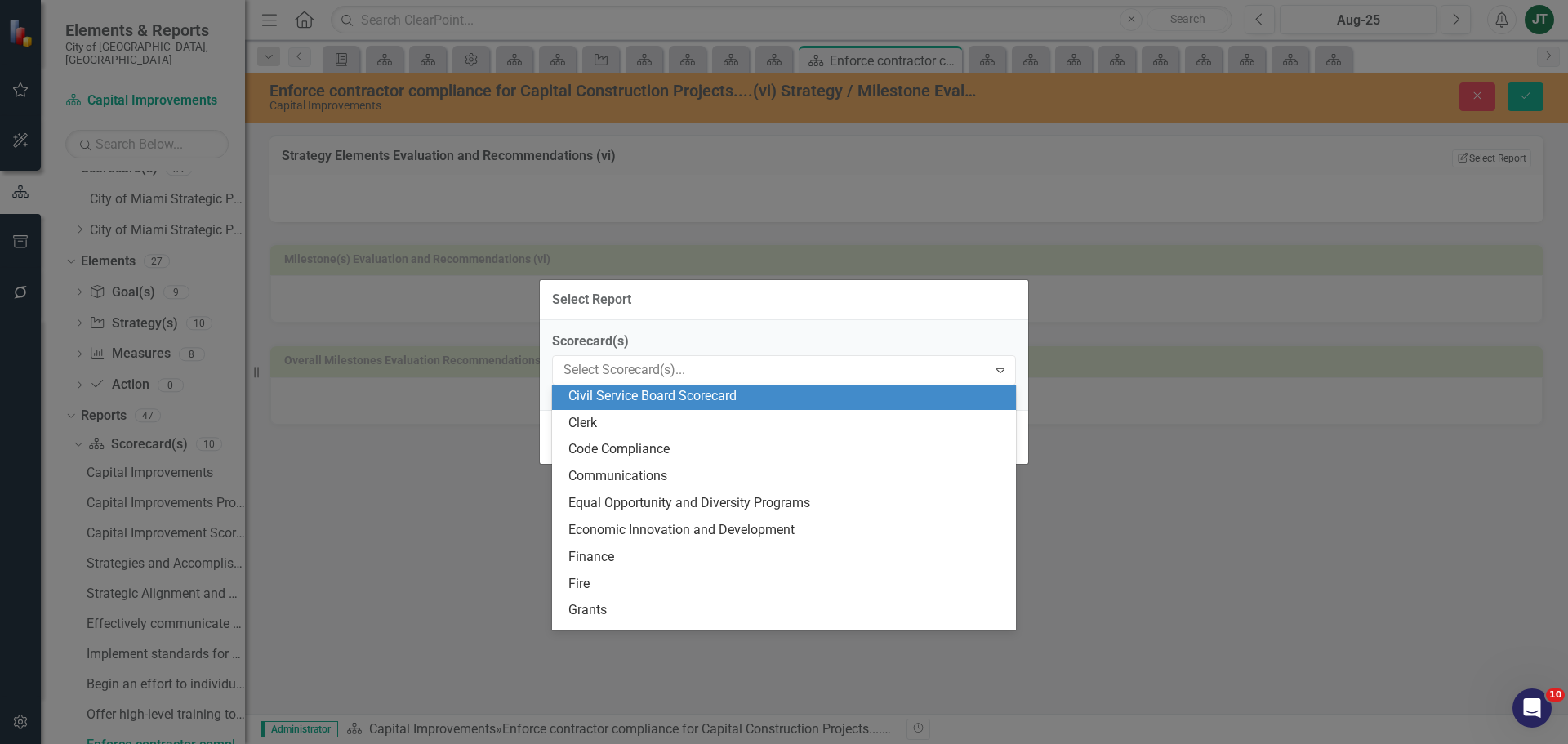
scroll to position [82, 0]
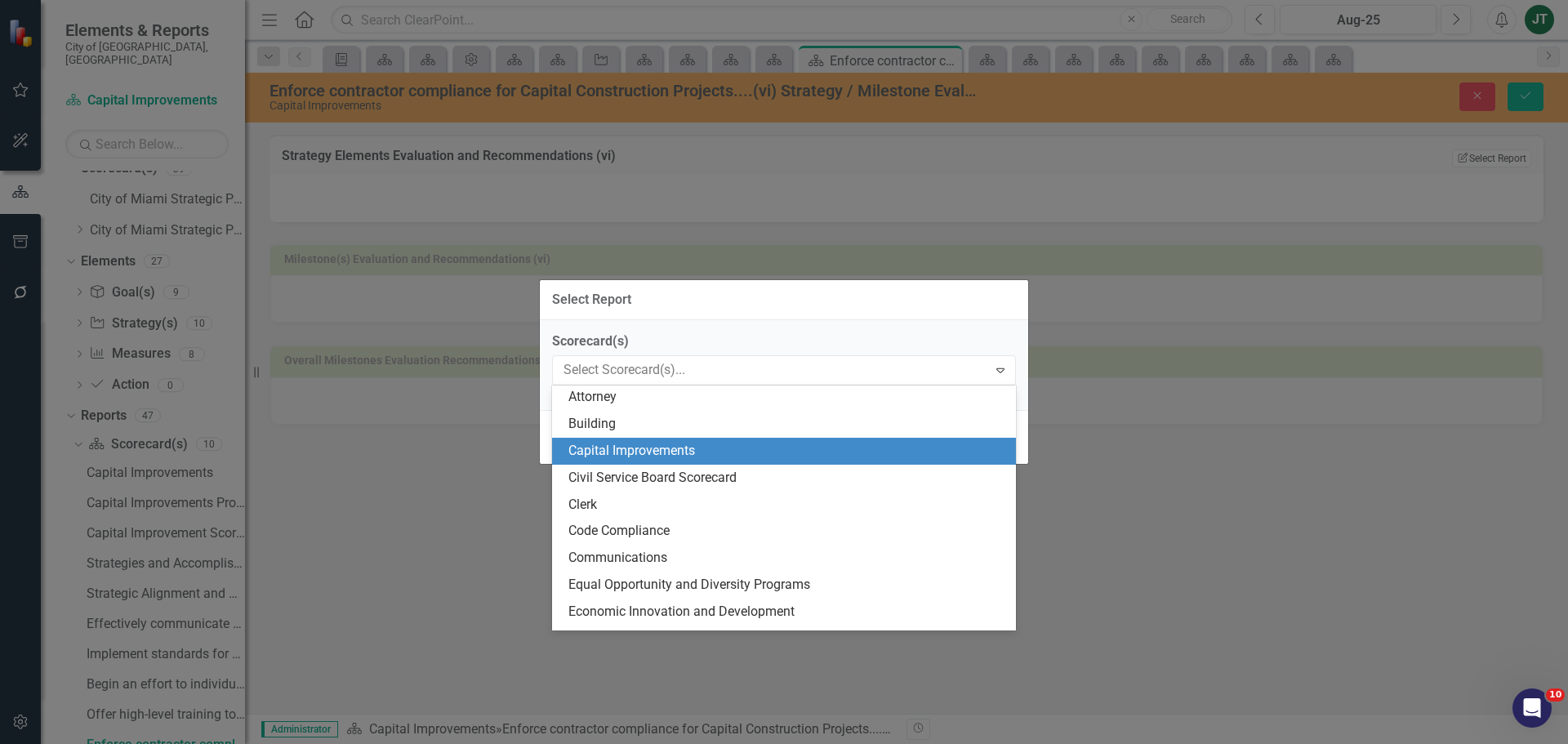
click at [601, 453] on div "Capital Improvements" at bounding box center [787, 451] width 438 height 19
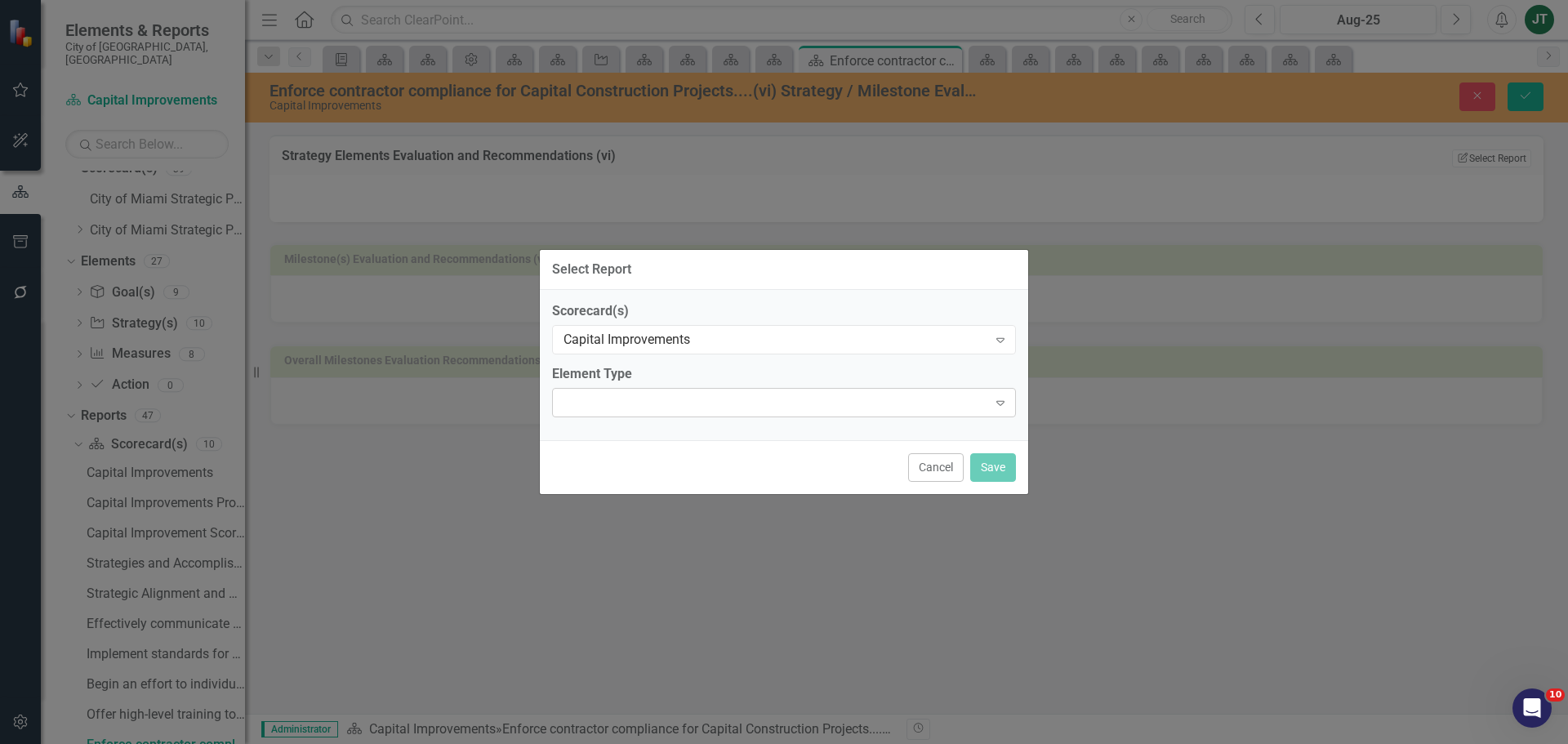
click at [613, 404] on div "Expand" at bounding box center [784, 402] width 464 height 29
type input "enf"
click at [616, 402] on div at bounding box center [770, 402] width 430 height 3
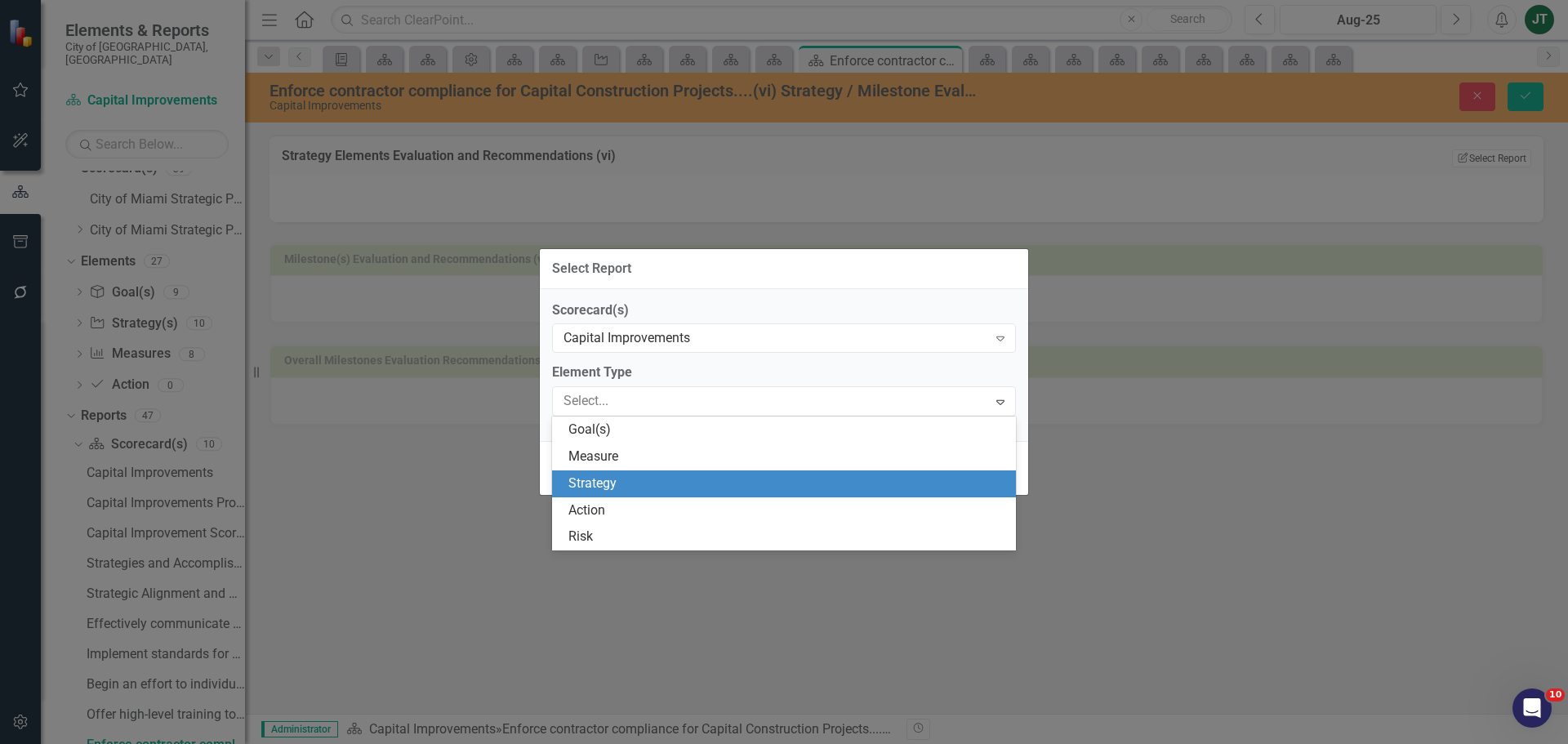
click at [590, 475] on div "Strategy" at bounding box center [787, 484] width 438 height 19
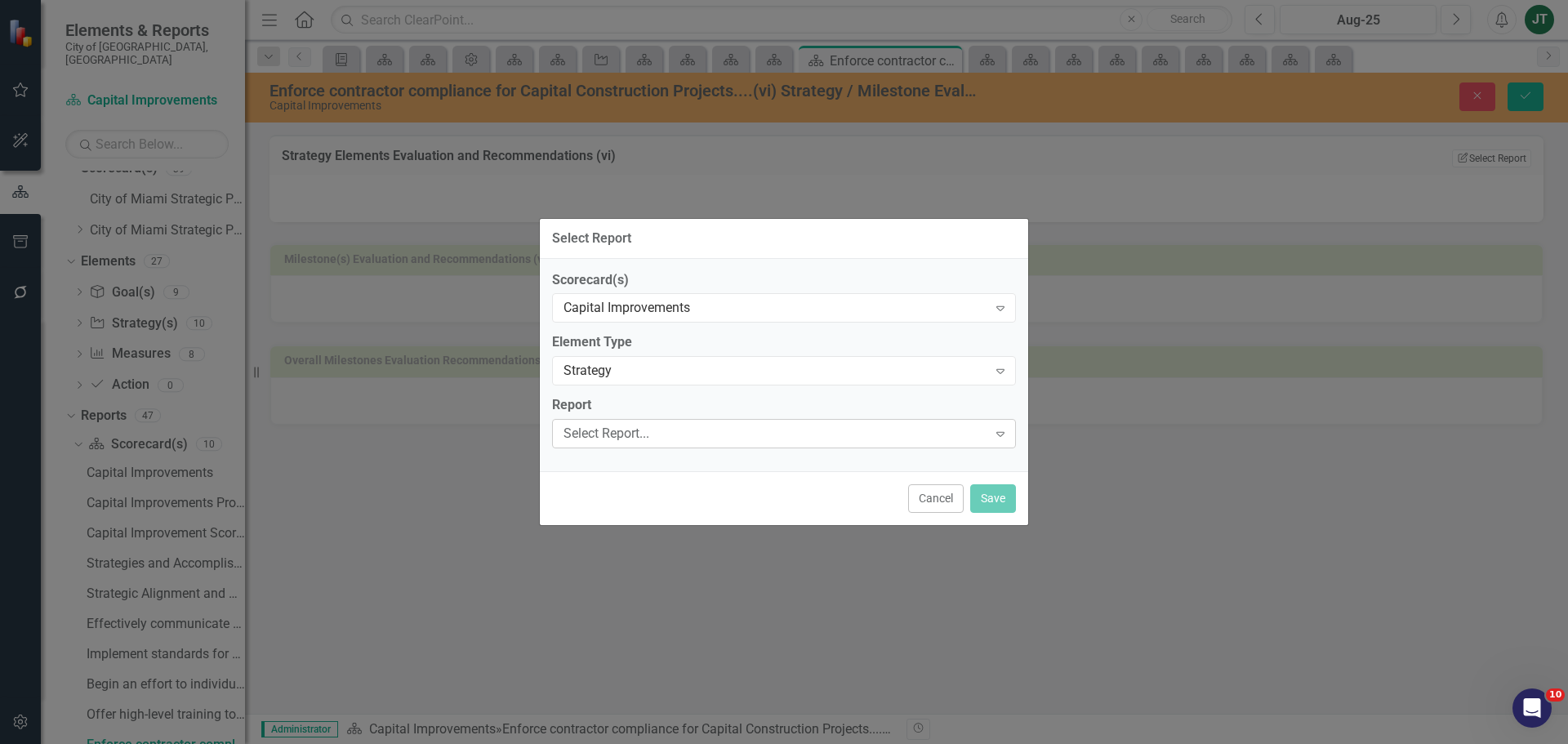
click at [605, 432] on div "Select Report..." at bounding box center [775, 434] width 424 height 19
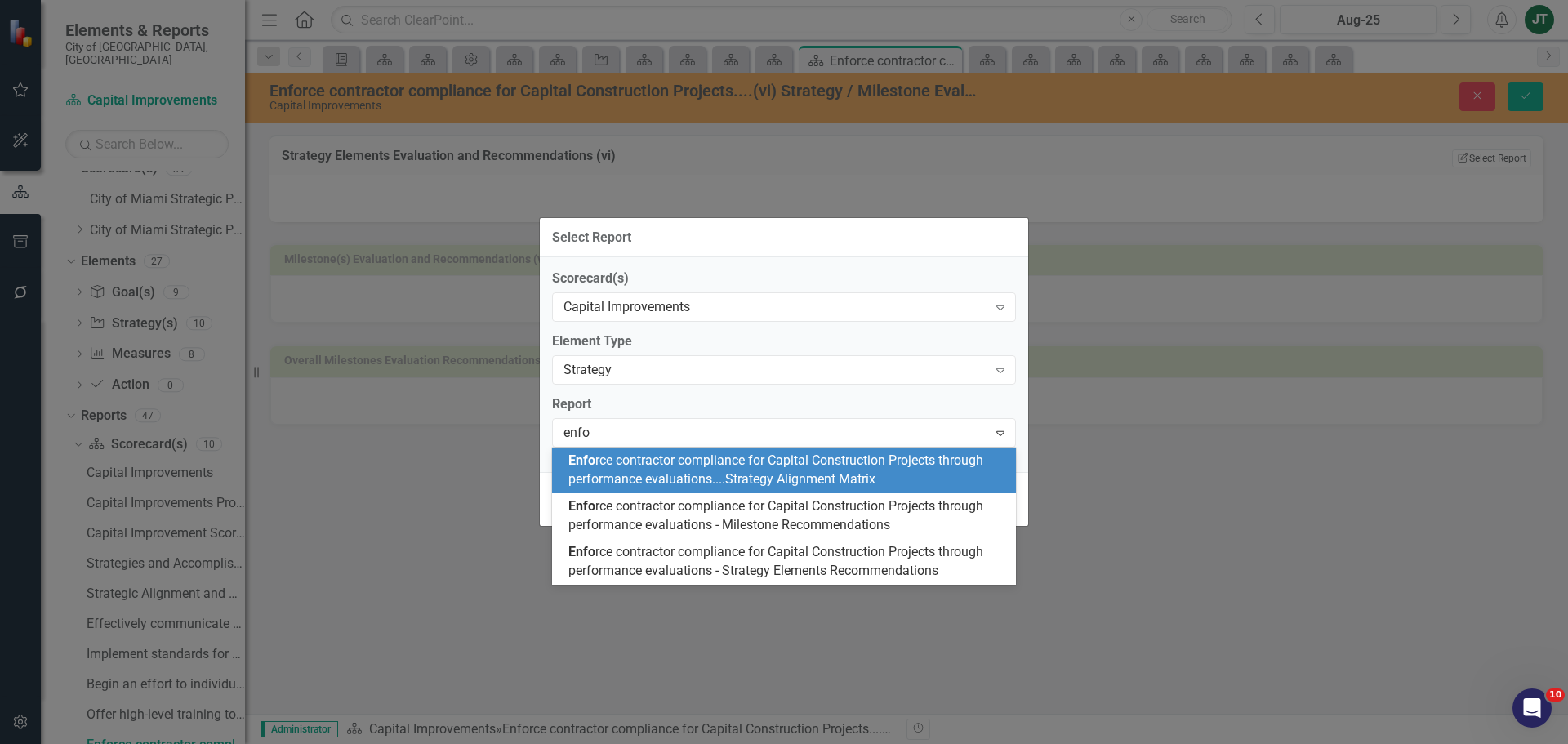
type input "enfor"
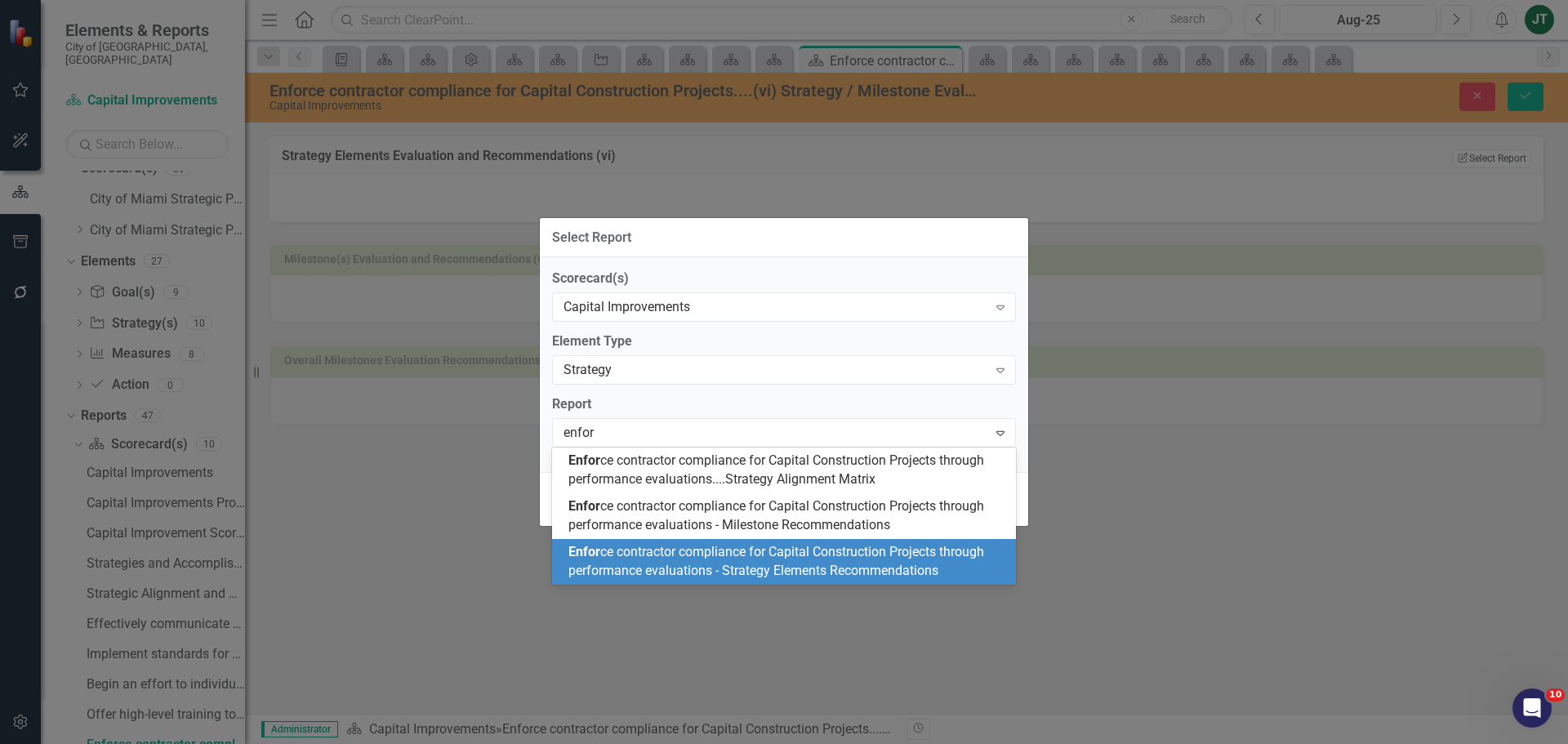
click at [731, 561] on div "Enfor ce contractor compliance for Capital Construction Projects through perfor…" at bounding box center [787, 561] width 438 height 38
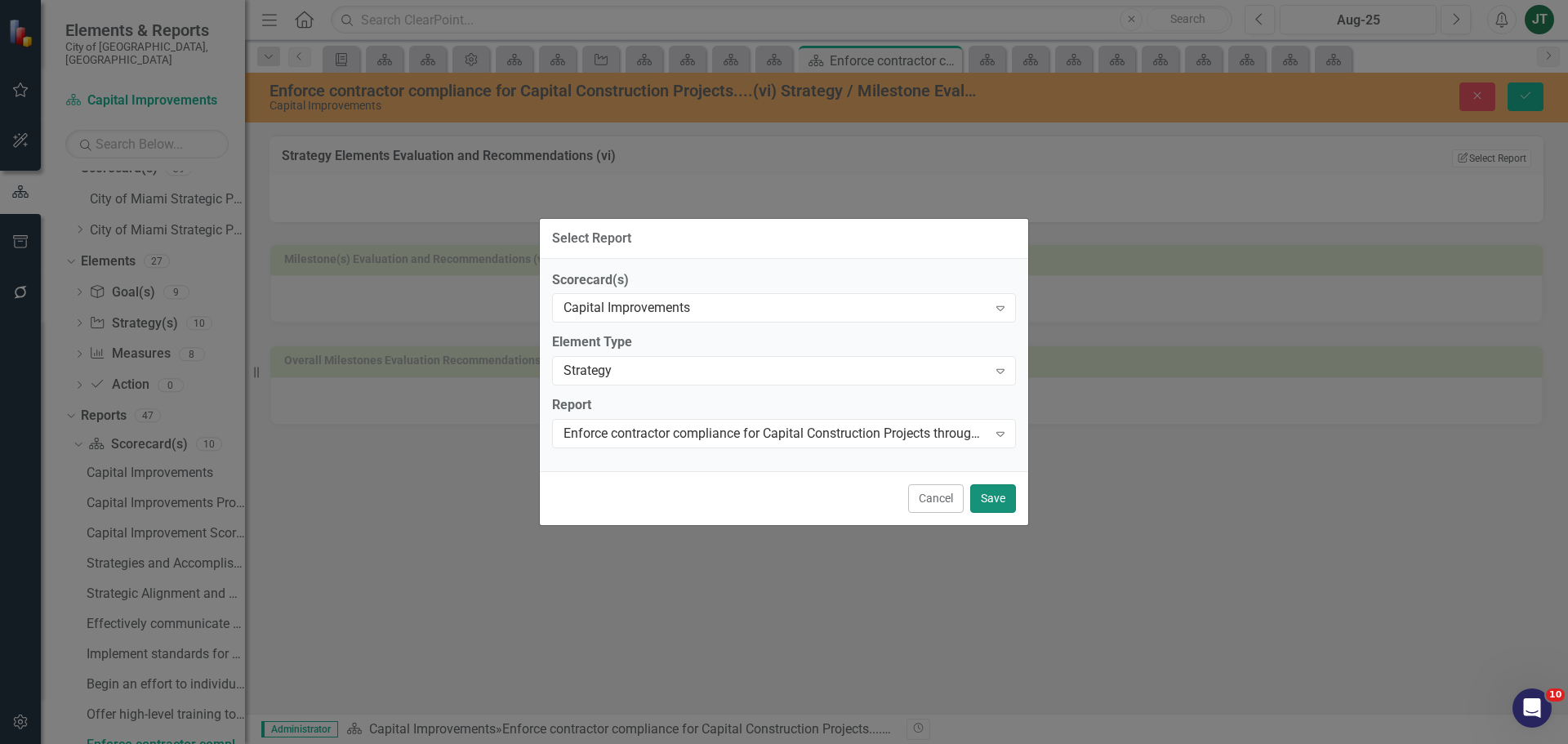
click at [997, 491] on button "Save" at bounding box center [993, 498] width 45 height 29
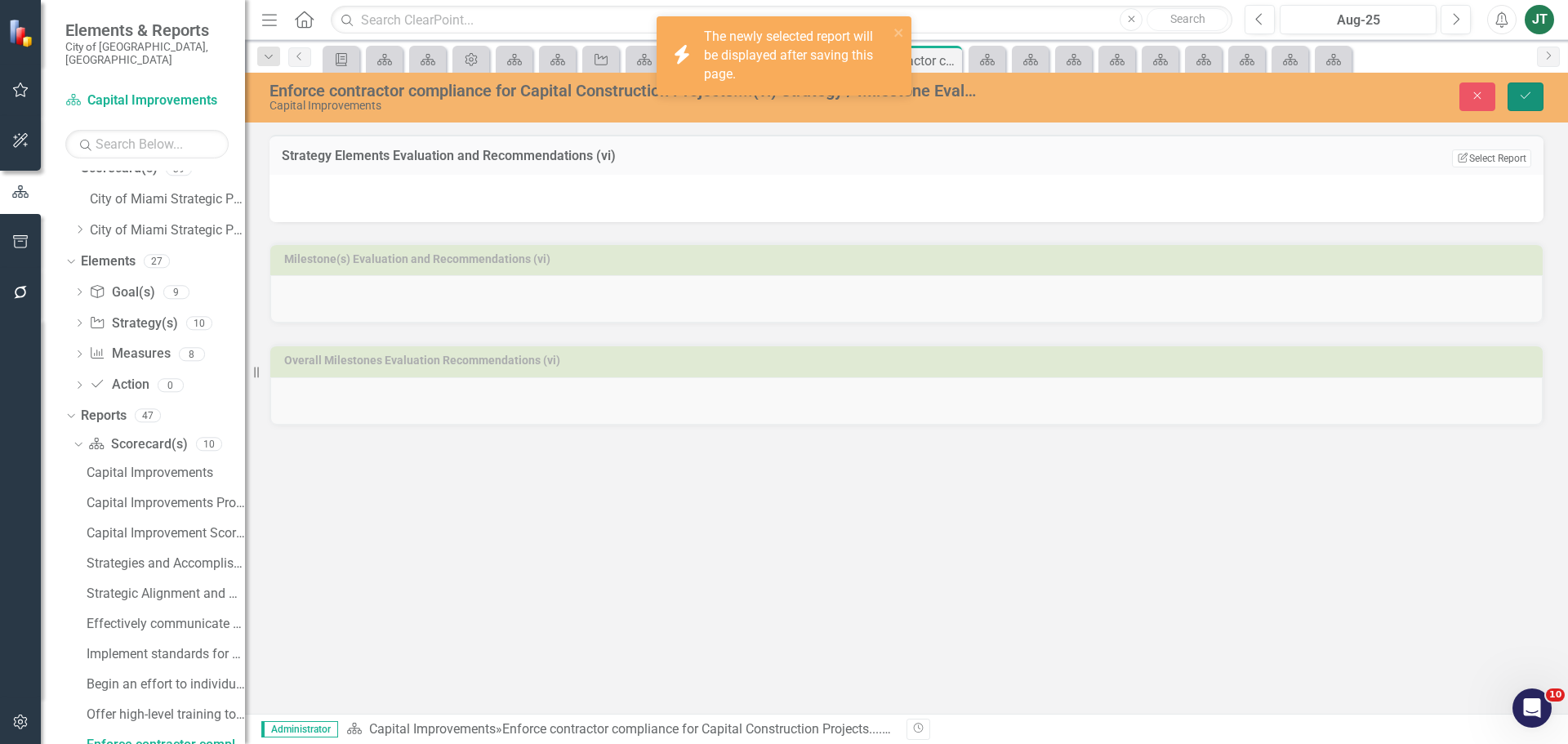
click at [1521, 93] on icon "Save" at bounding box center [1525, 96] width 14 height 12
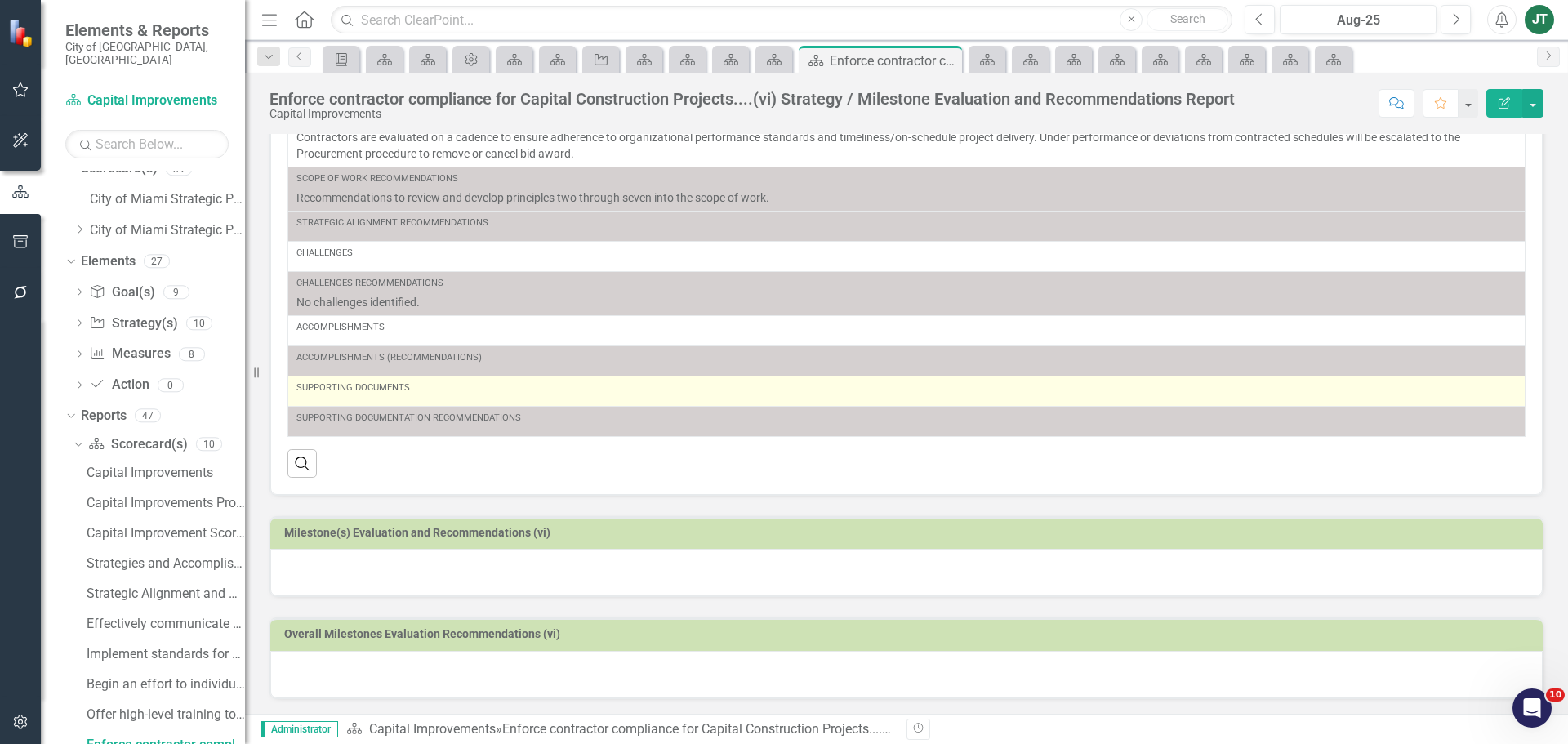
scroll to position [125, 0]
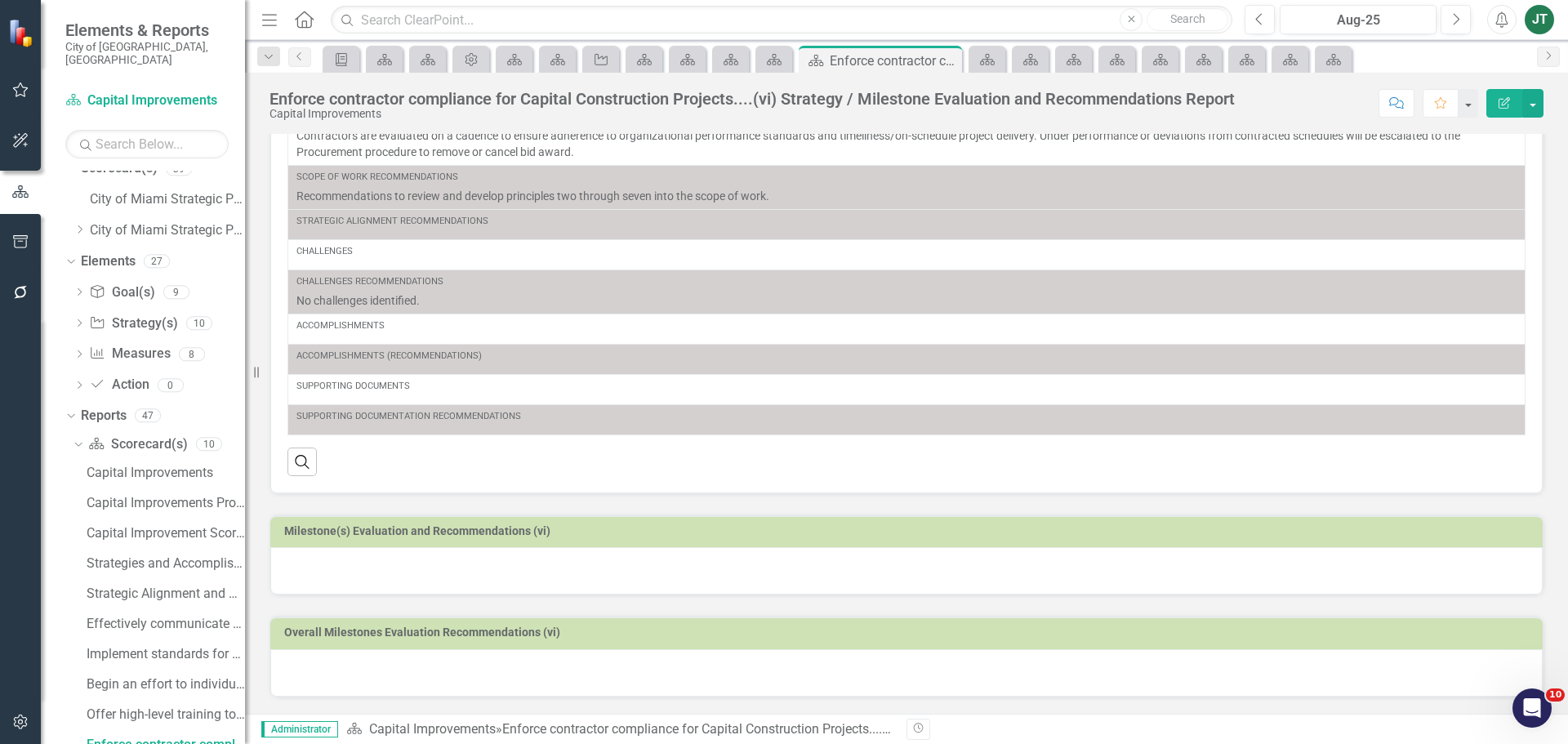
click at [589, 532] on h3 "Milestone(s) Evaluation and Recommendations (vi)" at bounding box center [909, 531] width 1250 height 13
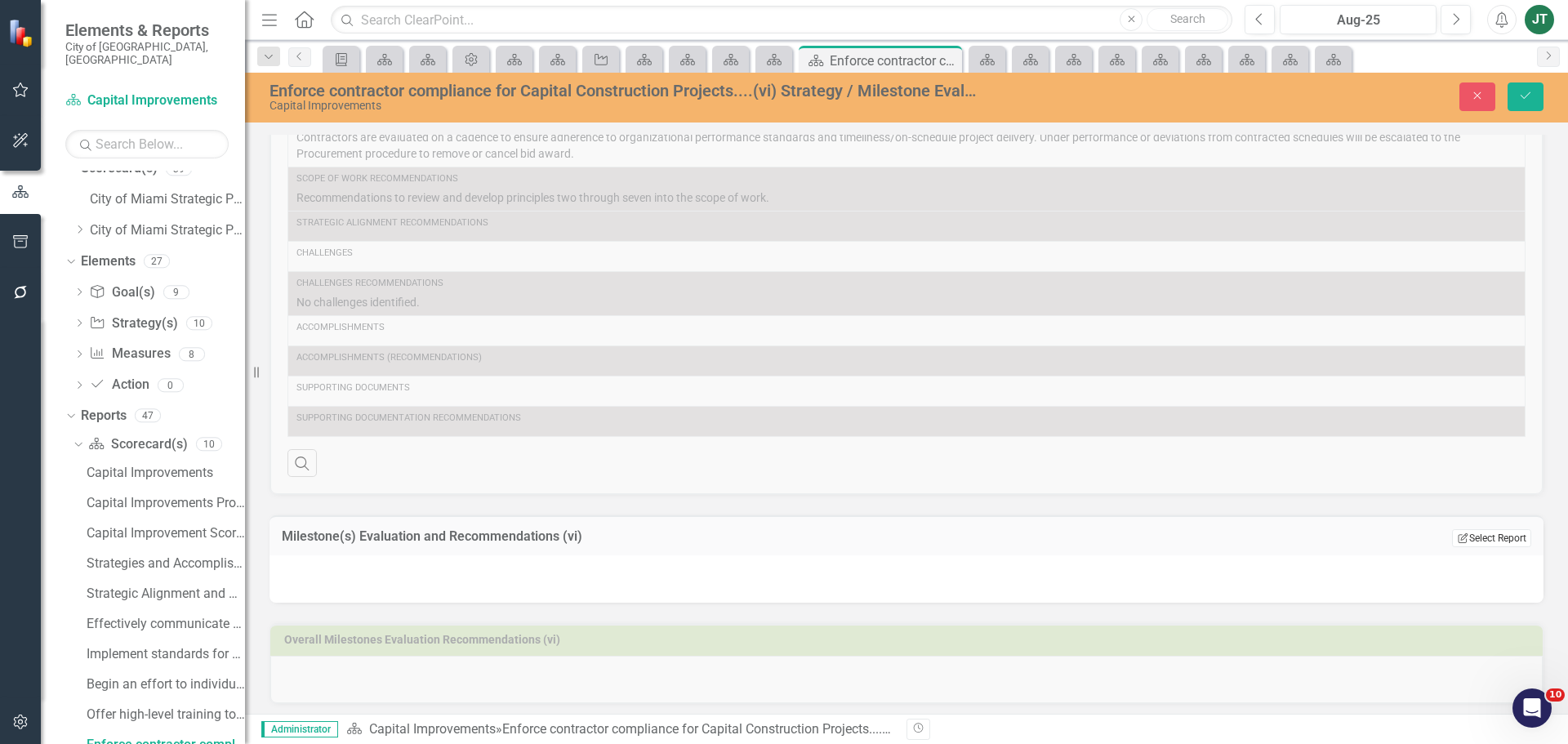
click at [1489, 531] on button "Edit Report Select Report" at bounding box center [1491, 538] width 79 height 18
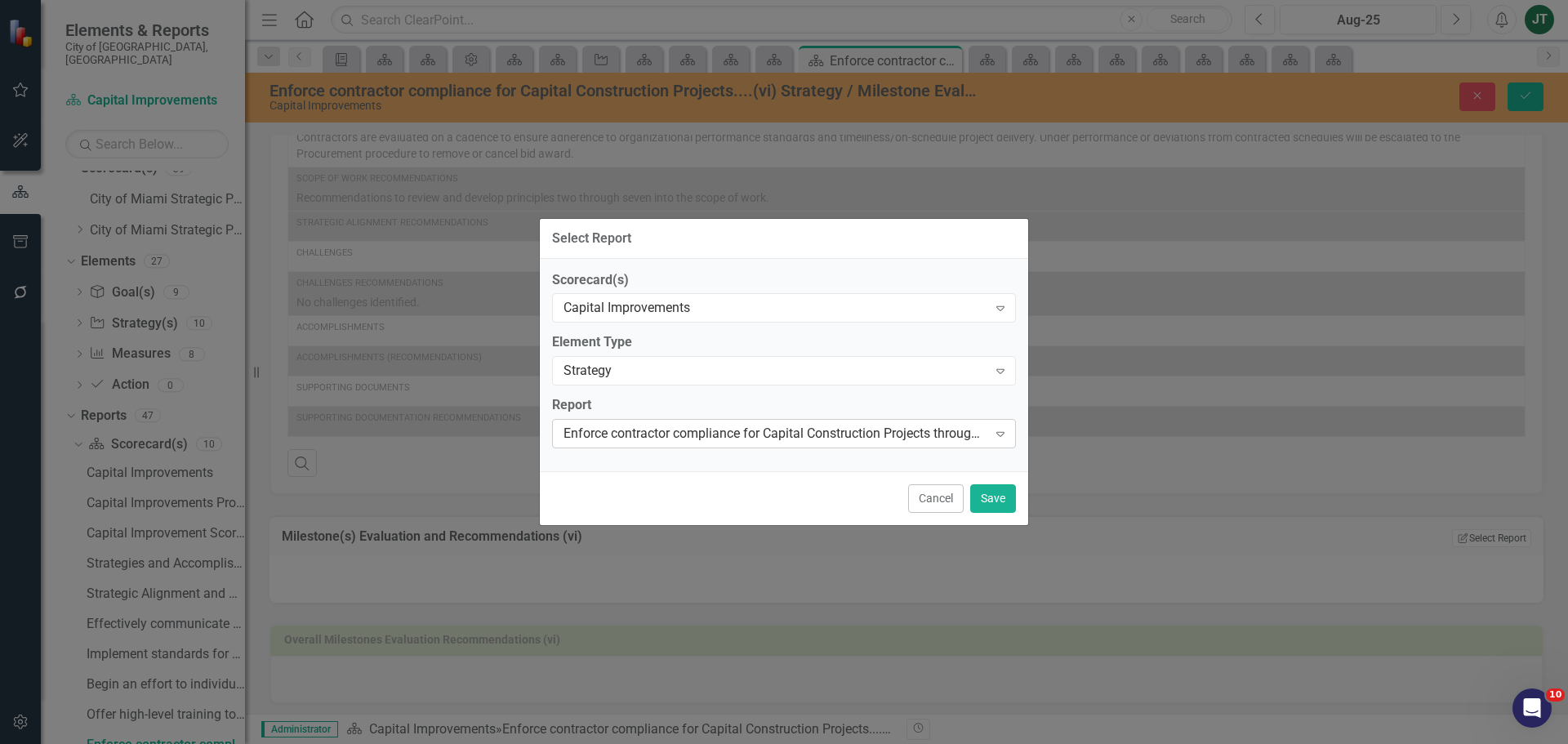
click at [794, 431] on div "Enforce contractor compliance for Capital Construction Projects through perform…" at bounding box center [775, 434] width 424 height 19
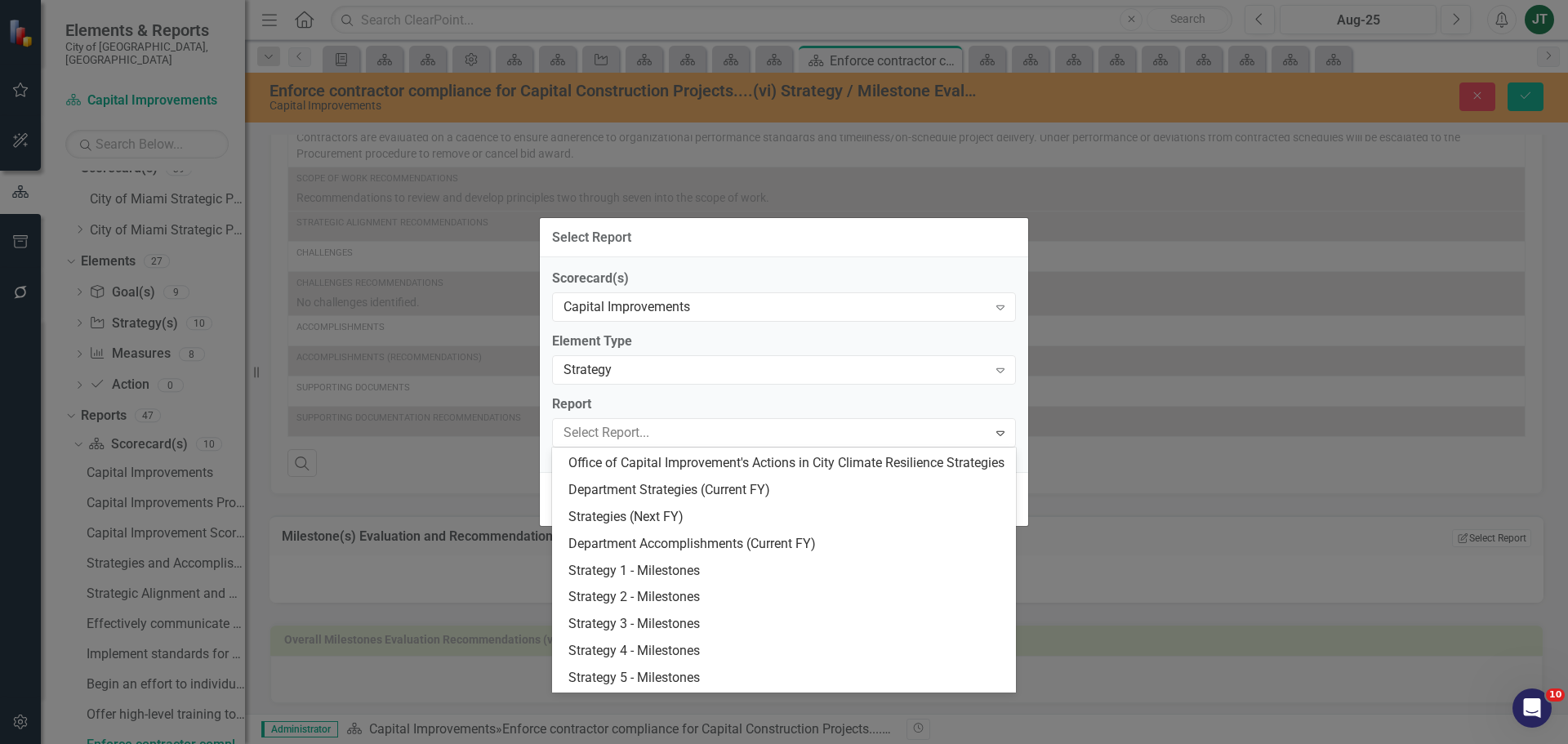
scroll to position [0, 0]
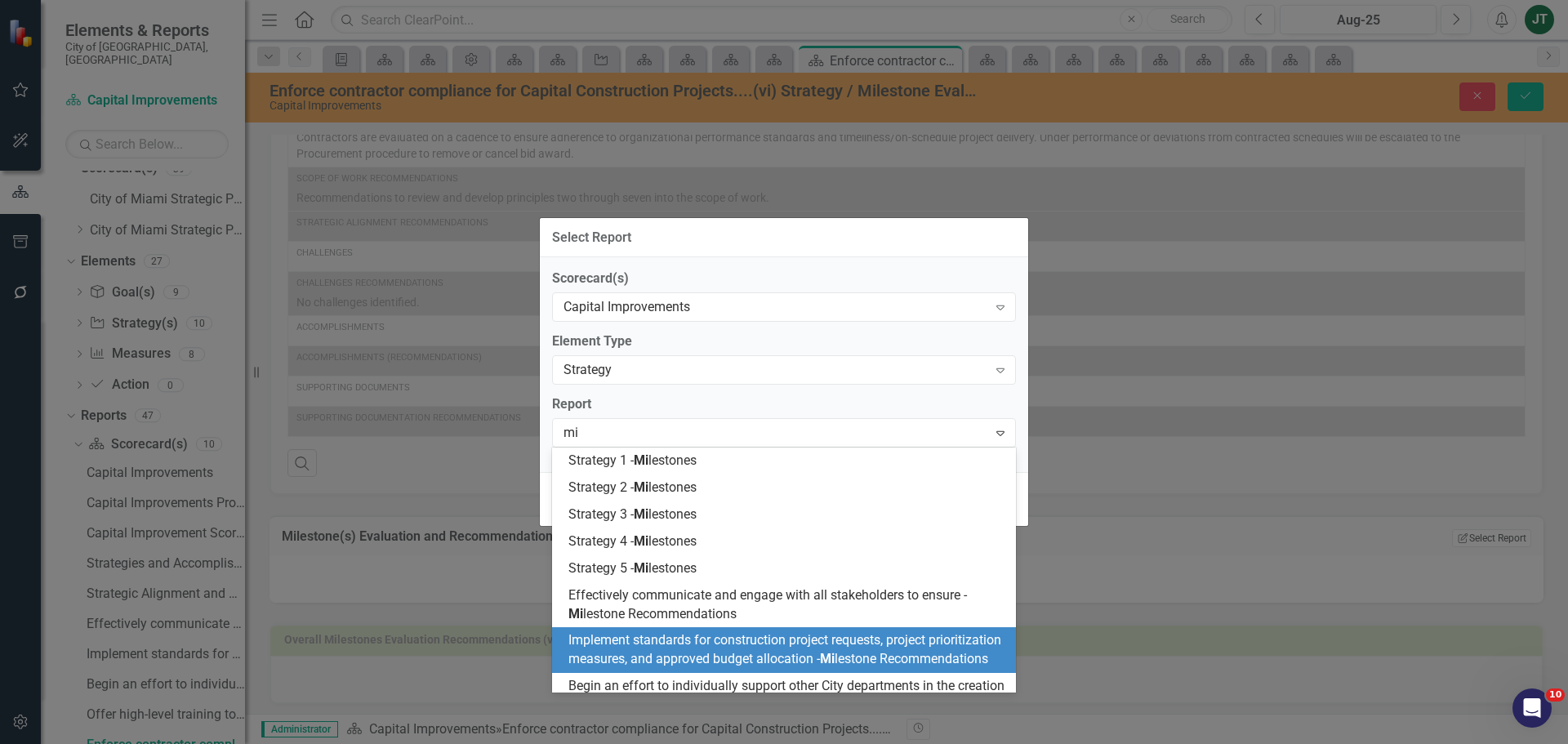
type input "m"
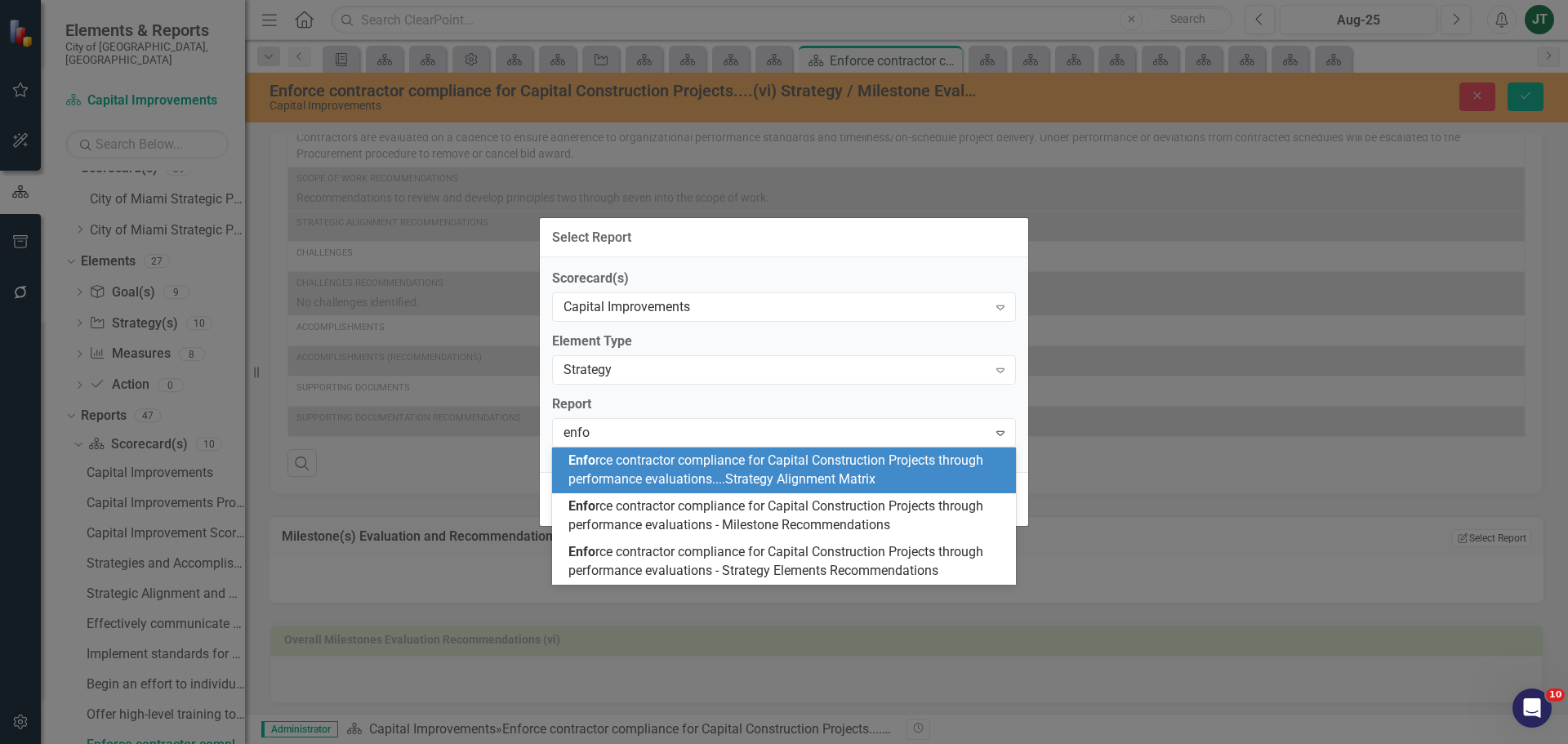
type input "enfor"
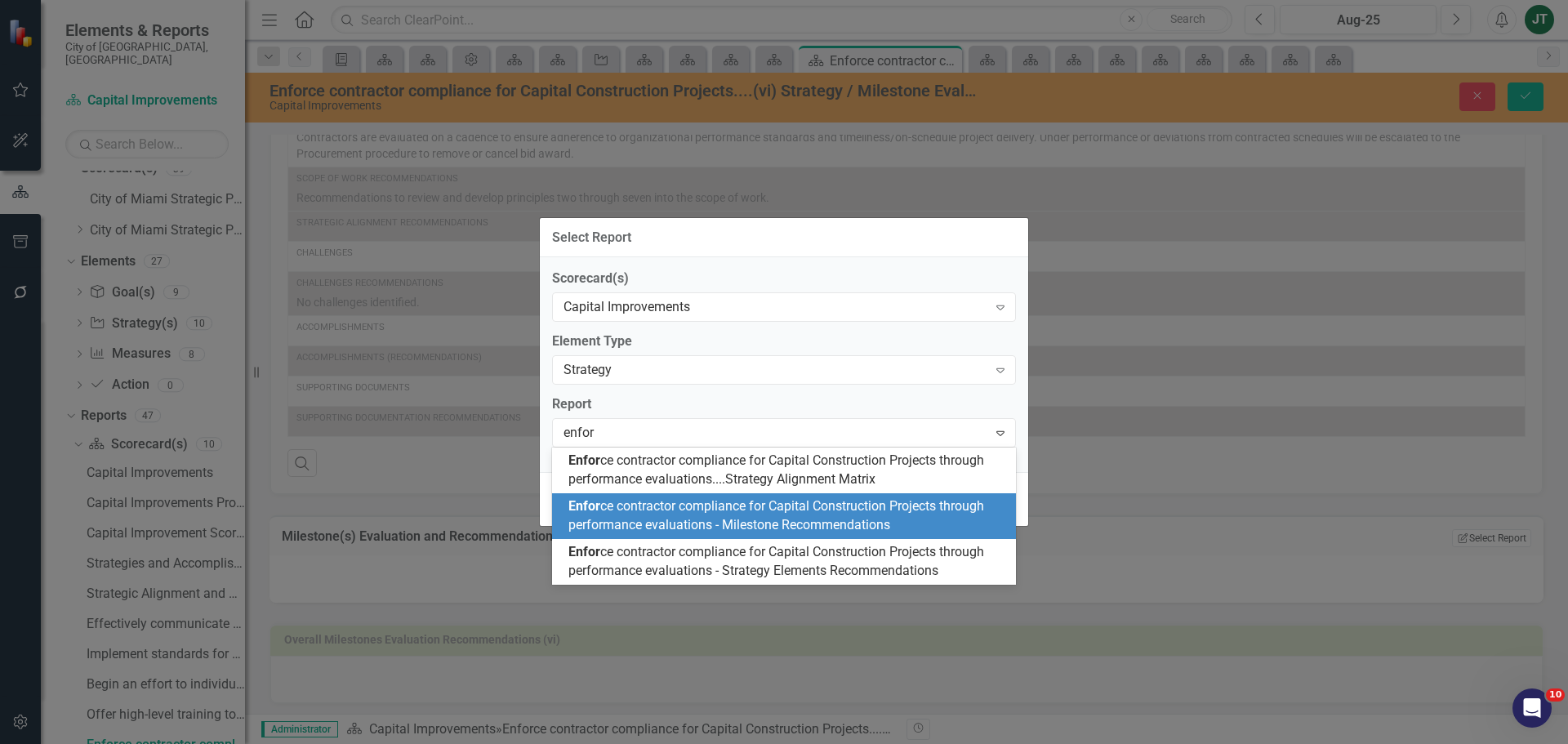
click at [850, 496] on div "Enfor ce contractor compliance for Capital Construction Projects through perfor…" at bounding box center [784, 516] width 464 height 45
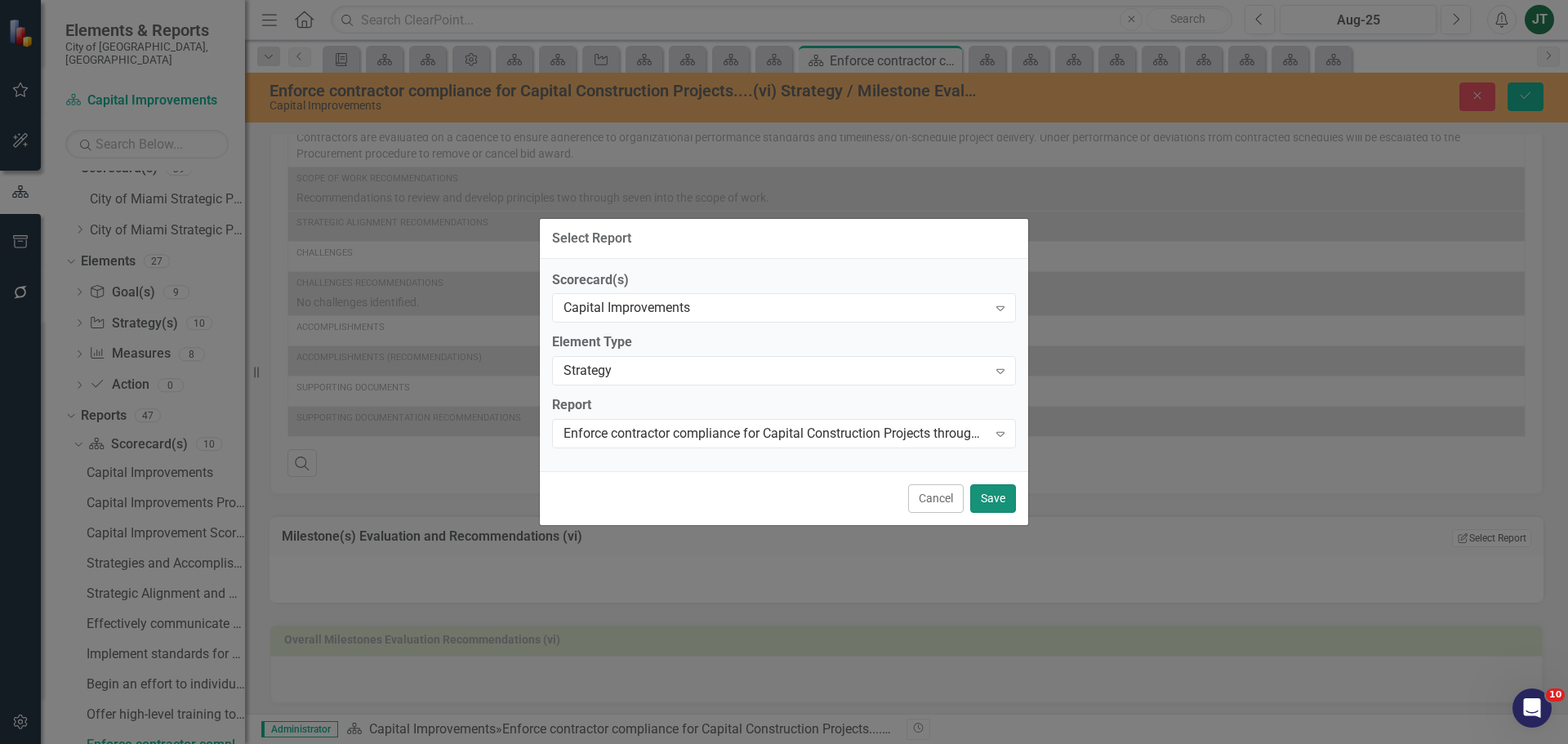
click at [1003, 502] on button "Save" at bounding box center [993, 498] width 45 height 29
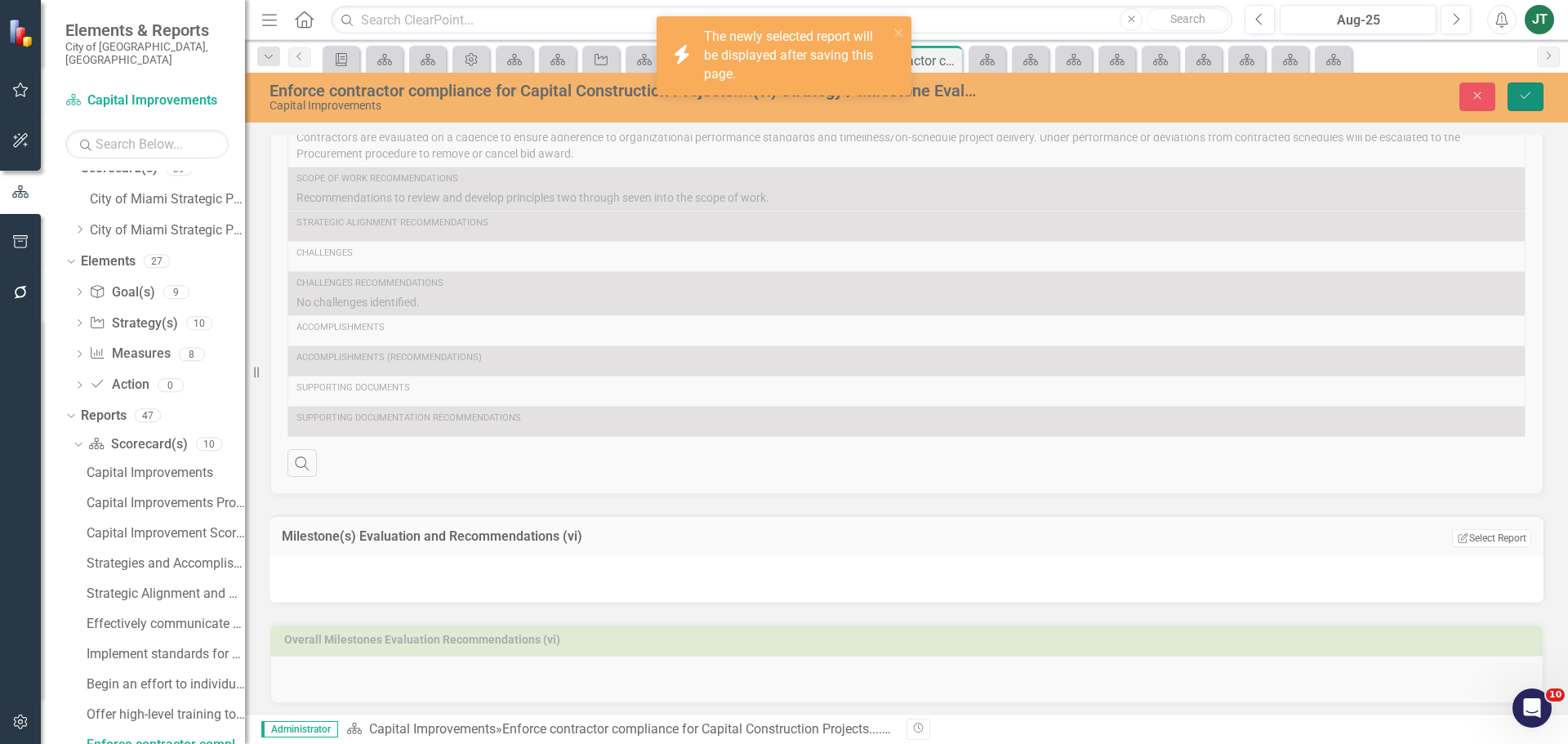
click at [1526, 97] on icon "Save" at bounding box center [1525, 96] width 14 height 12
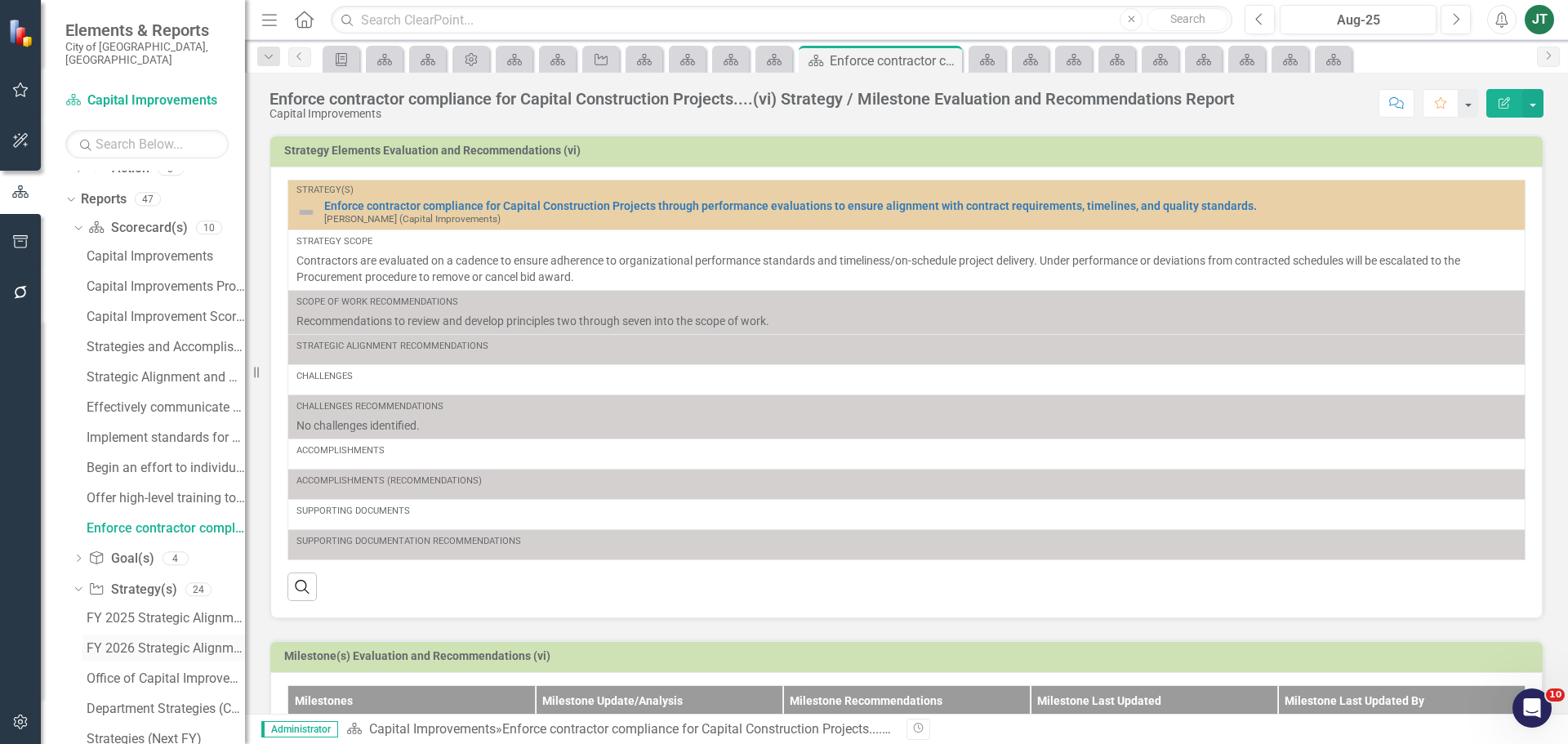
scroll to position [261, 0]
click at [128, 462] on div "Offer high-level training to other departments....(iv) Strategy / Milestone Eva…" at bounding box center [166, 469] width 158 height 14
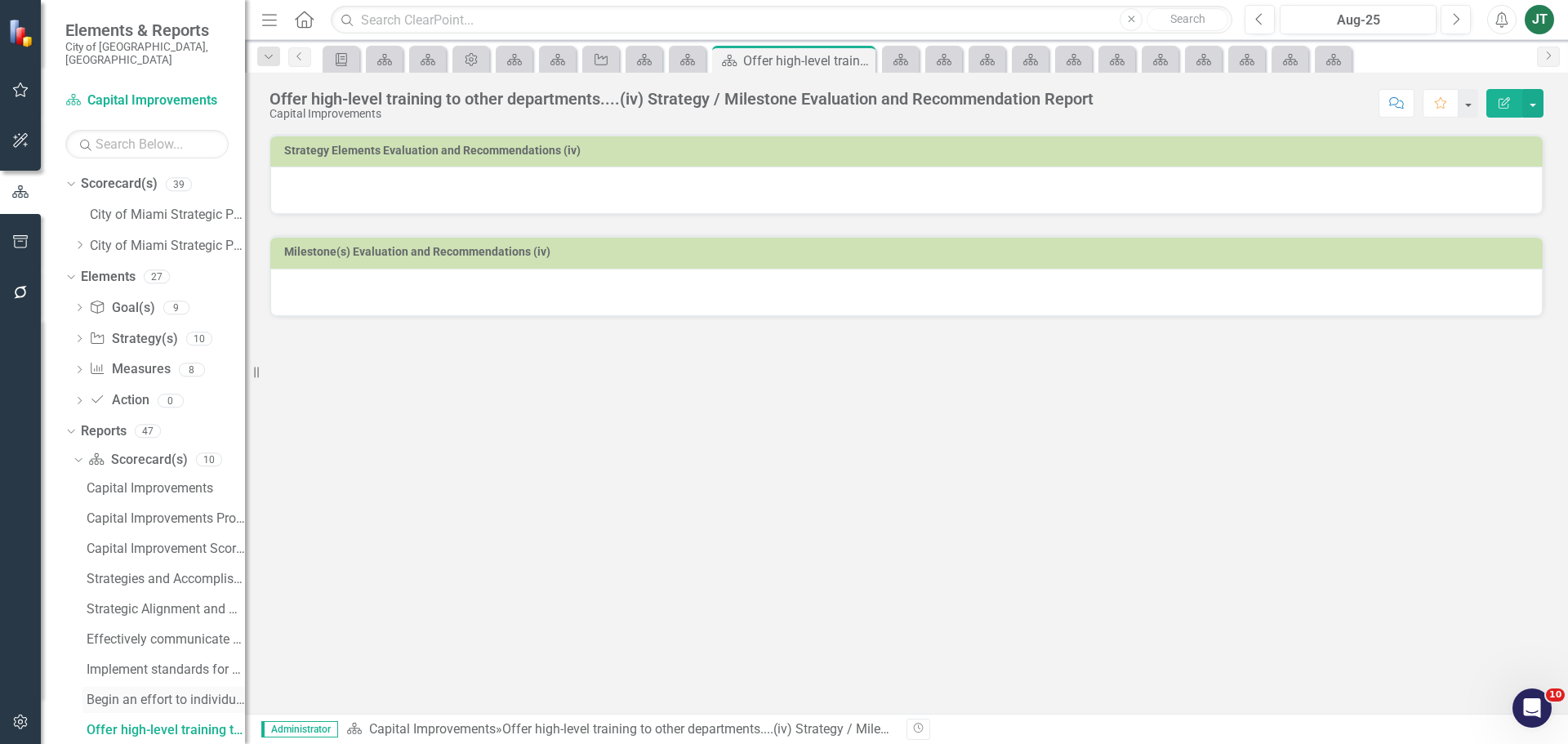
click at [128, 693] on div "Begin an effort to individually support other City departments....(iii) Strateg…" at bounding box center [166, 699] width 158 height 14
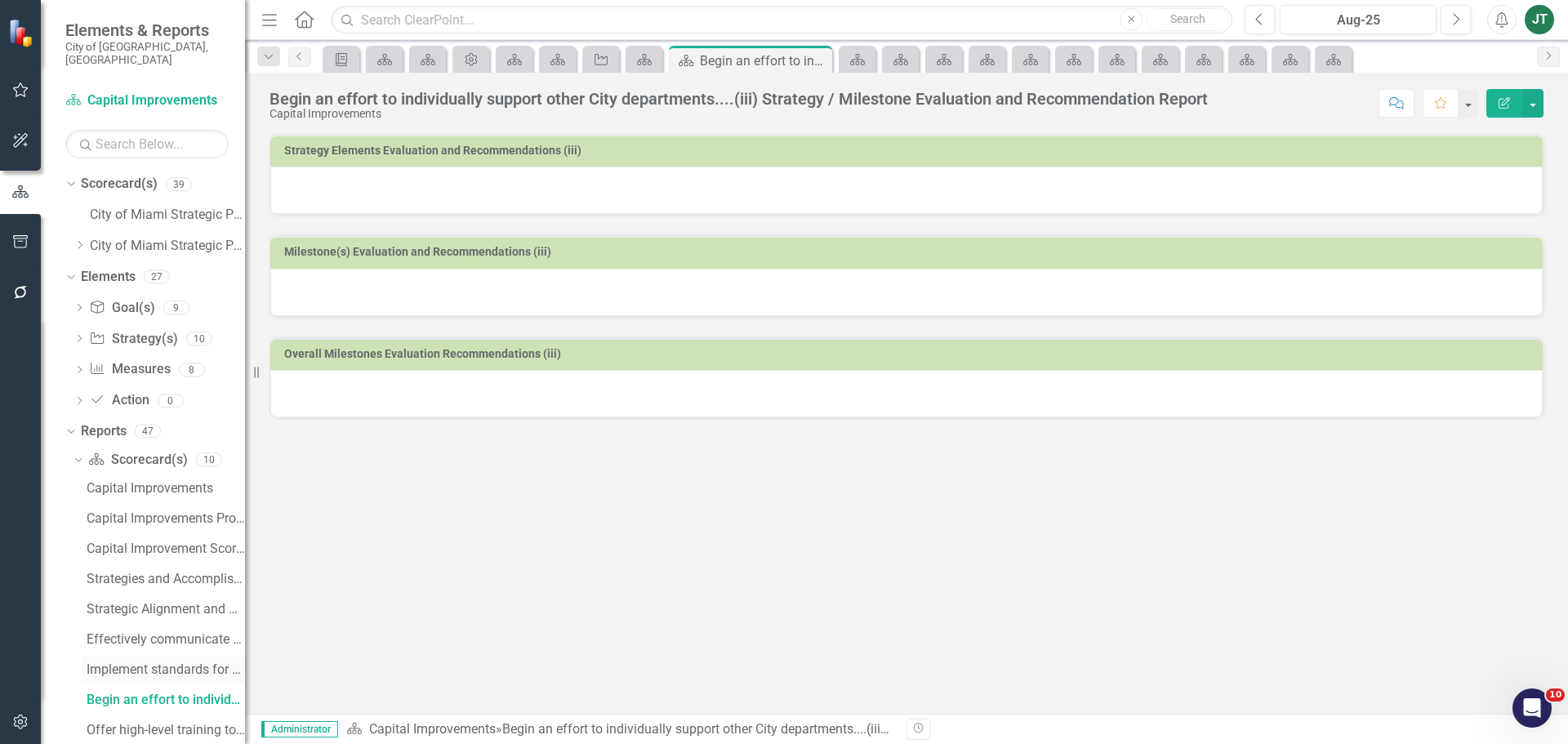
click at [121, 662] on div "Implement standards for construction project request.....(ii) Strategy / Milest…" at bounding box center [166, 669] width 158 height 14
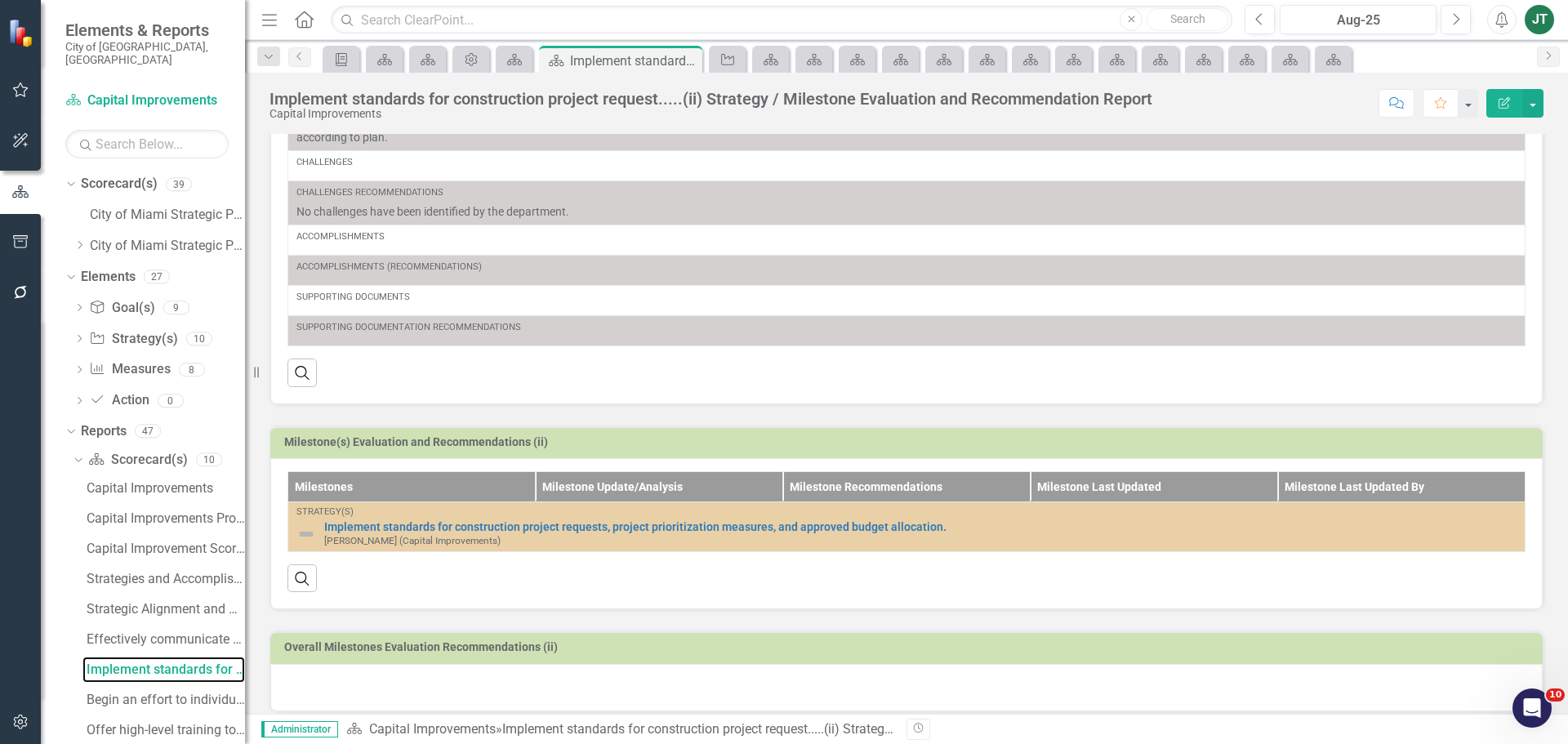
scroll to position [331, 0]
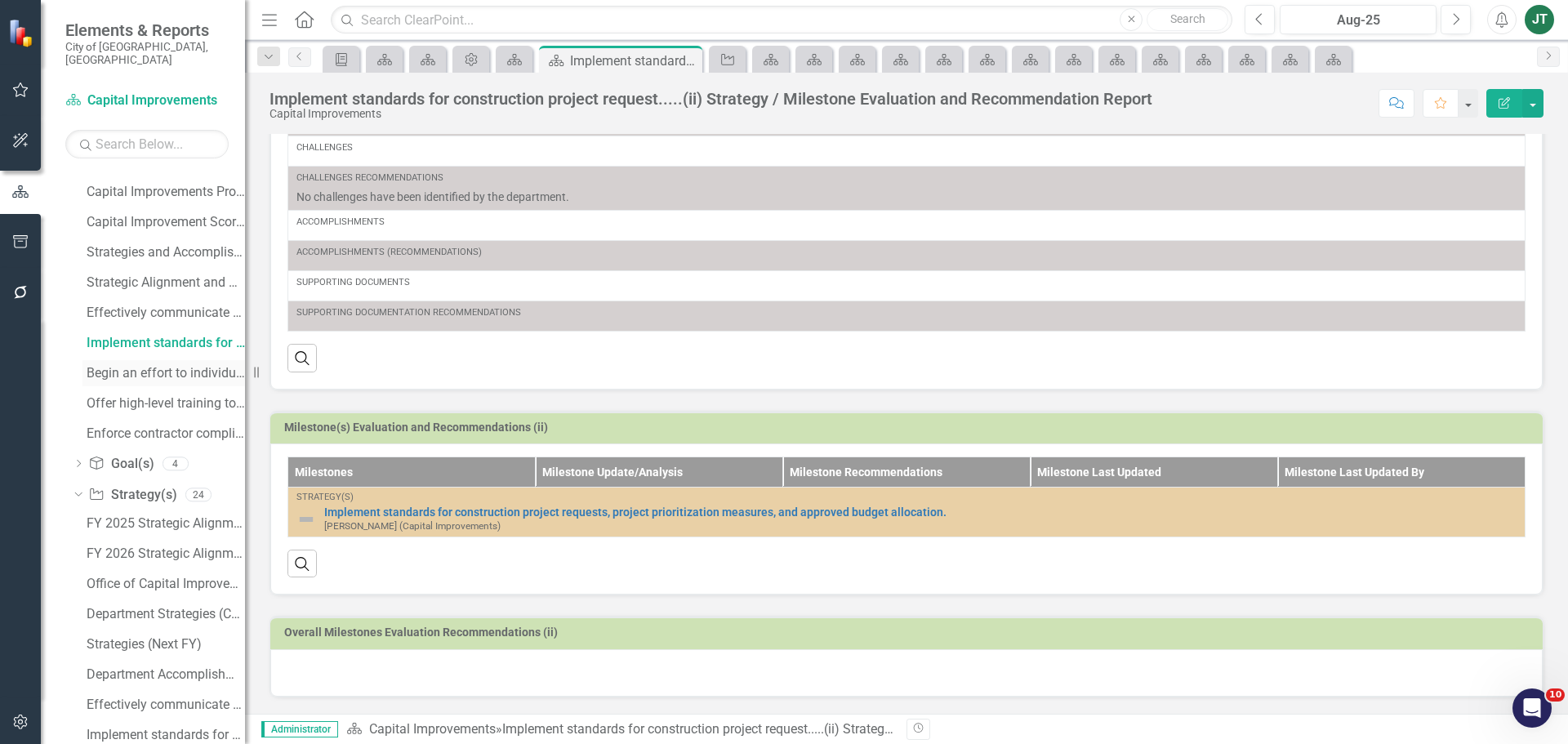
click at [129, 366] on div "Begin an effort to individually support other City departments....(iii) Strateg…" at bounding box center [166, 373] width 158 height 14
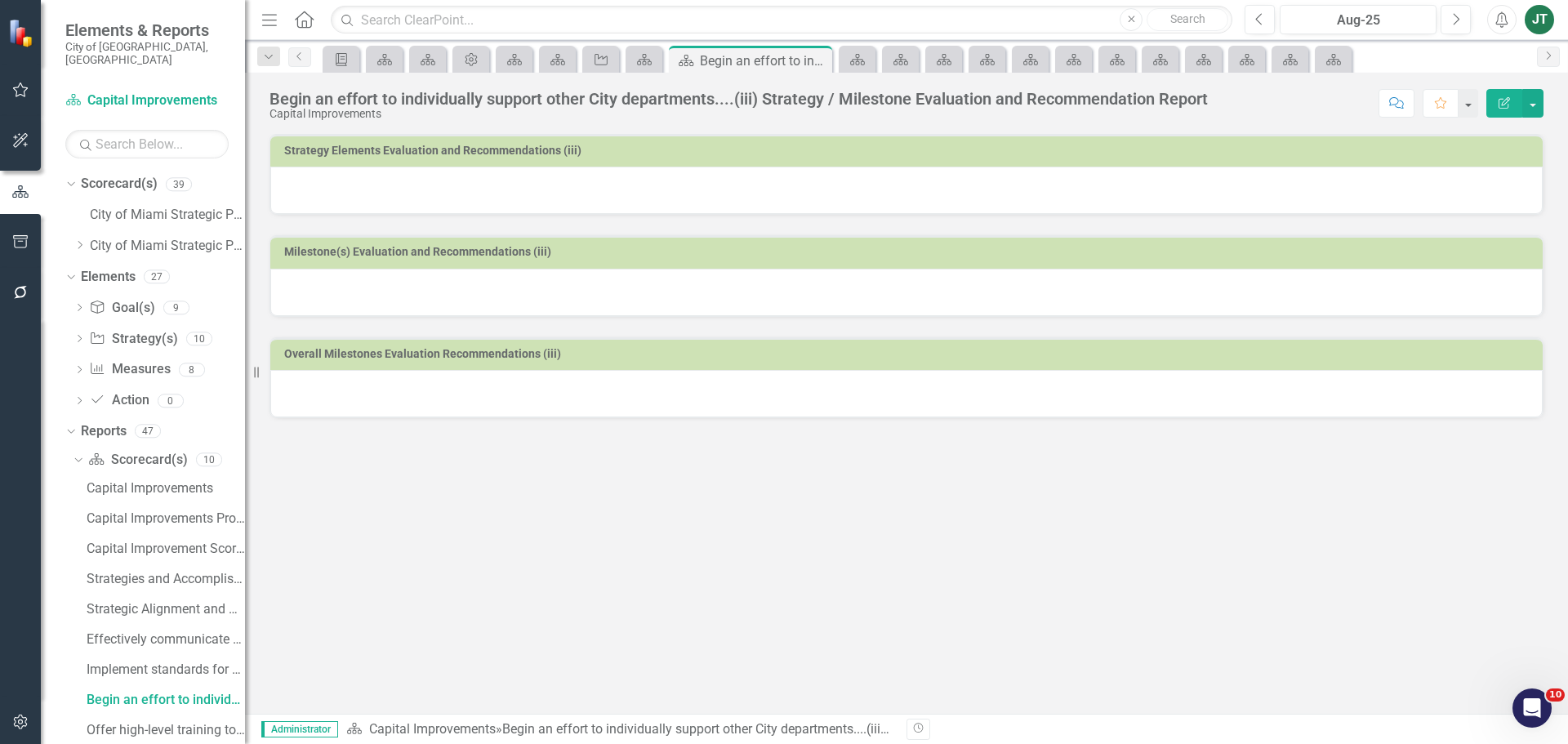
click at [662, 191] on div at bounding box center [906, 190] width 1273 height 47
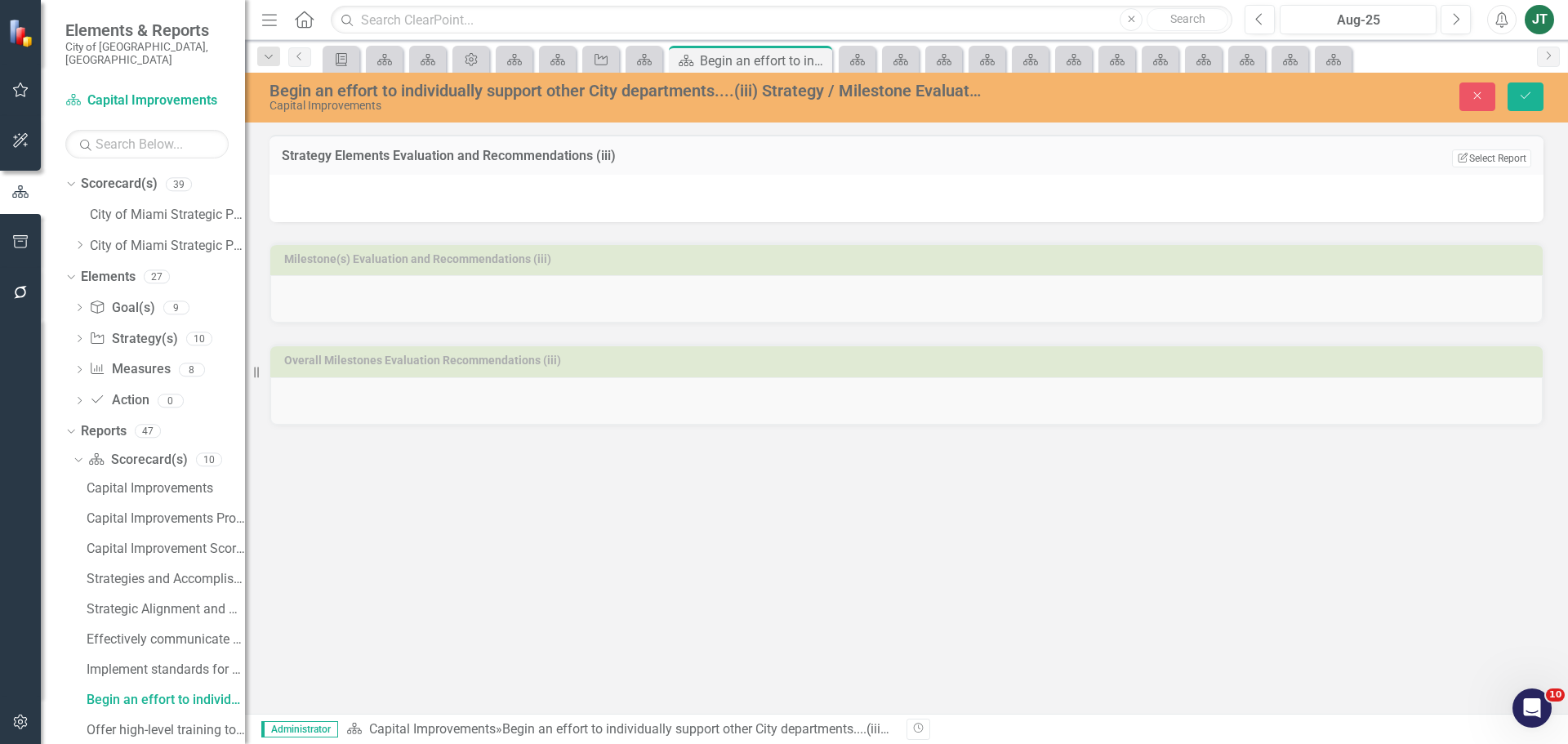
click at [1547, 162] on div "Strategy Elements Evaluation and Recommendations (iii) Edit Report Select Repor…" at bounding box center [906, 168] width 1299 height 108
click at [1499, 159] on button "Edit Report Select Report" at bounding box center [1491, 158] width 79 height 18
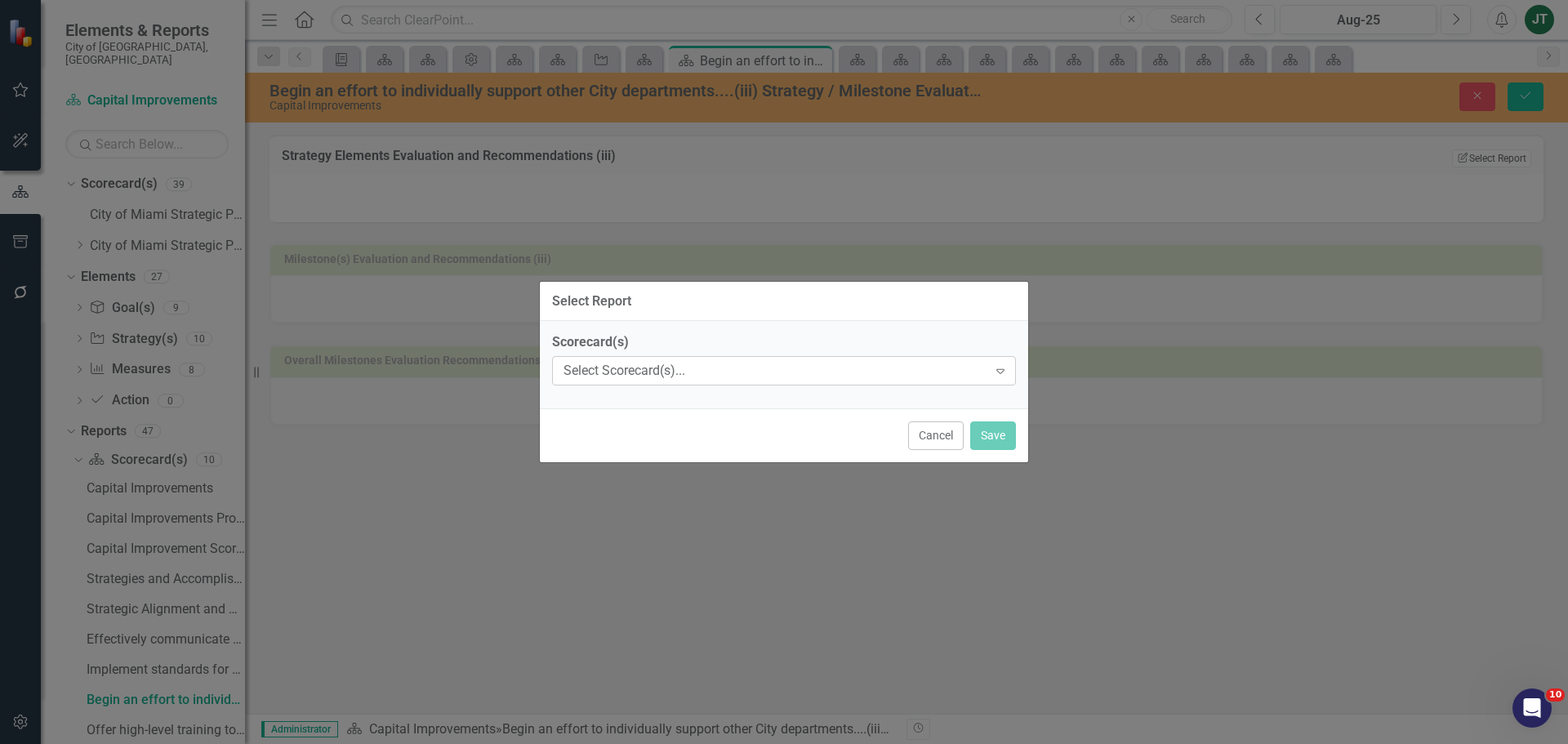
click at [757, 372] on div "Select Scorecard(s)..." at bounding box center [775, 371] width 424 height 19
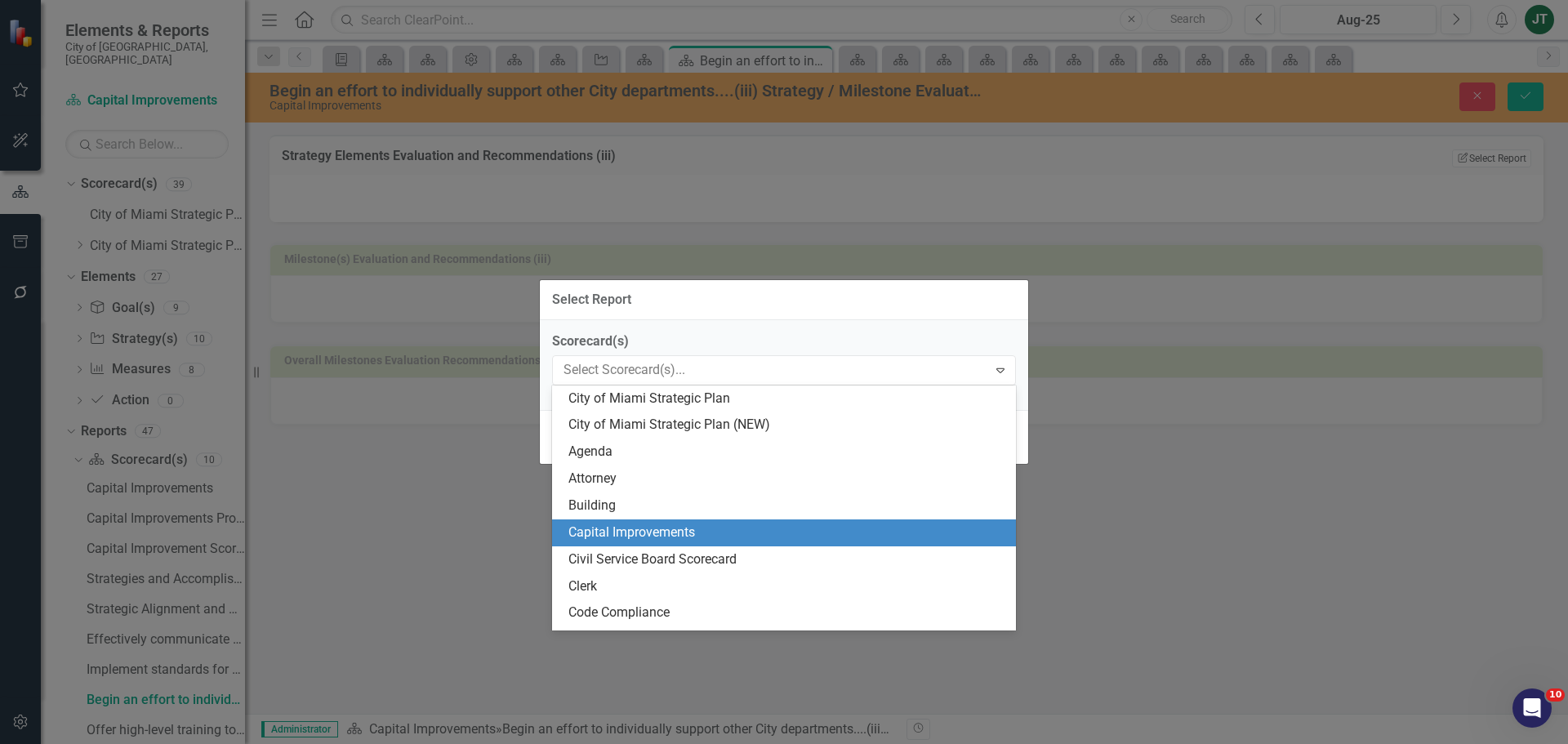
drag, startPoint x: 635, startPoint y: 555, endPoint x: 635, endPoint y: 534, distance: 21.0
click at [635, 534] on div "City of Miami Strategic Plan City of Miami Strategic Plan (NEW) Agenda Attorney…" at bounding box center [784, 508] width 464 height 245
click at [636, 533] on div "Capital Improvements" at bounding box center [787, 533] width 438 height 19
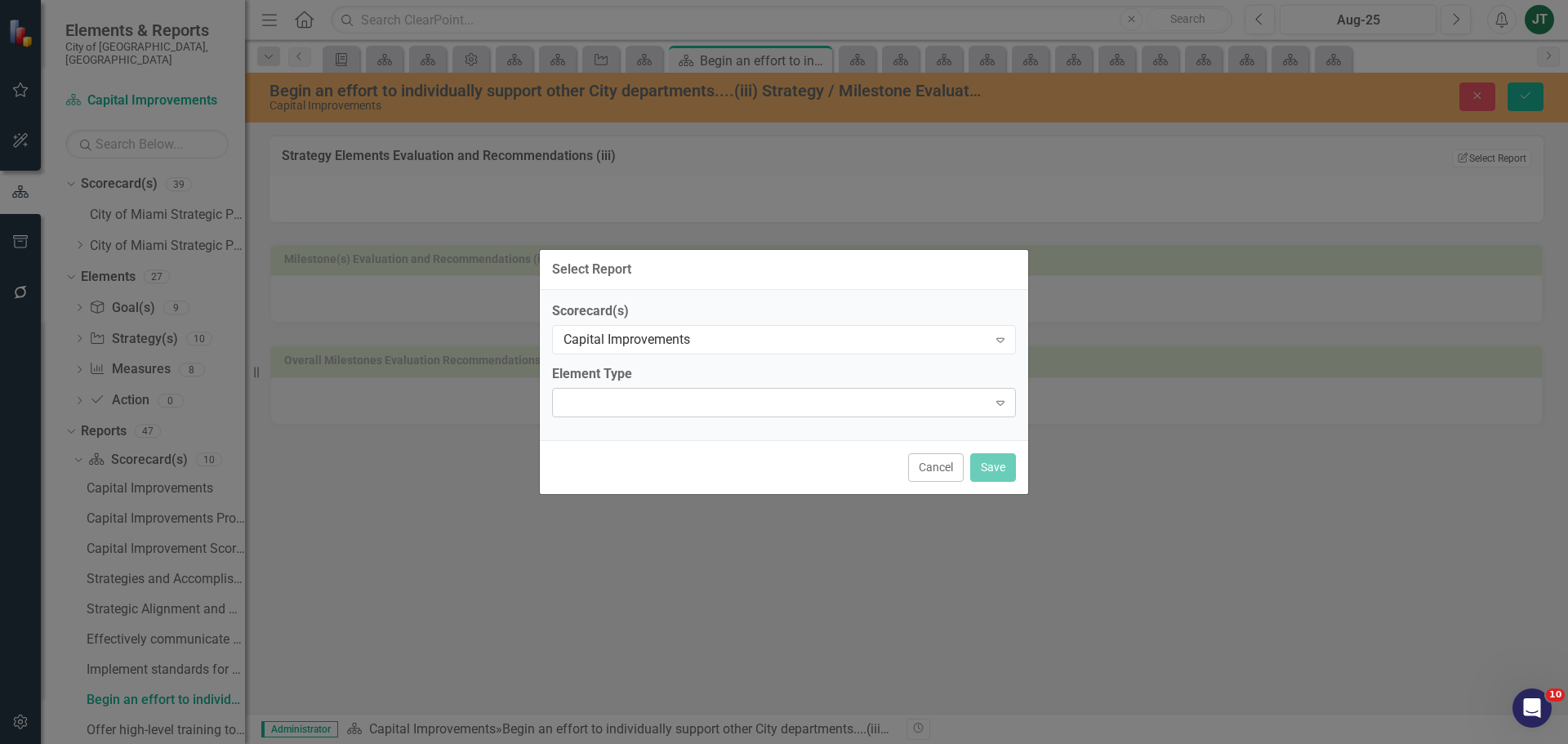
click at [685, 393] on div "Expand" at bounding box center [784, 402] width 464 height 29
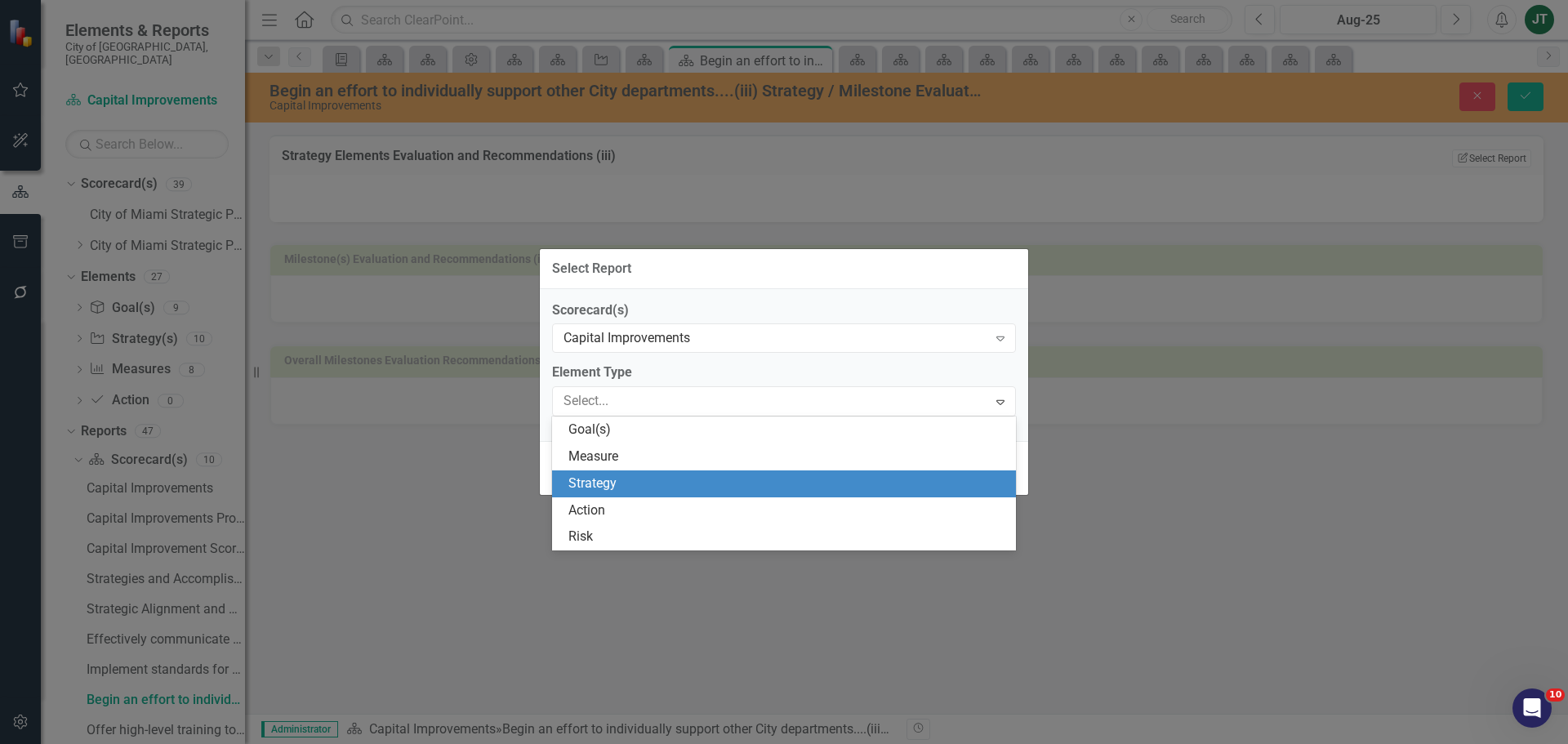
click at [614, 491] on div "Strategy" at bounding box center [787, 484] width 438 height 19
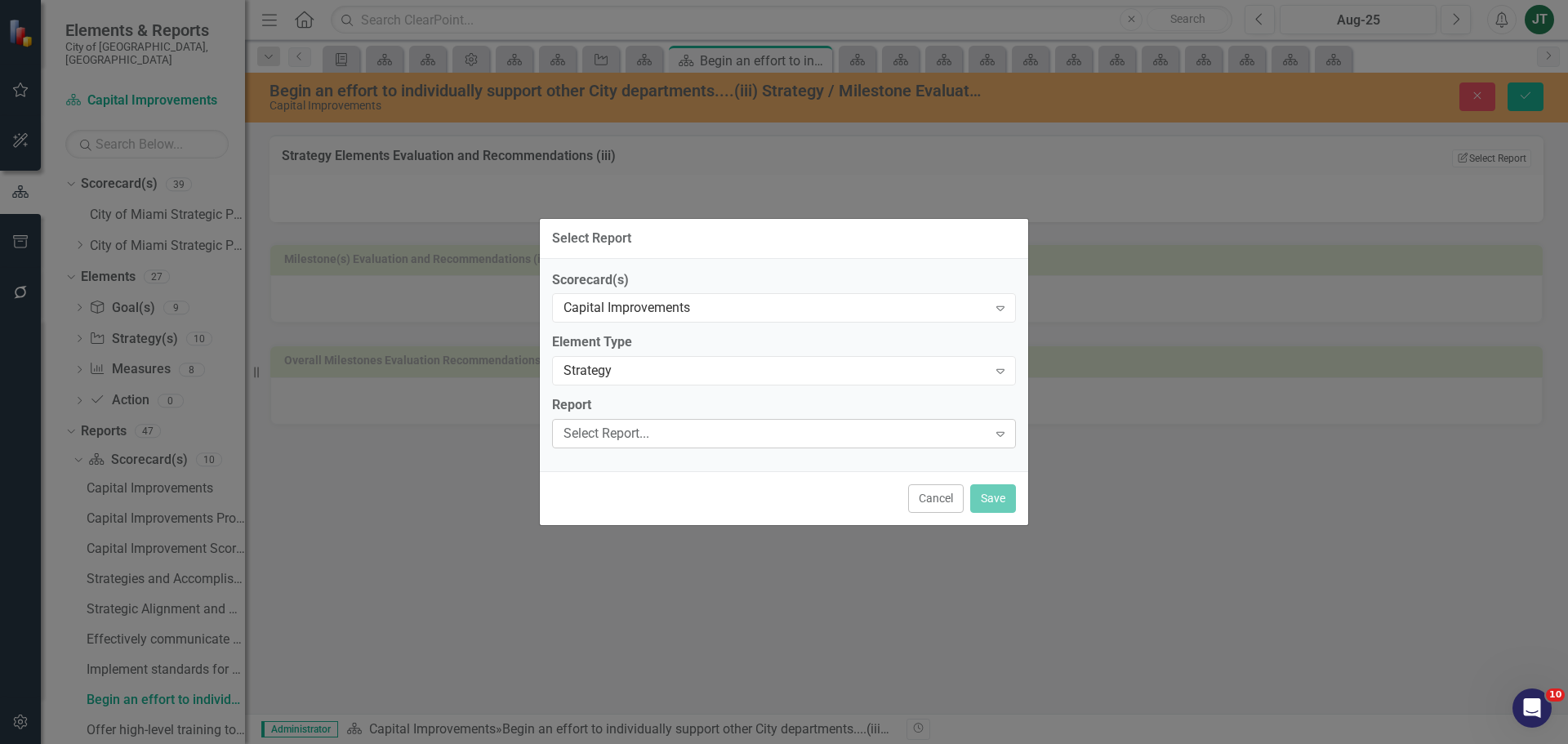
click at [608, 423] on div "Select Report... Expand" at bounding box center [784, 433] width 464 height 29
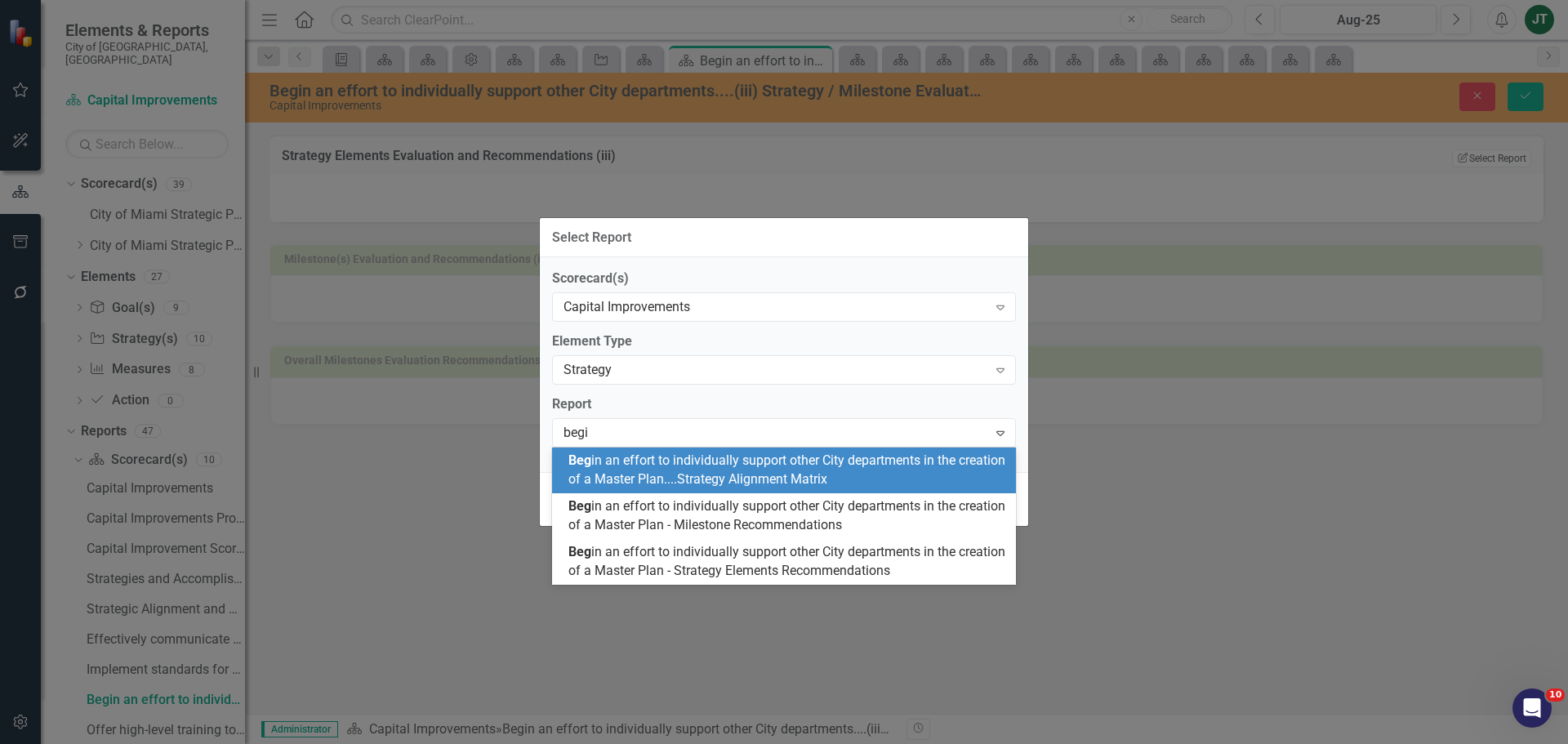
type input "begin"
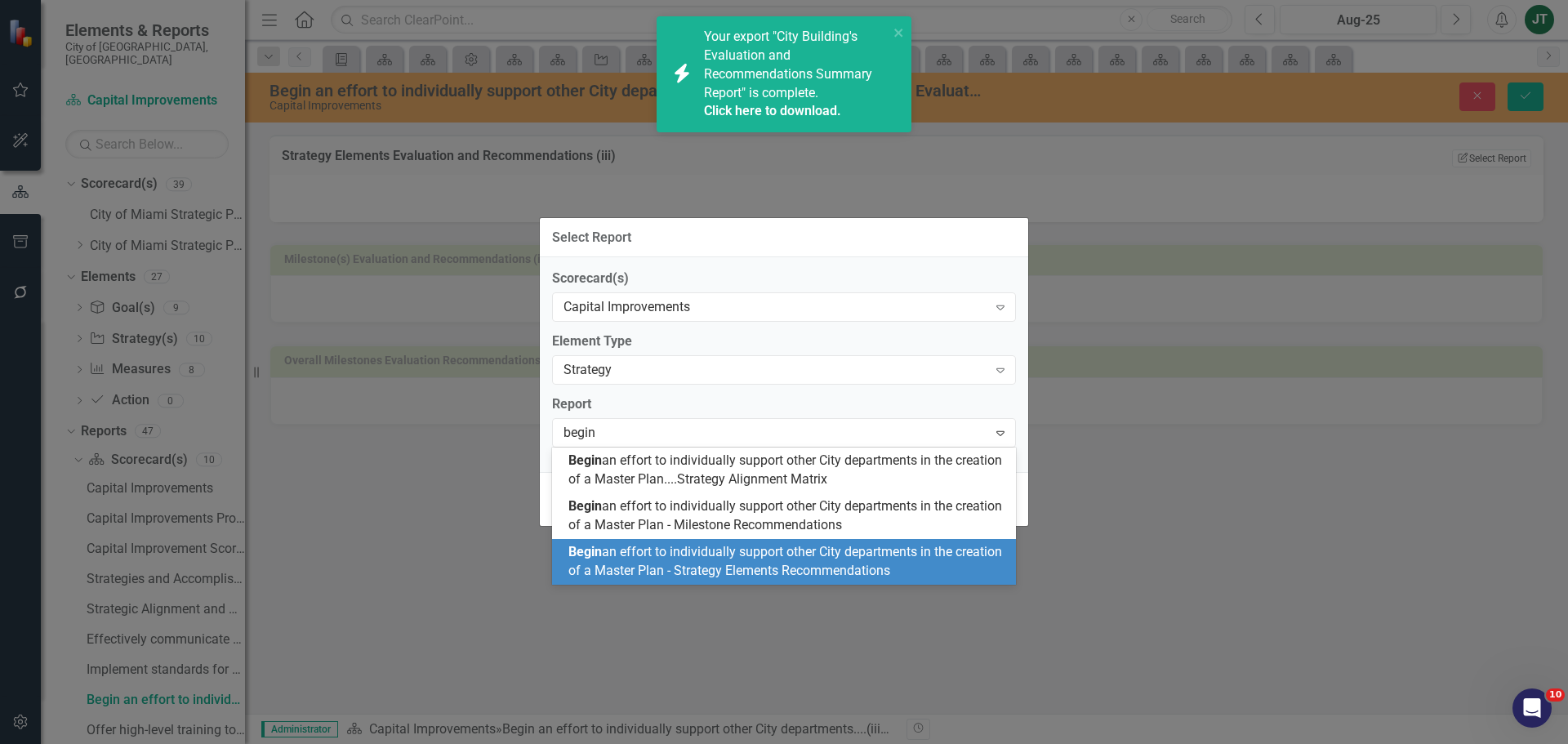
click at [773, 561] on div "Begin an effort to individually support other City departments in the creation …" at bounding box center [787, 561] width 438 height 38
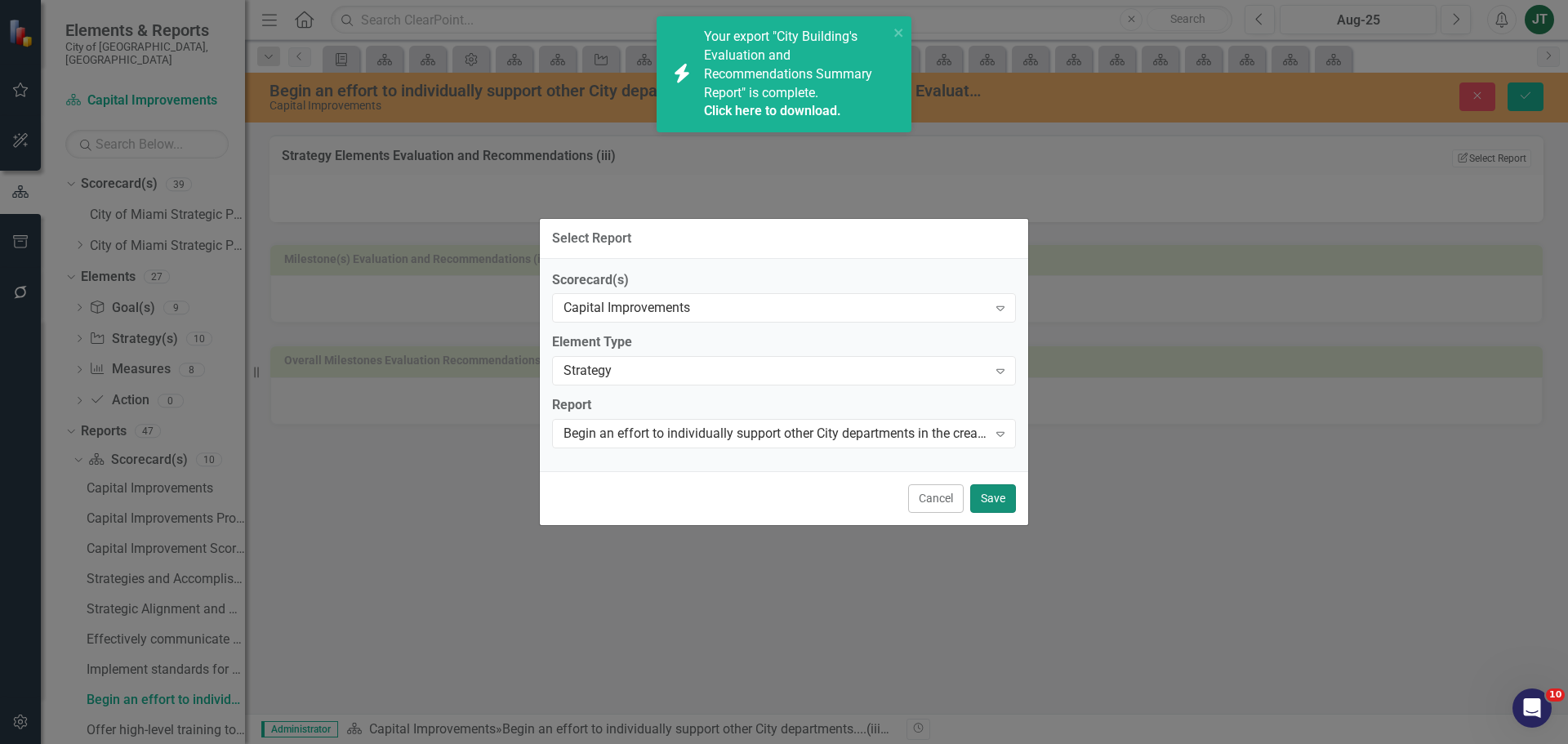
click at [1003, 500] on button "Save" at bounding box center [993, 498] width 45 height 29
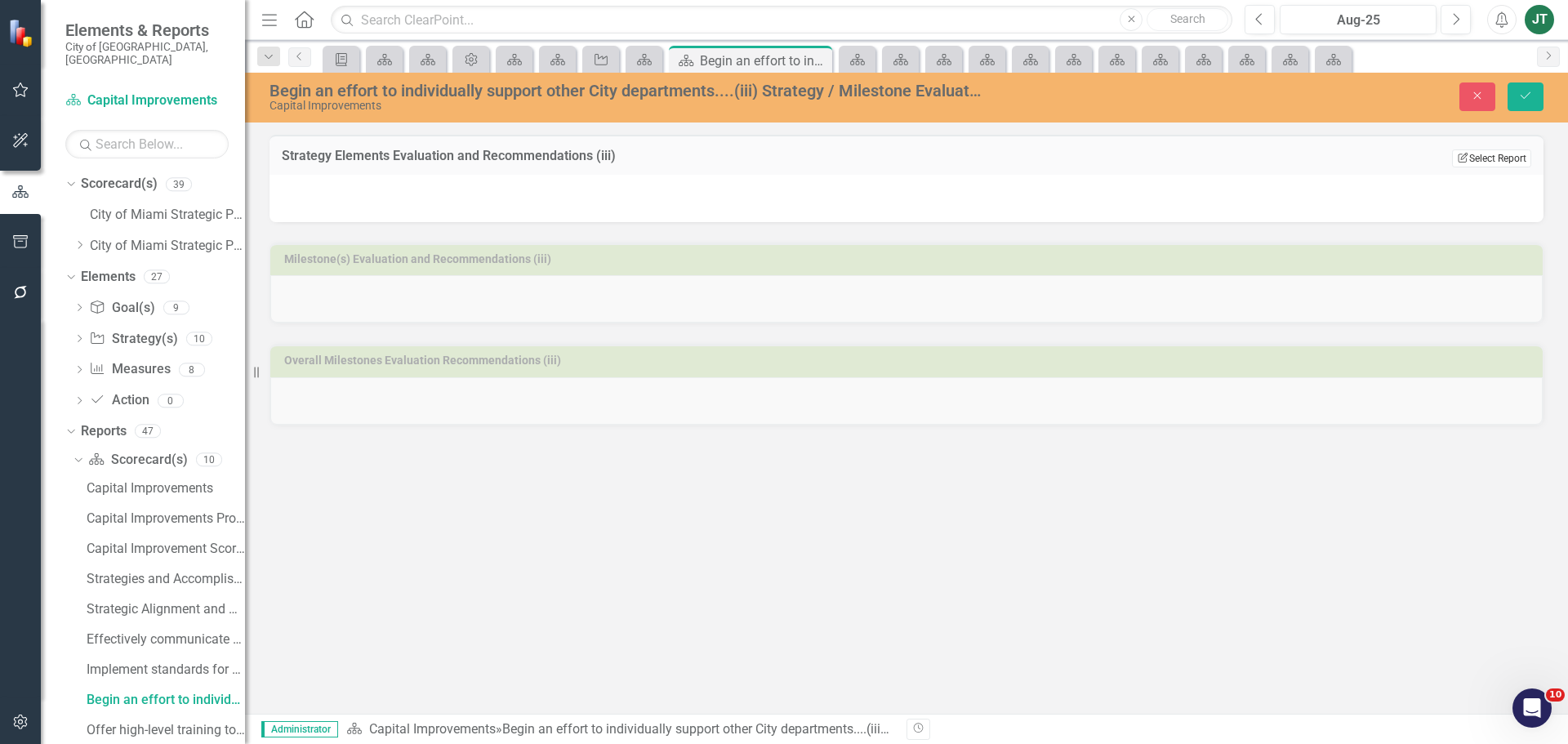
click at [1494, 153] on button "Edit Report Select Report" at bounding box center [1491, 158] width 79 height 18
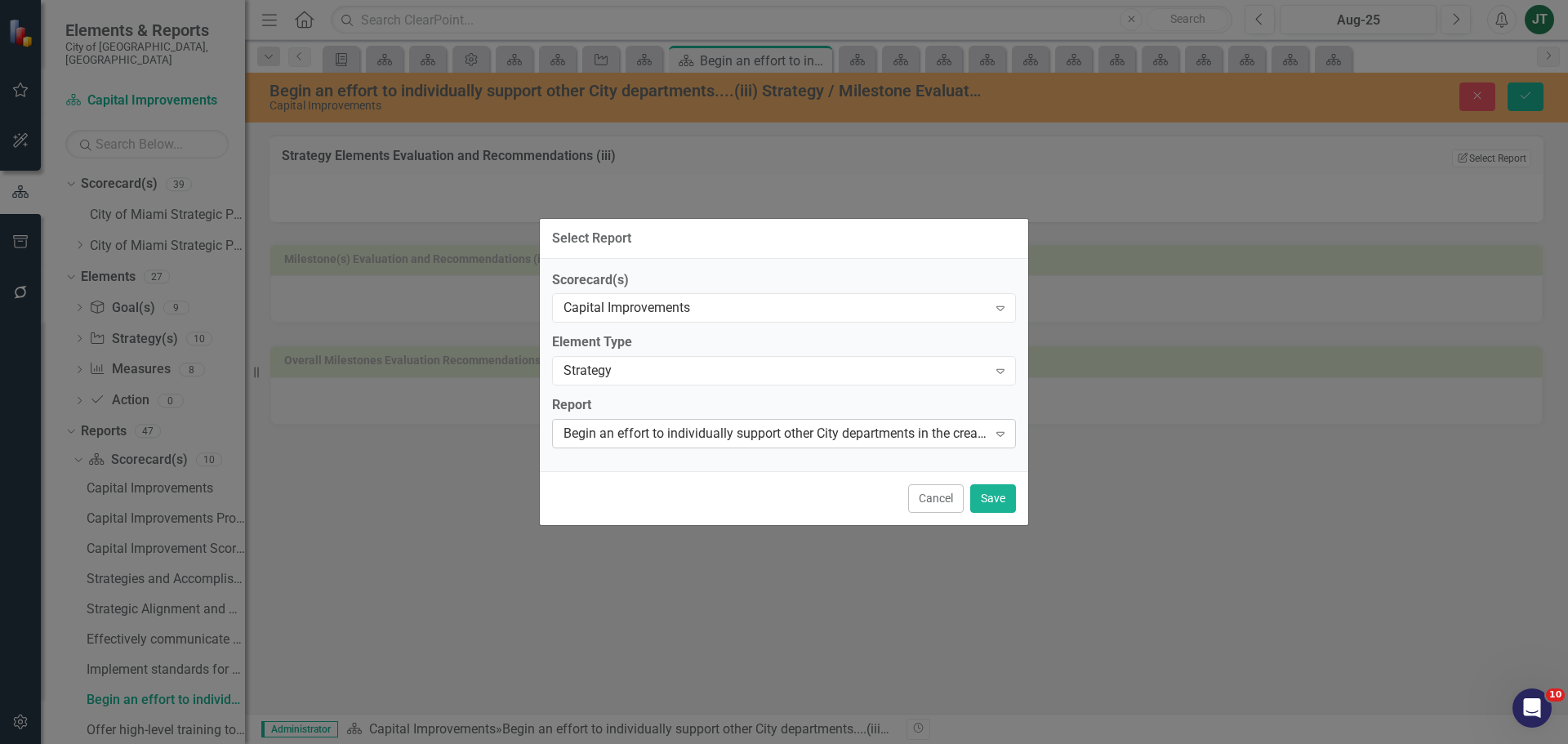
click at [768, 432] on div "Begin an effort to individually support other City departments in the creation …" at bounding box center [775, 434] width 424 height 19
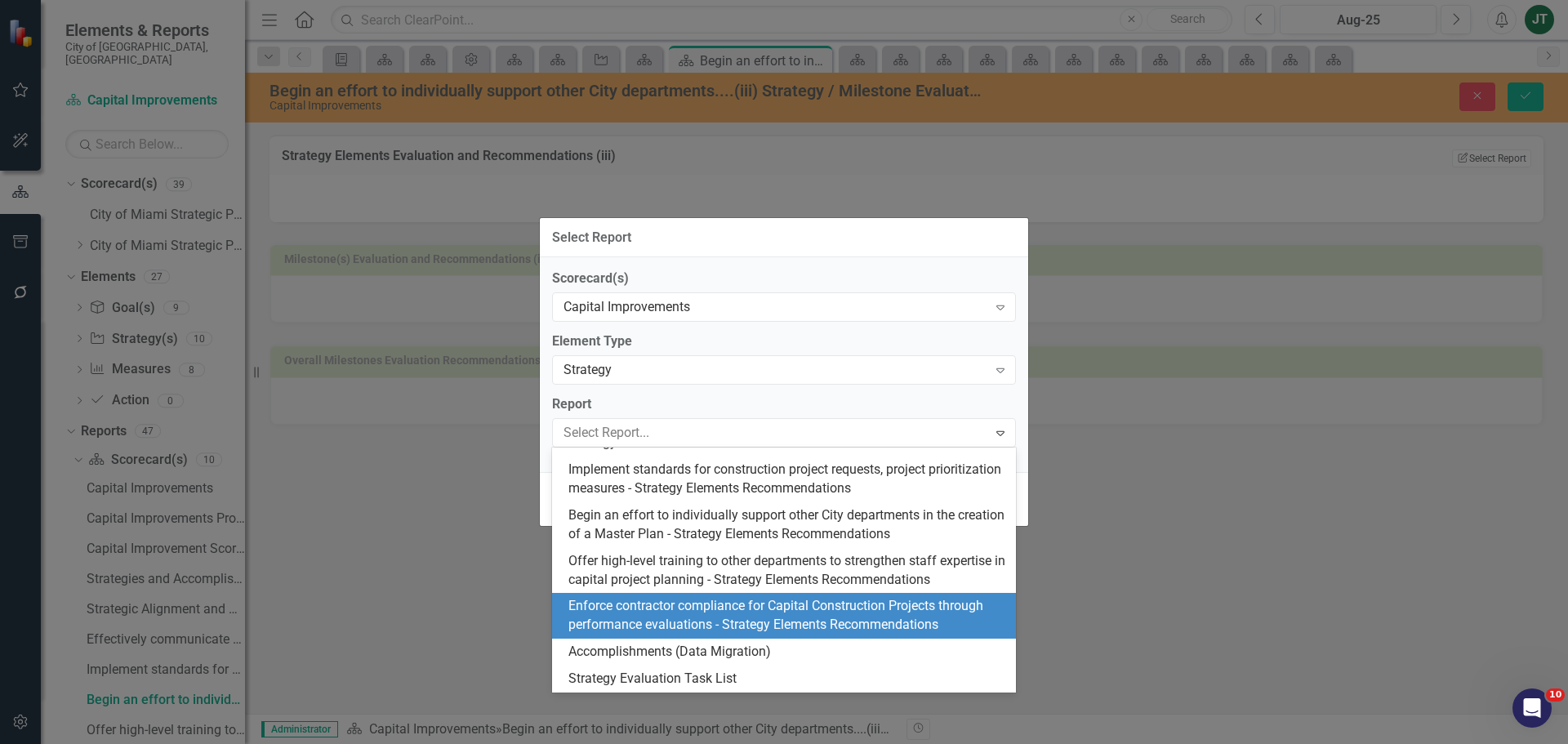
scroll to position [785, 0]
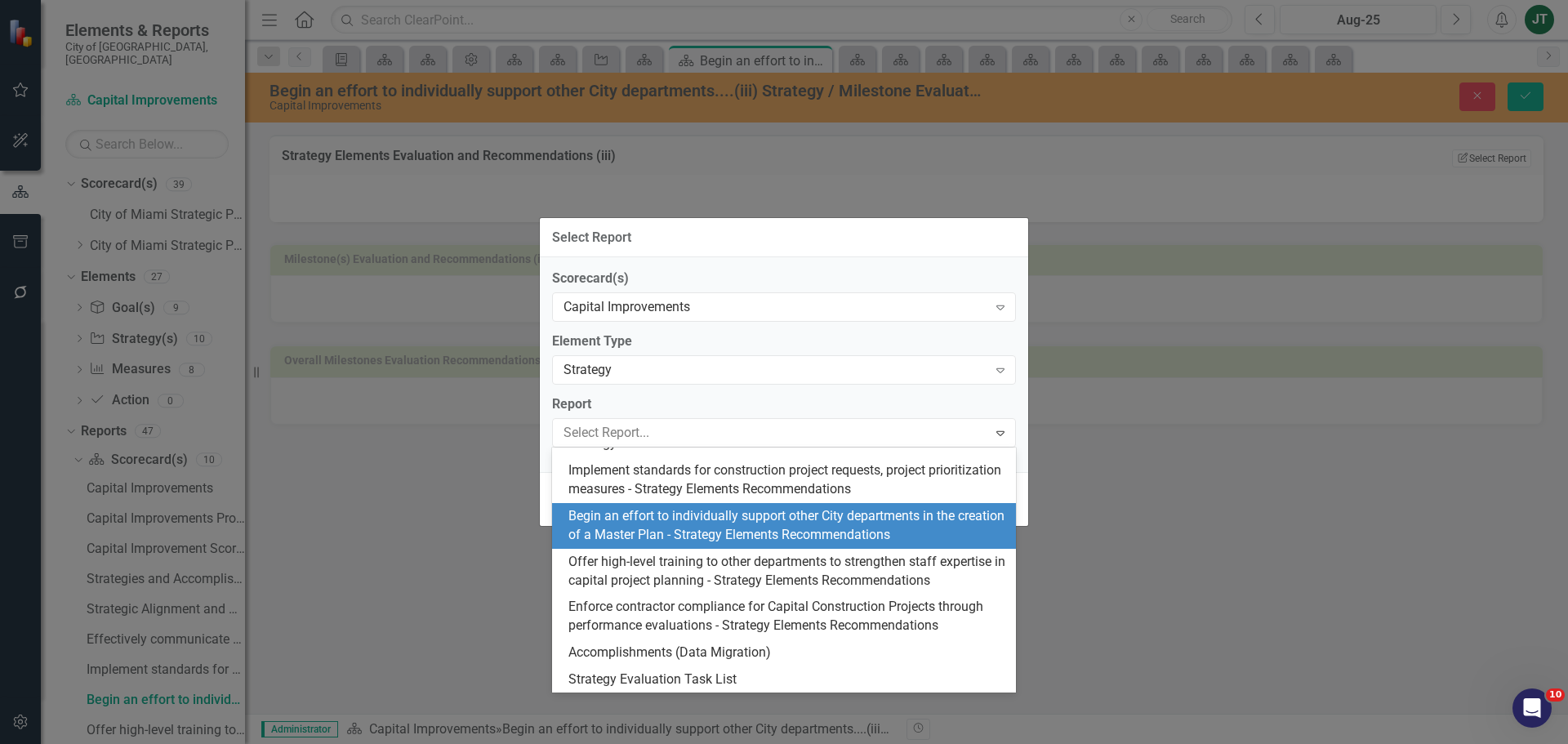
click at [747, 545] on div "Begin an effort to individually support other City departments in the creation …" at bounding box center [787, 526] width 438 height 38
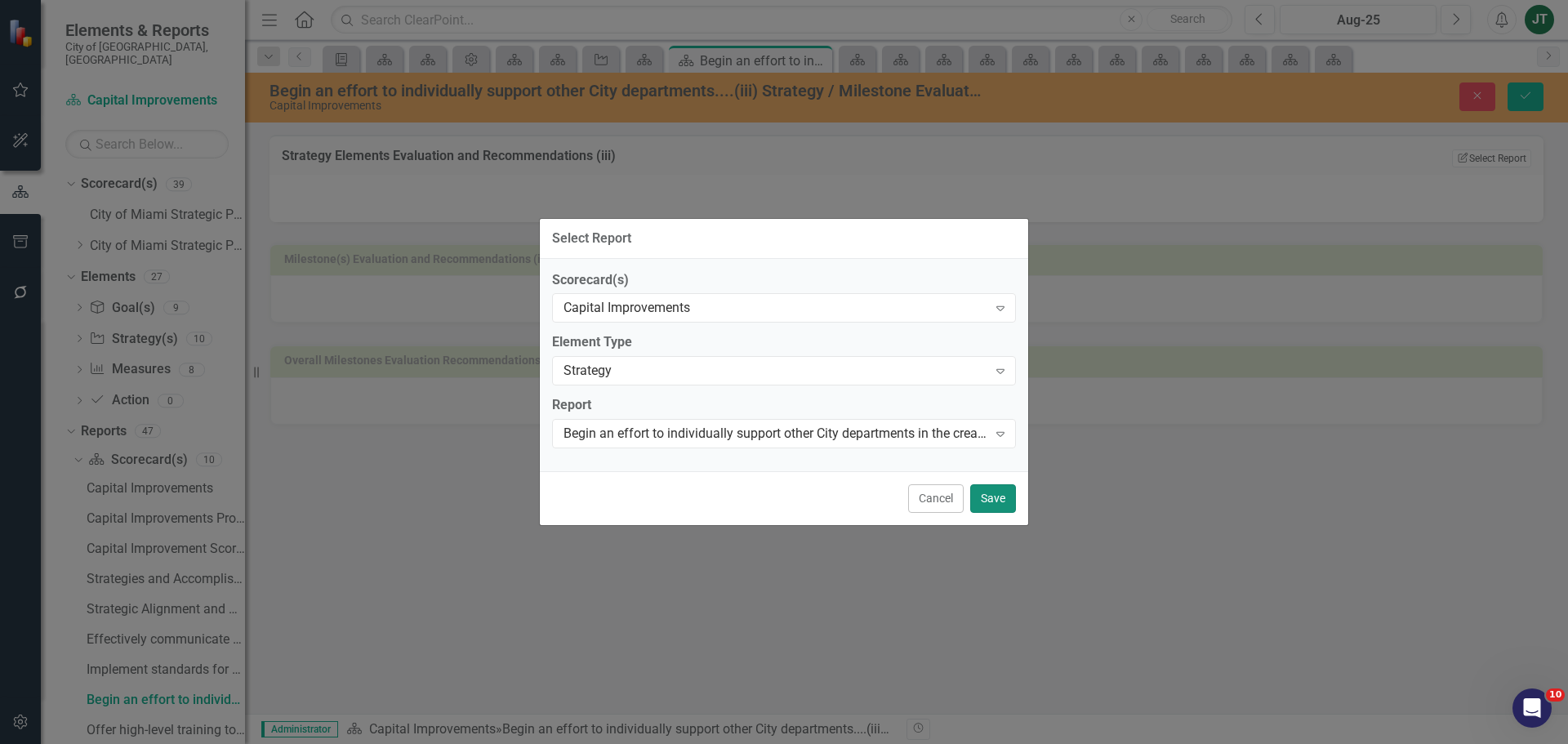
click at [991, 494] on button "Save" at bounding box center [993, 498] width 45 height 29
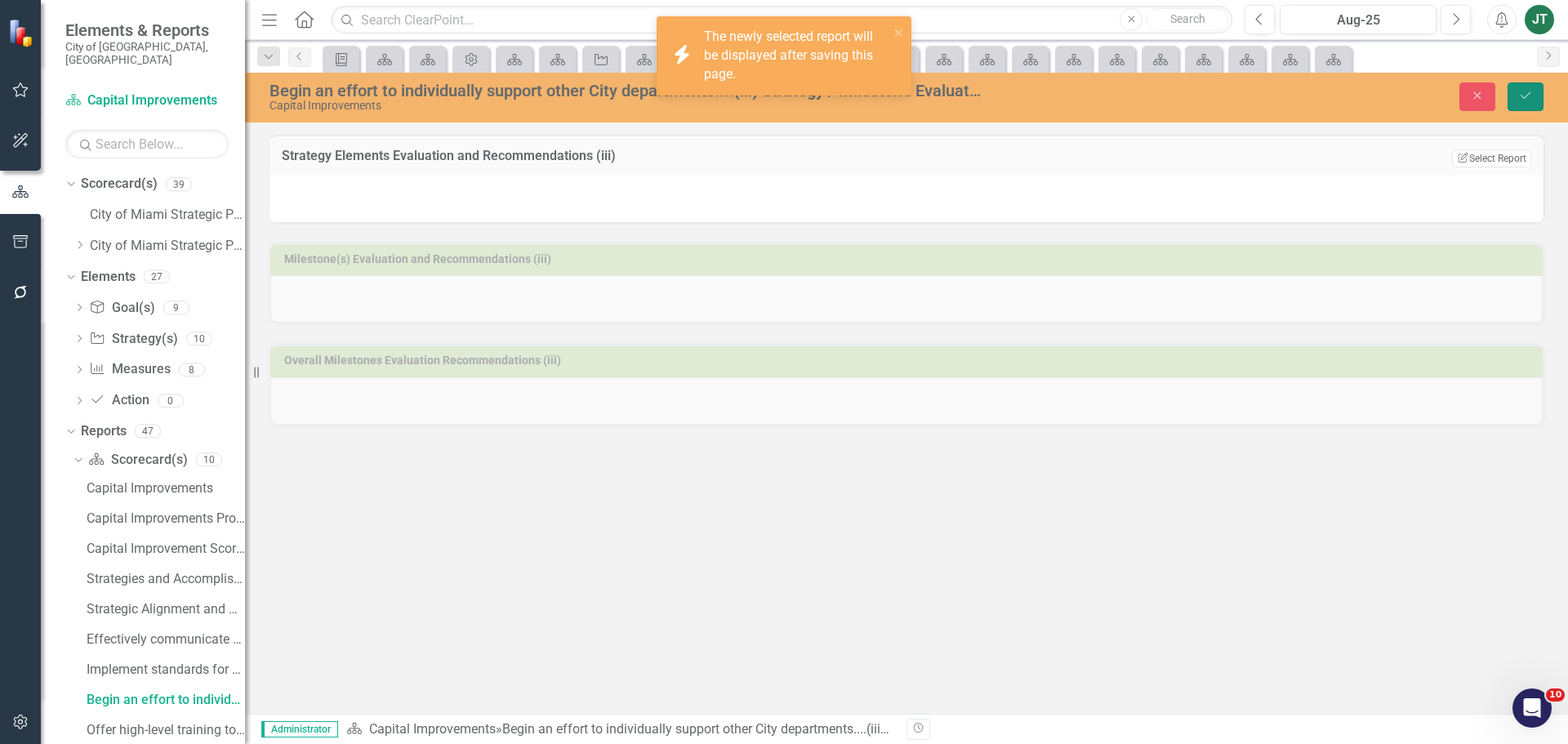
click at [1531, 102] on button "Save" at bounding box center [1525, 97] width 36 height 29
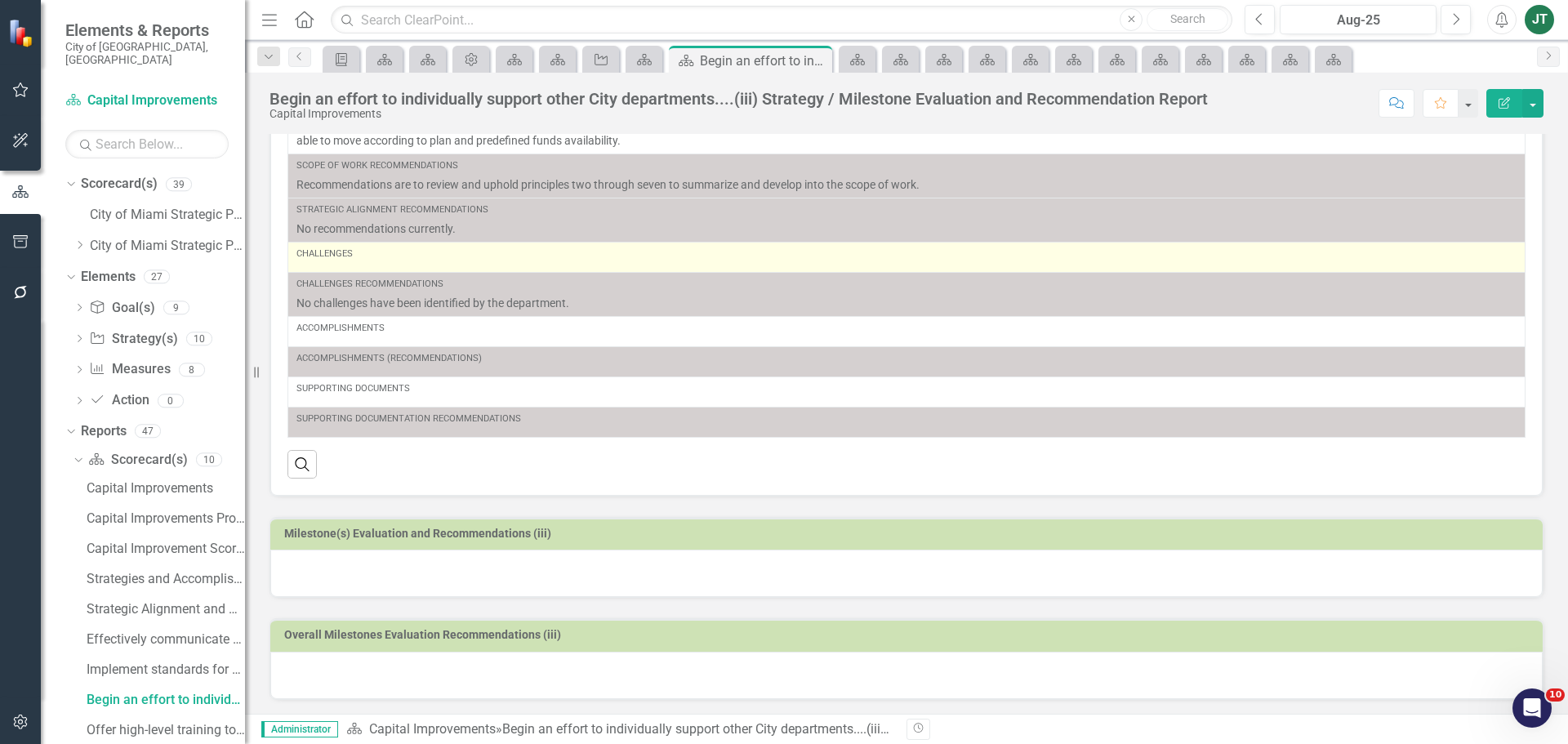
scroll to position [139, 0]
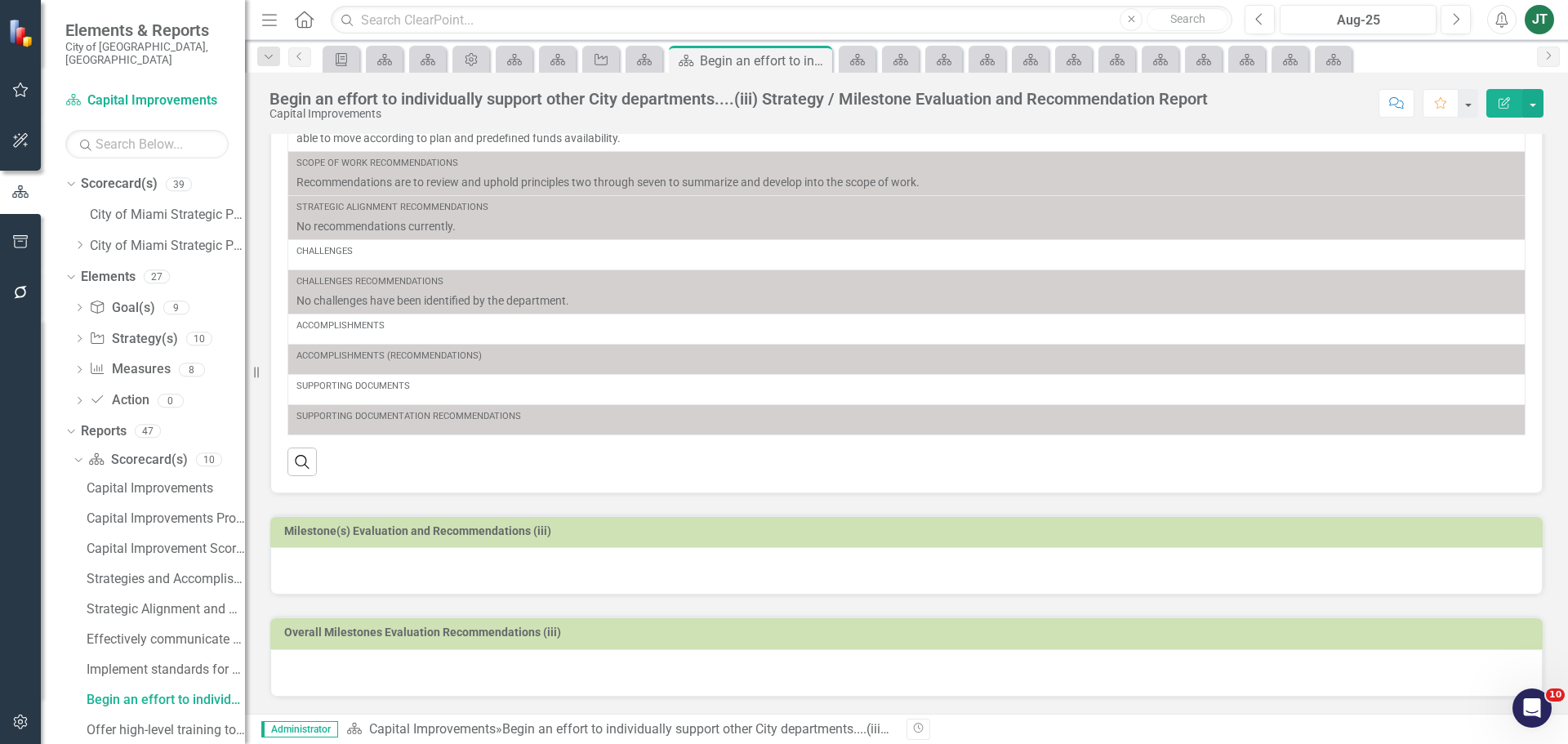
click at [570, 571] on div at bounding box center [906, 571] width 1273 height 47
click at [571, 571] on div at bounding box center [906, 571] width 1273 height 47
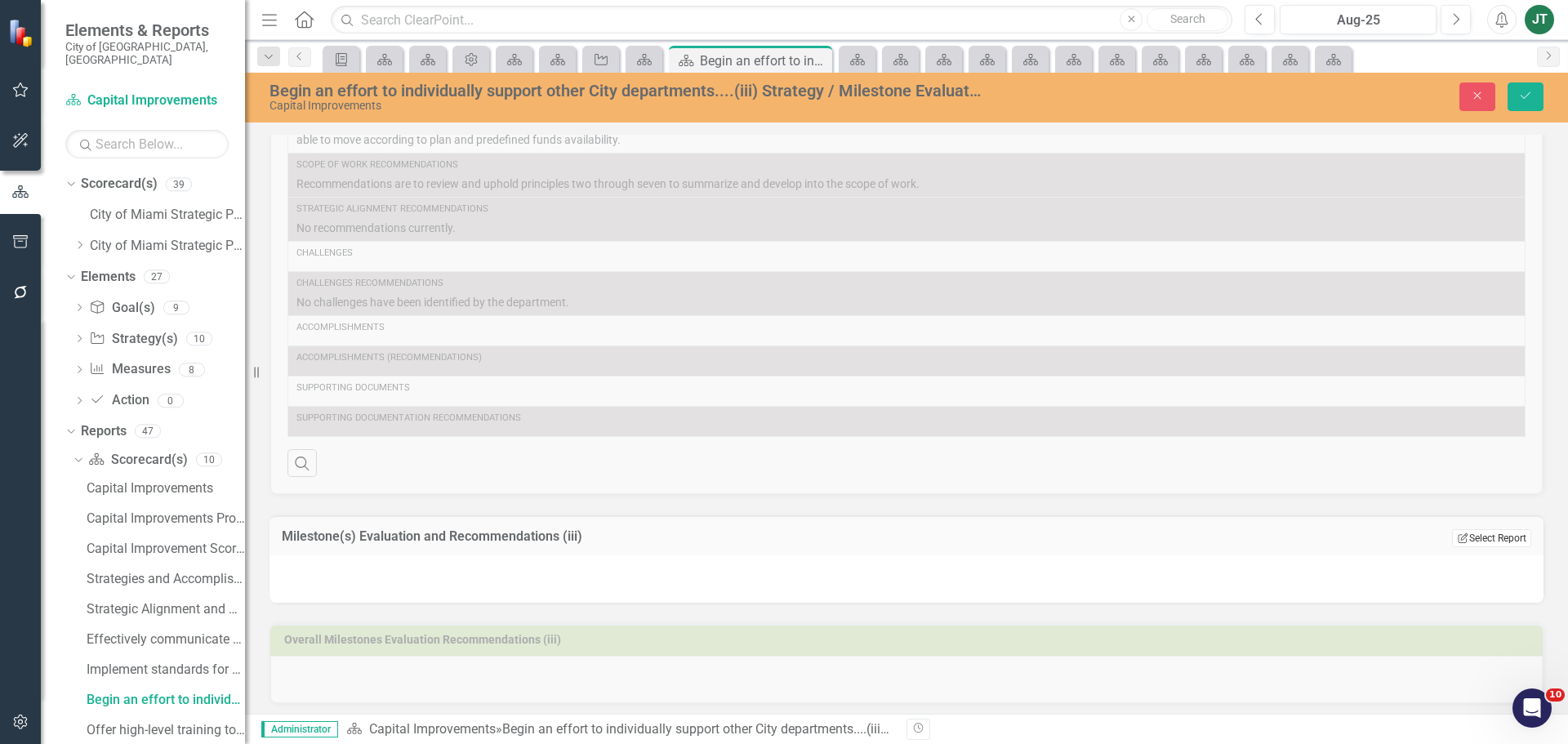
click at [1472, 534] on button "Edit Report Select Report" at bounding box center [1491, 538] width 79 height 18
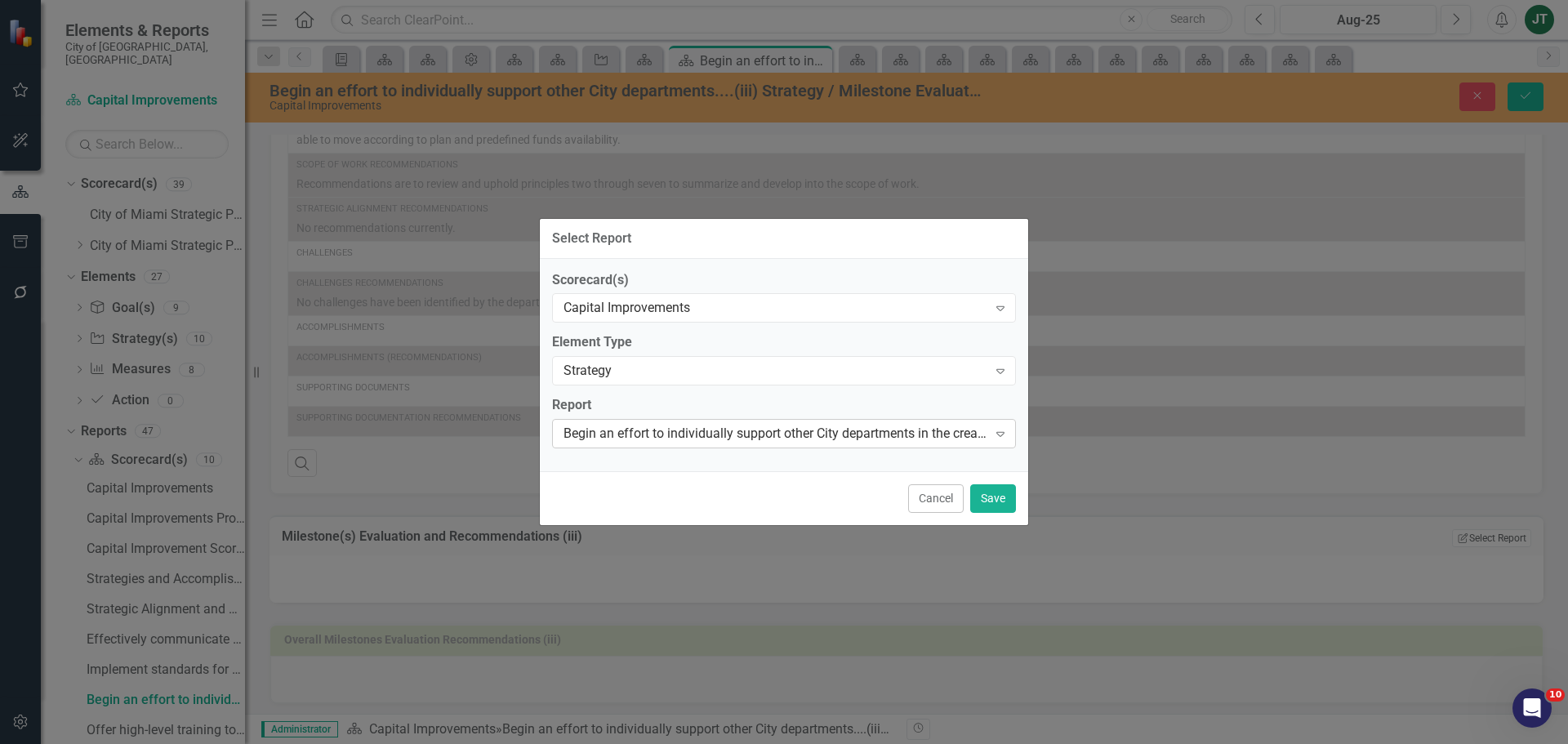
click at [675, 429] on div "Begin an effort to individually support other City departments in the creation …" at bounding box center [775, 434] width 424 height 19
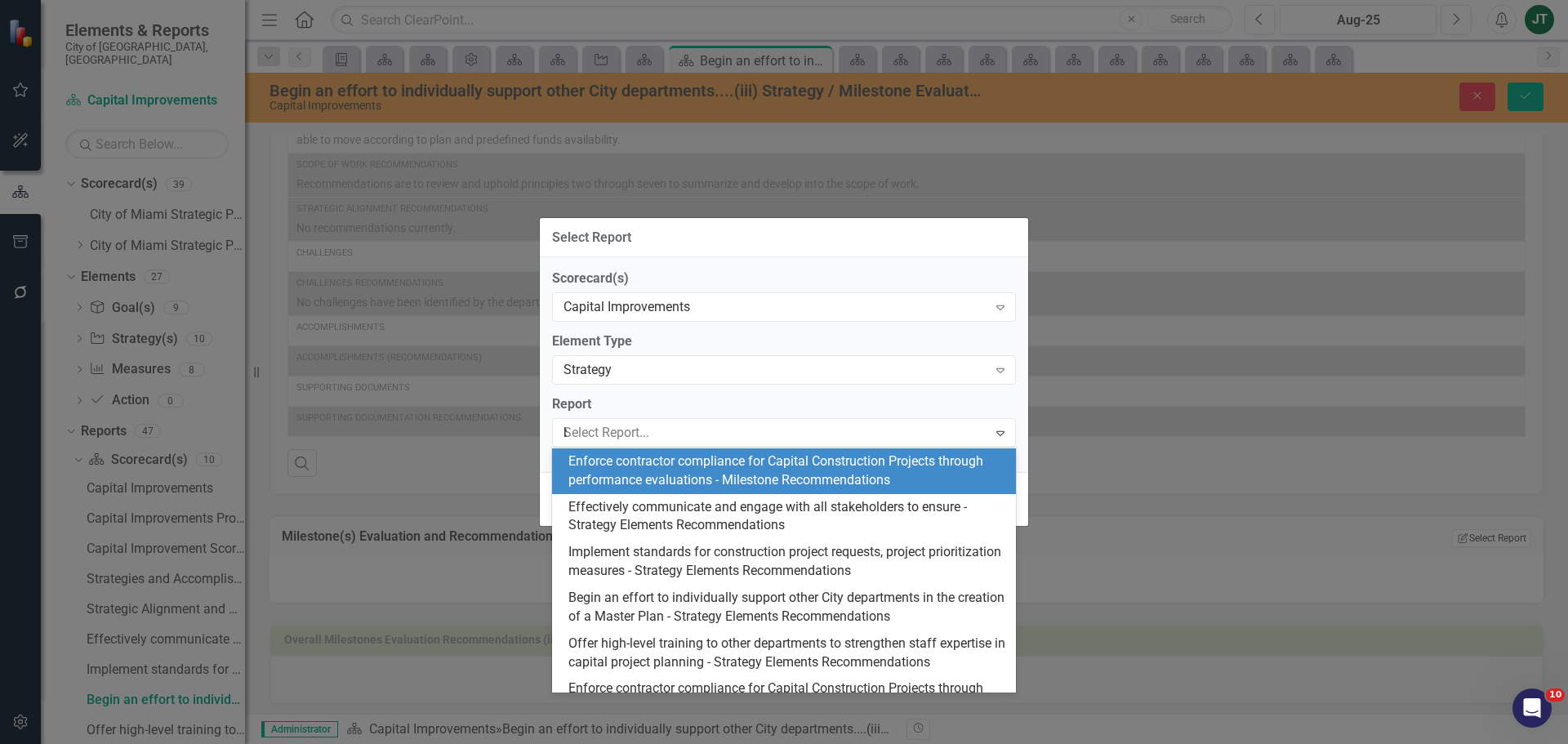
scroll to position [0, 0]
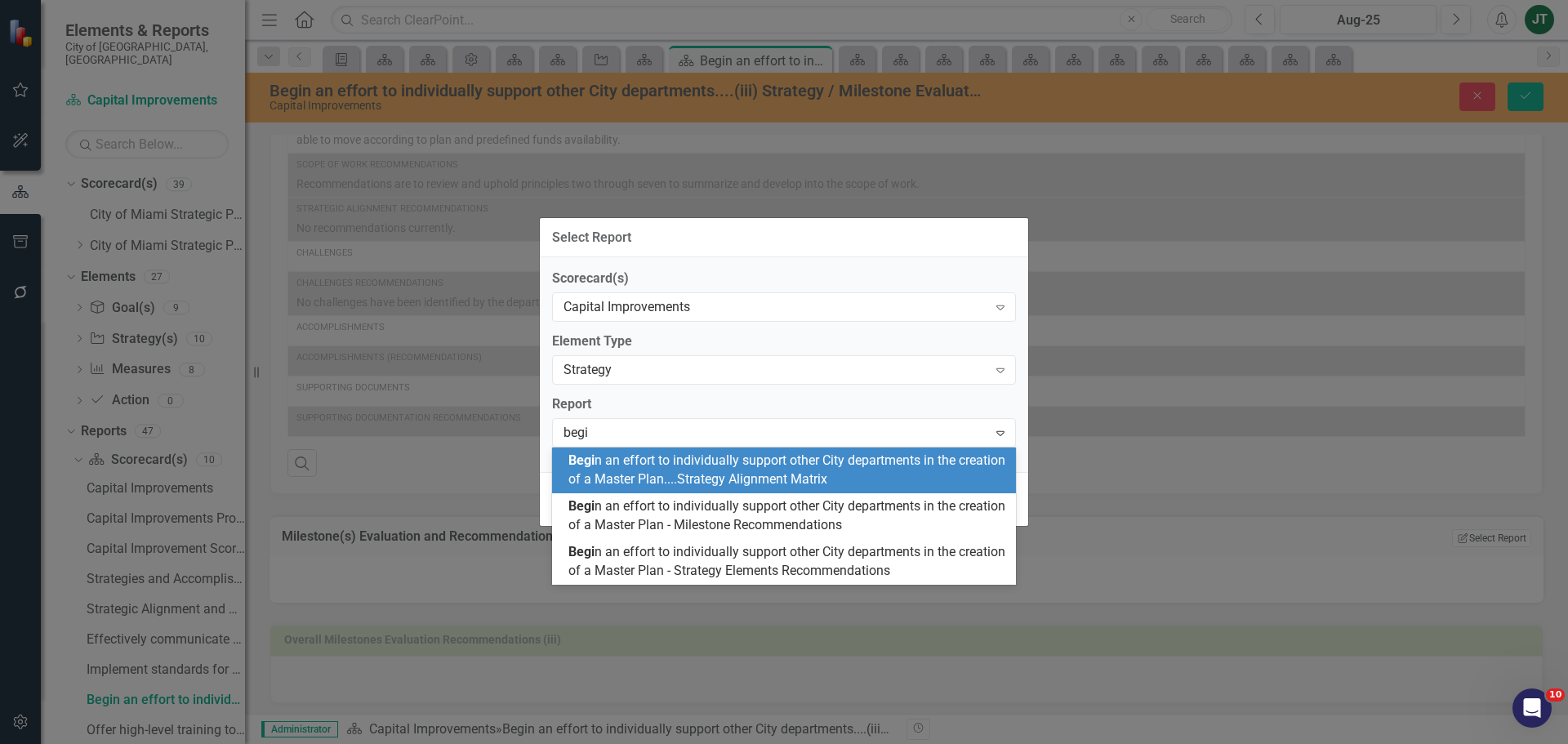
type input "begin"
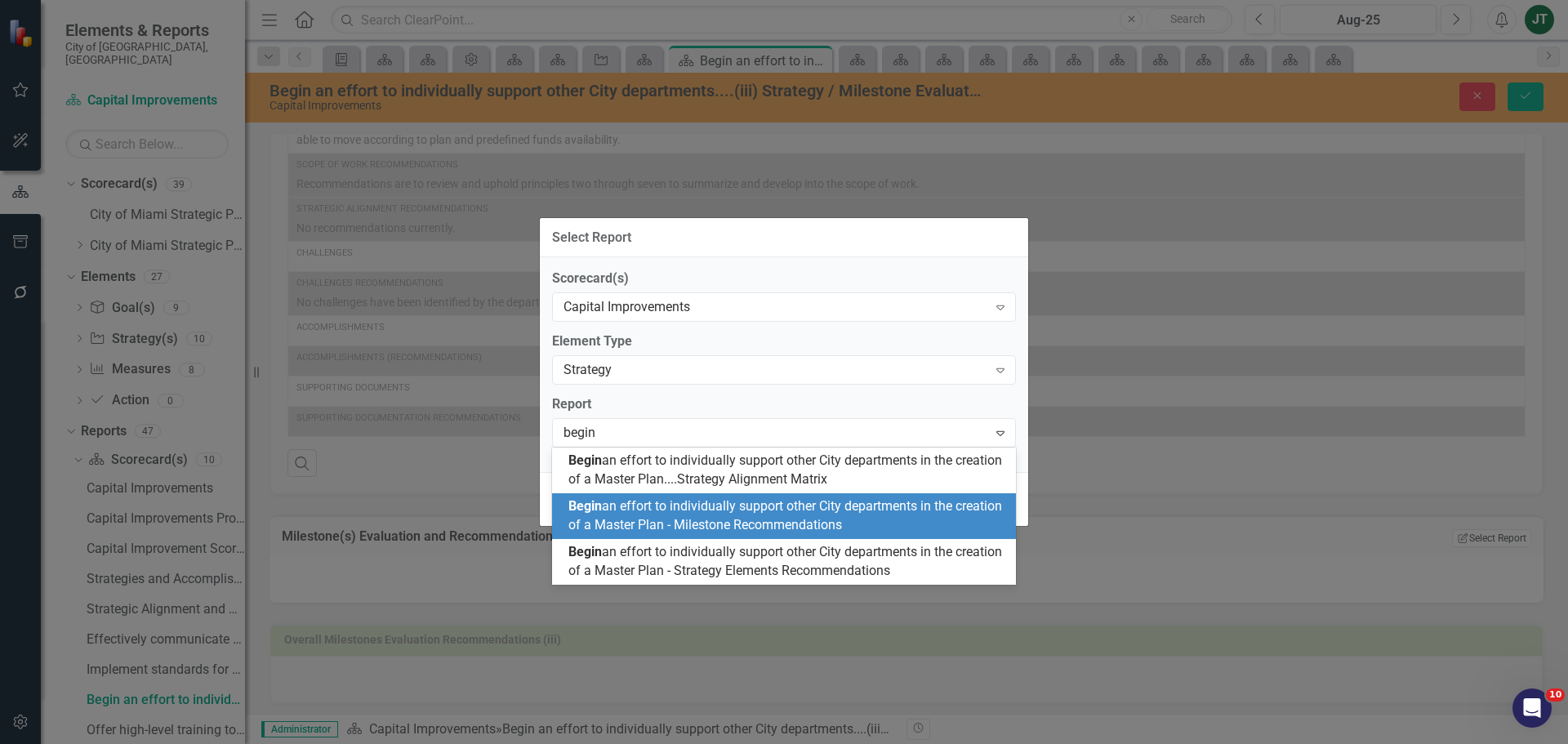
click at [781, 510] on span "Begin an effort to individually support other City departments in the creation …" at bounding box center [784, 515] width 433 height 35
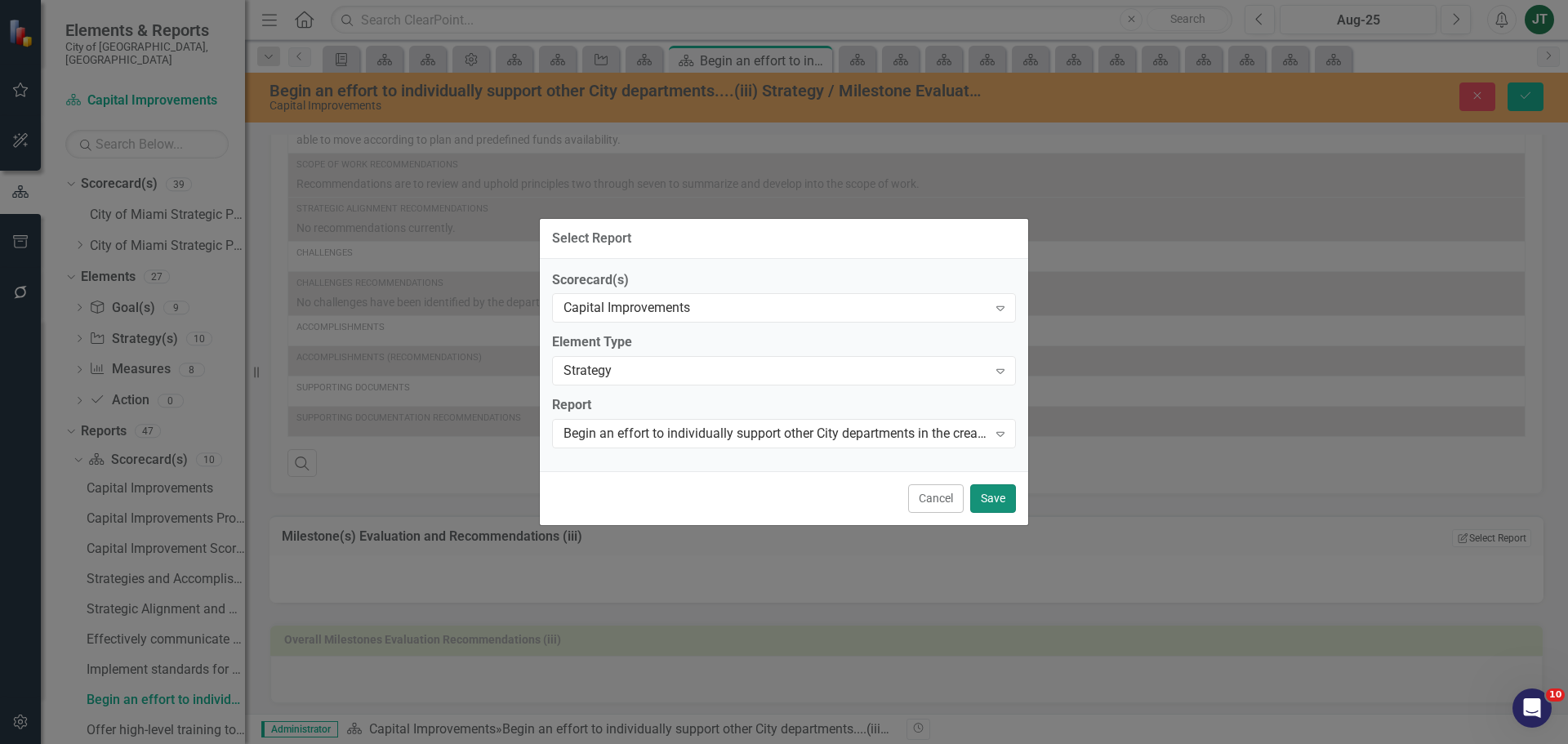
click at [974, 489] on button "Save" at bounding box center [993, 498] width 45 height 29
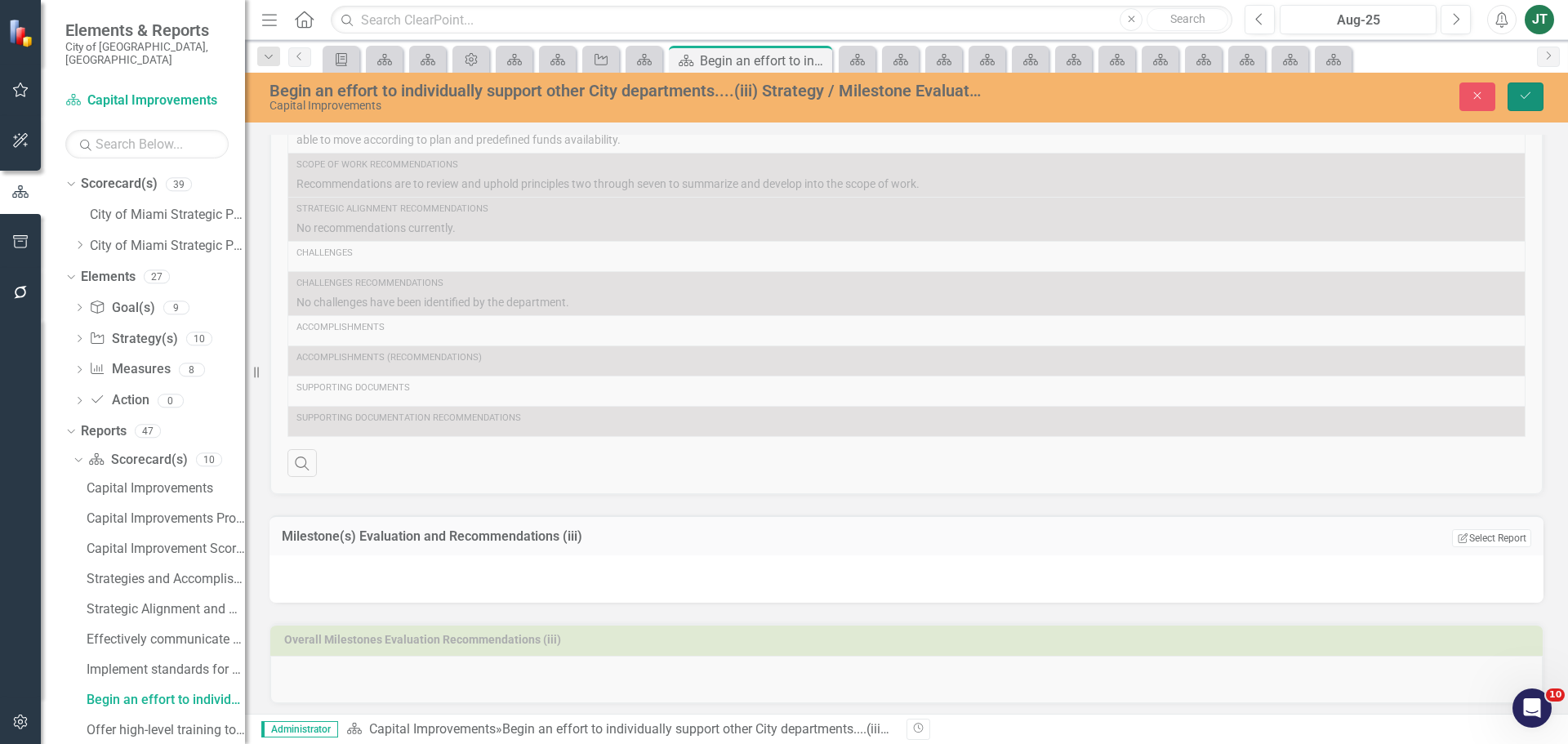
click at [1521, 96] on icon "submit" at bounding box center [1526, 96] width 10 height 7
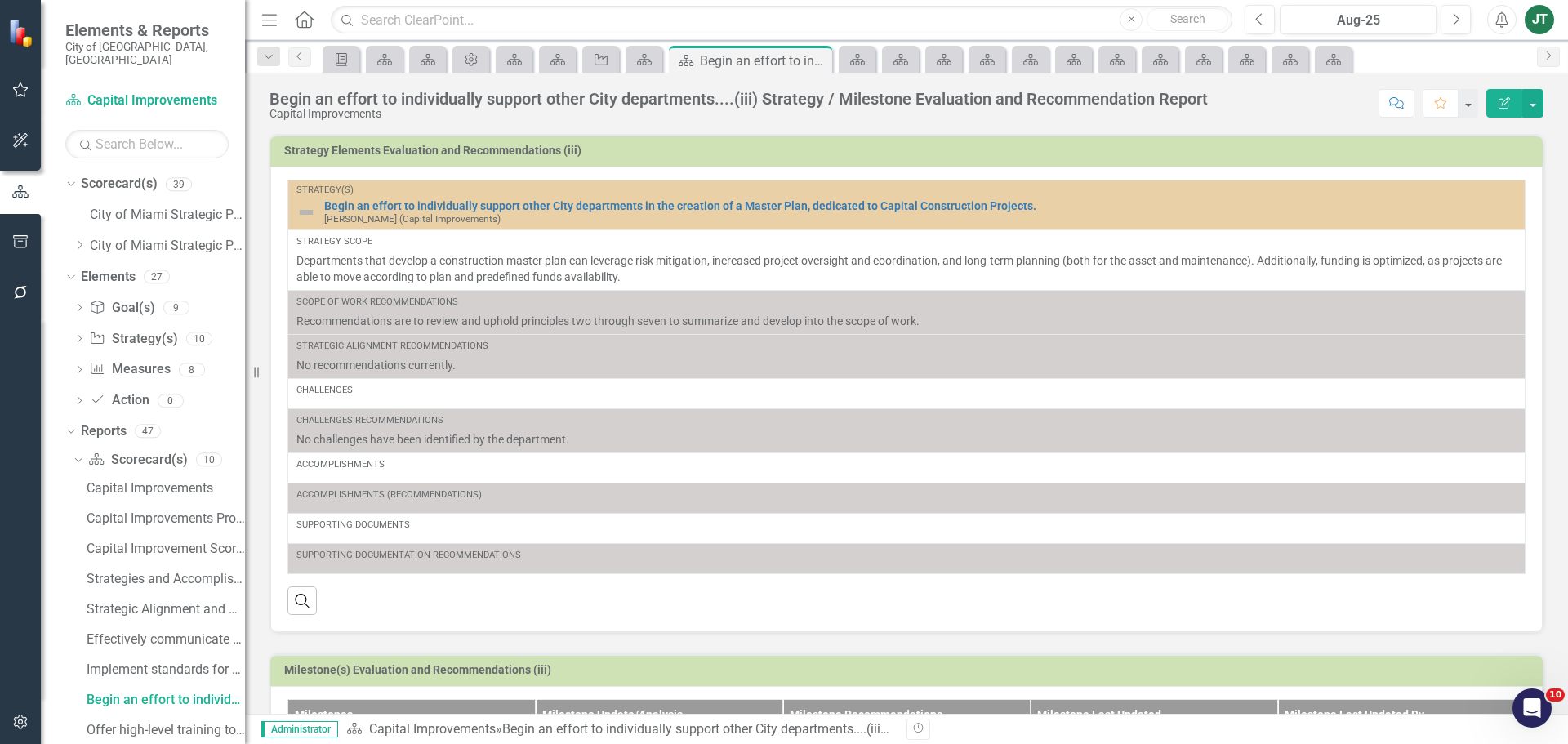
scroll to position [242, 0]
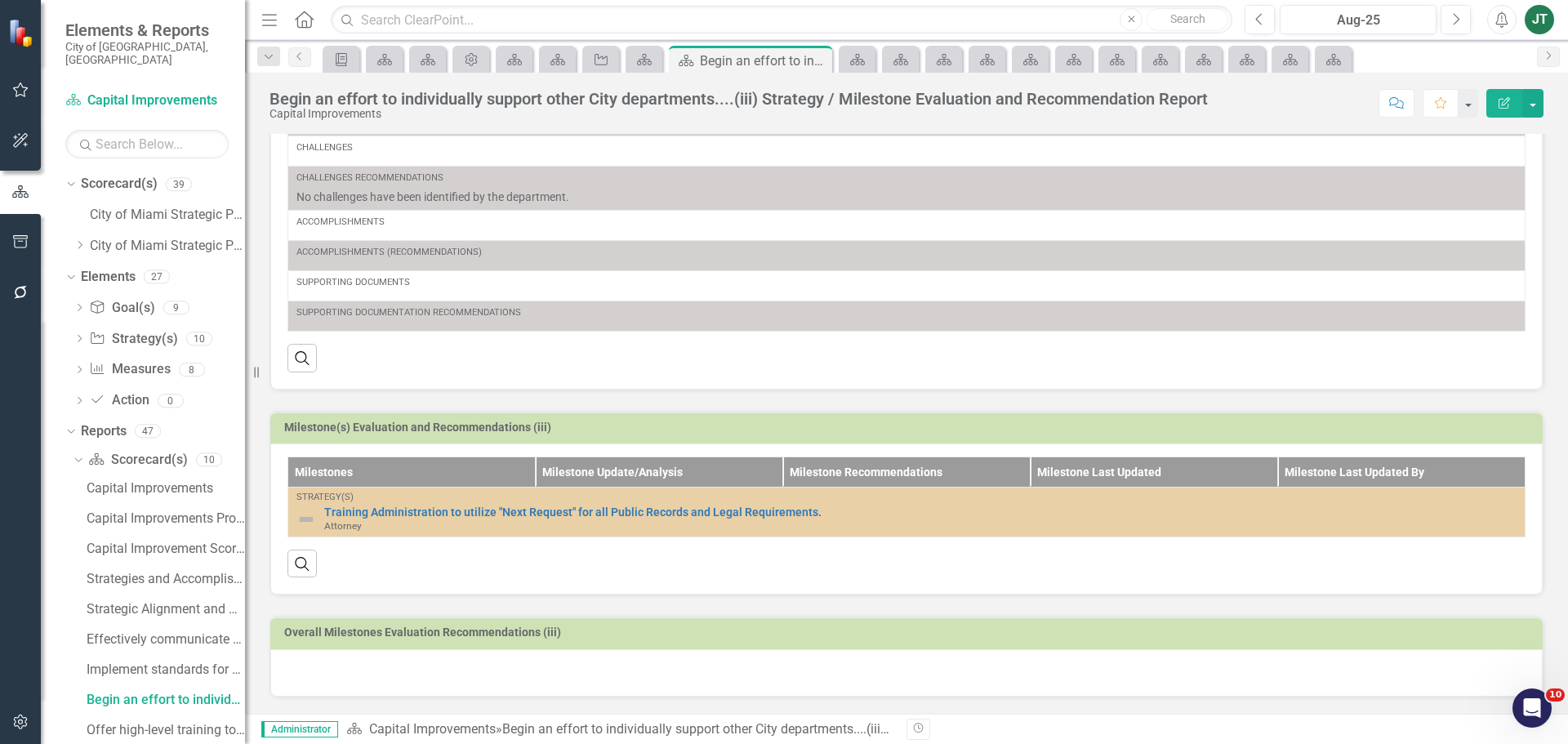
click at [771, 434] on td "Milestone(s) Evaluation and Recommendations (iii)" at bounding box center [909, 429] width 1250 height 24
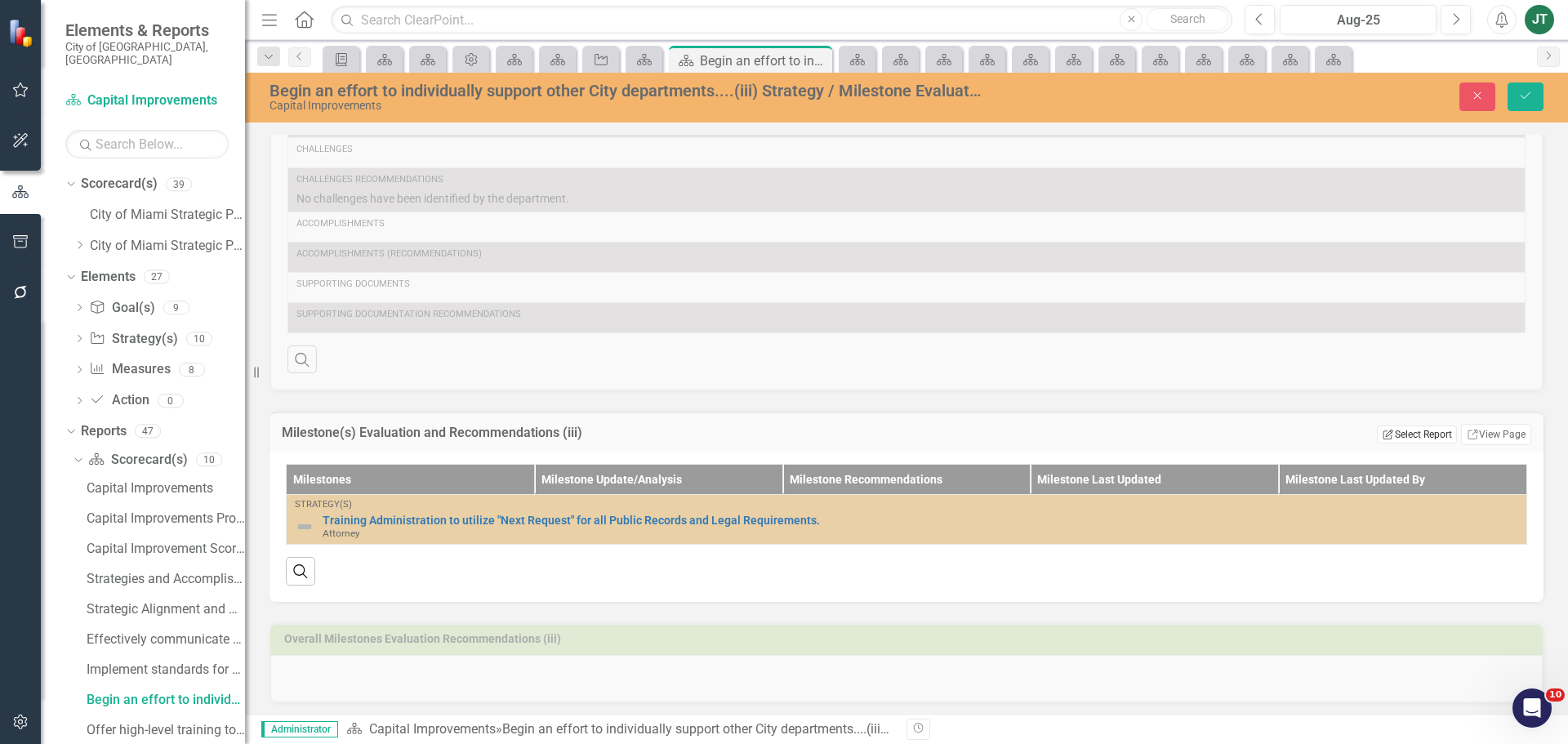
click at [1389, 432] on button "Edit Report Select Report" at bounding box center [1417, 433] width 79 height 18
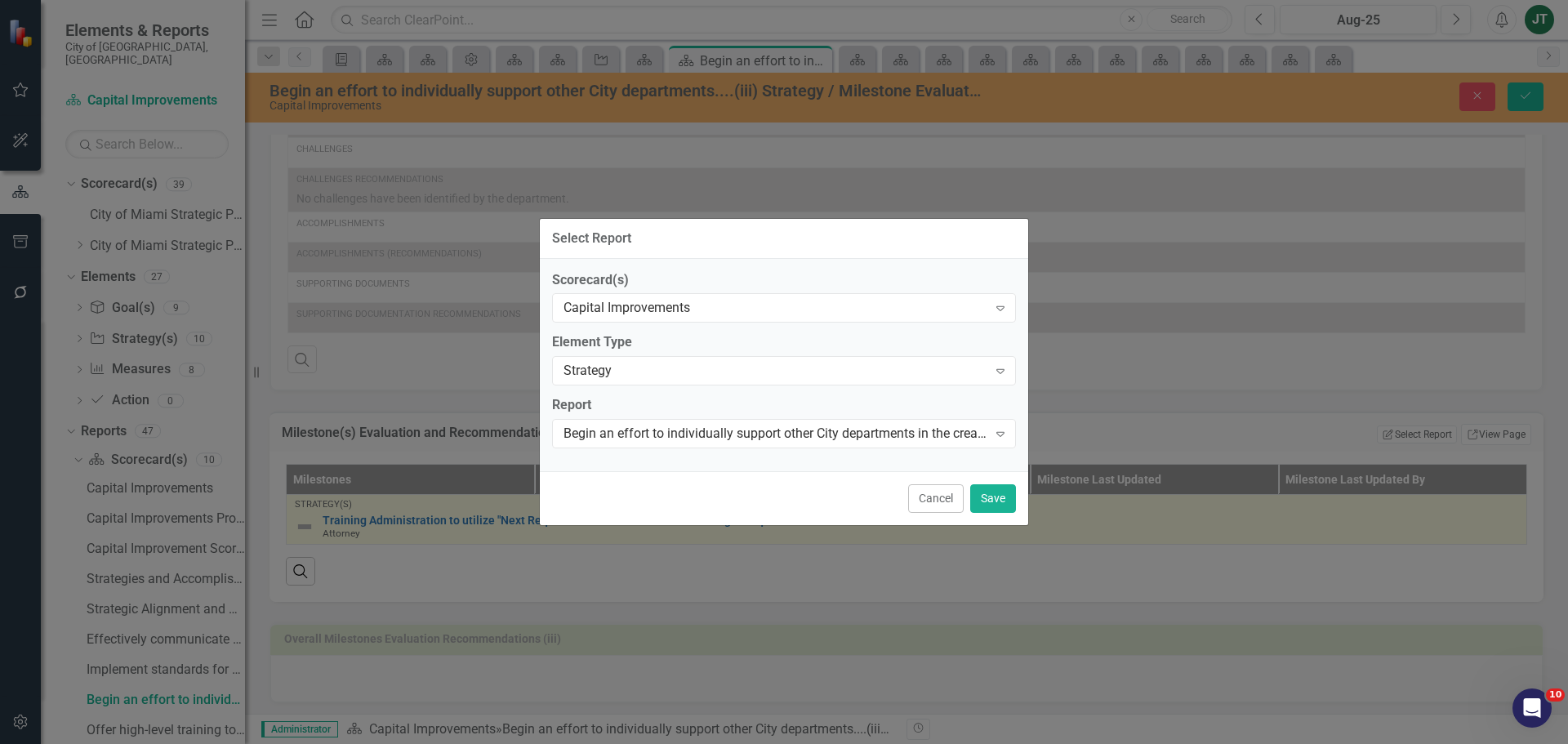
click at [927, 501] on button "Cancel" at bounding box center [936, 498] width 56 height 29
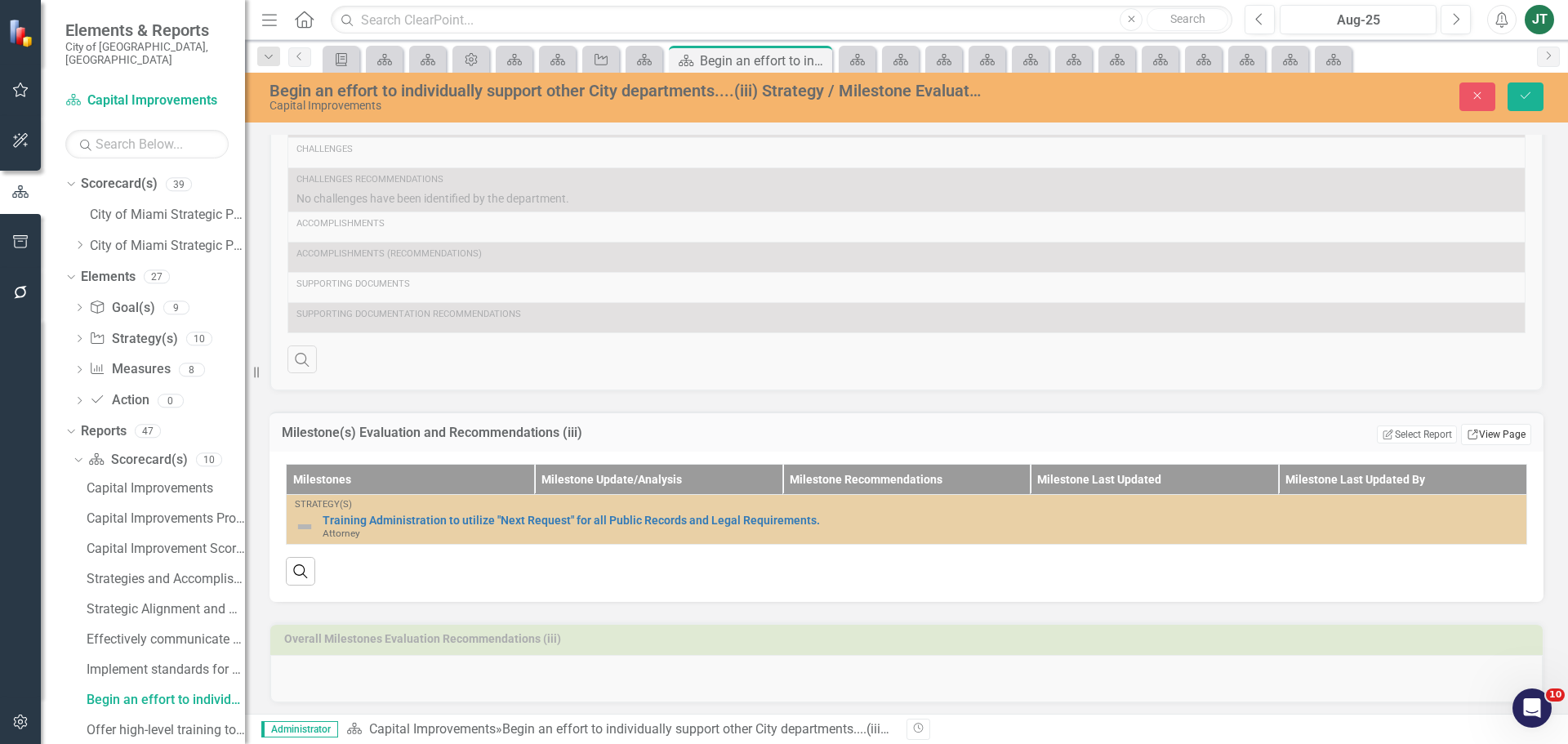
click at [1496, 433] on link "Link View Page" at bounding box center [1496, 434] width 70 height 21
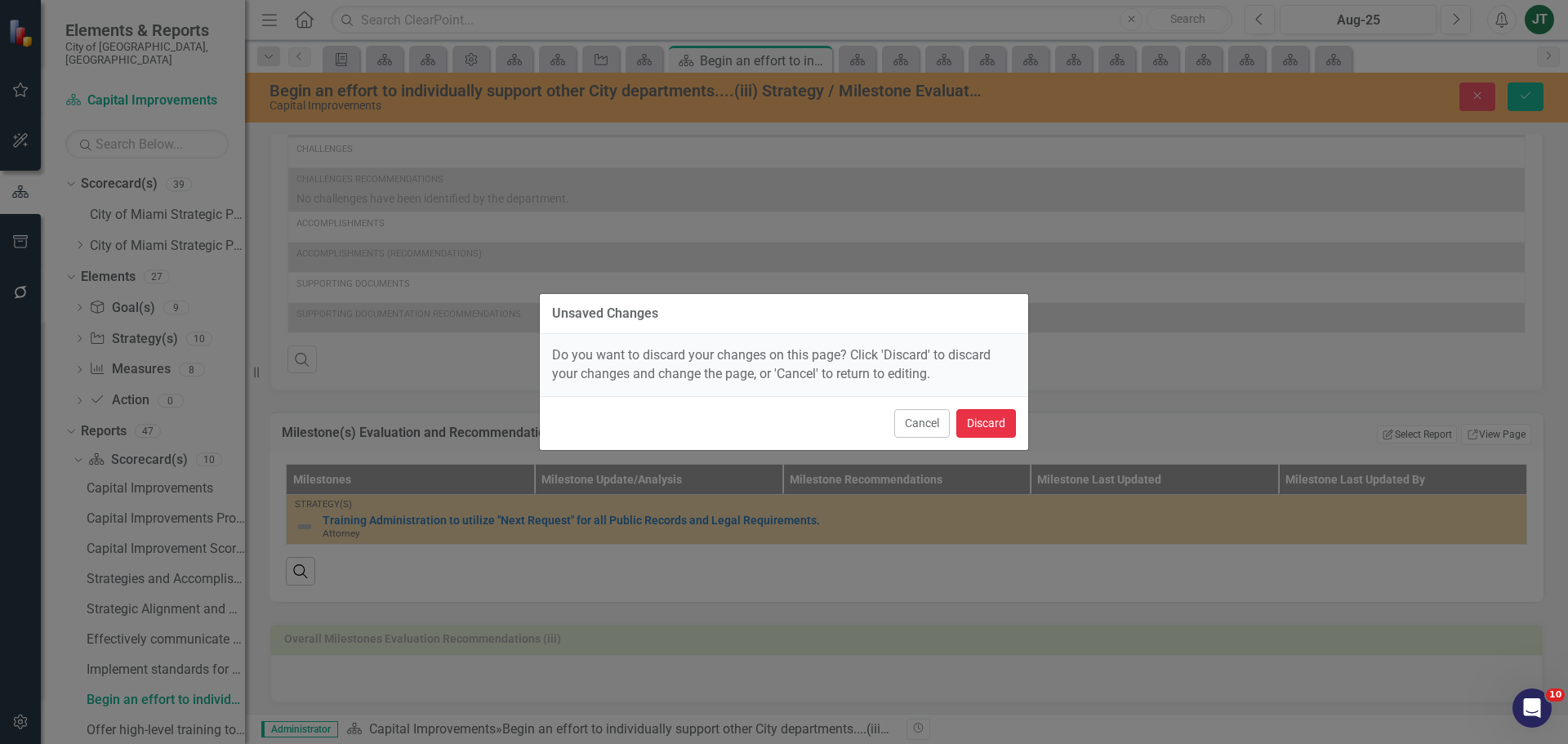
click at [1000, 420] on button "Discard" at bounding box center [986, 423] width 60 height 29
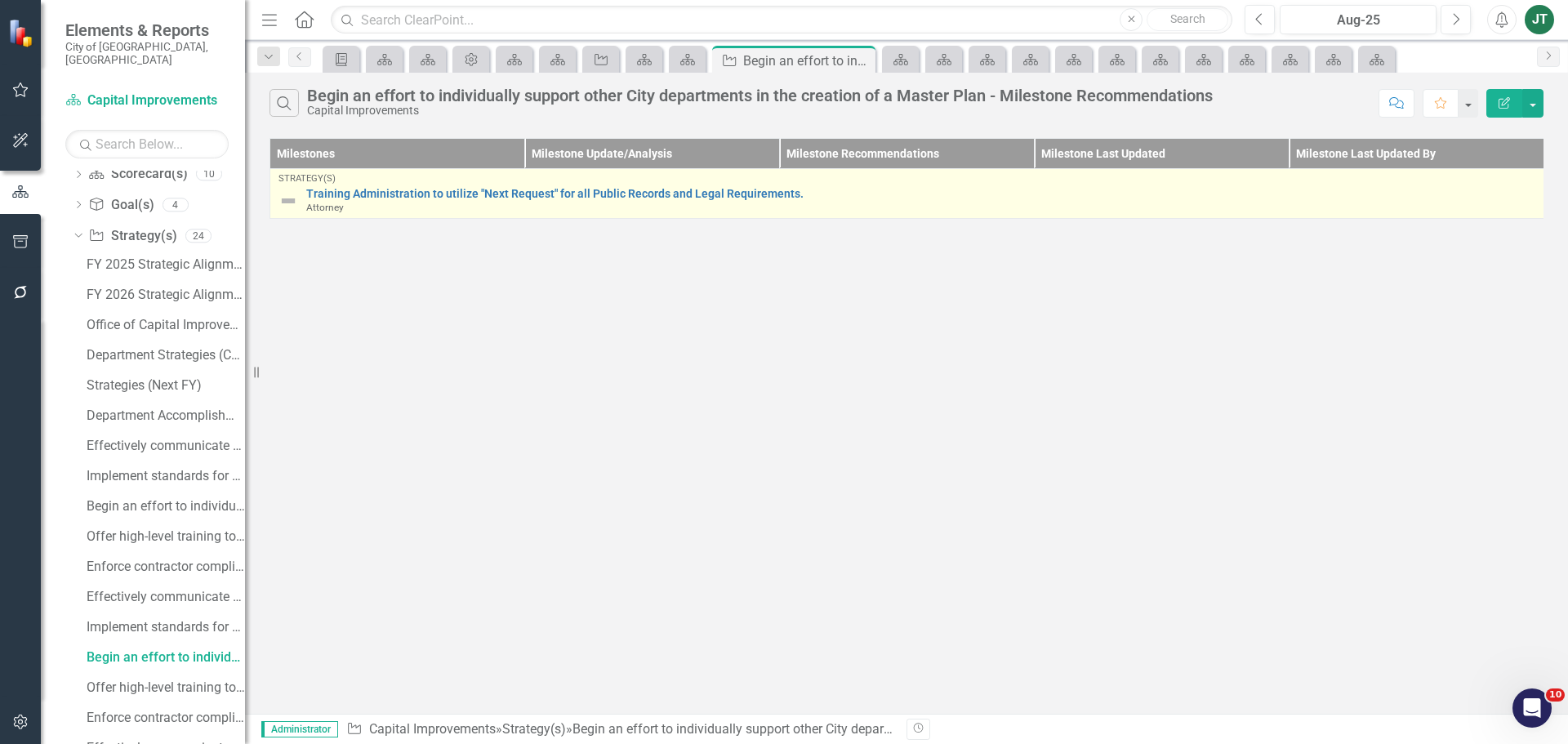
scroll to position [199, 0]
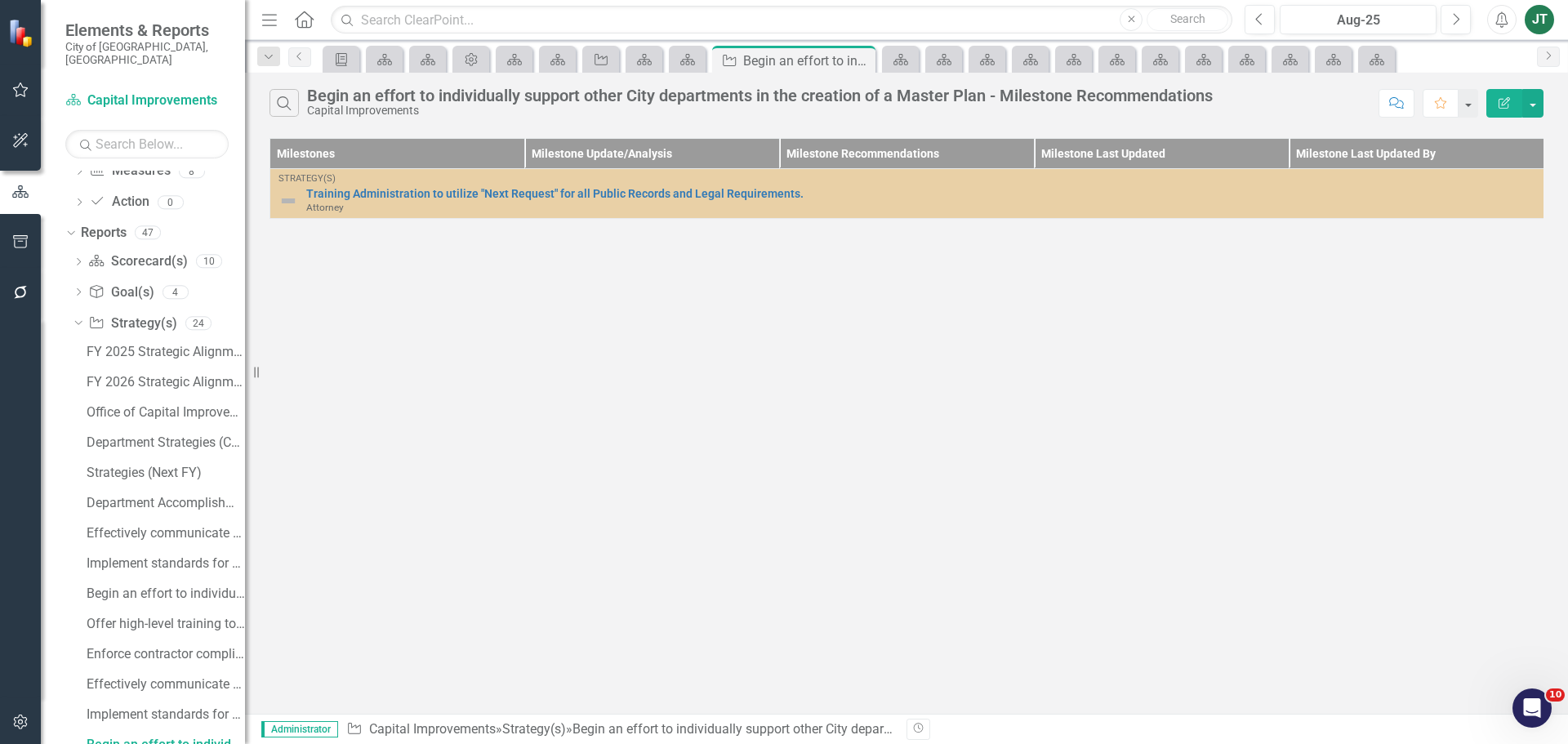
click at [1503, 99] on icon "Edit Report" at bounding box center [1503, 103] width 14 height 12
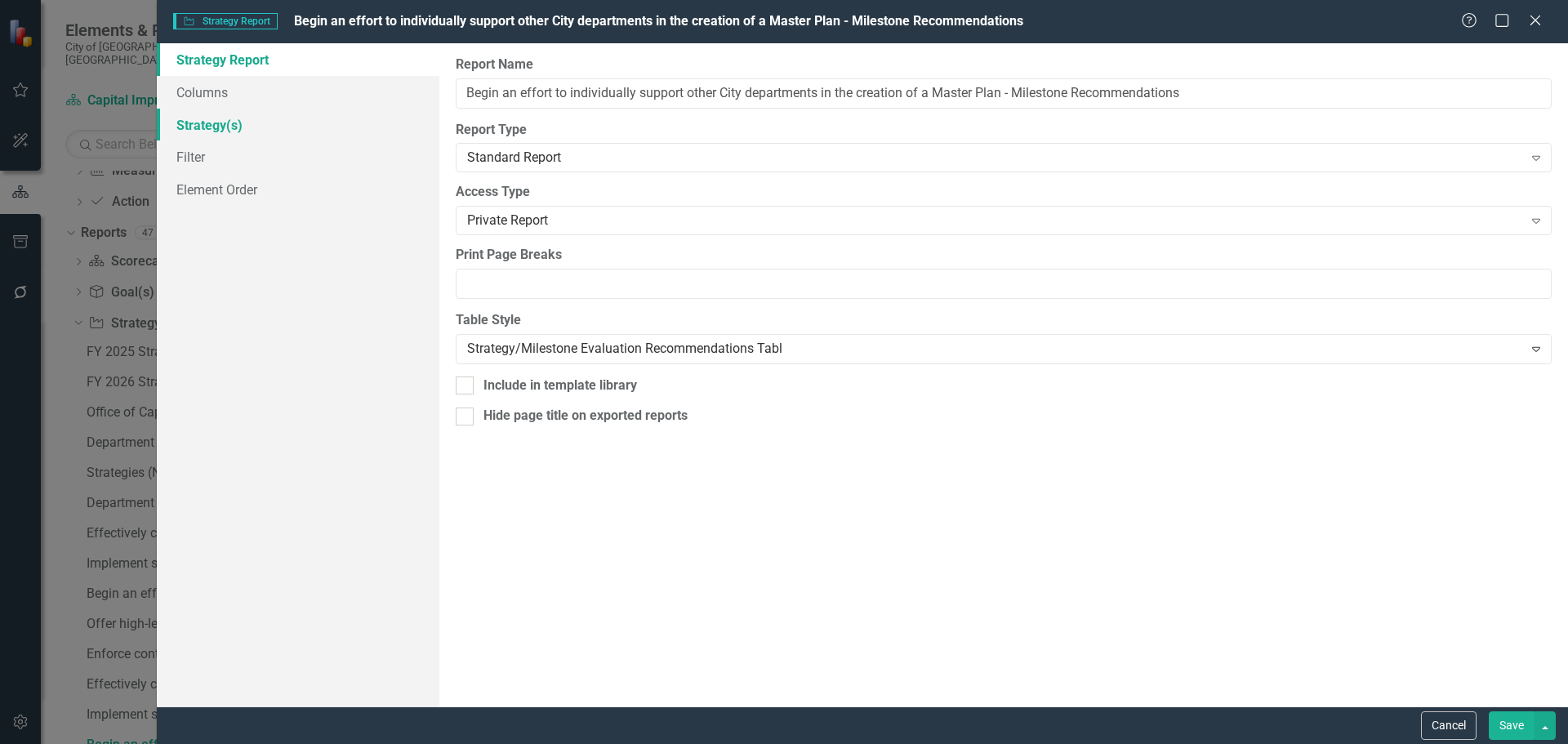
click at [226, 120] on link "Strategy(s)" at bounding box center [298, 125] width 283 height 33
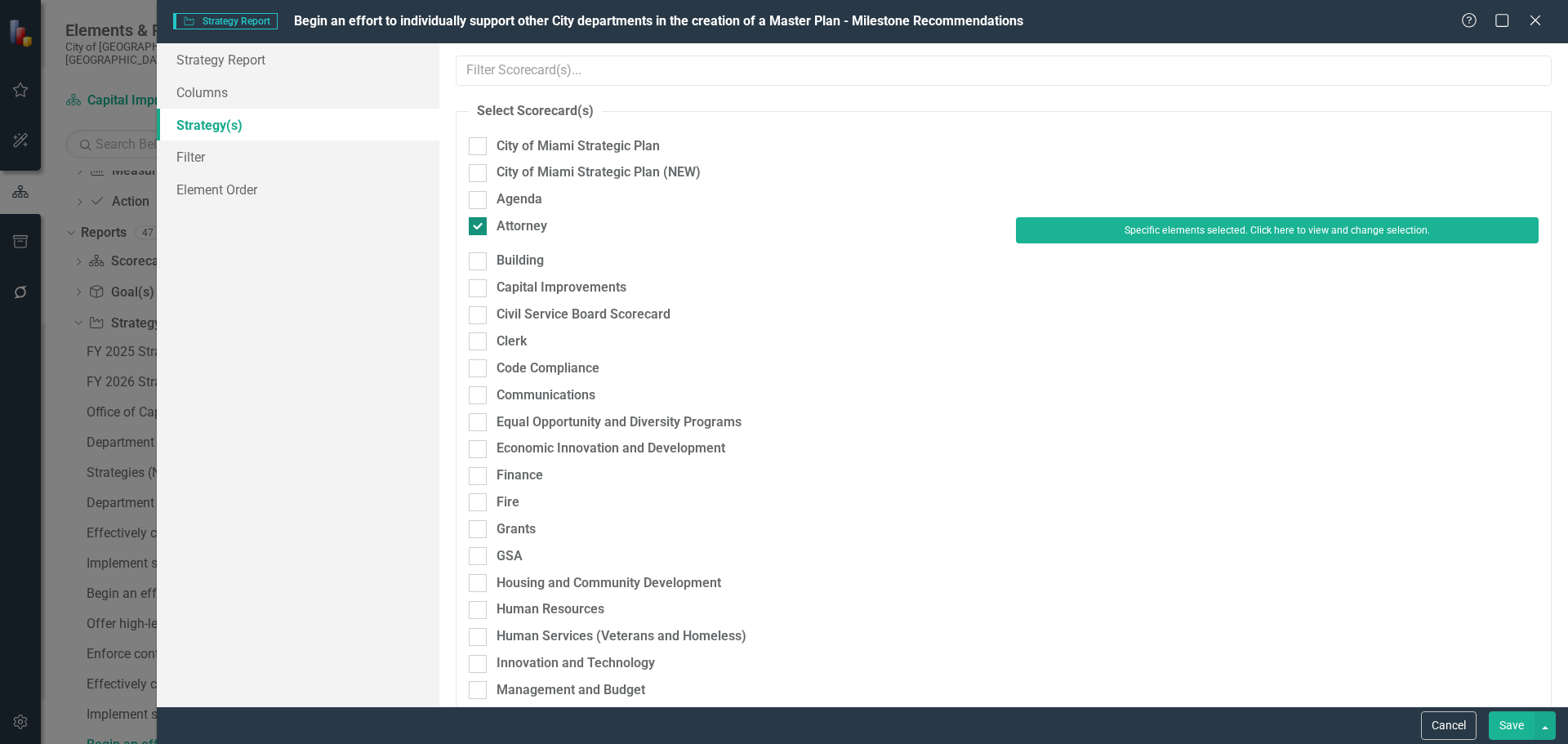
click at [532, 221] on div "Attorney" at bounding box center [522, 226] width 50 height 19
click at [480, 221] on input "Attorney" at bounding box center [474, 222] width 11 height 11
checkbox input "false"
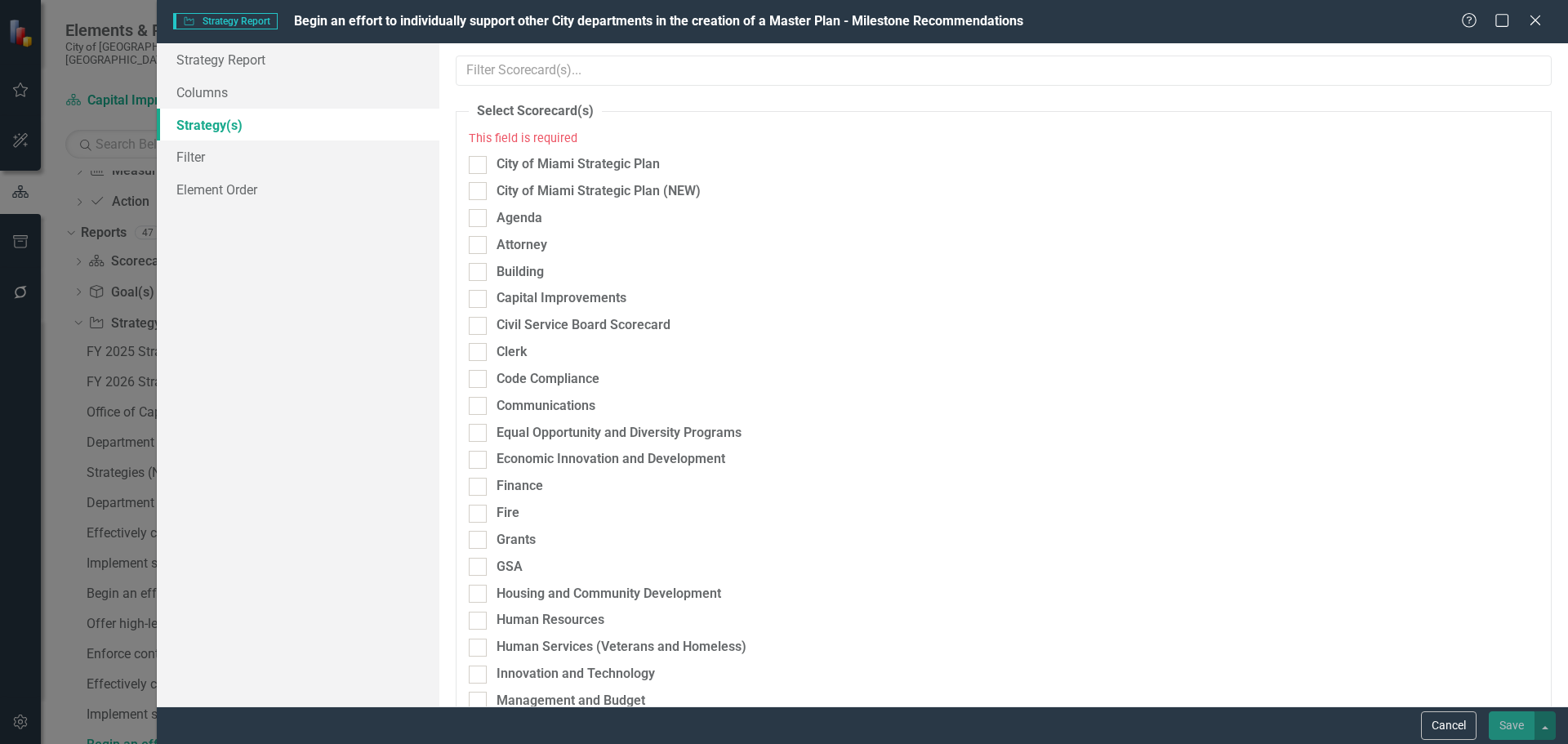
drag, startPoint x: 532, startPoint y: 298, endPoint x: 766, endPoint y: 305, distance: 234.1
click at [532, 297] on div "Capital Improvements" at bounding box center [561, 298] width 130 height 19
click at [480, 297] on input "Capital Improvements" at bounding box center [474, 295] width 11 height 11
checkbox input "true"
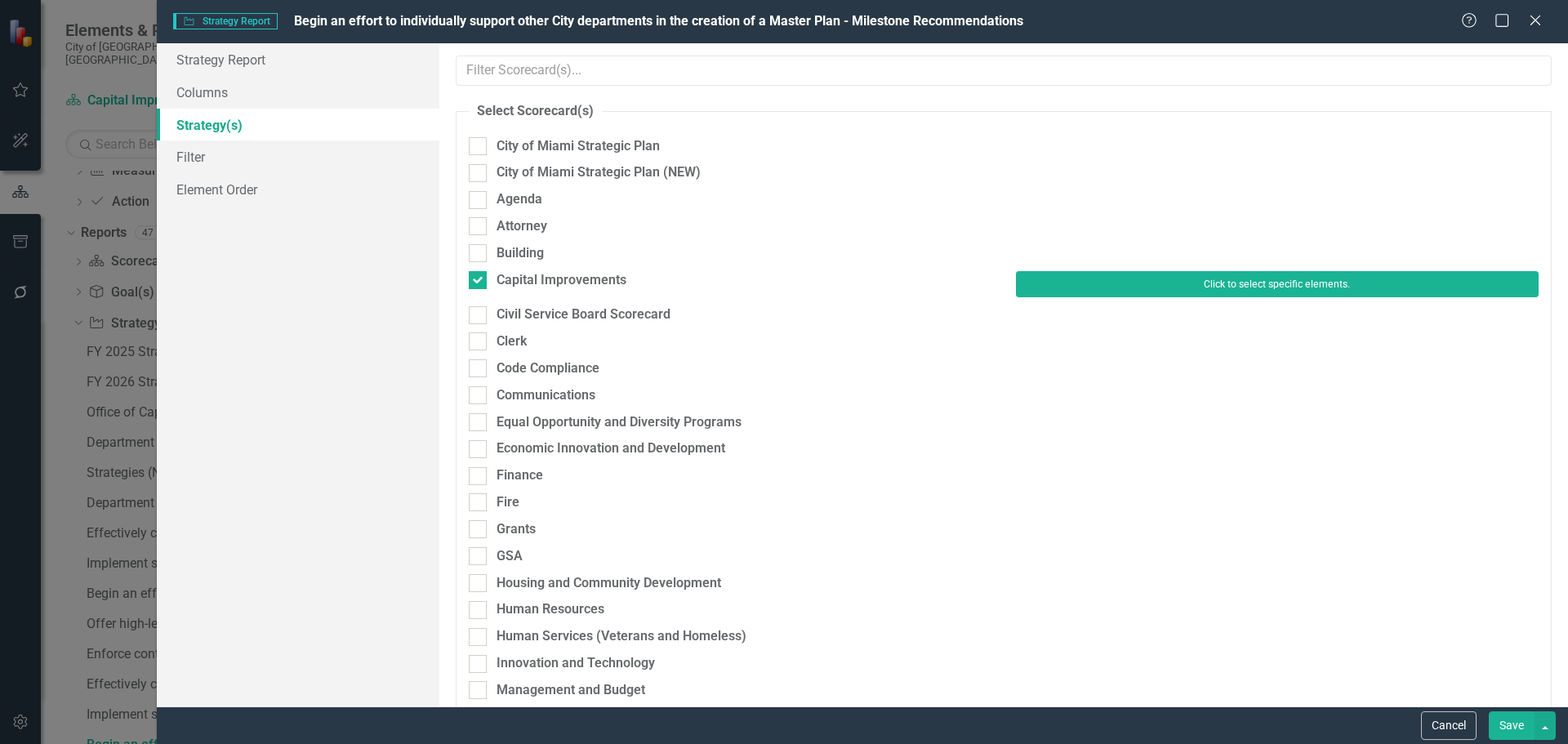
click at [1114, 295] on button "Click to select specific elements." at bounding box center [1277, 284] width 523 height 26
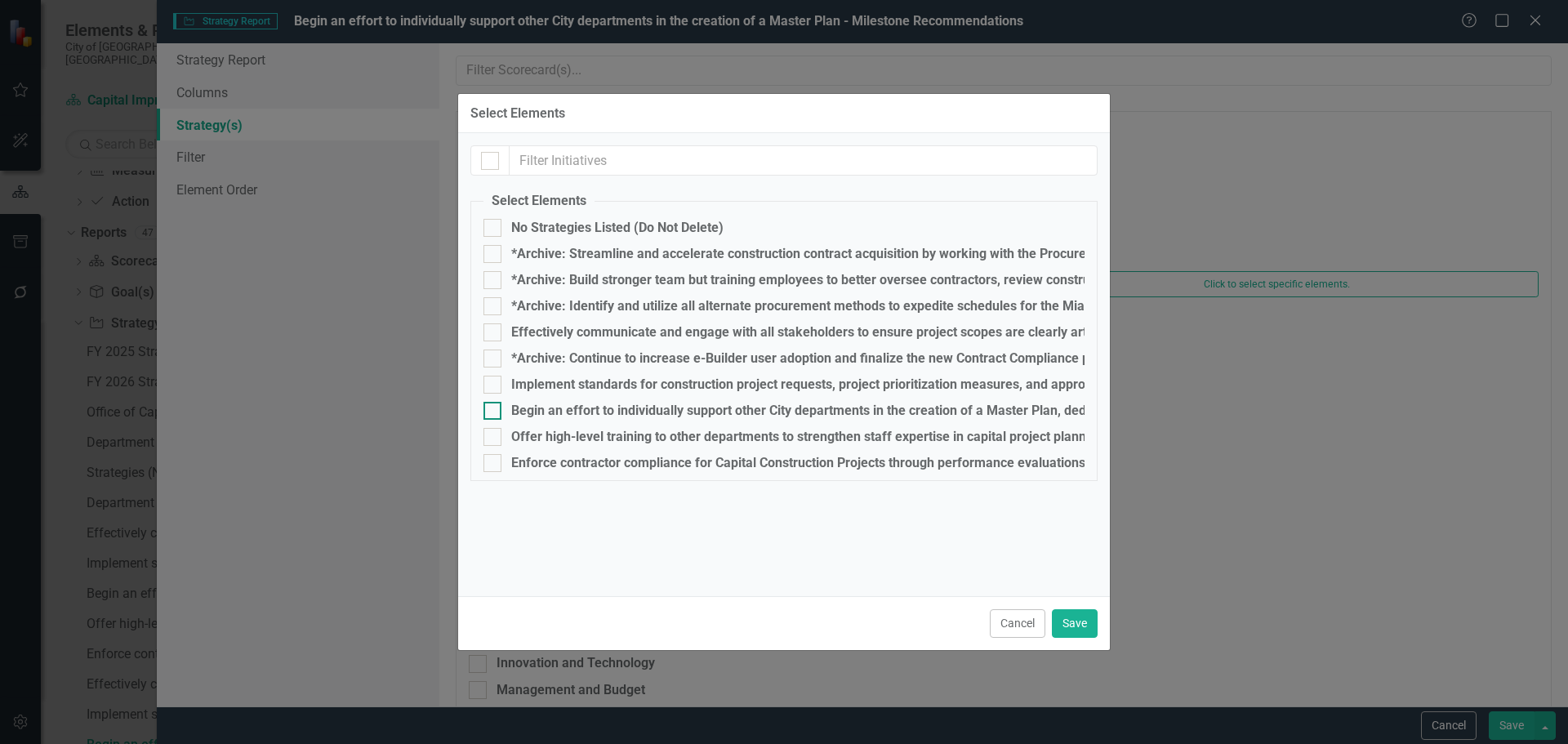
drag, startPoint x: 550, startPoint y: 407, endPoint x: 717, endPoint y: 435, distance: 169.3
click at [551, 407] on div "Begin an effort to individually support other City departments in the creation …" at bounding box center [912, 410] width 803 height 14
click at [494, 407] on input "Begin an effort to individually support other City departments in the creation …" at bounding box center [488, 407] width 11 height 11
checkbox input "true"
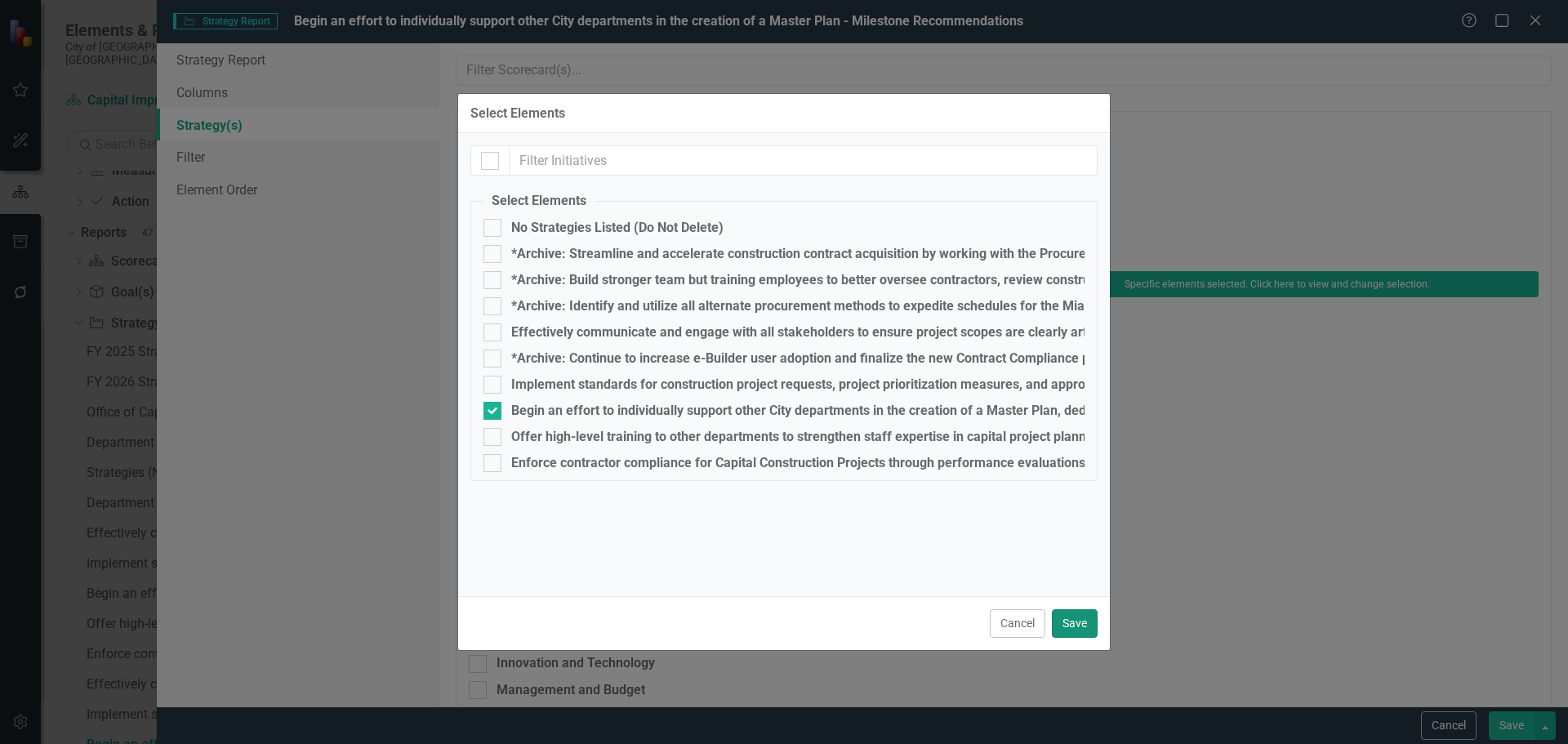
click at [1070, 617] on button "Save" at bounding box center [1075, 624] width 45 height 29
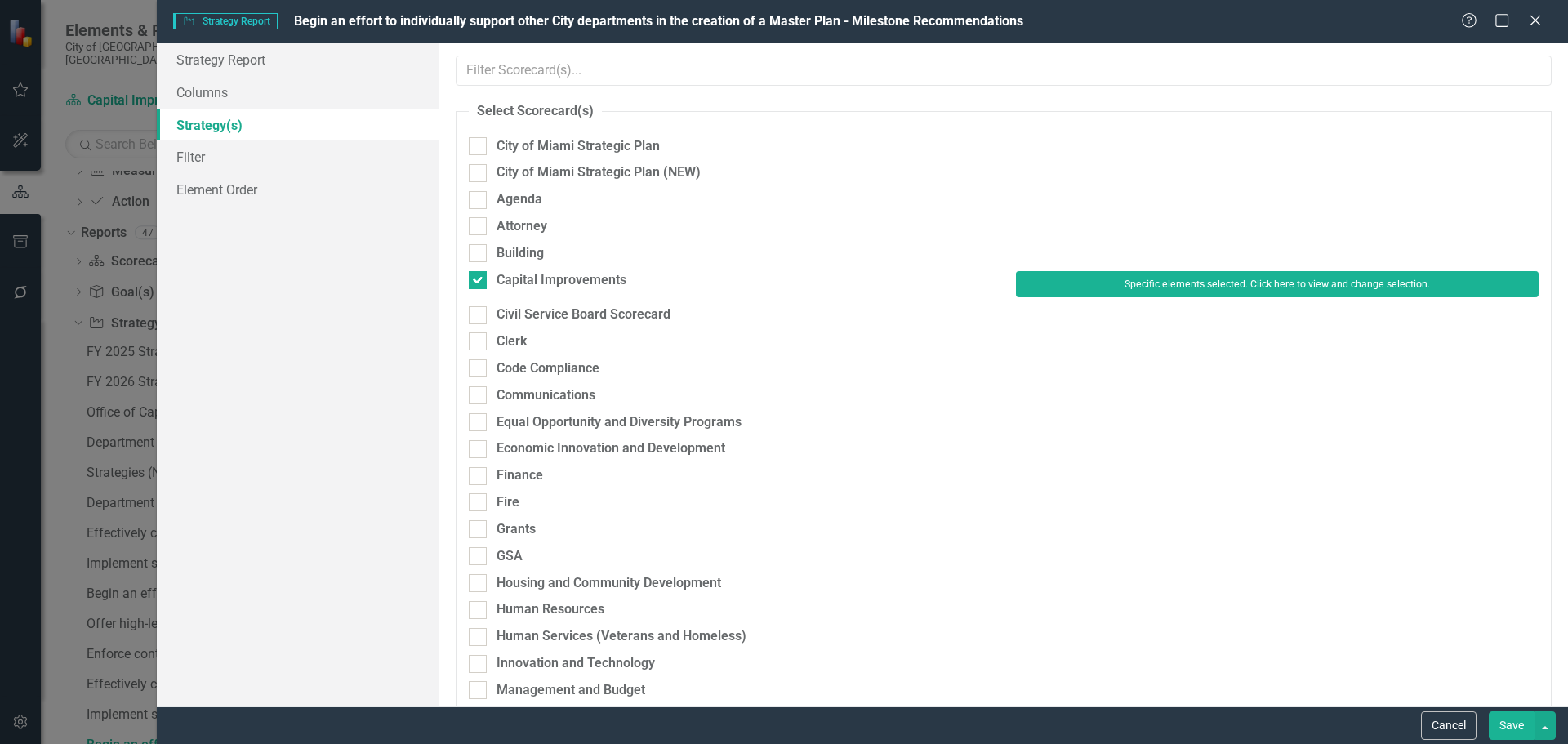
click at [1520, 720] on button "Save" at bounding box center [1512, 725] width 45 height 29
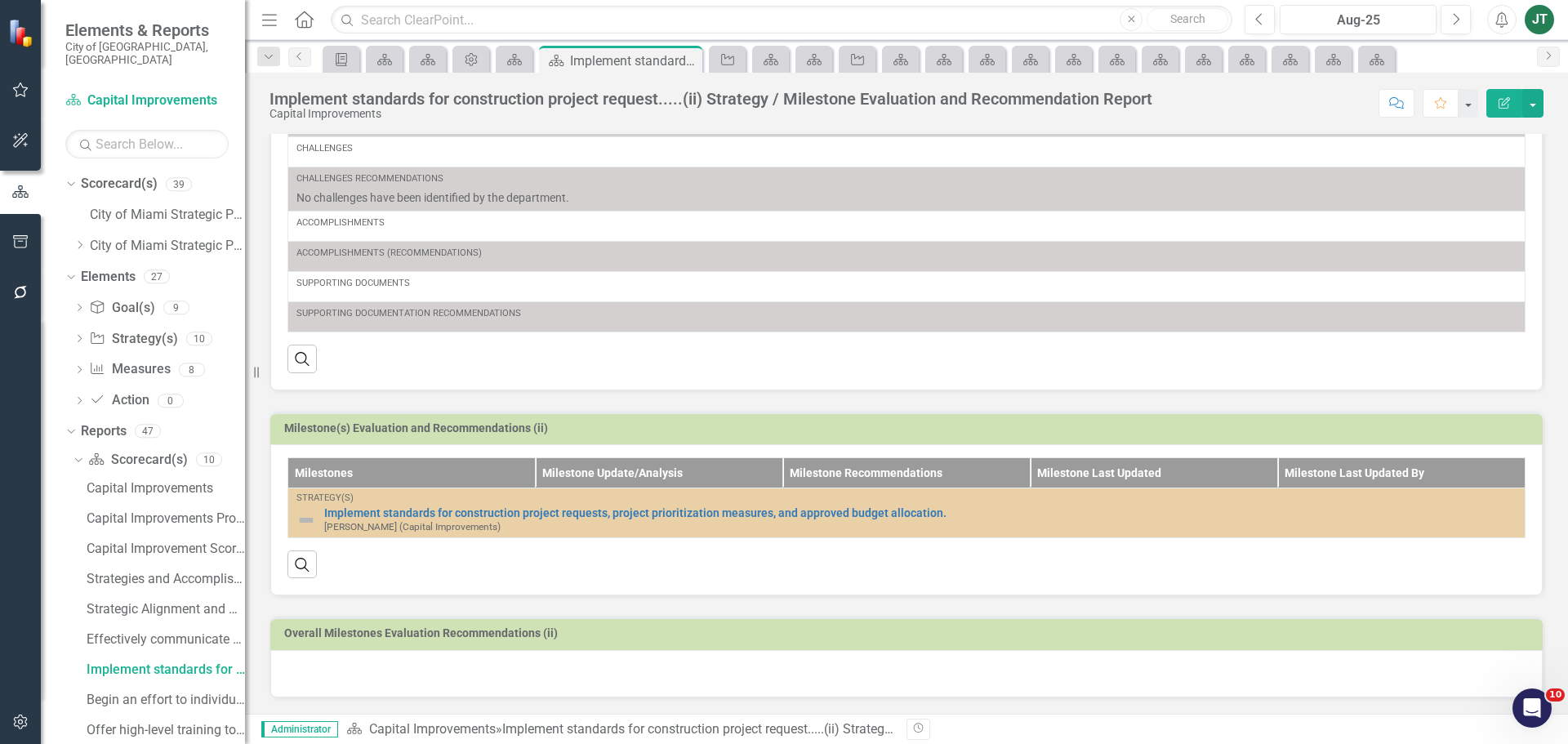
scroll to position [331, 0]
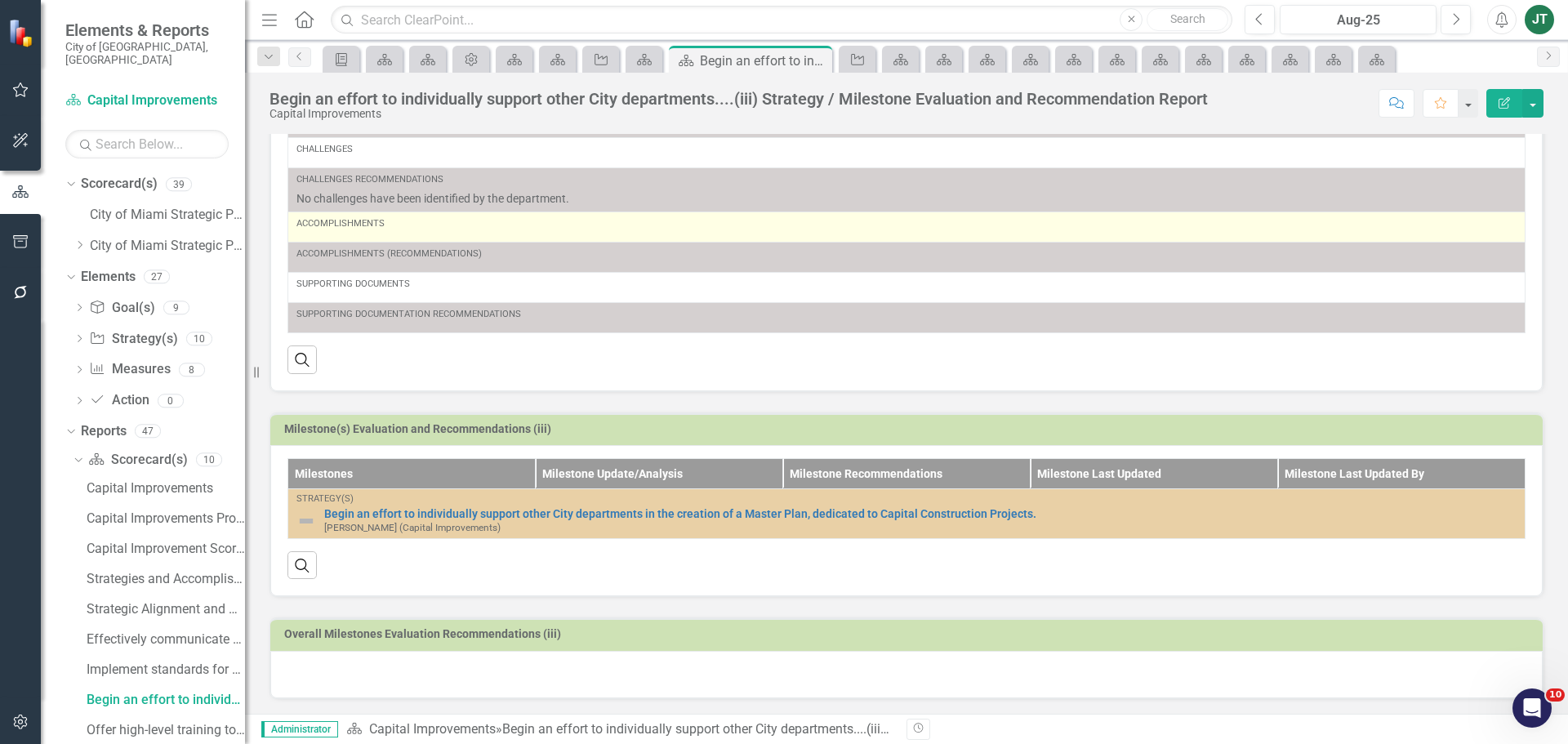
scroll to position [242, 0]
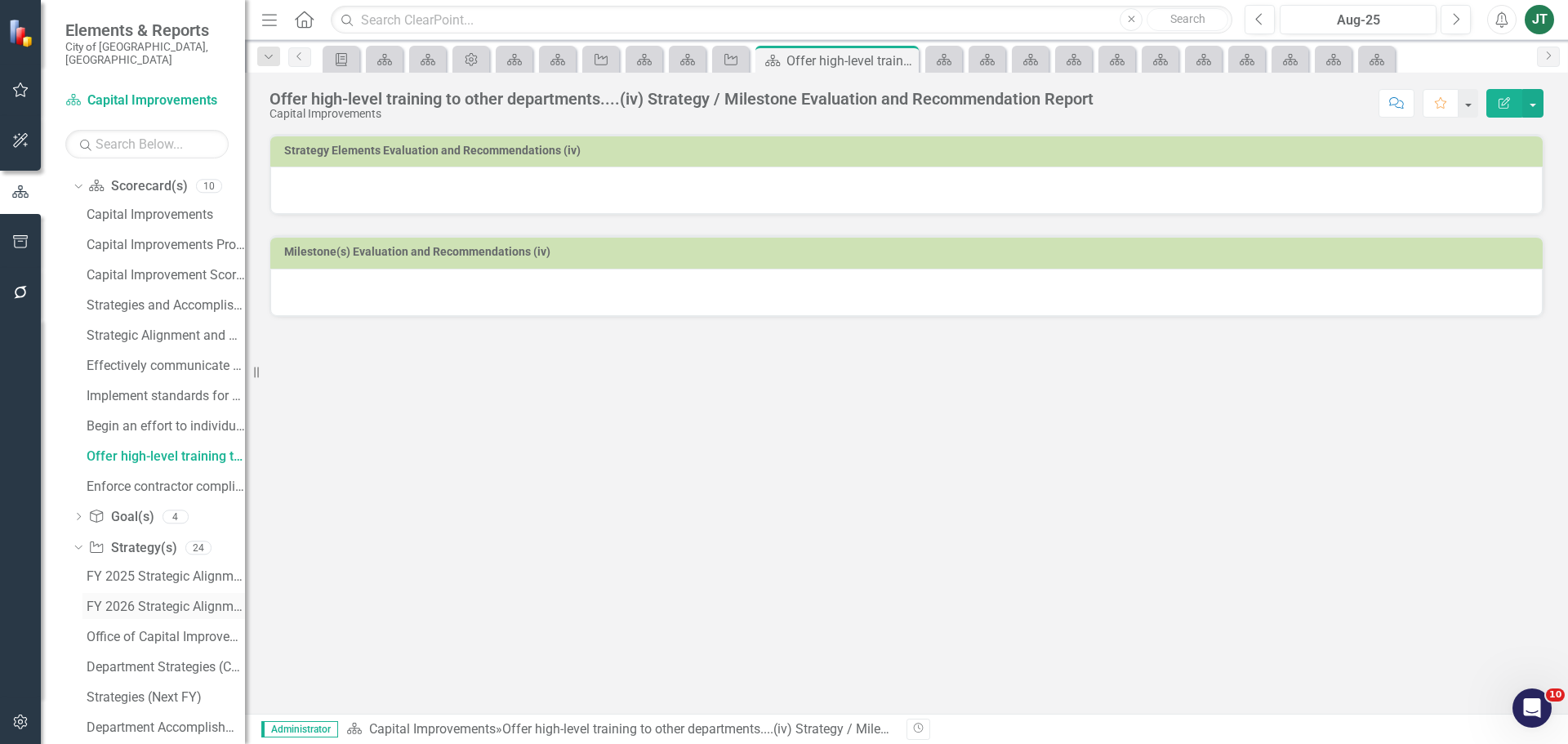
scroll to position [327, 0]
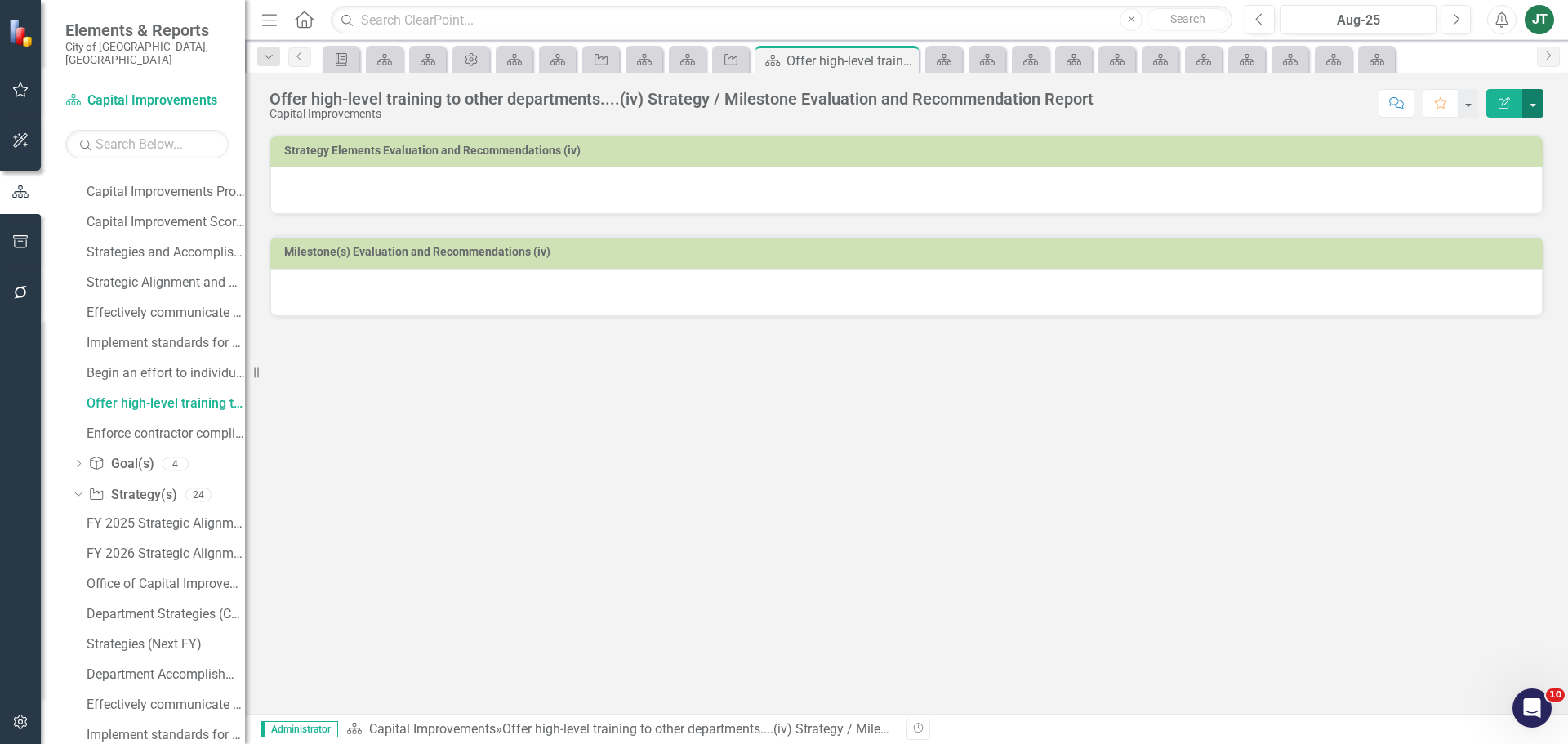
click at [1533, 100] on button "button" at bounding box center [1533, 104] width 21 height 29
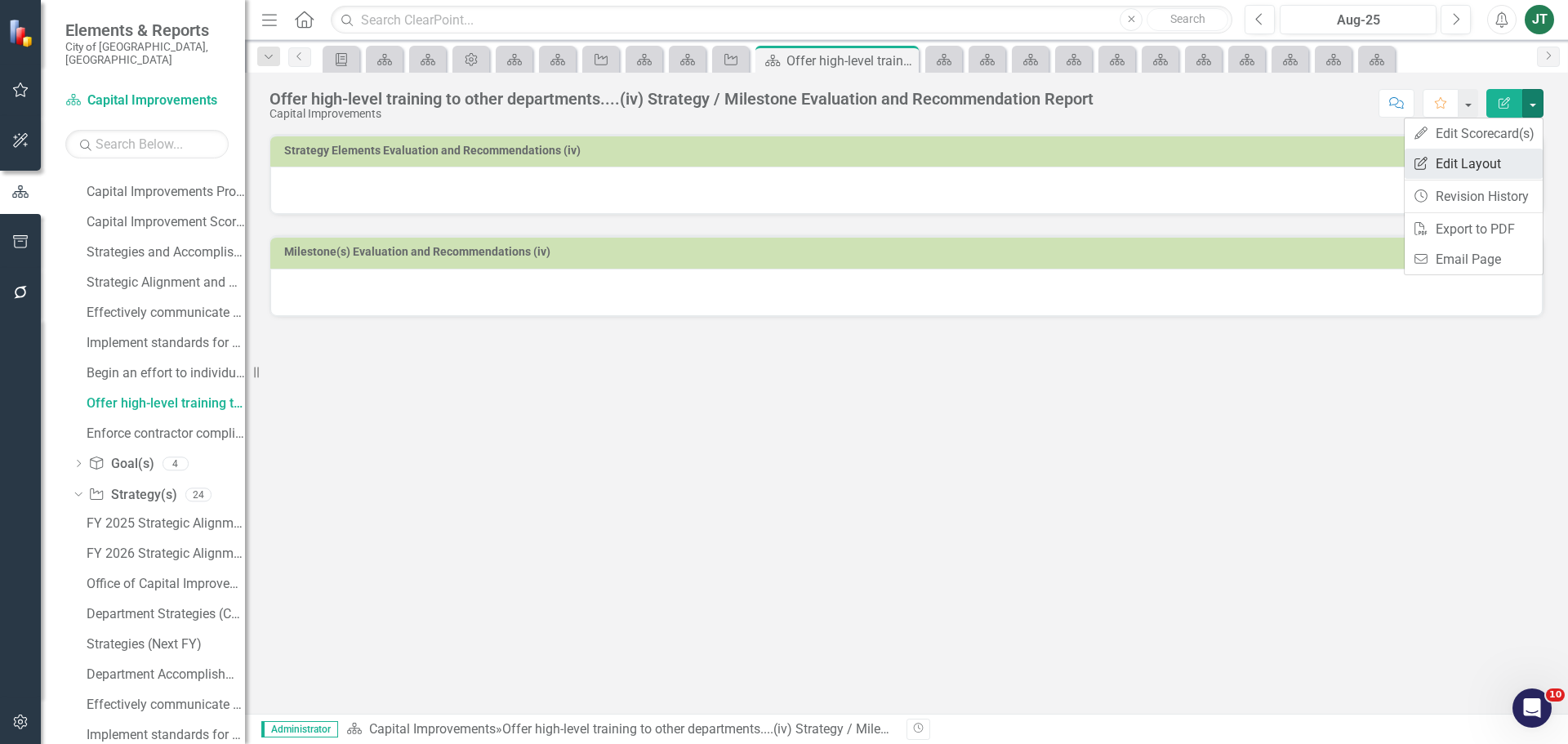
click at [1459, 163] on link "Edit Report Edit Layout" at bounding box center [1474, 164] width 138 height 30
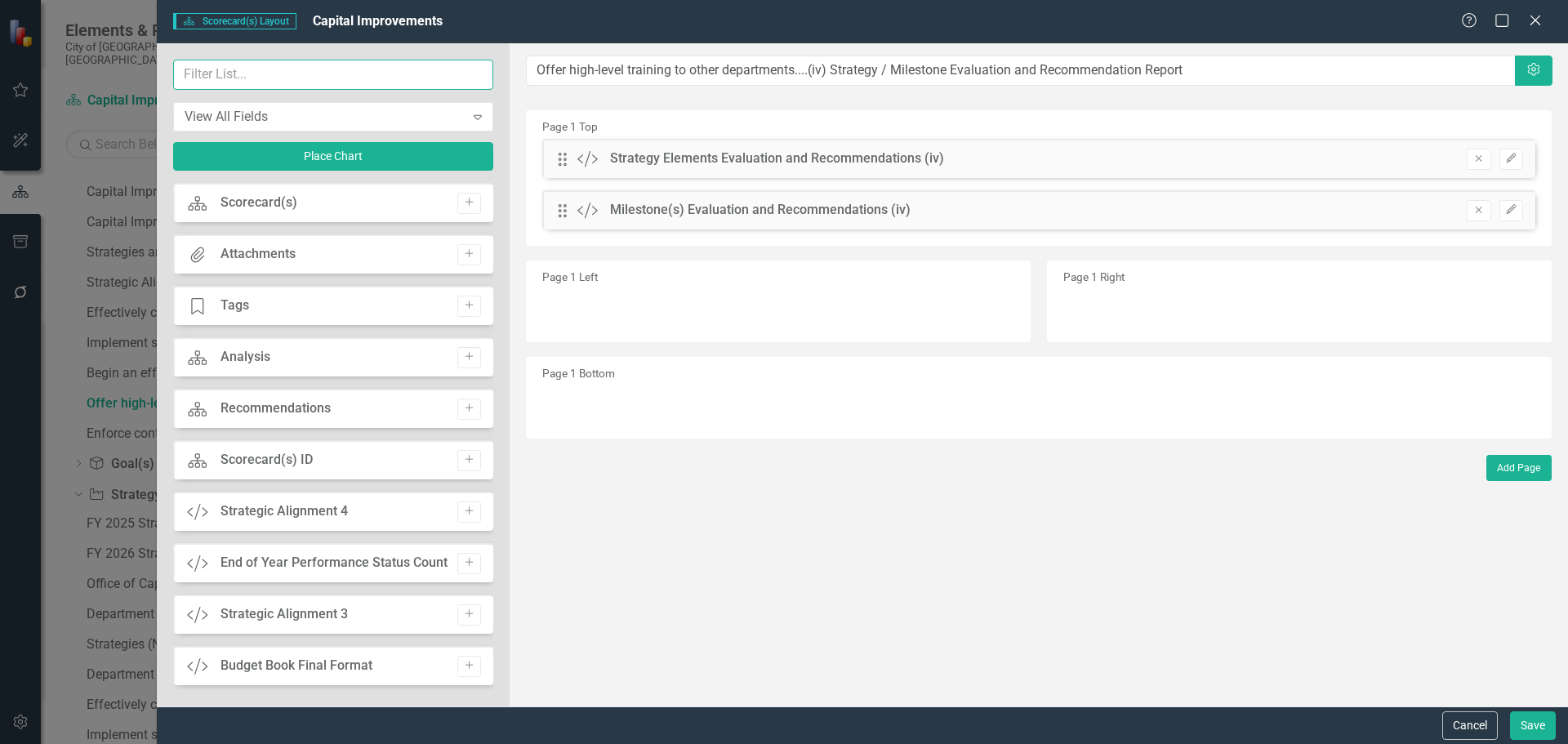
click at [276, 85] on input "text" at bounding box center [333, 75] width 320 height 30
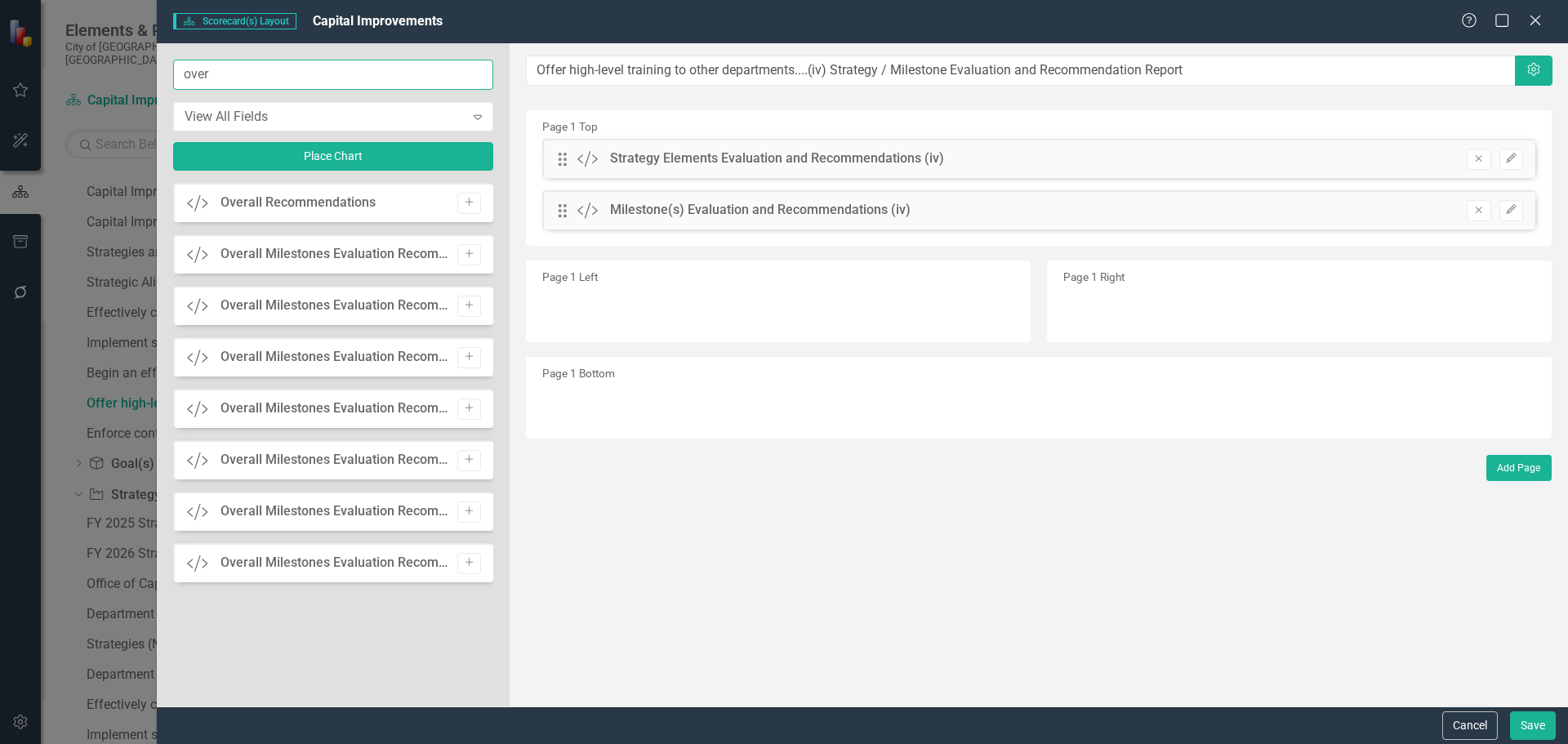
click at [185, 68] on input "over" at bounding box center [333, 75] width 320 height 30
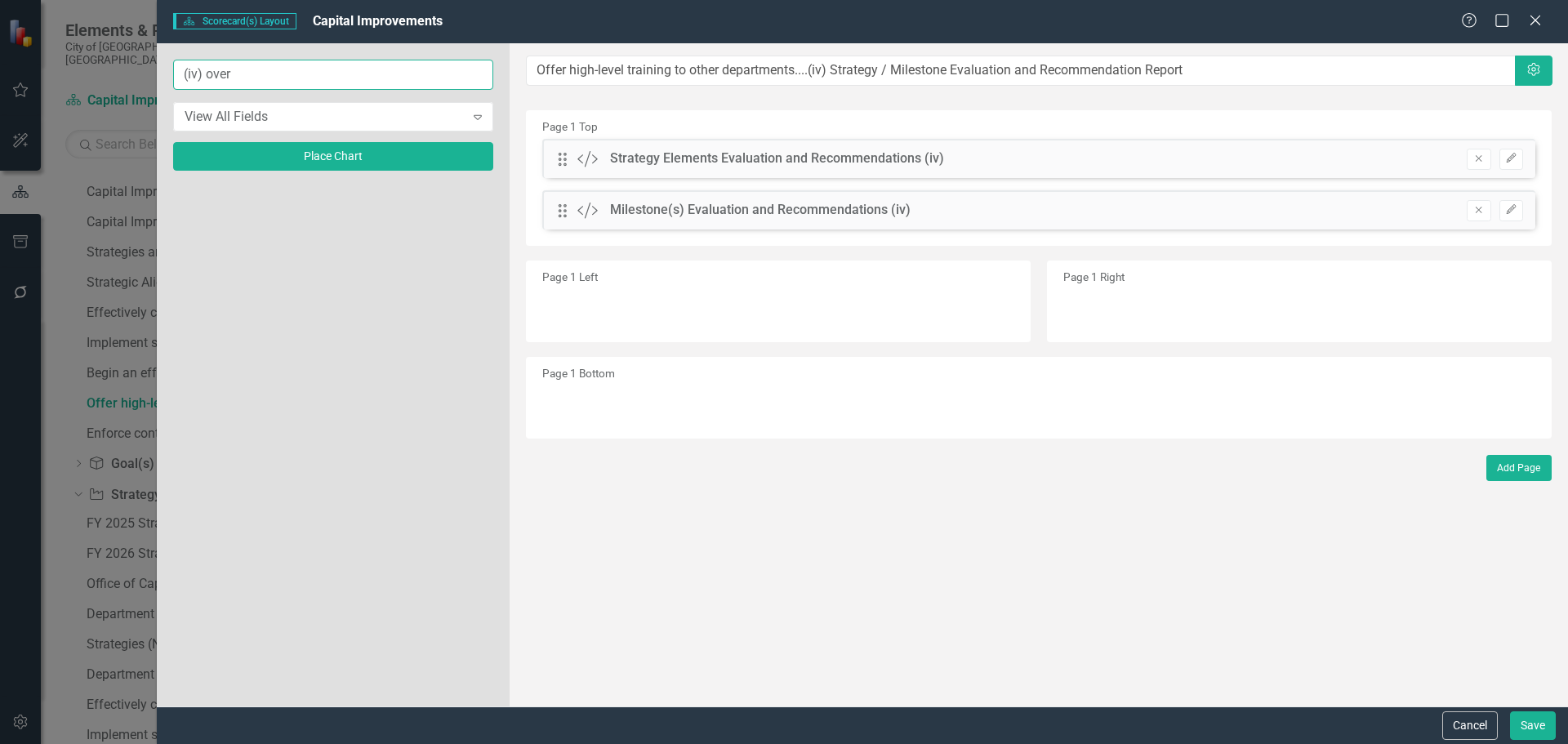
click at [241, 74] on input "(iv) over" at bounding box center [333, 75] width 320 height 30
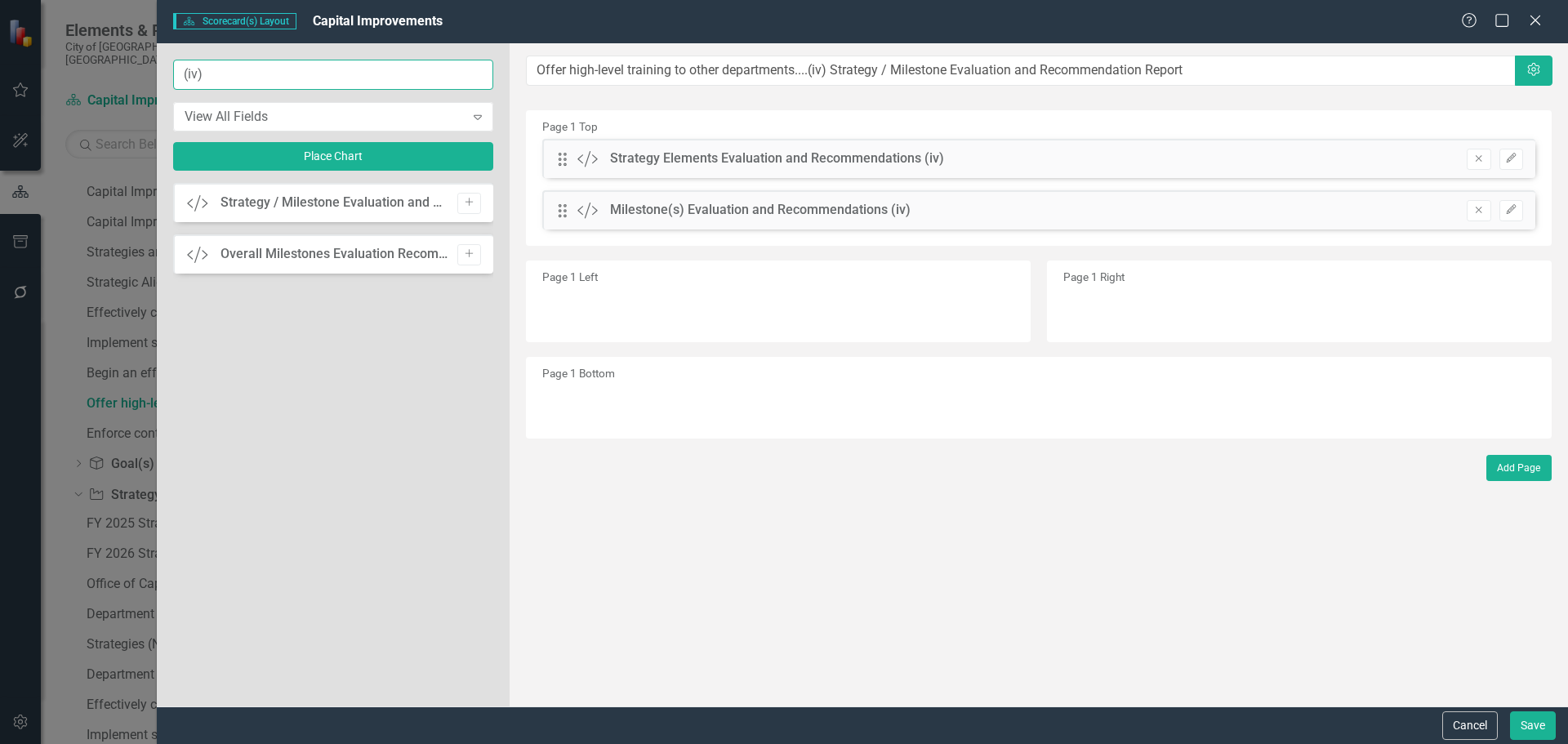
type input "(iv)"
click at [476, 254] on button "Add" at bounding box center [469, 254] width 24 height 21
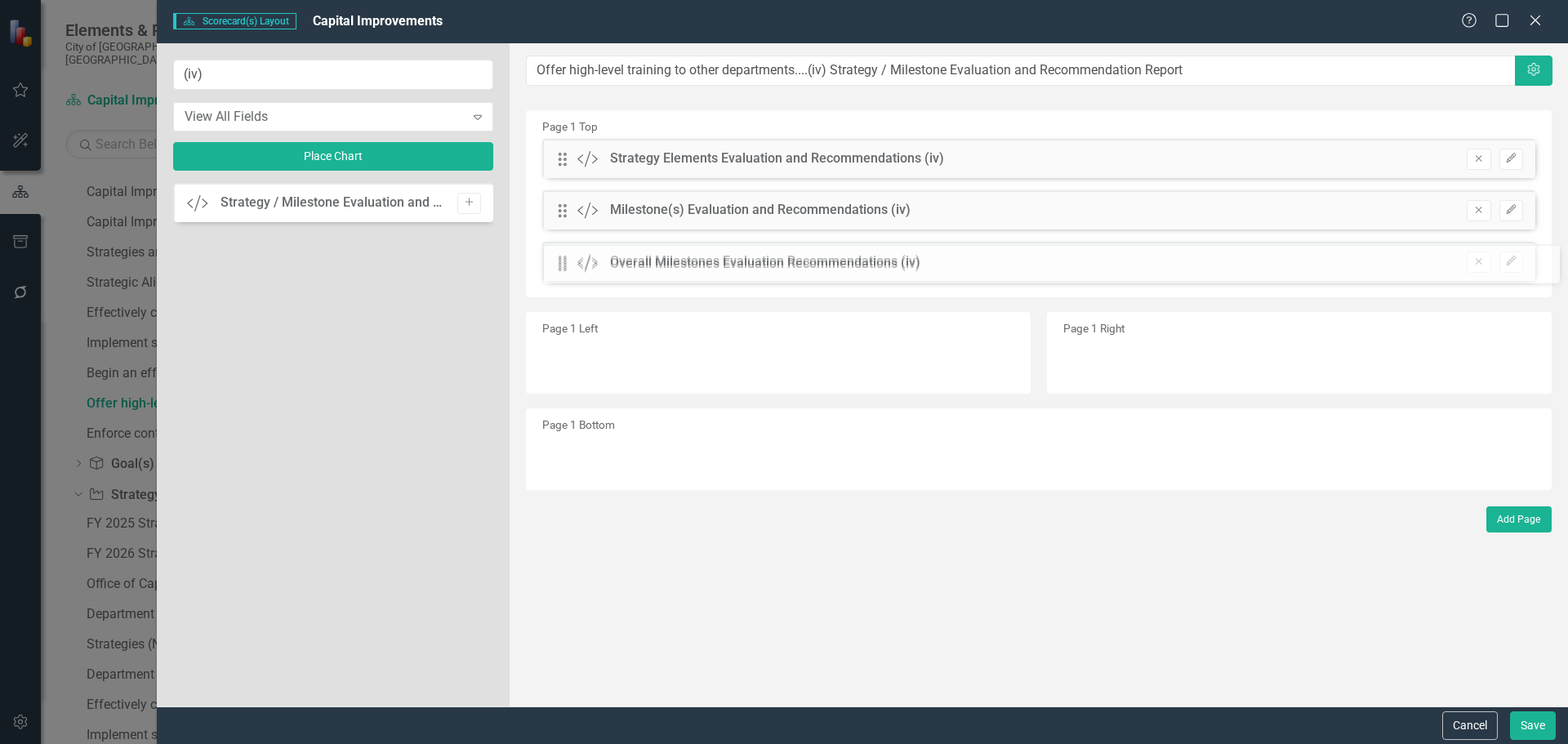
drag, startPoint x: 561, startPoint y: 157, endPoint x: 573, endPoint y: 262, distance: 105.7
click at [1519, 258] on button "Edit" at bounding box center [1511, 262] width 24 height 21
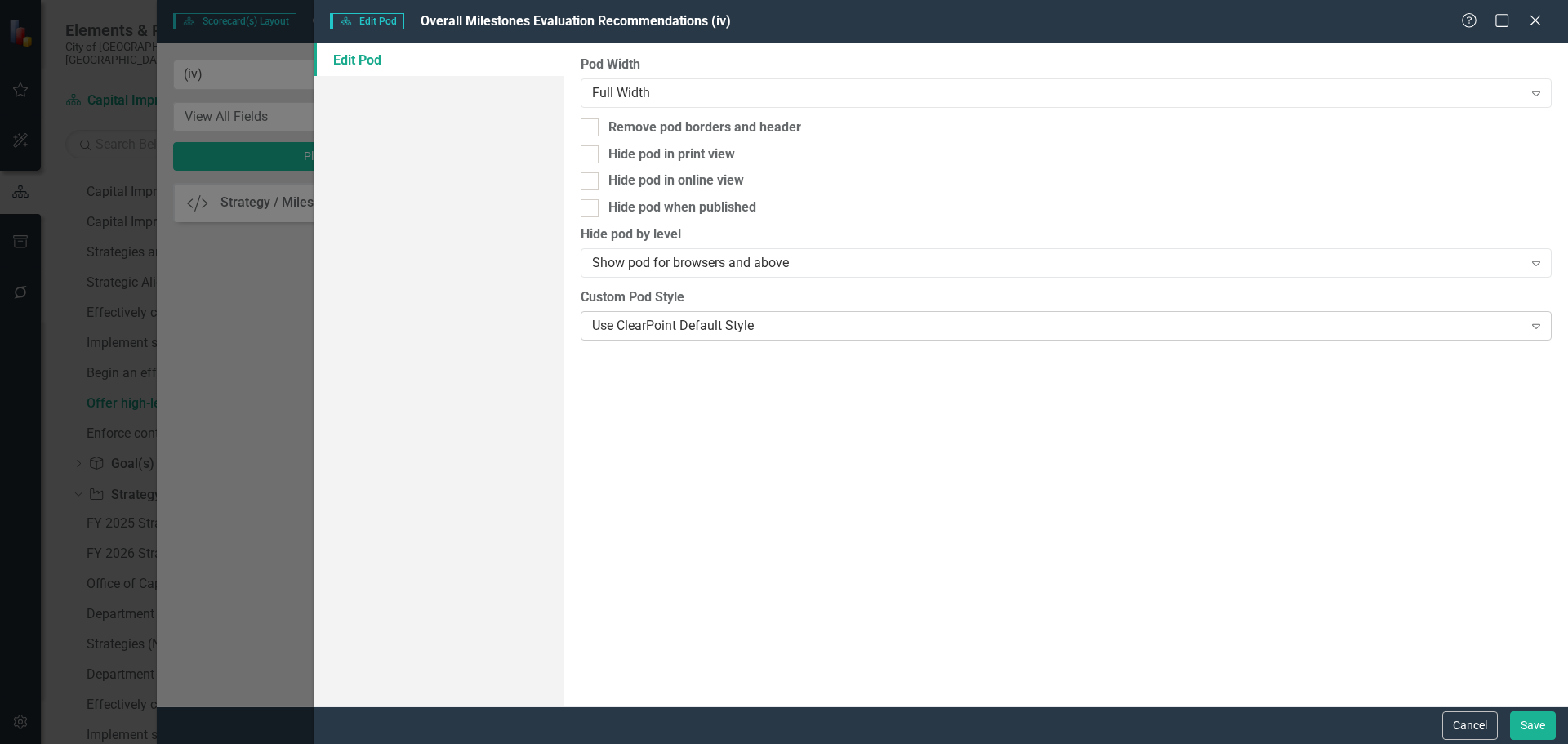
click at [806, 319] on div "Use ClearPoint Default Style" at bounding box center [1056, 325] width 930 height 19
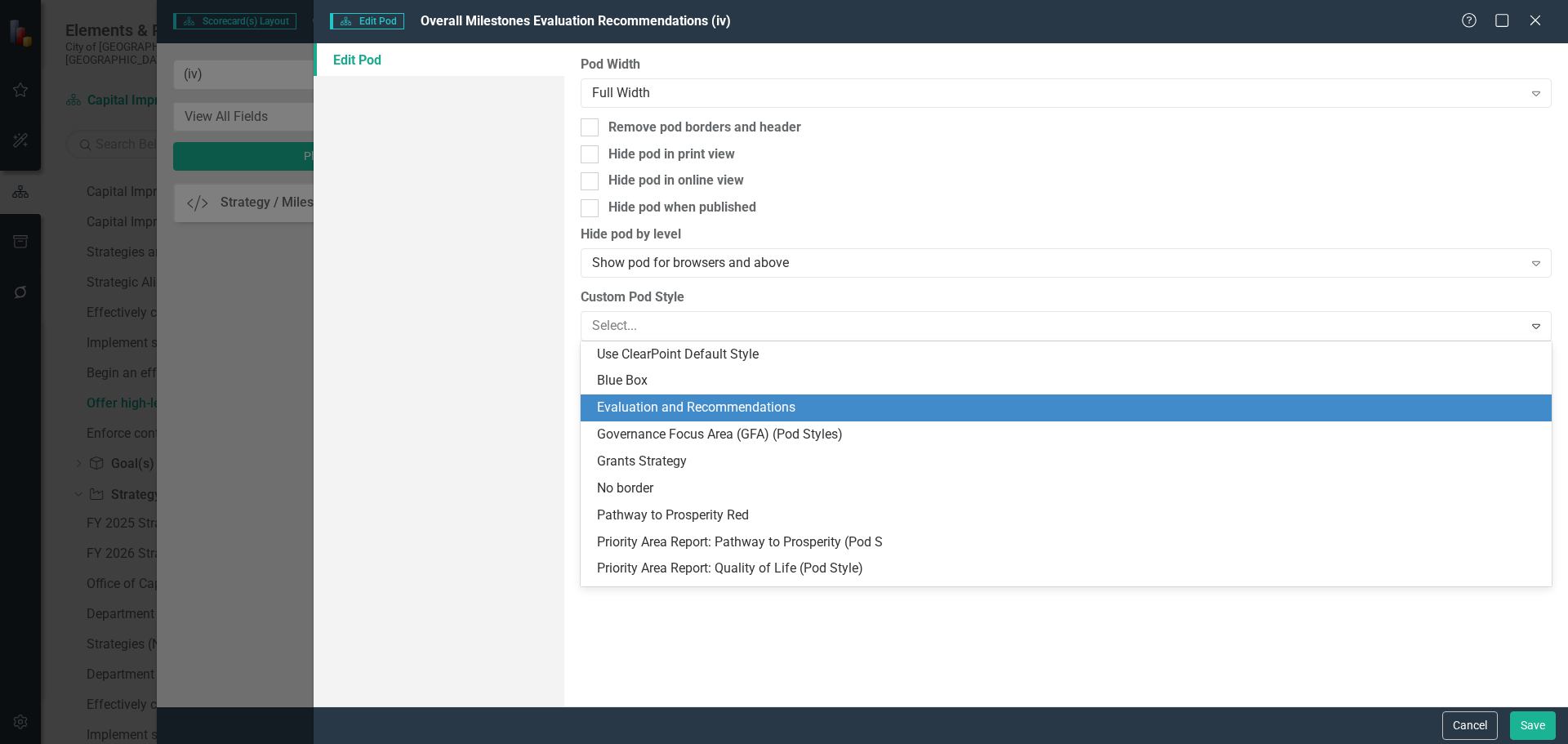
click at [718, 412] on div "Evaluation and Recommendations" at bounding box center [1069, 407] width 945 height 19
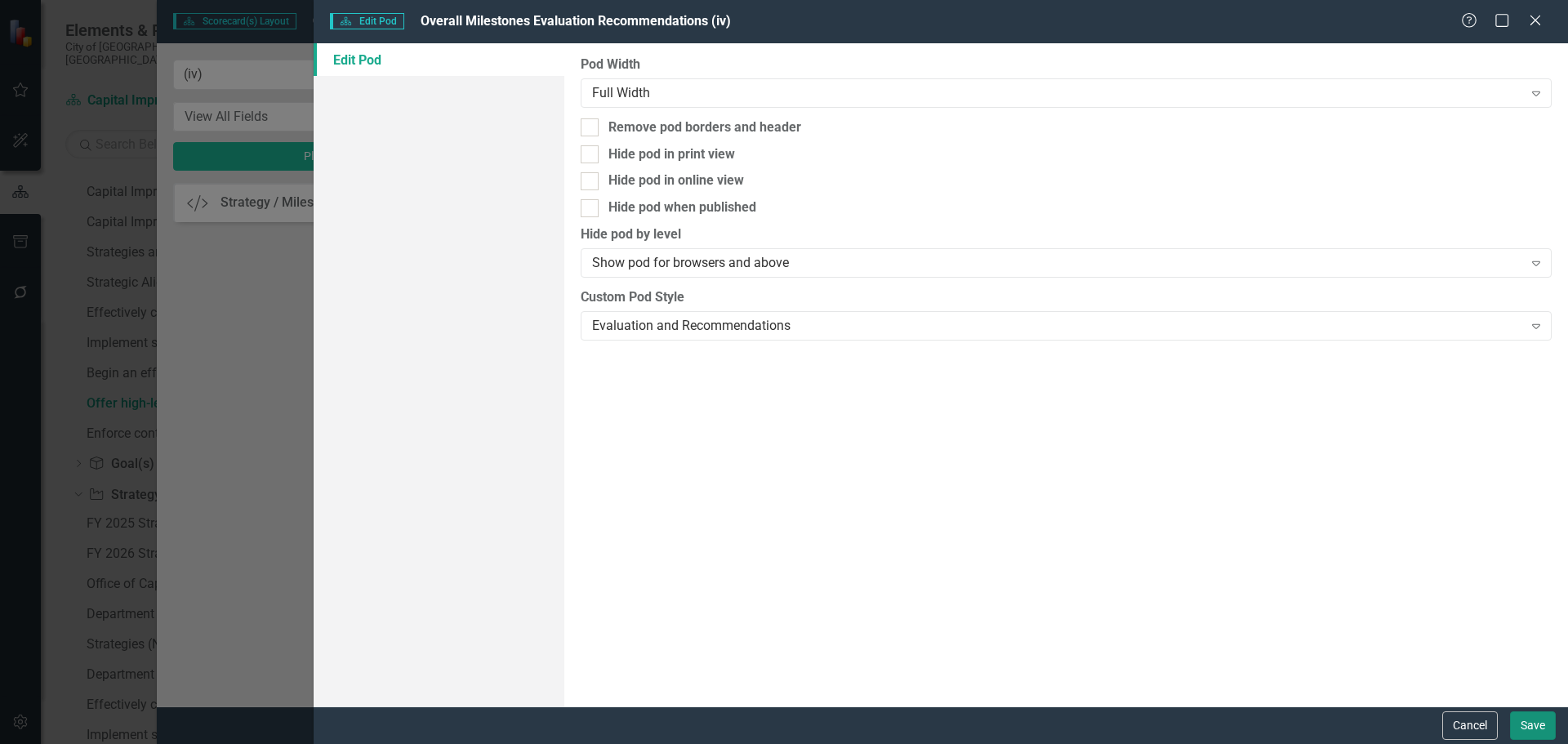
click at [1525, 721] on button "Save" at bounding box center [1533, 725] width 45 height 29
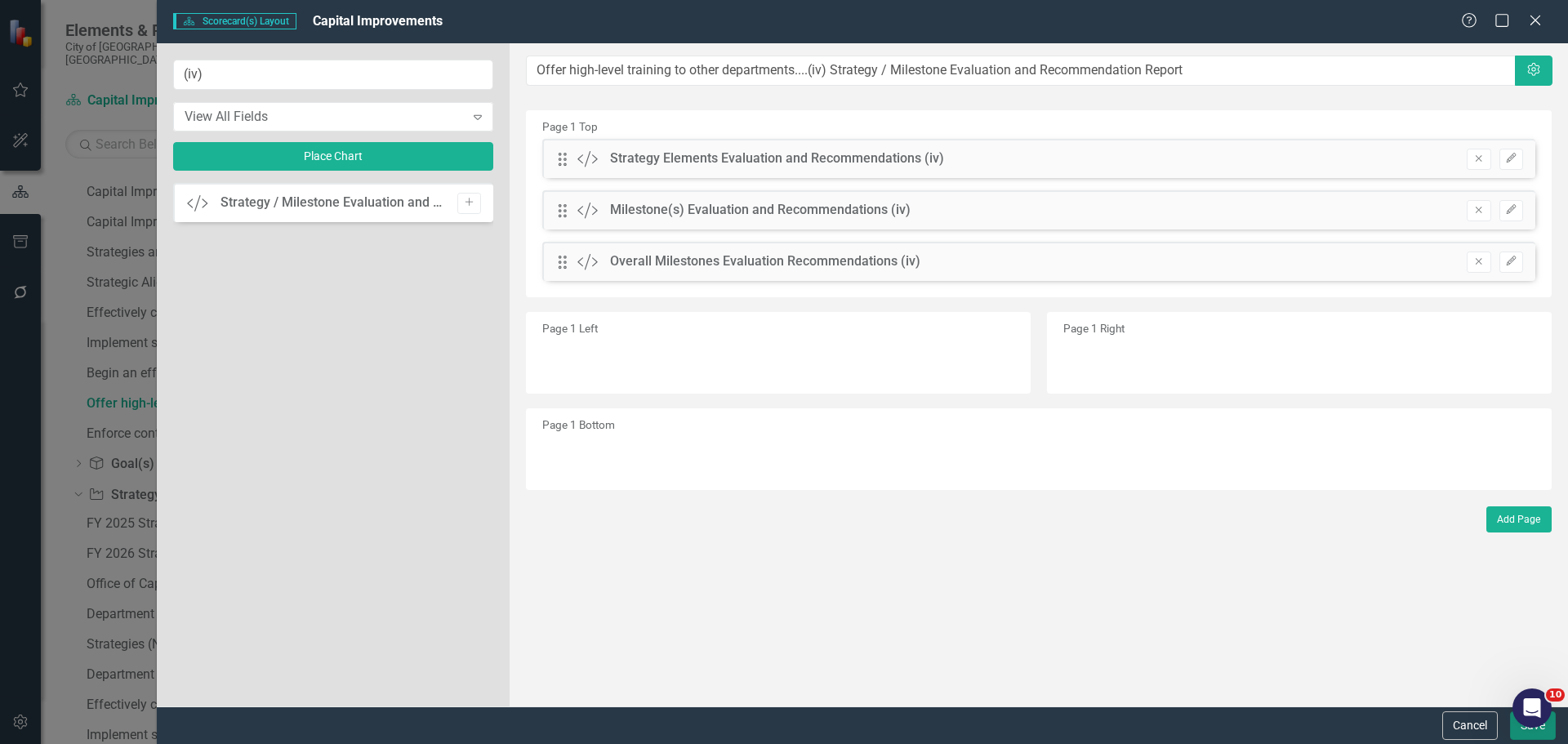
click at [1528, 734] on button "Save" at bounding box center [1533, 725] width 45 height 29
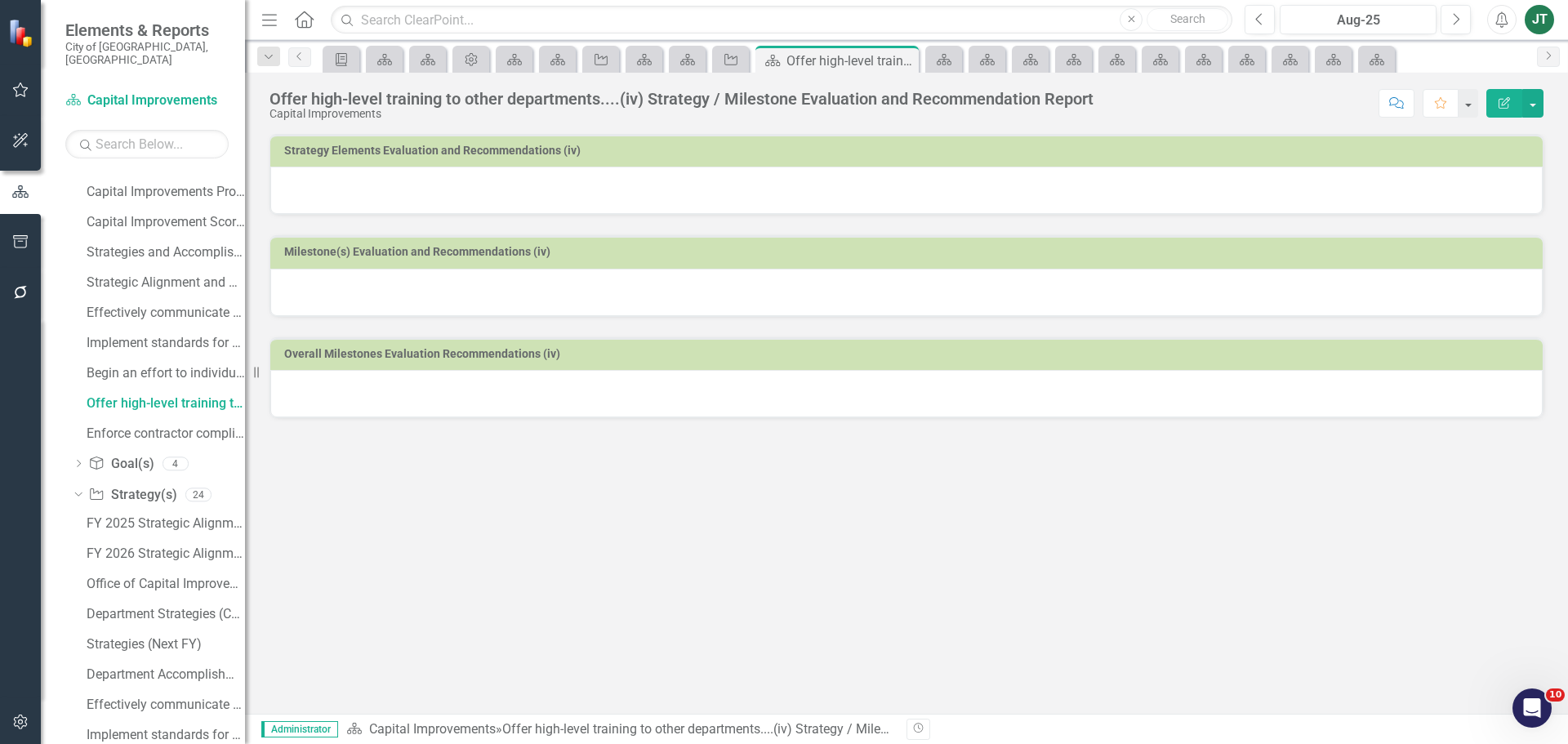
click at [667, 194] on div at bounding box center [906, 190] width 1273 height 47
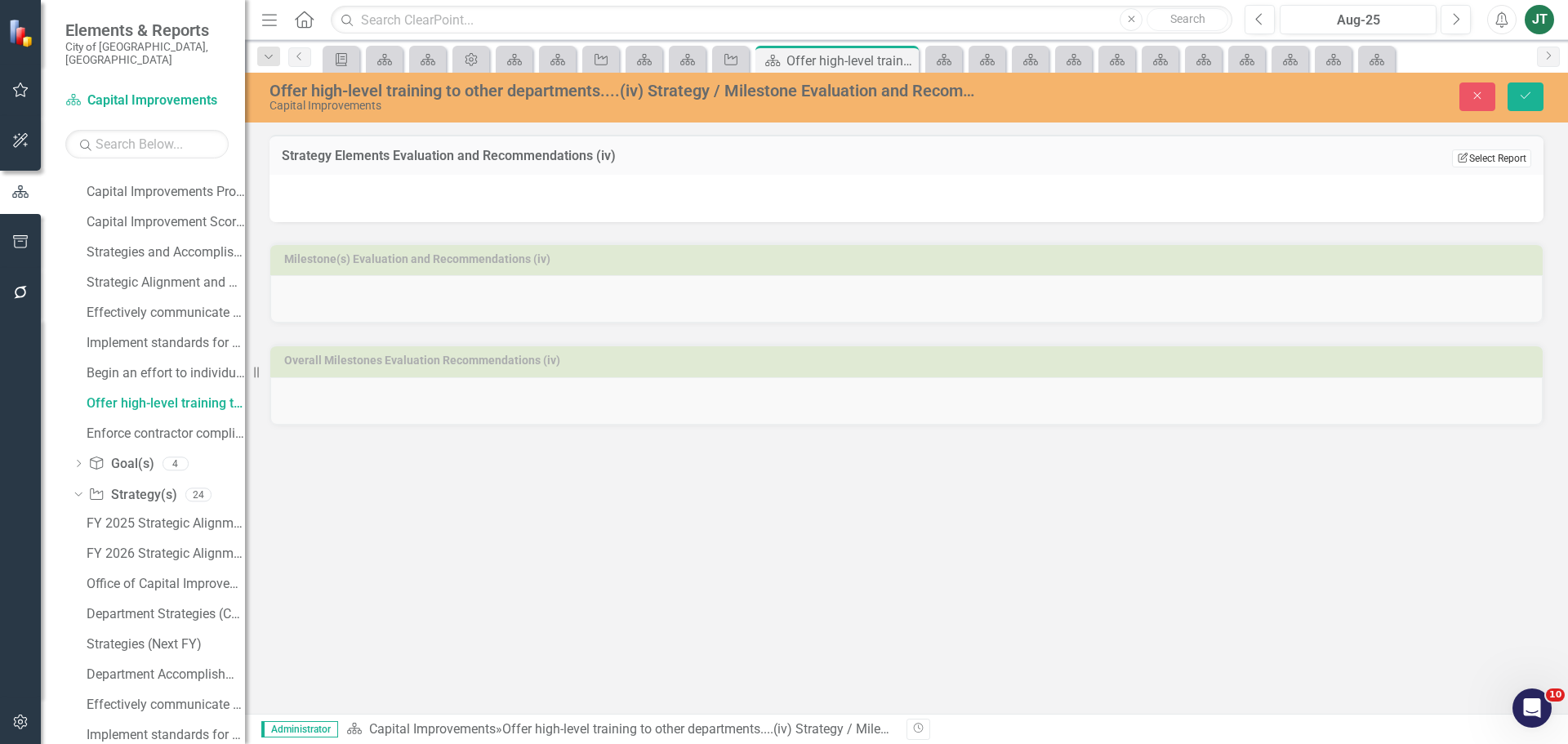
click at [1491, 157] on button "Edit Report Select Report" at bounding box center [1491, 158] width 79 height 18
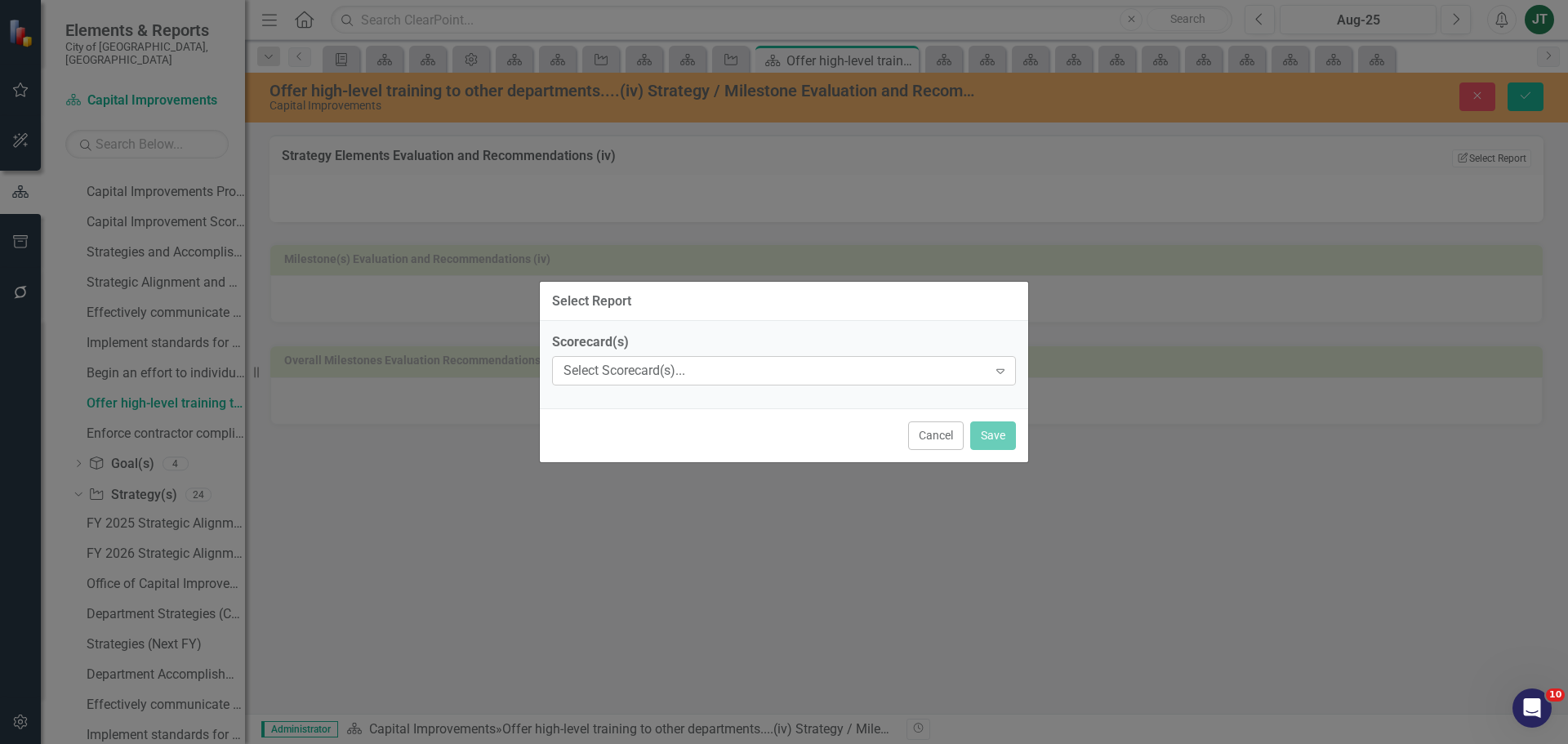
click at [656, 369] on div "Select Scorecard(s)..." at bounding box center [775, 371] width 424 height 19
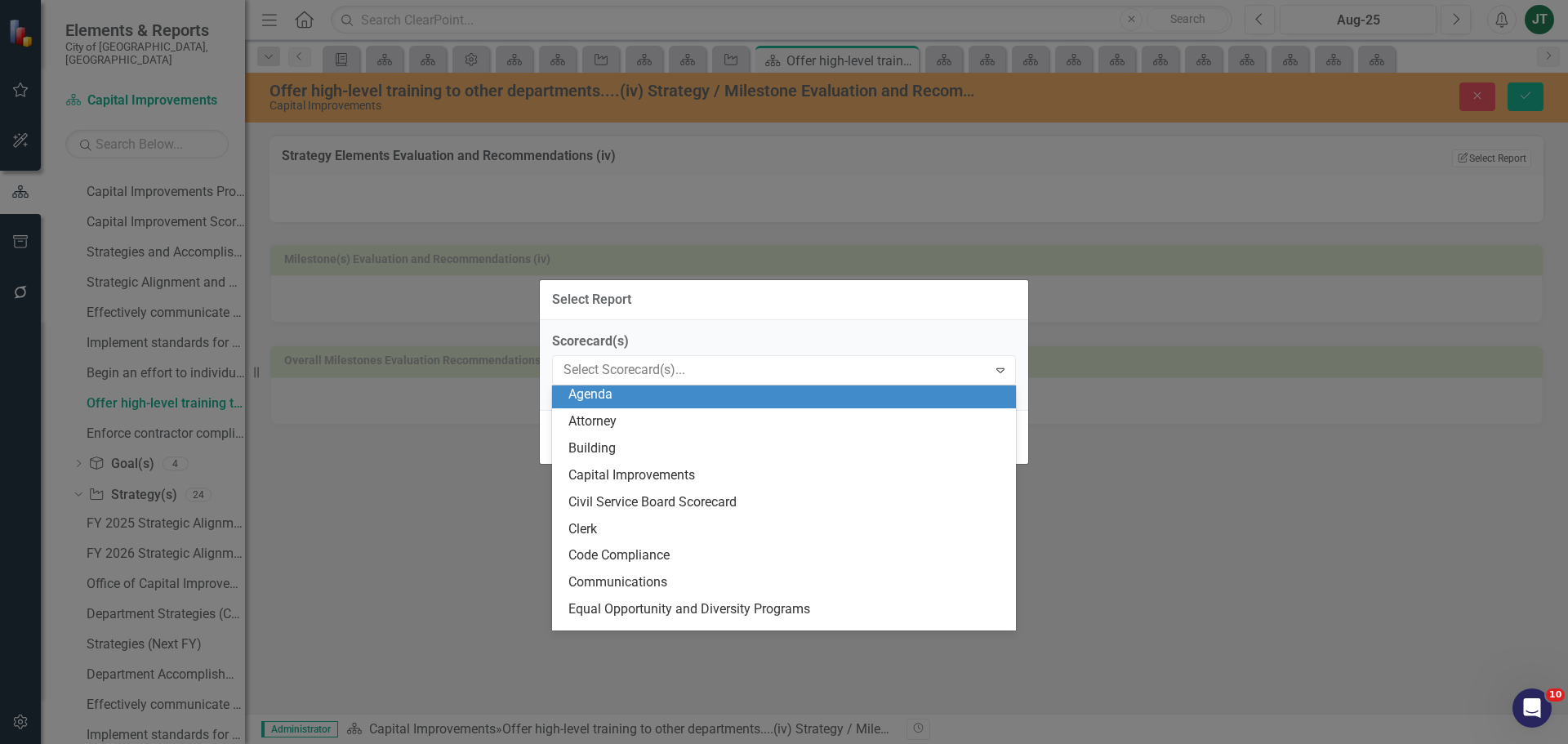
scroll to position [0, 0]
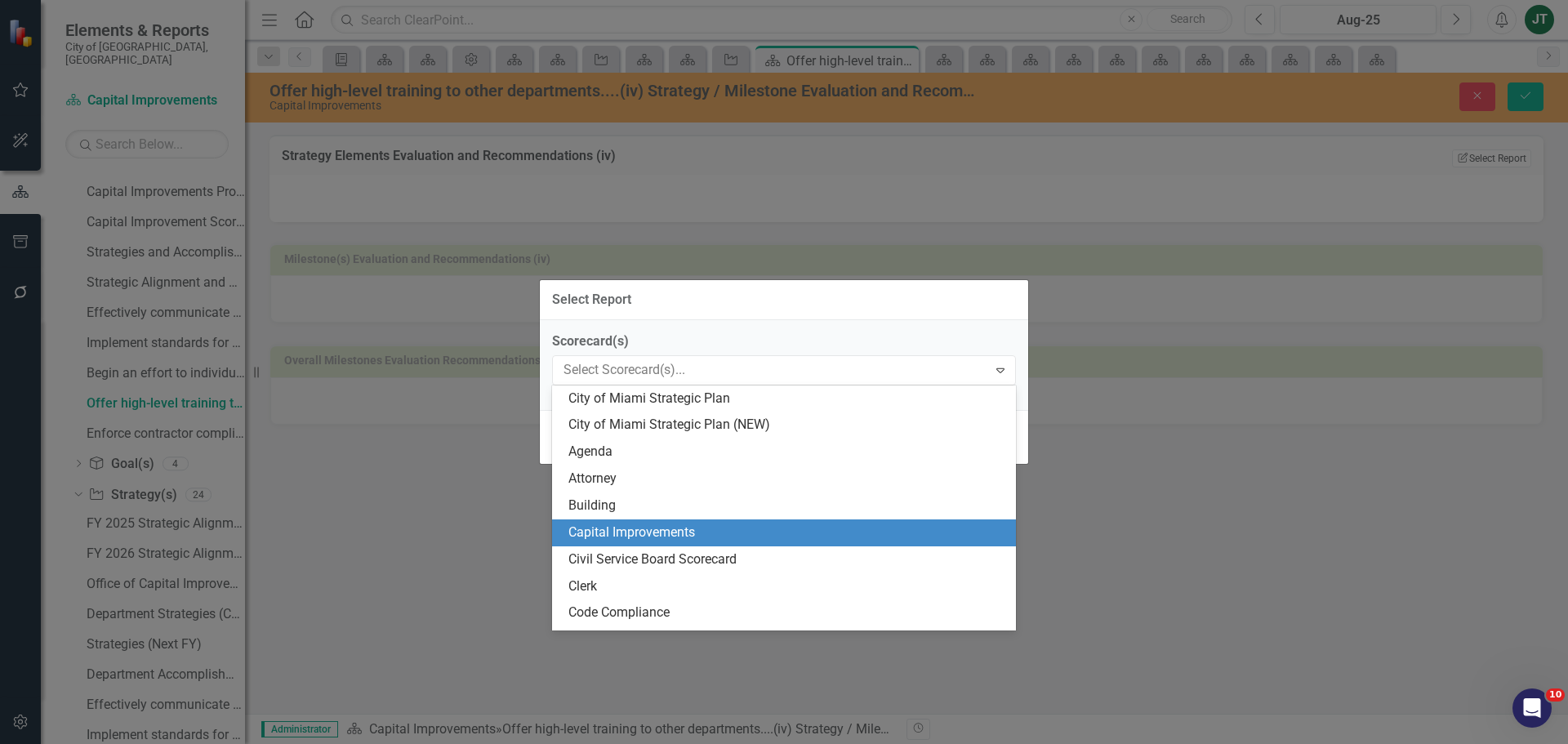
click at [617, 538] on div "Capital Improvements" at bounding box center [787, 533] width 438 height 19
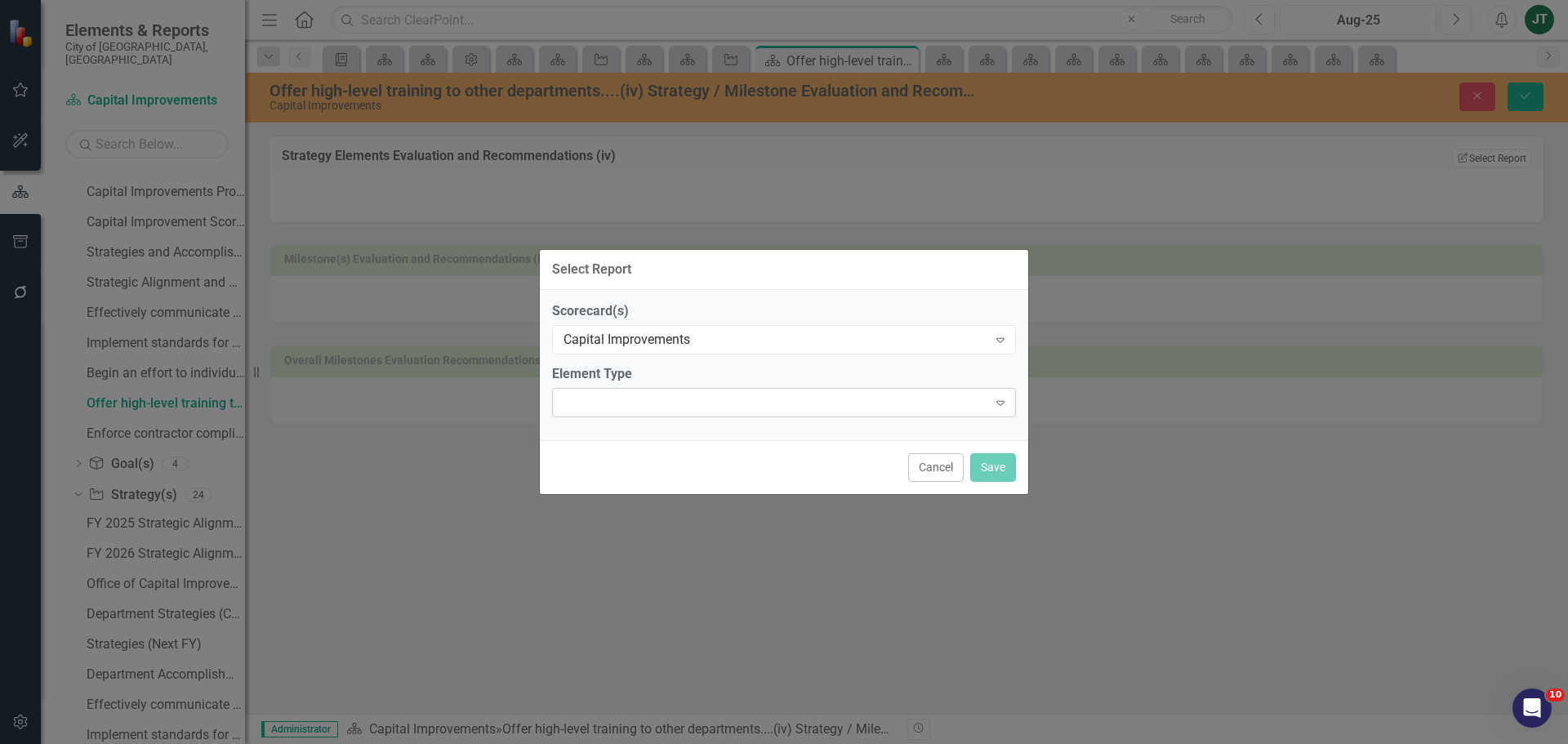
click at [669, 412] on div "Expand" at bounding box center [784, 402] width 464 height 29
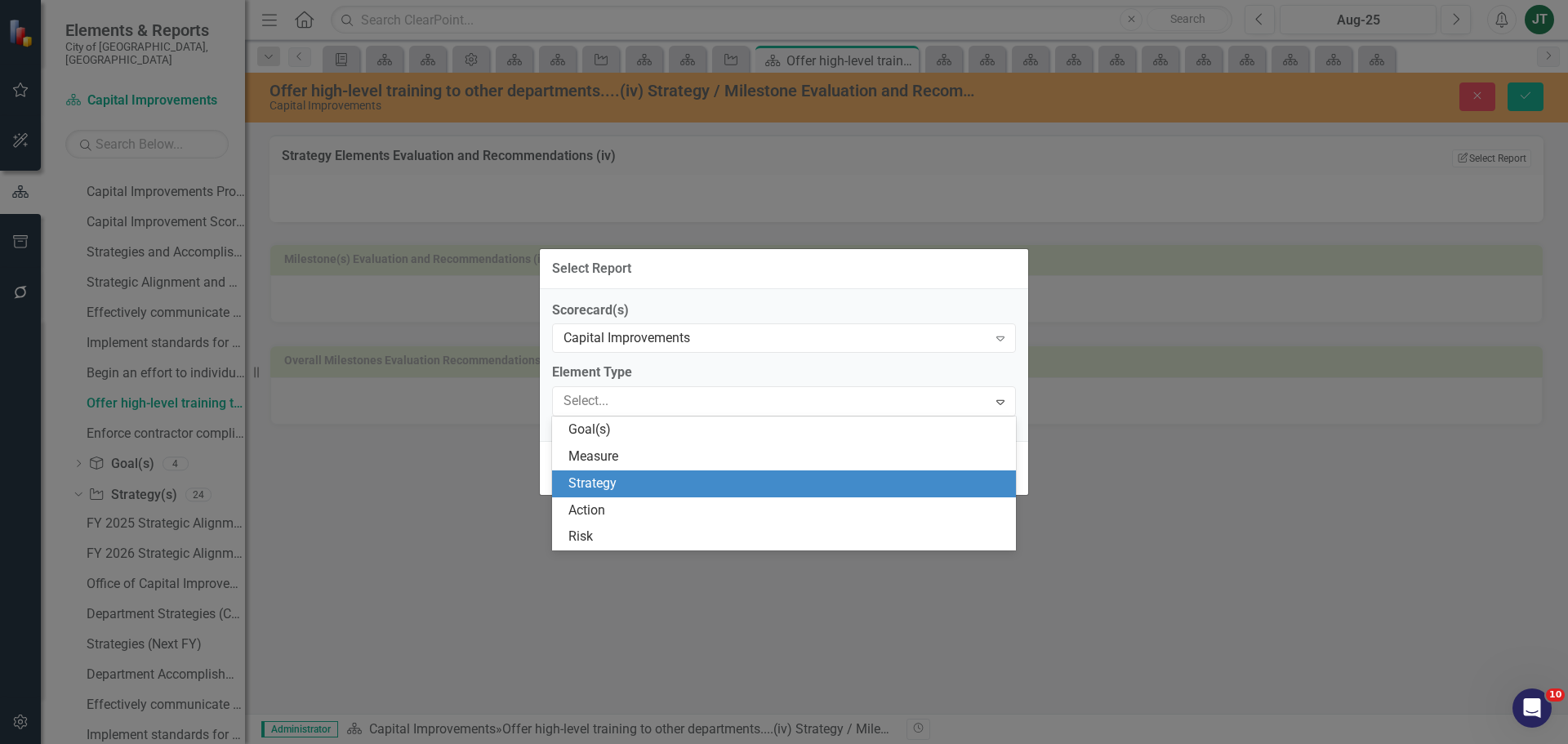
click at [638, 481] on div "Strategy" at bounding box center [787, 484] width 438 height 19
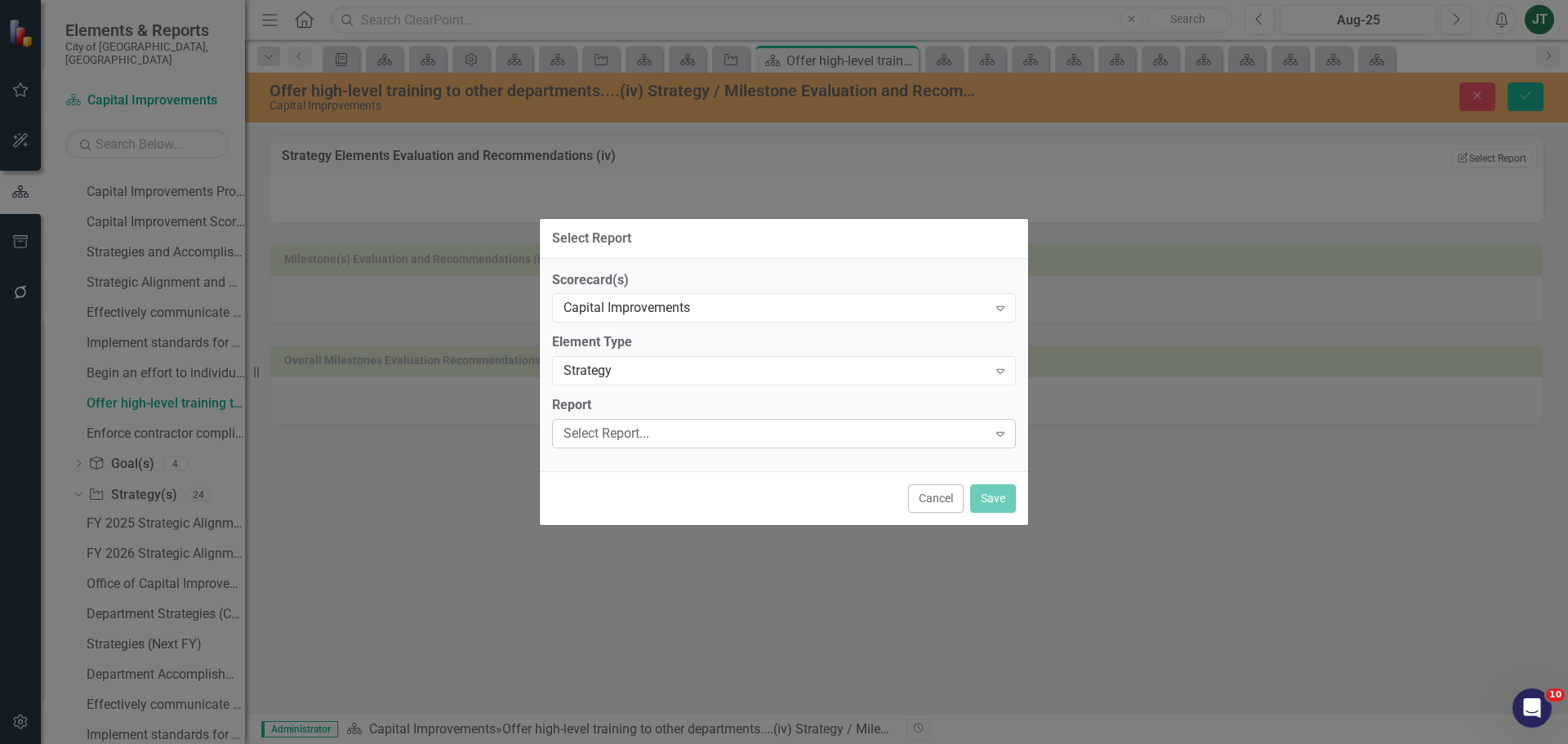
click at [659, 430] on div "Select Report..." at bounding box center [775, 434] width 424 height 19
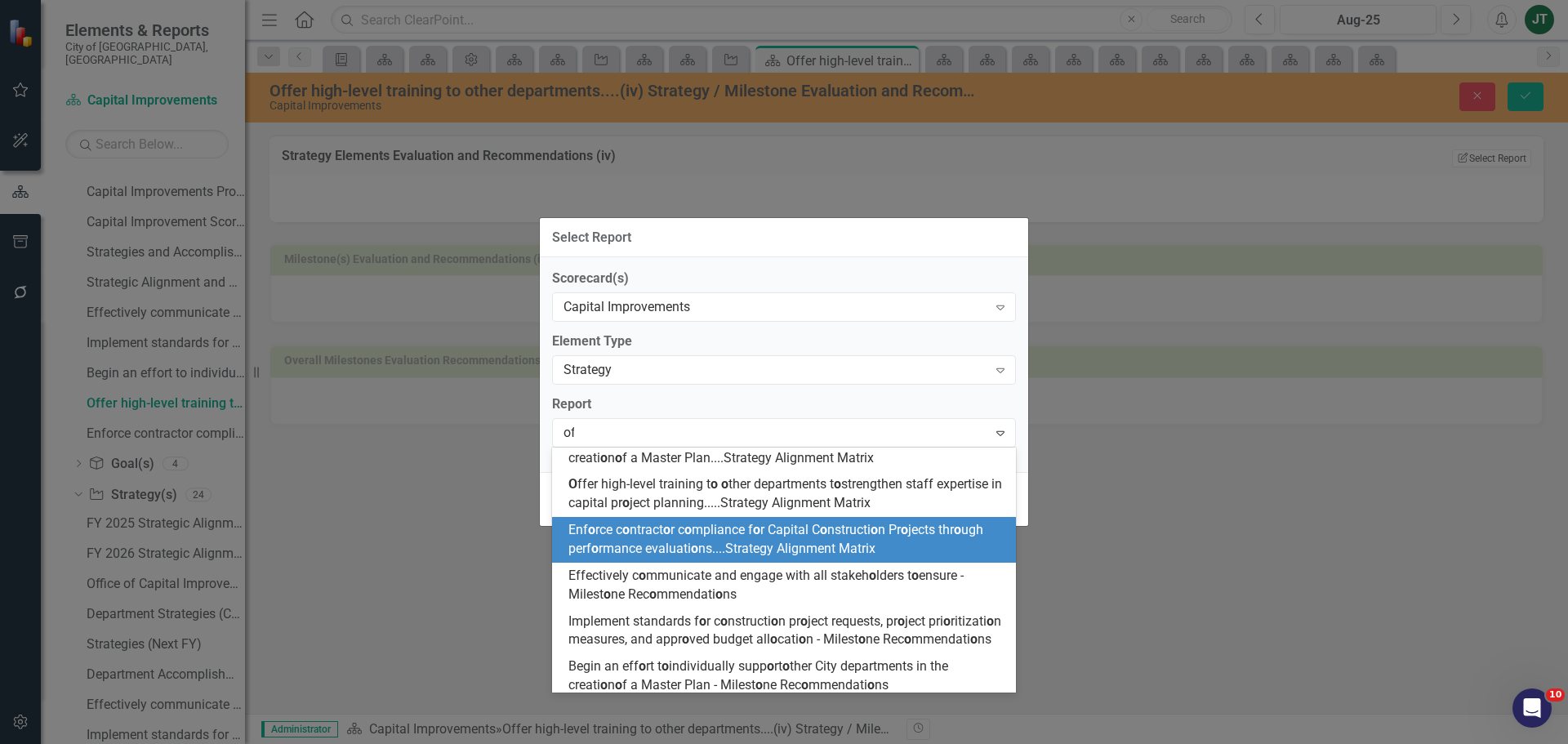
scroll to position [49, 0]
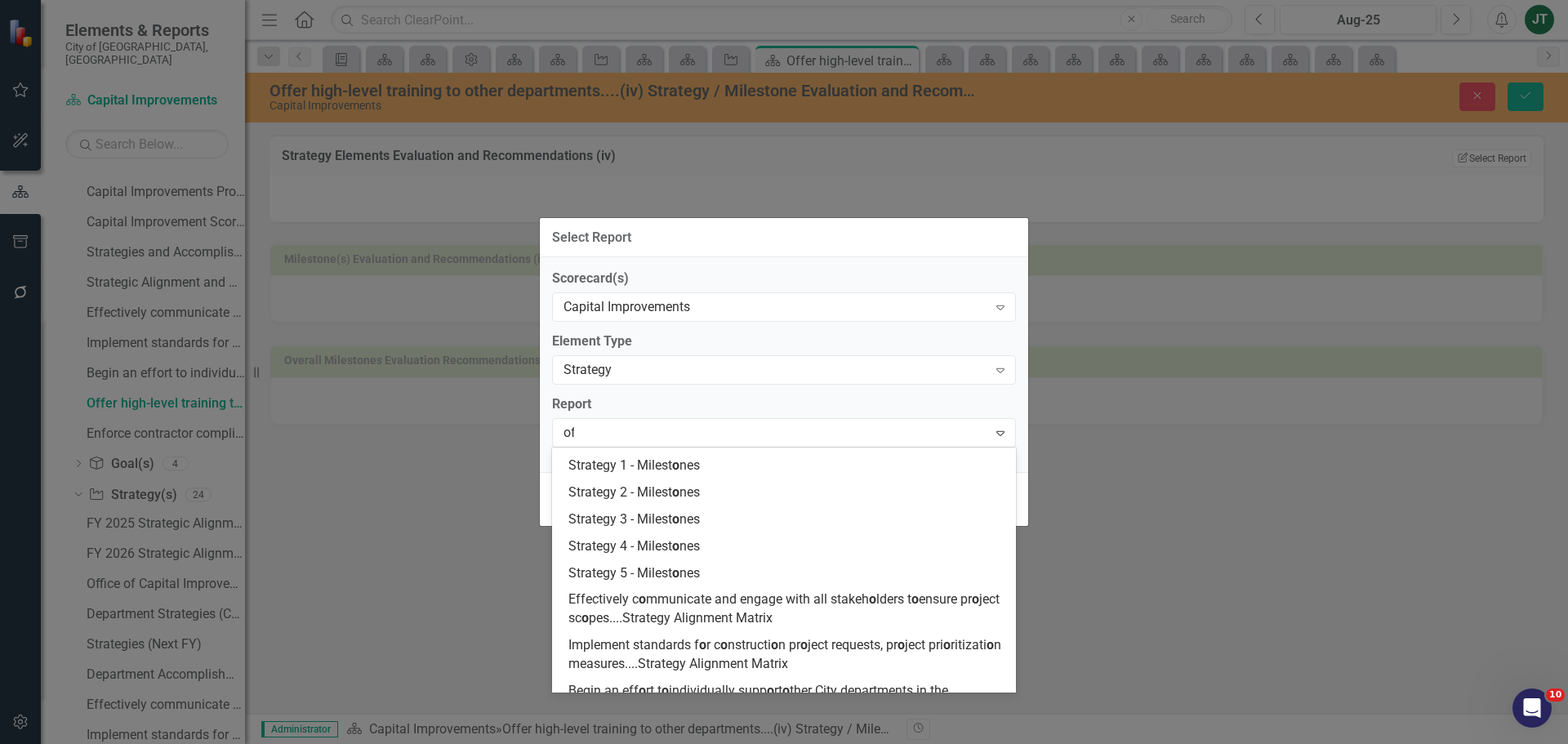
type input "off"
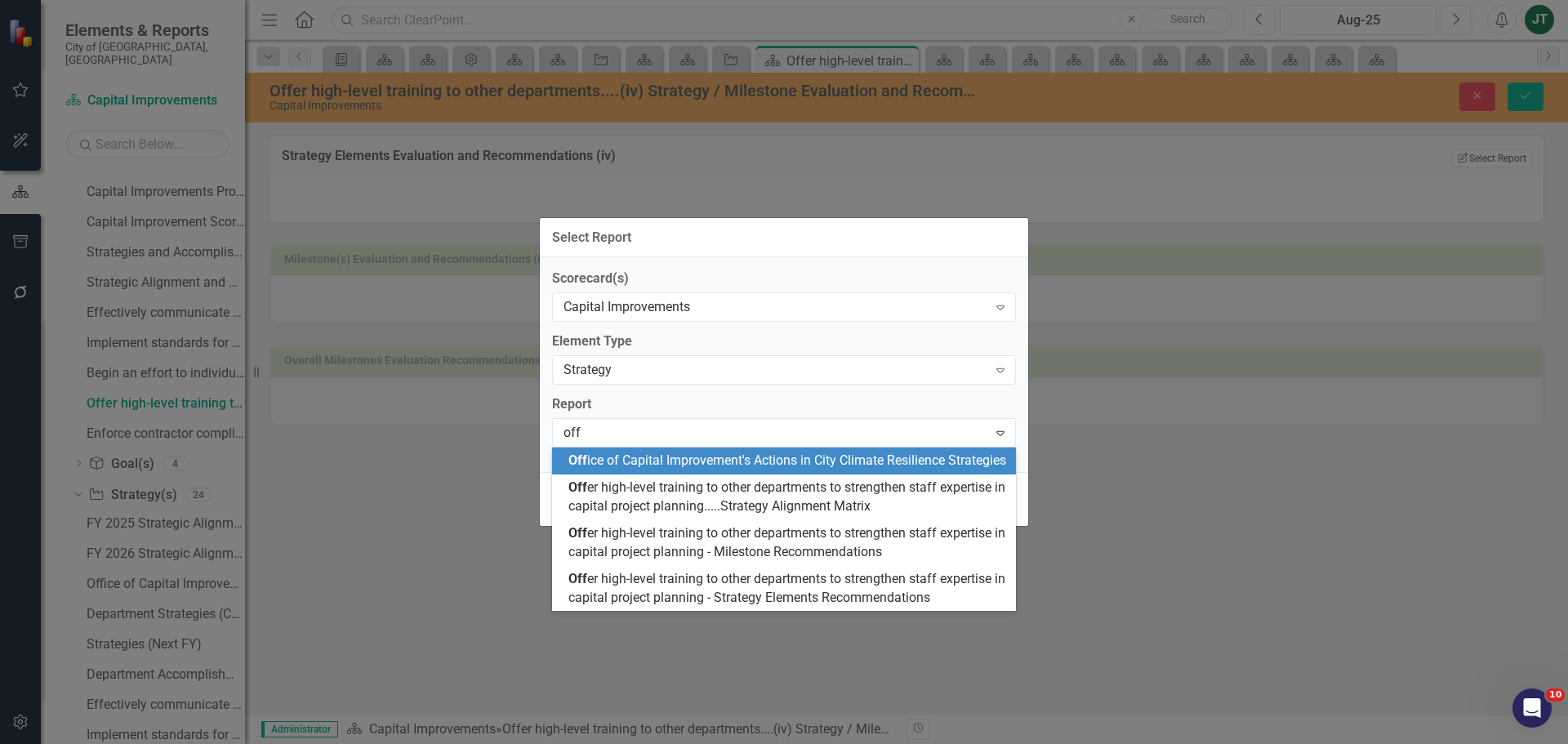
scroll to position [0, 0]
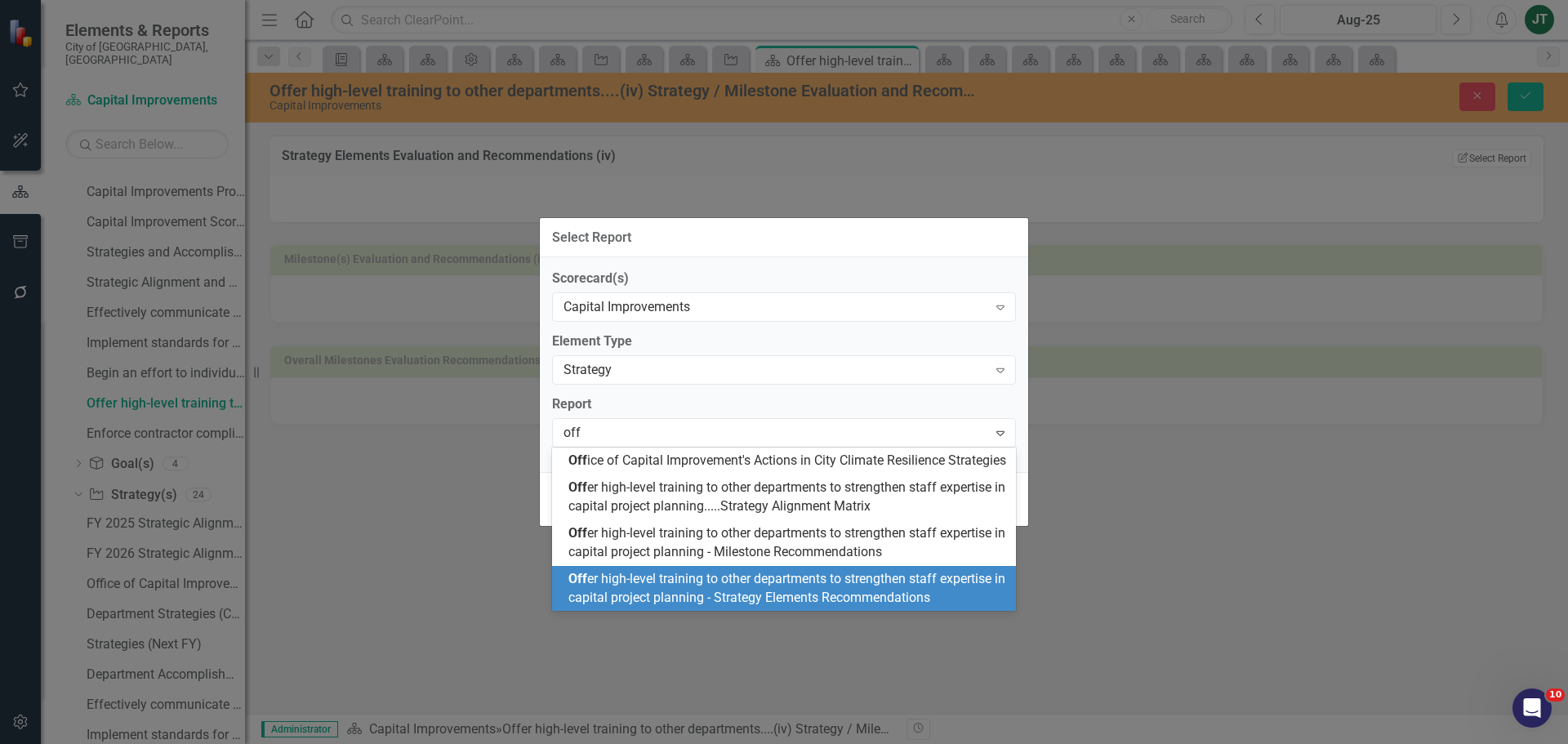
click at [827, 605] on span "Off er high-level training to other departments to strengthen staff expertise i…" at bounding box center [786, 587] width 437 height 35
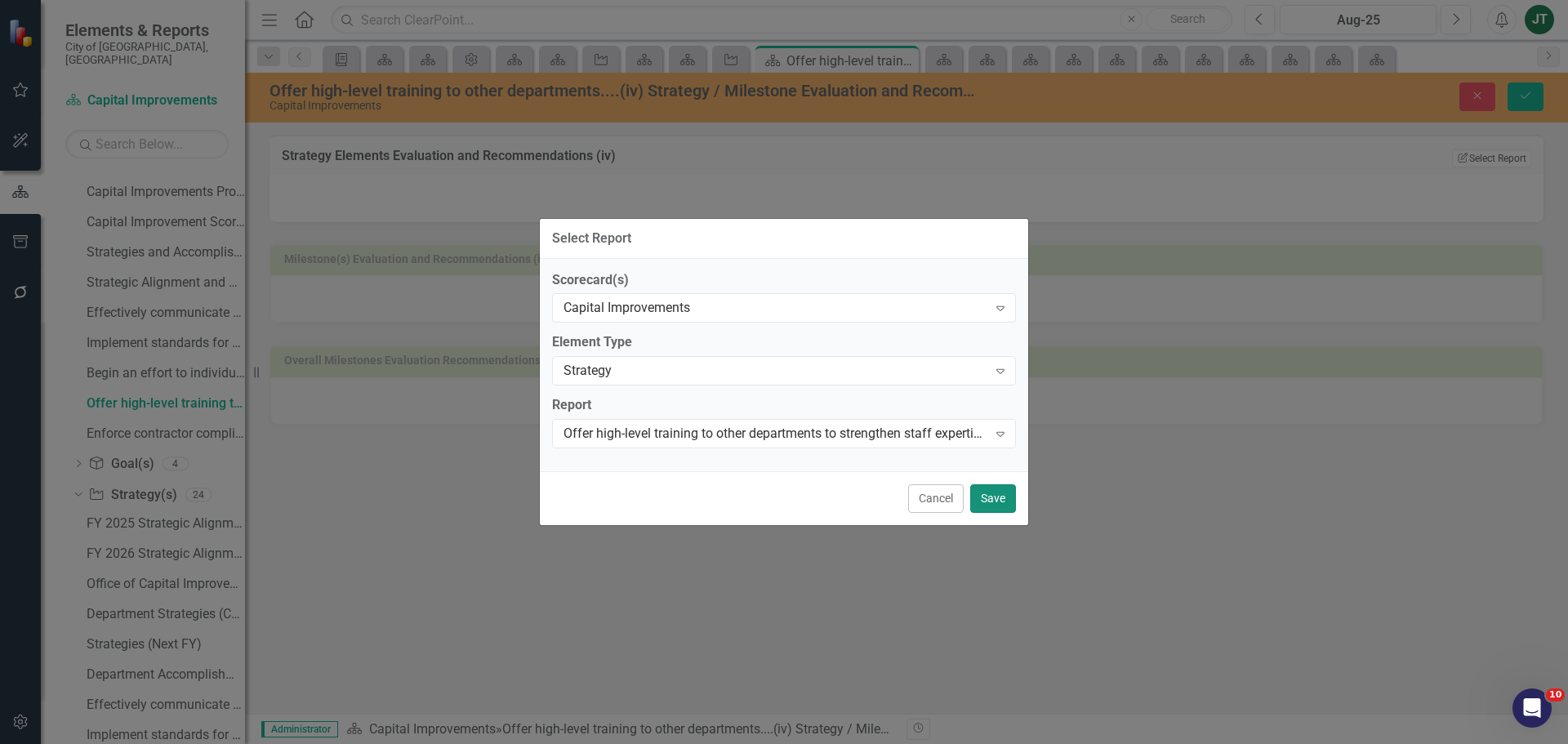
click at [996, 498] on button "Save" at bounding box center [993, 498] width 45 height 29
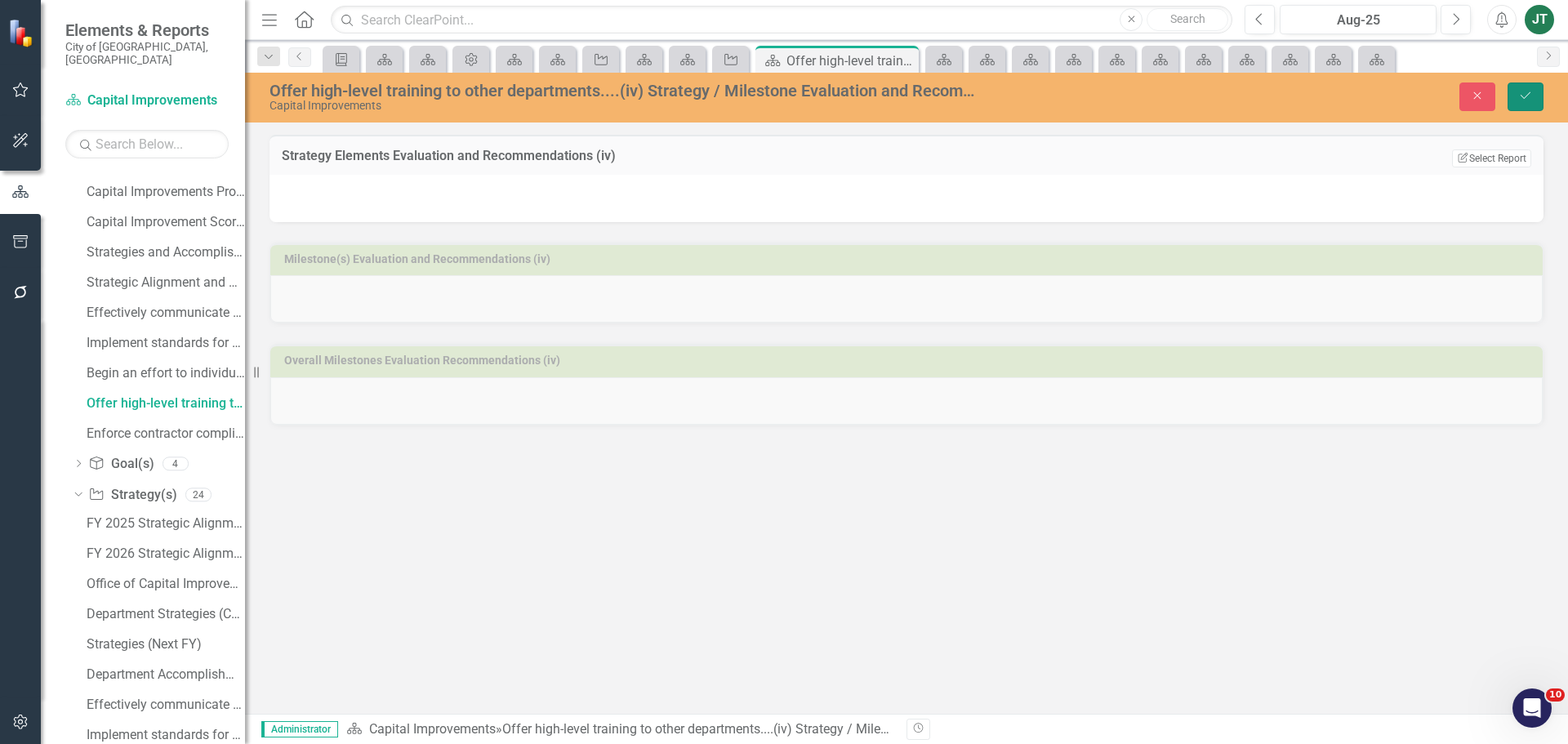
click at [1523, 90] on icon "Save" at bounding box center [1525, 96] width 14 height 12
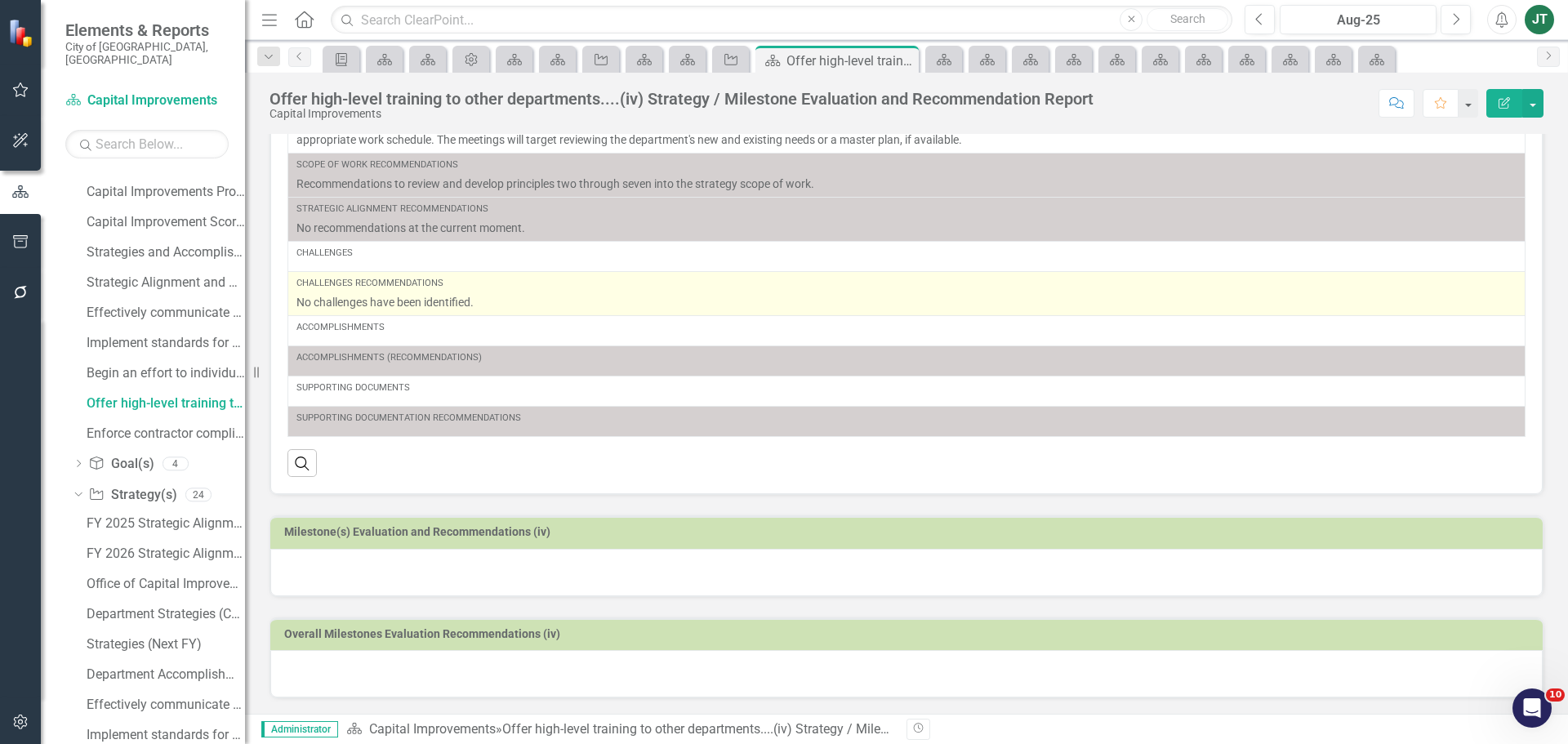
scroll to position [151, 0]
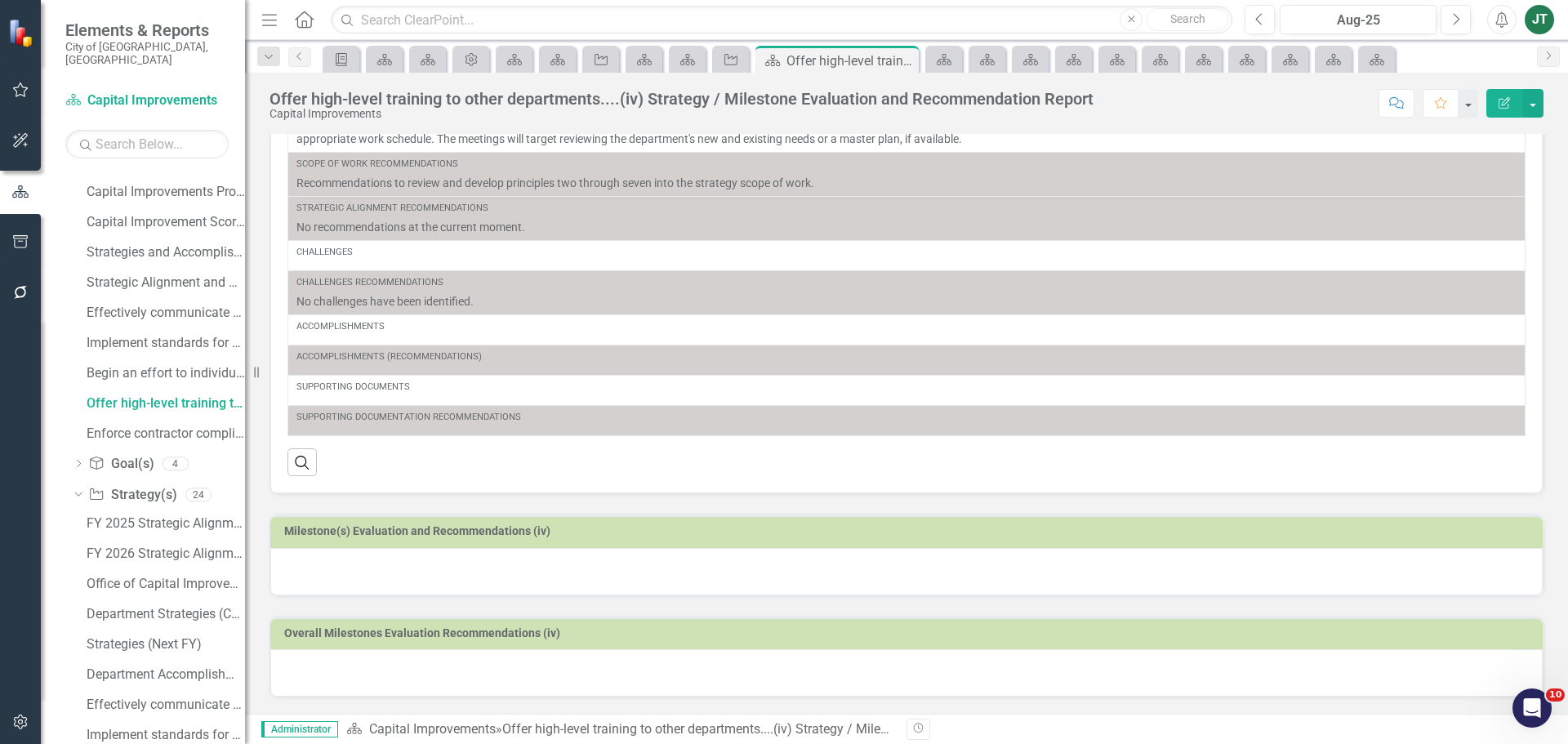
click at [583, 532] on h3 "Milestone(s) Evaluation and Recommendations (iv)" at bounding box center [909, 531] width 1250 height 13
click at [584, 532] on h3 "Milestone(s) Evaluation and Recommendations (iv)" at bounding box center [909, 531] width 1250 height 13
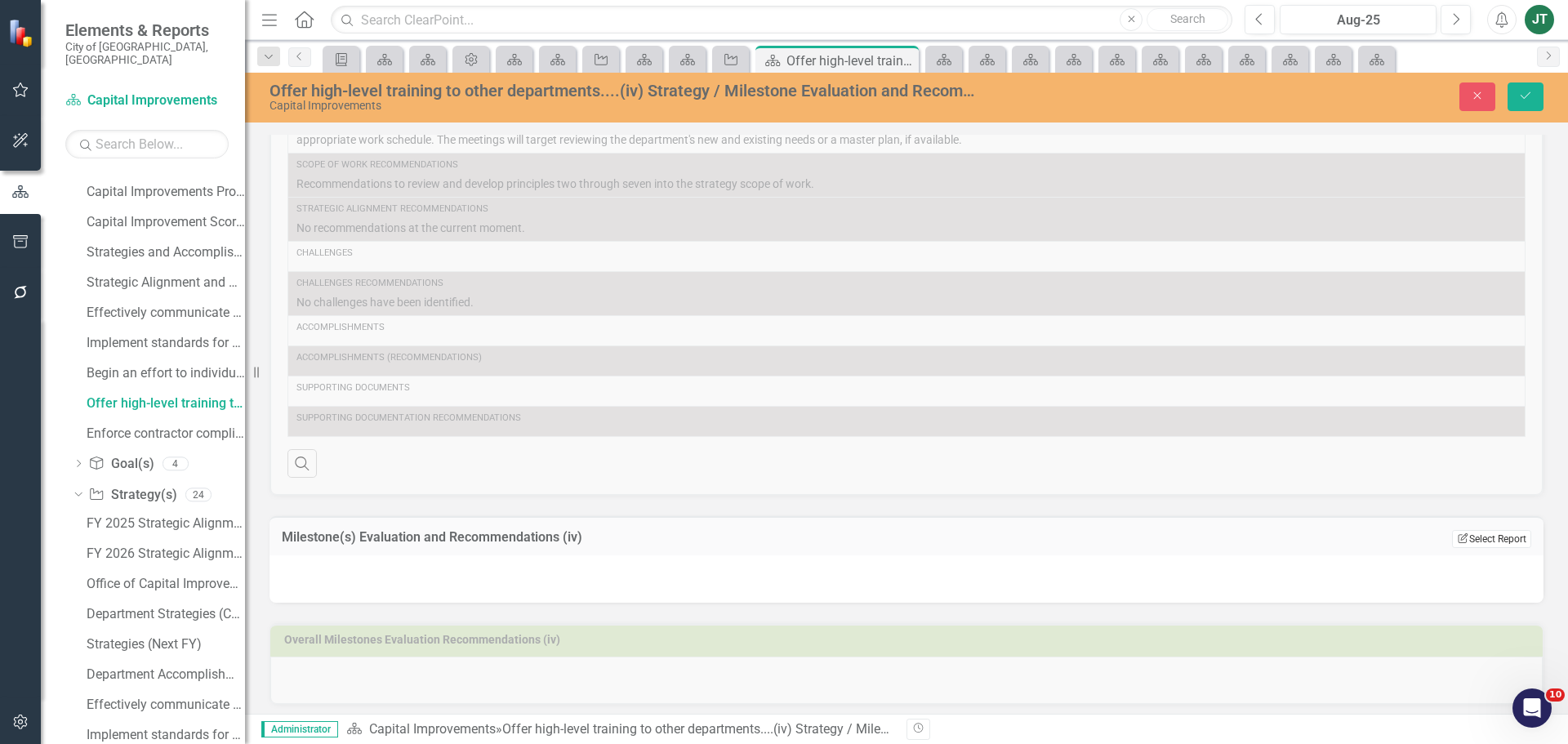
click at [1477, 542] on button "Edit Report Select Report" at bounding box center [1491, 539] width 79 height 18
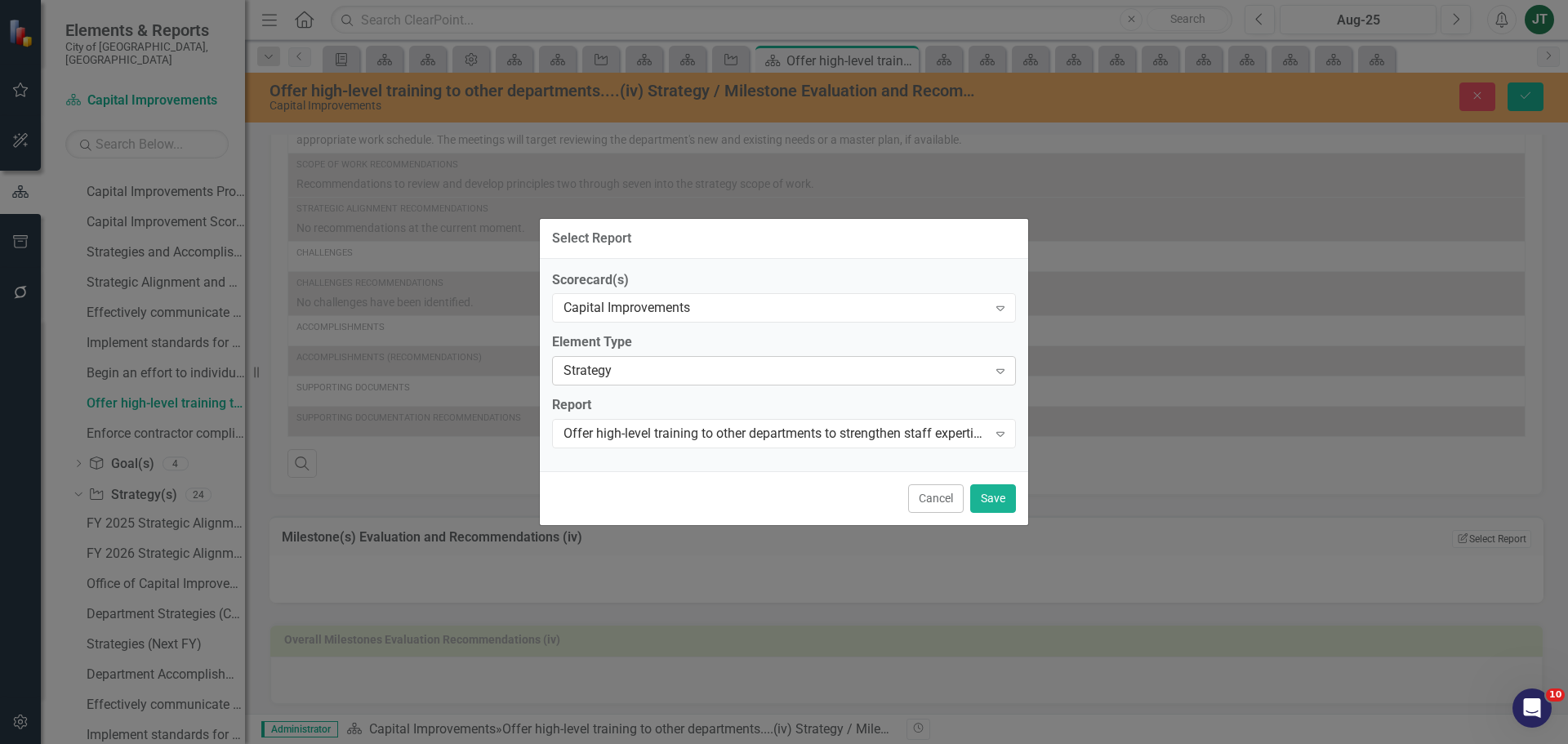
click at [619, 370] on div "Strategy" at bounding box center [775, 371] width 424 height 19
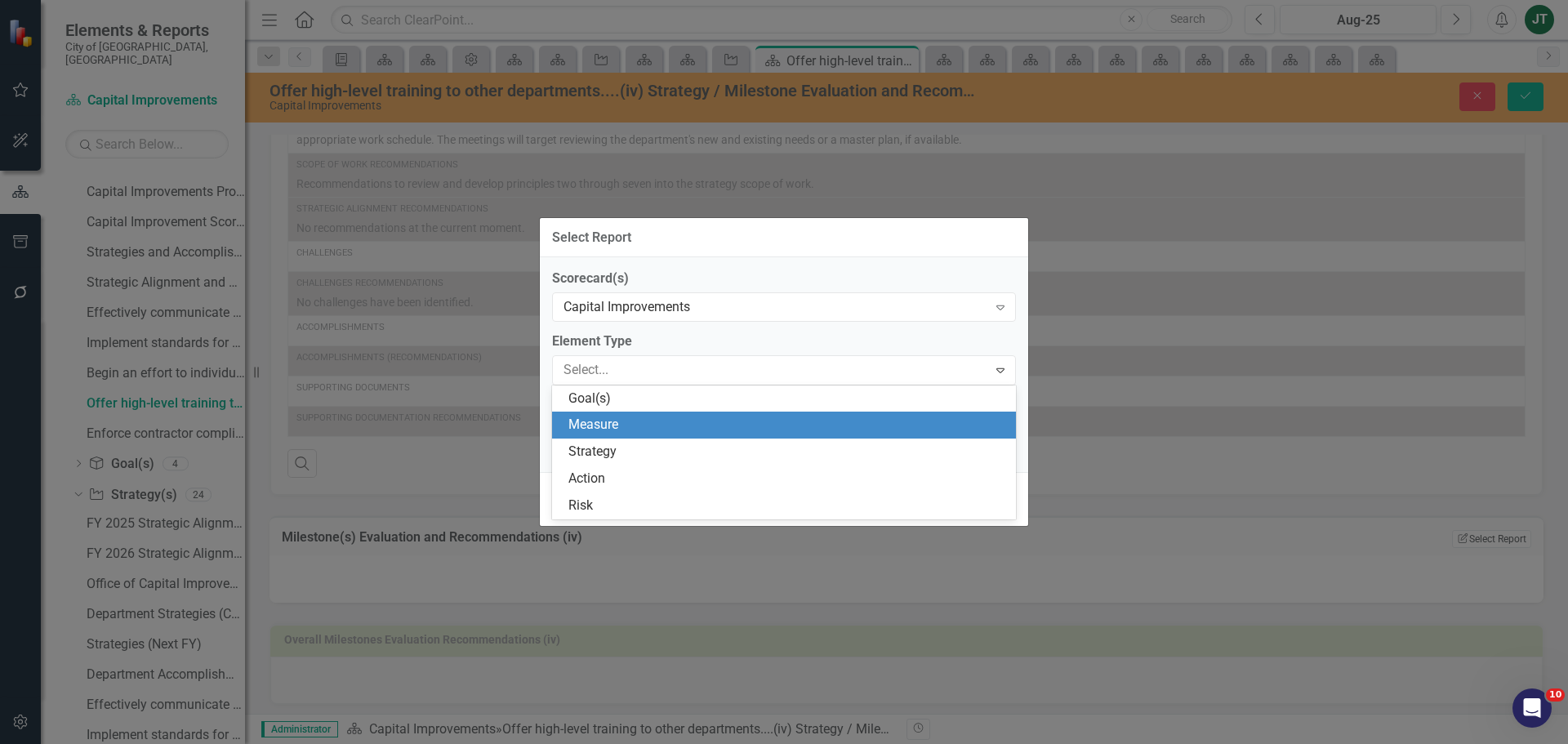
click at [612, 425] on div "Measure" at bounding box center [787, 425] width 438 height 19
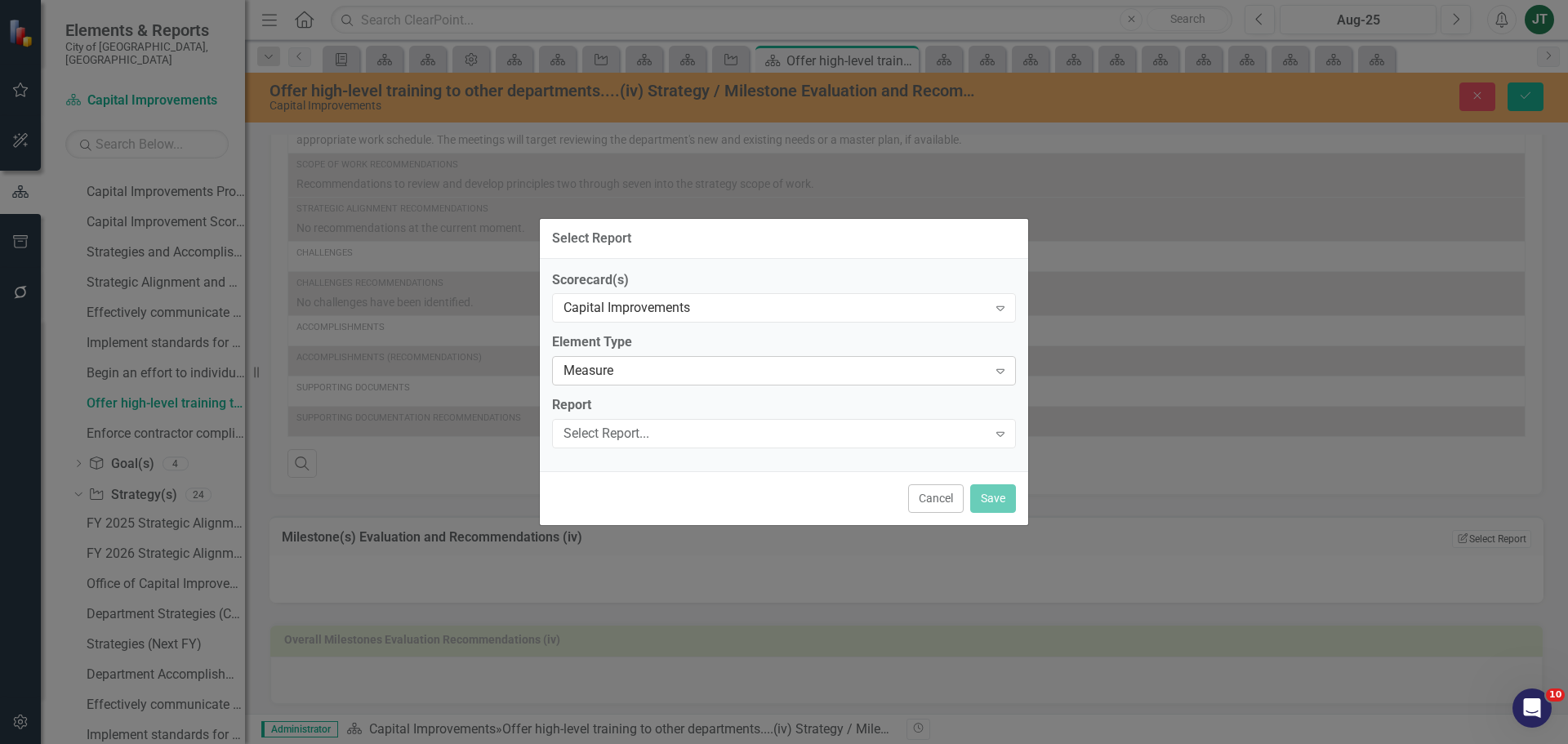
click at [609, 375] on div "Measure" at bounding box center [775, 371] width 424 height 19
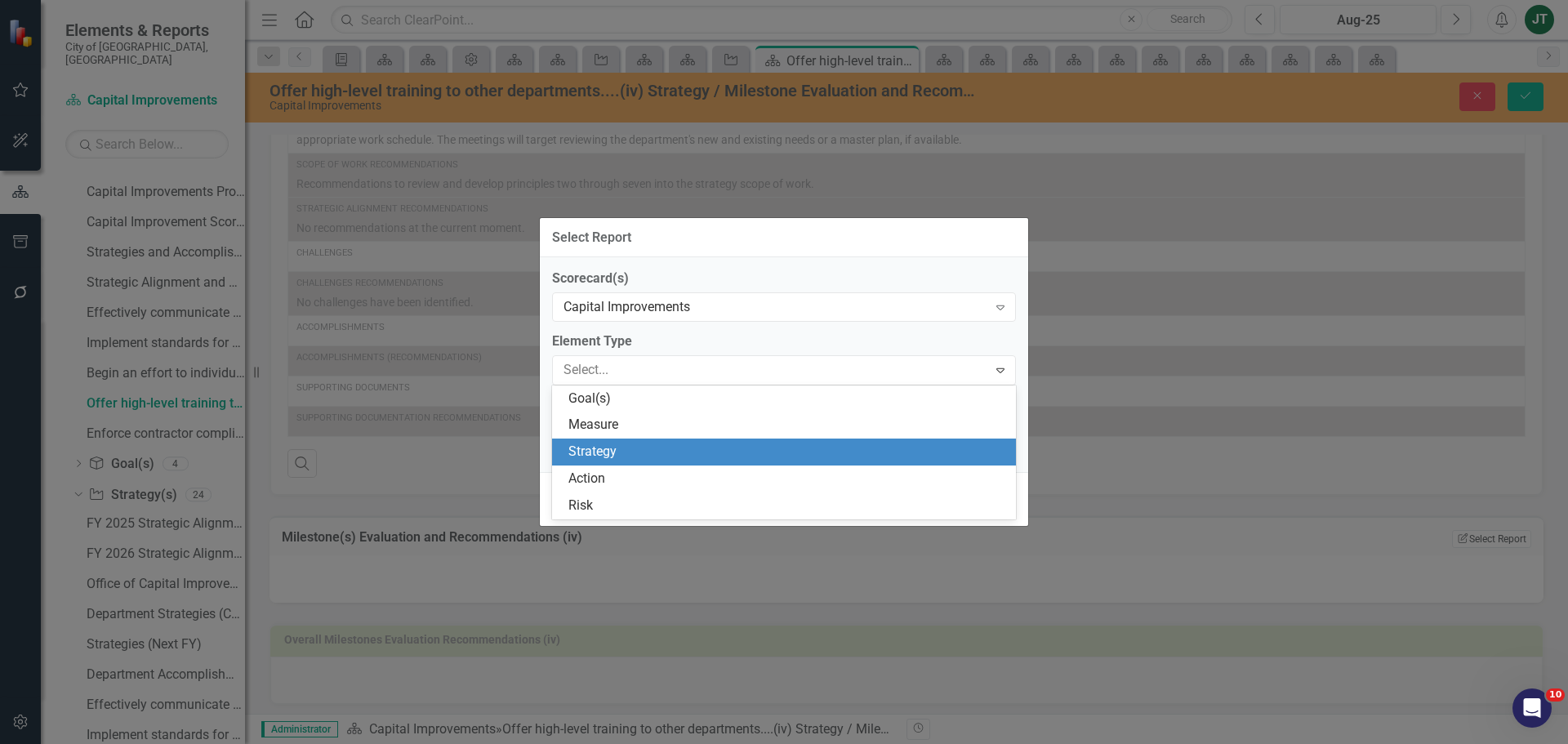
drag, startPoint x: 602, startPoint y: 438, endPoint x: 603, endPoint y: 455, distance: 17.0
click at [603, 455] on div "Goal(s) Measure Strategy Action Risk" at bounding box center [784, 452] width 464 height 134
click at [603, 453] on div "Strategy" at bounding box center [787, 452] width 438 height 19
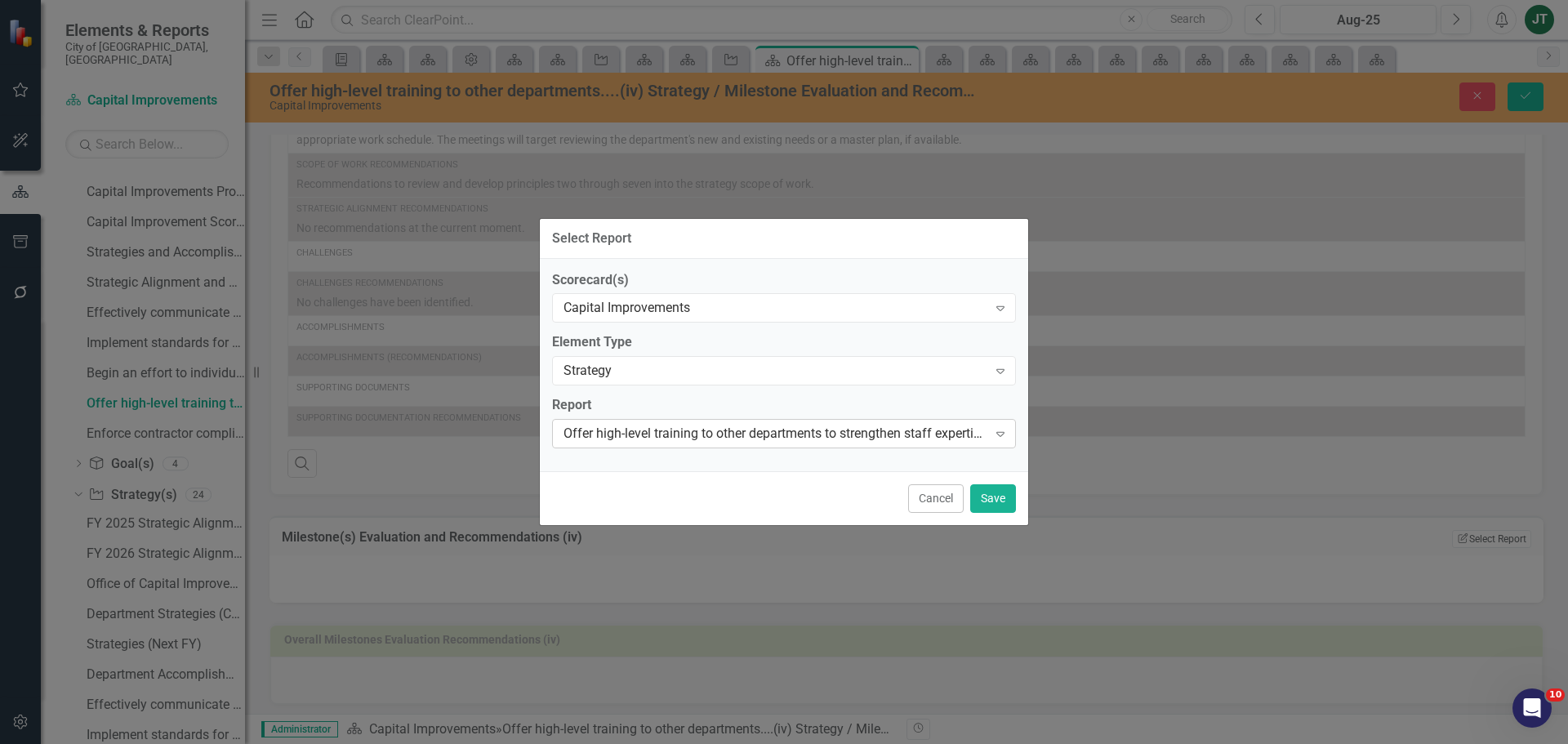
click at [598, 437] on div "Offer high-level training to other departments to strengthen staff expertise in…" at bounding box center [775, 434] width 424 height 19
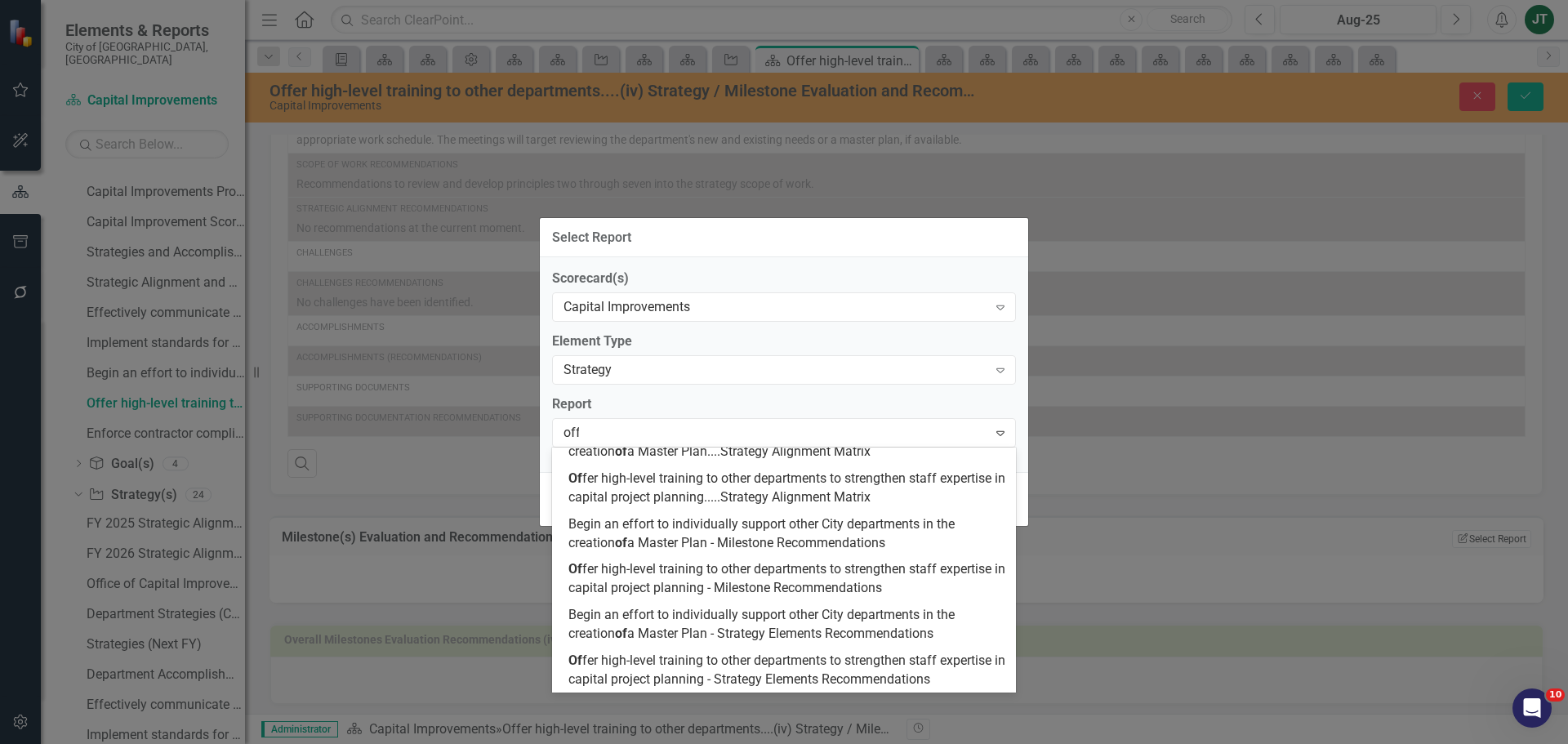
scroll to position [0, 0]
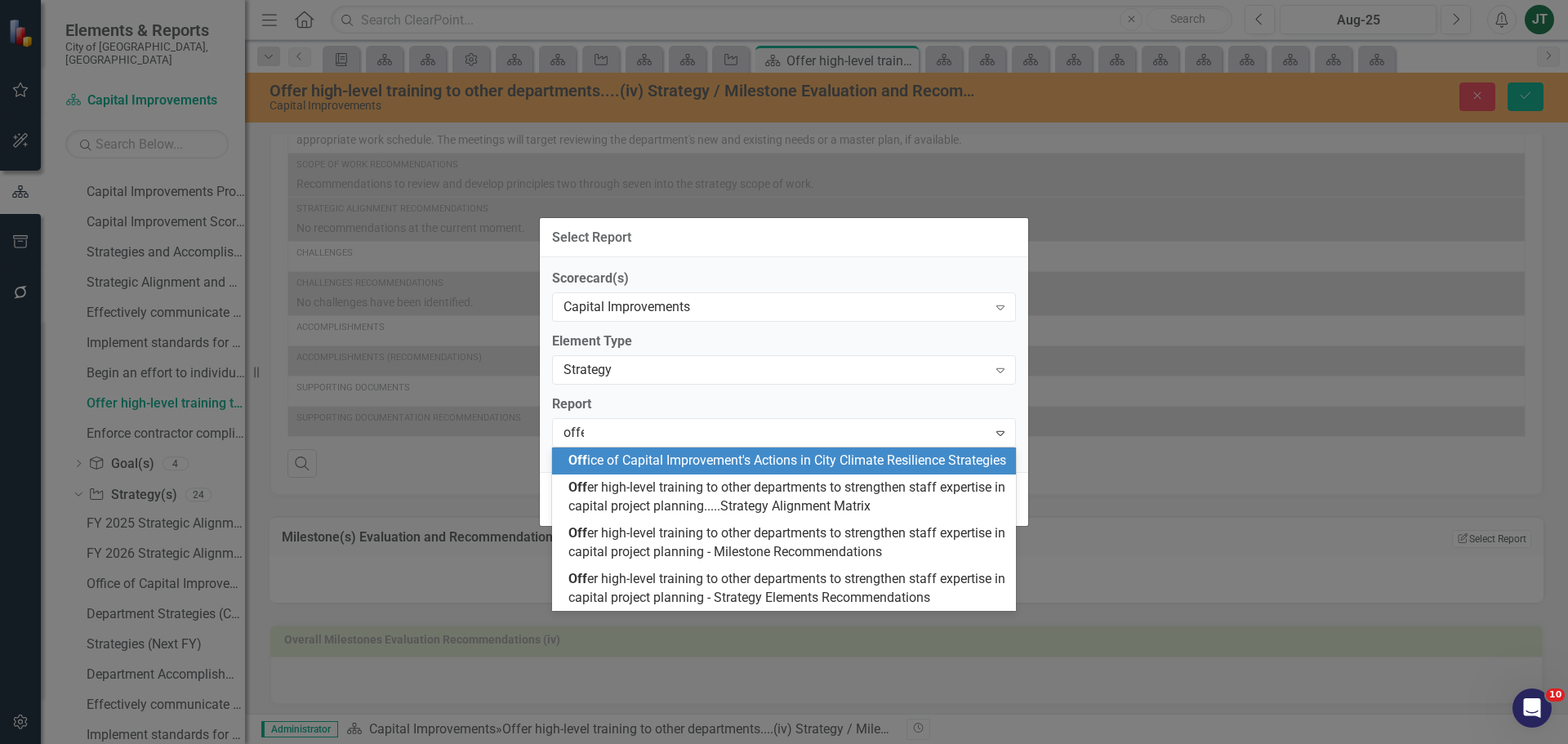
type input "offer"
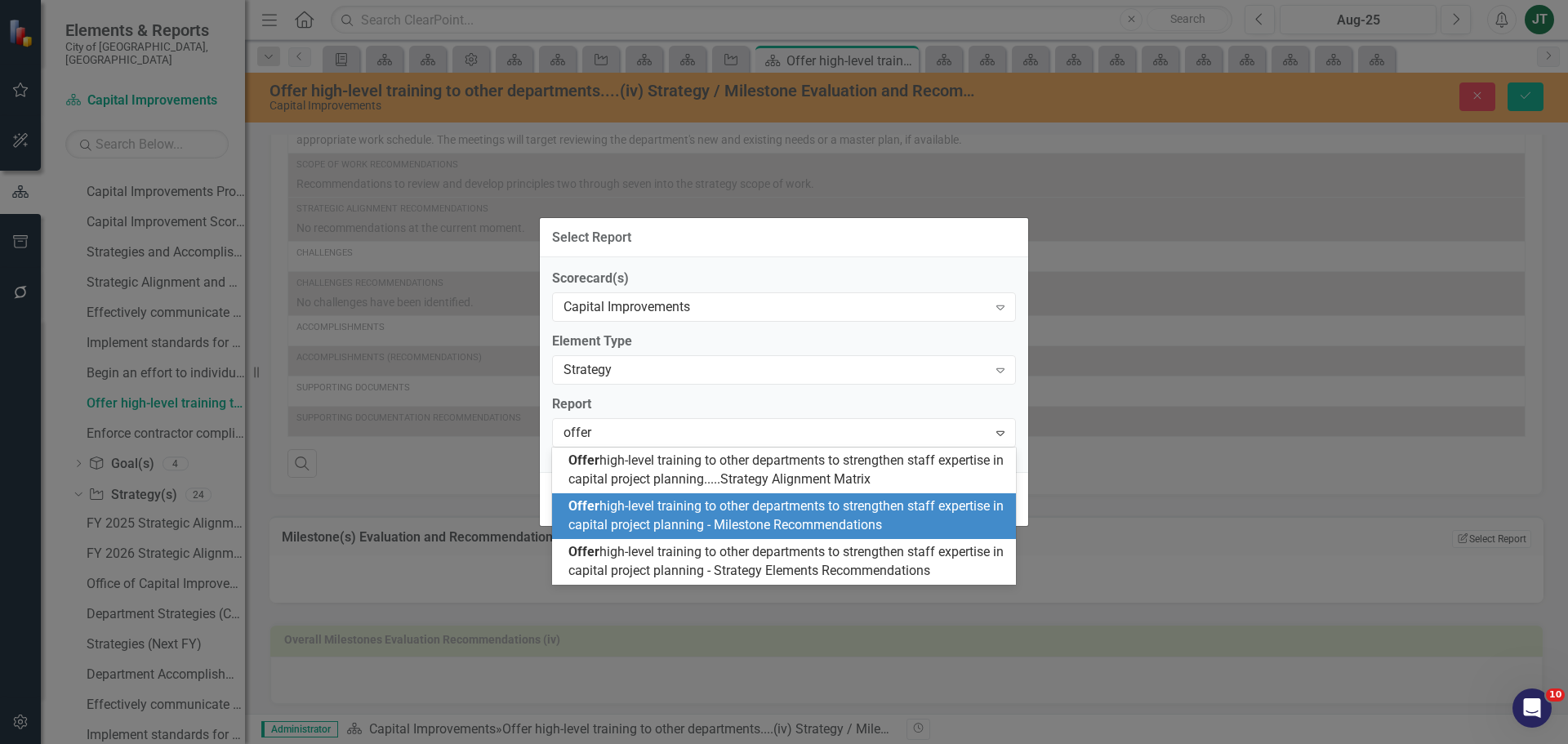
drag, startPoint x: 760, startPoint y: 521, endPoint x: 812, endPoint y: 514, distance: 52.5
click at [761, 521] on span "Offer high-level training to other departments to strengthen staff expertise in…" at bounding box center [785, 515] width 435 height 35
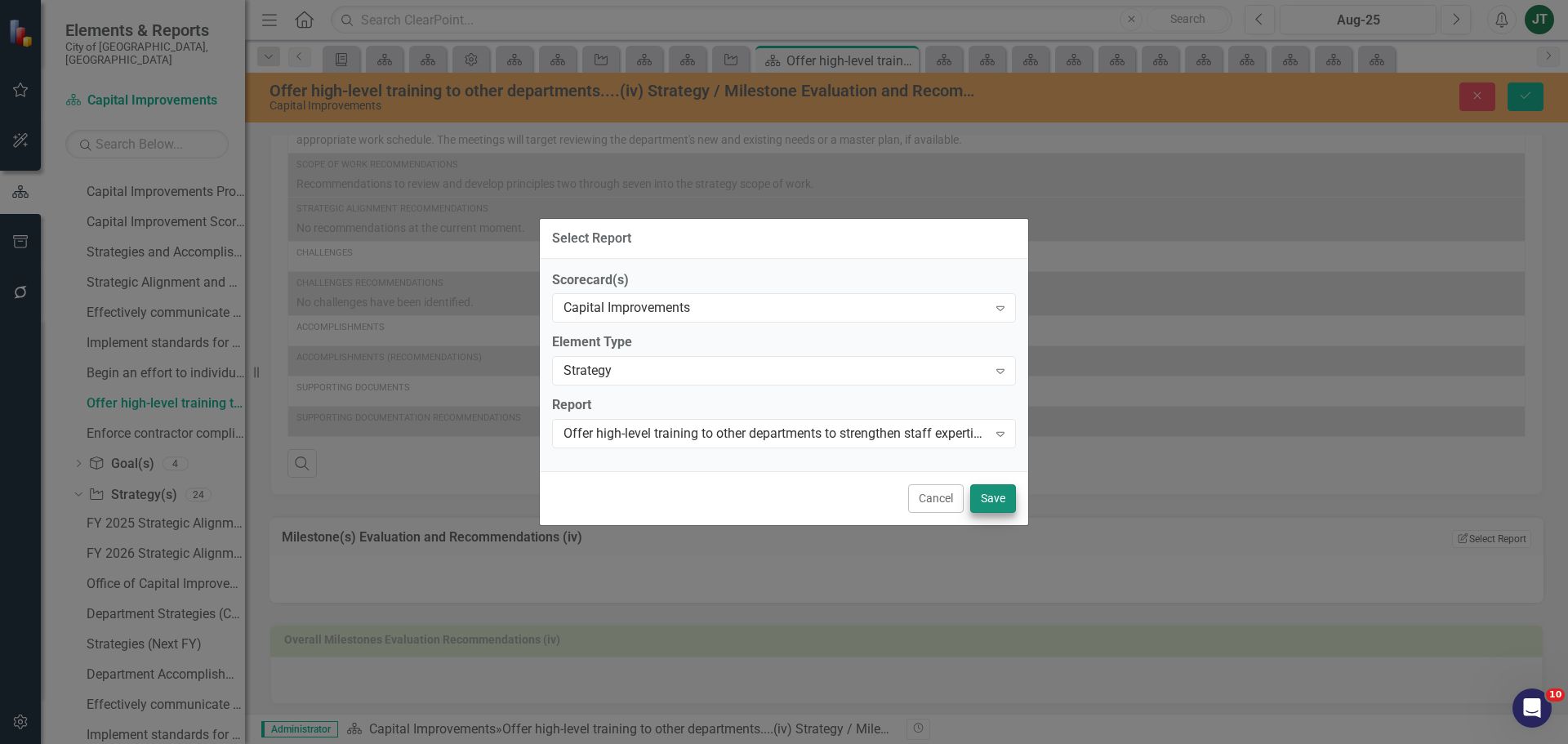
drag, startPoint x: 969, startPoint y: 497, endPoint x: 982, endPoint y: 495, distance: 13.2
click at [973, 496] on div "Cancel Save" at bounding box center [784, 498] width 488 height 54
click at [994, 496] on button "Save" at bounding box center [993, 498] width 45 height 29
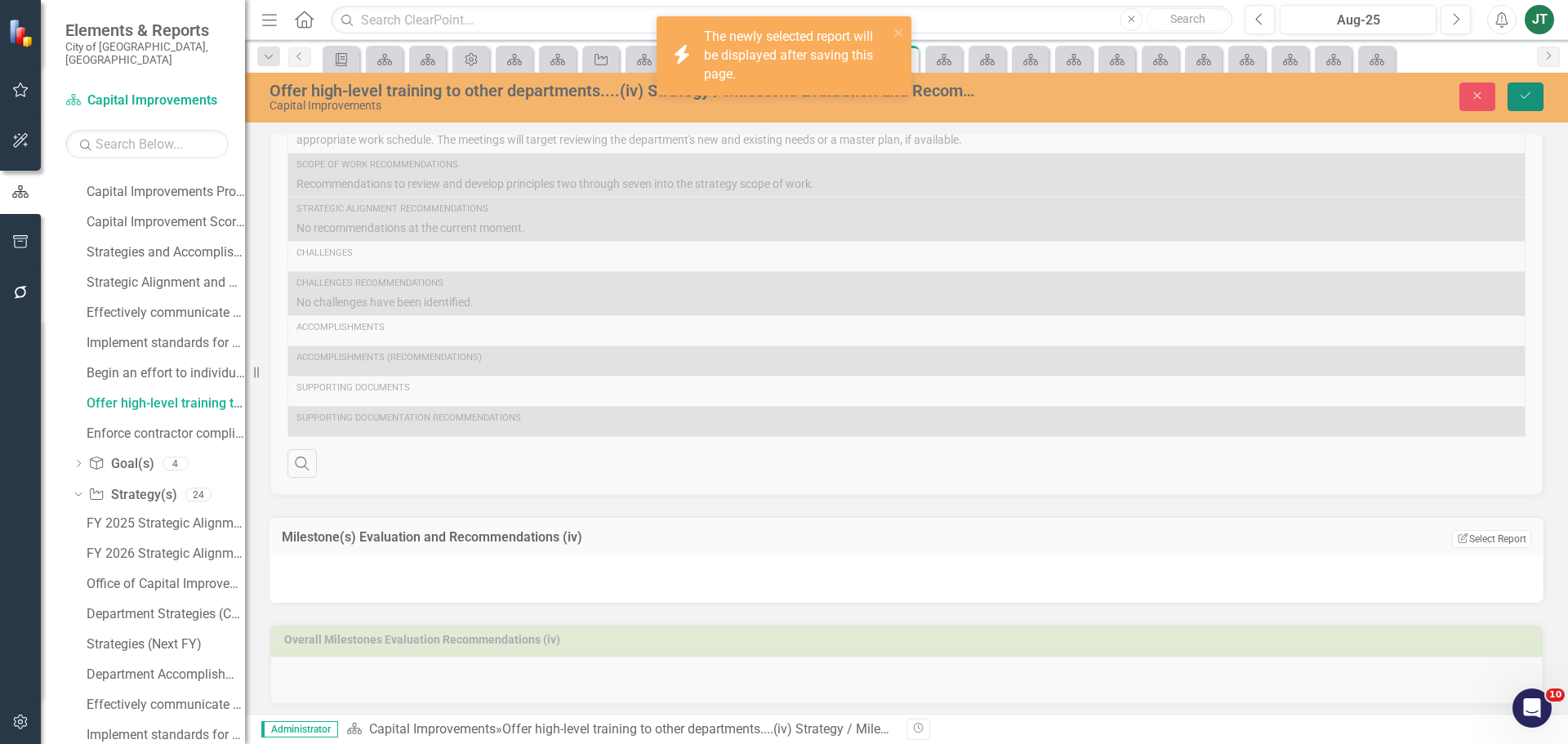
drag, startPoint x: 1520, startPoint y: 93, endPoint x: 1509, endPoint y: 98, distance: 12.1
click at [1521, 93] on icon "Save" at bounding box center [1525, 96] width 14 height 12
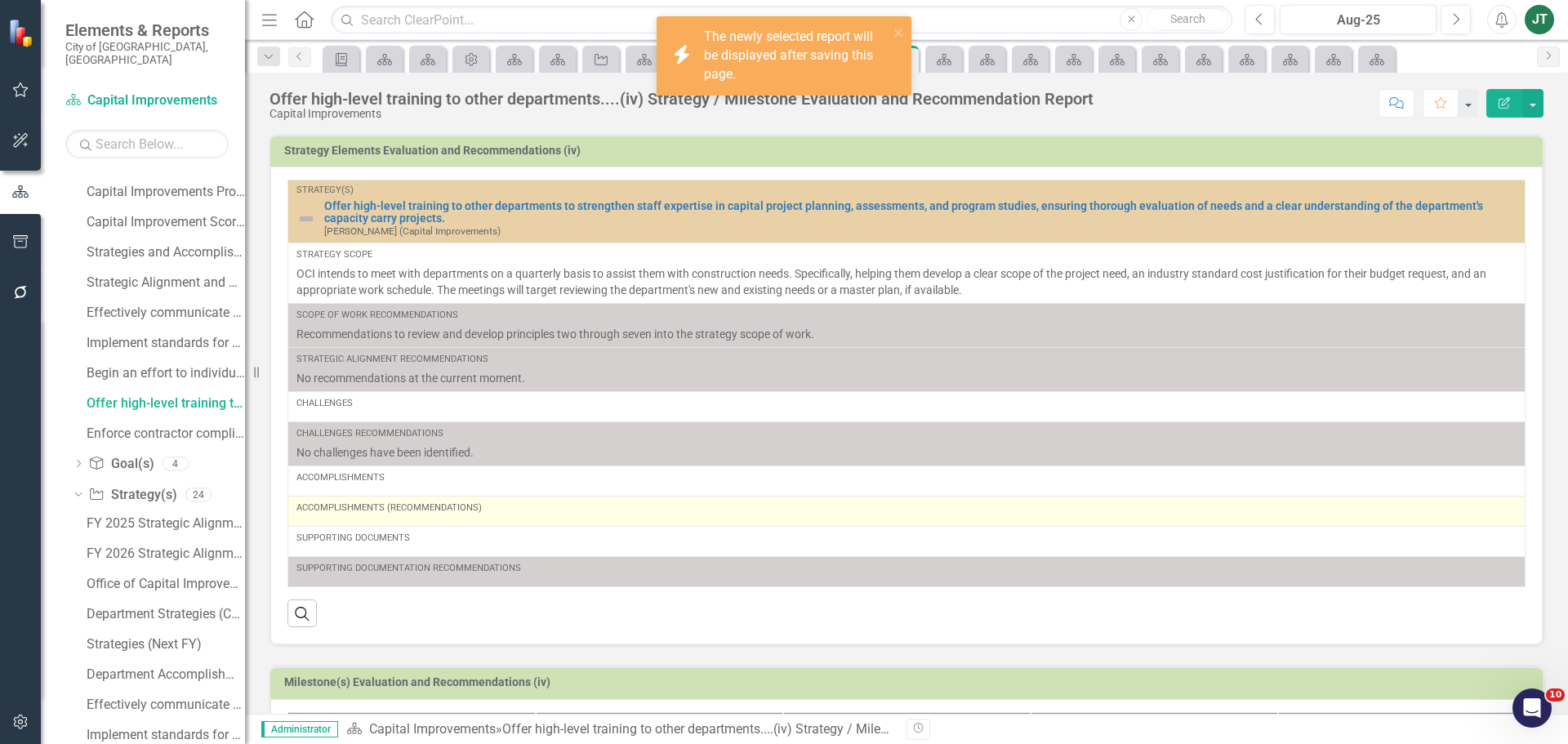
scroll to position [268, 0]
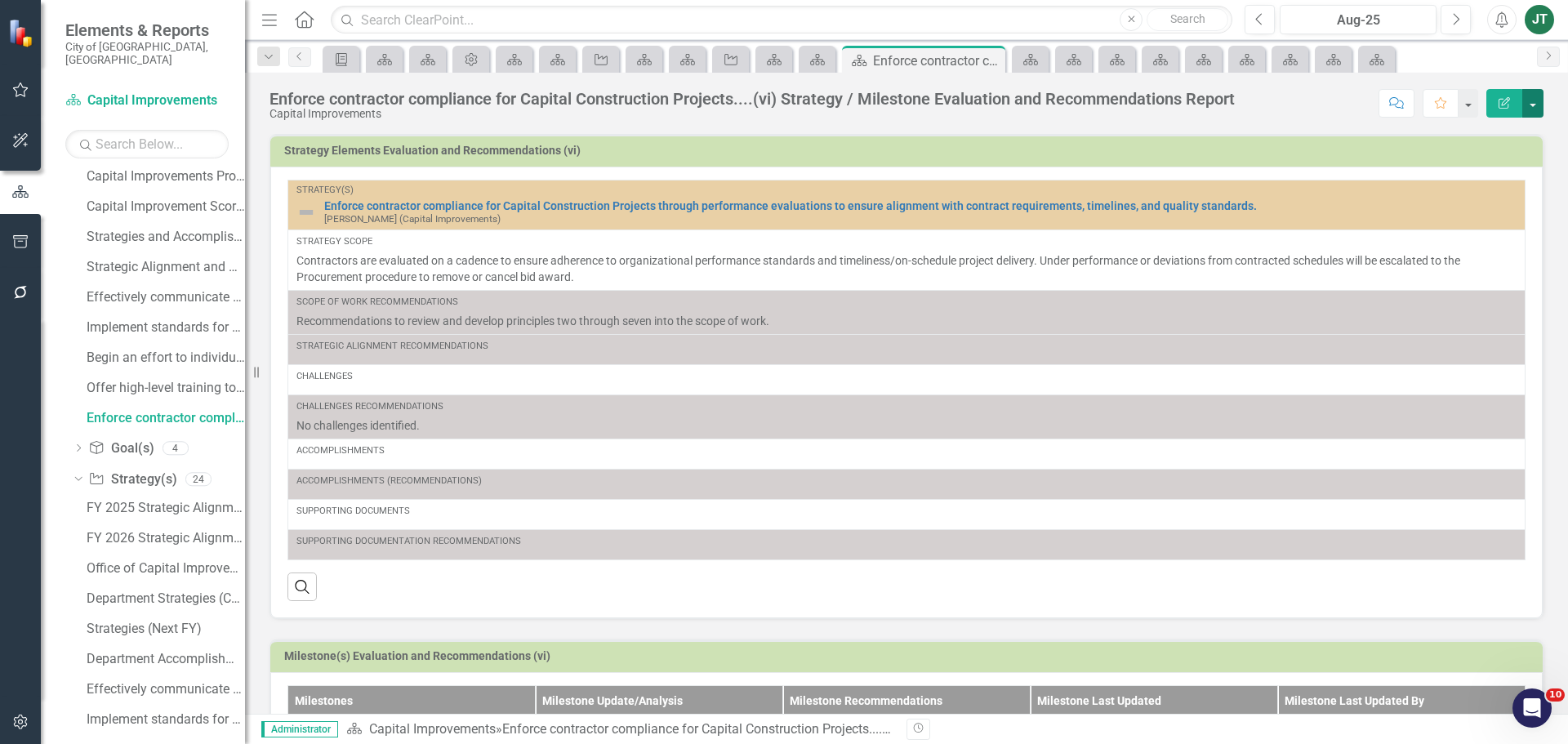
click at [1528, 98] on button "button" at bounding box center [1533, 104] width 21 height 29
click at [1470, 163] on link "Edit Report Edit Layout" at bounding box center [1474, 164] width 138 height 30
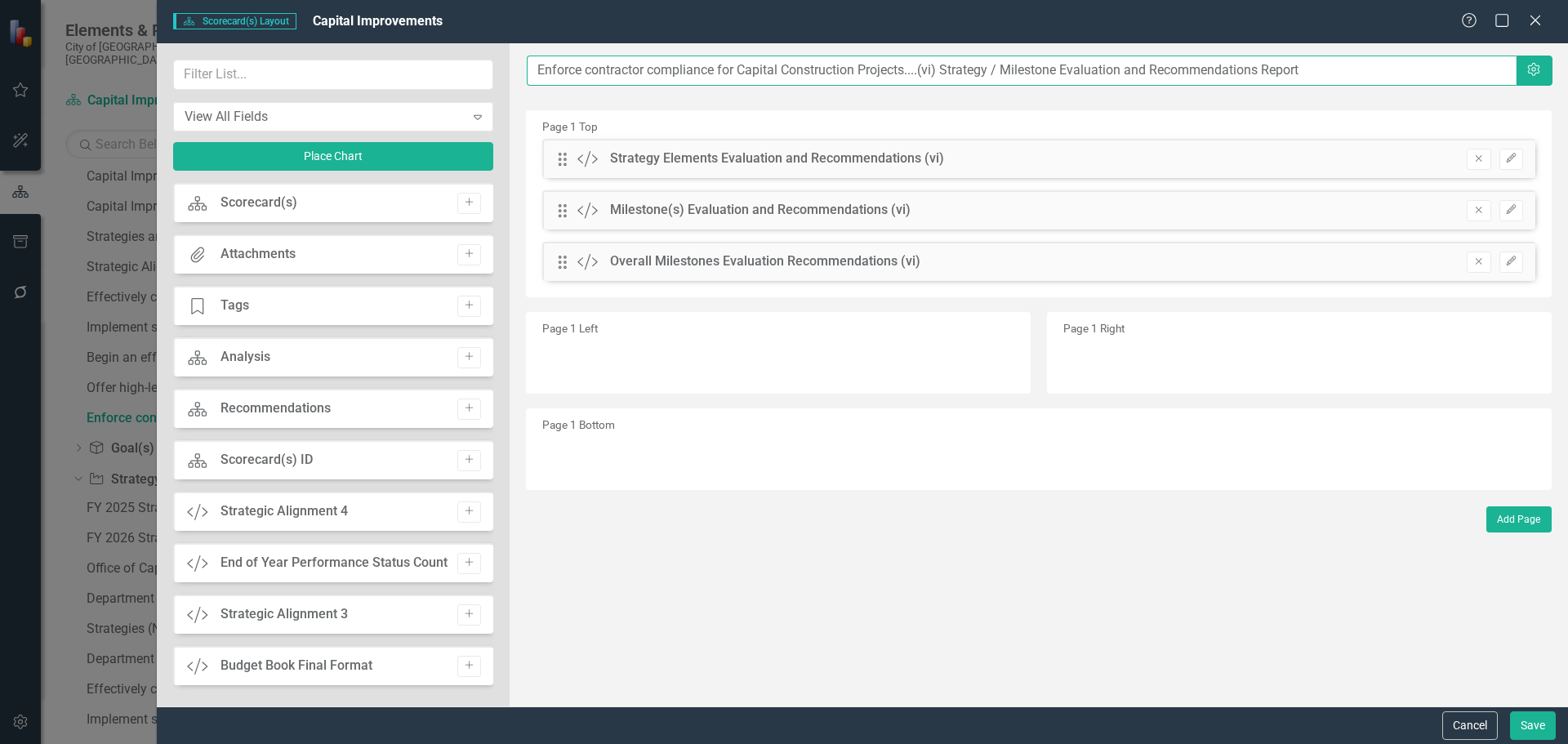
click at [934, 68] on input "Enforce contractor compliance for Capital Construction Projects....(vi) Strateg…" at bounding box center [1022, 71] width 990 height 30
type input "Enforce contractor compliance for Capital Construction Projects....(v) Strategy…"
click at [1486, 153] on button "Remove" at bounding box center [1479, 159] width 24 height 21
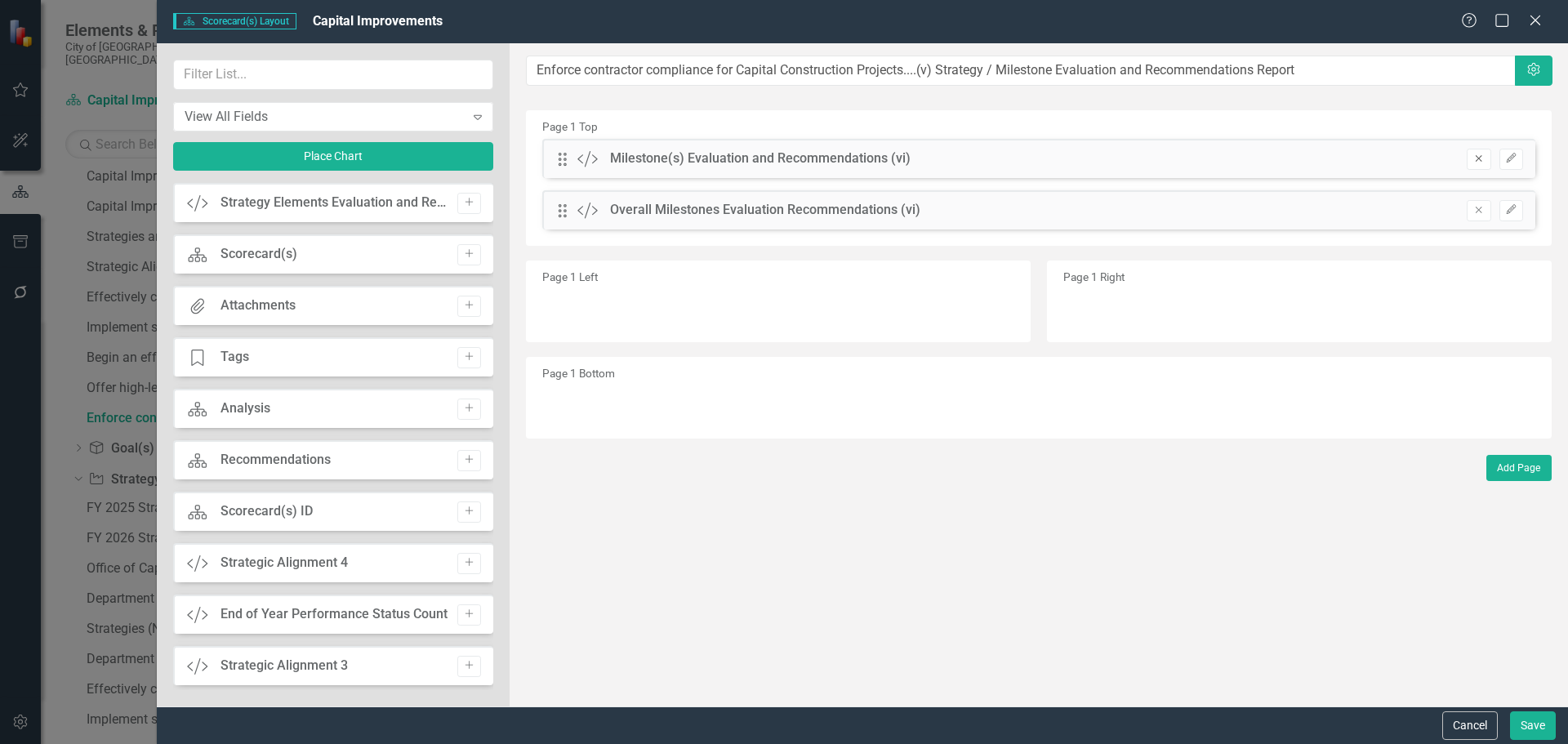
click at [1479, 157] on icon "Remove" at bounding box center [1478, 158] width 13 height 10
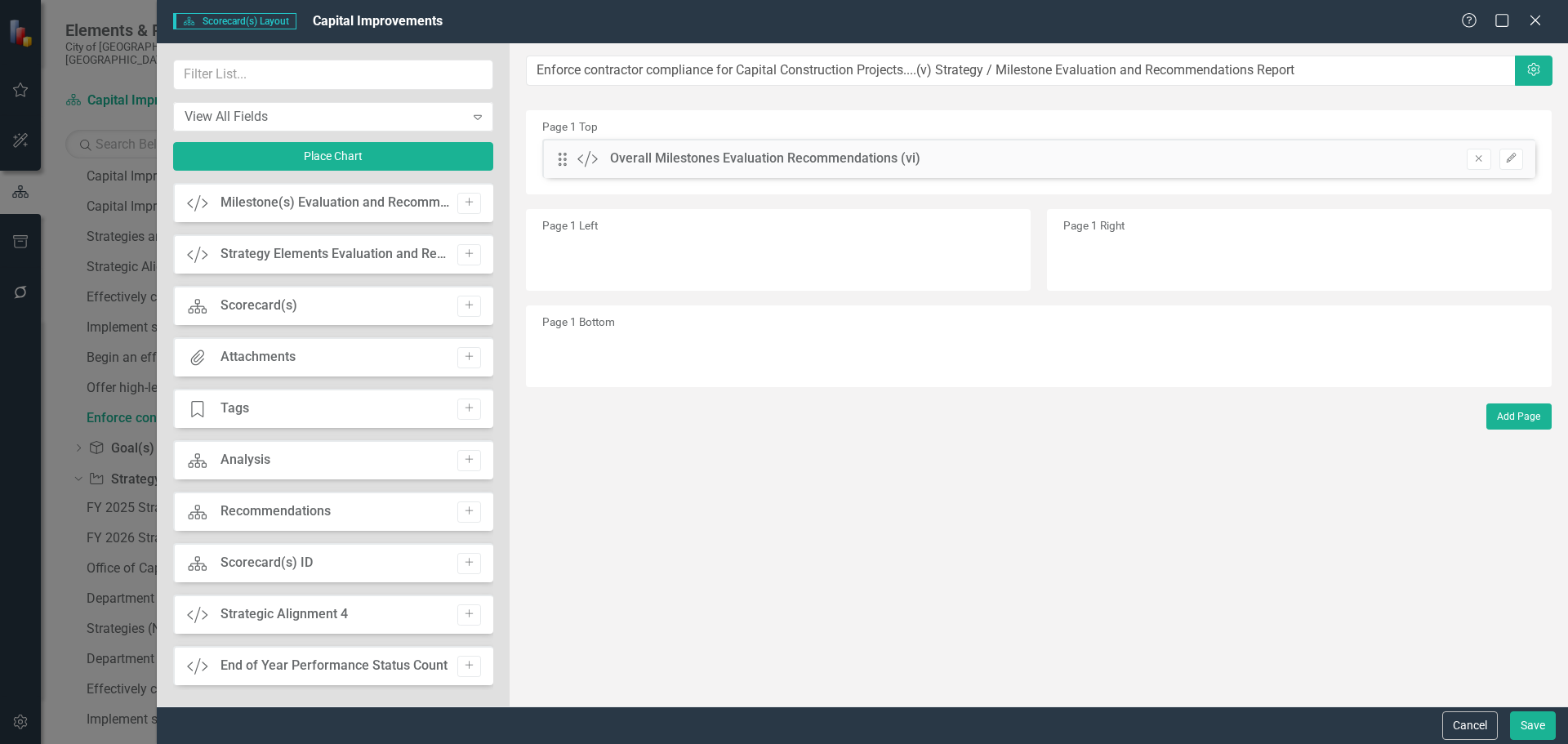
click at [1479, 157] on icon "Remove" at bounding box center [1478, 158] width 13 height 10
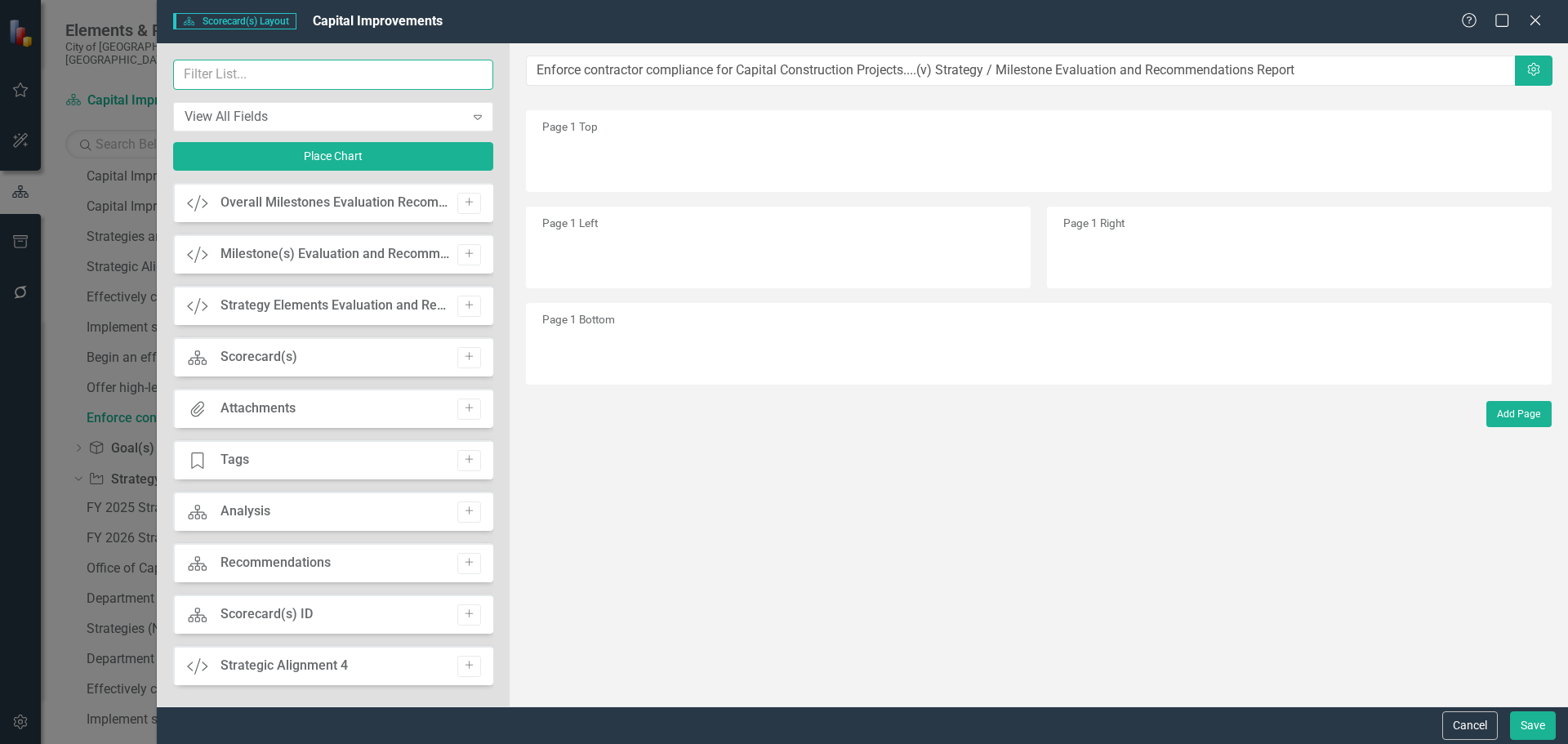
click at [269, 88] on input "text" at bounding box center [333, 75] width 320 height 30
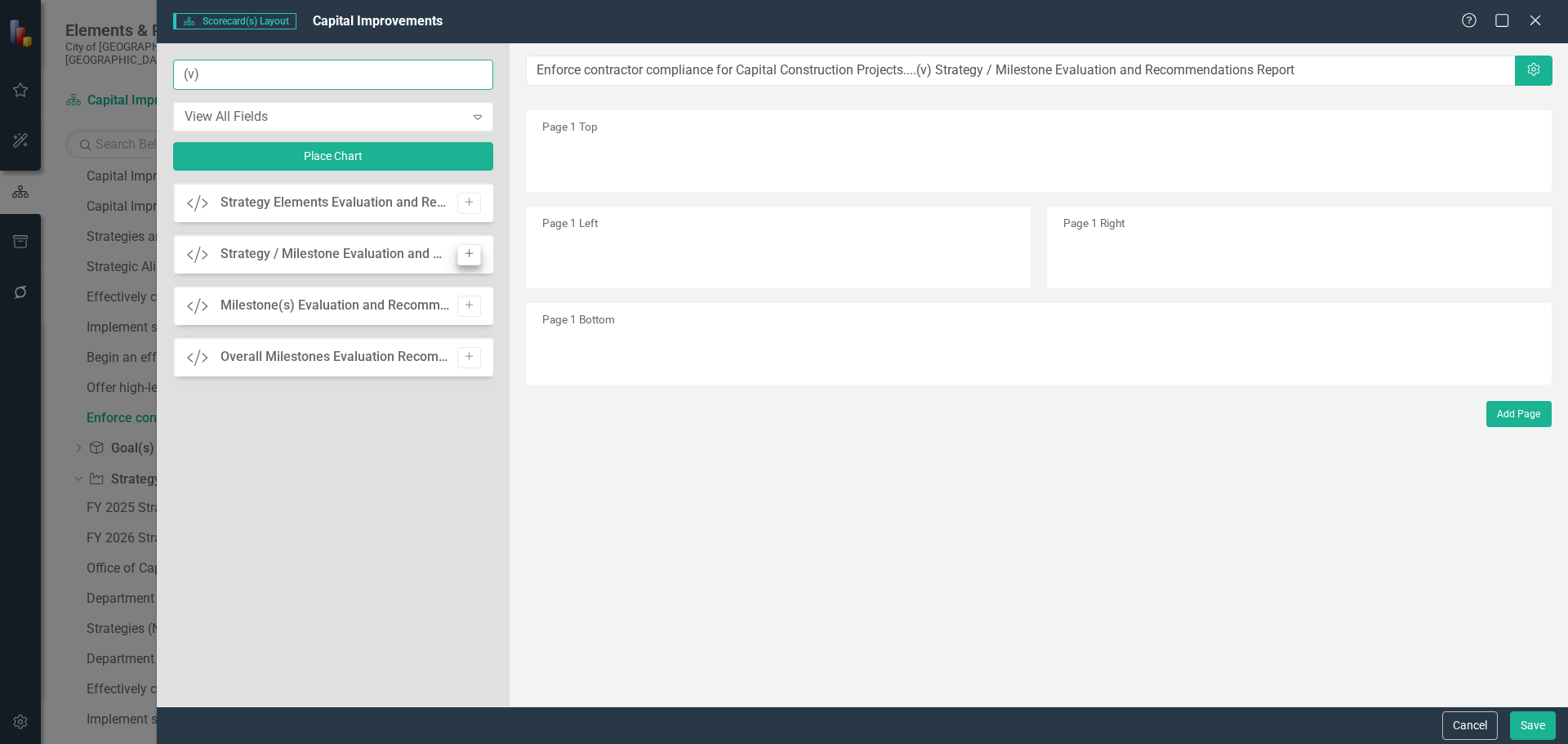
type input "(v)"
click at [466, 254] on icon "Add" at bounding box center [469, 254] width 13 height 10
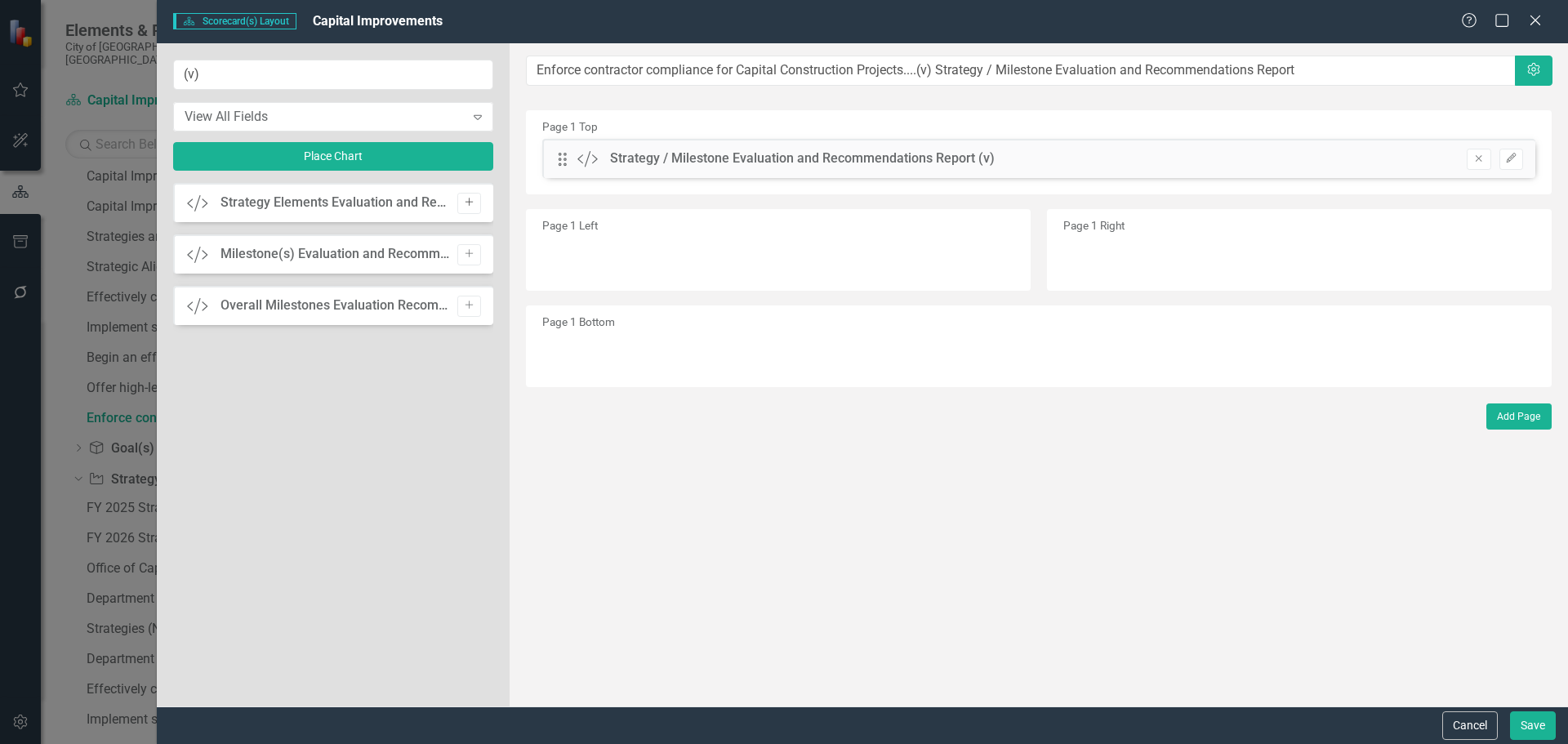
click at [467, 200] on icon "Add" at bounding box center [469, 203] width 13 height 10
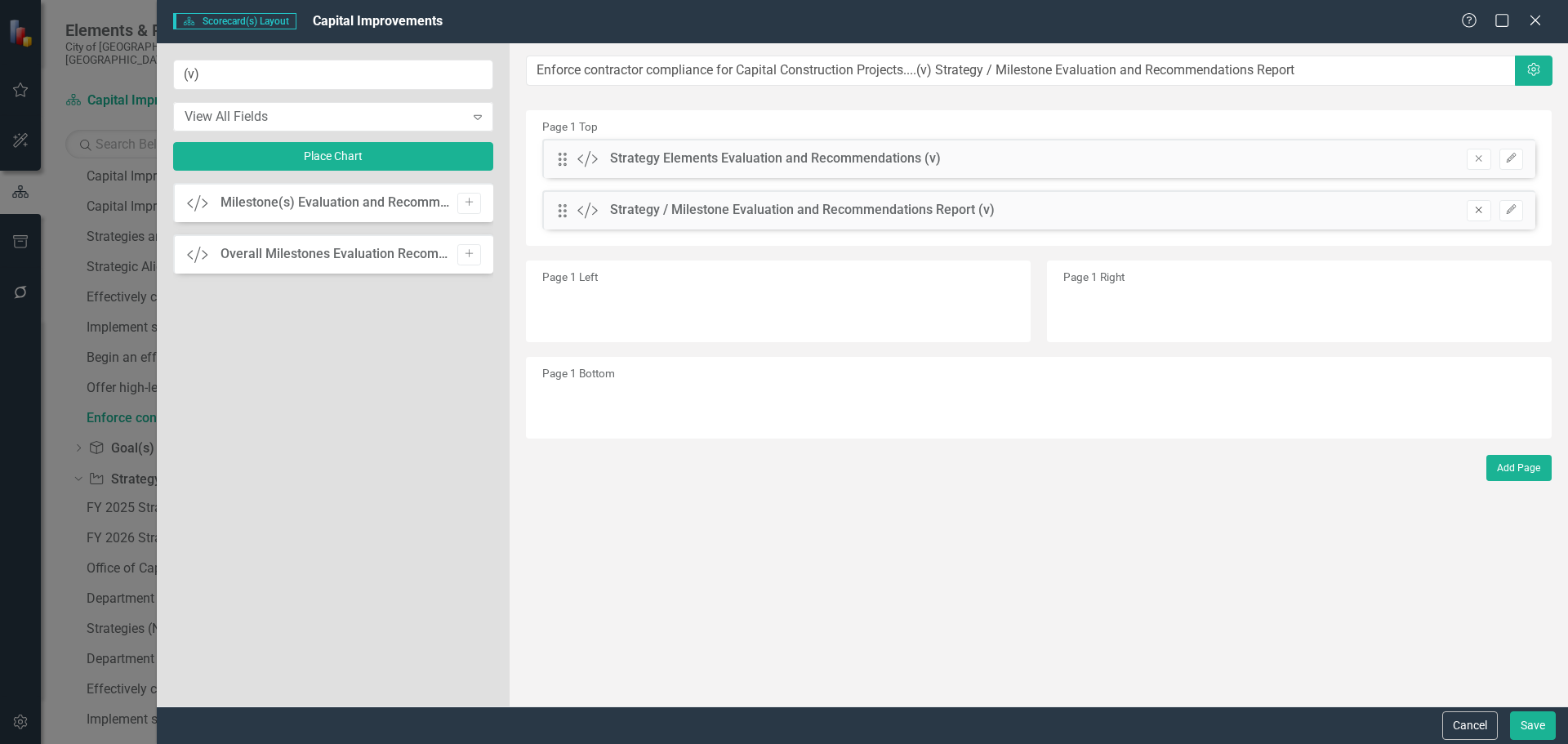
click at [1472, 211] on icon "Remove" at bounding box center [1478, 210] width 13 height 10
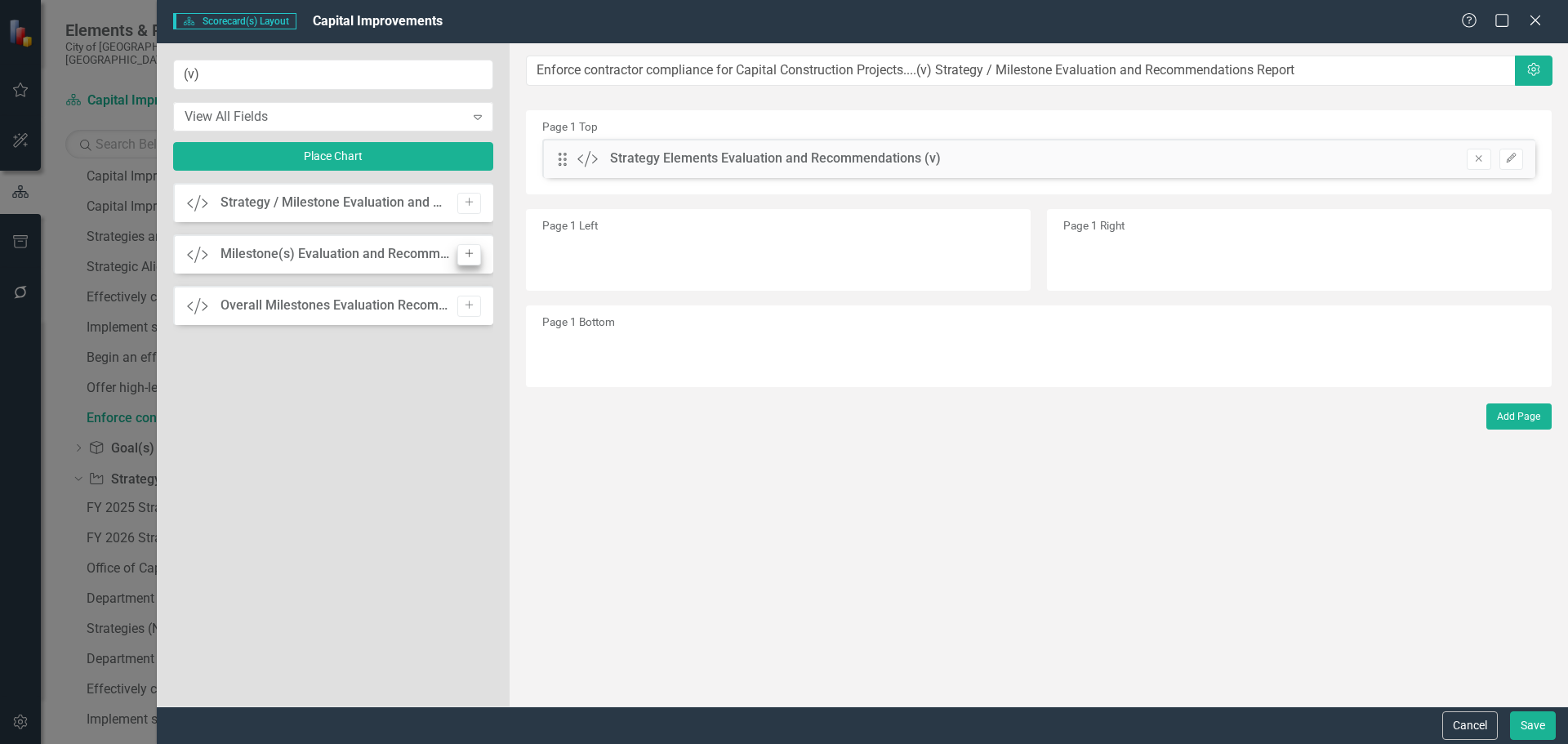
drag, startPoint x: 454, startPoint y: 248, endPoint x: 466, endPoint y: 251, distance: 12.4
click at [456, 248] on div "Add" at bounding box center [465, 254] width 32 height 21
click at [468, 252] on icon "Add" at bounding box center [469, 254] width 13 height 10
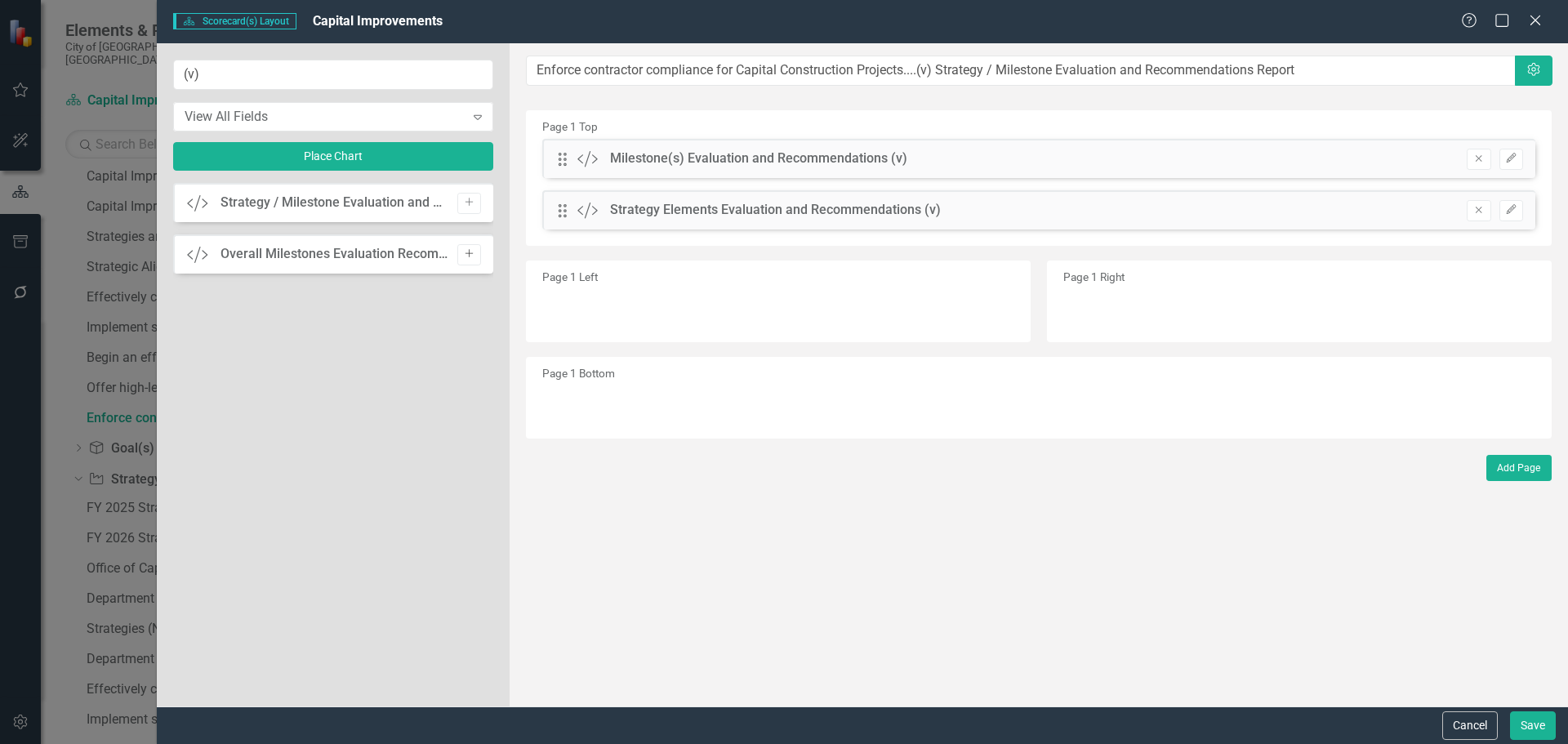
click at [470, 254] on icon "Add" at bounding box center [469, 254] width 13 height 10
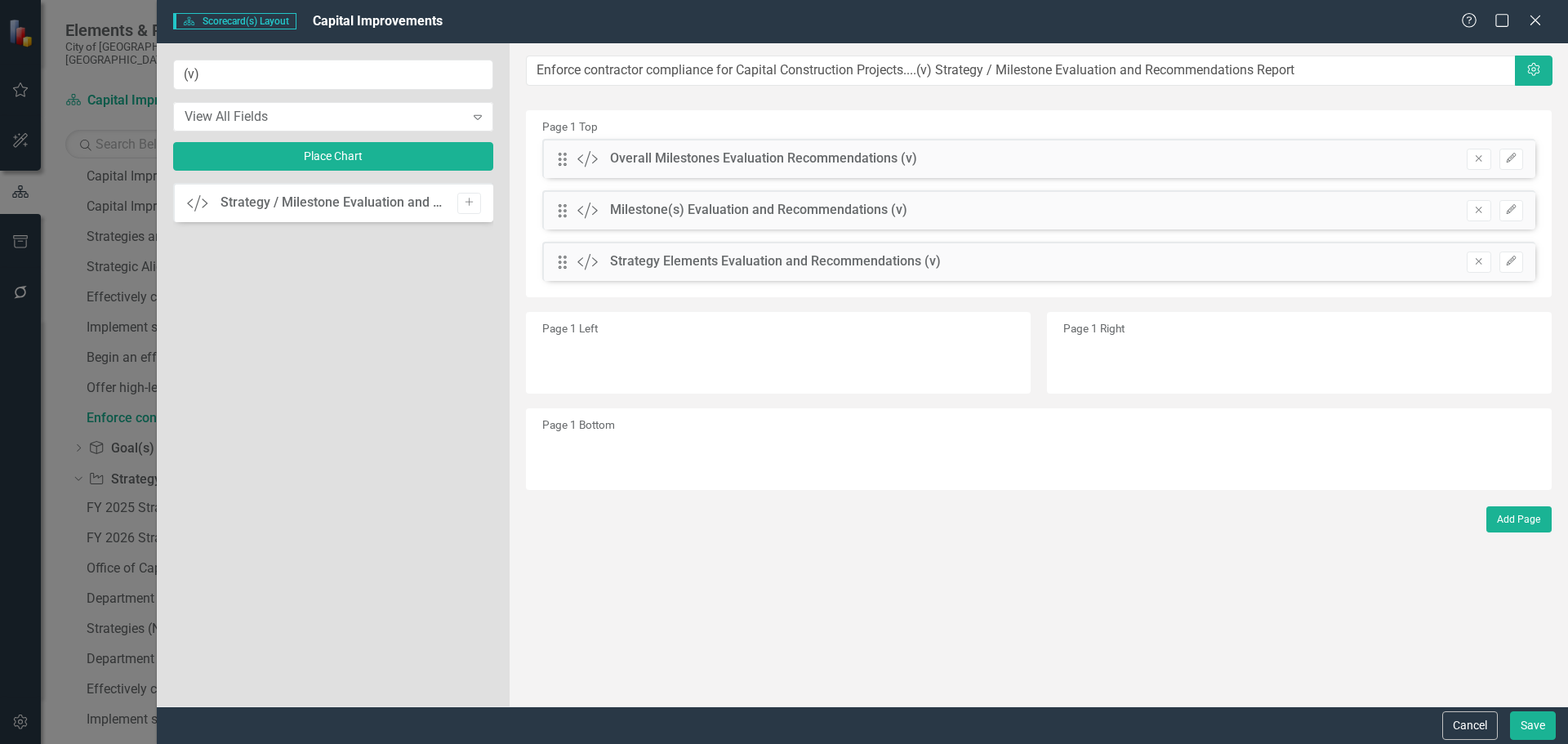
drag, startPoint x: 562, startPoint y: 251, endPoint x: 562, endPoint y: 189, distance: 62.0
click at [562, 182] on div "Drag Custom Overall Milestones Evaluation Recommendations (v) Remove Edit Drag …" at bounding box center [1039, 215] width 1018 height 154
drag, startPoint x: 557, startPoint y: 261, endPoint x: 561, endPoint y: 146, distance: 115.1
click at [561, 146] on div "The fields (or pods) that are available for you to include on the detail page a…" at bounding box center [1038, 375] width 1058 height 663
drag, startPoint x: 566, startPoint y: 266, endPoint x: 570, endPoint y: 204, distance: 62.1
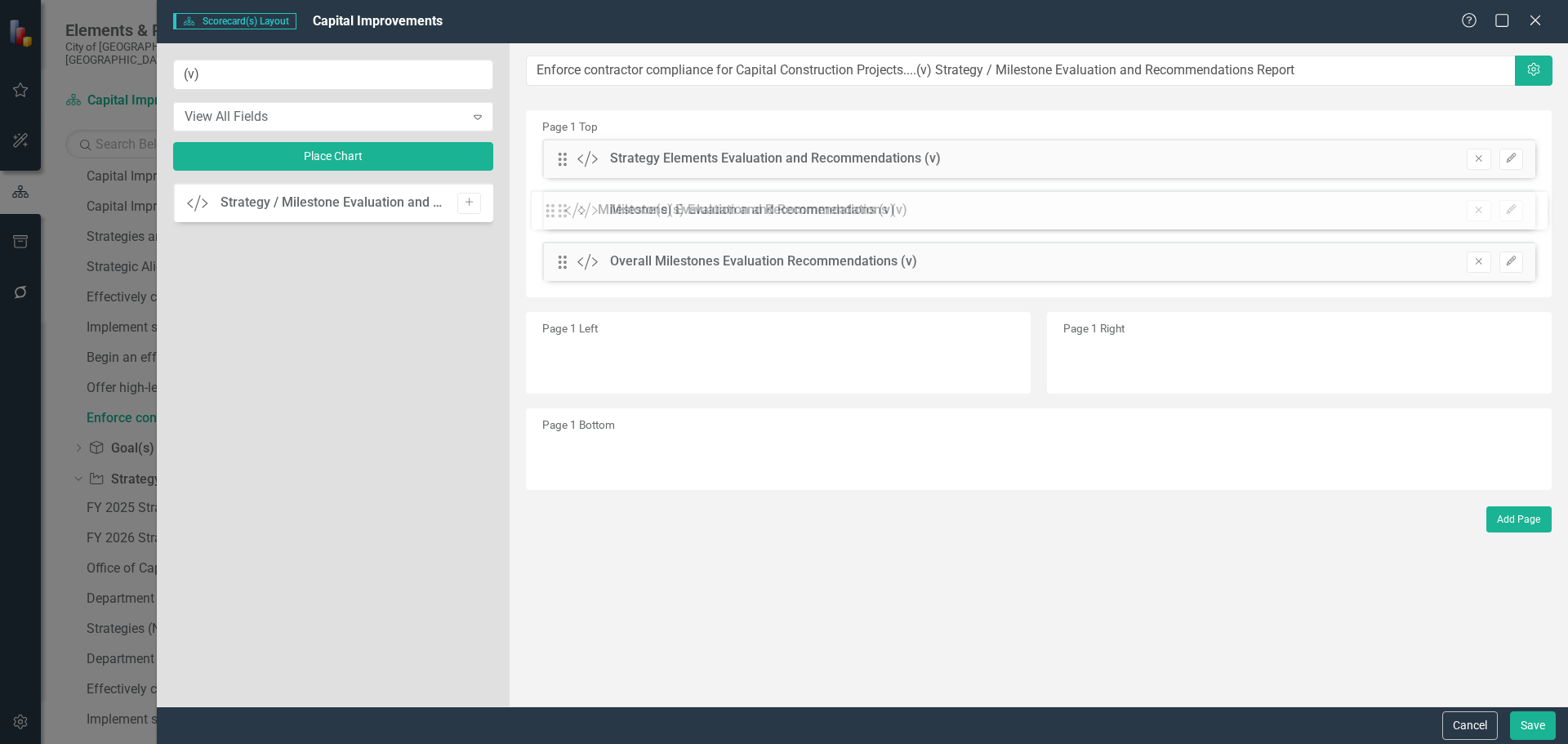
click at [570, 204] on div "The fields (or pods) that are available for you to include on the detail page a…" at bounding box center [1038, 375] width 1058 height 663
click at [1517, 156] on icon "Edit" at bounding box center [1511, 158] width 13 height 10
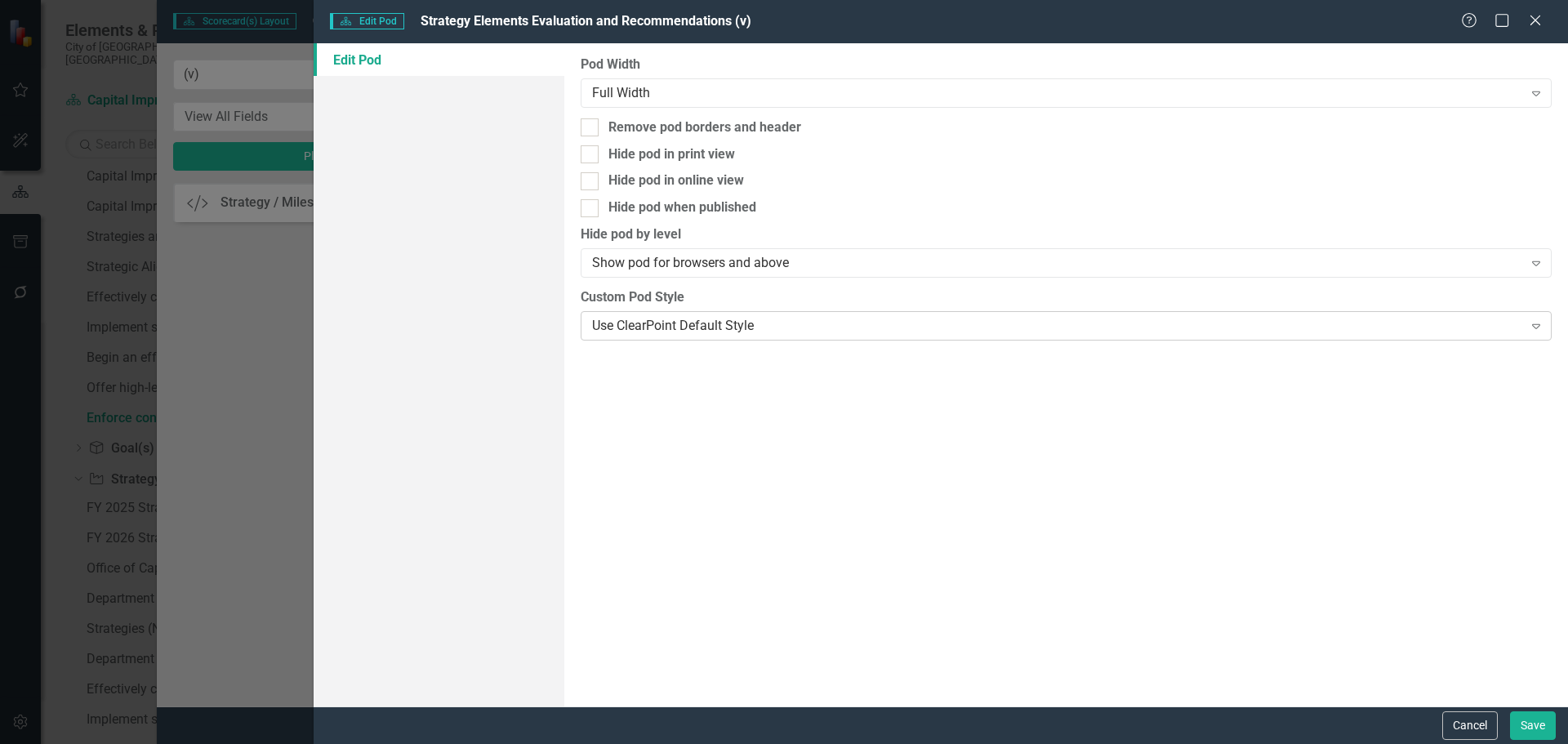
click at [839, 316] on div "Use ClearPoint Default Style Expand" at bounding box center [1066, 326] width 971 height 29
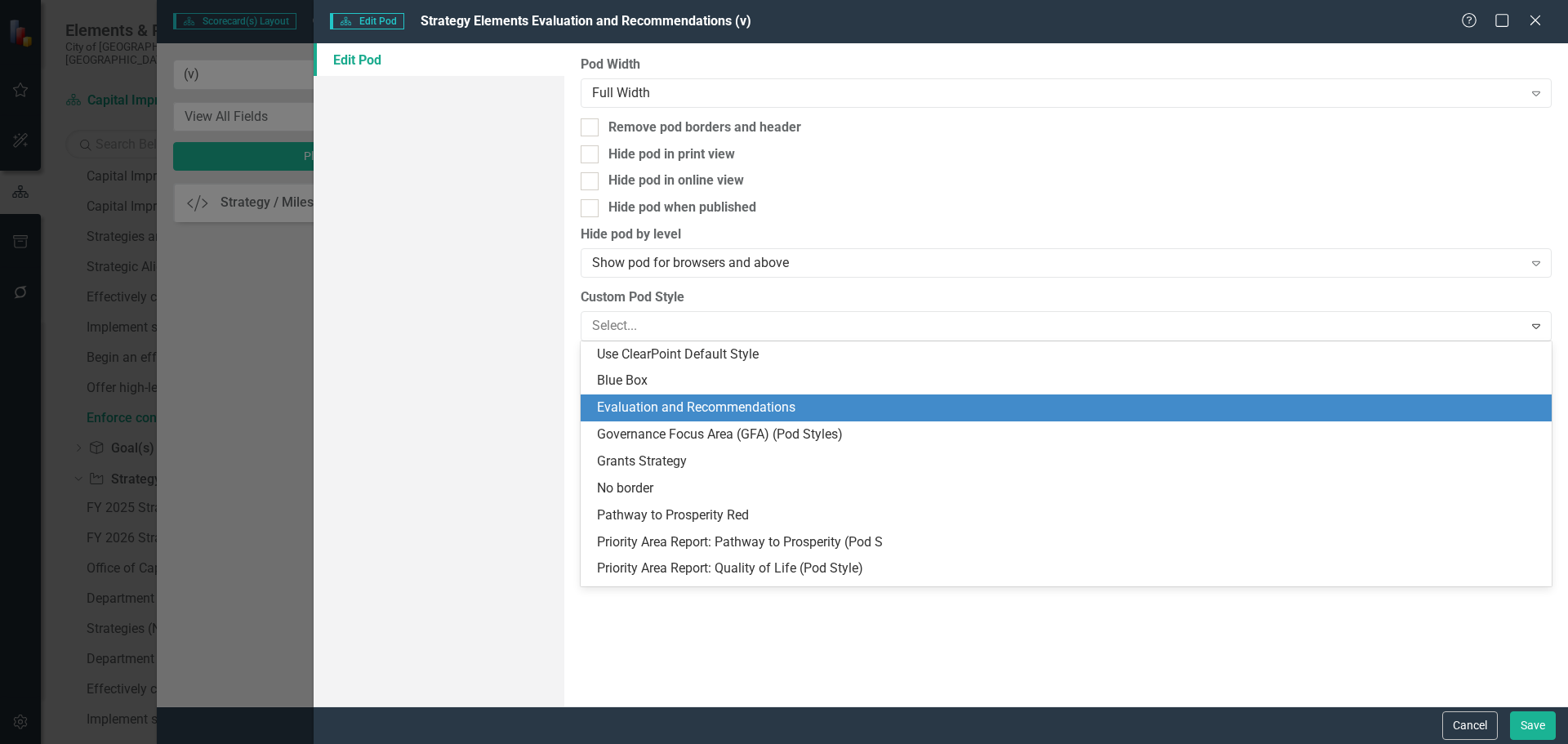
click at [702, 407] on div "Evaluation and Recommendations" at bounding box center [1069, 407] width 945 height 19
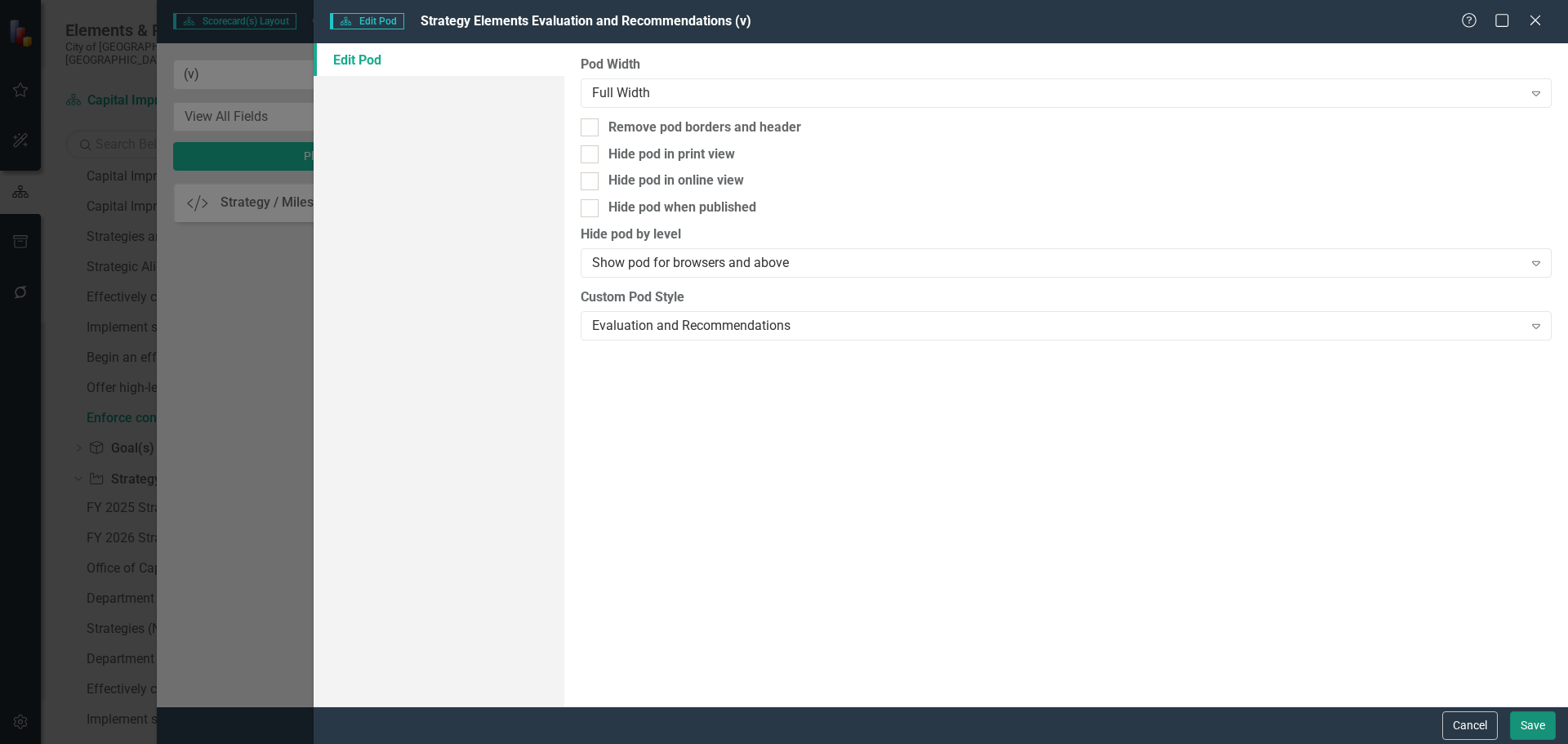
click at [1533, 723] on button "Save" at bounding box center [1533, 725] width 45 height 29
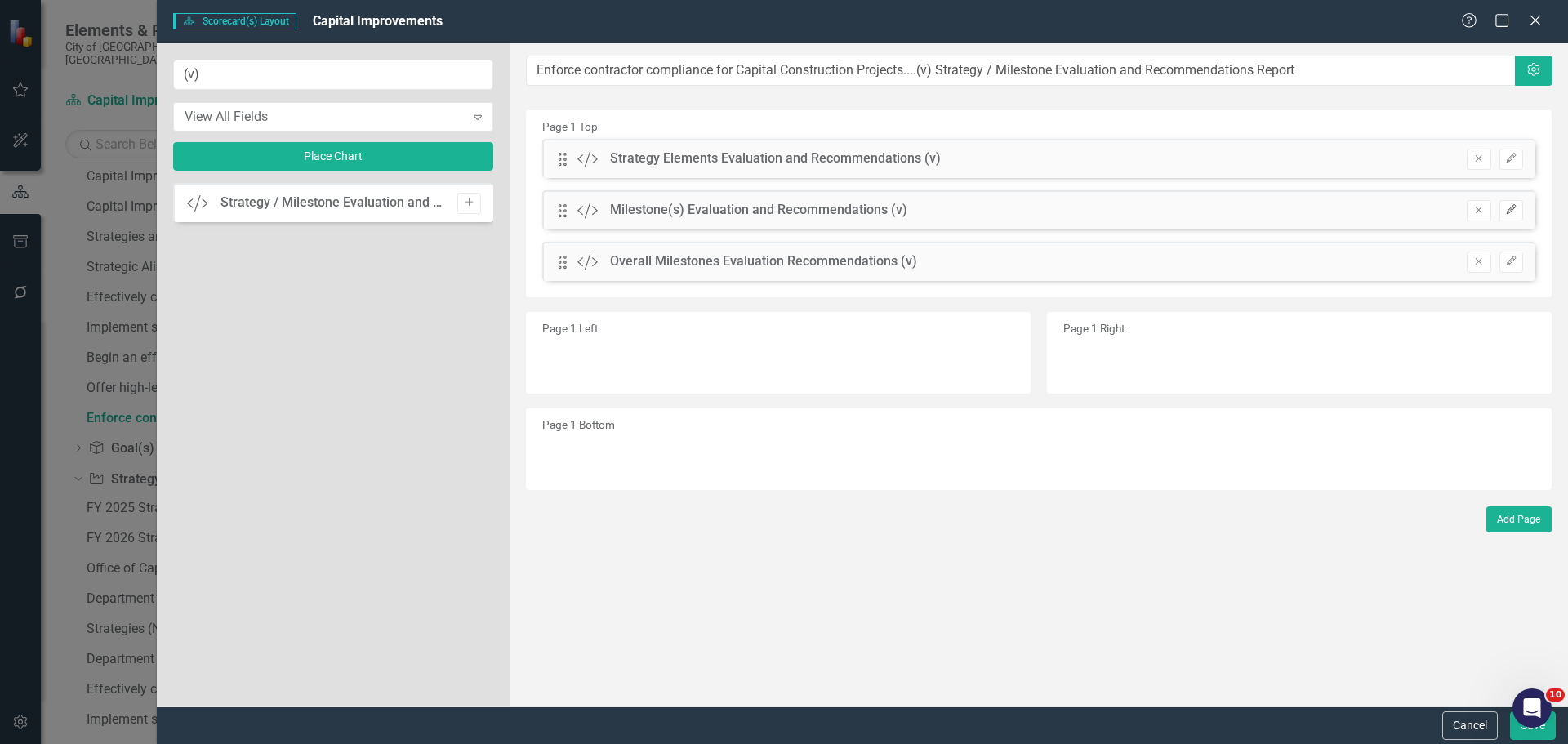
click at [1516, 206] on icon "button" at bounding box center [1511, 210] width 10 height 10
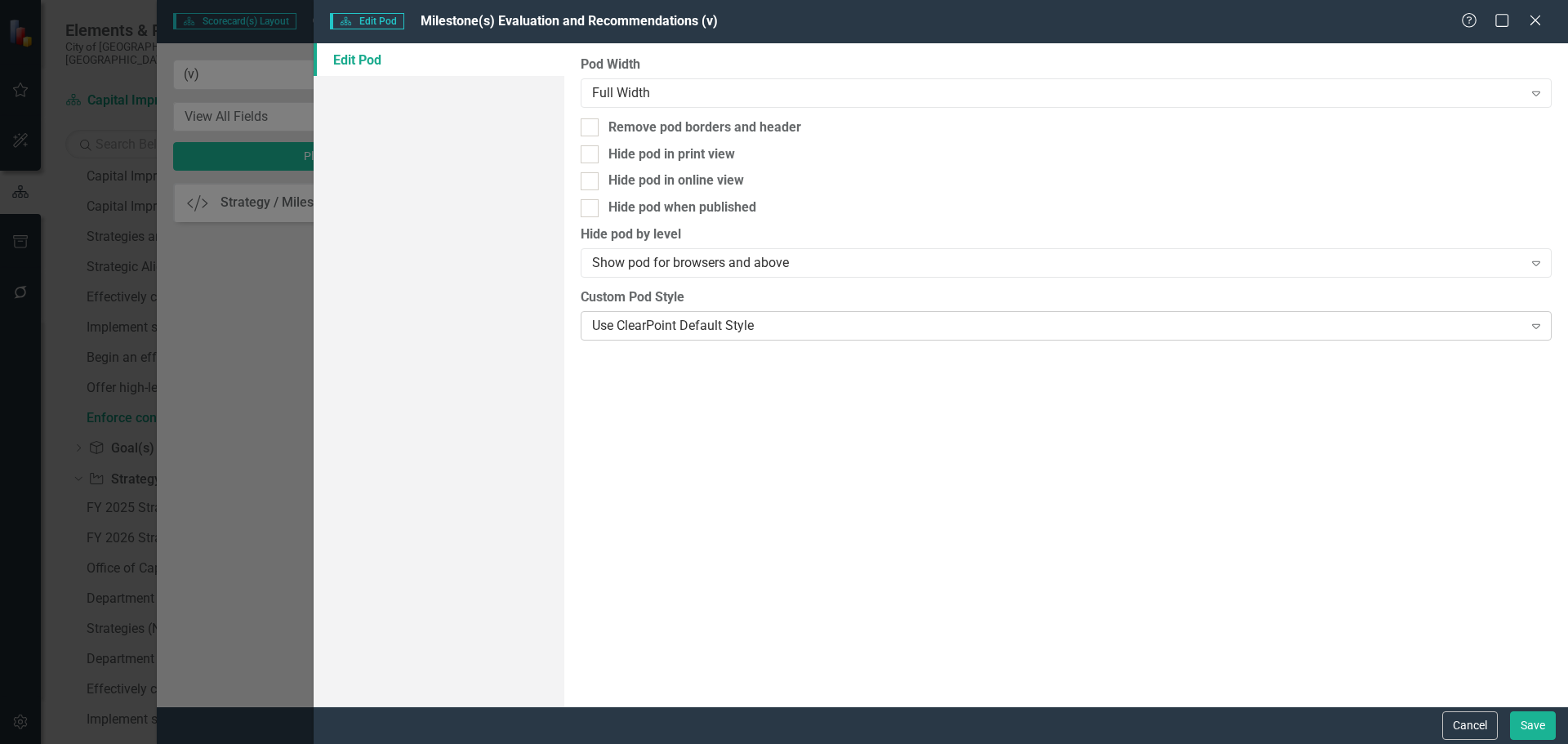
click at [710, 319] on div "Use ClearPoint Default Style" at bounding box center [1056, 325] width 930 height 19
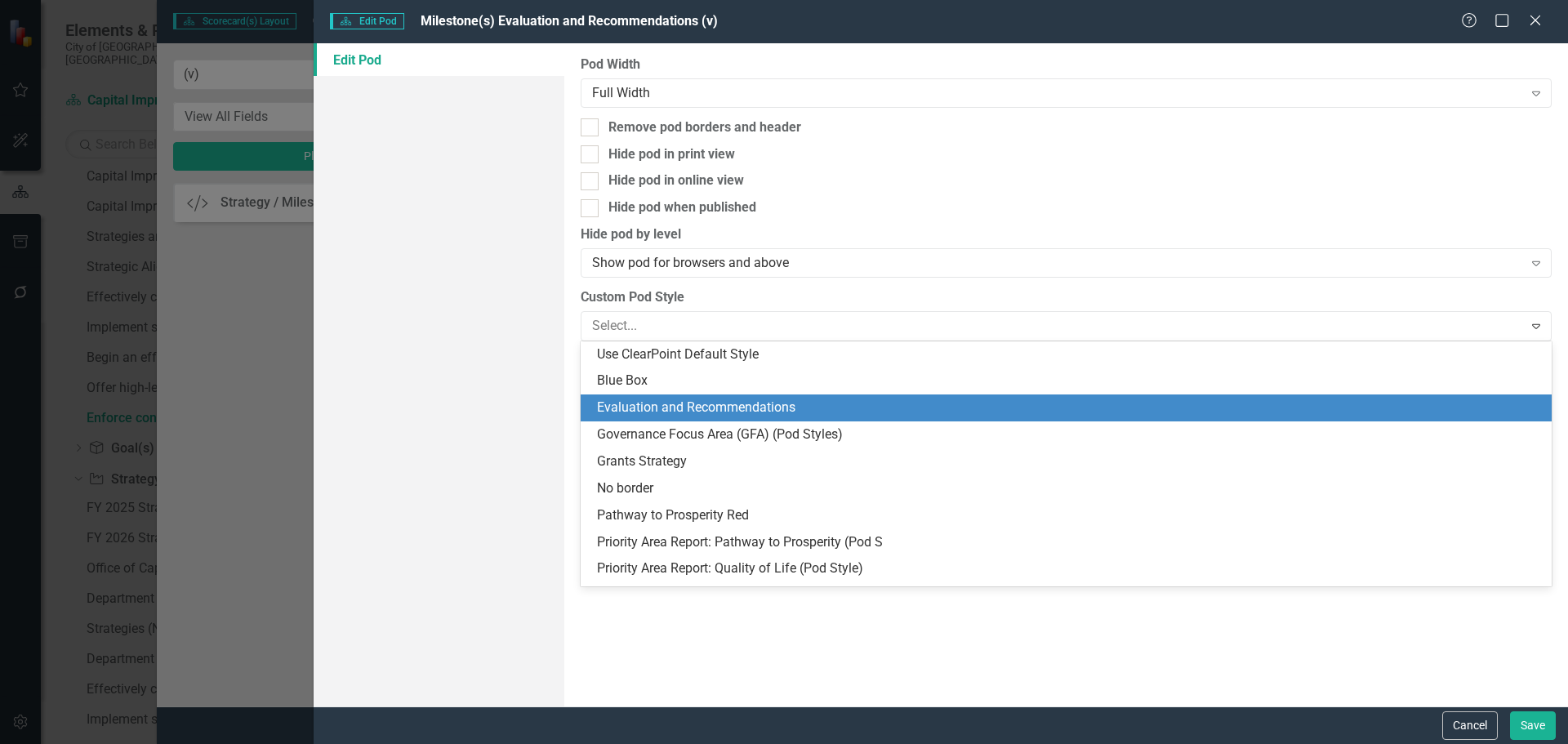
click at [747, 400] on div "Evaluation and Recommendations" at bounding box center [1069, 407] width 945 height 19
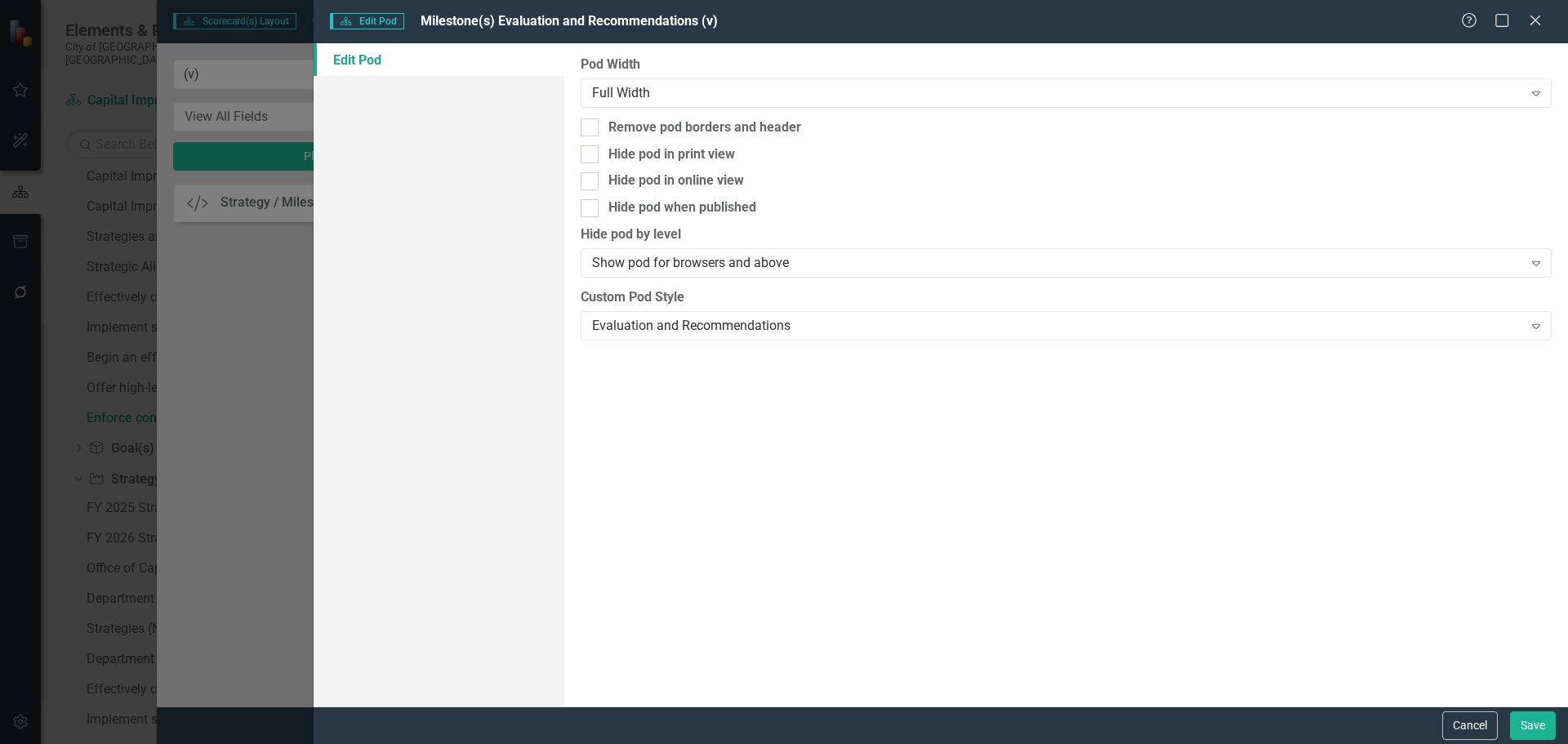
click at [1559, 725] on div "Cancel Save" at bounding box center [941, 725] width 1254 height 38
click at [1549, 726] on button "Save" at bounding box center [1533, 725] width 45 height 29
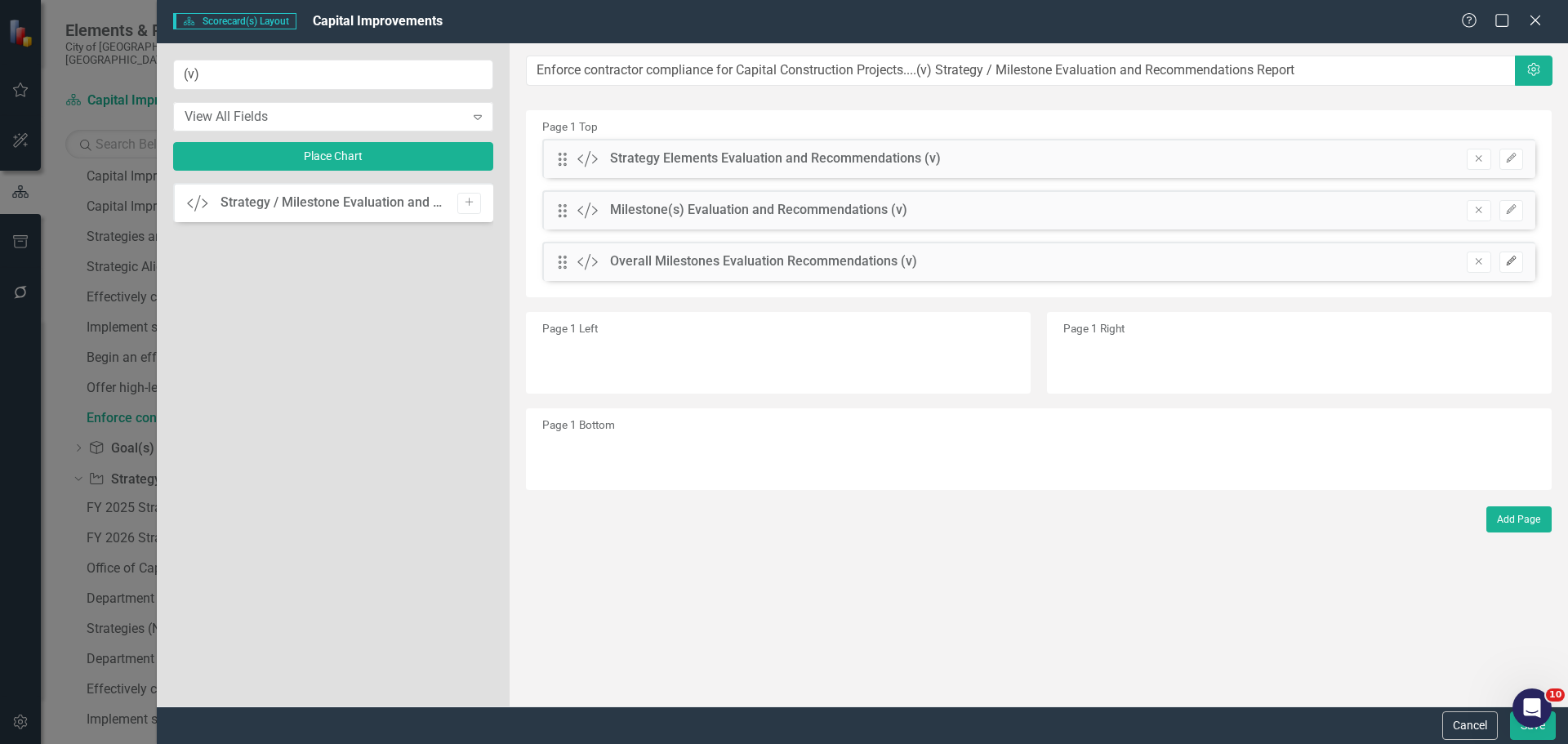
click at [1501, 256] on button "Edit" at bounding box center [1511, 262] width 24 height 21
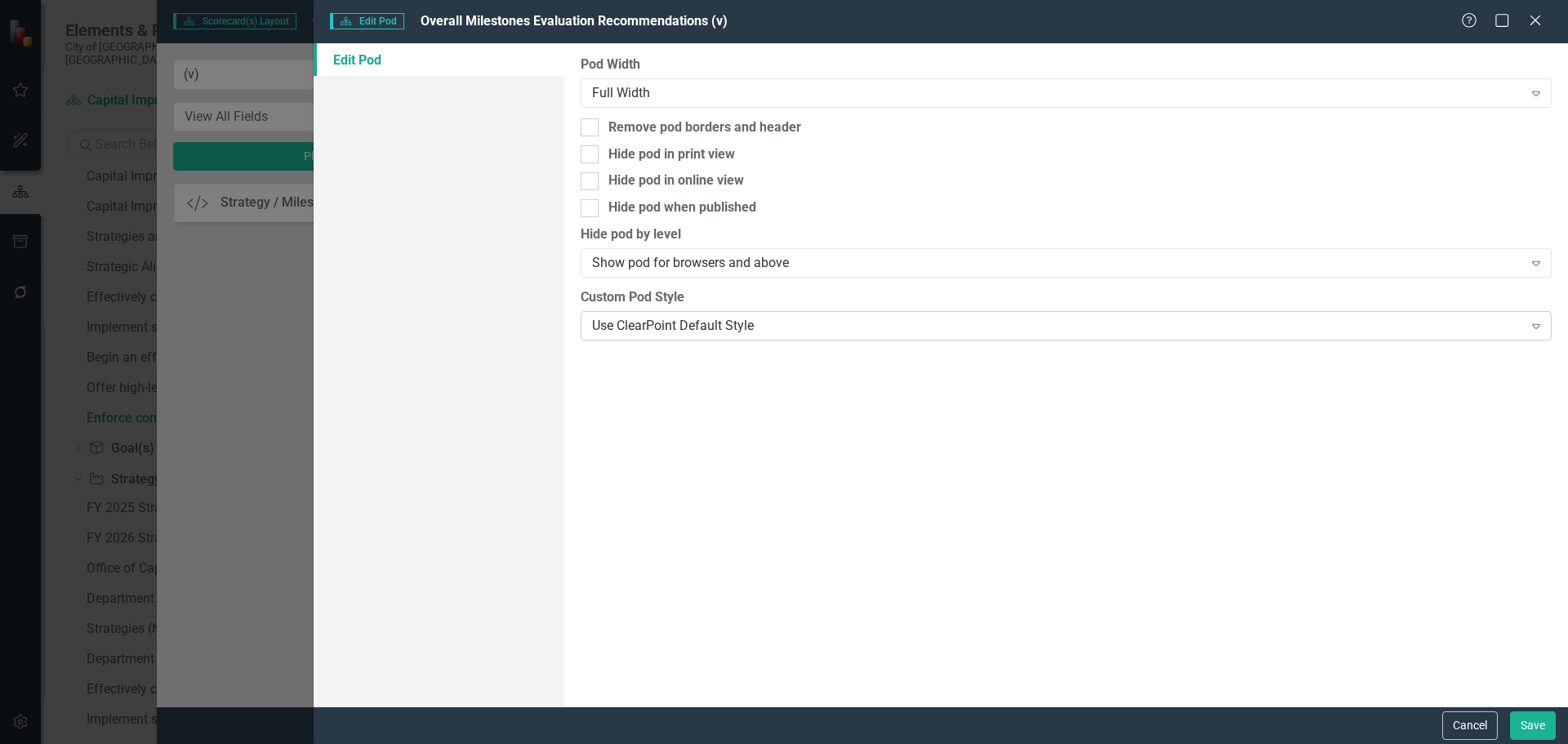
click at [718, 315] on div "Use ClearPoint Default Style Expand" at bounding box center [1066, 326] width 971 height 29
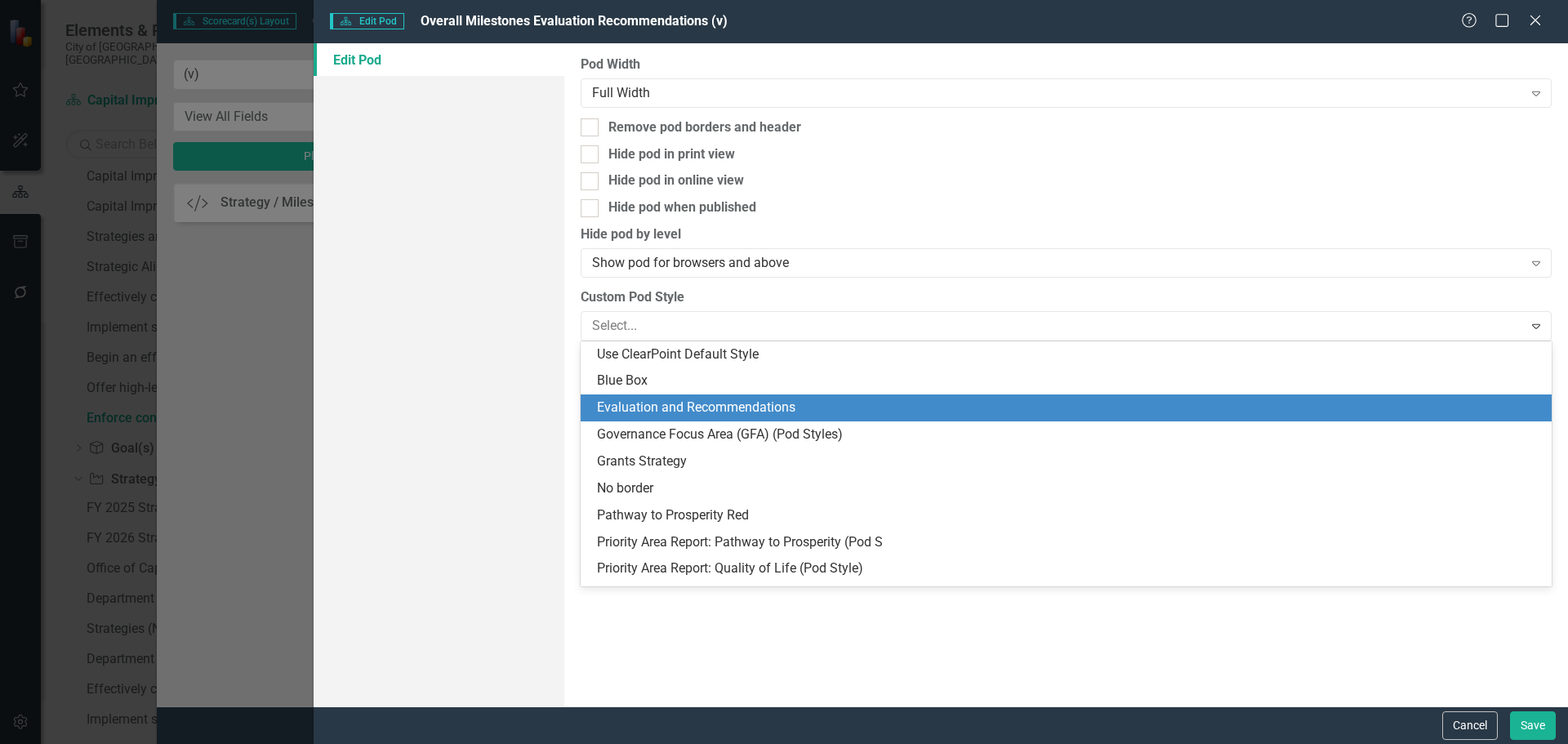
click at [733, 410] on div "Evaluation and Recommendations" at bounding box center [1069, 407] width 945 height 19
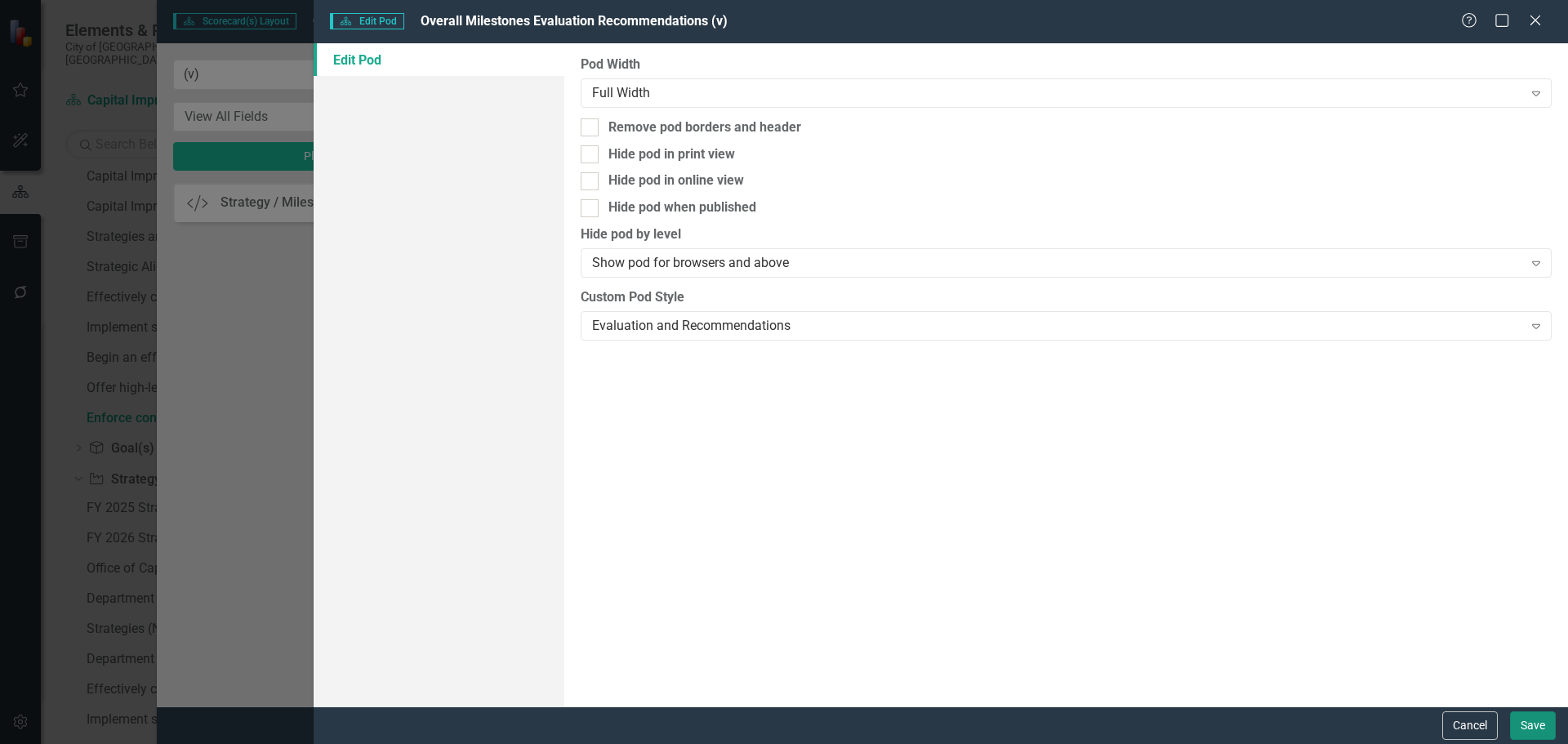
click at [1536, 732] on button "Save" at bounding box center [1533, 725] width 45 height 29
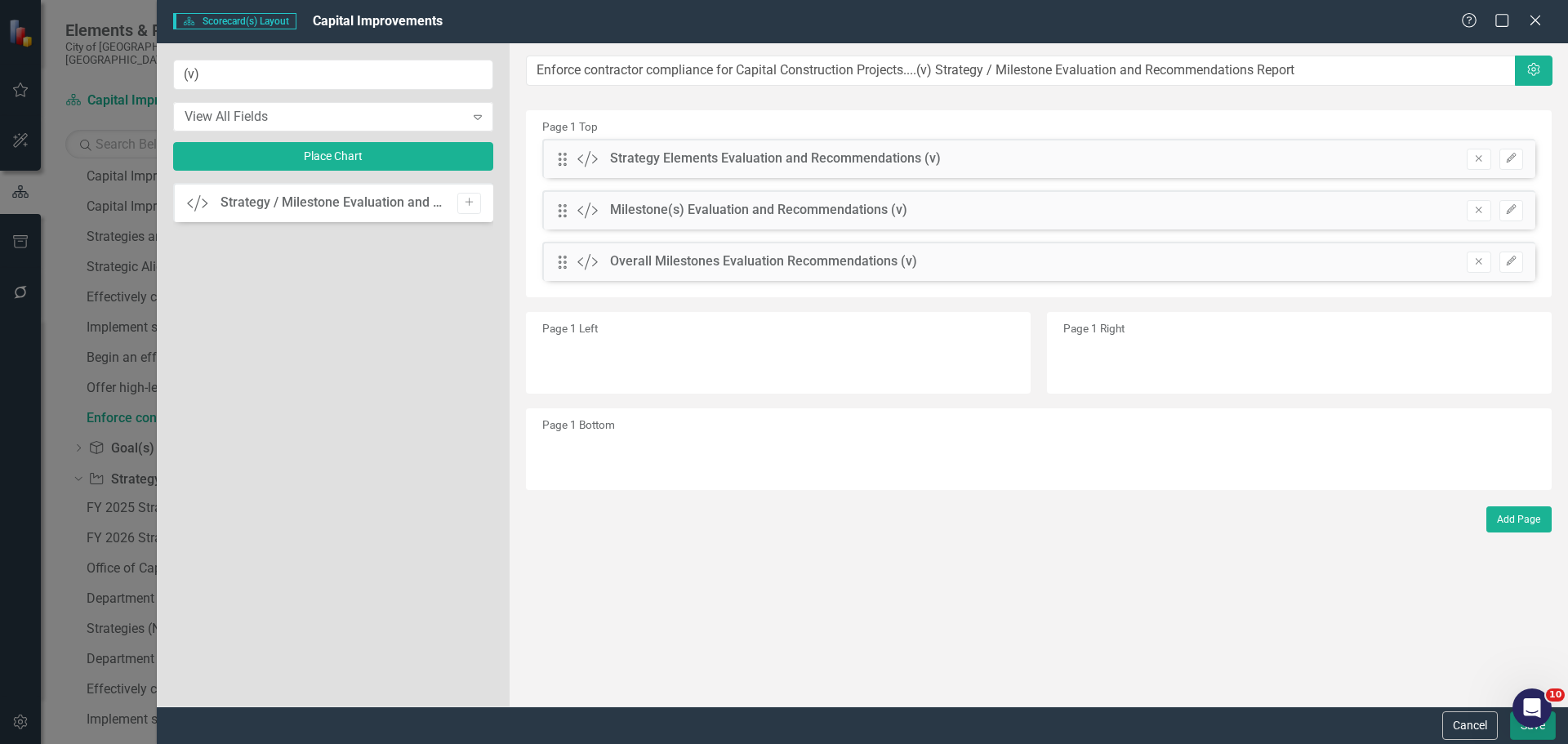
click at [1524, 736] on button "Save" at bounding box center [1533, 725] width 45 height 29
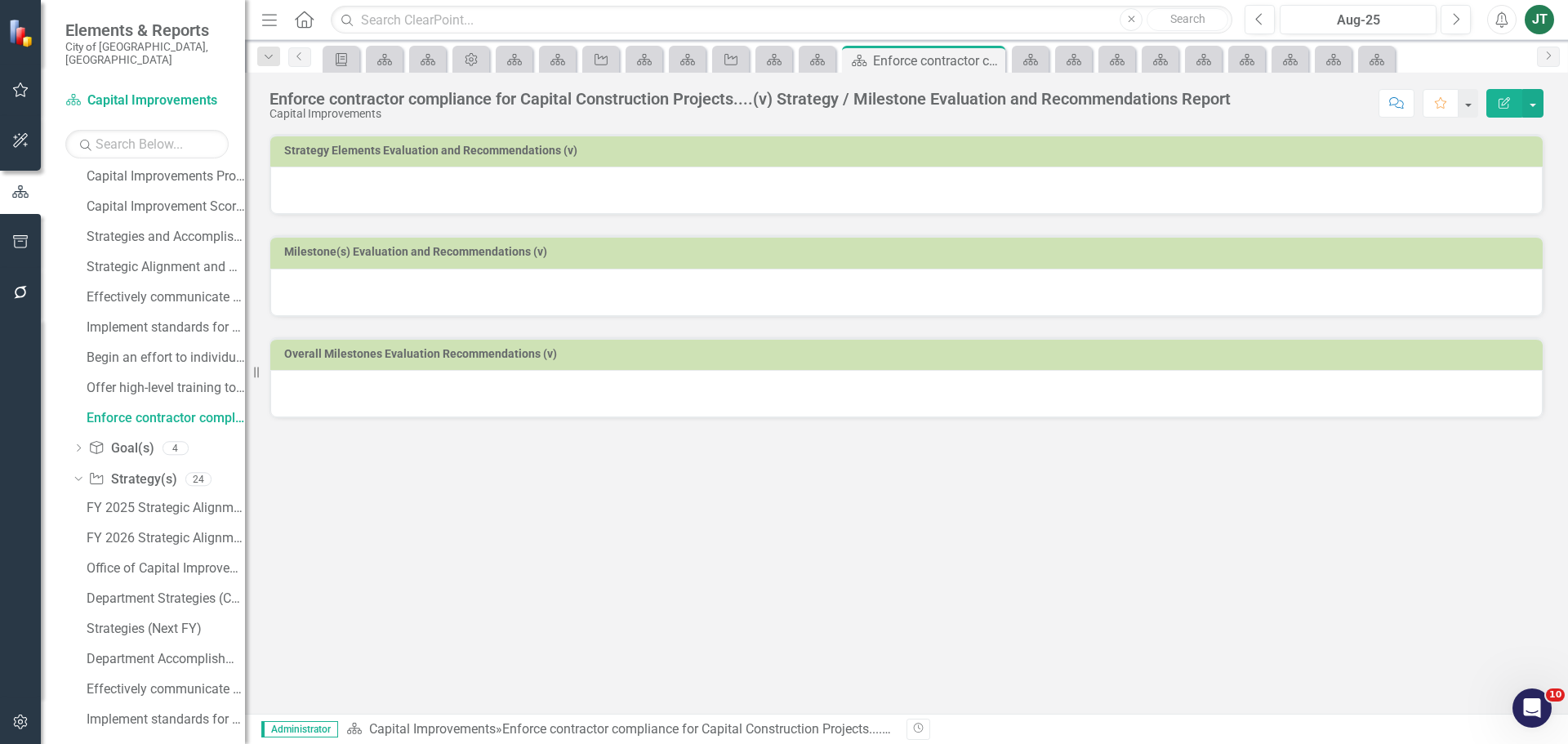
click at [678, 199] on div at bounding box center [906, 190] width 1273 height 47
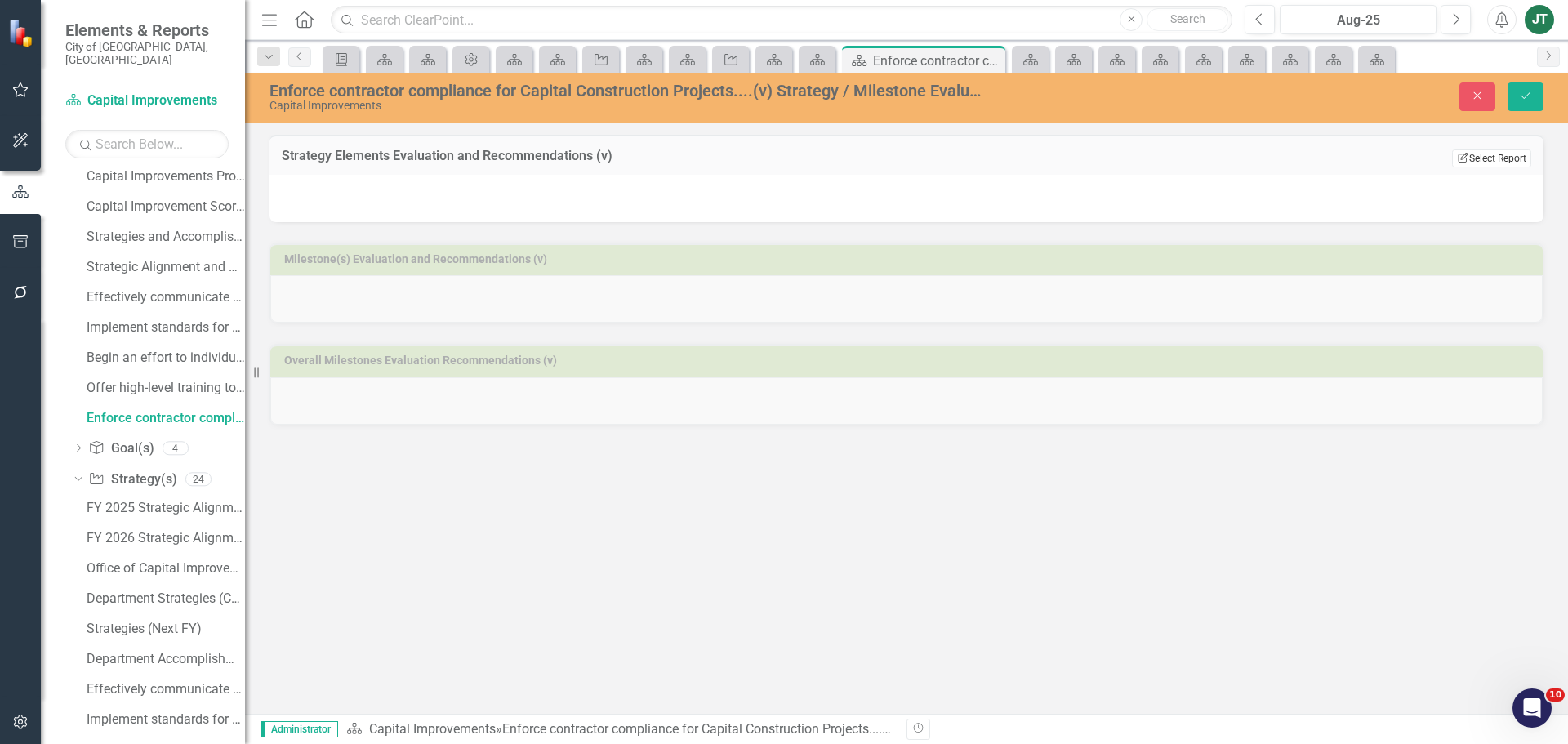
click at [1482, 158] on button "Edit Report Select Report" at bounding box center [1491, 158] width 79 height 18
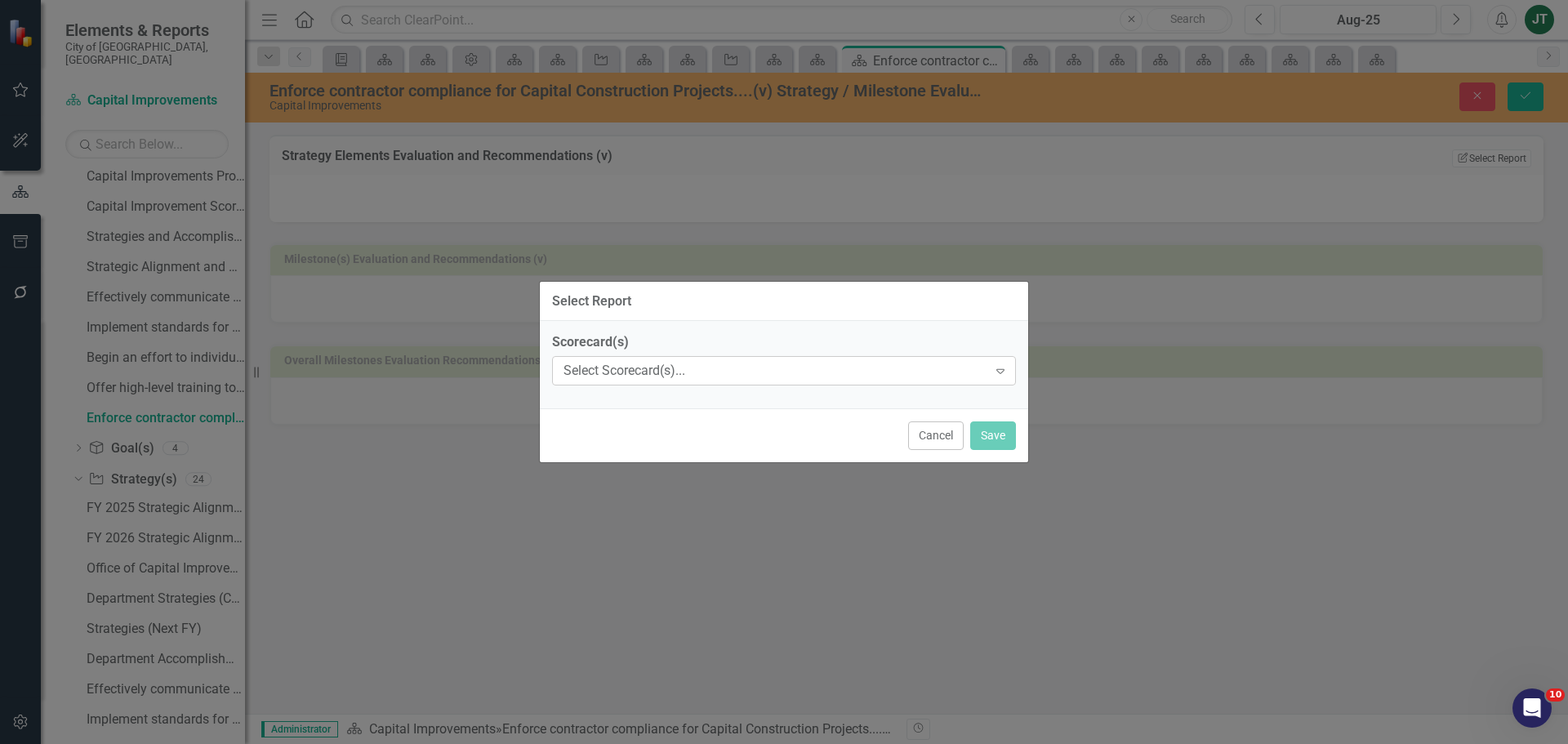
click at [648, 364] on div "Select Scorecard(s)..." at bounding box center [775, 371] width 424 height 19
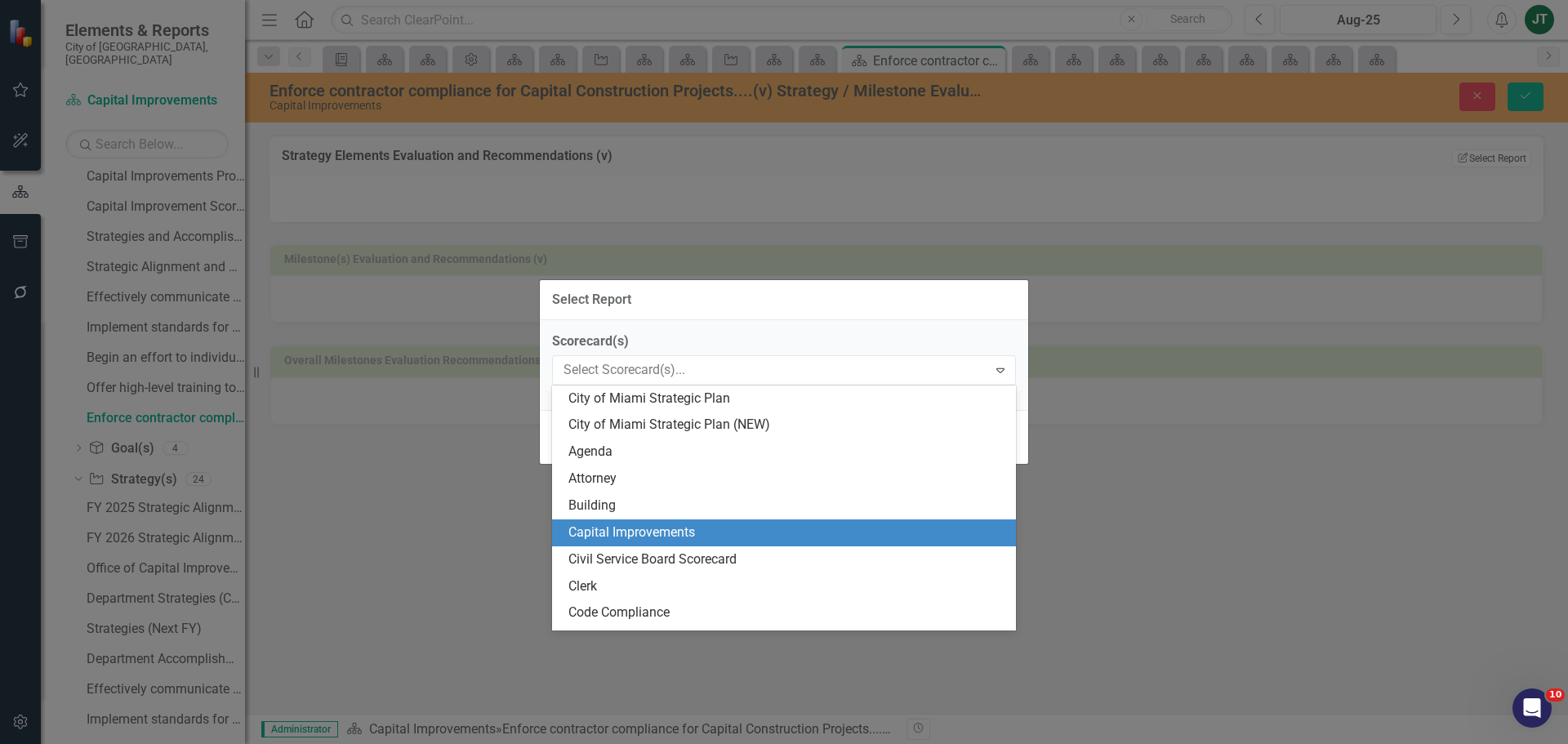
click at [636, 529] on div "Capital Improvements" at bounding box center [787, 533] width 438 height 19
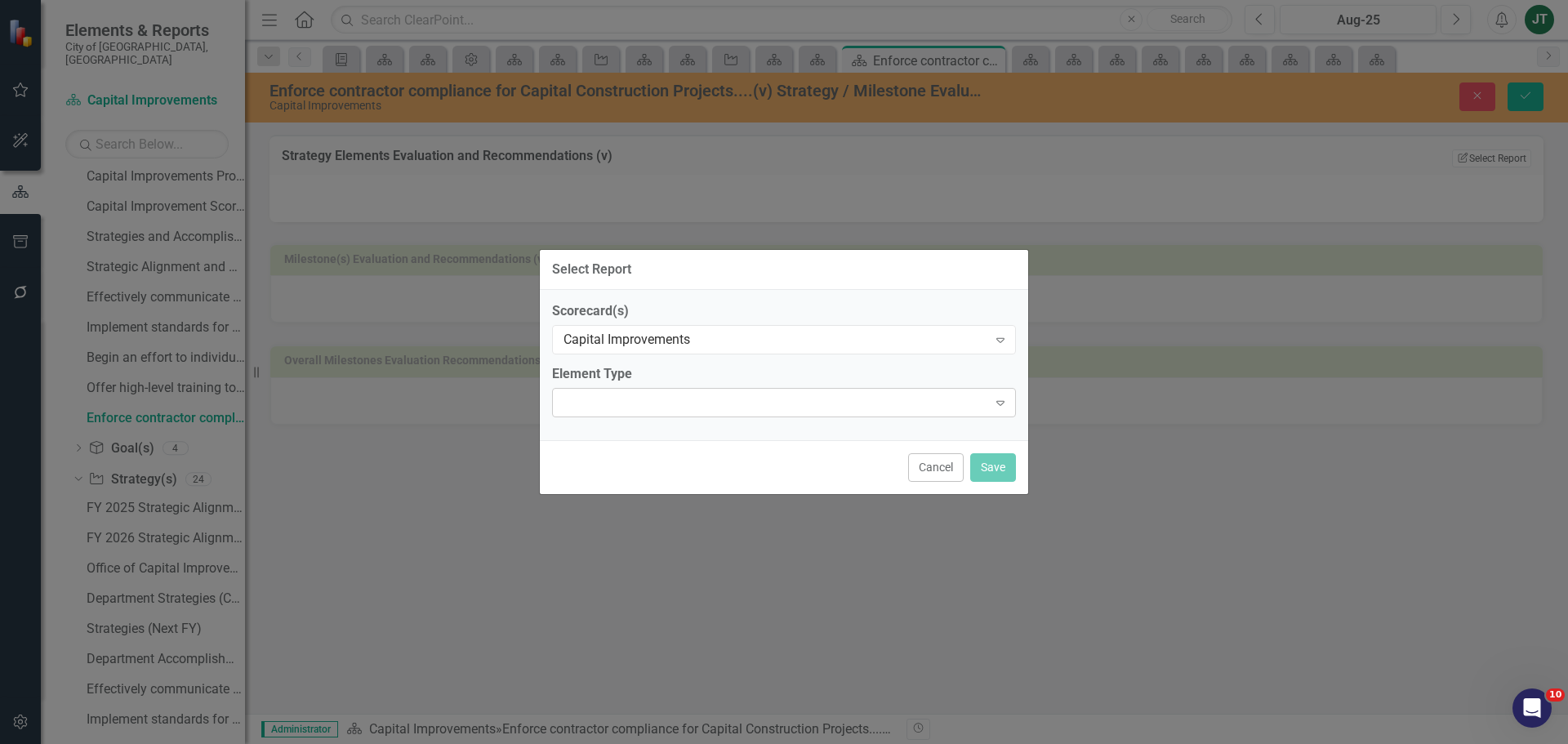
click at [644, 401] on div at bounding box center [770, 402] width 430 height 3
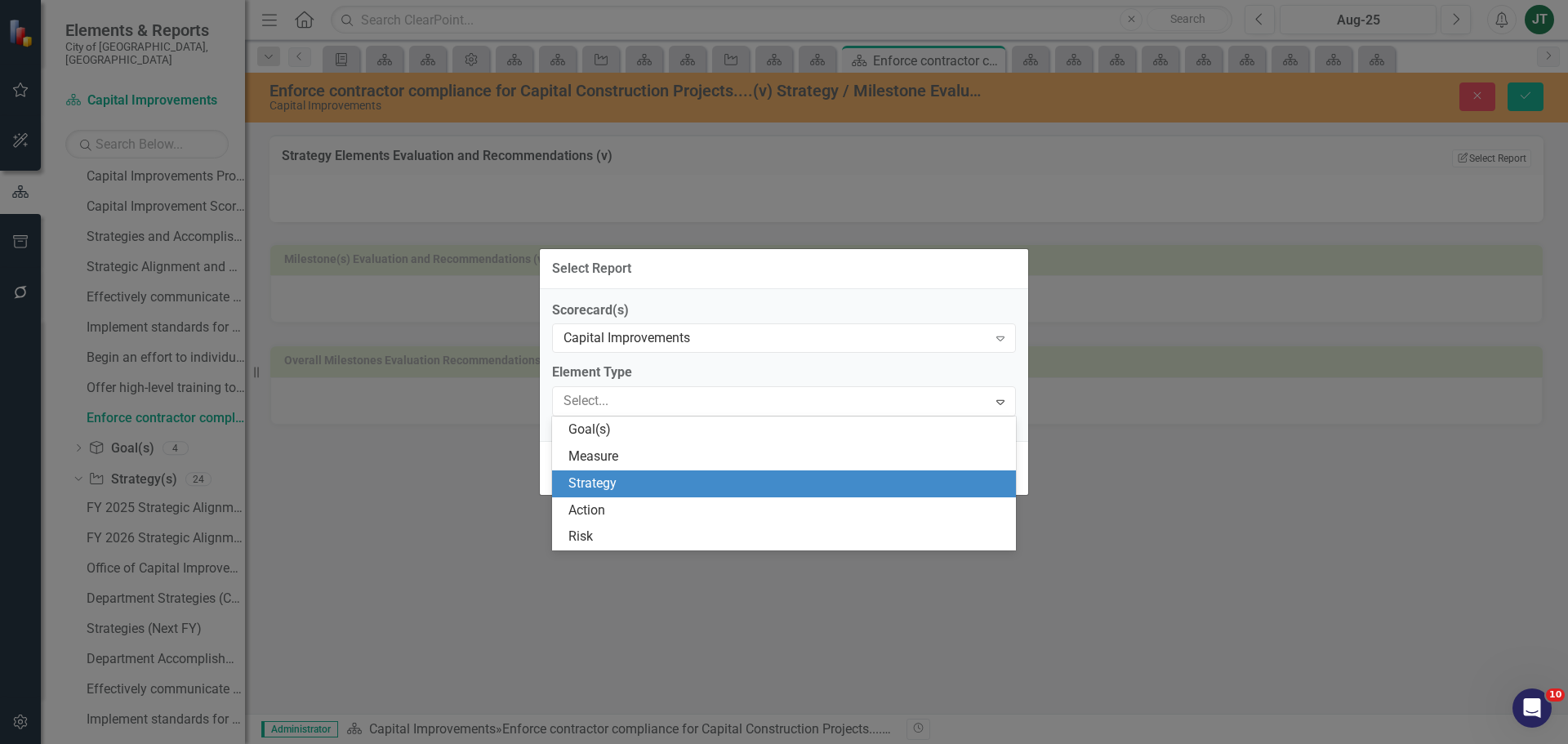
click at [589, 489] on div "Strategy" at bounding box center [787, 484] width 438 height 19
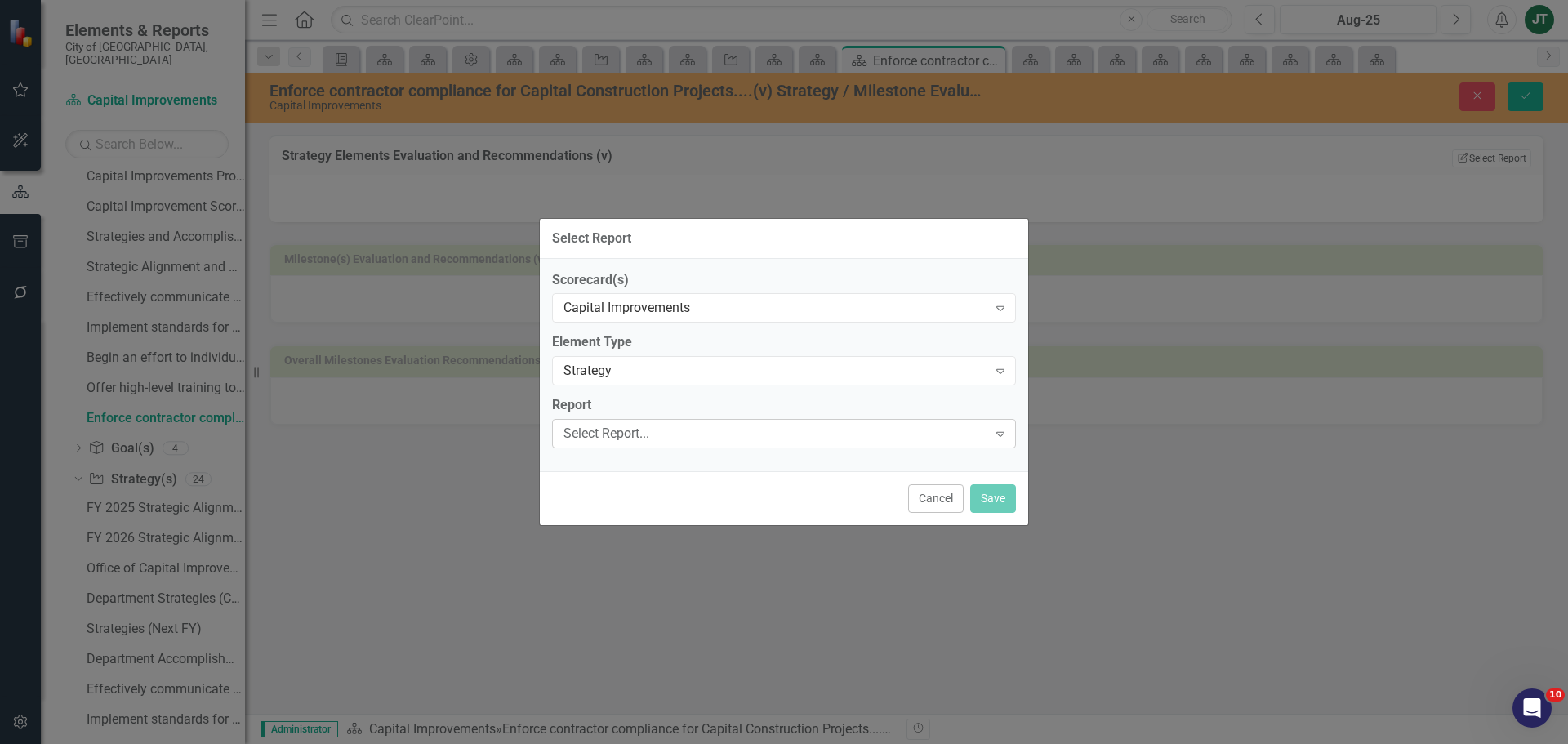
click at [584, 441] on div "Select Report..." at bounding box center [775, 434] width 424 height 19
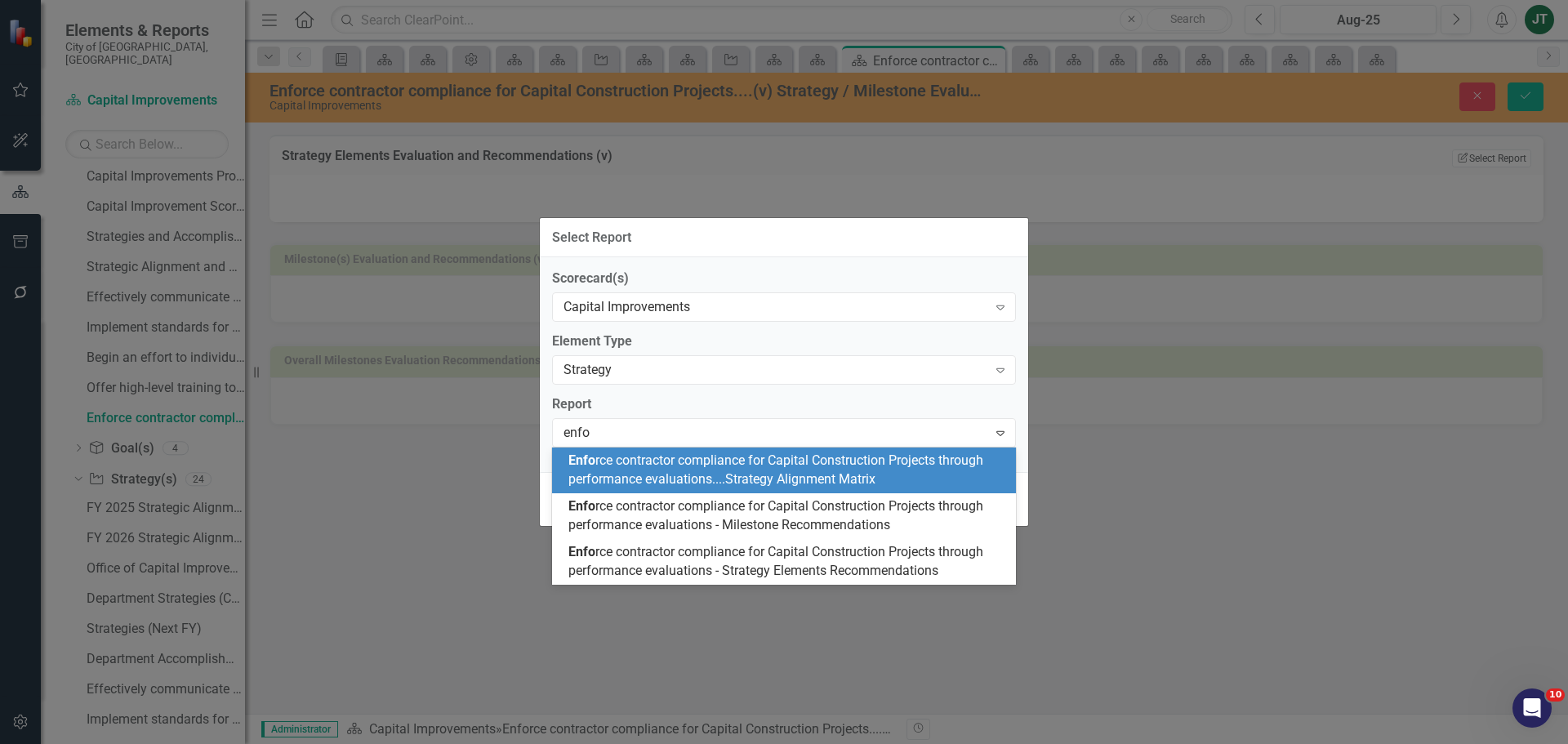
type input "enfor"
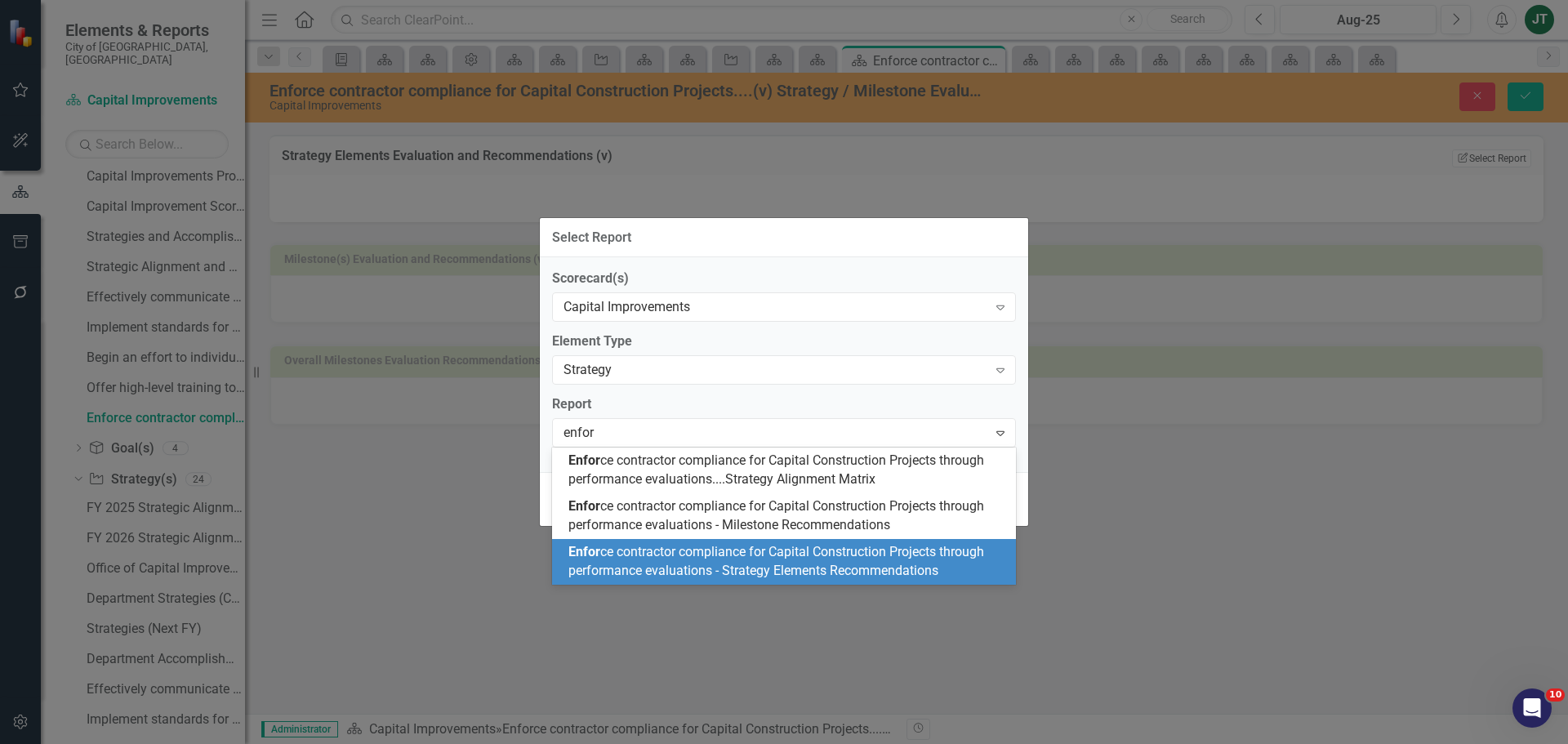
click at [760, 564] on span "Enfor ce contractor compliance for Capital Construction Projects through perfor…" at bounding box center [776, 561] width 416 height 35
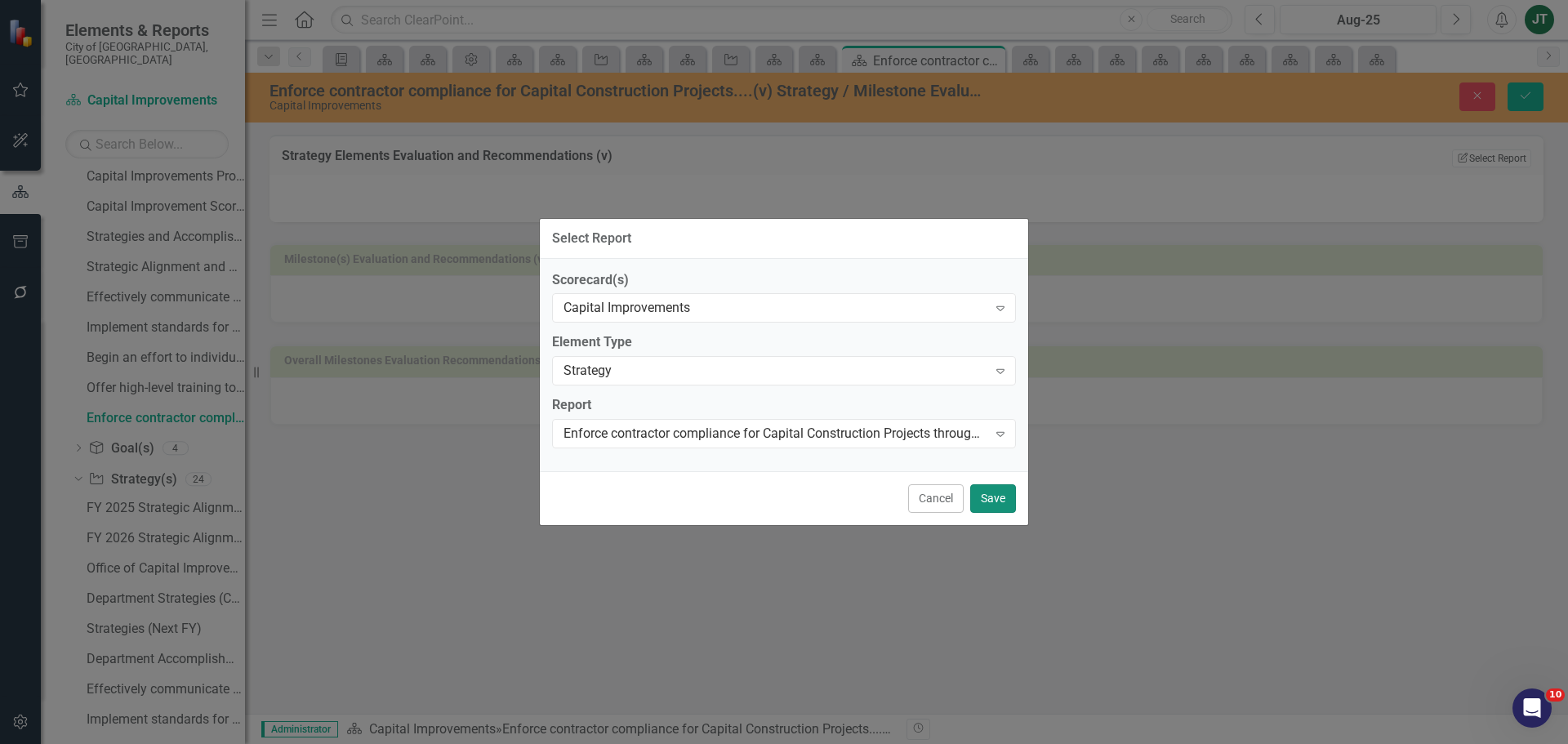
click at [997, 492] on button "Save" at bounding box center [993, 498] width 45 height 29
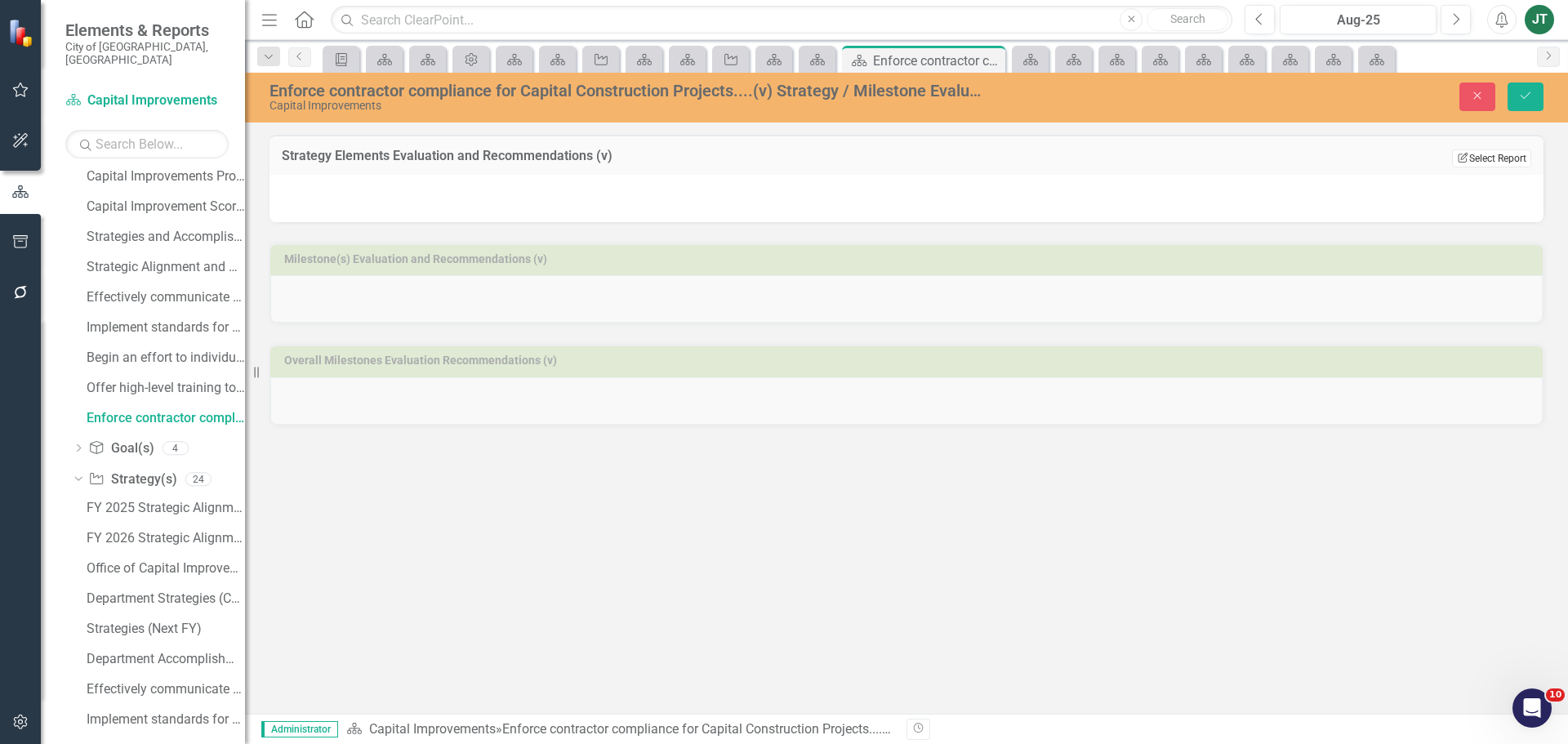
click at [1478, 151] on button "Edit Report Select Report" at bounding box center [1491, 158] width 79 height 18
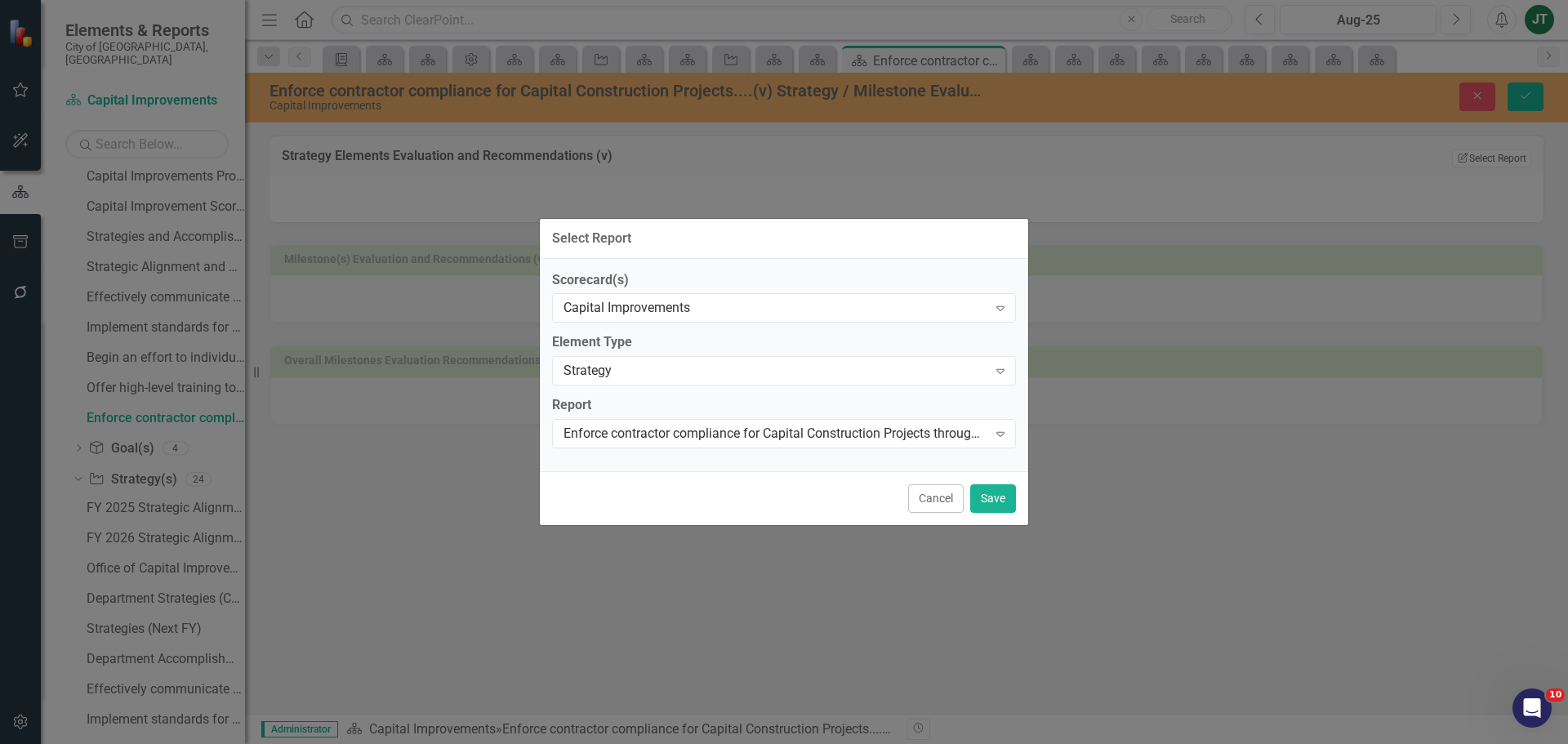
click at [725, 409] on label "Report" at bounding box center [784, 406] width 464 height 19
click at [719, 442] on div "Enforce contractor compliance for Capital Construction Projects through perform…" at bounding box center [775, 434] width 424 height 19
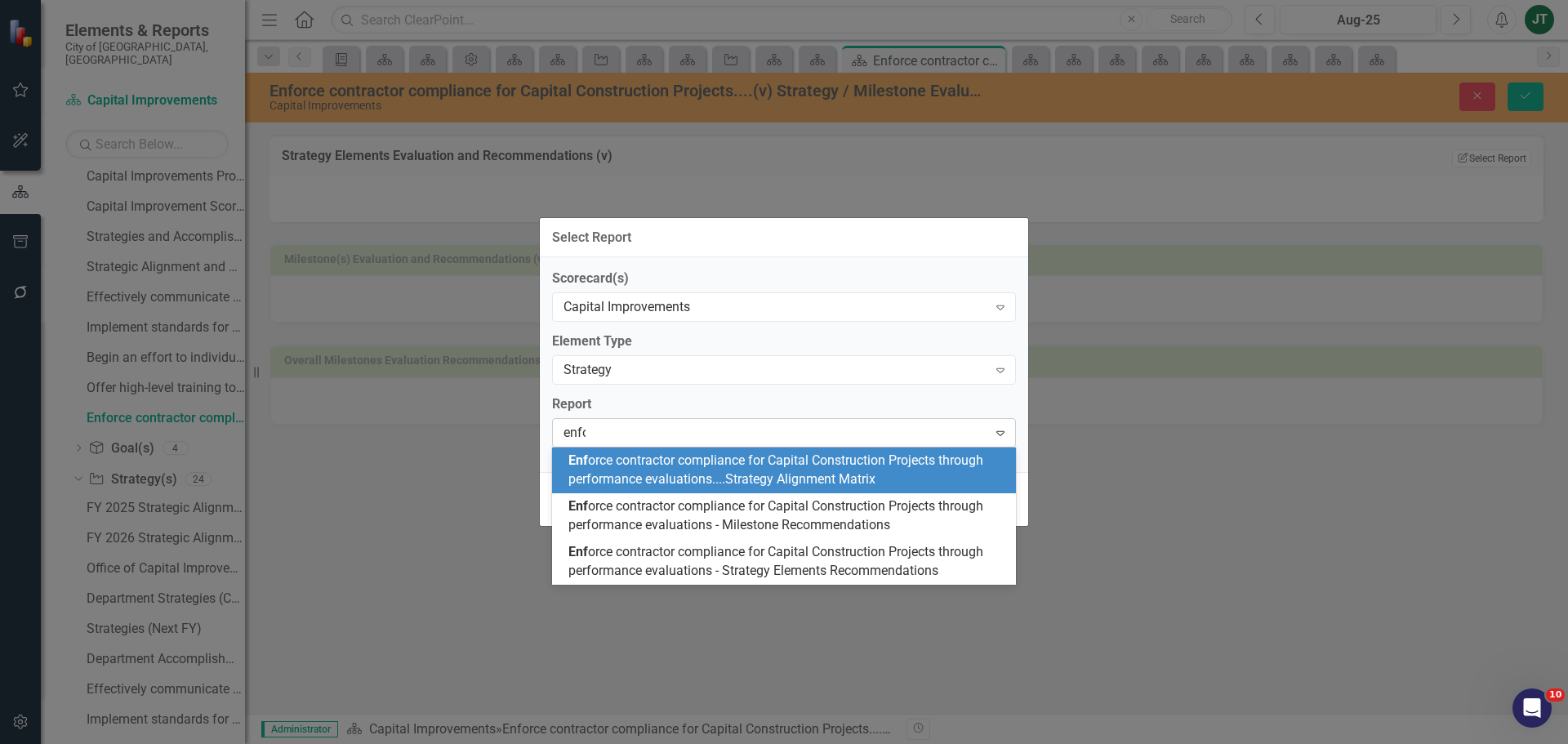
type input "enfor"
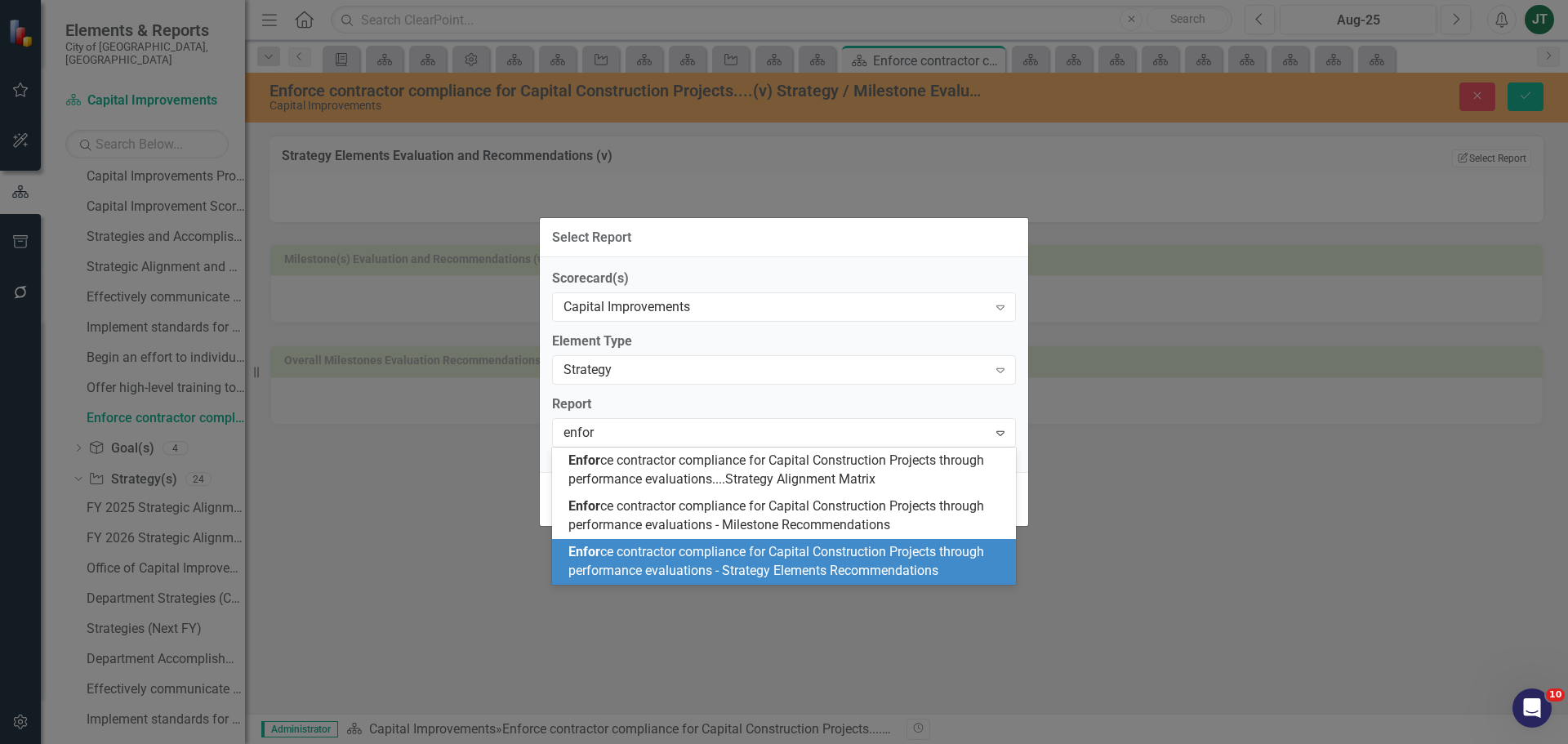
click at [811, 572] on span "Enfor ce contractor compliance for Capital Construction Projects through perfor…" at bounding box center [776, 561] width 416 height 35
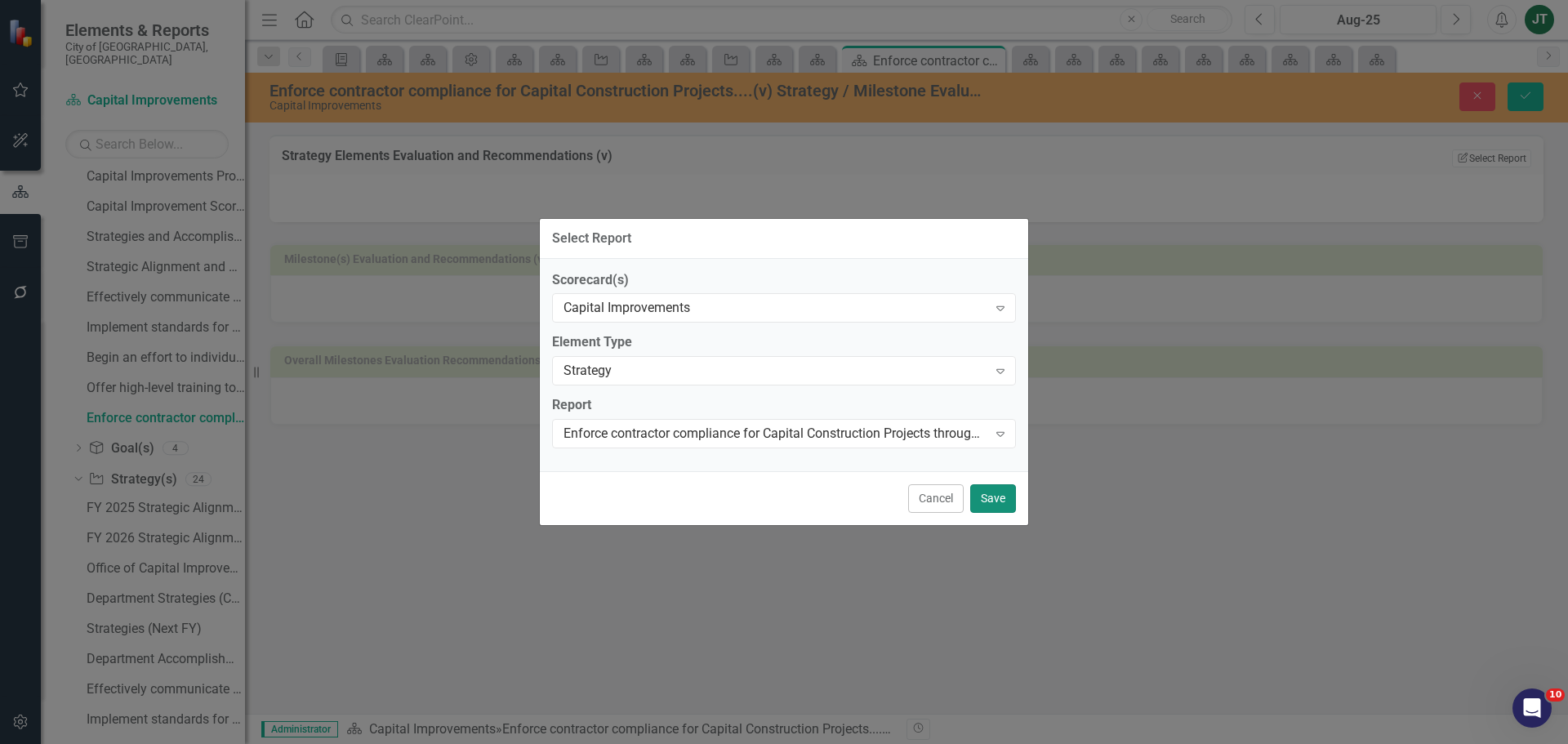
click at [981, 487] on button "Save" at bounding box center [993, 498] width 45 height 29
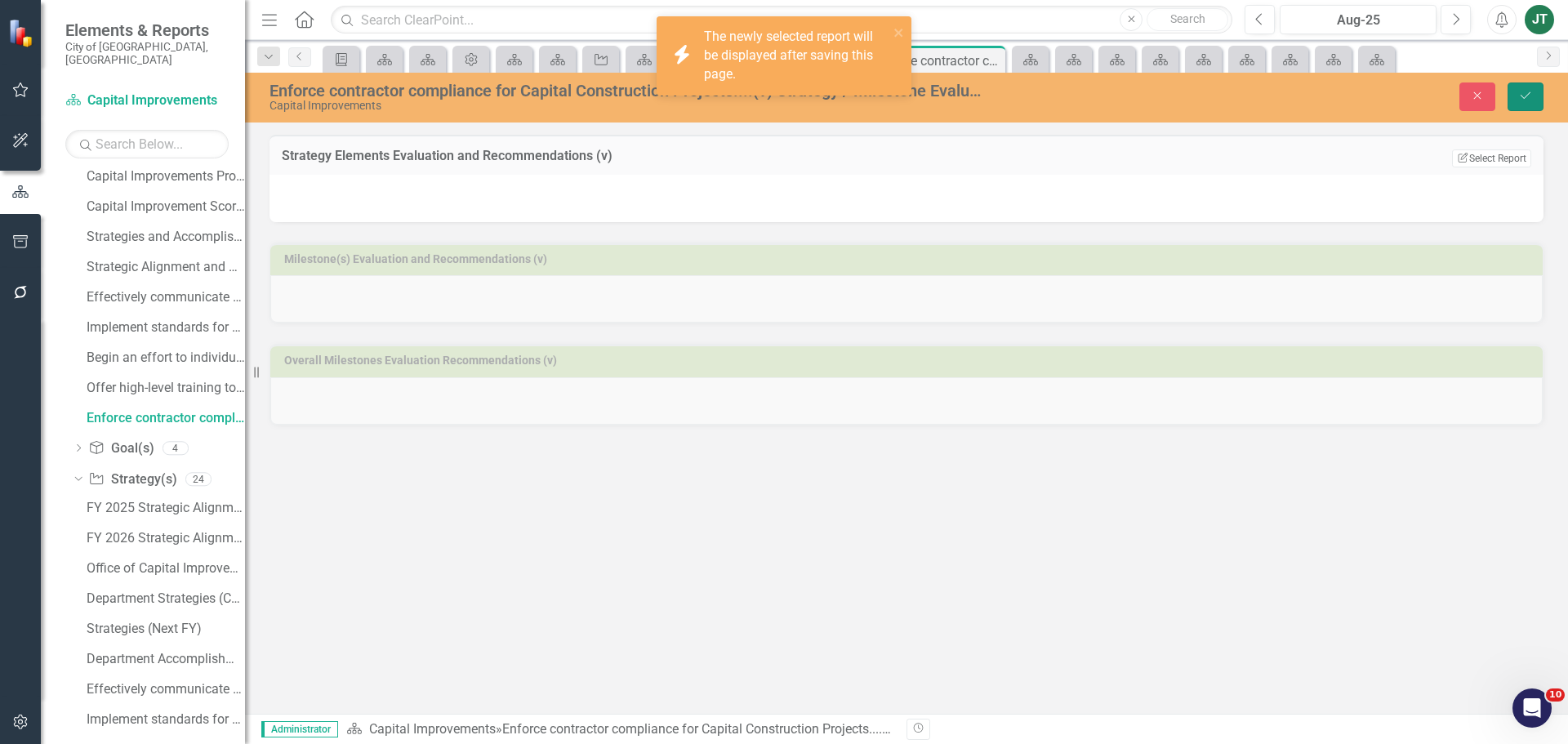
click at [1533, 97] on button "Save" at bounding box center [1525, 97] width 36 height 29
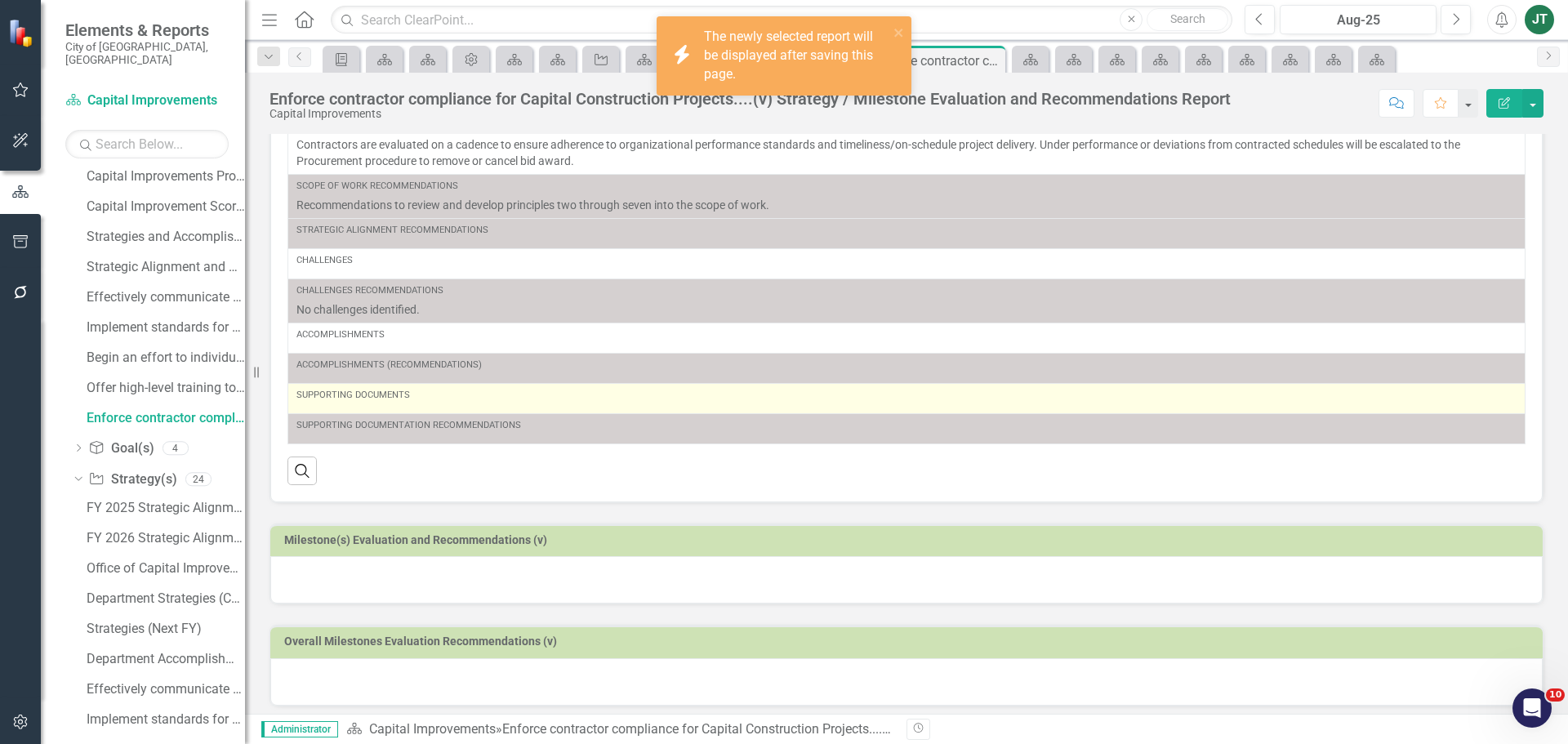
scroll to position [125, 0]
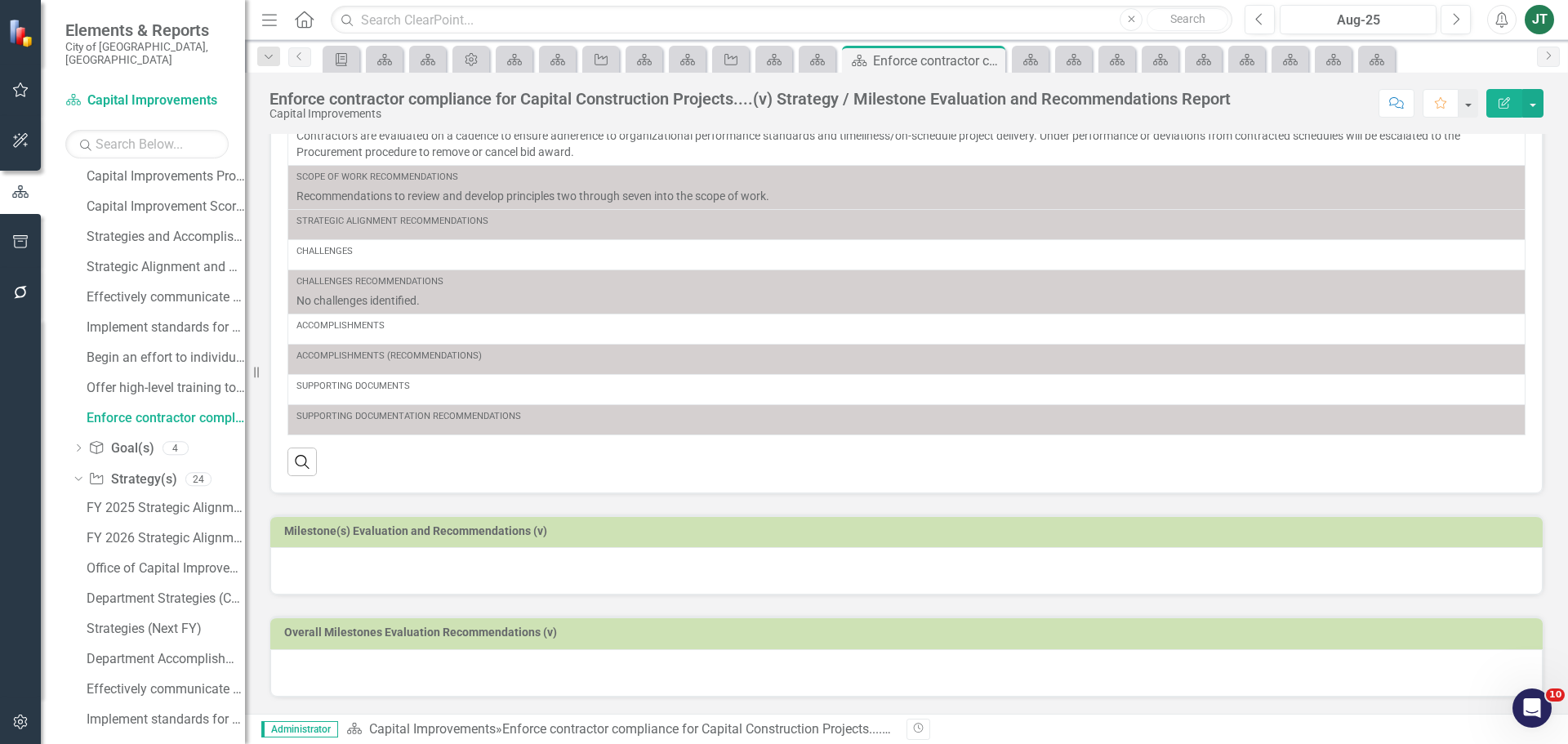
click at [753, 534] on h3 "Milestone(s) Evaluation and Recommendations (v)" at bounding box center [909, 531] width 1250 height 13
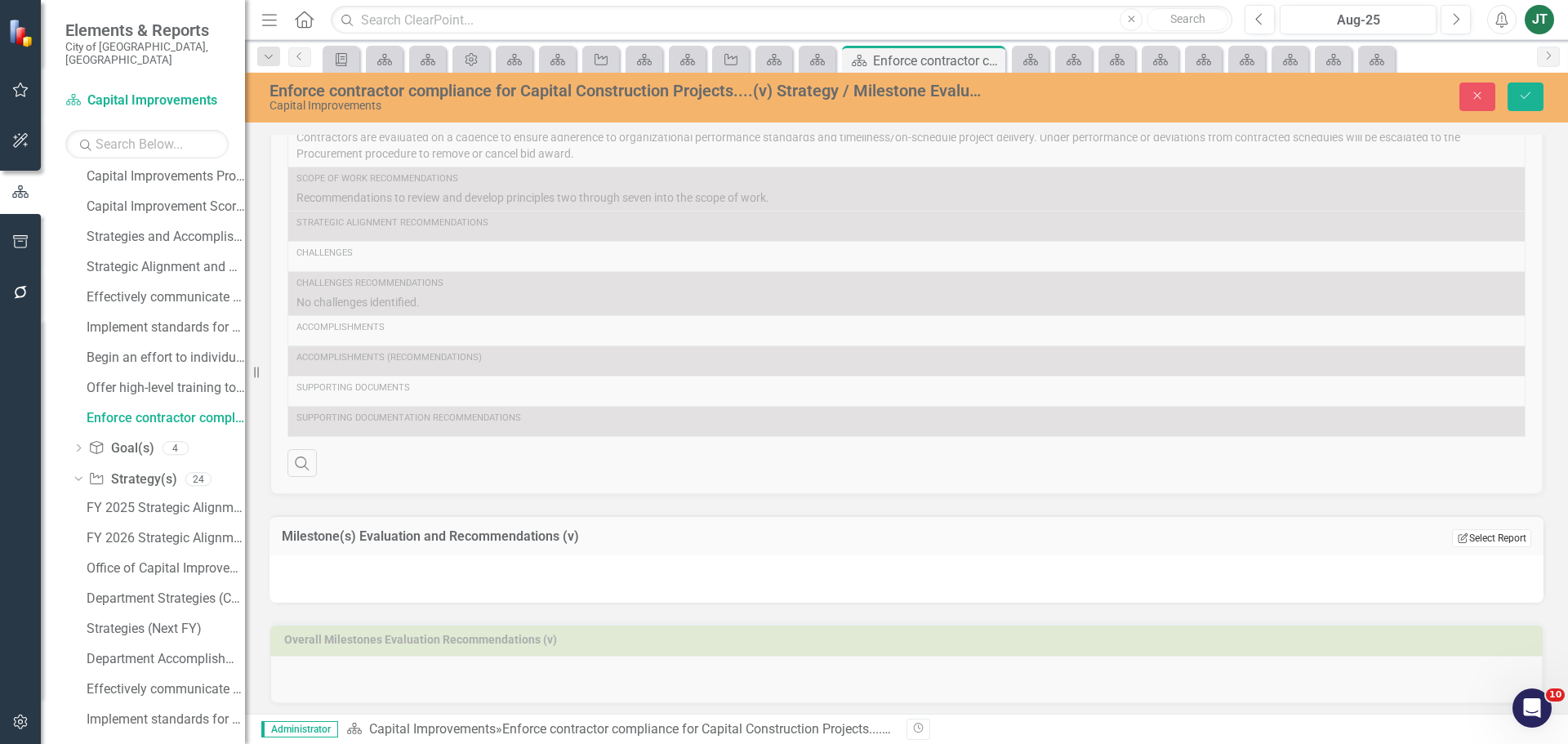
click at [1463, 536] on button "Edit Report Select Report" at bounding box center [1491, 538] width 79 height 18
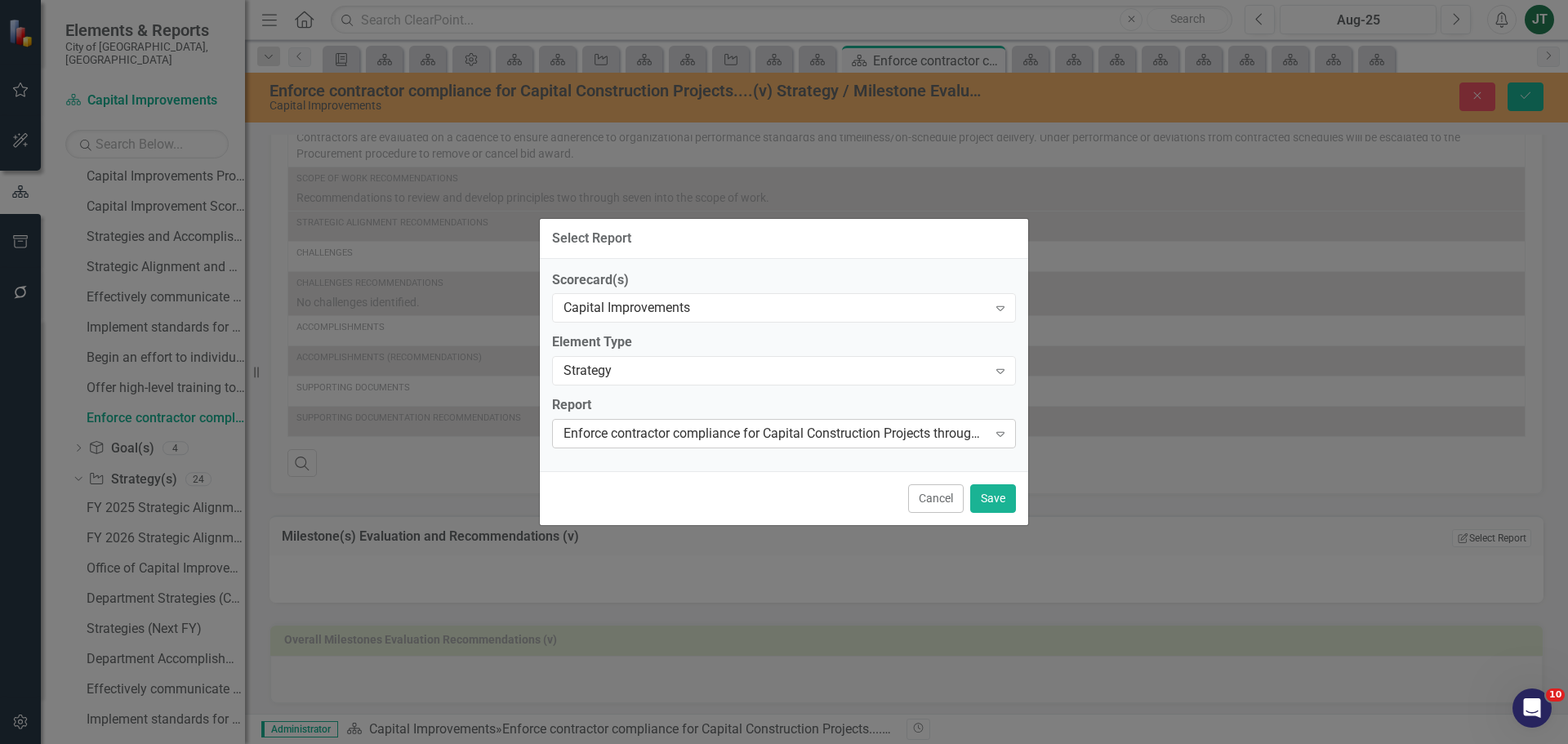
click at [620, 429] on div "Enforce contractor compliance for Capital Construction Projects through perform…" at bounding box center [775, 434] width 424 height 19
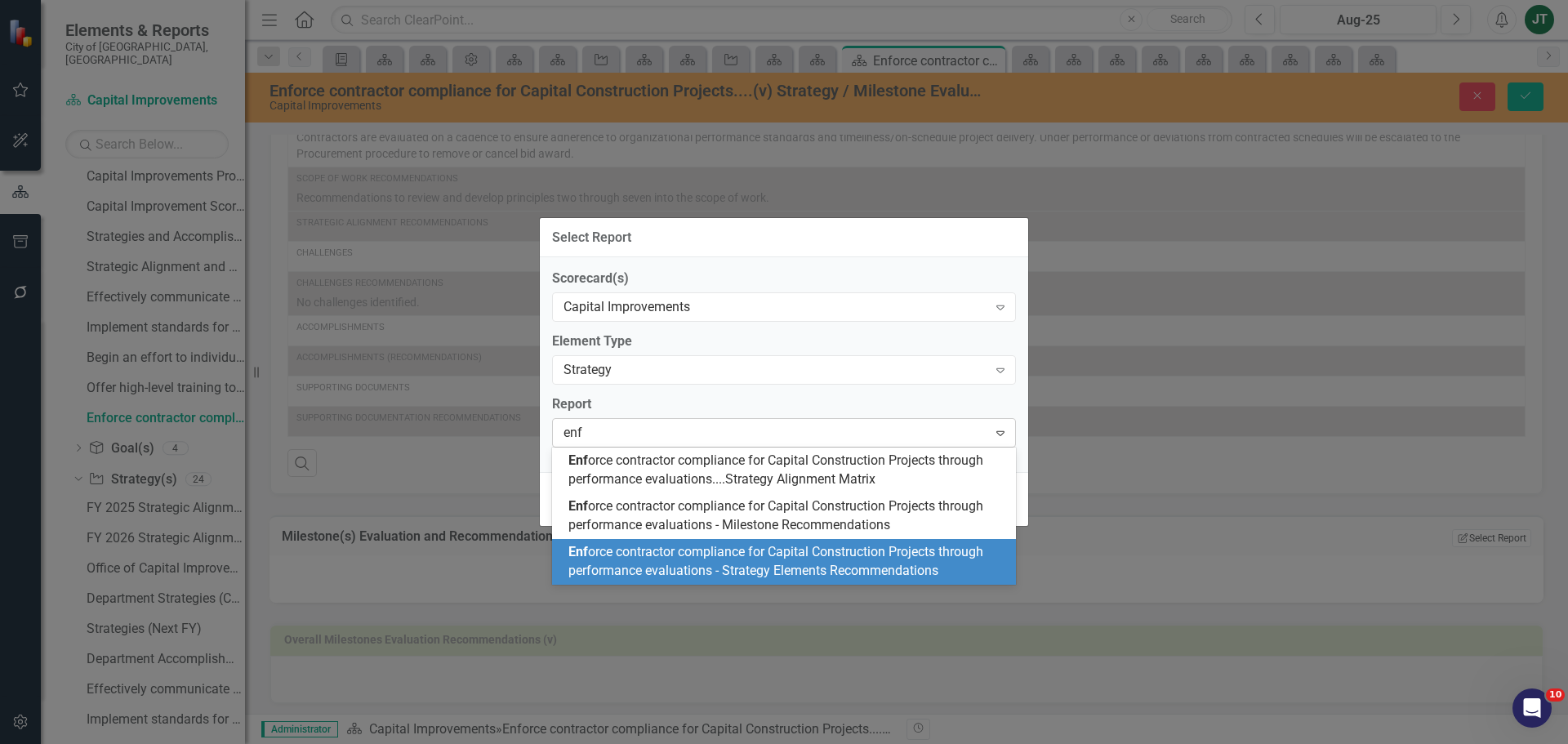
scroll to position [0, 0]
type input "enforce"
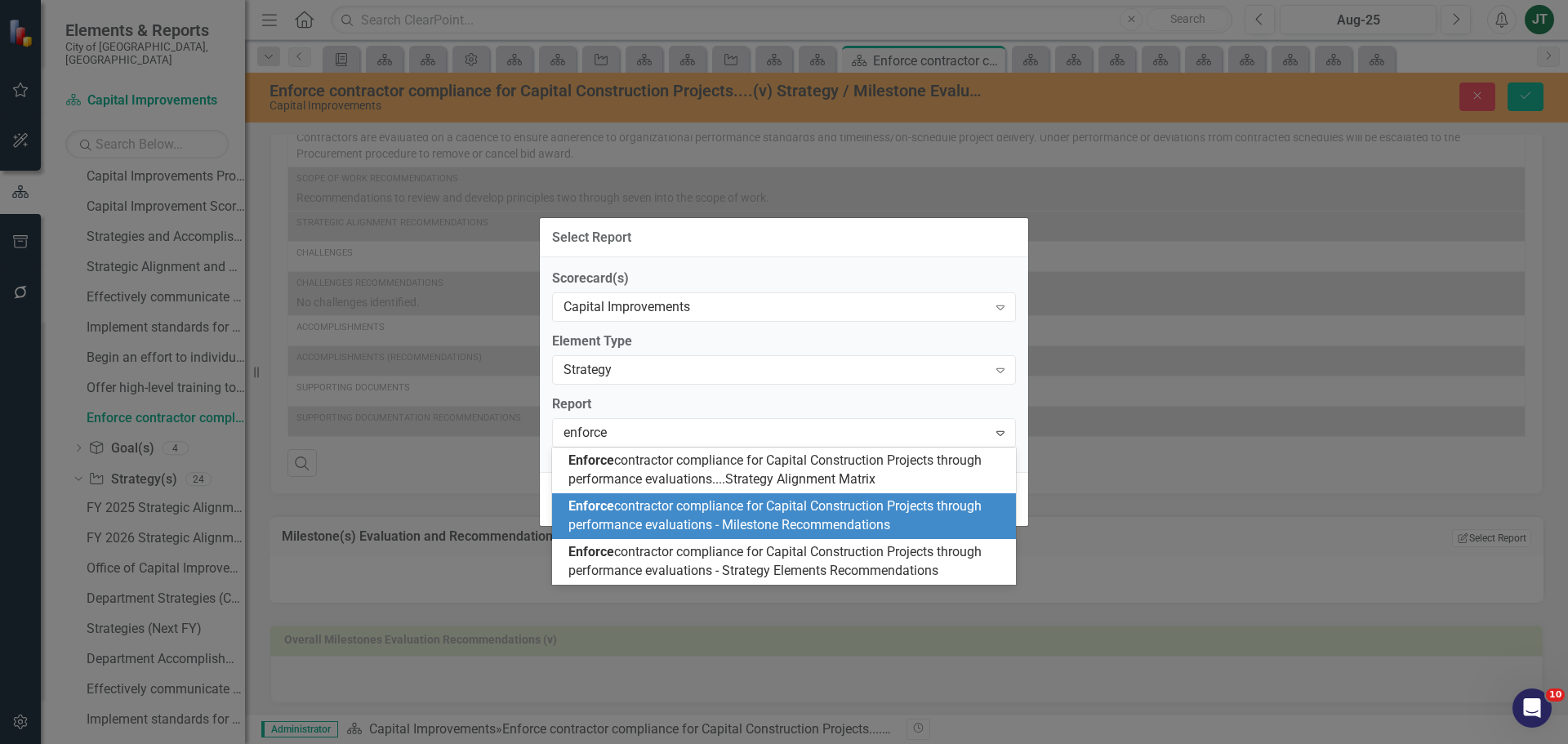
click at [800, 526] on span "Enforce contractor compliance for Capital Construction Projects through perform…" at bounding box center [774, 515] width 413 height 35
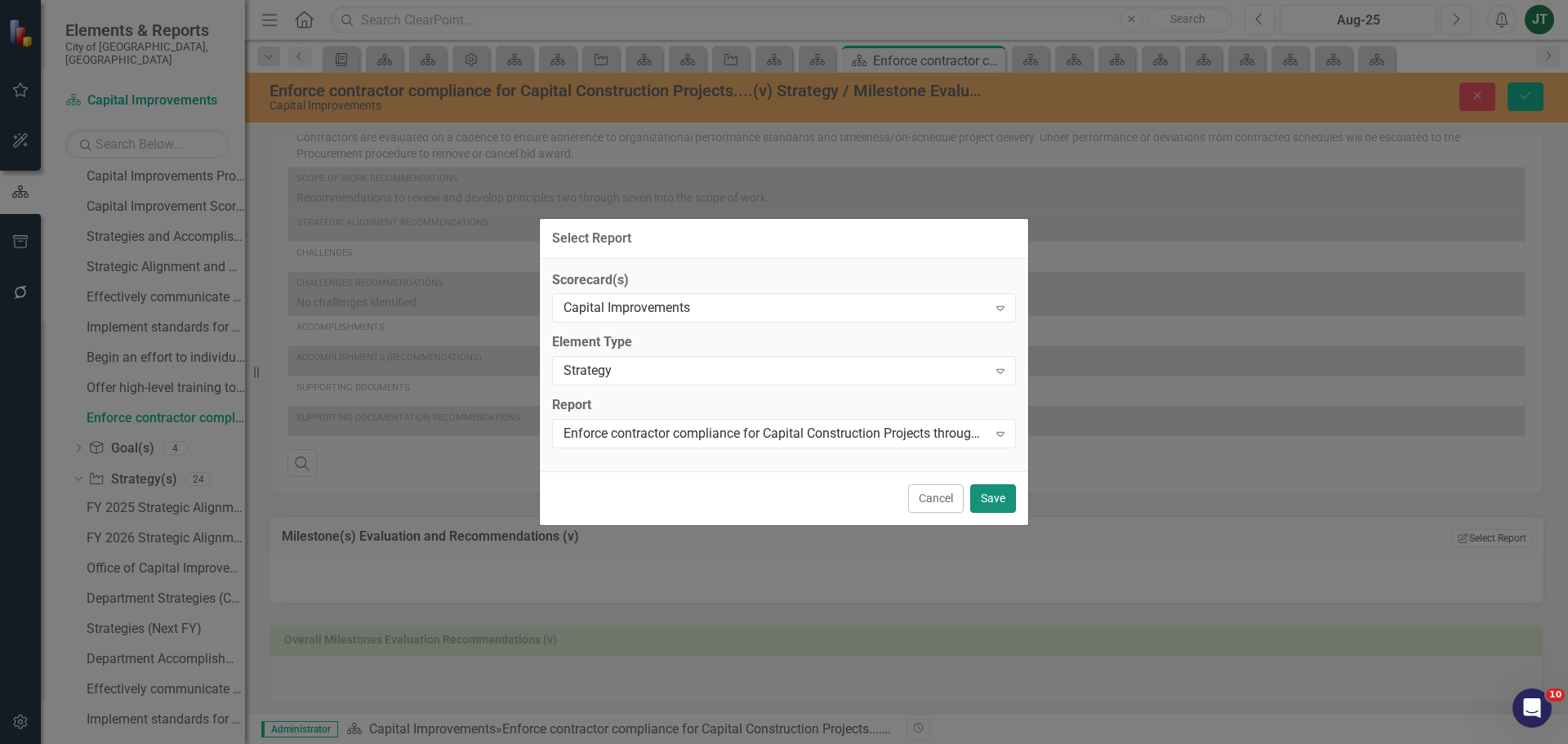
click at [991, 506] on button "Save" at bounding box center [993, 498] width 45 height 29
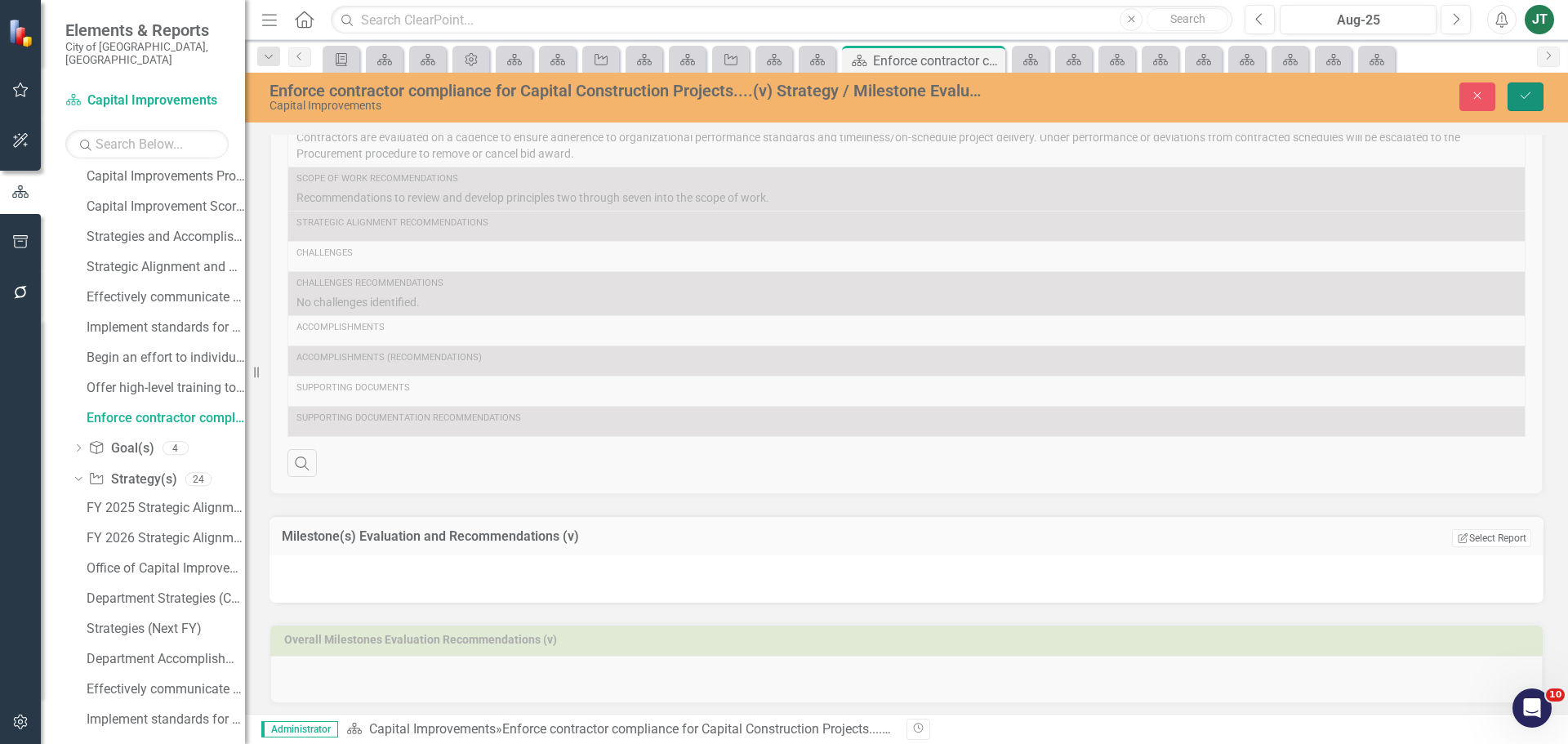
click at [1523, 96] on icon "Save" at bounding box center [1525, 96] width 14 height 12
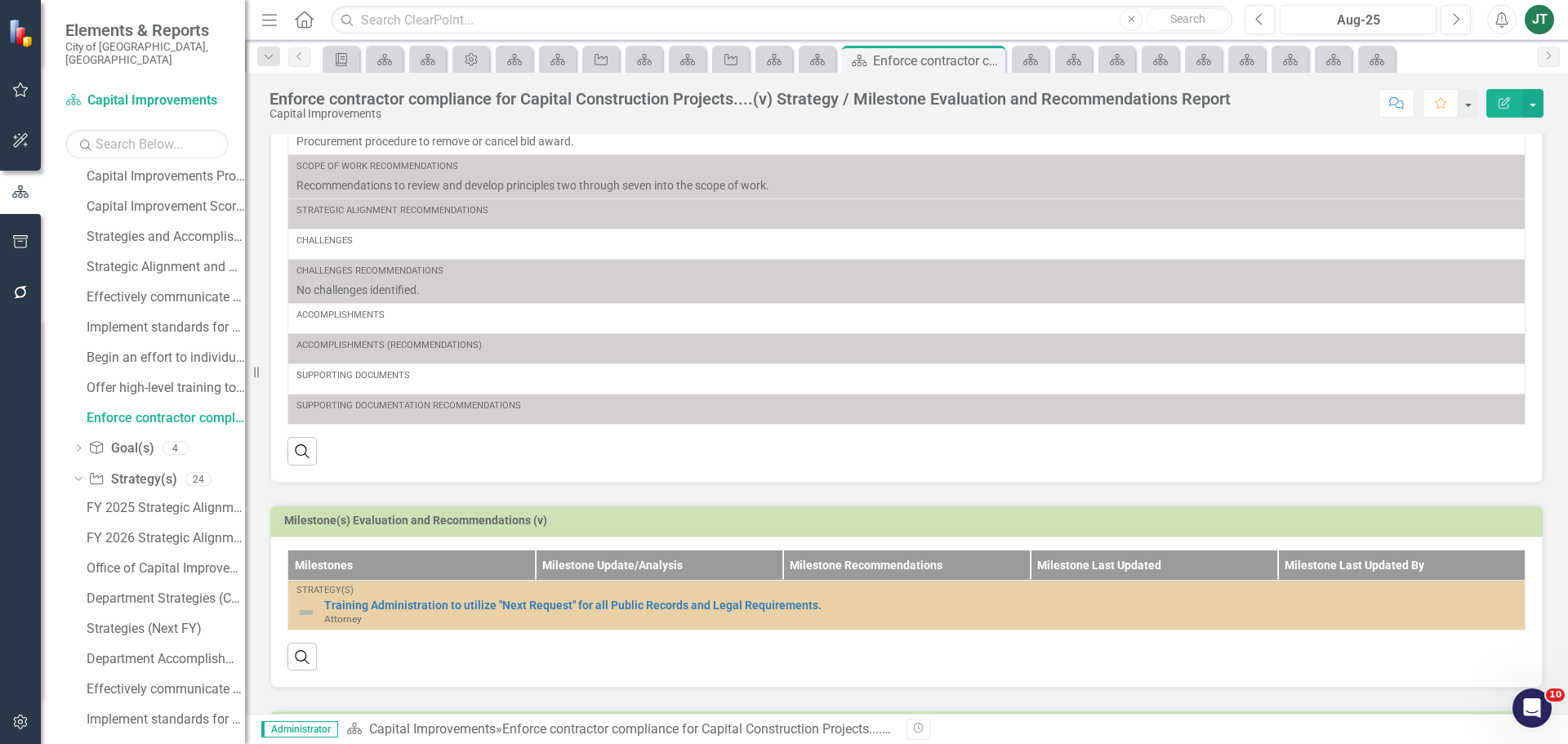
scroll to position [163, 0]
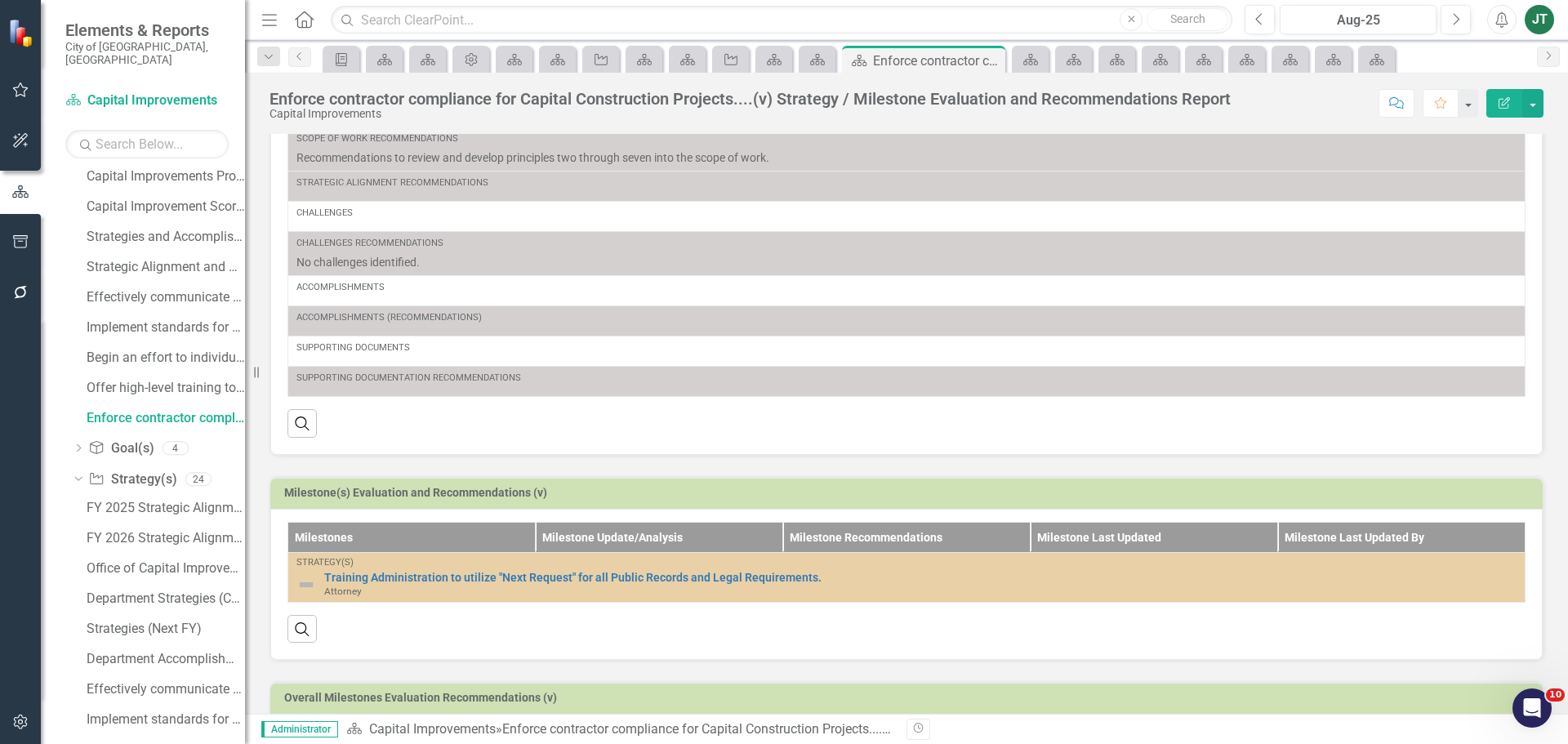
click at [1248, 496] on h3 "Milestone(s) Evaluation and Recommendations (v)" at bounding box center [909, 492] width 1250 height 13
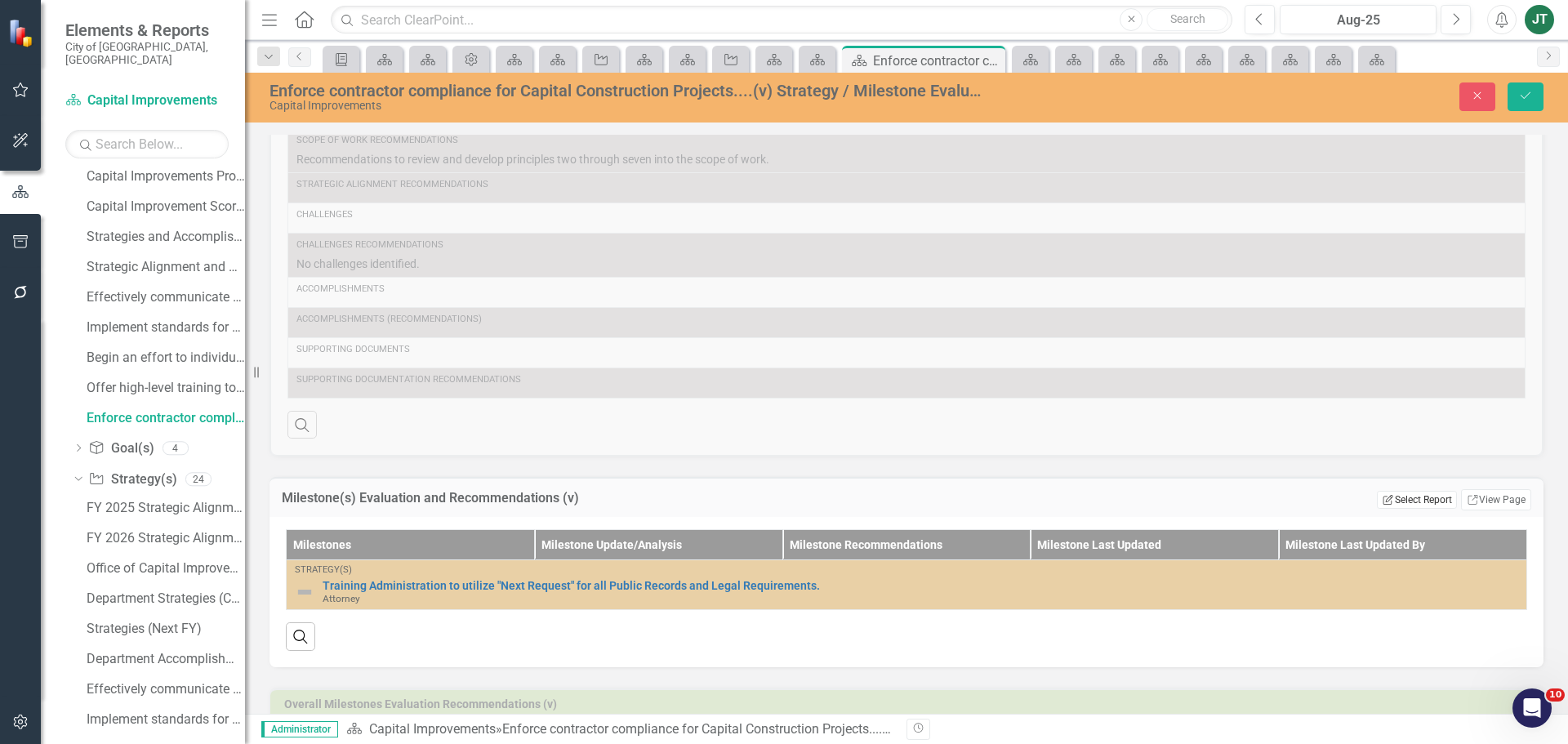
click at [1418, 499] on button "Edit Report Select Report" at bounding box center [1417, 499] width 79 height 18
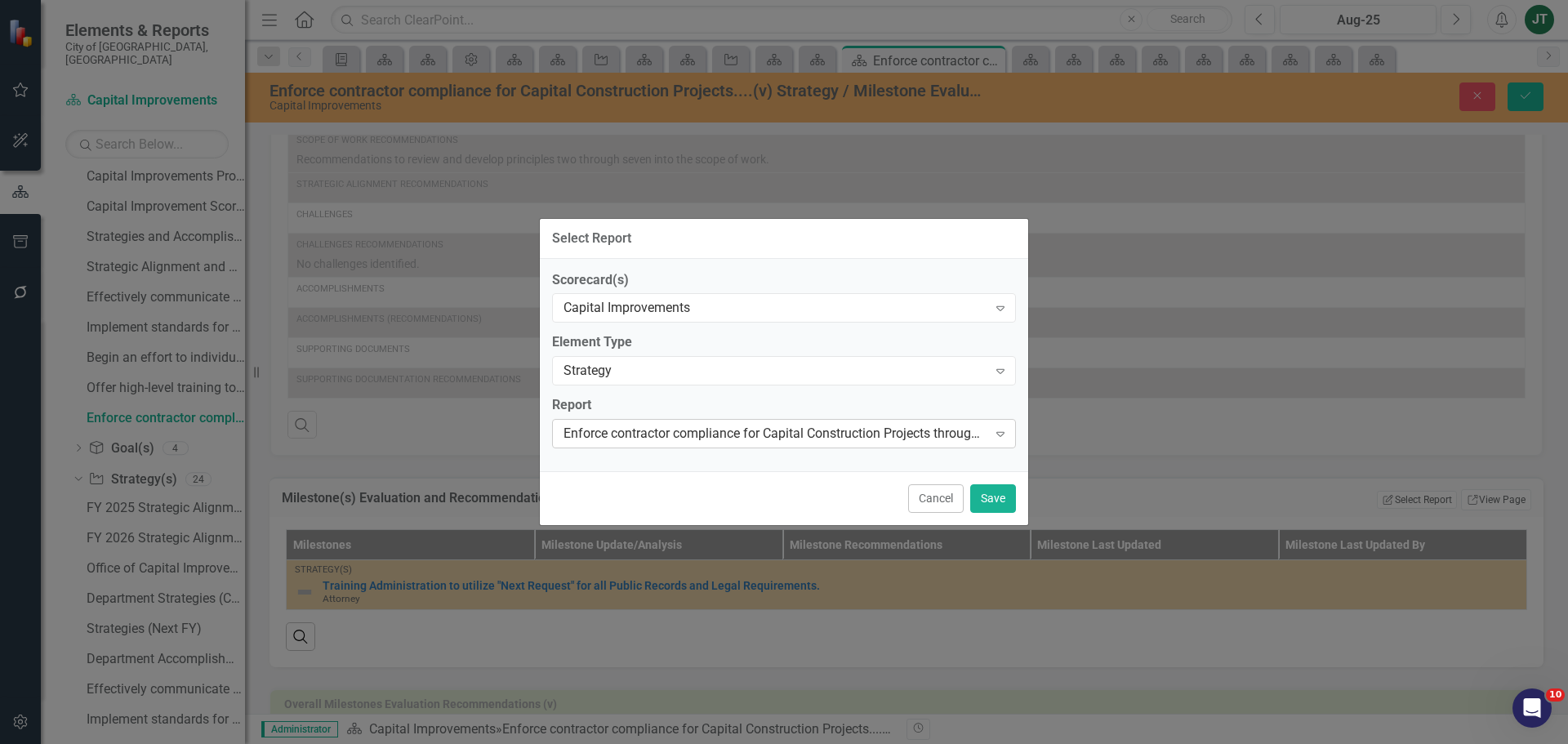
click at [869, 432] on div "Enforce contractor compliance for Capital Construction Projects through perform…" at bounding box center [775, 434] width 424 height 19
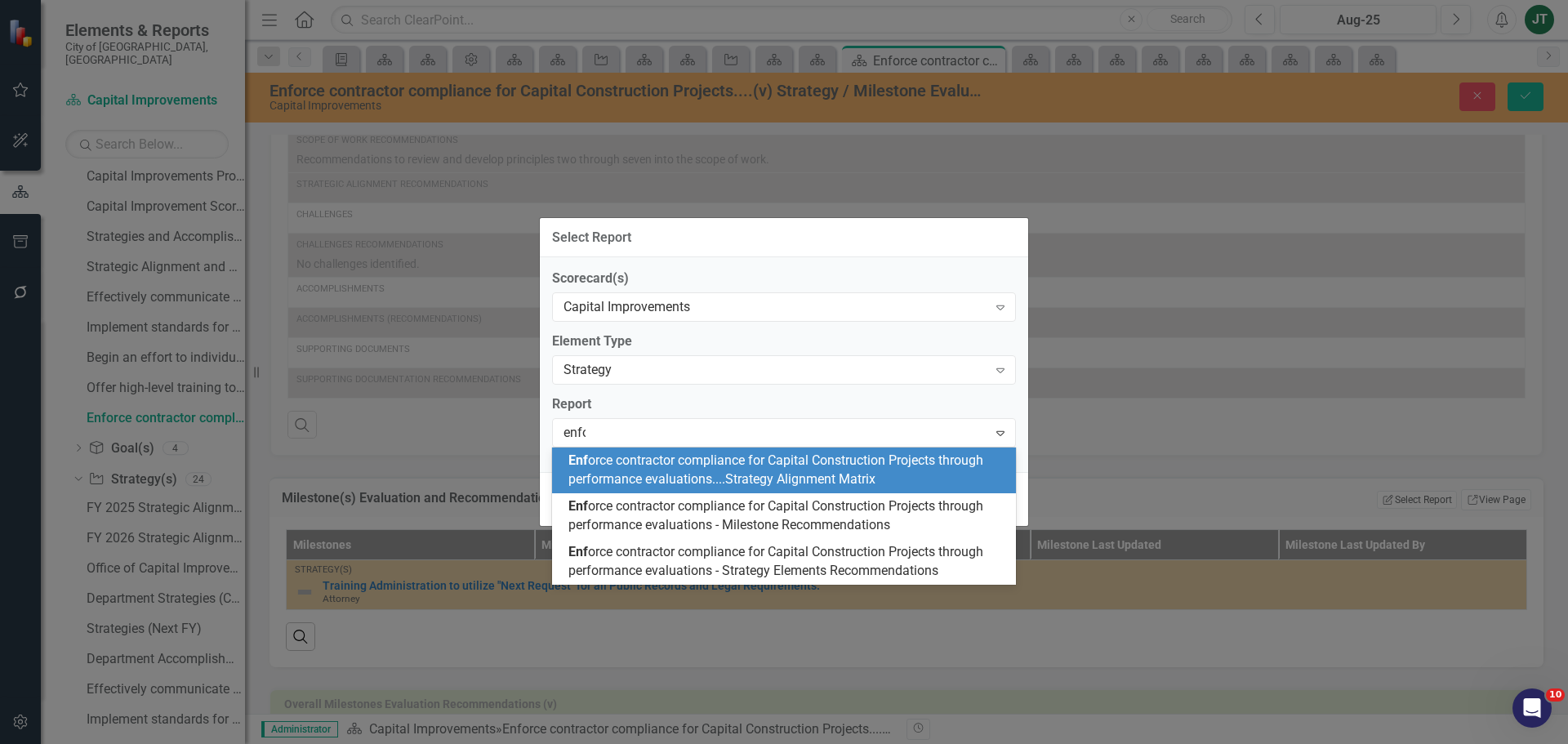
scroll to position [0, 0]
type input "enfor"
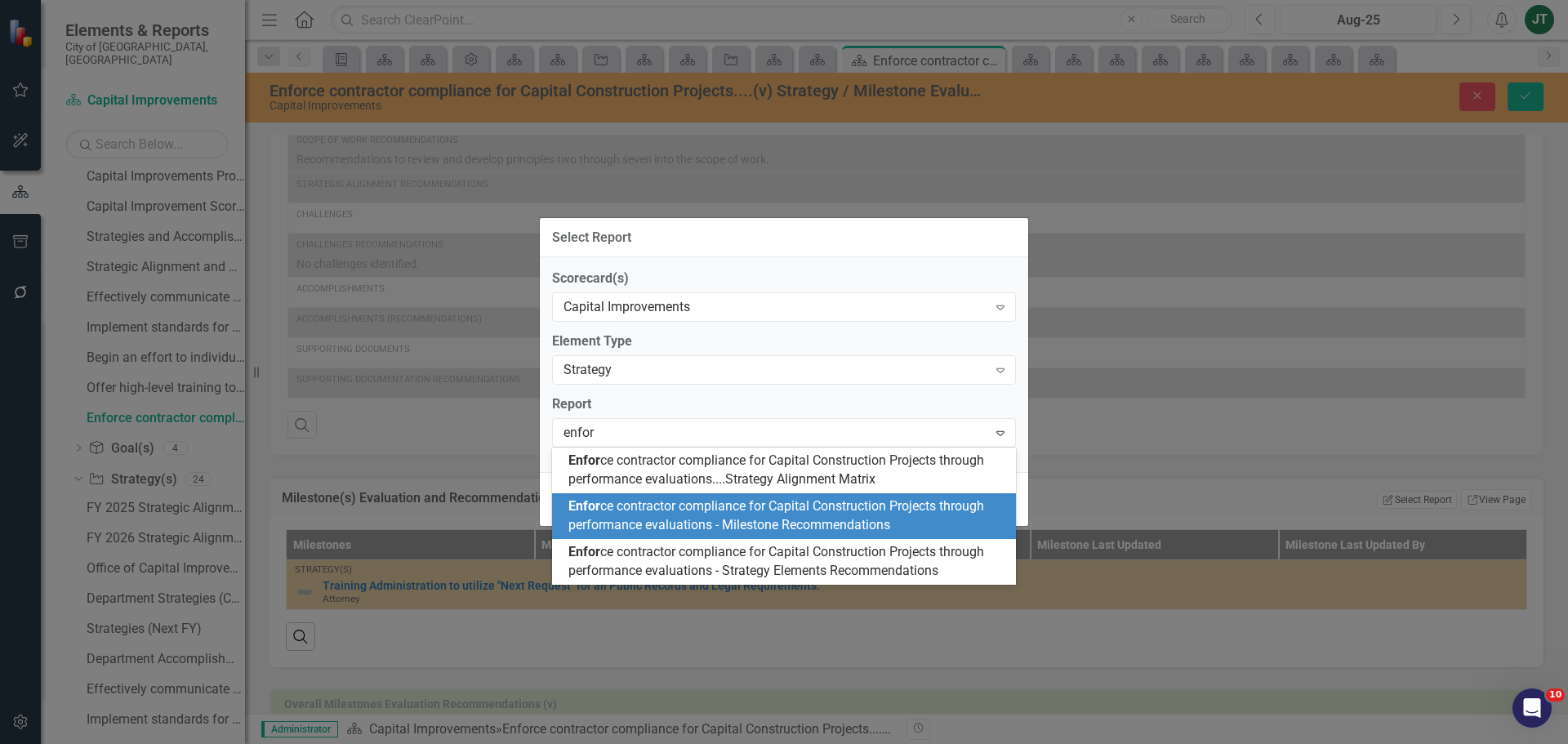
click at [784, 511] on span "Enfor ce contractor compliance for Capital Construction Projects through perfor…" at bounding box center [776, 515] width 416 height 35
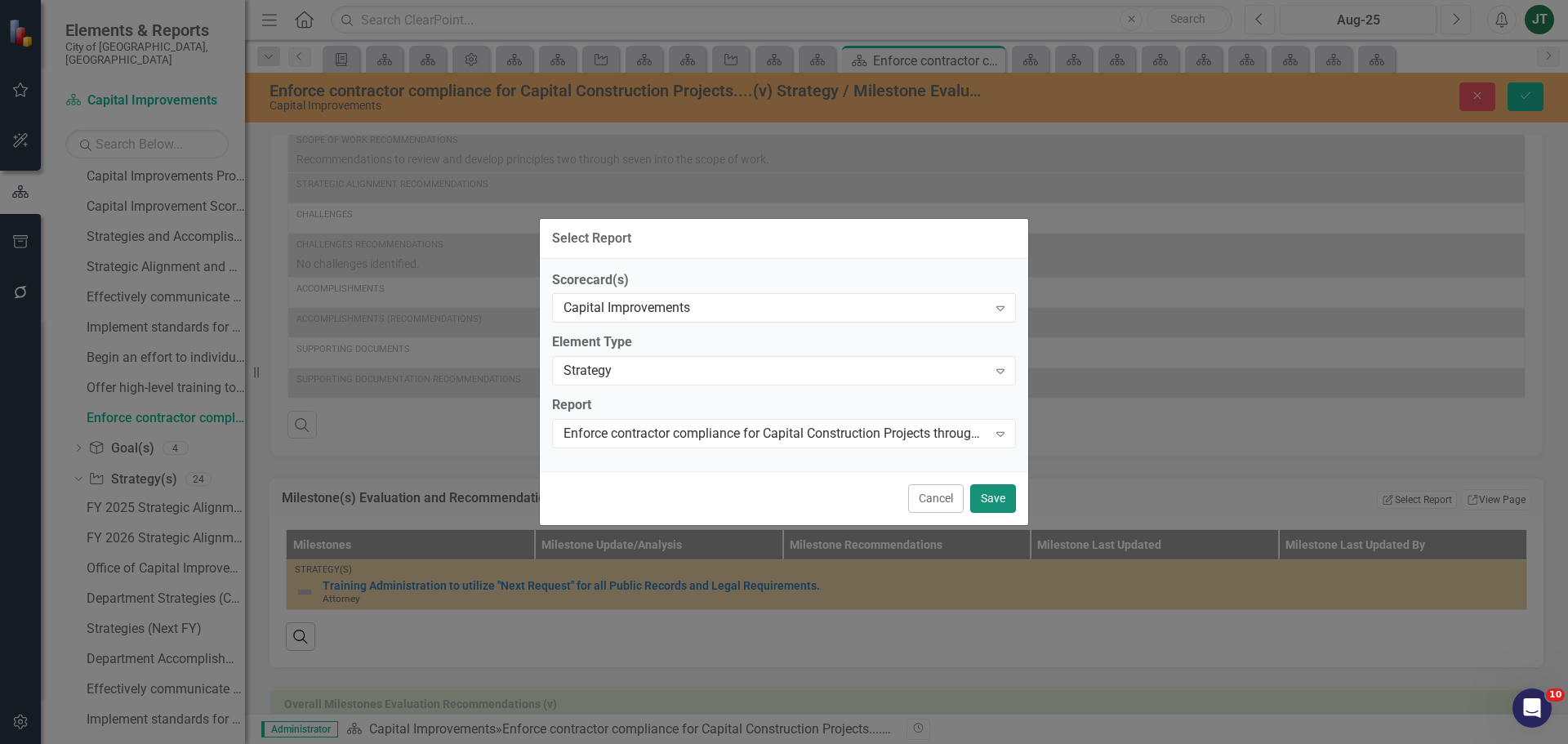
click at [995, 492] on button "Save" at bounding box center [993, 498] width 45 height 29
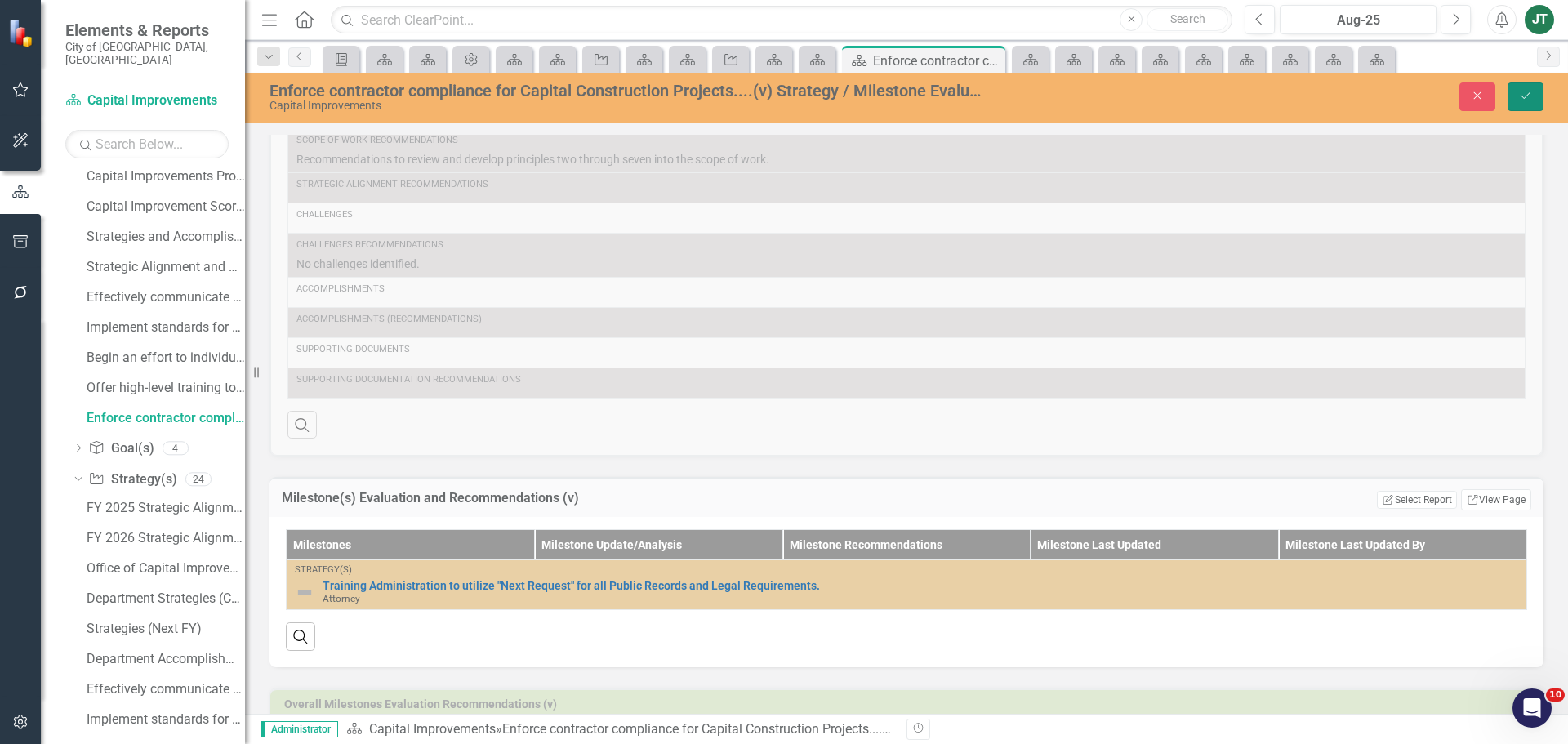
click at [1536, 91] on button "Save" at bounding box center [1525, 97] width 36 height 29
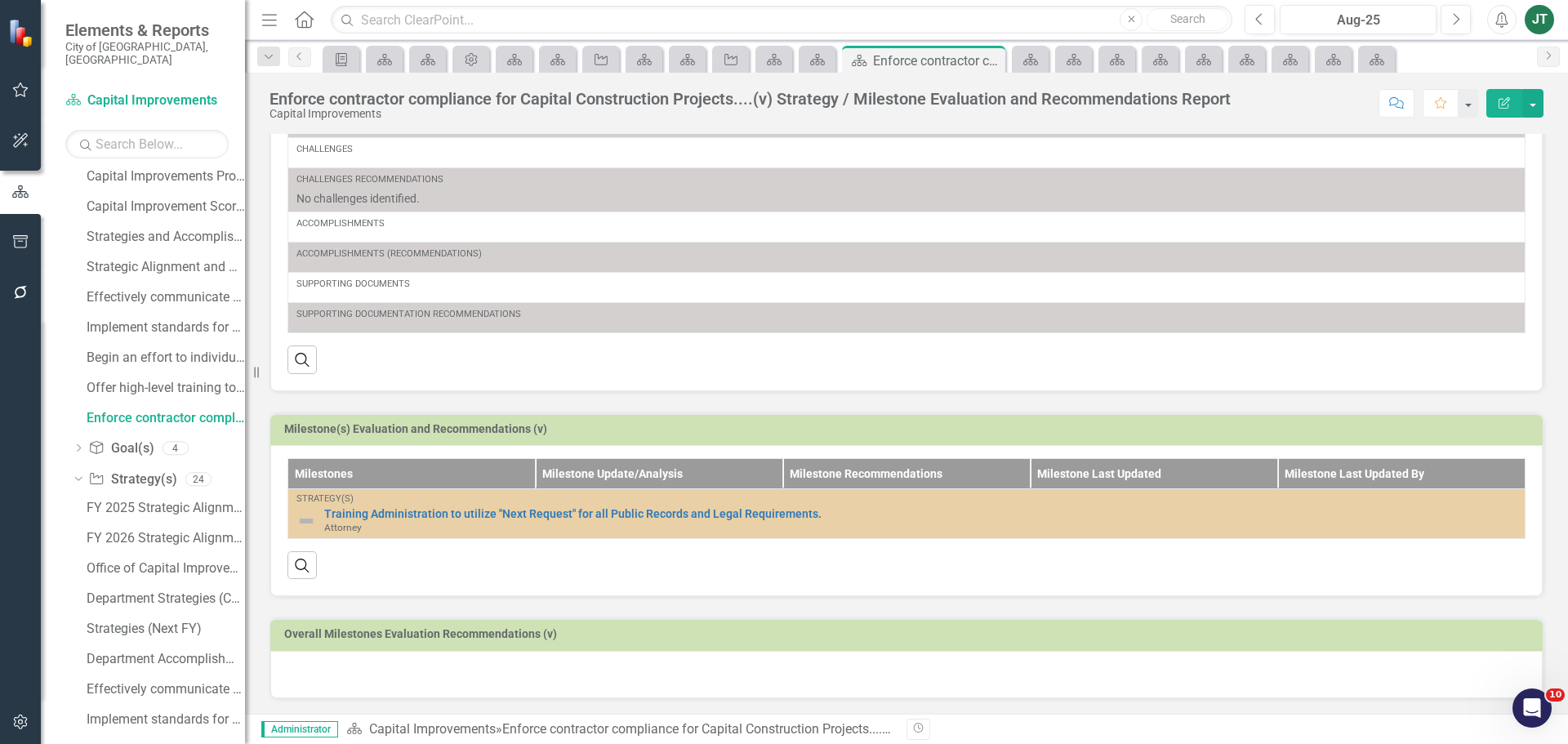
scroll to position [228, 0]
click at [1353, 434] on h3 "Milestone(s) Evaluation and Recommendations (v)" at bounding box center [909, 428] width 1250 height 13
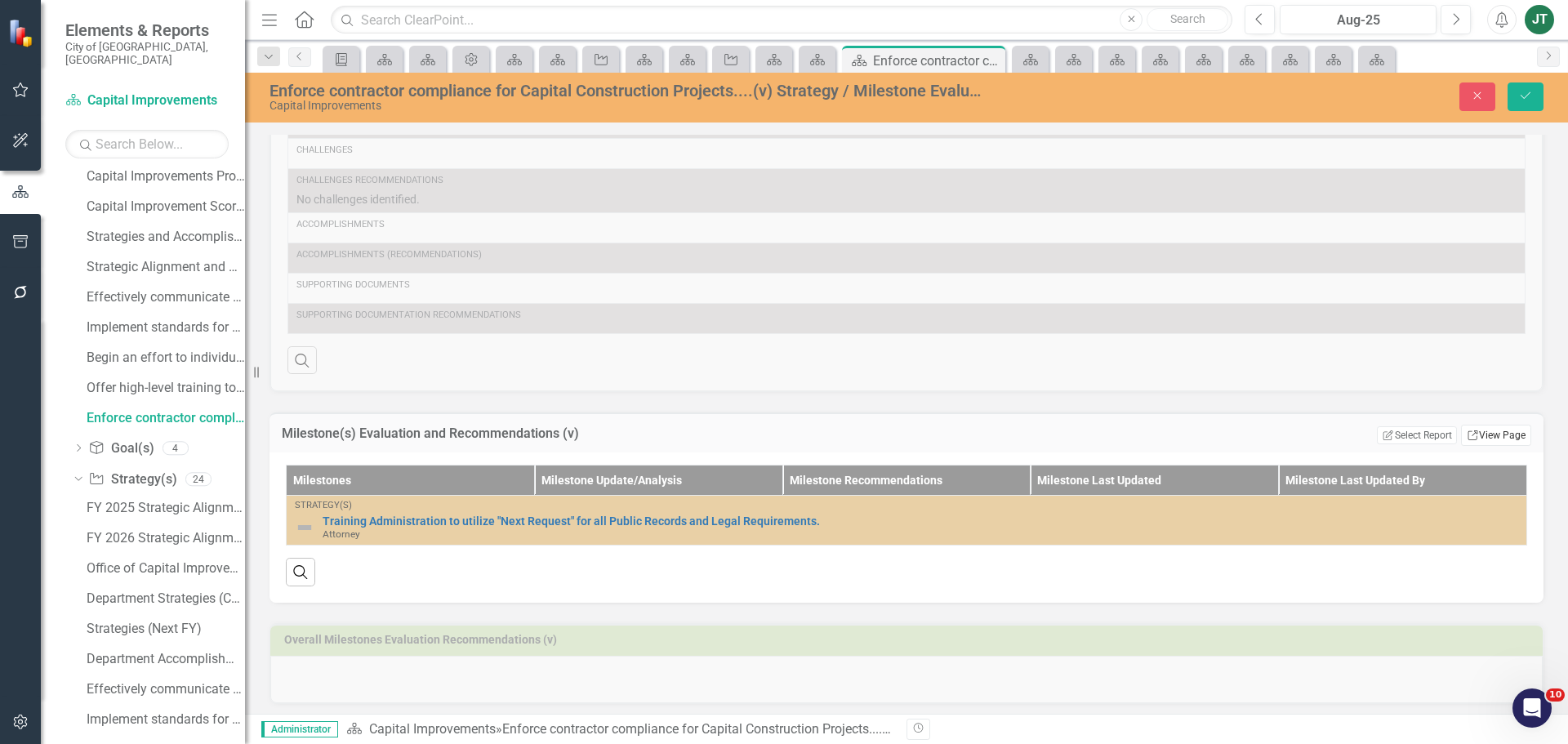
click at [1483, 432] on link "Link View Page" at bounding box center [1496, 435] width 70 height 21
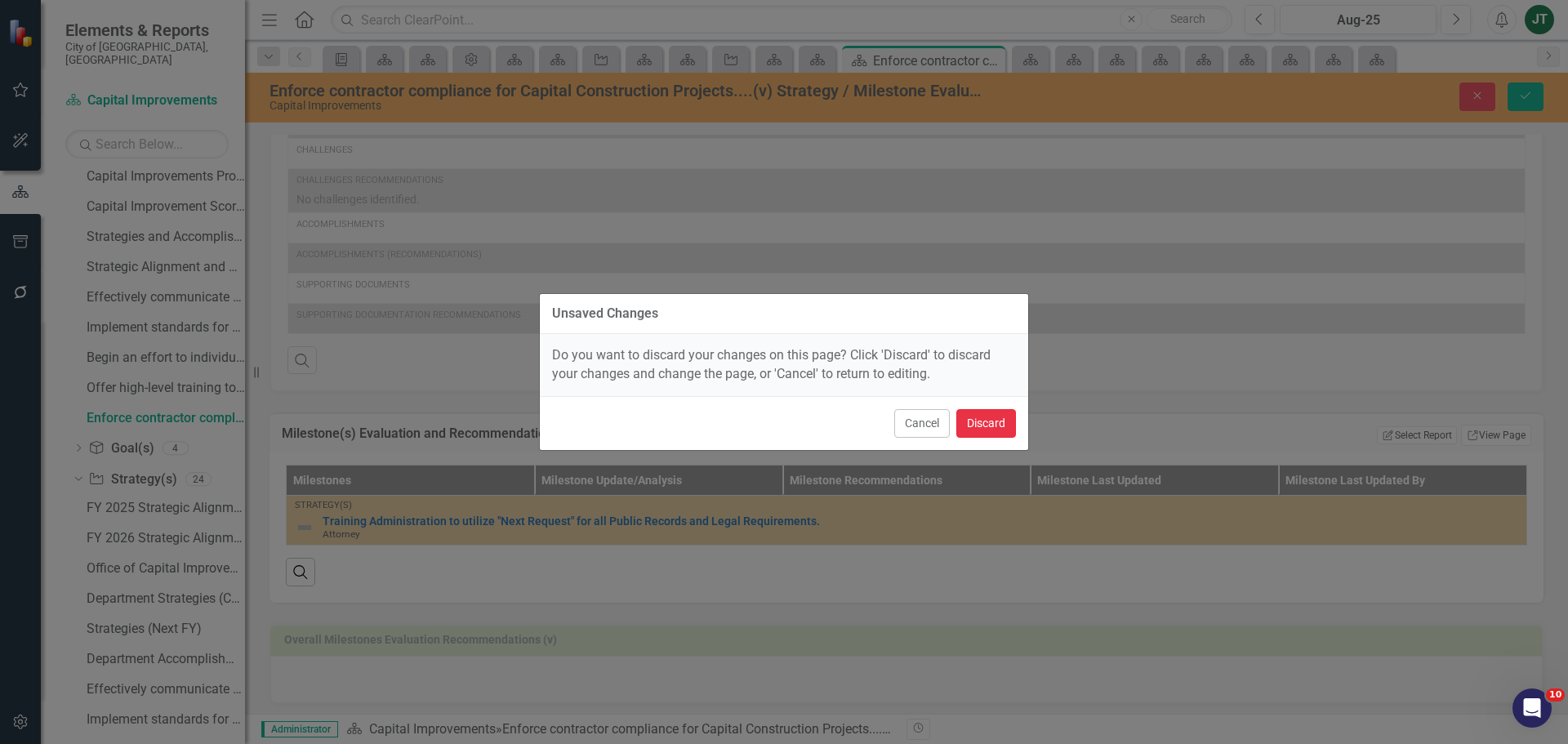
click at [985, 418] on button "Discard" at bounding box center [986, 423] width 60 height 29
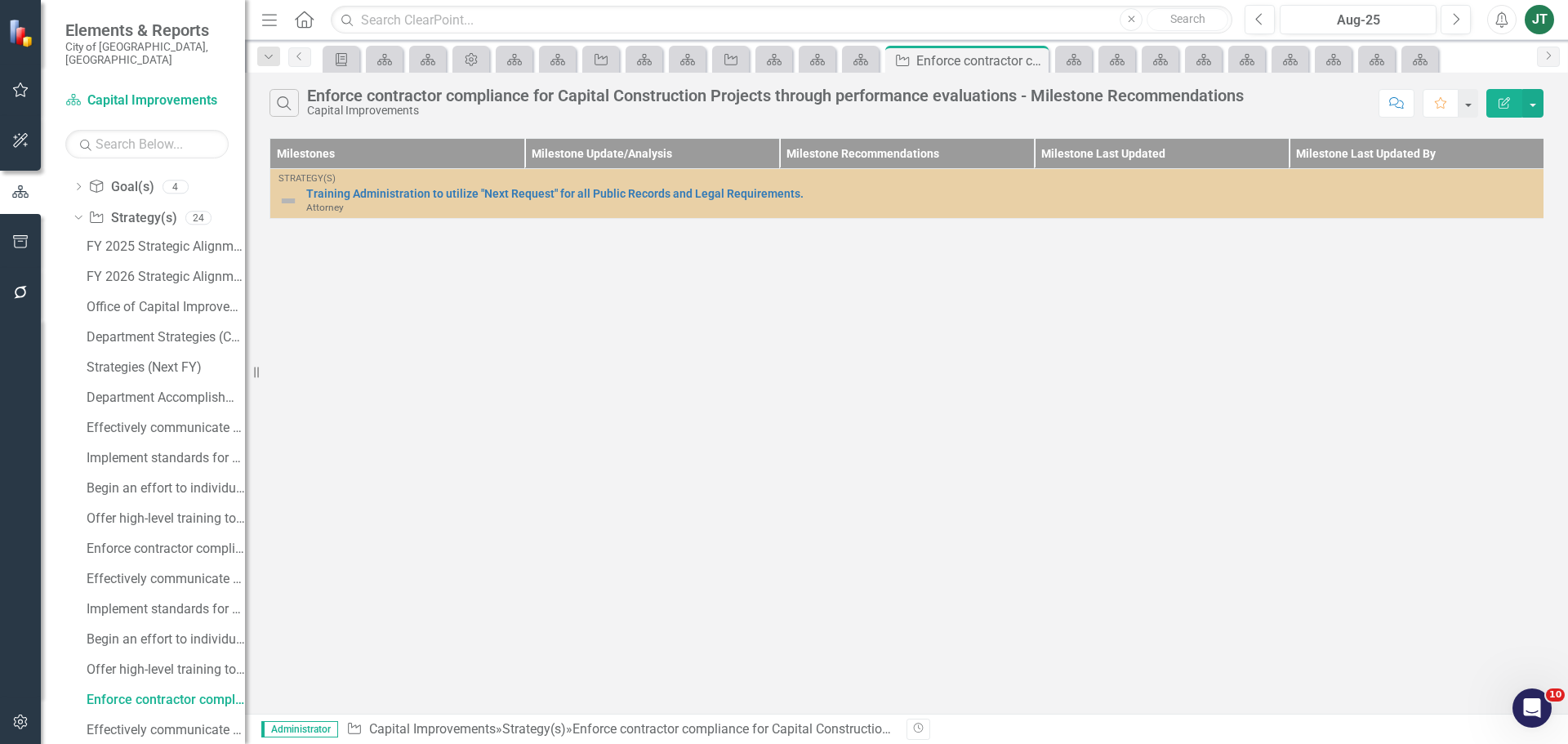
scroll to position [259, 0]
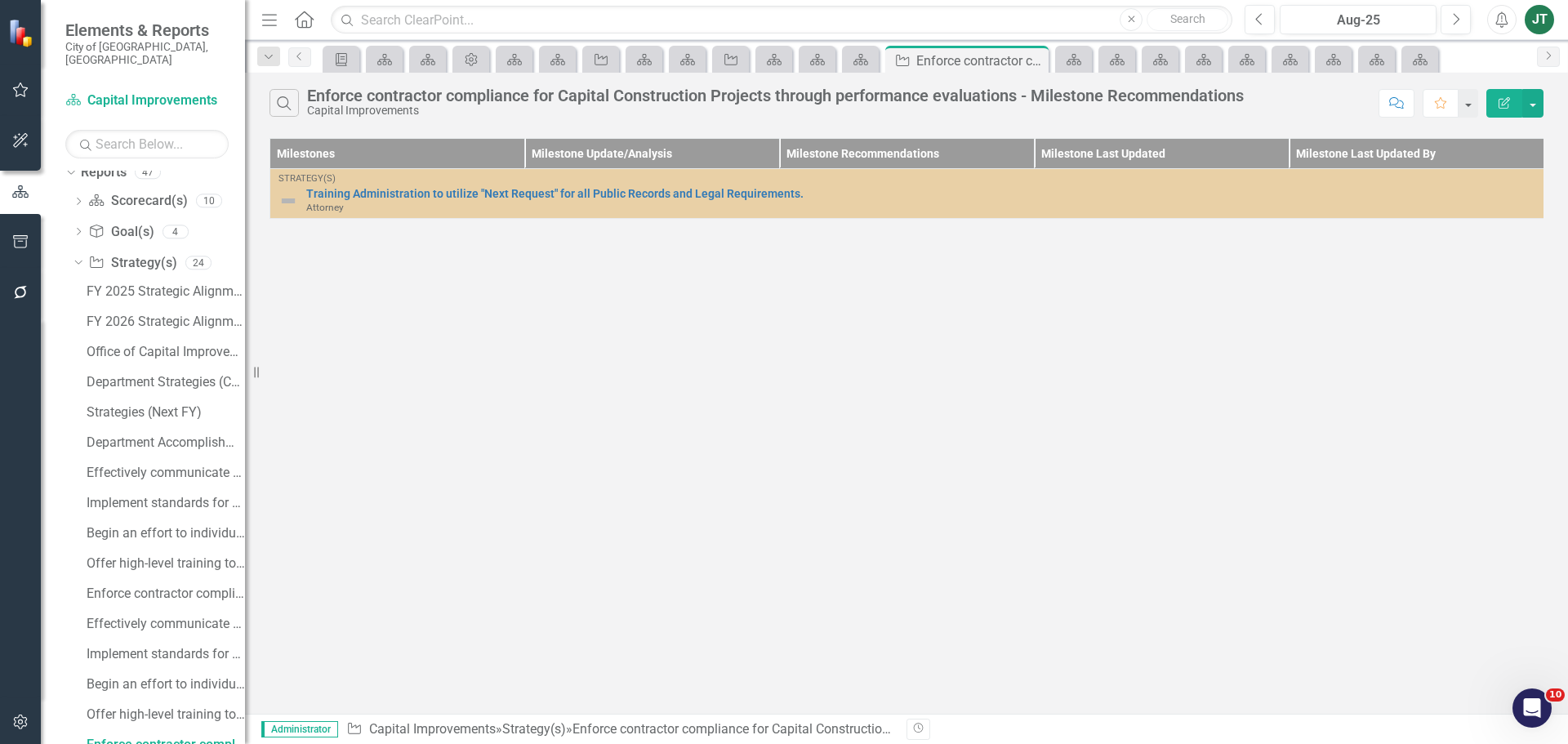
click at [1503, 105] on icon "Edit Report" at bounding box center [1503, 103] width 14 height 12
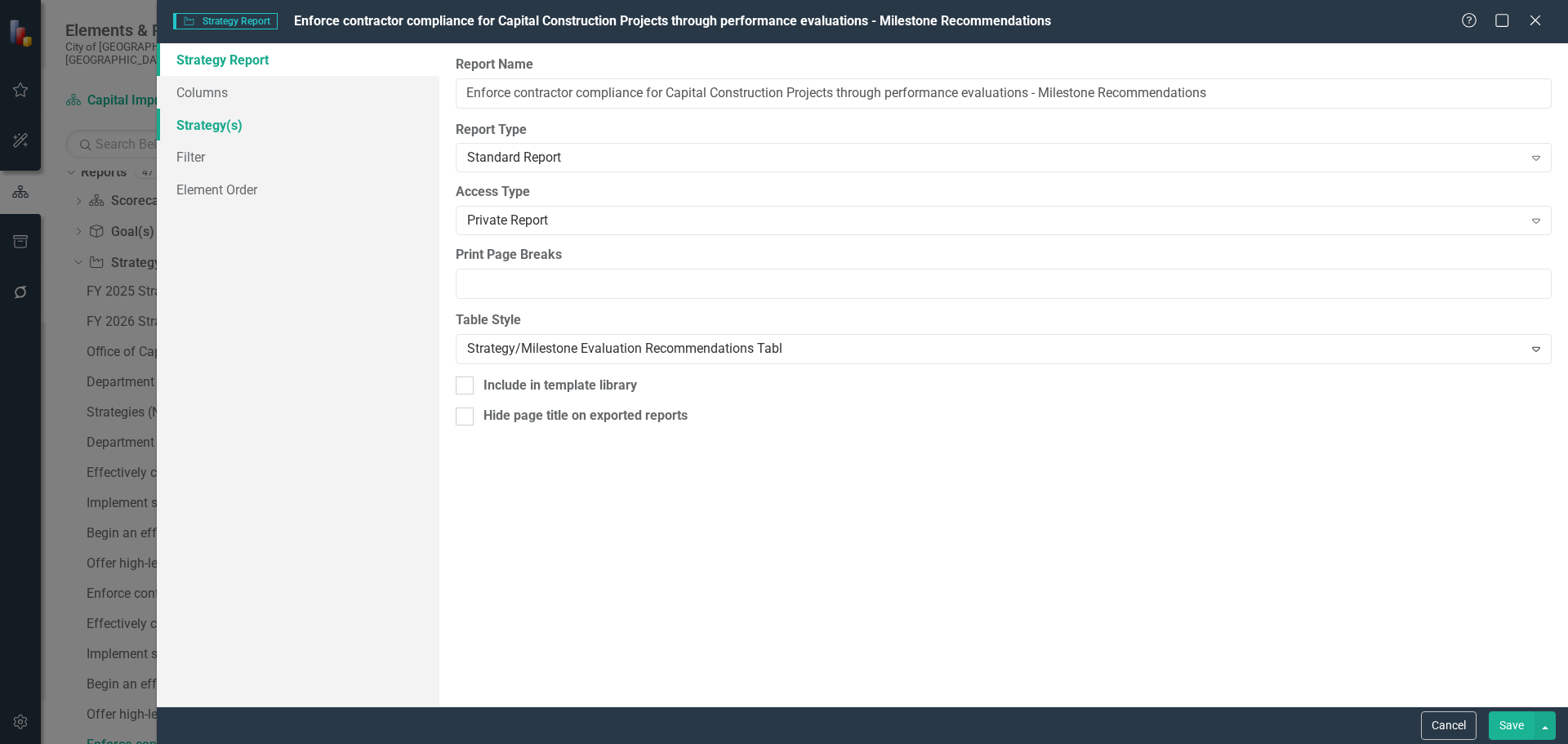
click at [207, 125] on link "Strategy(s)" at bounding box center [298, 125] width 283 height 33
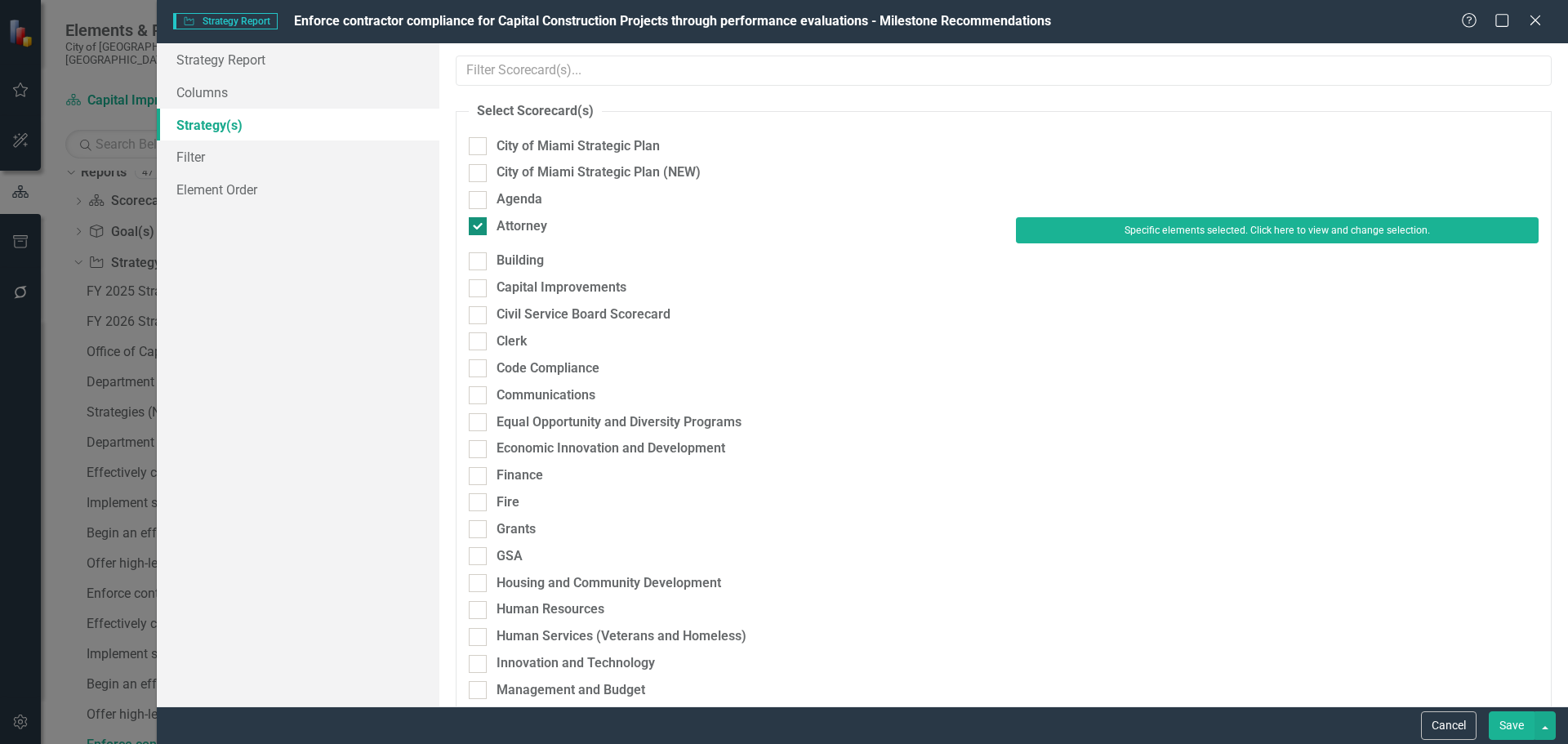
click at [535, 226] on div "Attorney" at bounding box center [522, 226] width 50 height 19
click at [480, 226] on input "Attorney" at bounding box center [474, 222] width 11 height 11
checkbox input "false"
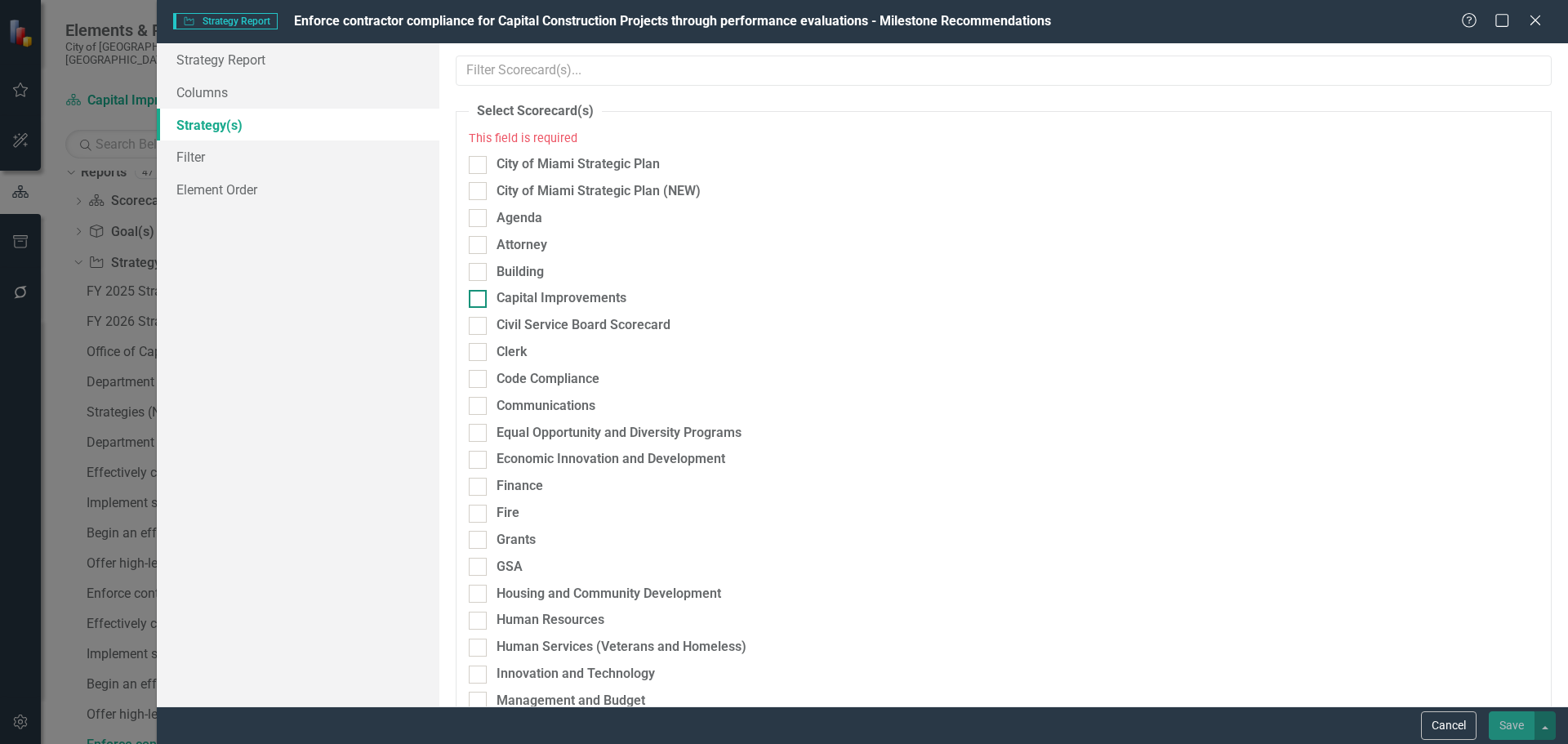
click at [526, 301] on div "Capital Improvements" at bounding box center [561, 298] width 130 height 19
click at [480, 300] on input "Capital Improvements" at bounding box center [474, 295] width 11 height 11
checkbox input "true"
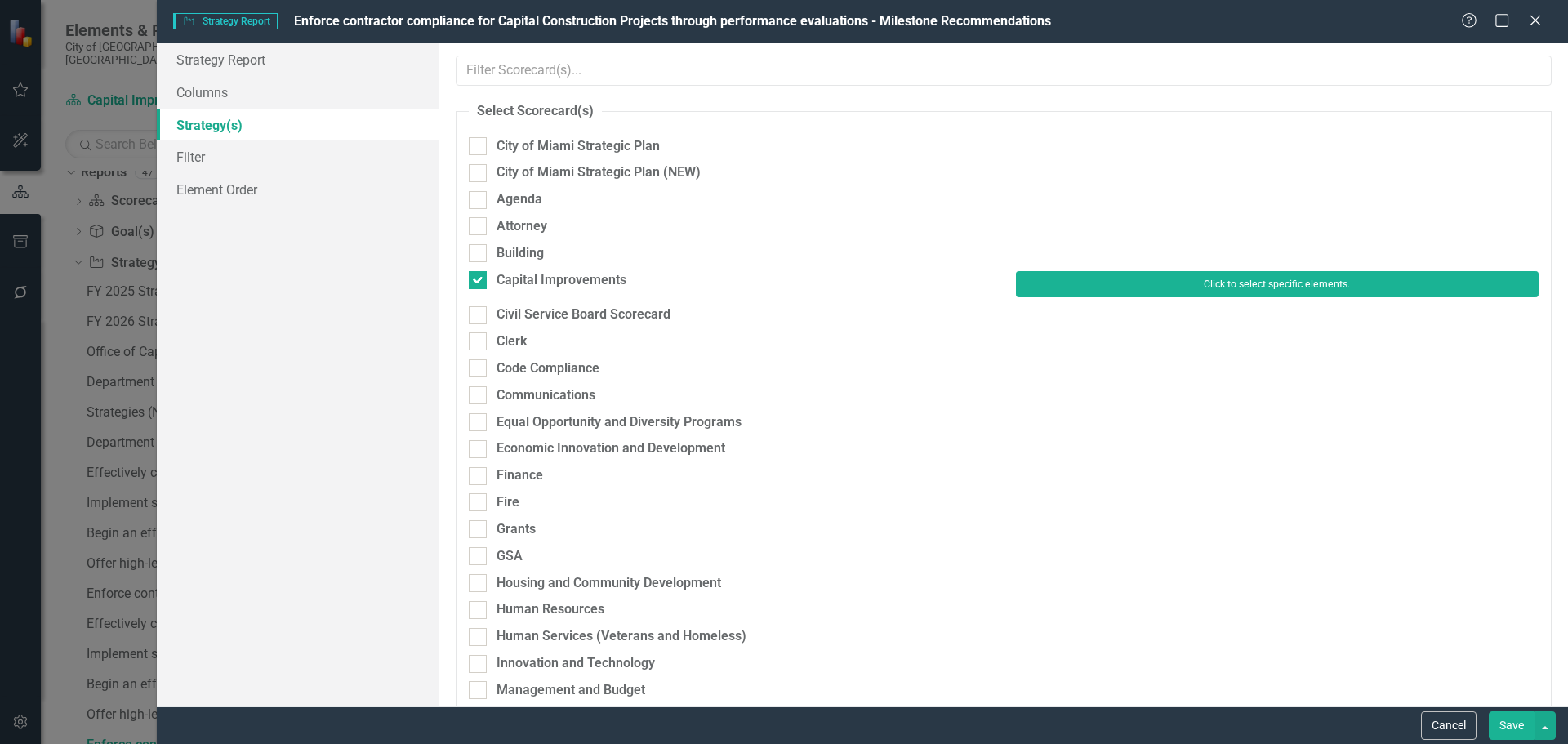
click at [1044, 286] on button "Click to select specific elements." at bounding box center [1277, 284] width 523 height 26
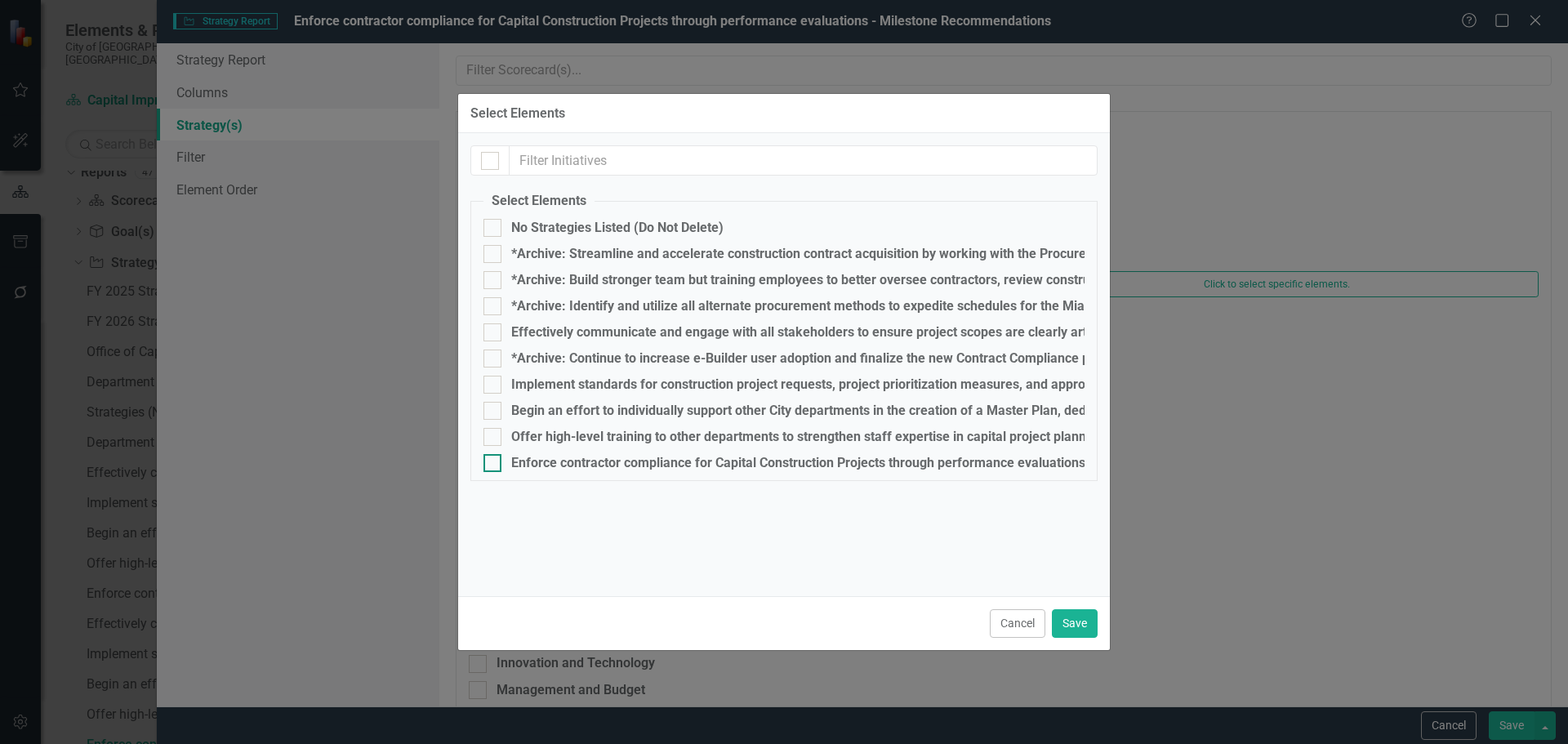
click at [554, 464] on div "Enforce contractor compliance for Capital Construction Projects through perform…" at bounding box center [1038, 462] width 1055 height 14
click at [494, 464] on input "Enforce contractor compliance for Capital Construction Projects through perform…" at bounding box center [488, 459] width 11 height 11
checkbox input "true"
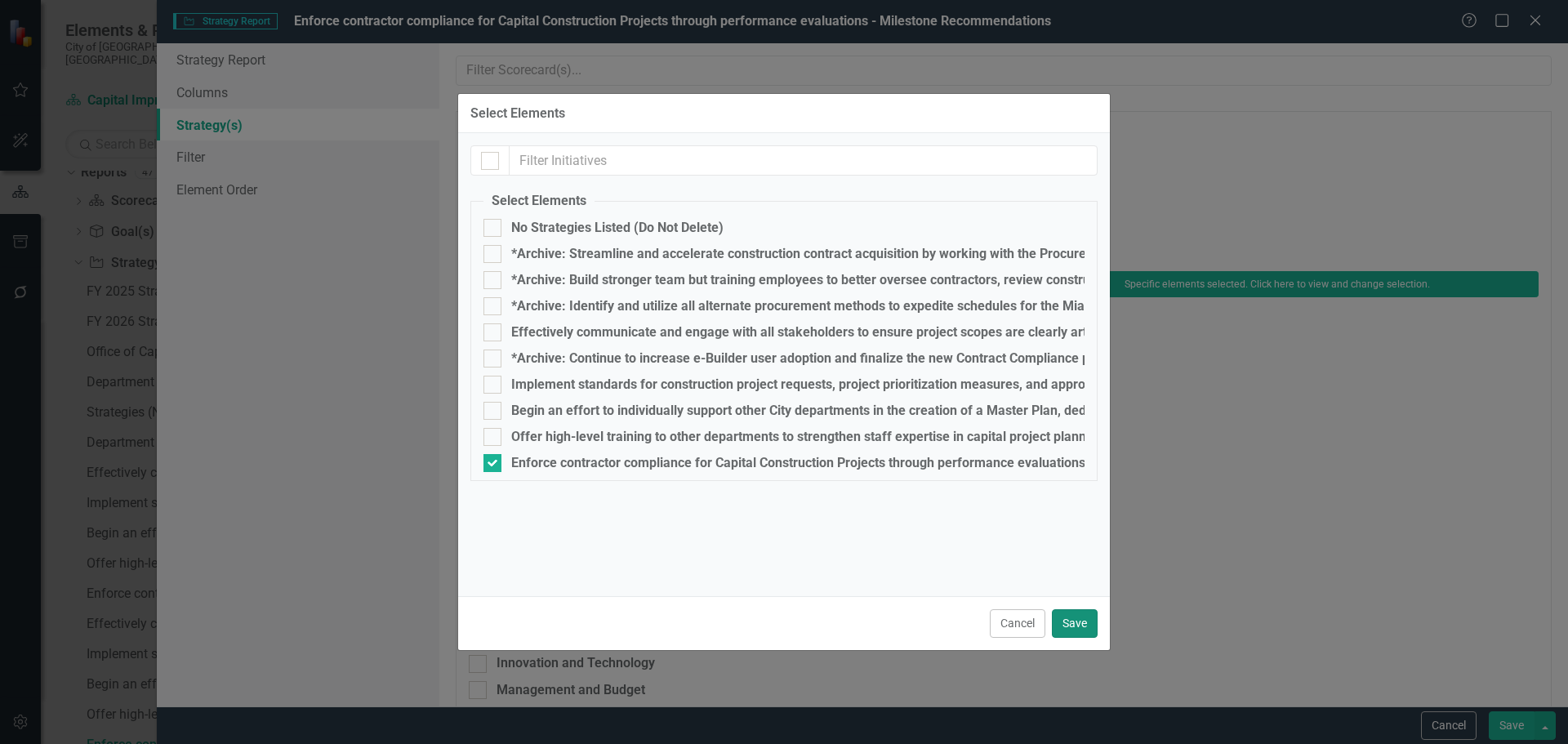
click at [1083, 623] on button "Save" at bounding box center [1075, 624] width 45 height 29
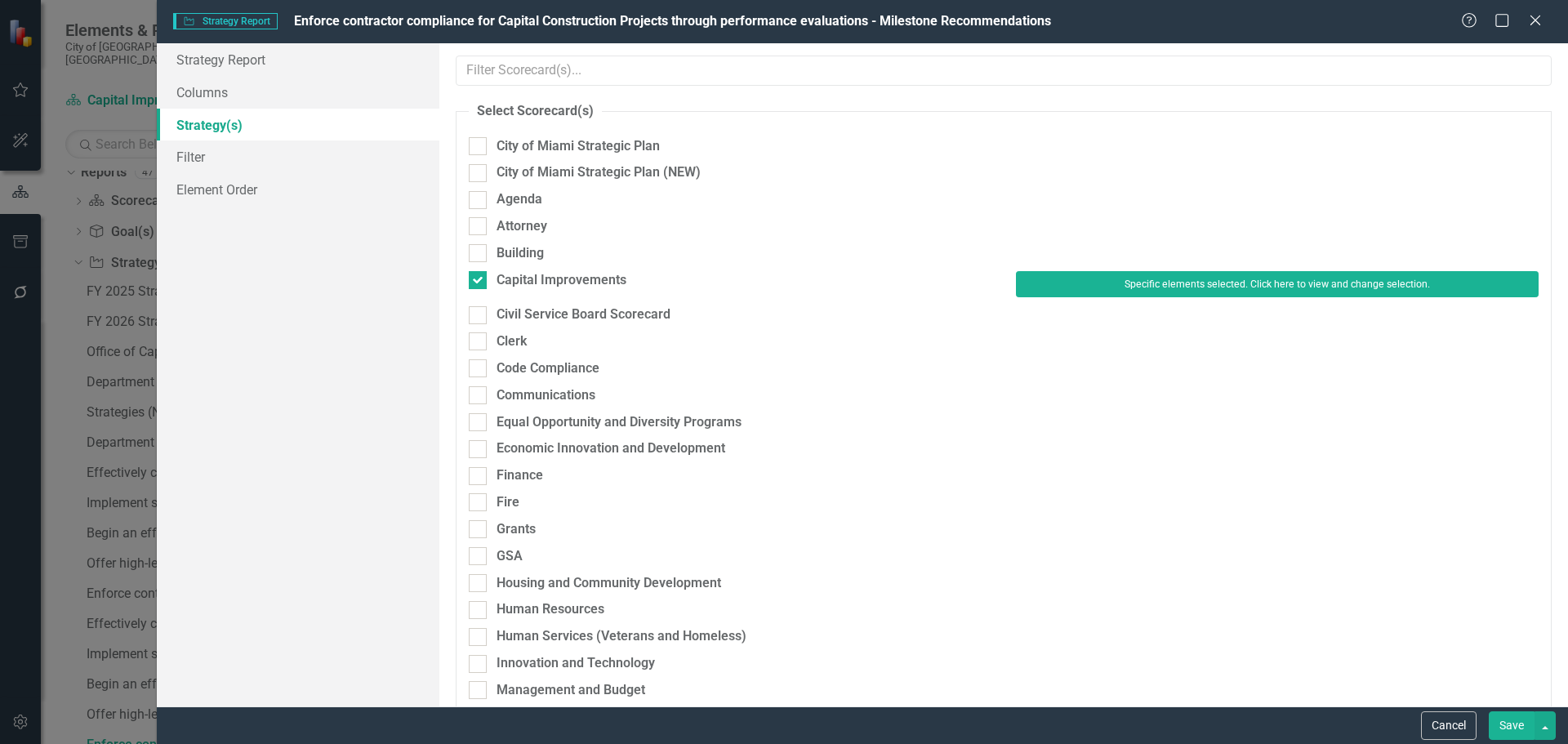
click at [1504, 725] on button "Save" at bounding box center [1512, 725] width 45 height 29
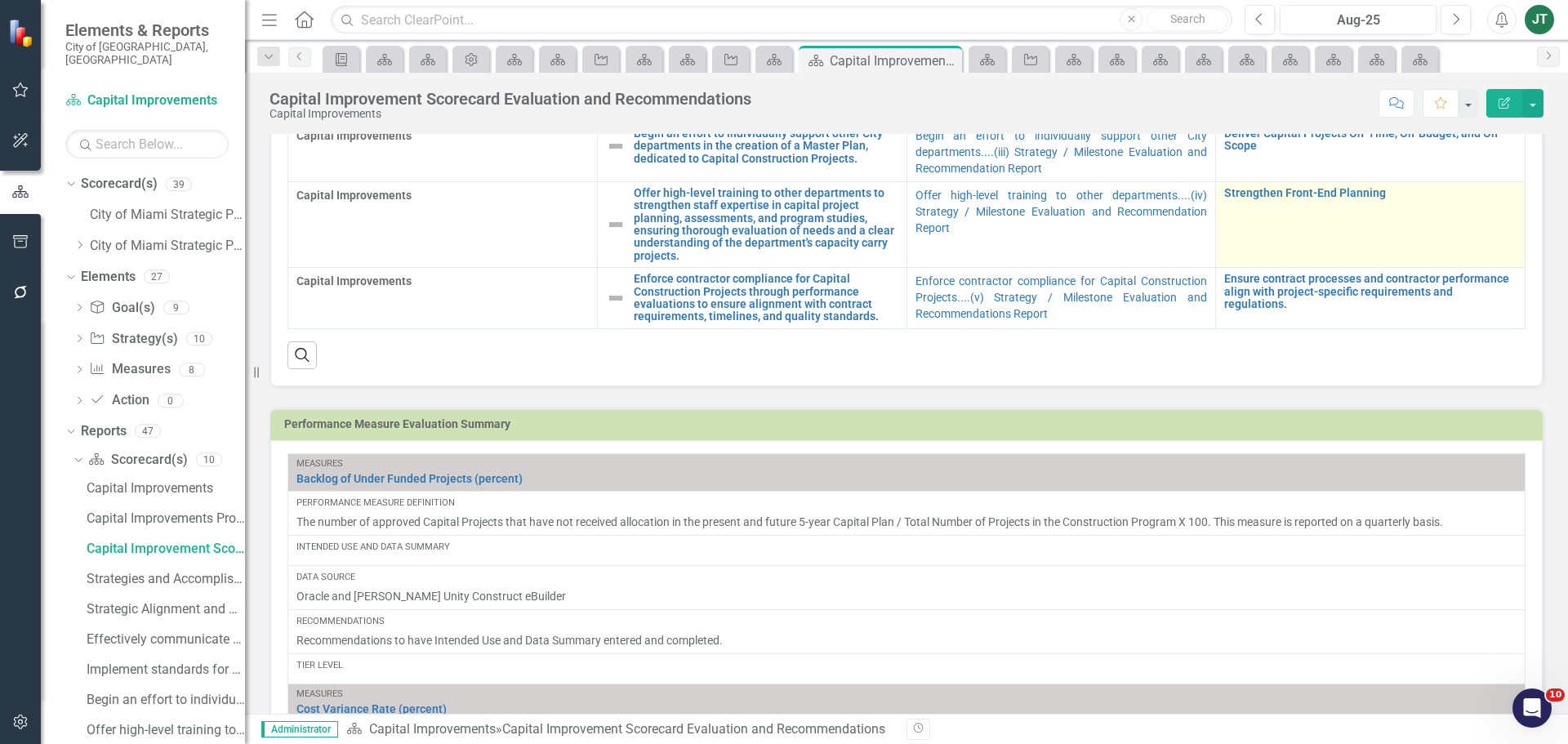
scroll to position [1078, 0]
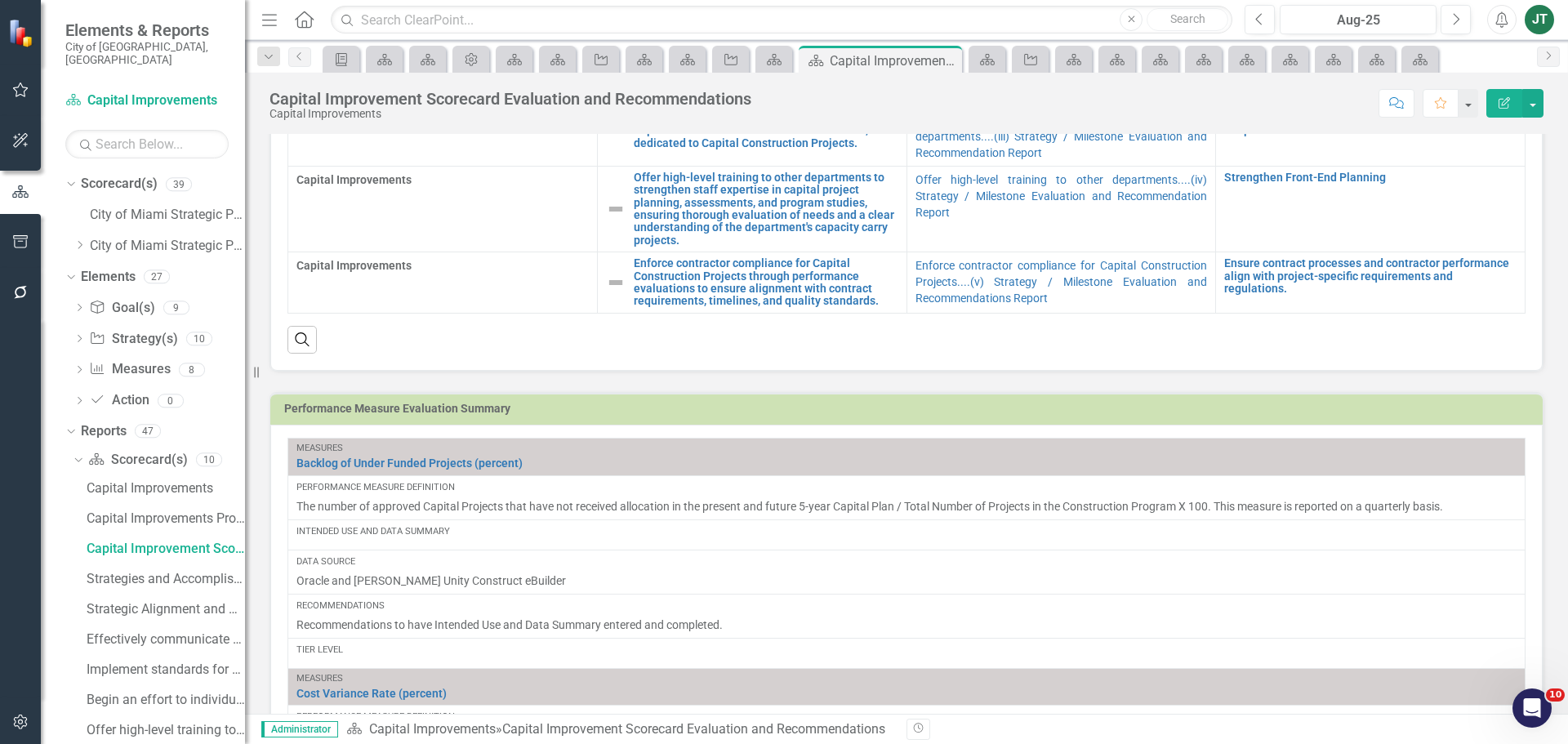
click at [1358, 412] on h3 "Performance Measure Evaluation Summary" at bounding box center [909, 408] width 1250 height 13
click at [1360, 410] on h3 "Performance Measure Evaluation Summary" at bounding box center [909, 408] width 1250 height 13
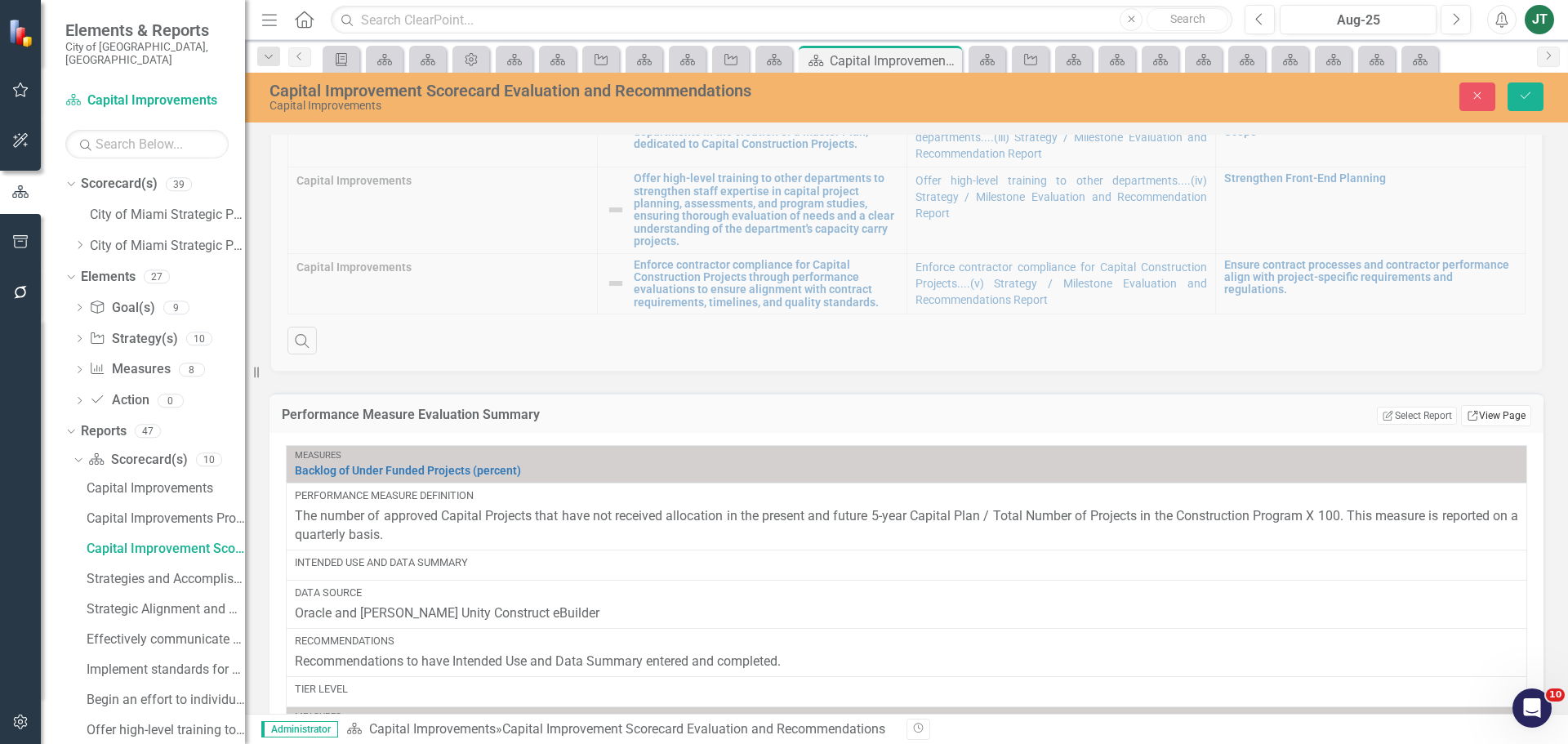
click at [1491, 416] on link "Link View Page" at bounding box center [1496, 415] width 70 height 21
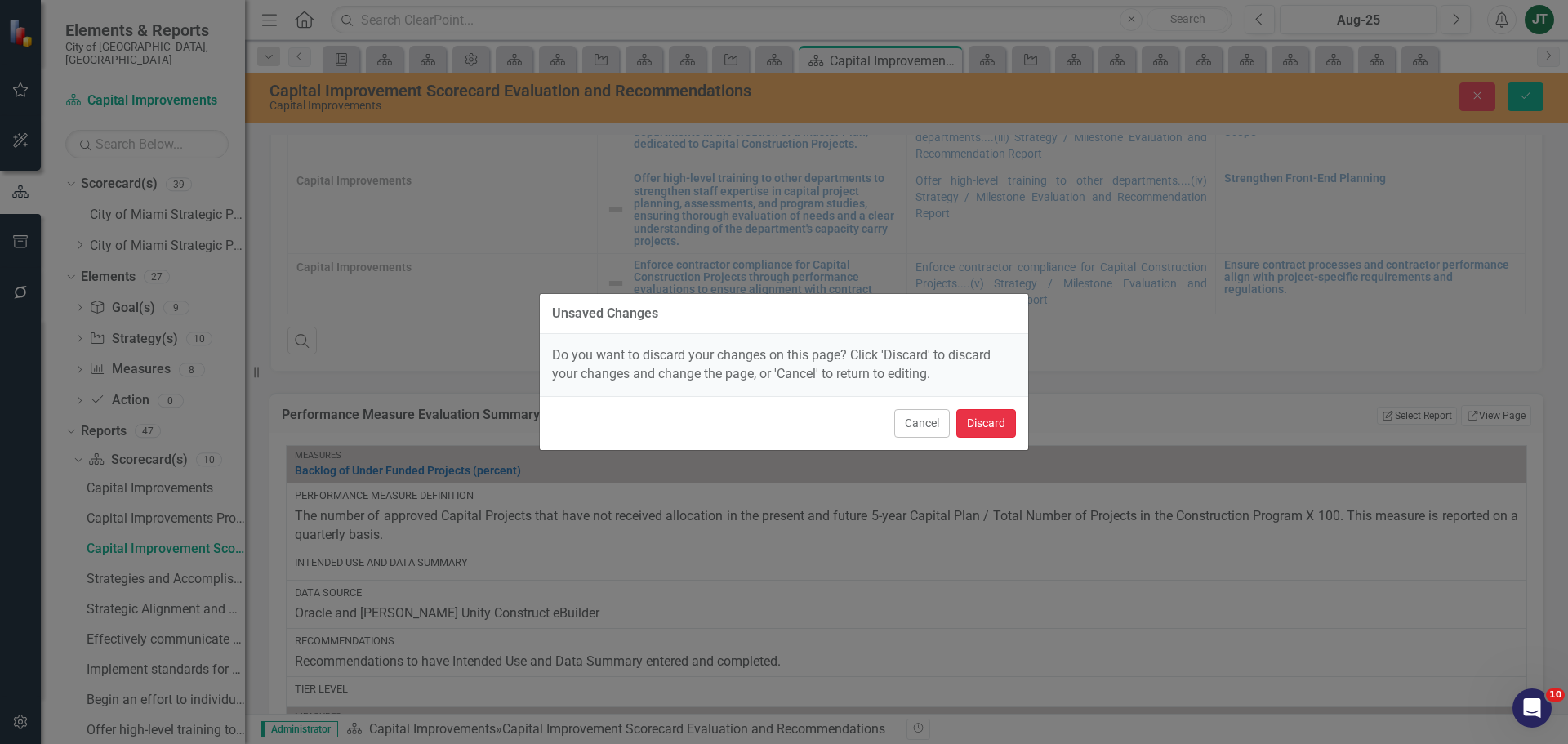
click at [998, 419] on button "Discard" at bounding box center [986, 423] width 60 height 29
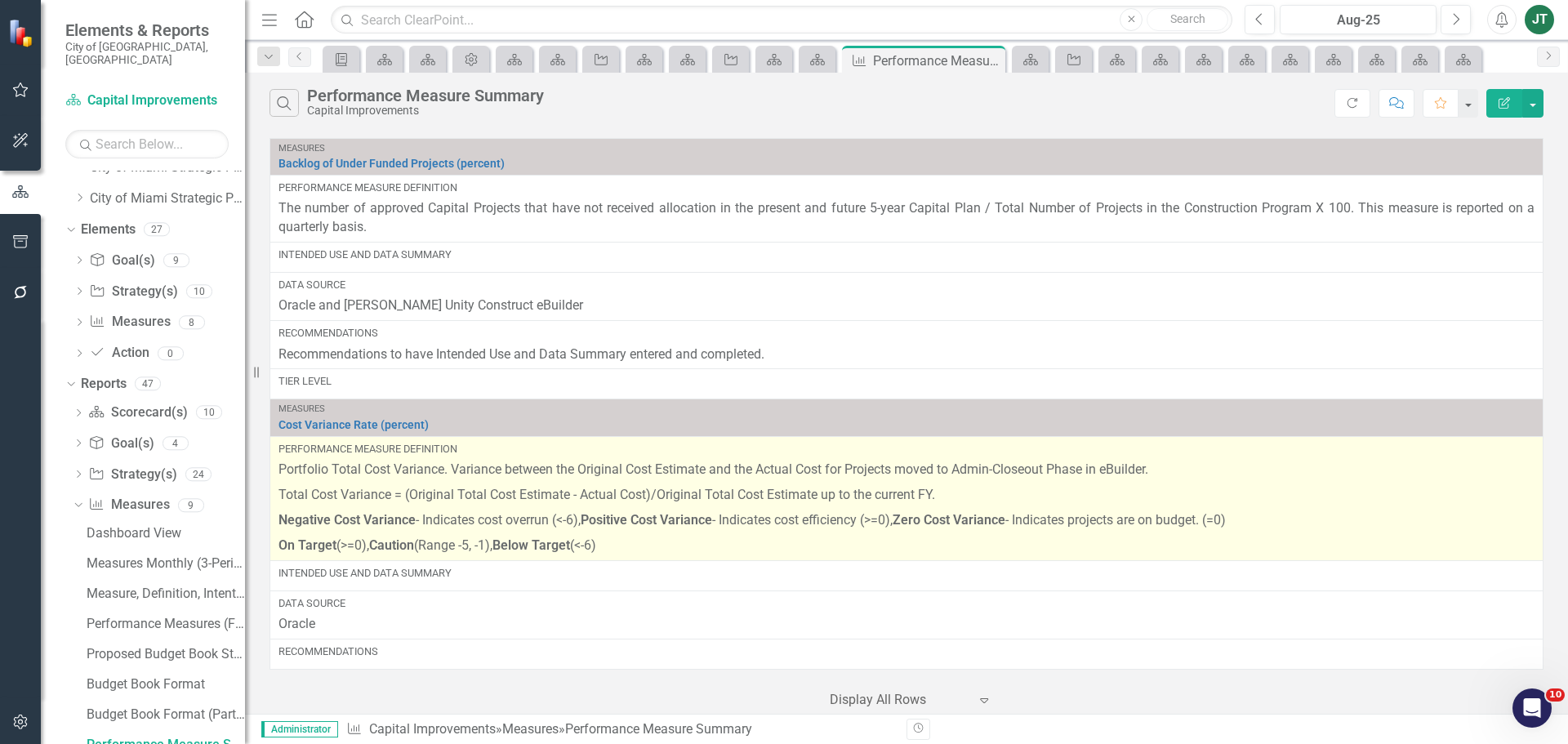
scroll to position [48, 0]
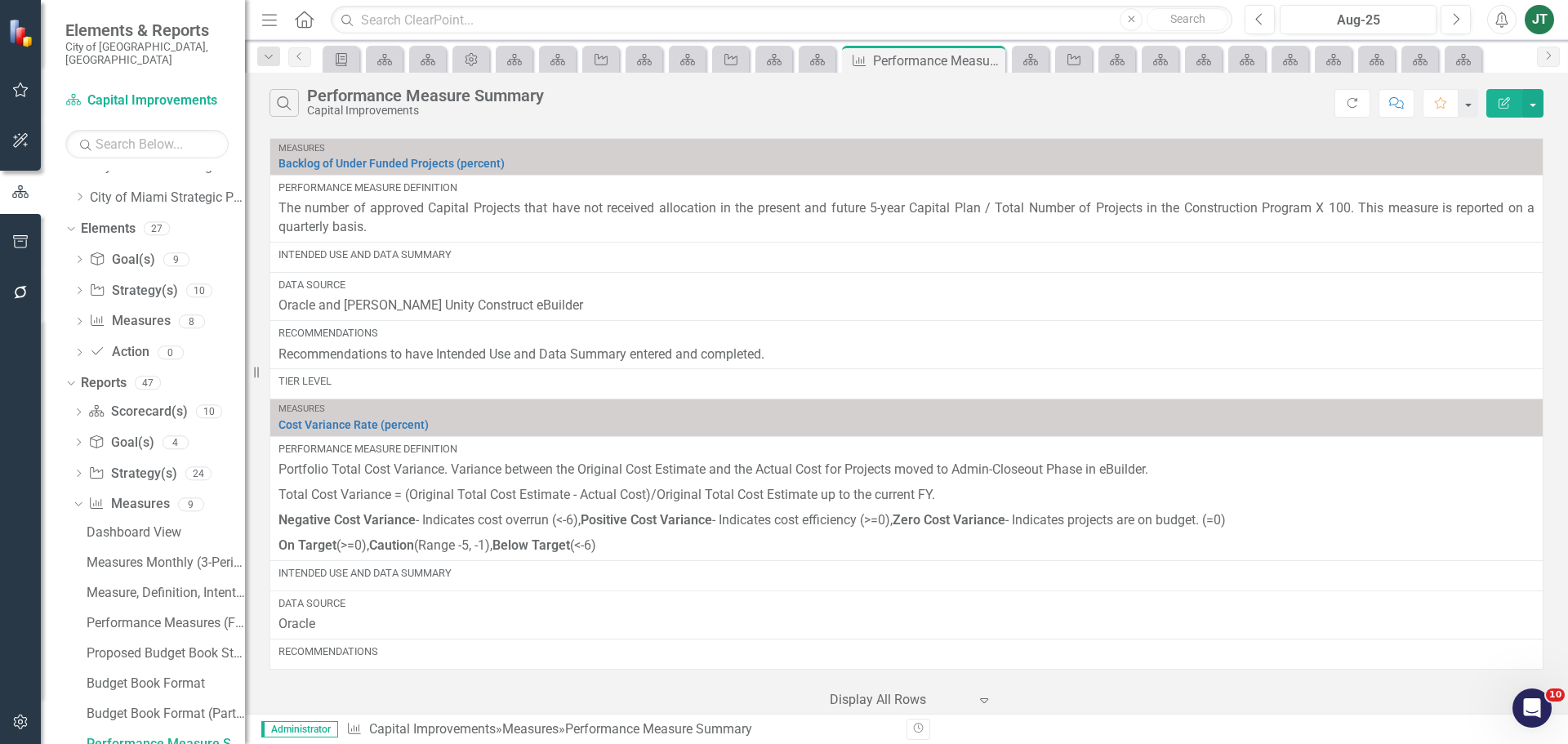
click at [1500, 107] on icon "Edit Report" at bounding box center [1503, 103] width 14 height 12
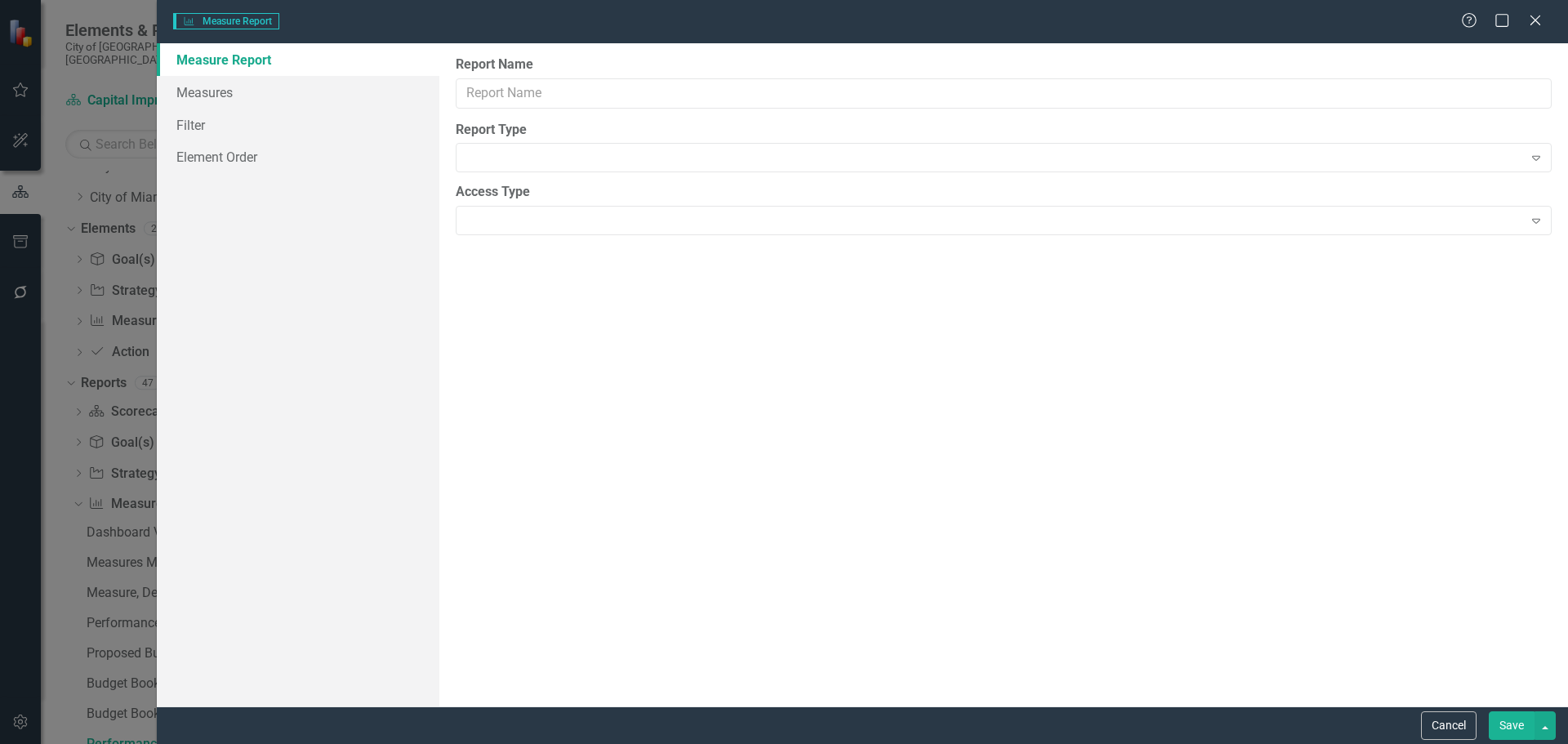
type input "Performance Measure Summary"
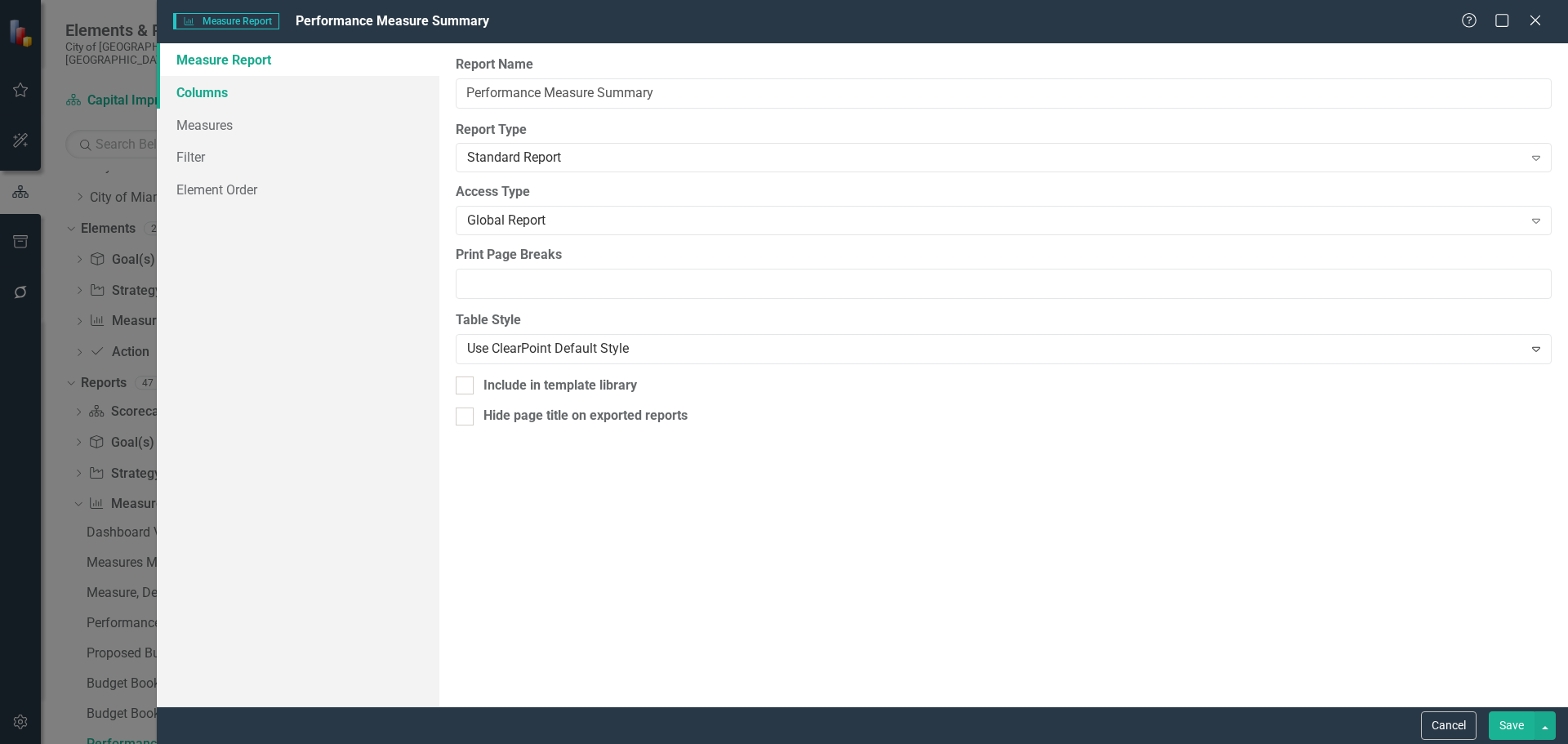
click at [178, 97] on link "Columns" at bounding box center [298, 92] width 283 height 33
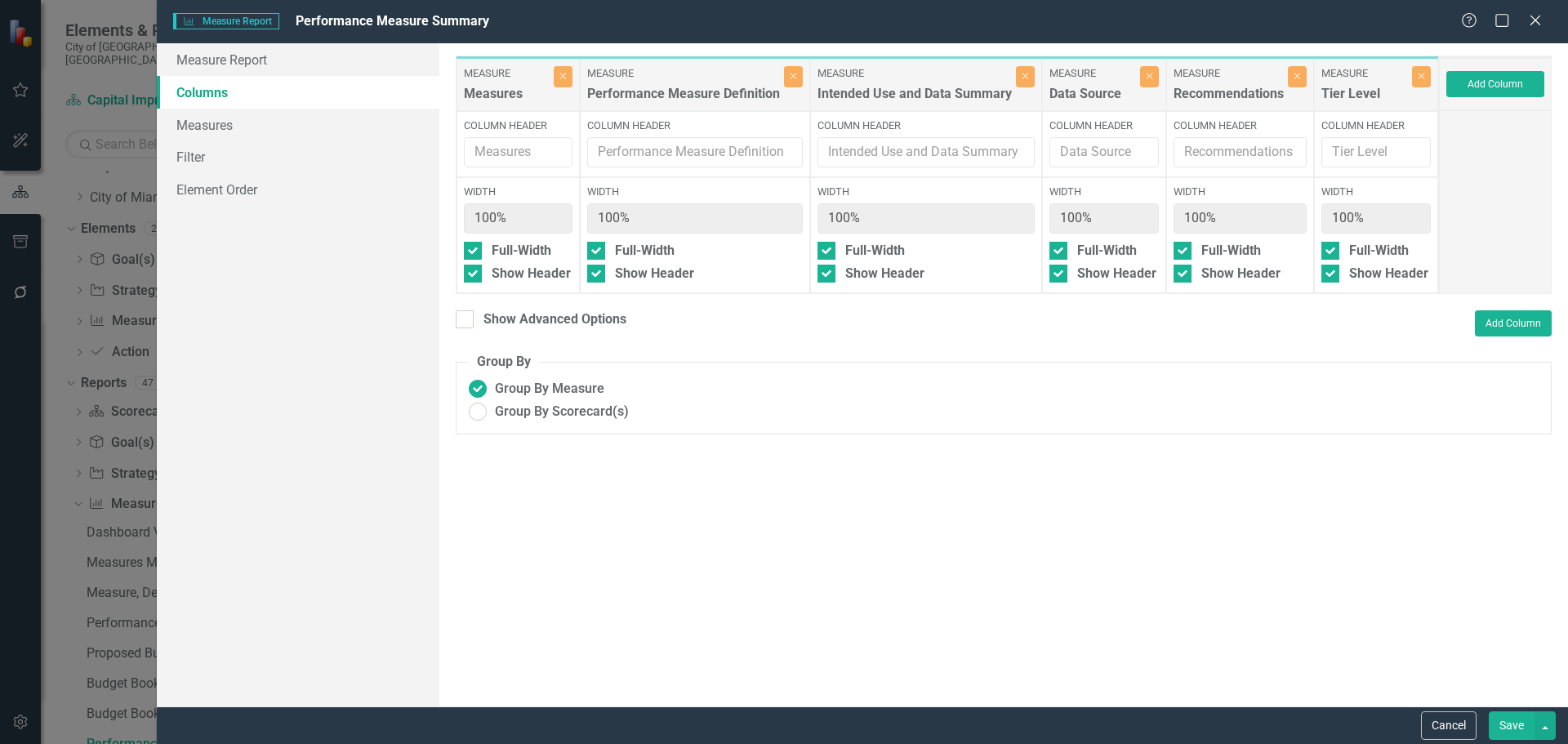
drag, startPoint x: 570, startPoint y: 322, endPoint x: 734, endPoint y: 325, distance: 164.0
click at [574, 322] on div "Show Advanced Options" at bounding box center [555, 320] width 143 height 19
click at [527, 321] on div "Show Advanced Options" at bounding box center [555, 320] width 143 height 19
click at [466, 321] on input "Show Advanced Options" at bounding box center [460, 316] width 11 height 11
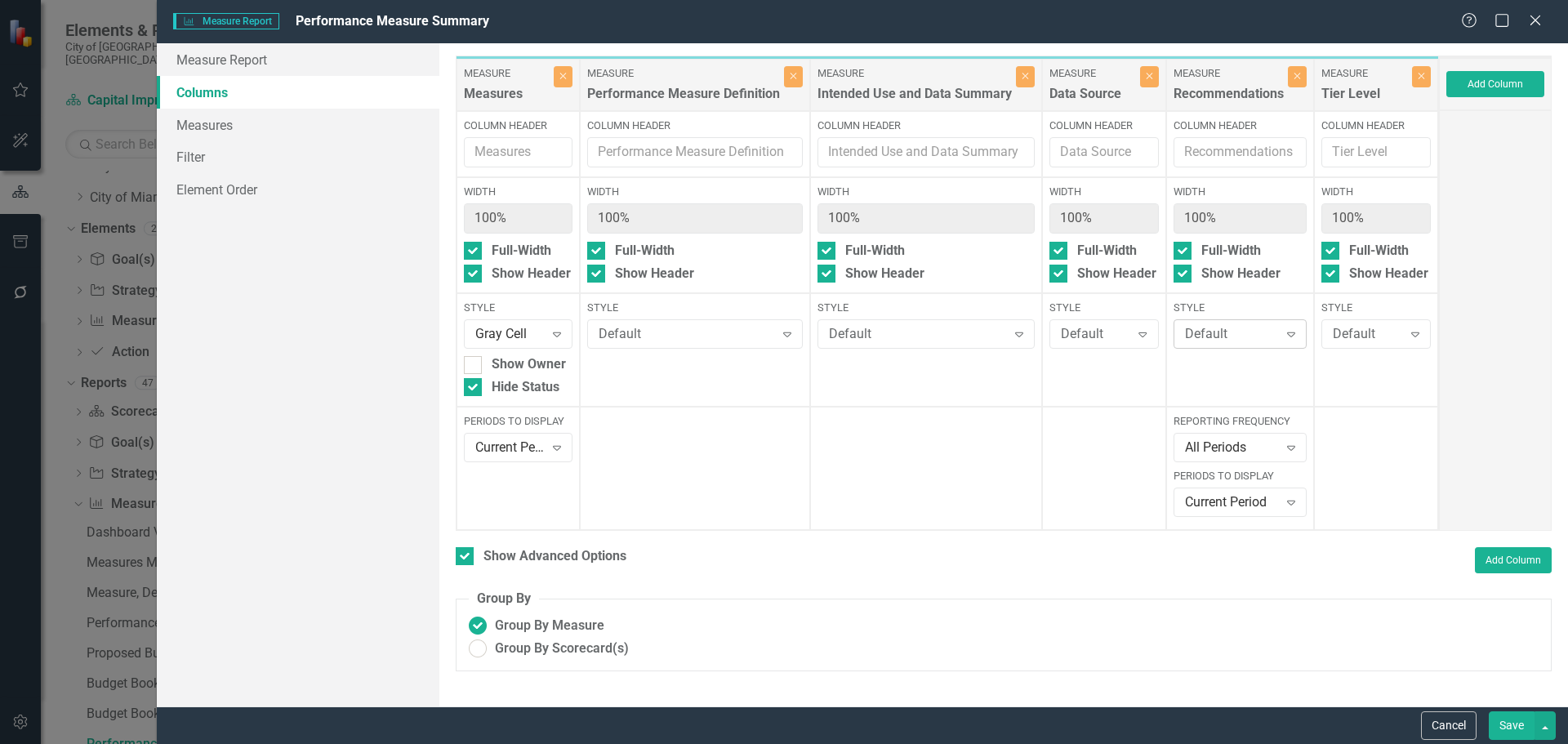
click at [1214, 336] on div "Default" at bounding box center [1231, 334] width 93 height 19
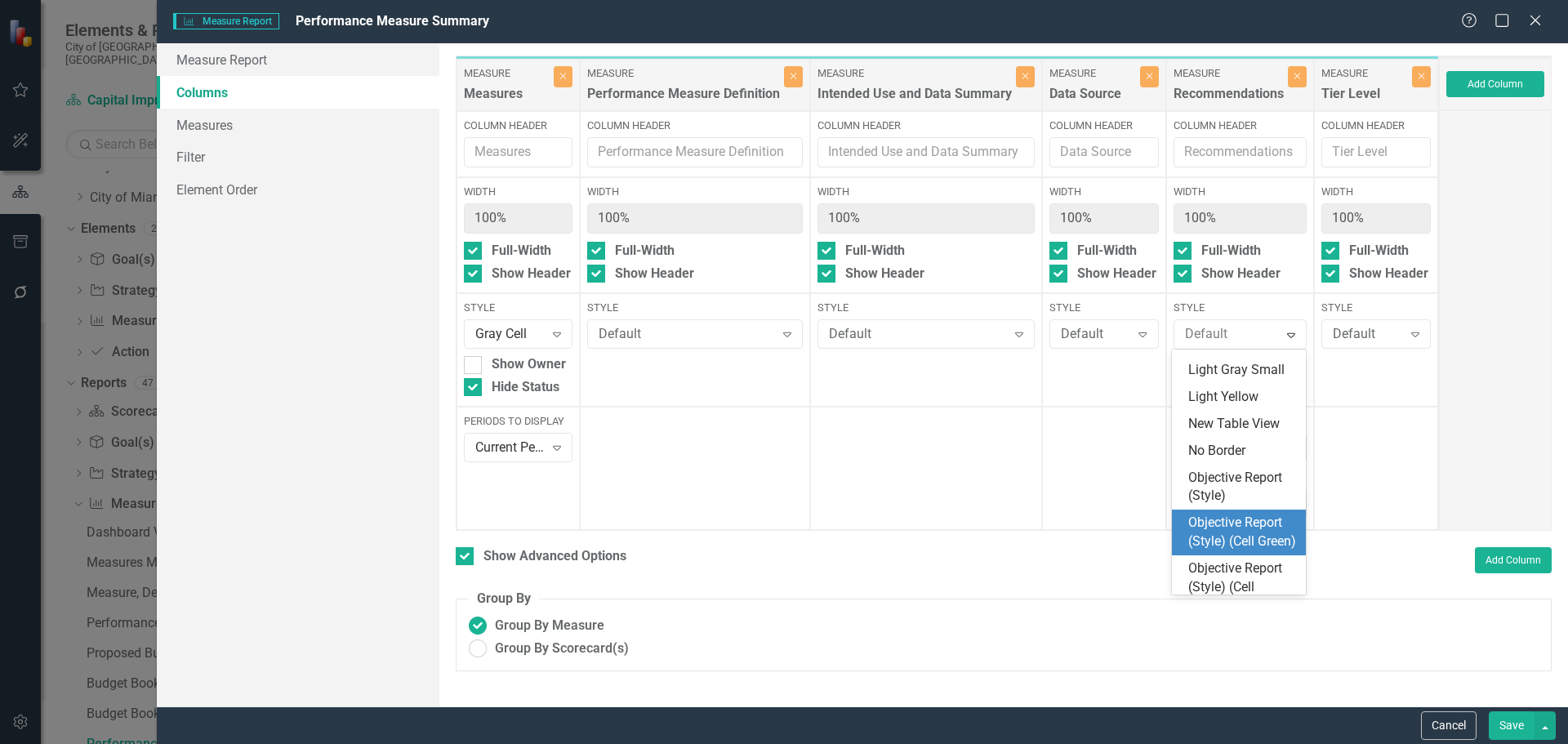
scroll to position [571, 0]
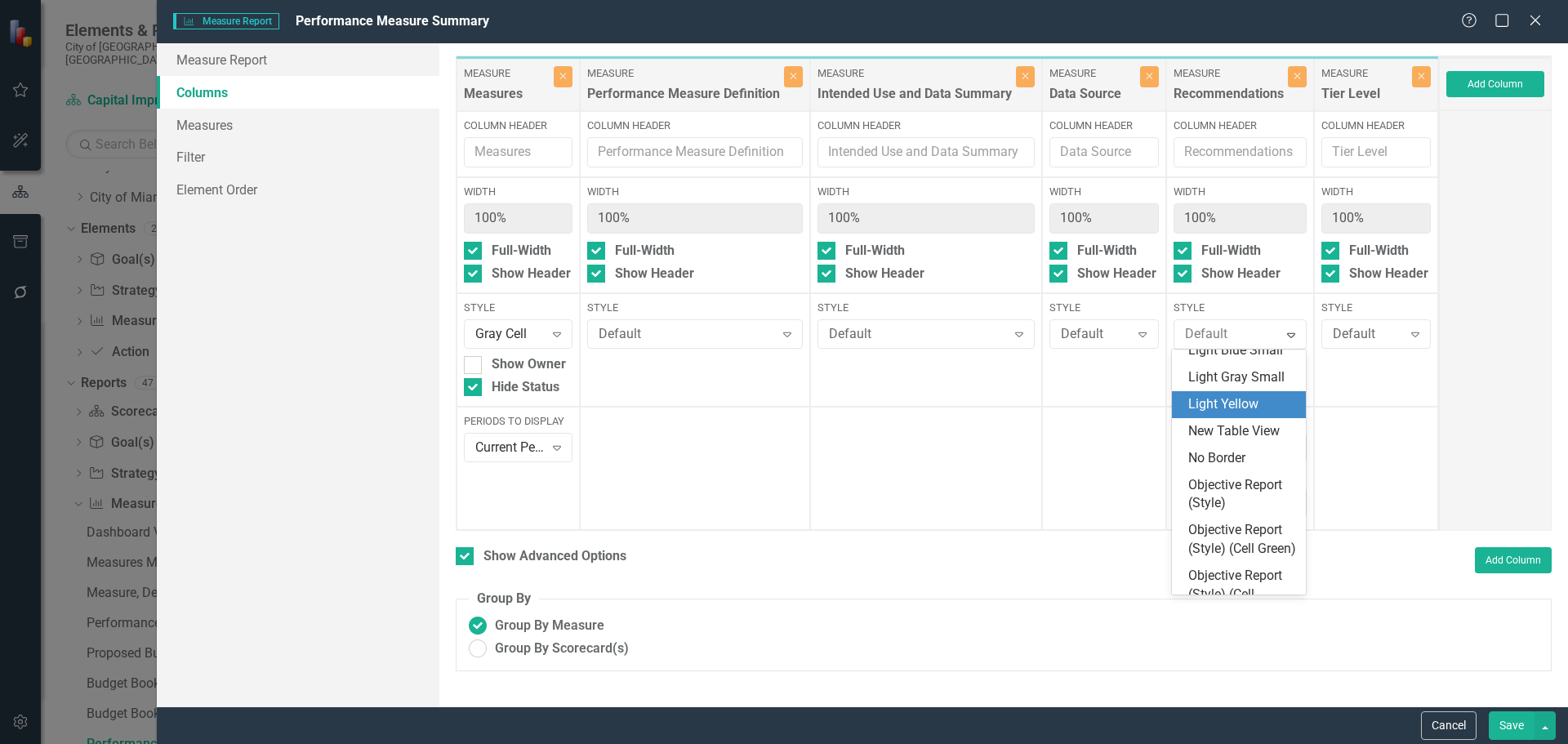
click at [1236, 396] on div "Light Yellow" at bounding box center [1242, 405] width 108 height 19
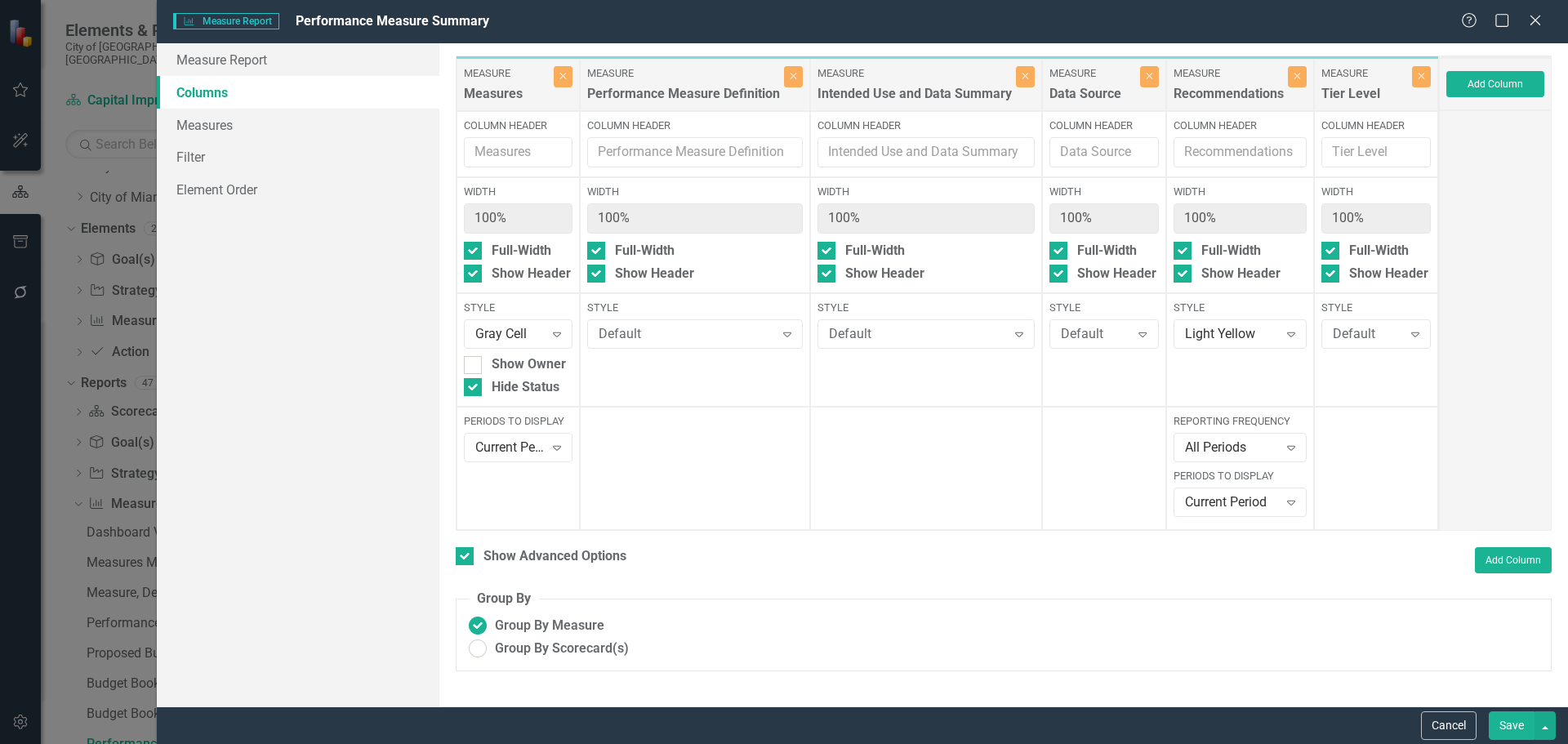
click at [1512, 724] on button "Save" at bounding box center [1512, 725] width 45 height 29
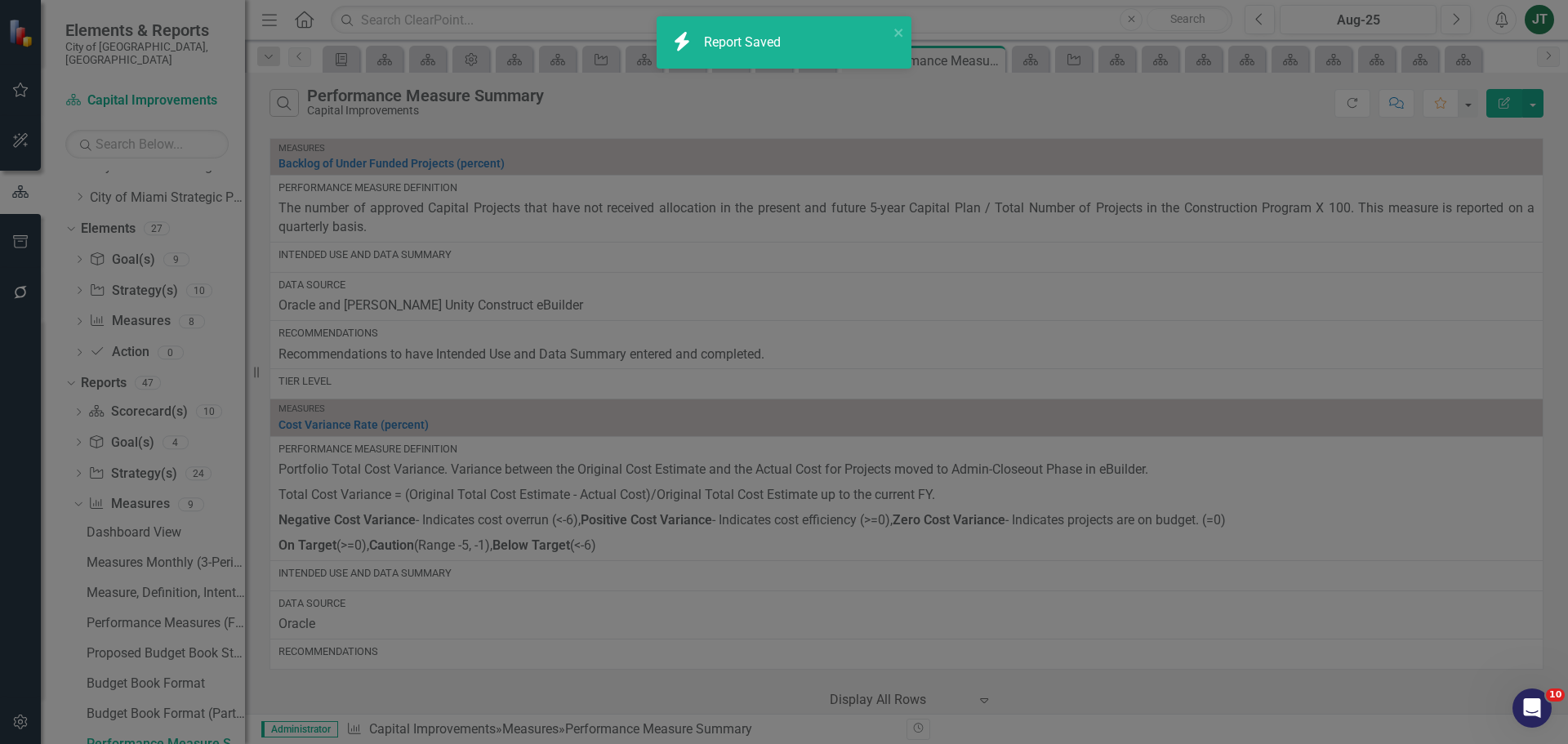
checkbox input "false"
radio input "true"
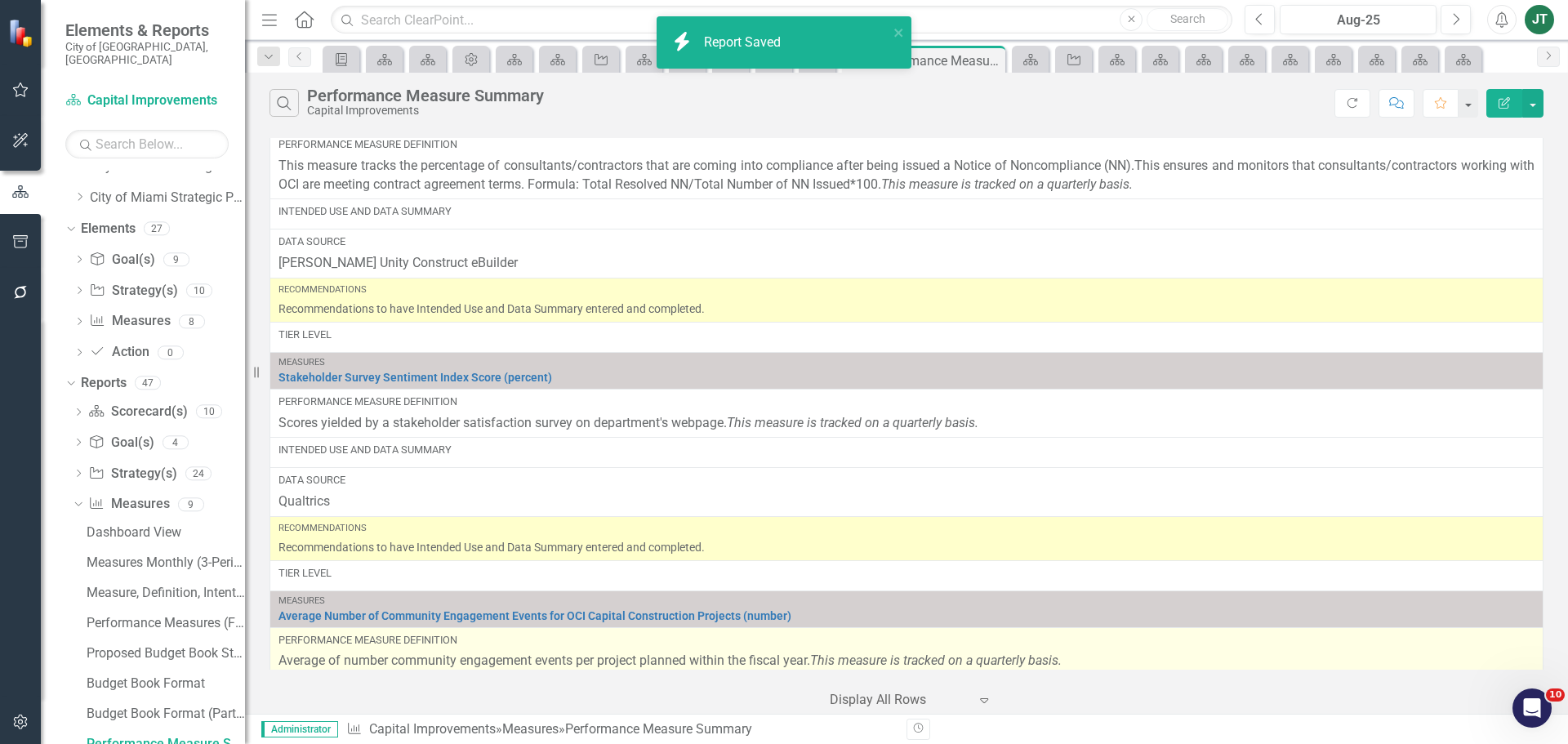
scroll to position [1374, 0]
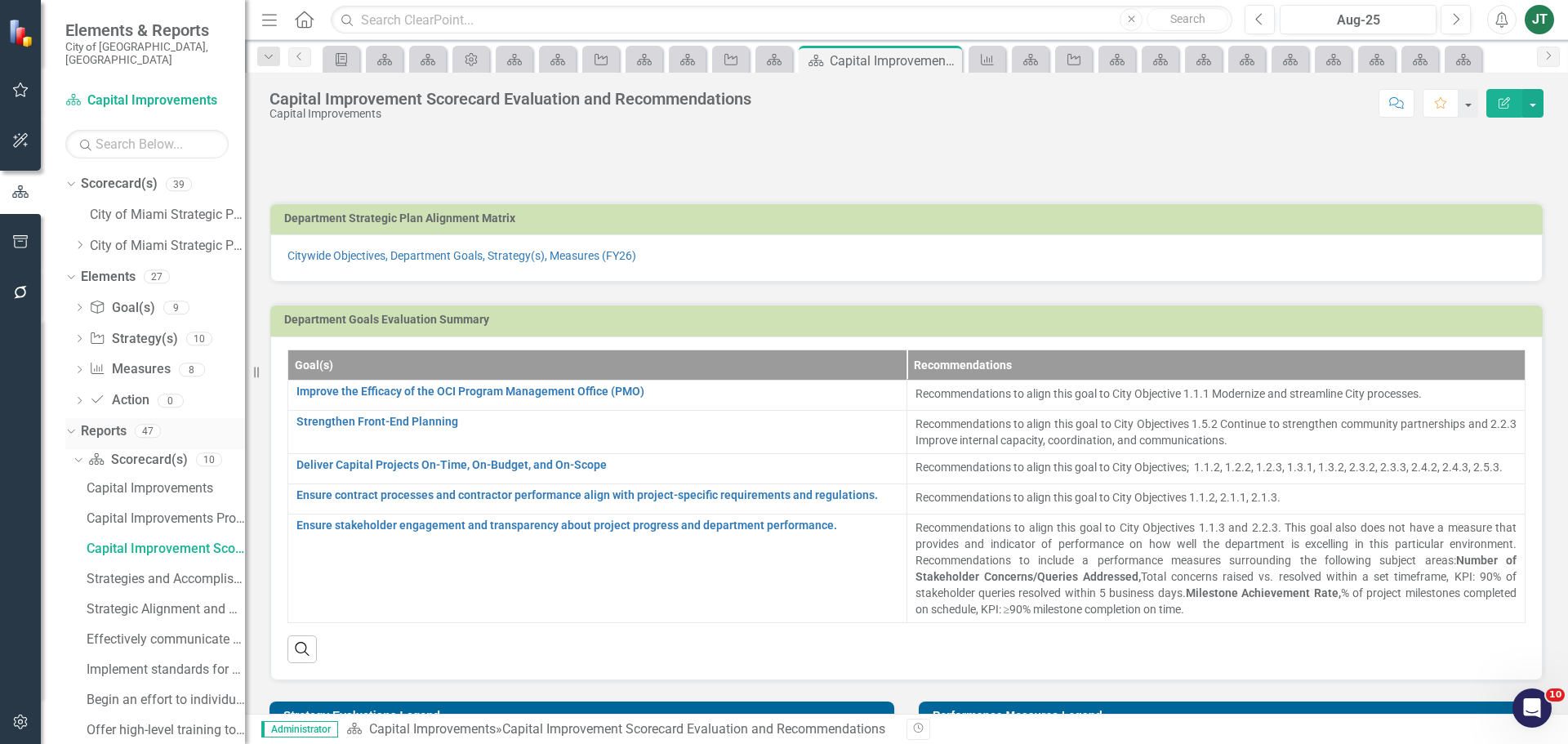
click at [68, 425] on icon "Dropdown" at bounding box center [69, 431] width 9 height 12
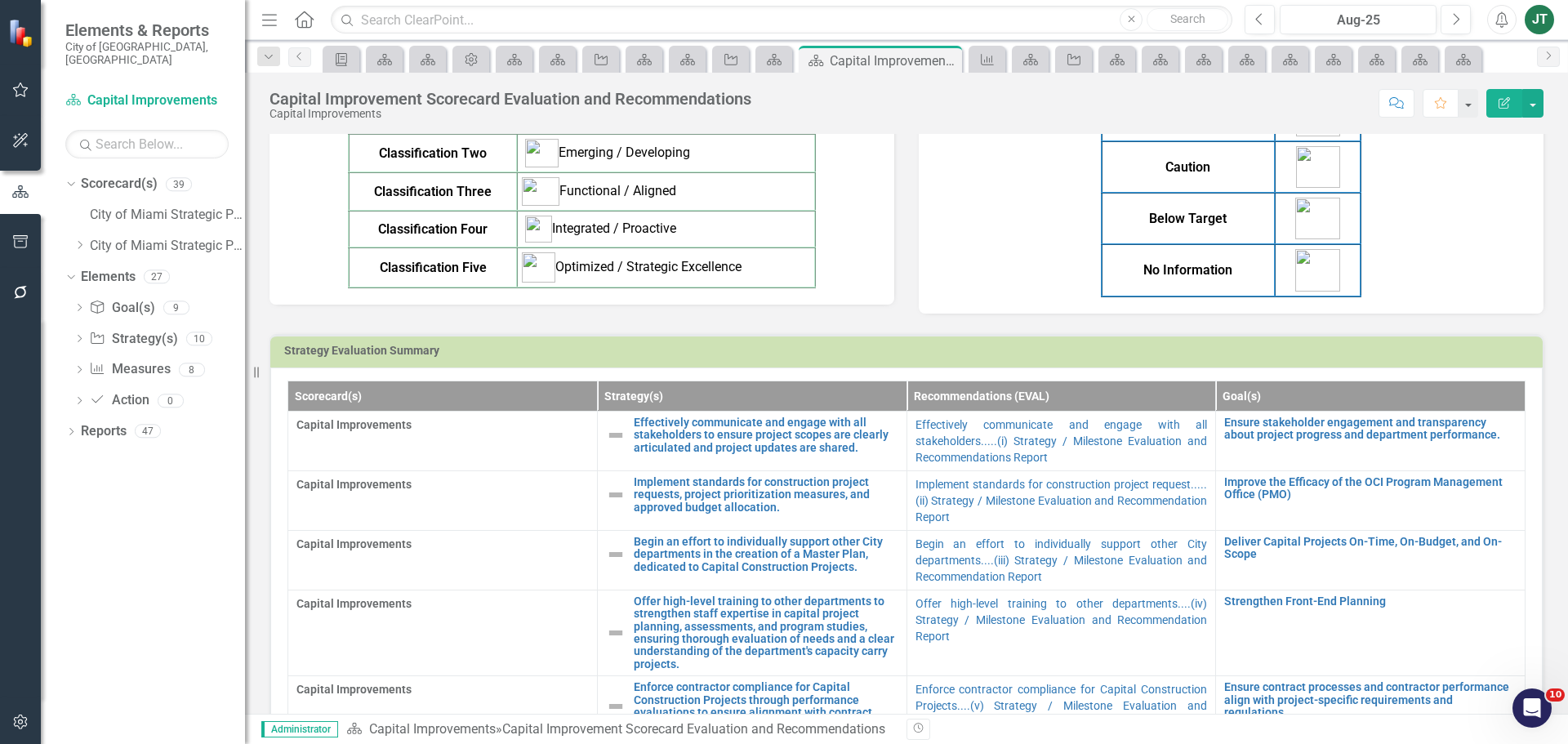
scroll to position [735, 0]
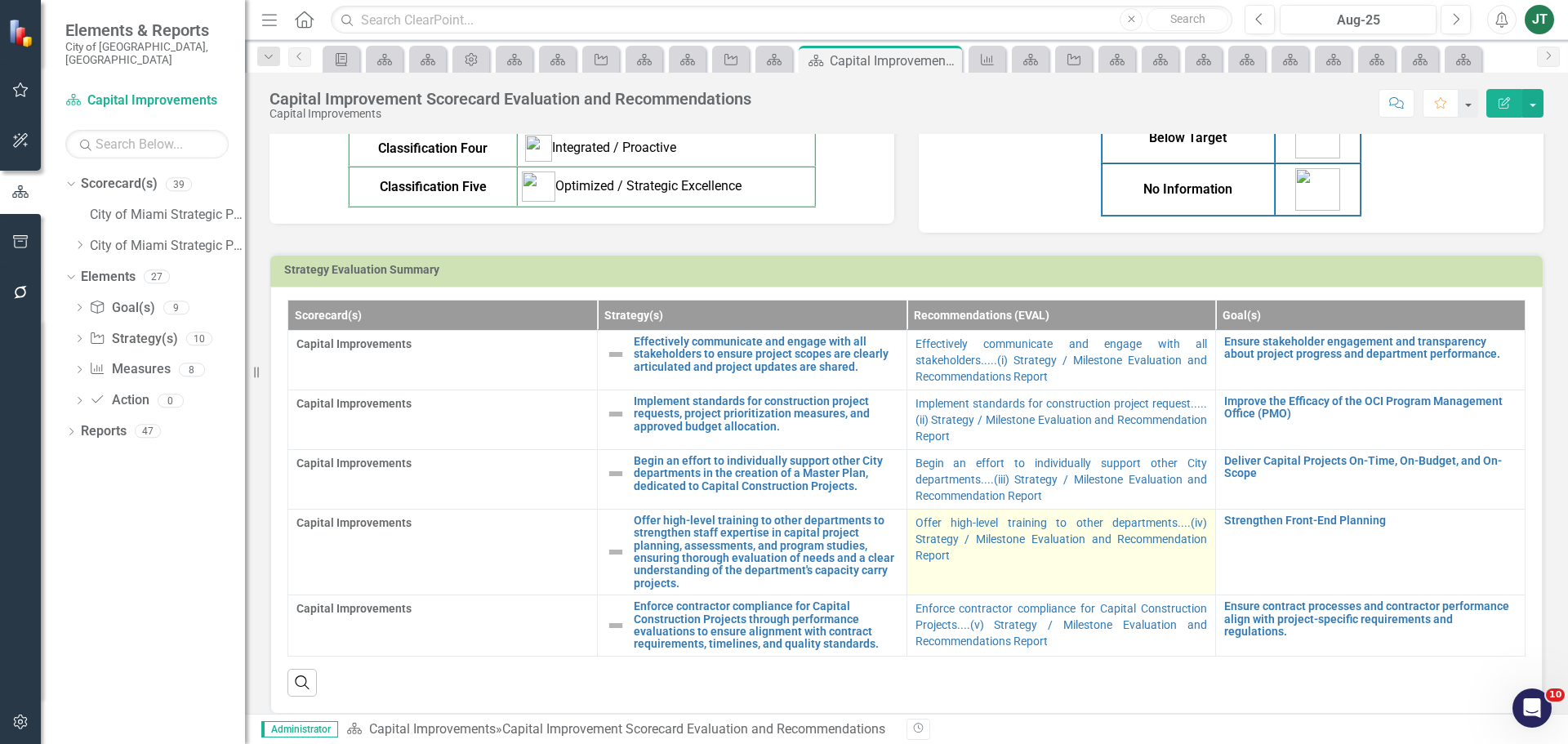
click at [1064, 571] on td "Offer high-level training to other departments....(iv) Strategy / Milestone Eva…" at bounding box center [1061, 551] width 310 height 86
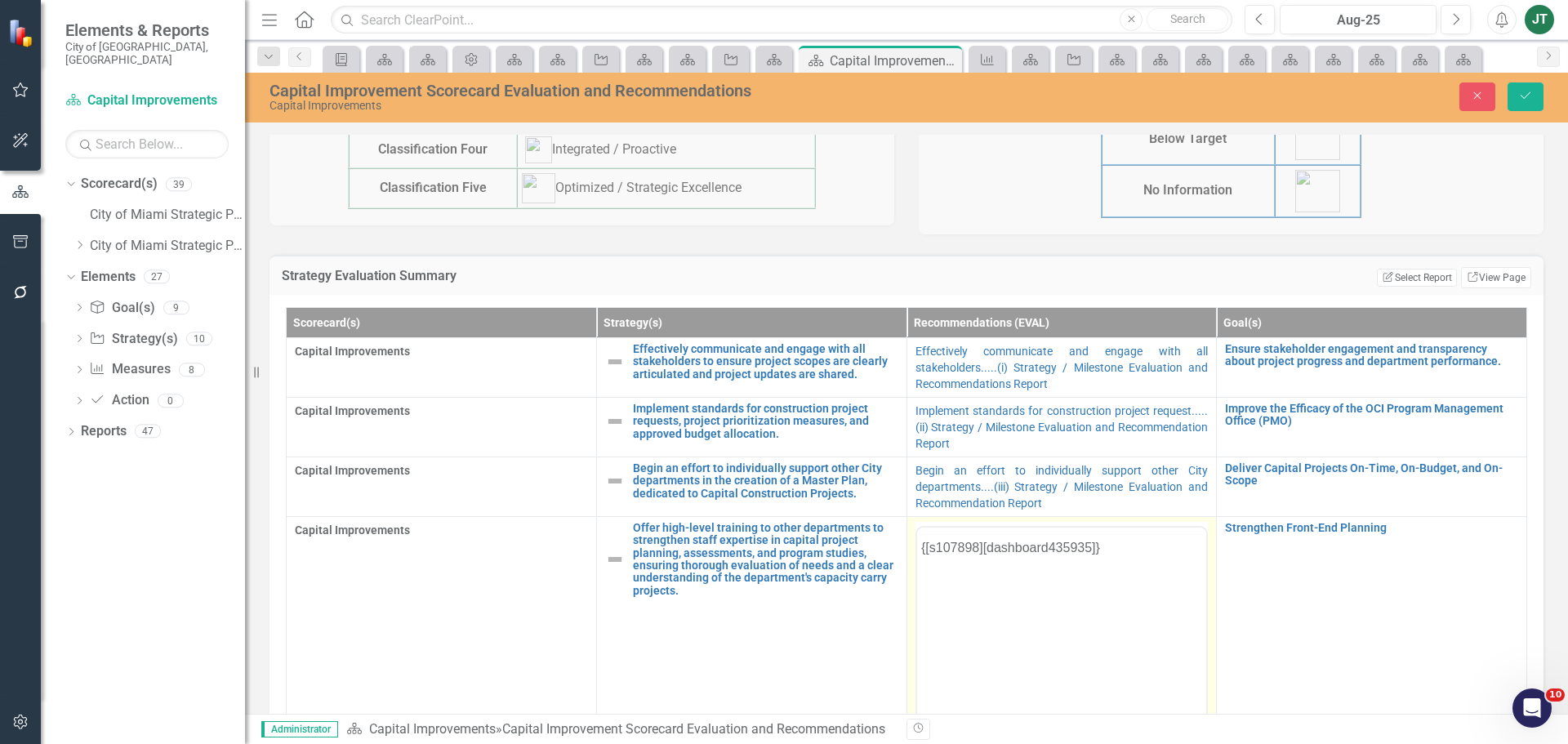
scroll to position [0, 0]
click at [1021, 627] on body "{[s107898][dashboard435935]}" at bounding box center [1061, 687] width 290 height 245
click at [956, 618] on body "{[s107898][dashboard435935]}" at bounding box center [1061, 687] width 290 height 245
click at [1192, 593] on body "{[s107898][dashboard435935]}" at bounding box center [1061, 687] width 290 height 245
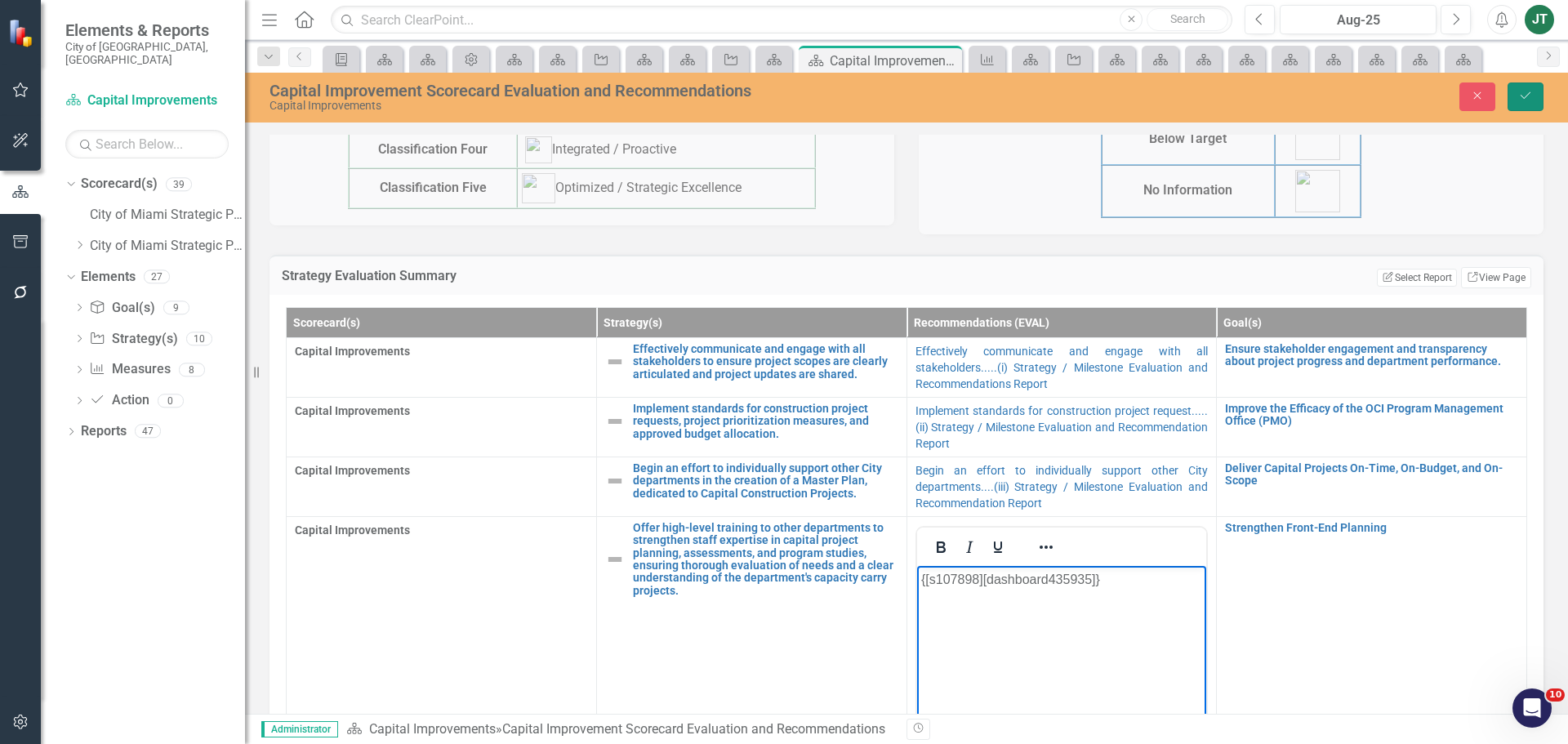
click at [1533, 101] on button "Save" at bounding box center [1525, 97] width 36 height 29
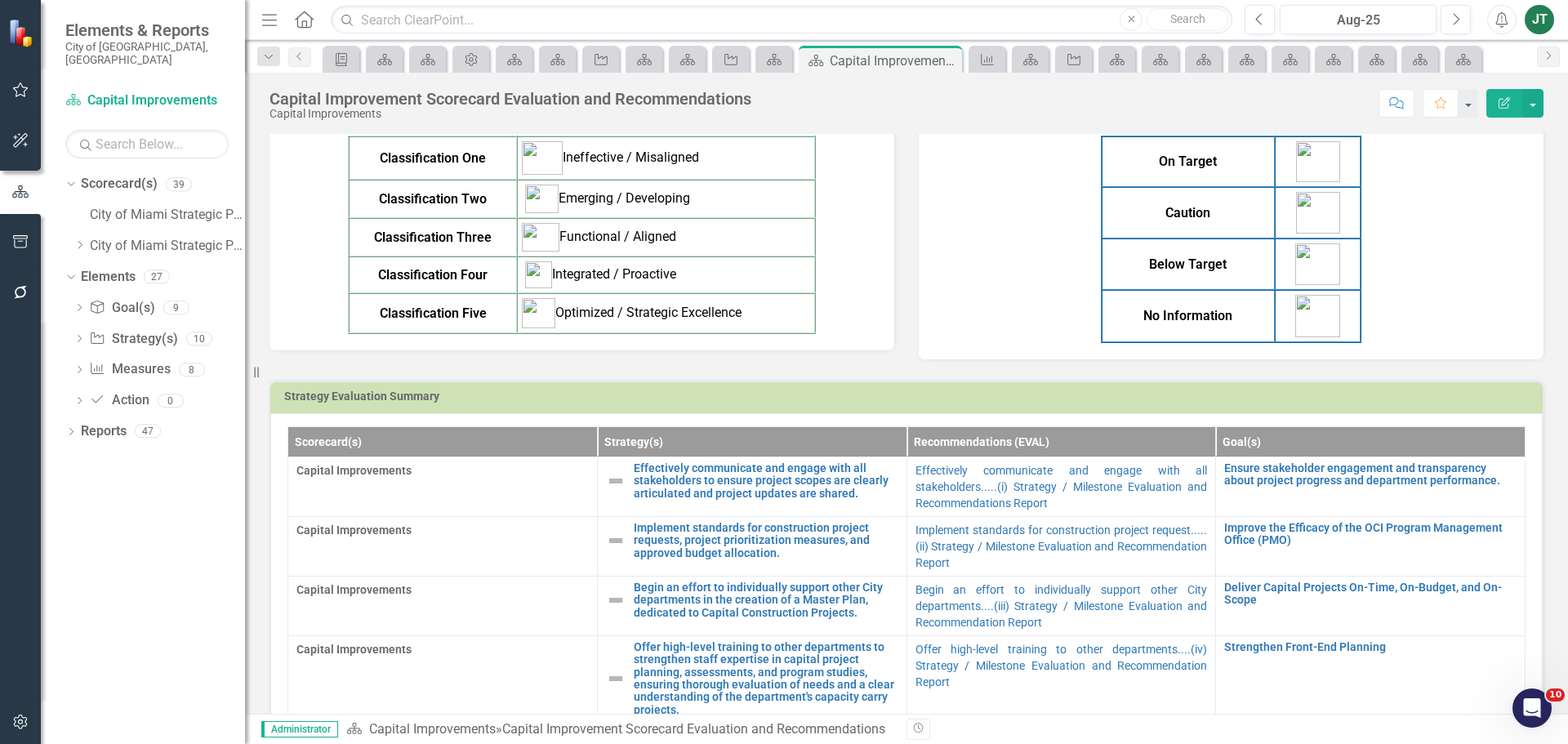
scroll to position [816, 0]
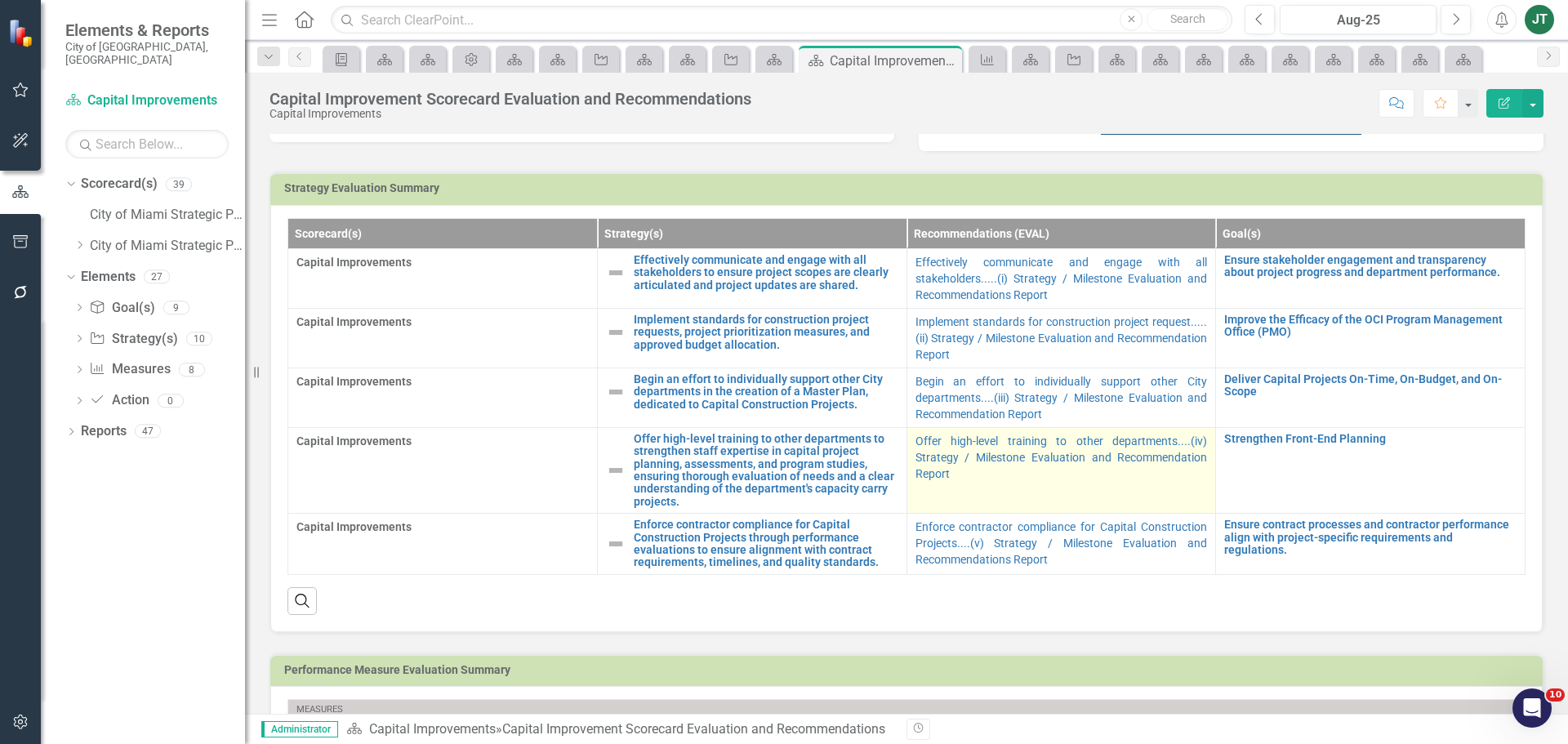
click at [959, 497] on td "Offer high-level training to other departments....(iv) Strategy / Milestone Eva…" at bounding box center [1061, 470] width 310 height 86
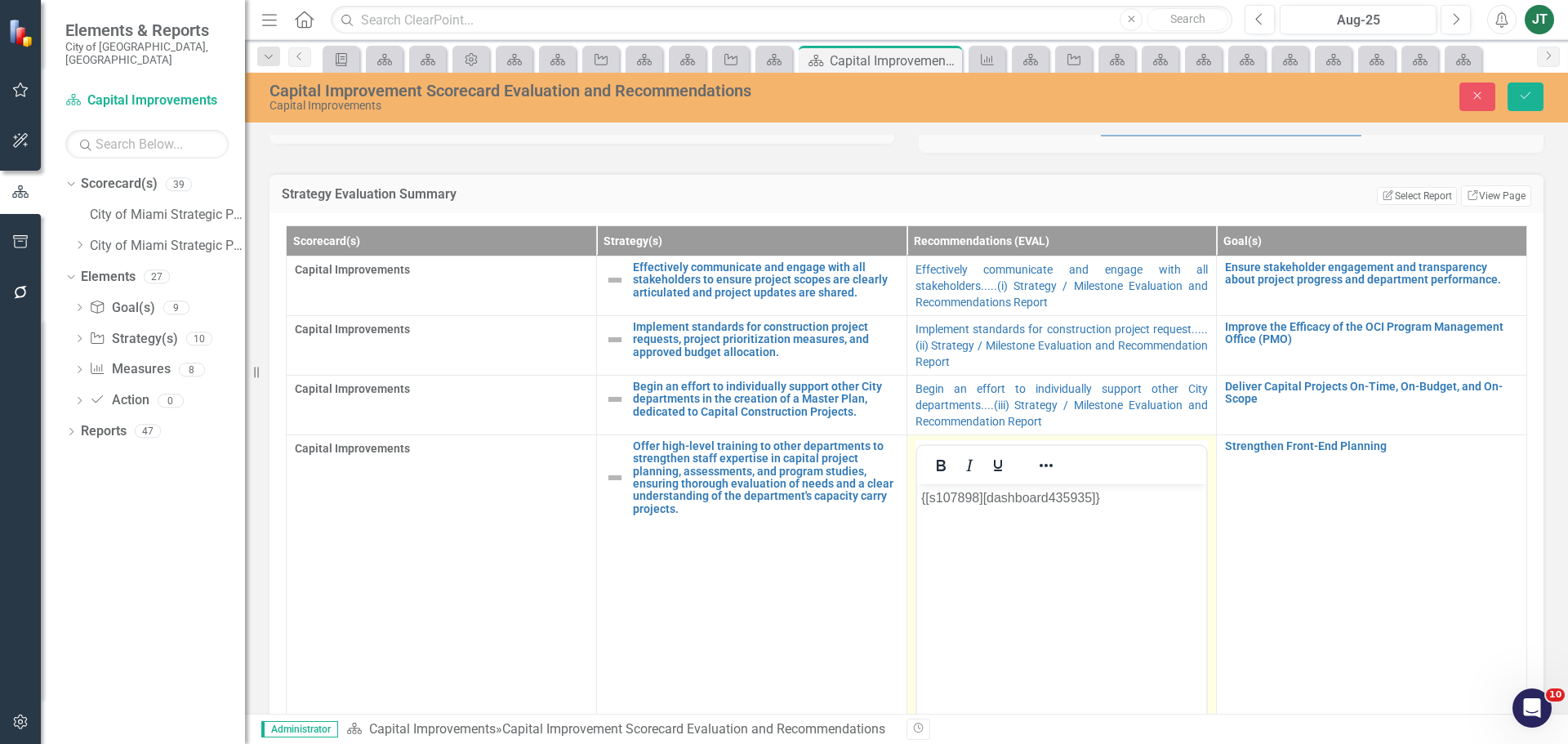
scroll to position [0, 0]
click at [992, 574] on body "{[s107898][dashboard435935]}" at bounding box center [1061, 605] width 290 height 245
click at [962, 544] on body "{[s107898][dashboard435935]}" at bounding box center [1061, 605] width 290 height 245
click at [993, 513] on body "{[s107898][dashboard435935]}" at bounding box center [1061, 605] width 290 height 245
click at [1116, 497] on p "{[s107898][dashboard435935]}" at bounding box center [1060, 497] width 282 height 19
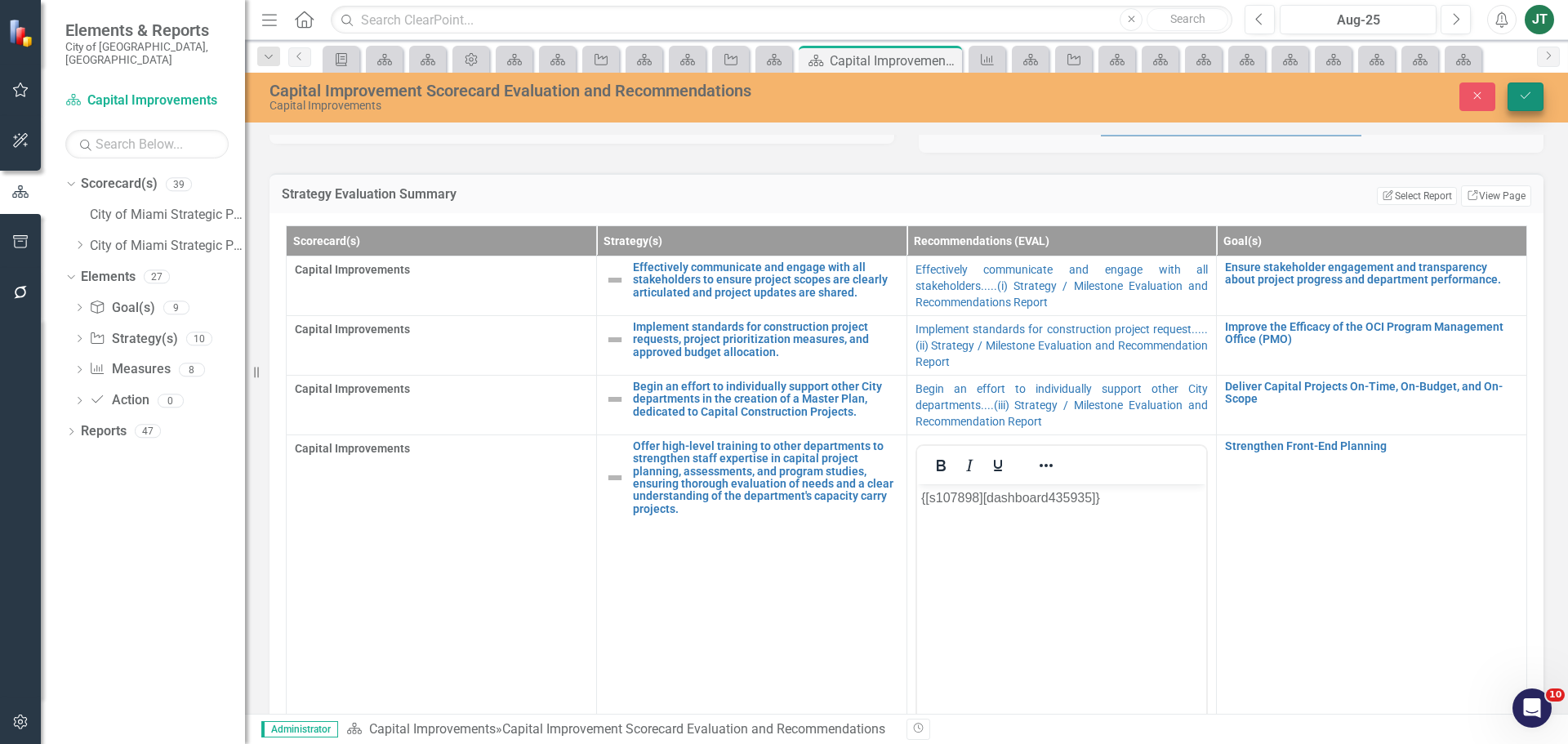
click at [1527, 93] on icon "Save" at bounding box center [1525, 96] width 14 height 12
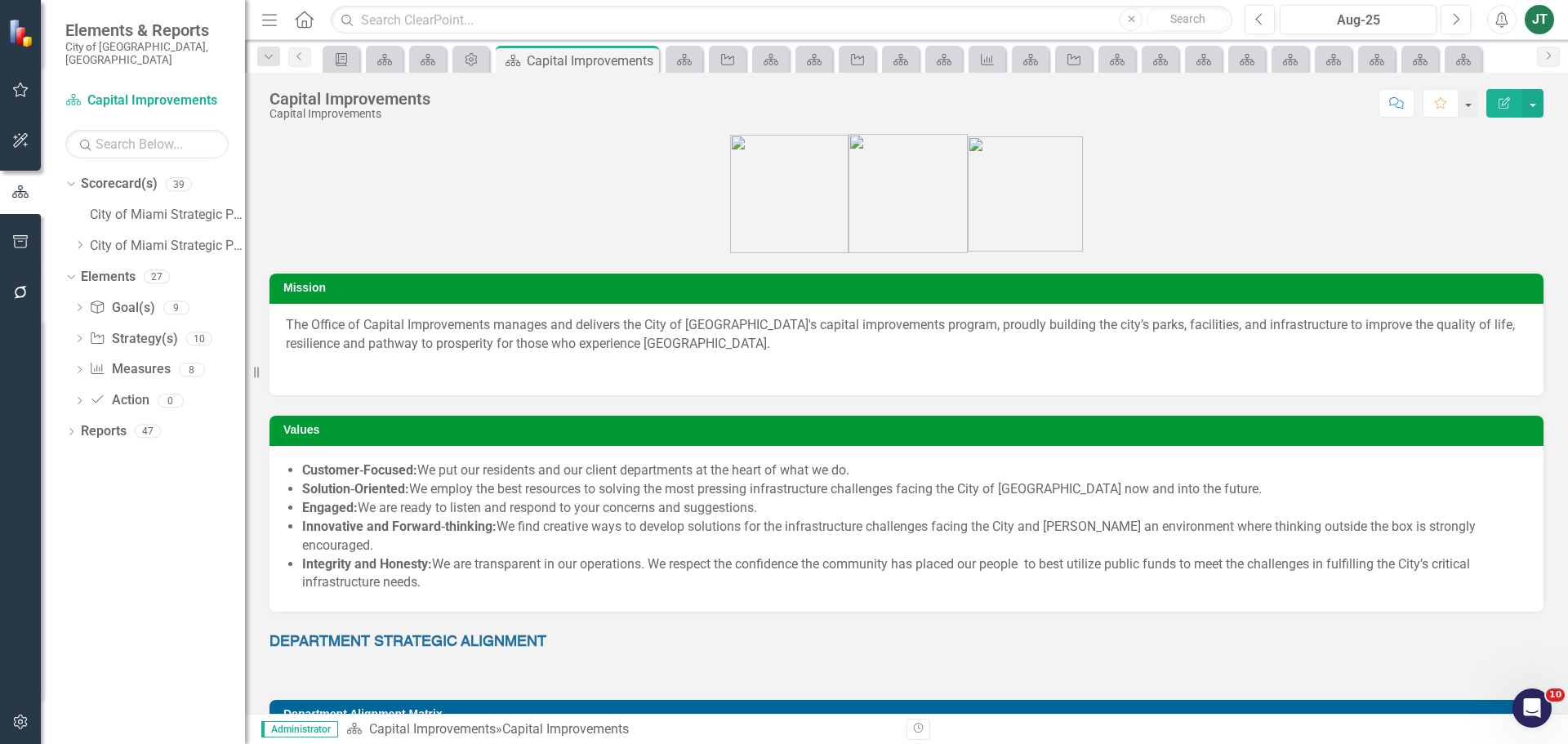
click at [19, 238] on icon "button" at bounding box center [20, 242] width 14 height 13
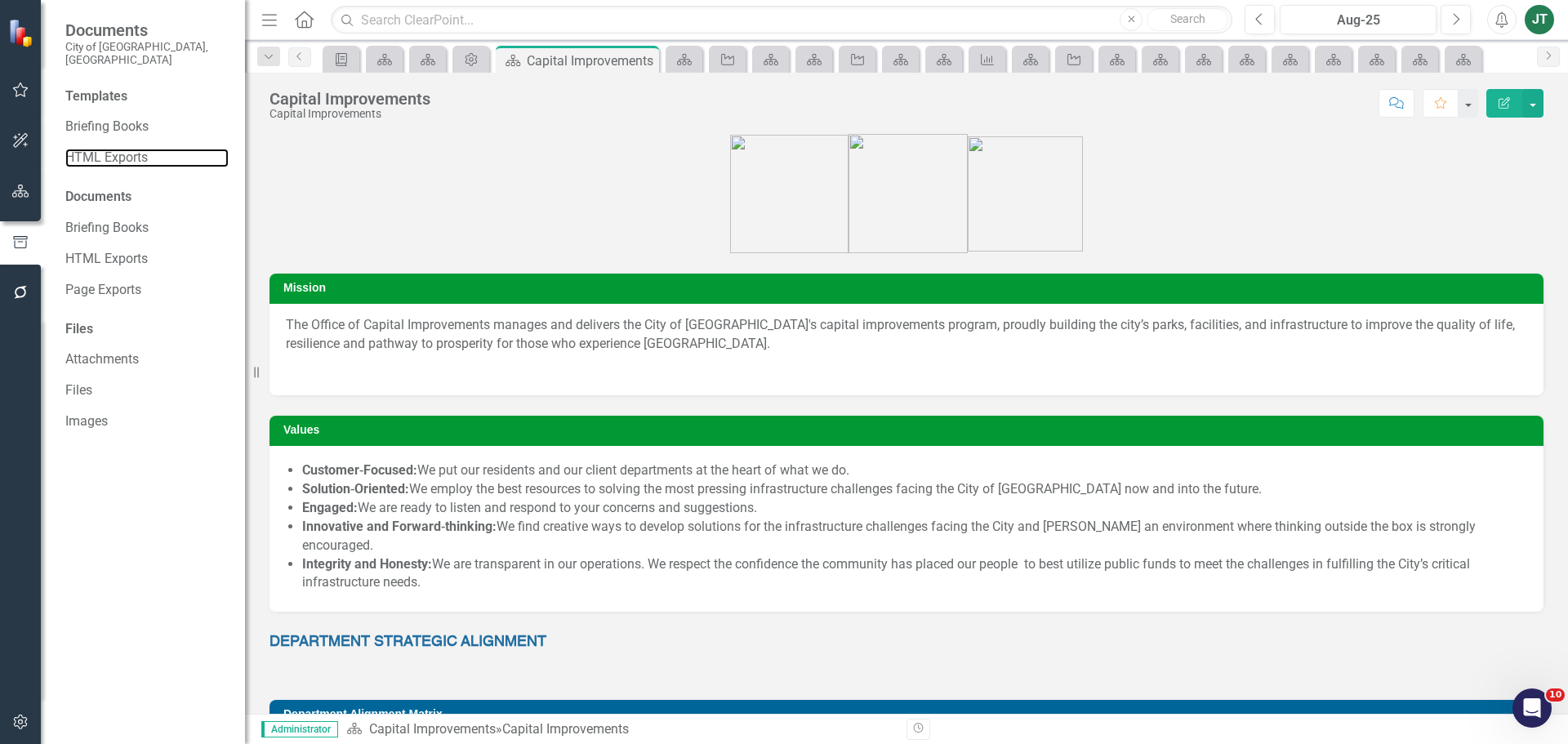
drag, startPoint x: 79, startPoint y: 137, endPoint x: 214, endPoint y: 165, distance: 137.9
click at [80, 149] on link "HTML Exports" at bounding box center [147, 158] width 163 height 19
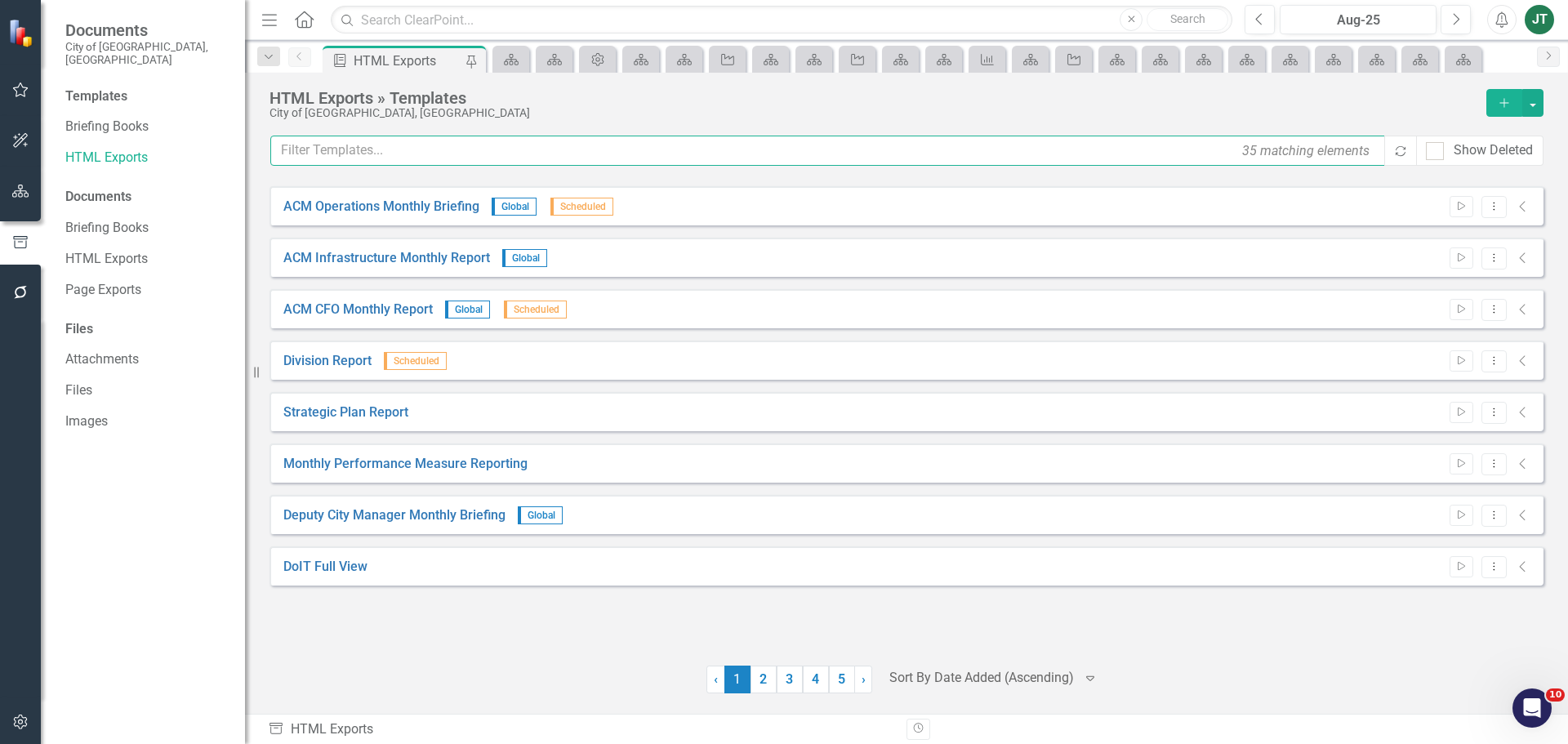
click at [433, 153] on input "text" at bounding box center [828, 151] width 1116 height 30
click at [385, 153] on input "text" at bounding box center [828, 151] width 1116 height 30
click at [485, 153] on input "text" at bounding box center [828, 151] width 1116 height 30
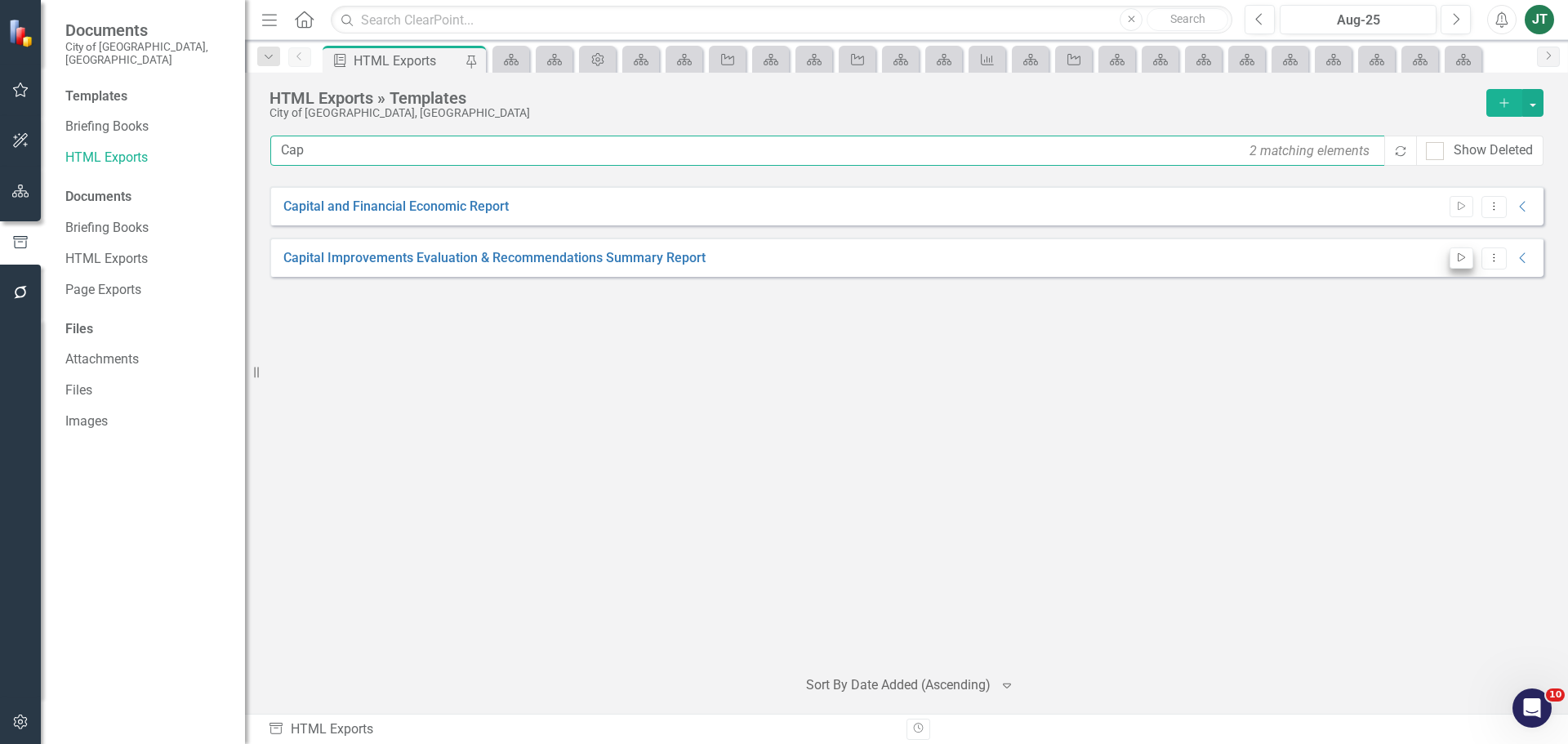
type input "Cap"
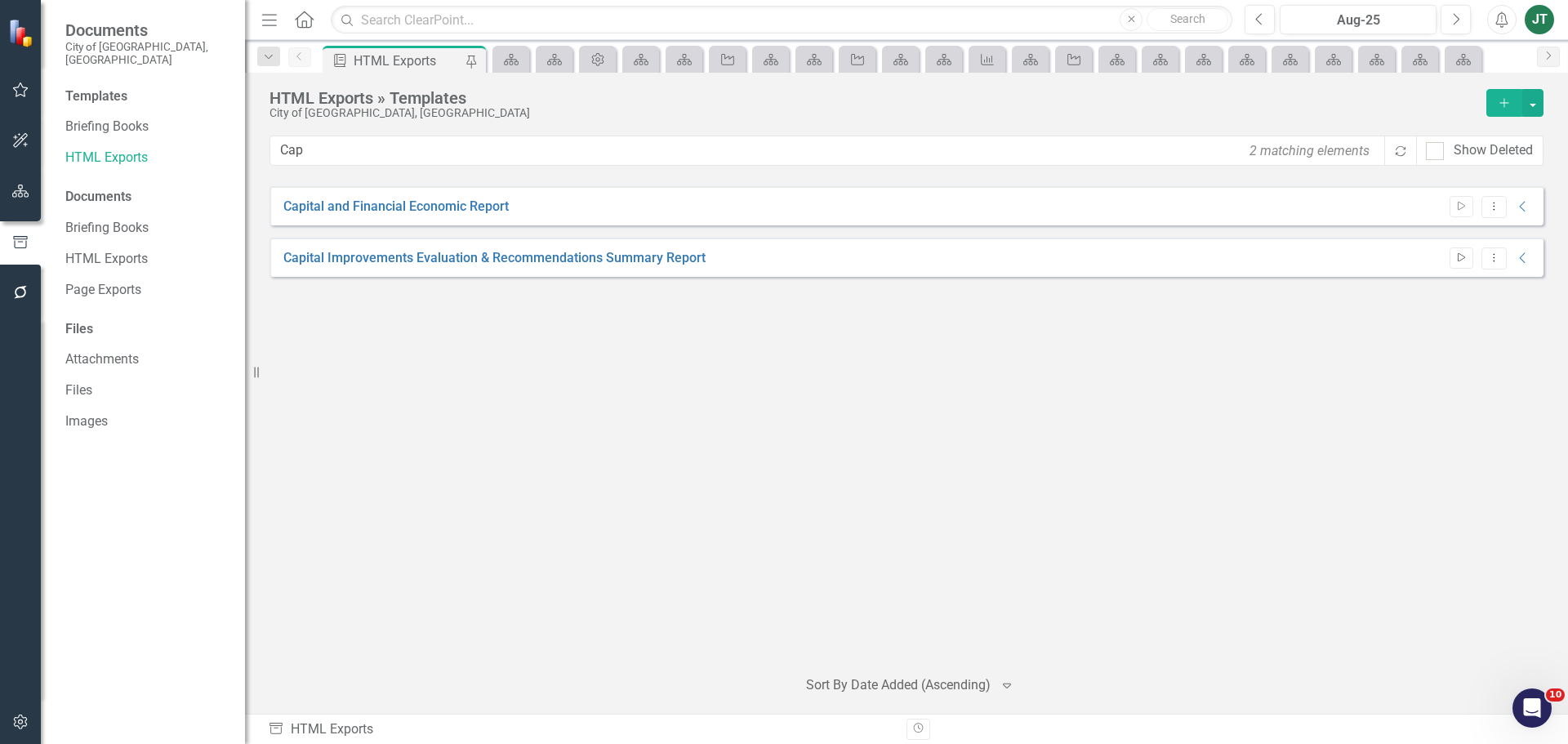
click at [1459, 258] on icon "Start" at bounding box center [1461, 258] width 13 height 10
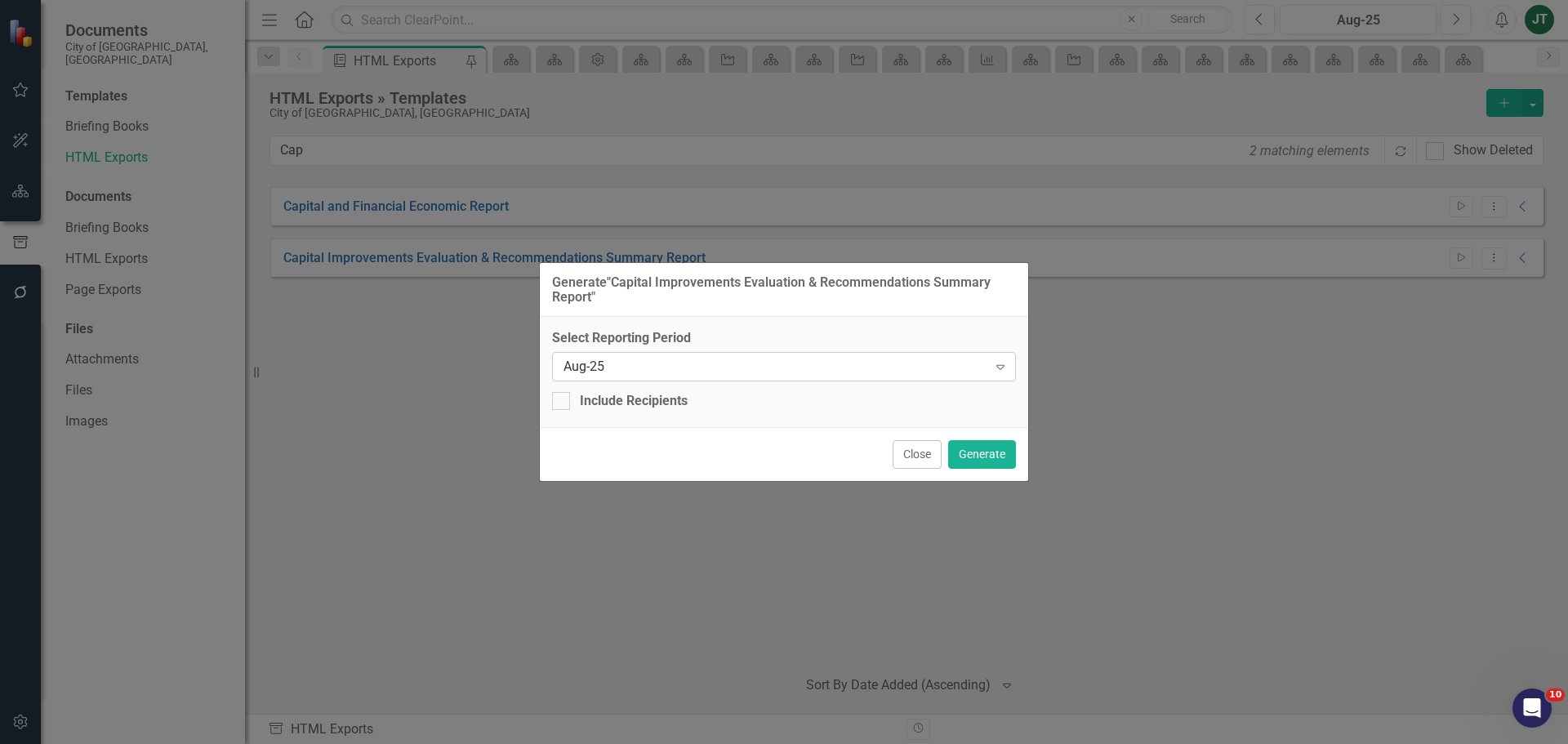
click at [636, 370] on div "Aug-25" at bounding box center [775, 367] width 424 height 19
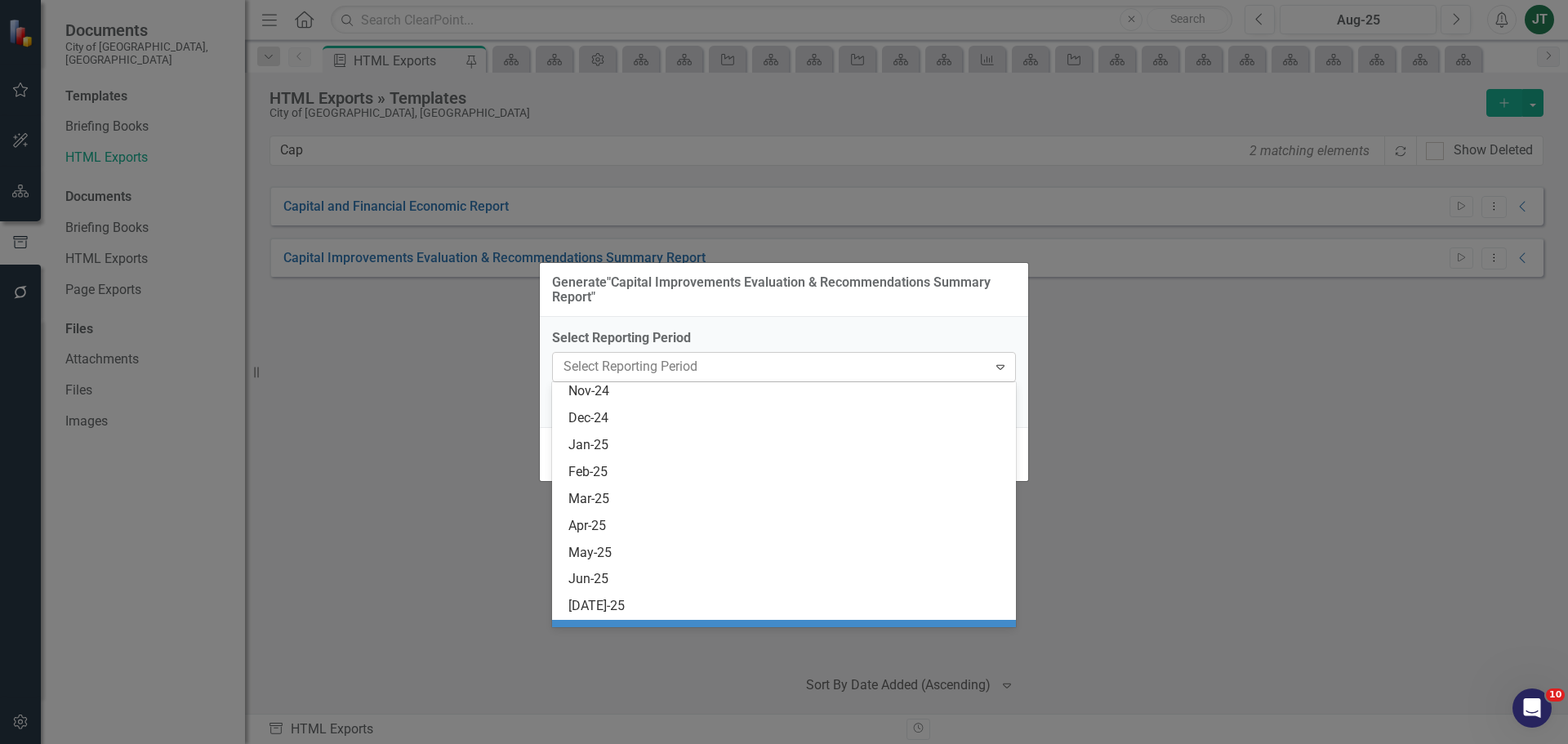
scroll to position [3218, 0]
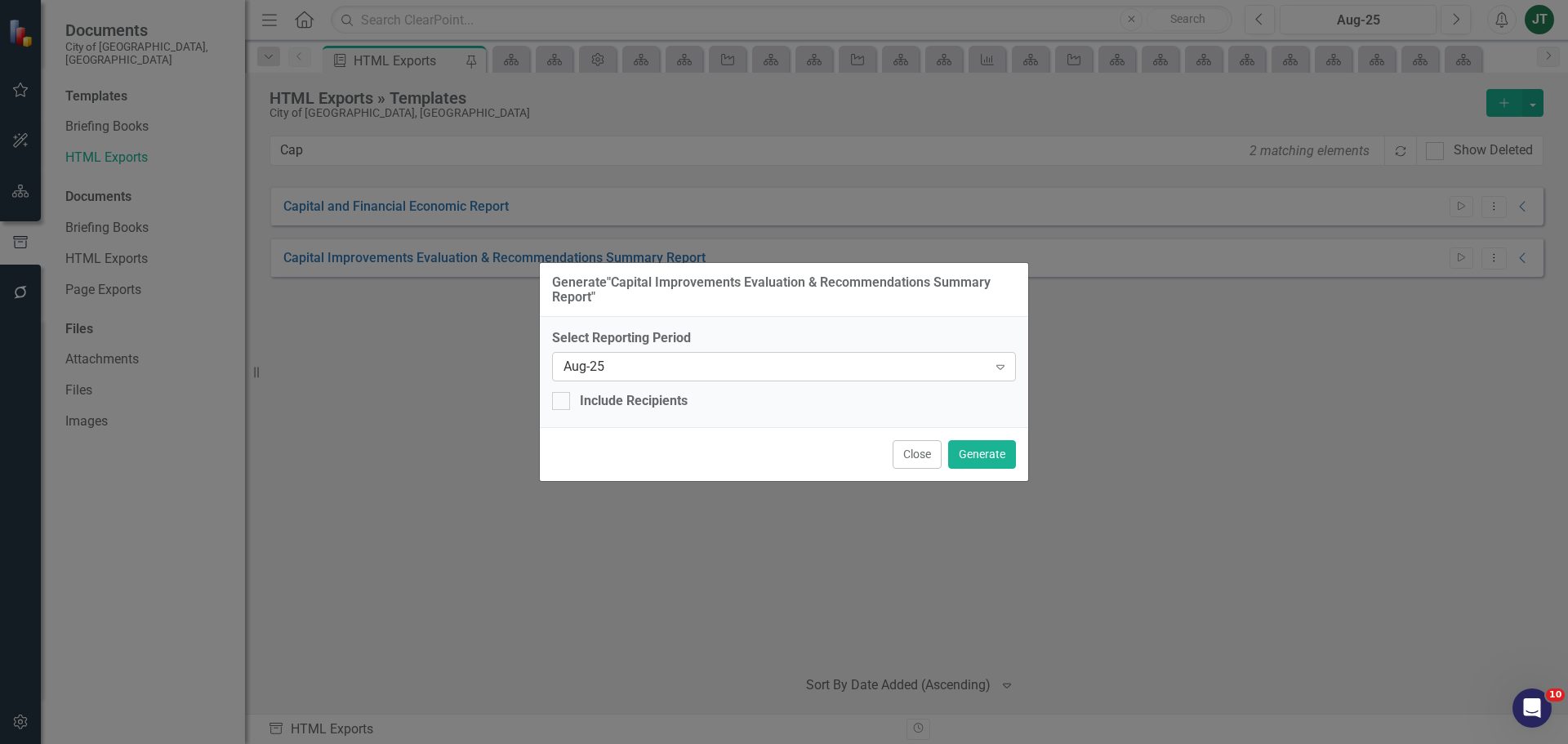
click at [635, 372] on div "Aug-25" at bounding box center [775, 367] width 424 height 19
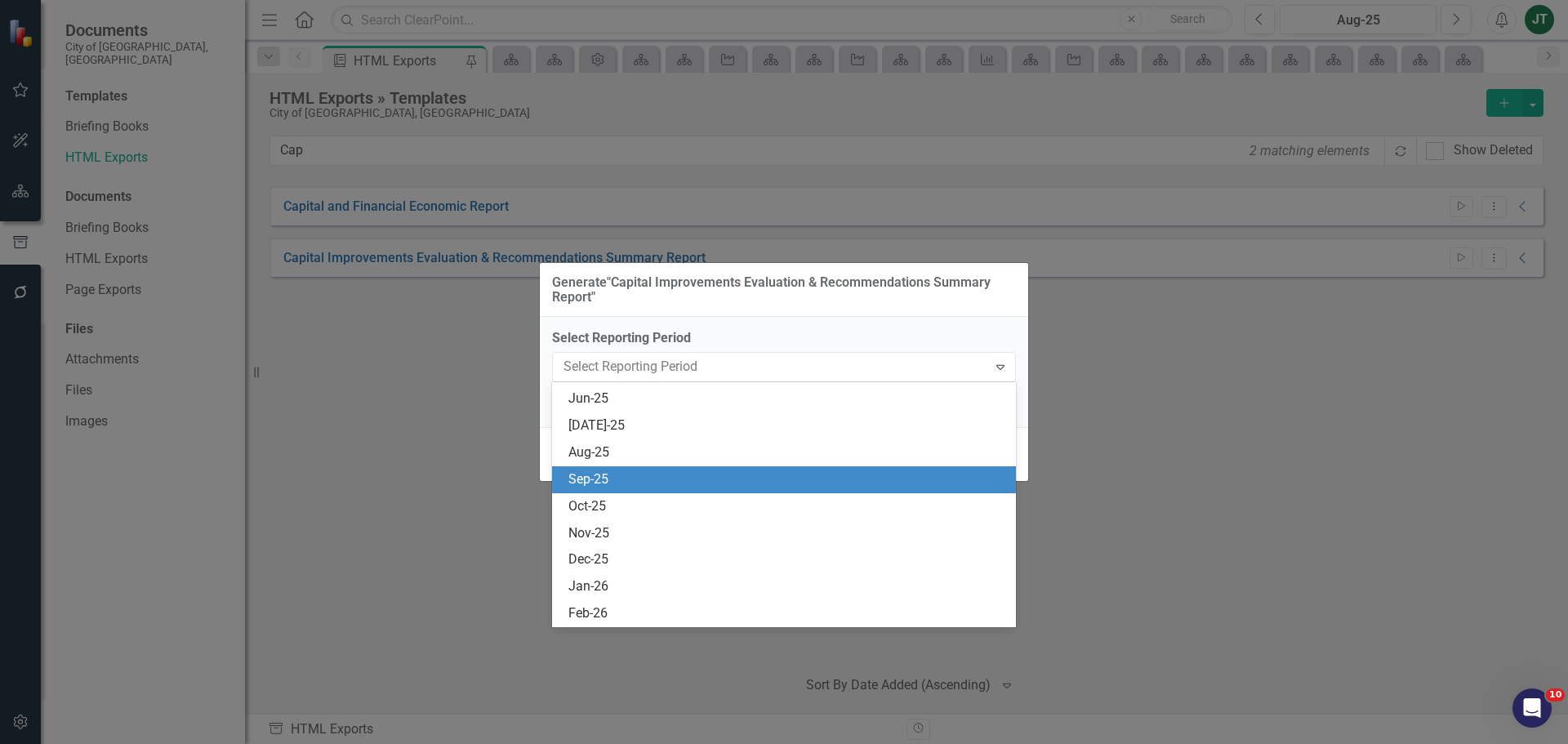
scroll to position [3137, 0]
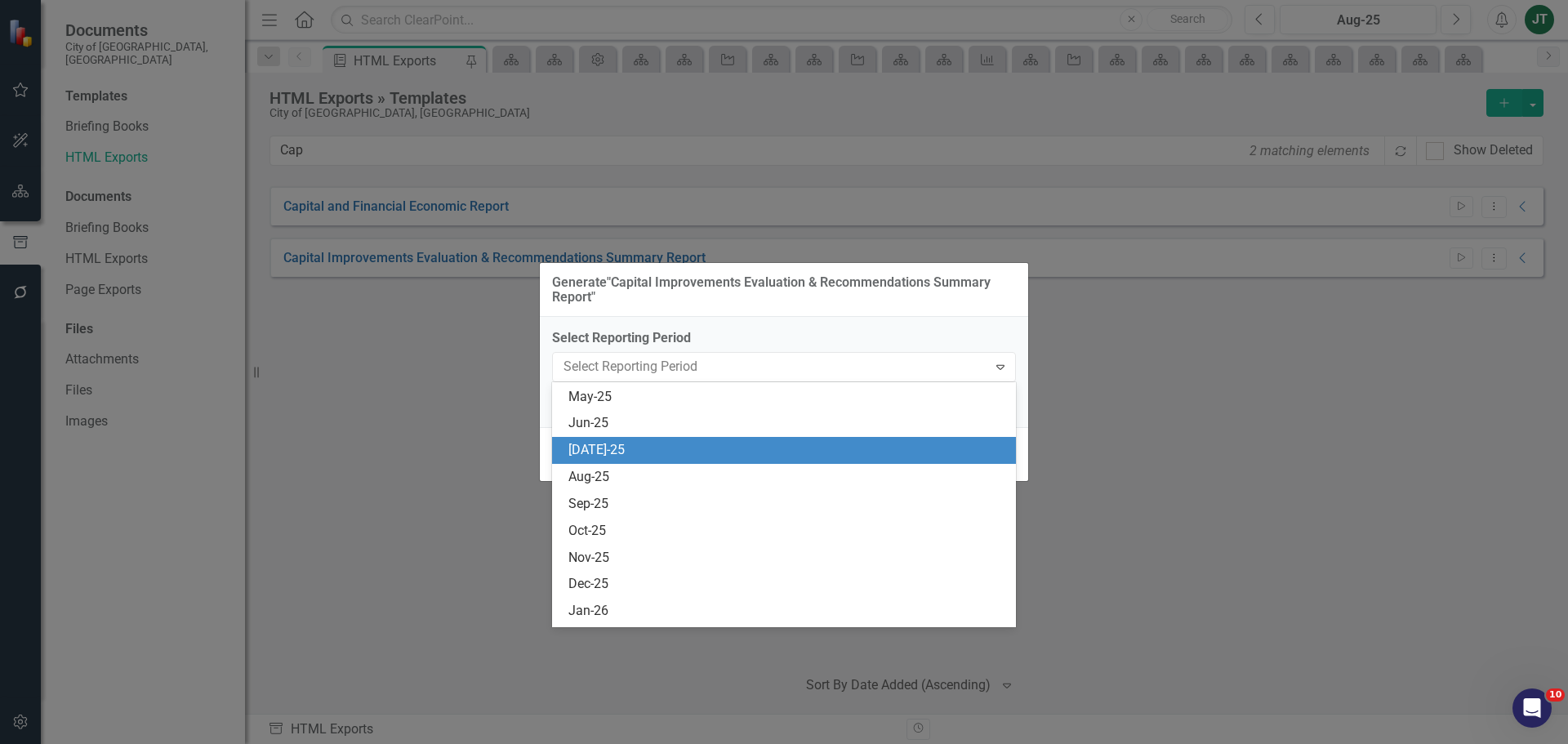
click at [601, 443] on div "[DATE]-25" at bounding box center [787, 450] width 438 height 19
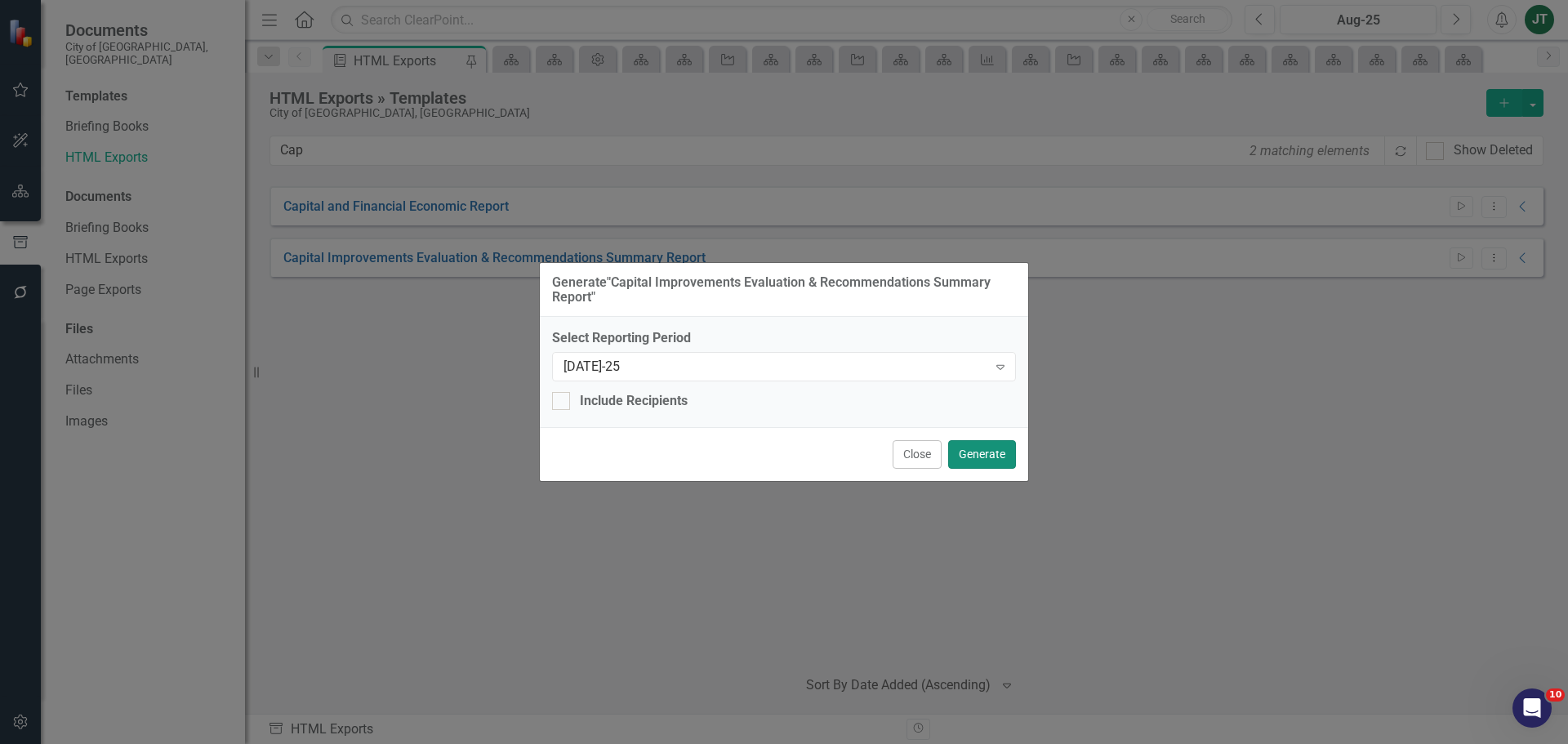
click at [975, 456] on button "Generate" at bounding box center [981, 454] width 68 height 29
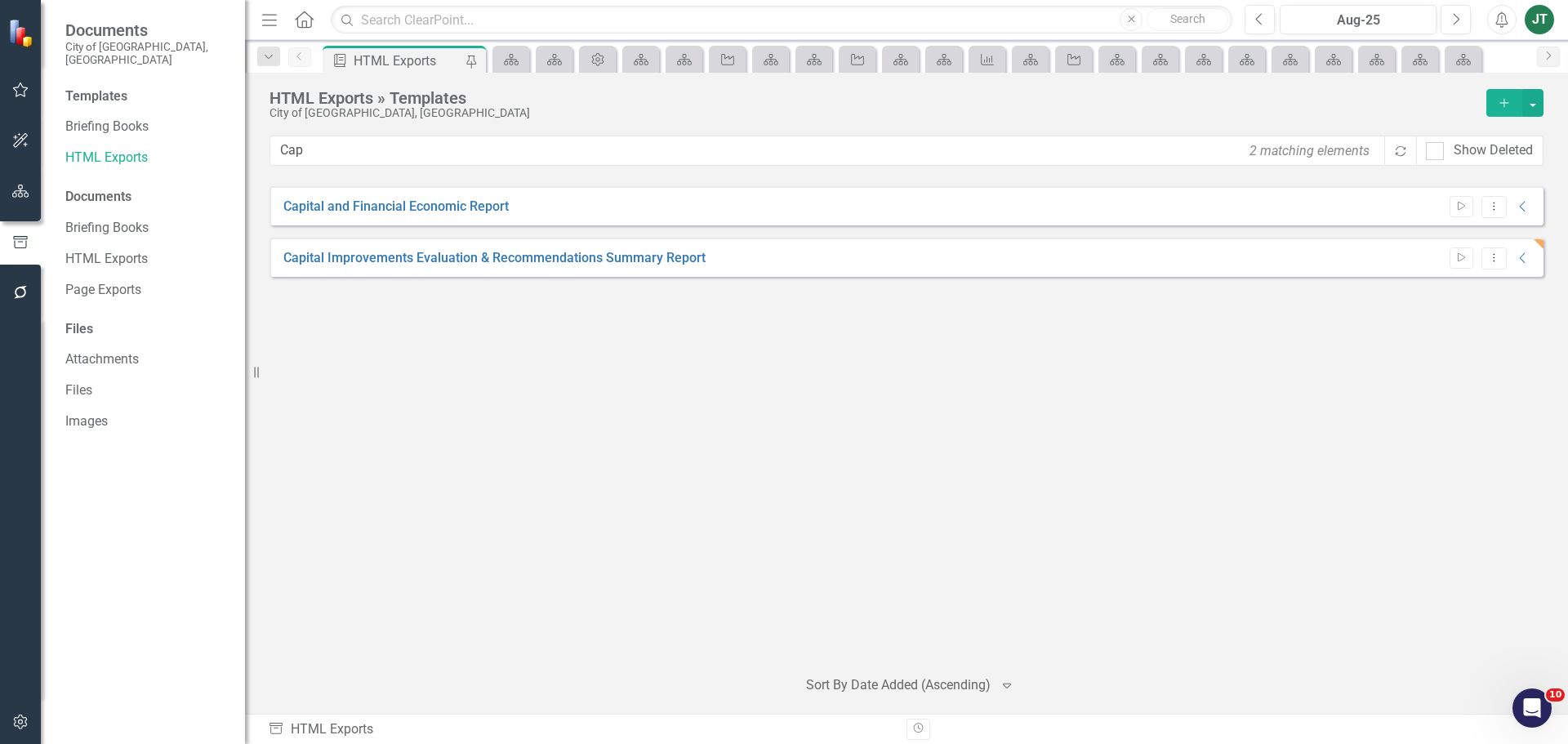
click at [359, 313] on div "Capital and Financial Economic Report Start Dropdown Menu Collapse HTML Capital…" at bounding box center [906, 419] width 1274 height 466
click at [20, 188] on icon "button" at bounding box center [21, 191] width 17 height 13
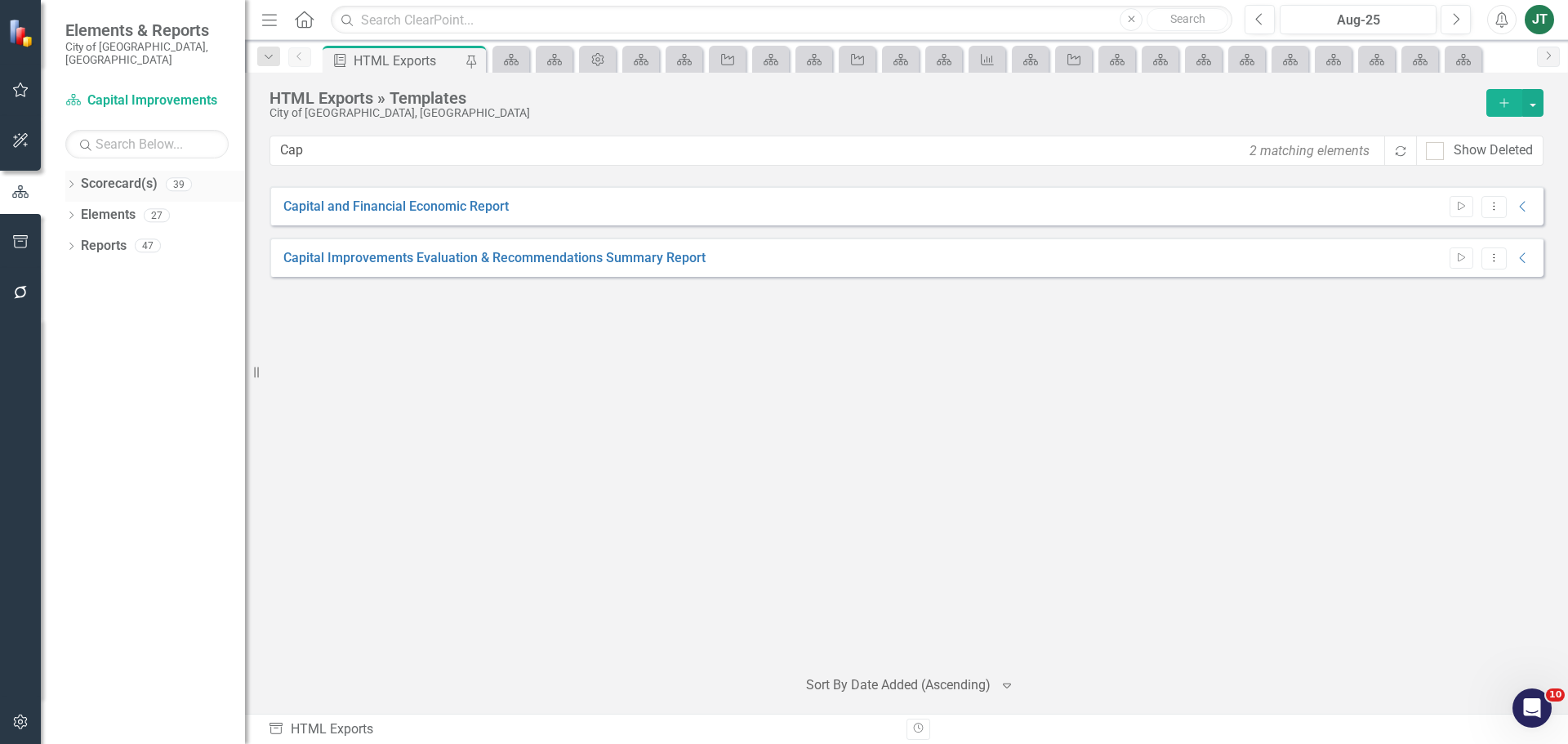
click at [70, 181] on icon "Dropdown" at bounding box center [72, 185] width 12 height 9
click at [85, 240] on icon "Dropdown" at bounding box center [79, 245] width 13 height 10
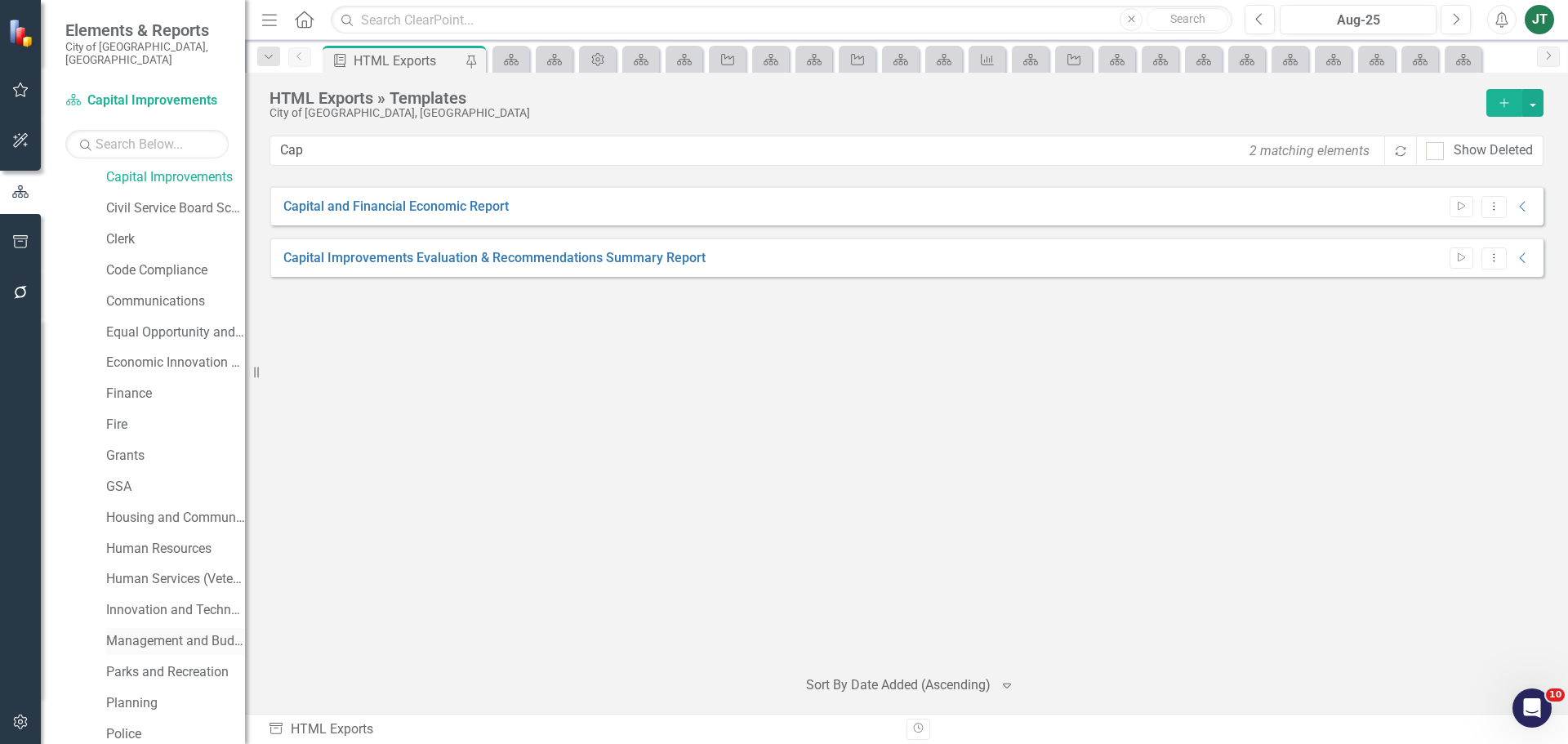
scroll to position [245, 0]
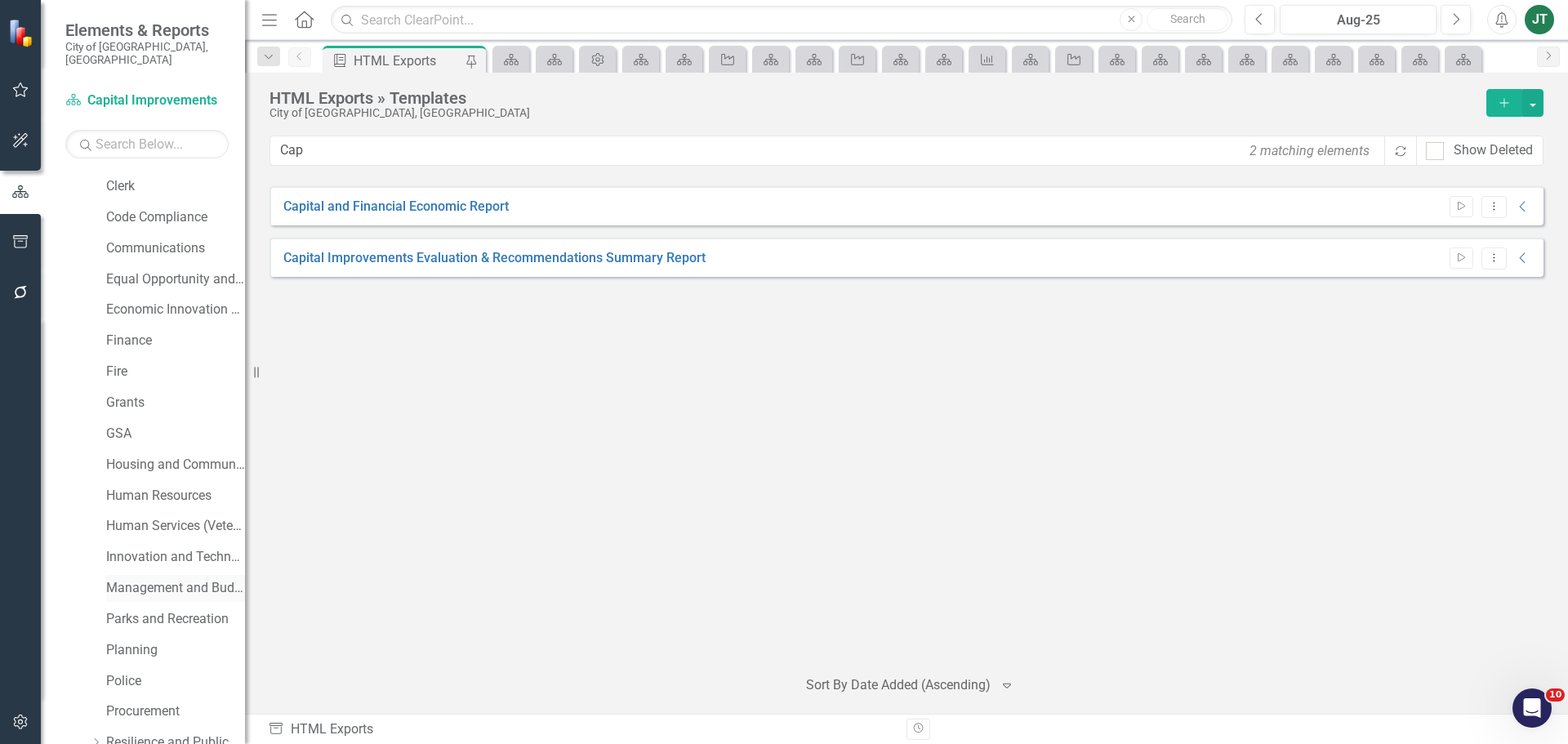
drag, startPoint x: 159, startPoint y: 567, endPoint x: 173, endPoint y: 566, distance: 14.0
click at [159, 579] on link "Management and Budget" at bounding box center [175, 588] width 139 height 19
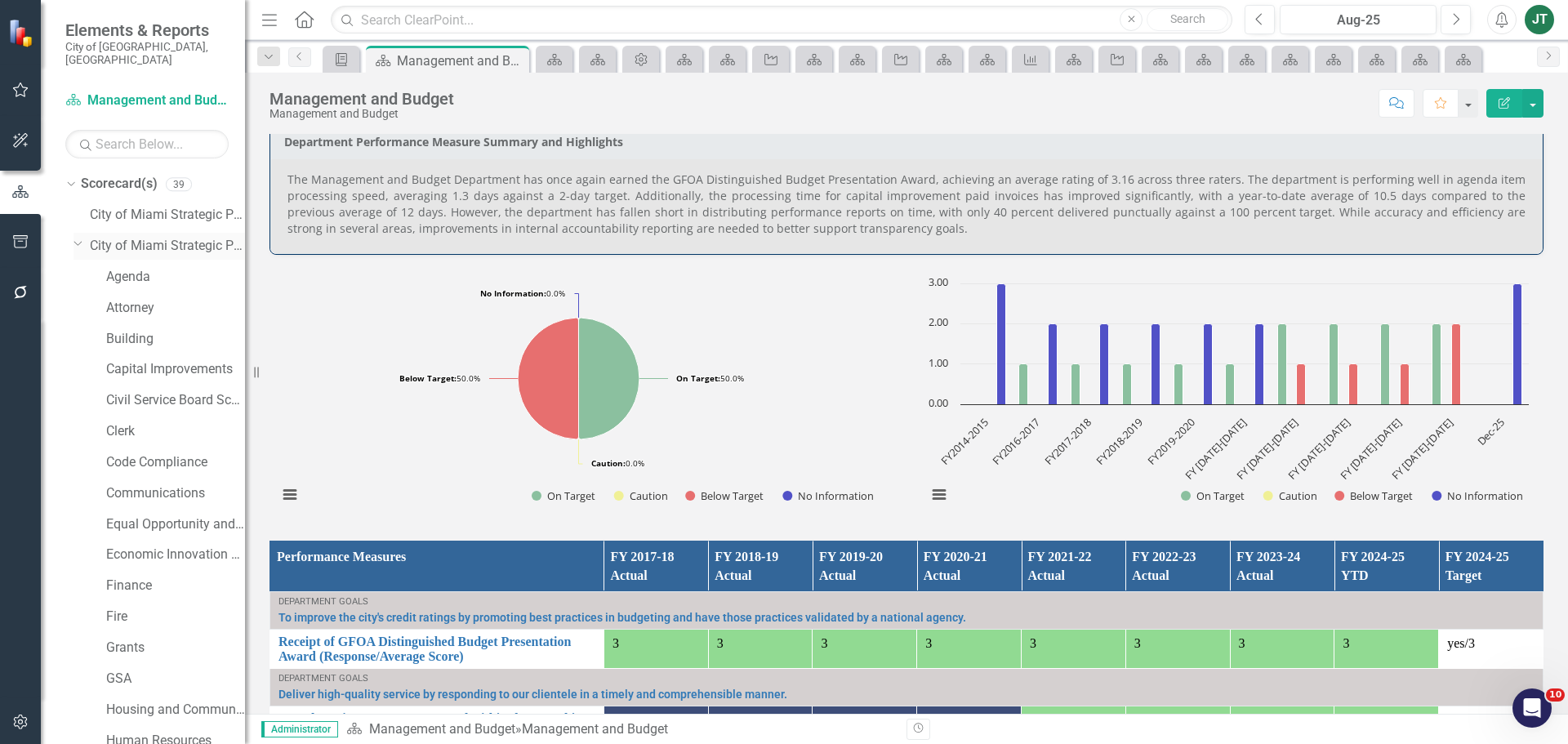
click at [82, 236] on icon "Dropdown" at bounding box center [78, 242] width 10 height 13
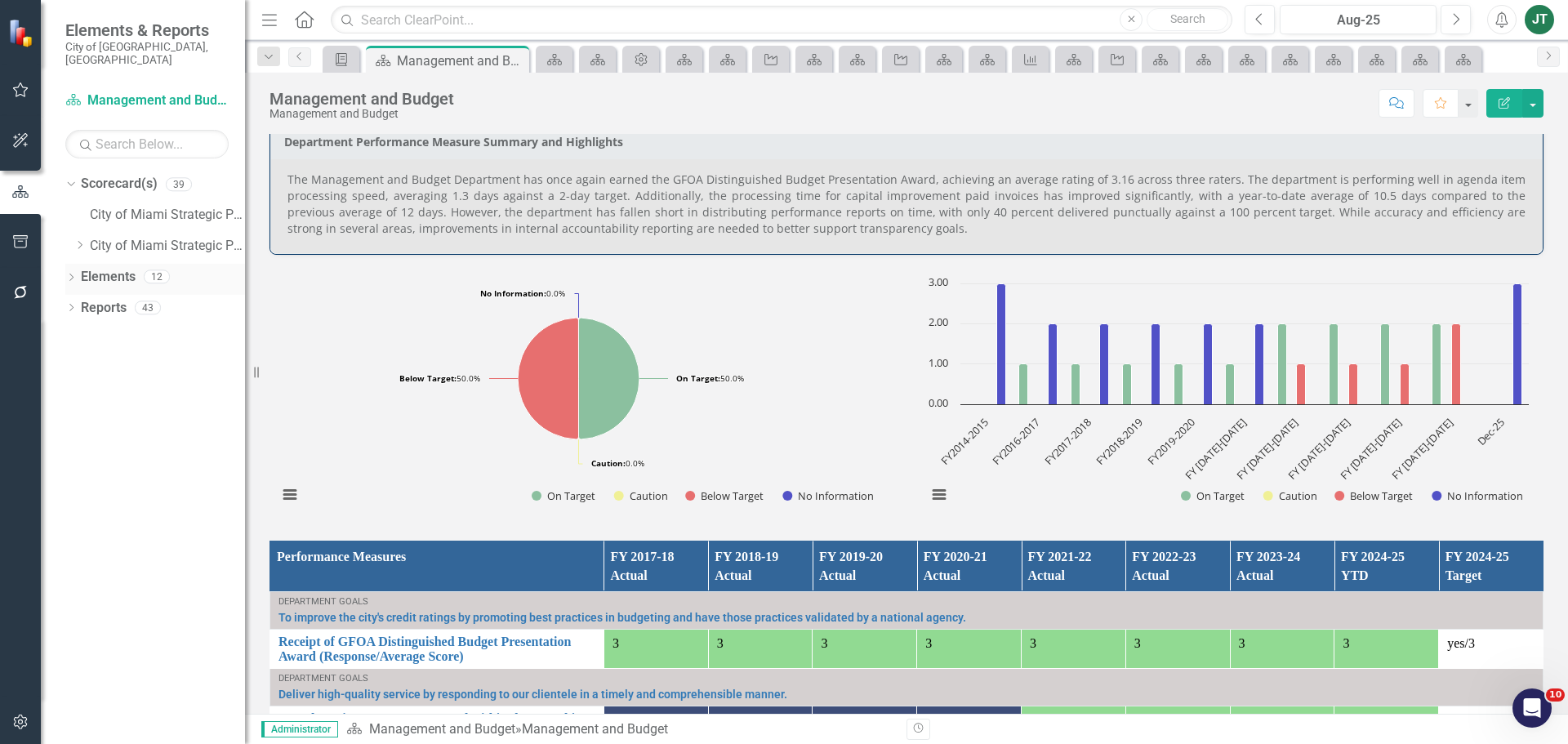
click at [107, 268] on link "Elements" at bounding box center [108, 277] width 55 height 19
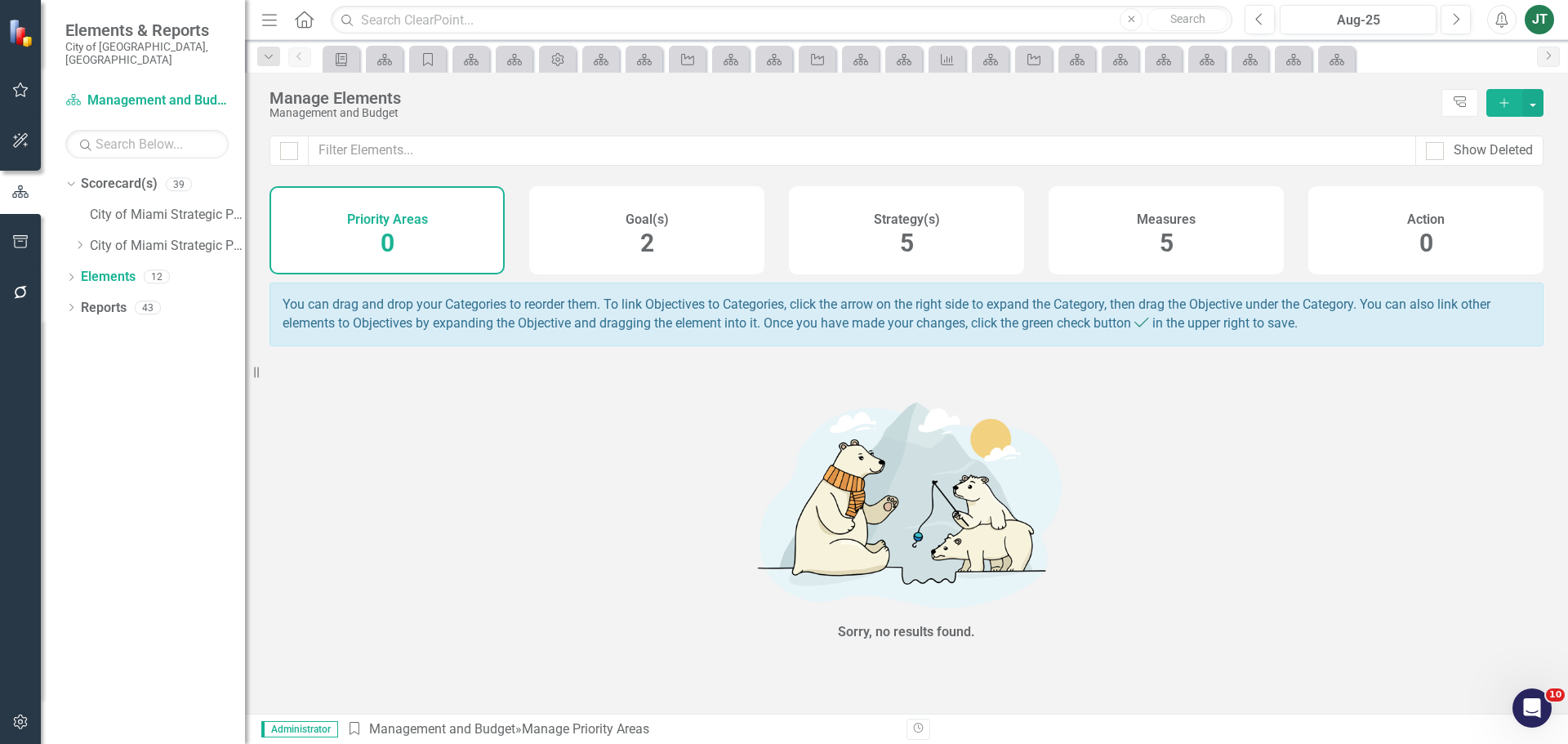
click at [1173, 242] on div "Measures 5" at bounding box center [1166, 230] width 235 height 88
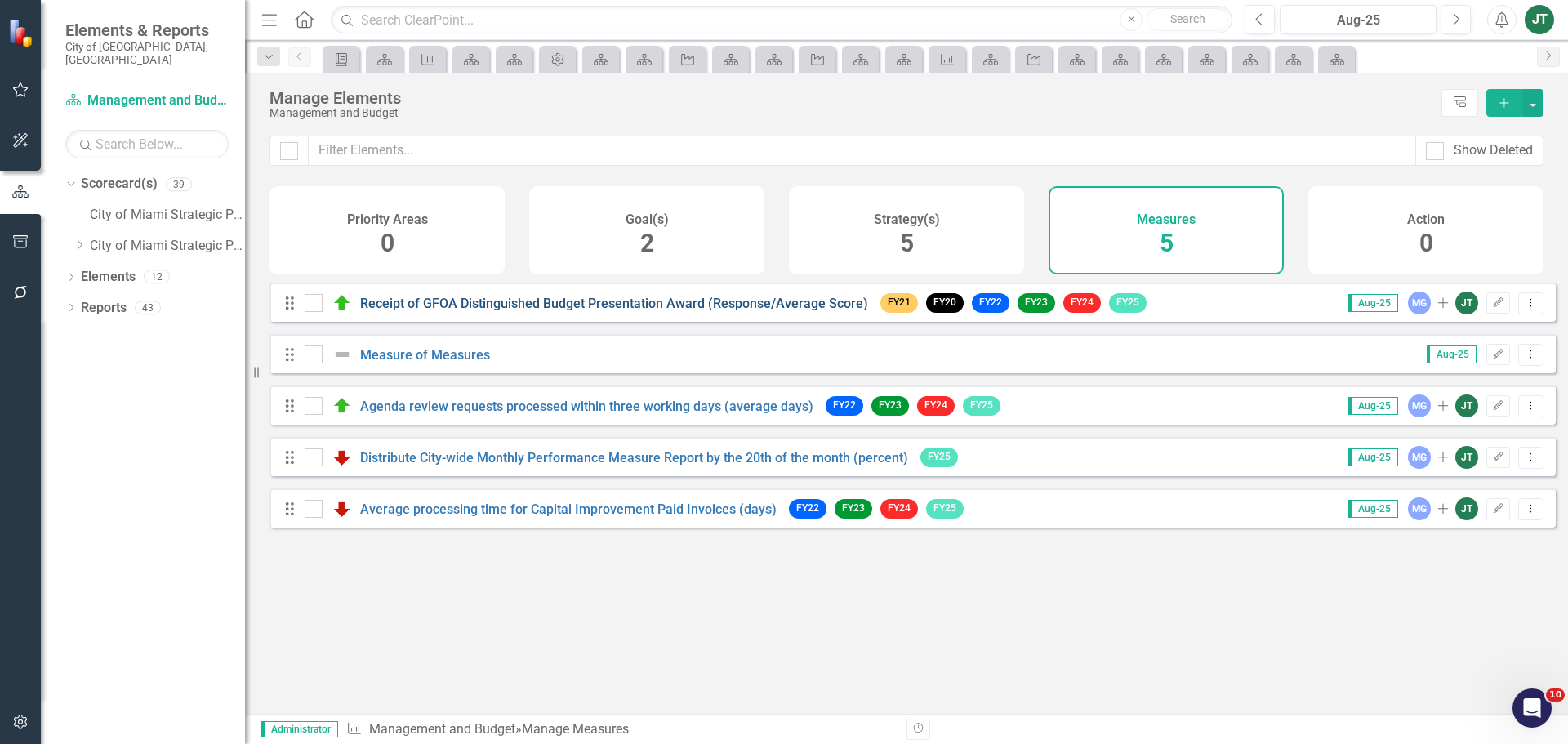
click at [444, 311] on link "Receipt of GFOA Distinguished Budget Presentation Award (Response/Average Score)" at bounding box center [614, 303] width 508 height 15
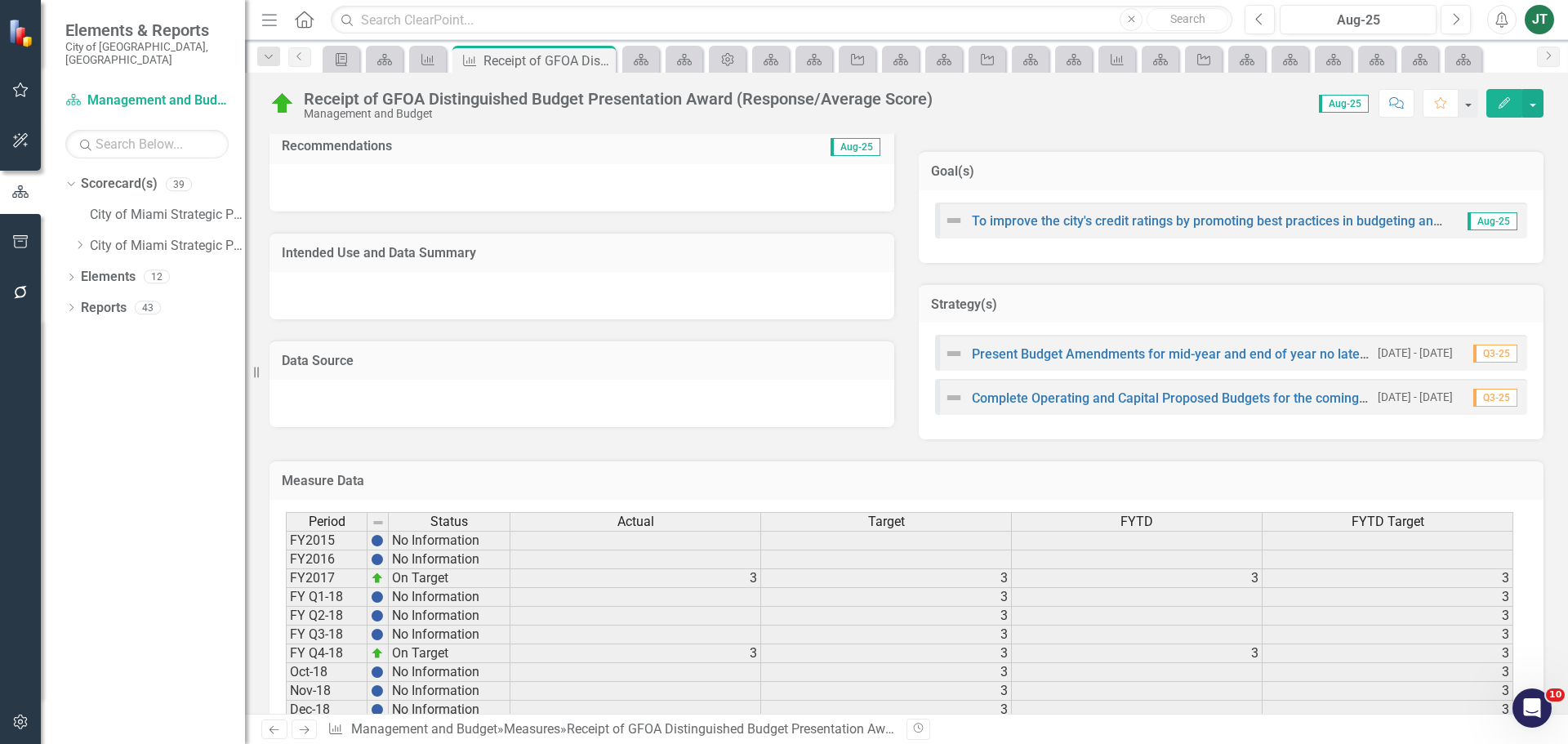
scroll to position [1131, 0]
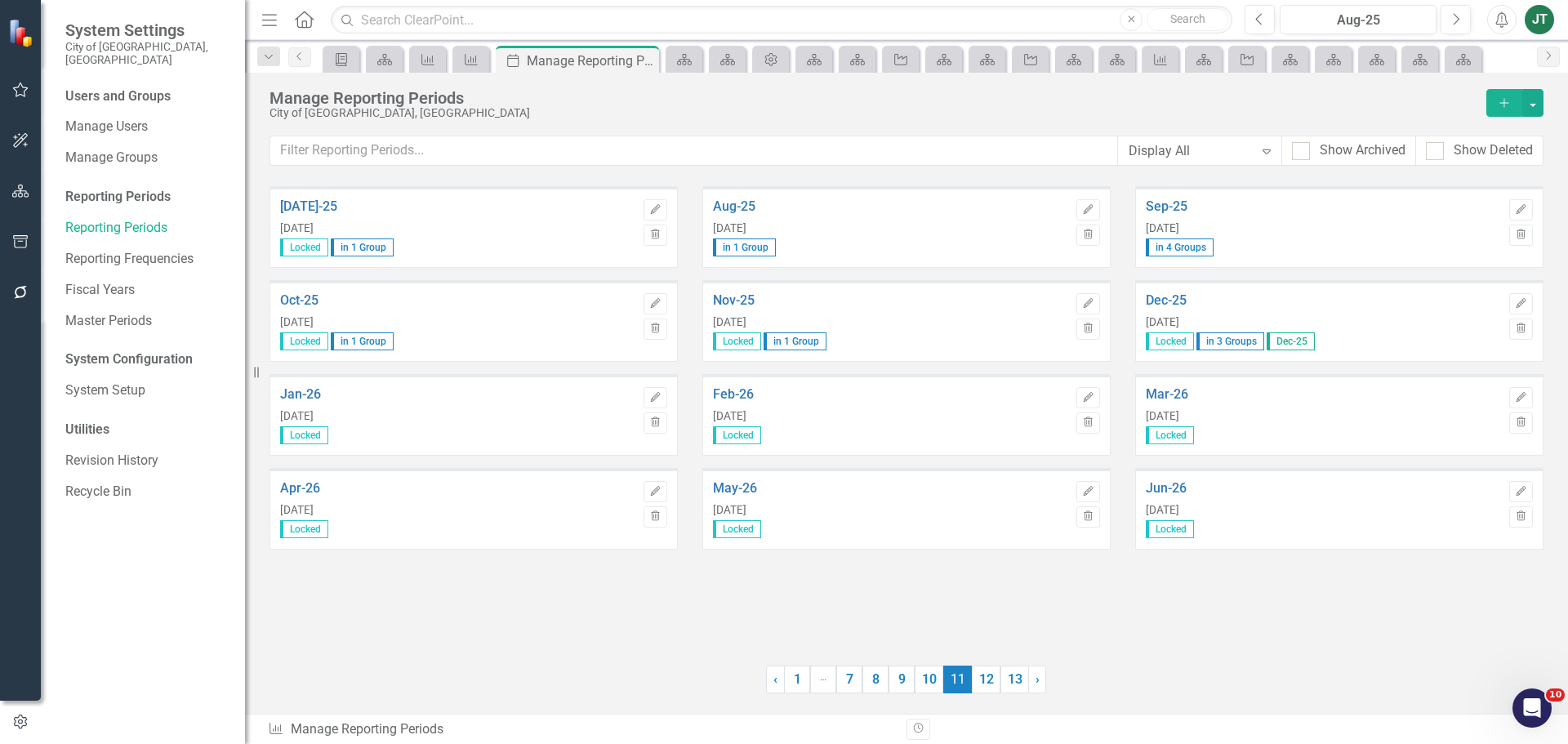
click at [819, 585] on div "Jul-25 Jul 31, 2025 Locked in 1 Group Edit Trash Aug-25 Aug 31, 2025 in 1 Group…" at bounding box center [906, 415] width 1274 height 459
click at [13, 192] on icon "button" at bounding box center [21, 191] width 17 height 13
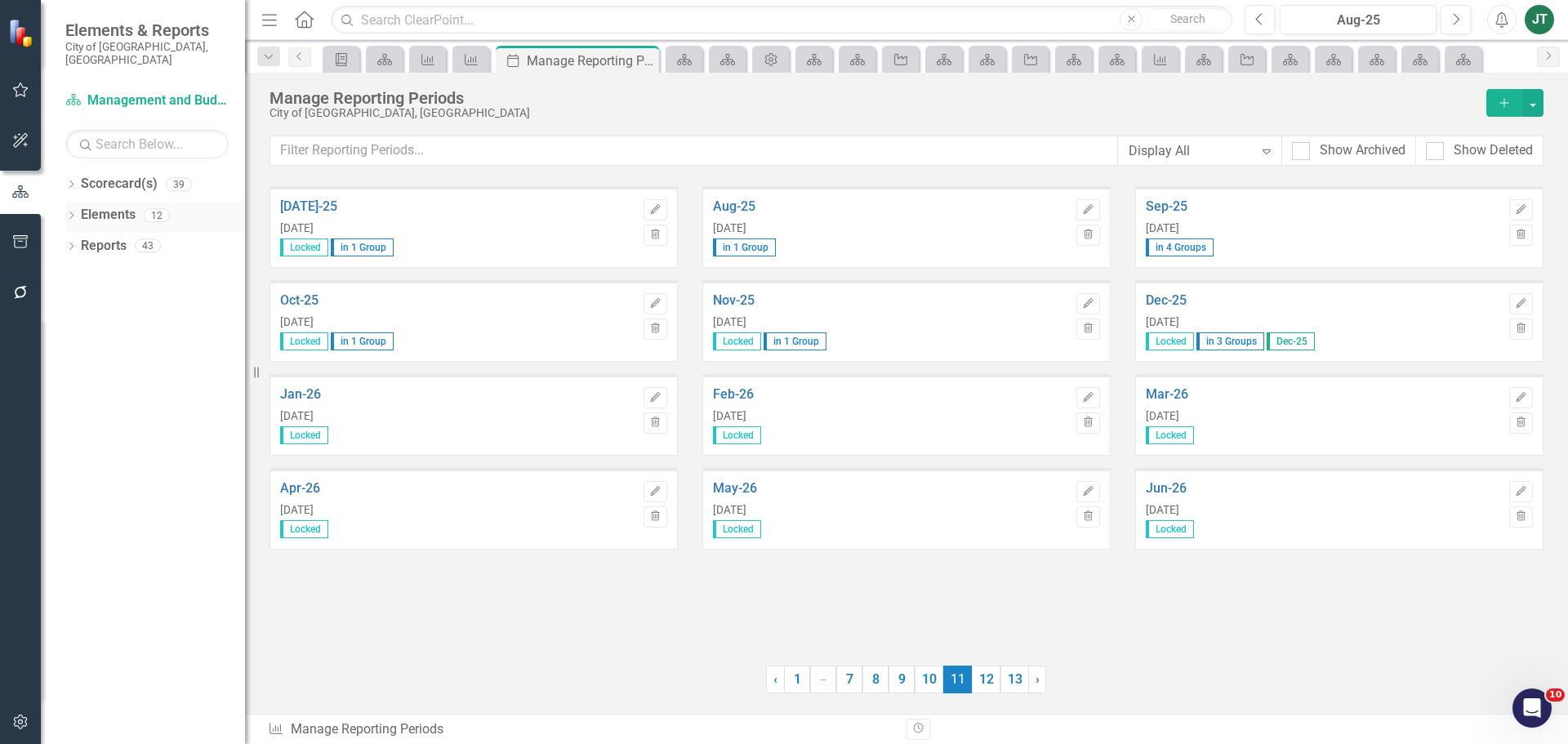
click at [93, 205] on link "Elements" at bounding box center [108, 215] width 55 height 19
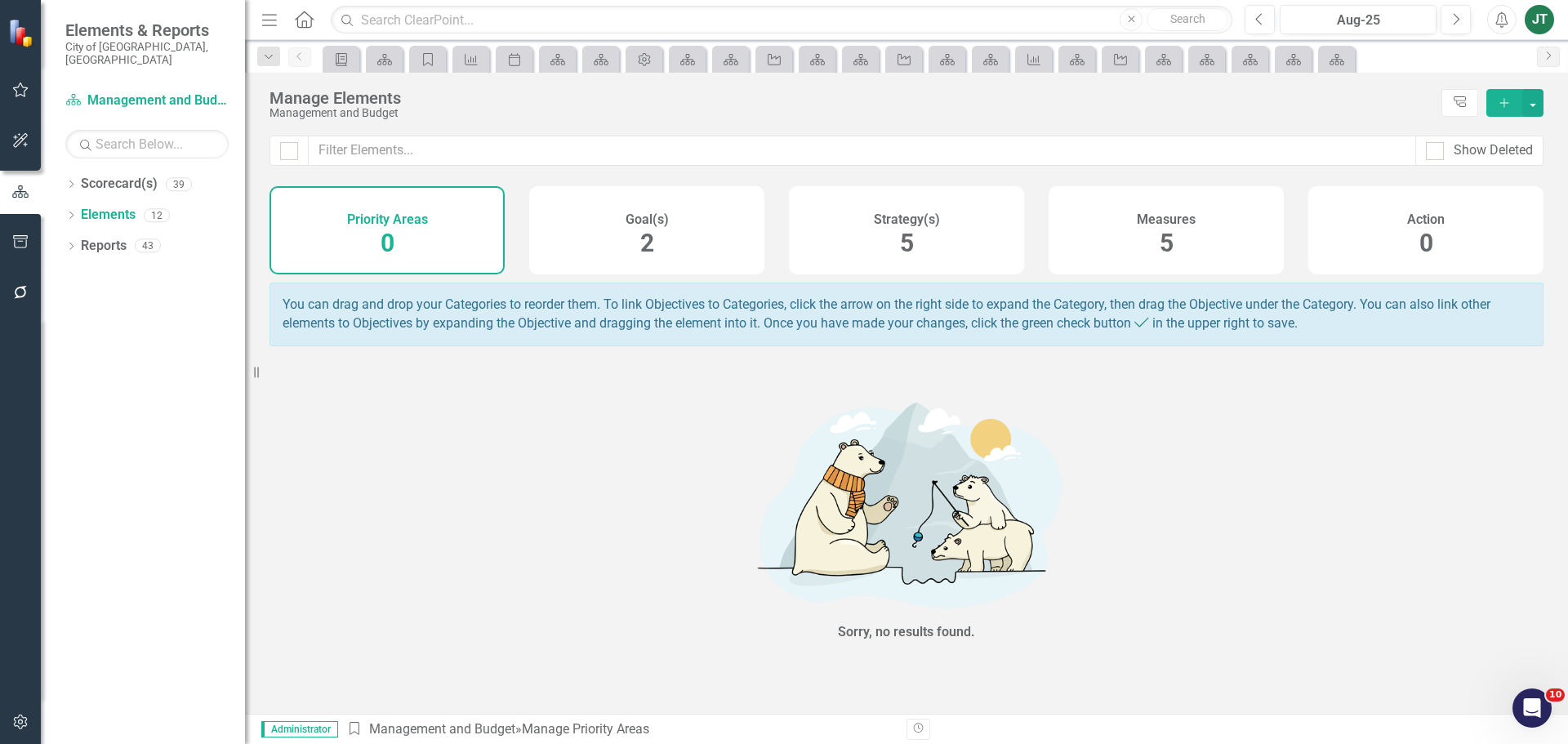
click at [946, 244] on div "Strategy(s) 5" at bounding box center [906, 230] width 235 height 88
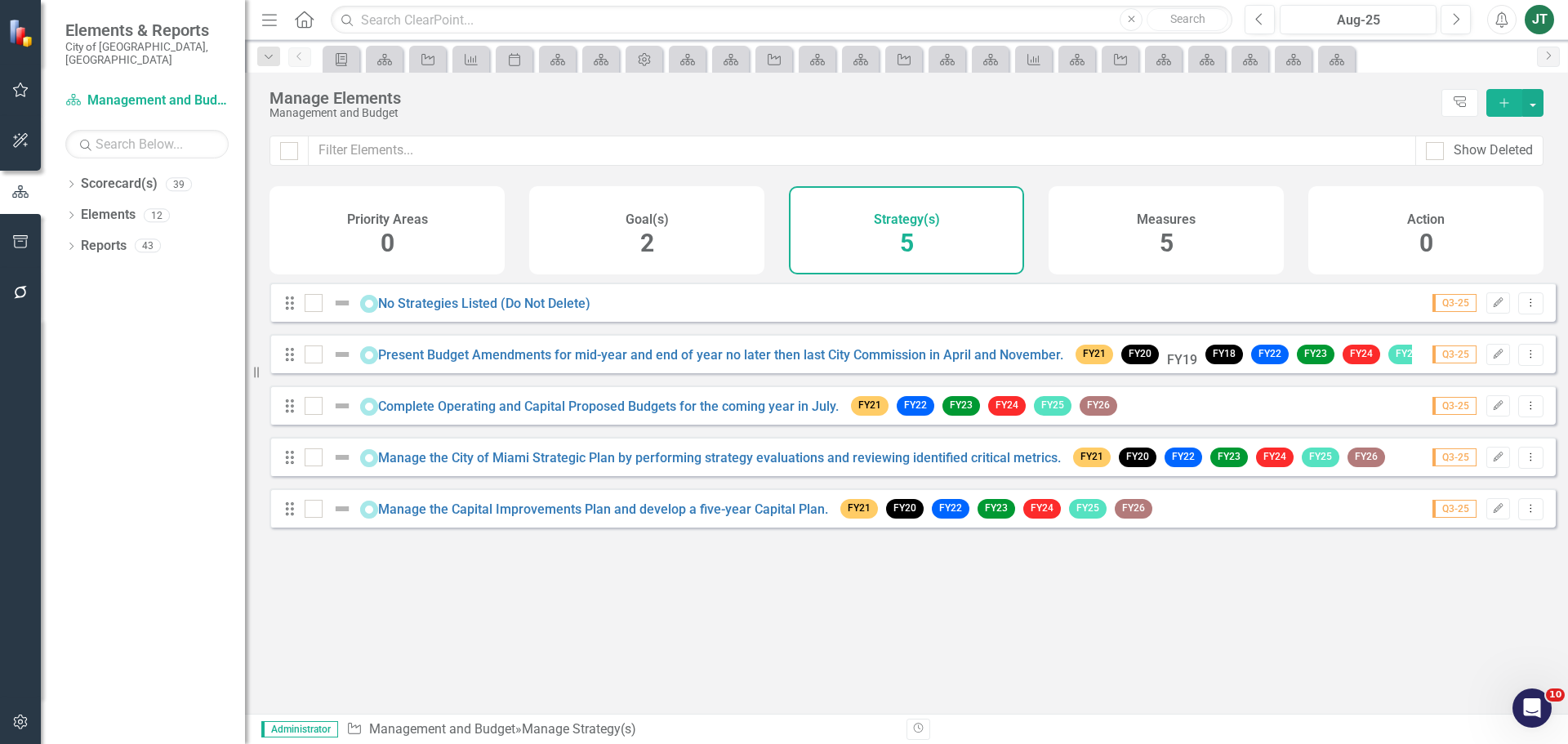
click at [1121, 248] on div "Measures 5" at bounding box center [1166, 230] width 235 height 88
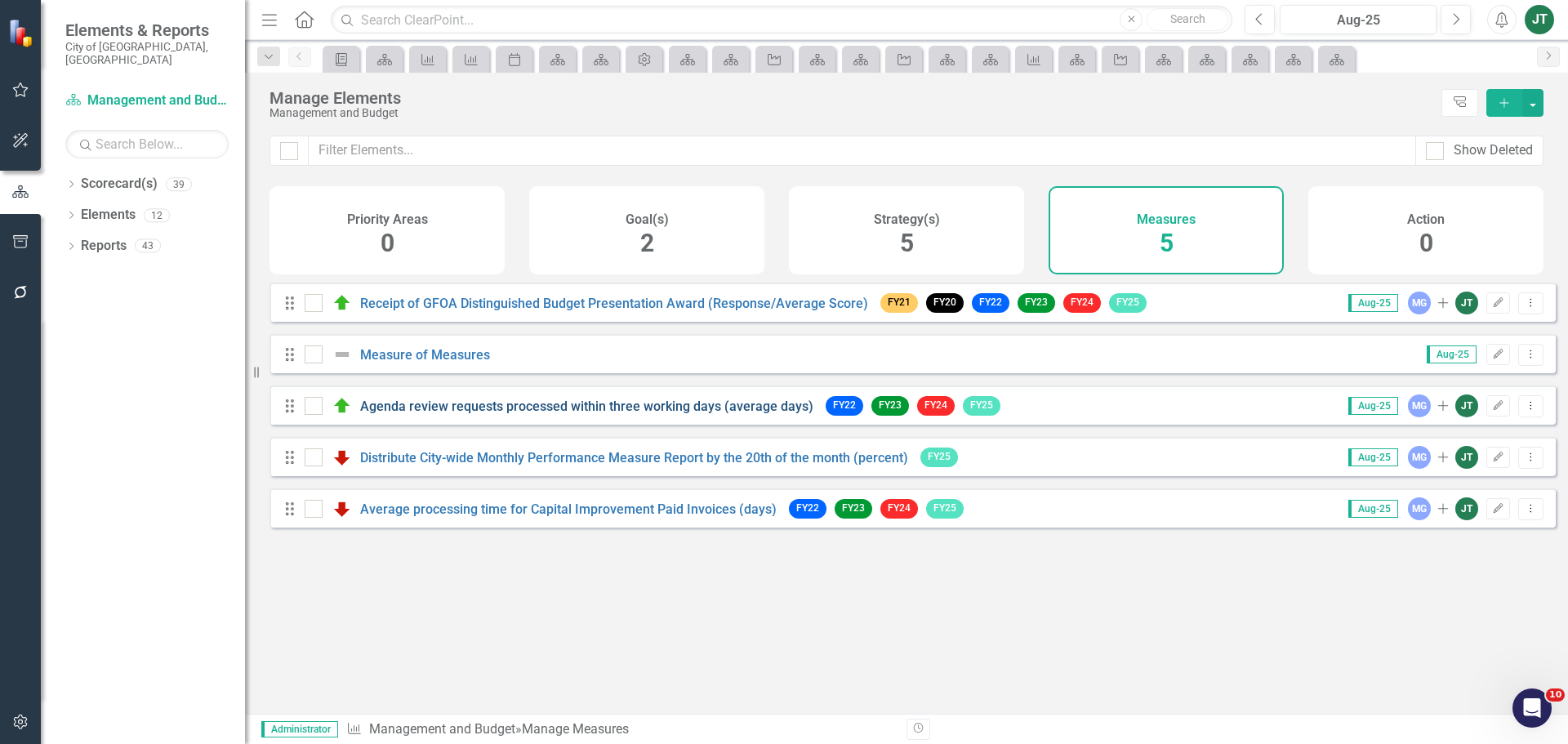
click at [678, 414] on link "Agenda review requests processed within three working days (average days)" at bounding box center [587, 406] width 453 height 15
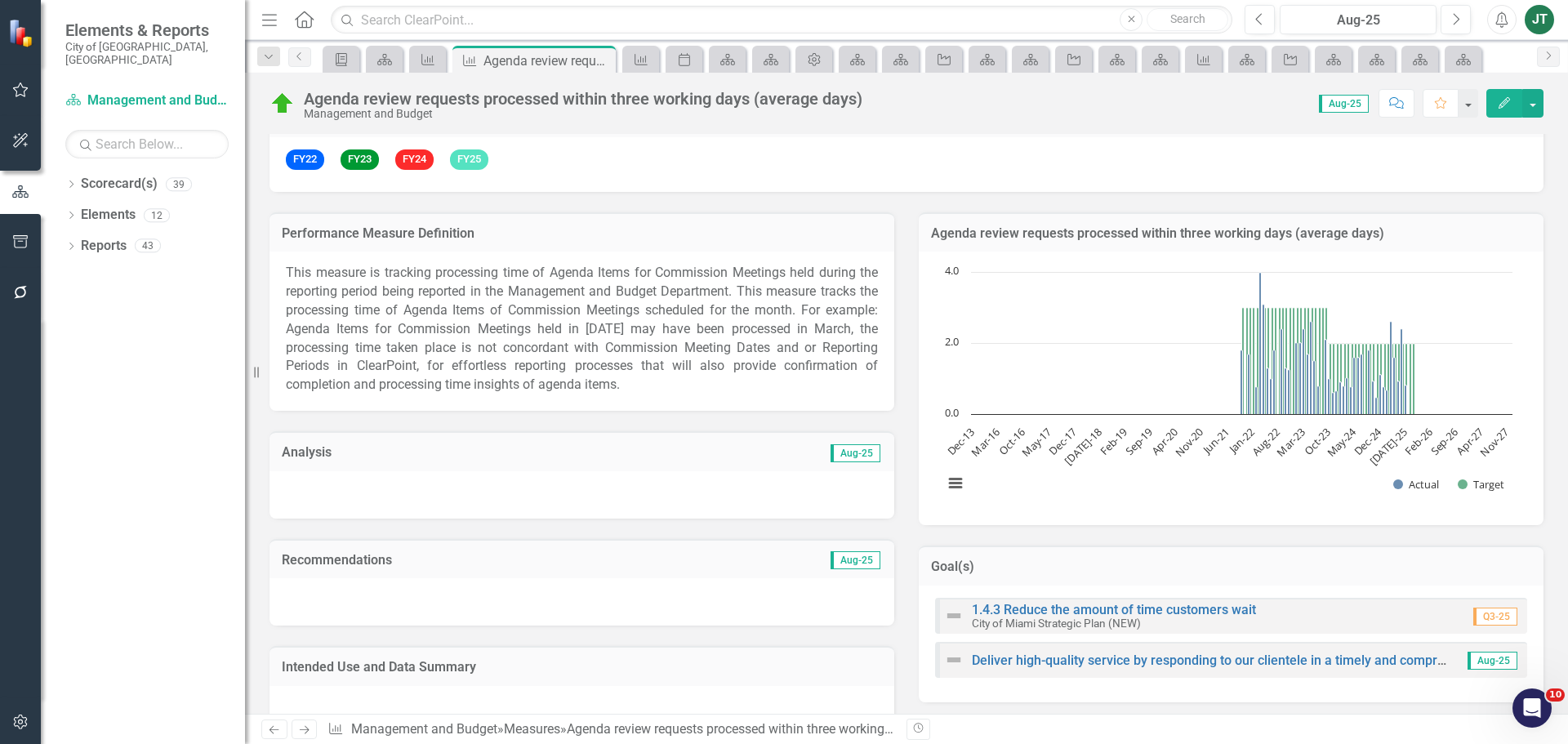
scroll to position [163, 0]
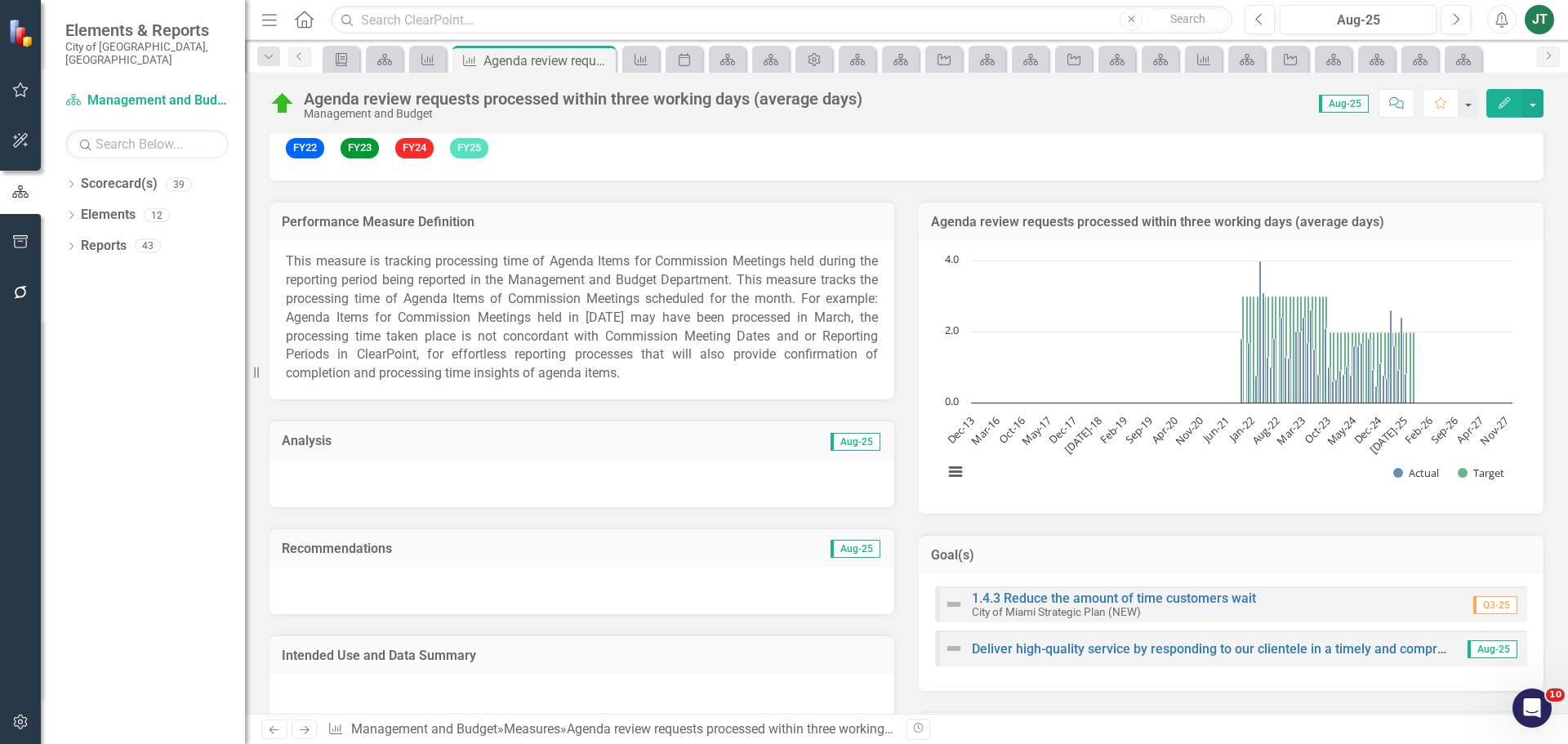
click at [651, 440] on td "Aug-25" at bounding box center [730, 442] width 305 height 21
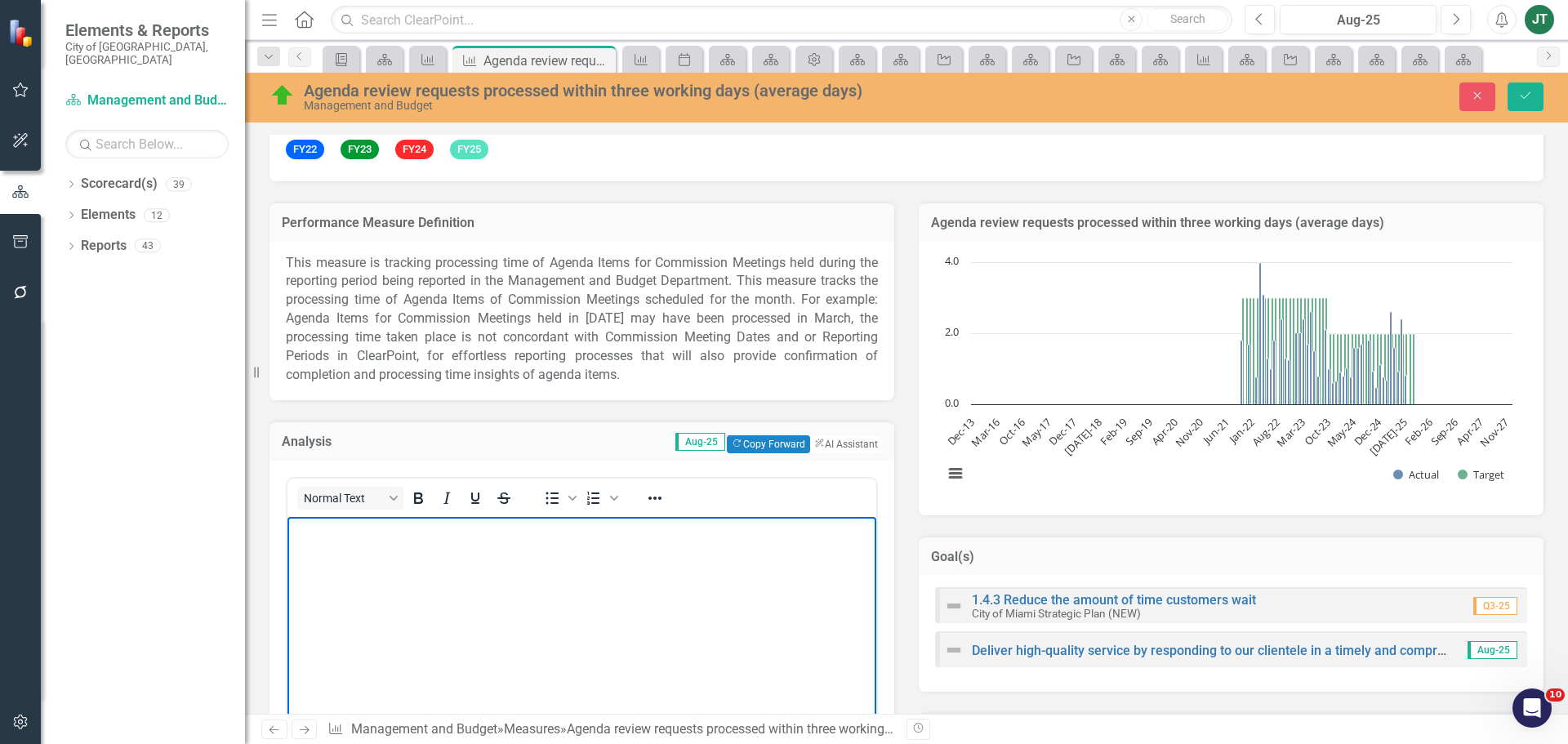
scroll to position [0, 0]
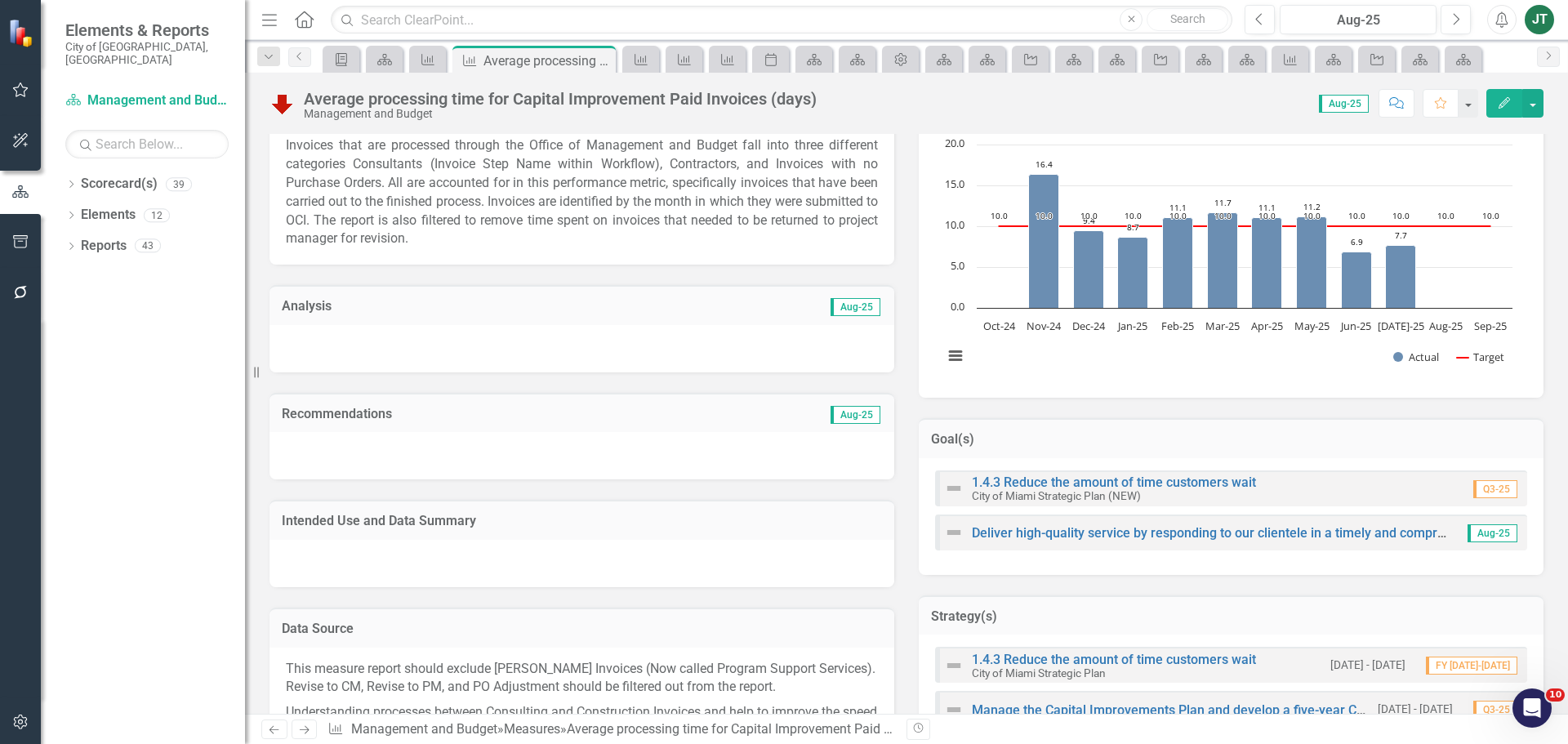
scroll to position [327, 0]
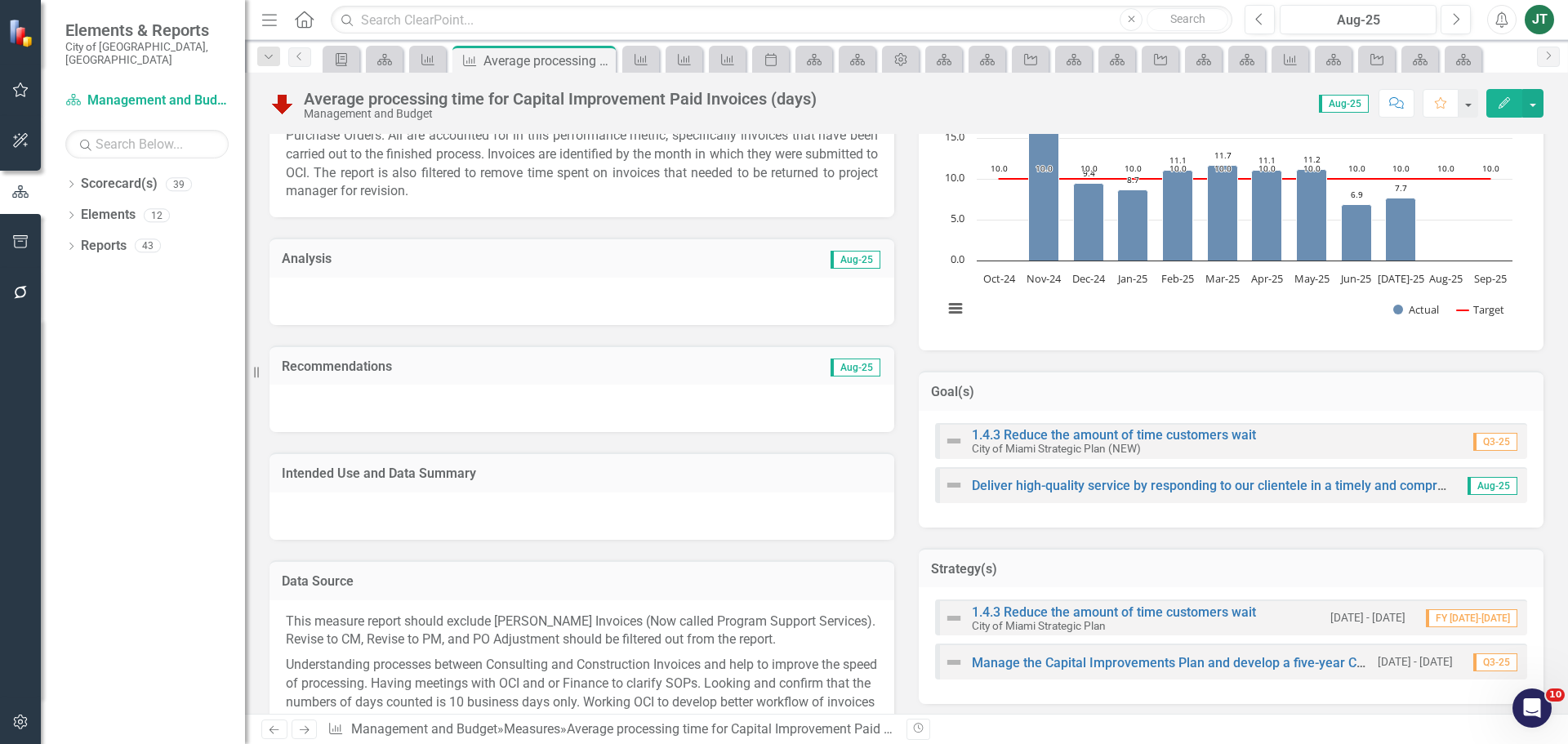
click at [419, 259] on h3 "Analysis" at bounding box center [429, 258] width 295 height 14
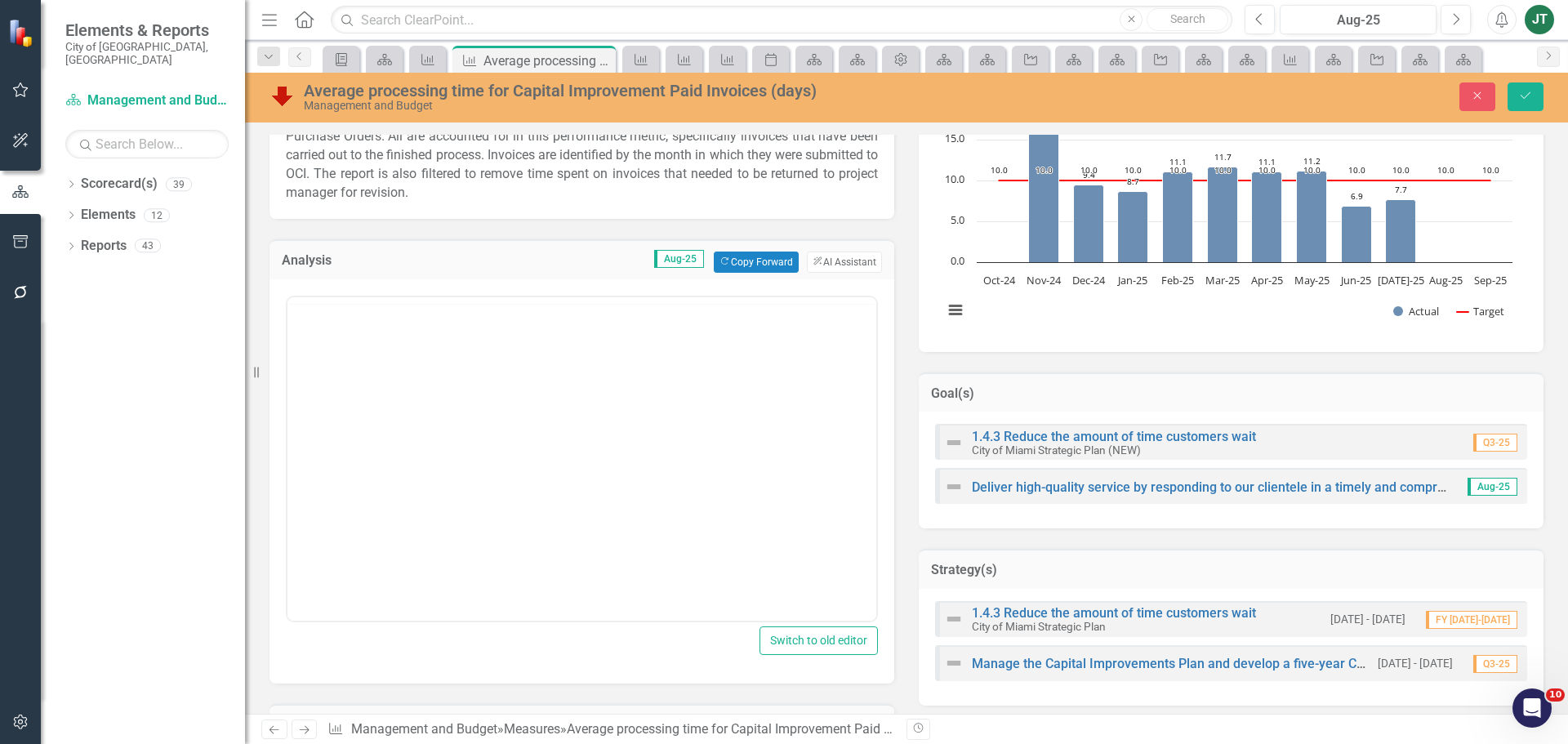
scroll to position [0, 0]
click at [313, 345] on p "Rich Text Area. Press ALT-0 for help." at bounding box center [582, 348] width 581 height 19
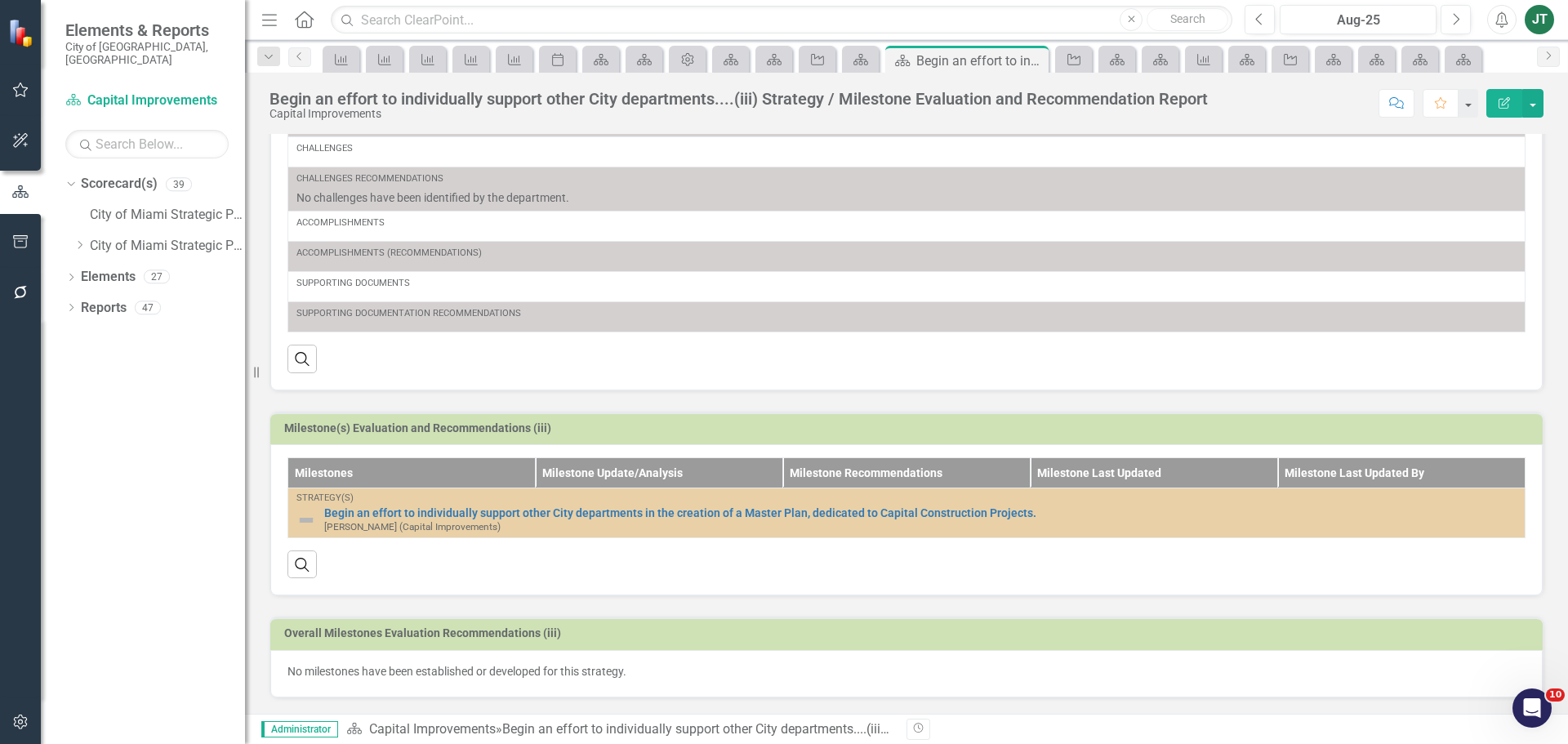
scroll to position [242, 0]
click at [75, 305] on icon "Dropdown" at bounding box center [72, 309] width 12 height 9
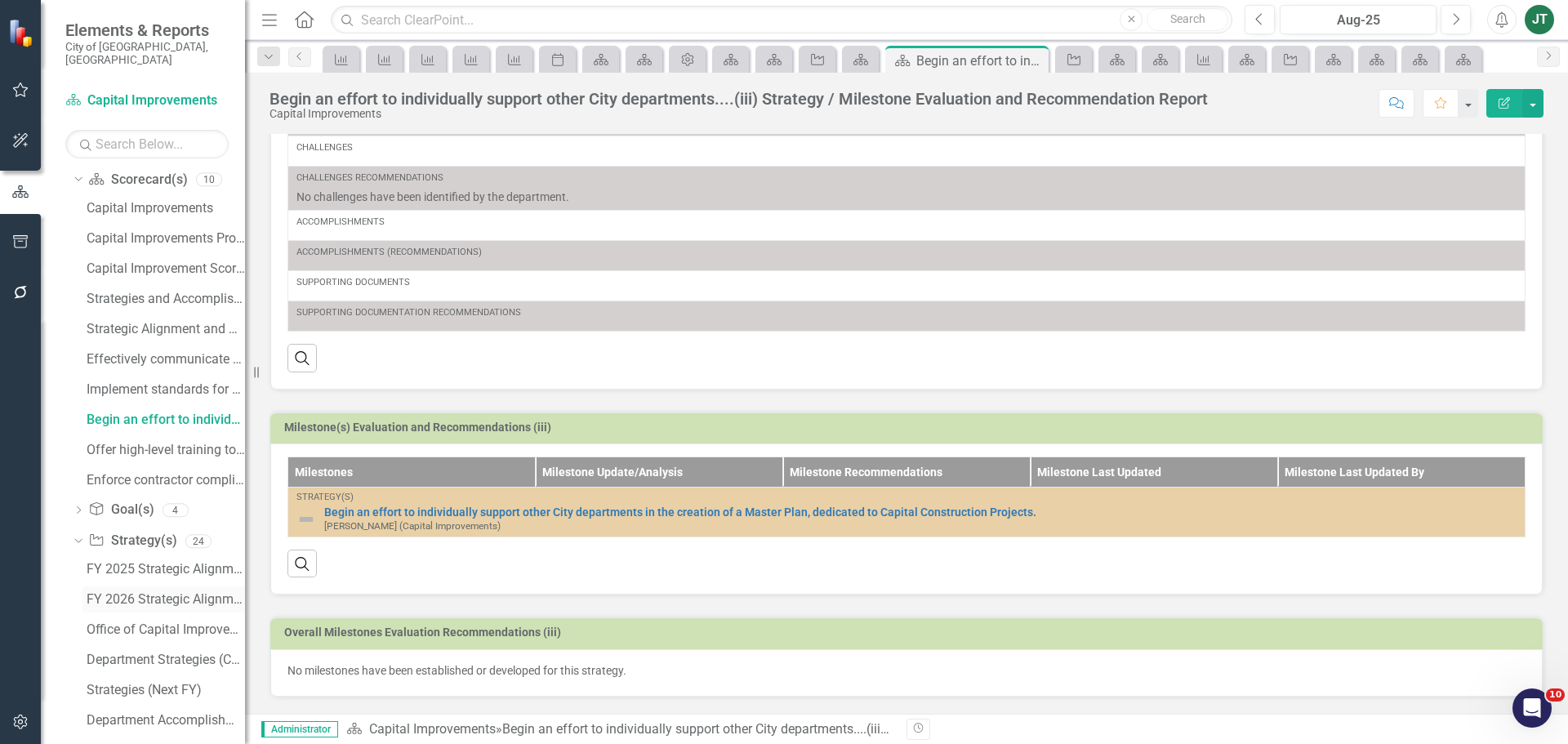
scroll to position [163, 0]
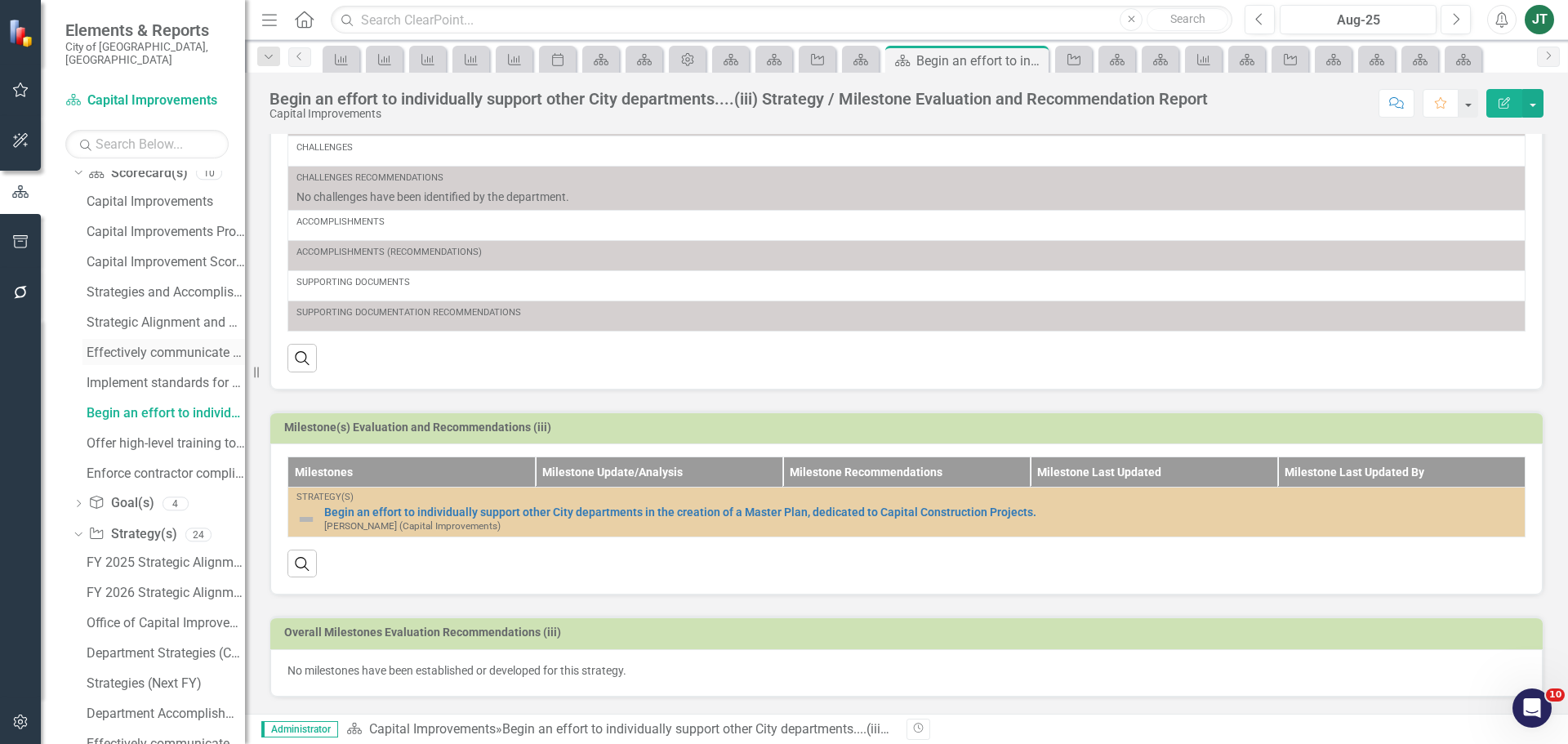
click at [143, 345] on div "Effectively communicate and engage with all stakeholders.....(i) Strategy / Mil…" at bounding box center [166, 352] width 158 height 14
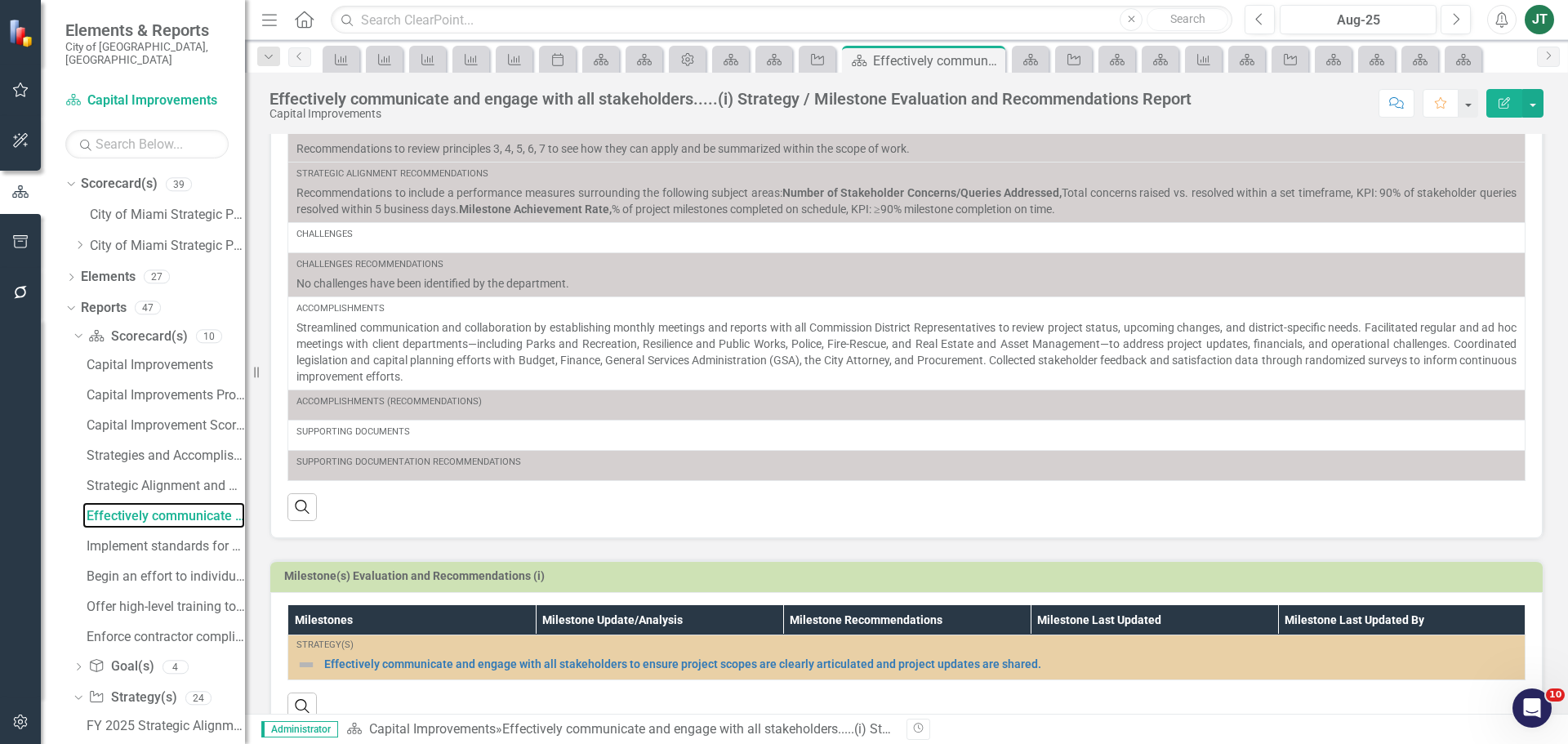
scroll to position [365, 0]
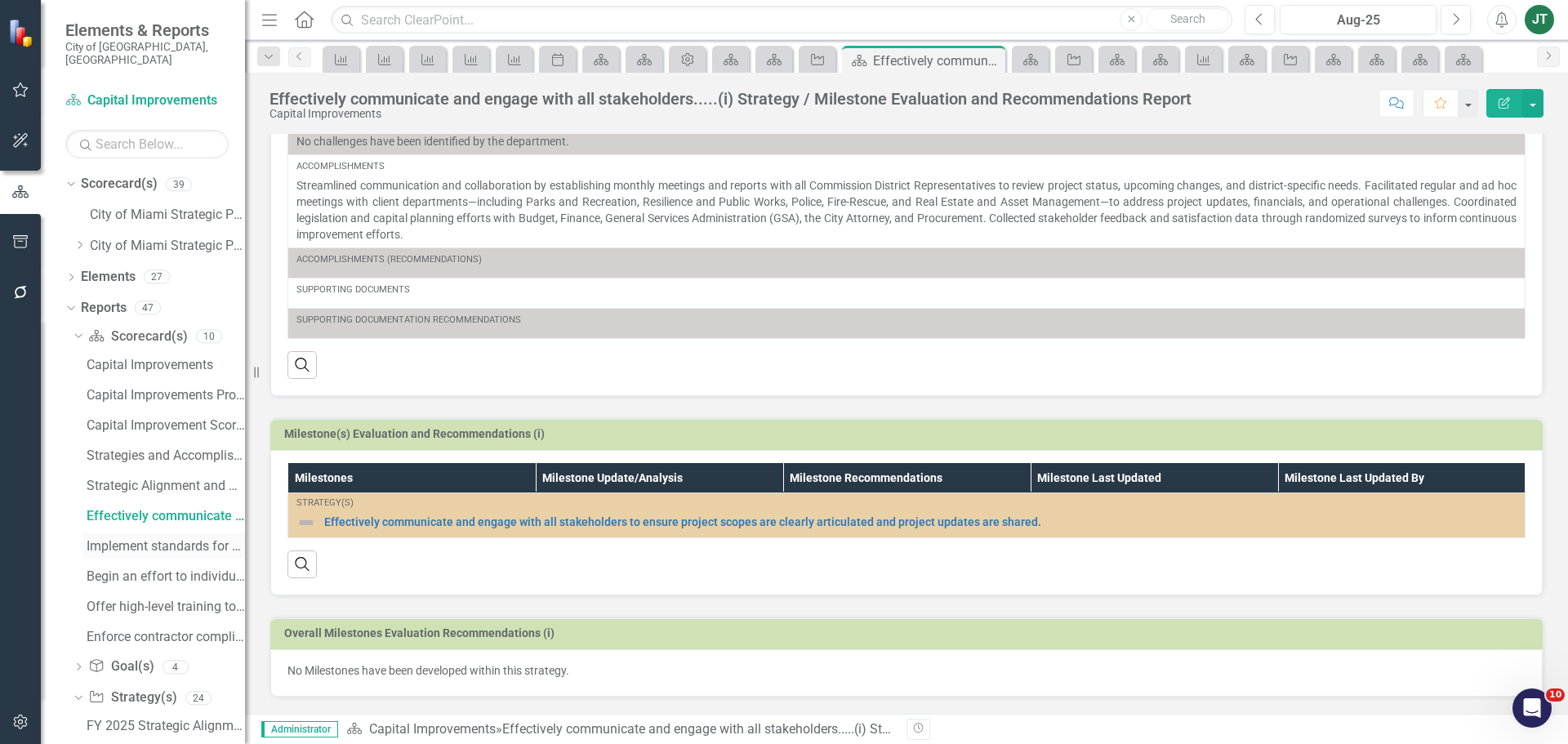
click at [125, 539] on div "Implement standards for construction project request.....(ii) Strategy / Milest…" at bounding box center [166, 545] width 158 height 14
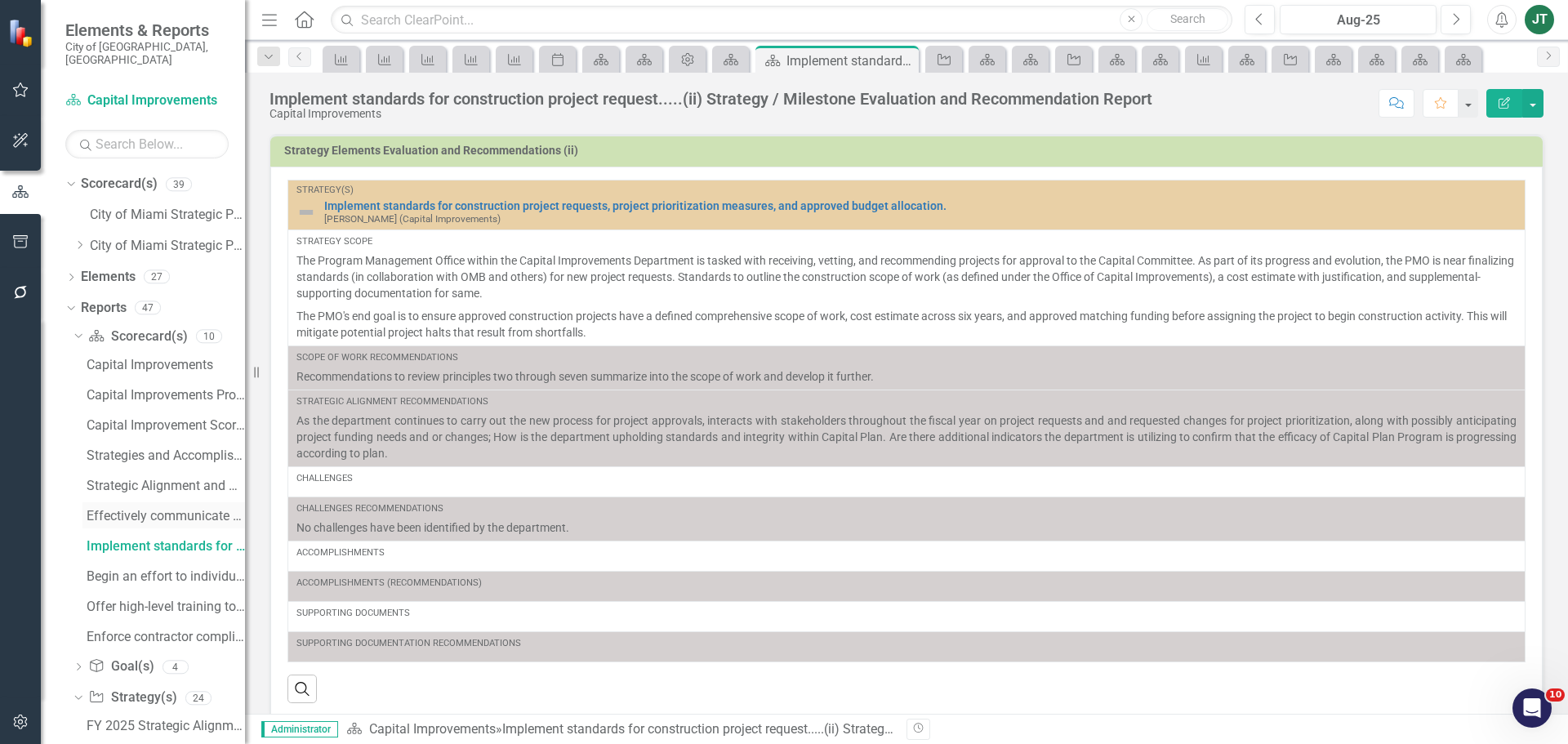
click at [129, 508] on div "Effectively communicate and engage with all stakeholders.....(i) Strategy / Mil…" at bounding box center [166, 515] width 158 height 14
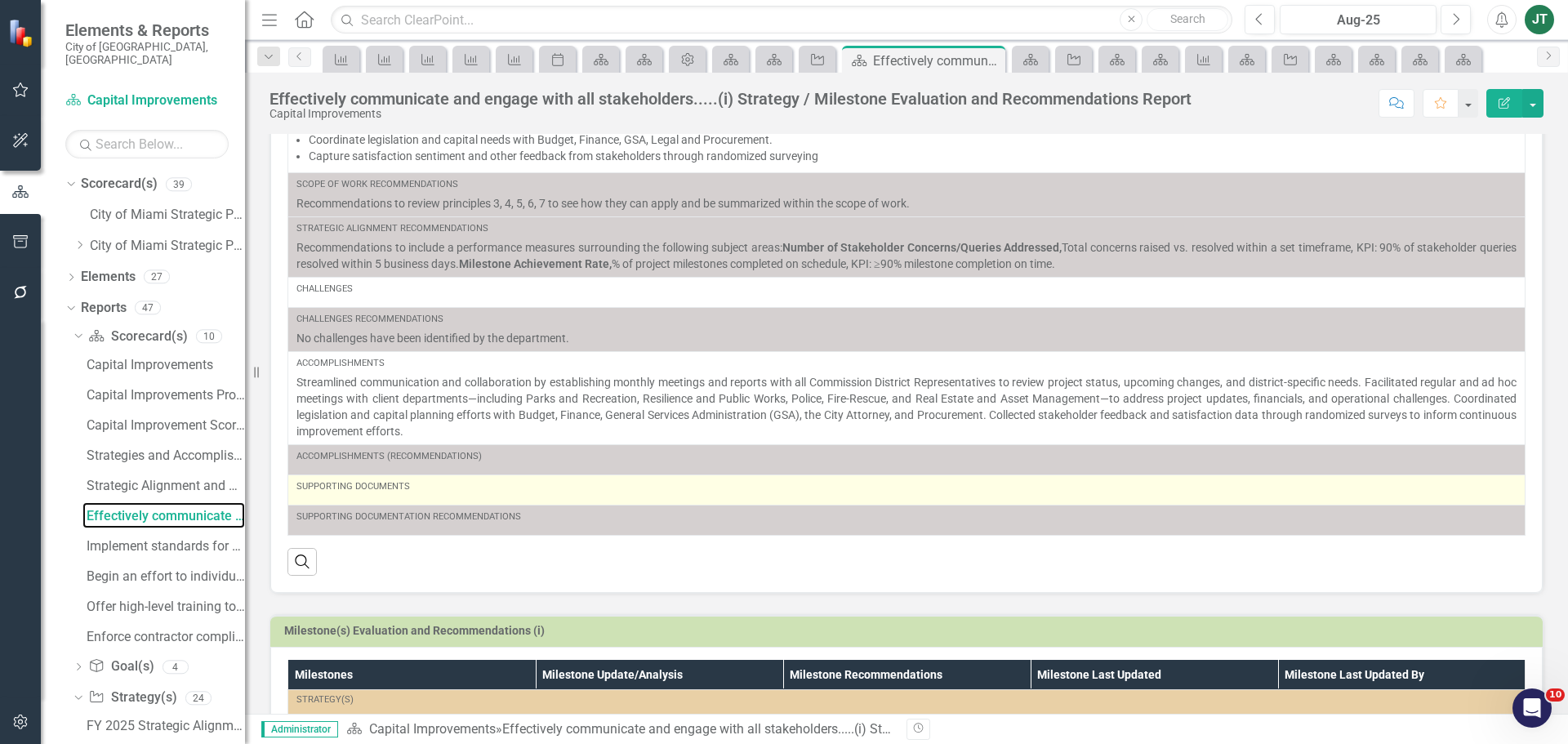
scroll to position [365, 0]
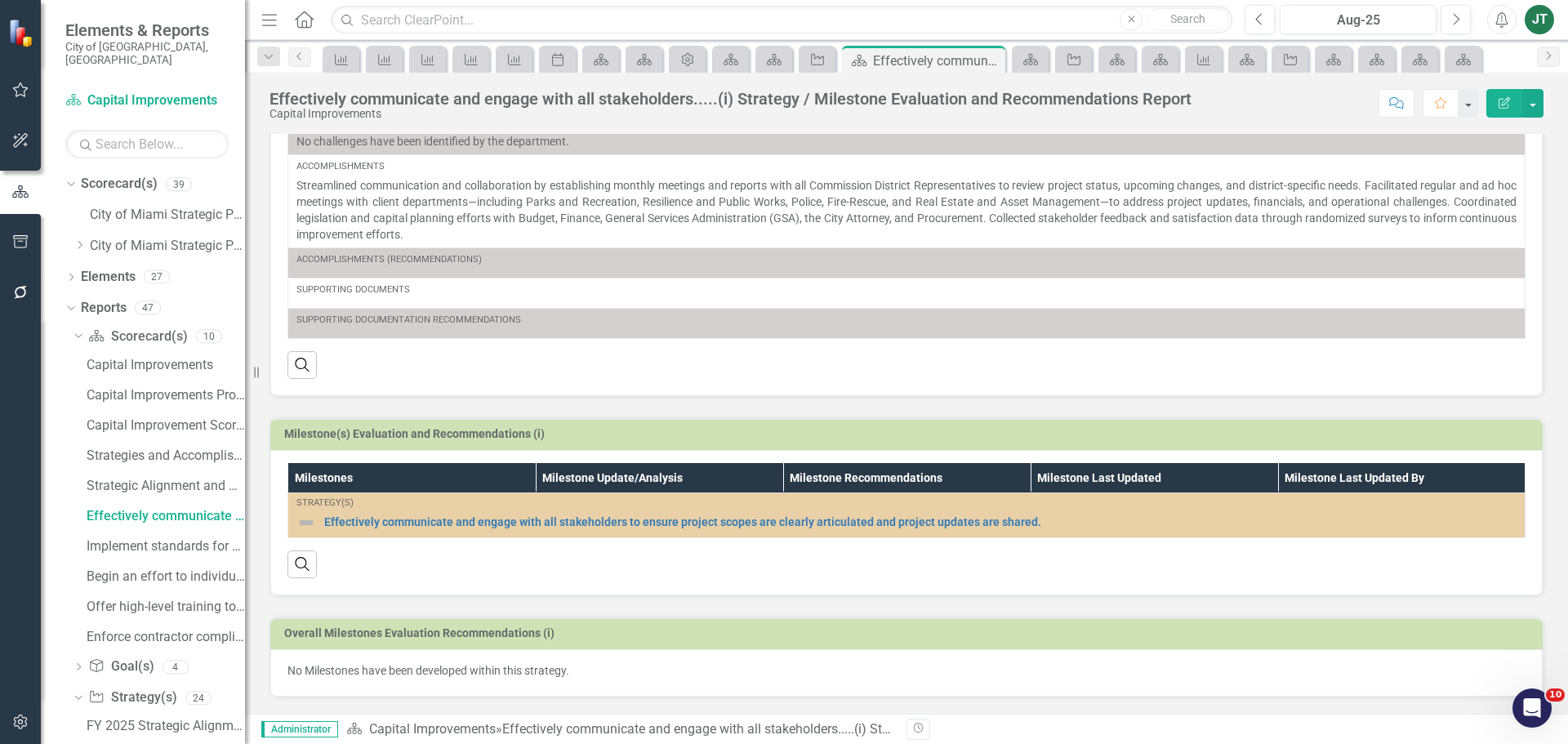
click at [359, 672] on p "No Milestones have been developed within this strategy." at bounding box center [906, 670] width 1238 height 16
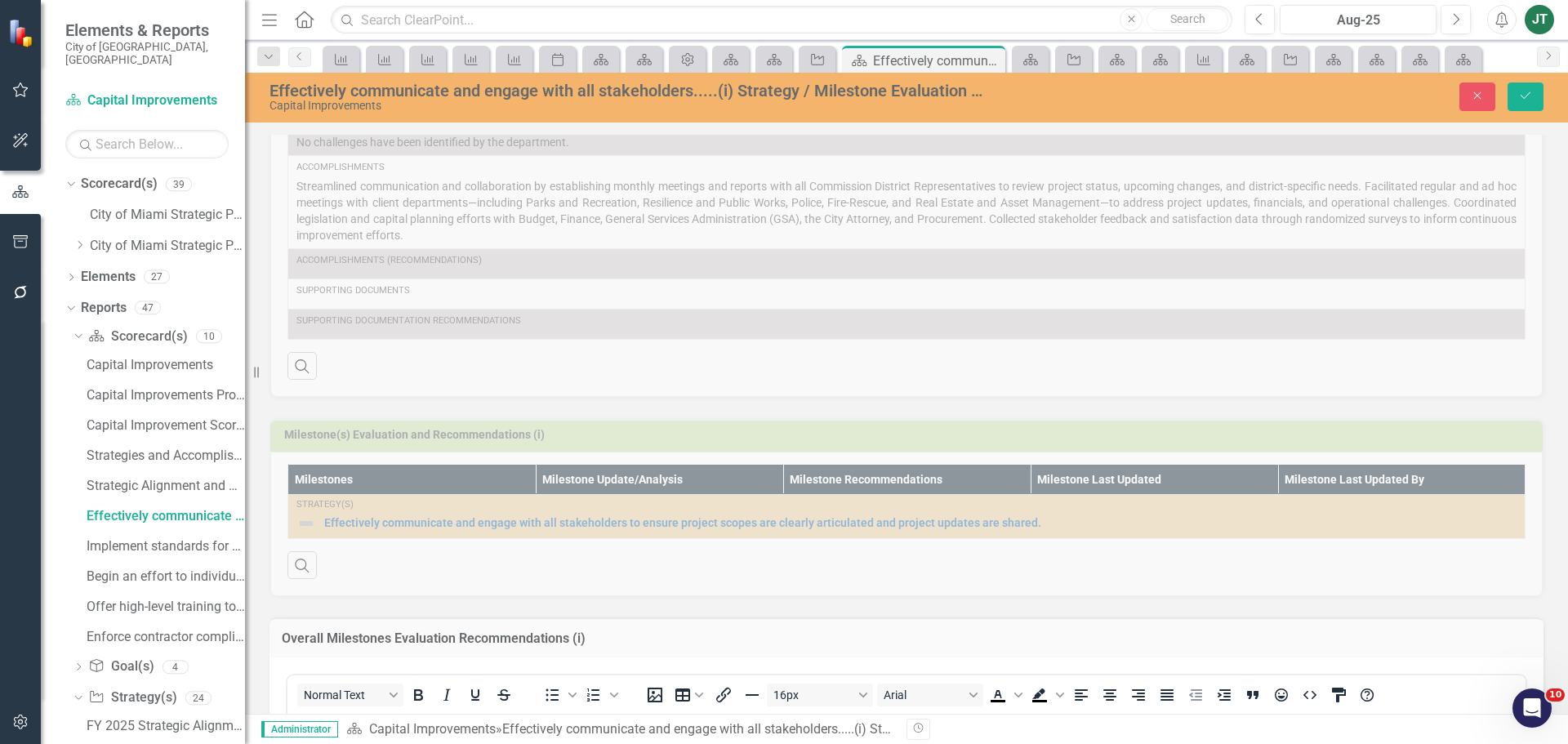
scroll to position [794, 0]
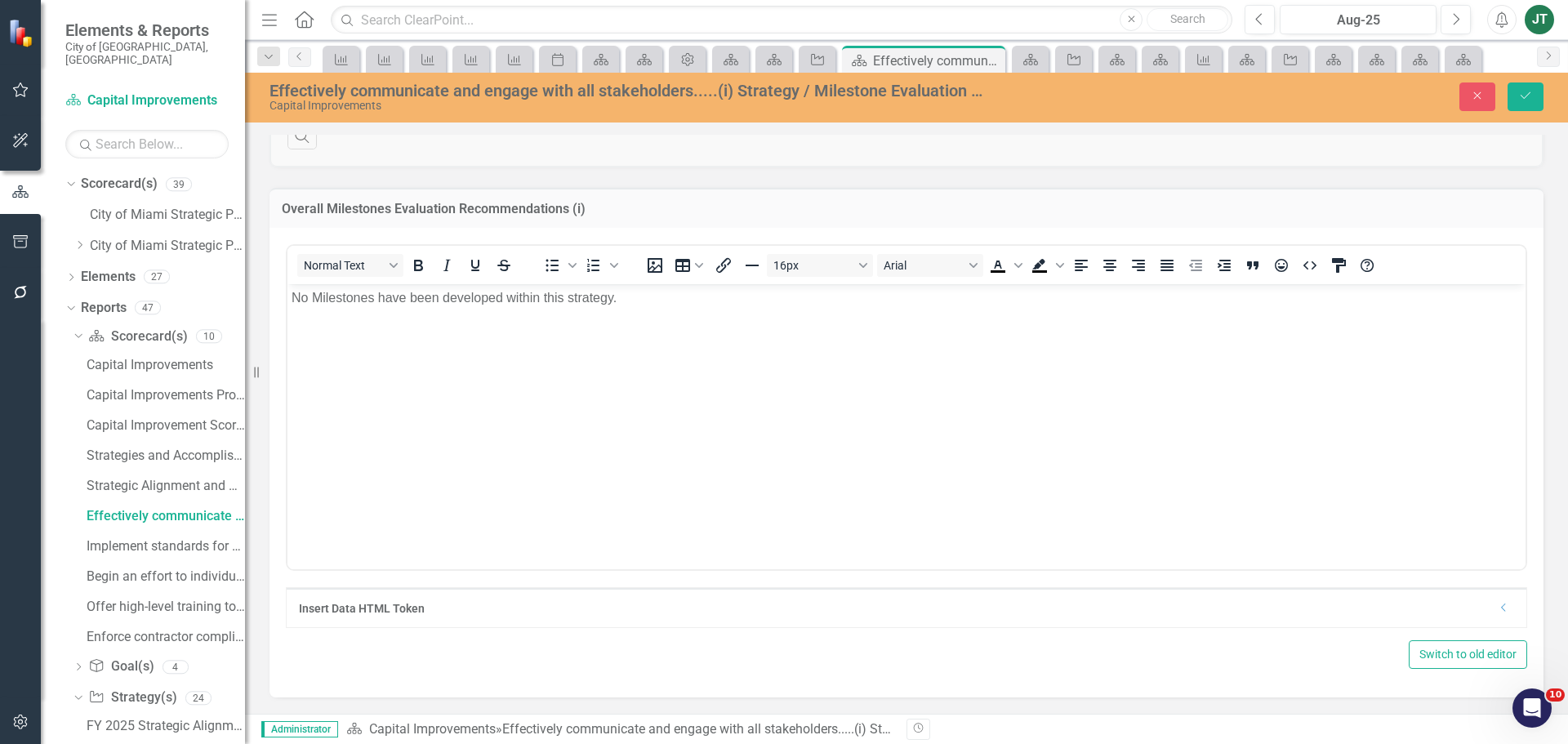
click at [354, 306] on p "No Milestones have been developed within this strategy." at bounding box center [906, 297] width 1230 height 19
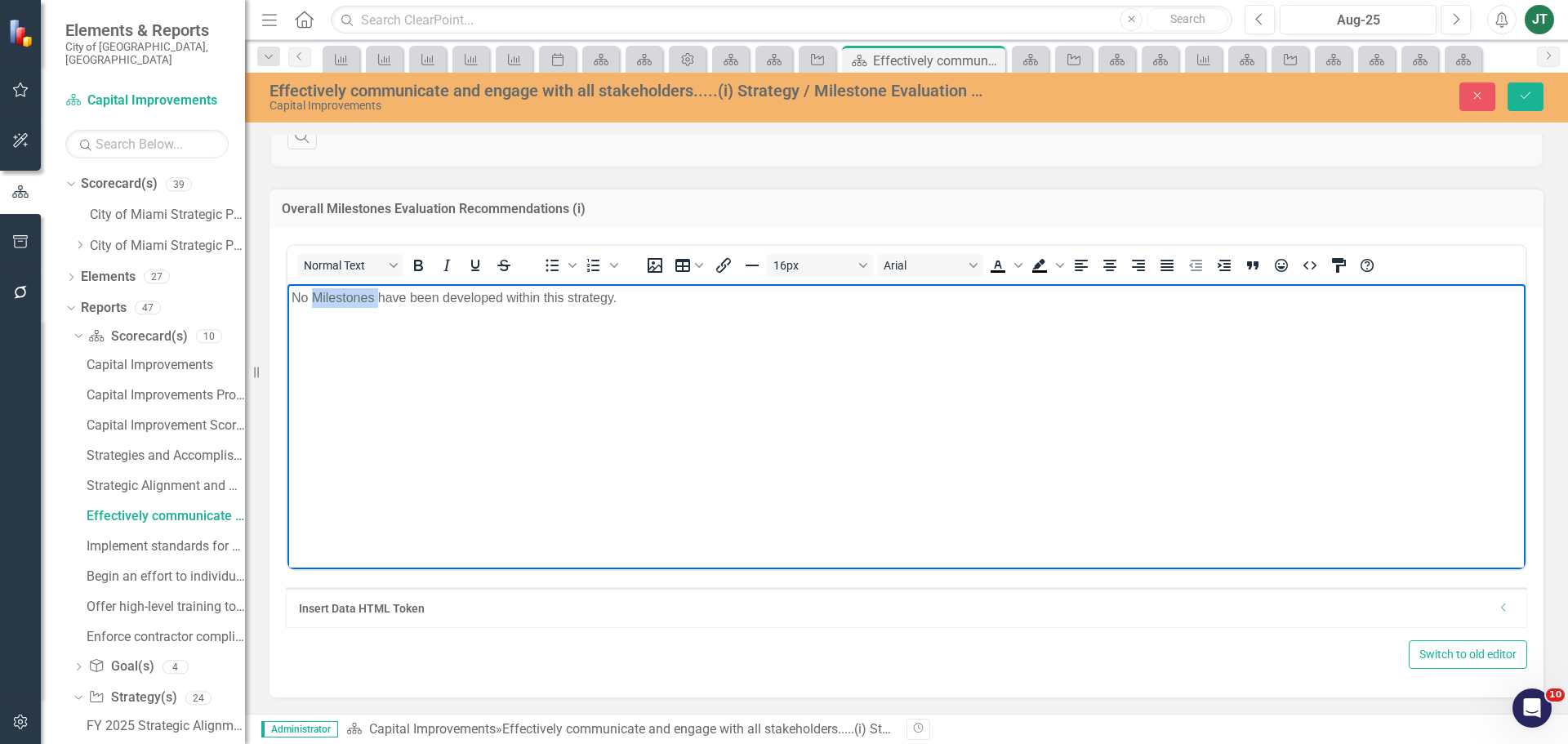
click at [354, 306] on p "No Milestones have been developed within this strategy." at bounding box center [906, 297] width 1230 height 19
paste body "Rich Text Area. Press ALT-0 for help."
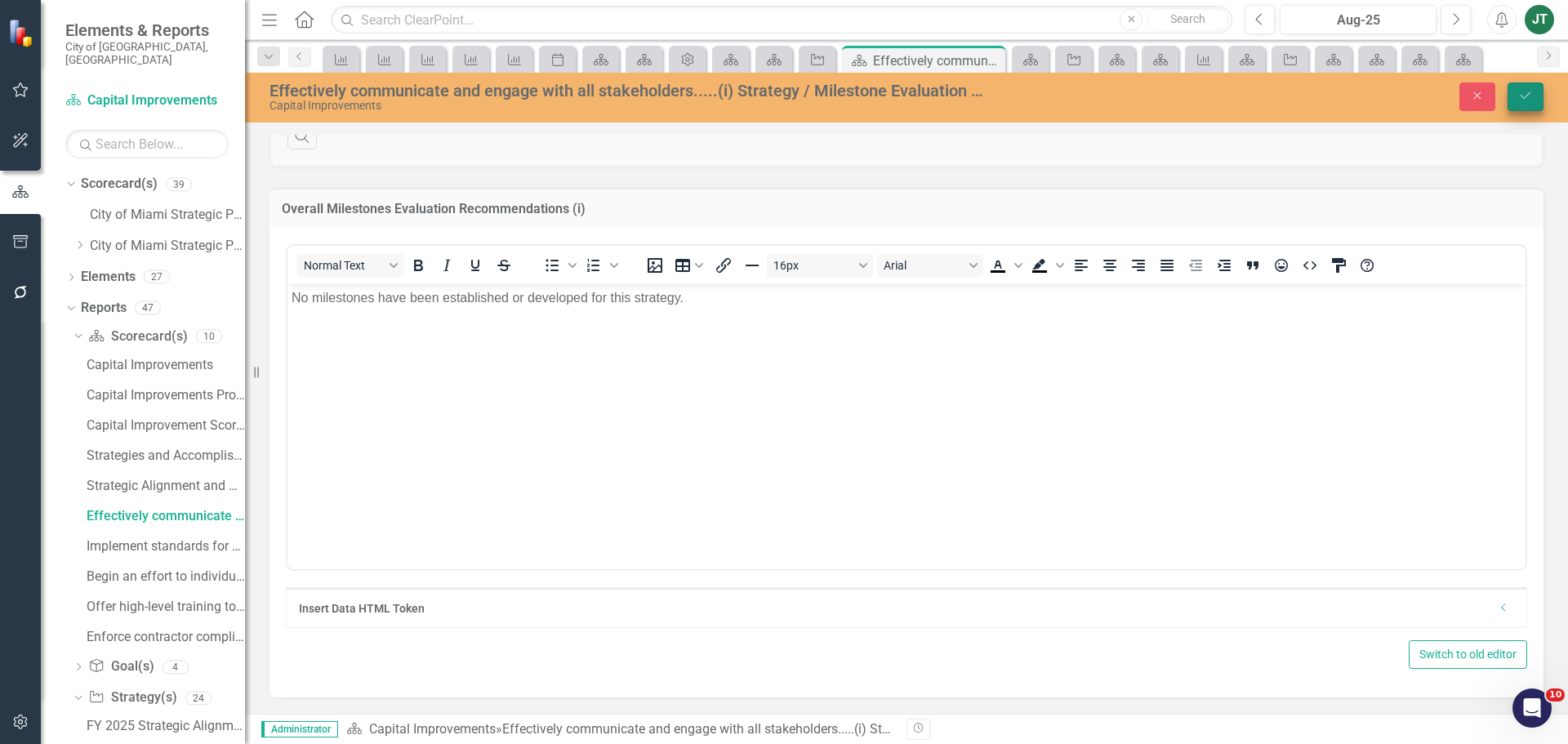
click at [1525, 96] on icon "Save" at bounding box center [1525, 96] width 14 height 12
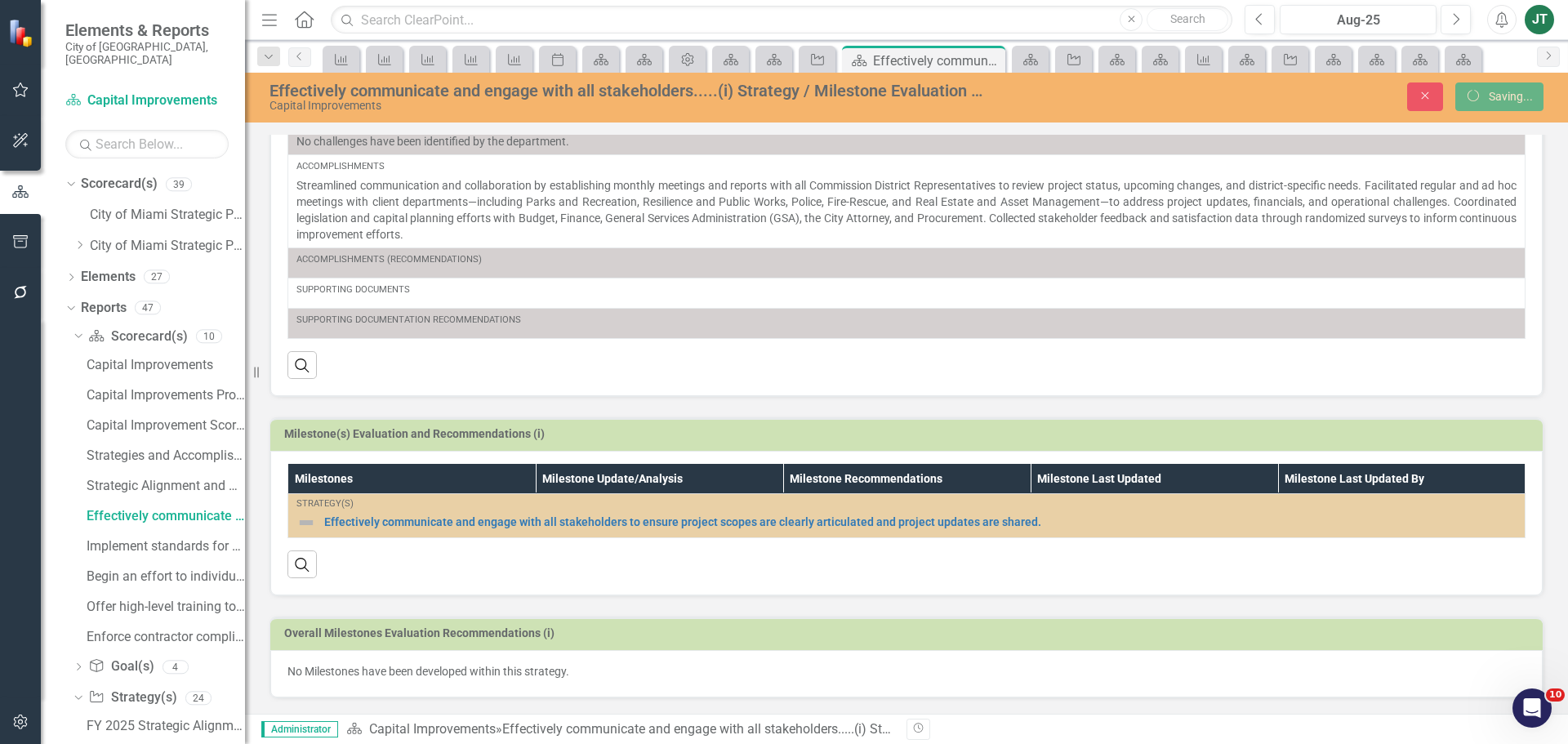
scroll to position [366, 0]
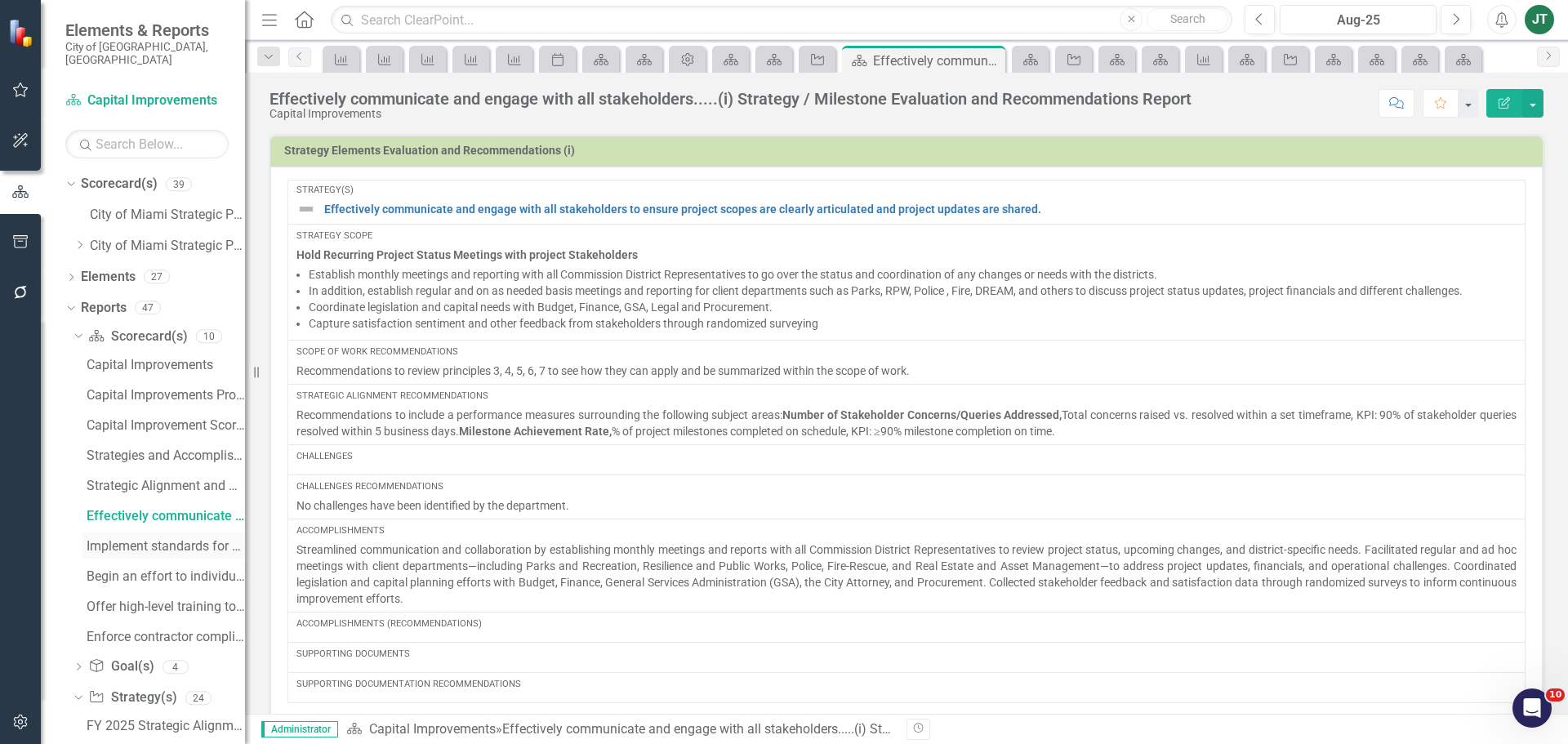
click at [167, 539] on div "Implement standards for construction project request.....(ii) Strategy / Milest…" at bounding box center [166, 545] width 158 height 14
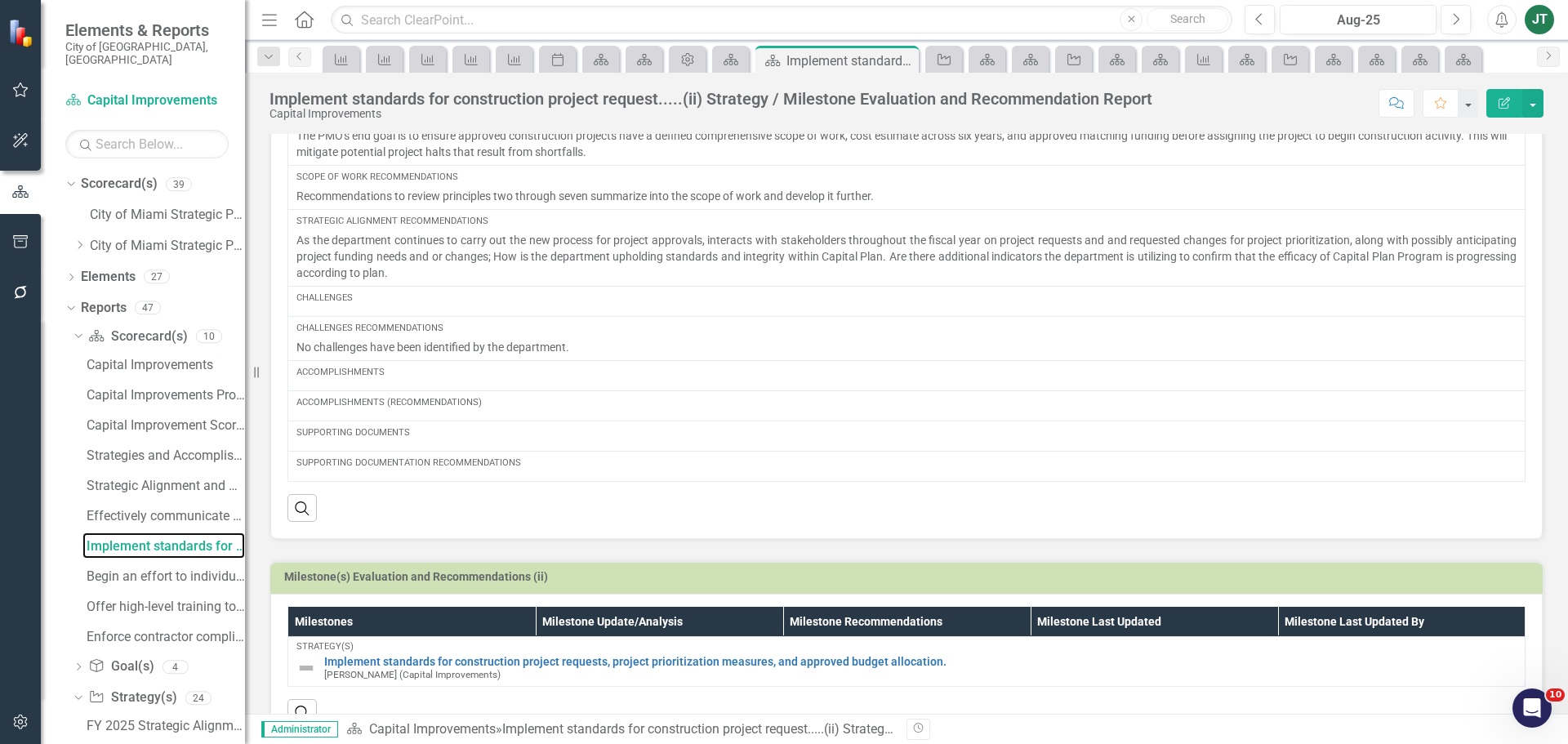
scroll to position [329, 0]
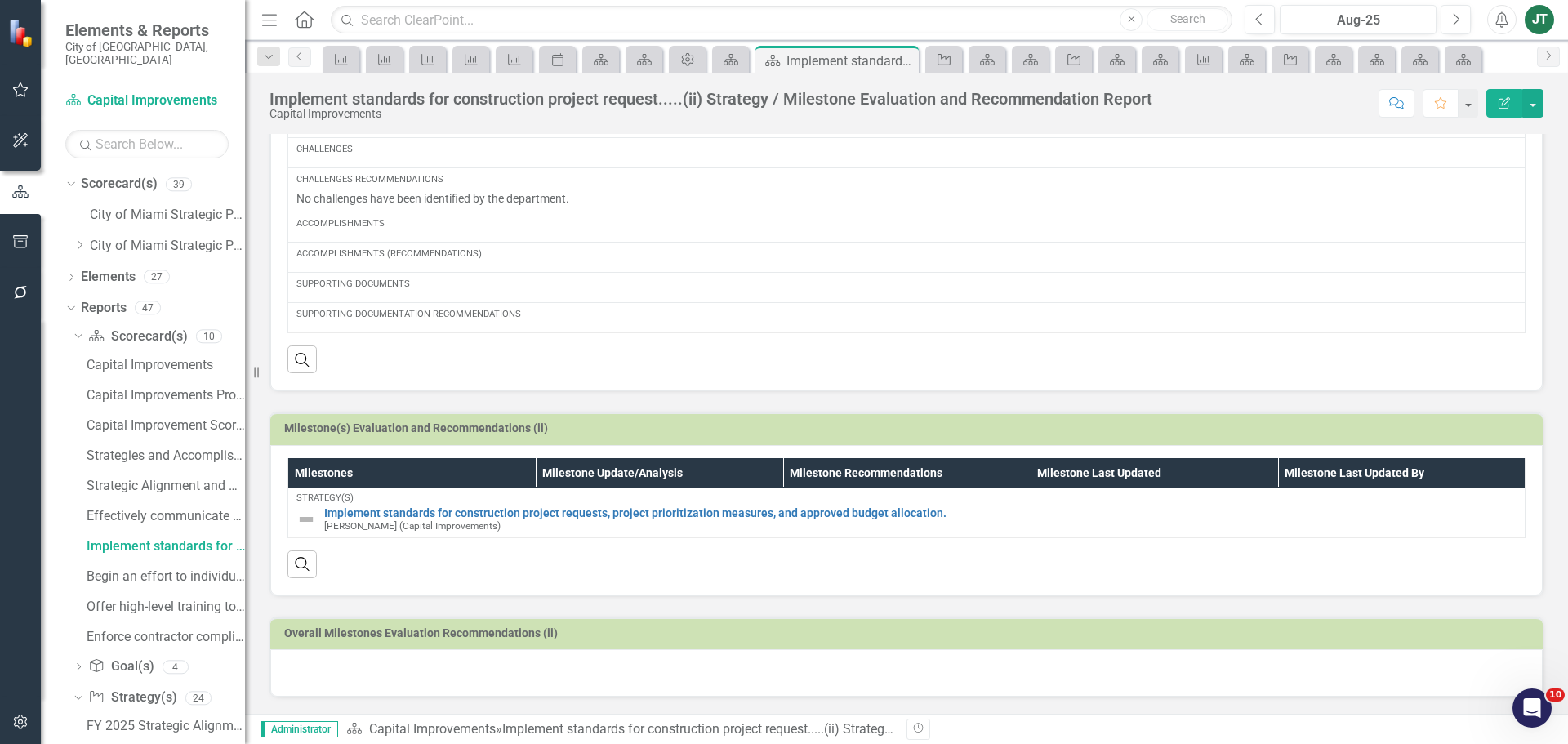
click at [373, 662] on div at bounding box center [906, 672] width 1273 height 47
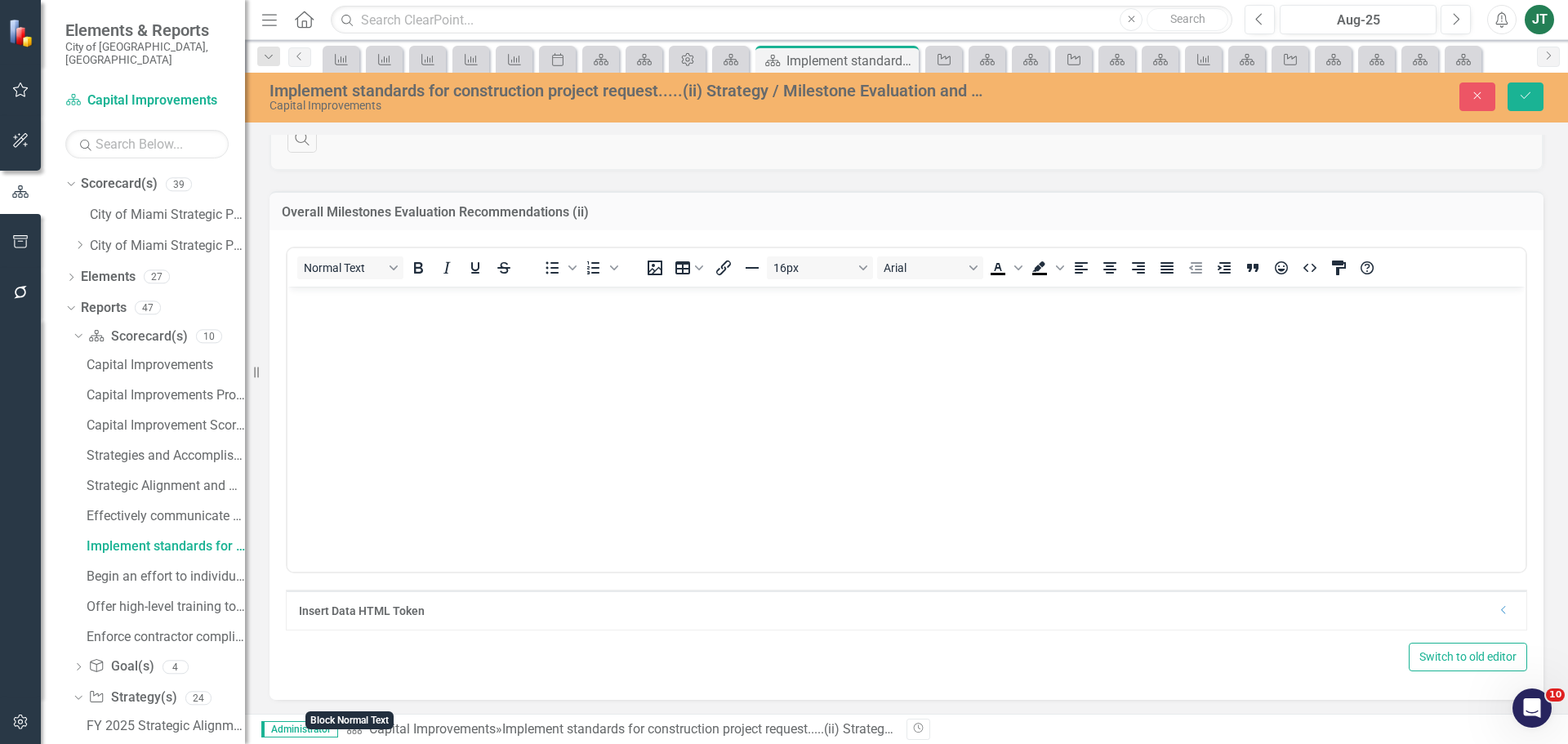
scroll to position [759, 0]
click at [311, 294] on p "Rich Text Area. Press ALT-0 for help." at bounding box center [906, 297] width 1230 height 19
click at [1516, 96] on button "Save" at bounding box center [1525, 97] width 36 height 29
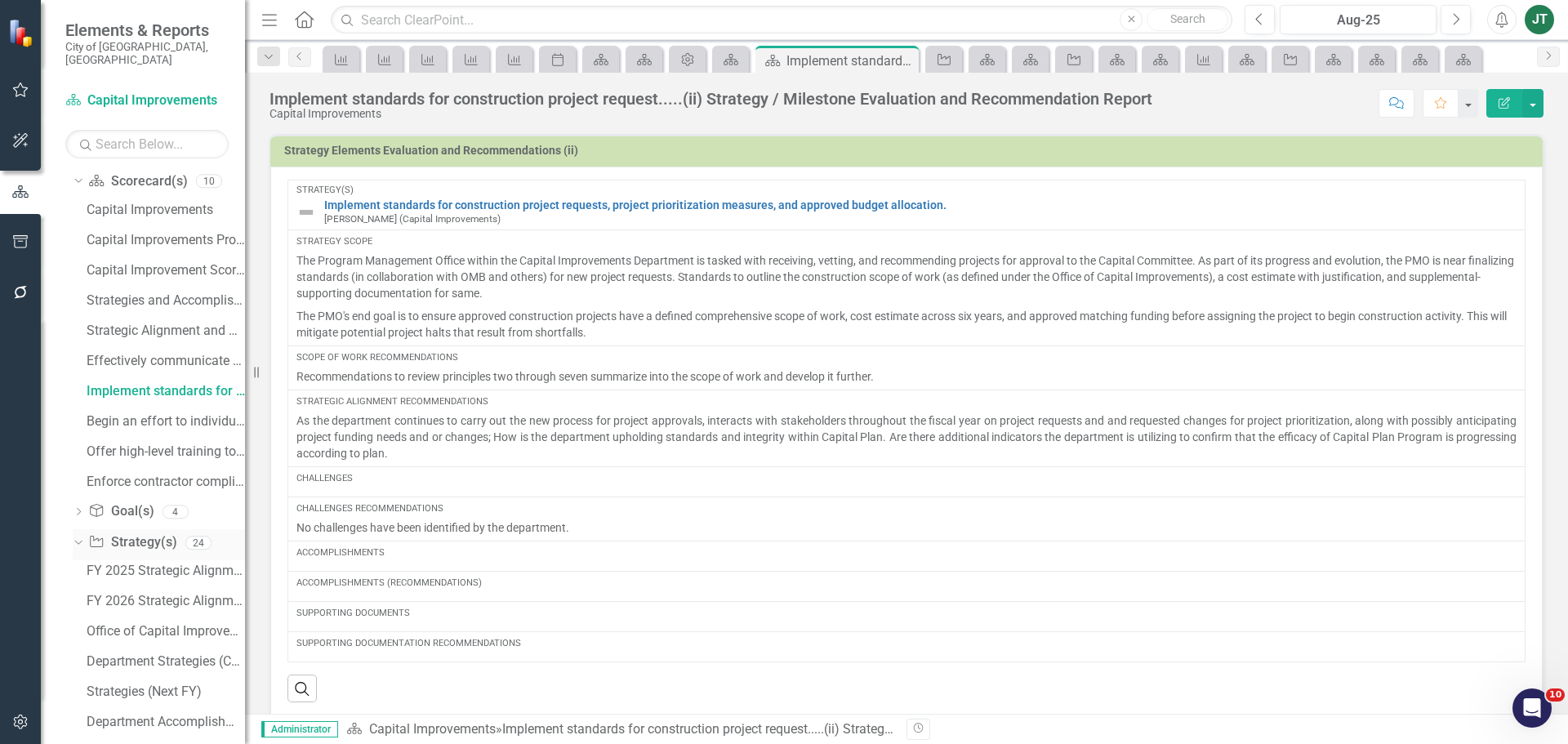
scroll to position [163, 0]
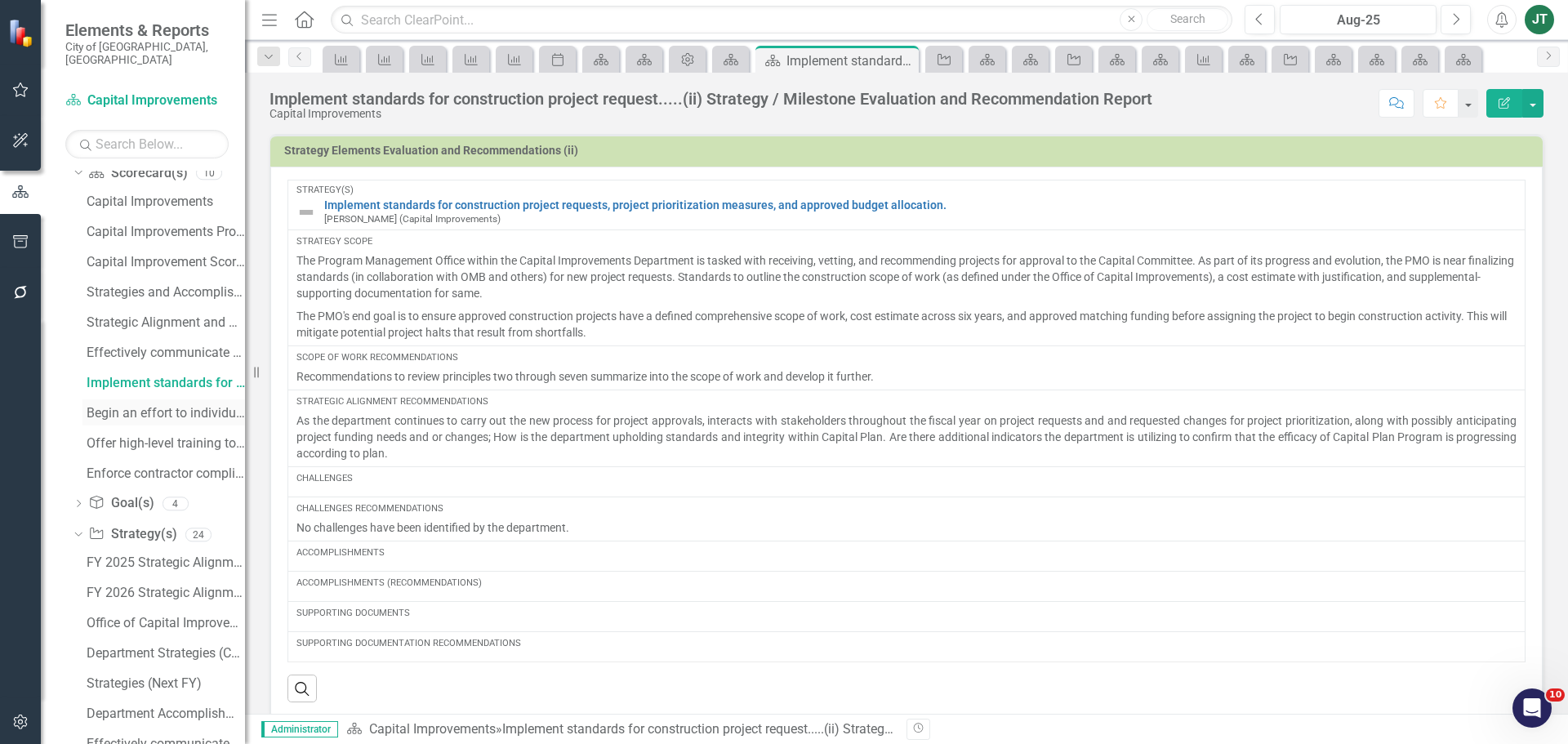
click at [133, 406] on div "Begin an effort to individually support other City departments....(iii) Strateg…" at bounding box center [166, 412] width 158 height 14
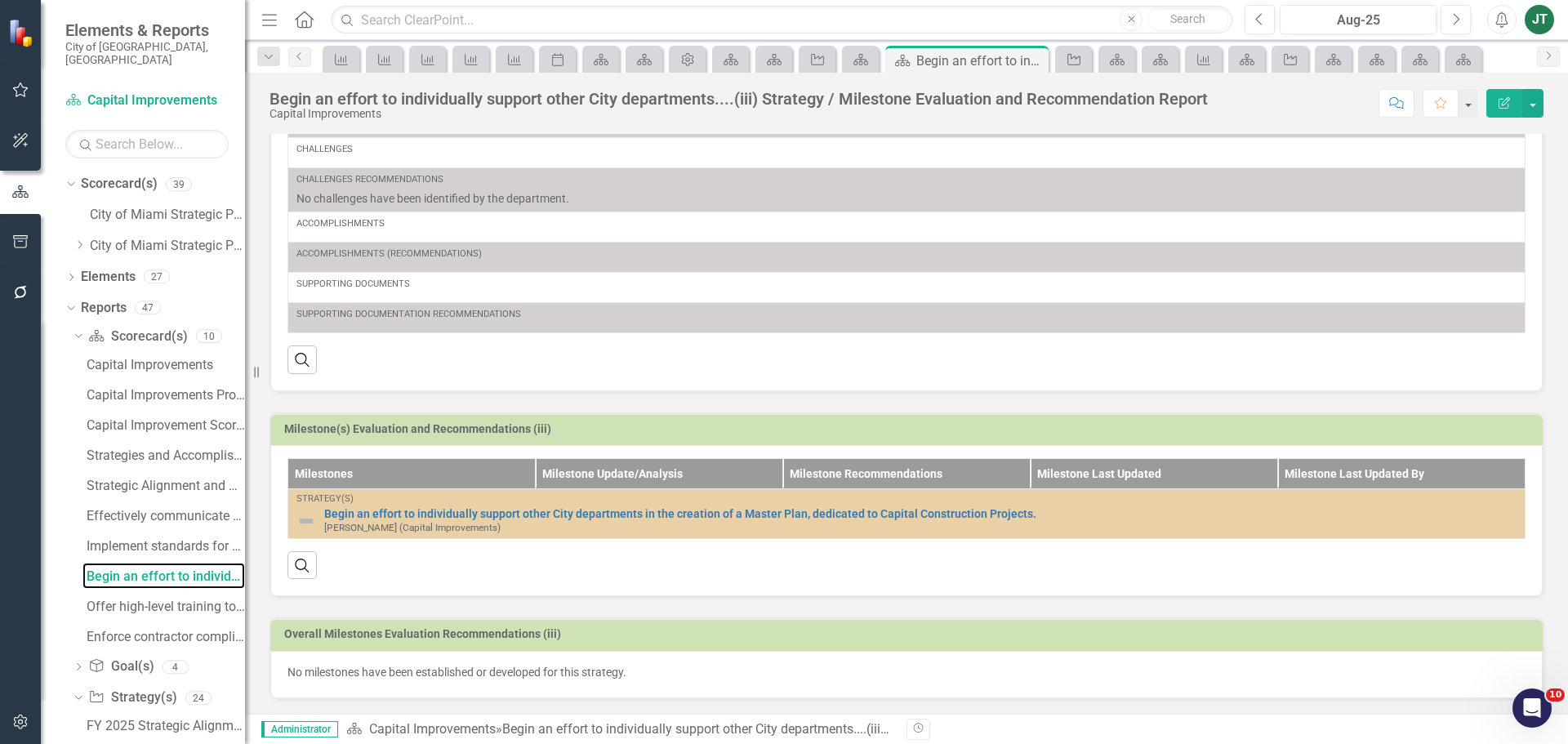
scroll to position [242, 0]
click at [114, 599] on div "Offer high-level training to other departments....(iv) Strategy / Milestone Eva…" at bounding box center [166, 606] width 158 height 14
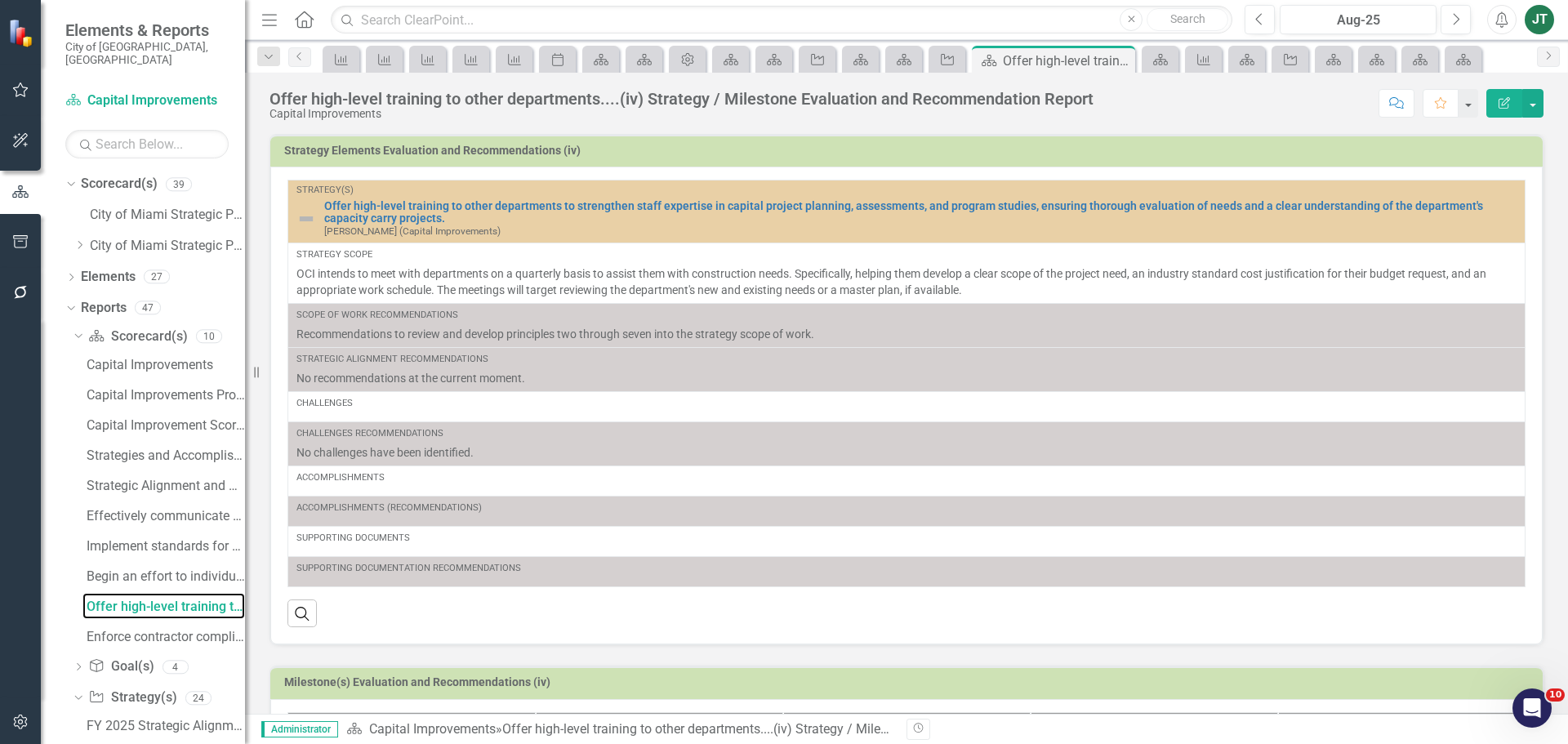
scroll to position [268, 0]
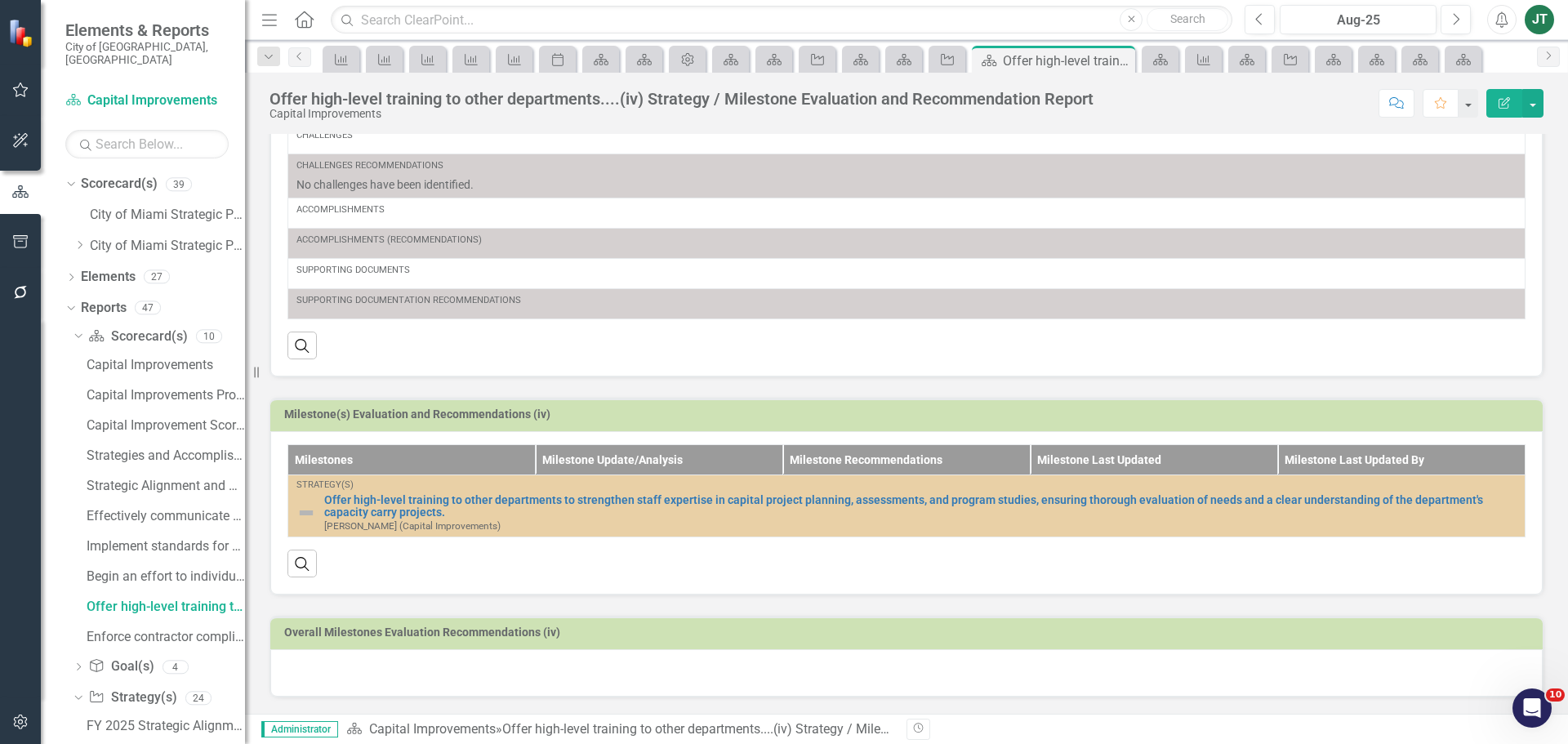
click at [355, 663] on div at bounding box center [906, 672] width 1273 height 47
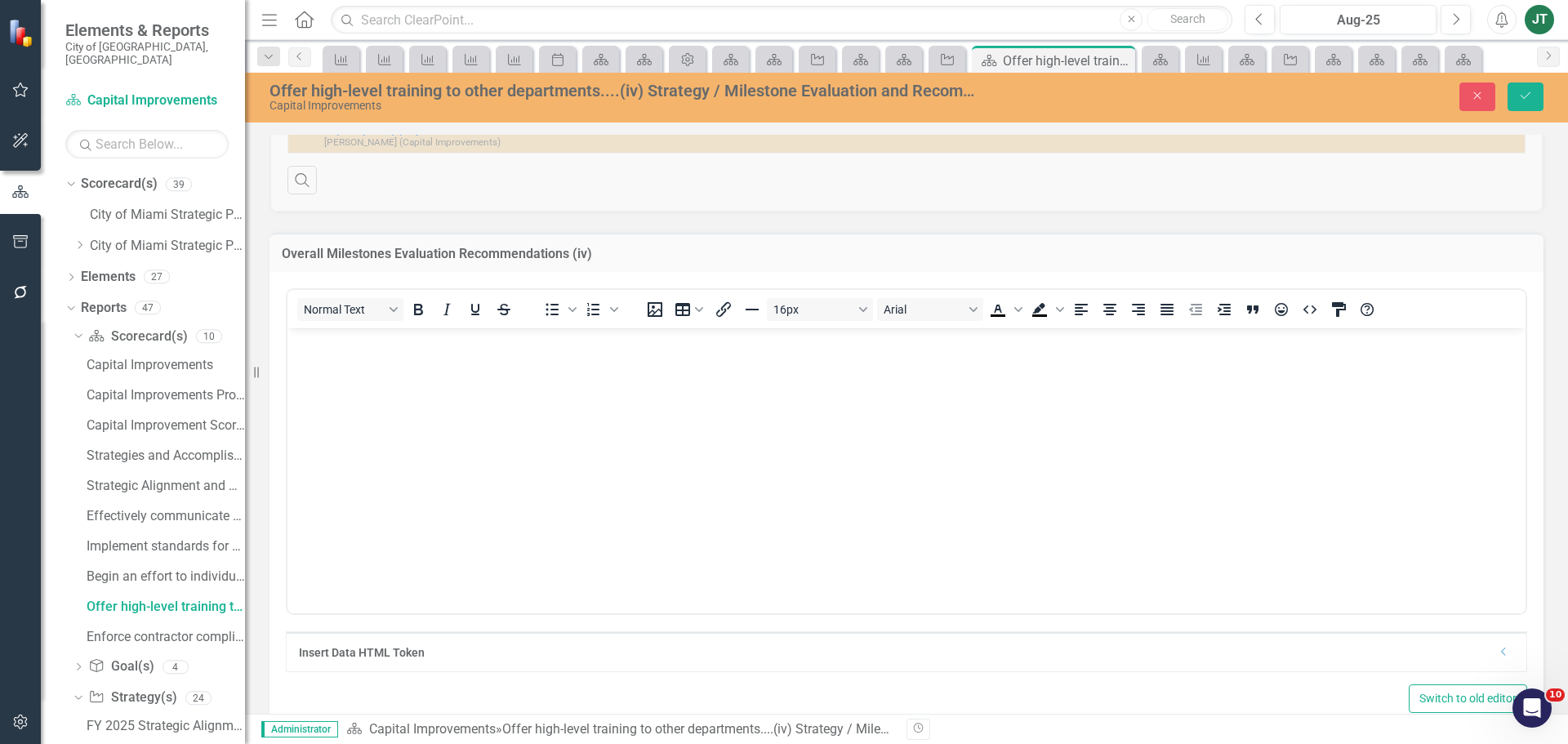
scroll to position [676, 0]
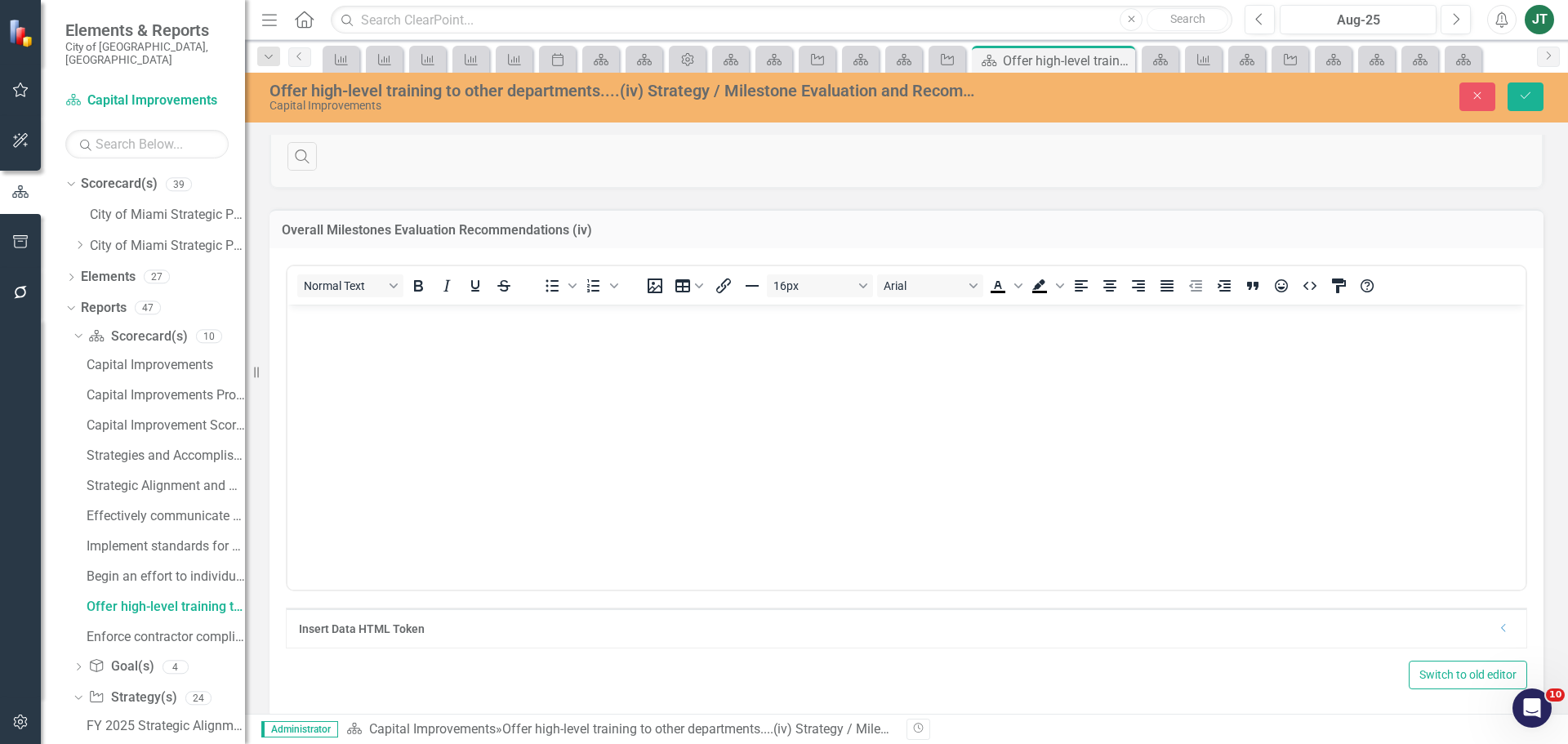
click at [315, 340] on body "Rich Text Area. Press ALT-0 for help." at bounding box center [906, 427] width 1238 height 245
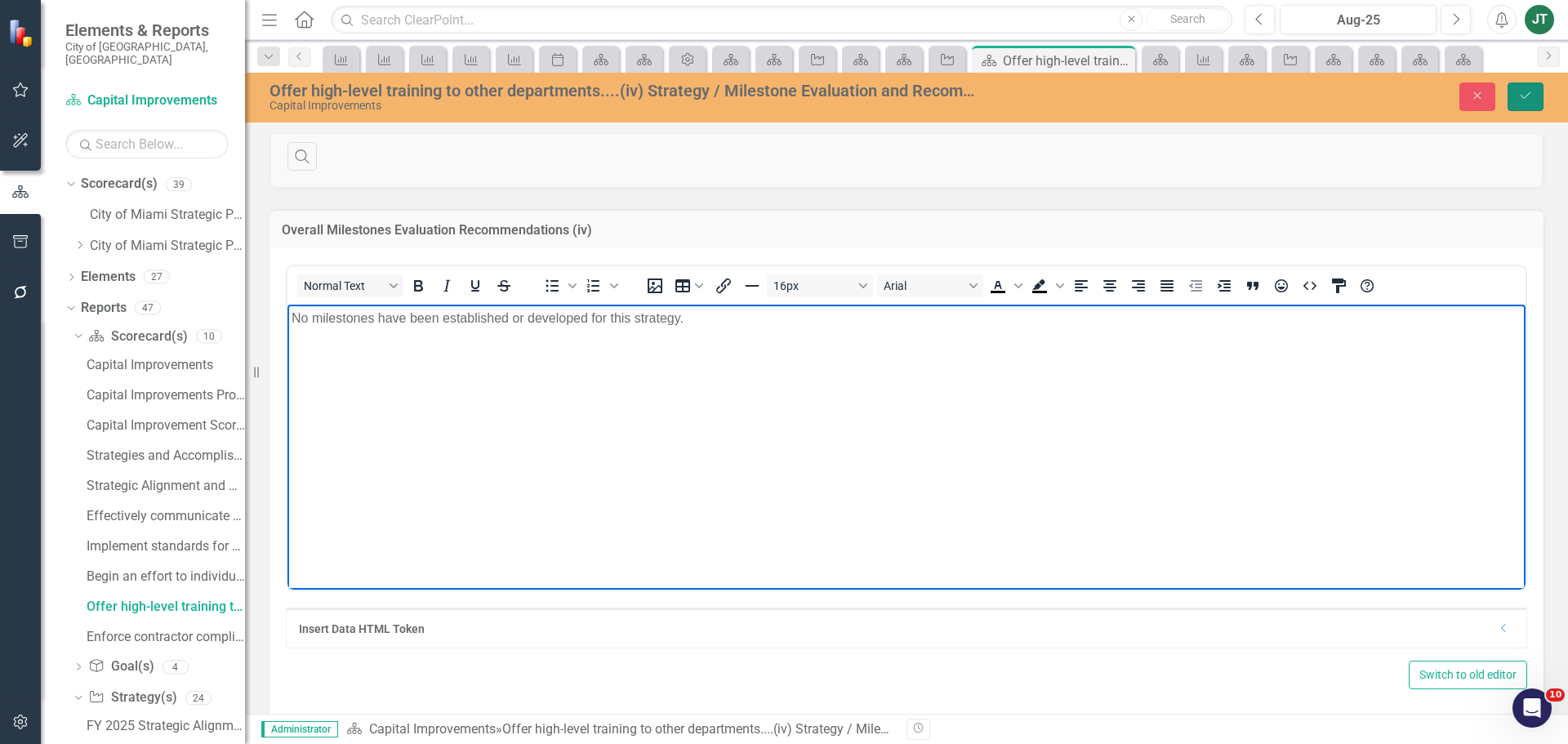
click at [1523, 87] on button "Save" at bounding box center [1525, 97] width 36 height 29
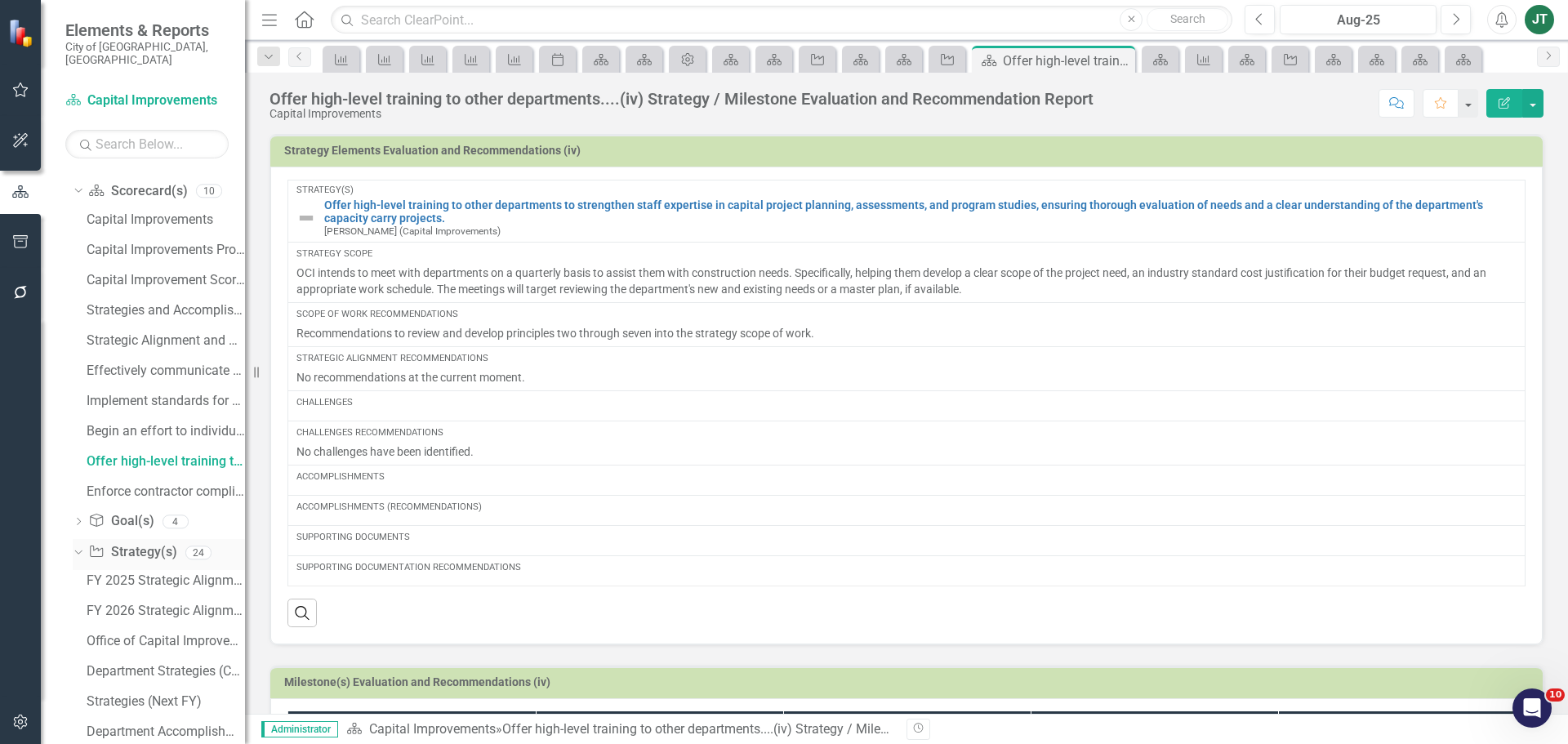
scroll to position [163, 0]
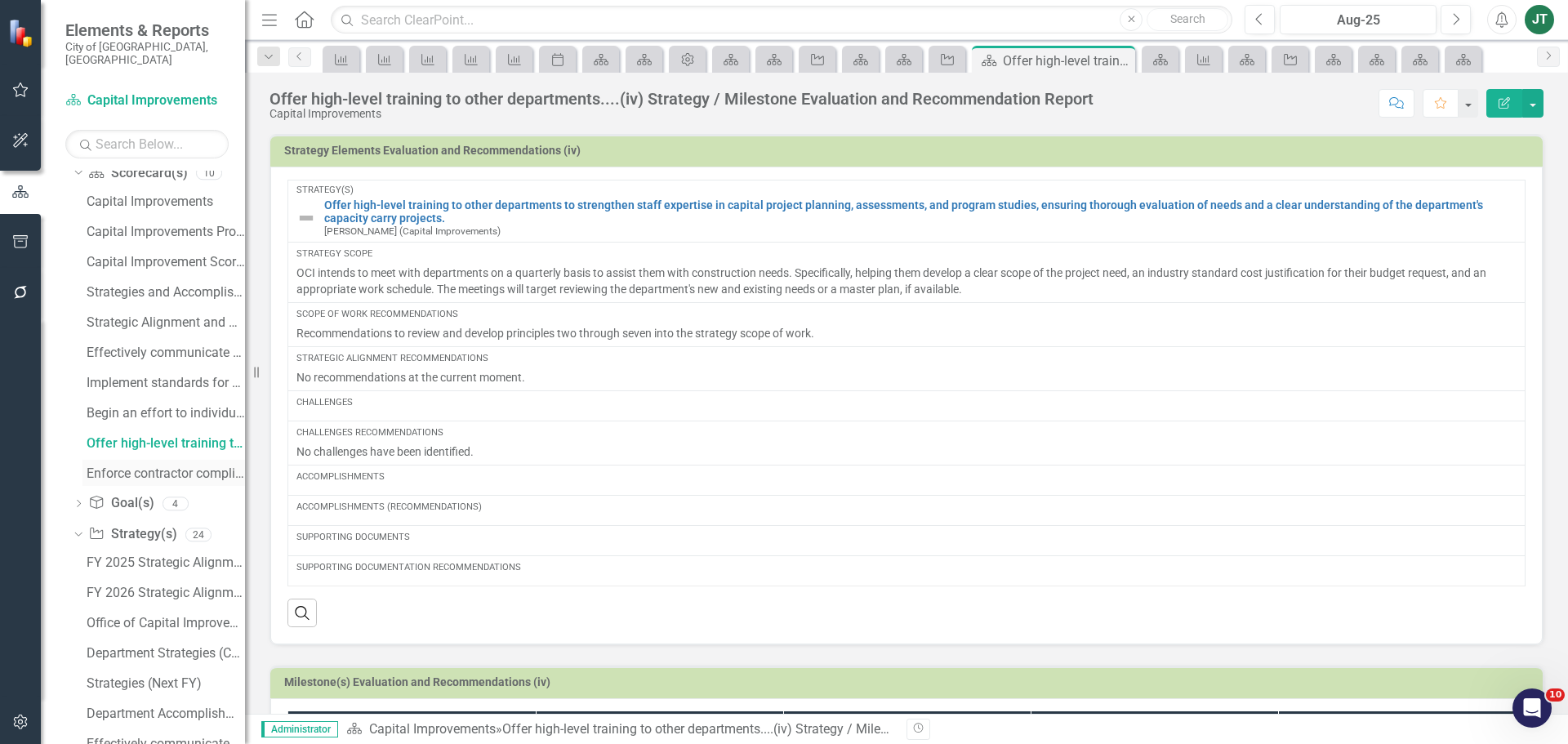
click at [131, 466] on div "Enforce contractor compliance for Capital Construction Projects....(v) Strategy…" at bounding box center [166, 473] width 158 height 14
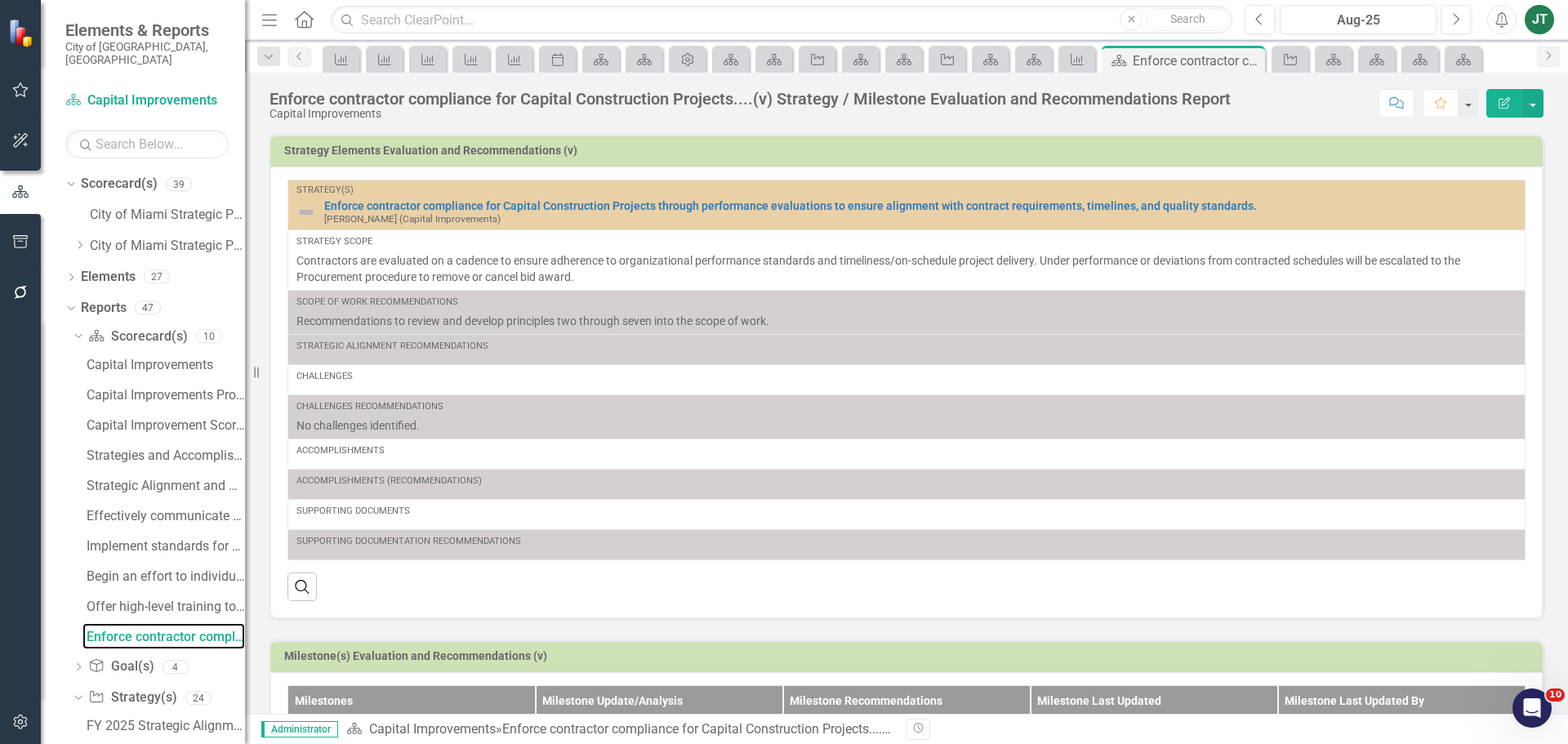
scroll to position [229, 0]
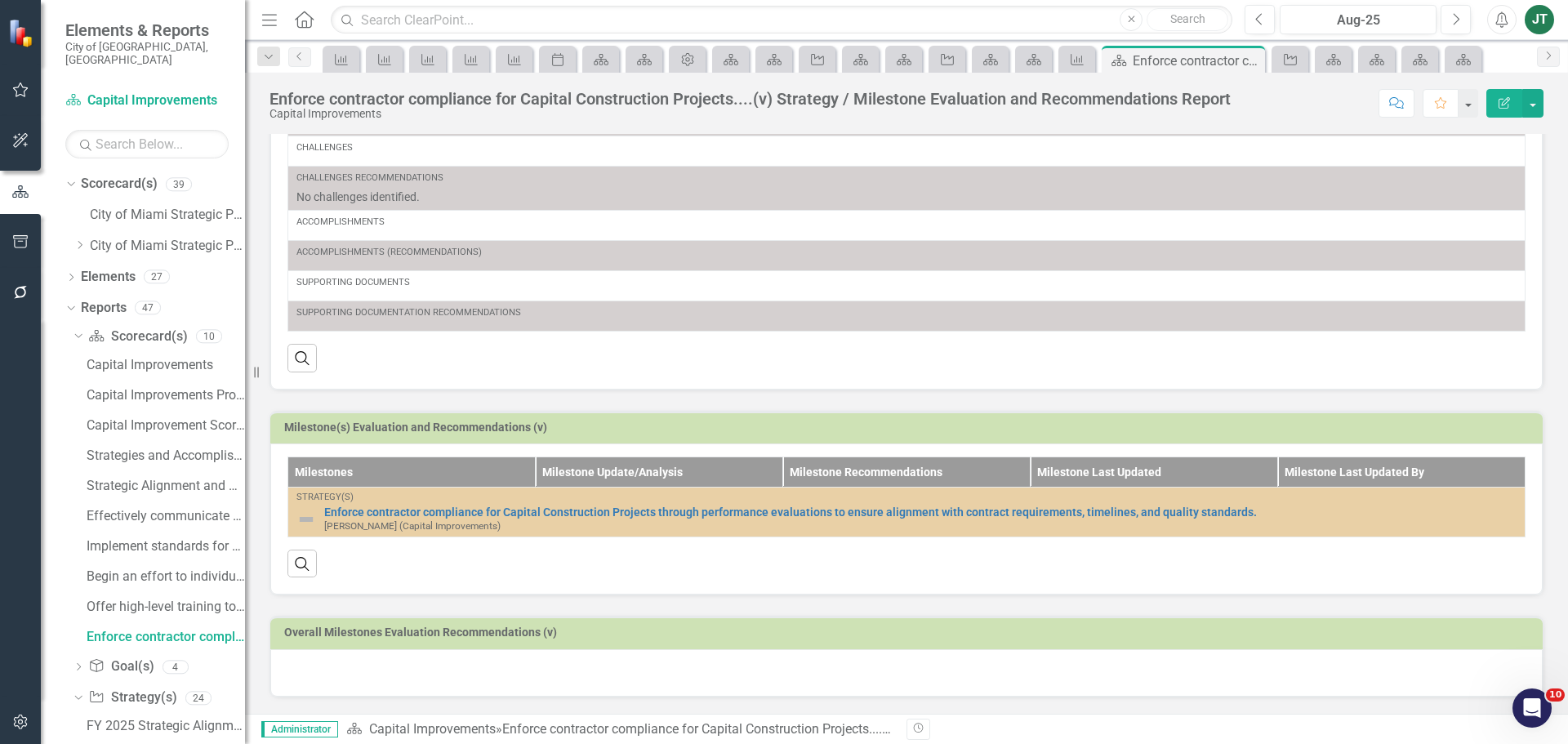
click at [361, 668] on div at bounding box center [906, 672] width 1273 height 47
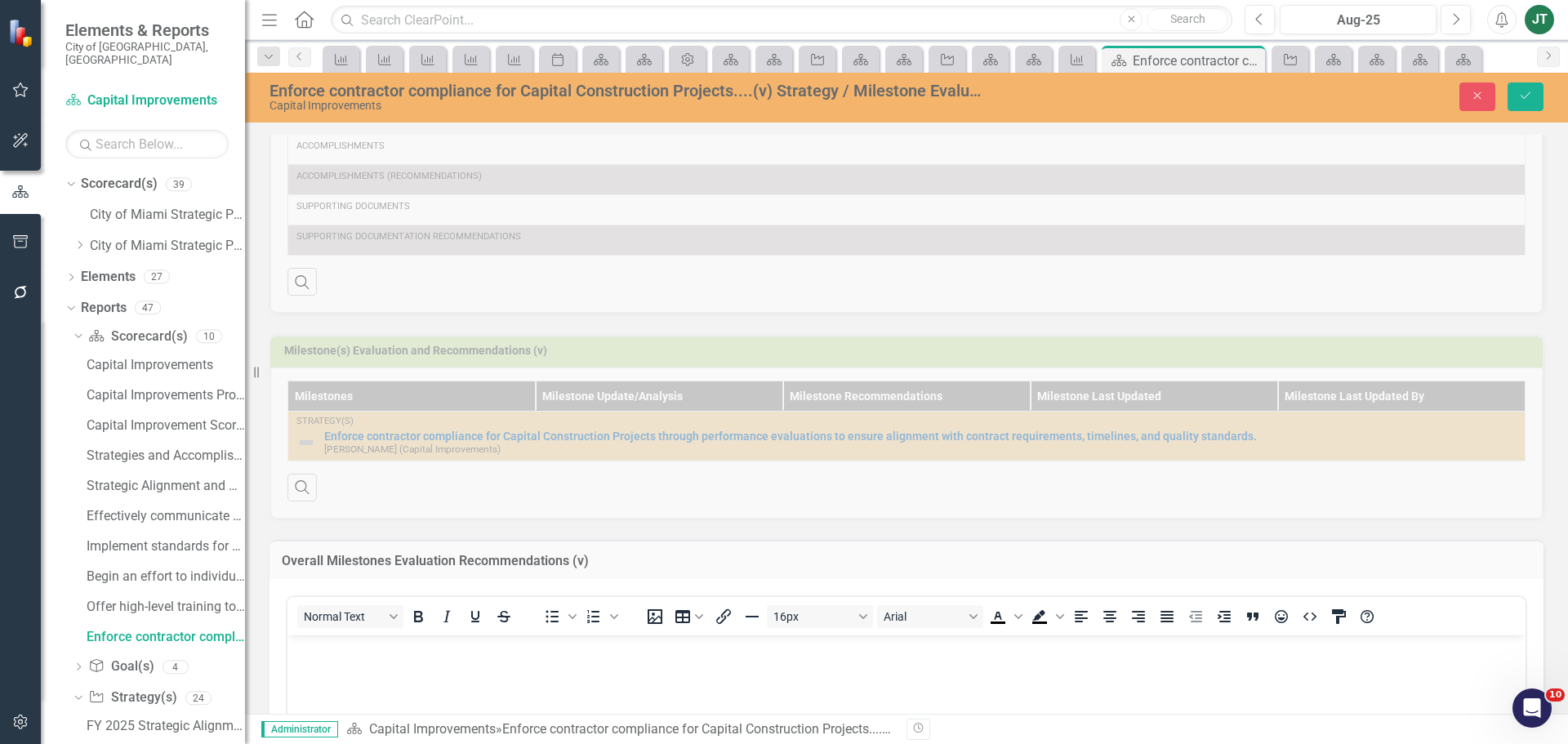
scroll to position [637, 0]
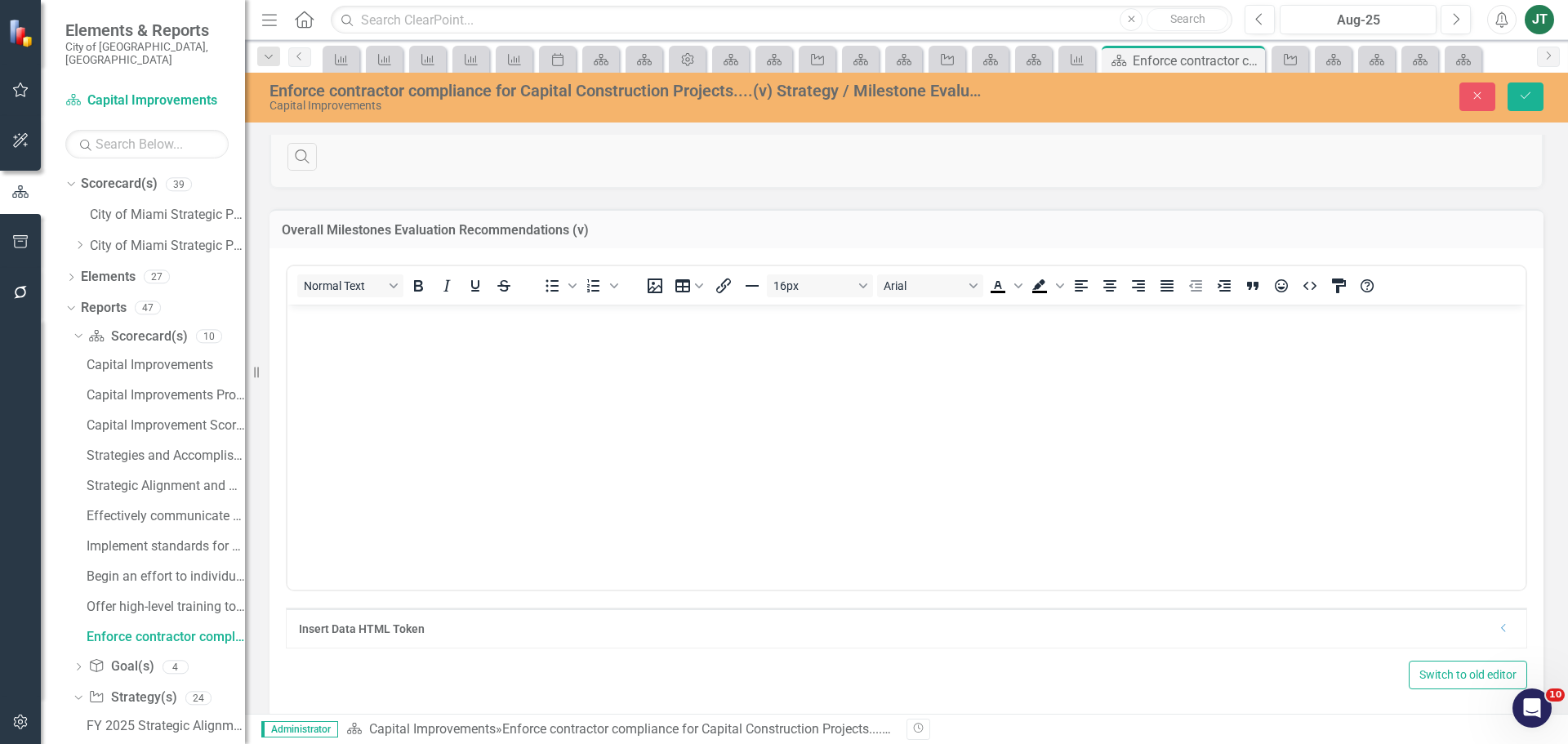
click at [318, 342] on body "Rich Text Area. Press ALT-0 for help." at bounding box center [906, 427] width 1238 height 245
click at [1535, 85] on button "Save" at bounding box center [1525, 97] width 36 height 29
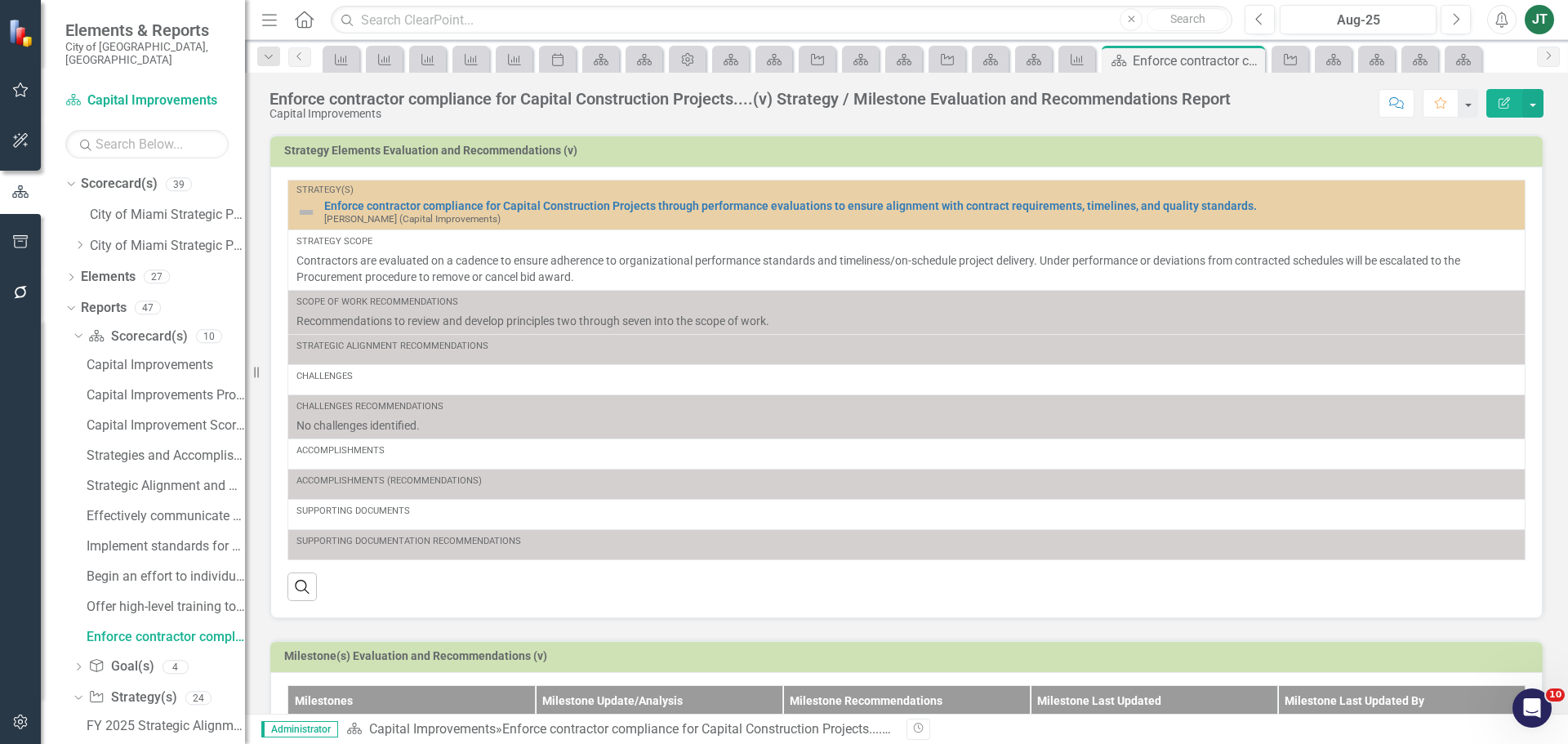
click at [14, 243] on icon "button" at bounding box center [20, 242] width 14 height 13
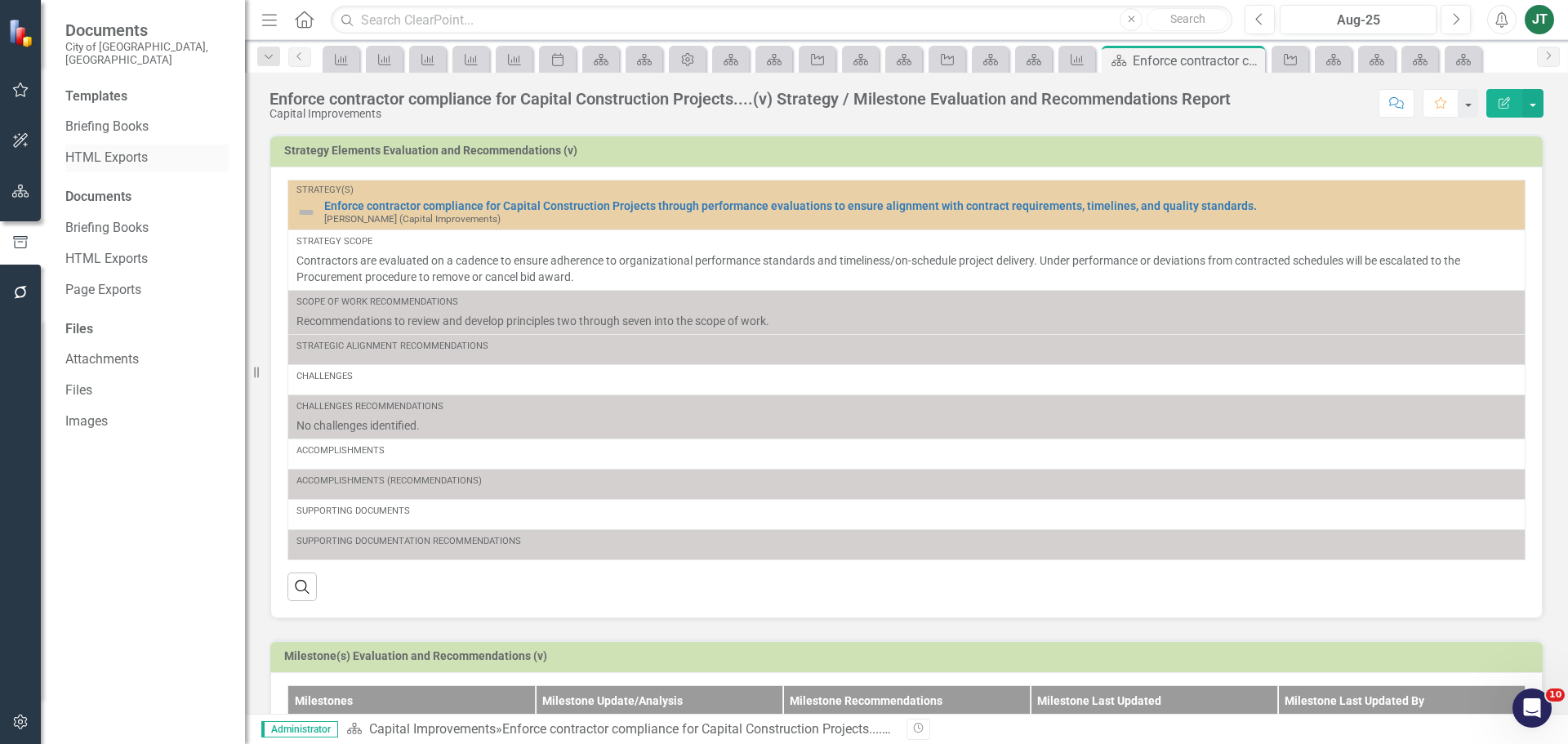
click at [97, 145] on div "HTML Exports" at bounding box center [147, 158] width 163 height 27
drag, startPoint x: 105, startPoint y: 143, endPoint x: 140, endPoint y: 145, distance: 35.1
click at [106, 149] on link "HTML Exports" at bounding box center [147, 158] width 163 height 19
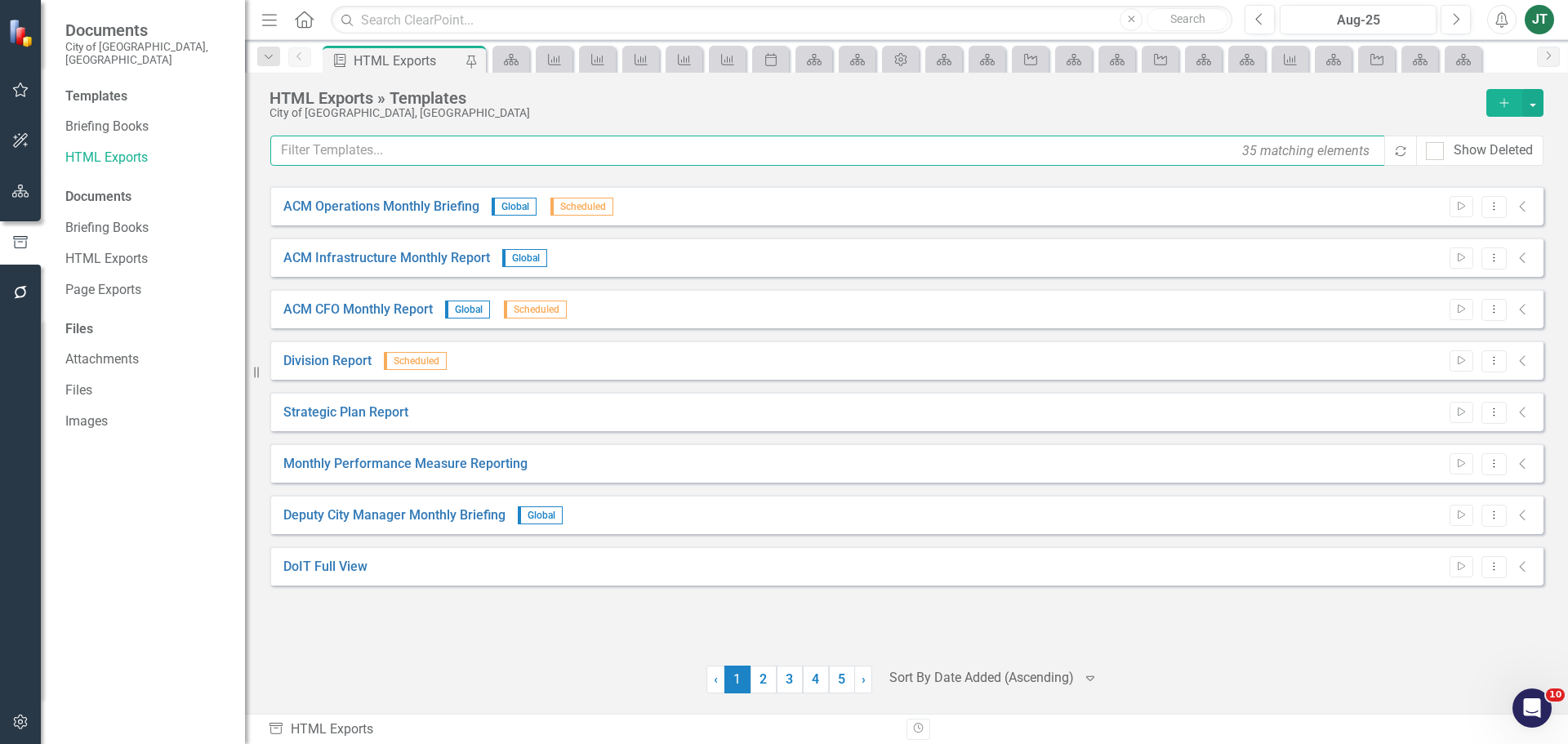
click at [440, 154] on input "text" at bounding box center [828, 151] width 1116 height 30
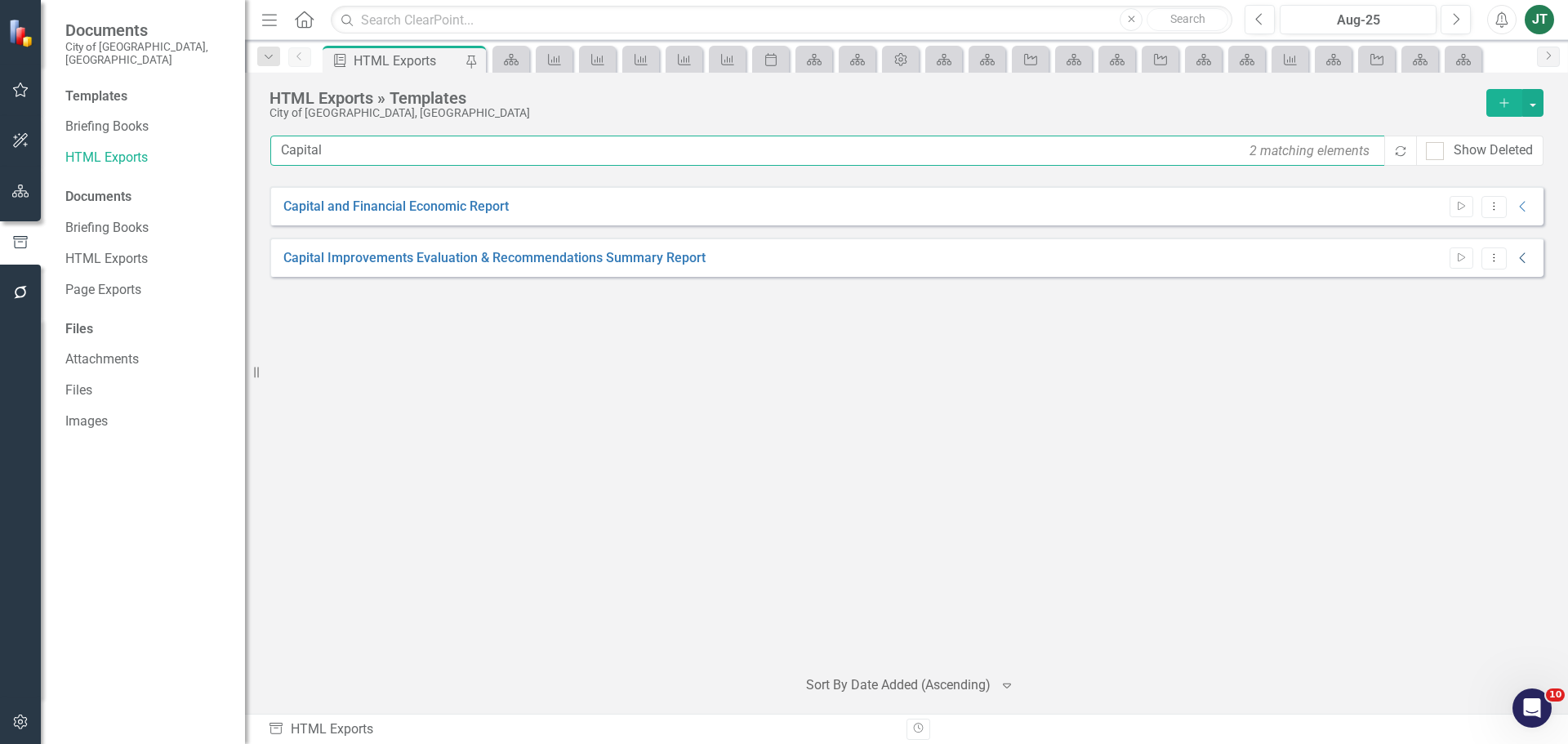
type input "Capital"
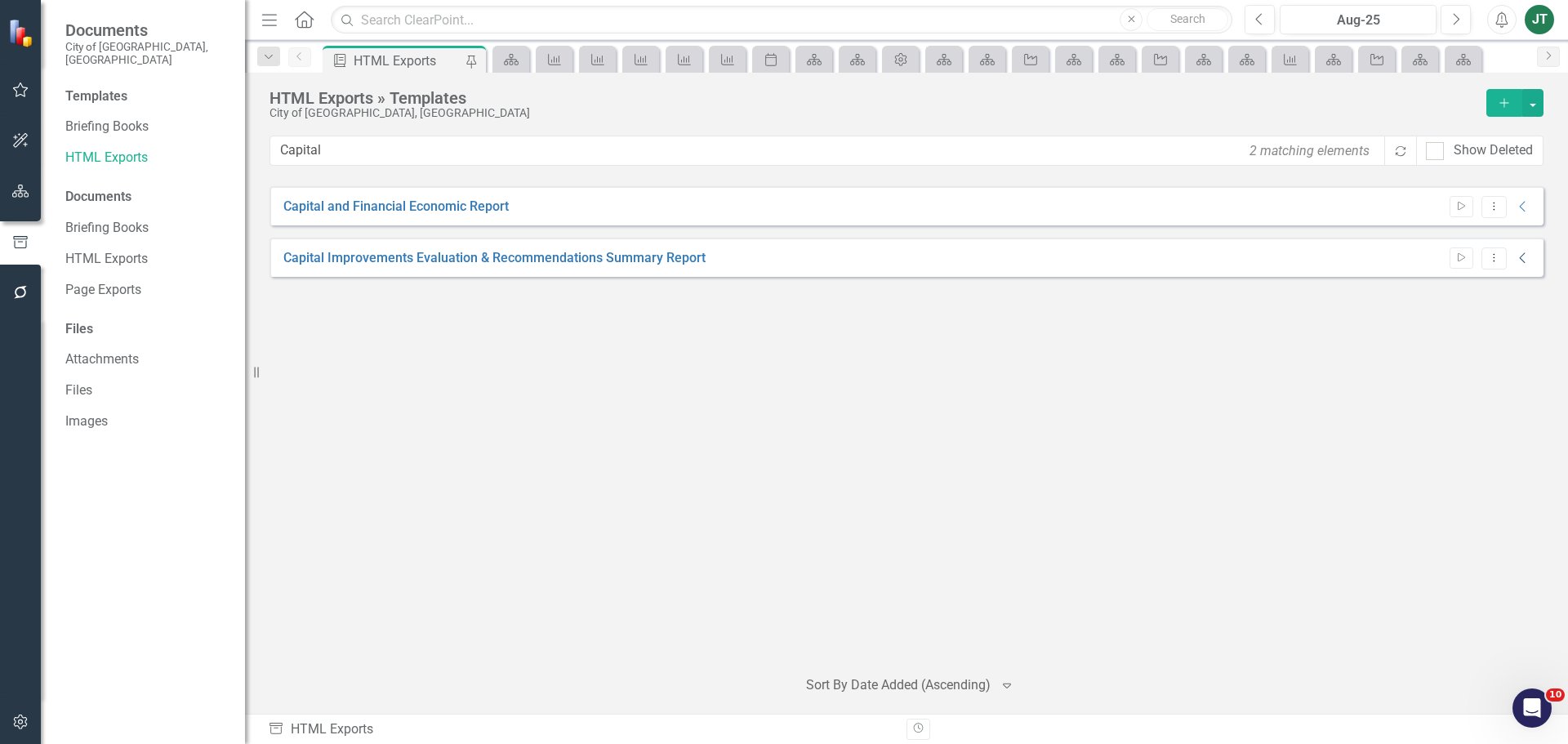
click at [1526, 260] on icon "Collapse" at bounding box center [1523, 258] width 16 height 13
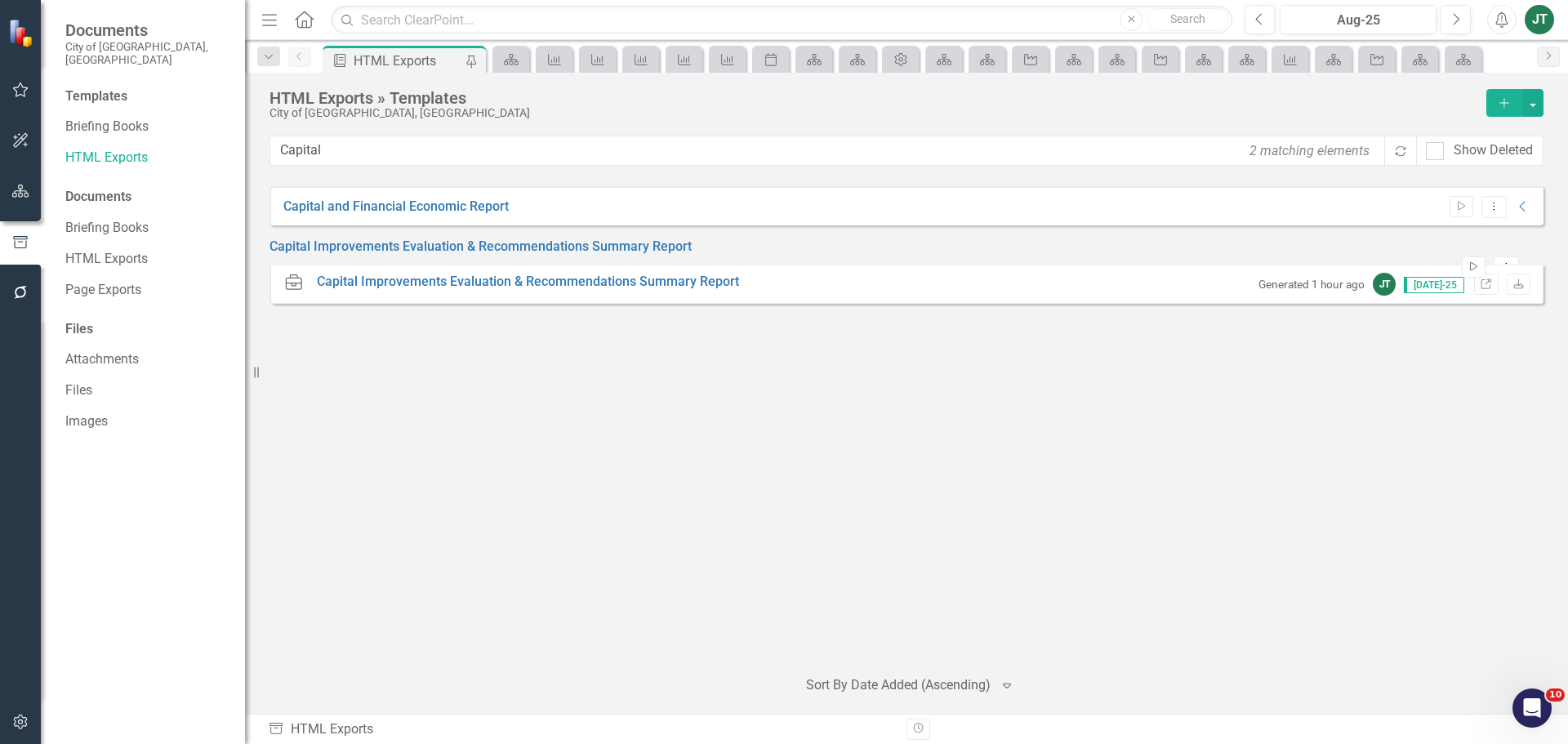
click at [1468, 262] on icon "Start" at bounding box center [1474, 267] width 13 height 10
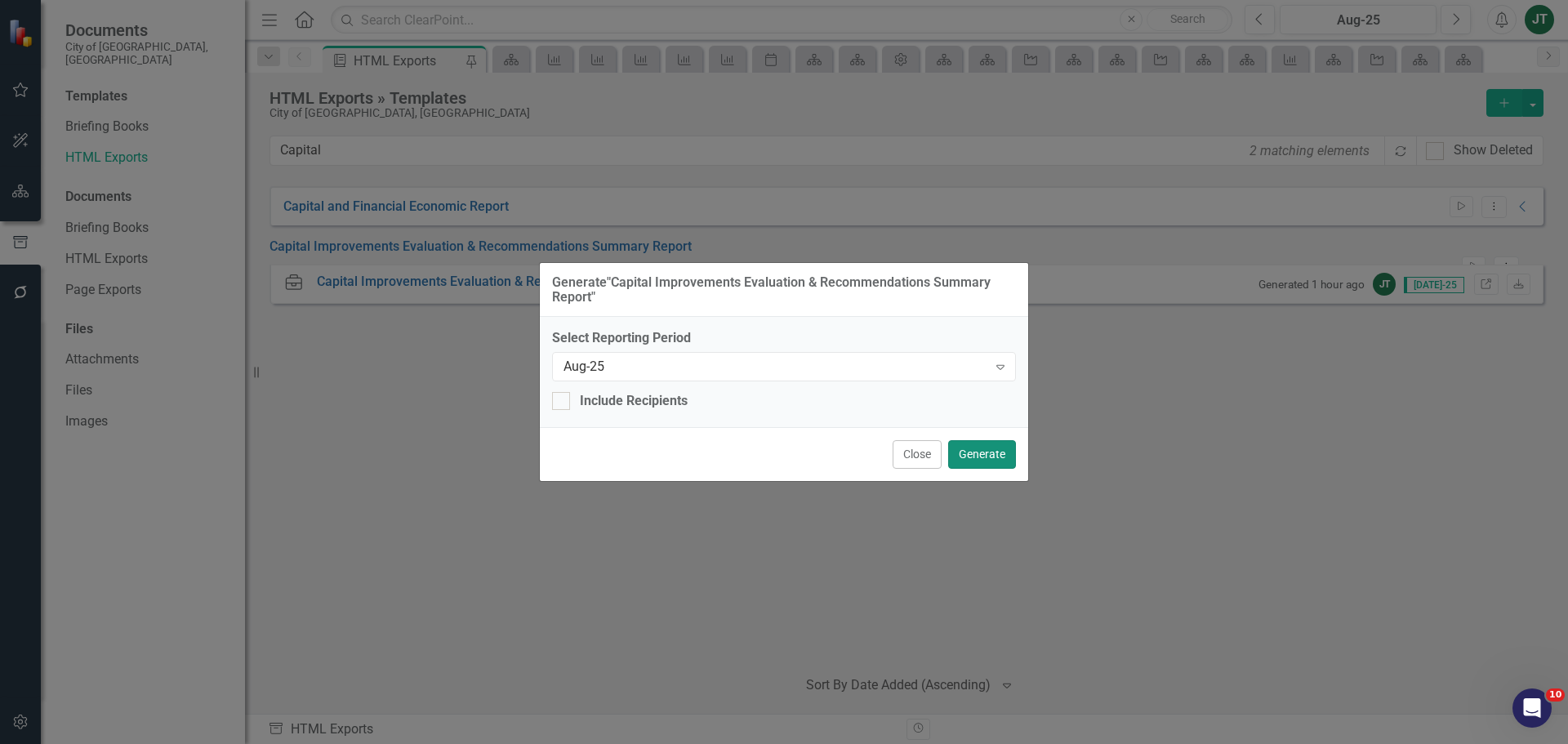
drag, startPoint x: 981, startPoint y: 452, endPoint x: 704, endPoint y: 387, distance: 284.5
click at [699, 419] on form "Generate " Capital Improvements Evaluation & Recommendations Summary Report " S…" at bounding box center [784, 371] width 488 height 218
click at [707, 365] on div "Aug-25" at bounding box center [775, 367] width 424 height 19
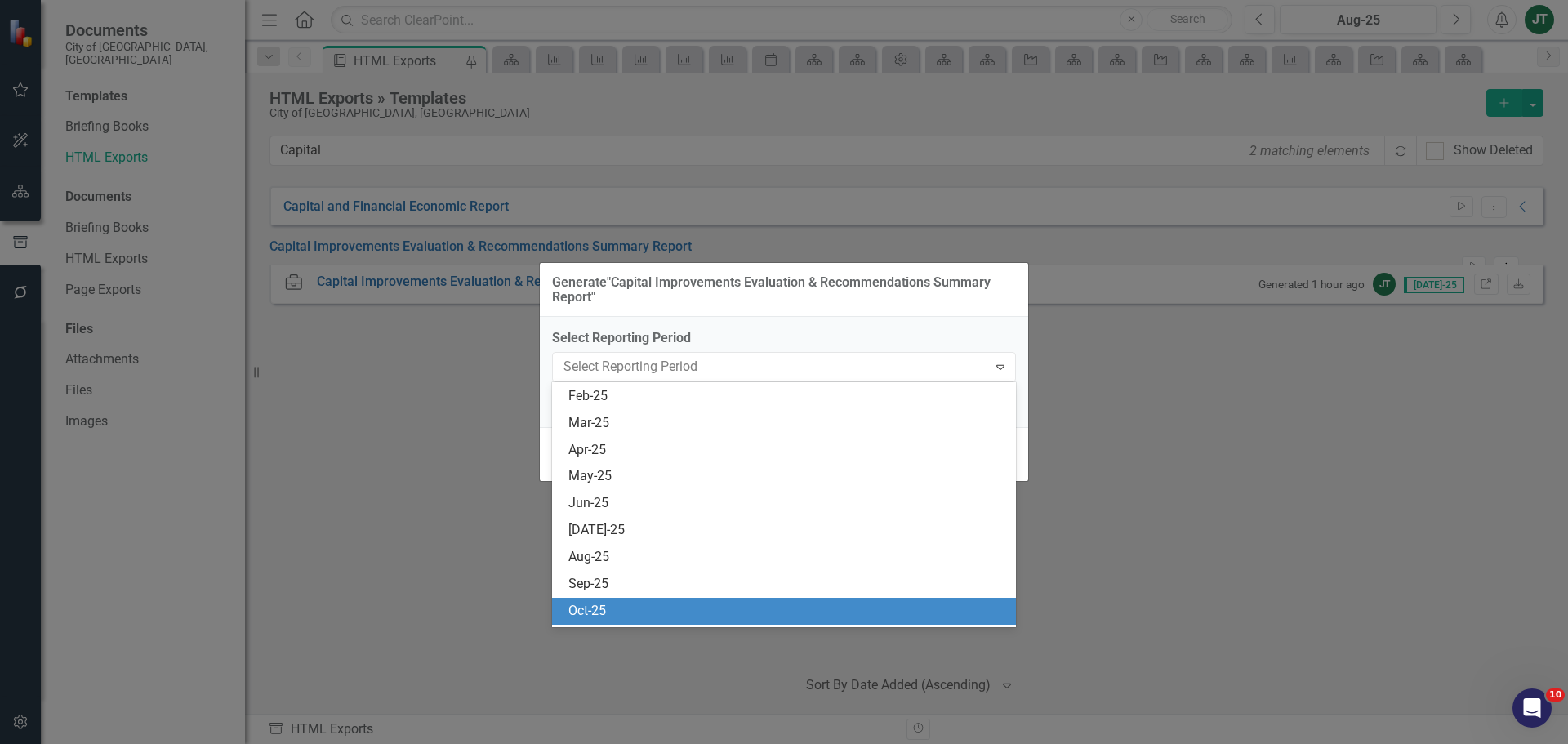
scroll to position [3055, 0]
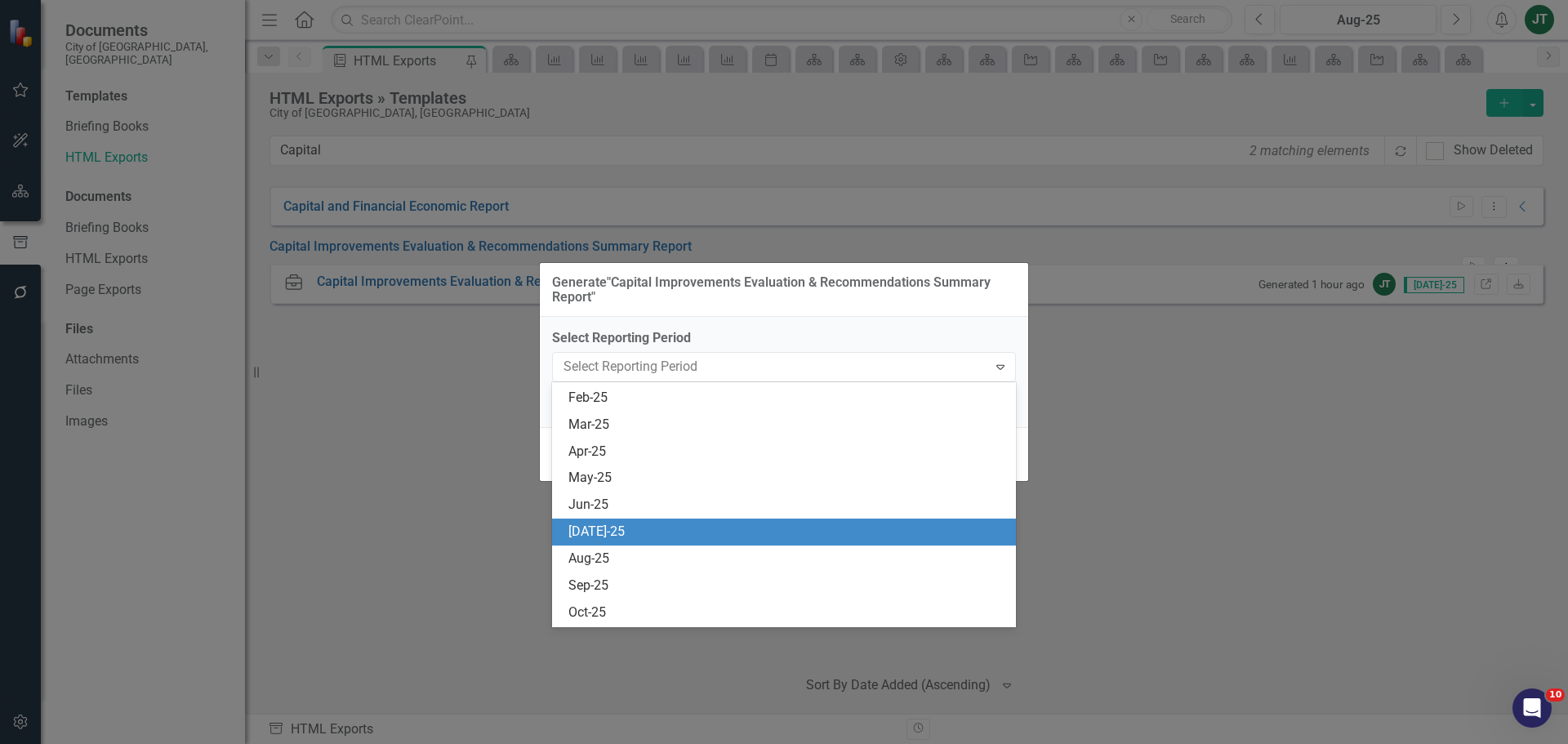
drag, startPoint x: 586, startPoint y: 530, endPoint x: 596, endPoint y: 527, distance: 10.4
click at [587, 530] on div "[DATE]-25" at bounding box center [787, 532] width 438 height 19
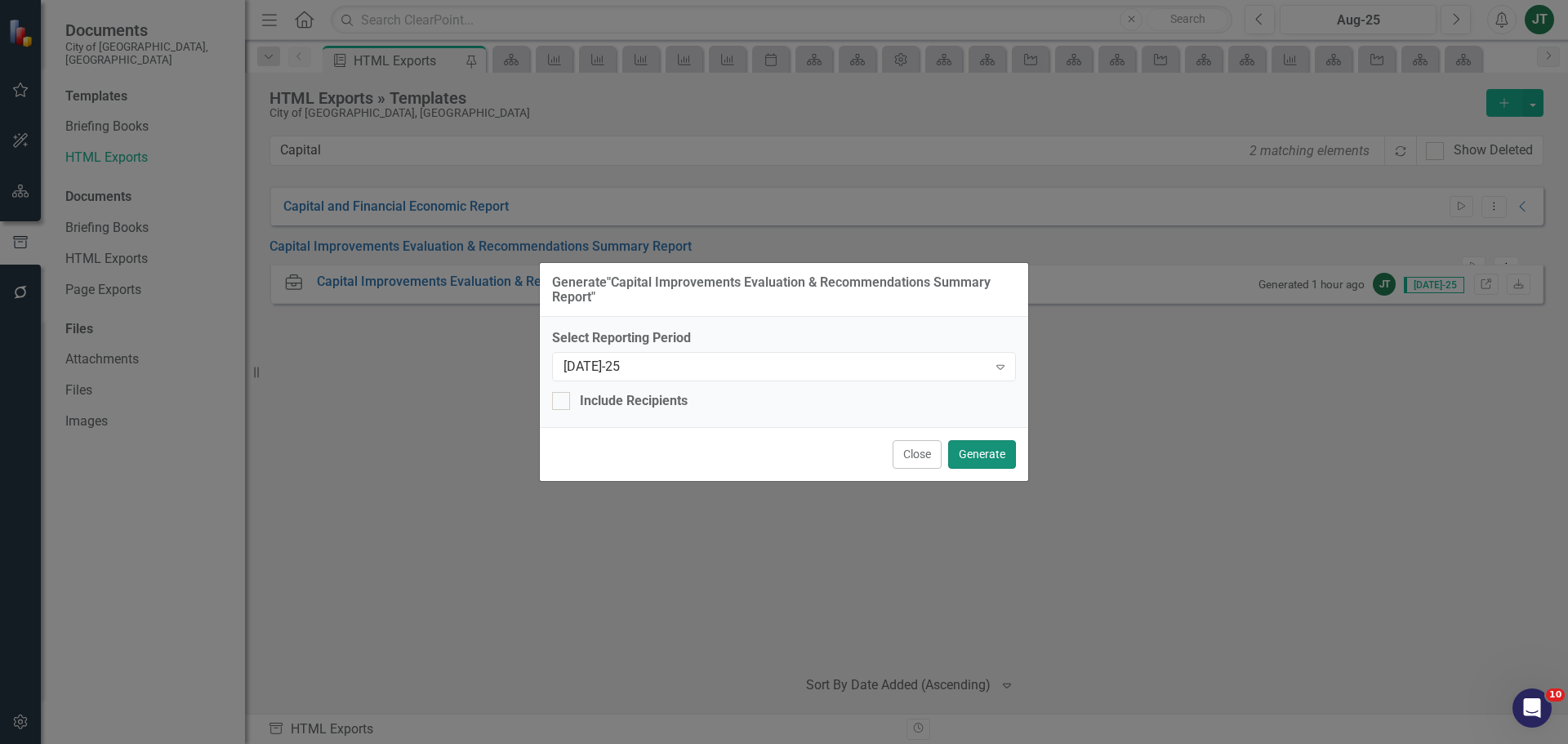
click at [959, 450] on button "Generate" at bounding box center [981, 454] width 68 height 29
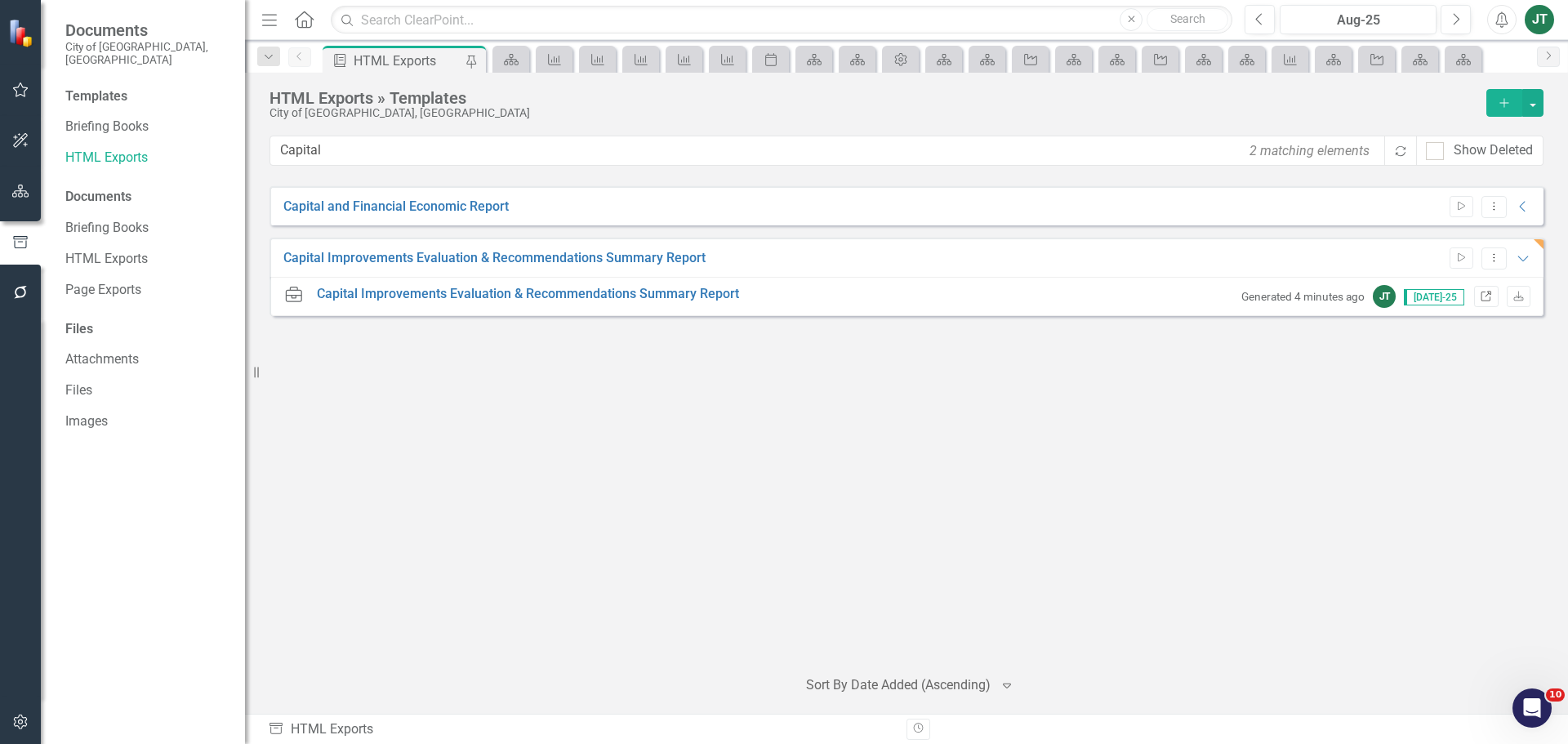
click at [1483, 290] on link "Link" at bounding box center [1486, 296] width 24 height 21
click at [1524, 257] on icon "Expanded" at bounding box center [1523, 258] width 16 height 13
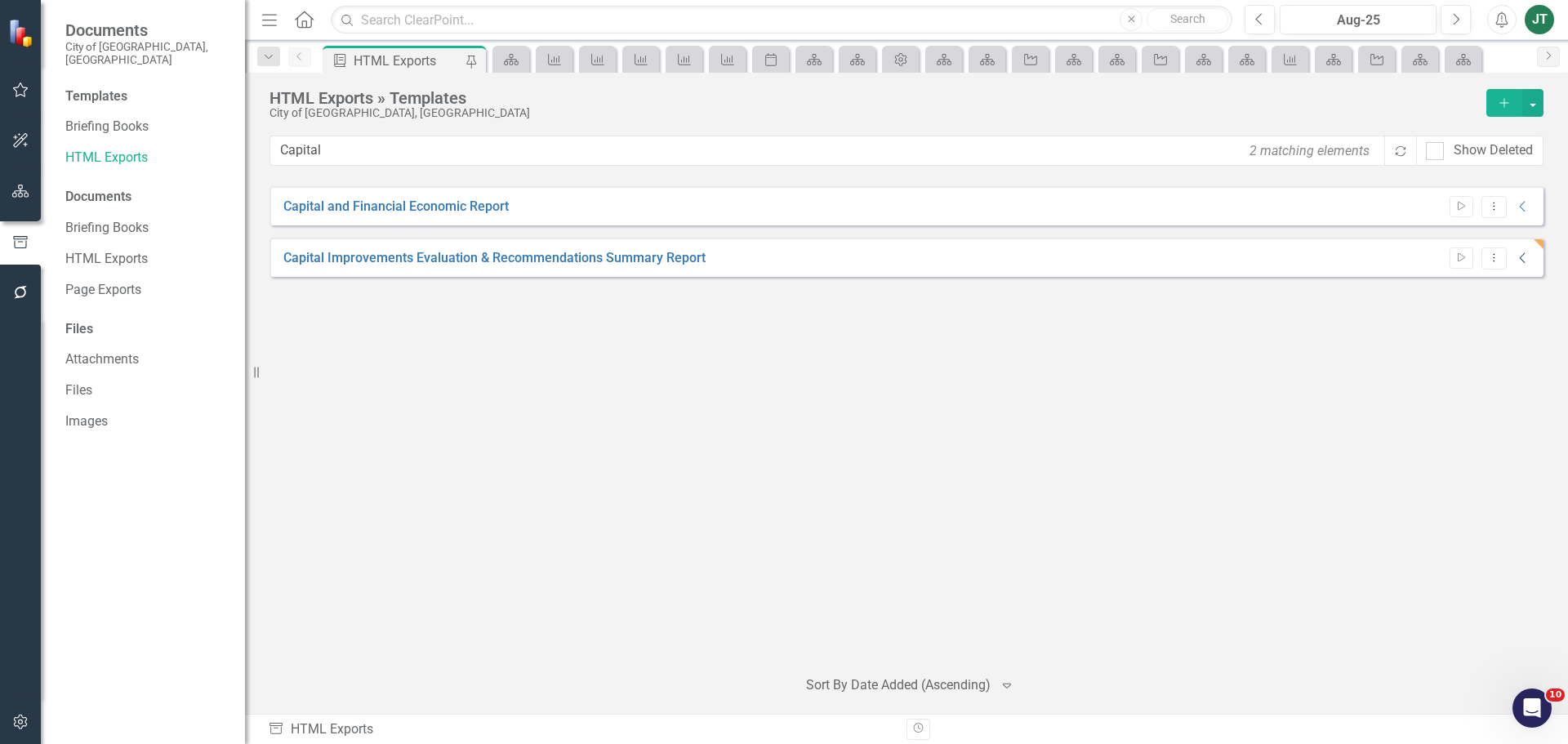
click at [1523, 257] on icon "Collapse" at bounding box center [1523, 258] width 16 height 13
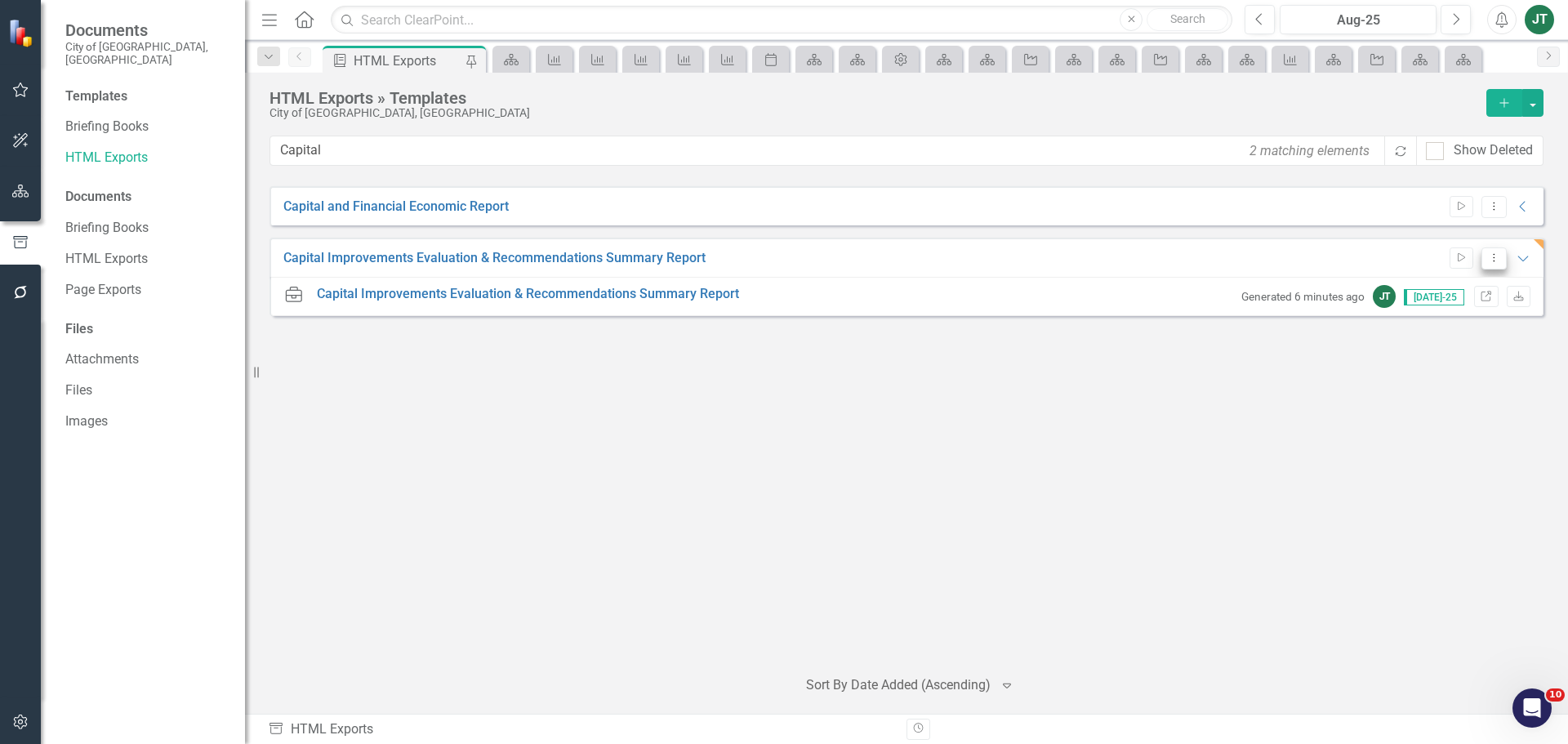
click at [1492, 258] on icon "Dropdown Menu" at bounding box center [1494, 258] width 13 height 11
click at [1419, 337] on link "Edit Edit Template" at bounding box center [1430, 346] width 151 height 30
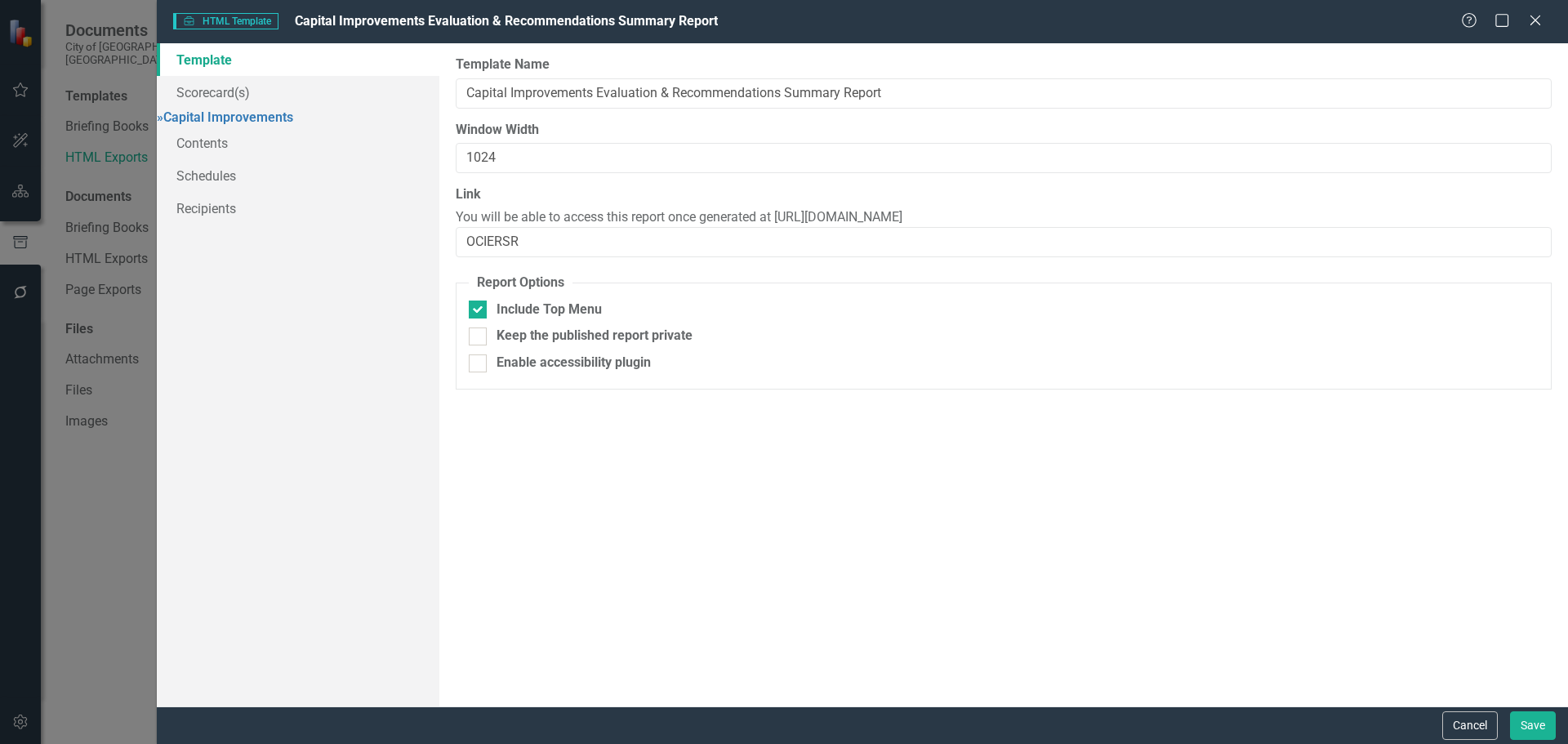
drag, startPoint x: 1057, startPoint y: 213, endPoint x: 746, endPoint y: 221, distance: 311.1
click at [746, 221] on div "Link You will be able to access this report once generated at https://publish.c…" at bounding box center [1003, 221] width 1096 height 72
copy span "https://publish.clearpointstrategy.com/6072/OCIERSR"
click at [1445, 718] on button "Cancel" at bounding box center [1470, 725] width 56 height 29
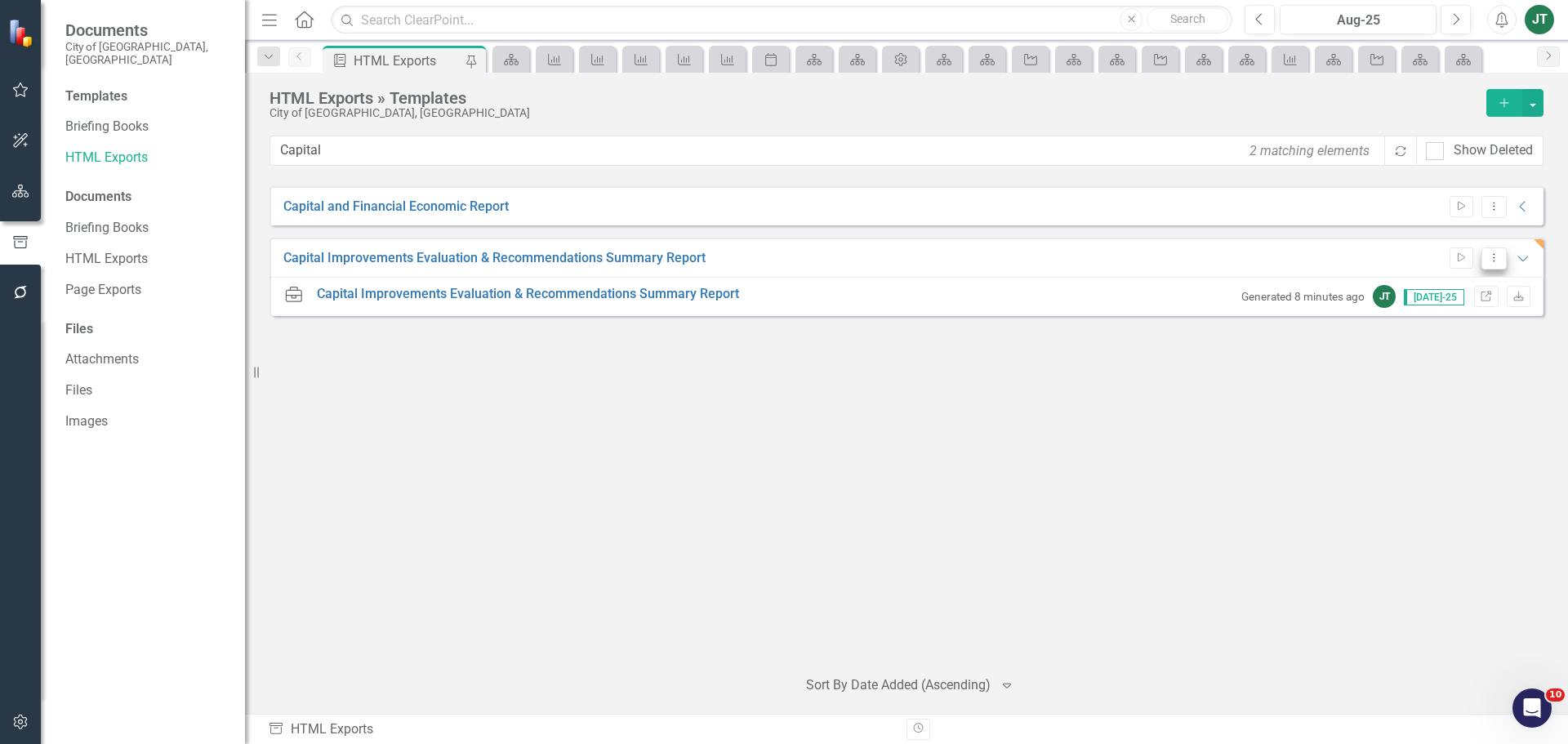
click at [1495, 255] on icon "Dropdown Menu" at bounding box center [1494, 258] width 13 height 11
click at [1433, 338] on link "Edit Edit Template" at bounding box center [1430, 346] width 151 height 30
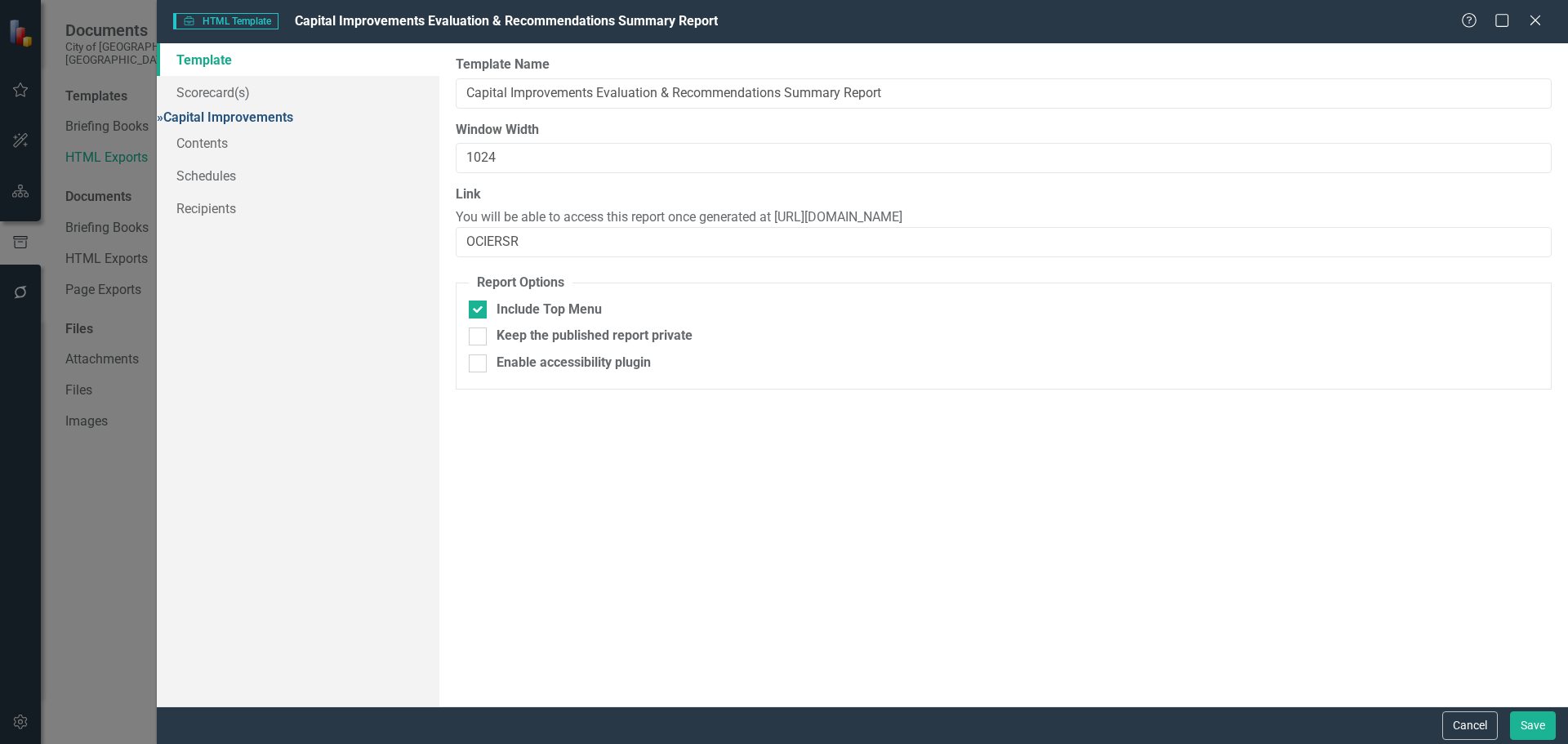
click at [228, 121] on link "» Capital Improvements" at bounding box center [225, 117] width 136 height 15
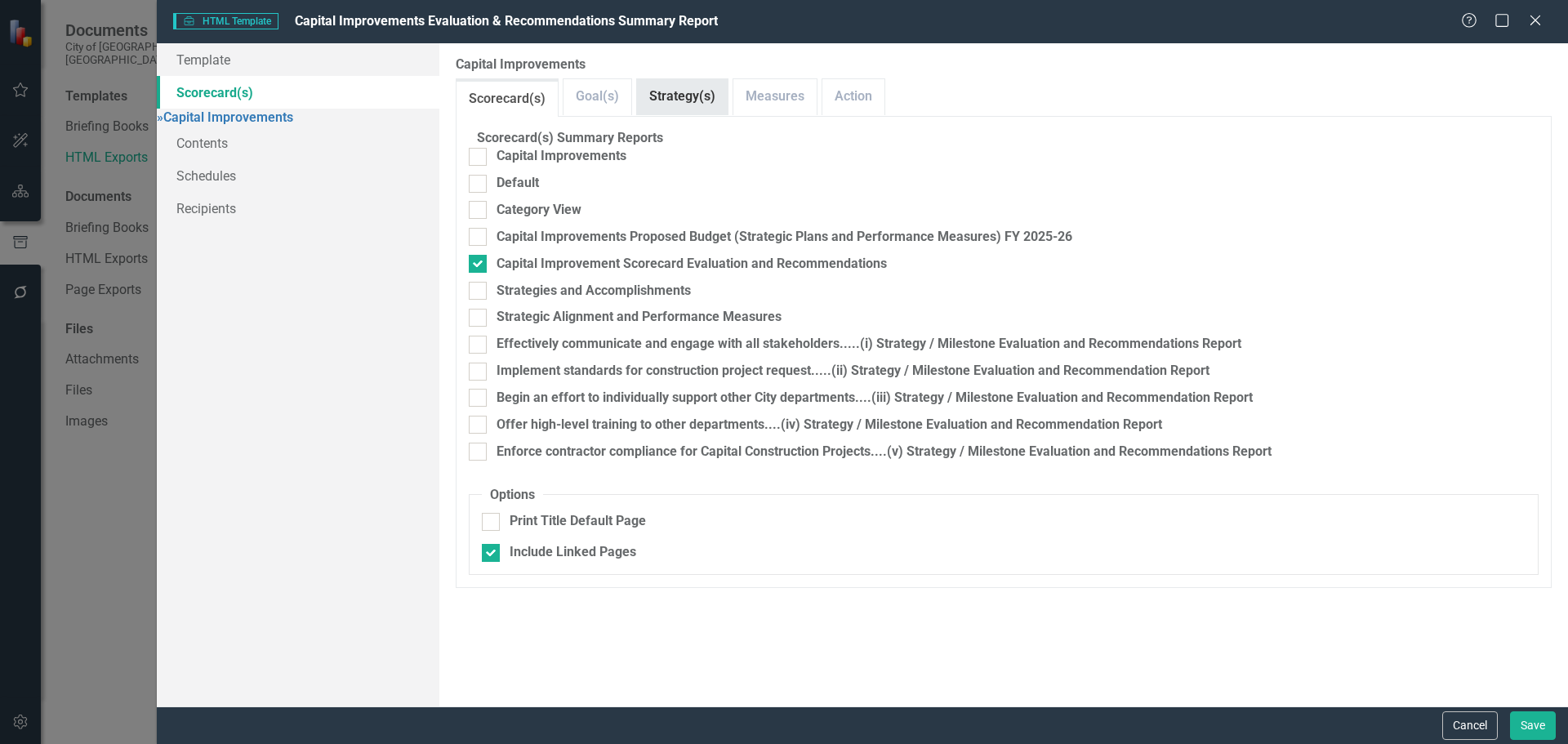
click at [677, 96] on link "Strategy(s)" at bounding box center [683, 97] width 91 height 35
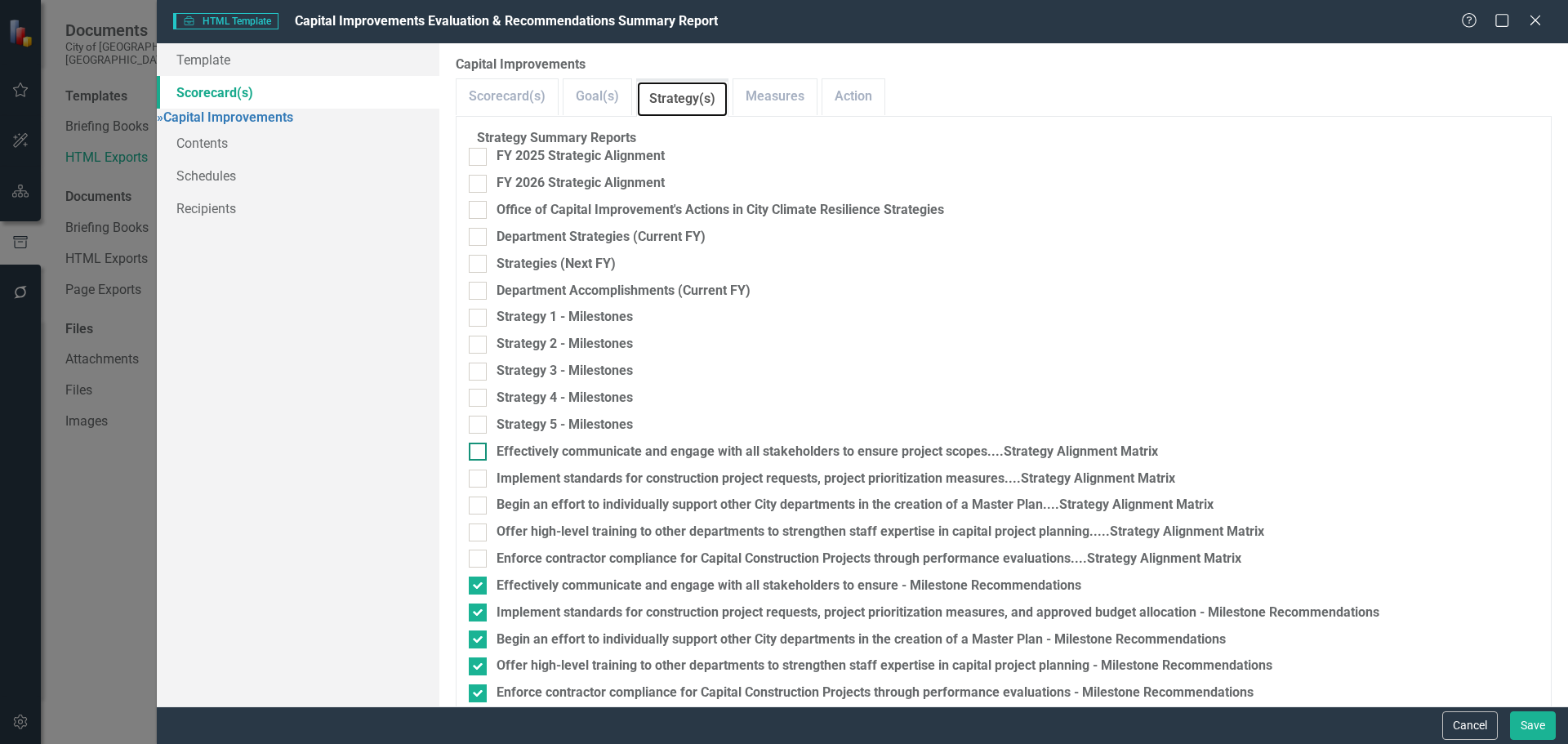
scroll to position [203, 0]
click at [506, 99] on link "Scorecard(s)" at bounding box center [507, 97] width 101 height 35
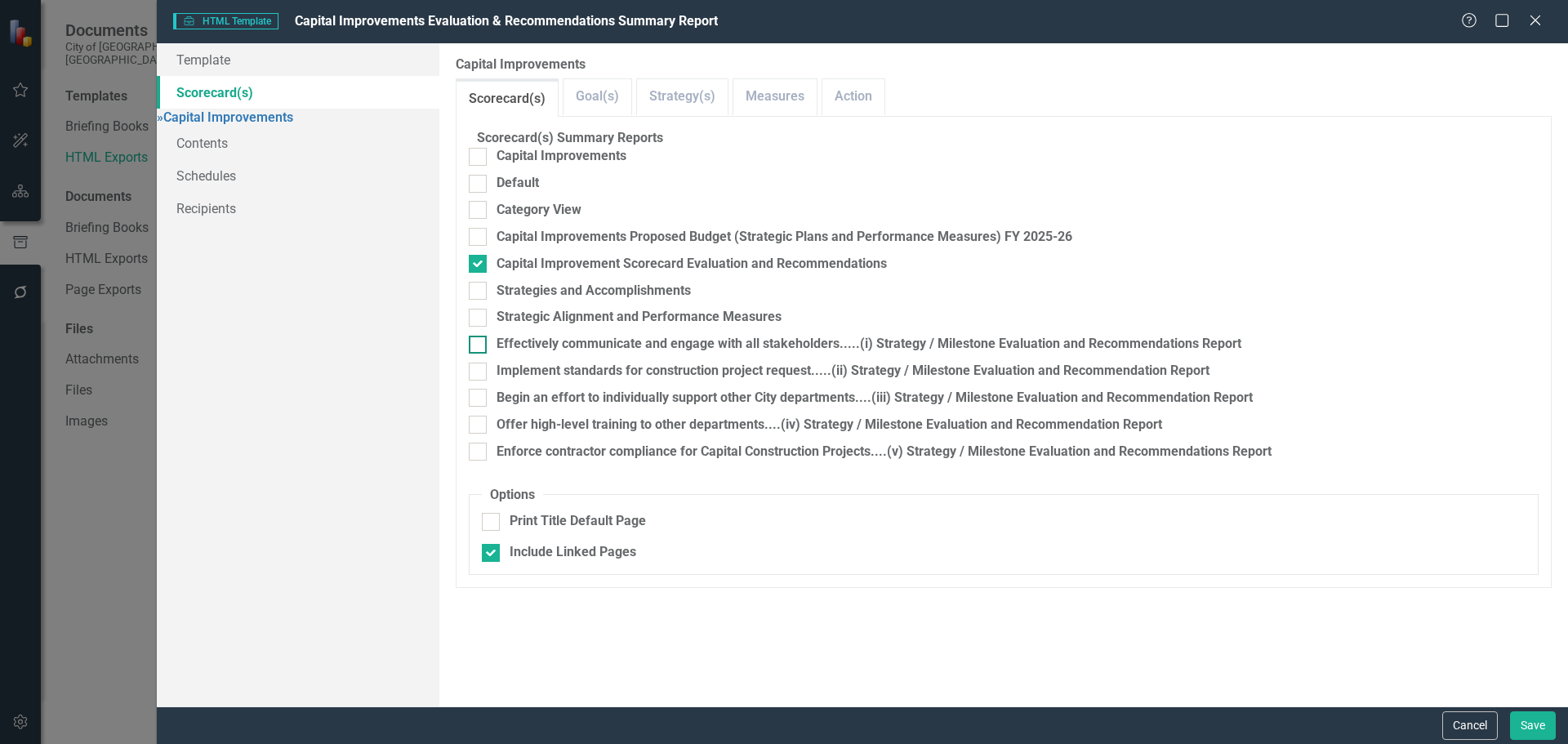
click at [486, 353] on div at bounding box center [477, 344] width 18 height 18
click at [480, 346] on input "Effectively communicate and engage with all stakeholders.....(i) Strategy / Mil…" at bounding box center [474, 341] width 11 height 11
checkbox input "true"
click at [480, 373] on input "Implement standards for construction project request.....(ii) Strategy / Milest…" at bounding box center [474, 368] width 11 height 11
checkbox input "true"
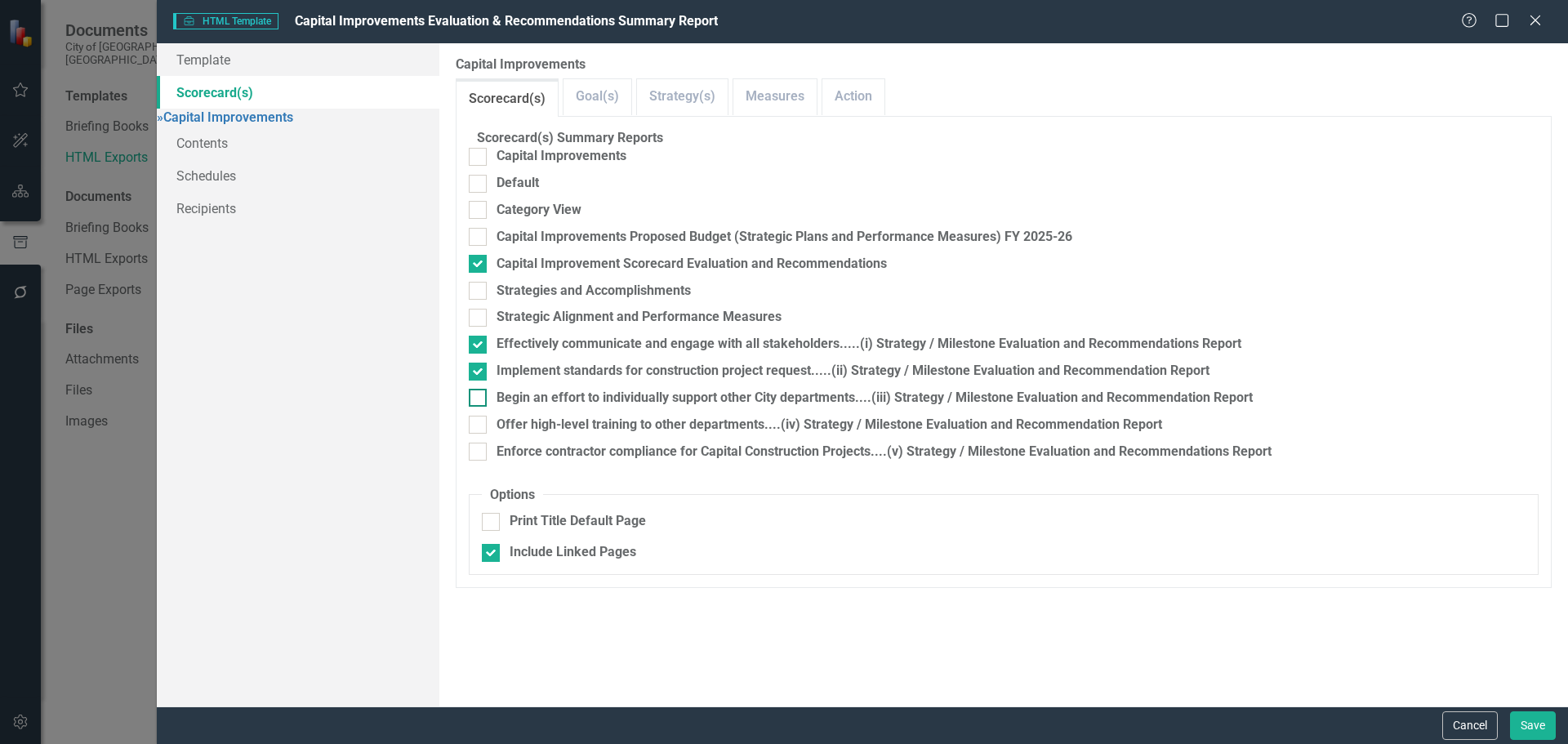
click at [486, 407] on div at bounding box center [477, 397] width 18 height 18
click at [480, 399] on input "Begin an effort to individually support other City departments....(iii) Strateg…" at bounding box center [474, 394] width 11 height 11
checkbox input "true"
click at [480, 426] on input "Offer high-level training to other departments....(iv) Strategy / Milestone Eva…" at bounding box center [474, 421] width 11 height 11
checkbox input "true"
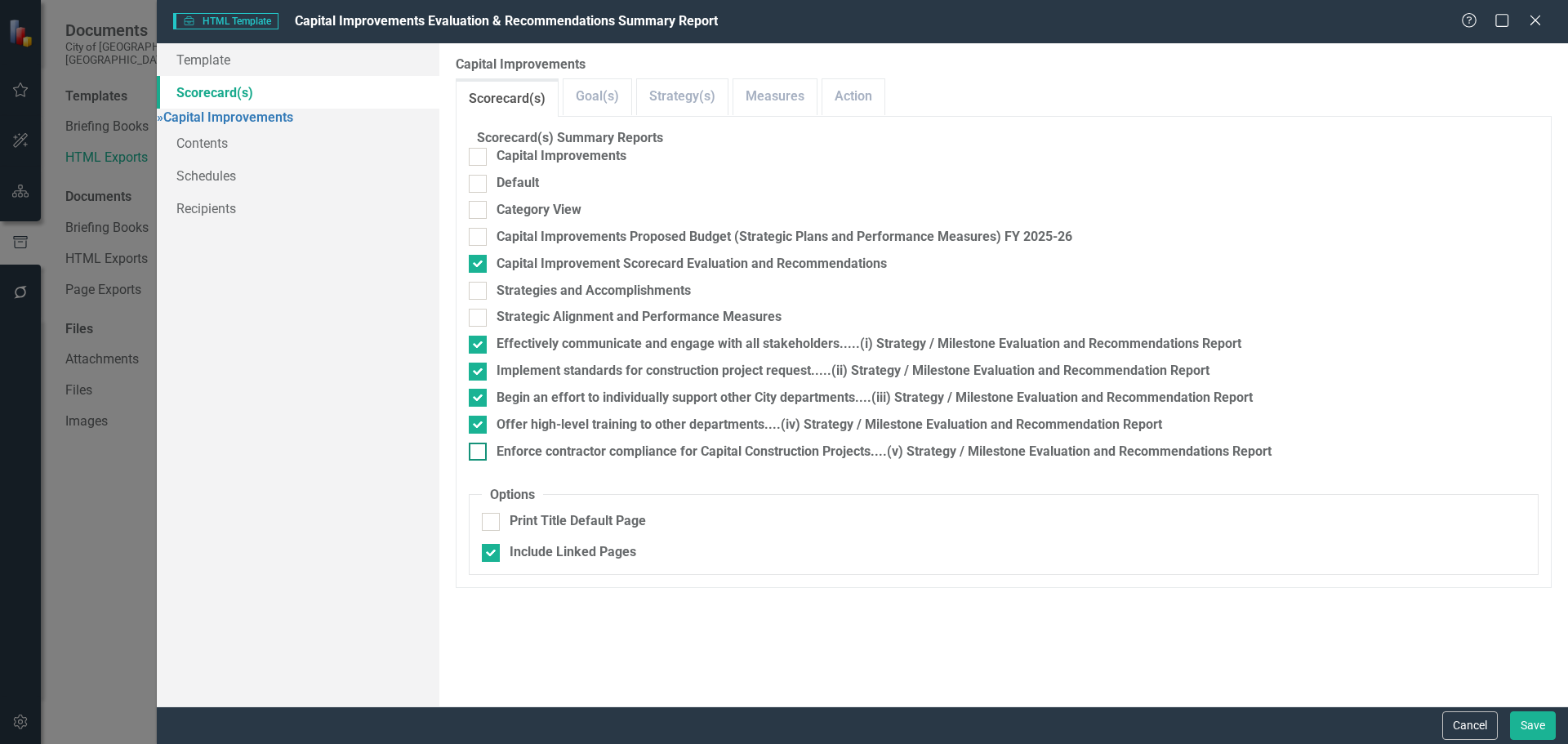
click at [486, 460] on div at bounding box center [477, 451] width 18 height 18
click at [480, 453] on input "Enforce contractor compliance for Capital Construction Projects....(v) Strategy…" at bounding box center [474, 448] width 11 height 11
checkbox input "true"
click at [1531, 729] on button "Save" at bounding box center [1533, 725] width 45 height 29
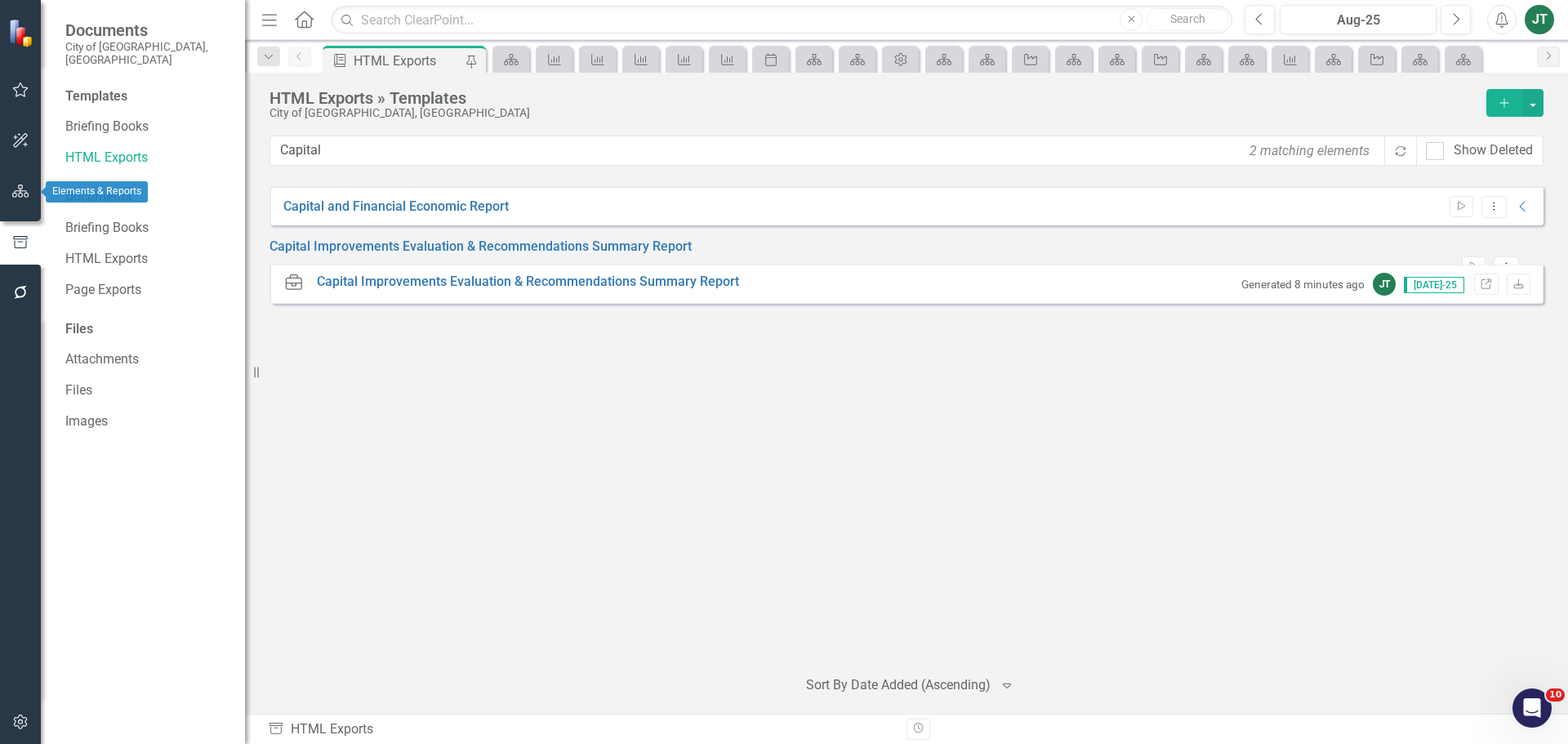
click at [29, 200] on button "button" at bounding box center [21, 192] width 37 height 35
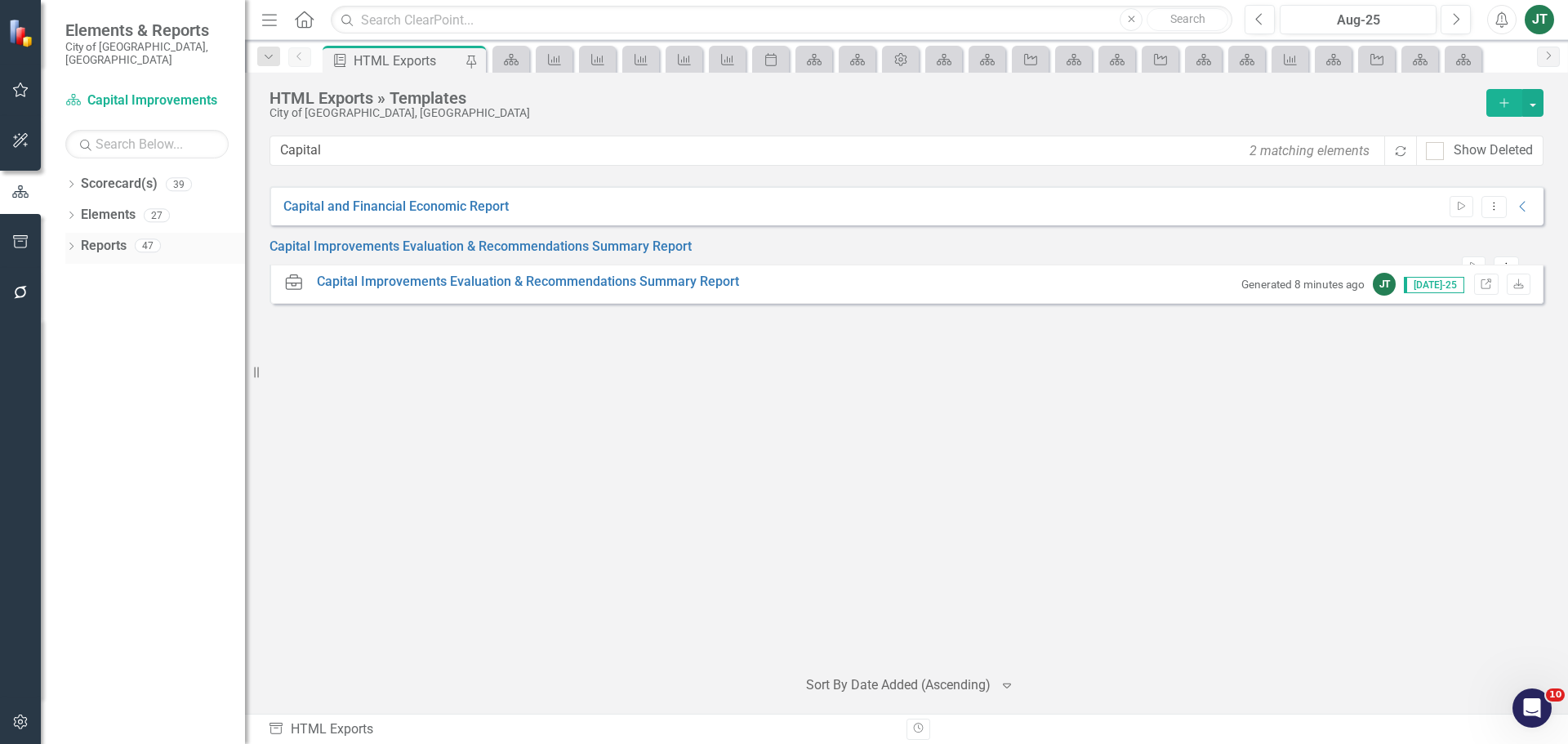
click at [103, 236] on link "Reports" at bounding box center [104, 246] width 45 height 19
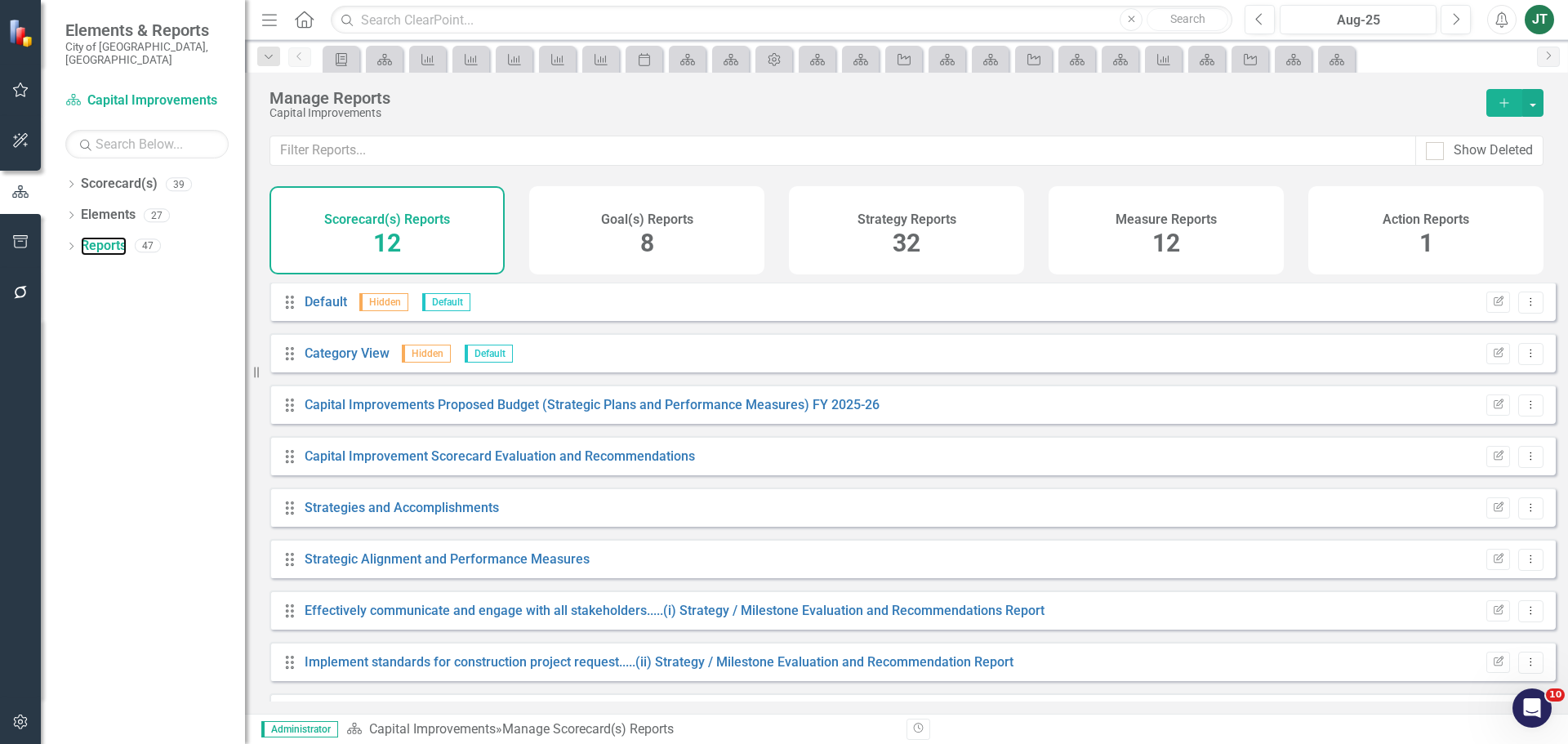
scroll to position [82, 0]
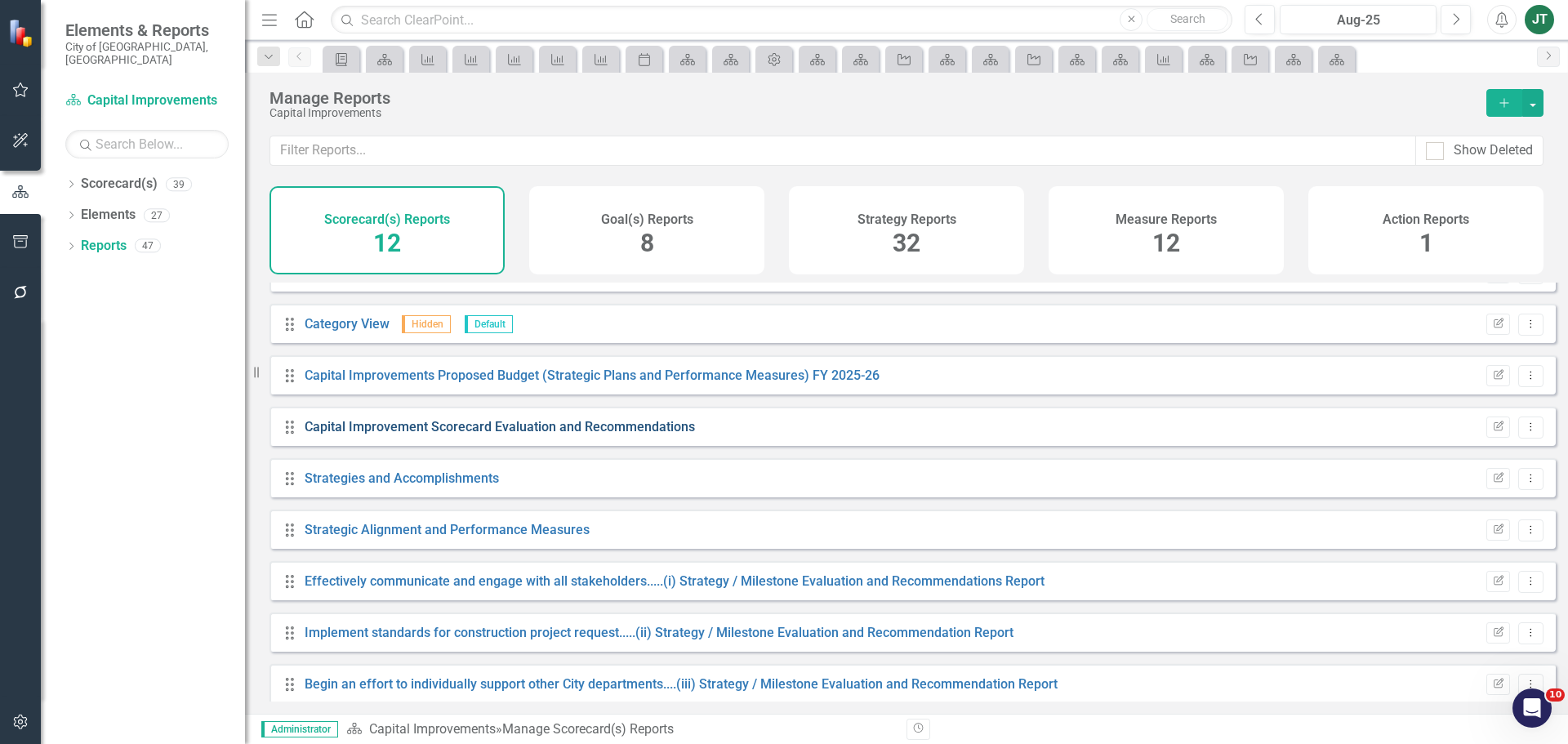
click at [498, 434] on link "Capital Improvement Scorecard Evaluation and Recommendations" at bounding box center [500, 427] width 391 height 15
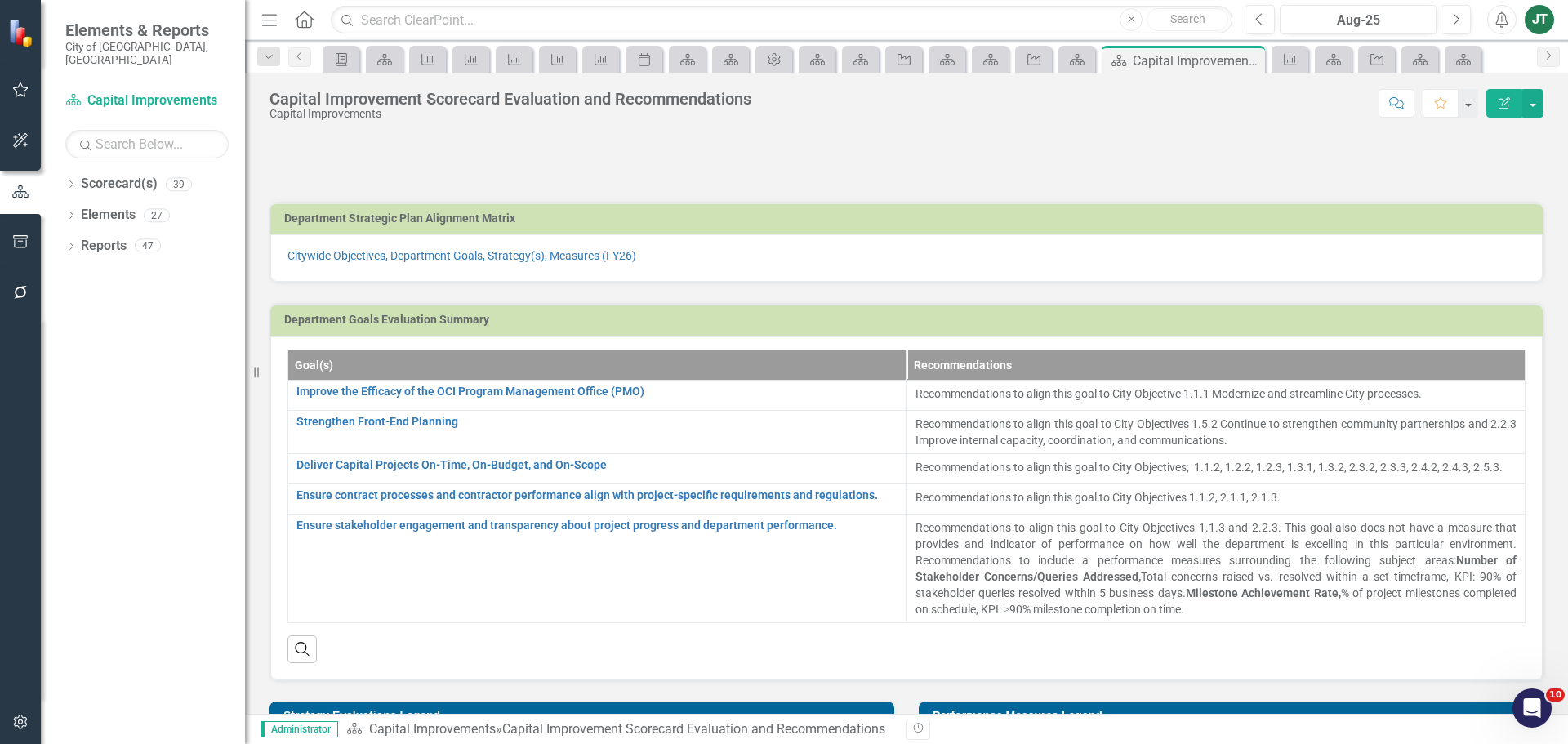
scroll to position [408, 0]
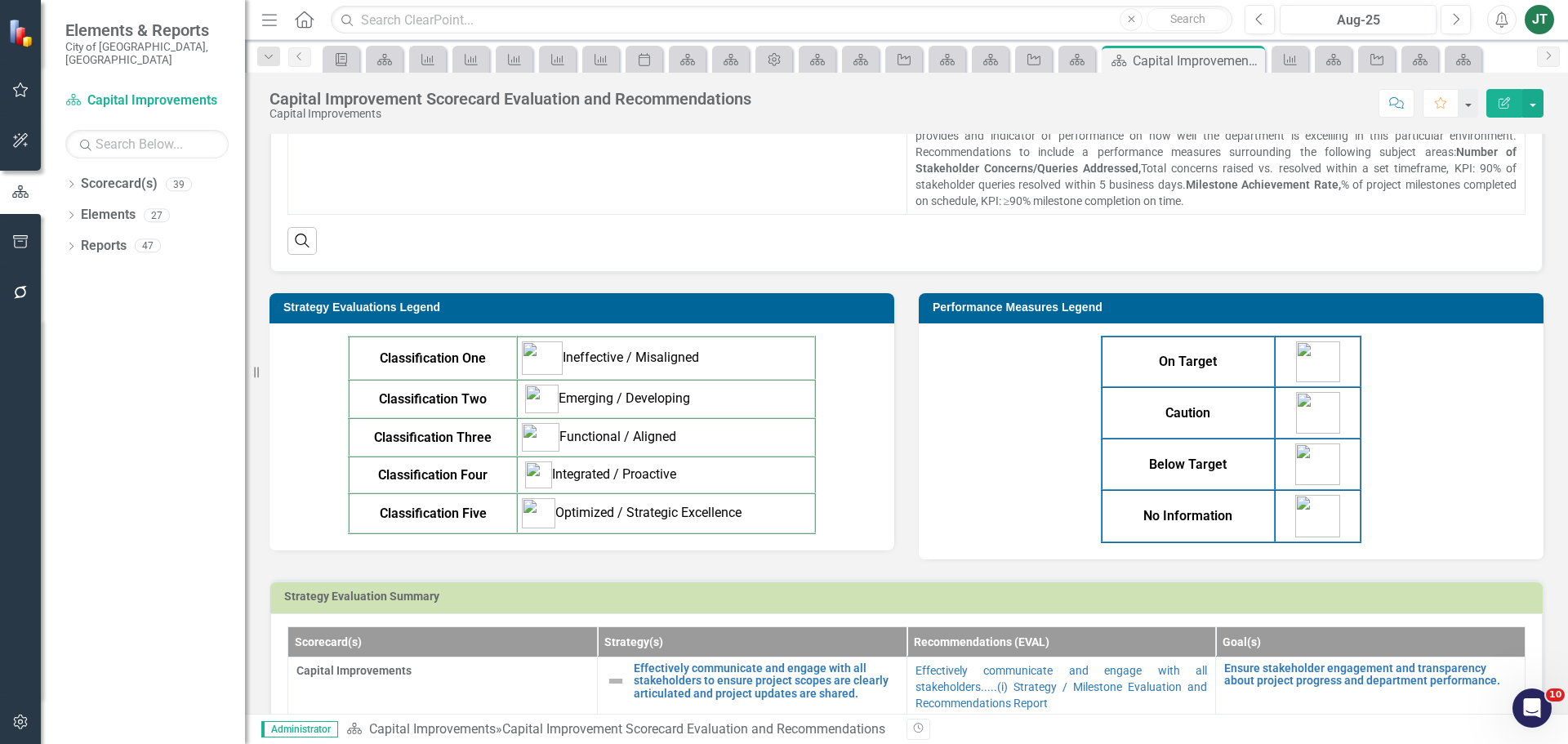
click at [18, 242] on icon "button" at bounding box center [21, 242] width 17 height 13
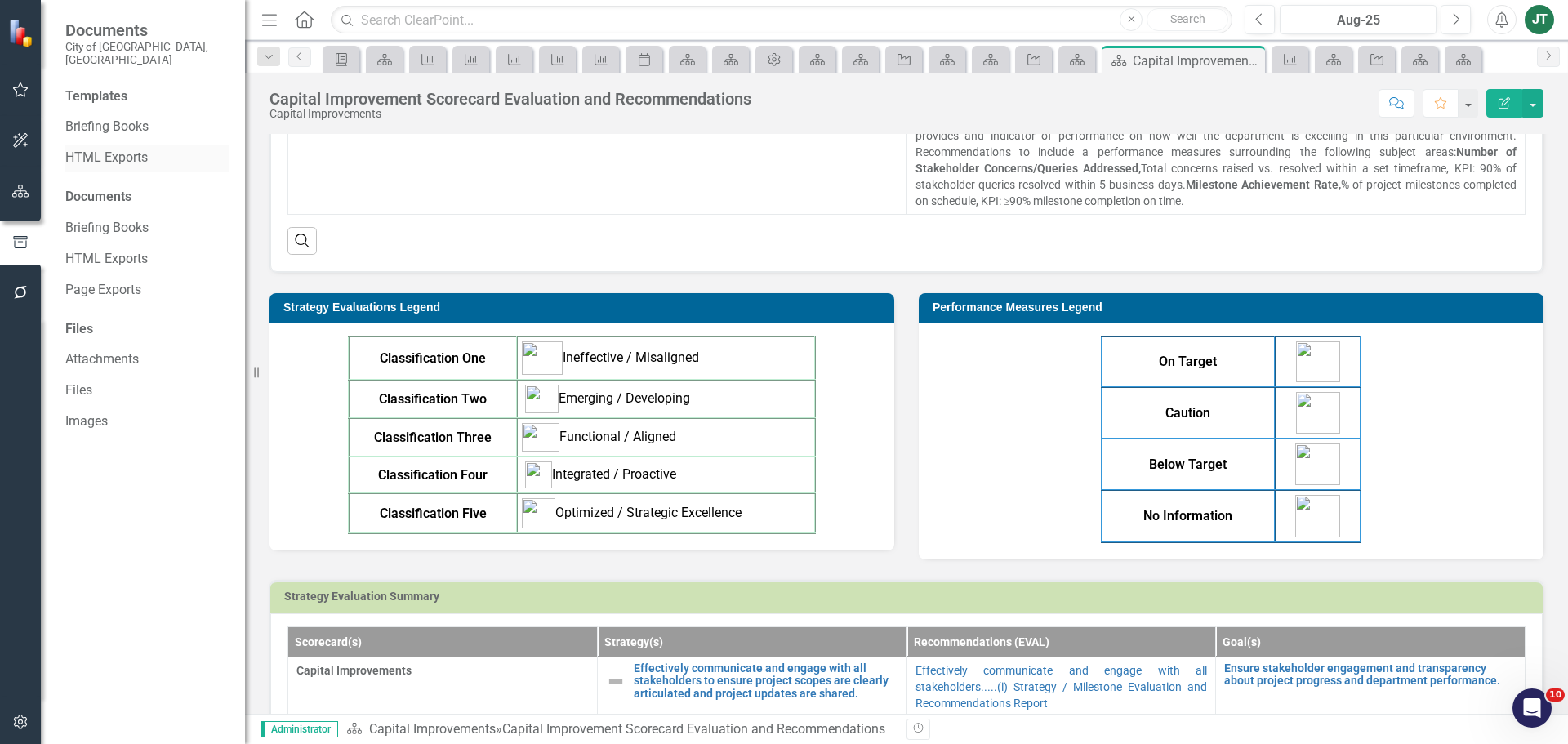
click at [101, 149] on link "HTML Exports" at bounding box center [147, 158] width 163 height 19
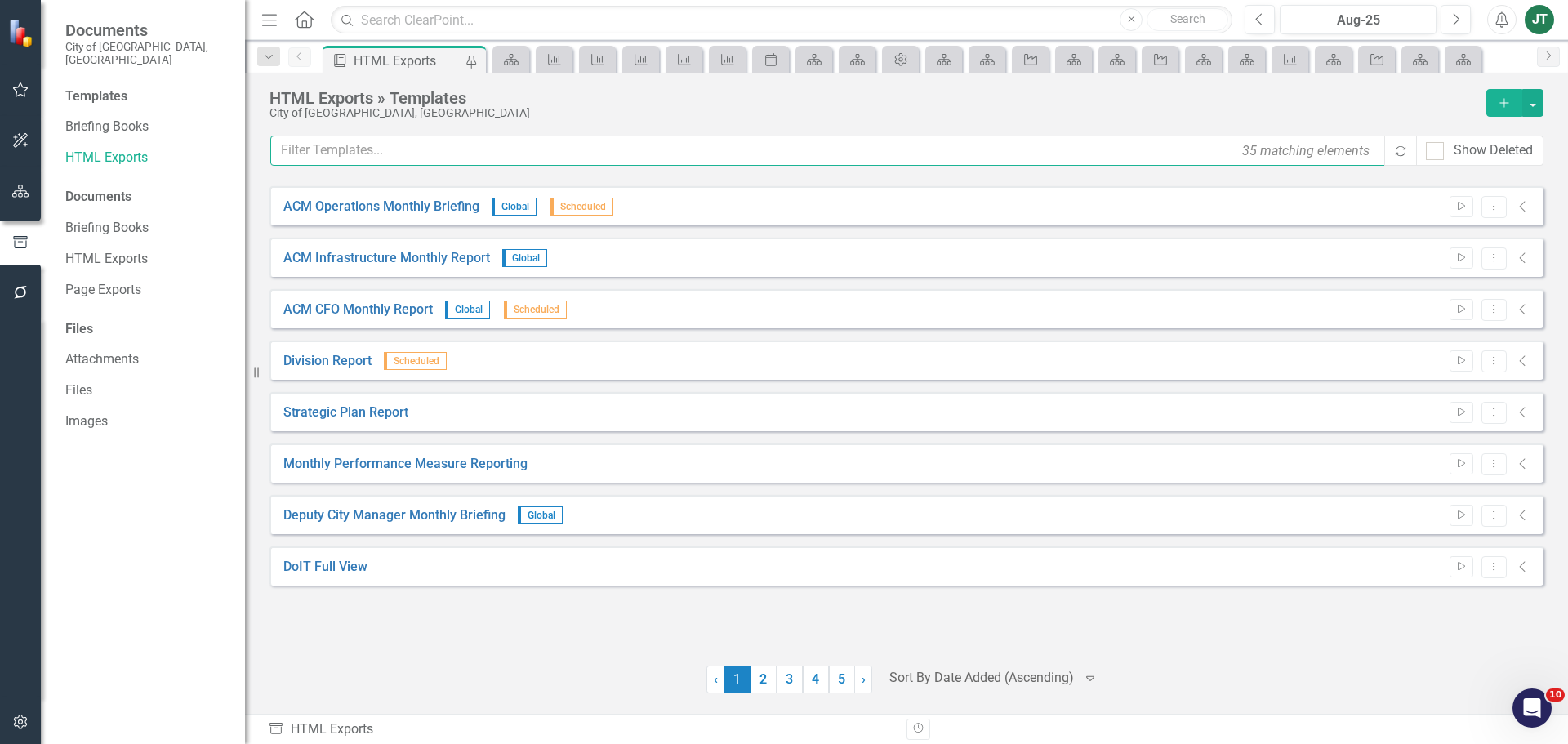
click at [362, 156] on input "text" at bounding box center [828, 151] width 1116 height 30
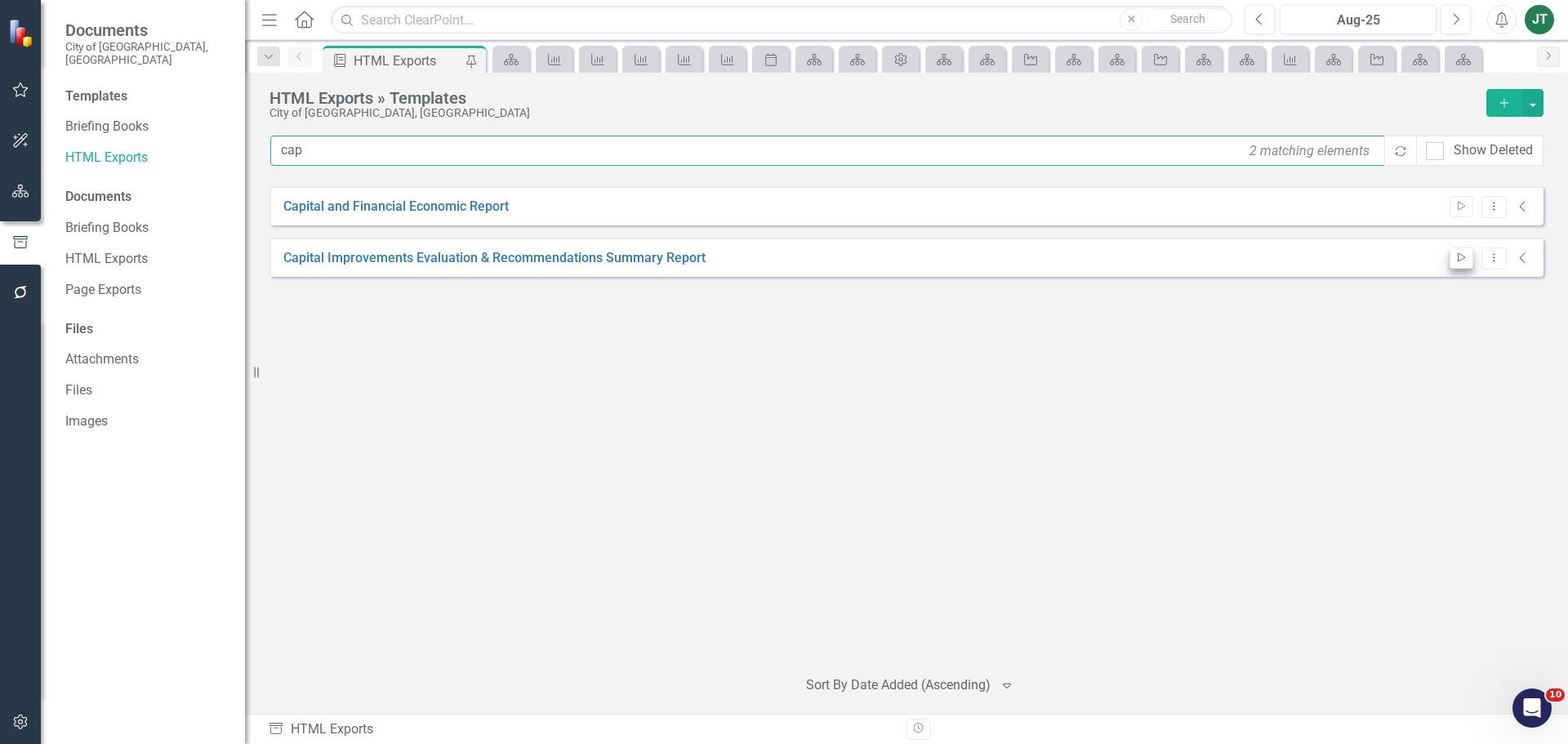
type input "cap"
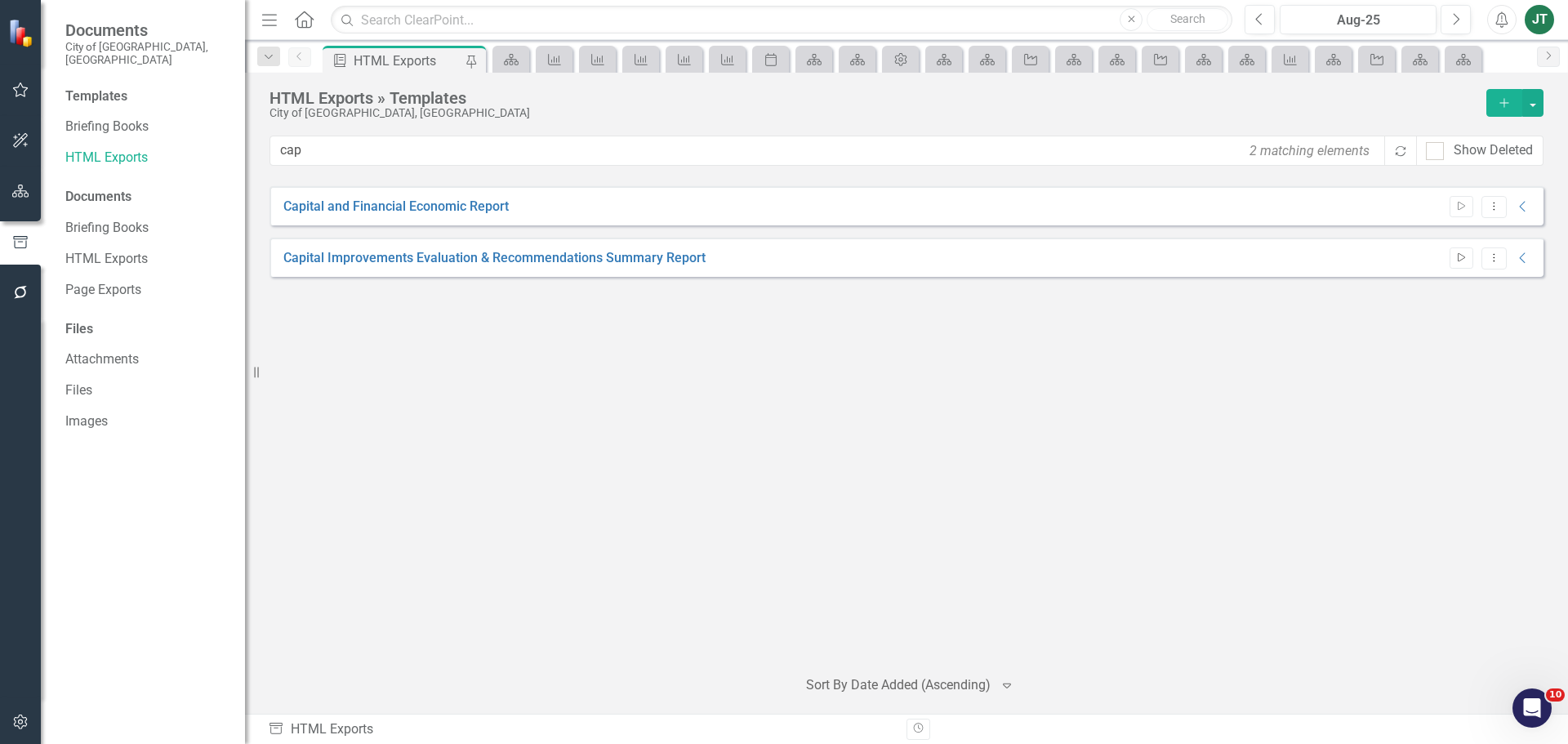
click at [1455, 256] on icon "Start" at bounding box center [1461, 258] width 13 height 10
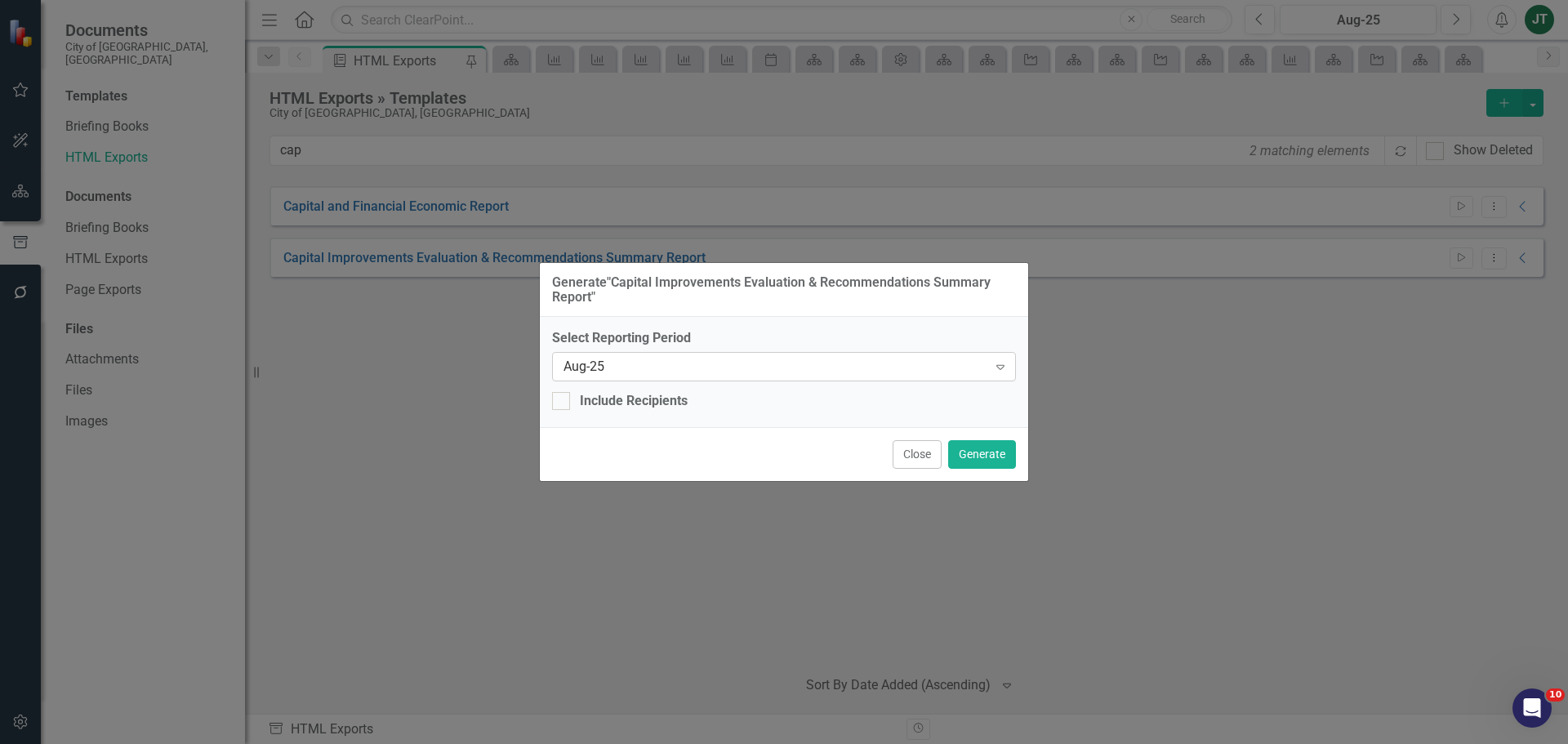
click at [754, 375] on div "Aug-25" at bounding box center [775, 367] width 424 height 19
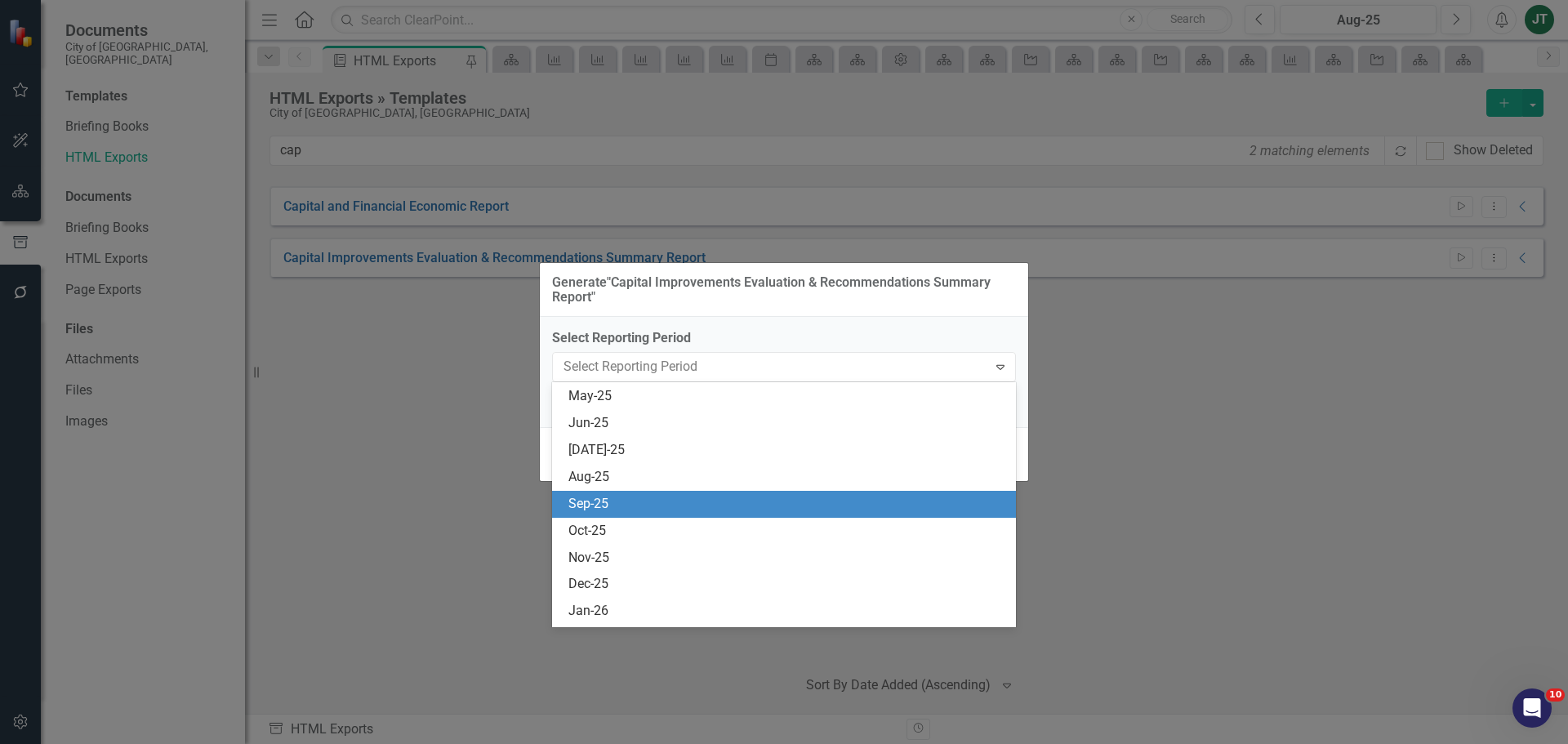
scroll to position [3055, 0]
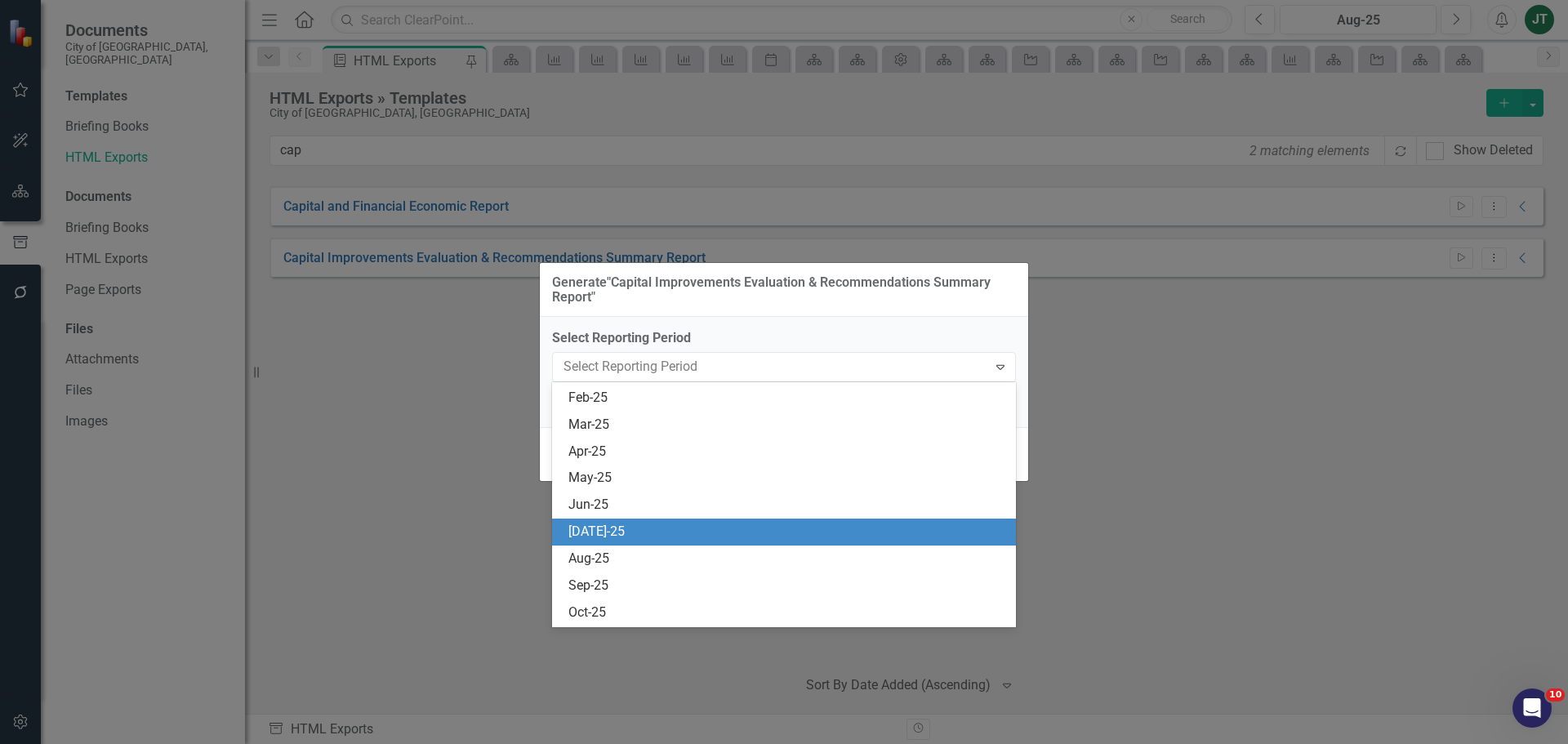
drag, startPoint x: 587, startPoint y: 534, endPoint x: 639, endPoint y: 528, distance: 52.3
click at [588, 534] on div "[DATE]-25" at bounding box center [787, 532] width 438 height 19
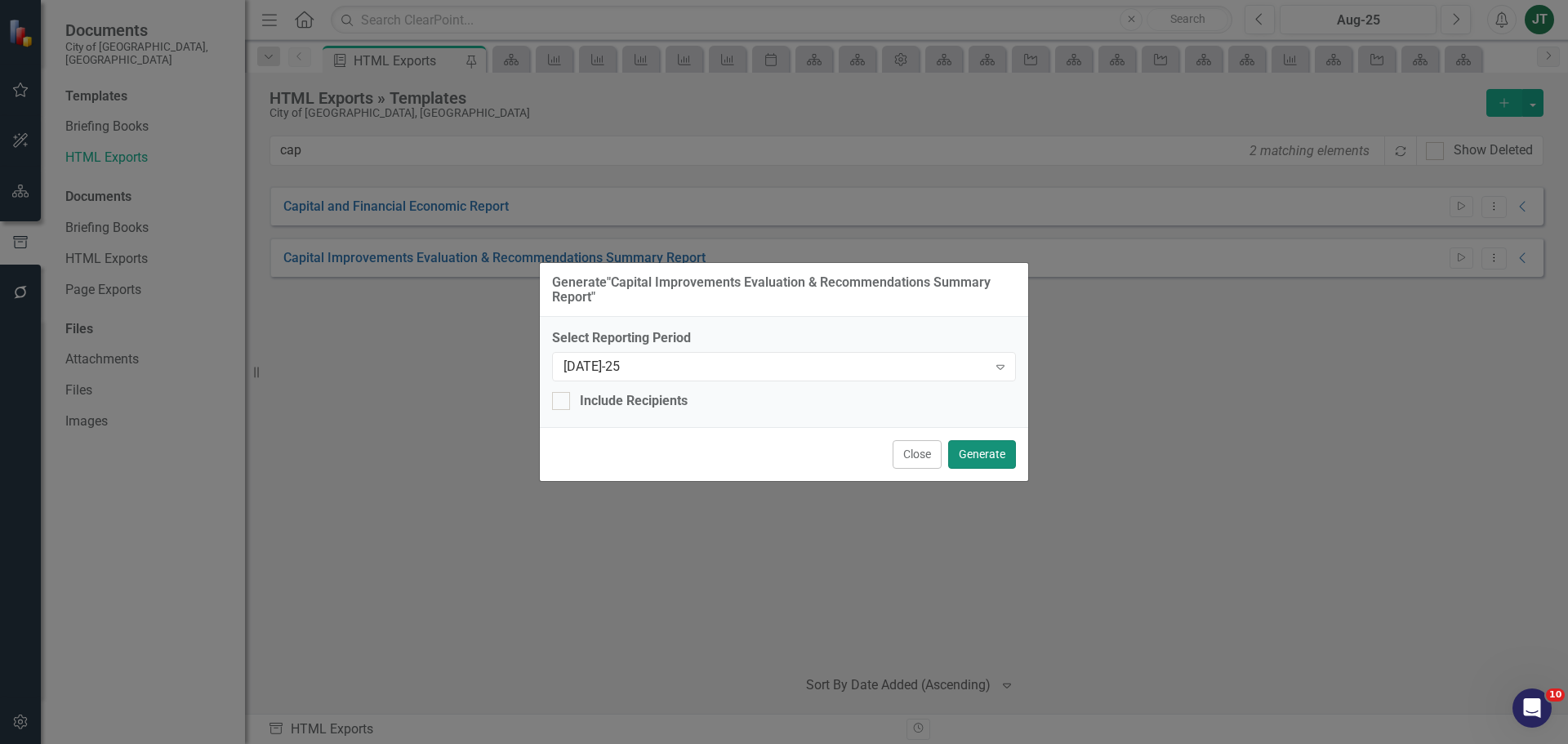
click at [990, 445] on button "Generate" at bounding box center [981, 454] width 68 height 29
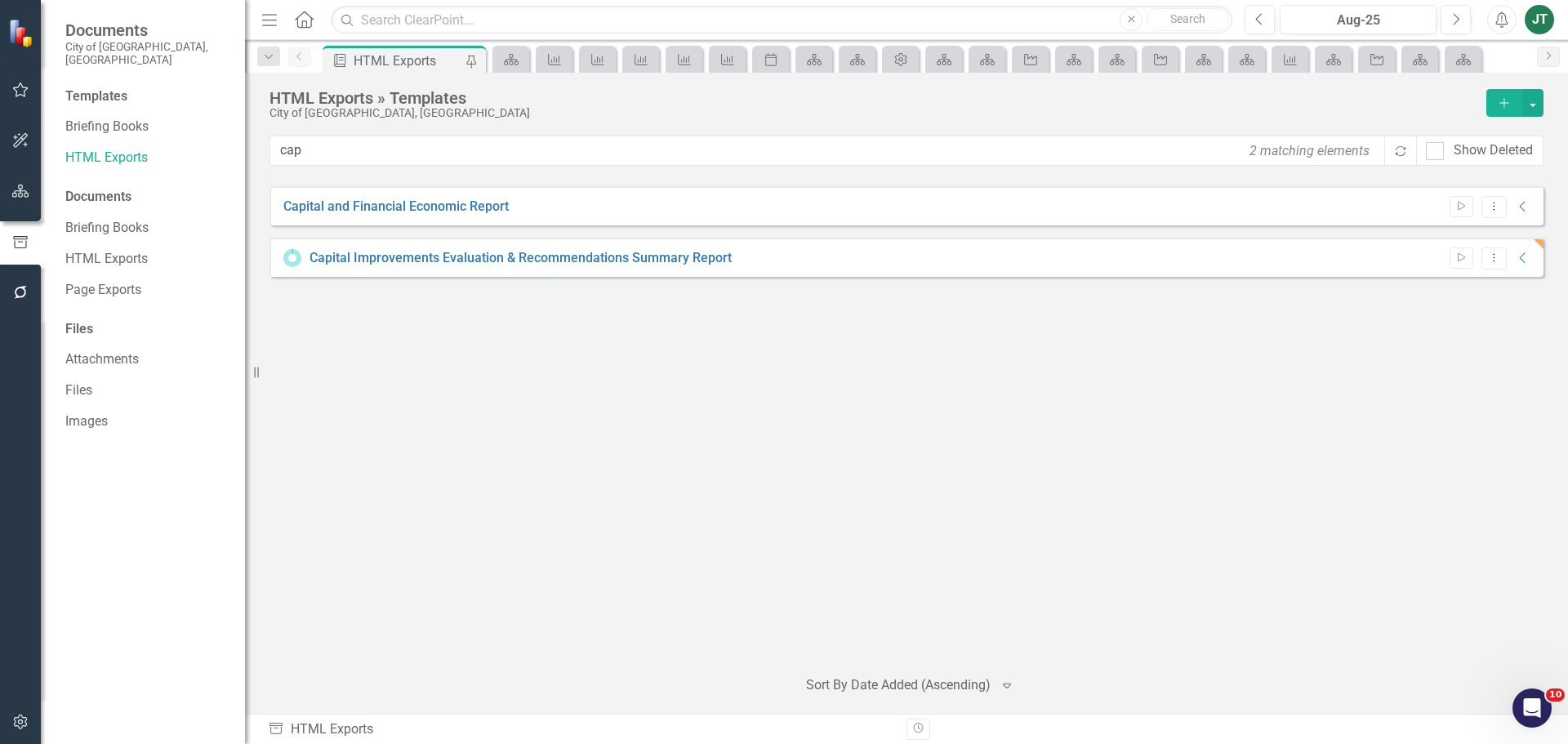
drag, startPoint x: 381, startPoint y: 305, endPoint x: 370, endPoint y: 287, distance: 21.1
click at [381, 305] on div "Capital and Financial Economic Report Start Dropdown Menu Collapse HTML Capital…" at bounding box center [906, 419] width 1274 height 466
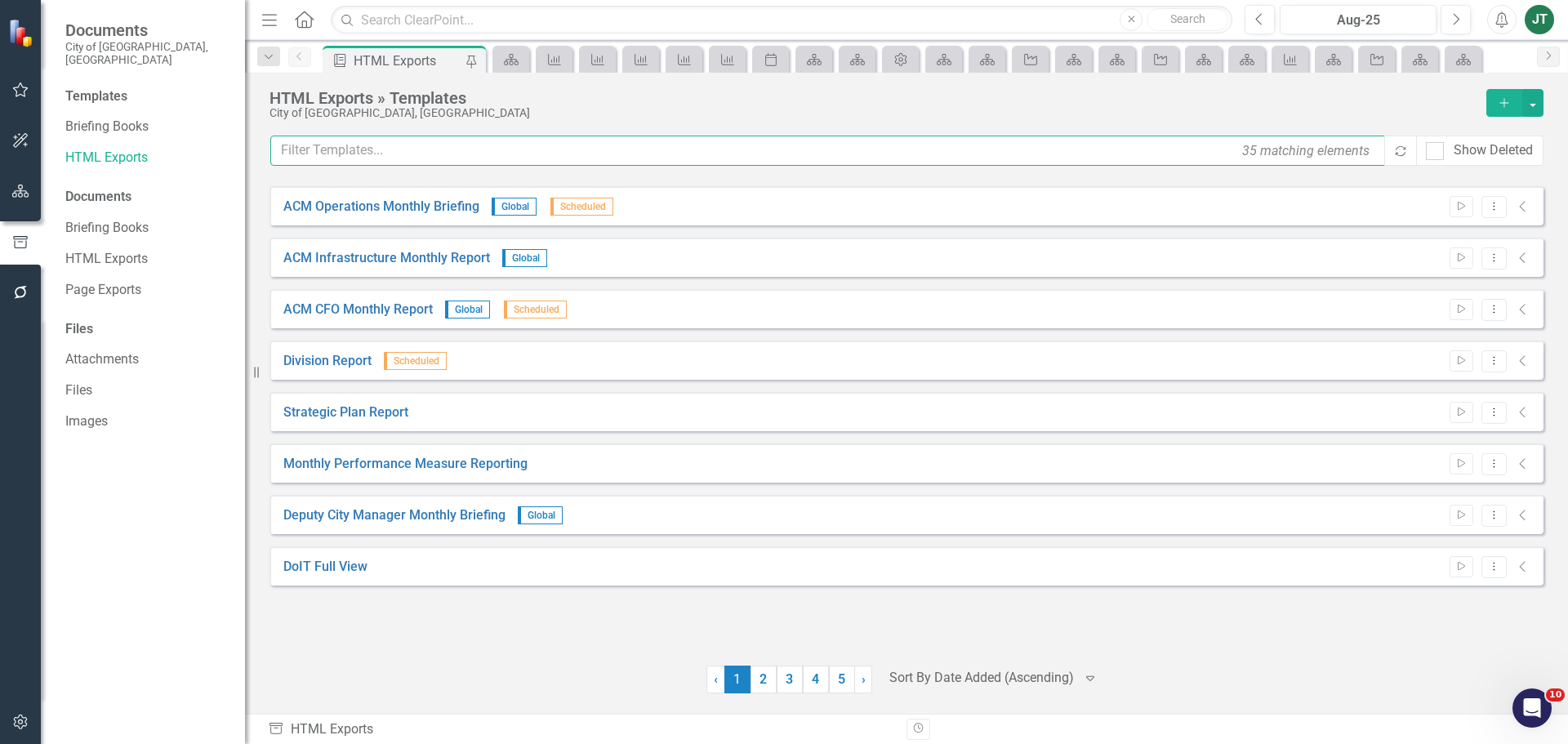
click at [333, 151] on input "text" at bounding box center [828, 151] width 1116 height 30
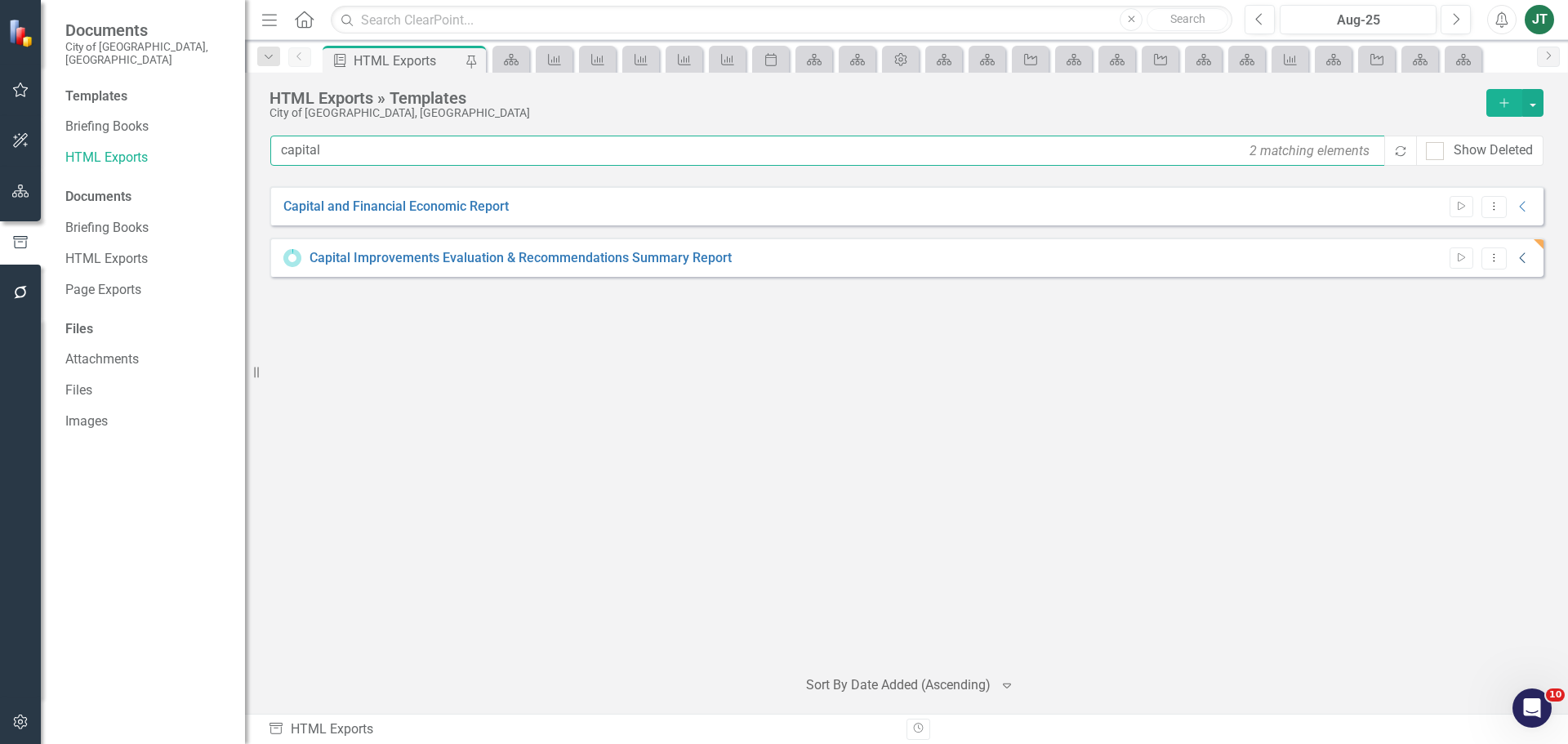
type input "capital"
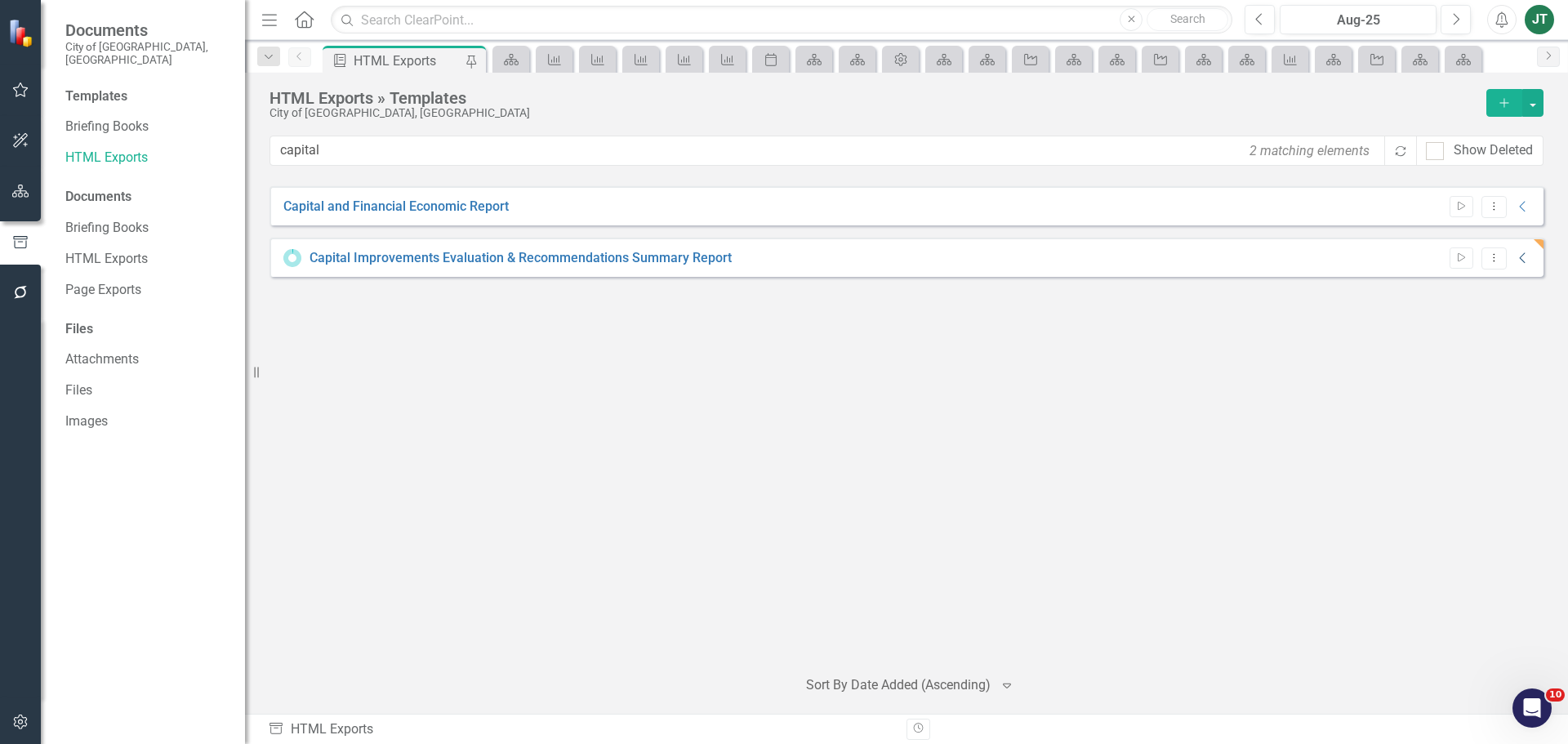
click at [1520, 254] on icon "Collapse" at bounding box center [1523, 258] width 16 height 13
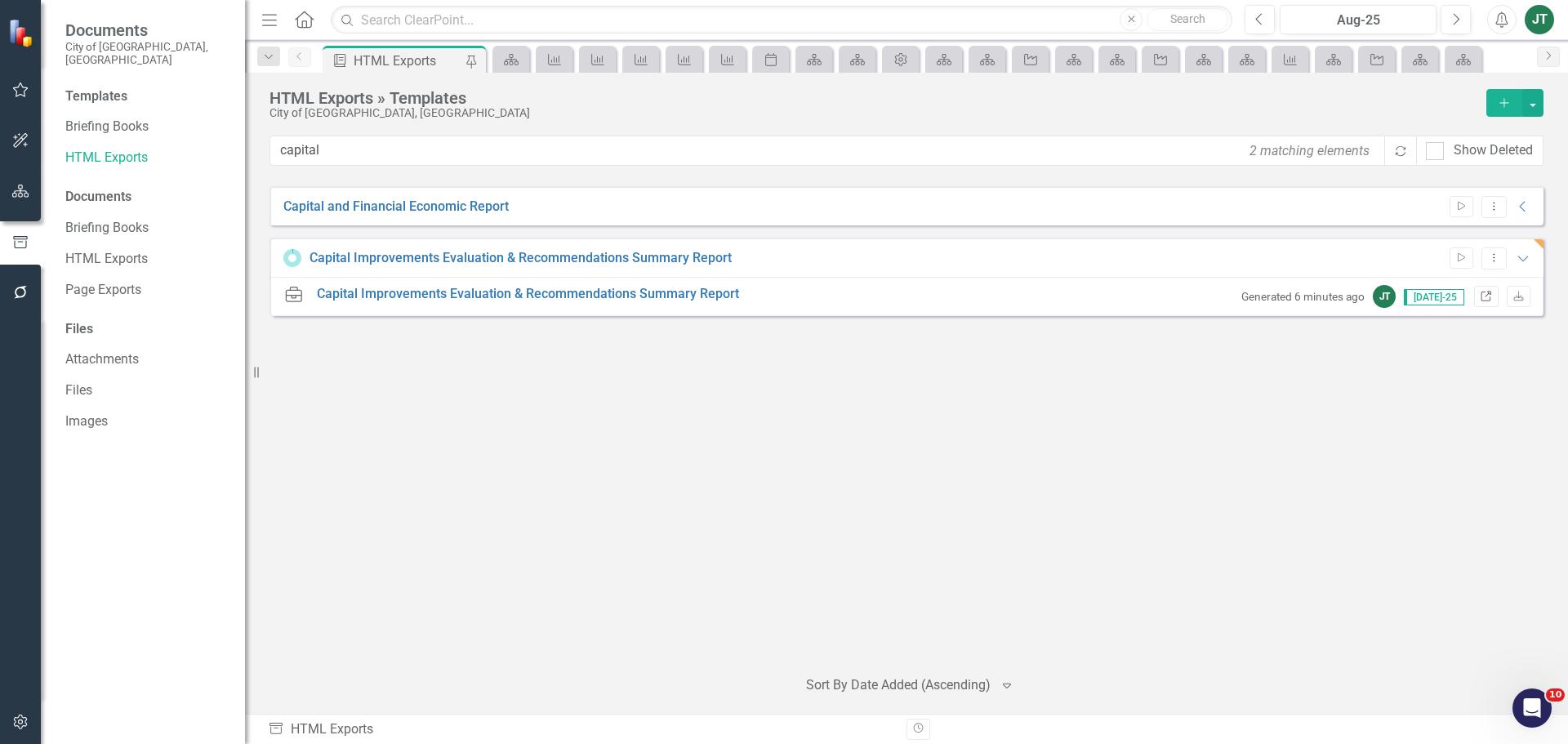
click at [1486, 292] on icon "Link" at bounding box center [1486, 297] width 13 height 10
